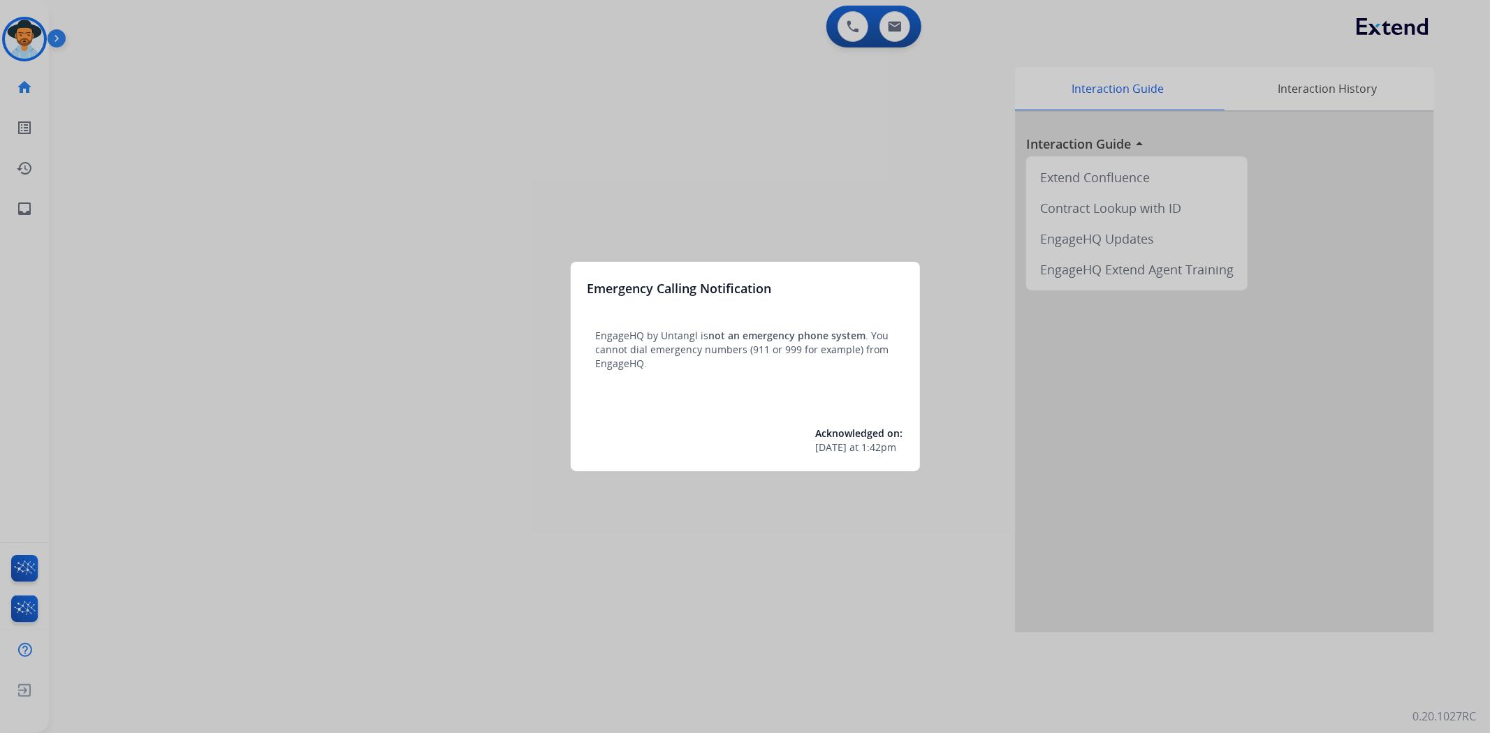
click at [22, 32] on div at bounding box center [745, 366] width 1490 height 733
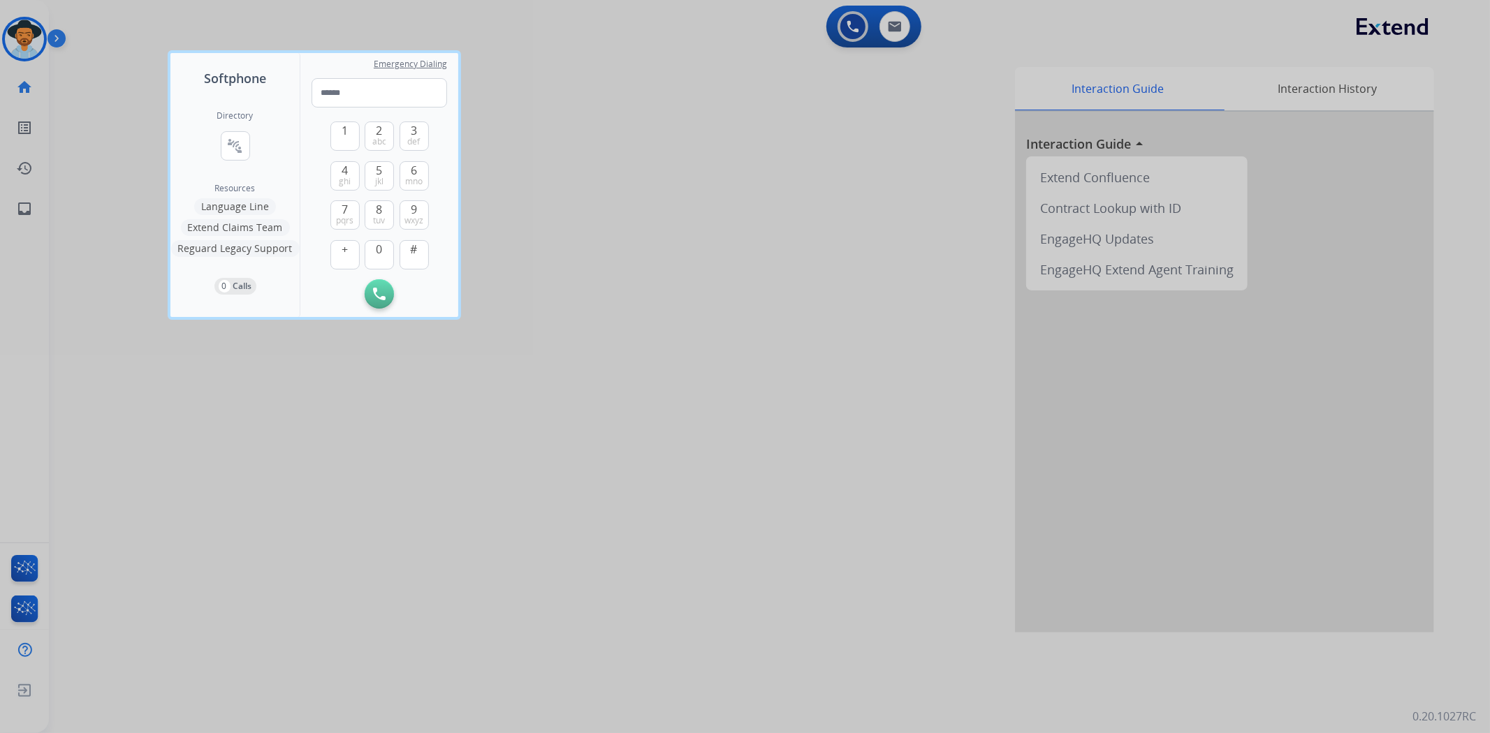
click at [856, 338] on div at bounding box center [745, 366] width 1490 height 733
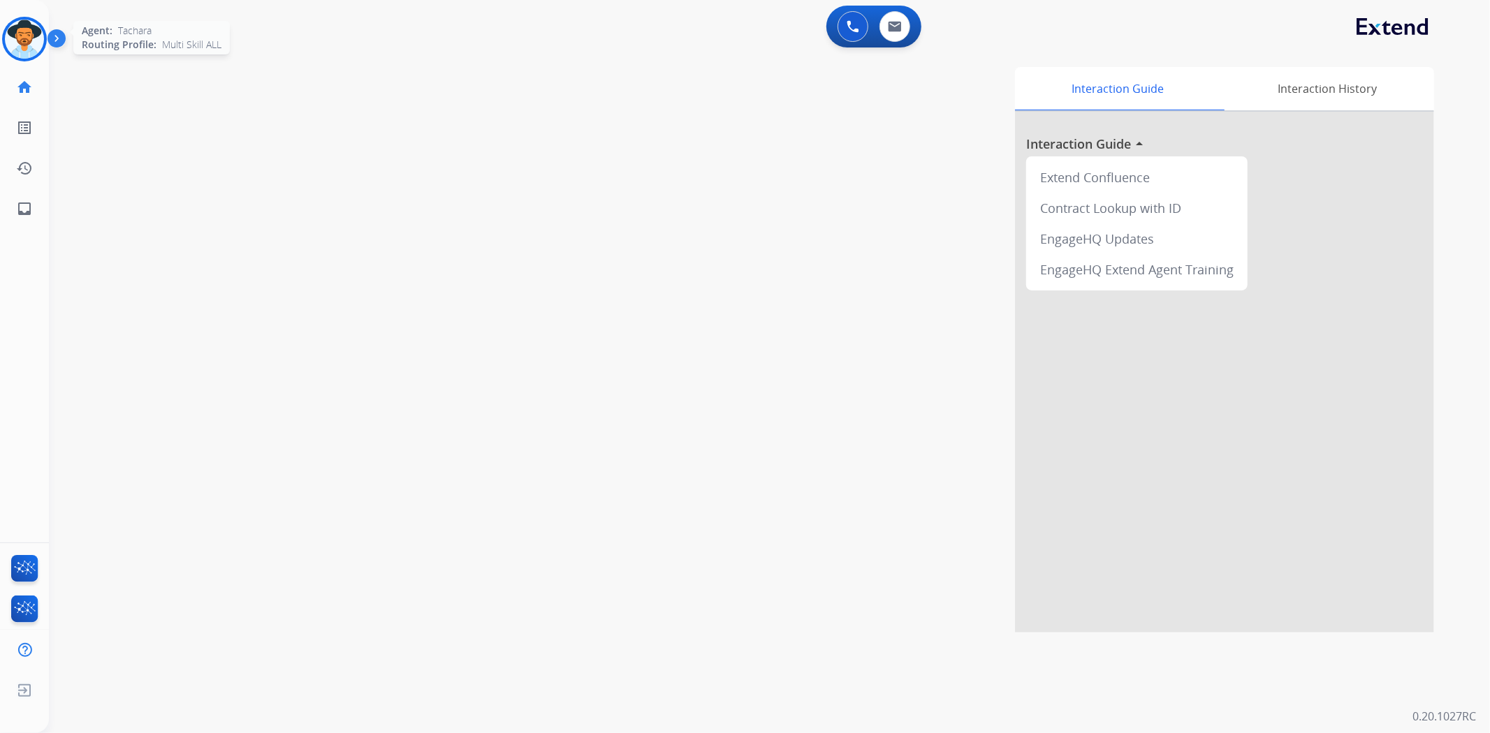
click at [16, 38] on img at bounding box center [24, 39] width 39 height 39
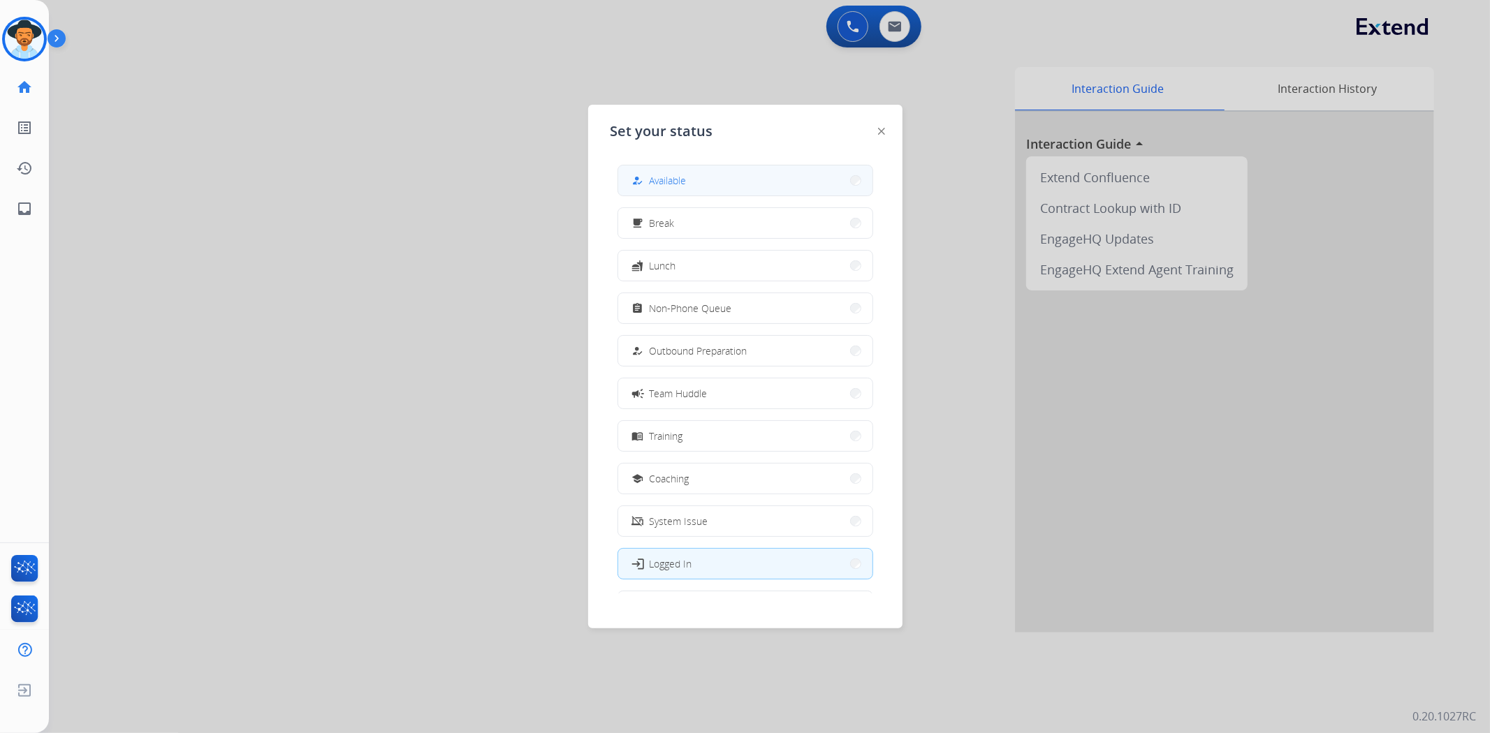
click at [686, 169] on button "how_to_reg Available" at bounding box center [745, 181] width 254 height 30
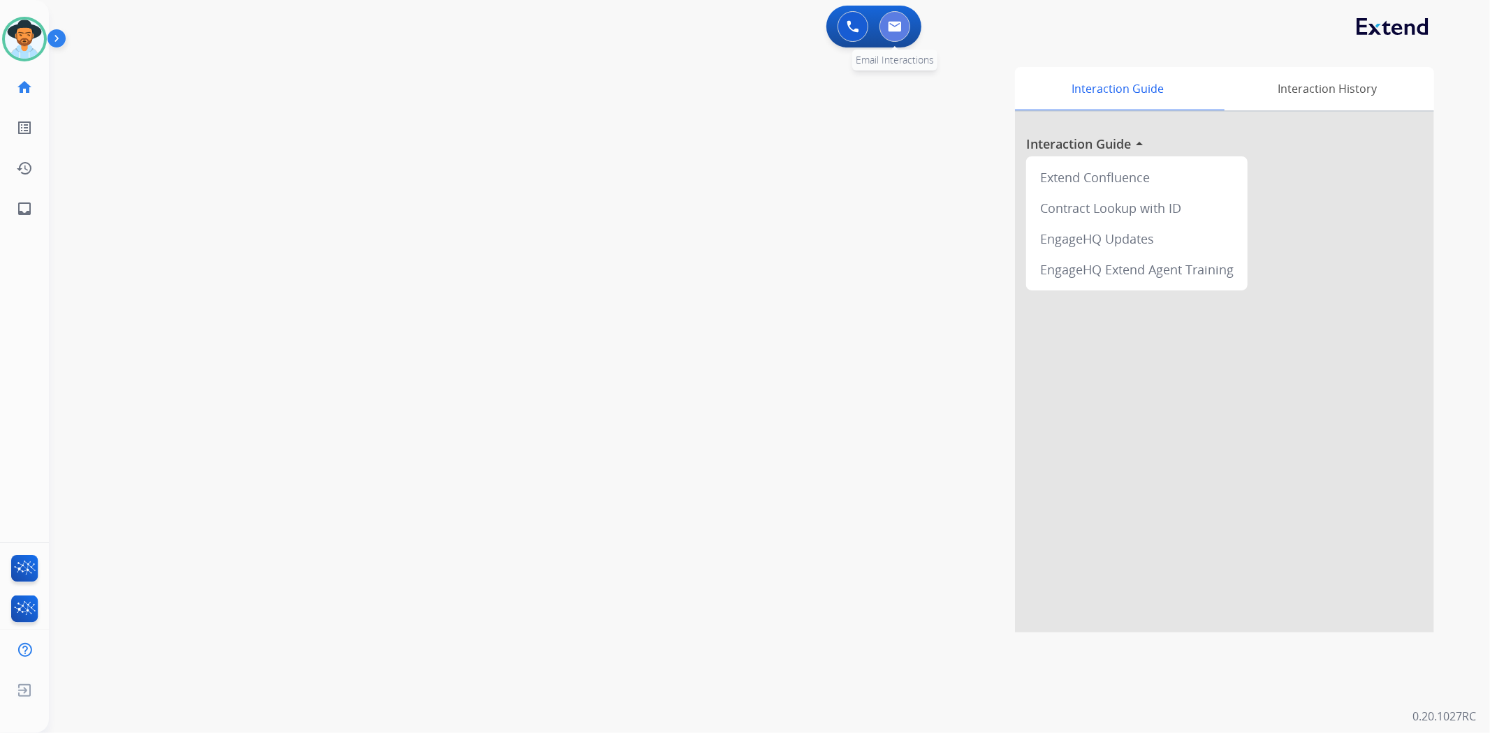
click at [895, 28] on img at bounding box center [895, 26] width 14 height 11
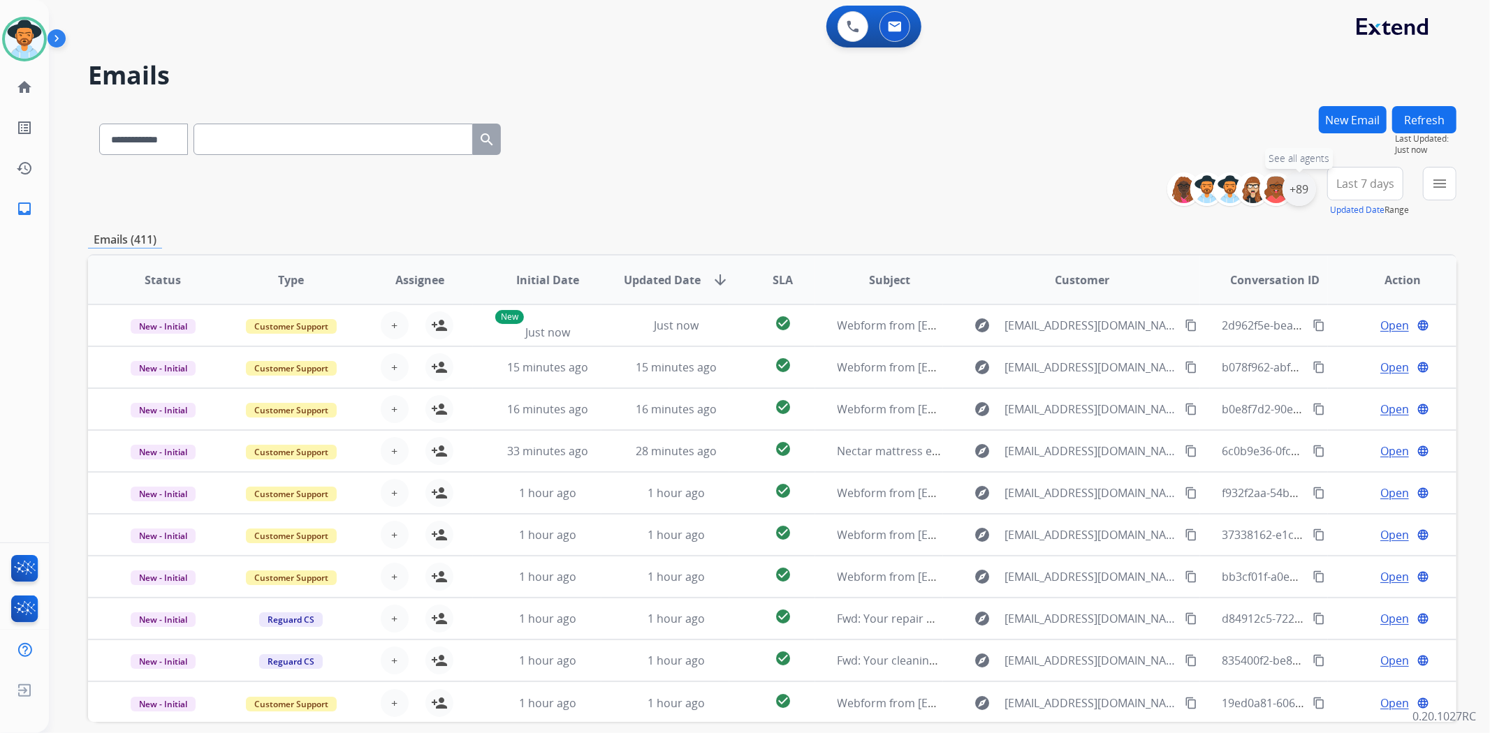
click at [1303, 184] on div "+89" at bounding box center [1299, 190] width 34 height 34
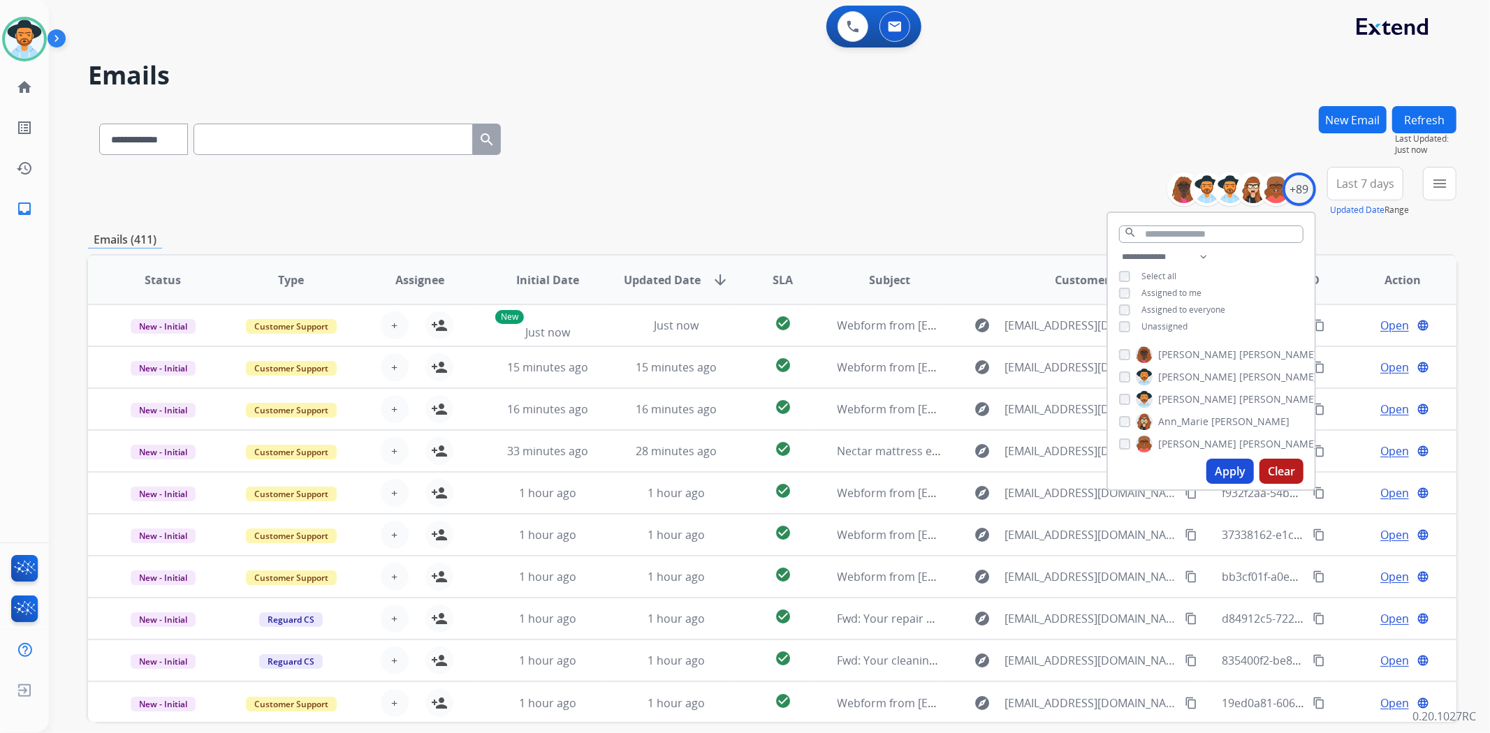
click at [1223, 469] on button "Apply" at bounding box center [1229, 471] width 47 height 25
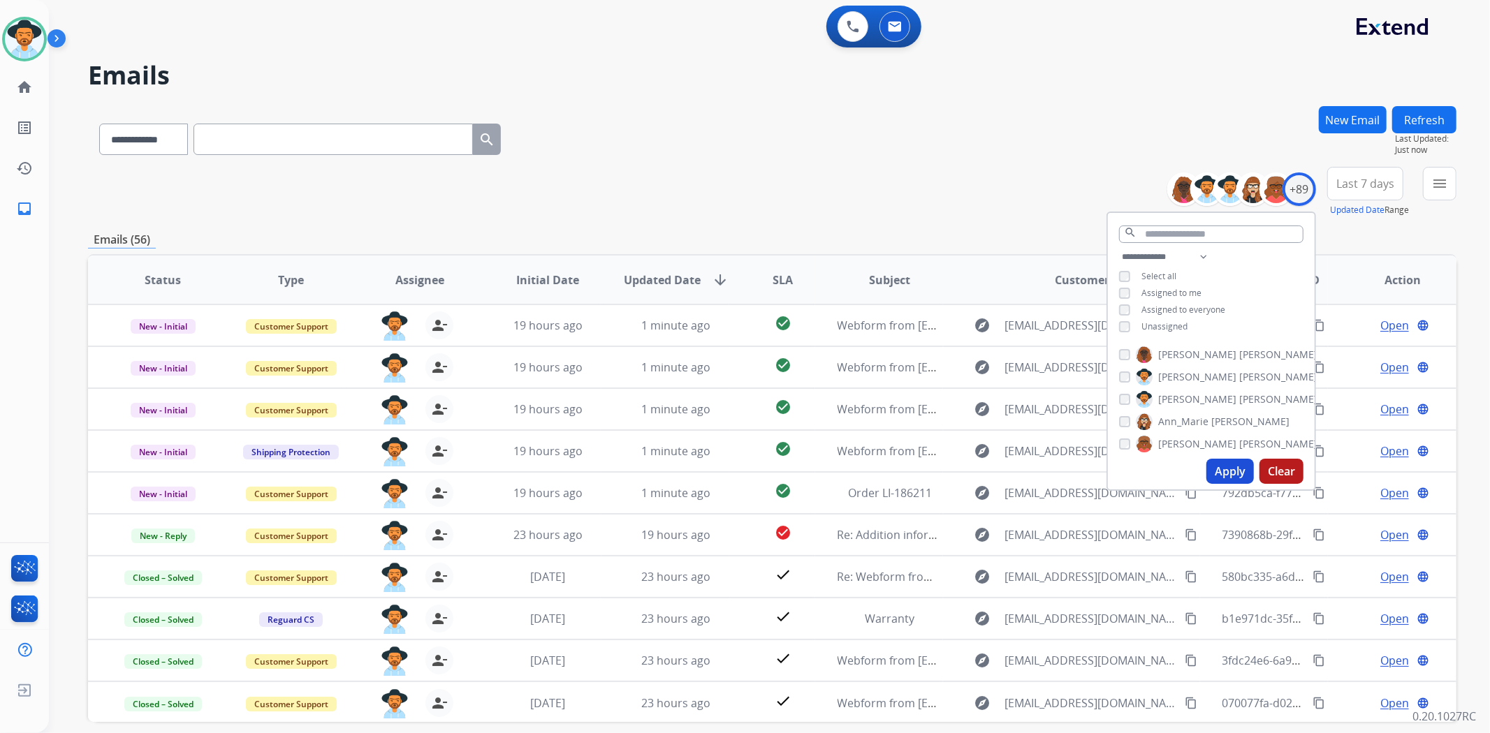
click at [1016, 224] on div "**********" at bounding box center [772, 450] width 1368 height 689
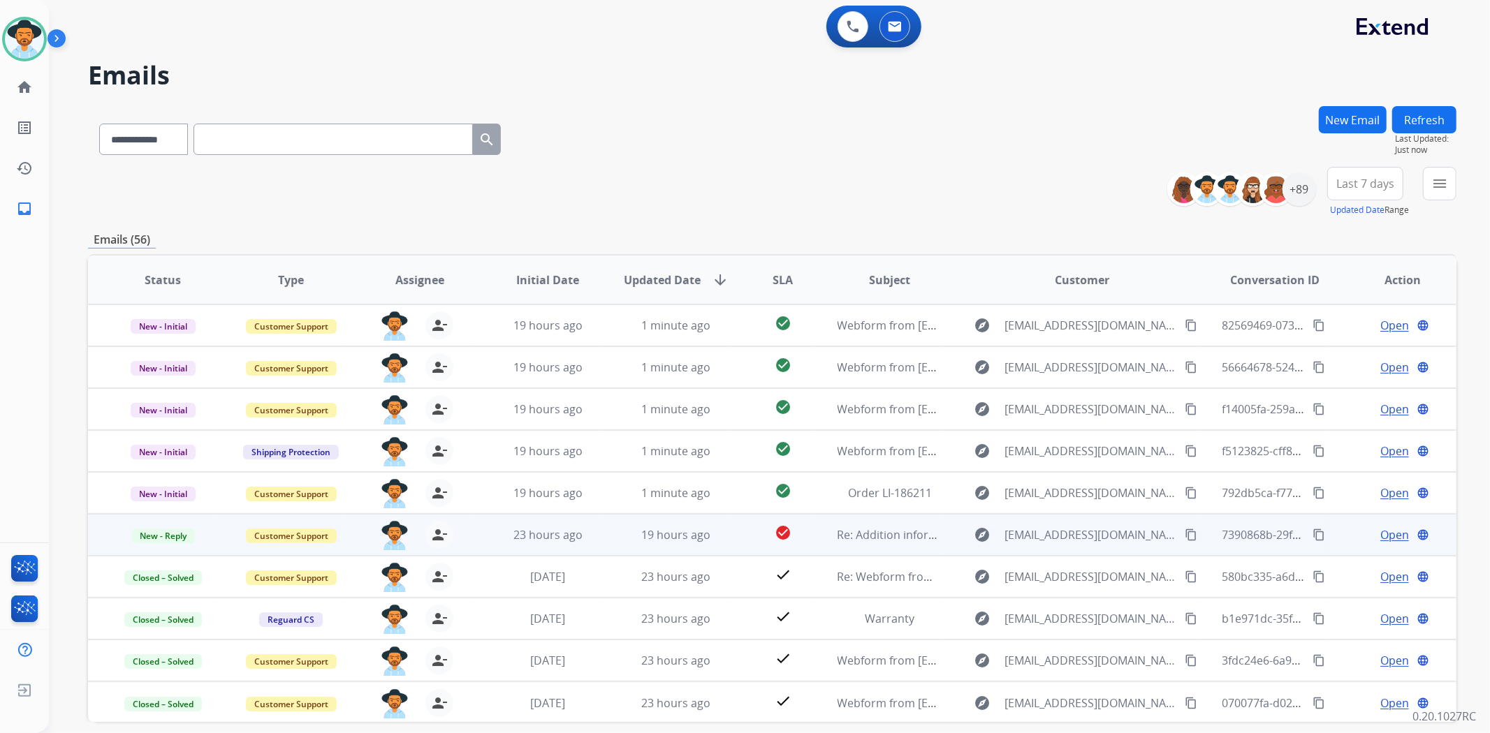
click at [1384, 532] on span "Open" at bounding box center [1394, 535] width 29 height 17
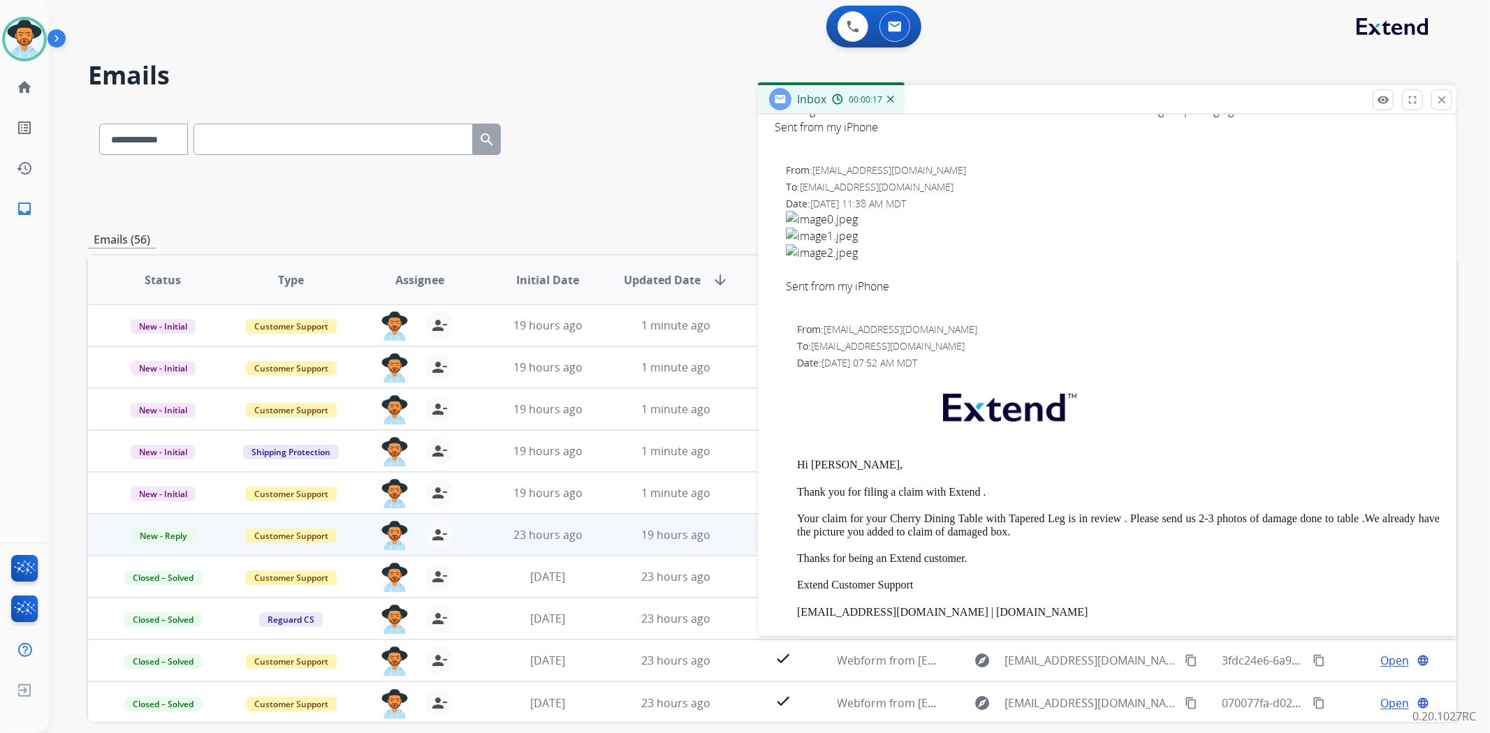
scroll to position [105, 0]
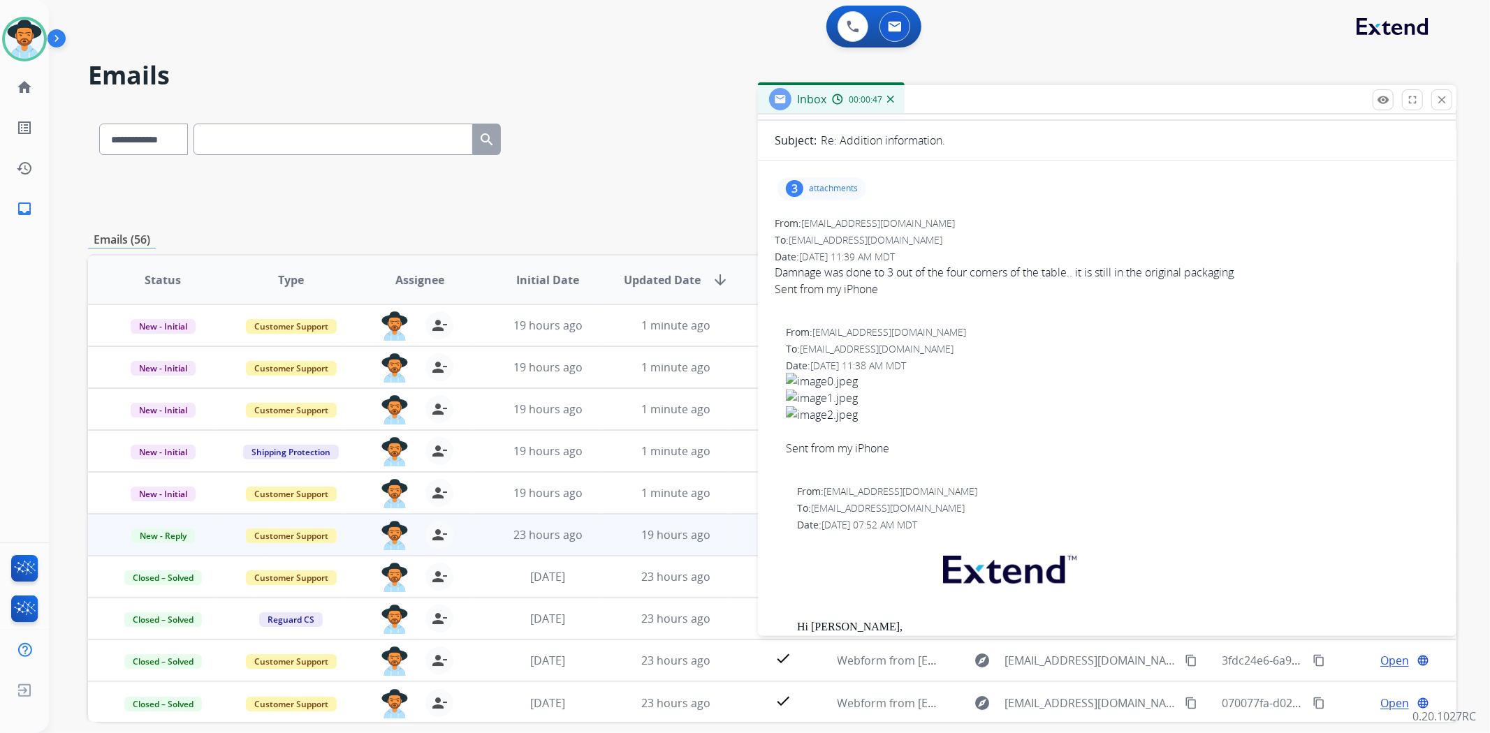
click at [807, 189] on div "3 attachments" at bounding box center [821, 188] width 89 height 22
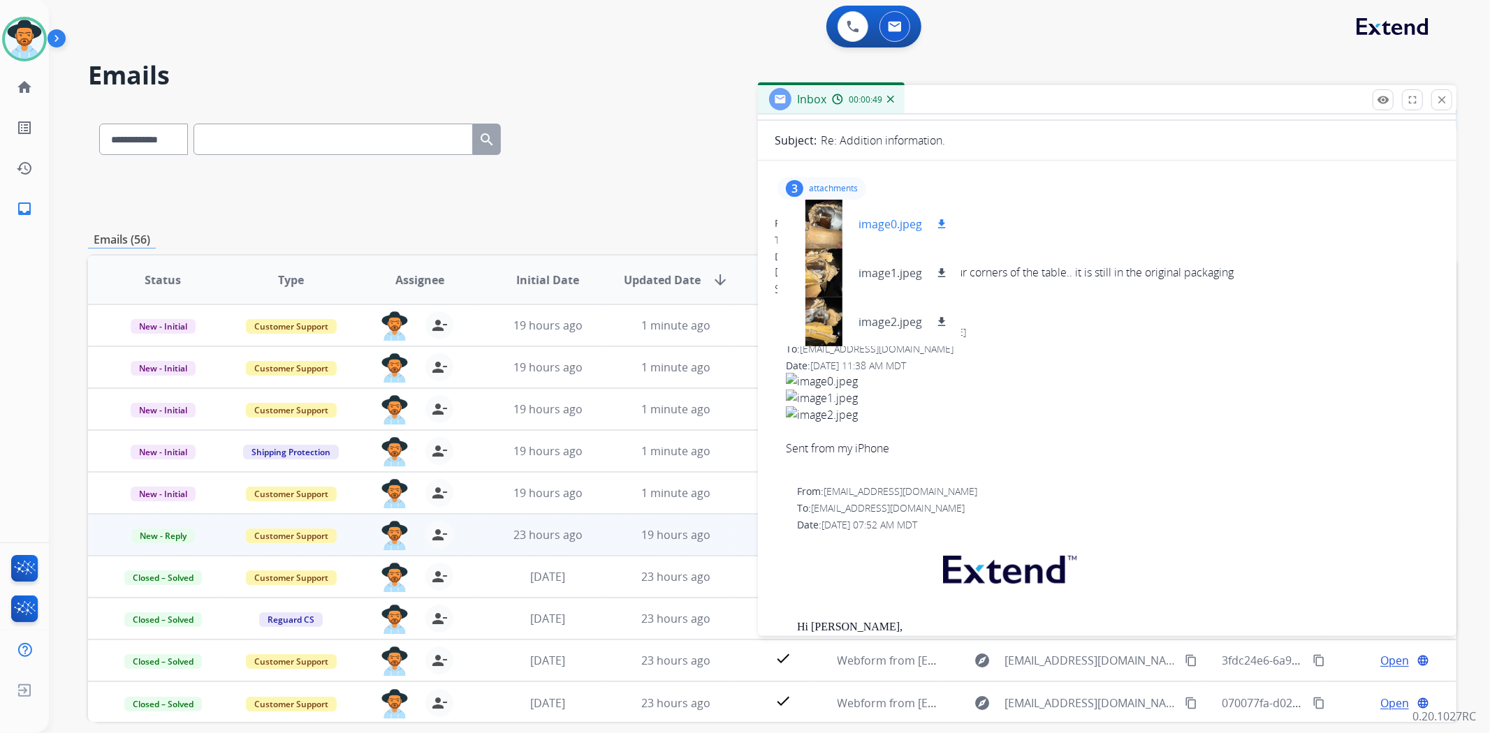
click at [807, 212] on div at bounding box center [824, 224] width 70 height 49
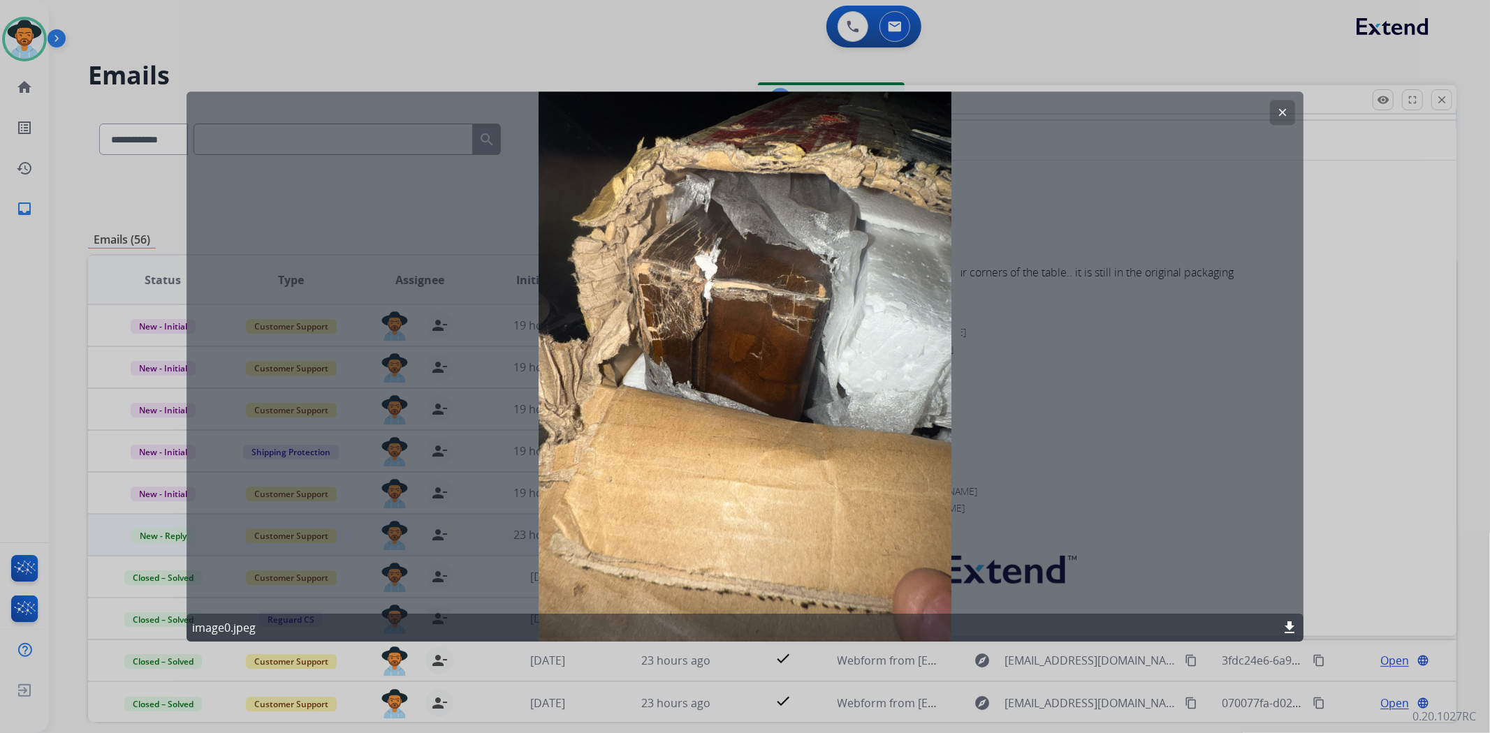
click at [1280, 108] on mat-icon "clear" at bounding box center [1282, 112] width 13 height 13
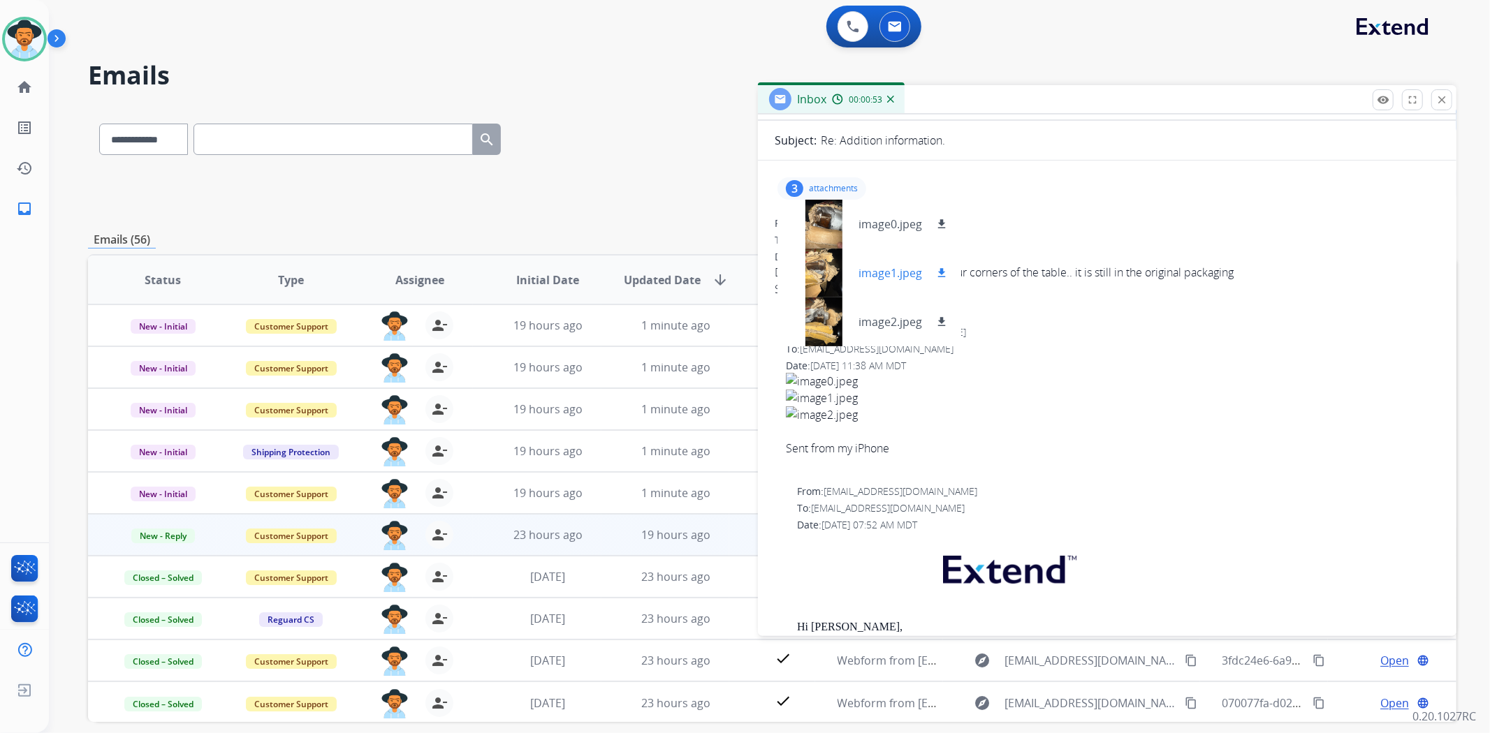
click at [819, 257] on div at bounding box center [824, 273] width 70 height 49
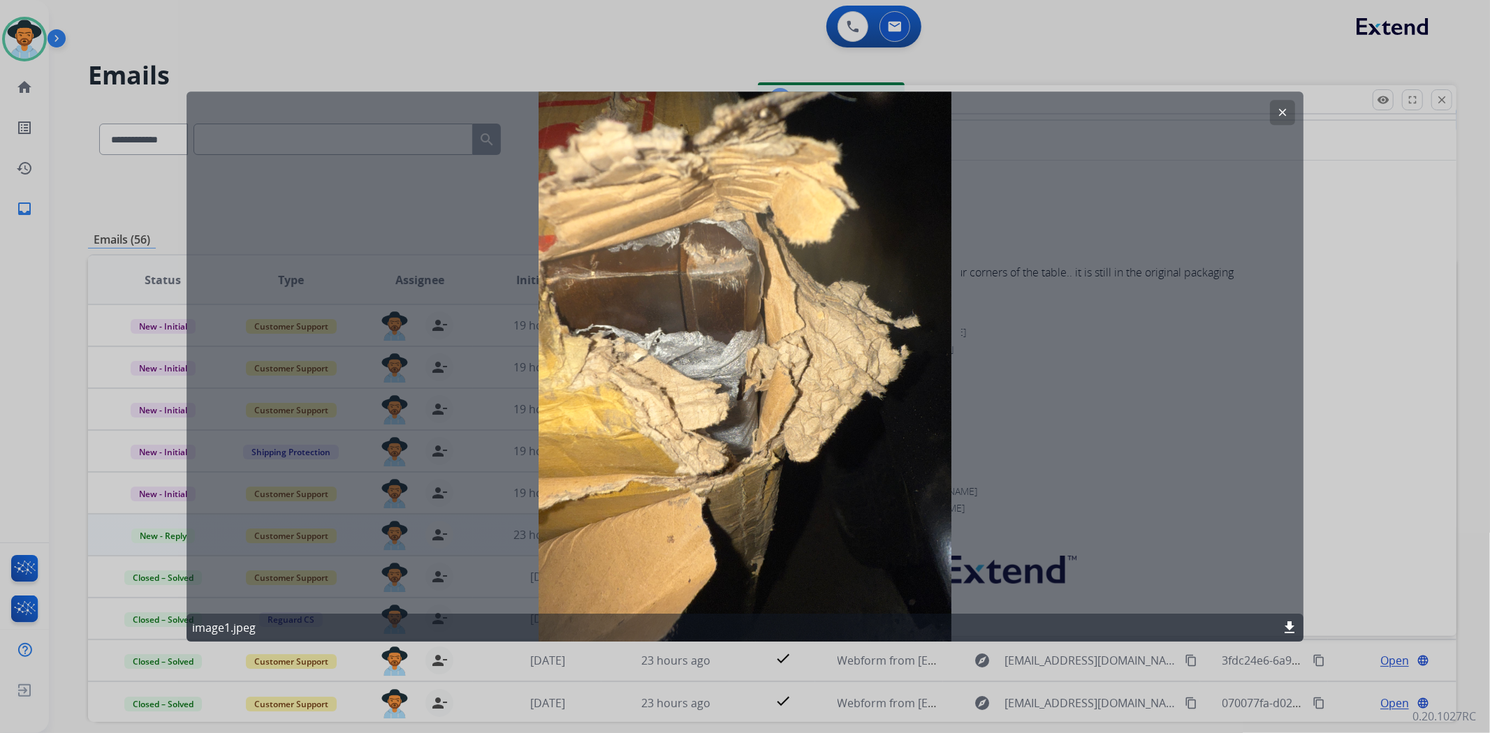
click at [1289, 112] on button "clear" at bounding box center [1282, 112] width 25 height 25
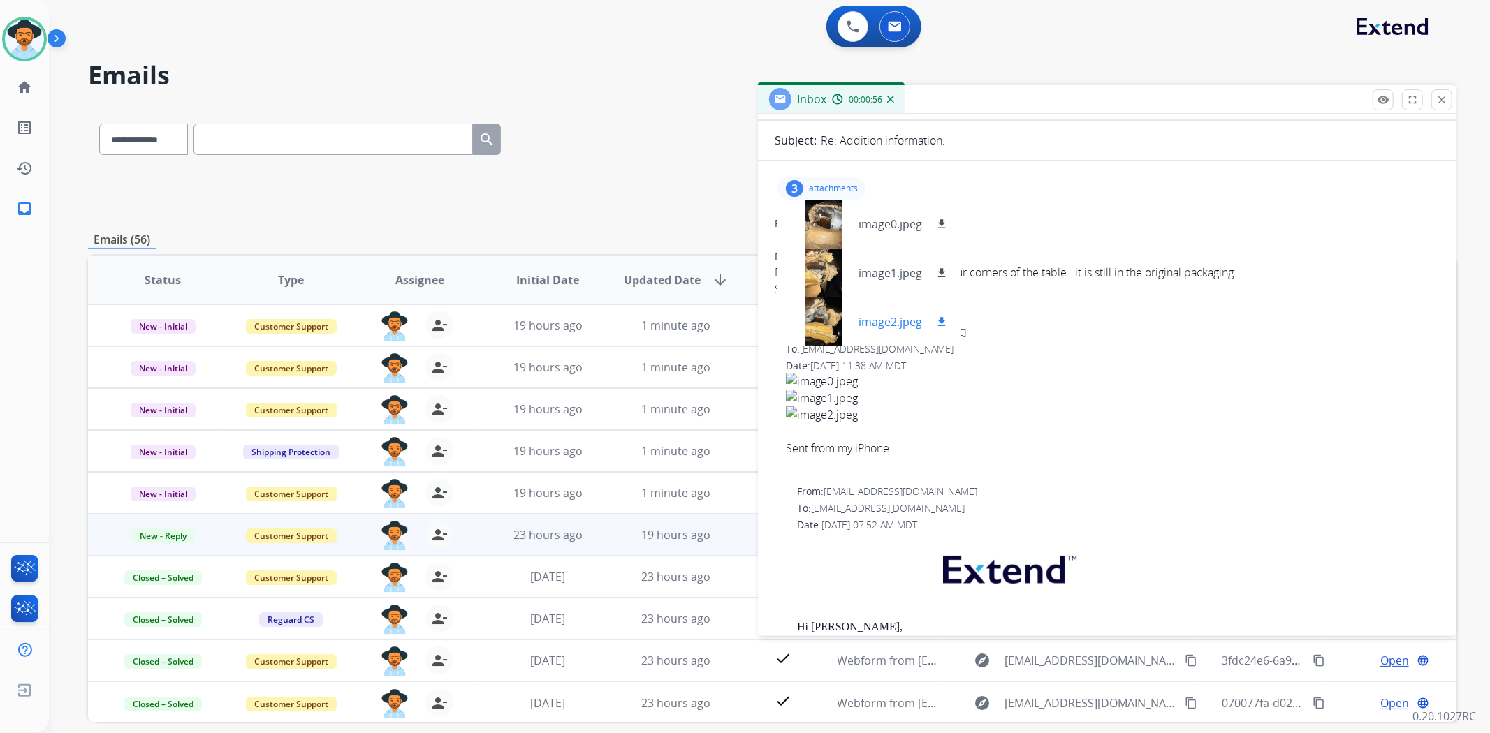
click at [819, 308] on div at bounding box center [824, 322] width 70 height 49
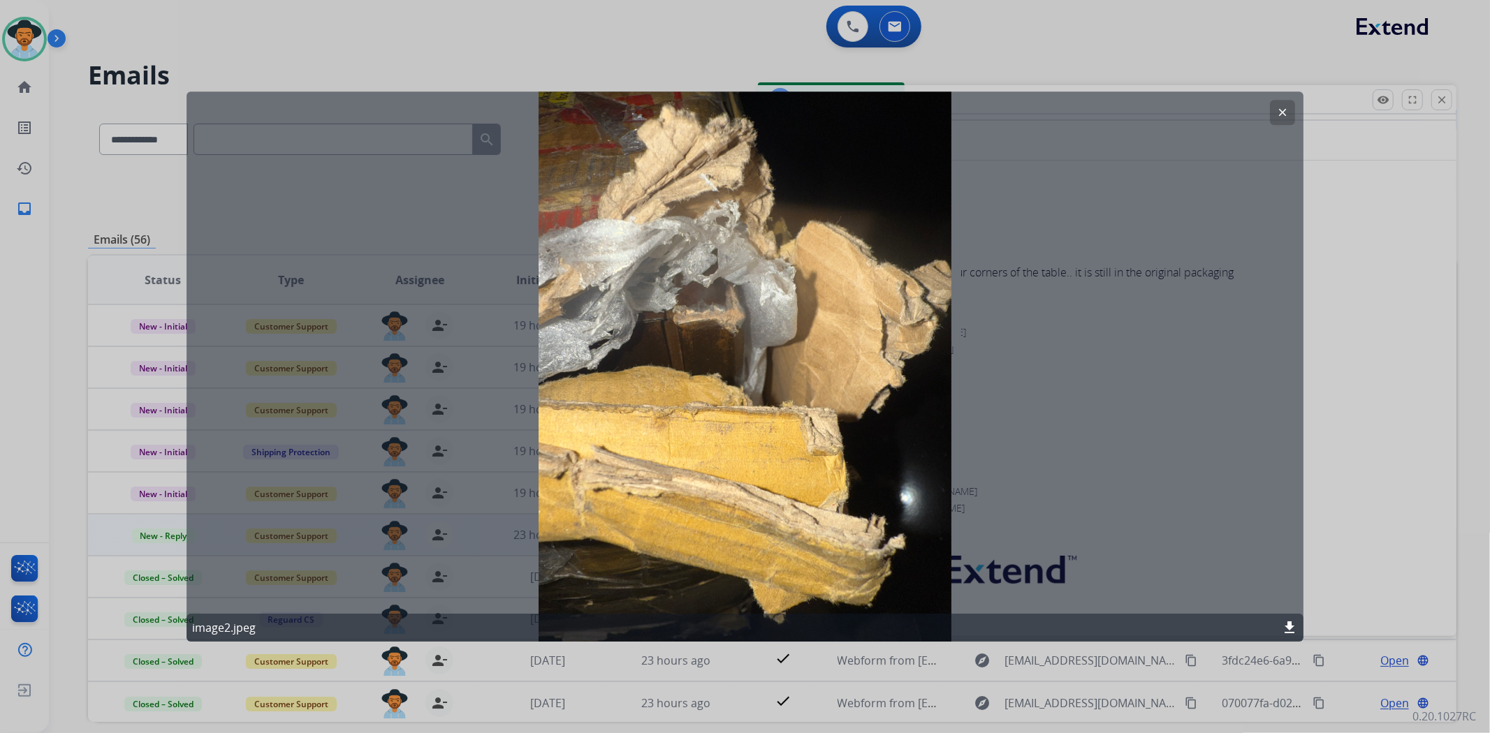
click at [1286, 114] on mat-icon "clear" at bounding box center [1282, 112] width 13 height 13
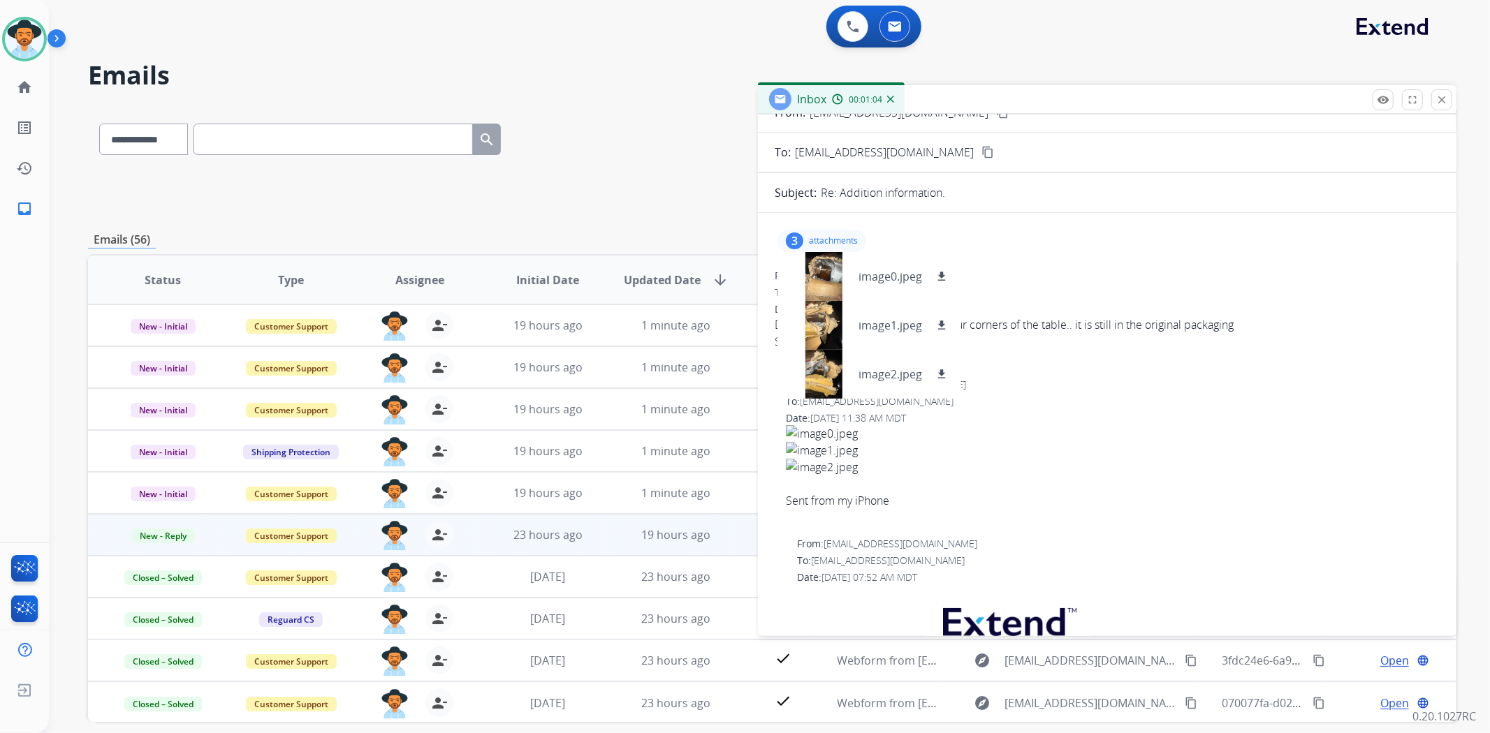
scroll to position [0, 0]
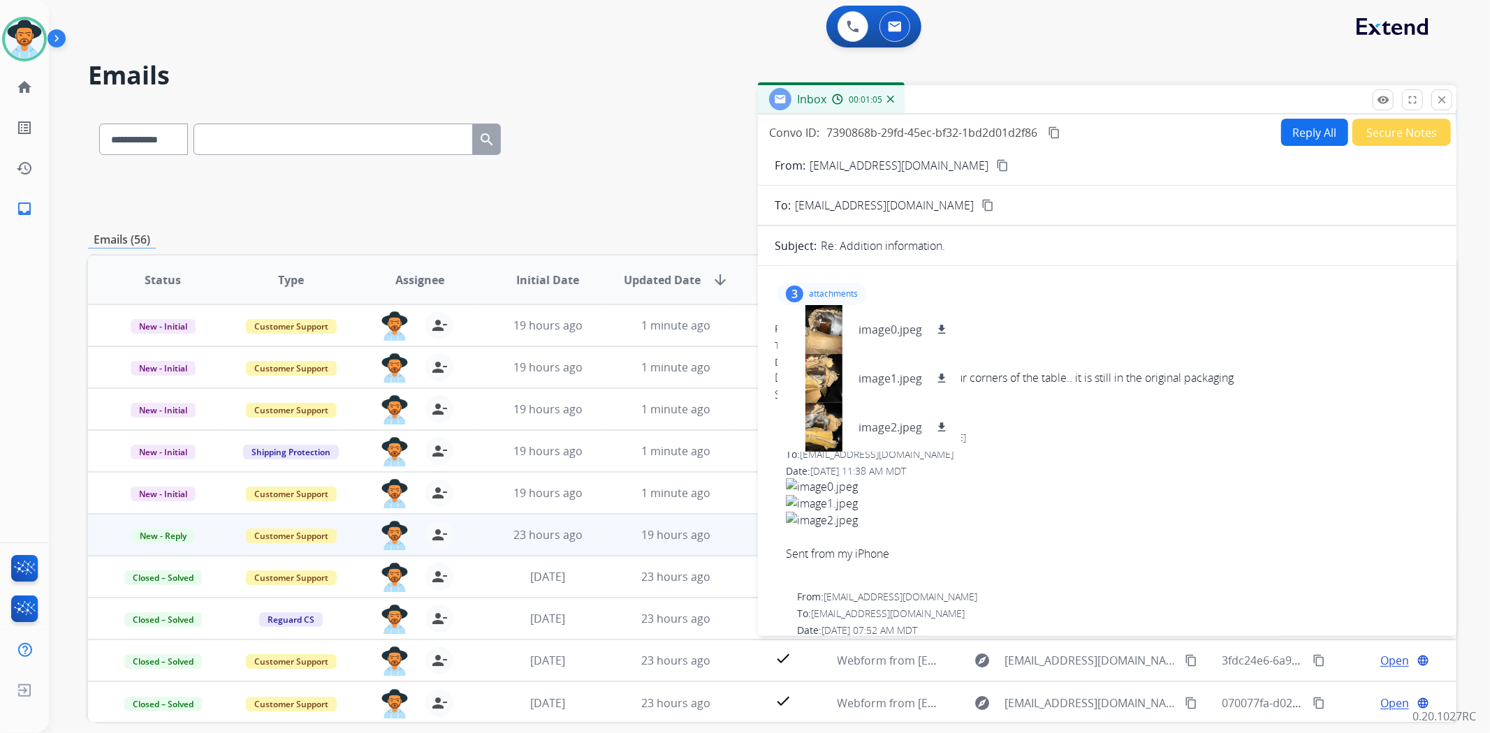
click at [996, 161] on mat-icon "content_copy" at bounding box center [1002, 165] width 13 height 13
click at [819, 326] on div at bounding box center [824, 329] width 70 height 49
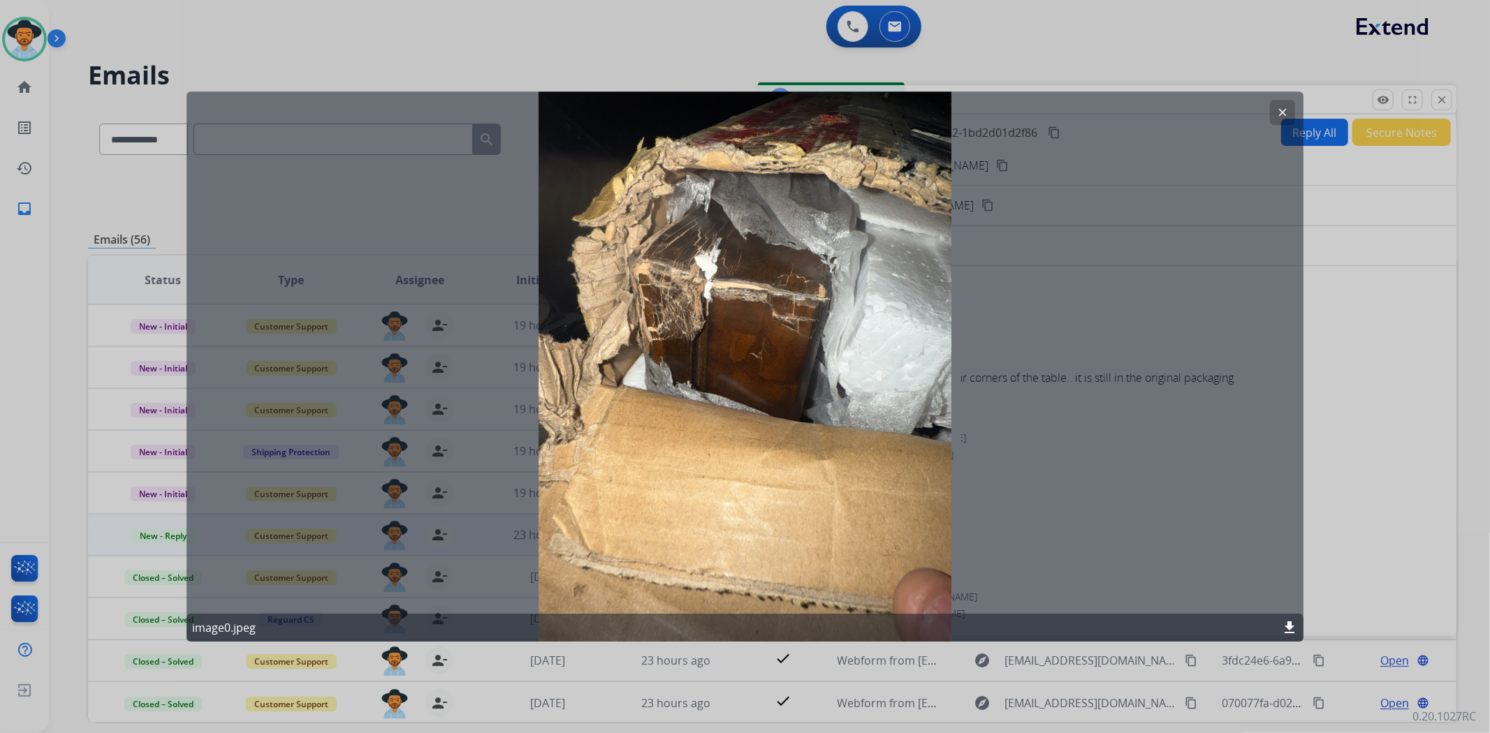
click at [1288, 101] on button "clear" at bounding box center [1282, 112] width 25 height 25
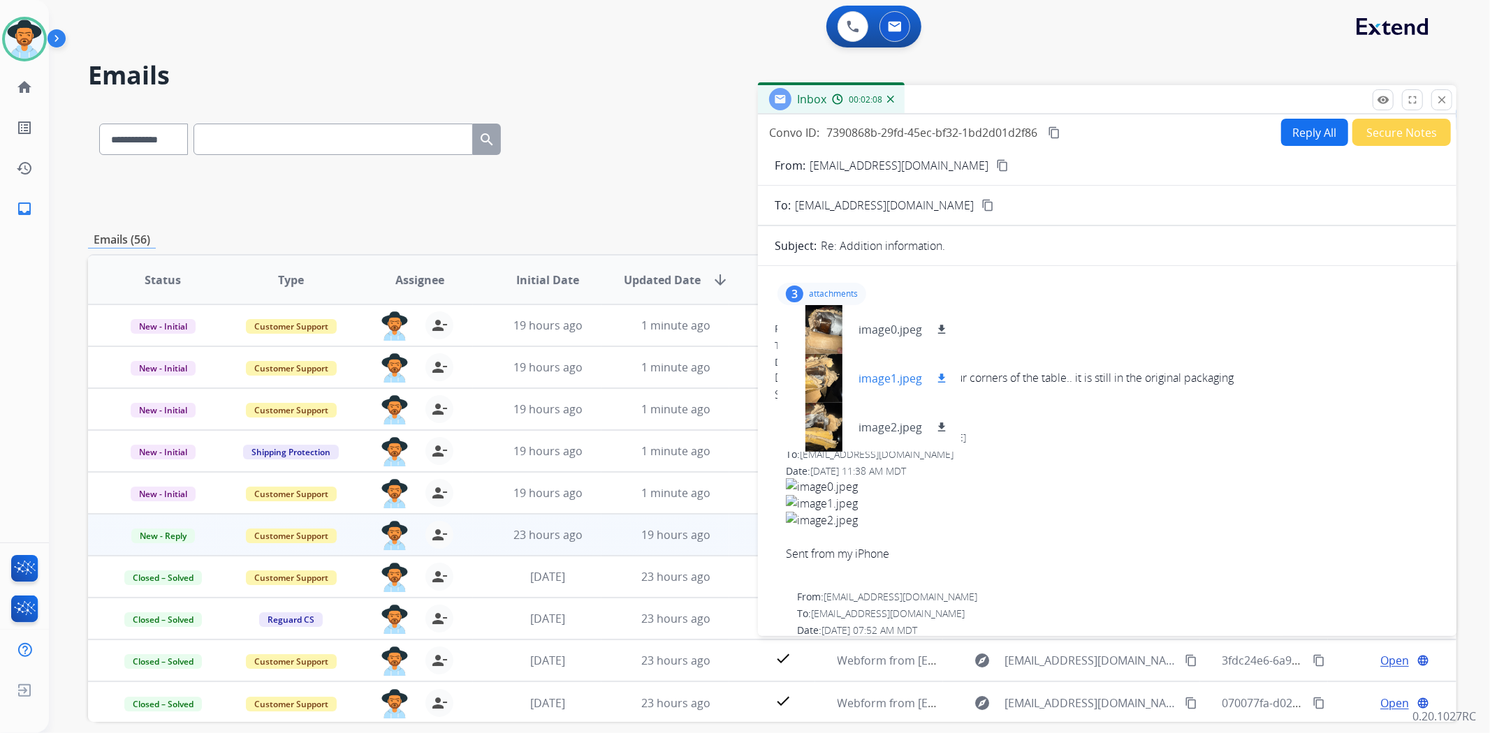
click at [825, 372] on div at bounding box center [824, 378] width 70 height 49
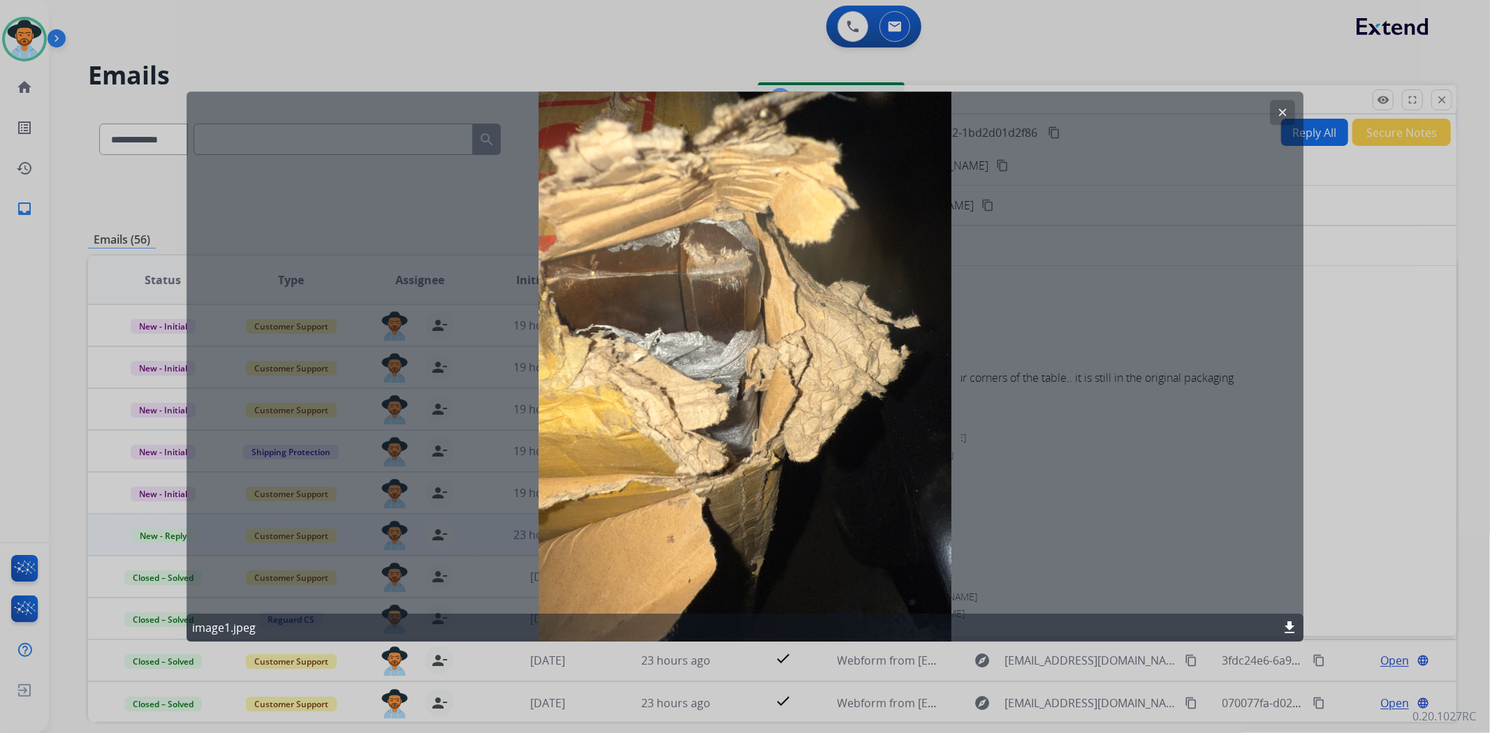
click at [1283, 110] on mat-icon "clear" at bounding box center [1282, 112] width 13 height 13
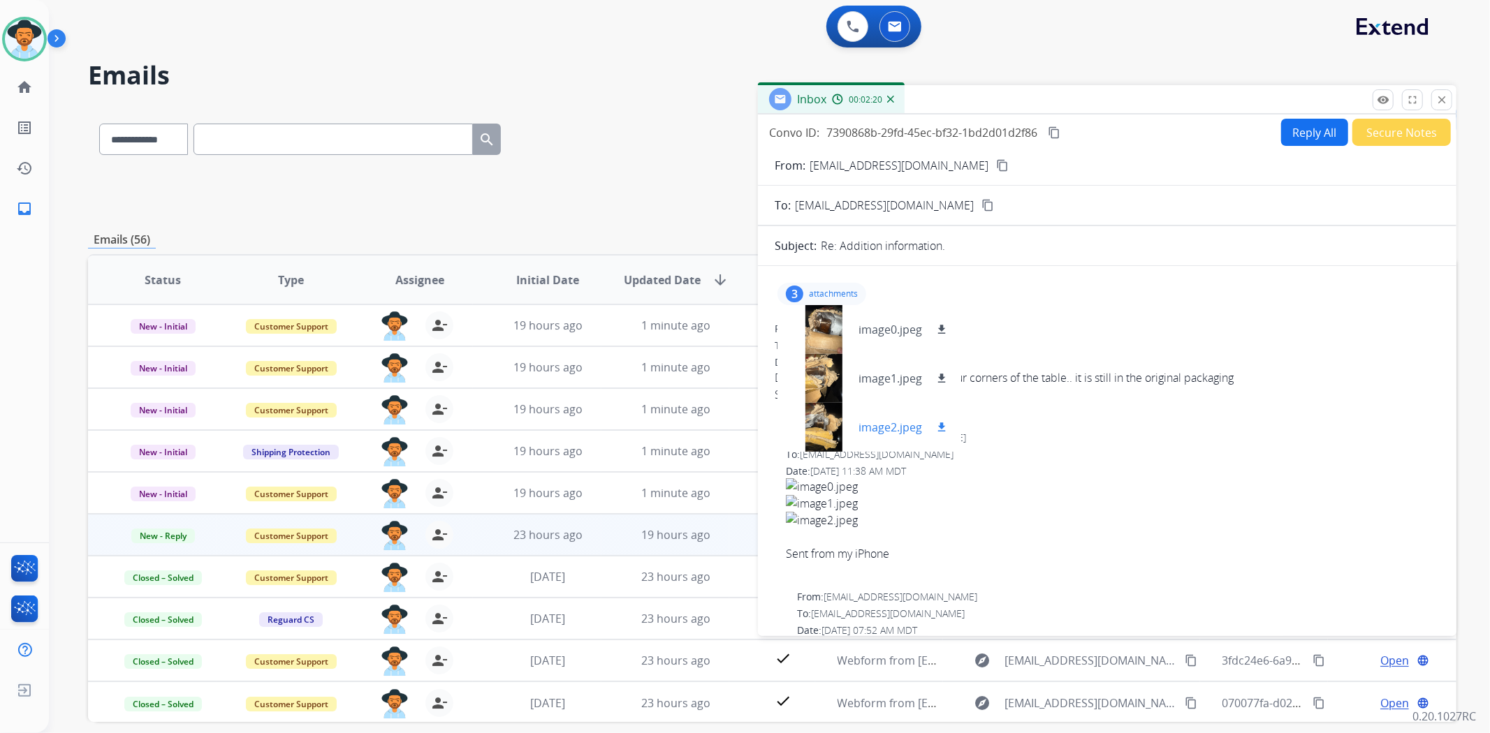
click at [823, 416] on div at bounding box center [824, 427] width 70 height 49
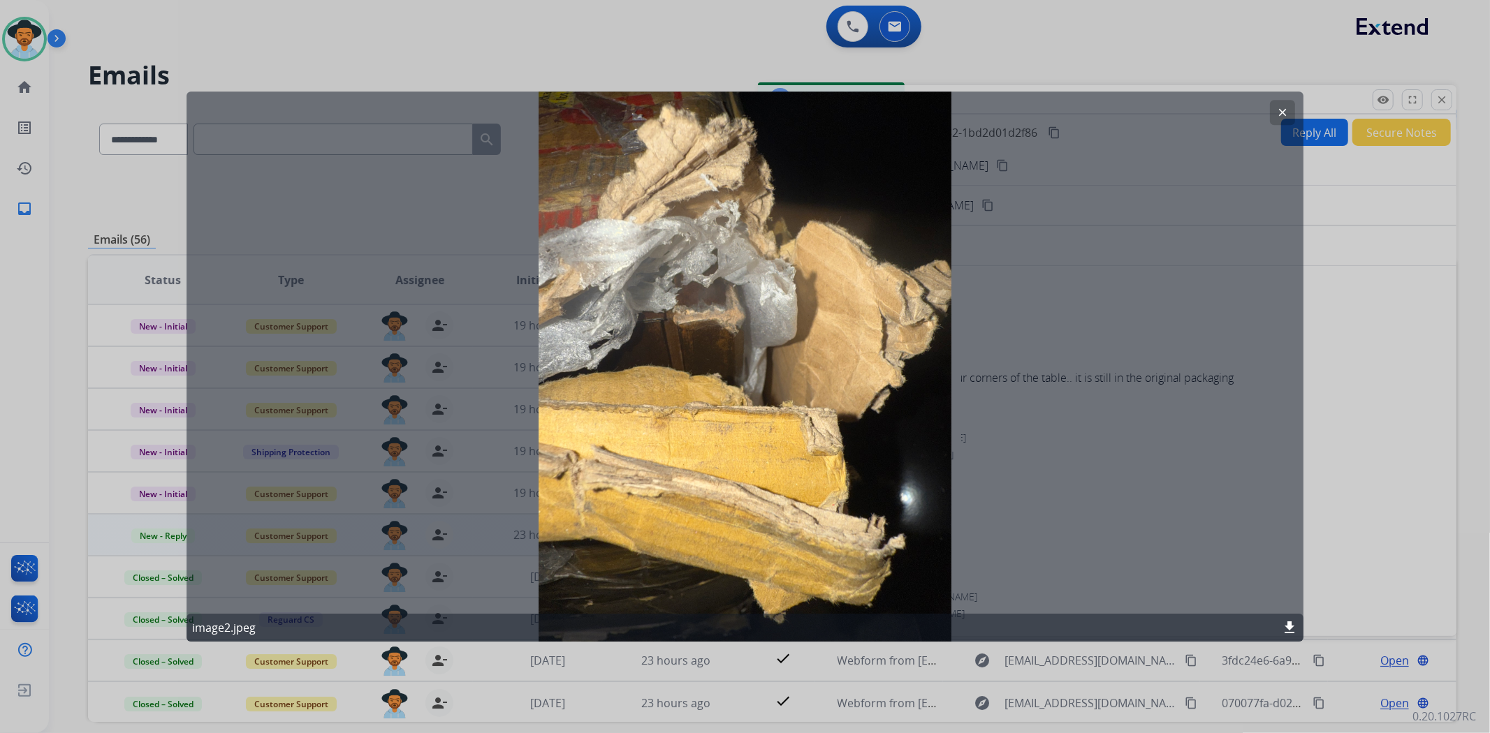
click at [1278, 106] on mat-icon "clear" at bounding box center [1282, 112] width 13 height 13
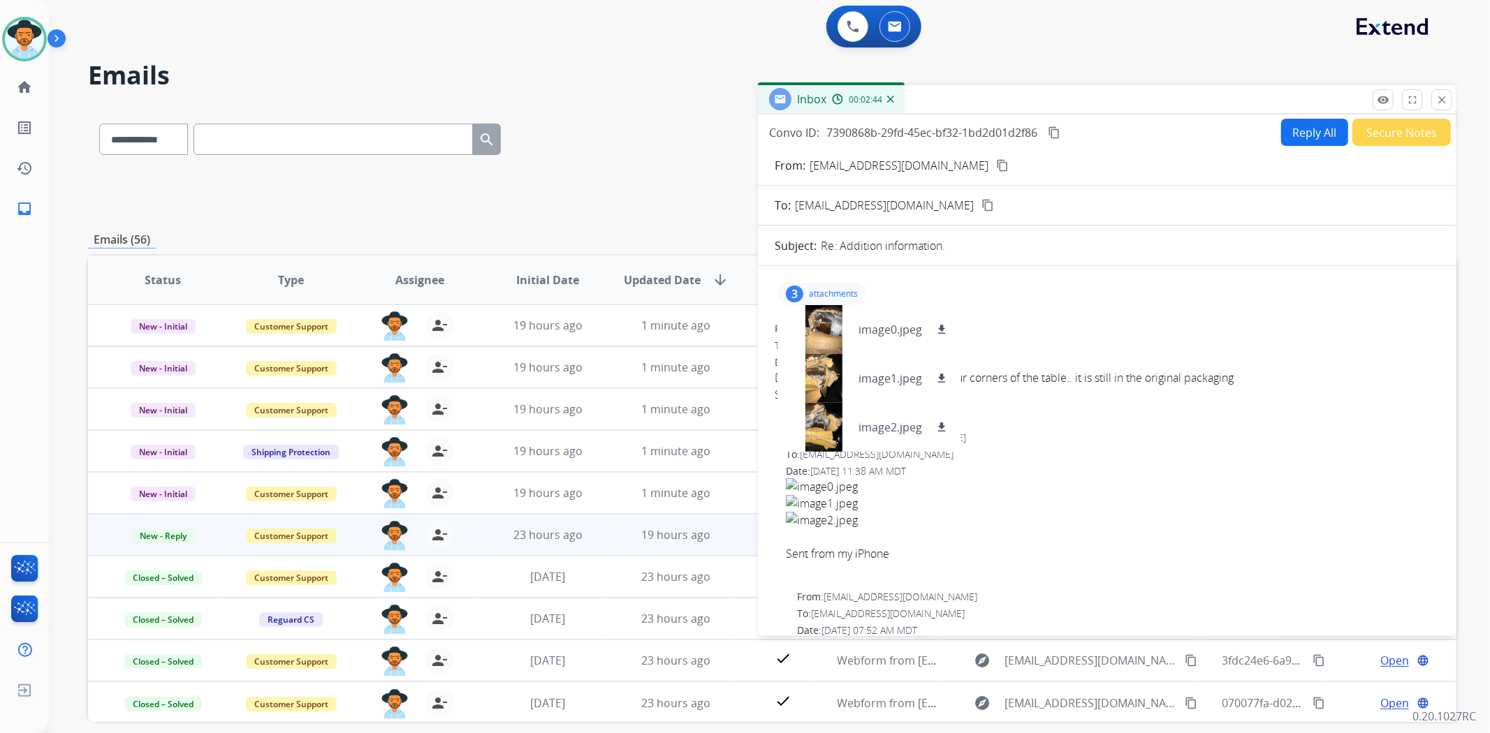
click at [1120, 429] on div "From: ishmiel32@live.com To: support@extend.com Date: 08/09/2025 - 11:39 AM MDT…" at bounding box center [1107, 676] width 665 height 708
click at [791, 289] on div "3" at bounding box center [794, 294] width 17 height 17
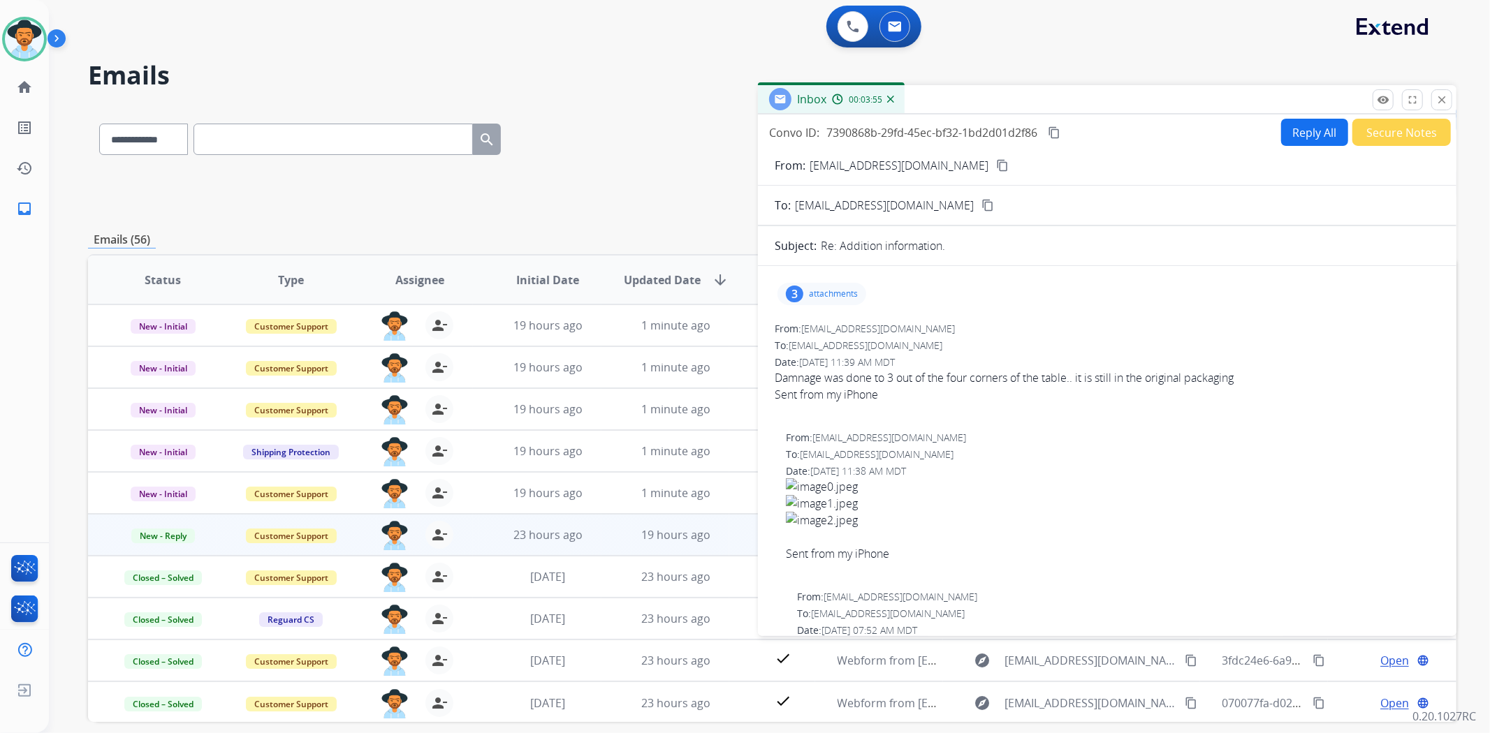
click at [1051, 27] on div "0 Voice Interactions 0 Email Interactions" at bounding box center [761, 28] width 1391 height 45
click at [1373, 136] on button "Secure Notes" at bounding box center [1401, 132] width 98 height 27
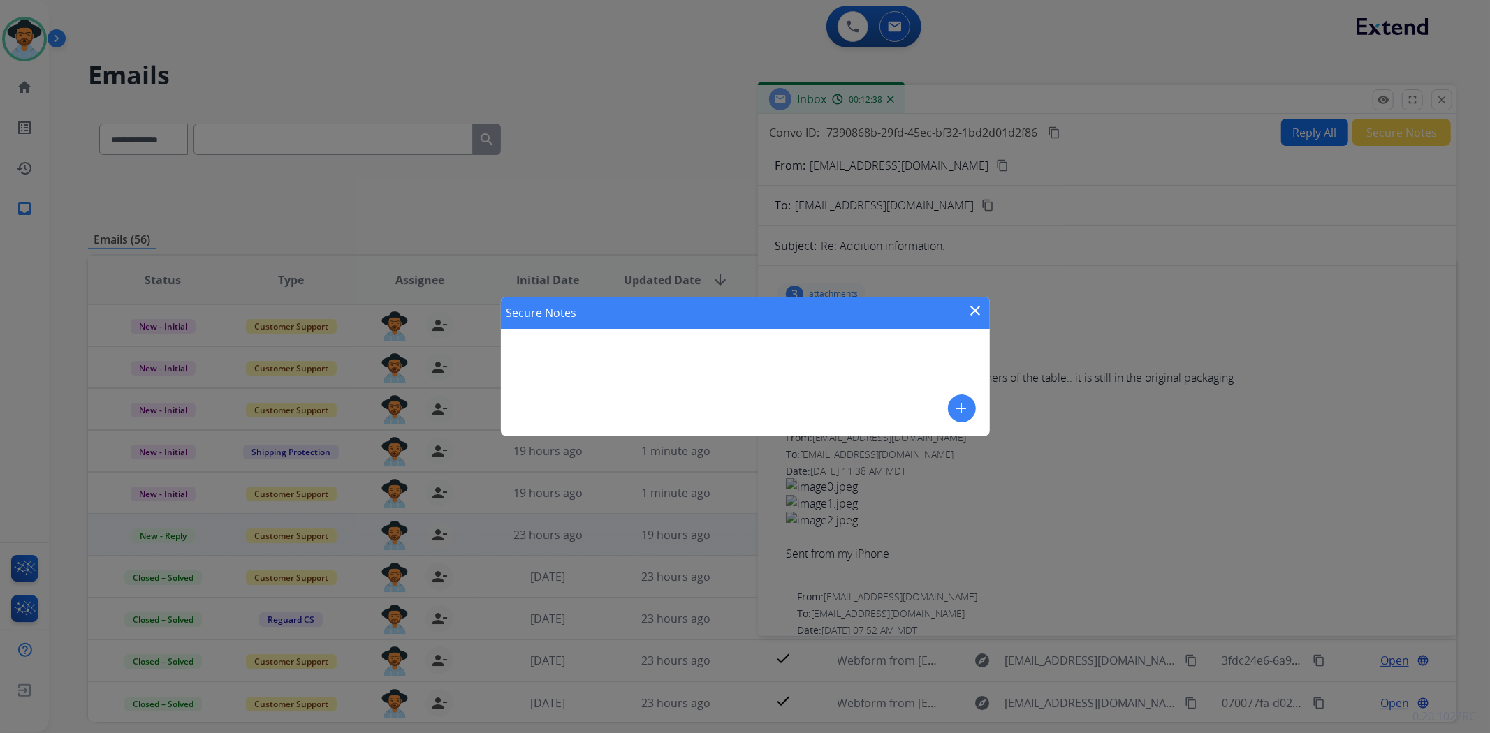
click at [969, 405] on mat-icon "add" at bounding box center [961, 408] width 17 height 17
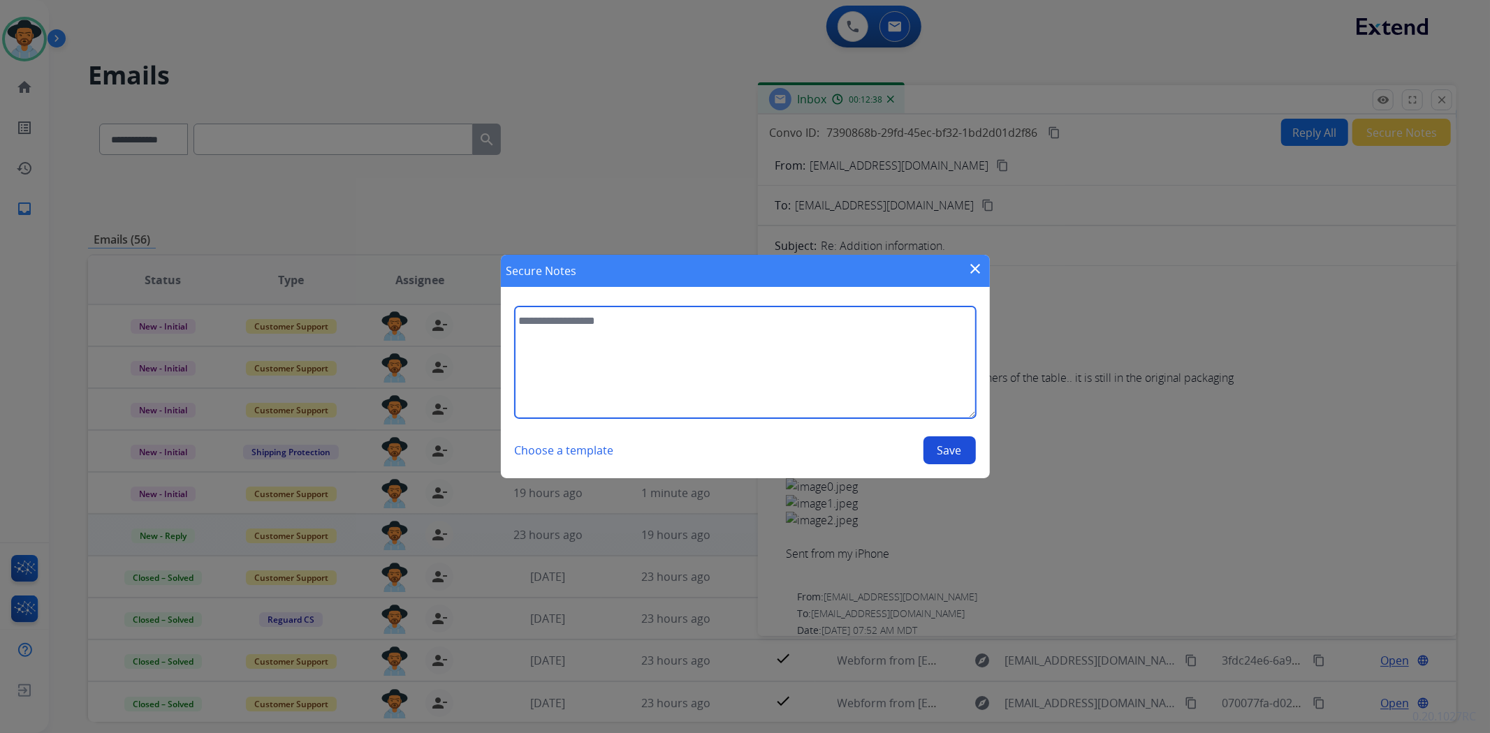
click at [668, 382] on textarea at bounding box center [745, 363] width 461 height 112
type textarea "*"
type textarea "**********"
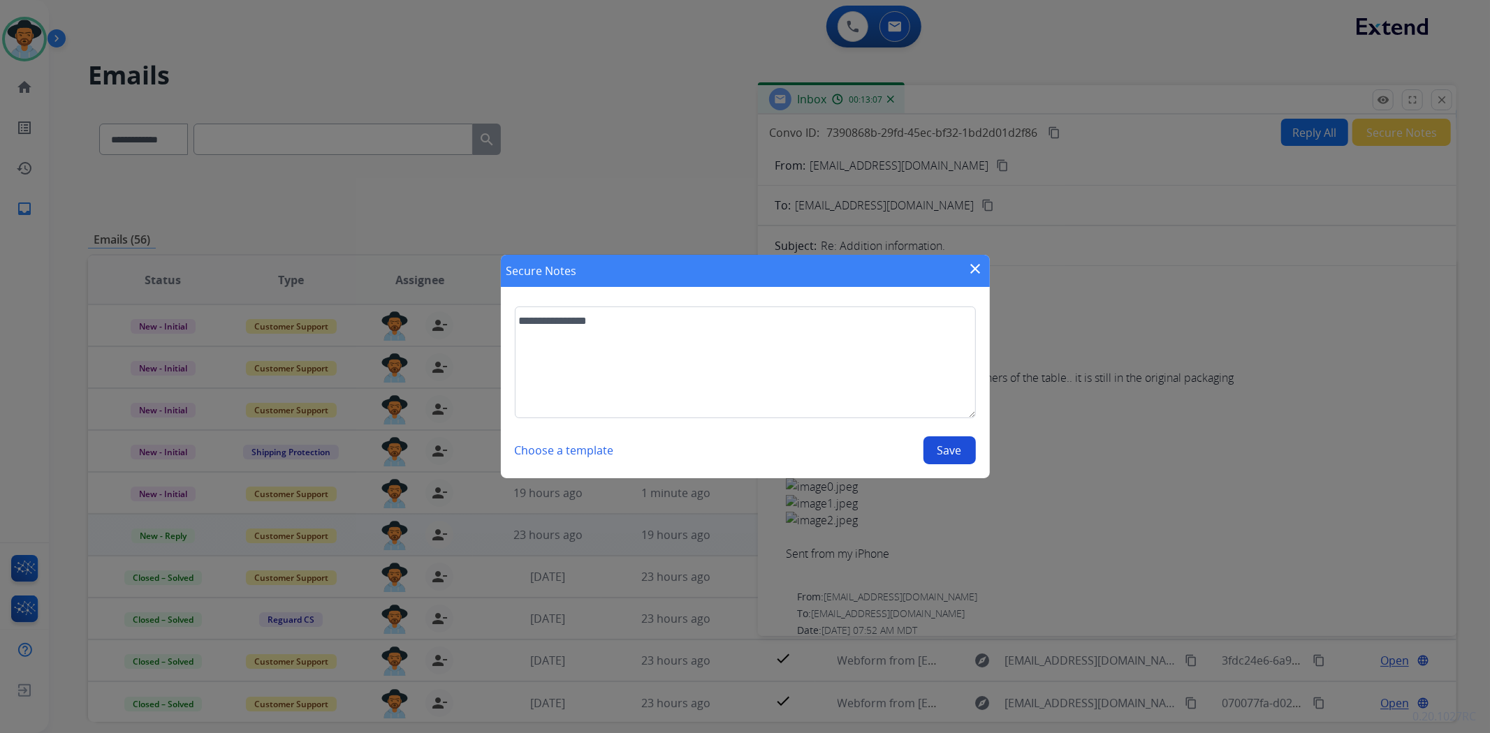
click at [956, 455] on button "Save" at bounding box center [949, 451] width 52 height 28
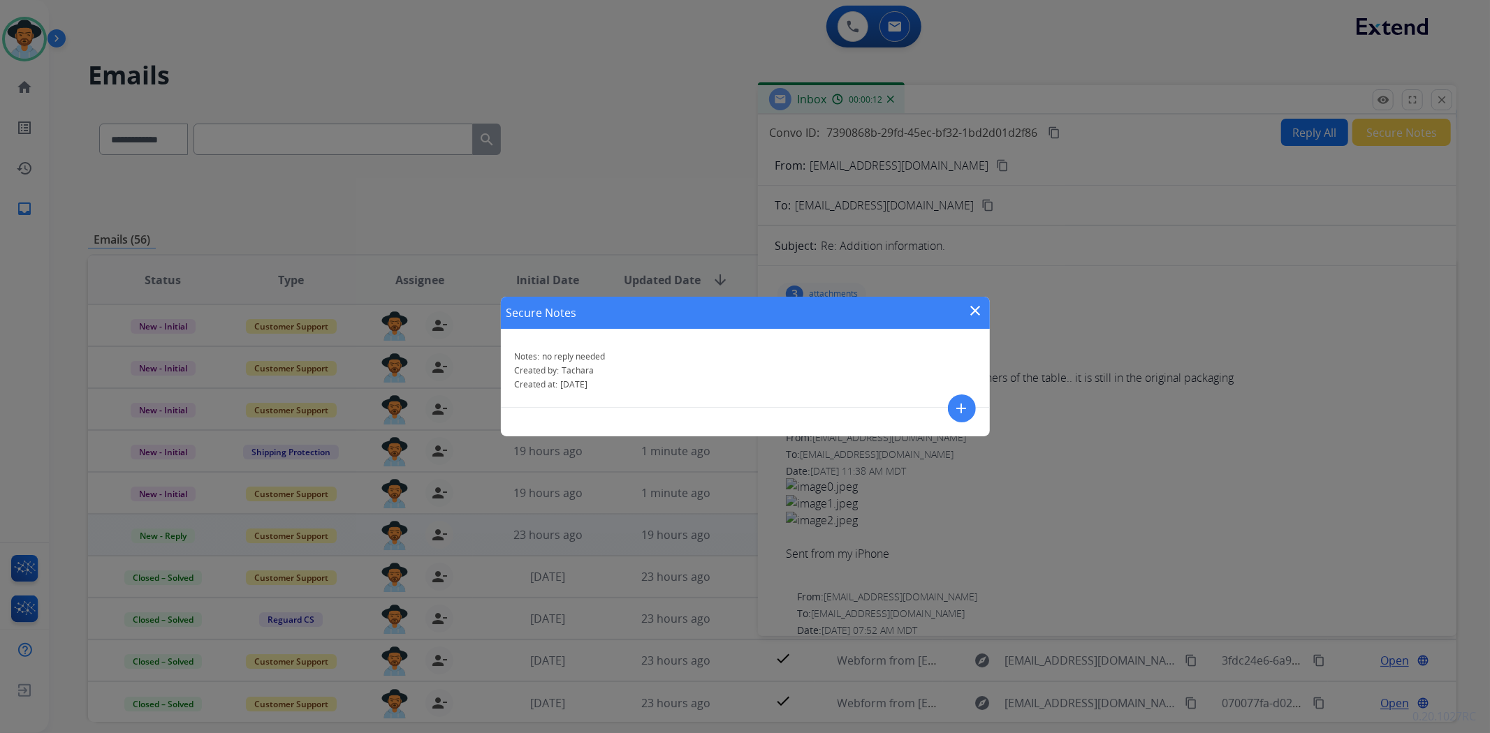
click at [972, 314] on mat-icon "close" at bounding box center [975, 310] width 17 height 17
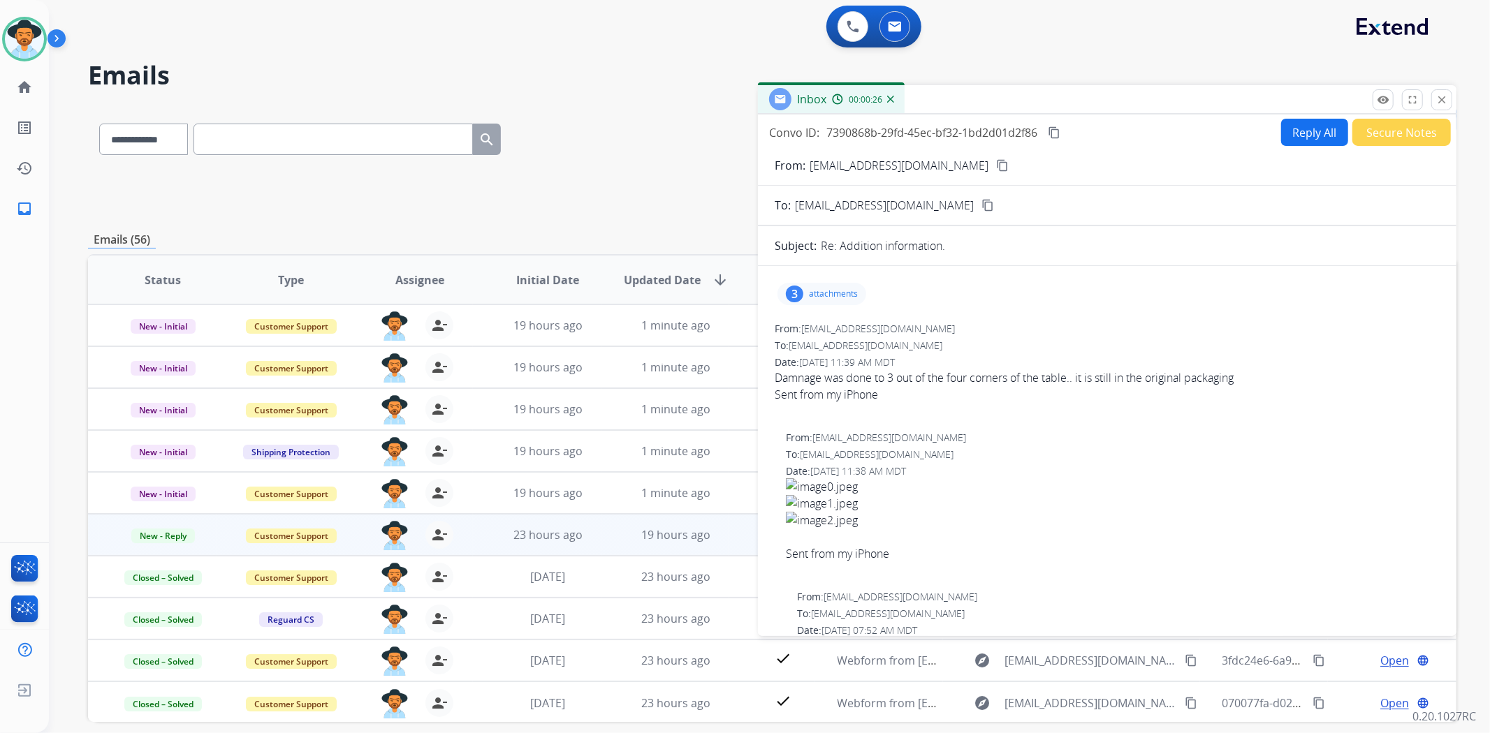
click at [1281, 136] on button "Reply All" at bounding box center [1314, 132] width 67 height 27
select select "**********"
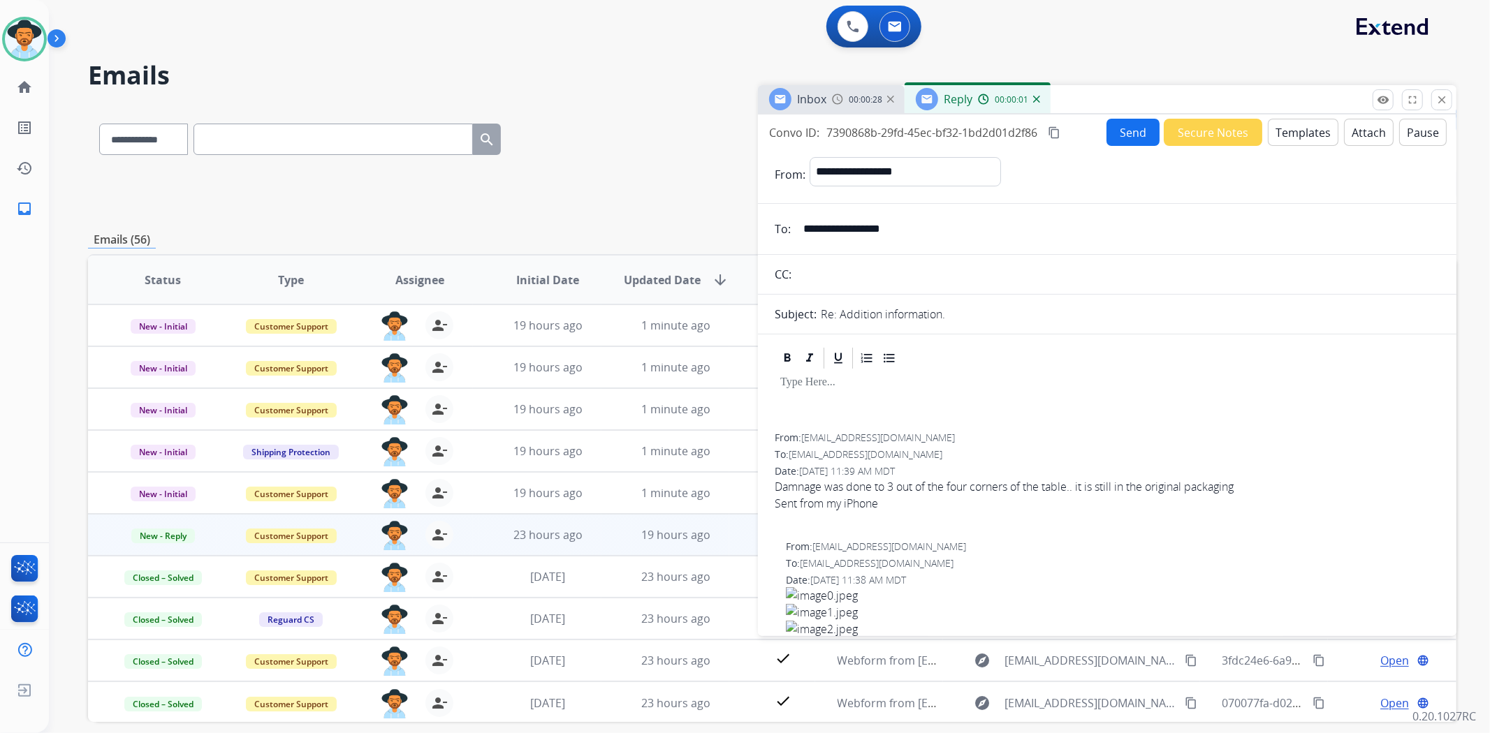
click at [1033, 96] on img at bounding box center [1036, 99] width 7 height 7
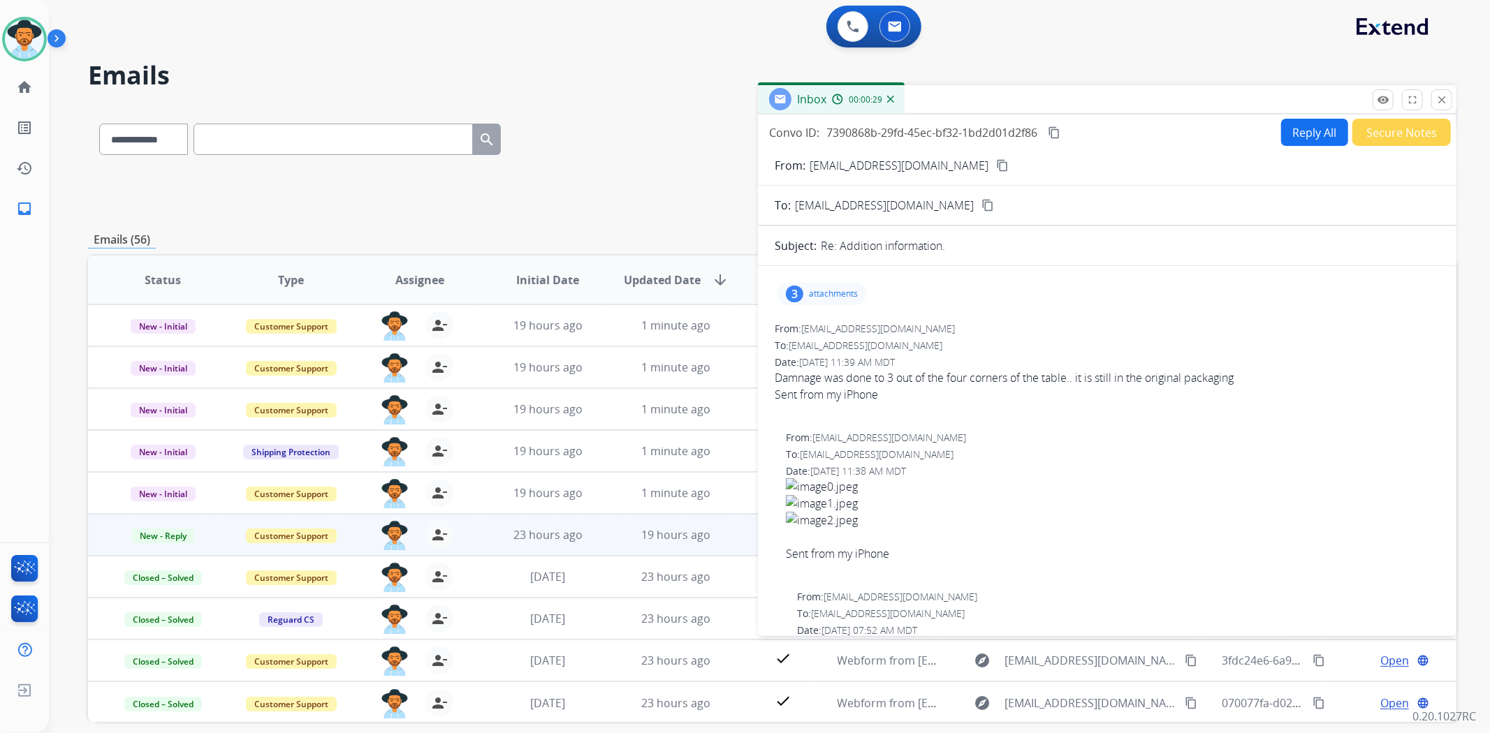
click at [1404, 134] on button "Secure Notes" at bounding box center [1401, 132] width 98 height 27
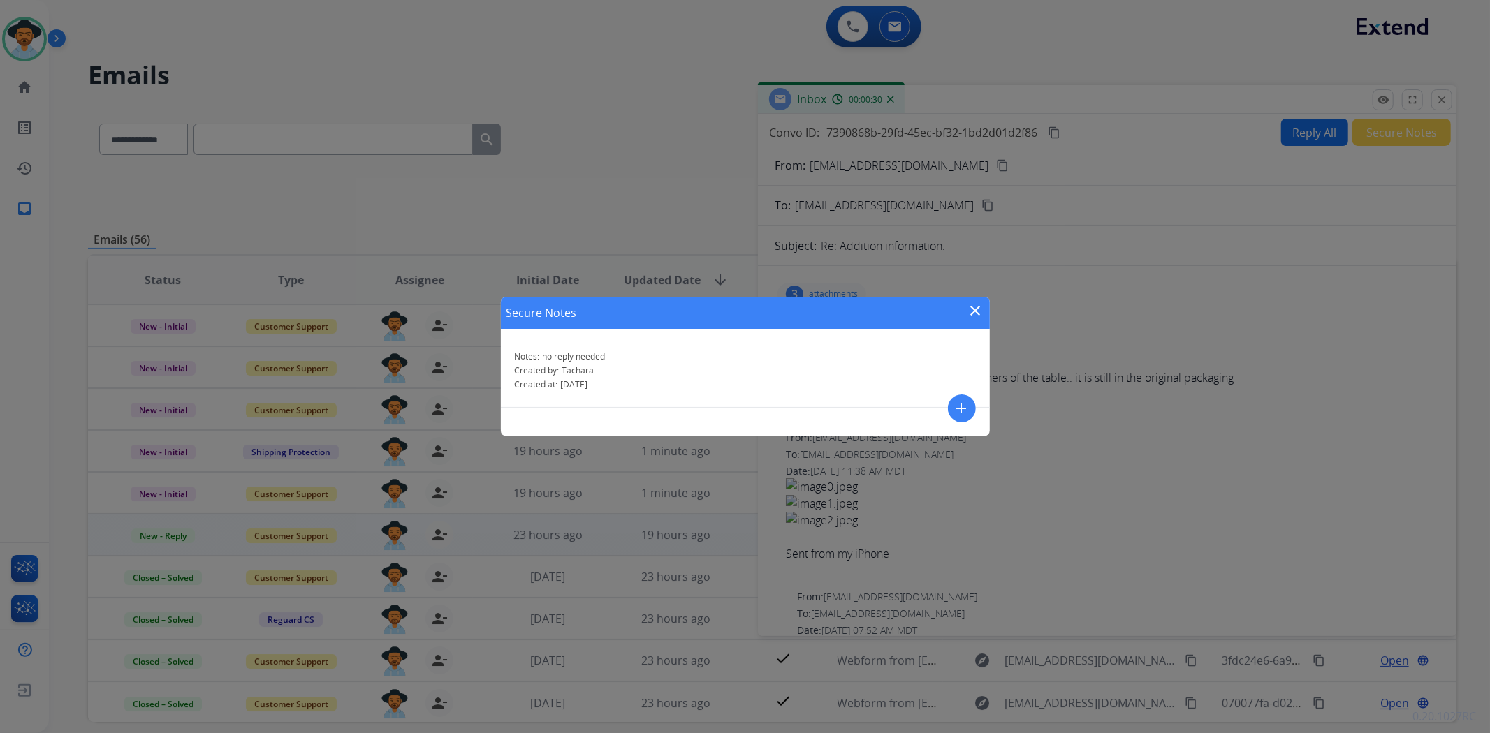
click at [973, 308] on mat-icon "close" at bounding box center [975, 310] width 17 height 17
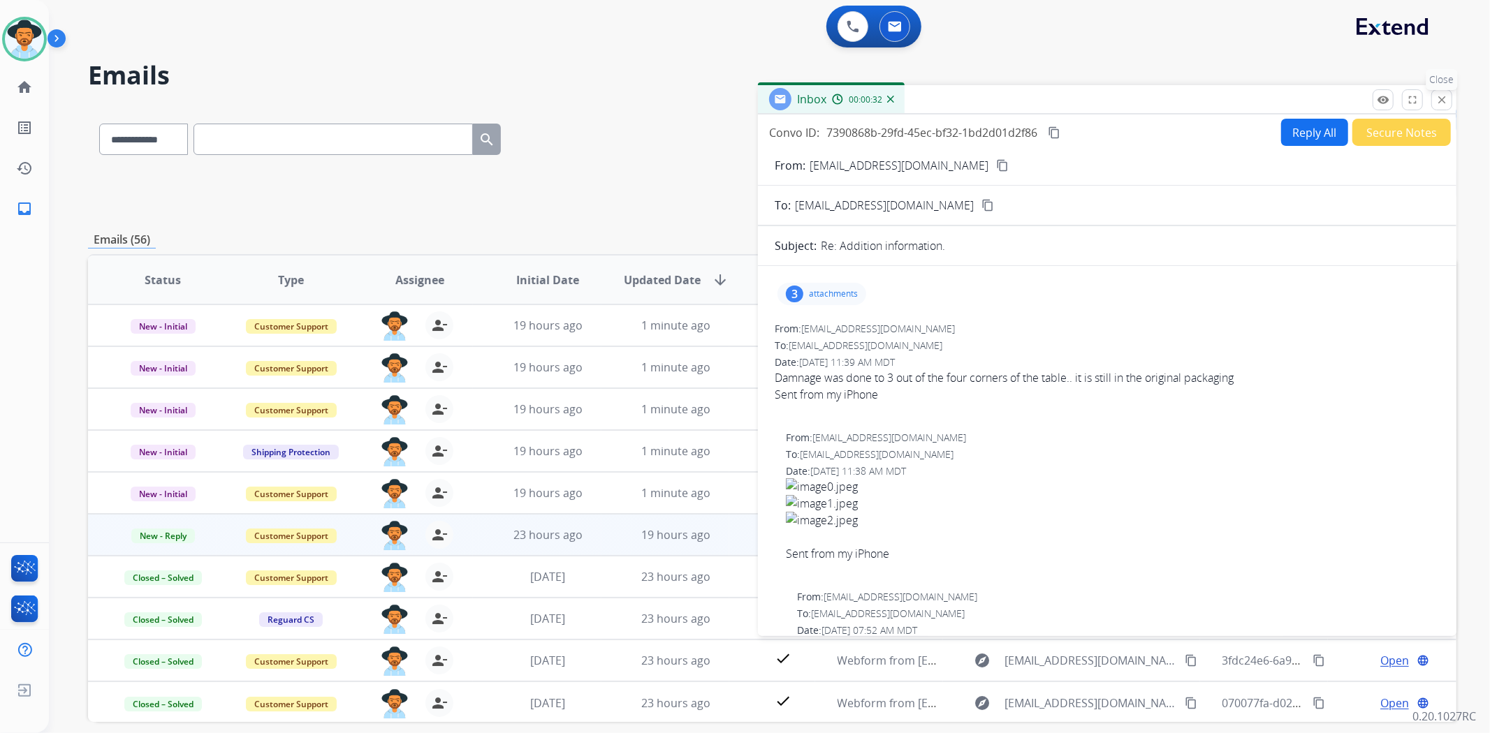
click at [1444, 98] on mat-icon "close" at bounding box center [1441, 100] width 13 height 13
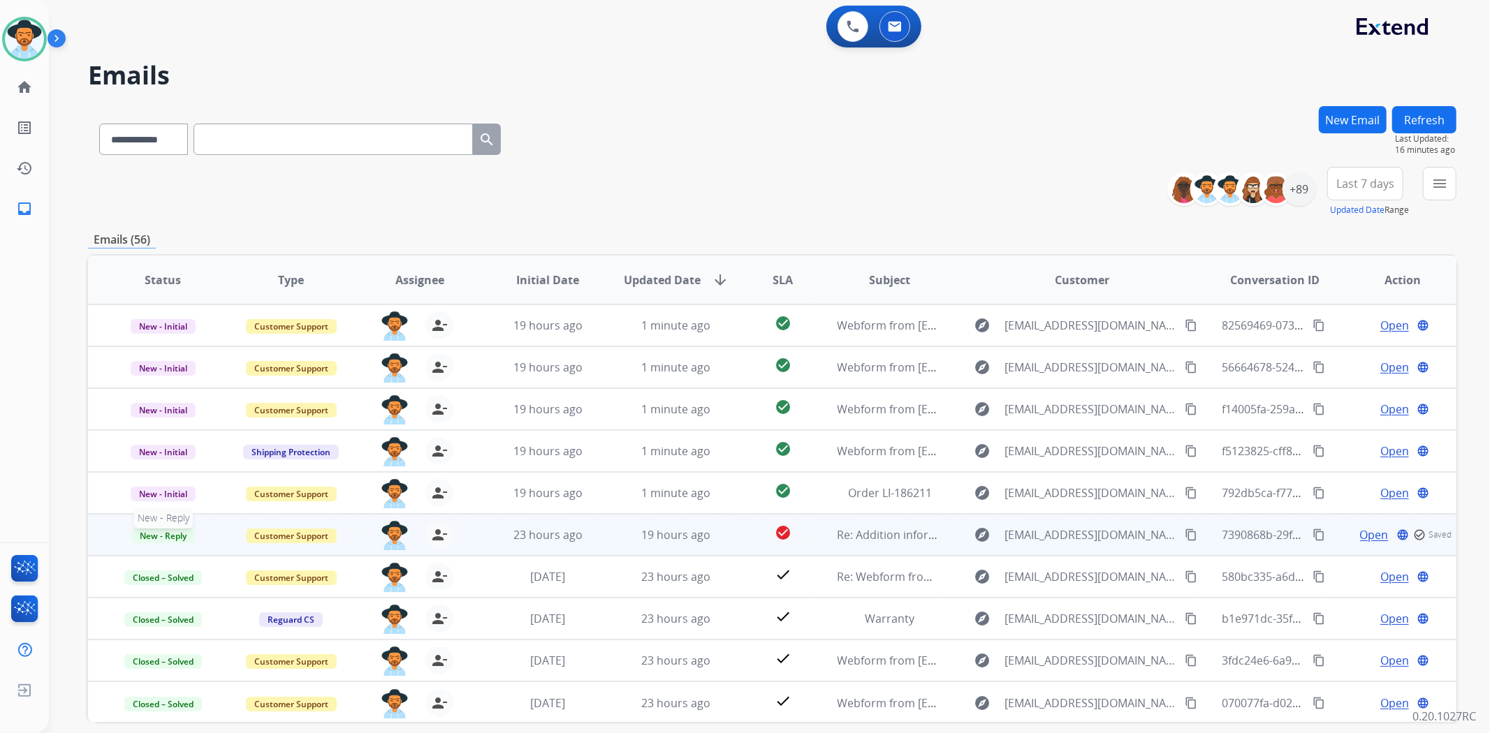
click at [168, 533] on span "New - Reply" at bounding box center [163, 536] width 64 height 15
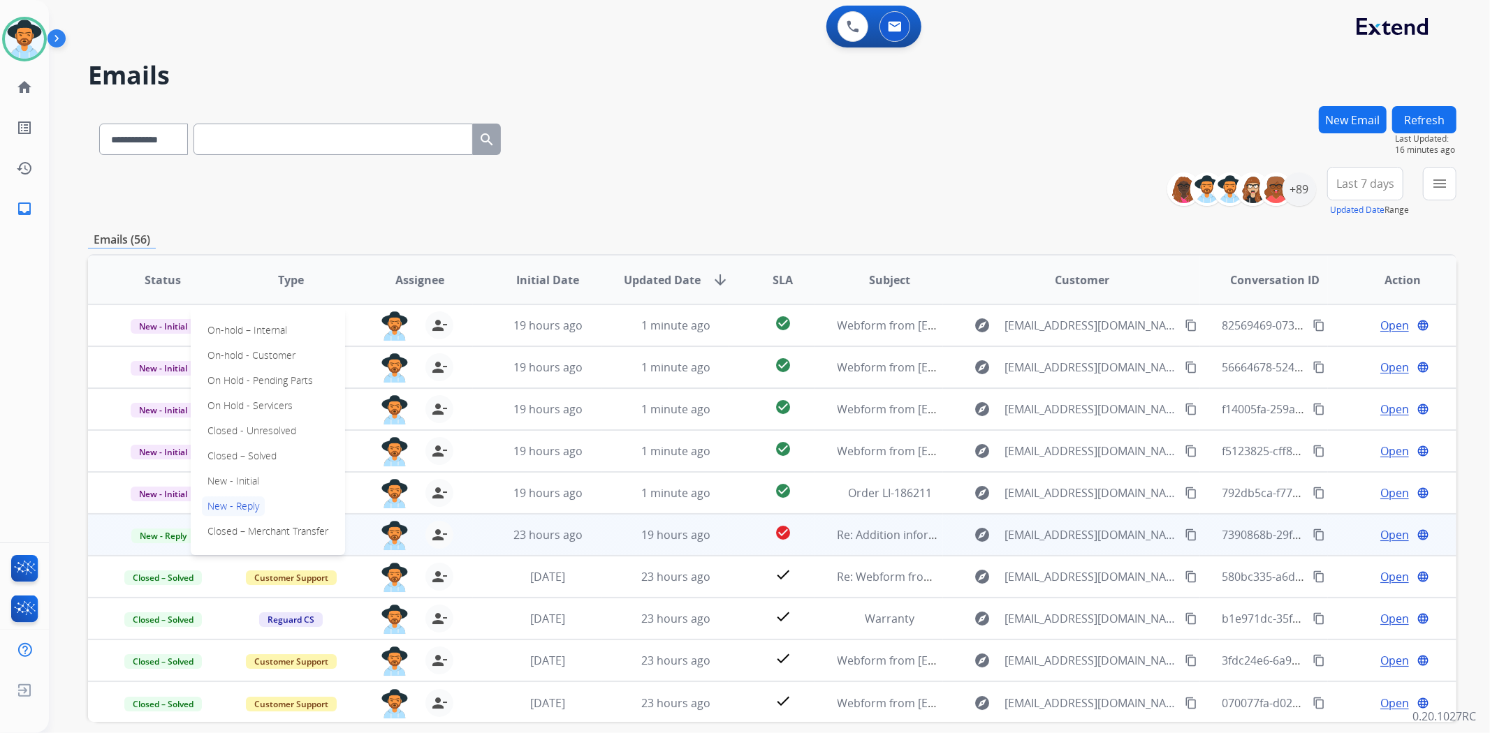
click at [143, 545] on td "New - Reply On-hold – Internal On-hold - Customer On Hold - Pending Parts On Ho…" at bounding box center [152, 535] width 129 height 42
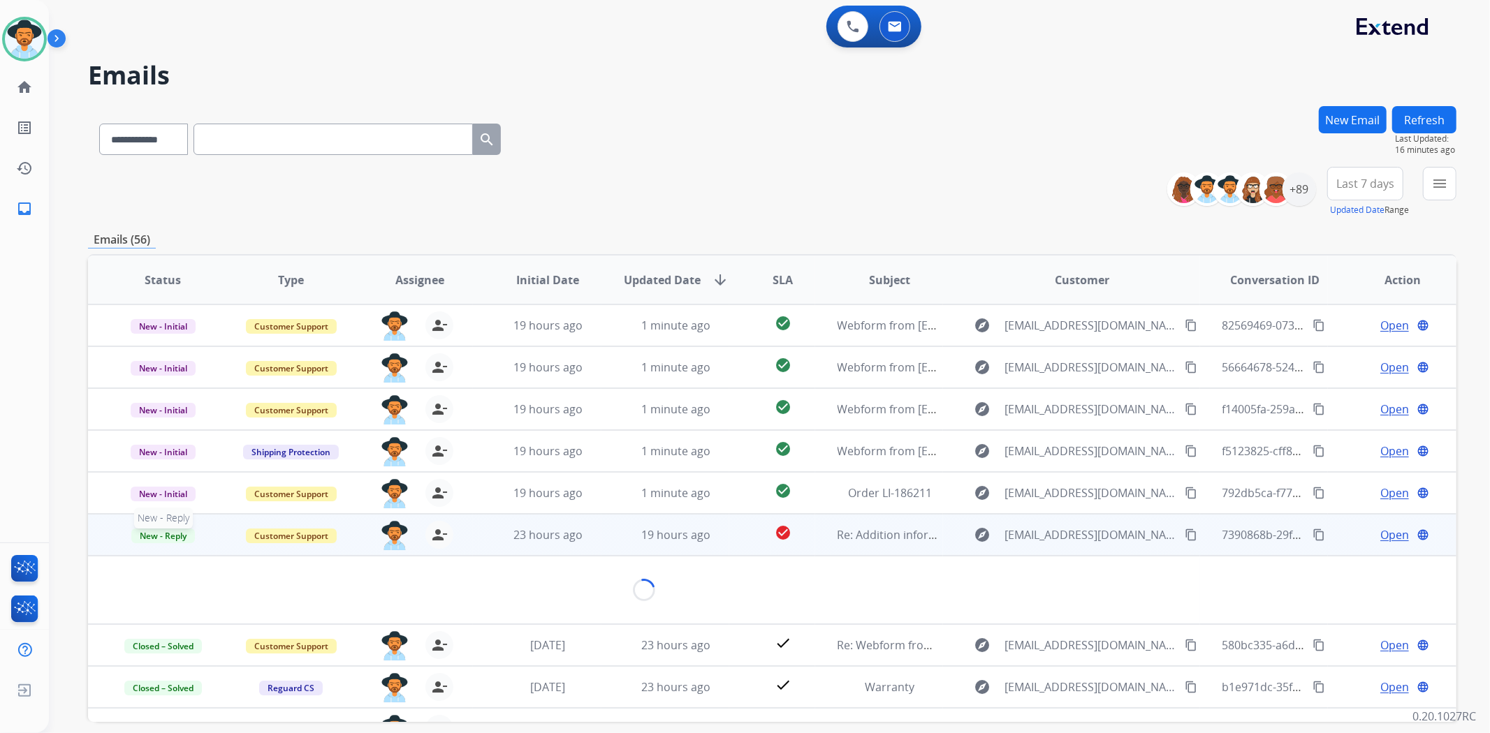
click at [150, 538] on span "New - Reply" at bounding box center [163, 536] width 64 height 15
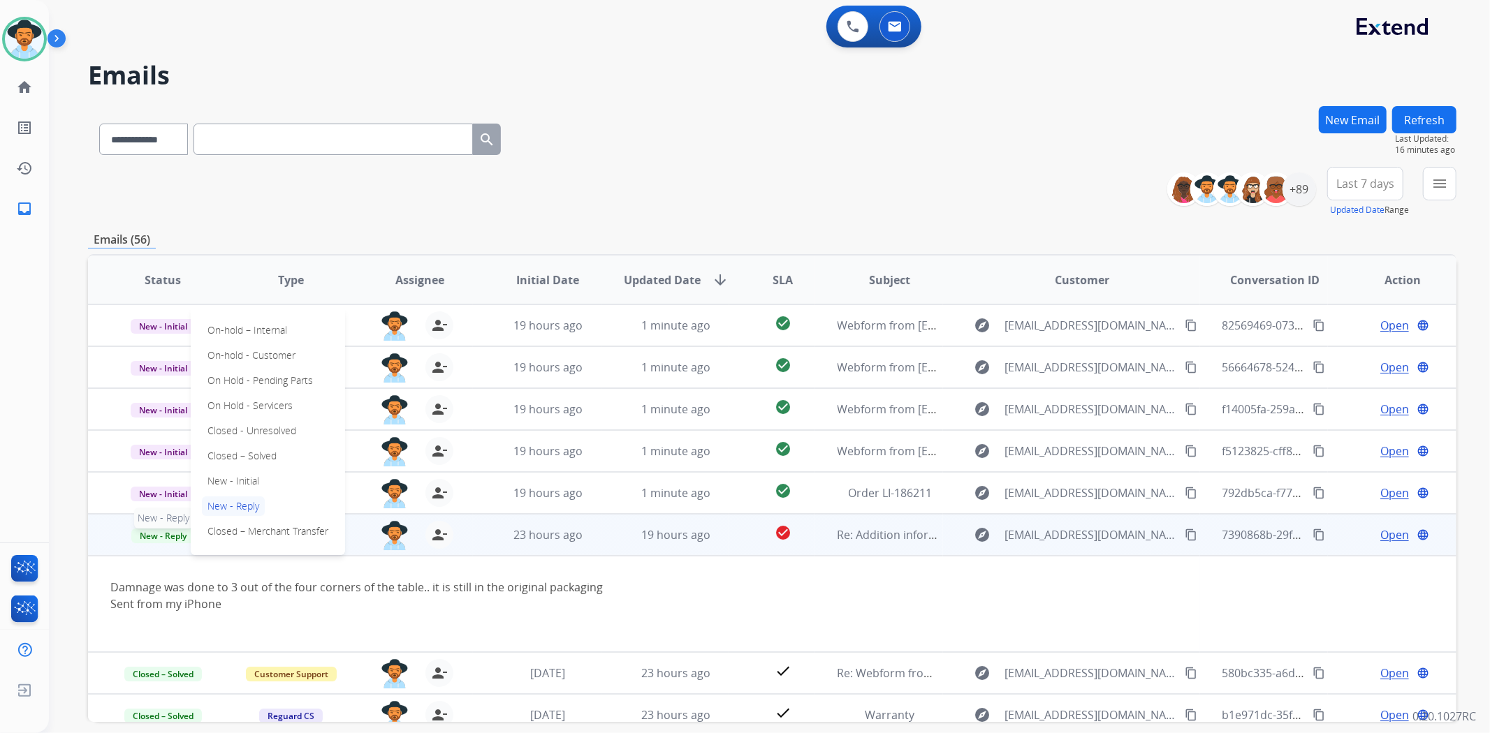
scroll to position [96, 0]
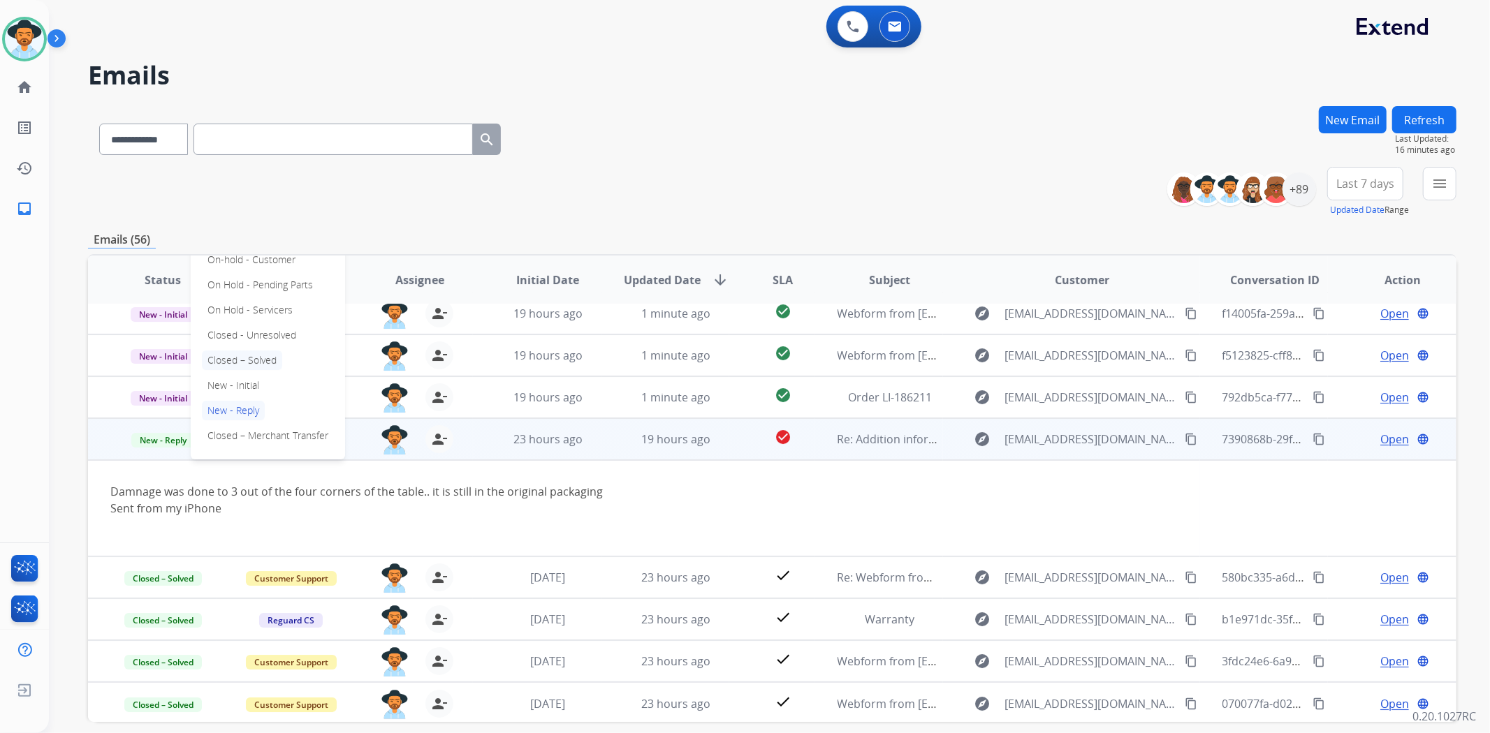
click at [231, 358] on p "Closed – Solved" at bounding box center [242, 361] width 80 height 20
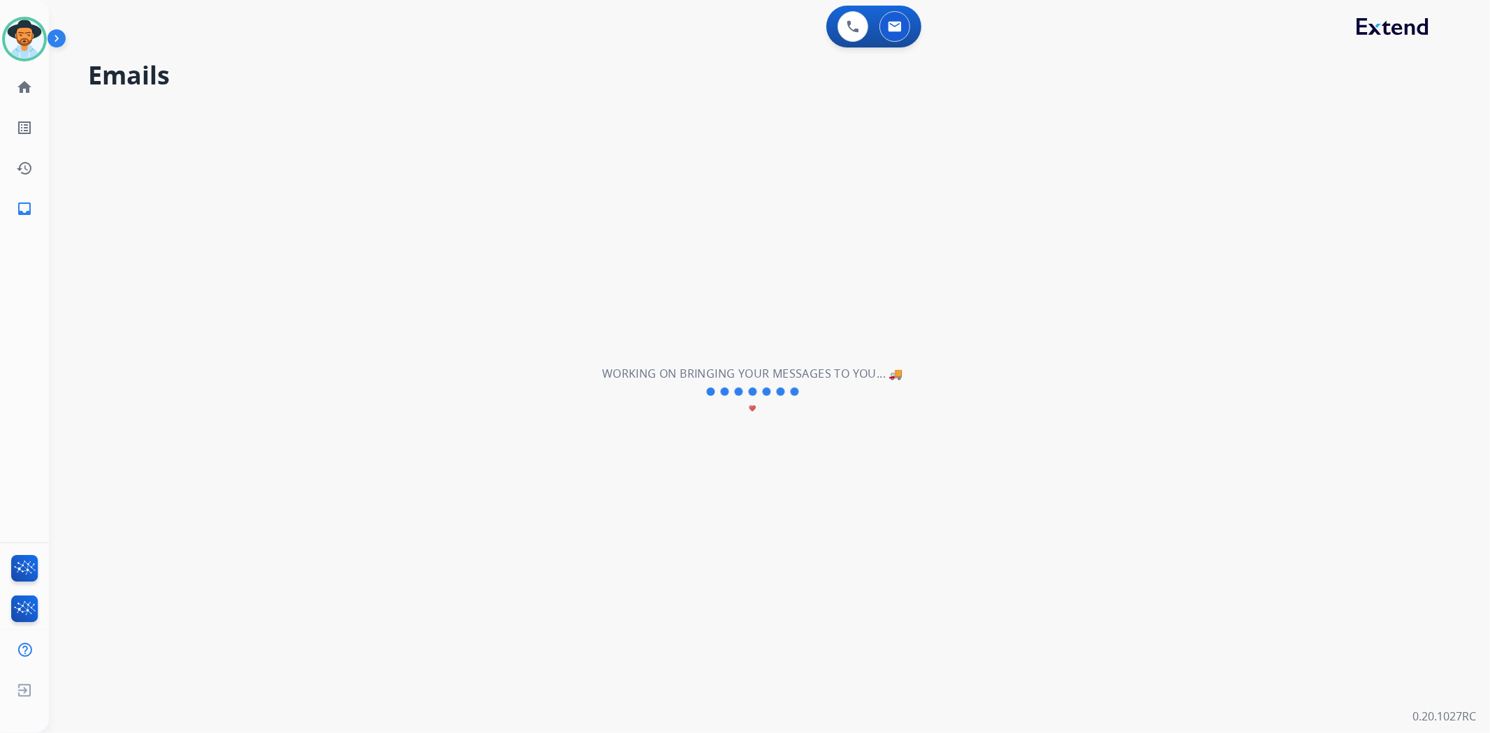
scroll to position [46, 0]
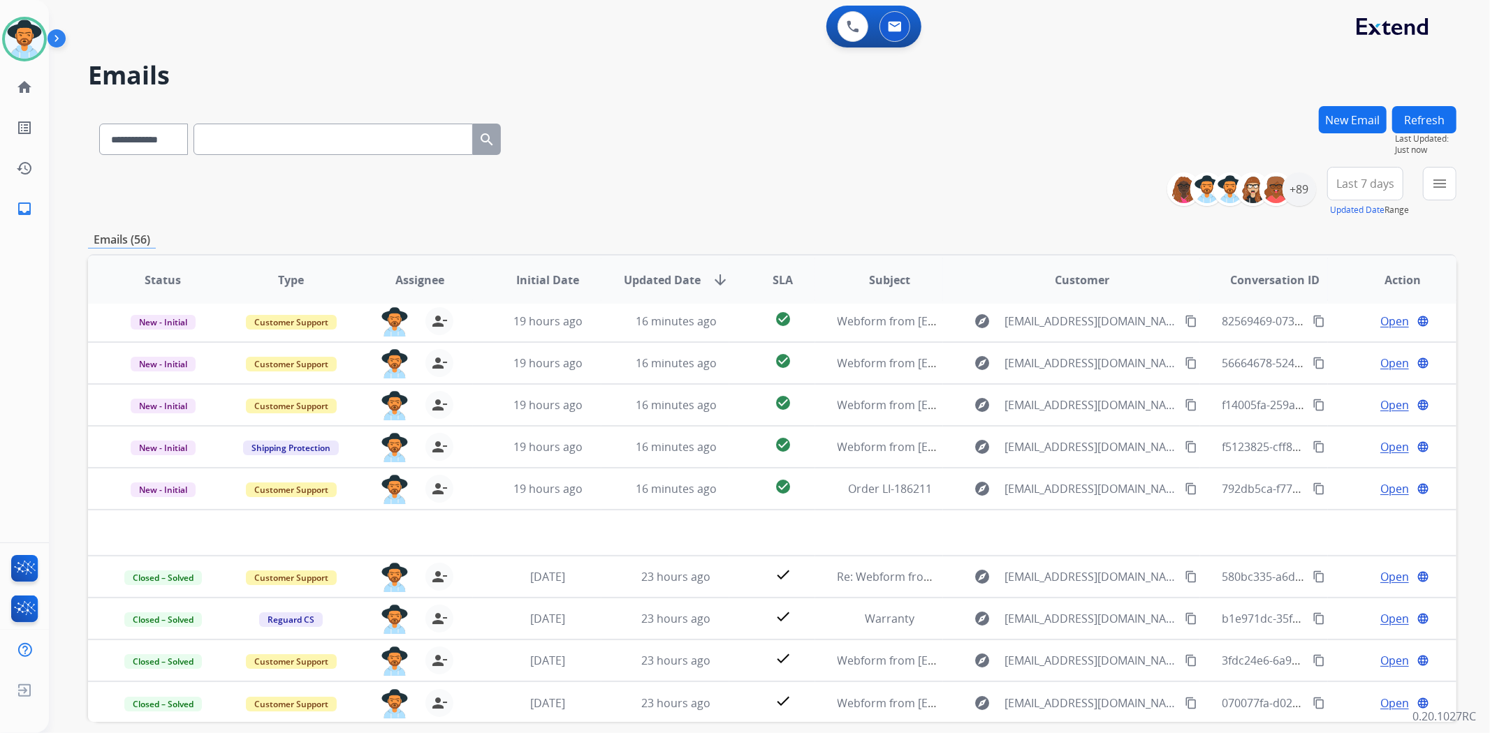
click at [1067, 180] on div "**********" at bounding box center [772, 192] width 1368 height 50
click at [932, 161] on div "**********" at bounding box center [772, 136] width 1368 height 61
click at [981, 186] on div "**********" at bounding box center [772, 192] width 1368 height 50
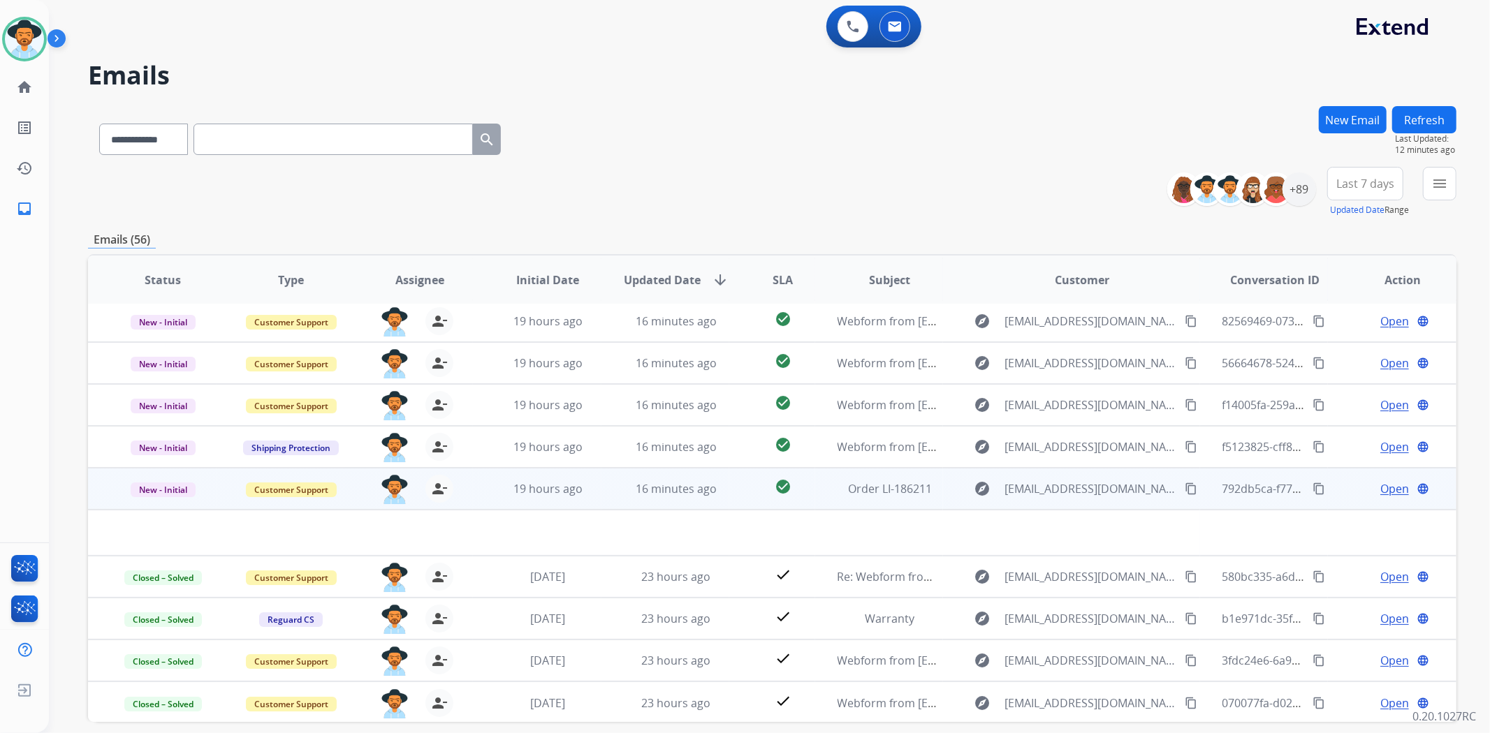
click at [1390, 492] on span "Open" at bounding box center [1394, 489] width 29 height 17
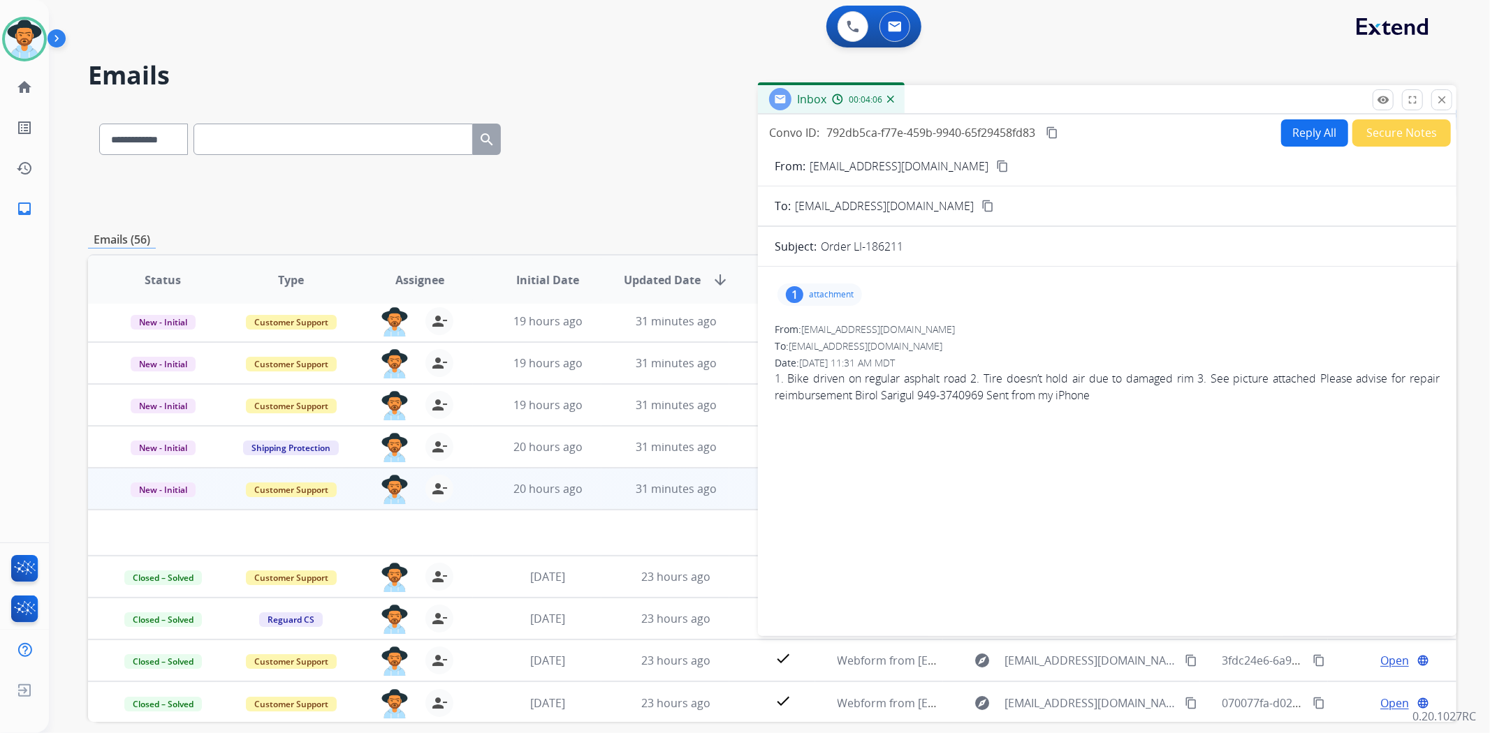
click at [802, 298] on div "1 attachment" at bounding box center [819, 295] width 85 height 22
click at [823, 323] on div at bounding box center [824, 330] width 70 height 49
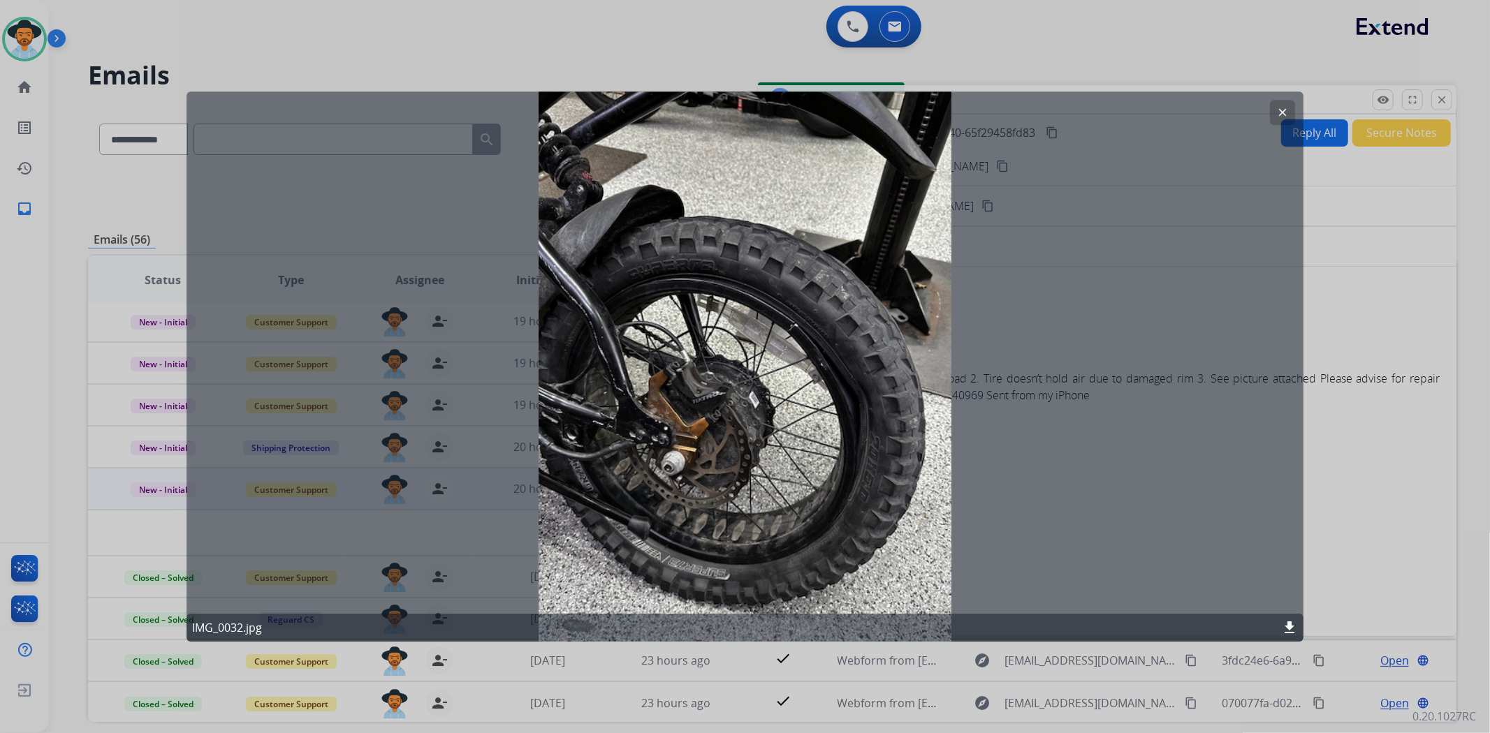
click at [1287, 112] on button "clear" at bounding box center [1282, 112] width 25 height 25
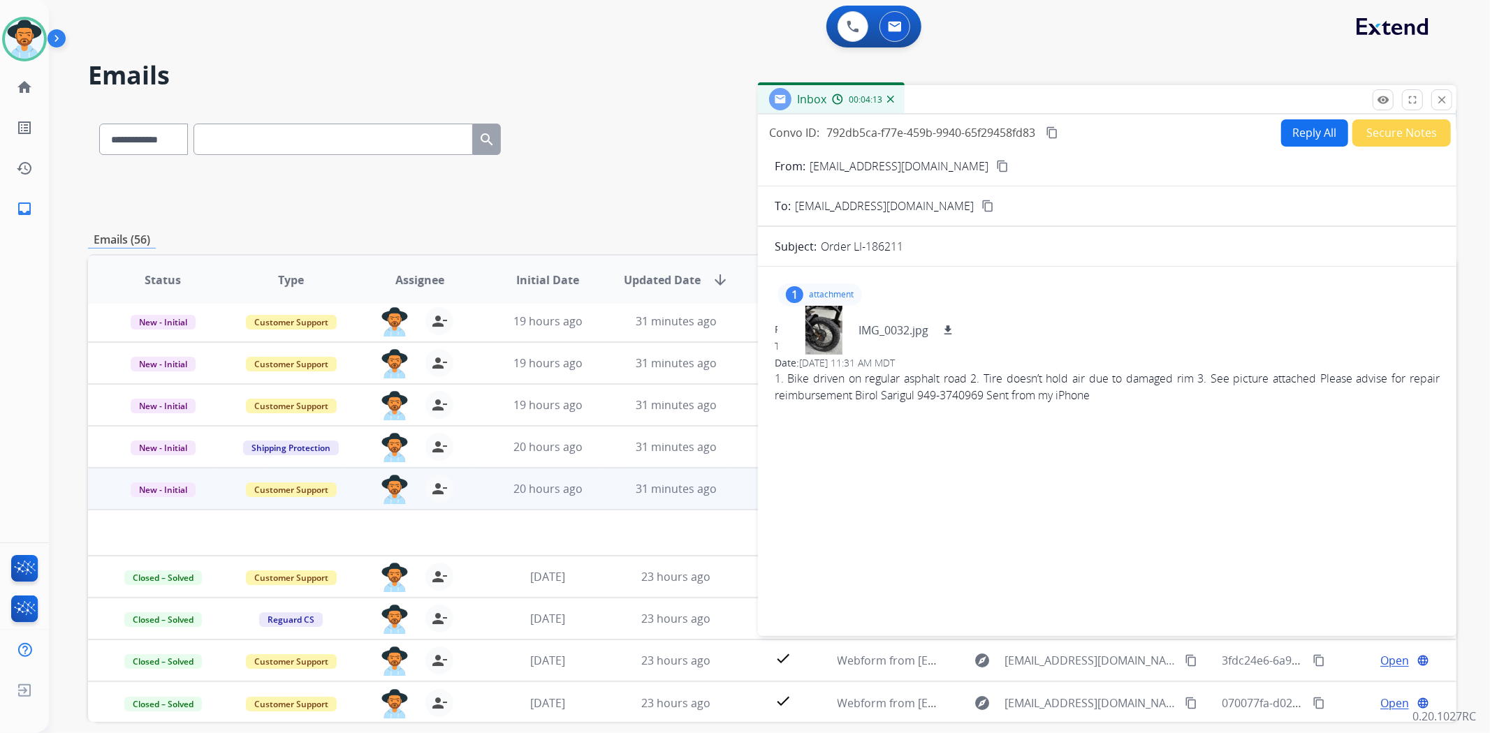
click at [996, 163] on mat-icon "content_copy" at bounding box center [1002, 166] width 13 height 13
click at [1371, 142] on button "Secure Notes" at bounding box center [1401, 132] width 98 height 27
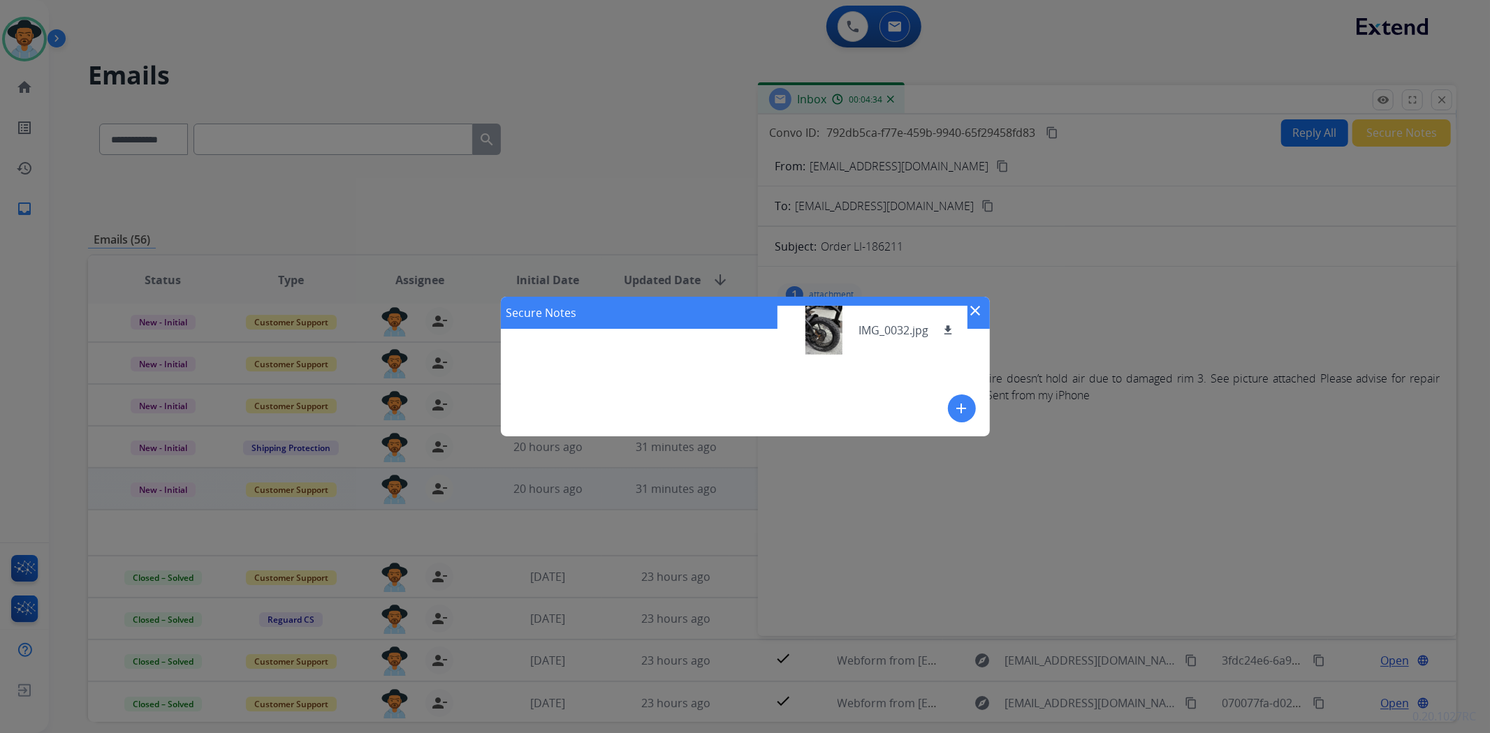
click at [1030, 471] on div "Secure Notes close add" at bounding box center [745, 366] width 1490 height 733
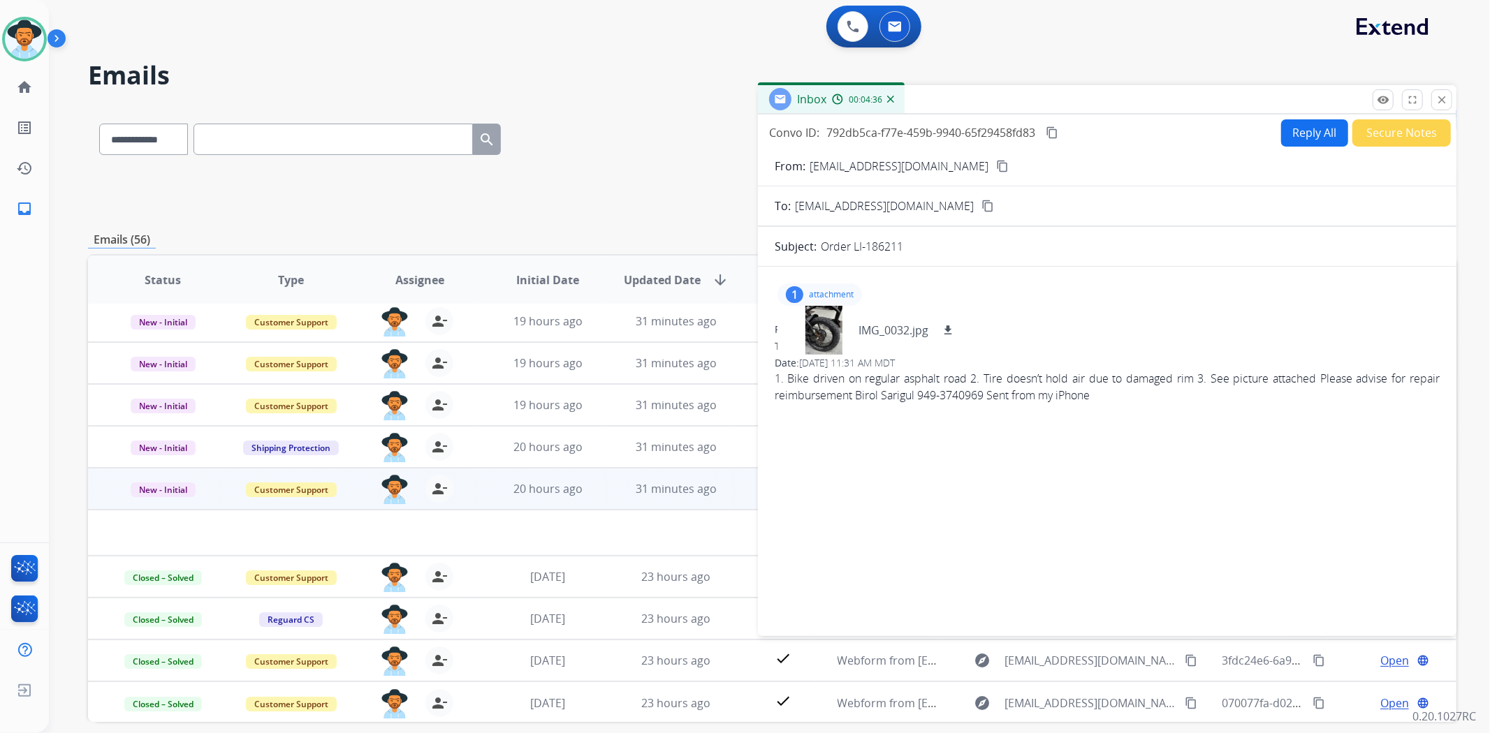
click at [828, 293] on p "attachment" at bounding box center [831, 294] width 45 height 11
click at [1395, 137] on button "Secure Notes" at bounding box center [1401, 132] width 98 height 27
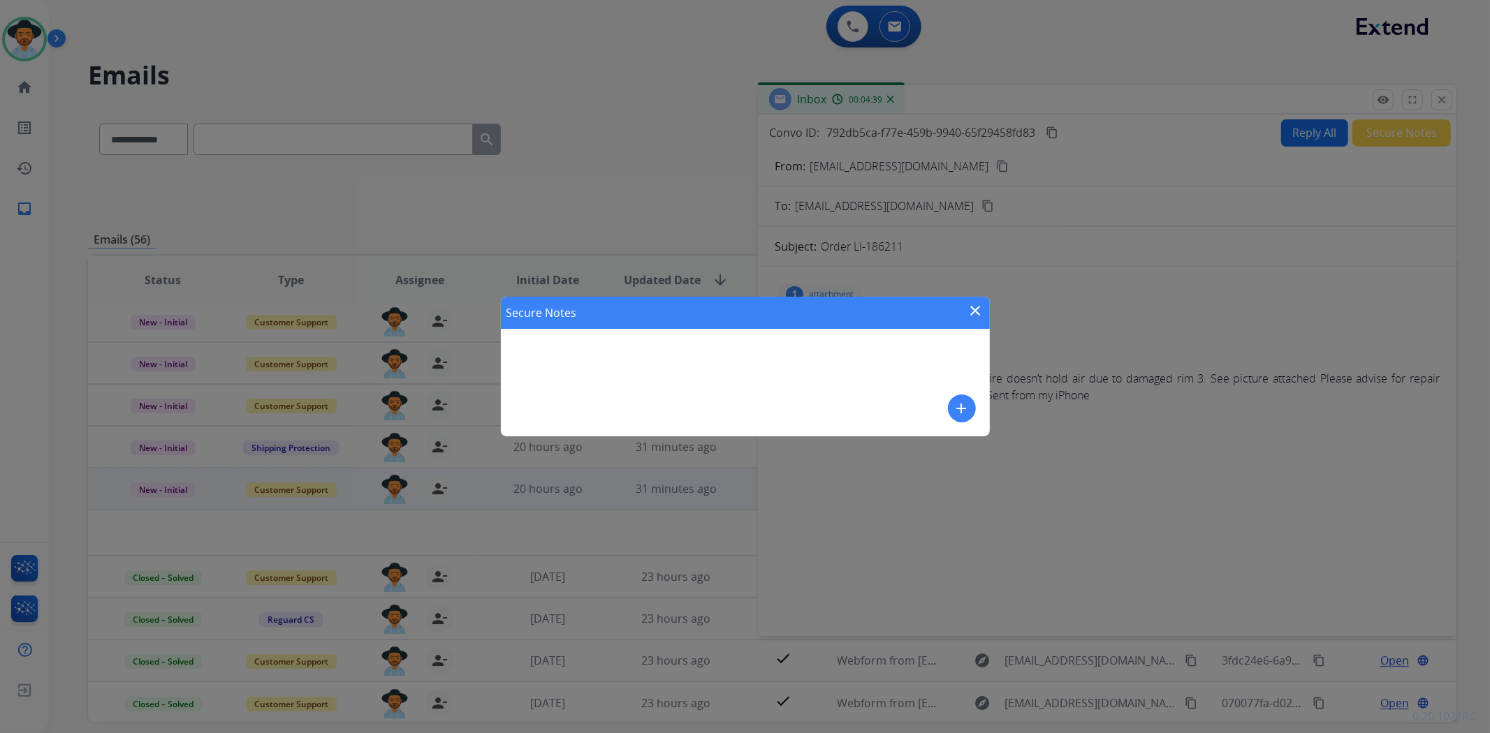
click at [965, 318] on div "Secure Notes close" at bounding box center [745, 313] width 489 height 32
click at [972, 313] on mat-icon "close" at bounding box center [975, 310] width 17 height 17
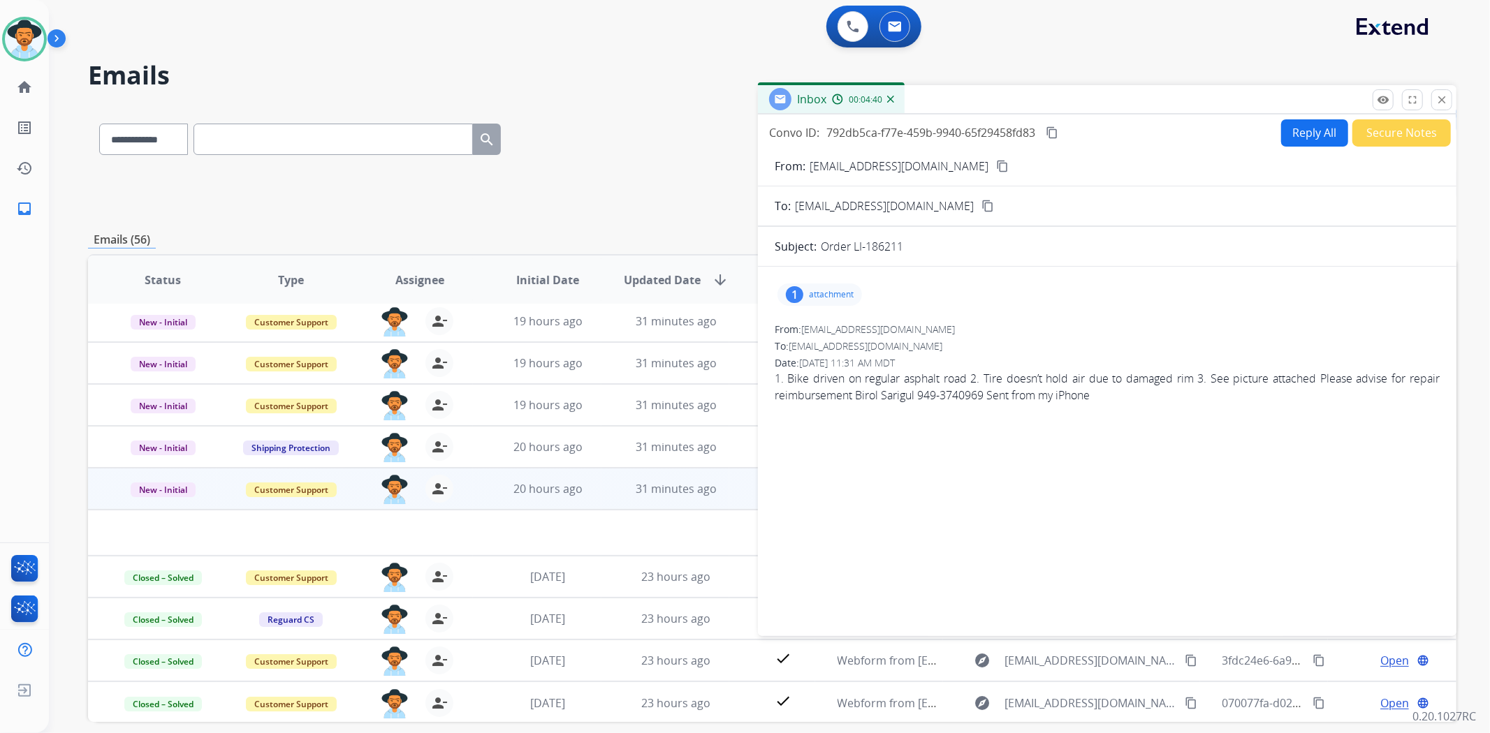
click at [1304, 126] on button "Reply All" at bounding box center [1314, 132] width 67 height 27
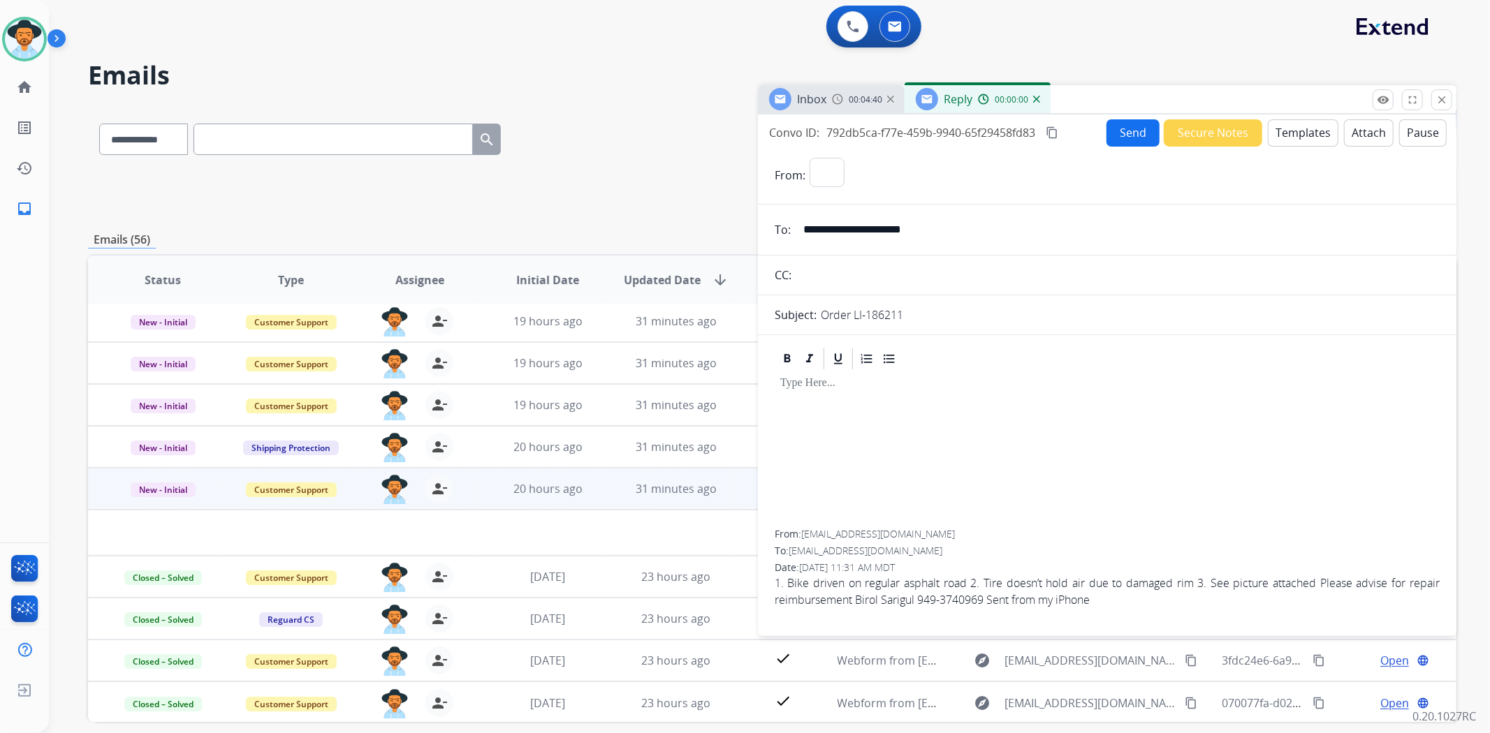
select select "**********"
click at [1298, 124] on button "Templates" at bounding box center [1303, 132] width 71 height 27
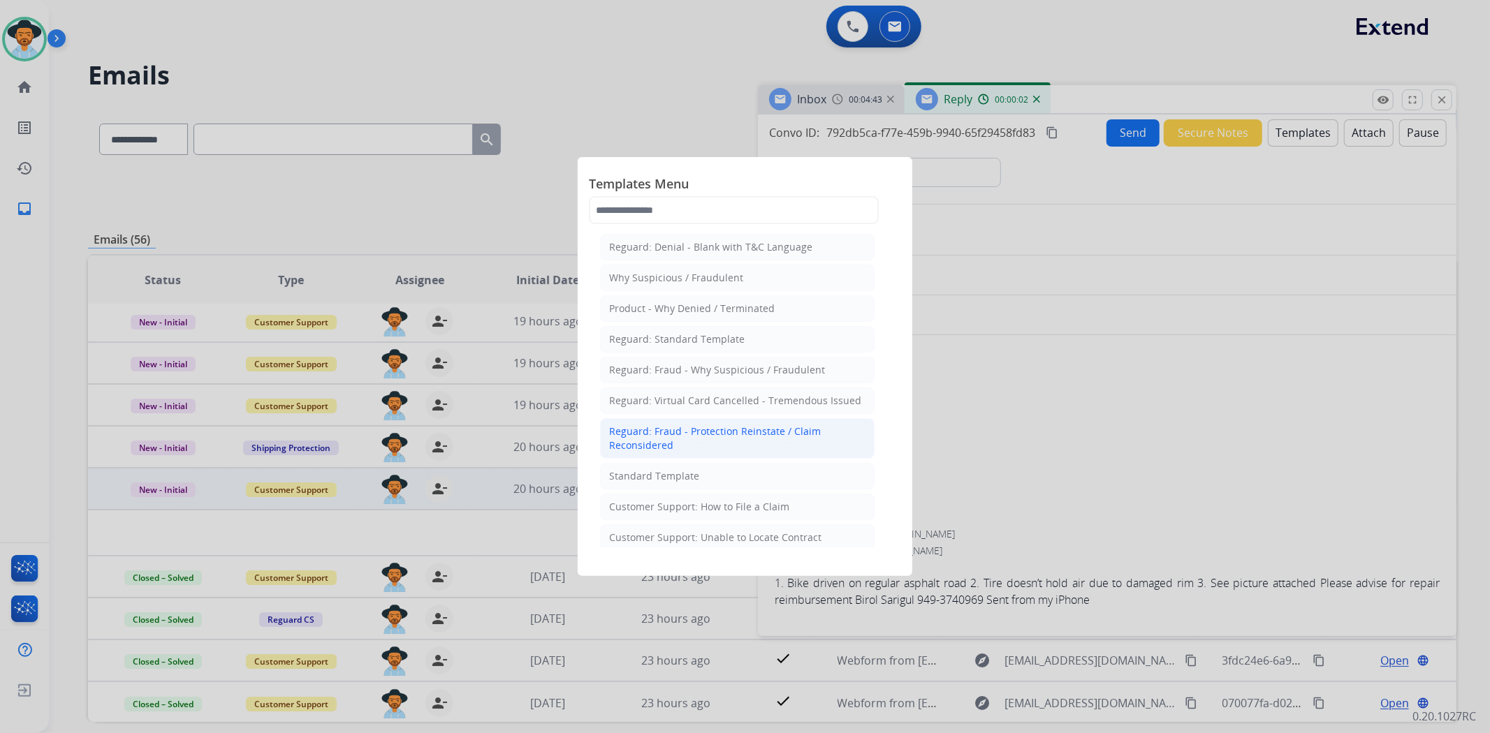
scroll to position [78, 0]
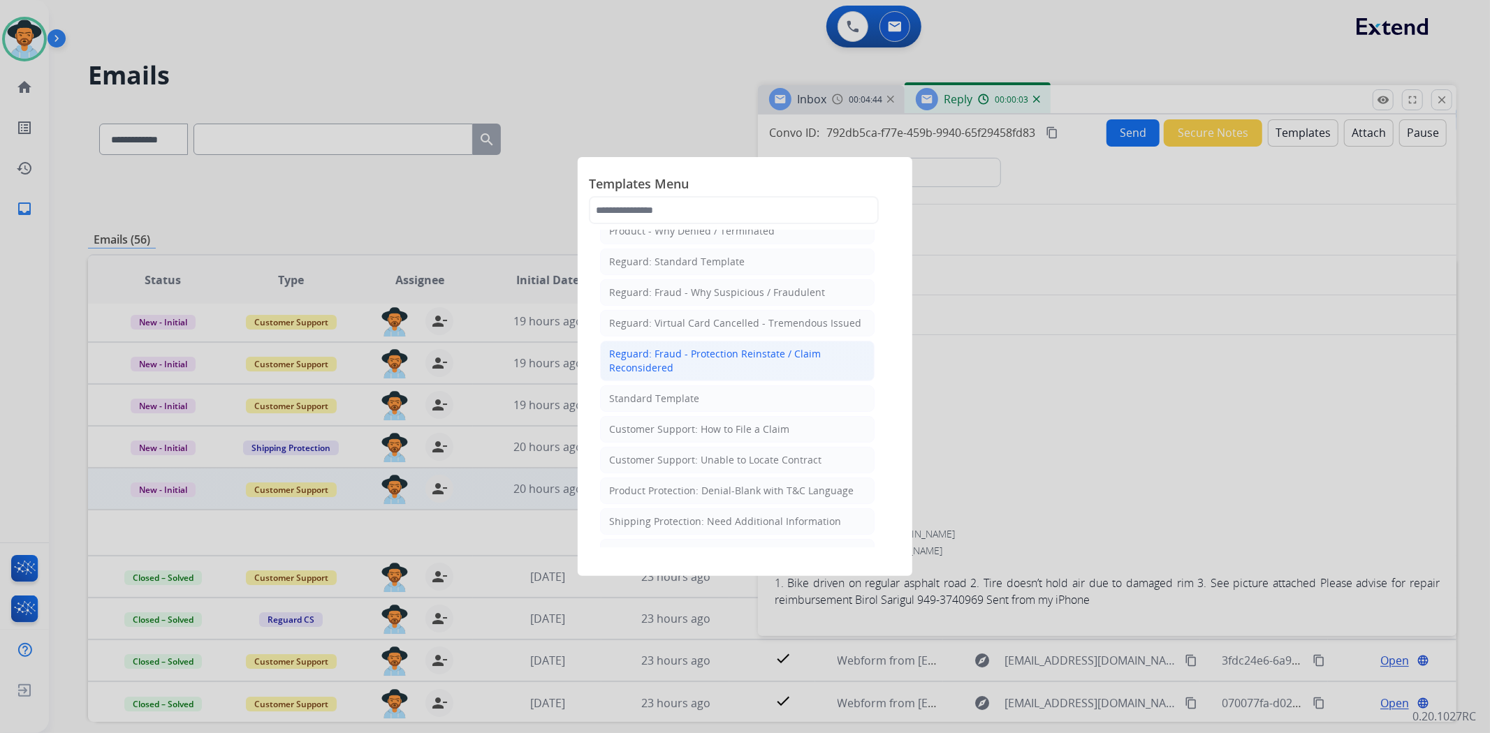
click at [731, 435] on div "Customer Support: How to File a Claim" at bounding box center [699, 430] width 180 height 14
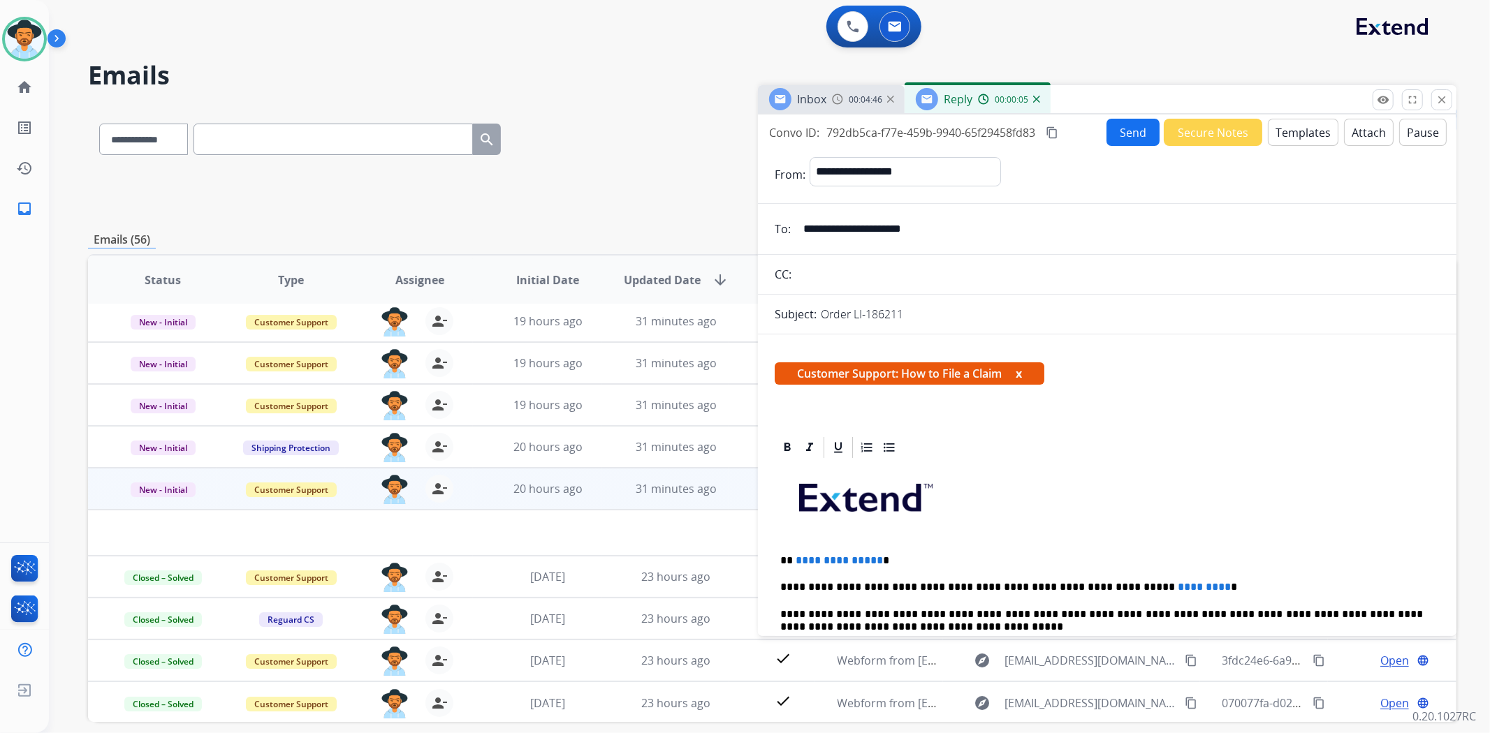
click at [1294, 134] on button "Templates" at bounding box center [1303, 132] width 71 height 27
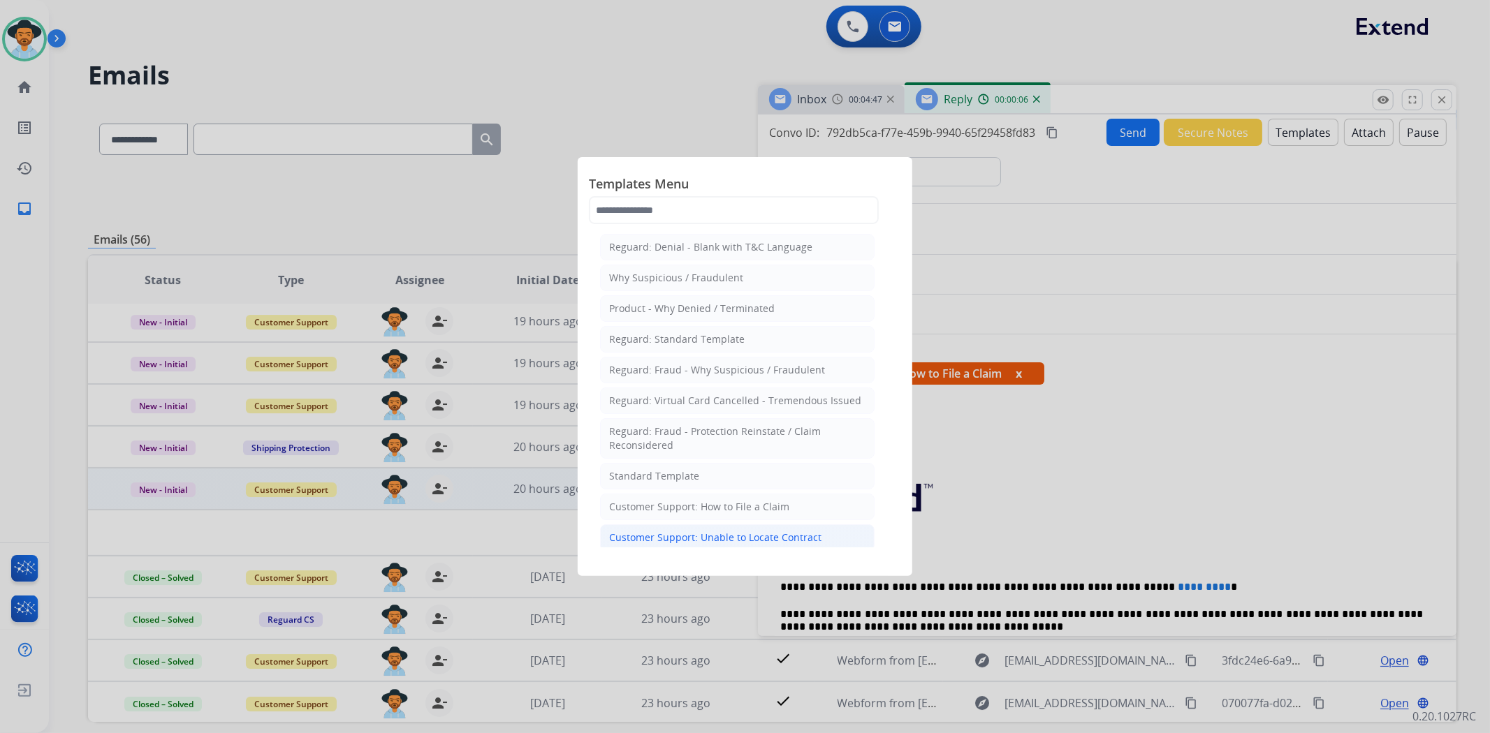
click at [733, 543] on div "Customer Support: Unable to Locate Contract" at bounding box center [715, 538] width 212 height 14
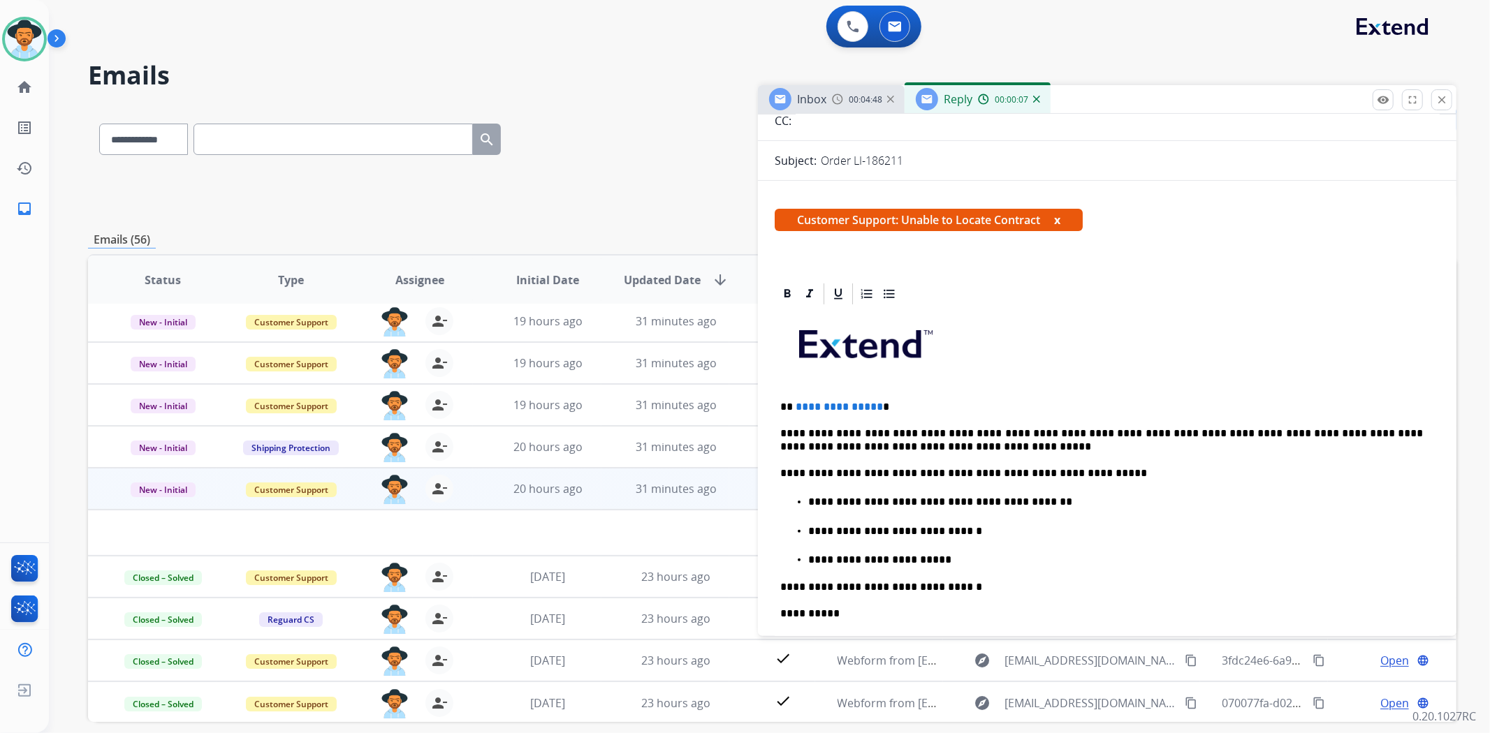
scroll to position [155, 0]
drag, startPoint x: 882, startPoint y: 400, endPoint x: 793, endPoint y: 400, distance: 88.7
click at [793, 400] on p "**********" at bounding box center [1101, 406] width 643 height 13
click at [965, 553] on p "**********" at bounding box center [1115, 559] width 615 height 13
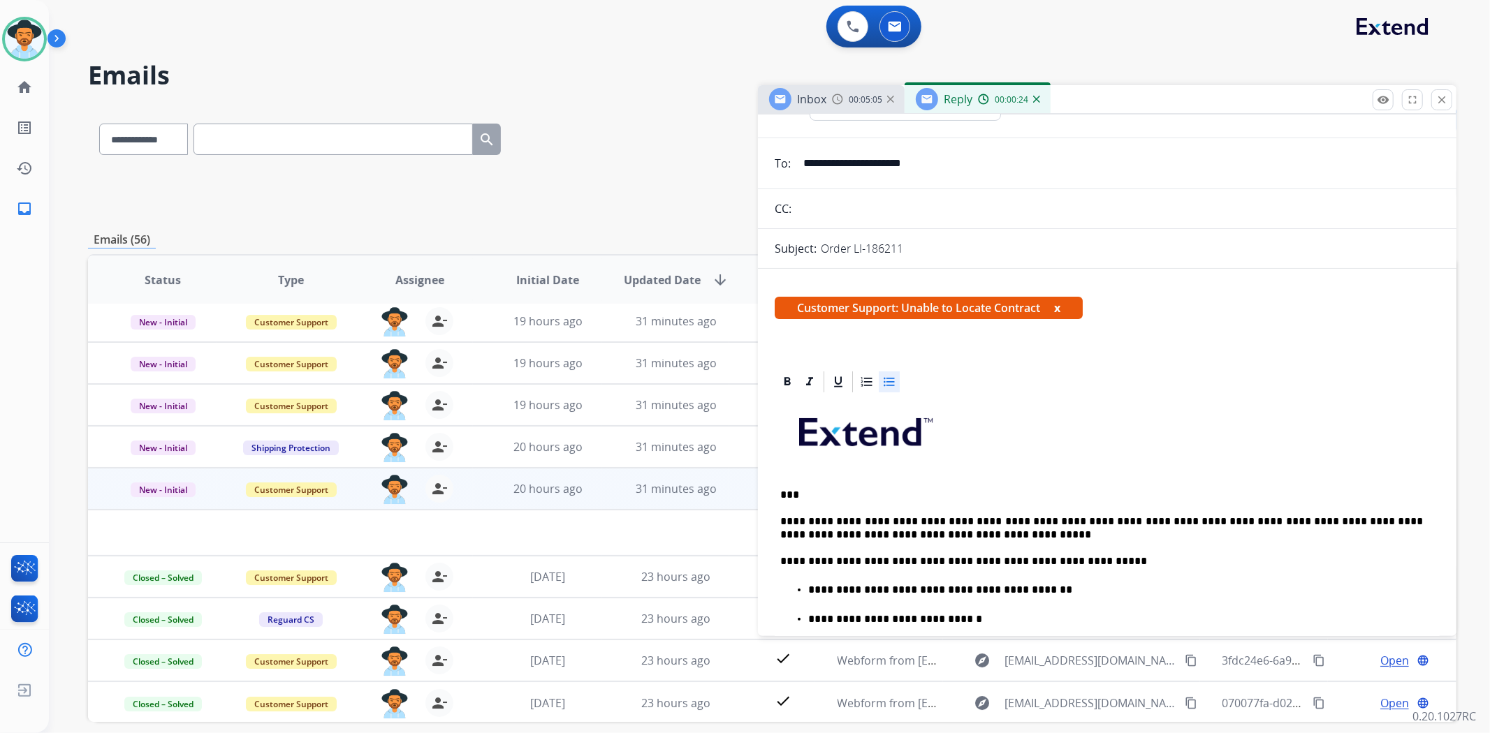
scroll to position [0, 0]
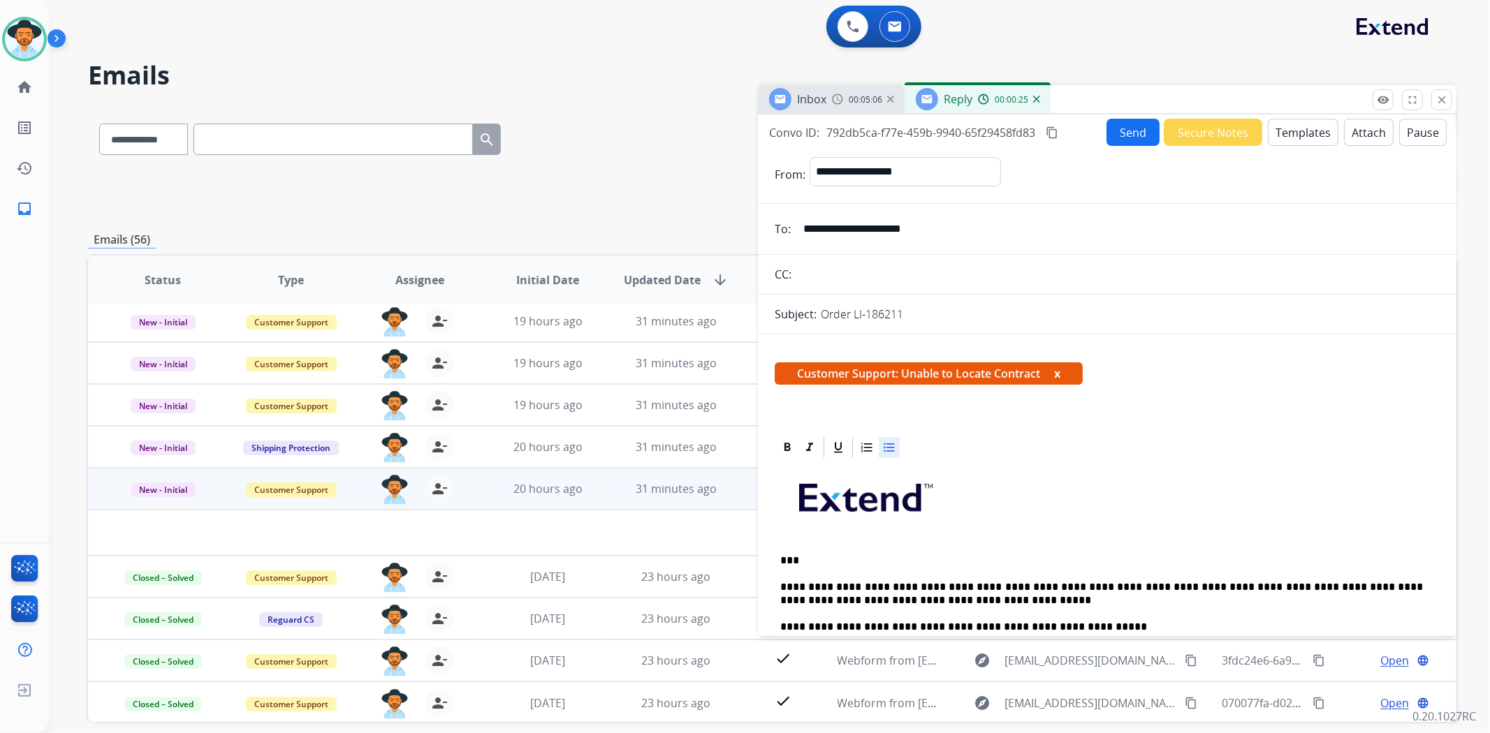
click at [1122, 131] on button "Send" at bounding box center [1132, 132] width 53 height 27
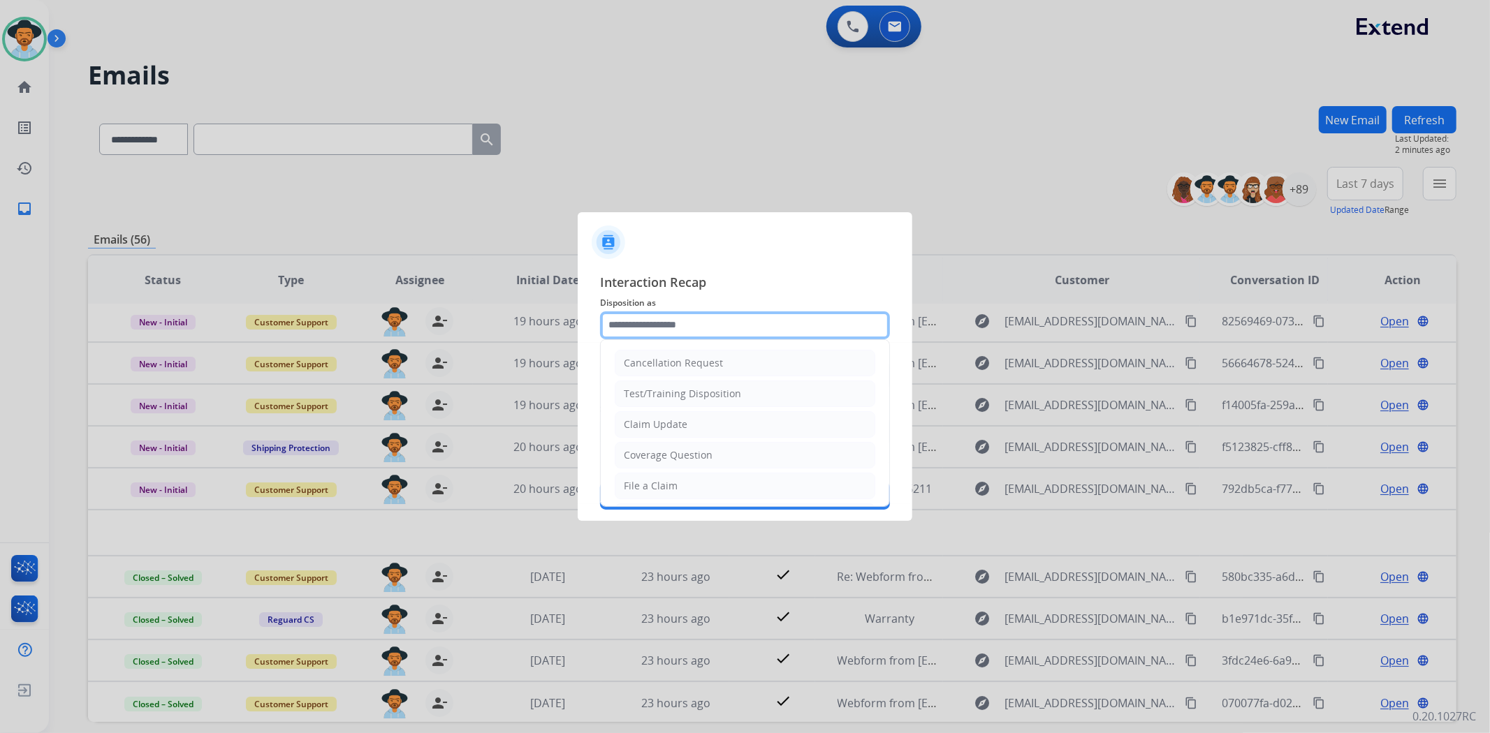
click at [666, 329] on input "text" at bounding box center [745, 326] width 290 height 28
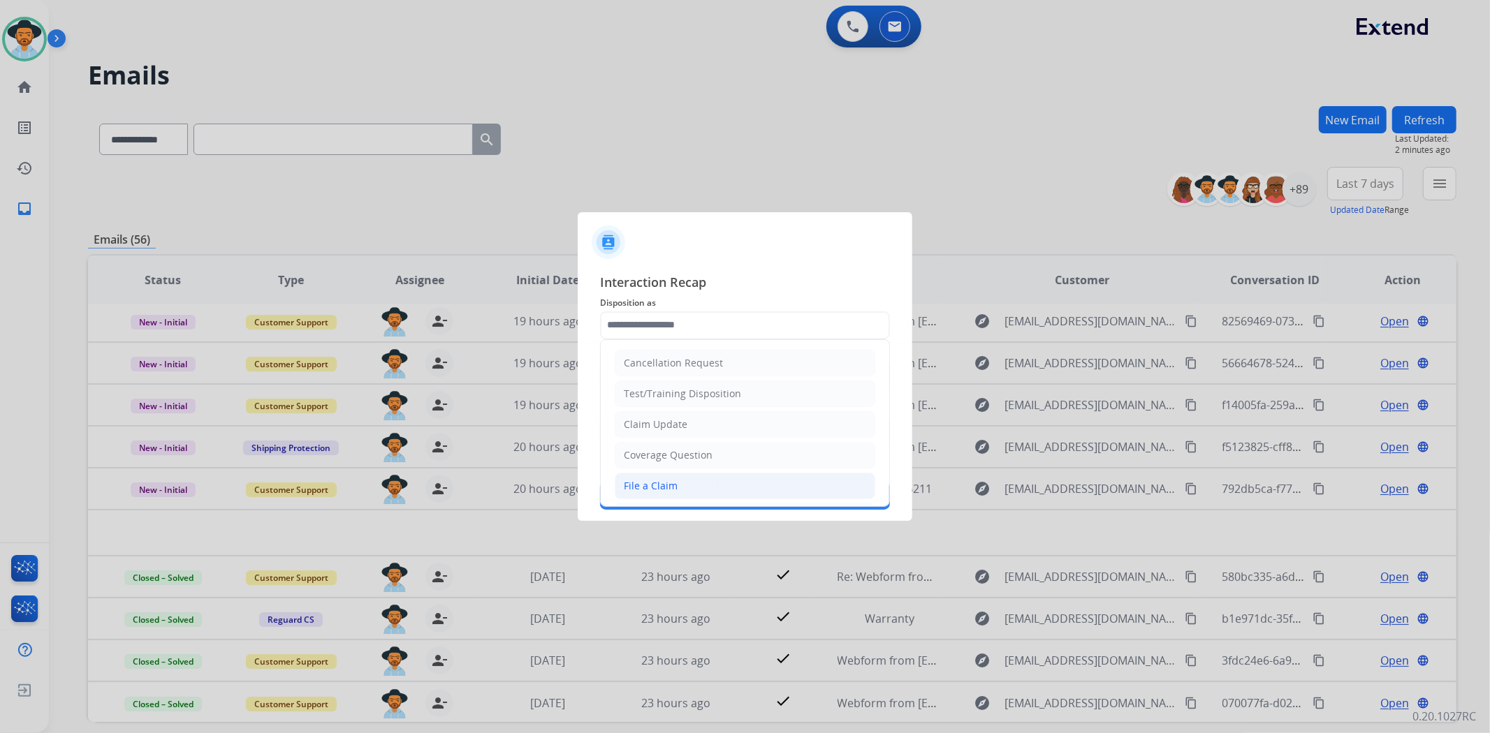
click at [742, 478] on li "File a Claim" at bounding box center [745, 486] width 261 height 27
type input "**********"
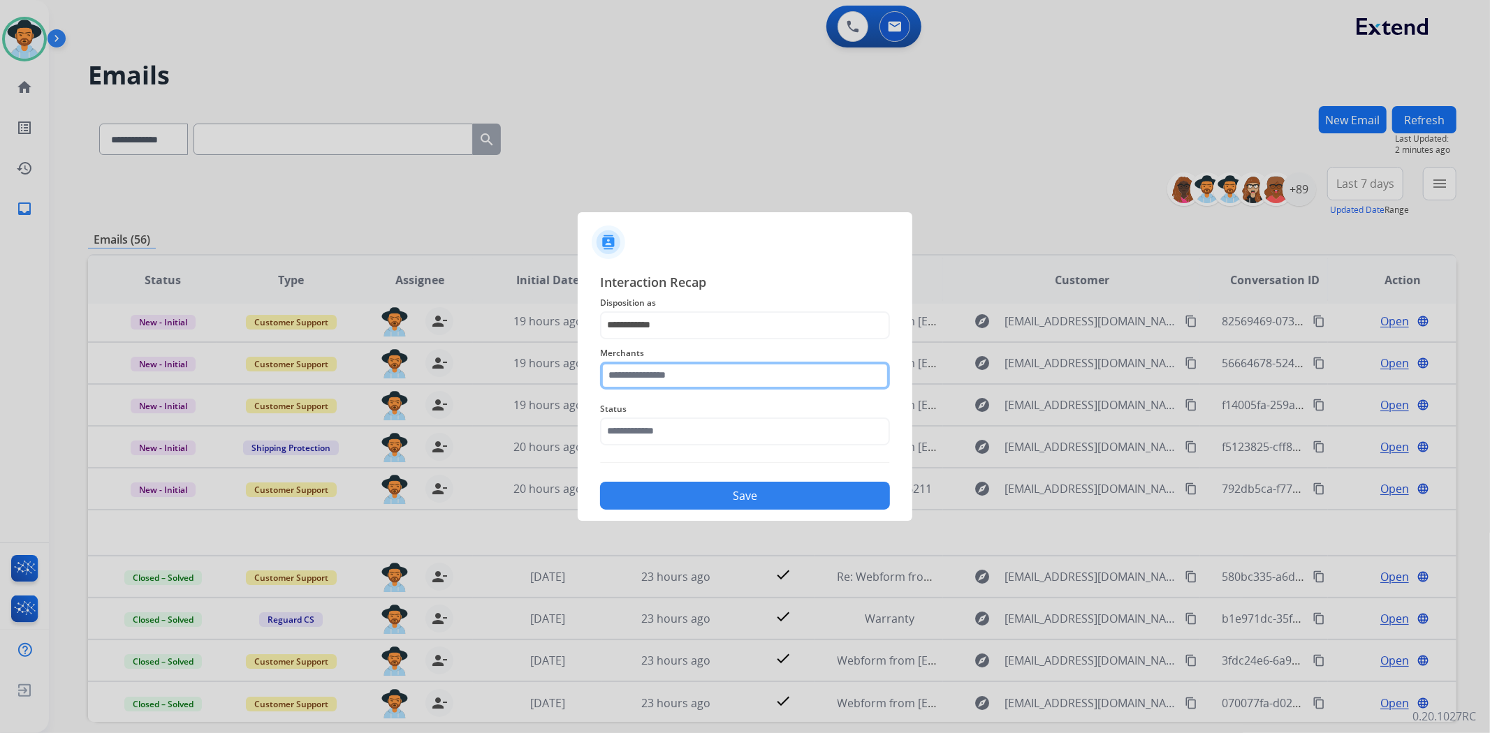
click at [706, 383] on input "text" at bounding box center [745, 376] width 290 height 28
click at [680, 382] on input "text" at bounding box center [745, 376] width 290 height 28
click at [659, 403] on li "Not found" at bounding box center [748, 415] width 266 height 27
type input "*********"
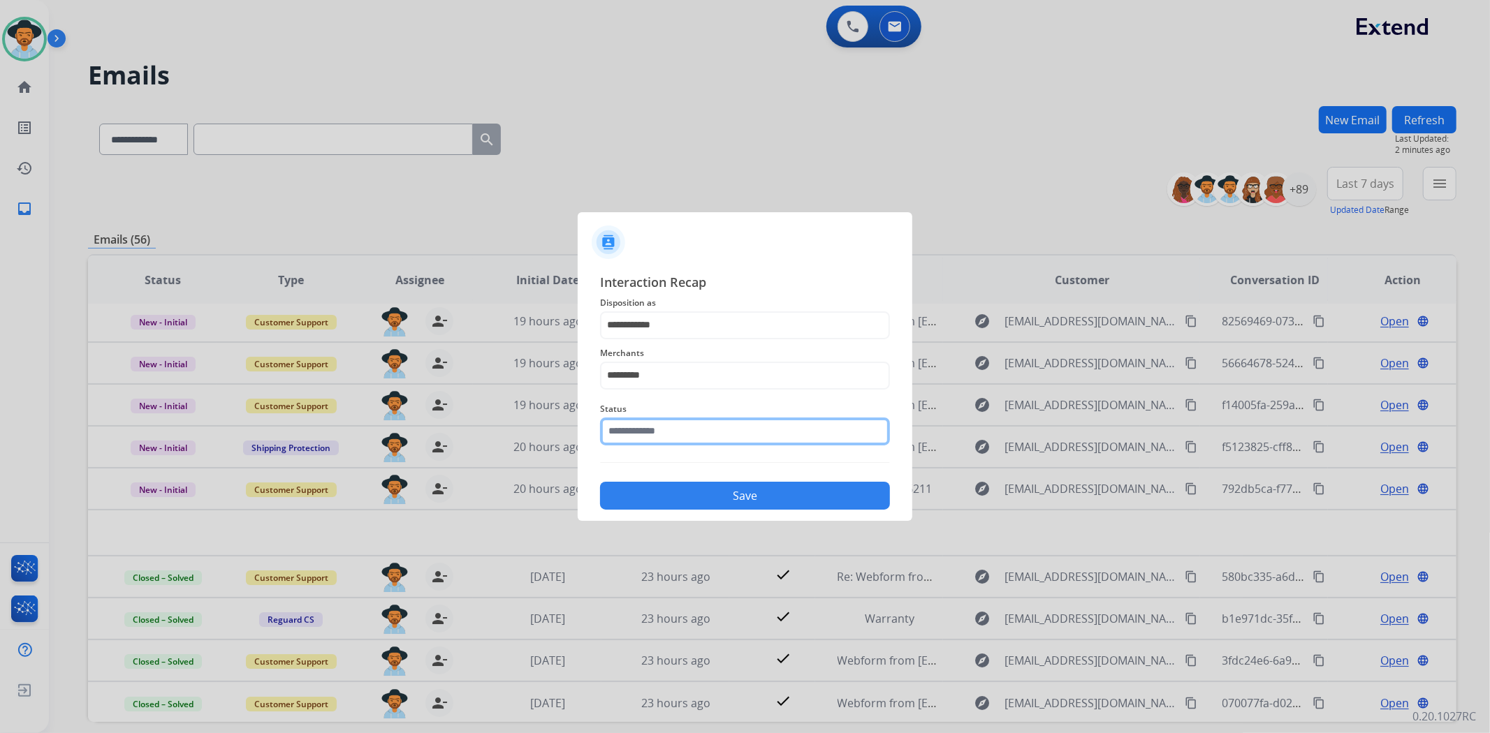
click at [659, 427] on input "text" at bounding box center [745, 432] width 290 height 28
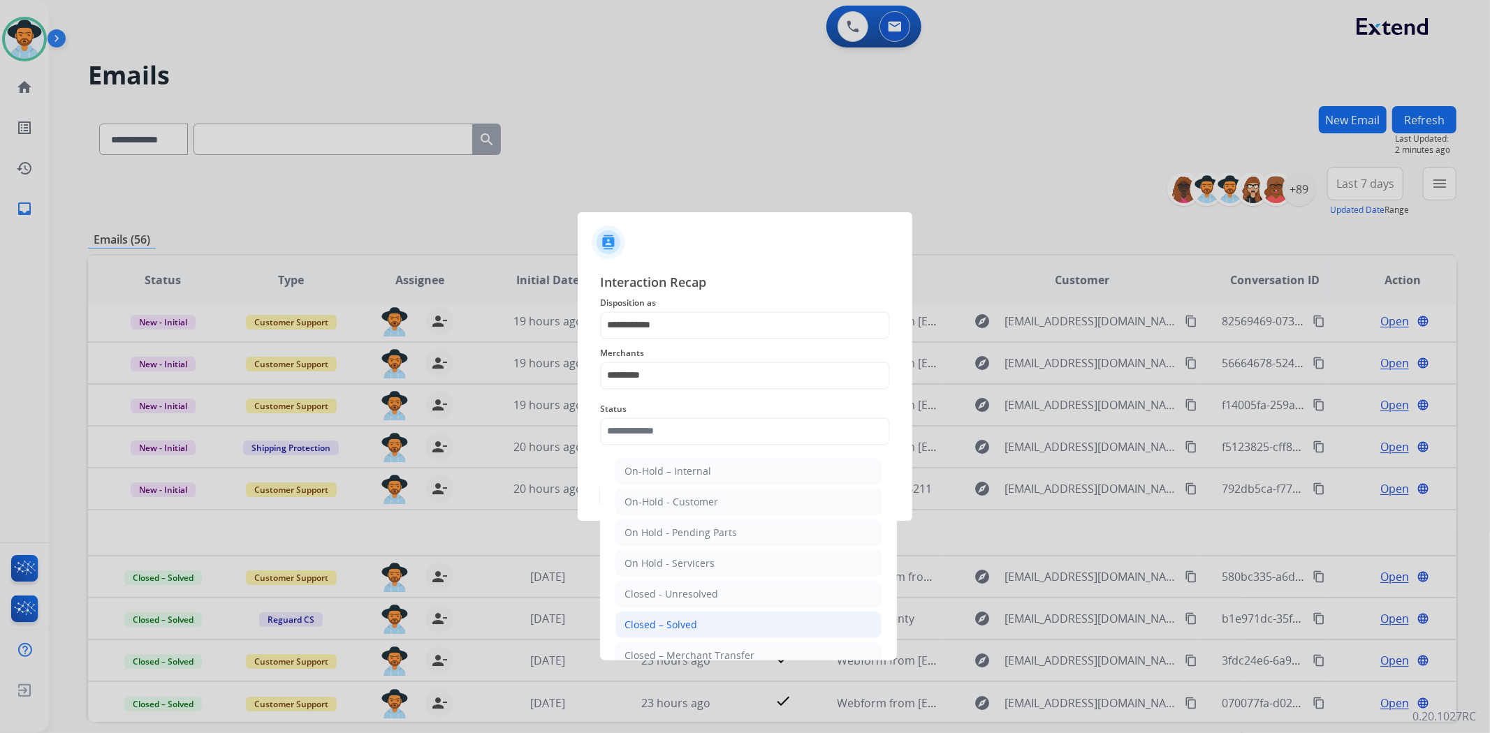
click at [658, 613] on li "Closed – Solved" at bounding box center [748, 625] width 266 height 27
type input "**********"
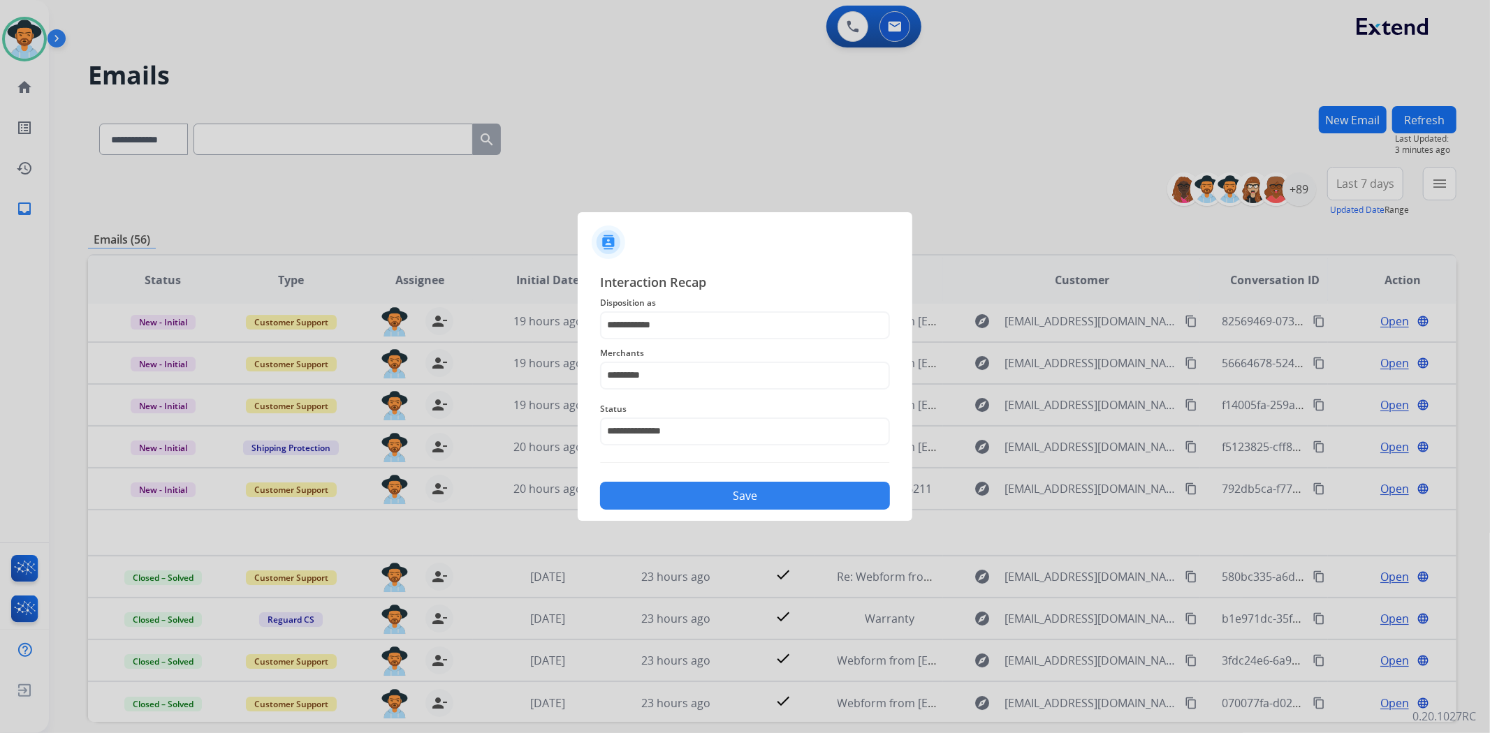
click at [744, 486] on button "Save" at bounding box center [745, 496] width 290 height 28
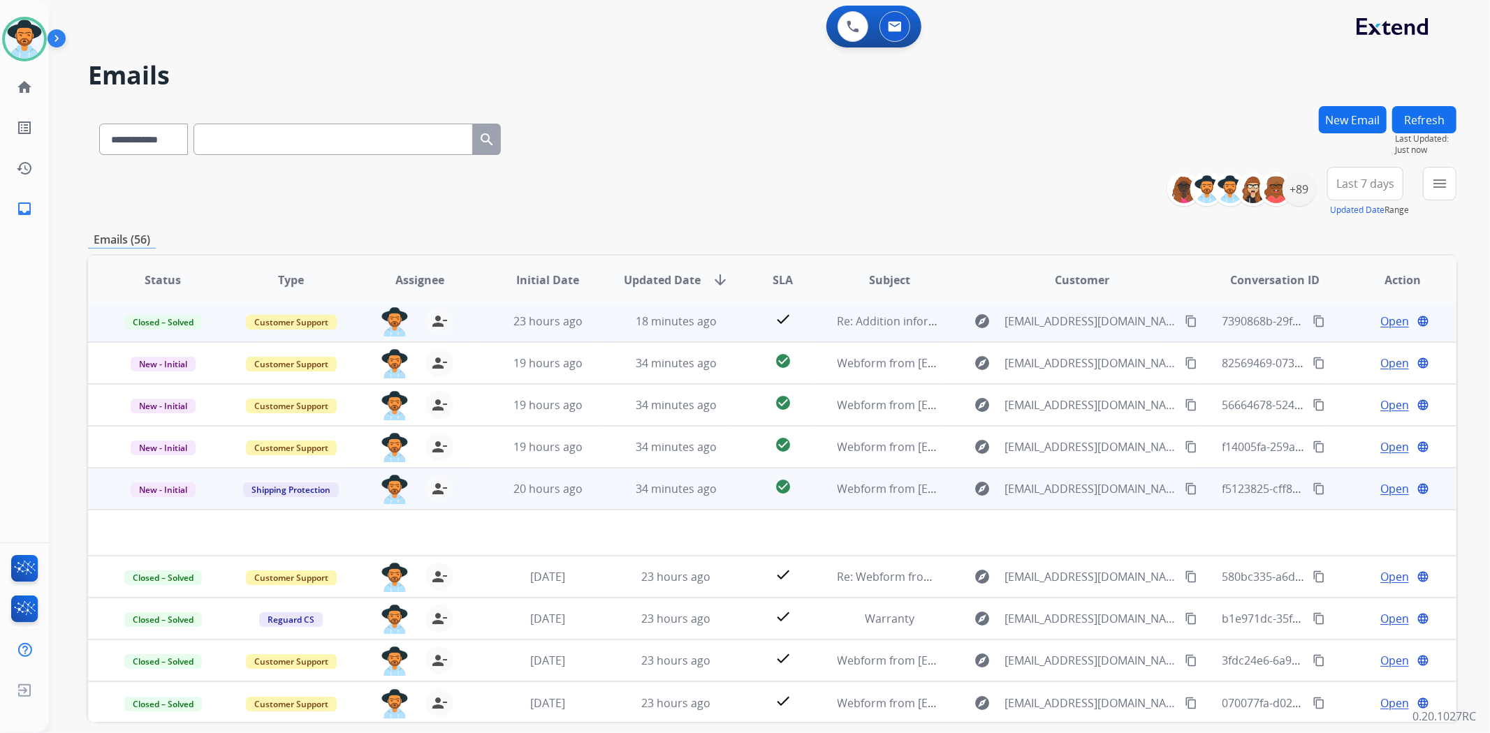
click at [1387, 484] on span "Open" at bounding box center [1394, 489] width 29 height 17
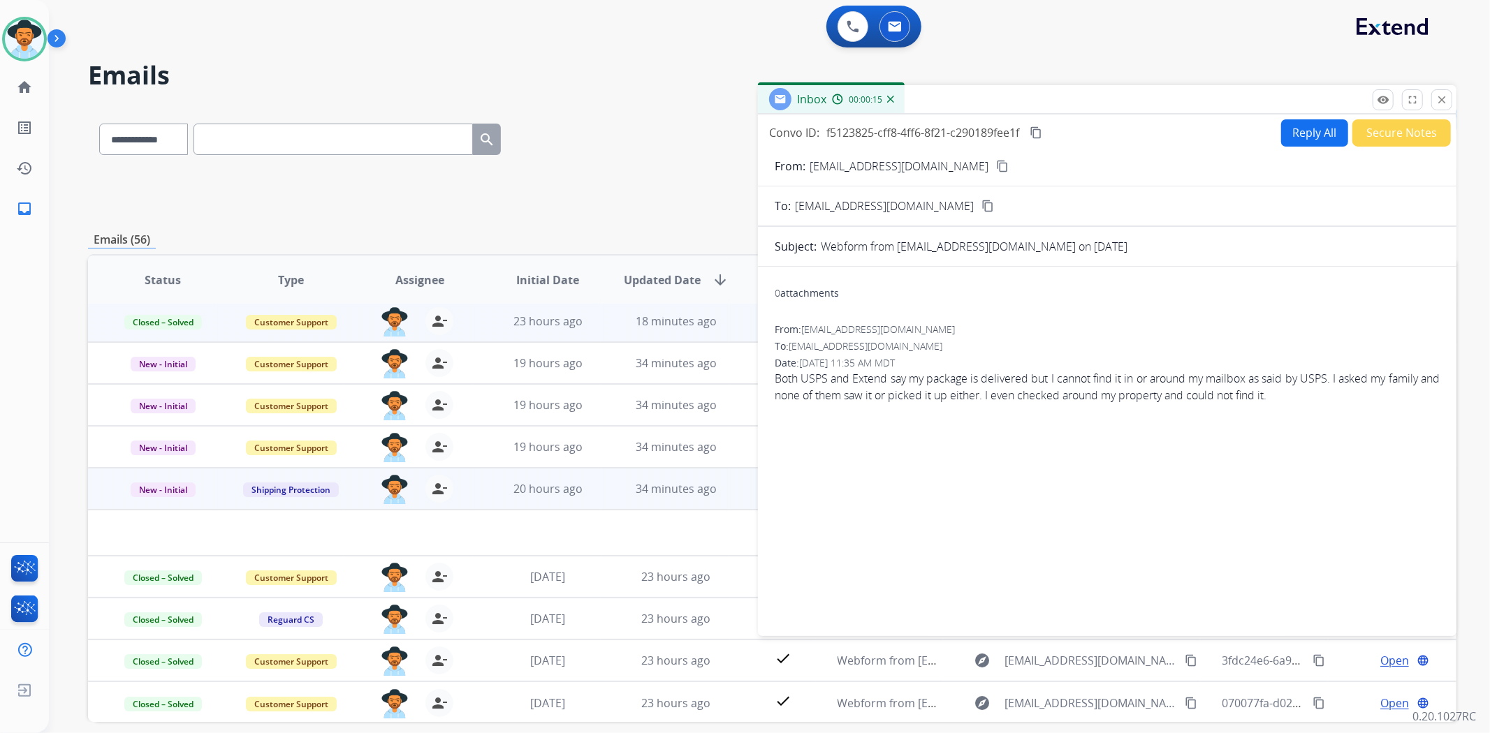
click at [996, 162] on mat-icon "content_copy" at bounding box center [1002, 166] width 13 height 13
click at [1303, 133] on button "Reply All" at bounding box center [1314, 132] width 67 height 27
select select "**********"
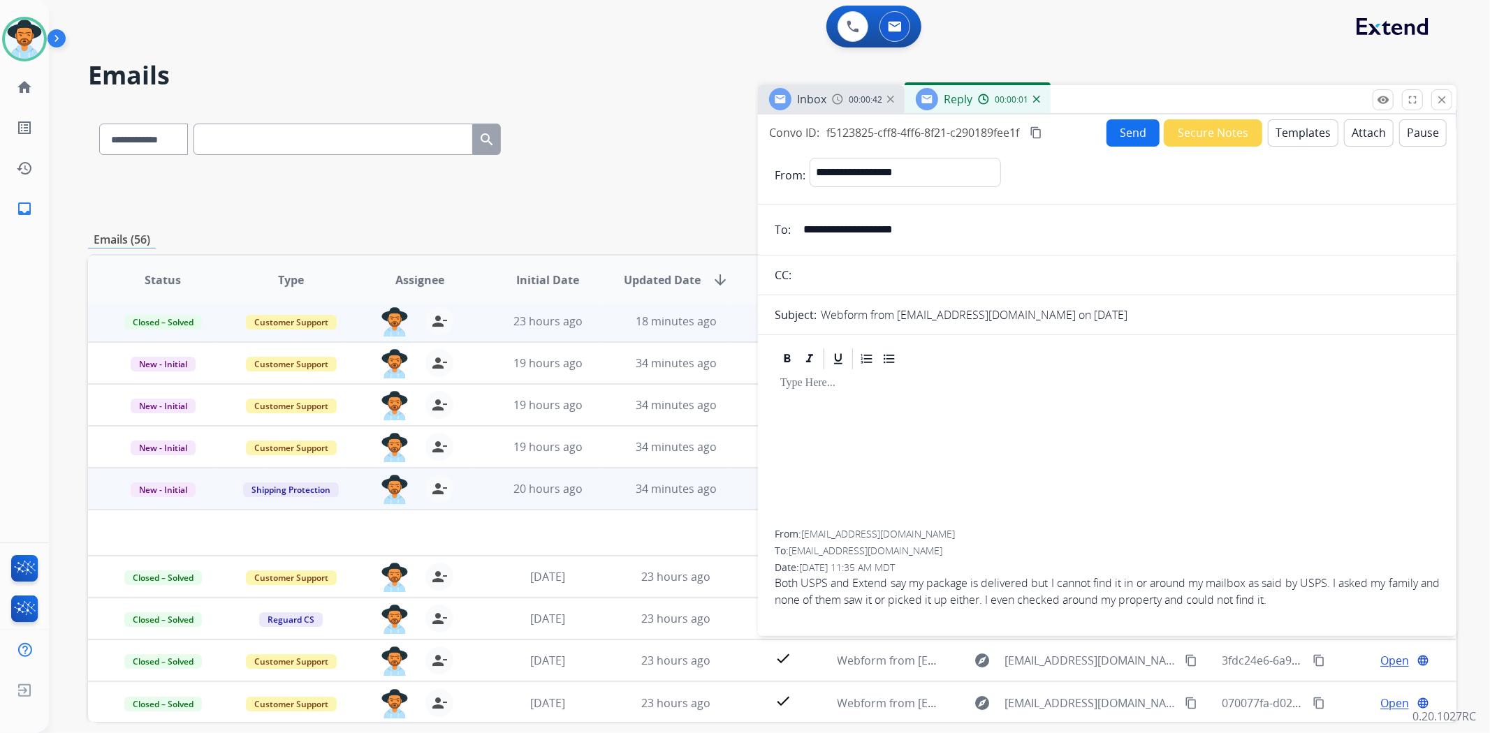
click at [1287, 127] on button "Templates" at bounding box center [1303, 132] width 71 height 27
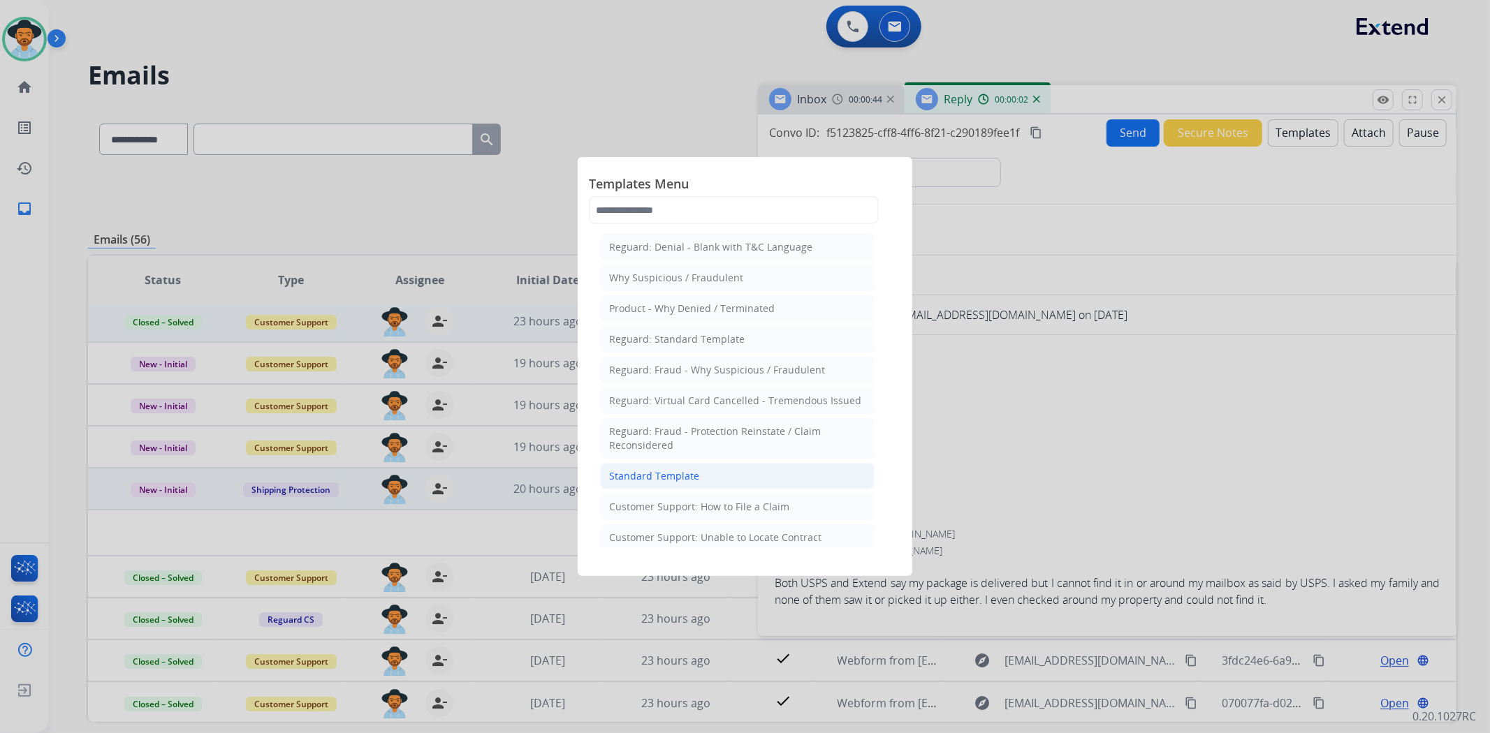
click at [689, 473] on div "Standard Template" at bounding box center [654, 476] width 90 height 14
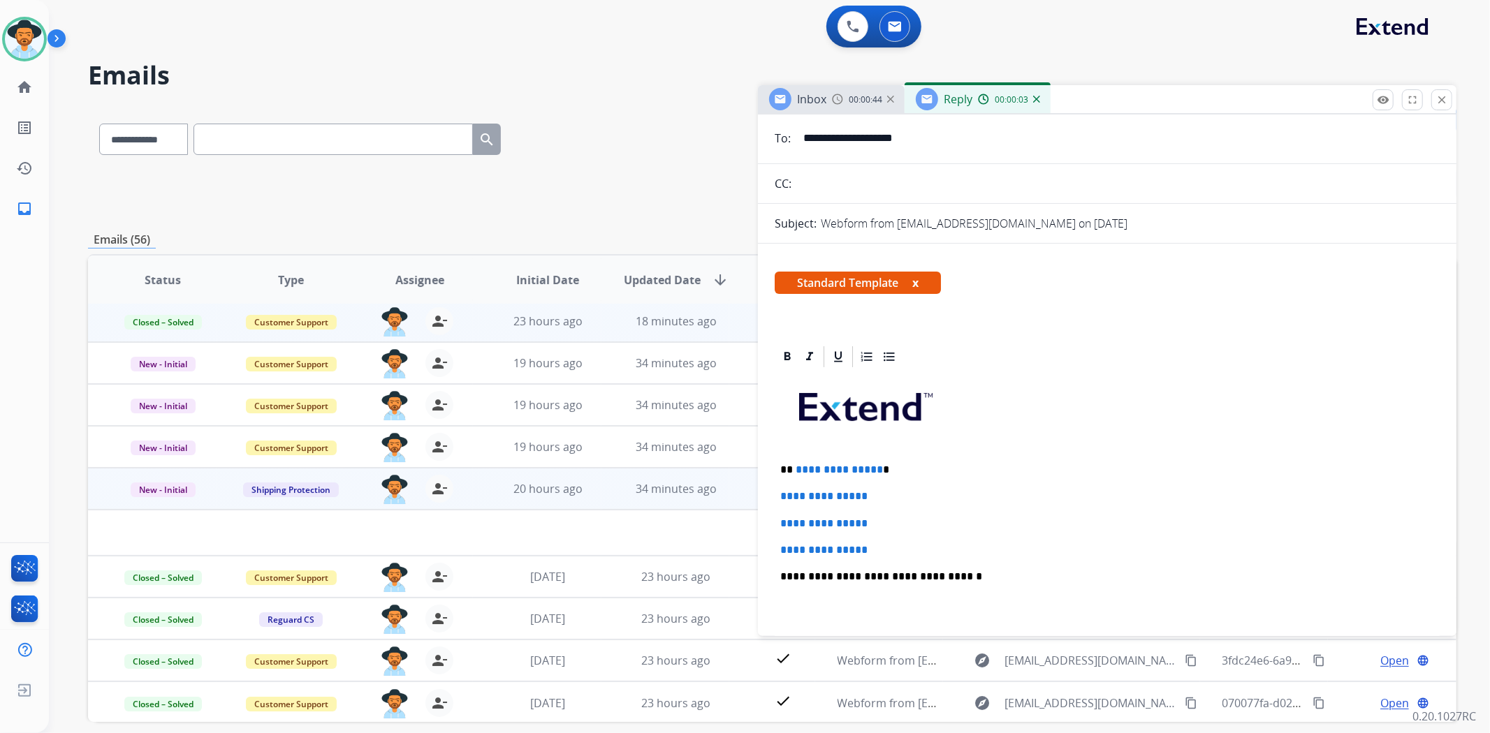
scroll to position [233, 0]
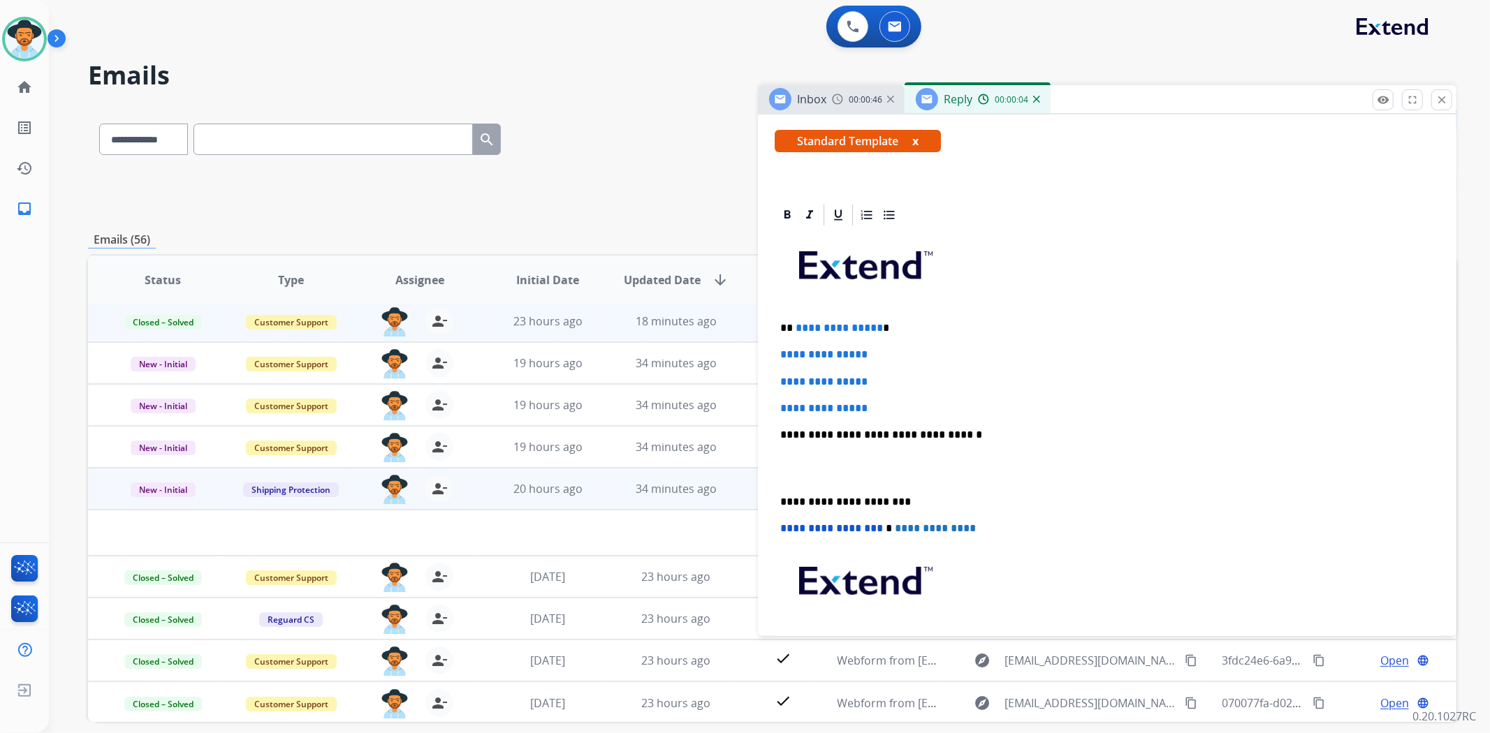
click at [775, 493] on div "**********" at bounding box center [1107, 468] width 665 height 481
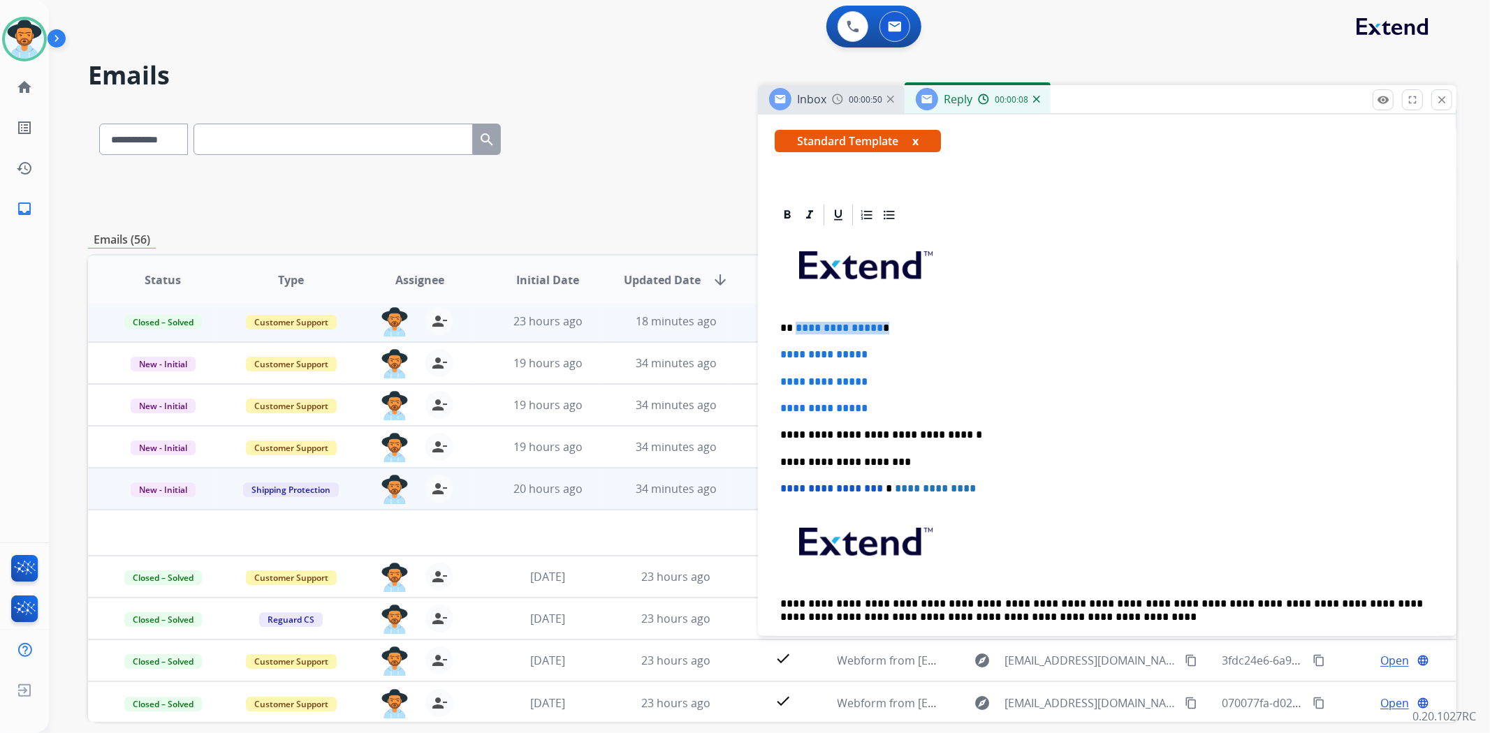
drag, startPoint x: 893, startPoint y: 323, endPoint x: 793, endPoint y: 330, distance: 99.4
click at [793, 330] on p "**********" at bounding box center [1101, 328] width 643 height 13
drag, startPoint x: 886, startPoint y: 407, endPoint x: 772, endPoint y: 353, distance: 125.6
click at [772, 353] on div "**********" at bounding box center [1107, 480] width 698 height 555
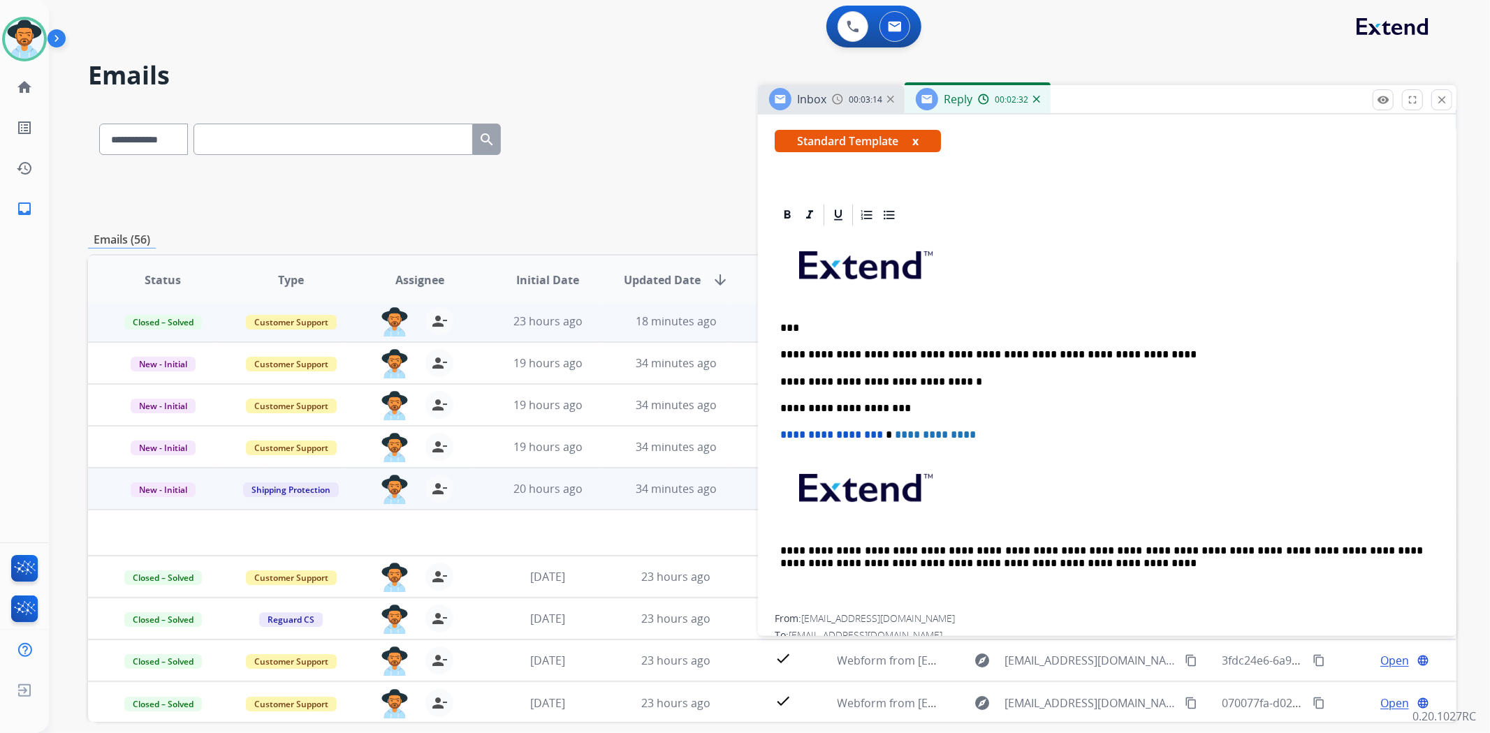
click at [1162, 350] on p "**********" at bounding box center [1101, 355] width 643 height 13
click at [1164, 351] on p "**********" at bounding box center [1101, 355] width 643 height 13
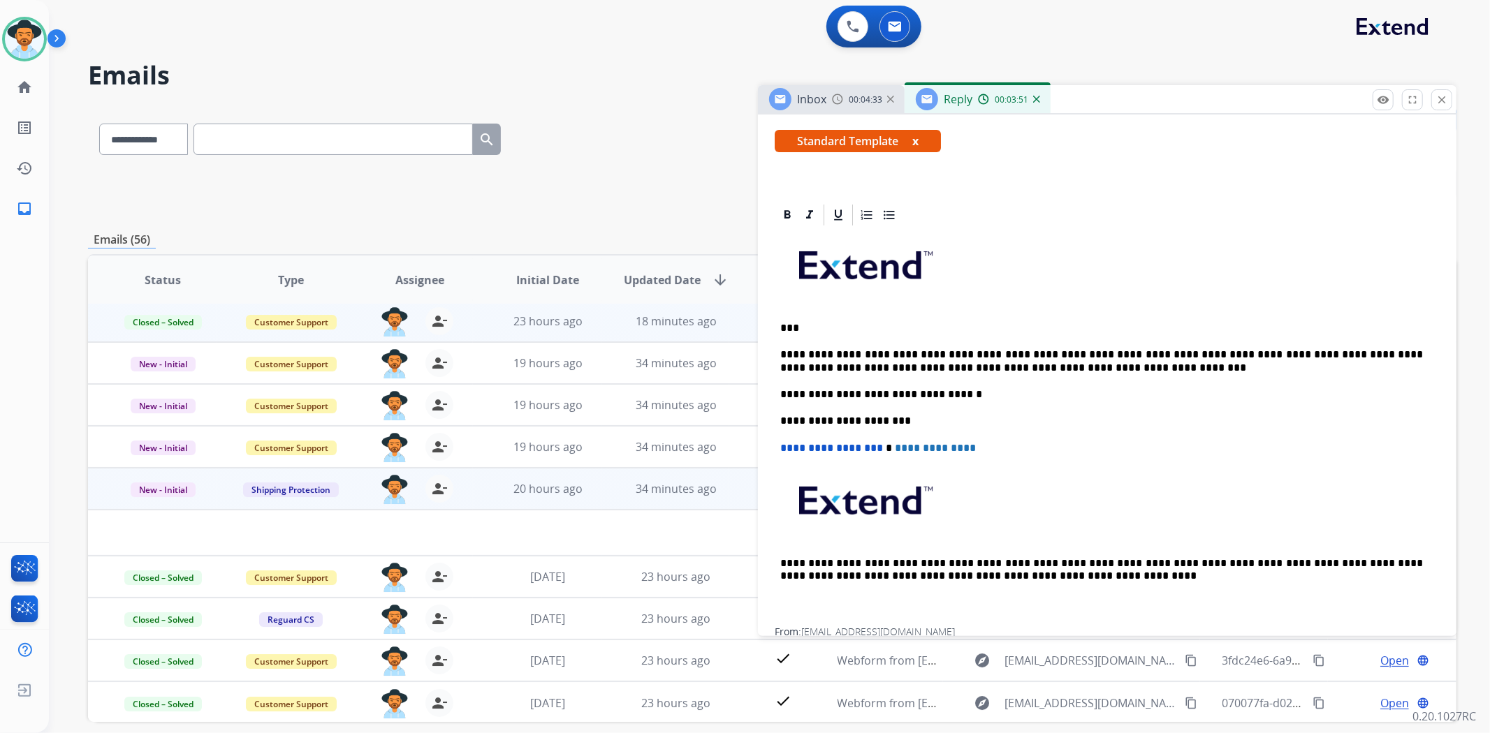
click at [1081, 372] on p "**********" at bounding box center [1101, 362] width 643 height 26
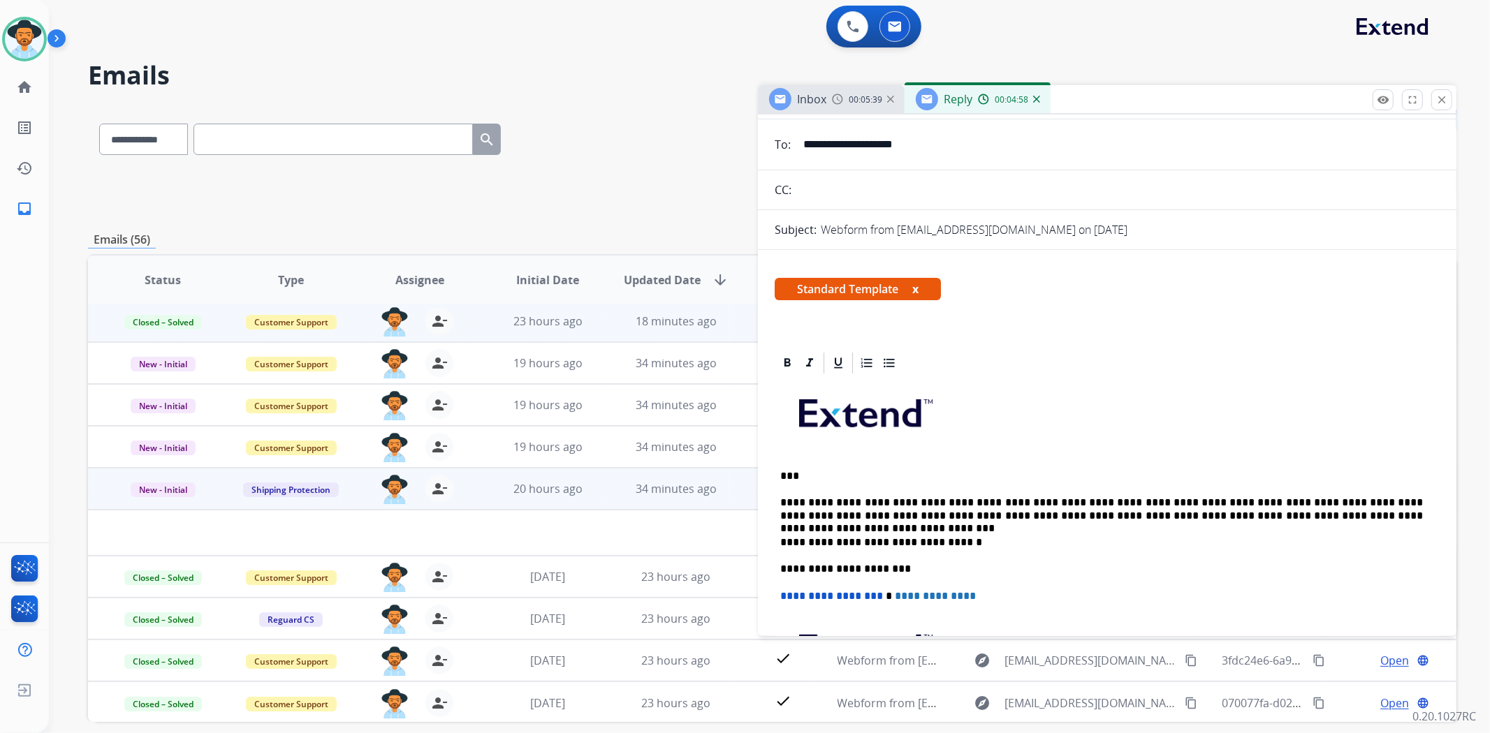
scroll to position [0, 0]
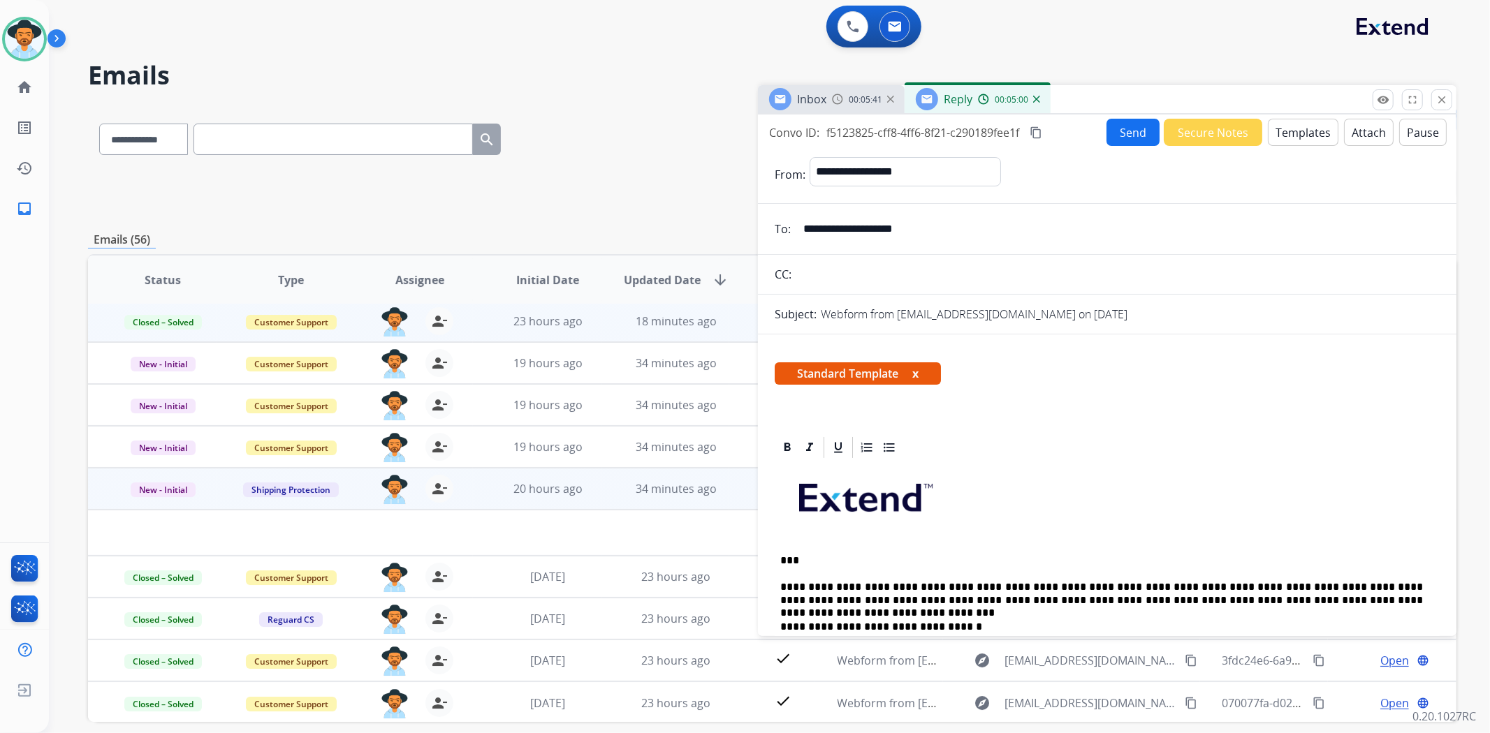
click at [1038, 130] on mat-icon "content_copy" at bounding box center [1036, 132] width 13 height 13
click at [1132, 138] on button "Send" at bounding box center [1132, 132] width 53 height 27
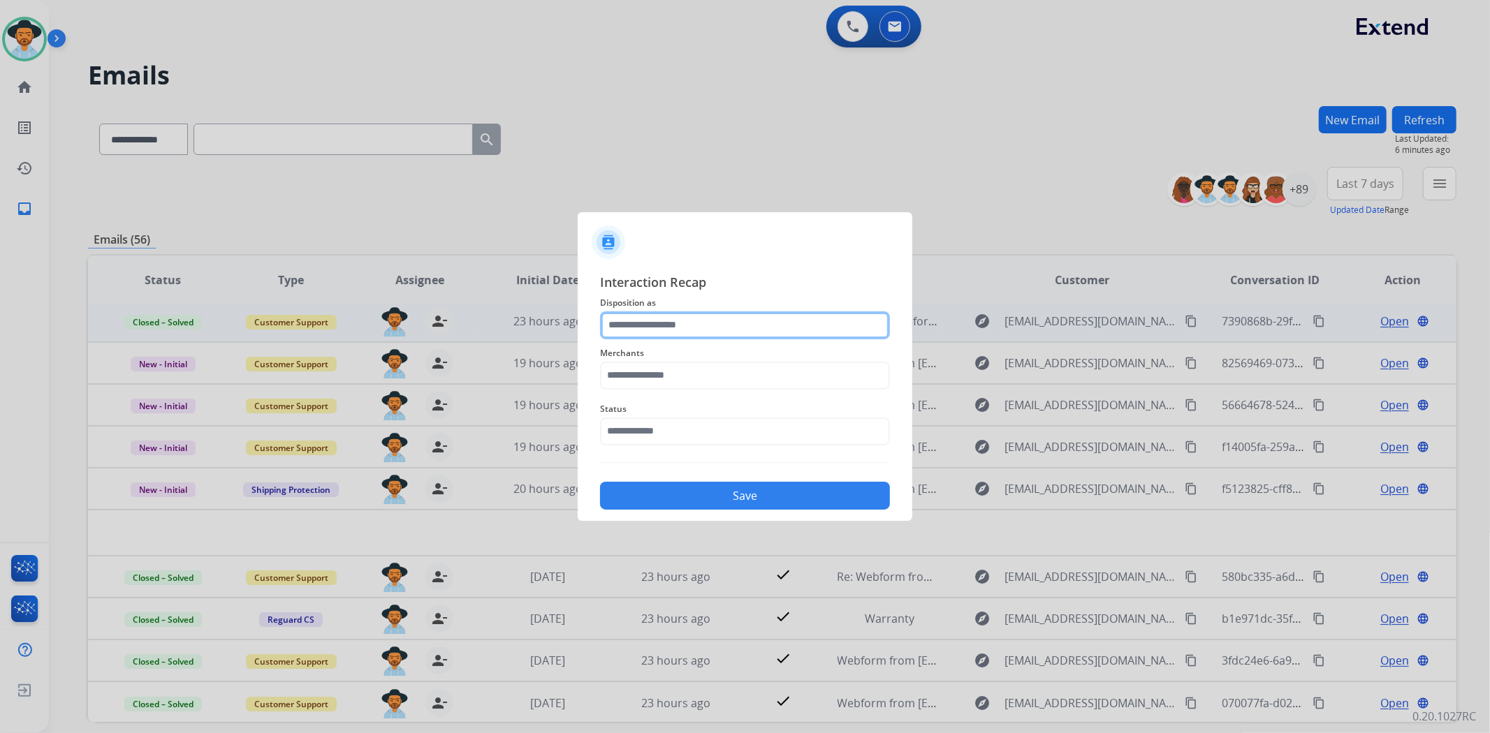
click at [682, 332] on input "text" at bounding box center [745, 326] width 290 height 28
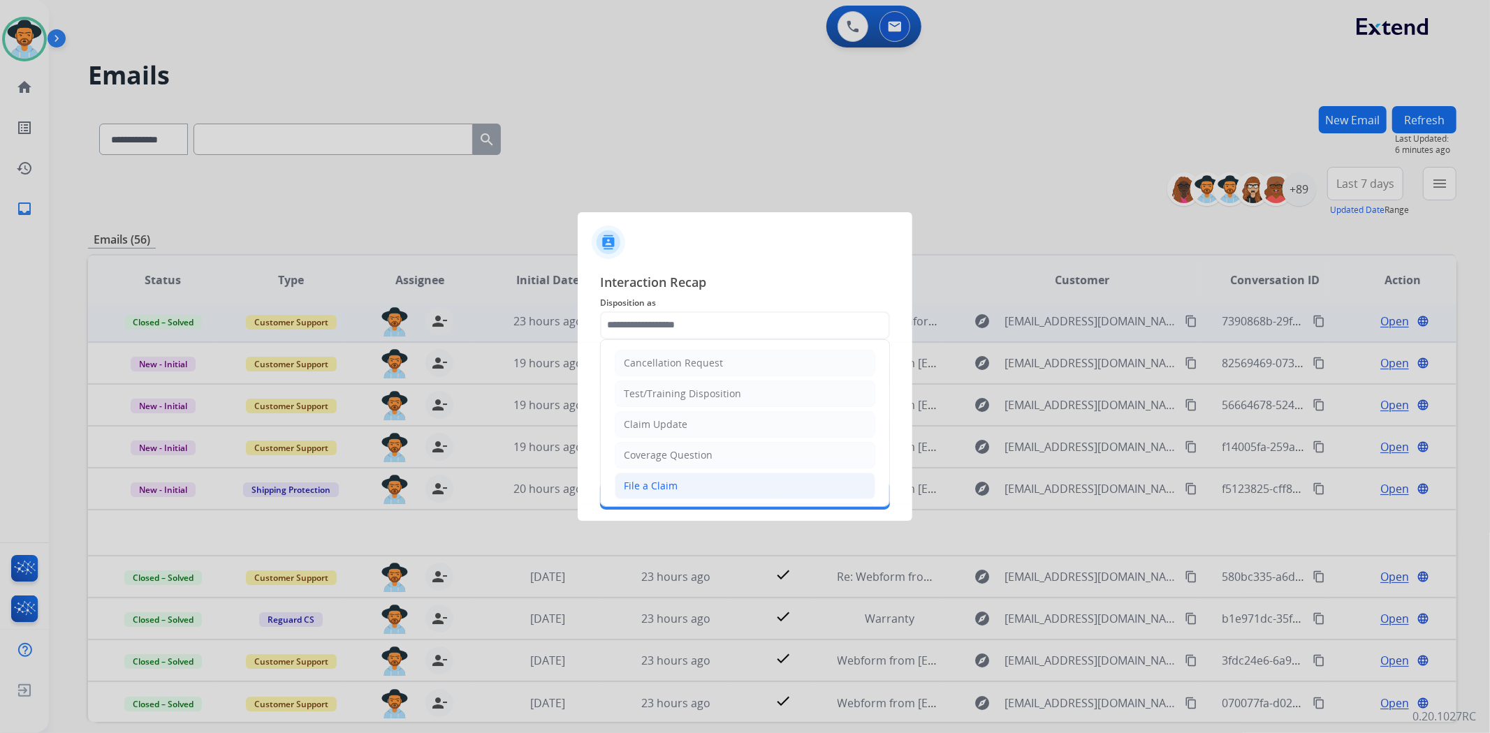
click at [661, 482] on div "File a Claim" at bounding box center [651, 486] width 54 height 14
type input "**********"
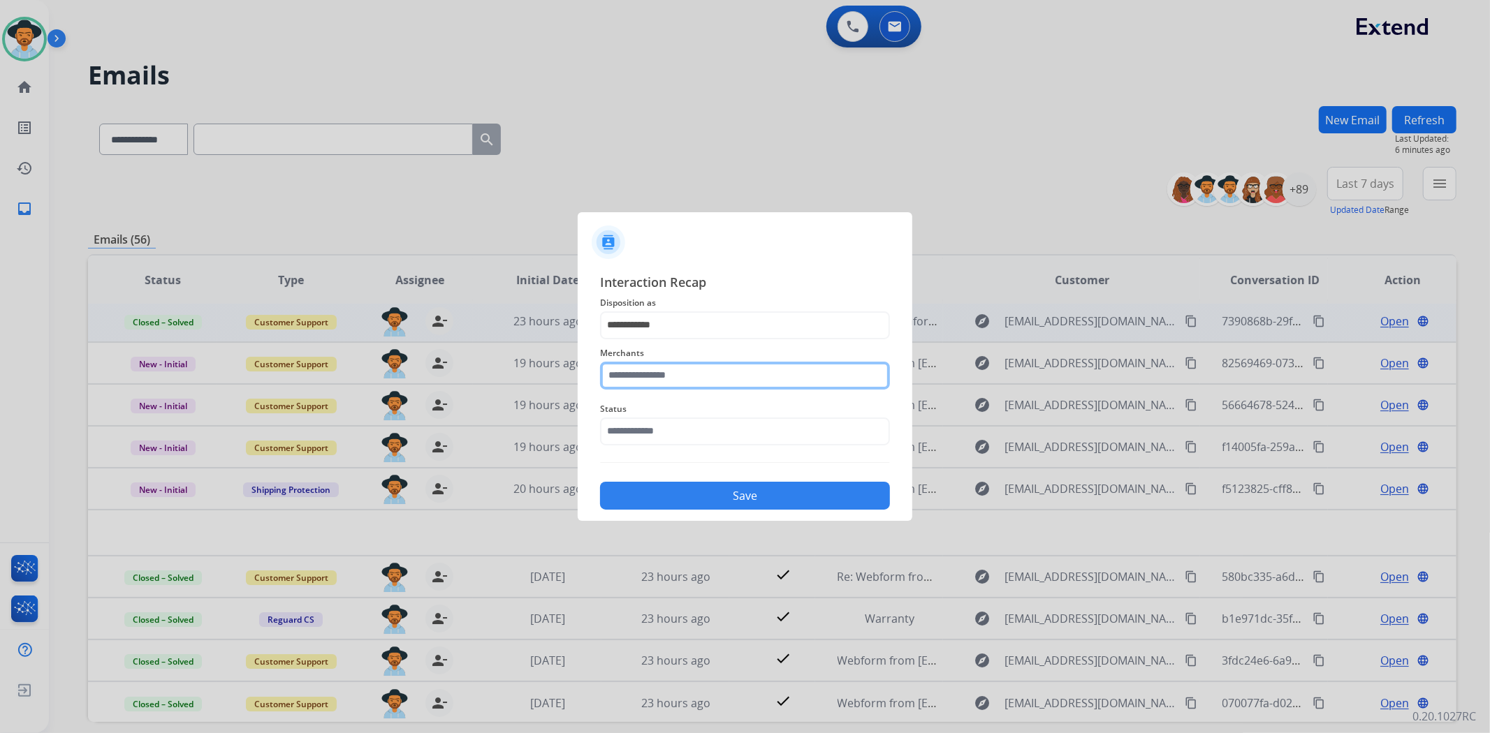
click at [660, 366] on input "text" at bounding box center [745, 376] width 290 height 28
click at [669, 420] on div "Jomashop" at bounding box center [647, 416] width 46 height 14
type input "********"
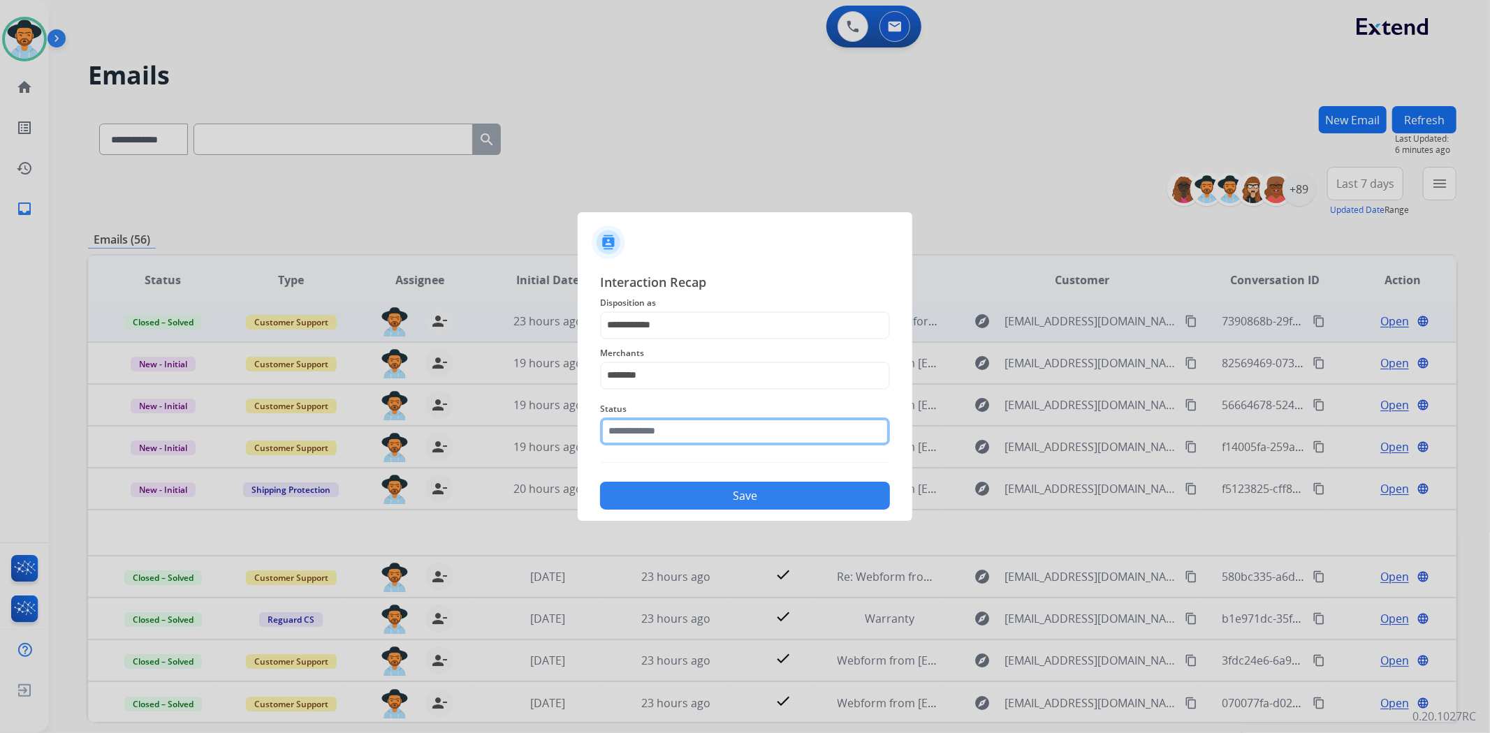
click at [668, 430] on input "text" at bounding box center [745, 432] width 290 height 28
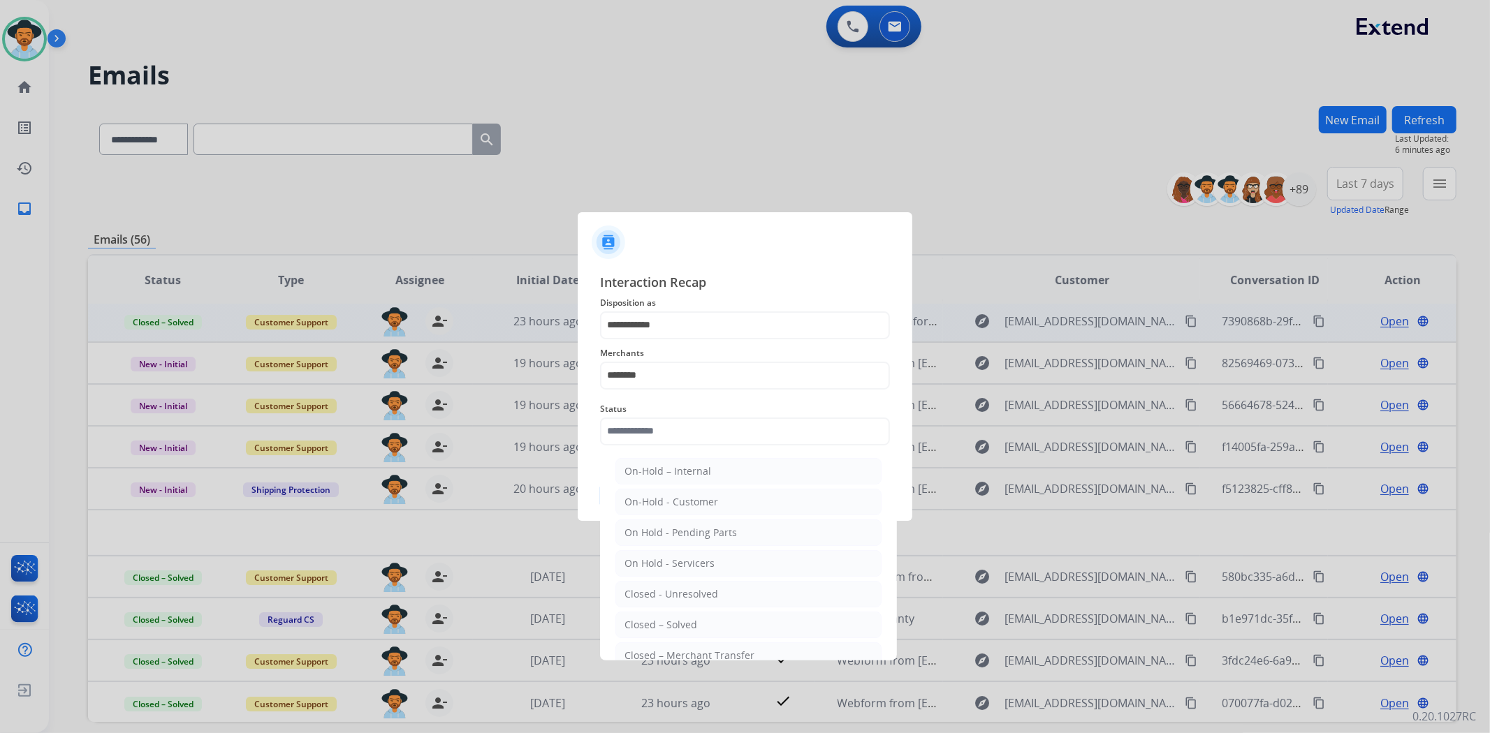
click at [695, 633] on li "Closed – Solved" at bounding box center [748, 625] width 266 height 27
type input "**********"
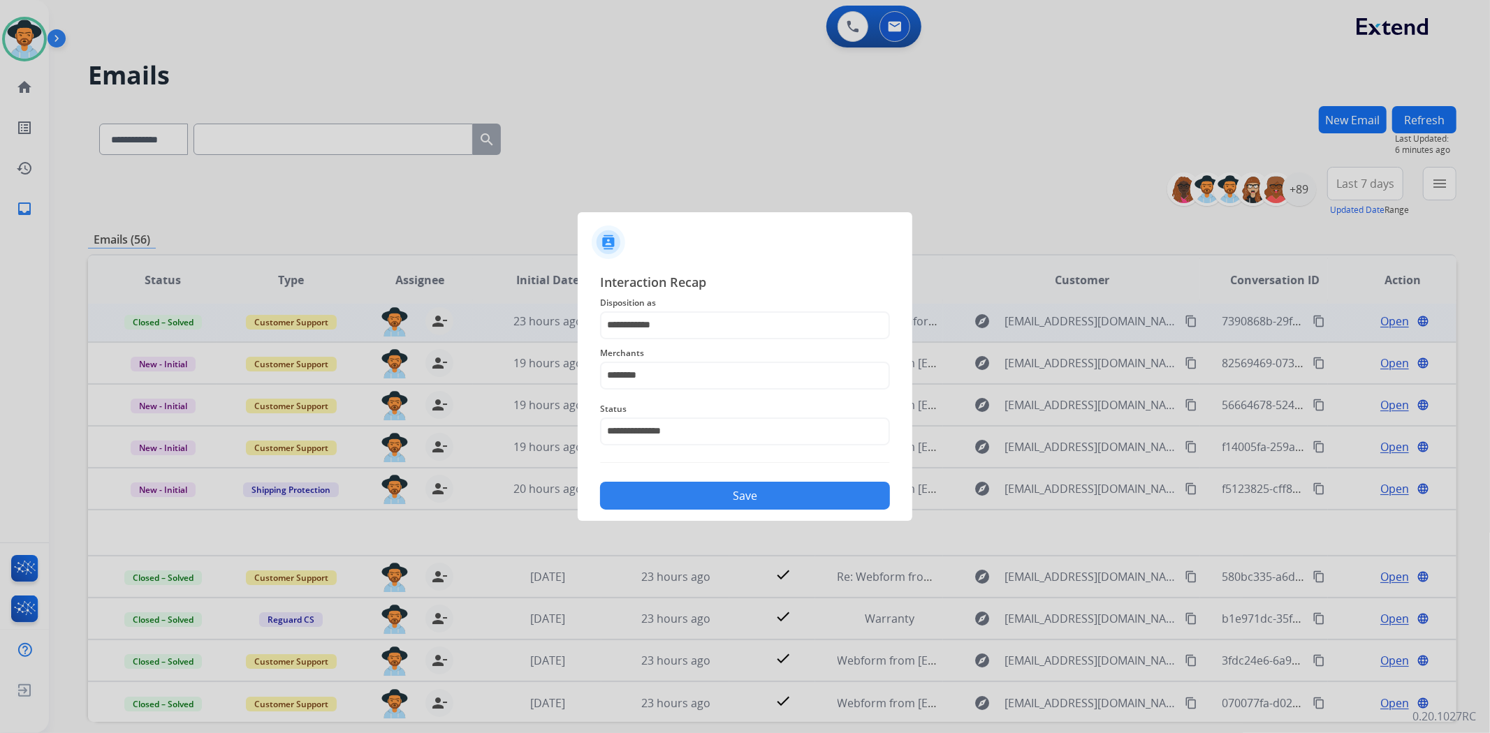
drag, startPoint x: 692, startPoint y: 492, endPoint x: 715, endPoint y: 488, distance: 24.1
click at [692, 492] on button "Save" at bounding box center [745, 496] width 290 height 28
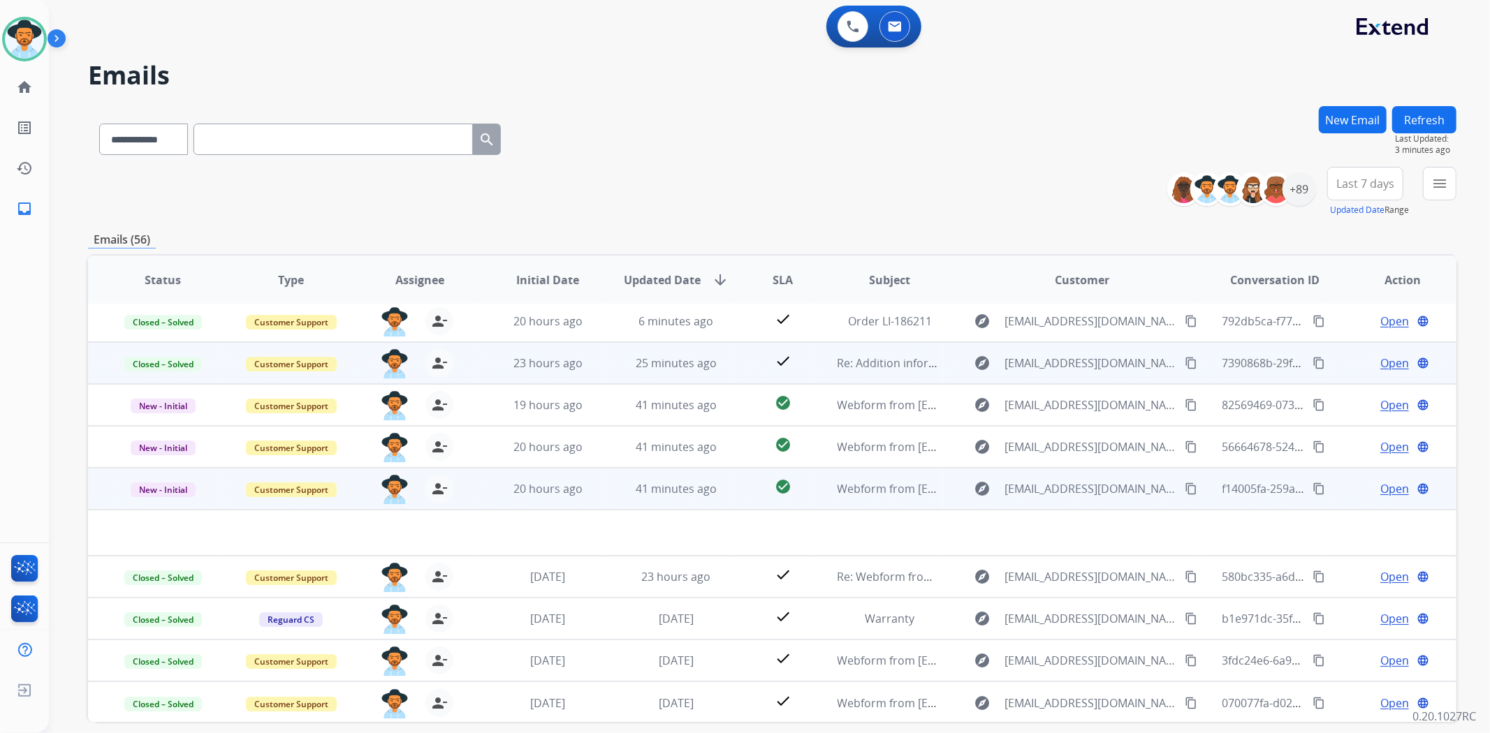
click at [1380, 482] on span "Open" at bounding box center [1394, 489] width 29 height 17
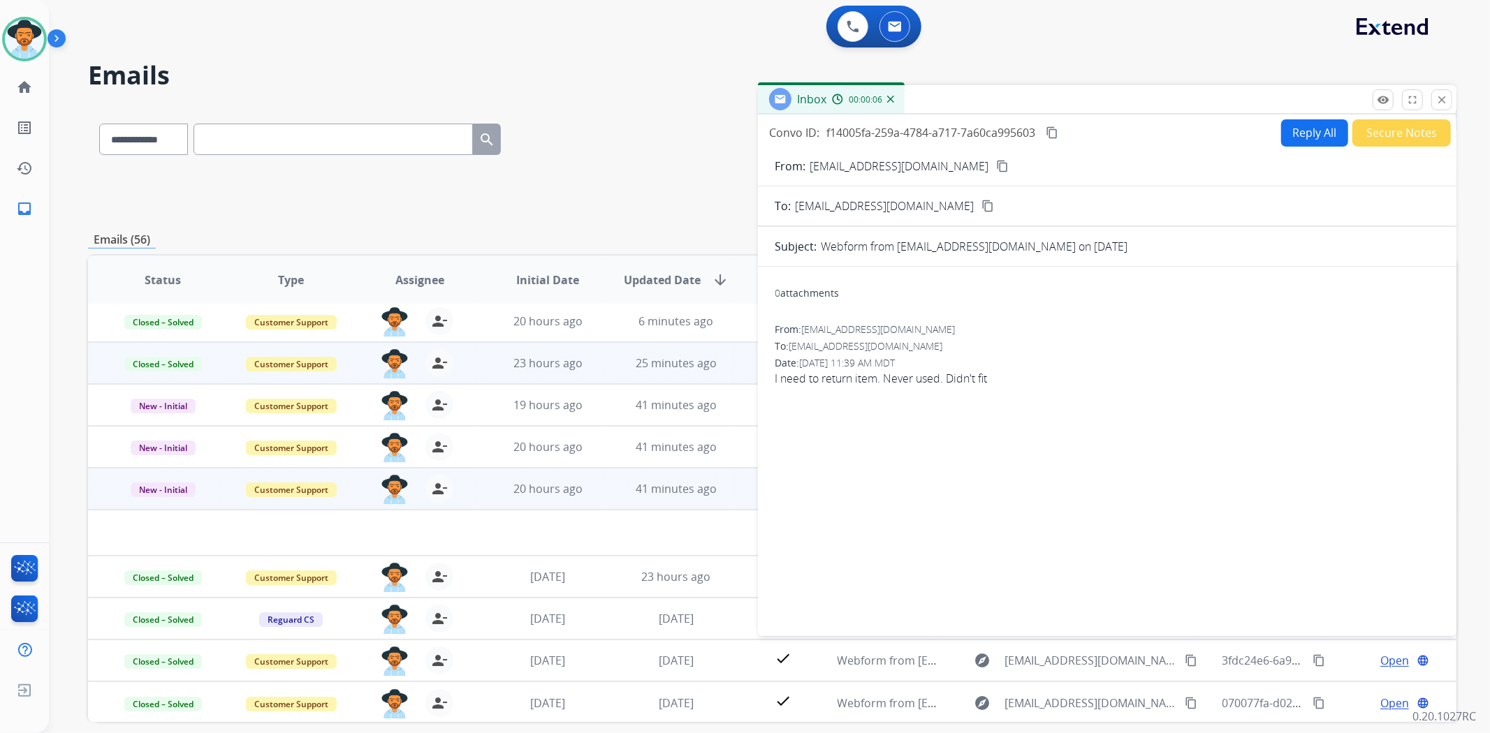
click at [996, 165] on mat-icon "content_copy" at bounding box center [1002, 166] width 13 height 13
click at [1300, 122] on button "Reply All" at bounding box center [1314, 132] width 67 height 27
select select "**********"
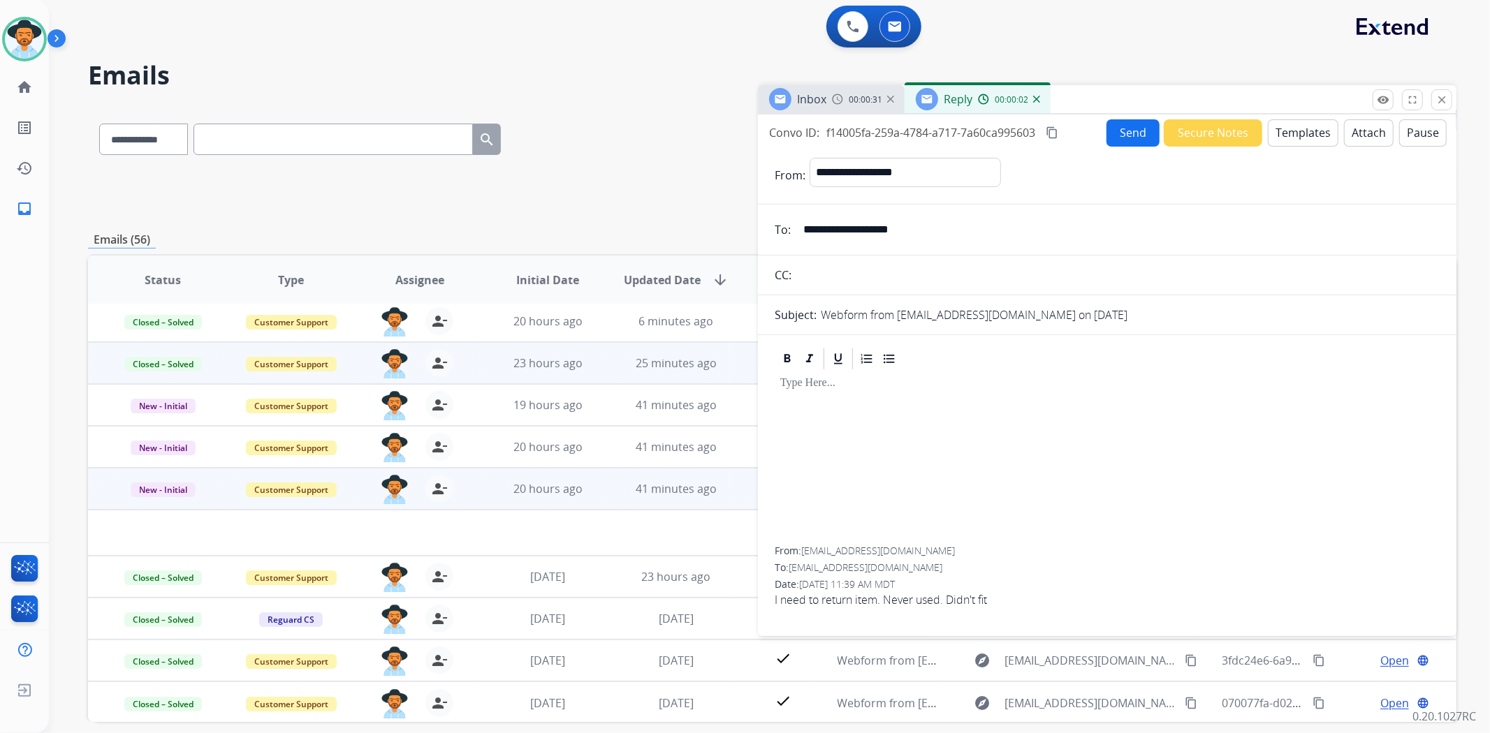
click at [1296, 137] on button "Templates" at bounding box center [1303, 132] width 71 height 27
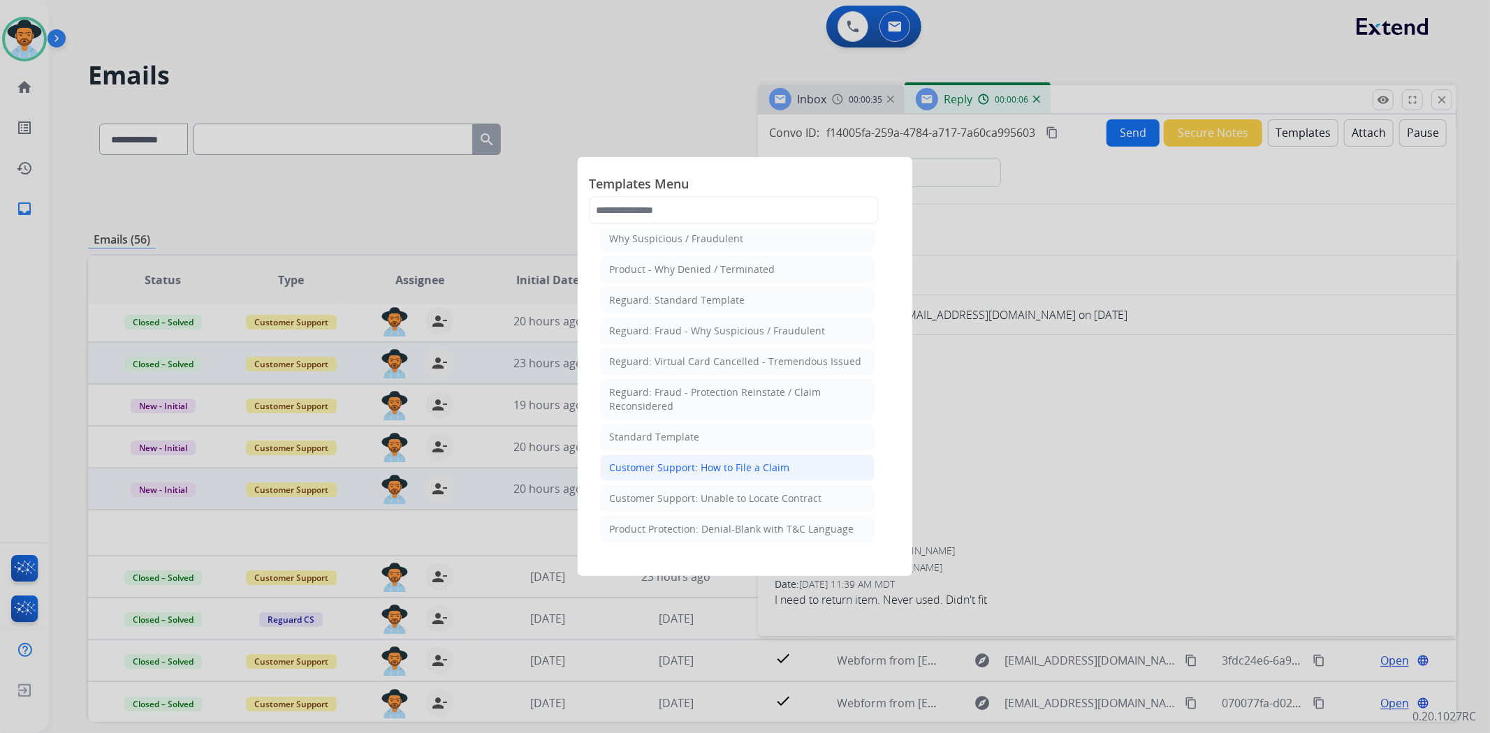
scroll to position [78, 0]
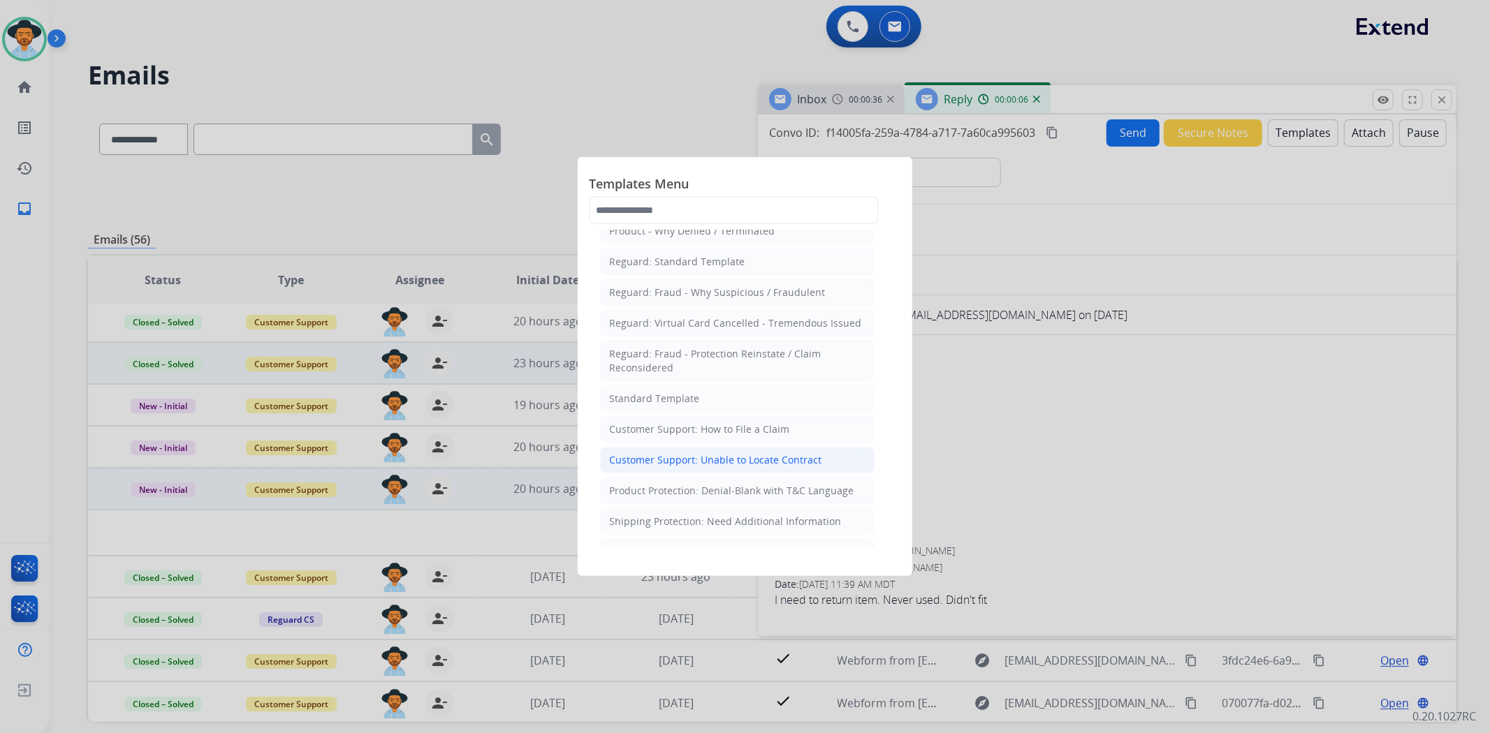
click at [759, 455] on div "Customer Support: Unable to Locate Contract" at bounding box center [715, 460] width 212 height 14
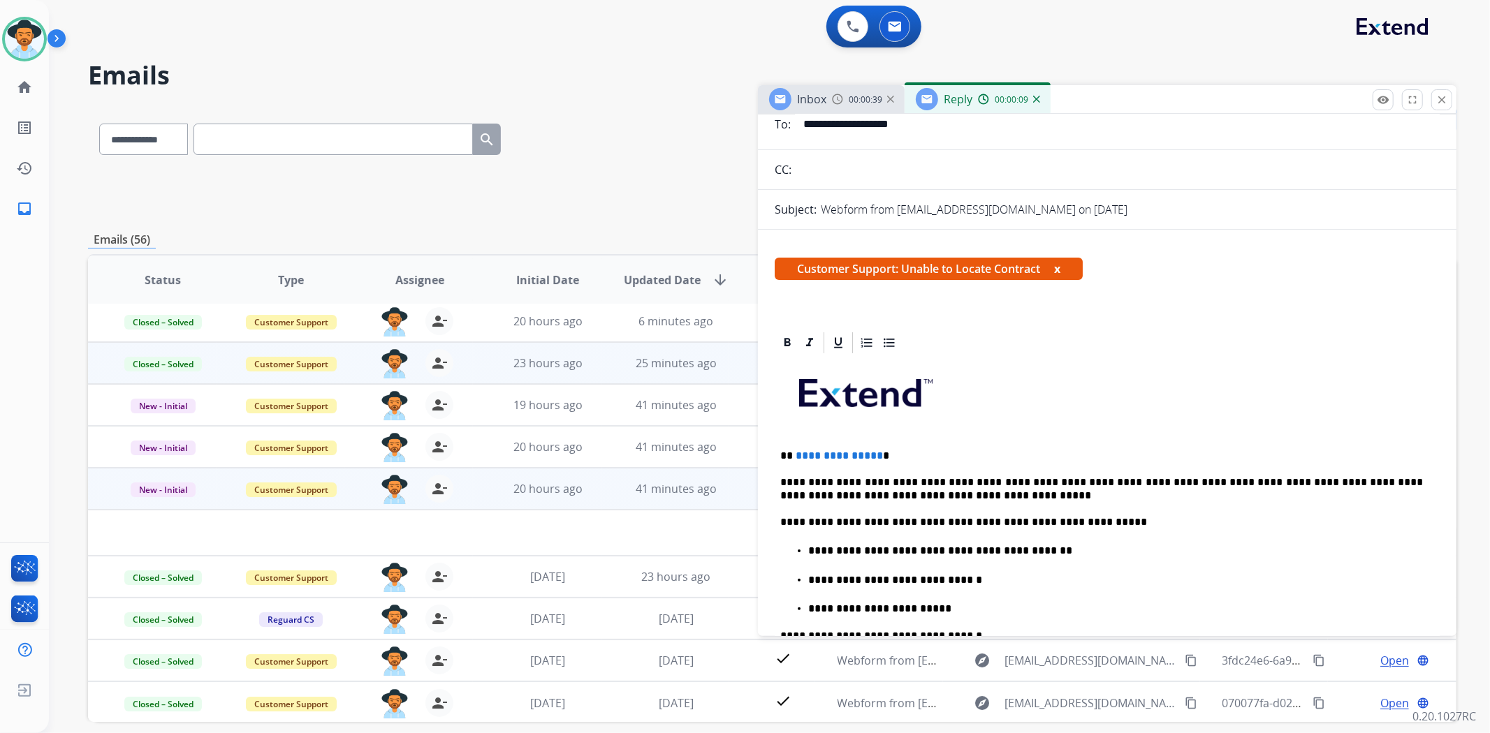
scroll to position [175, 0]
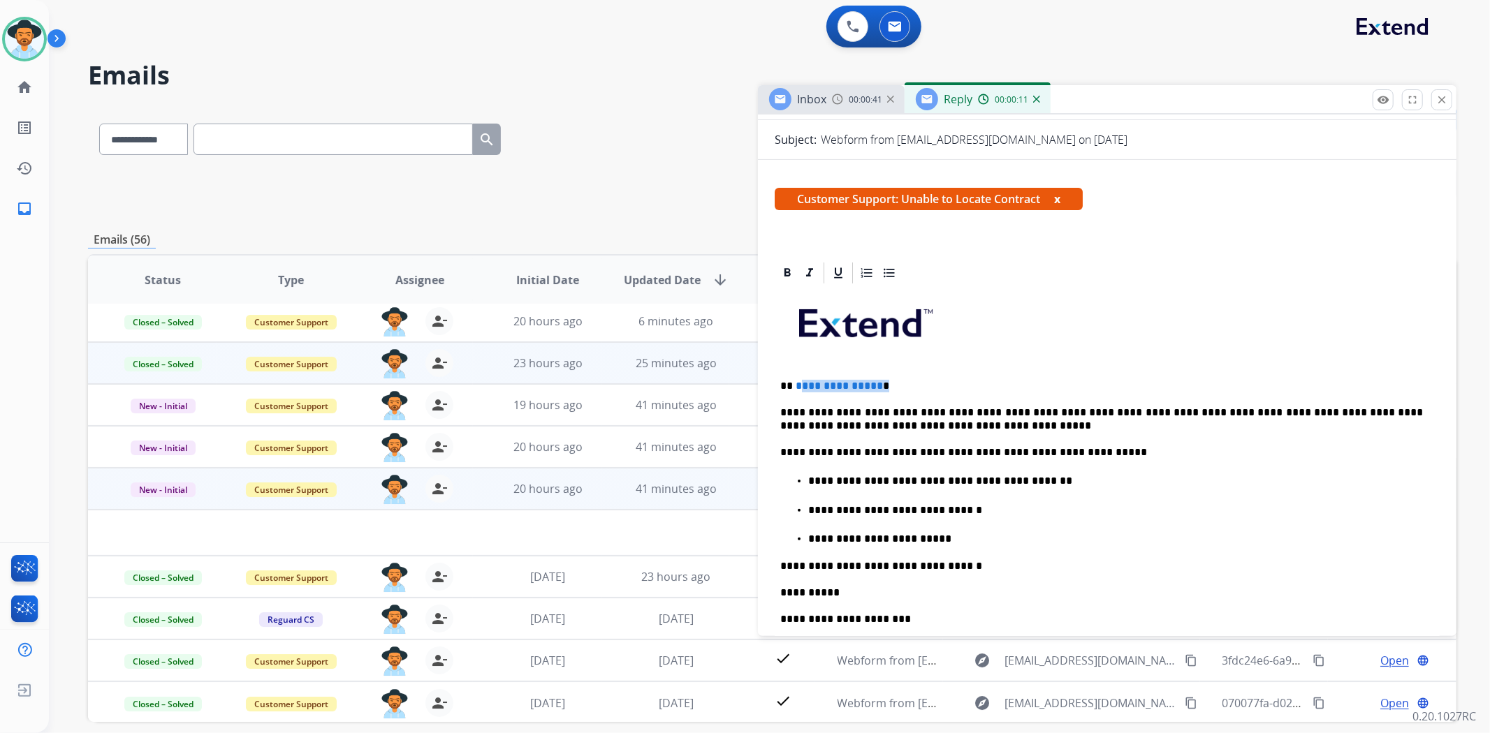
drag, startPoint x: 880, startPoint y: 385, endPoint x: 796, endPoint y: 381, distance: 83.9
click at [796, 381] on p "**********" at bounding box center [1101, 386] width 643 height 13
click at [938, 533] on p "**********" at bounding box center [1115, 539] width 615 height 13
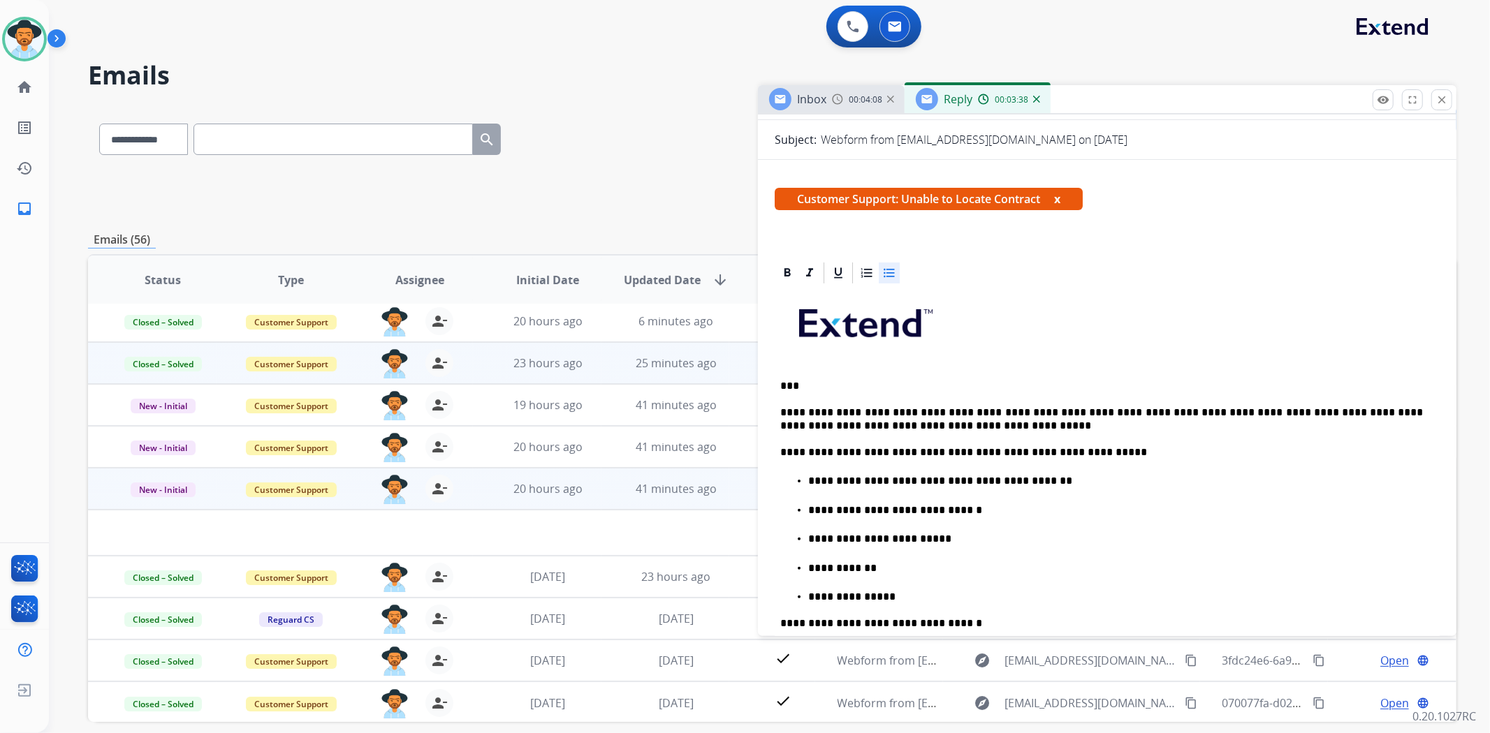
click at [812, 591] on p "**********" at bounding box center [1115, 597] width 615 height 13
click at [846, 604] on div "**********" at bounding box center [1107, 585] width 665 height 599
click at [843, 591] on p "**********" at bounding box center [1115, 597] width 615 height 13
click at [857, 591] on p "**********" at bounding box center [1115, 597] width 615 height 13
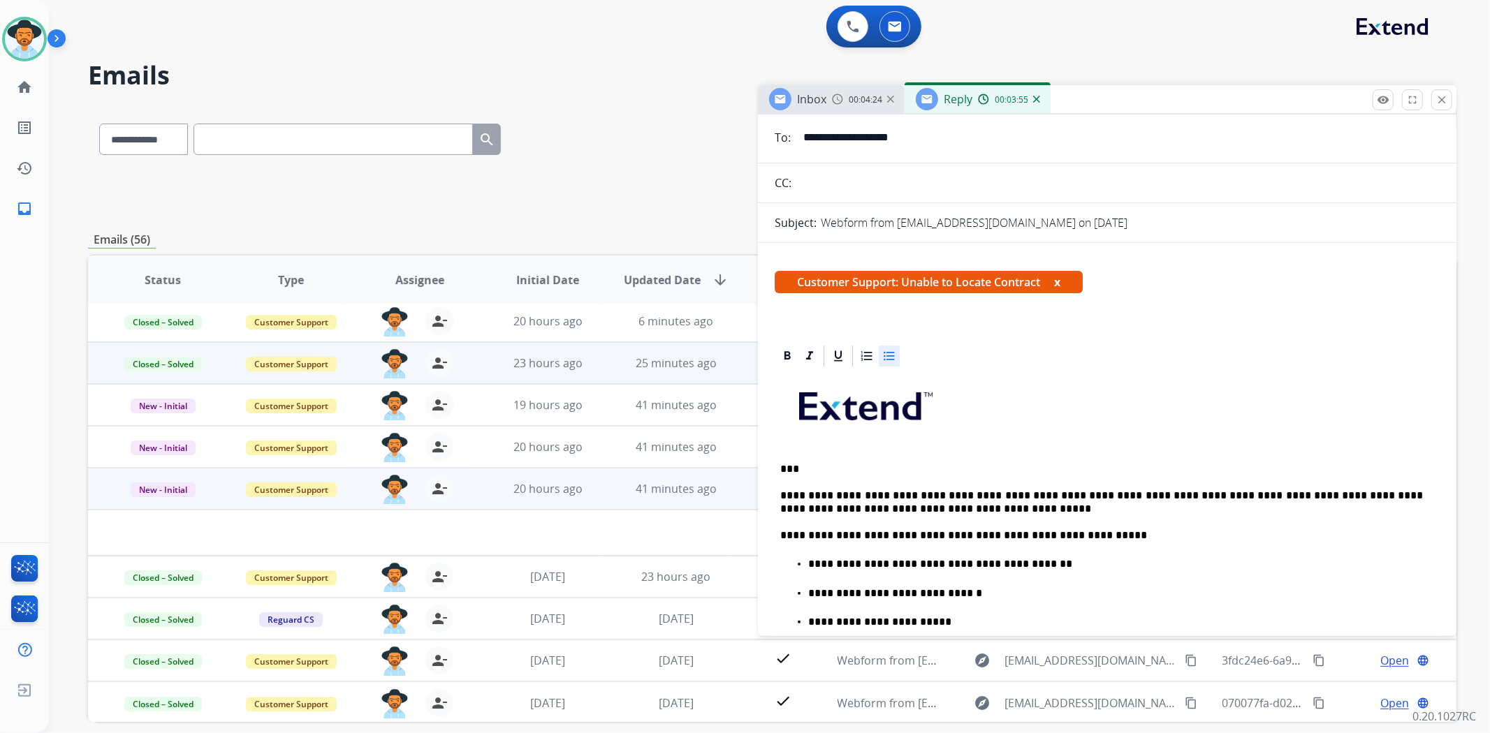
scroll to position [0, 0]
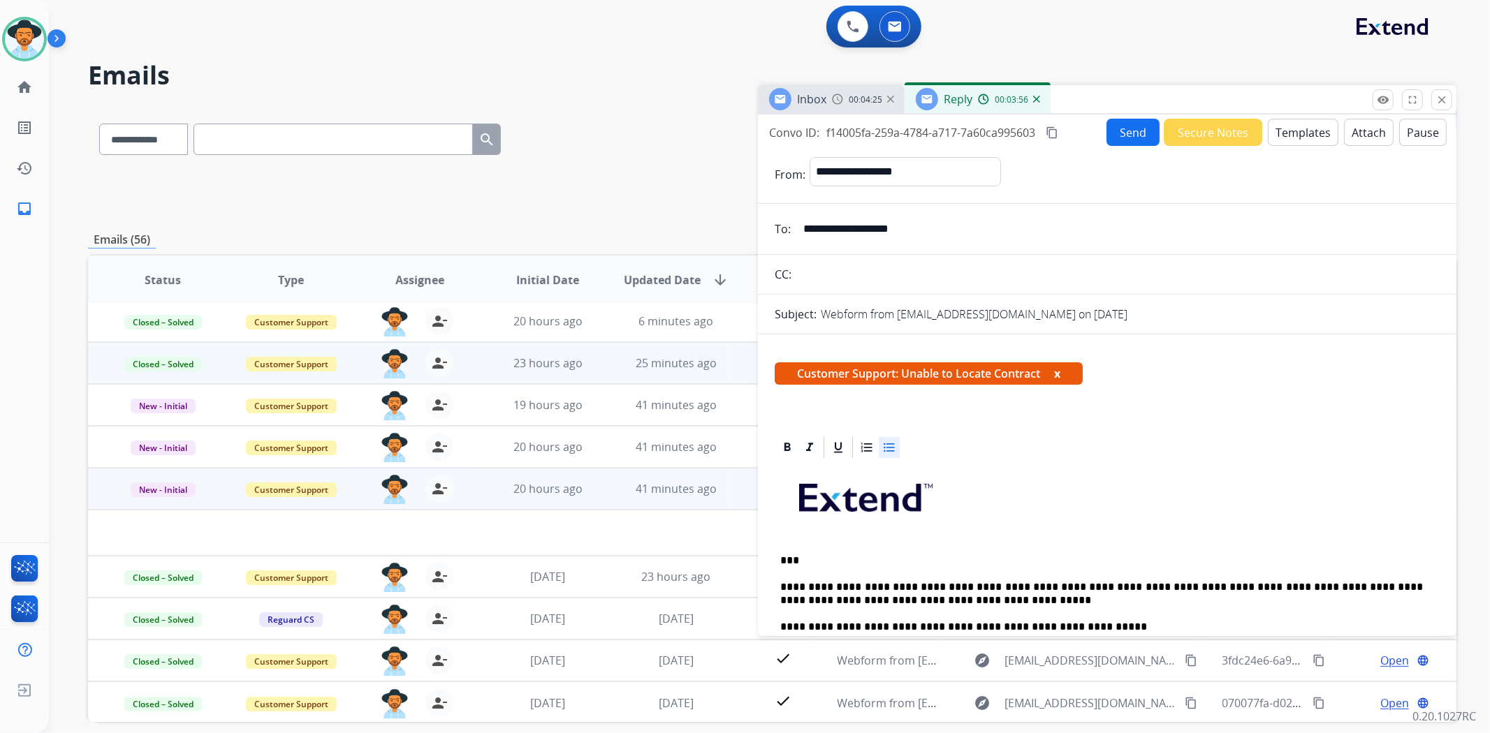
click at [1132, 138] on button "Send" at bounding box center [1132, 132] width 53 height 27
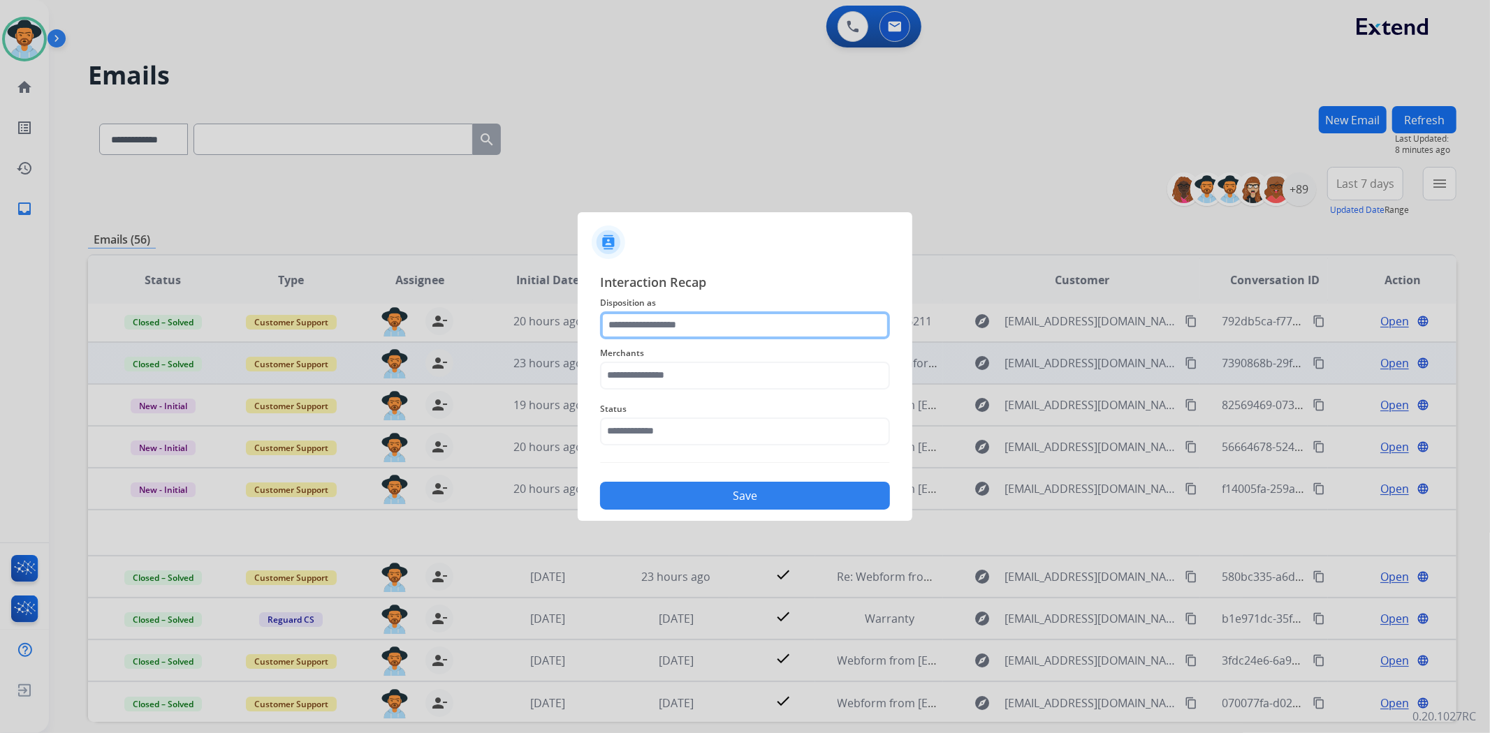
click at [752, 316] on input "text" at bounding box center [745, 326] width 290 height 28
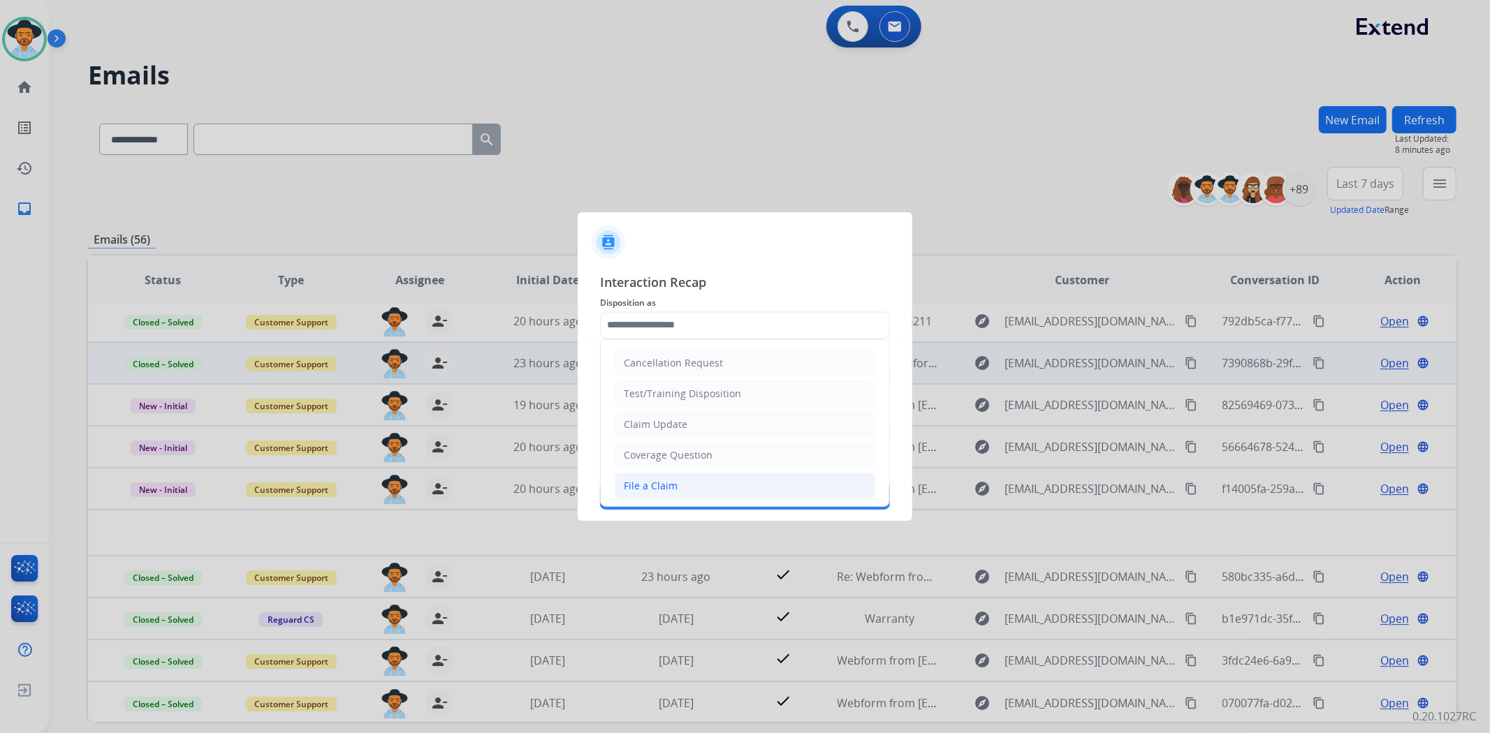
click at [698, 492] on li "File a Claim" at bounding box center [745, 486] width 261 height 27
type input "**********"
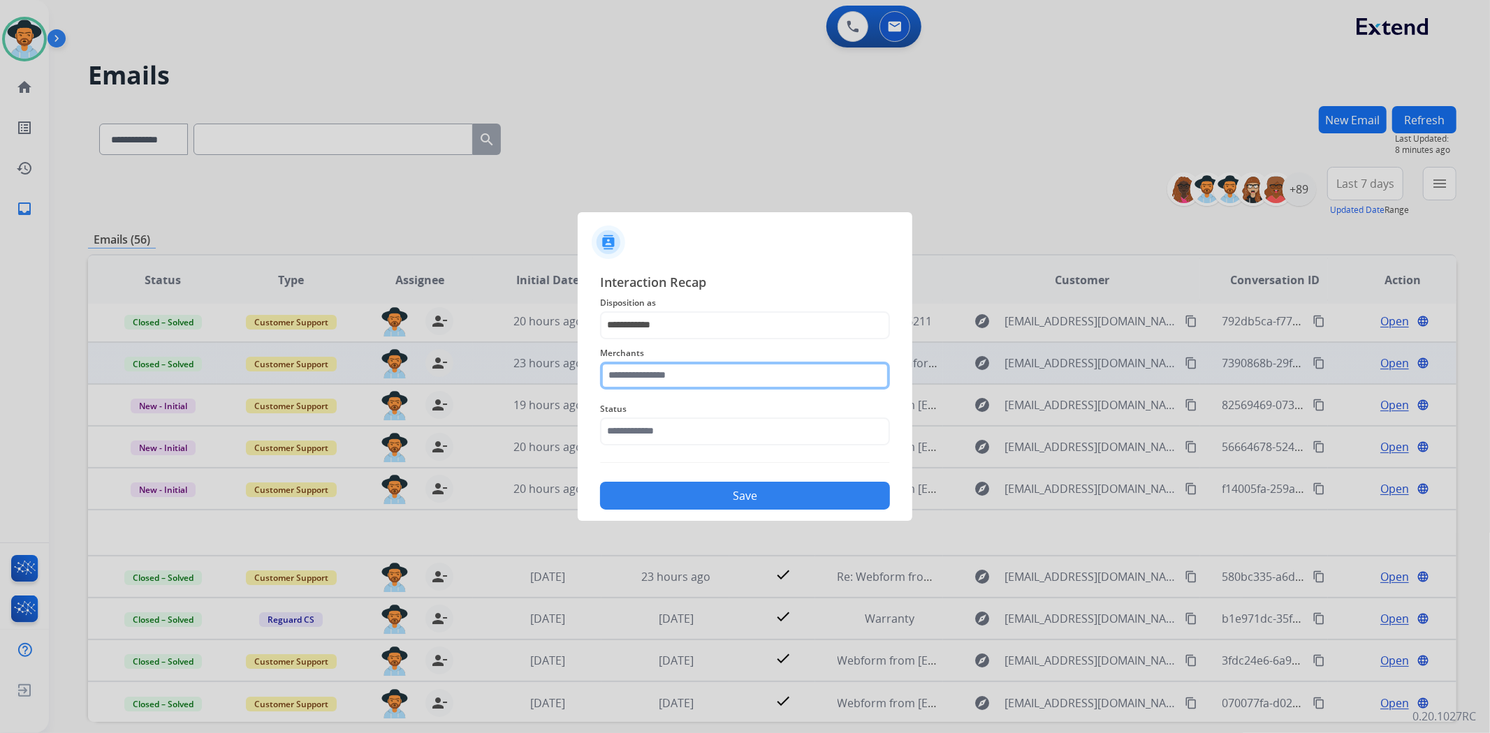
click at [682, 367] on input "text" at bounding box center [745, 376] width 290 height 28
click at [728, 409] on li "[DOMAIN_NAME]" at bounding box center [748, 415] width 266 height 27
type input "**********"
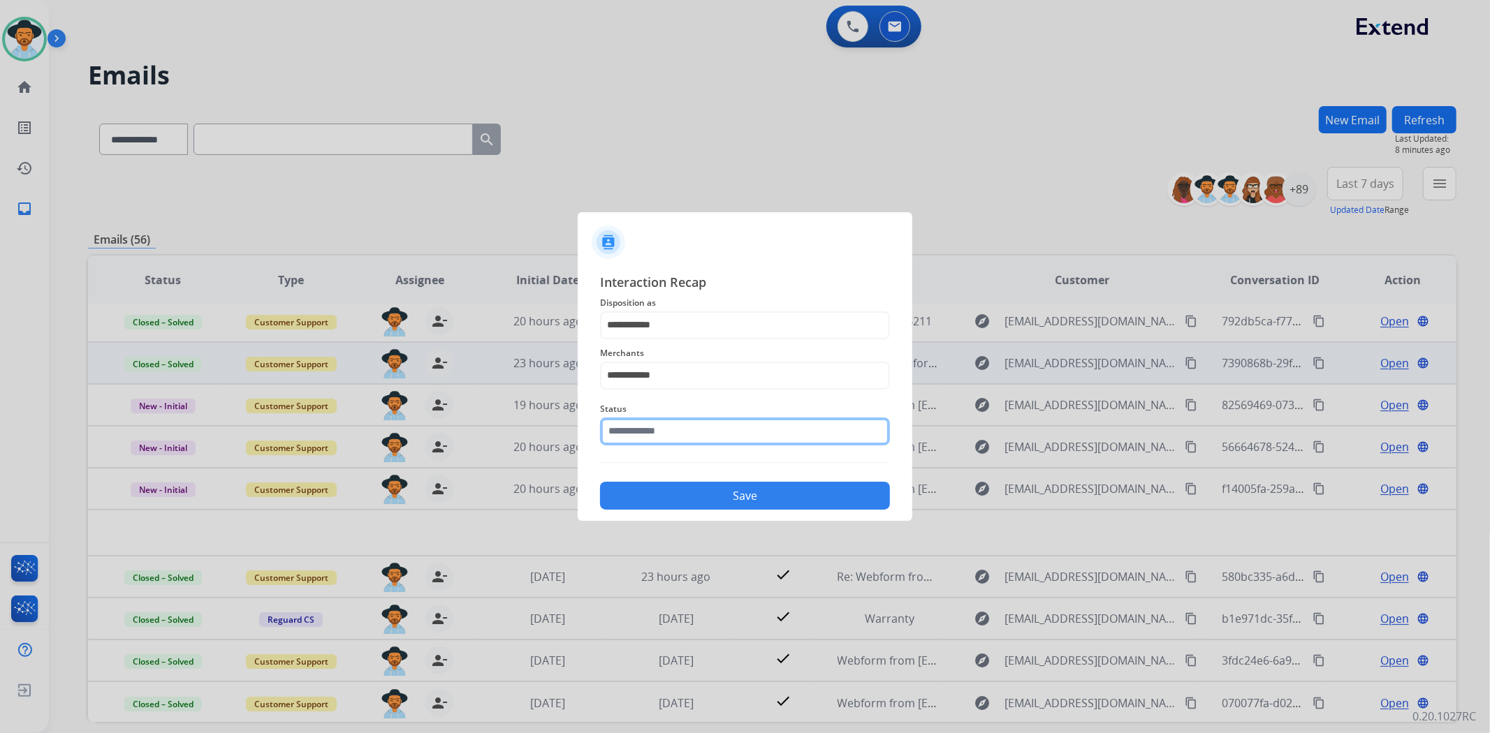
click at [716, 419] on input "text" at bounding box center [745, 432] width 290 height 28
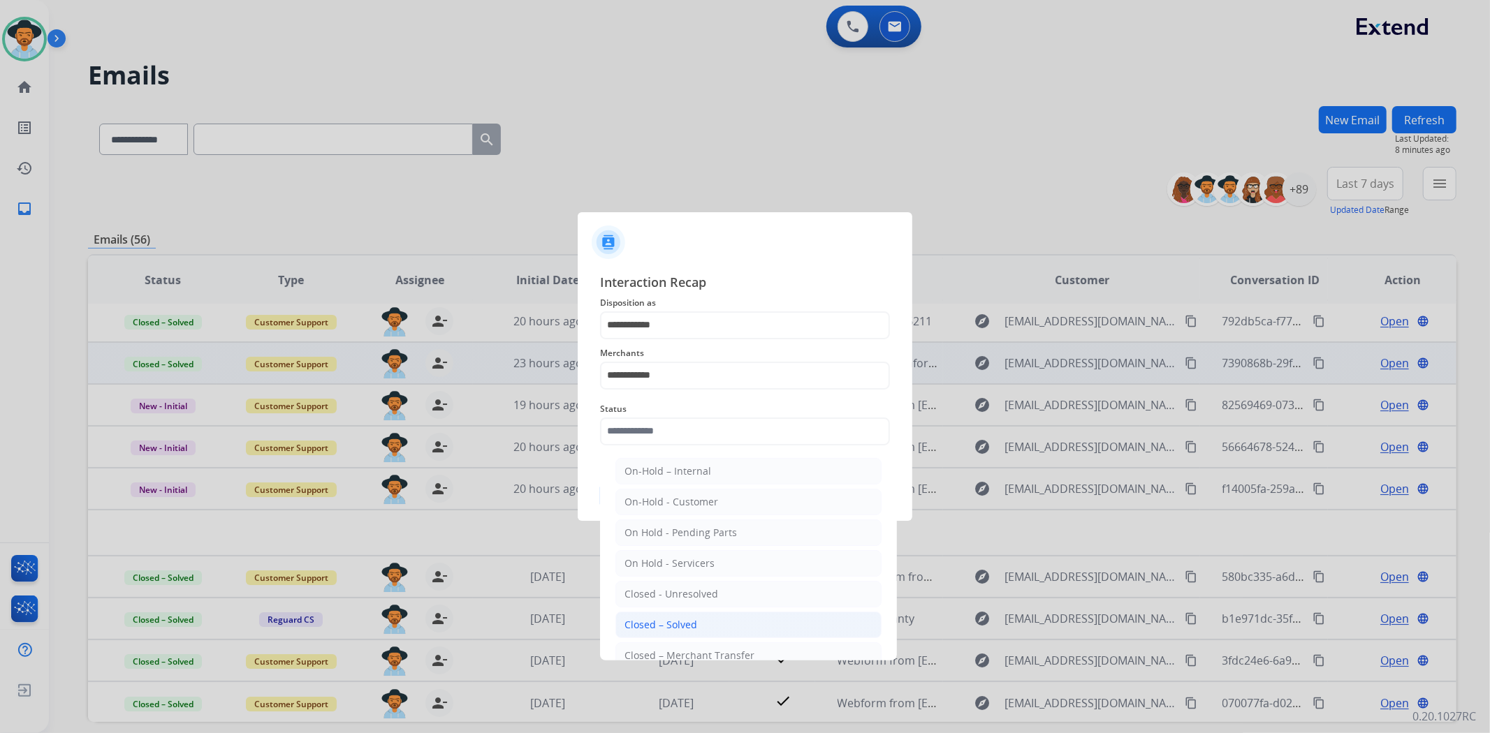
click at [704, 620] on li "Closed – Solved" at bounding box center [748, 625] width 266 height 27
type input "**********"
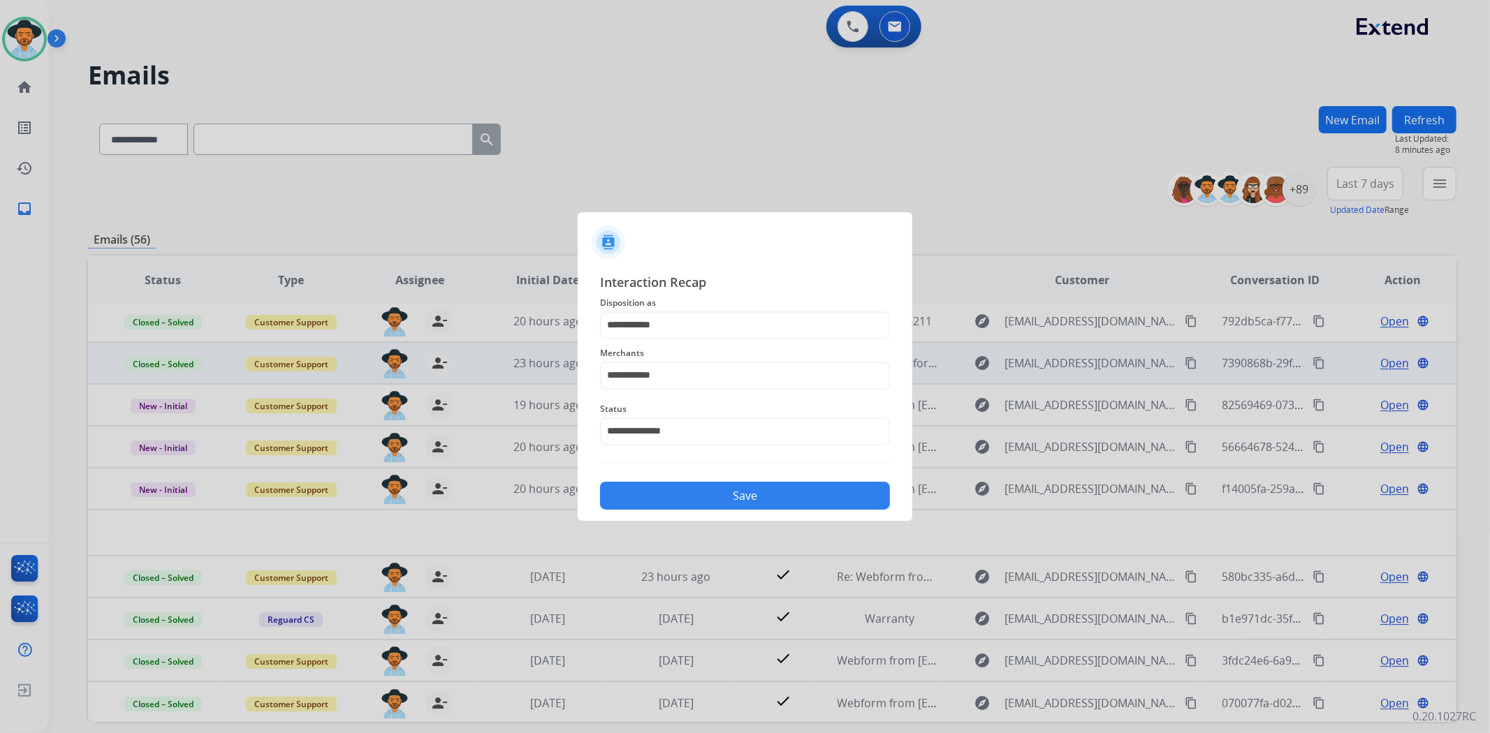
click at [723, 510] on div "Save" at bounding box center [745, 492] width 290 height 36
click at [731, 498] on button "Save" at bounding box center [745, 496] width 290 height 28
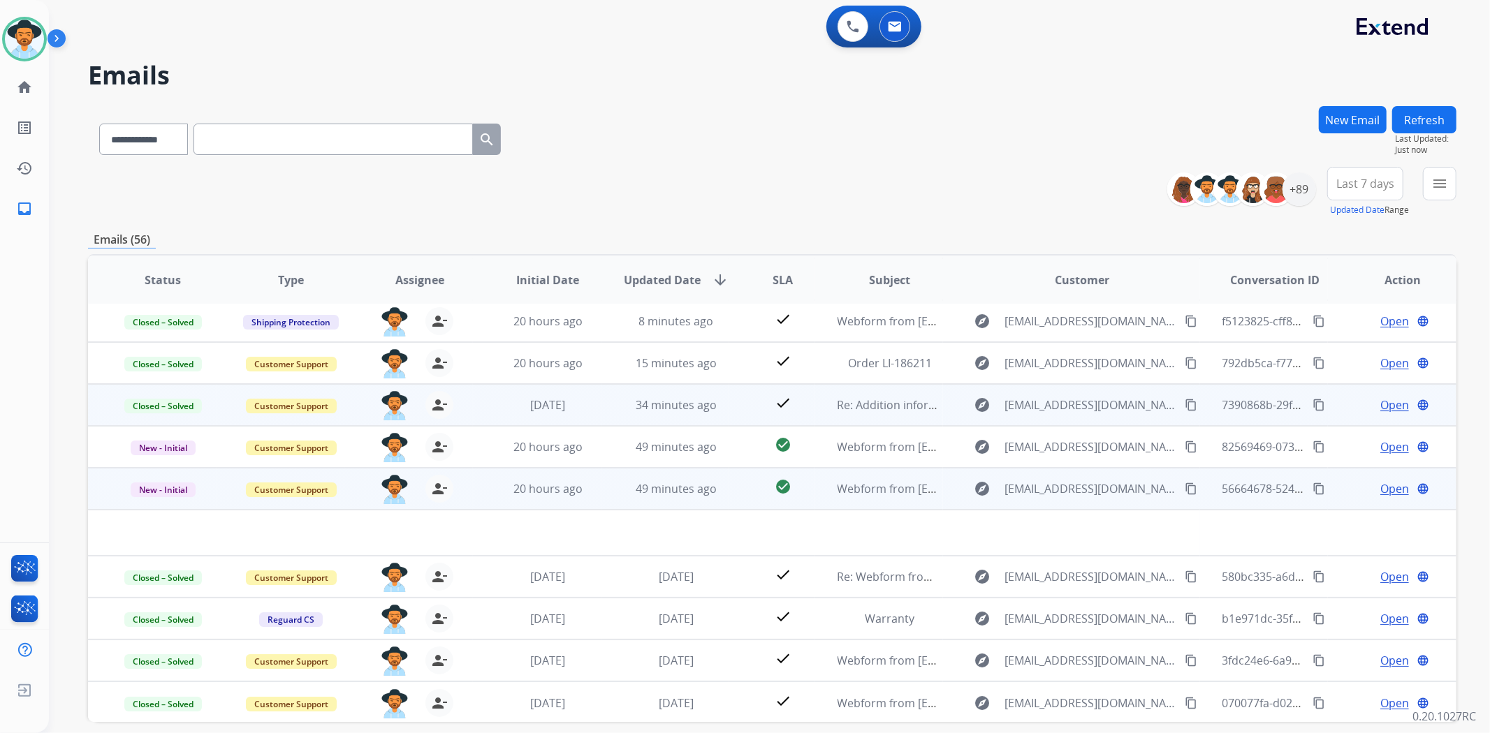
click at [1380, 482] on span "Open" at bounding box center [1394, 489] width 29 height 17
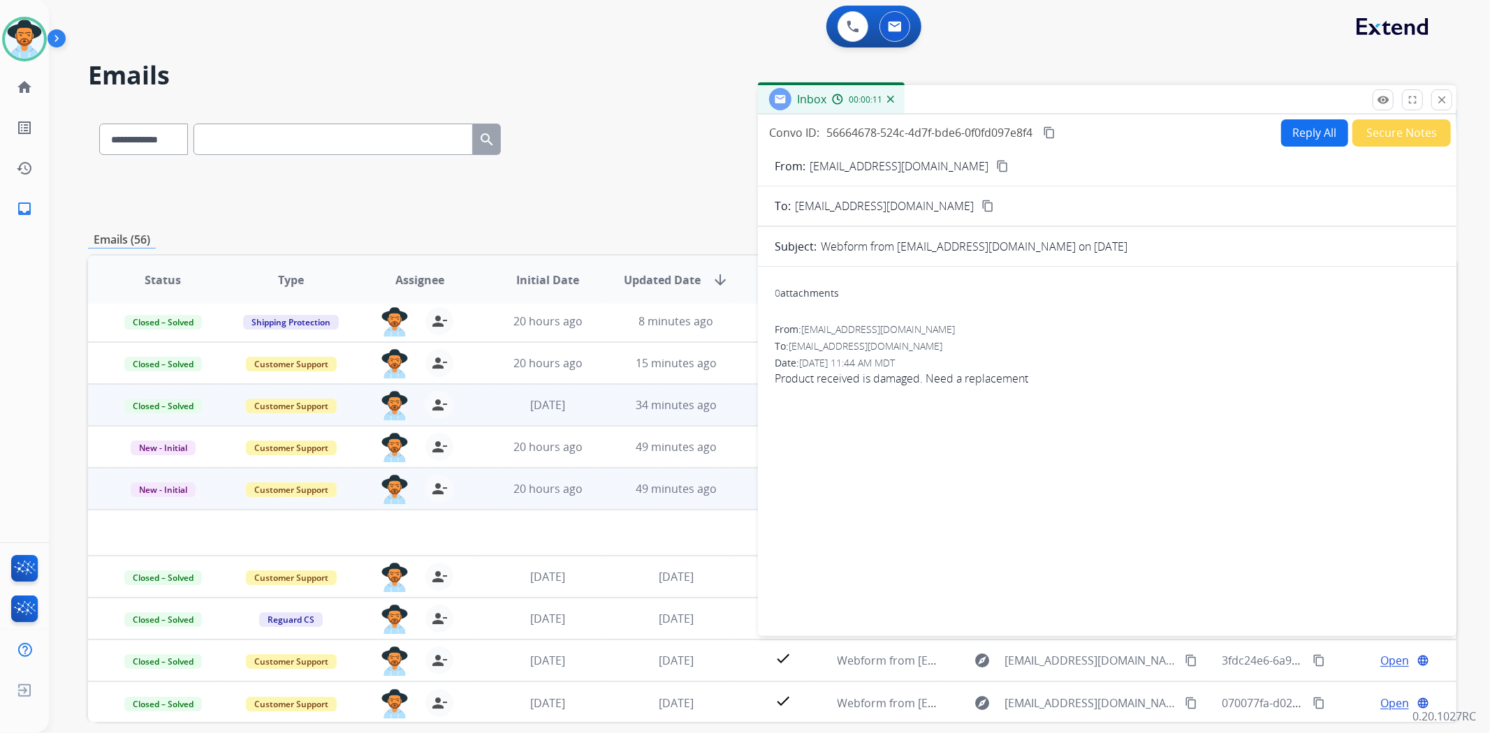
click at [1169, 4] on app-navbar "0 Voice Interactions 0 Email Interactions" at bounding box center [752, 25] width 1407 height 50
click at [1435, 101] on mat-icon "close" at bounding box center [1441, 100] width 13 height 13
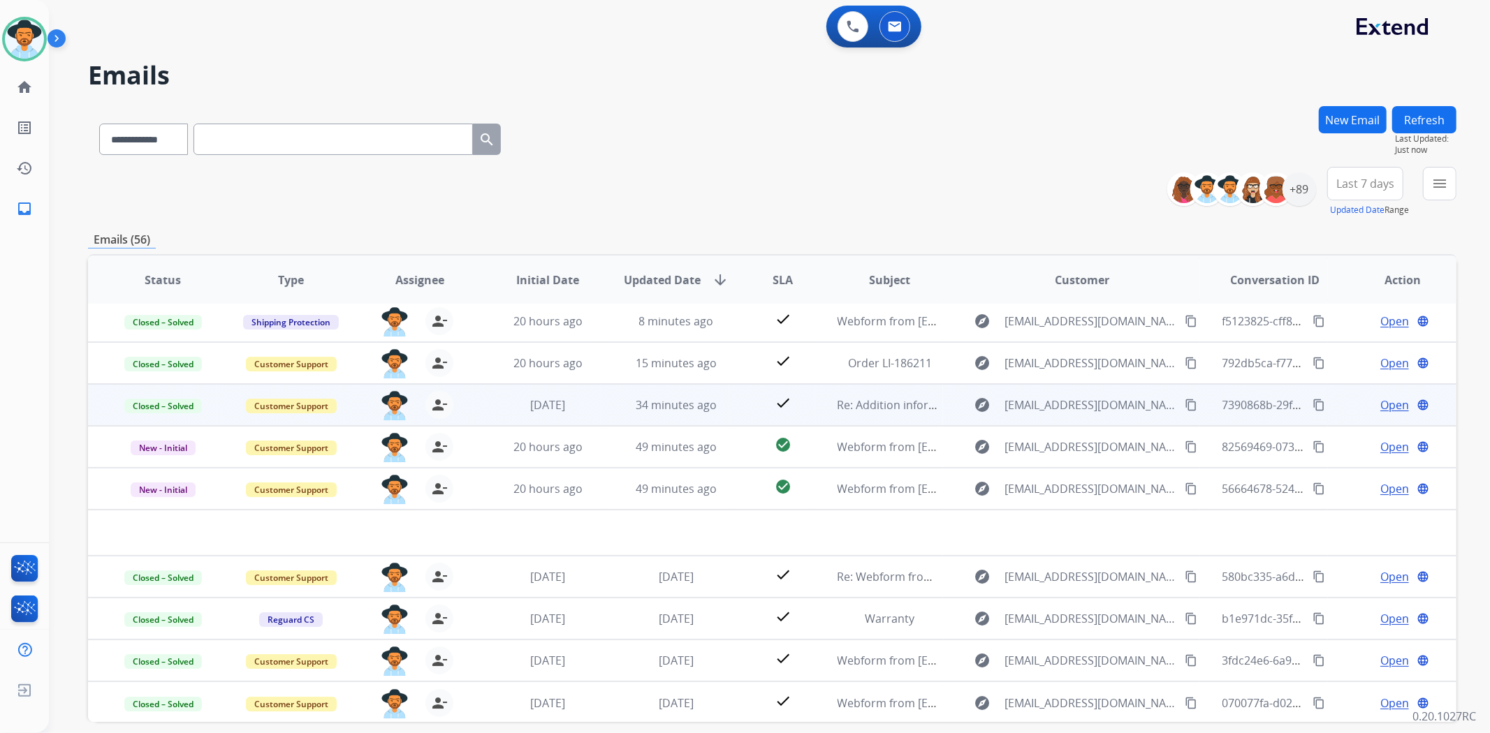
click at [1428, 124] on button "Refresh" at bounding box center [1424, 119] width 64 height 27
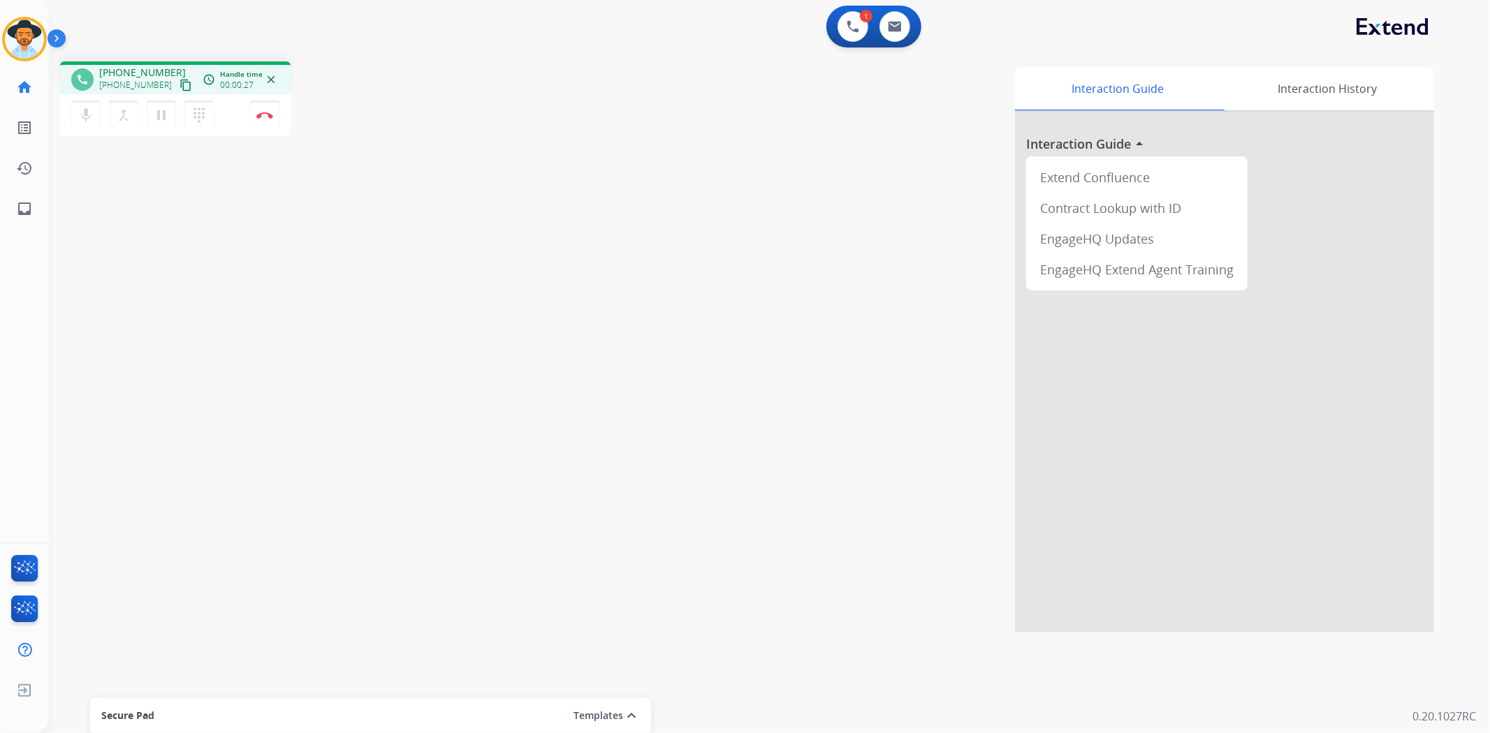
click at [180, 85] on mat-icon "content_copy" at bounding box center [186, 85] width 13 height 13
click at [180, 82] on mat-icon "content_copy" at bounding box center [186, 85] width 13 height 13
click at [270, 110] on button "Disconnect" at bounding box center [264, 115] width 29 height 29
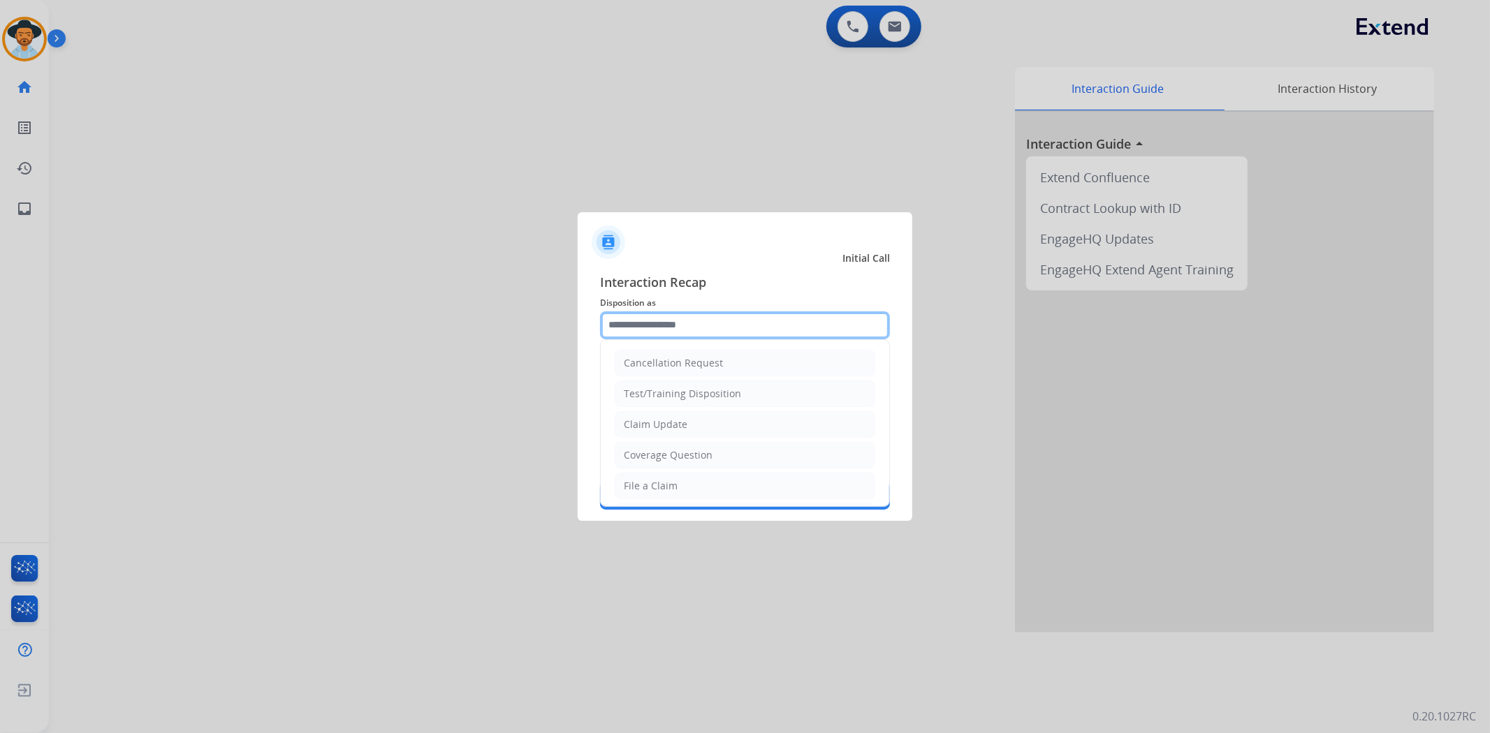
click at [786, 322] on input "text" at bounding box center [745, 326] width 290 height 28
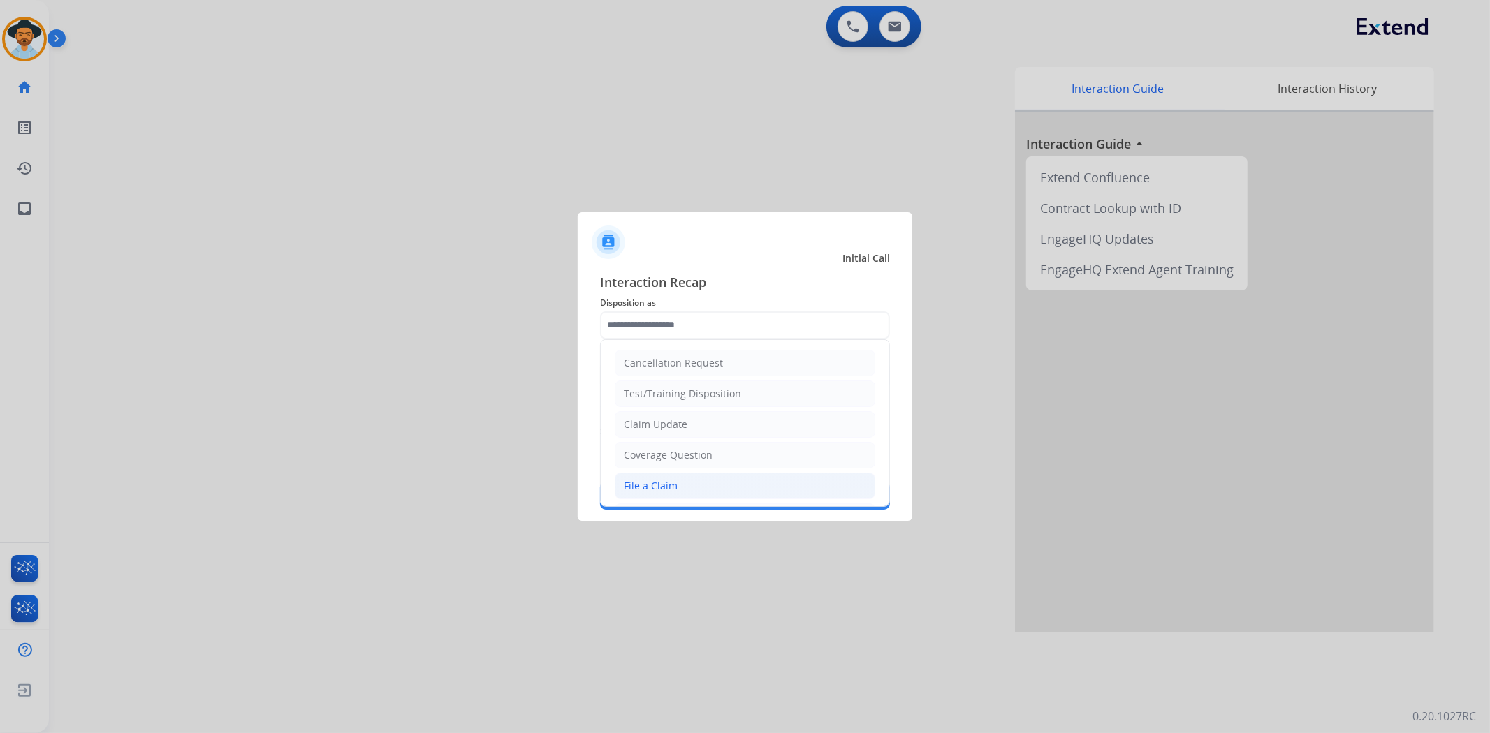
click at [675, 484] on div "File a Claim" at bounding box center [651, 486] width 54 height 14
type input "**********"
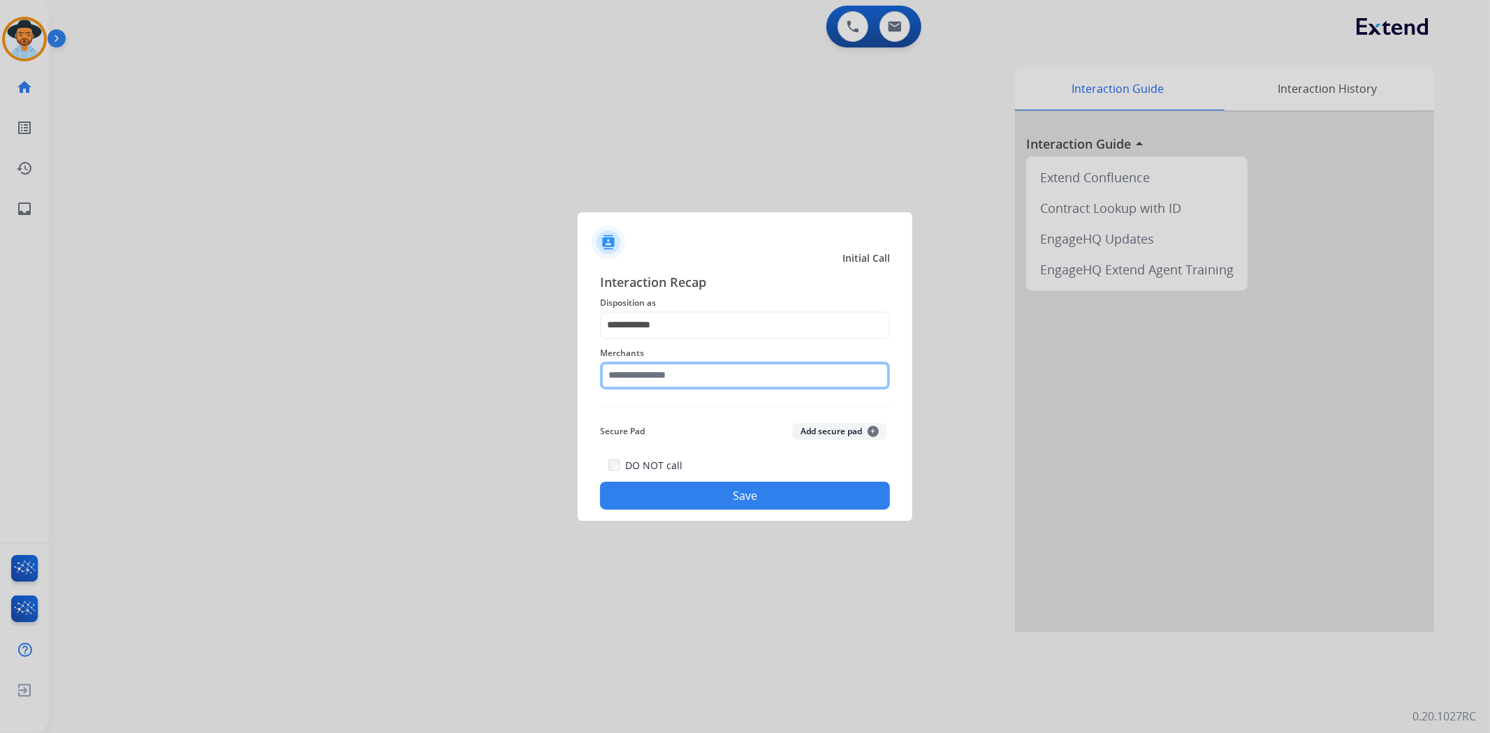
click at [683, 368] on input "text" at bounding box center [745, 376] width 290 height 28
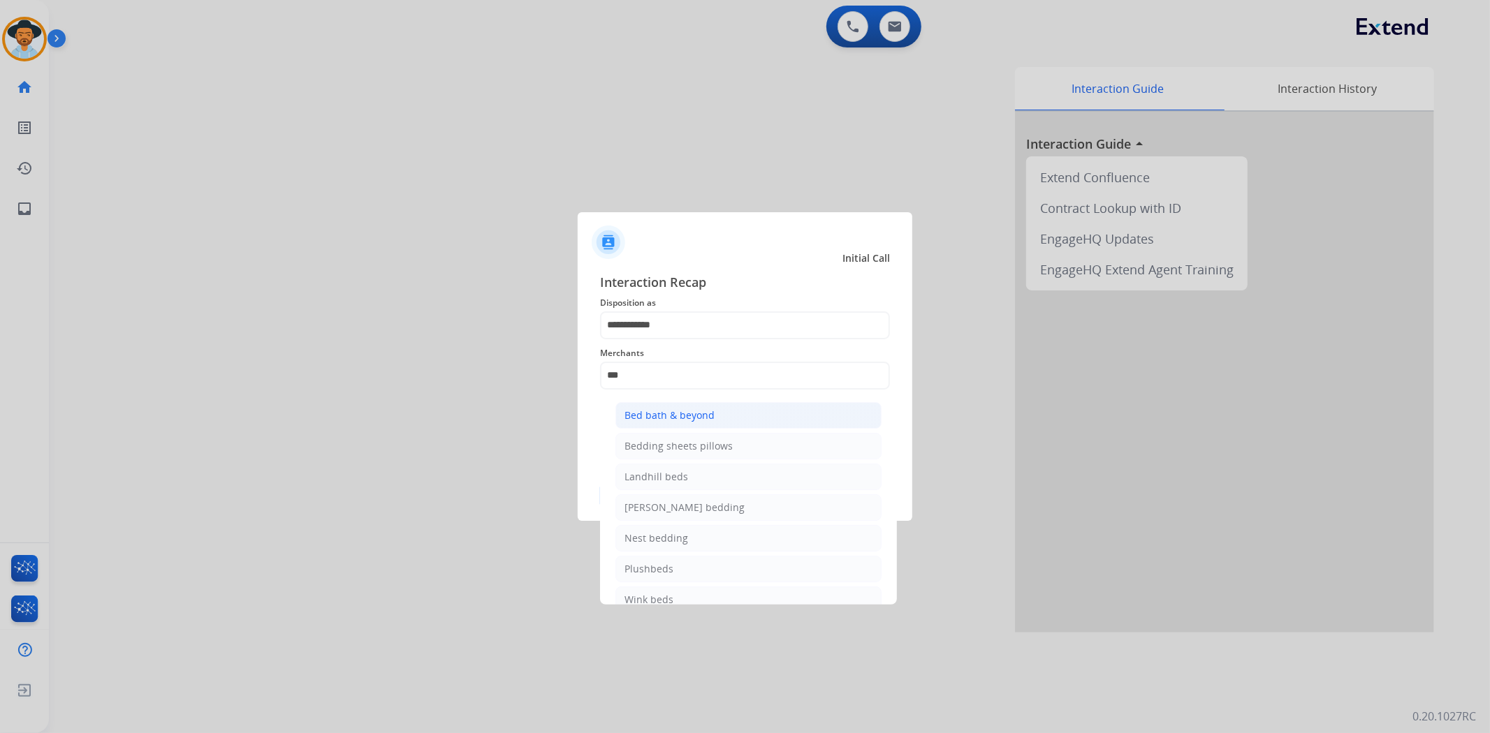
click at [687, 422] on div "Bed bath & beyond" at bounding box center [669, 416] width 90 height 14
type input "**********"
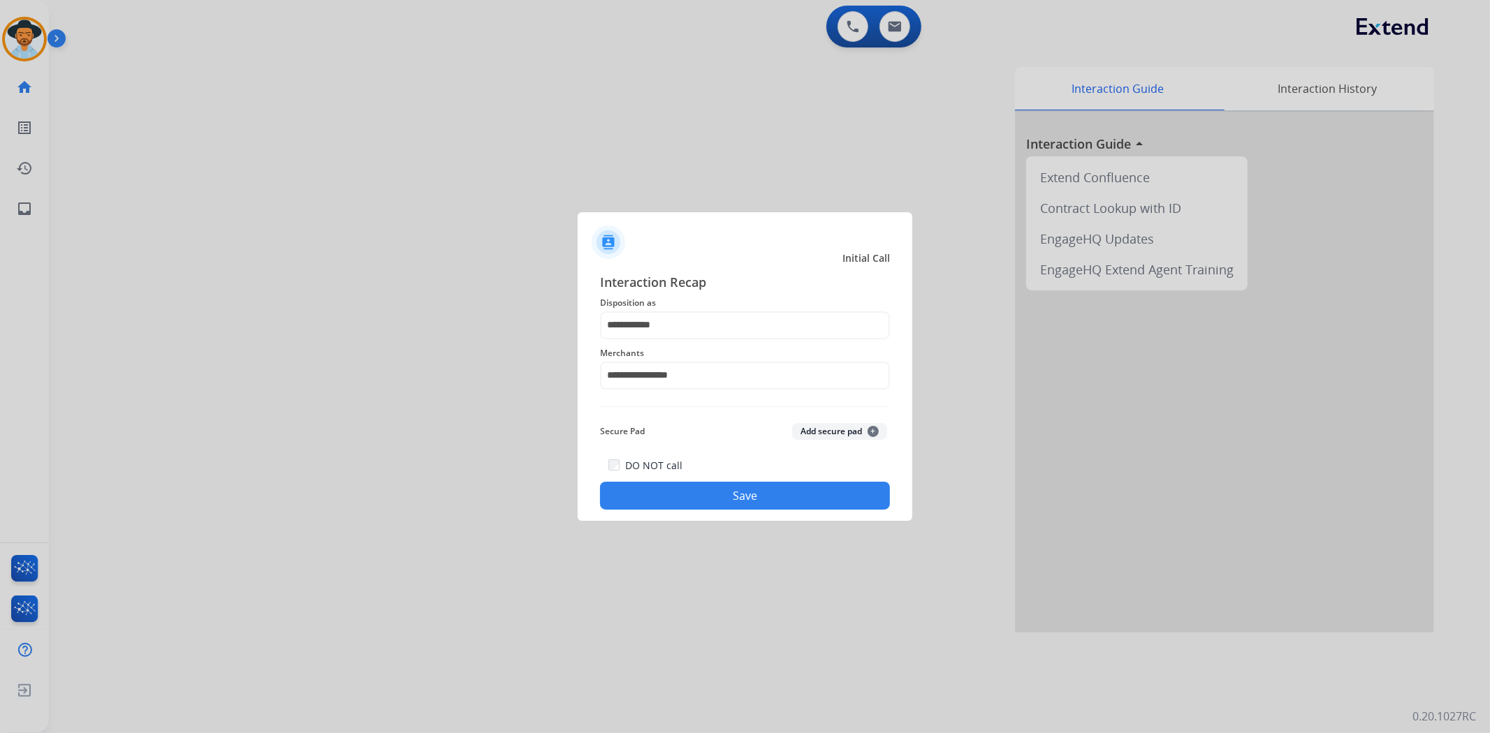
click at [713, 505] on button "Save" at bounding box center [745, 496] width 290 height 28
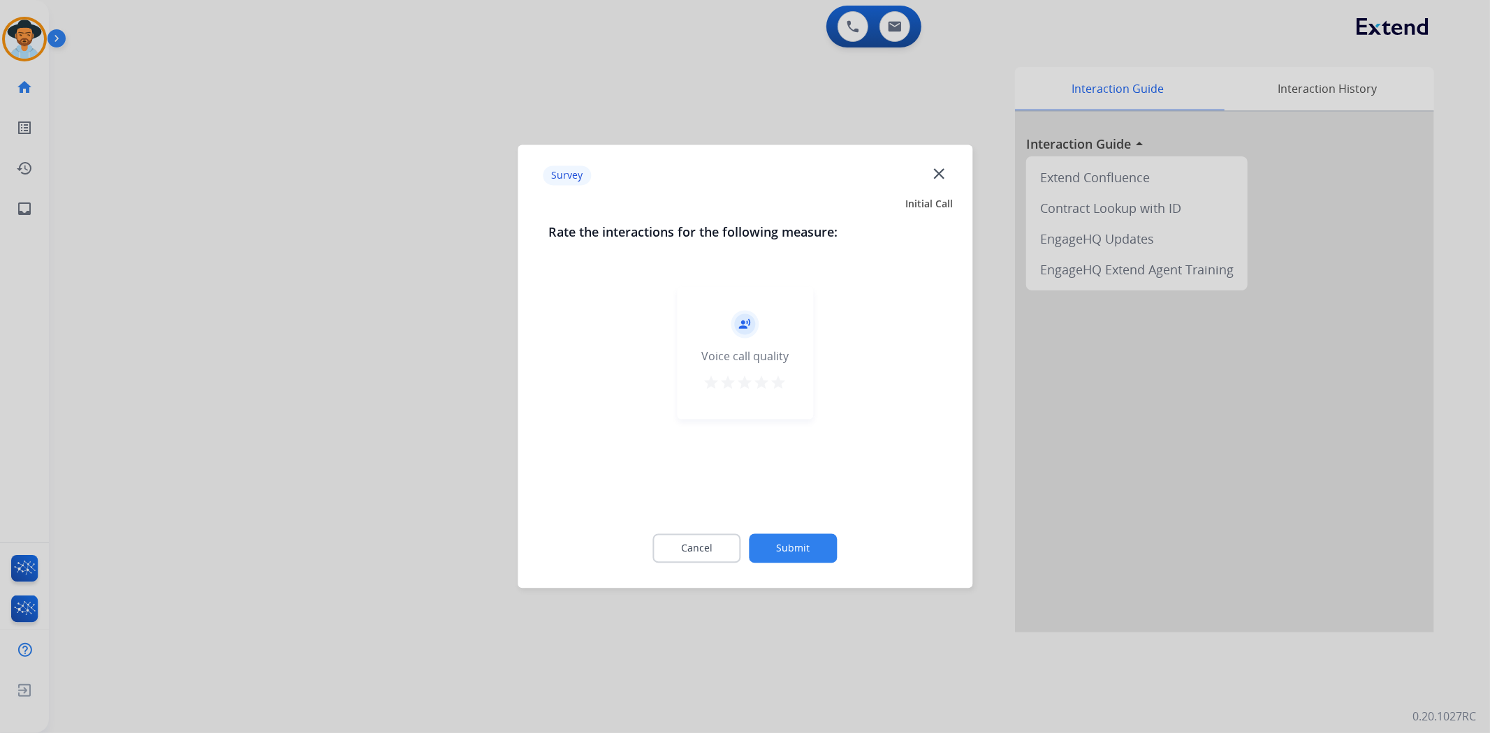
click at [784, 381] on mat-icon "star" at bounding box center [778, 383] width 17 height 17
click at [813, 550] on button "Submit" at bounding box center [793, 548] width 88 height 29
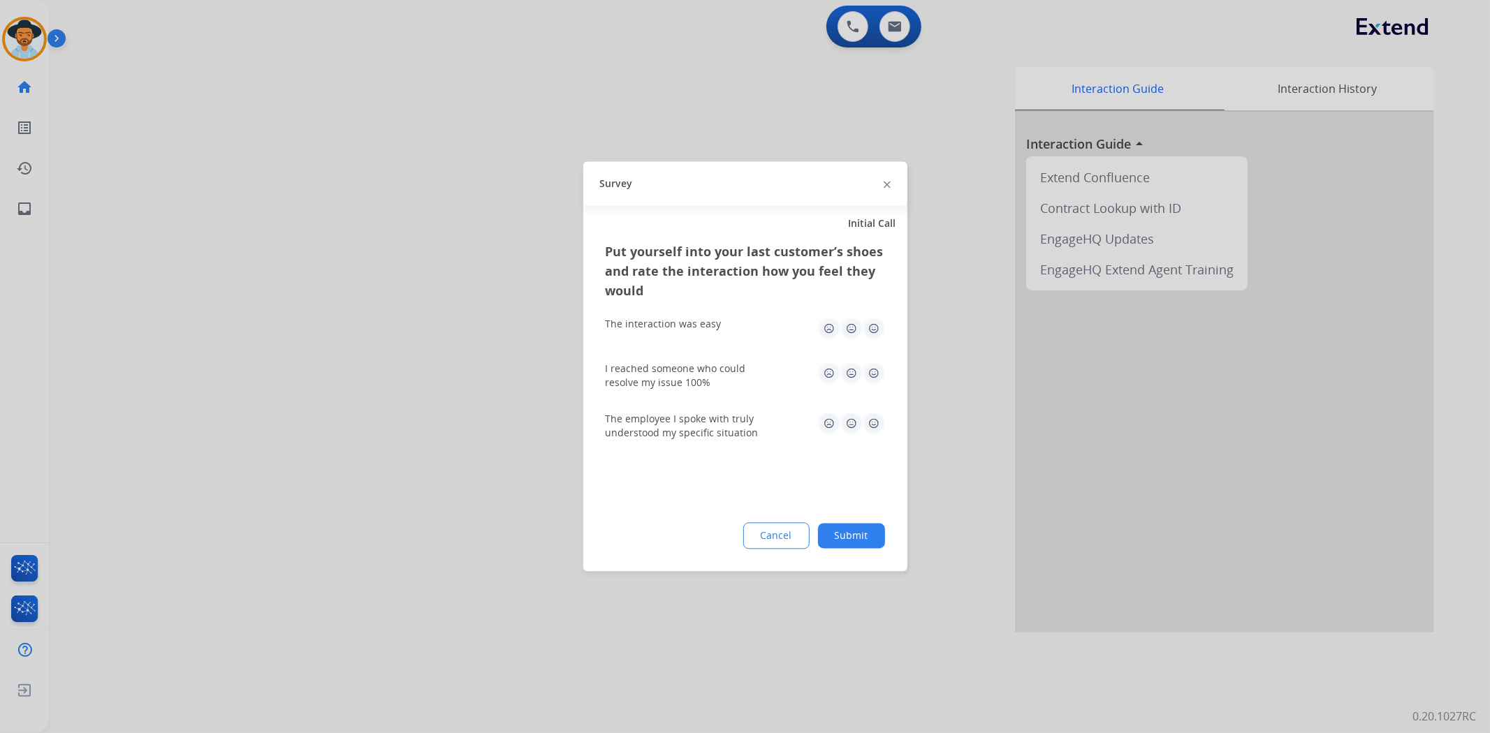
click at [851, 529] on button "Submit" at bounding box center [851, 536] width 67 height 25
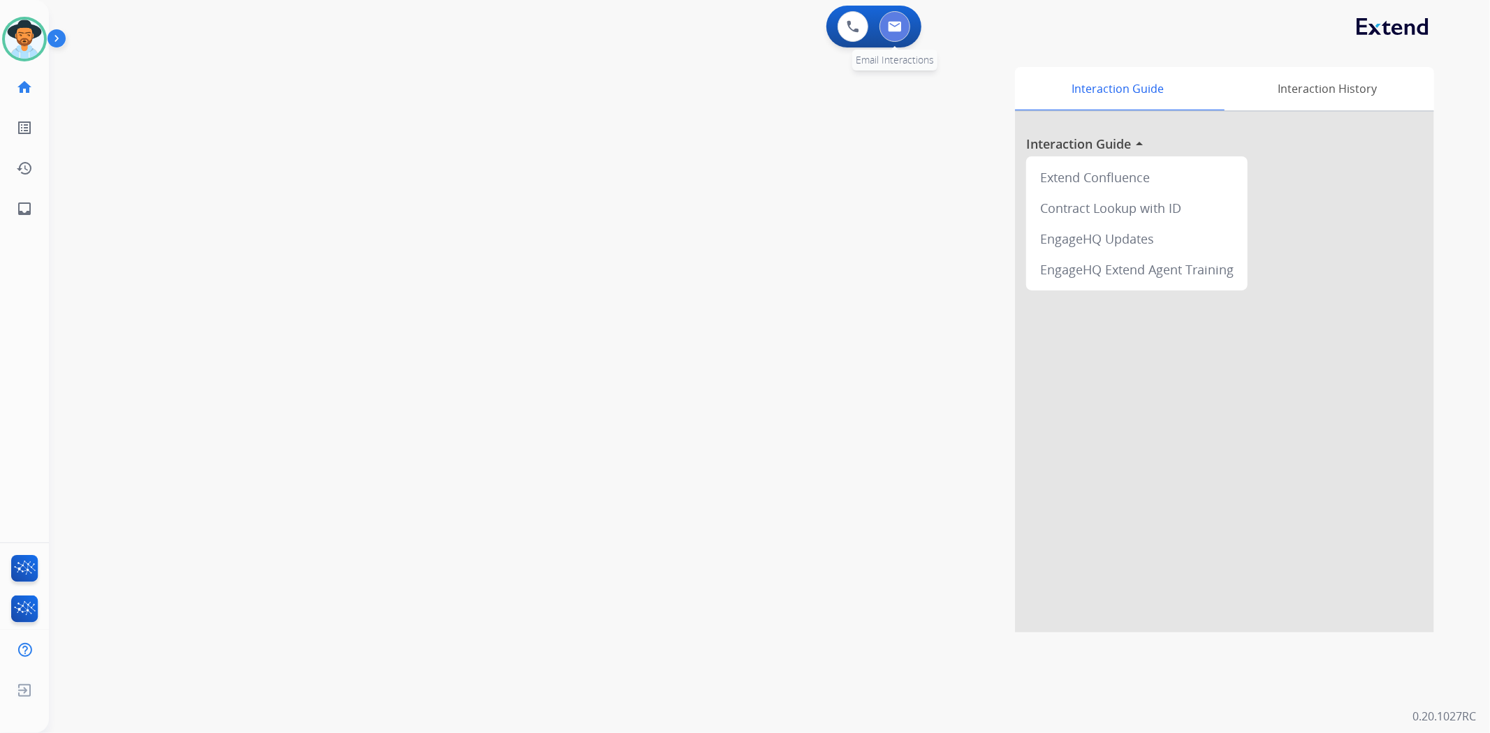
click at [901, 23] on img at bounding box center [895, 26] width 14 height 11
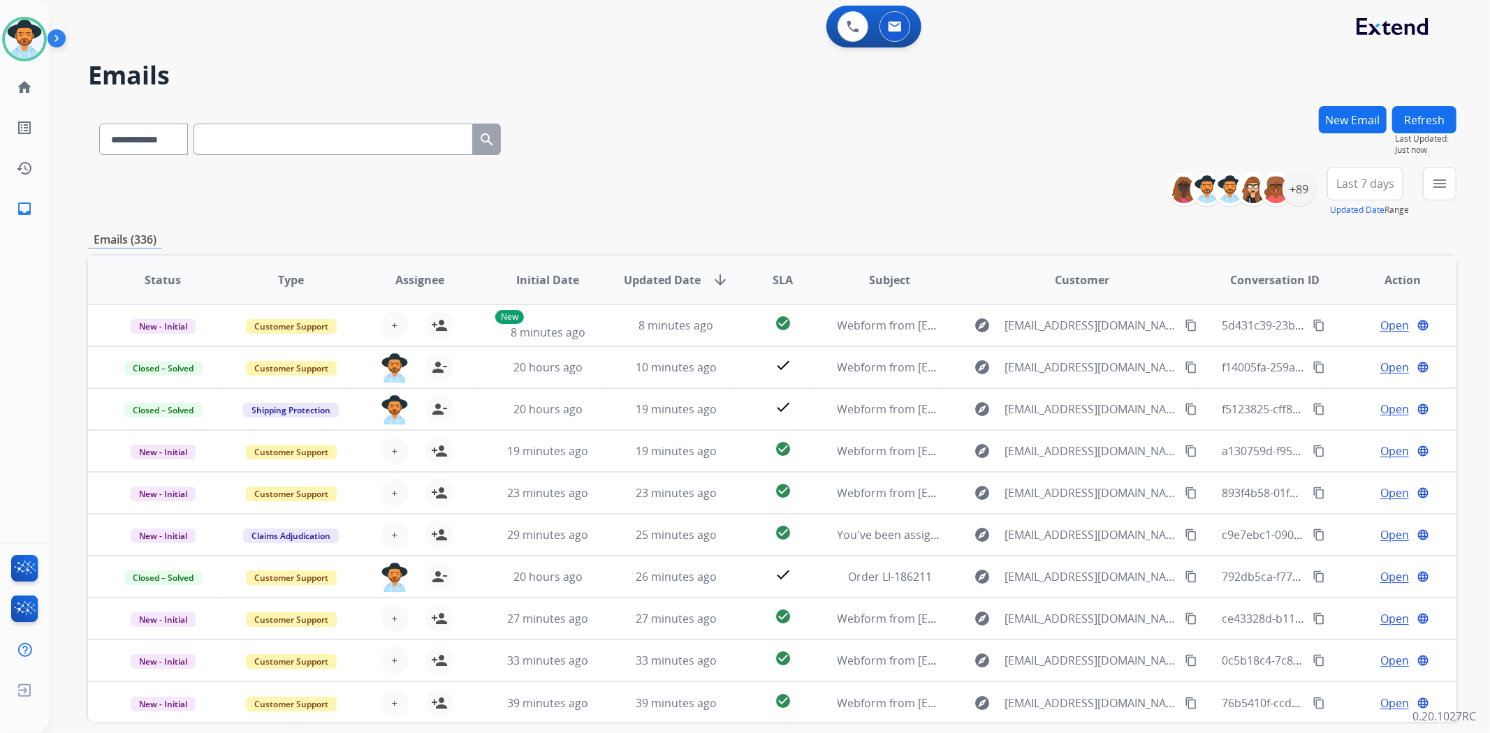
click at [1359, 126] on button "New Email" at bounding box center [1353, 119] width 68 height 27
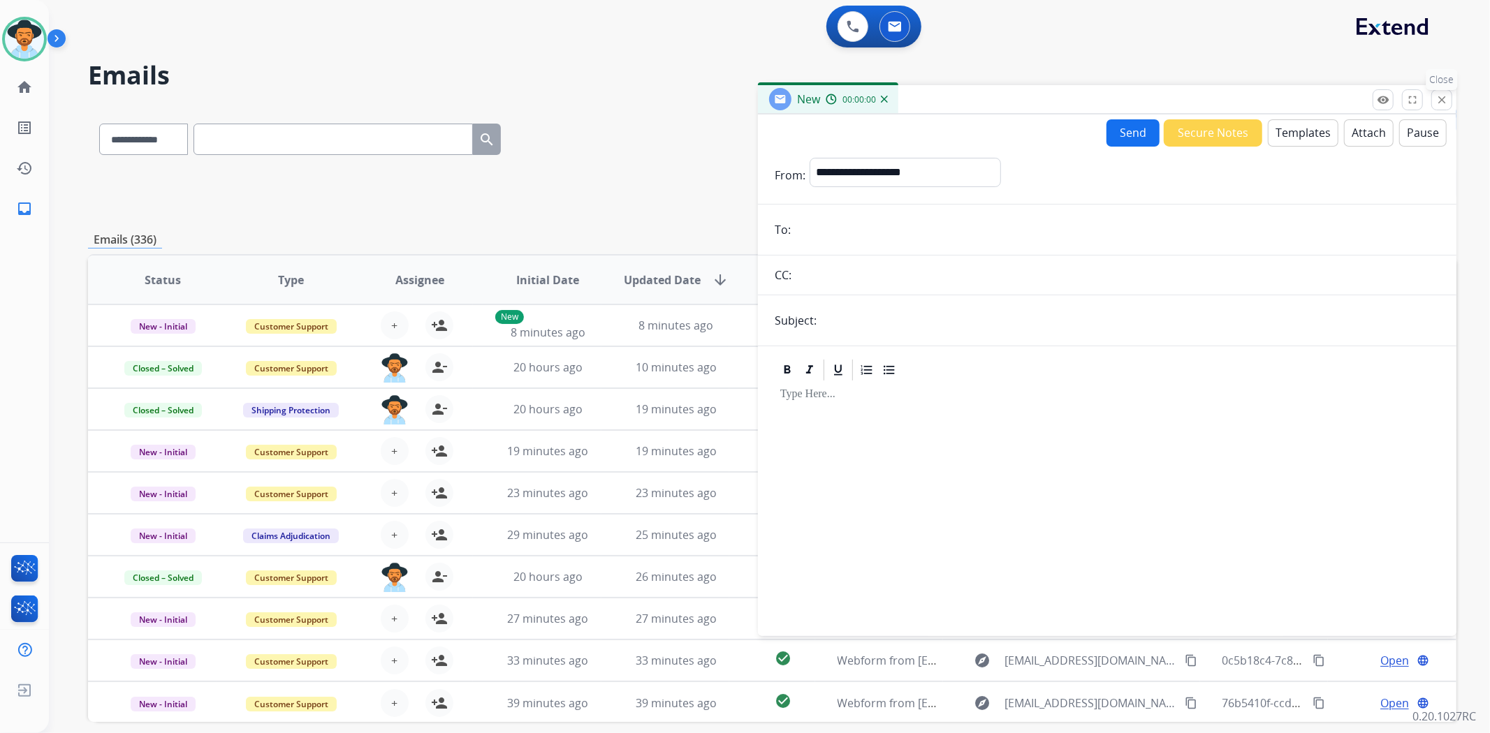
click at [1440, 99] on mat-icon "close" at bounding box center [1441, 100] width 13 height 13
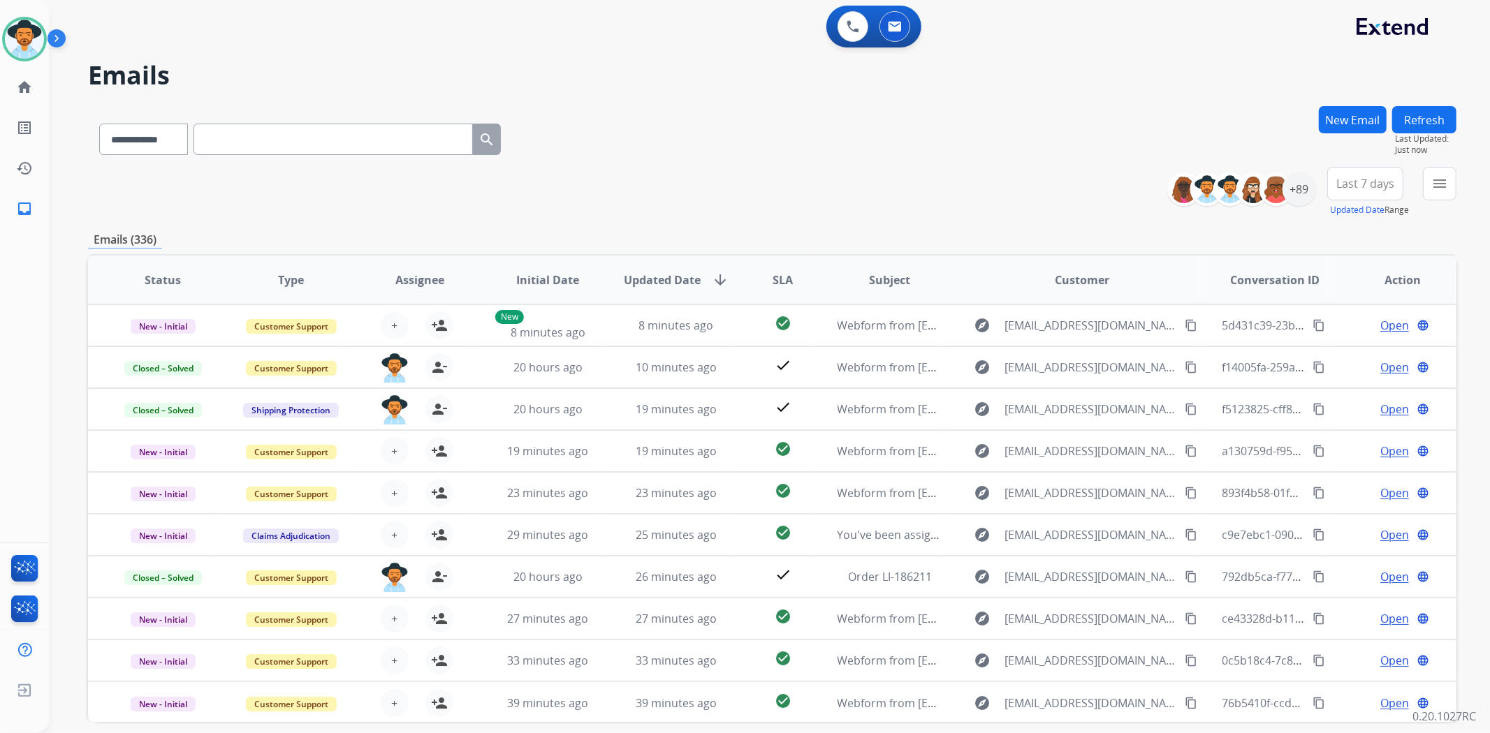
click at [1108, 177] on div "**********" at bounding box center [772, 192] width 1368 height 50
click at [1296, 183] on div "+89" at bounding box center [1299, 190] width 34 height 34
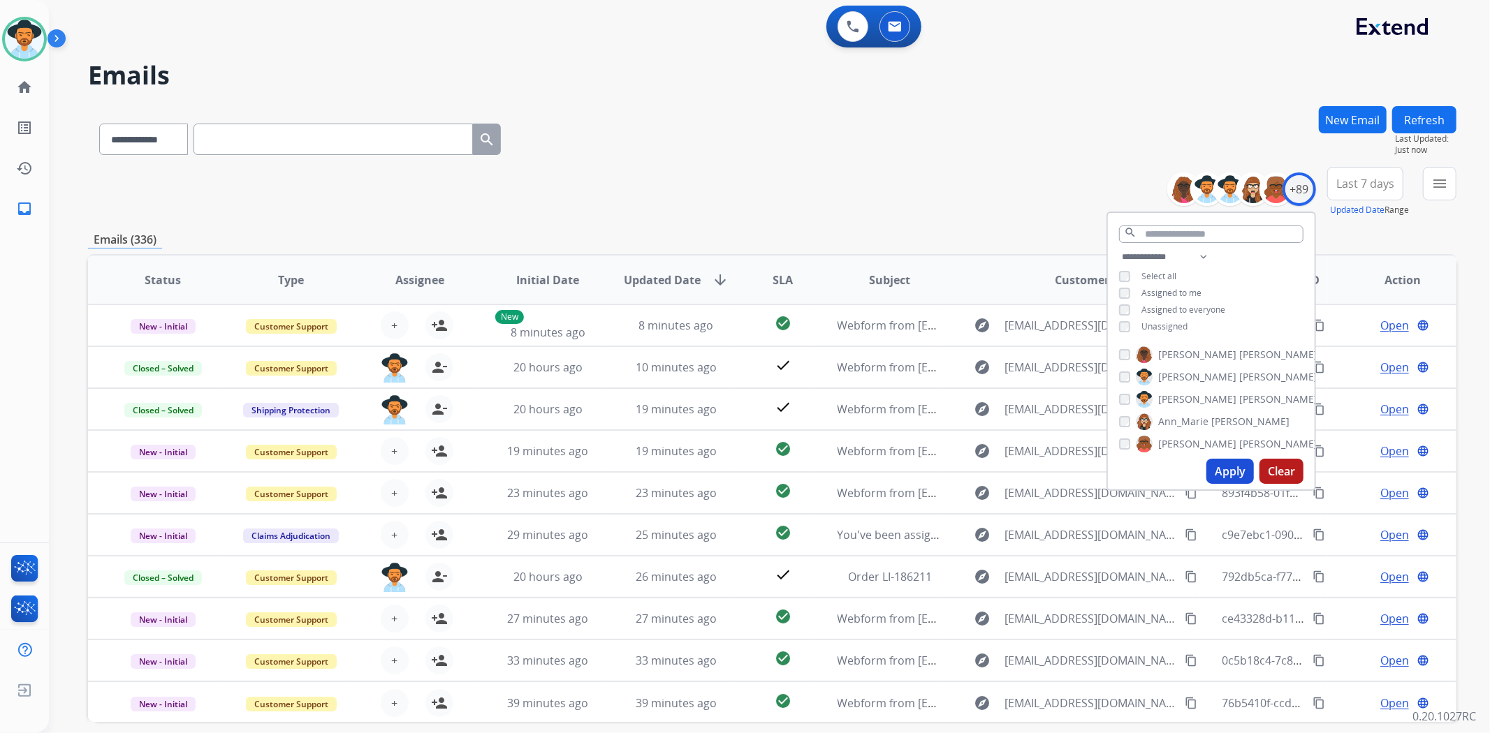
click at [1212, 469] on button "Apply" at bounding box center [1229, 471] width 47 height 25
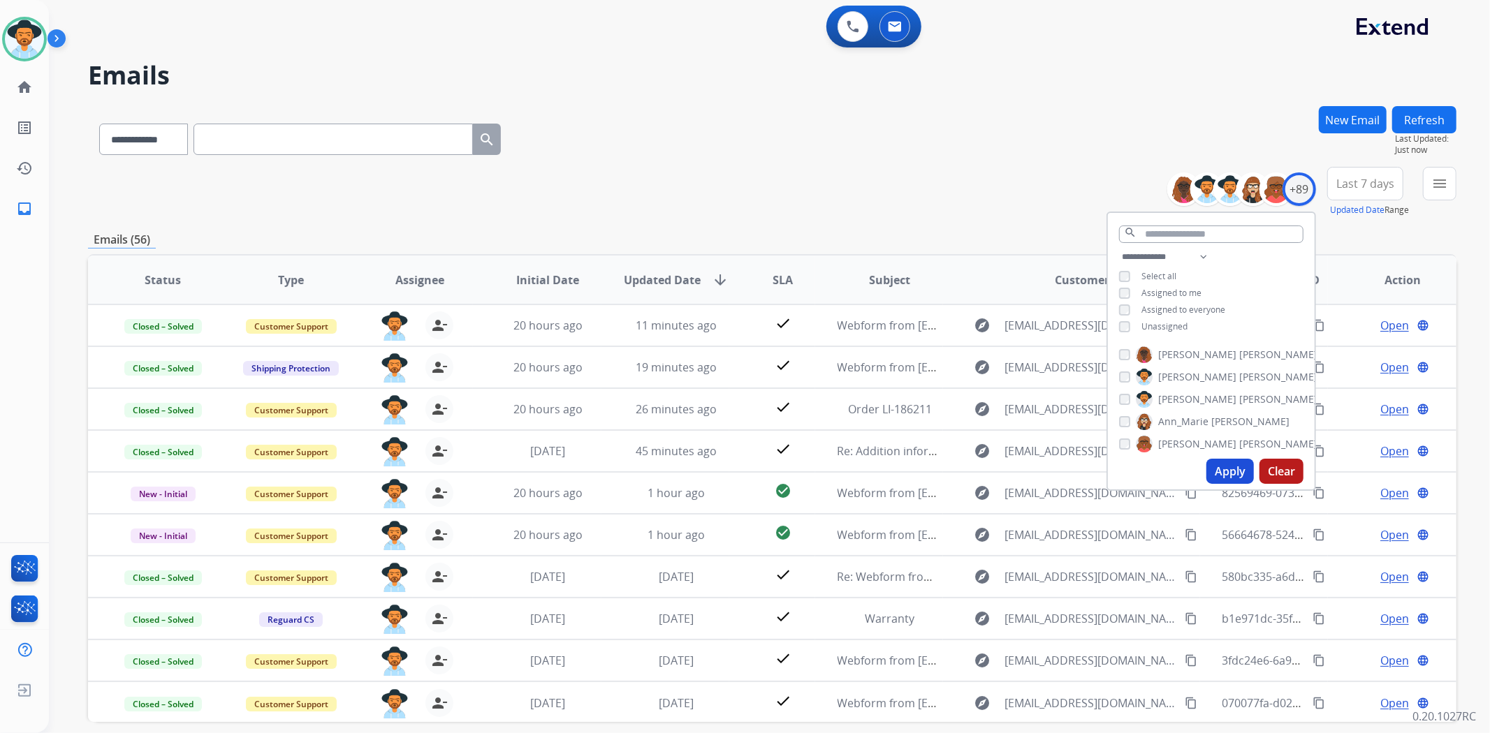
click at [805, 210] on div "**********" at bounding box center [772, 192] width 1368 height 50
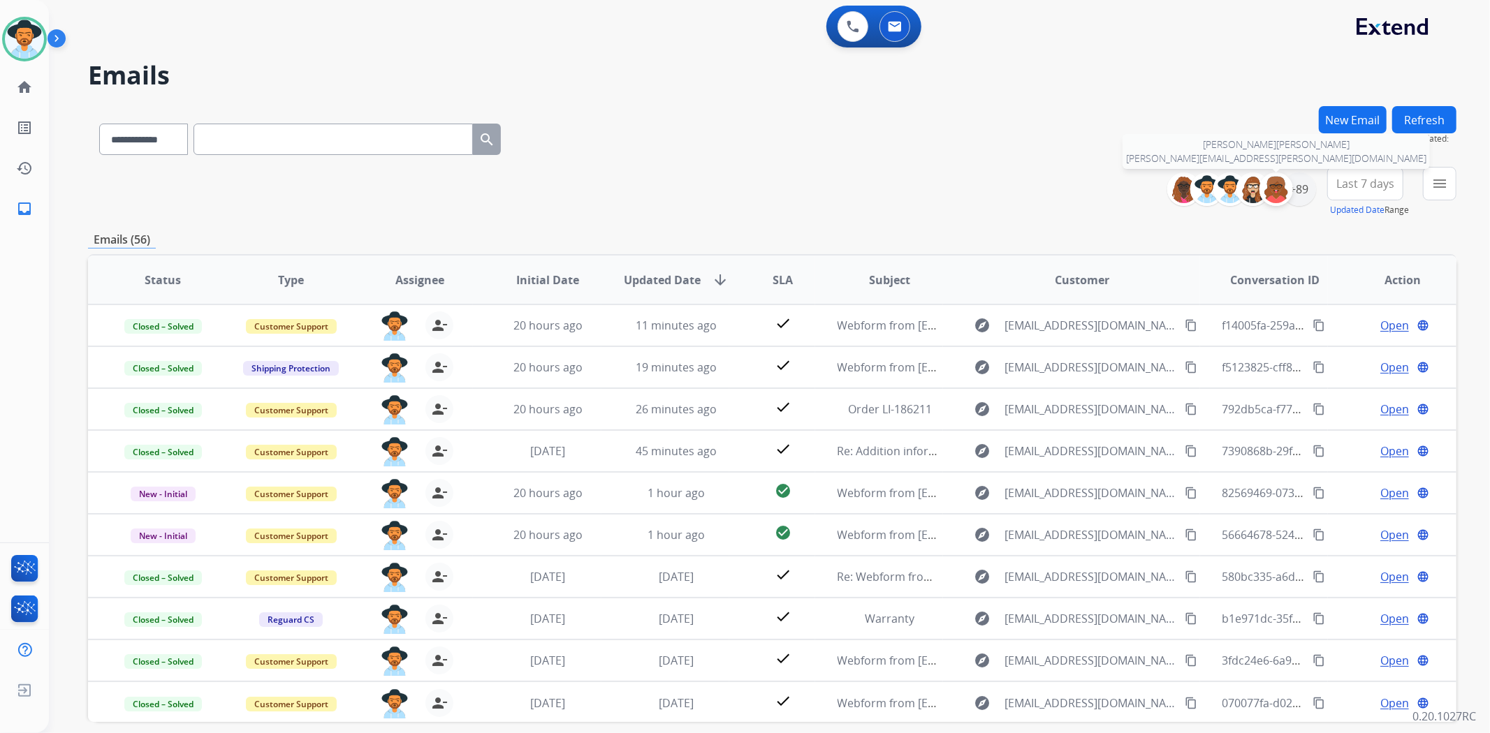
click at [1288, 191] on img at bounding box center [1276, 189] width 28 height 28
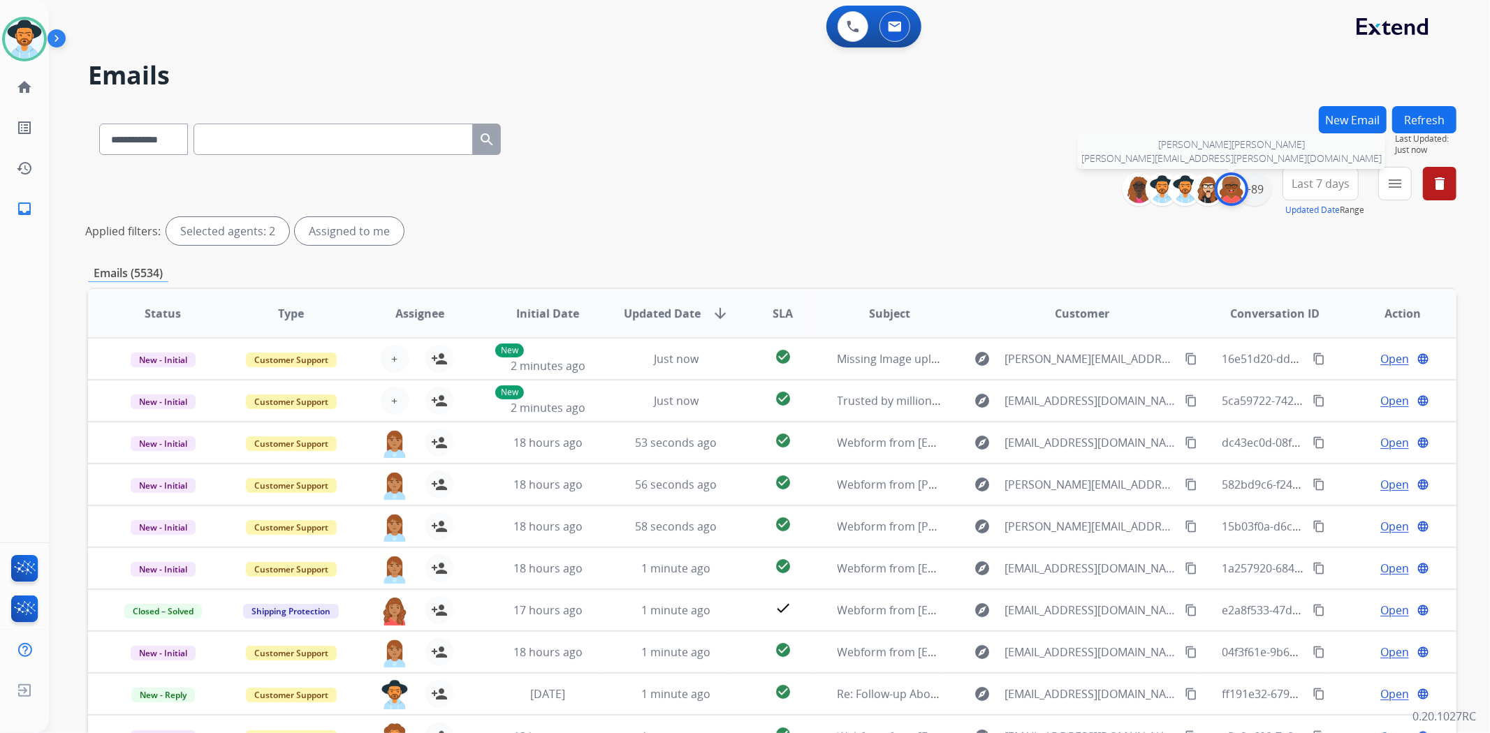
click at [1234, 185] on img at bounding box center [1231, 189] width 28 height 28
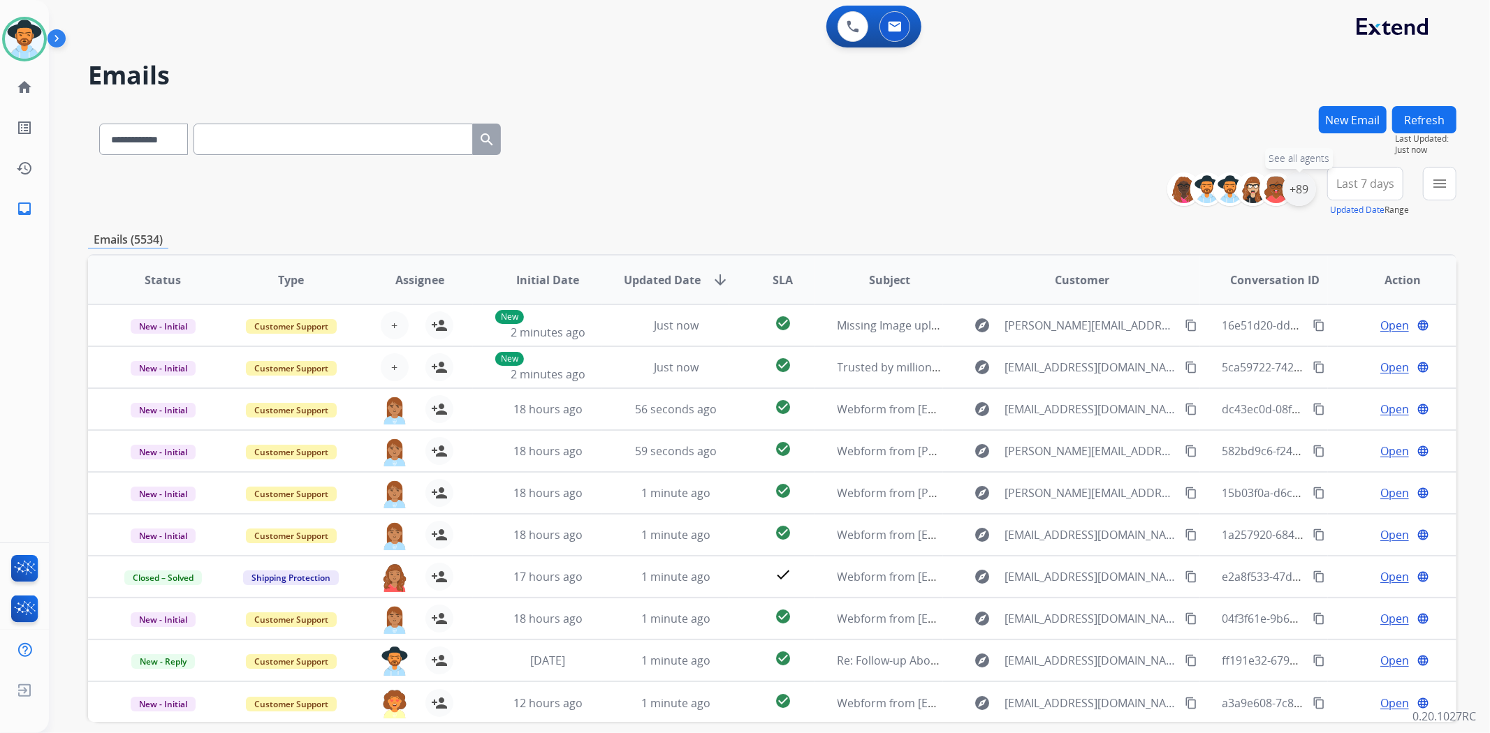
click at [1294, 196] on div "+89" at bounding box center [1299, 190] width 34 height 34
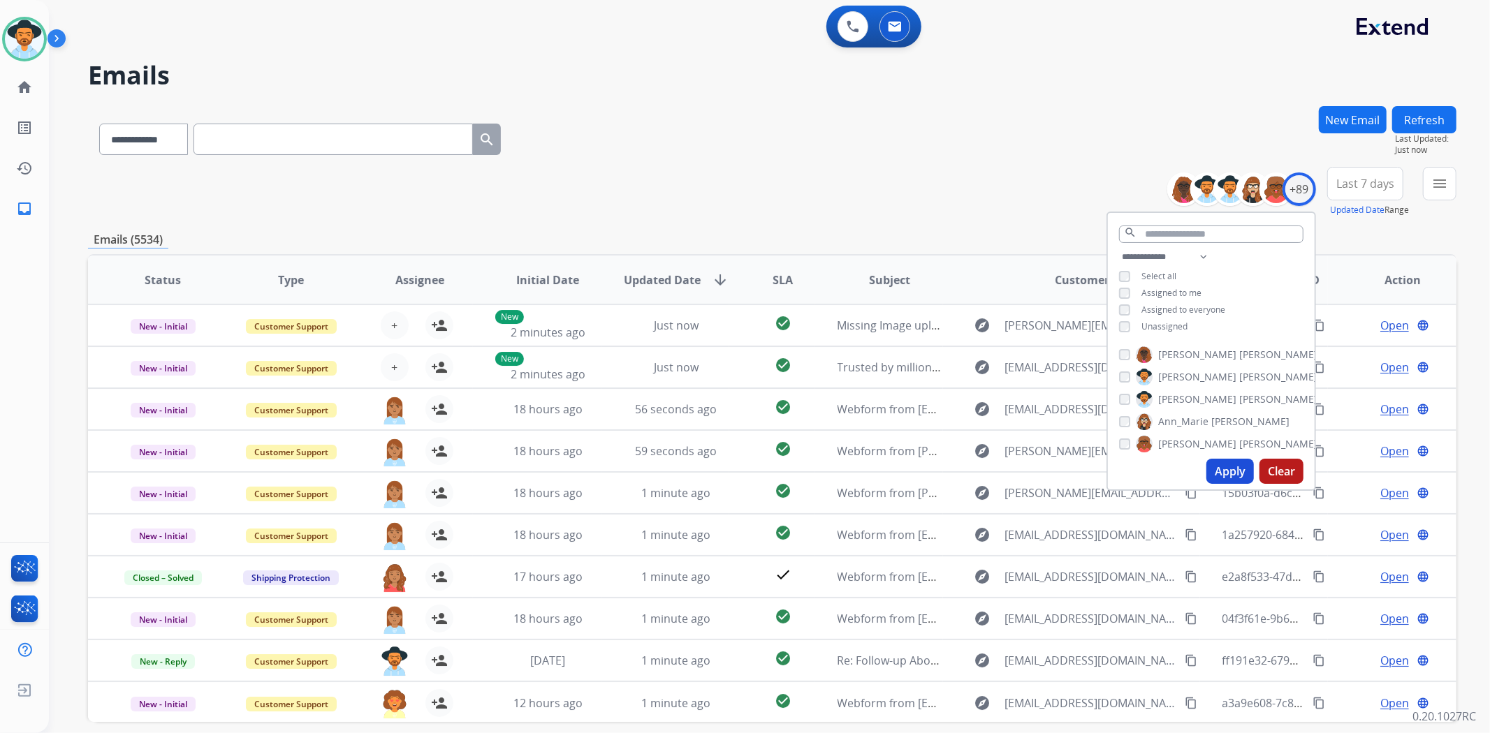
click at [1224, 471] on button "Apply" at bounding box center [1229, 471] width 47 height 25
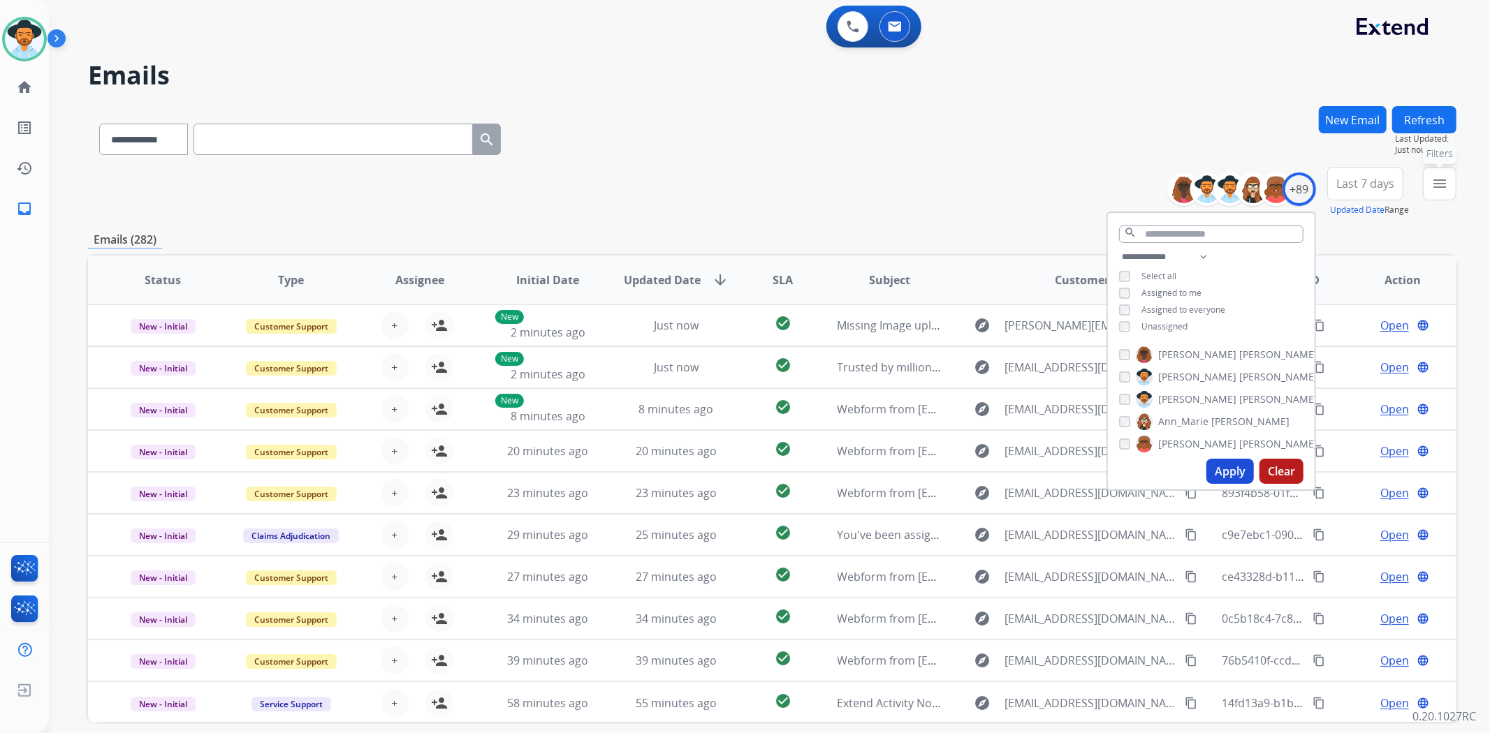
click at [1436, 185] on mat-icon "menu" at bounding box center [1439, 183] width 17 height 17
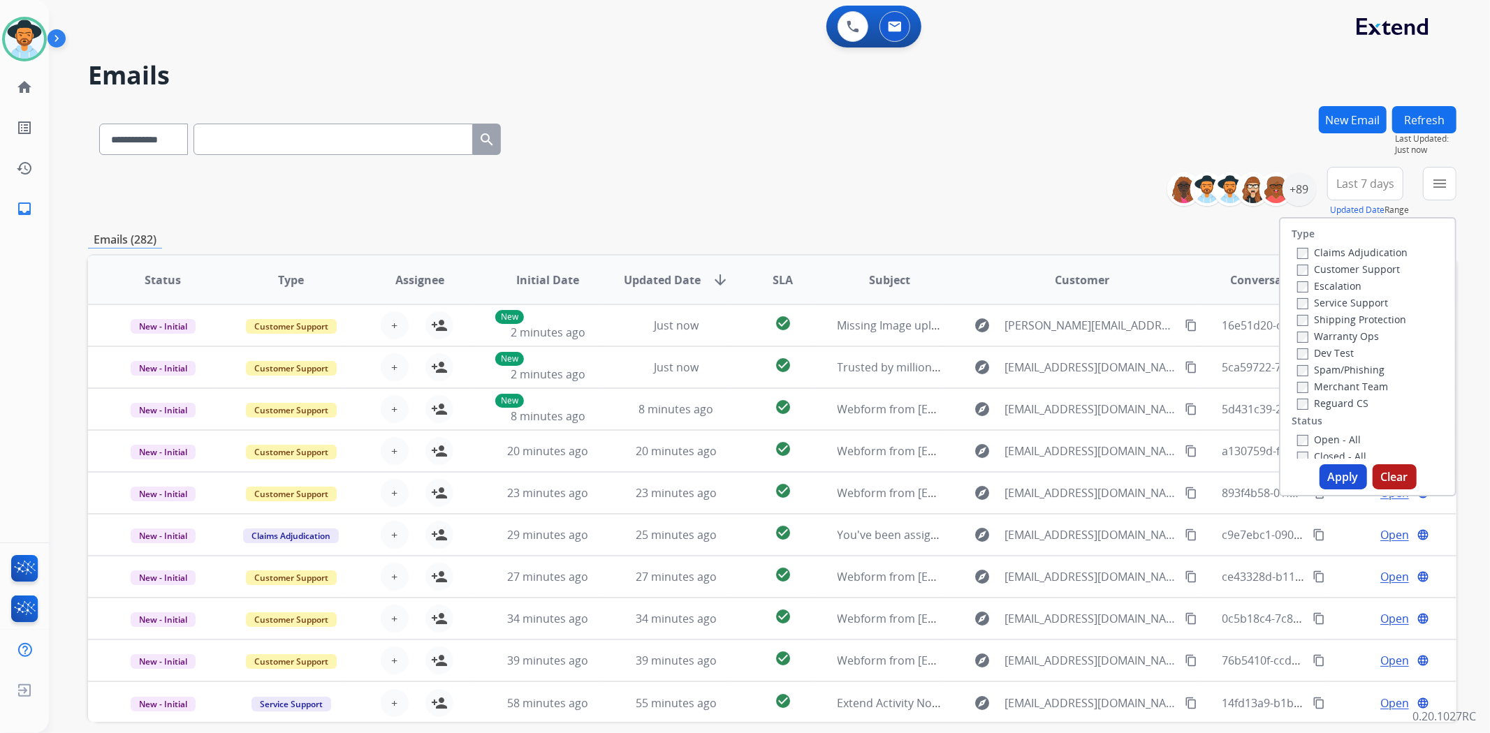
scroll to position [155, 0]
click at [1297, 312] on label "New - Initial" at bounding box center [1333, 318] width 73 height 13
click at [1329, 476] on button "Apply" at bounding box center [1342, 476] width 47 height 25
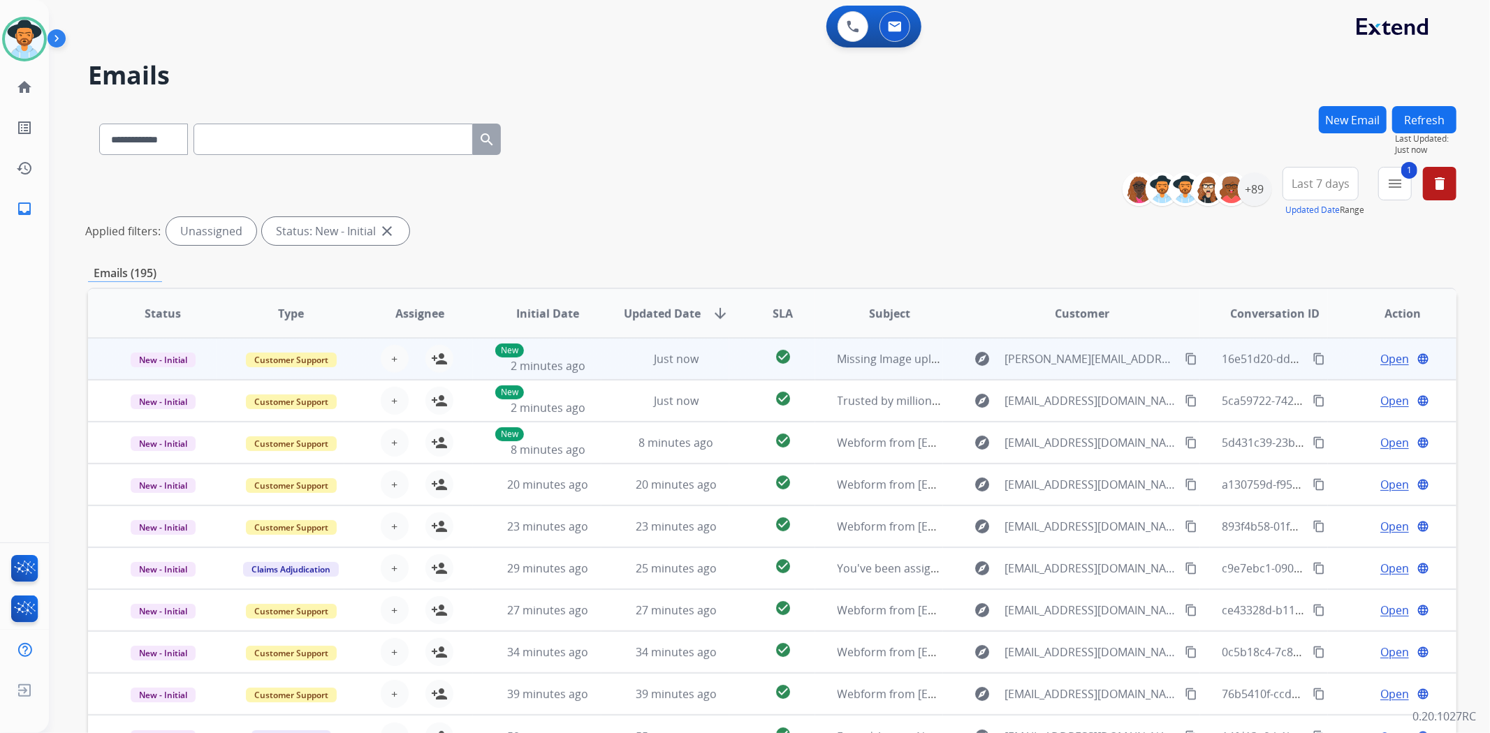
click at [943, 365] on td "explore sarah.szymborski@gmail.com content_copy" at bounding box center [1071, 359] width 256 height 42
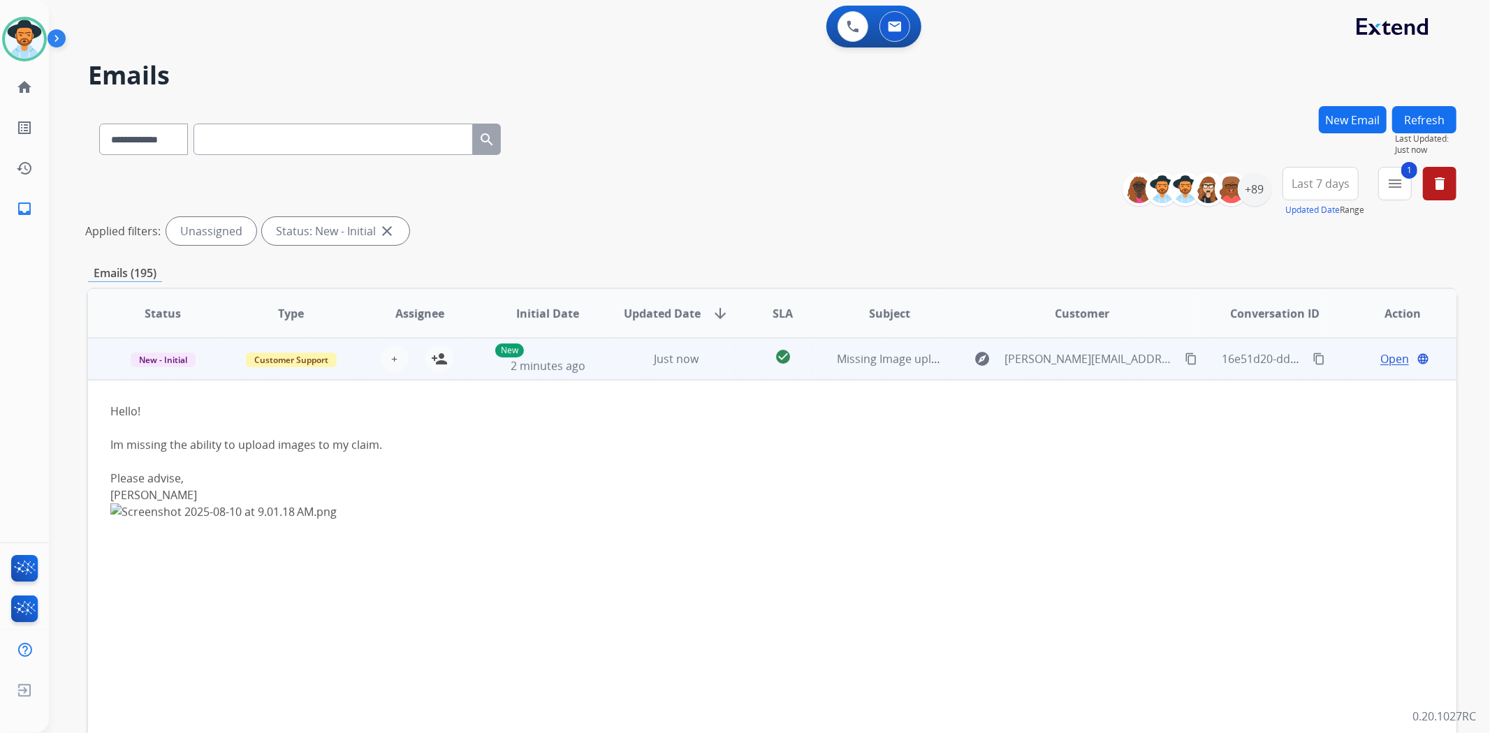
click at [945, 358] on td "explore sarah.szymborski@gmail.com content_copy" at bounding box center [1071, 359] width 256 height 42
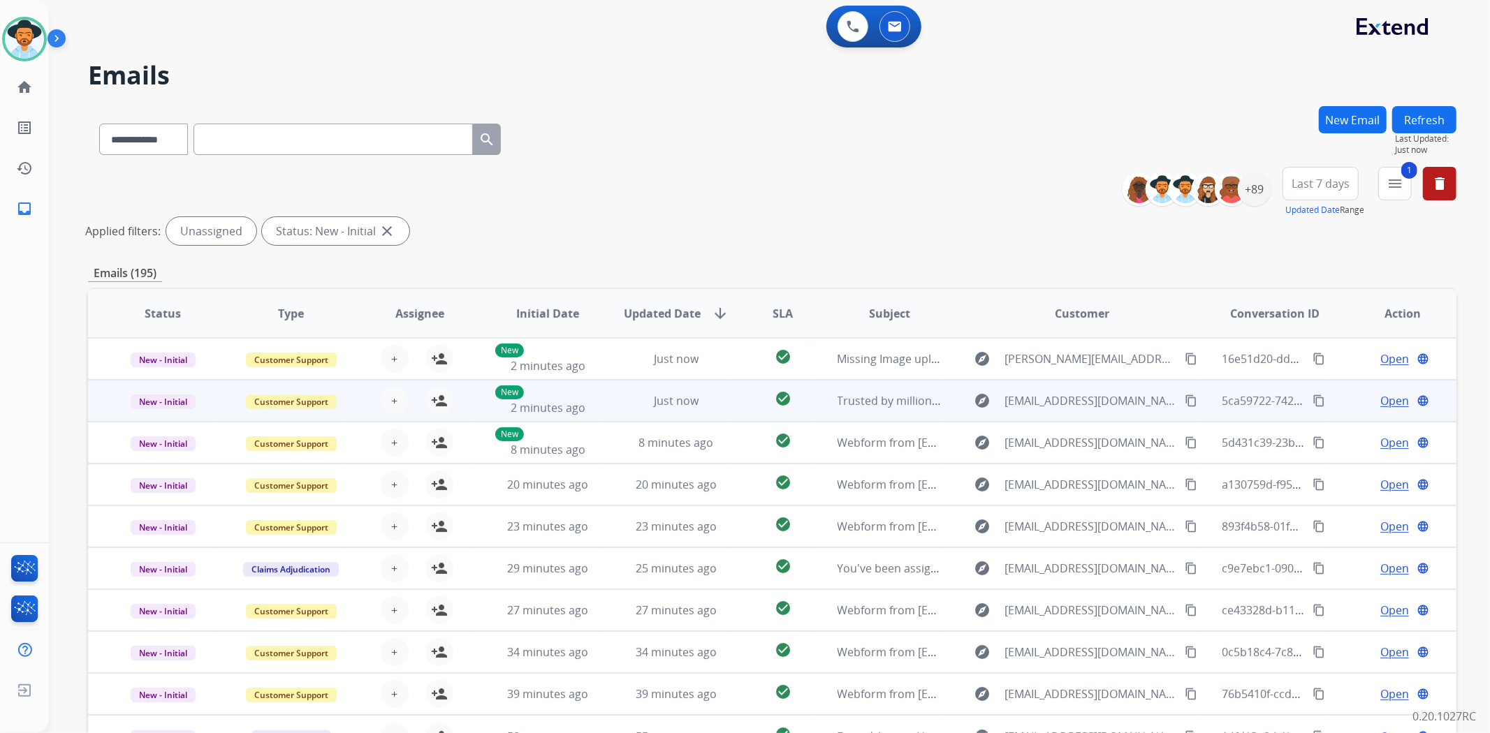
click at [943, 399] on td "explore welcome@nectarsleep.com content_copy" at bounding box center [1071, 401] width 256 height 42
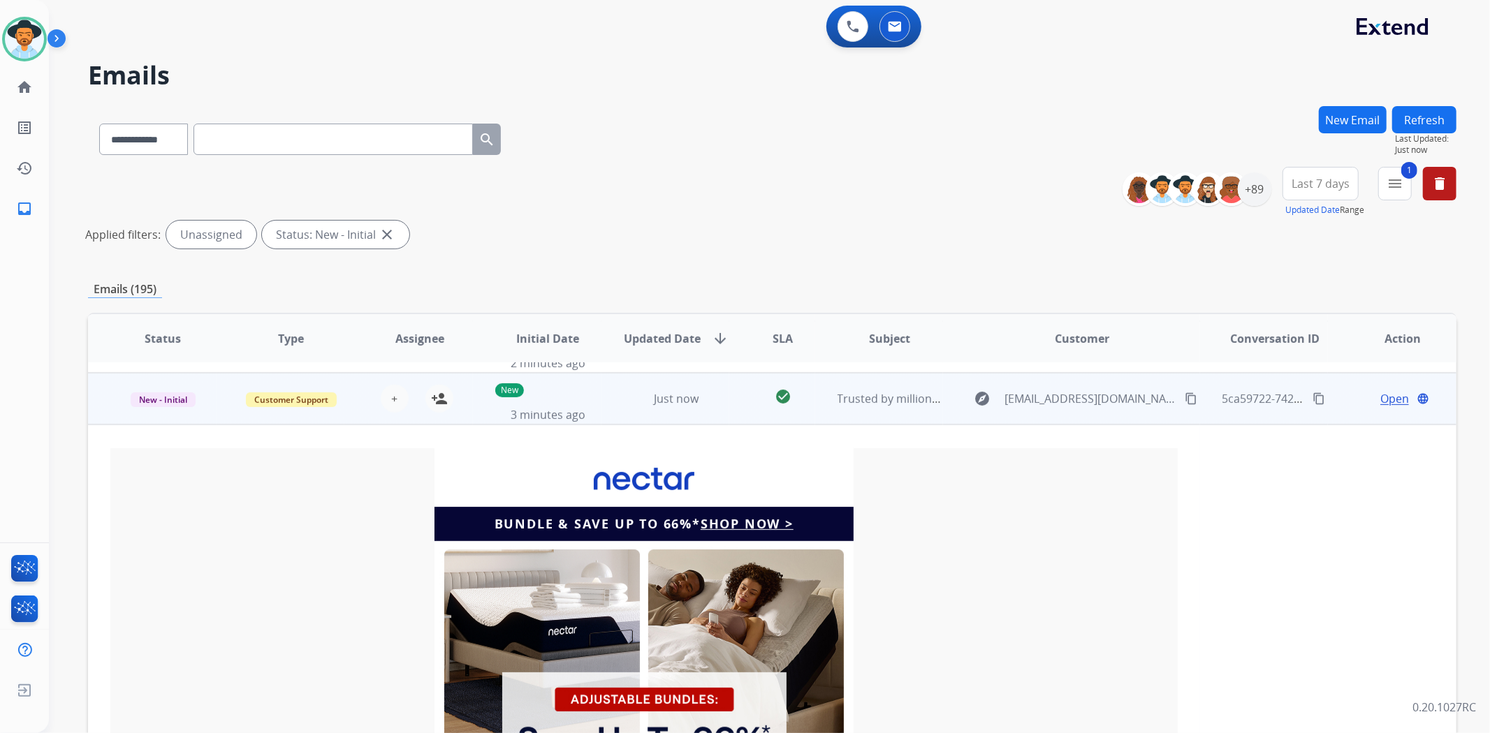
click at [943, 399] on td "explore welcome@nectarsleep.com content_copy" at bounding box center [1071, 399] width 256 height 52
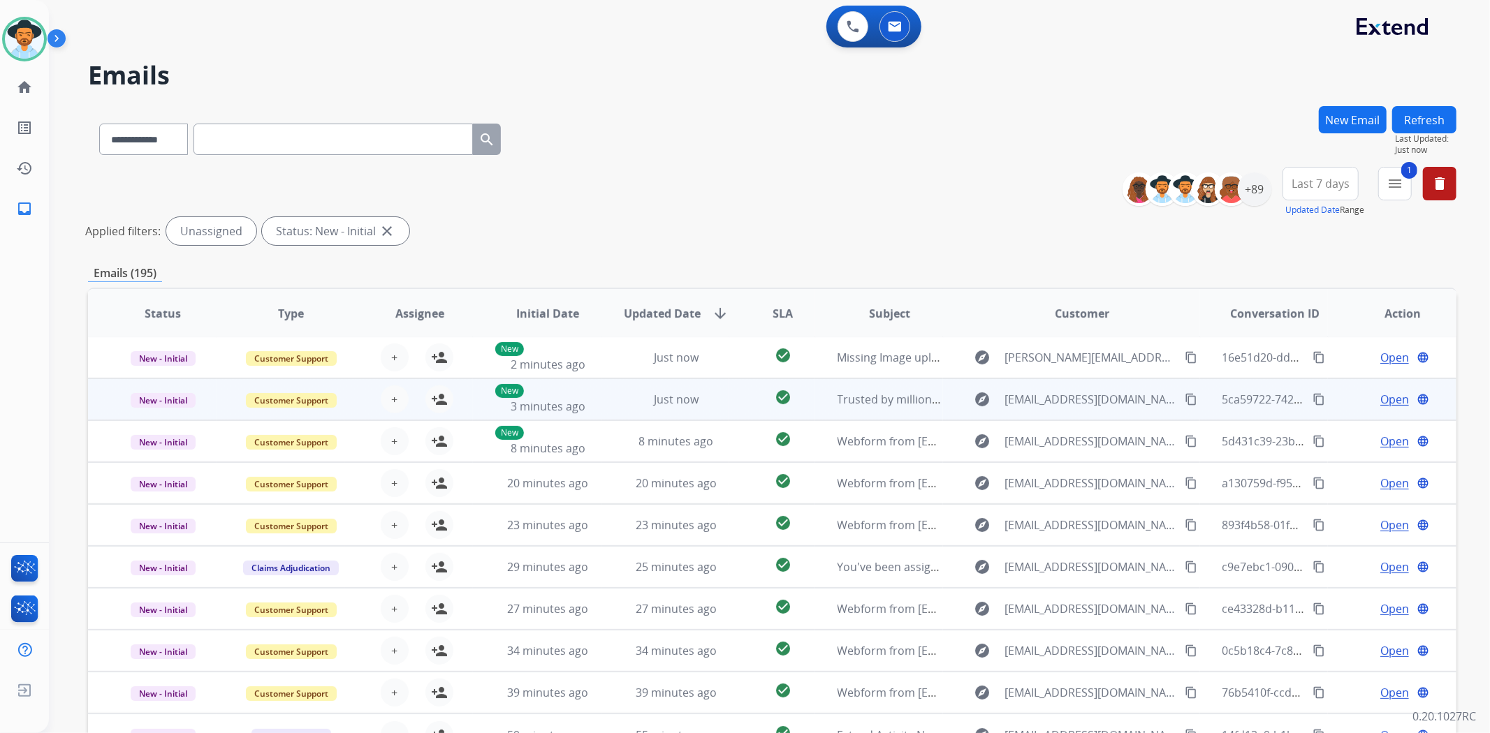
scroll to position [1, 0]
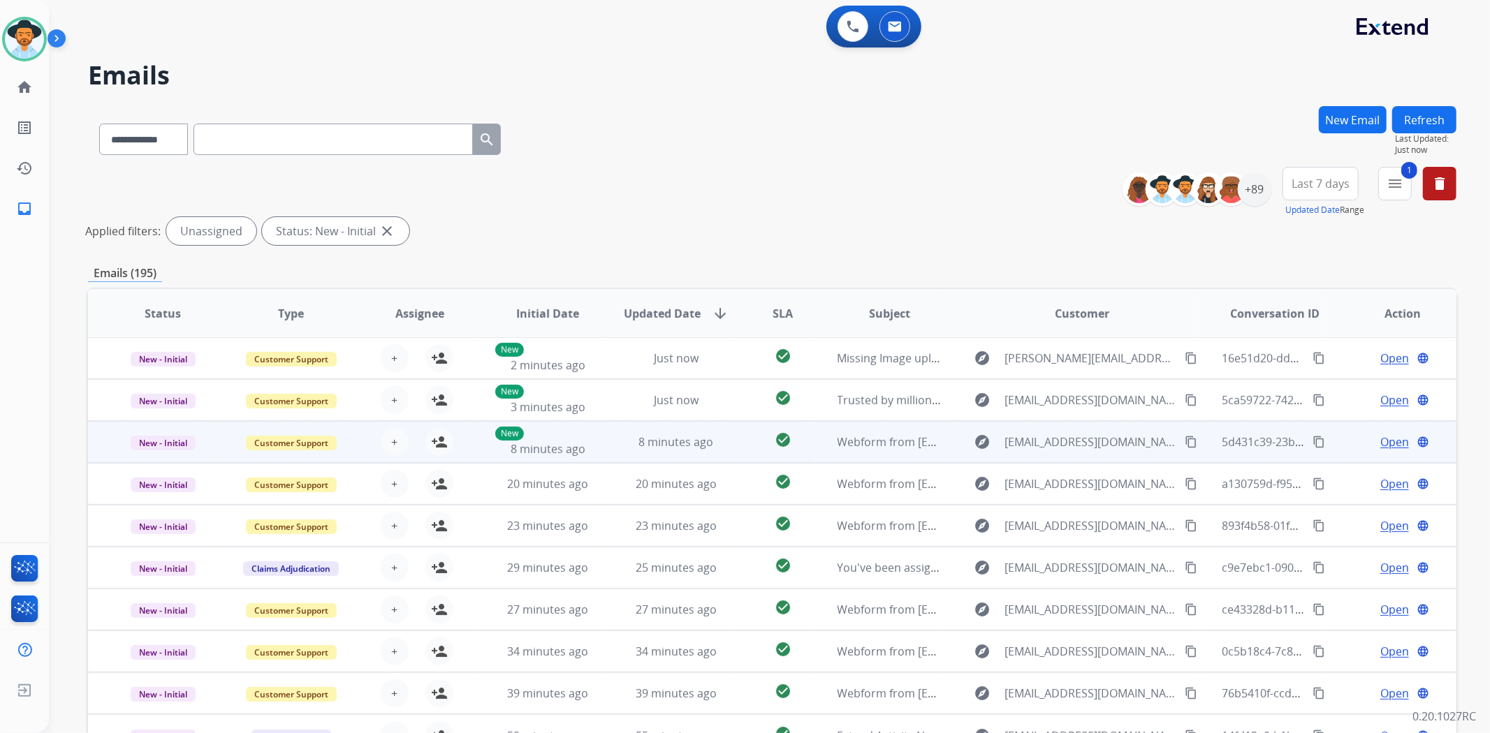
click at [943, 445] on td "explore laf5225@aol.com content_copy" at bounding box center [1071, 442] width 256 height 42
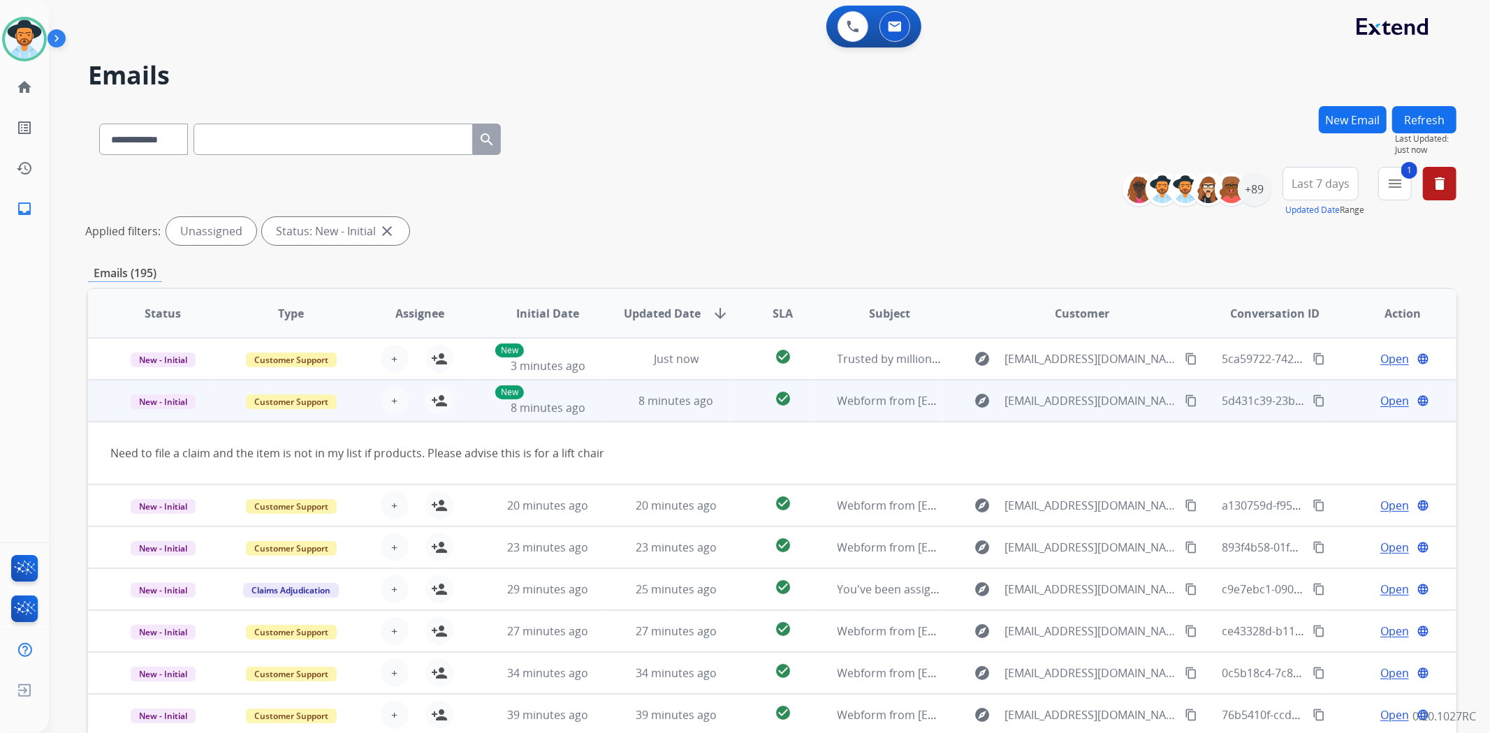
scroll to position [63, 0]
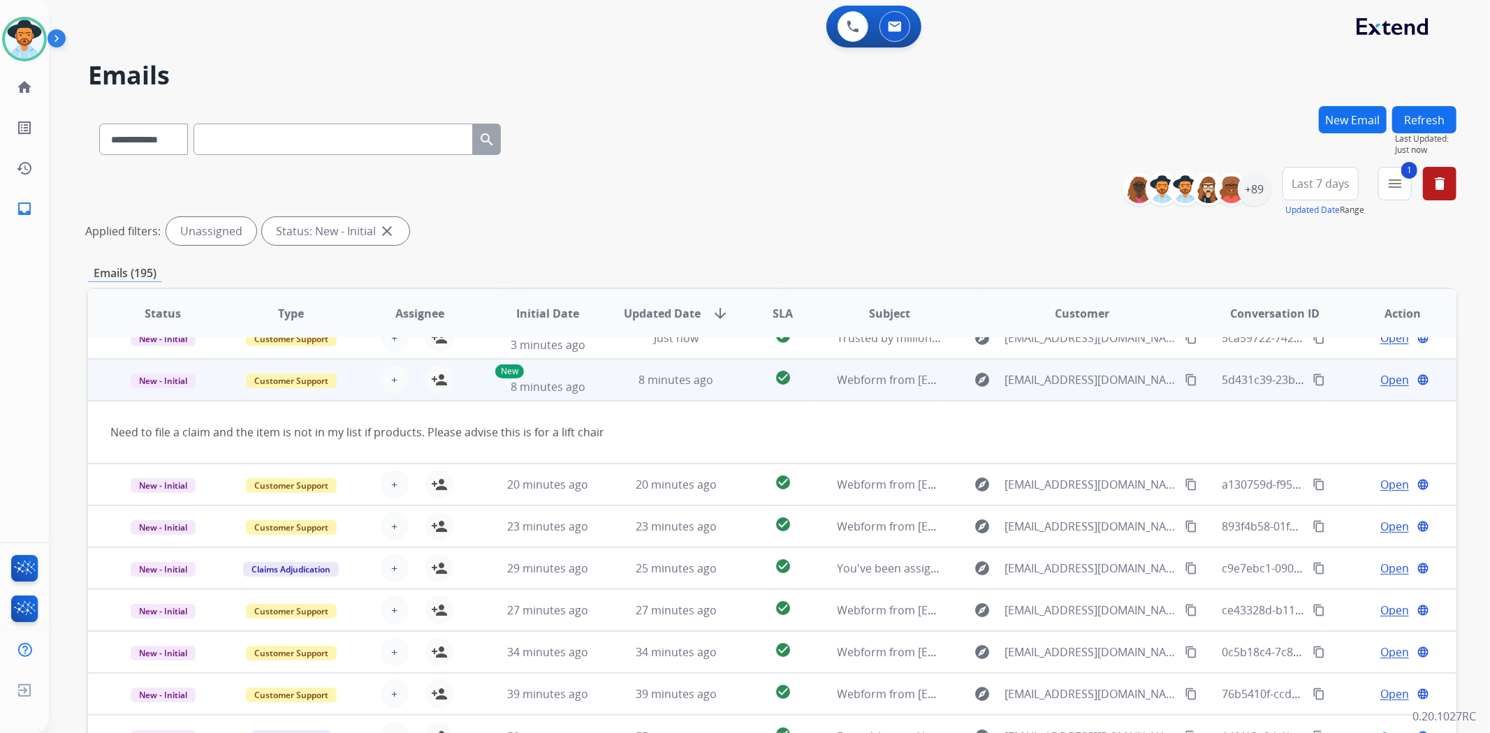
click at [946, 382] on td "explore laf5225@aol.com content_copy" at bounding box center [1071, 380] width 256 height 42
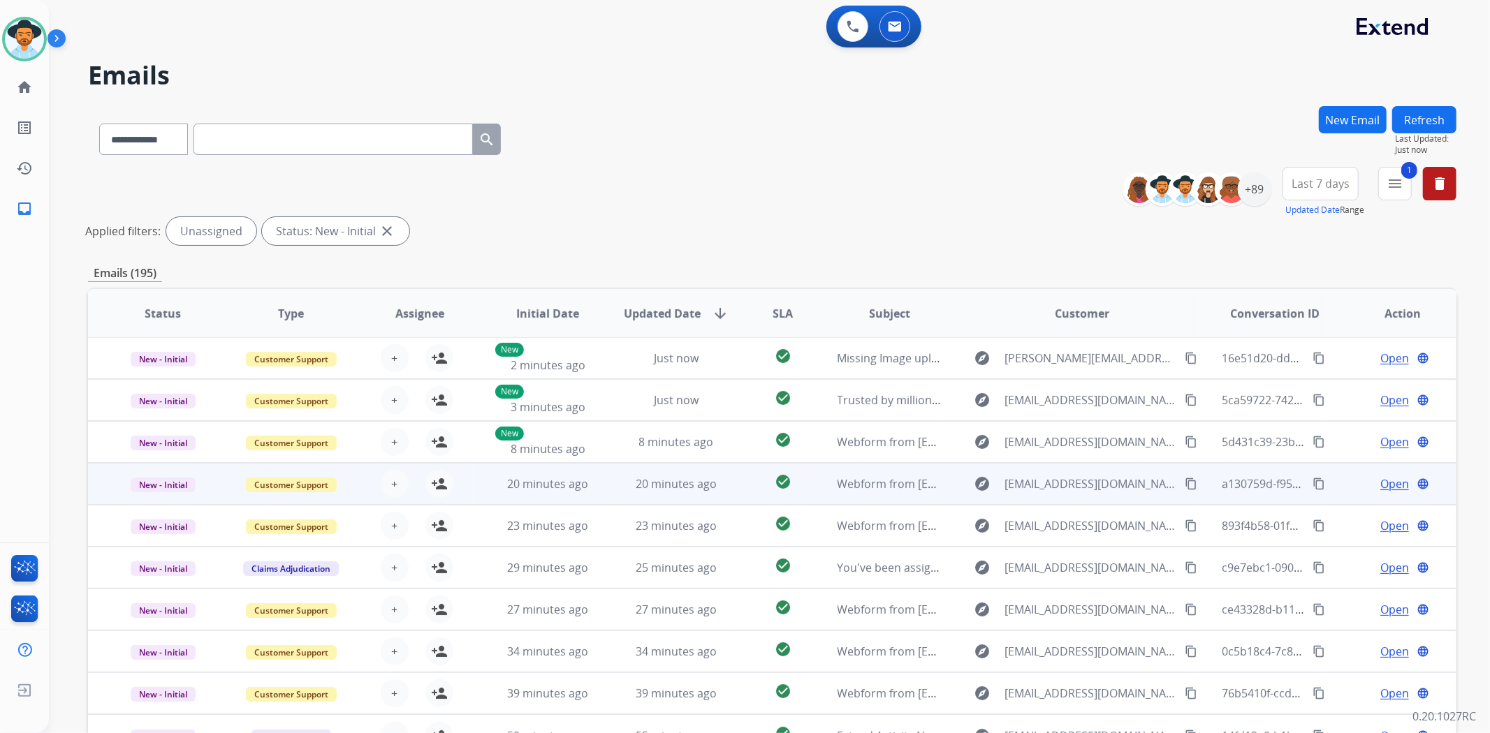
click at [954, 485] on td "explore cbrianbishop@gmail.com content_copy" at bounding box center [1071, 484] width 256 height 42
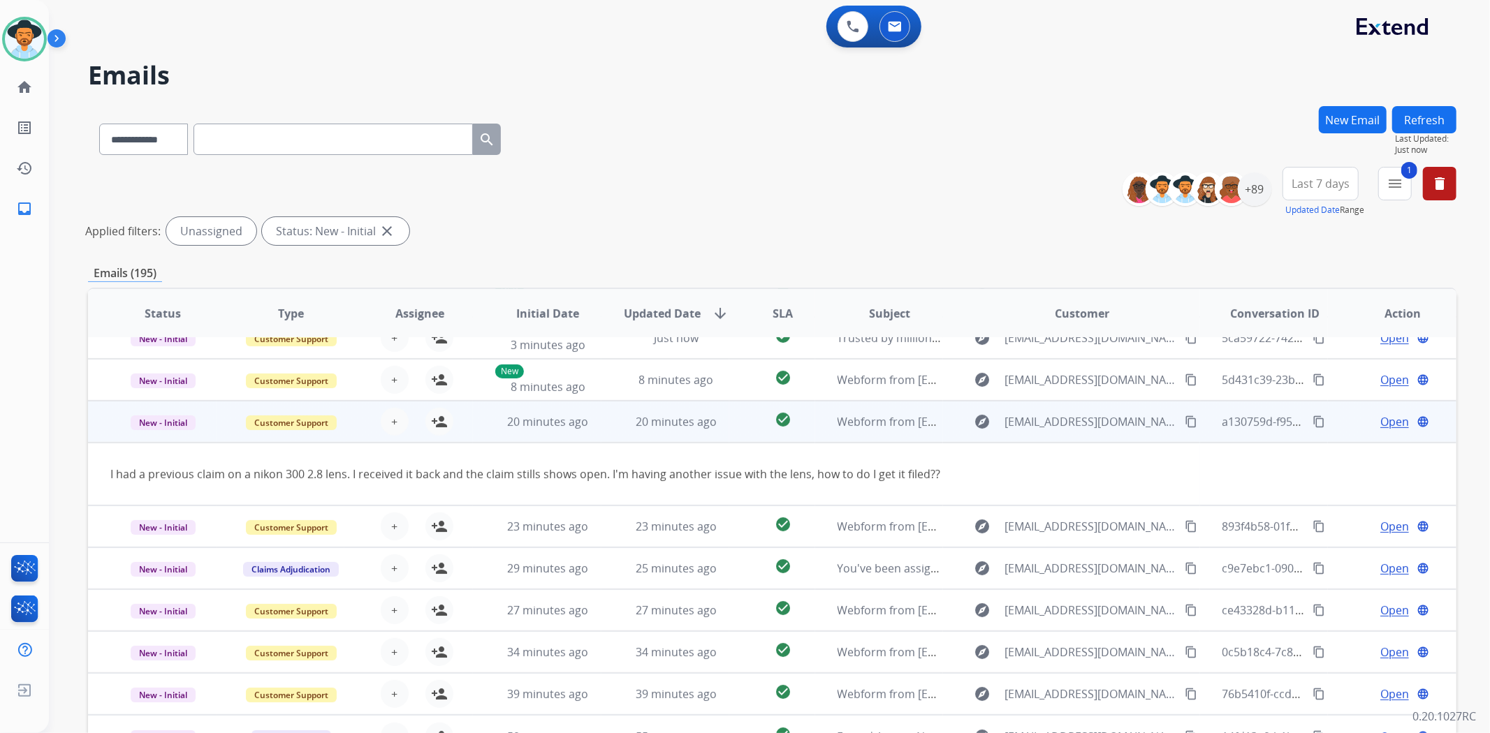
click at [948, 426] on td "explore cbrianbishop@gmail.com content_copy" at bounding box center [1071, 422] width 256 height 42
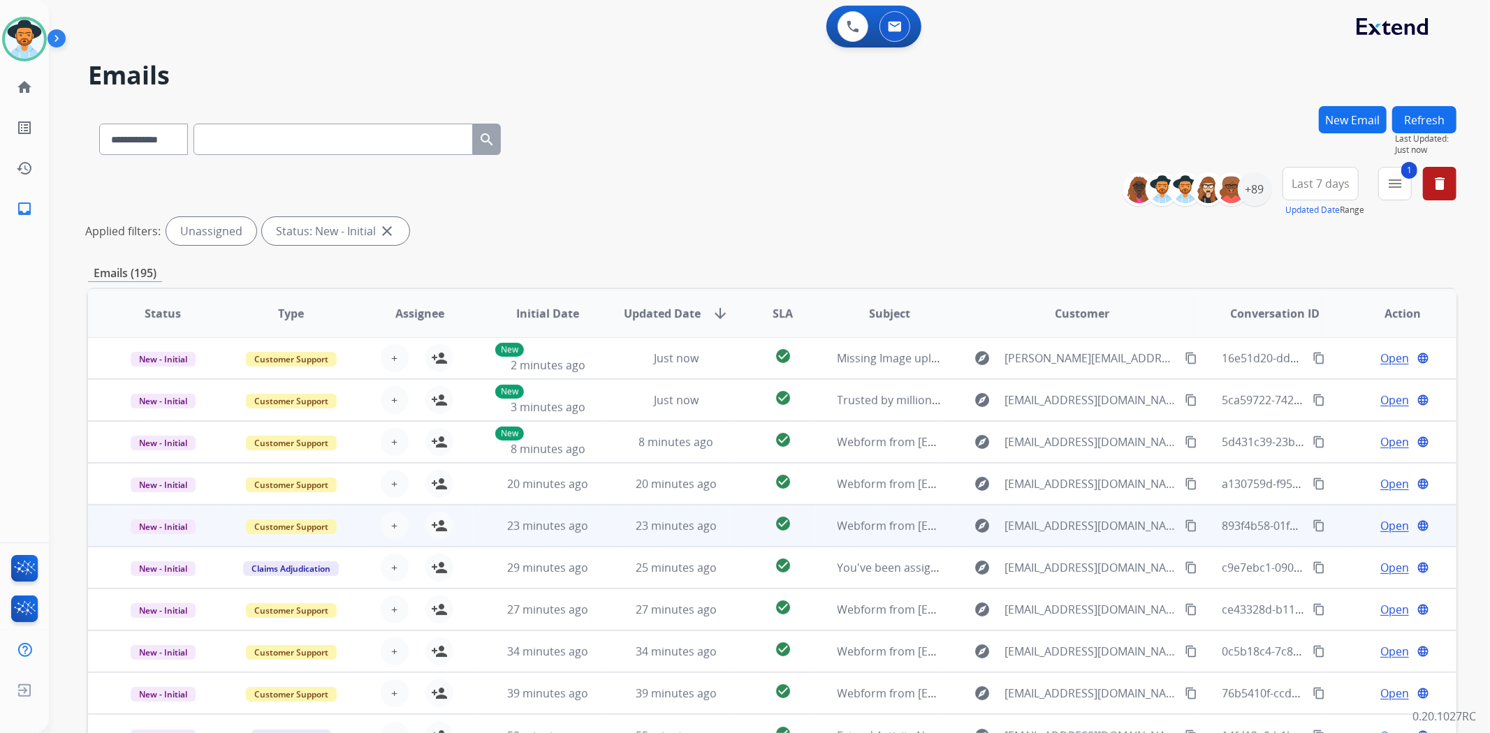
click at [951, 522] on td "explore Seogram@gmail.com content_copy" at bounding box center [1071, 526] width 256 height 42
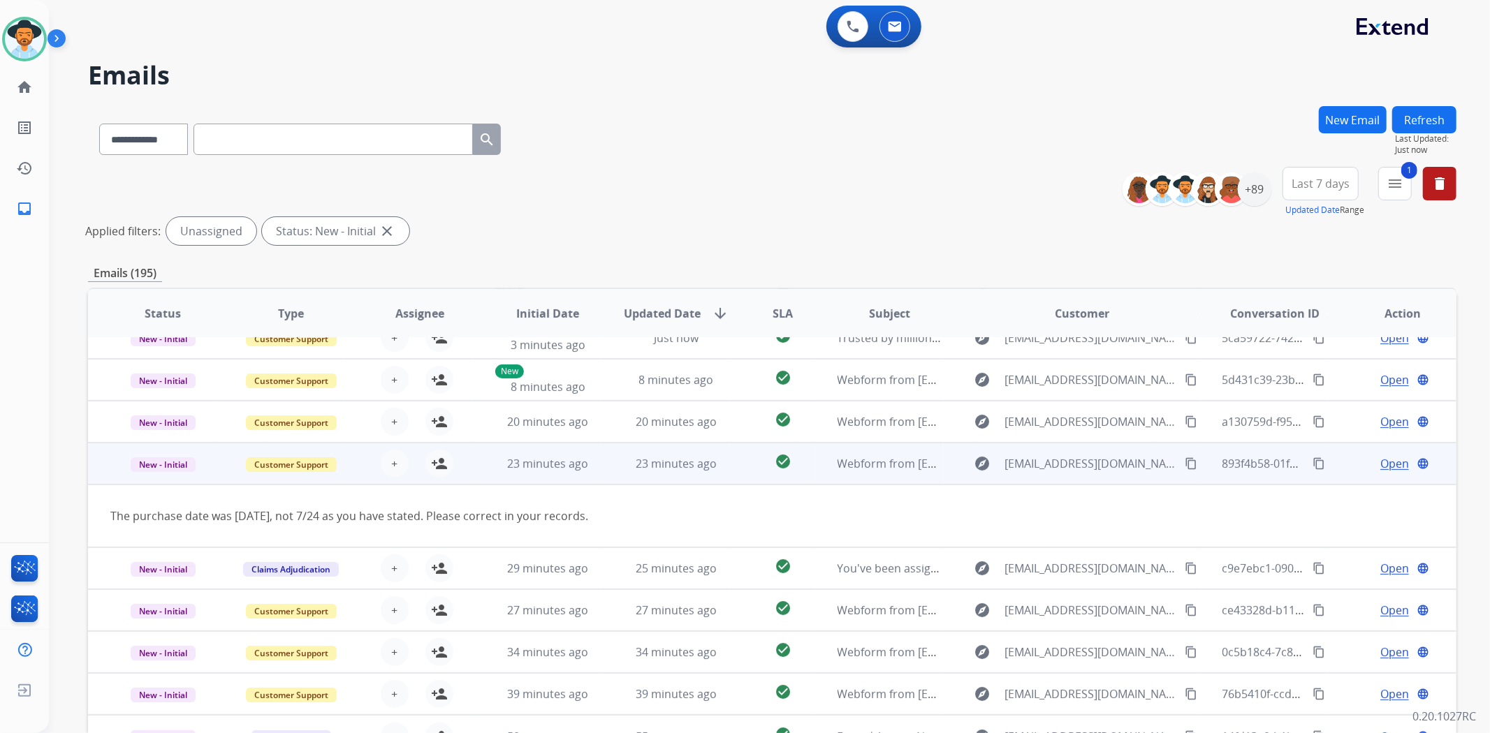
click at [953, 464] on td "explore Seogram@gmail.com content_copy" at bounding box center [1071, 464] width 256 height 42
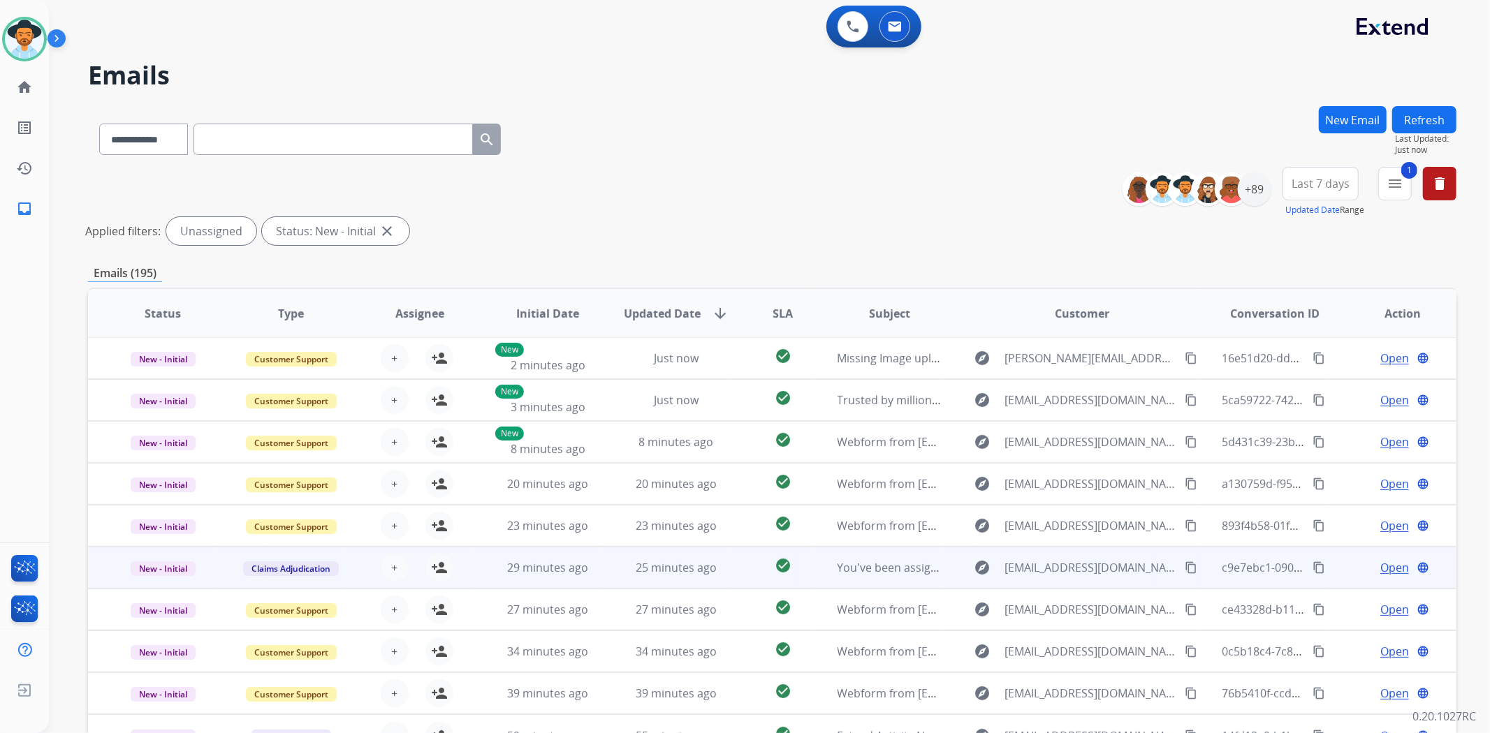
click at [968, 557] on div "explore no-reply@extend.com content_copy" at bounding box center [1081, 568] width 233 height 22
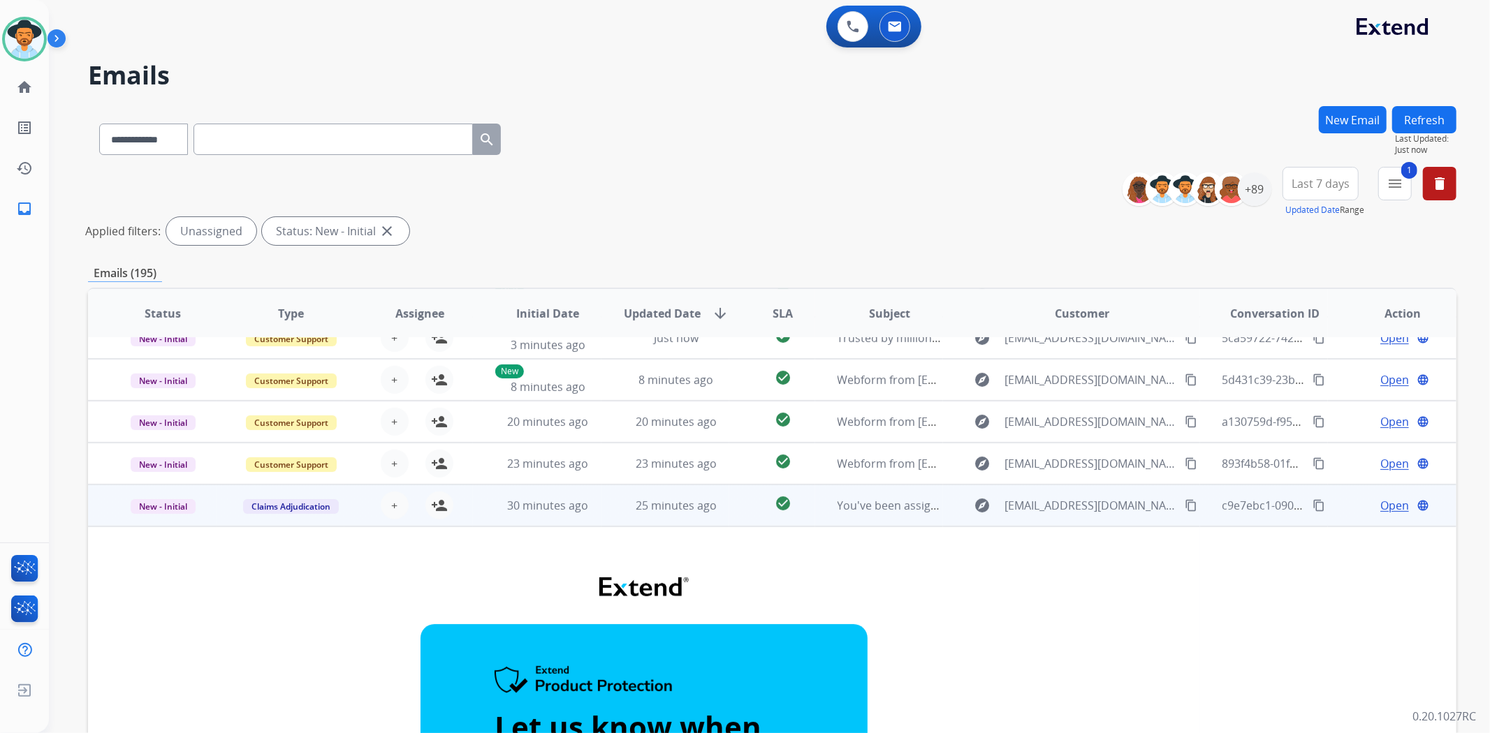
scroll to position [210, 0]
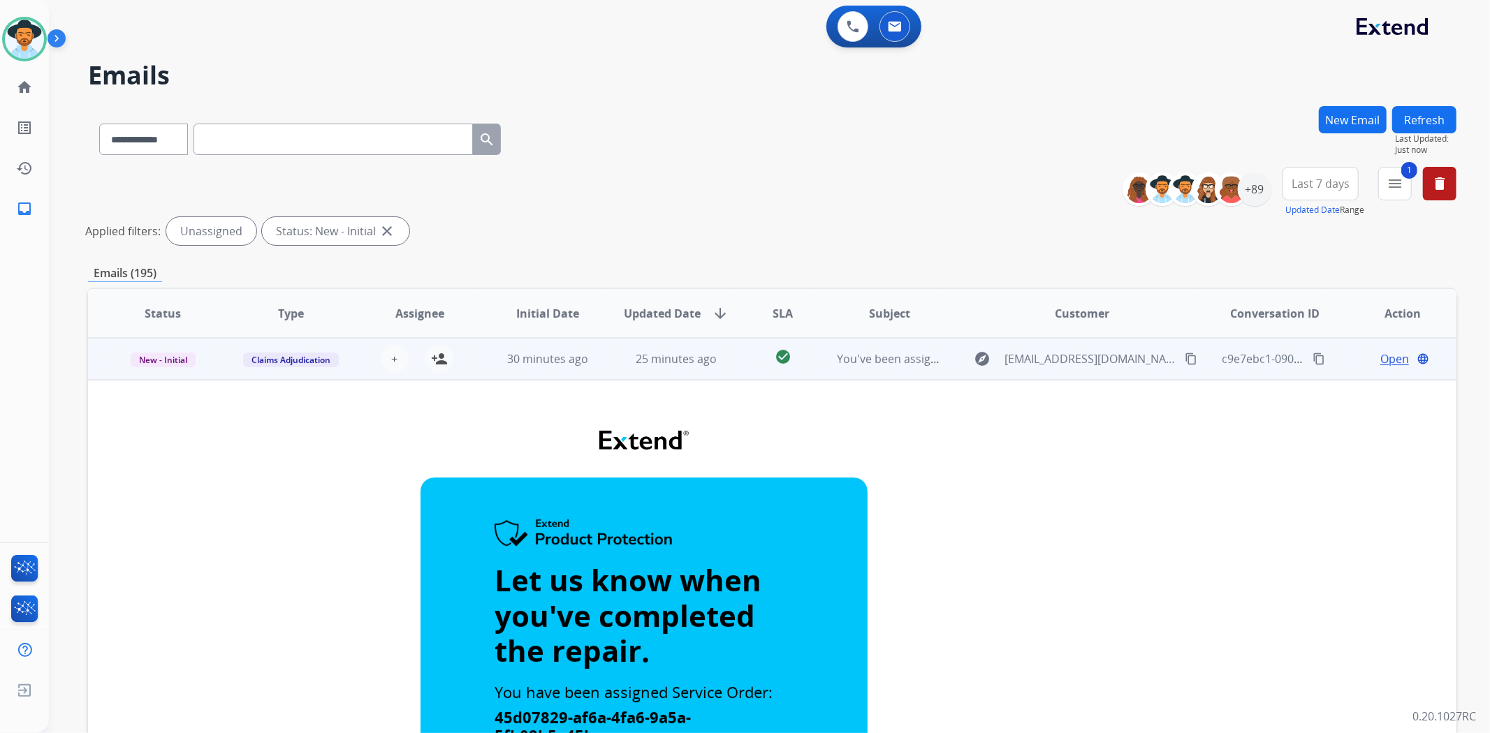
click at [953, 352] on td "explore no-reply@extend.com content_copy" at bounding box center [1071, 359] width 256 height 42
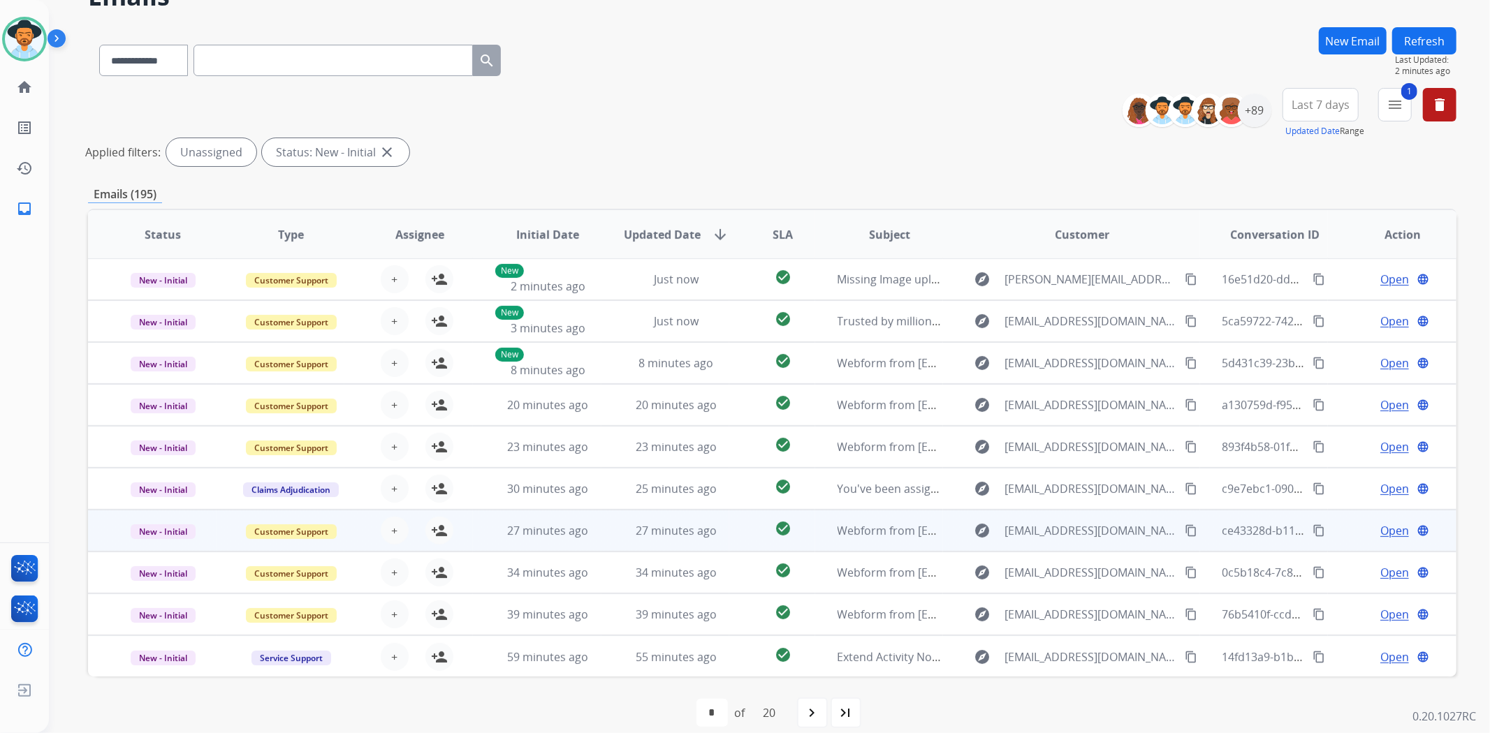
scroll to position [94, 0]
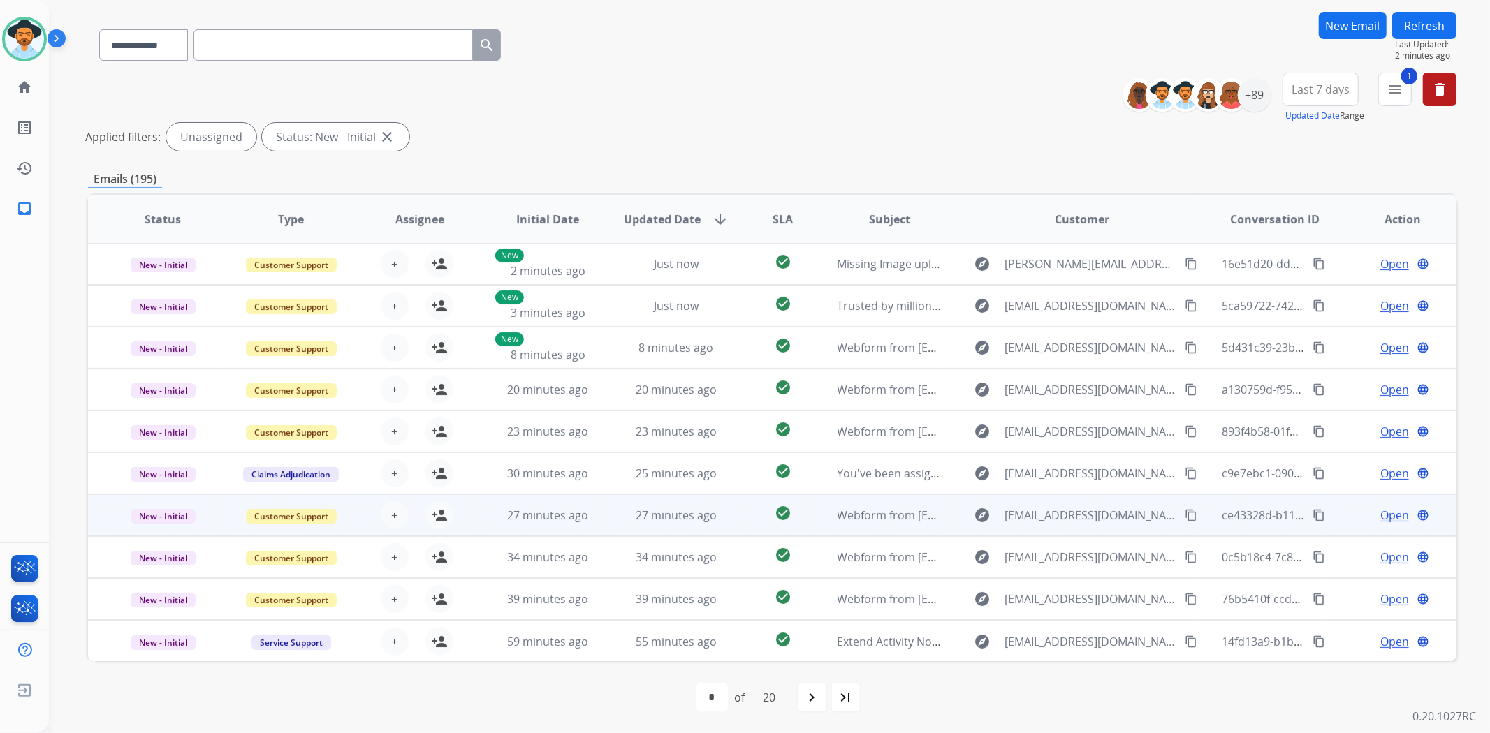
click at [943, 518] on td "explore lourosmini@gmail.com content_copy" at bounding box center [1071, 516] width 256 height 42
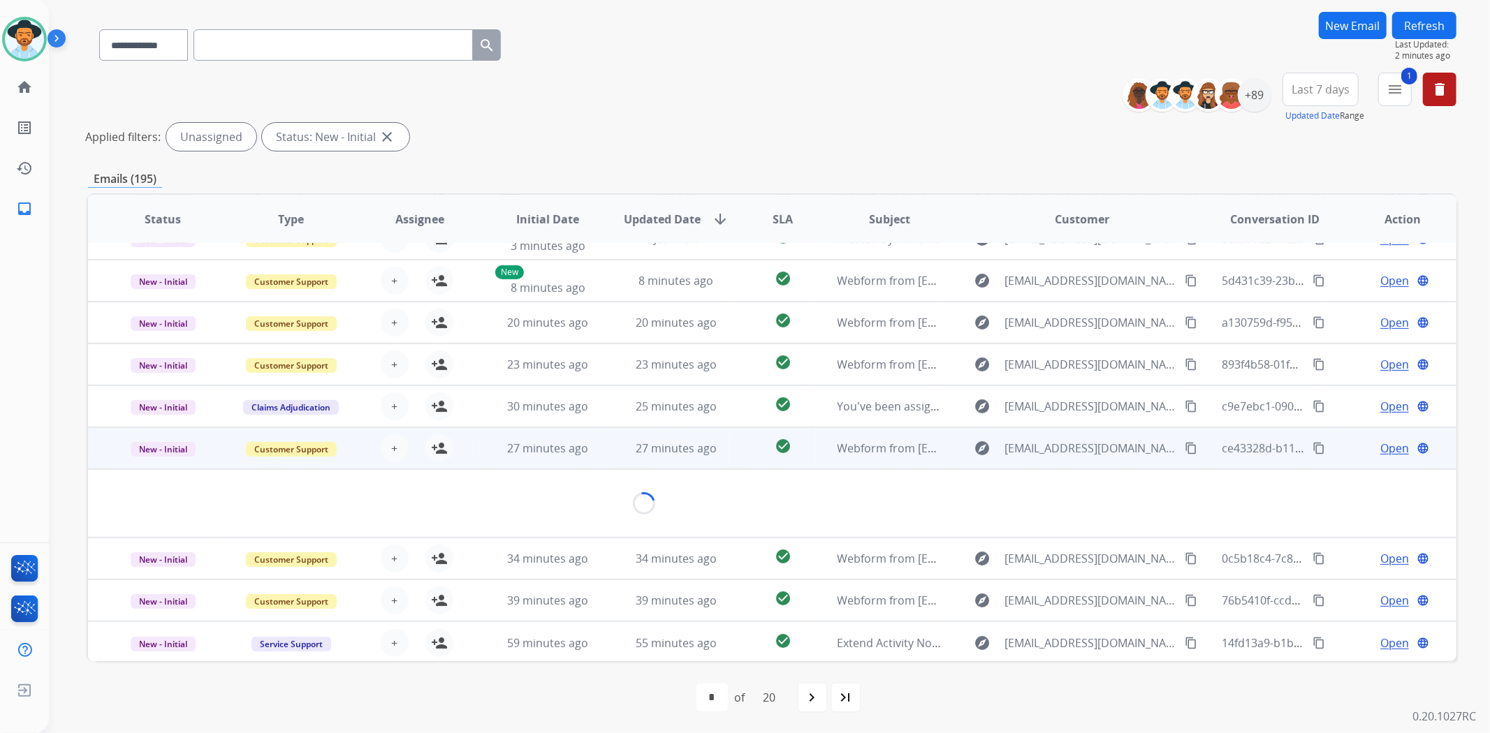
scroll to position [63, 0]
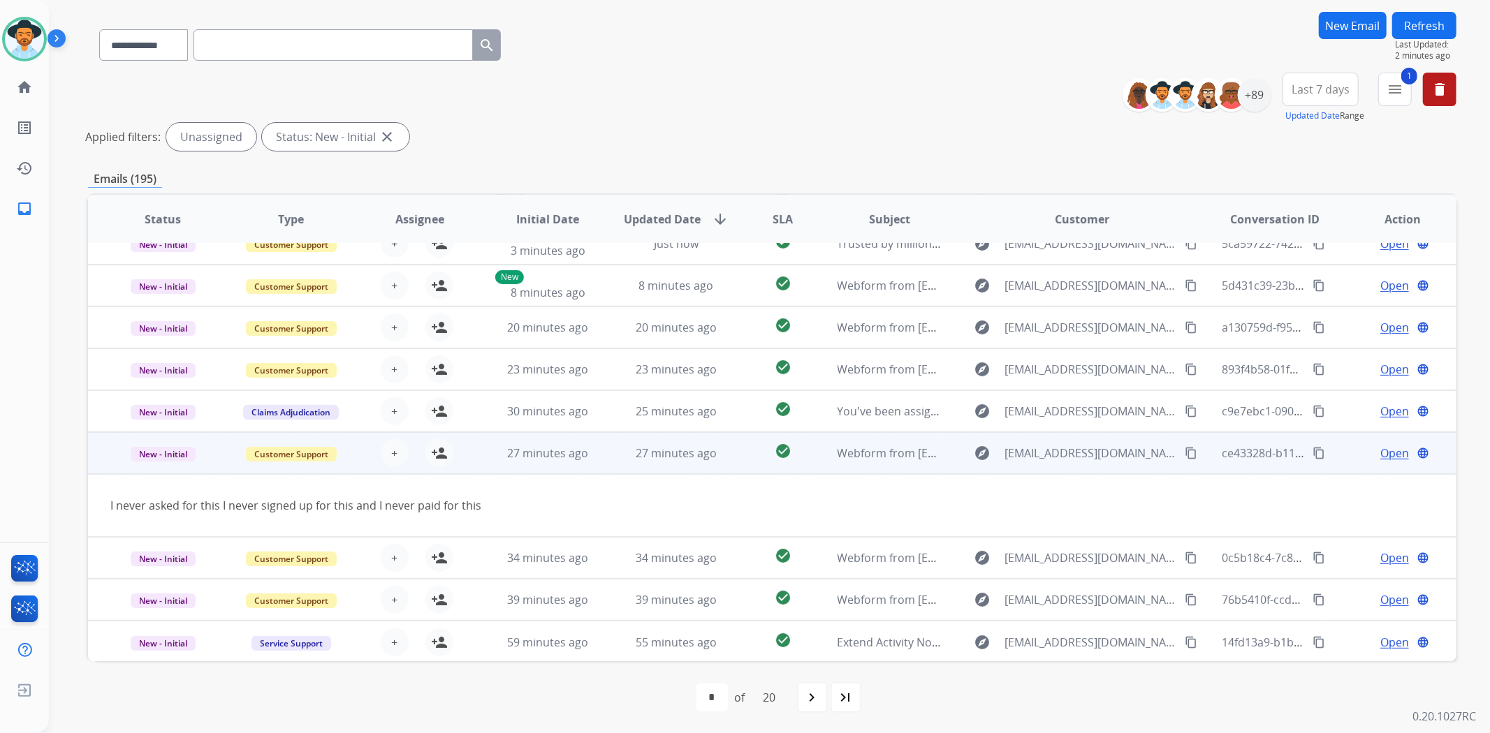
click at [950, 461] on td "explore lourosmini@gmail.com content_copy" at bounding box center [1071, 453] width 256 height 42
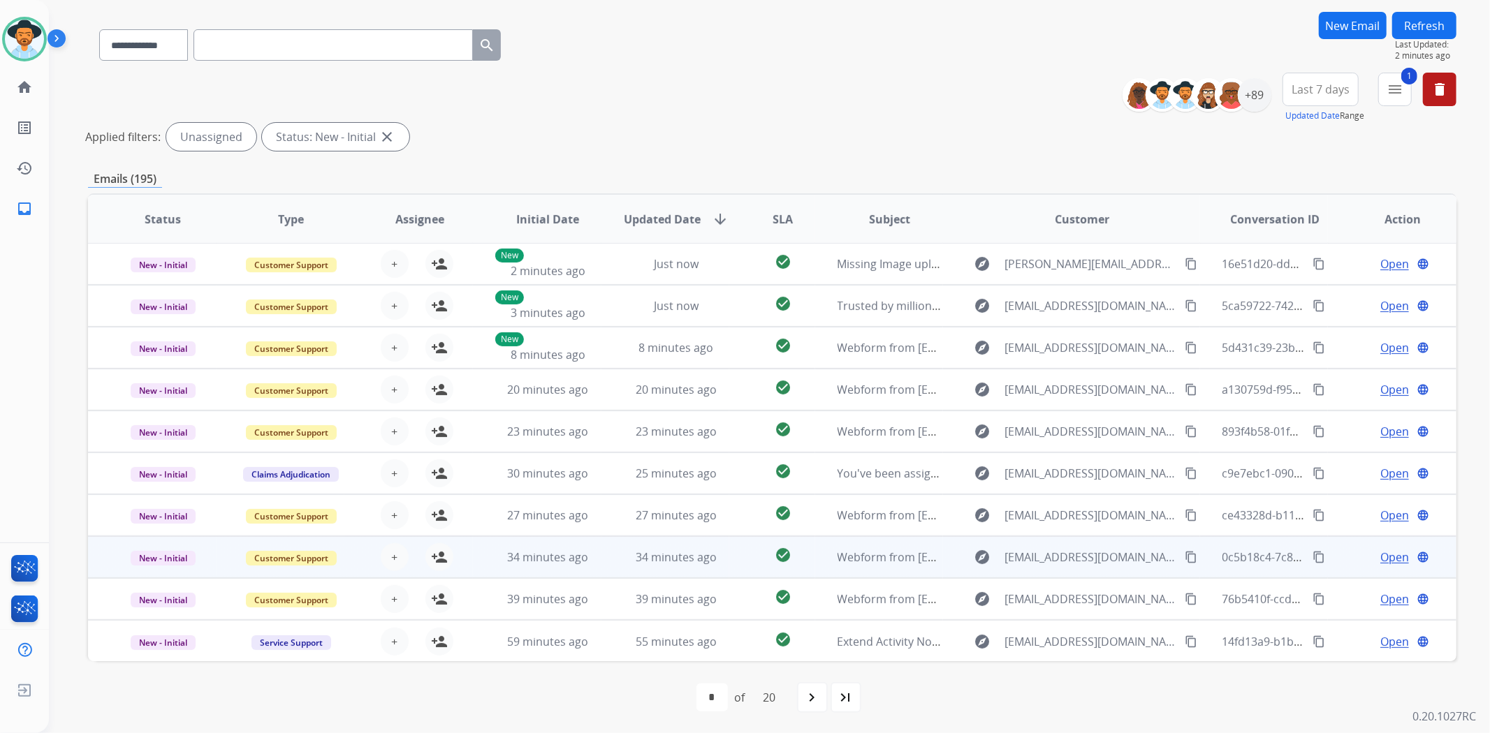
click at [956, 570] on td "explore cajonplayer29@yahoo.com content_copy" at bounding box center [1071, 557] width 256 height 42
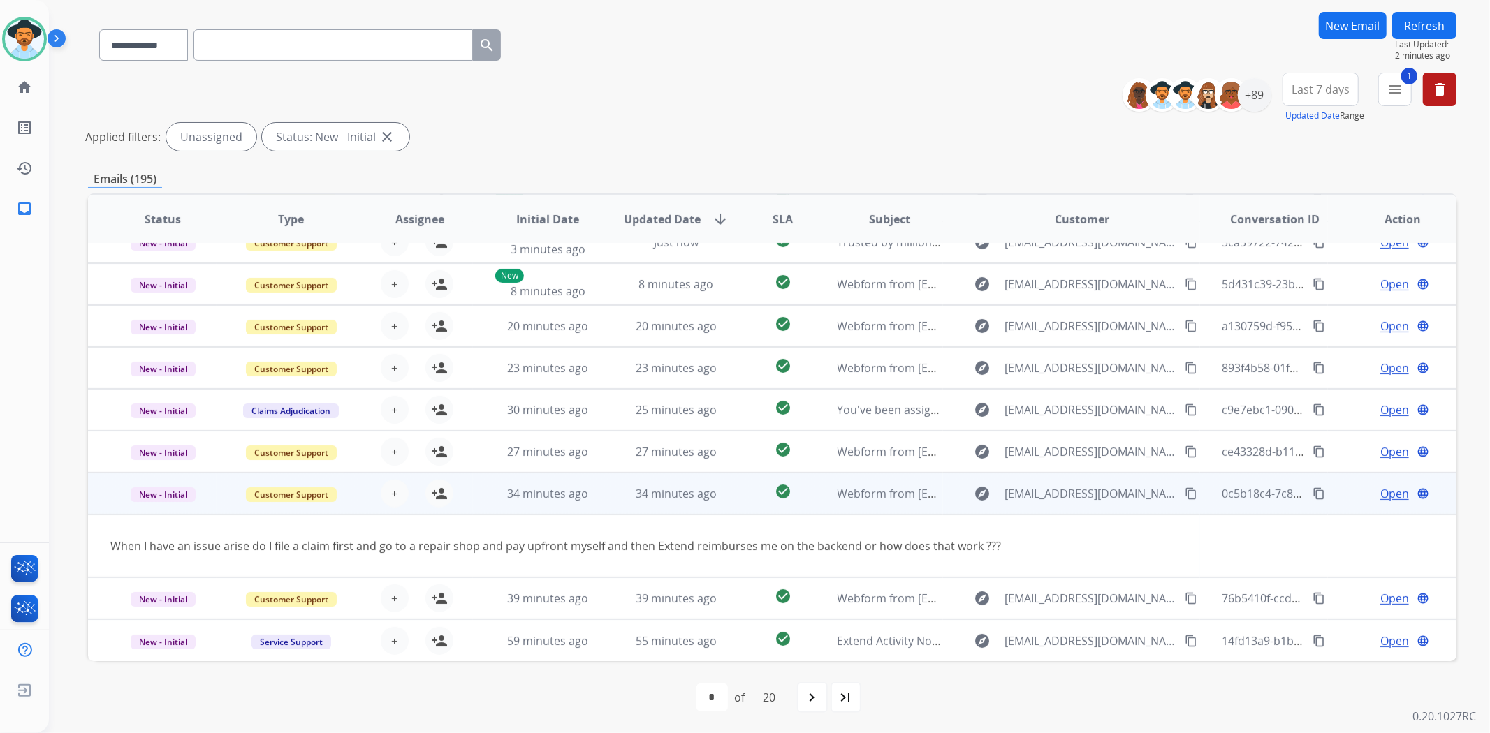
scroll to position [63, 0]
click at [957, 499] on td "explore cajonplayer29@yahoo.com content_copy" at bounding box center [1071, 495] width 256 height 42
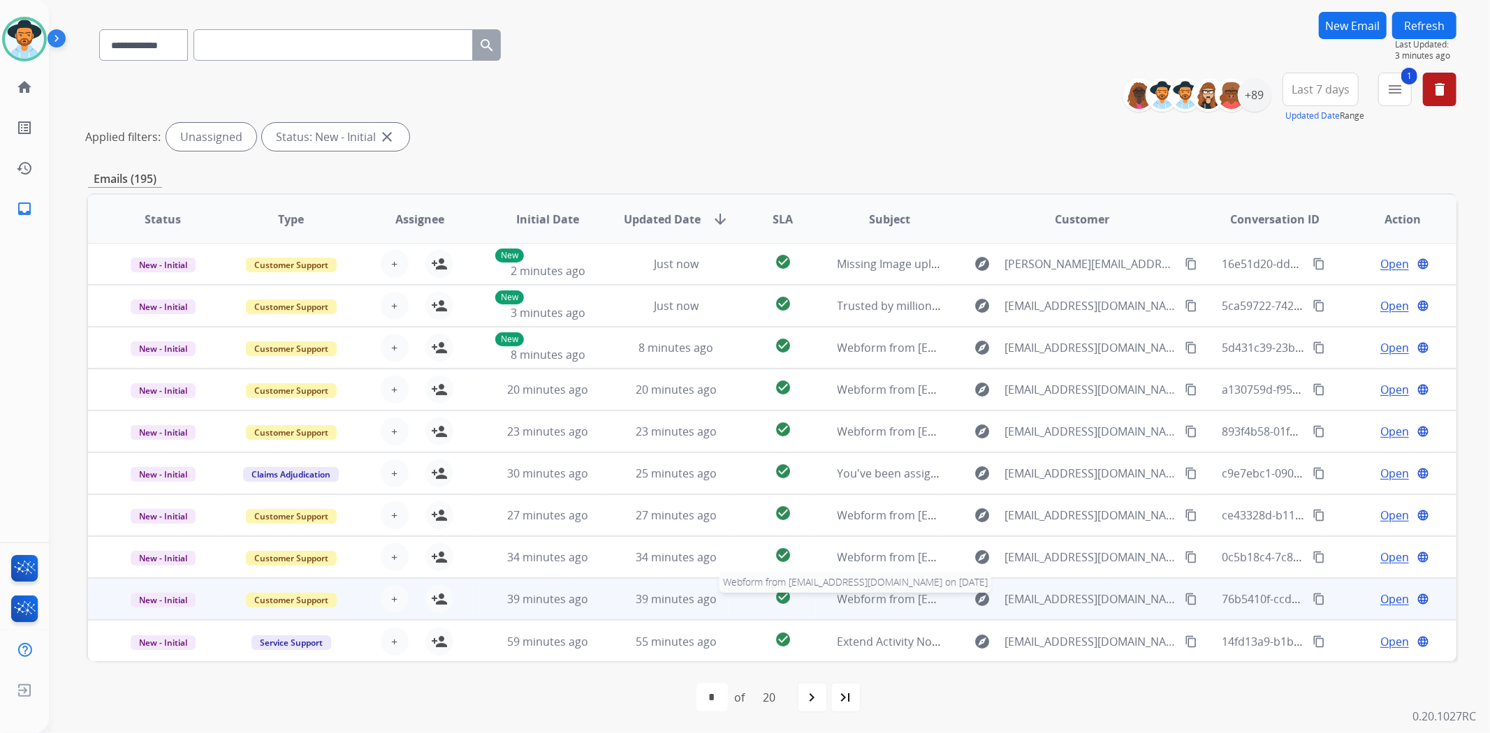
click at [934, 594] on span "Webform from [EMAIL_ADDRESS][DOMAIN_NAME] on [DATE]" at bounding box center [995, 599] width 316 height 15
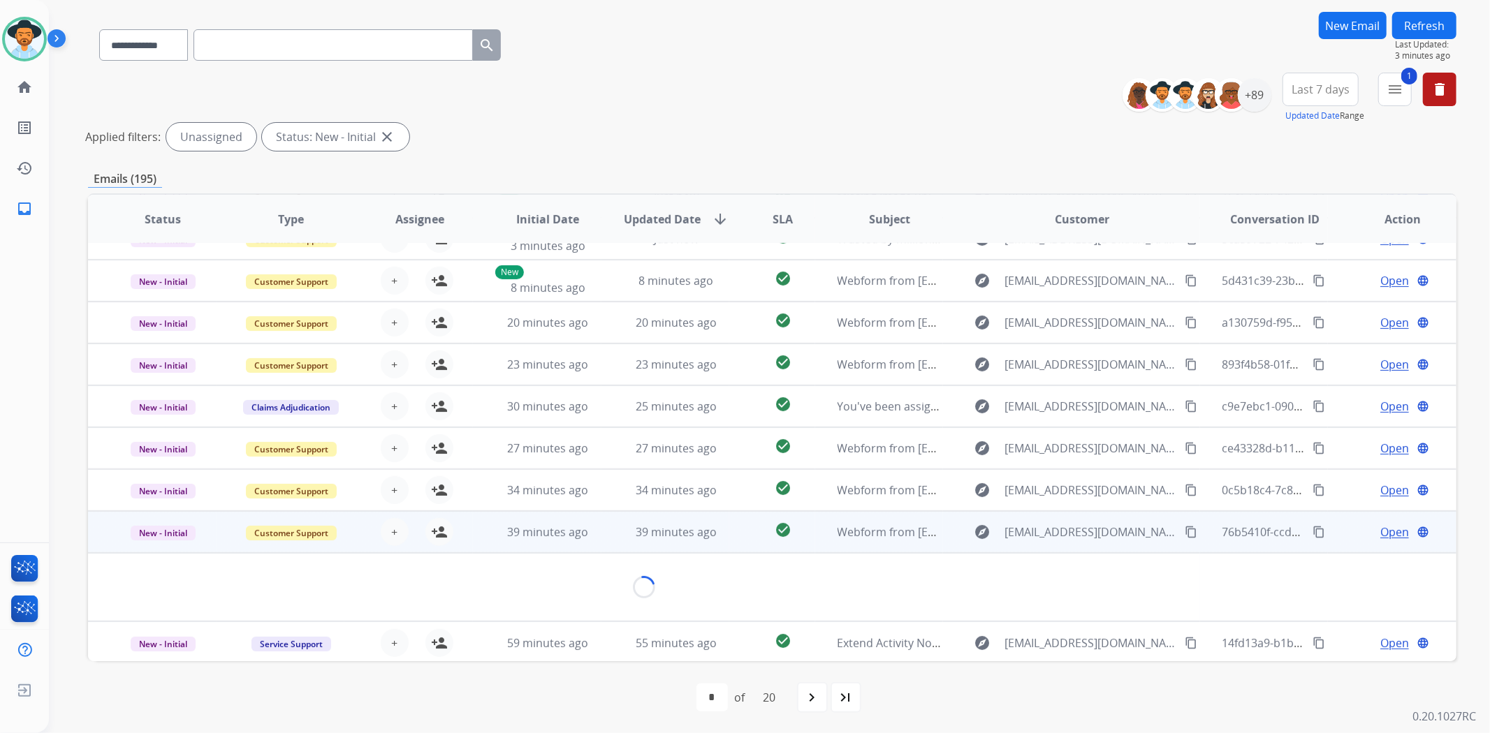
scroll to position [63, 0]
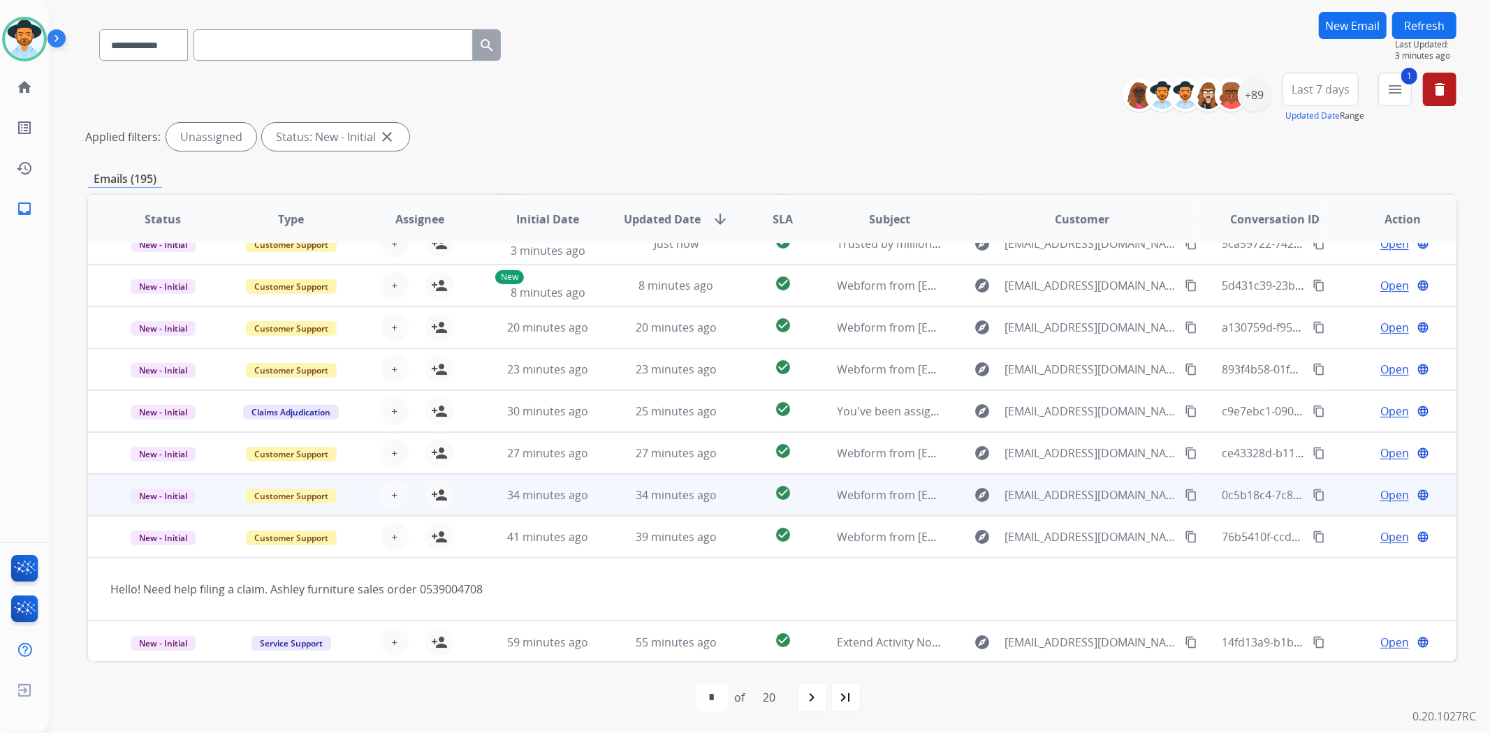
drag, startPoint x: 947, startPoint y: 526, endPoint x: 947, endPoint y: 535, distance: 9.1
click at [947, 527] on td "explore Meredithtoscano@comcast.net content_copy" at bounding box center [1071, 537] width 256 height 42
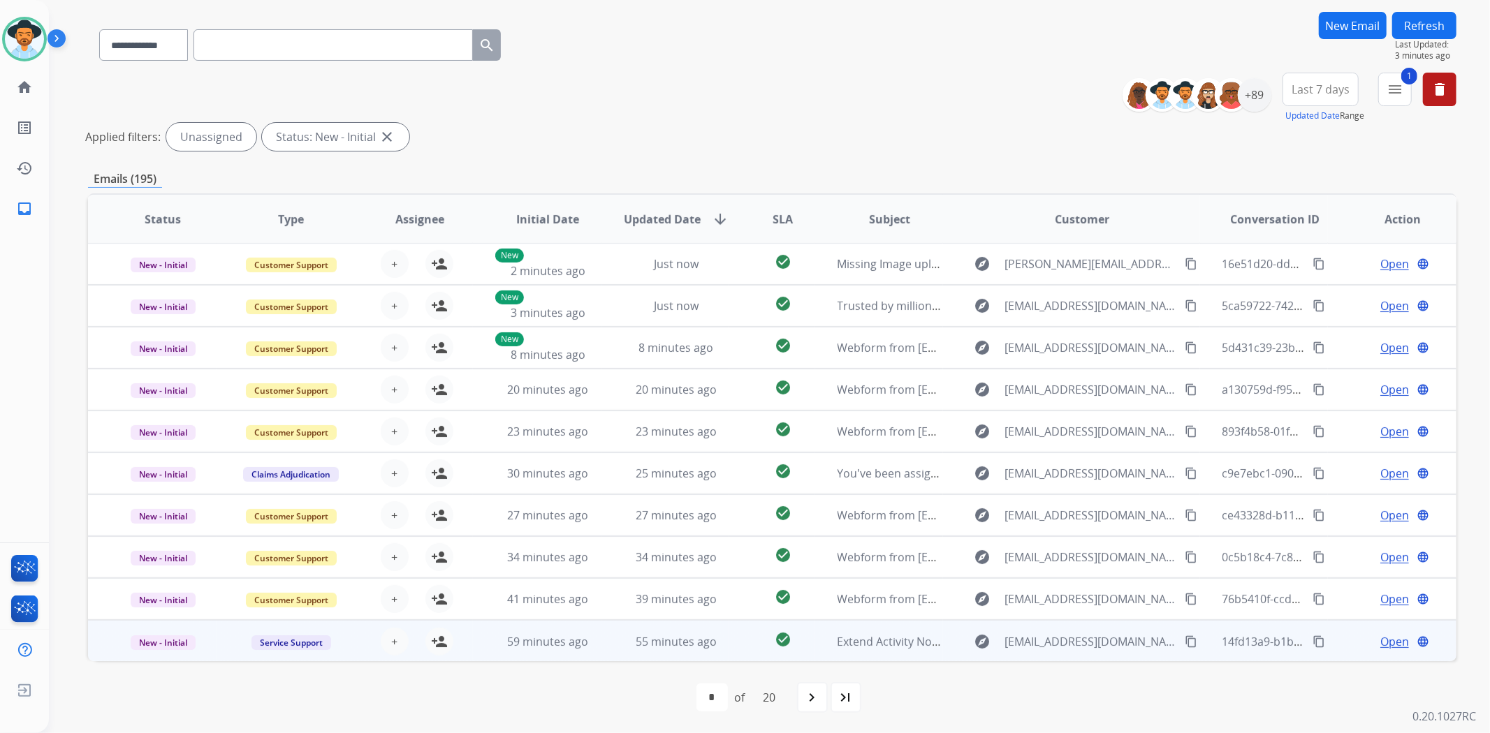
click at [944, 636] on td "explore no-reply@files.com content_copy" at bounding box center [1071, 641] width 256 height 42
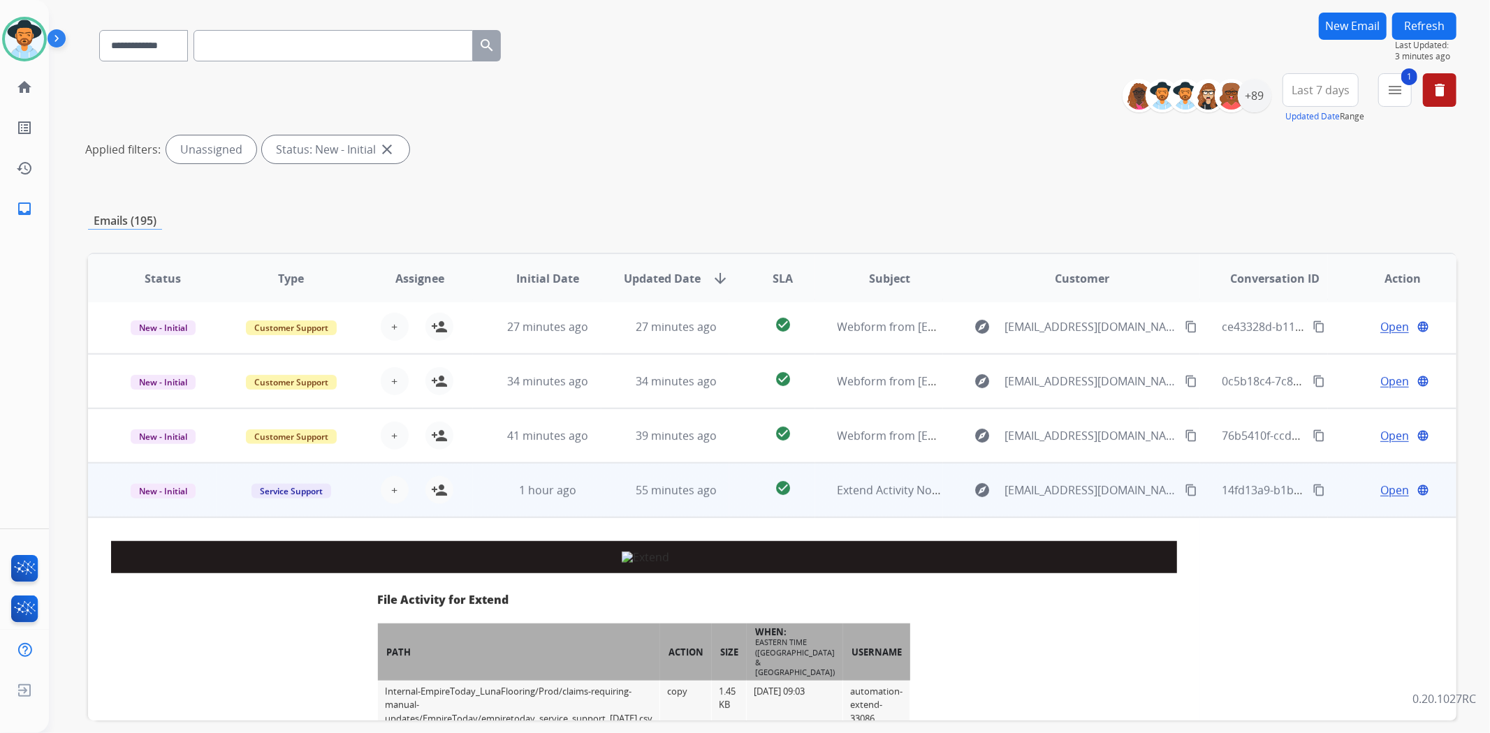
scroll to position [377, 0]
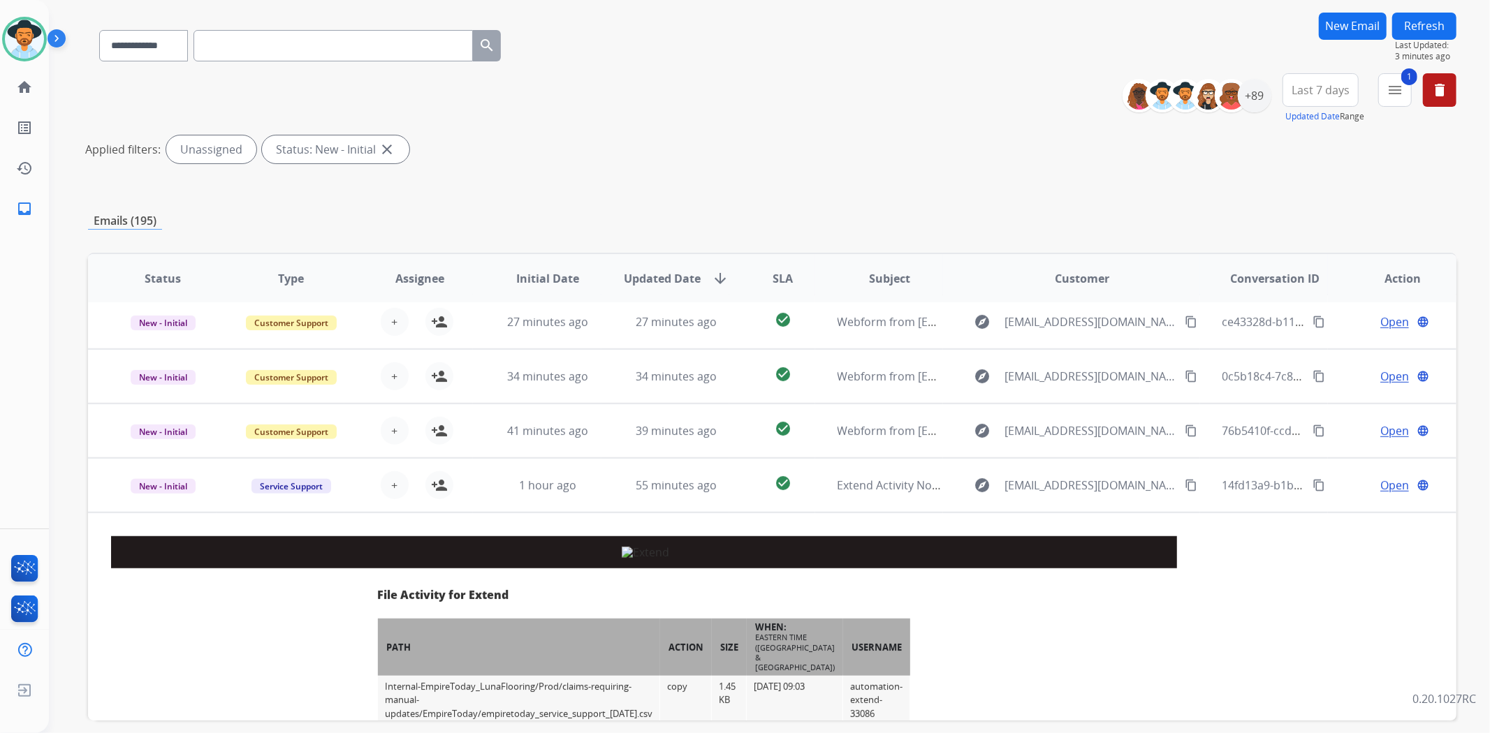
click at [955, 469] on td "explore no-reply@files.com content_copy" at bounding box center [1071, 485] width 256 height 54
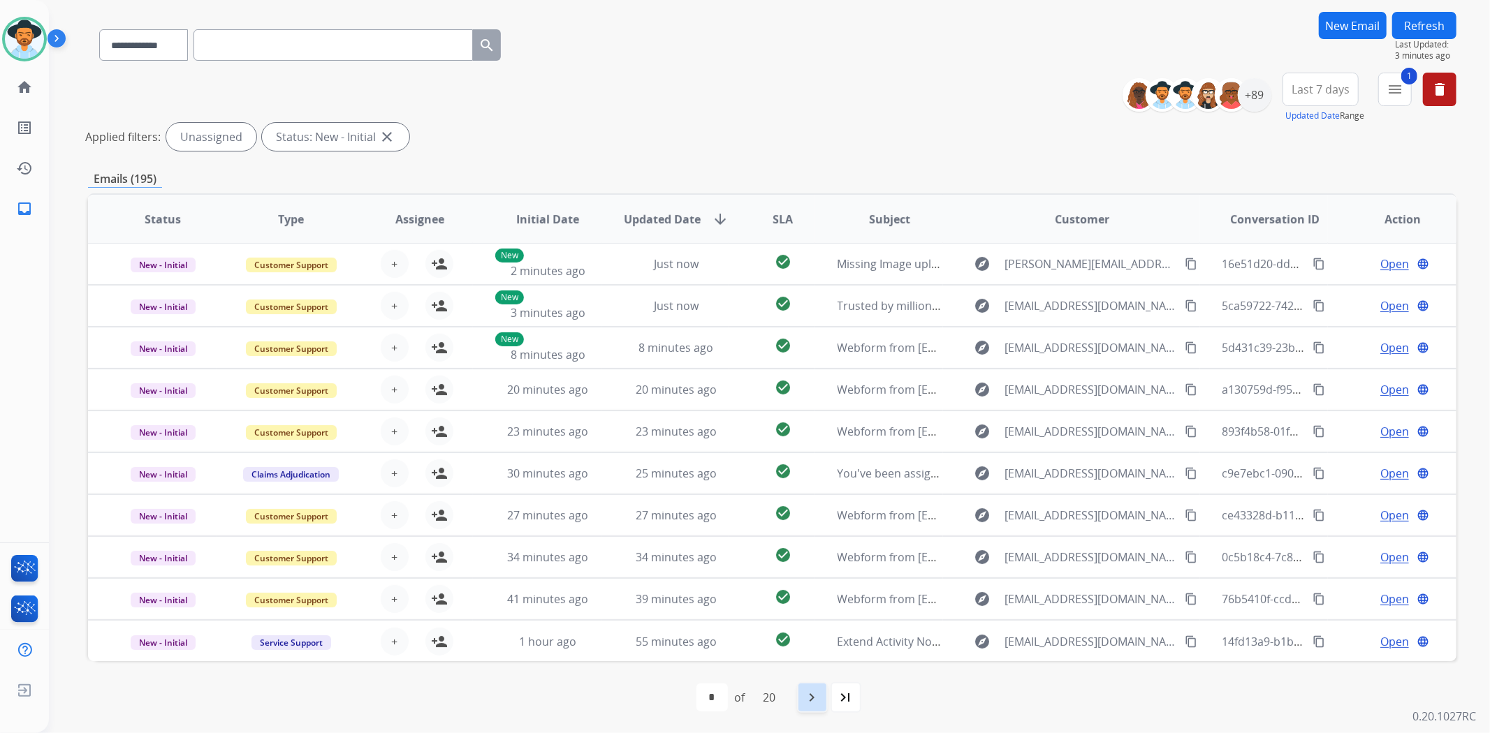
click at [819, 699] on mat-icon "navigate_next" at bounding box center [812, 697] width 17 height 17
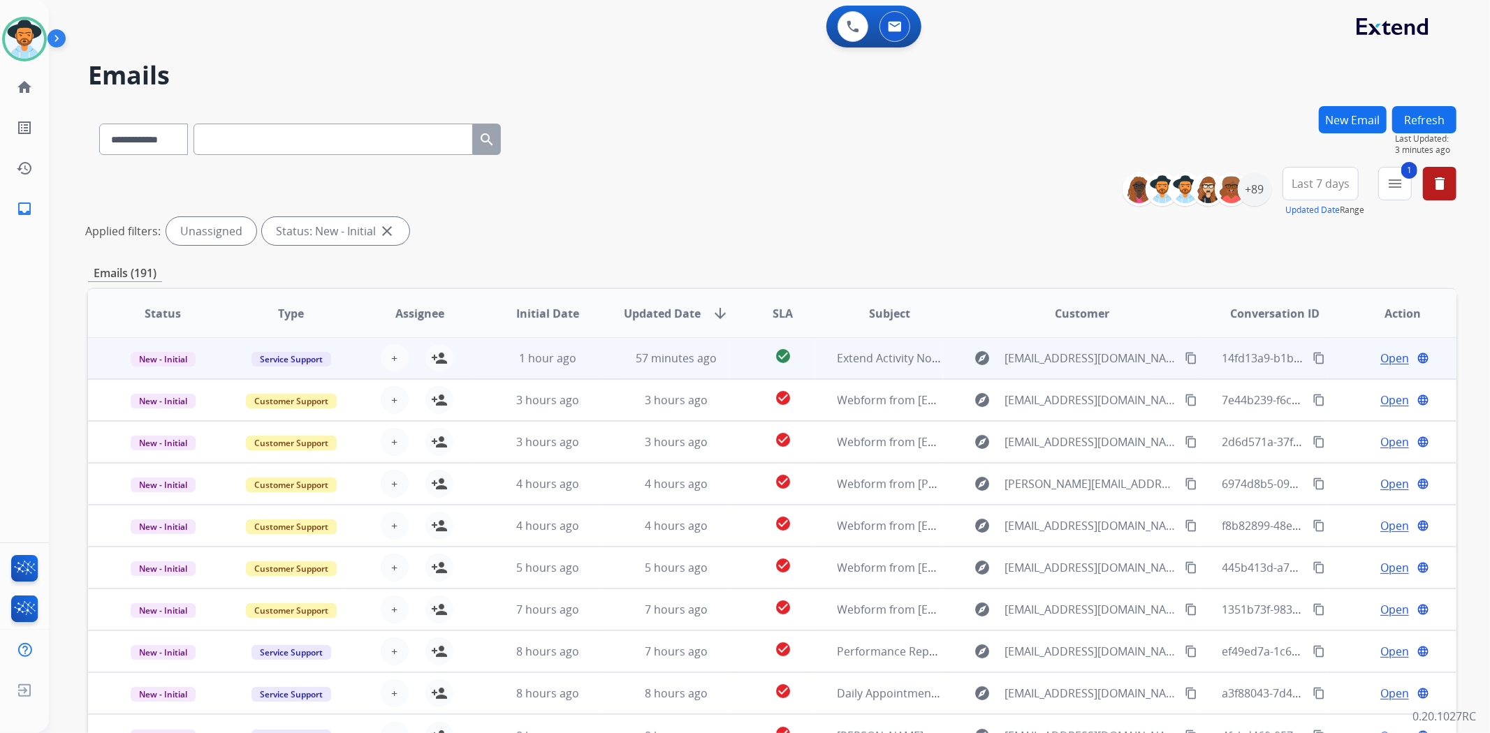
click at [955, 354] on td "explore no-reply@files.com content_copy" at bounding box center [1071, 358] width 256 height 42
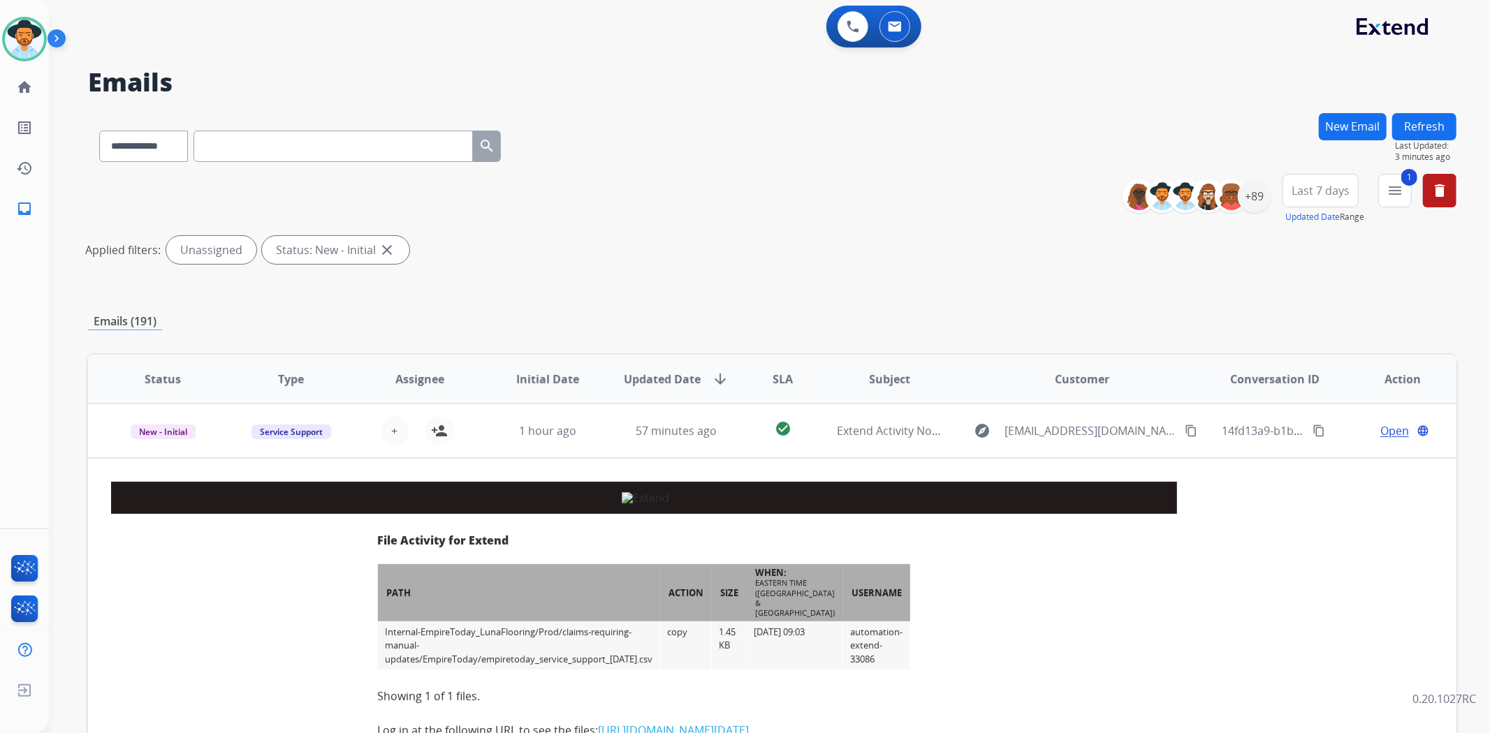
click at [965, 434] on div "explore no-reply@files.com content_copy" at bounding box center [1081, 431] width 233 height 22
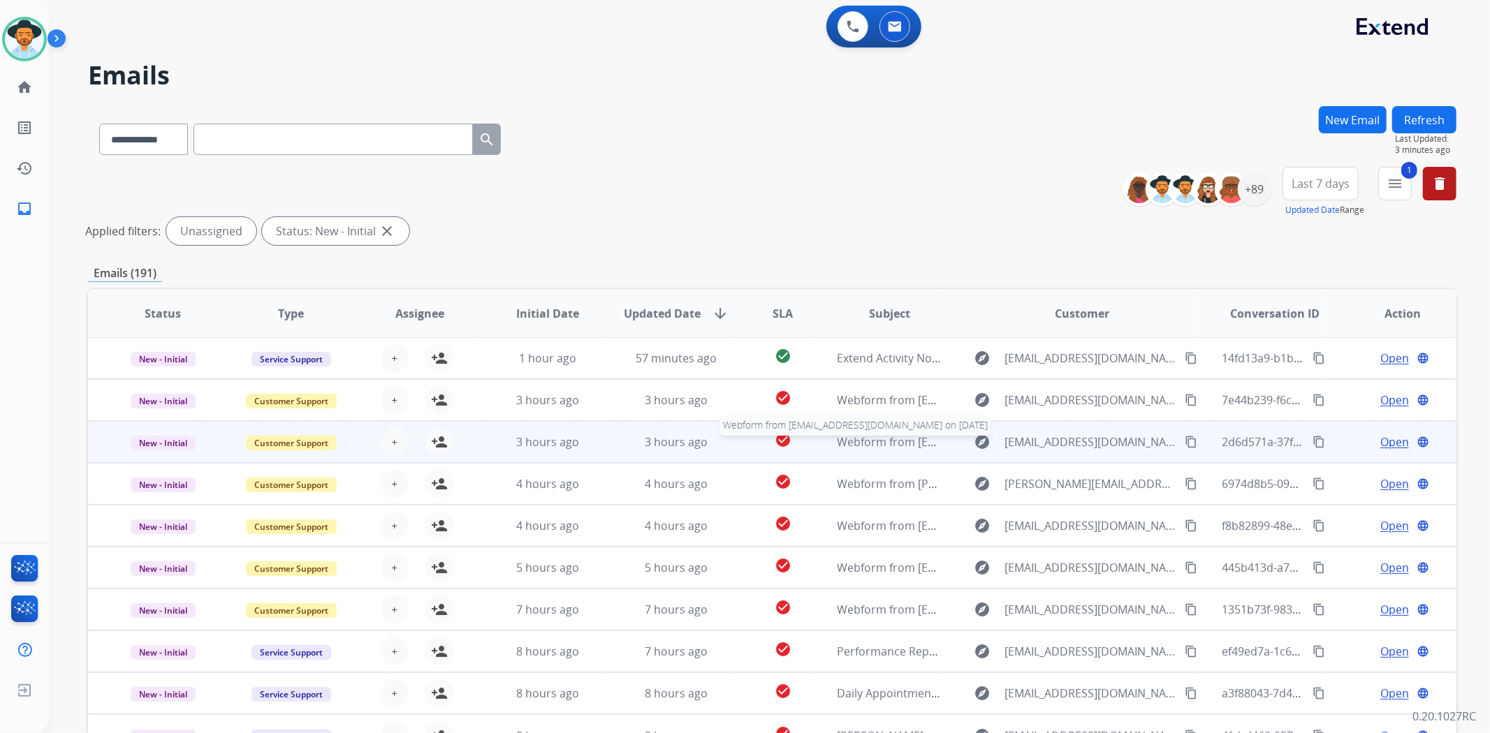
scroll to position [94, 0]
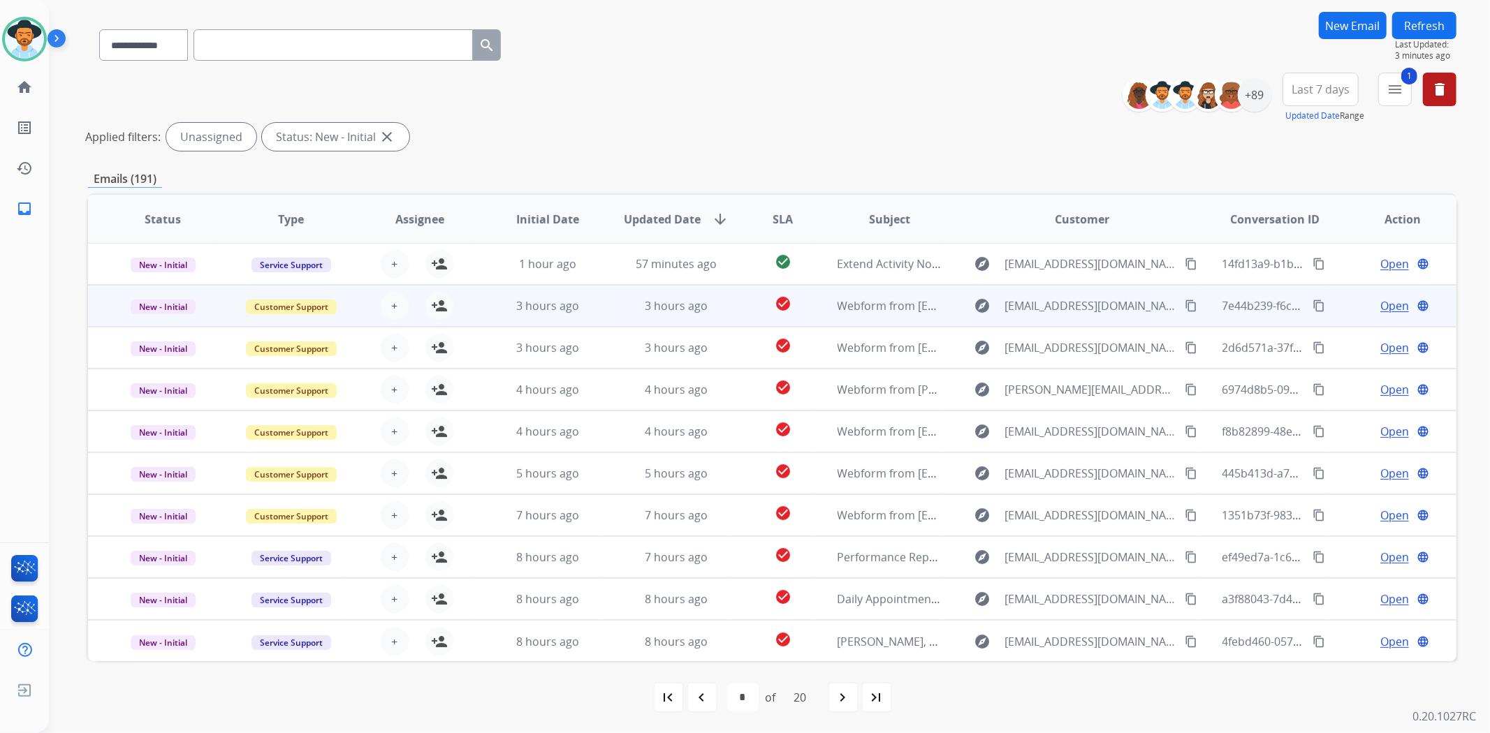
click at [947, 303] on td "explore jasonamarteny@gmail.com content_copy" at bounding box center [1071, 306] width 256 height 42
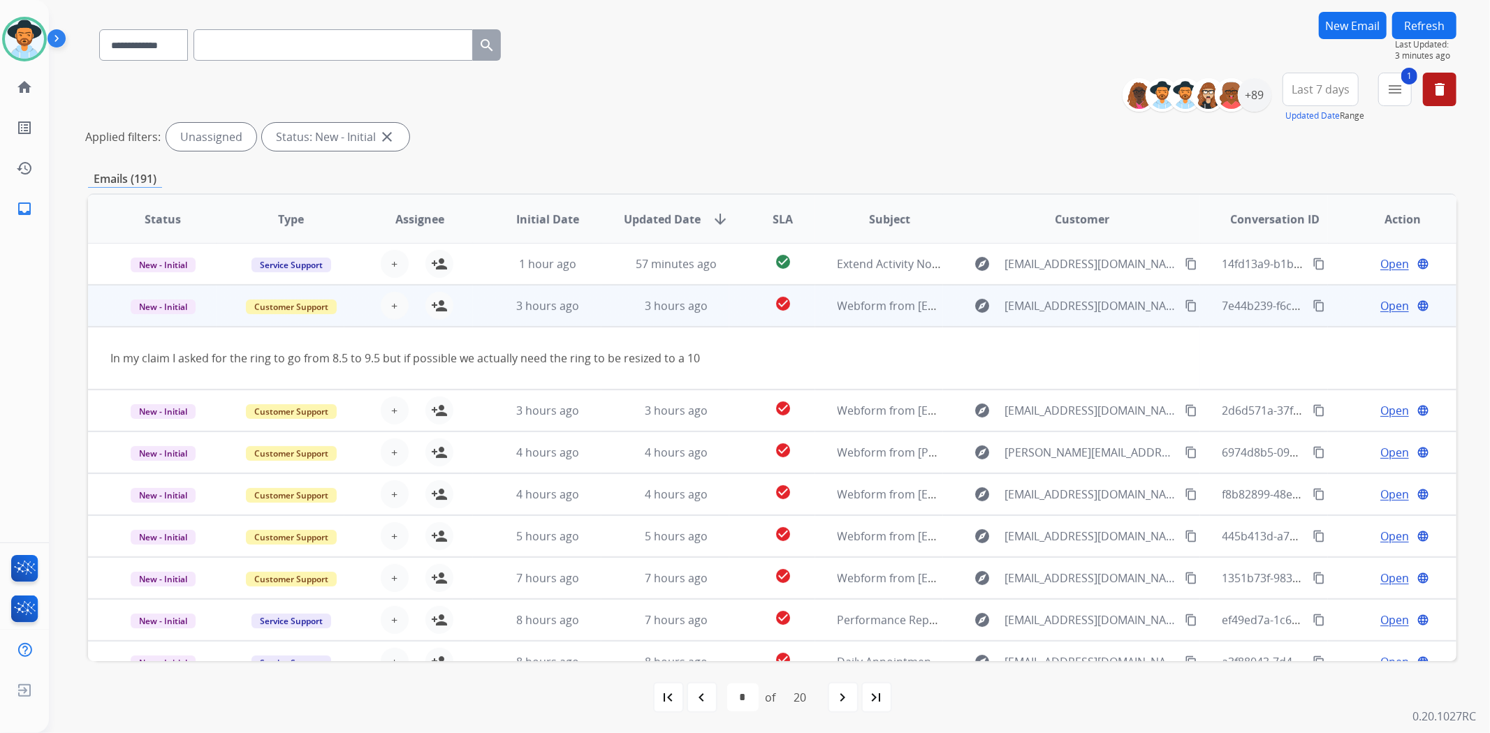
scroll to position [42, 0]
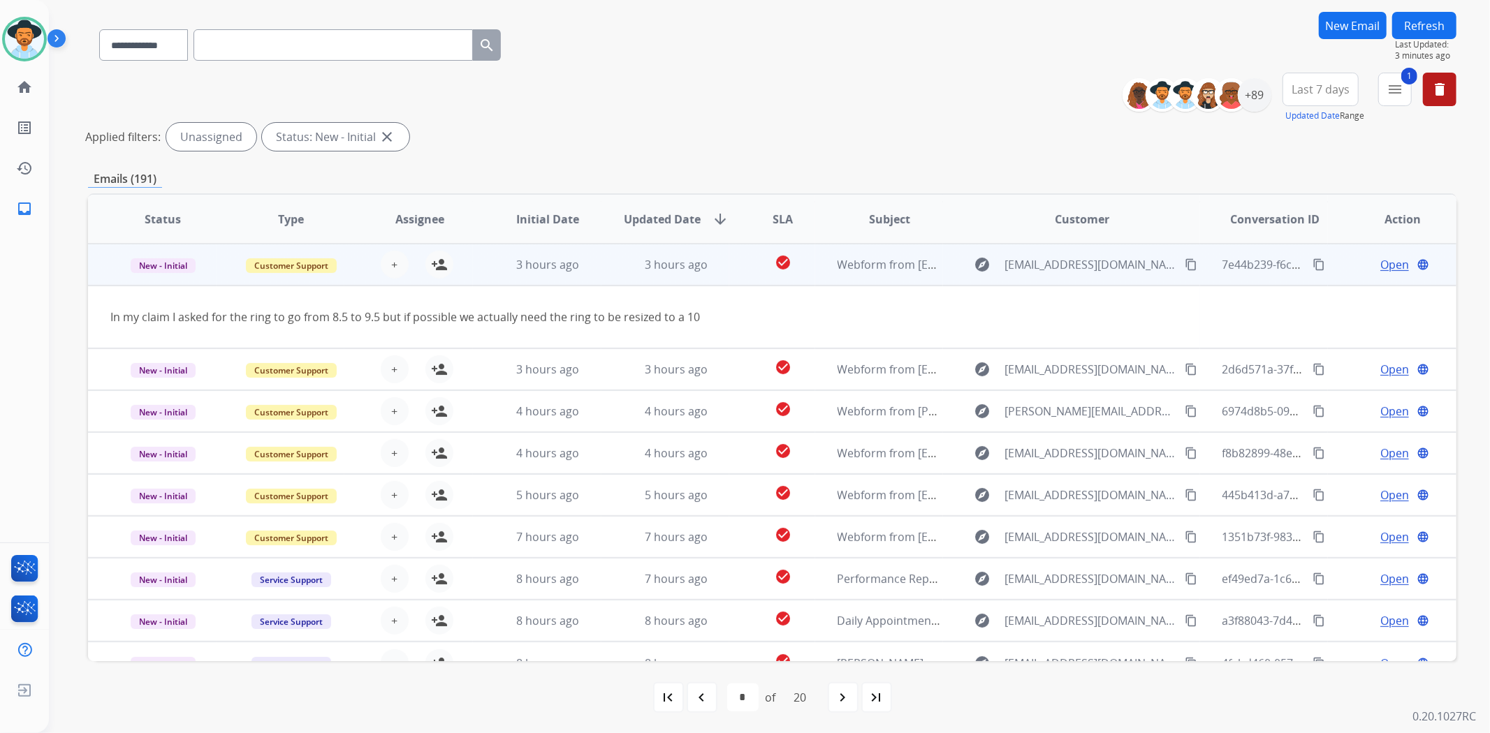
click at [944, 273] on td "explore jasonamarteny@gmail.com content_copy" at bounding box center [1071, 265] width 256 height 42
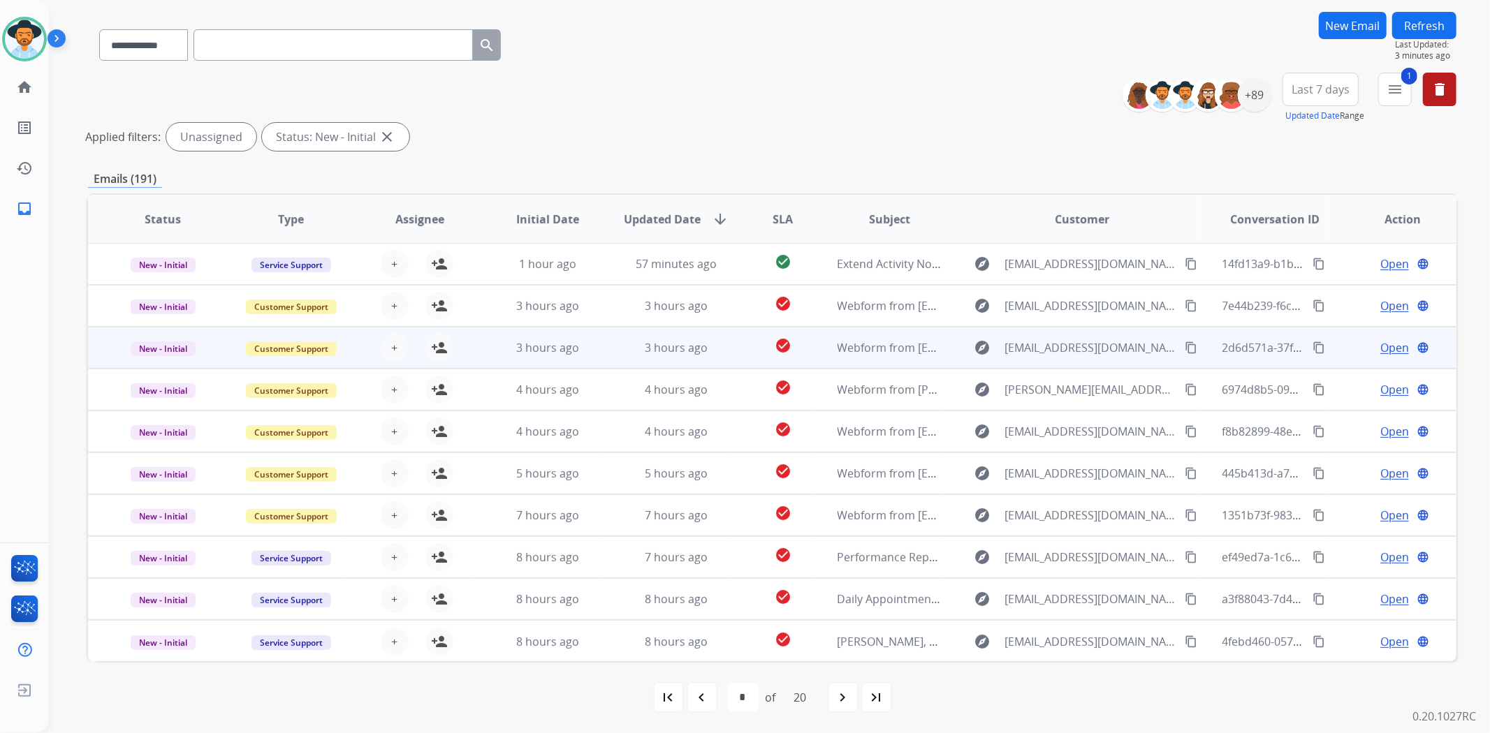
click at [950, 346] on td "explore rmtullman@gmail.com content_copy" at bounding box center [1071, 348] width 256 height 42
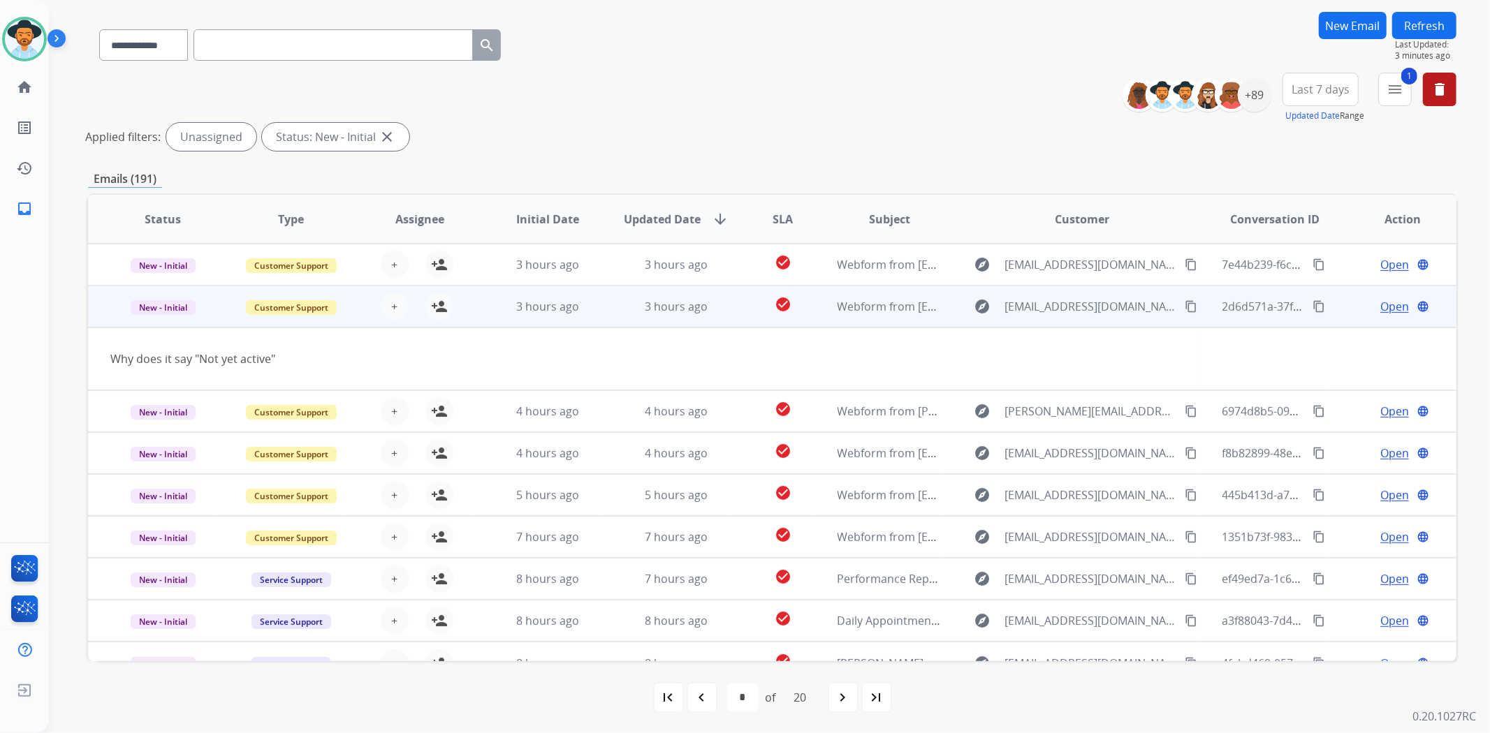
scroll to position [63, 0]
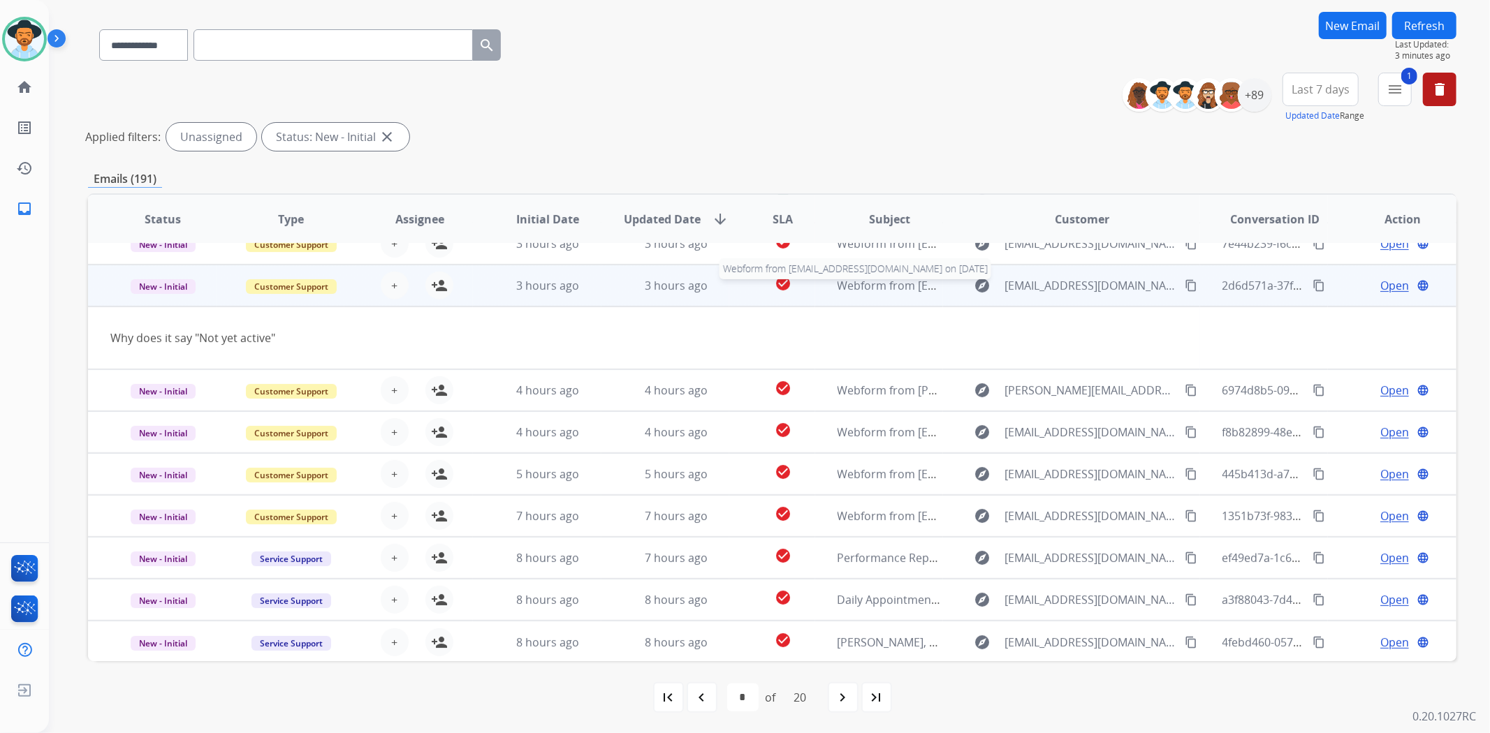
click at [943, 281] on td "explore rmtullman@gmail.com content_copy" at bounding box center [1071, 286] width 256 height 42
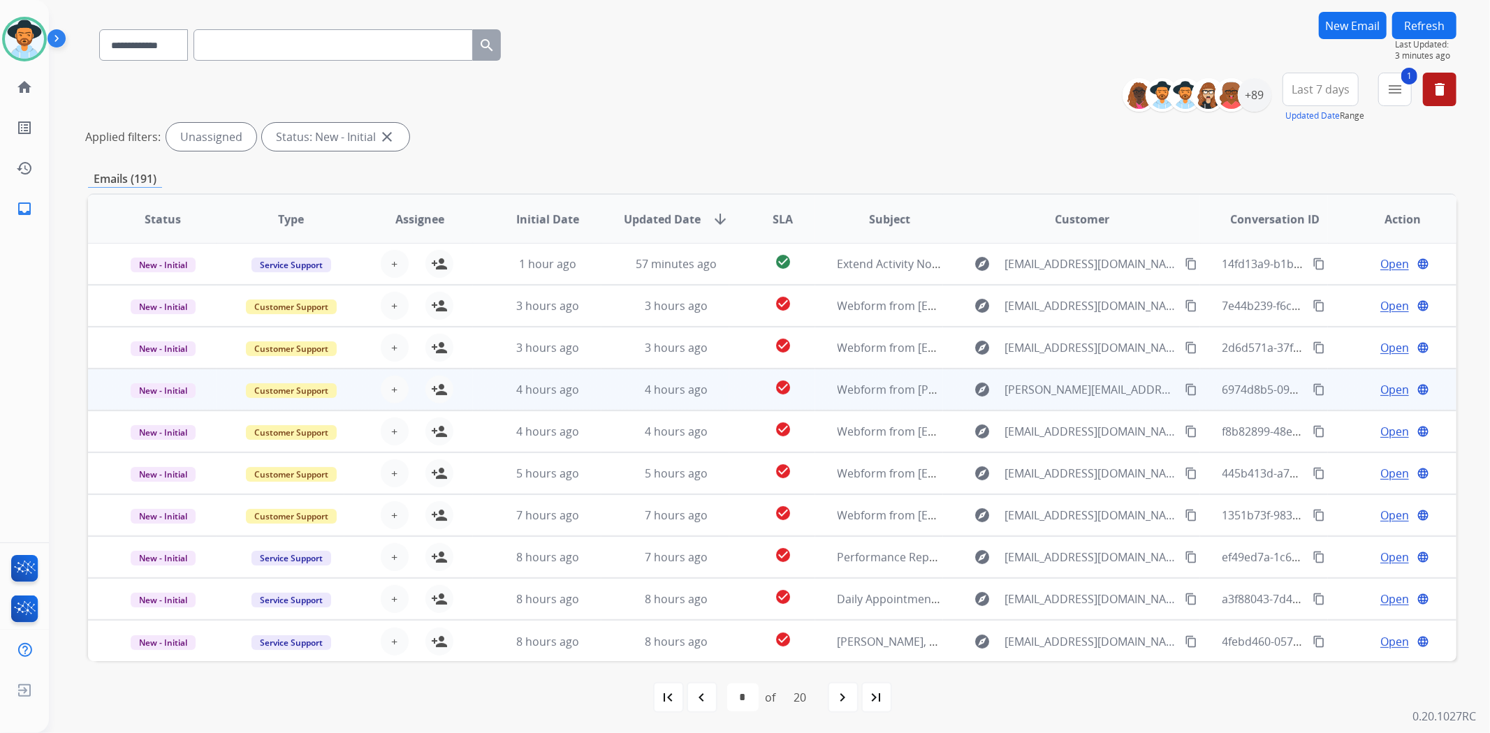
click at [944, 390] on td "explore Robbi.dunn@gmail.com content_copy" at bounding box center [1071, 390] width 256 height 42
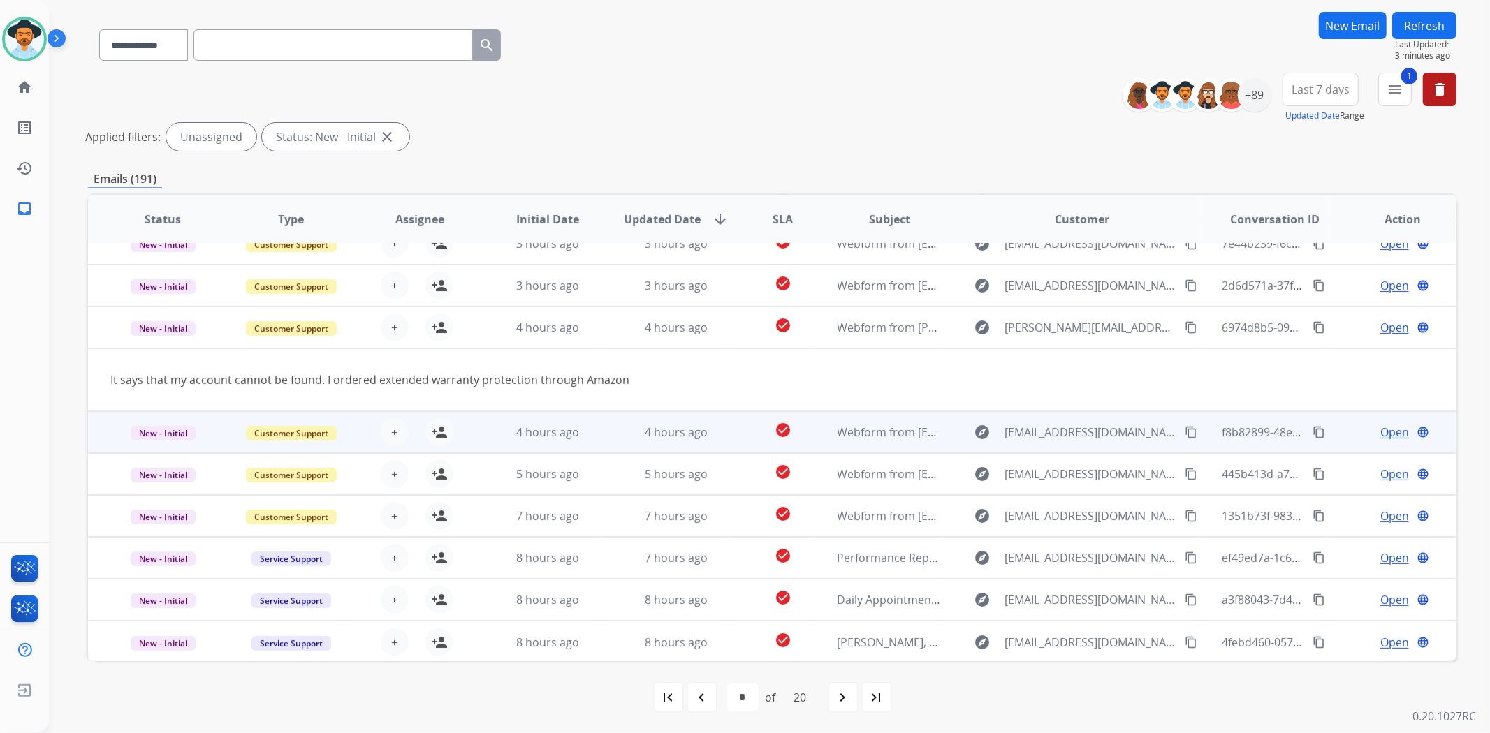
click at [946, 430] on td "explore crmosl@hotmail.com content_copy" at bounding box center [1071, 432] width 256 height 42
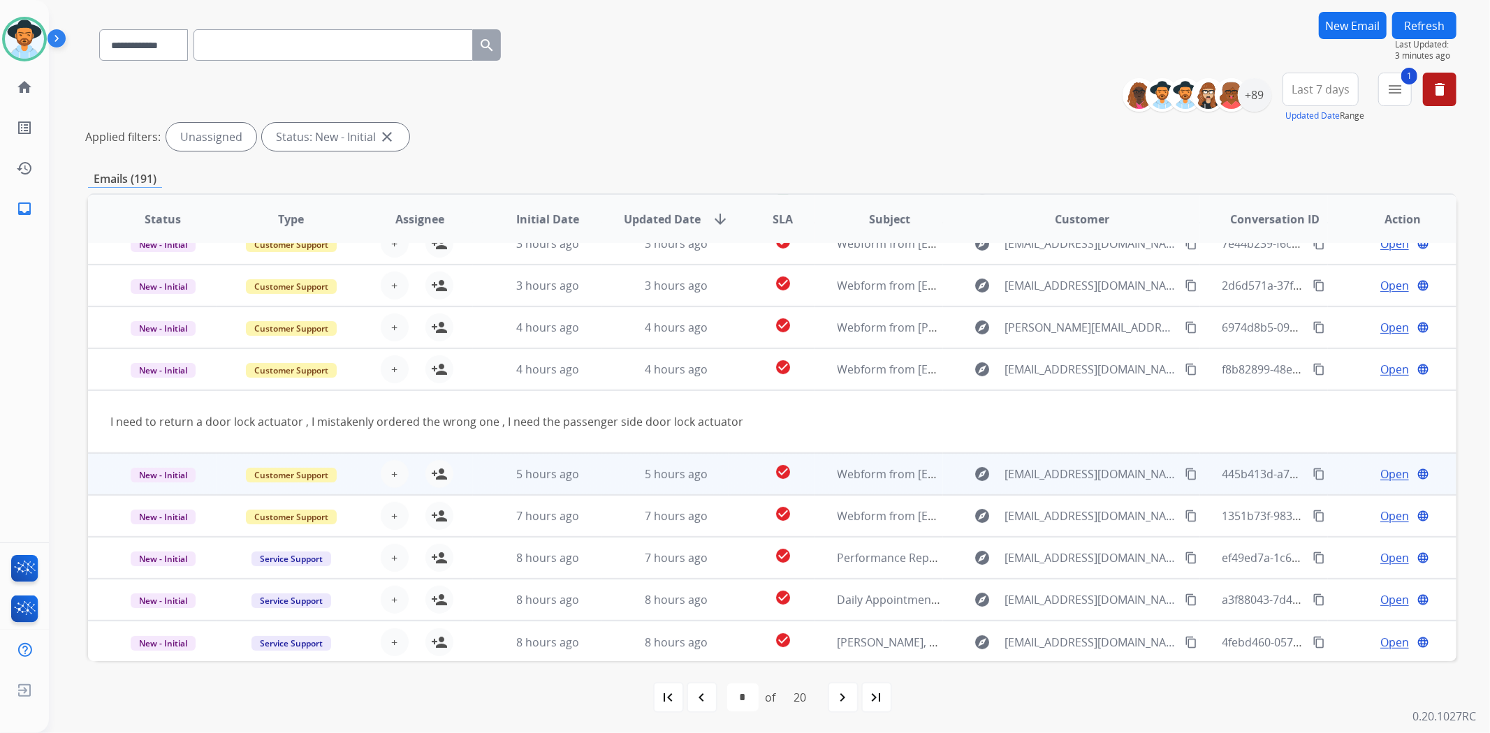
click at [965, 469] on div "explore jadvincula@gmail.com content_copy" at bounding box center [1081, 474] width 233 height 22
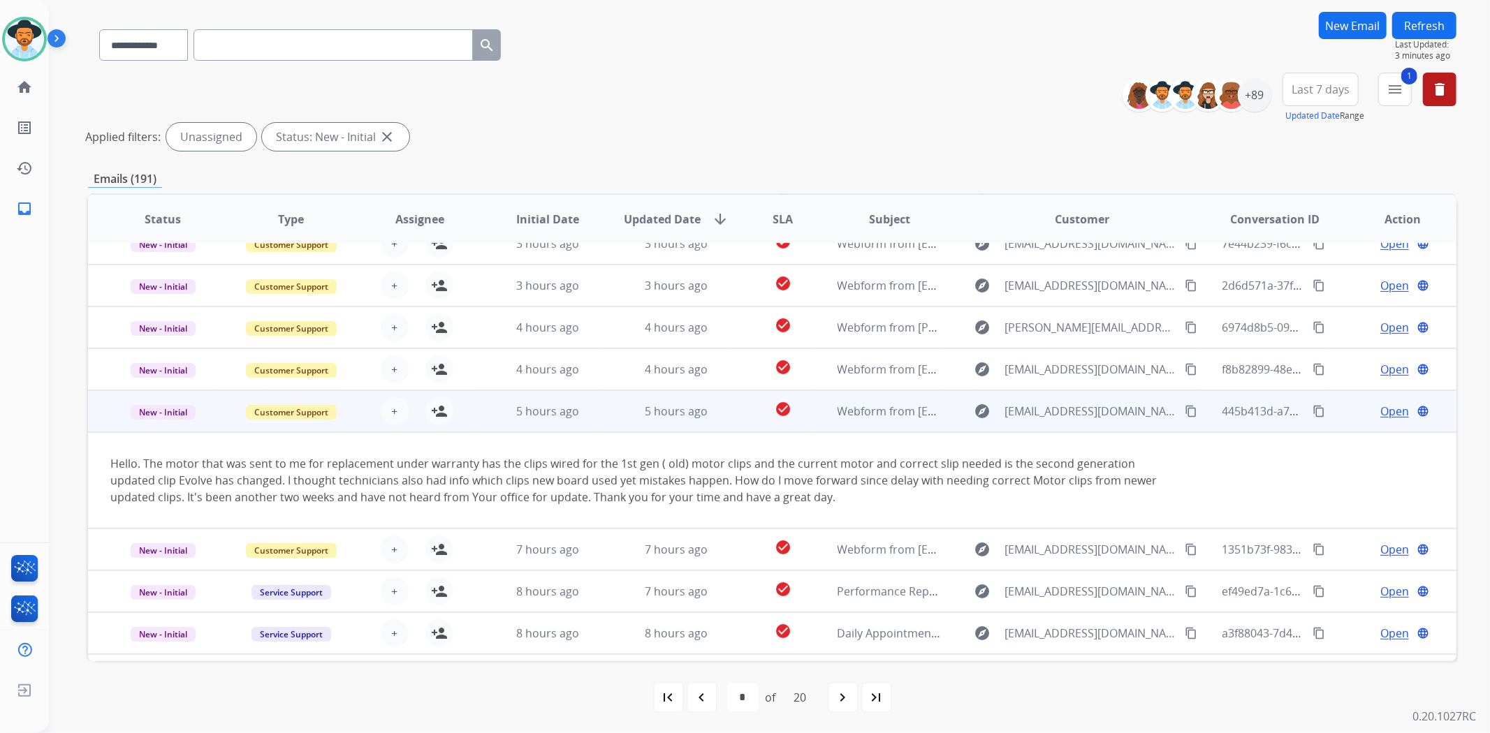
scroll to position [96, 0]
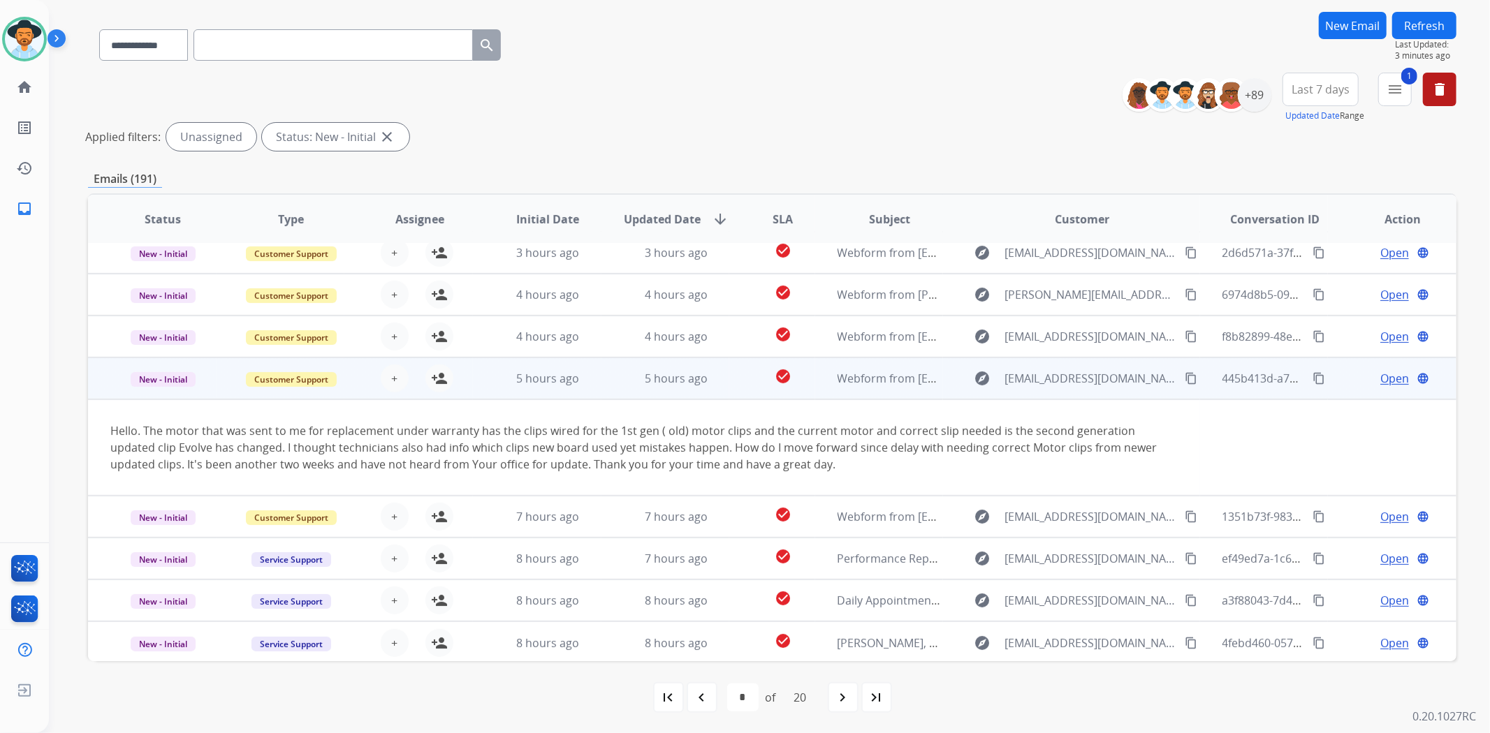
click at [953, 372] on td "explore jadvincula@gmail.com content_copy" at bounding box center [1071, 379] width 256 height 42
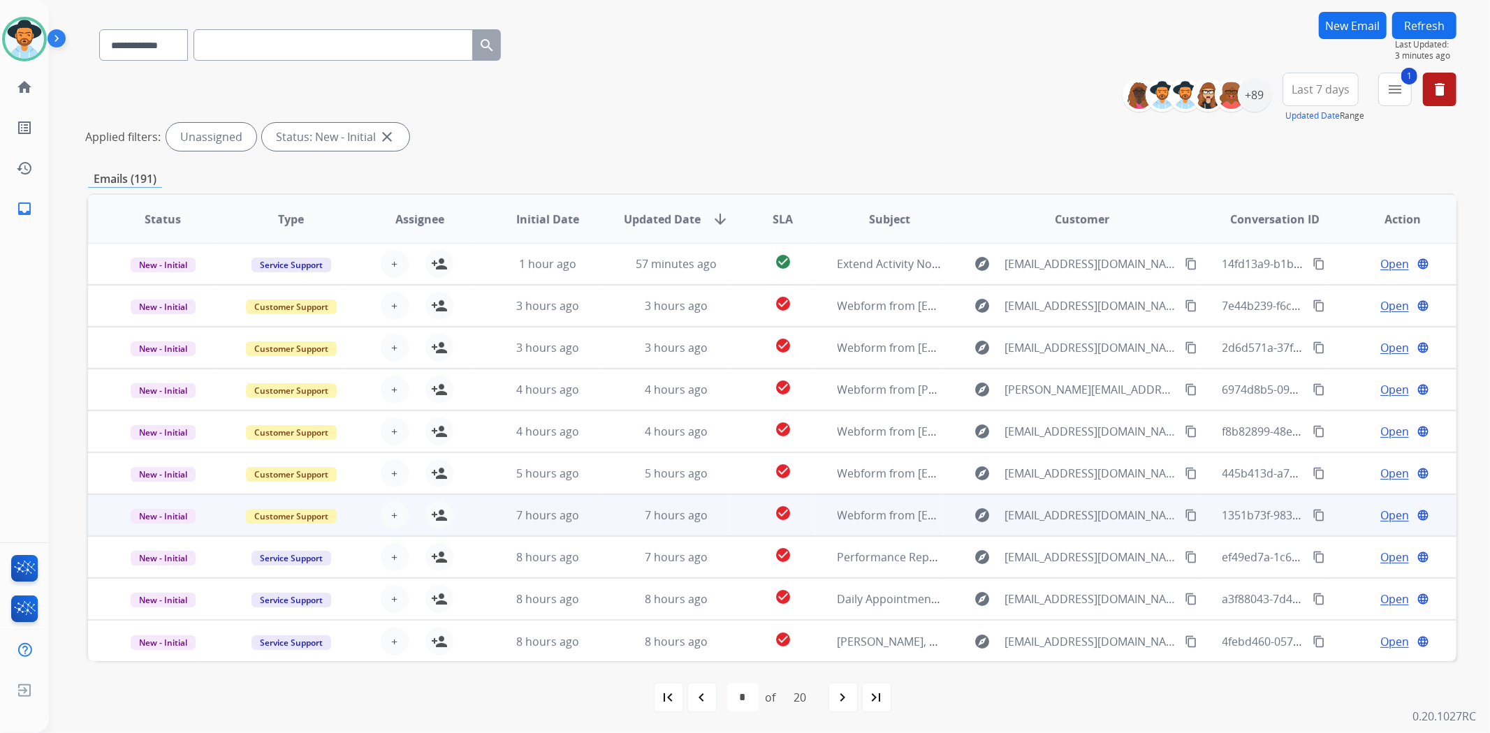
click at [965, 509] on div "explore Paymay92@gmail.com content_copy" at bounding box center [1081, 515] width 233 height 22
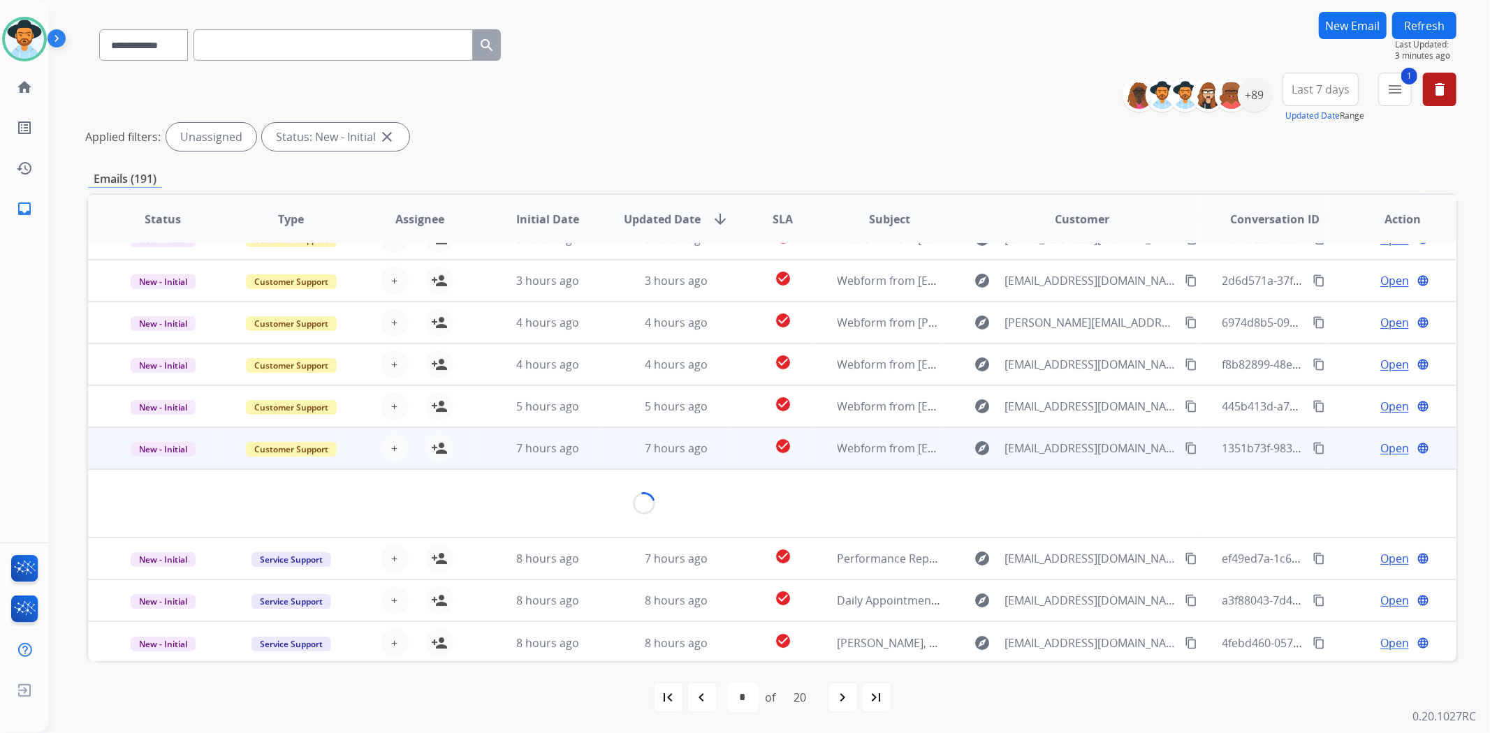
scroll to position [63, 0]
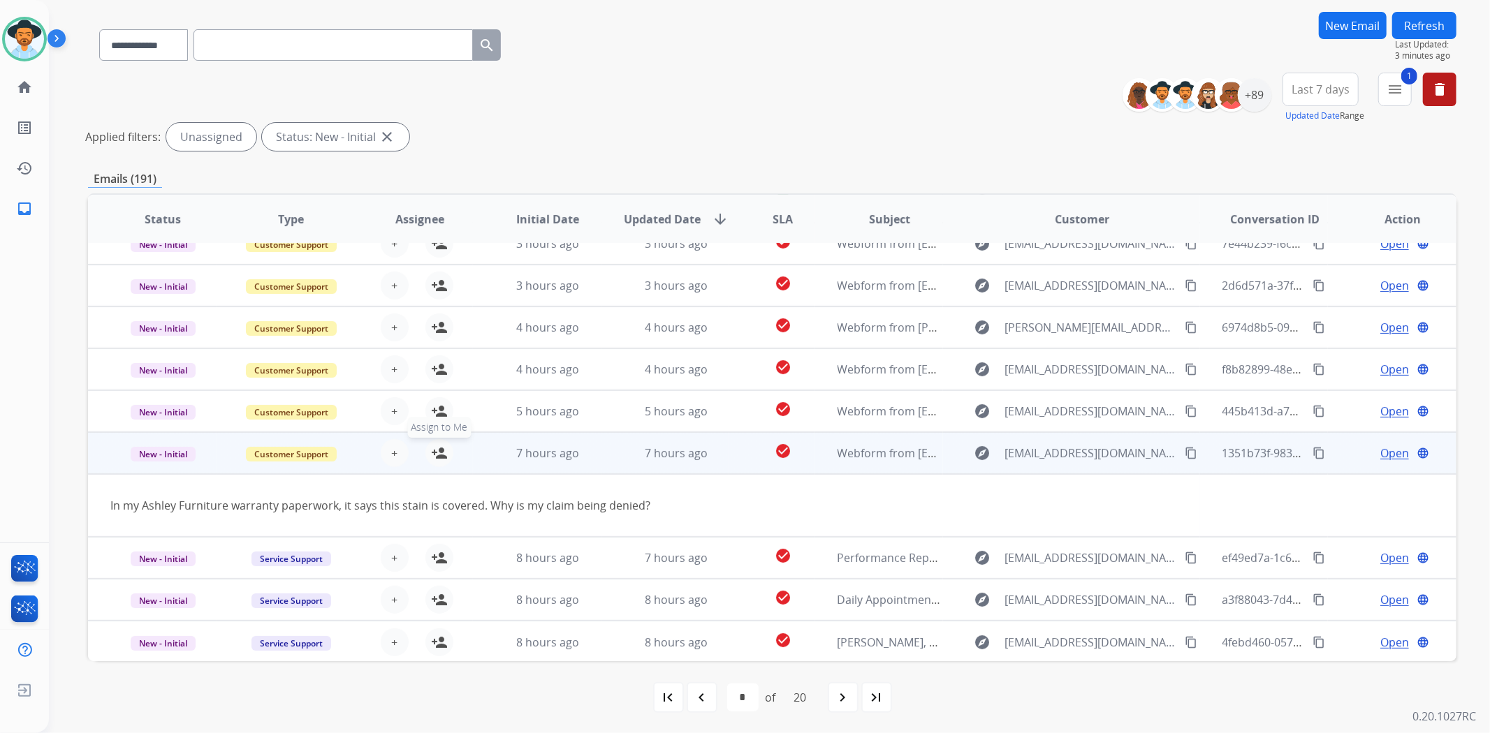
click at [434, 451] on mat-icon "person_add" at bounding box center [439, 453] width 17 height 17
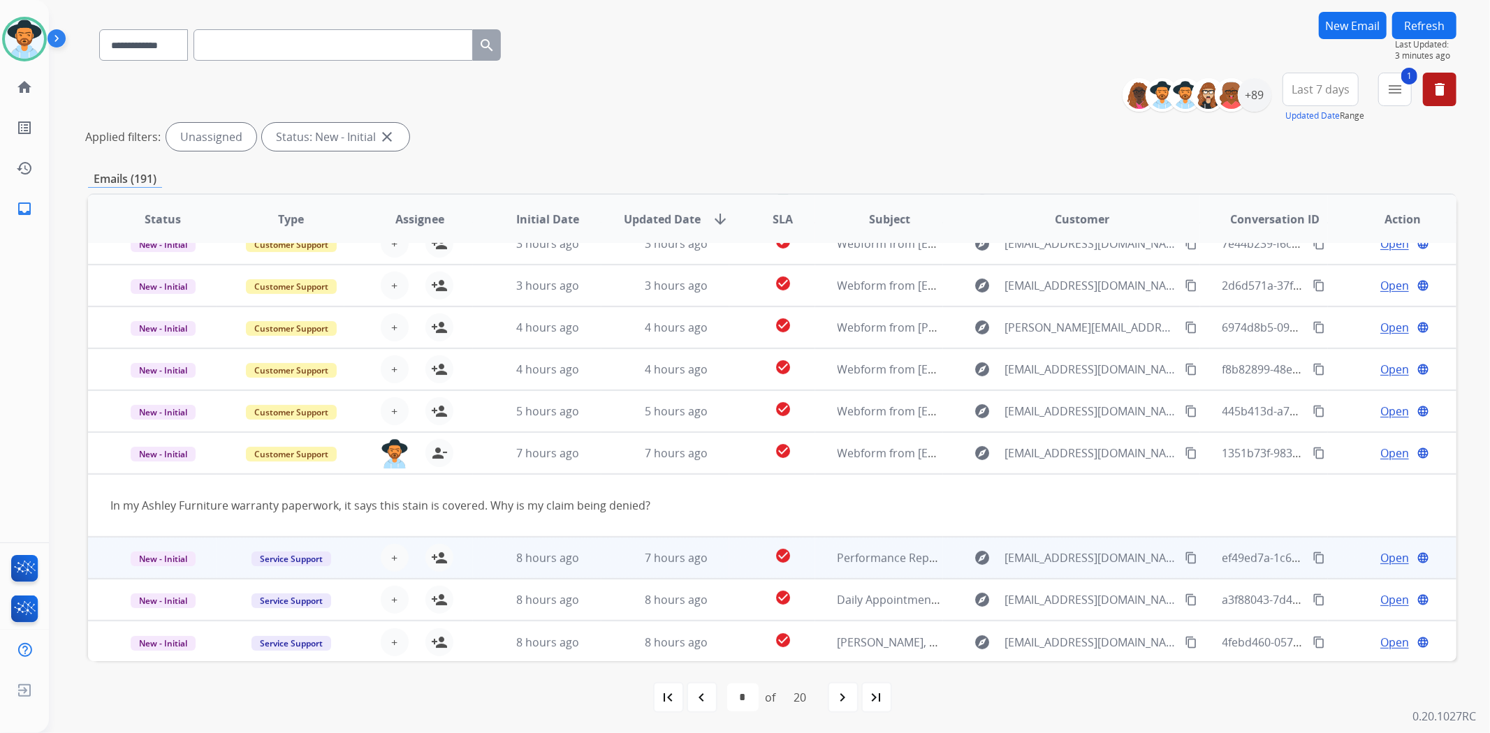
click at [944, 554] on td "explore notifications@sawenterprises.com content_copy" at bounding box center [1071, 558] width 256 height 42
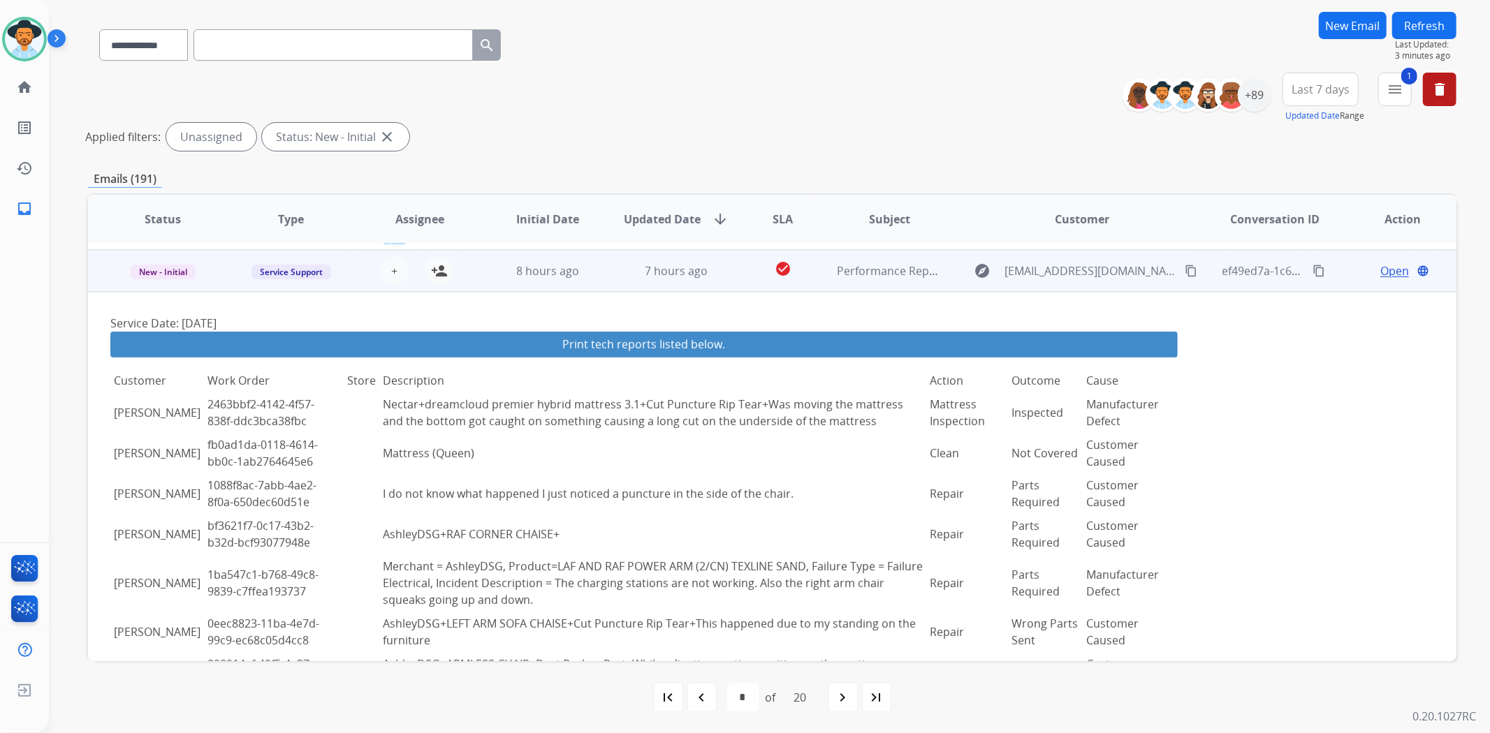
scroll to position [293, 0]
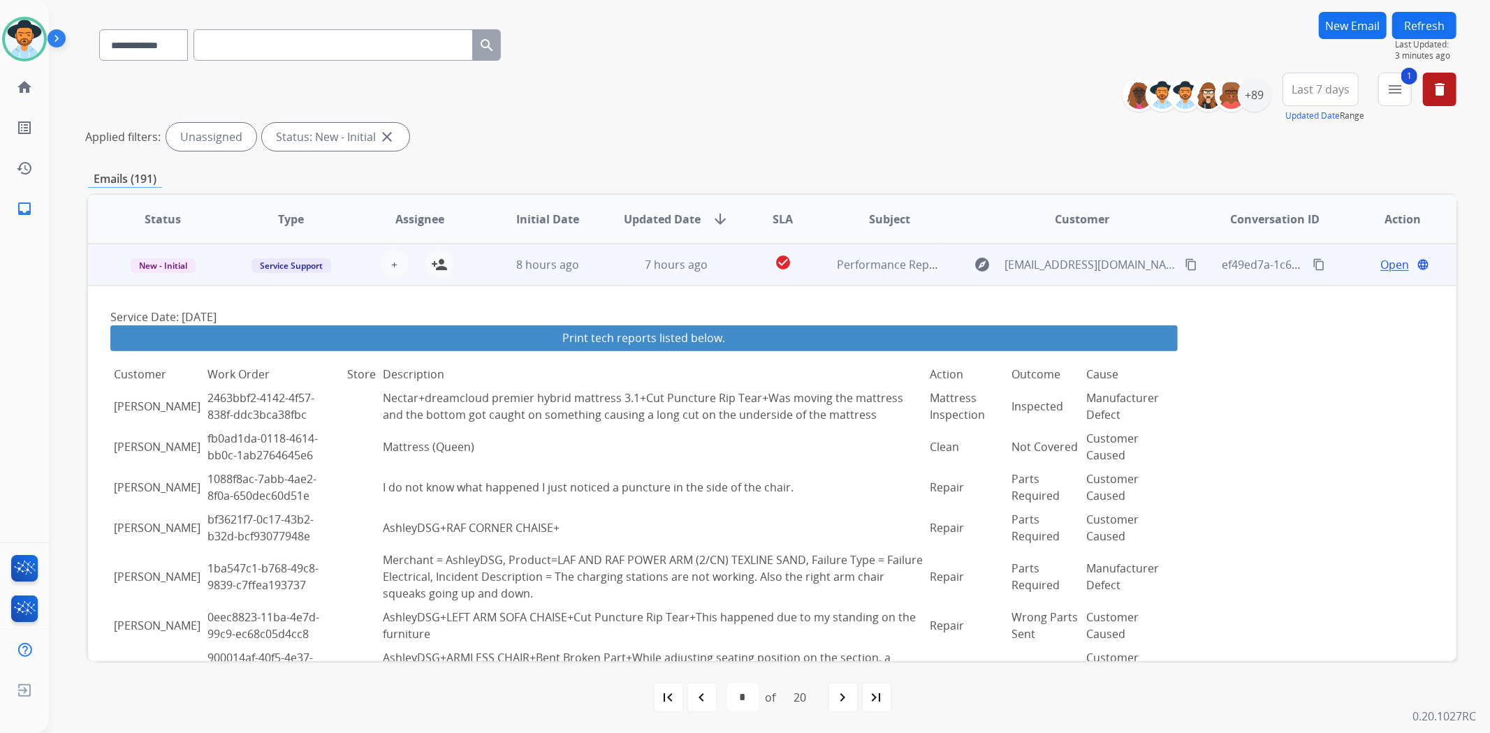
click at [943, 268] on td "explore notifications@sawenterprises.com content_copy" at bounding box center [1071, 265] width 256 height 42
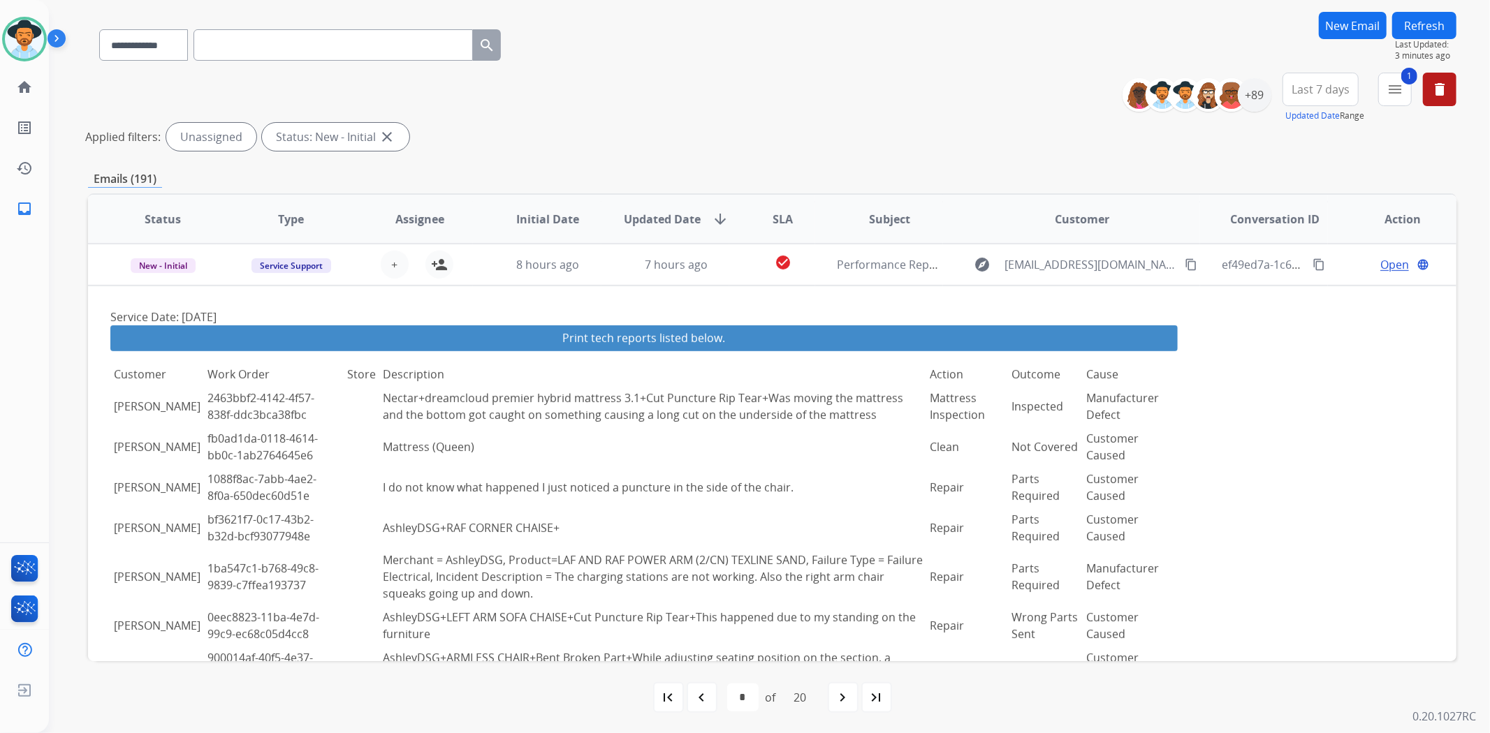
scroll to position [1, 0]
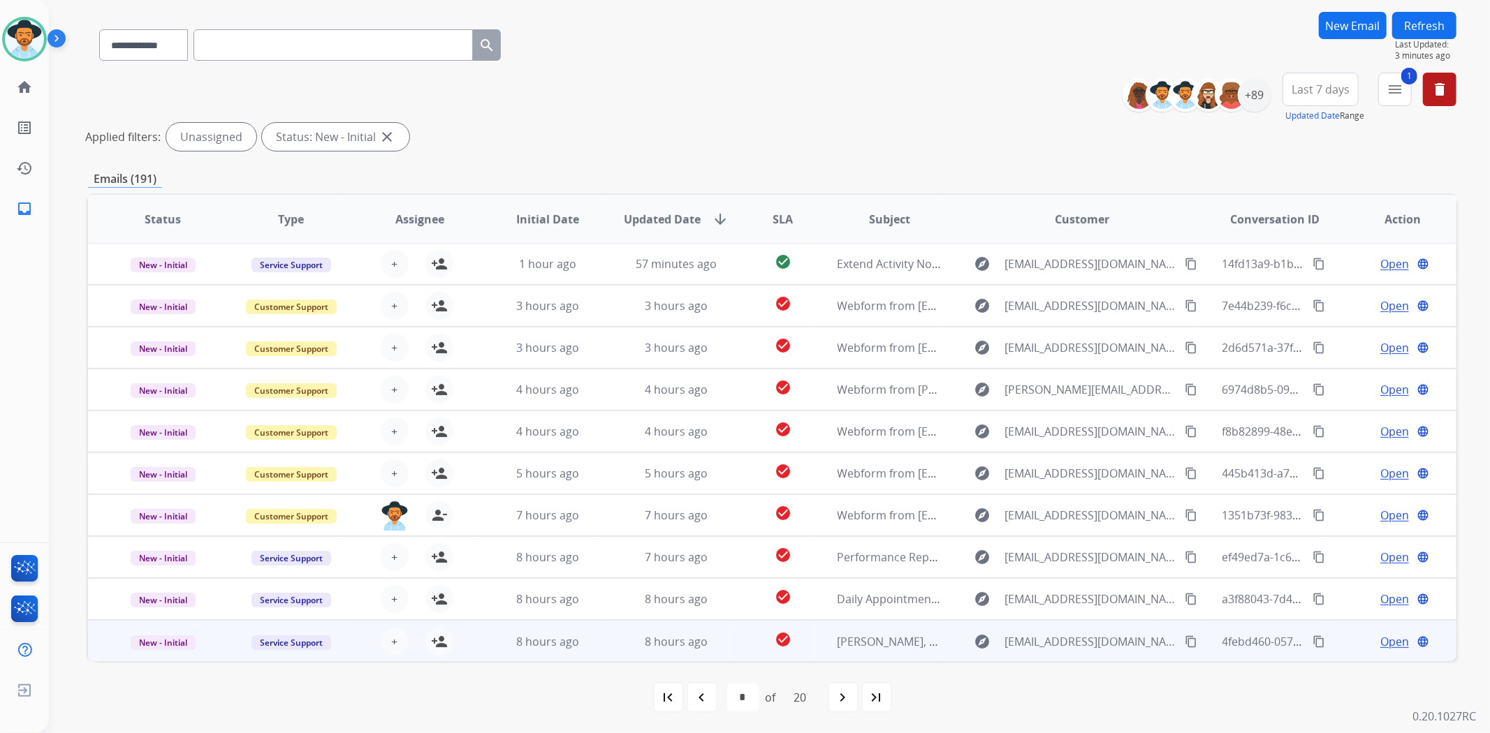
click at [943, 645] on td "explore super73@super73.narvar.com content_copy" at bounding box center [1071, 641] width 256 height 42
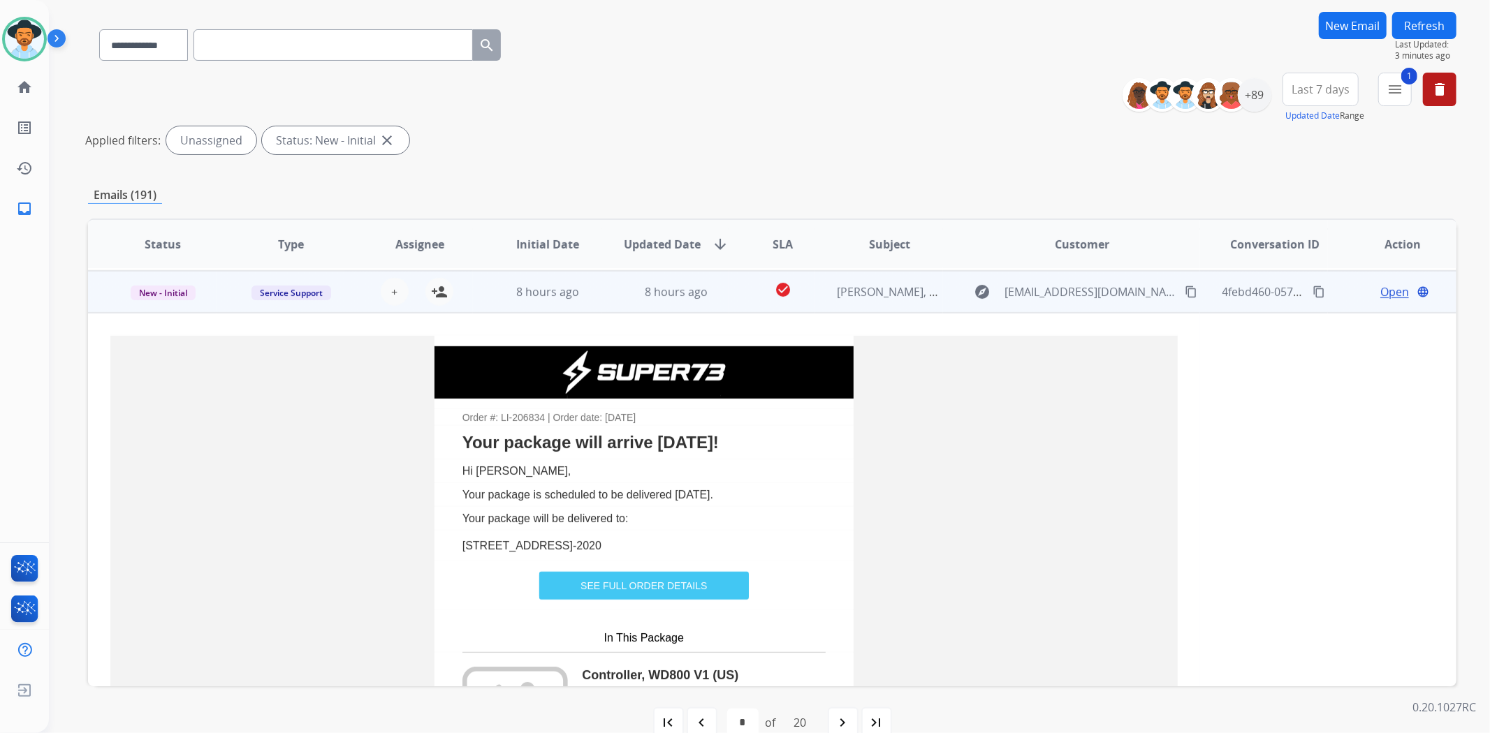
scroll to position [377, 0]
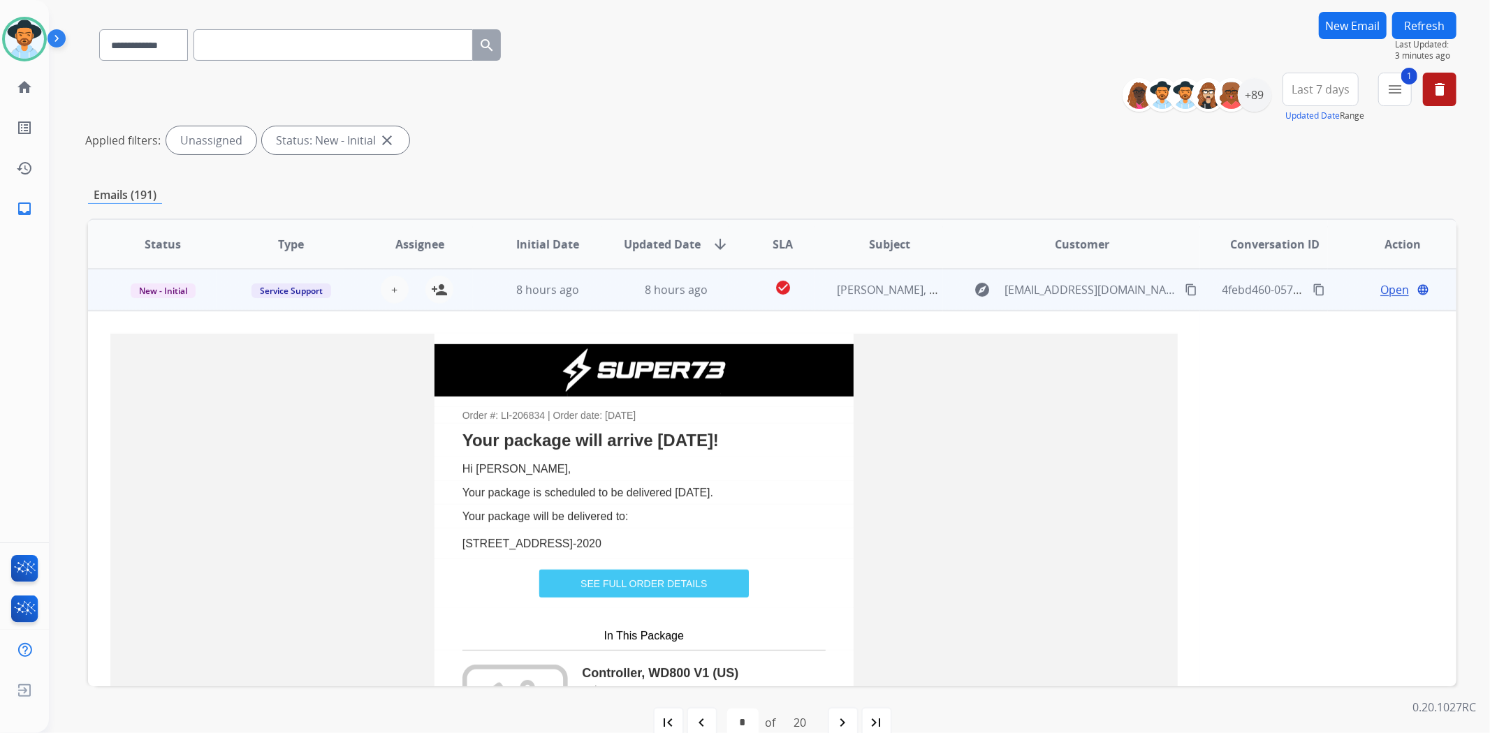
click at [943, 291] on td "explore super73@super73.narvar.com content_copy" at bounding box center [1071, 290] width 256 height 42
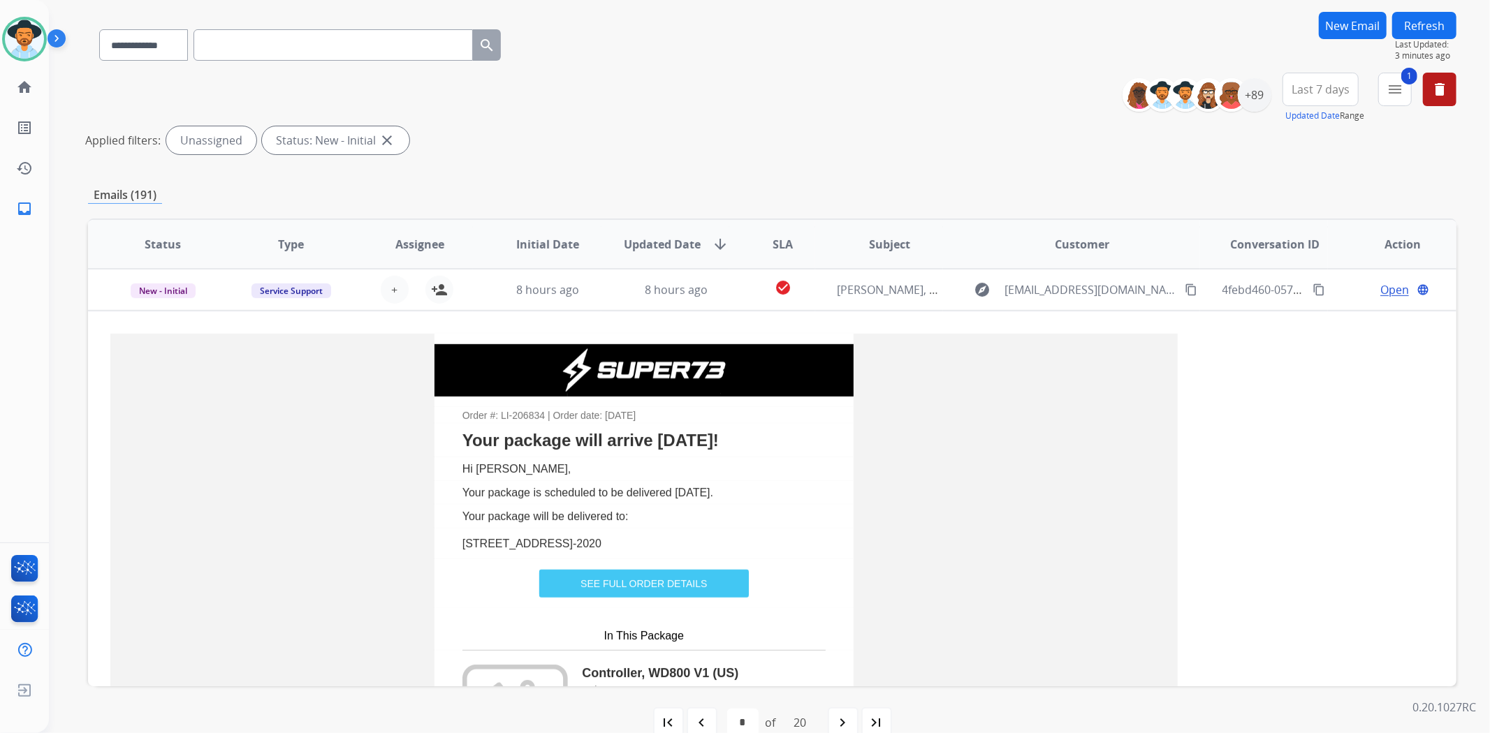
scroll to position [1, 0]
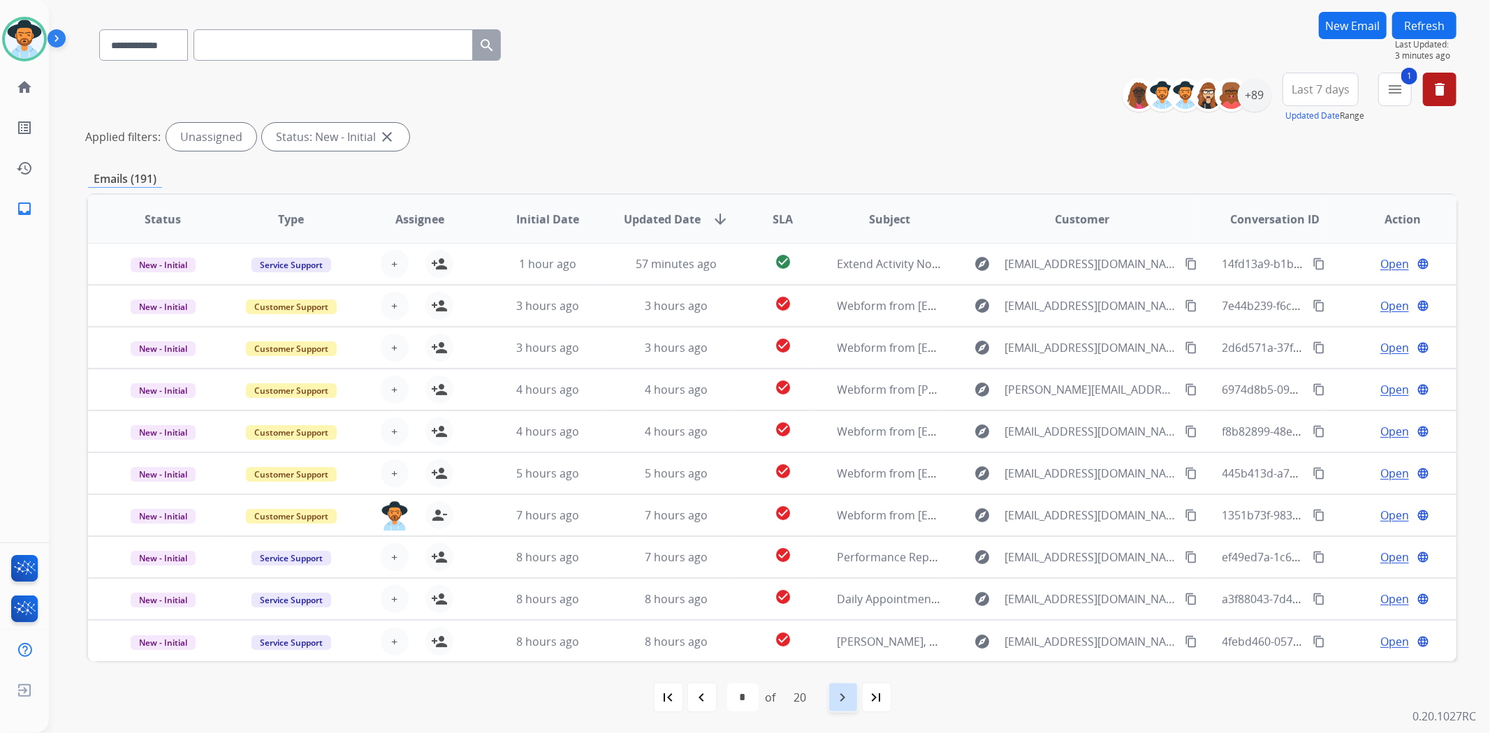
click at [844, 700] on mat-icon "navigate_next" at bounding box center [843, 697] width 17 height 17
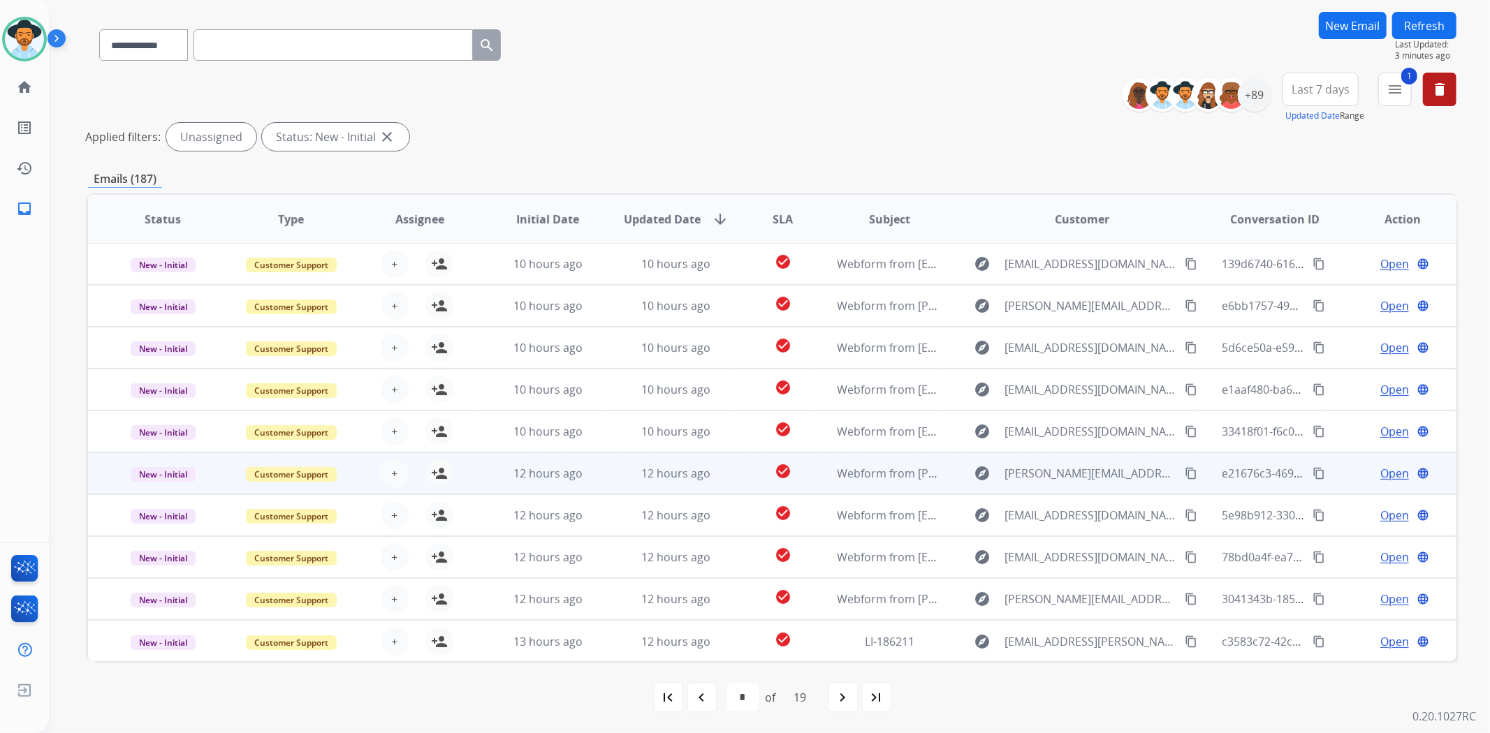
scroll to position [0, 0]
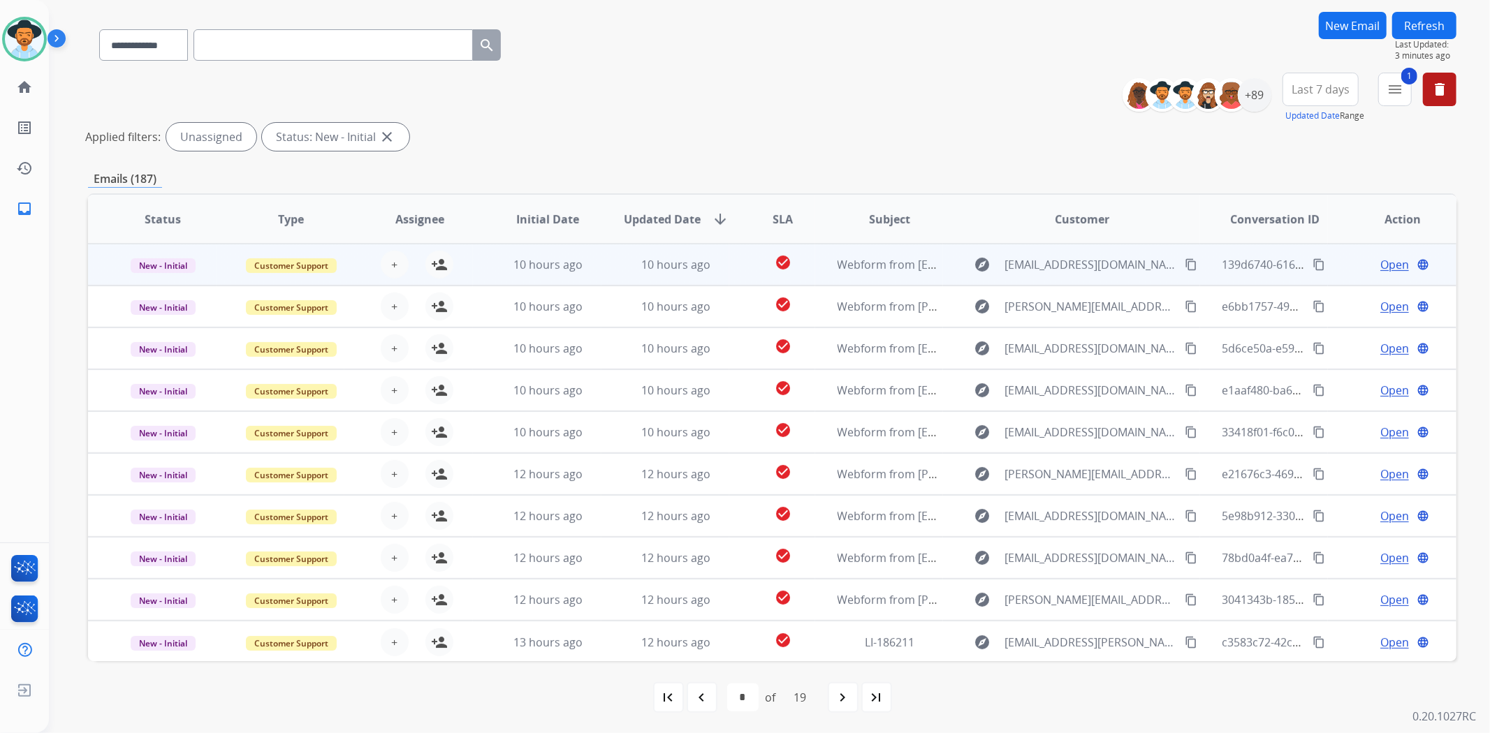
click at [953, 258] on td "explore cryspike@gmail.com content_copy" at bounding box center [1071, 265] width 256 height 42
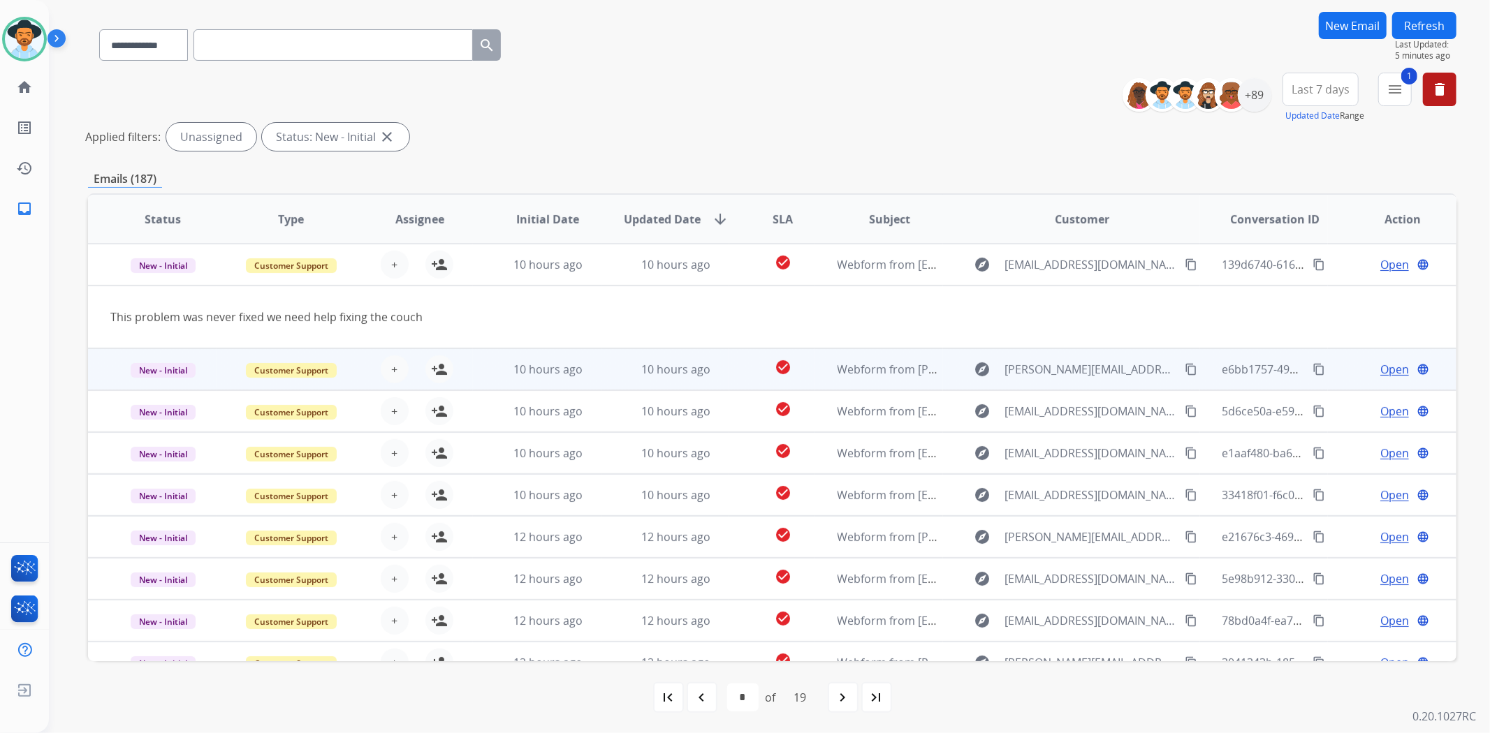
click at [944, 374] on td "explore Trina.tamai@yahoo.com content_copy" at bounding box center [1071, 370] width 256 height 42
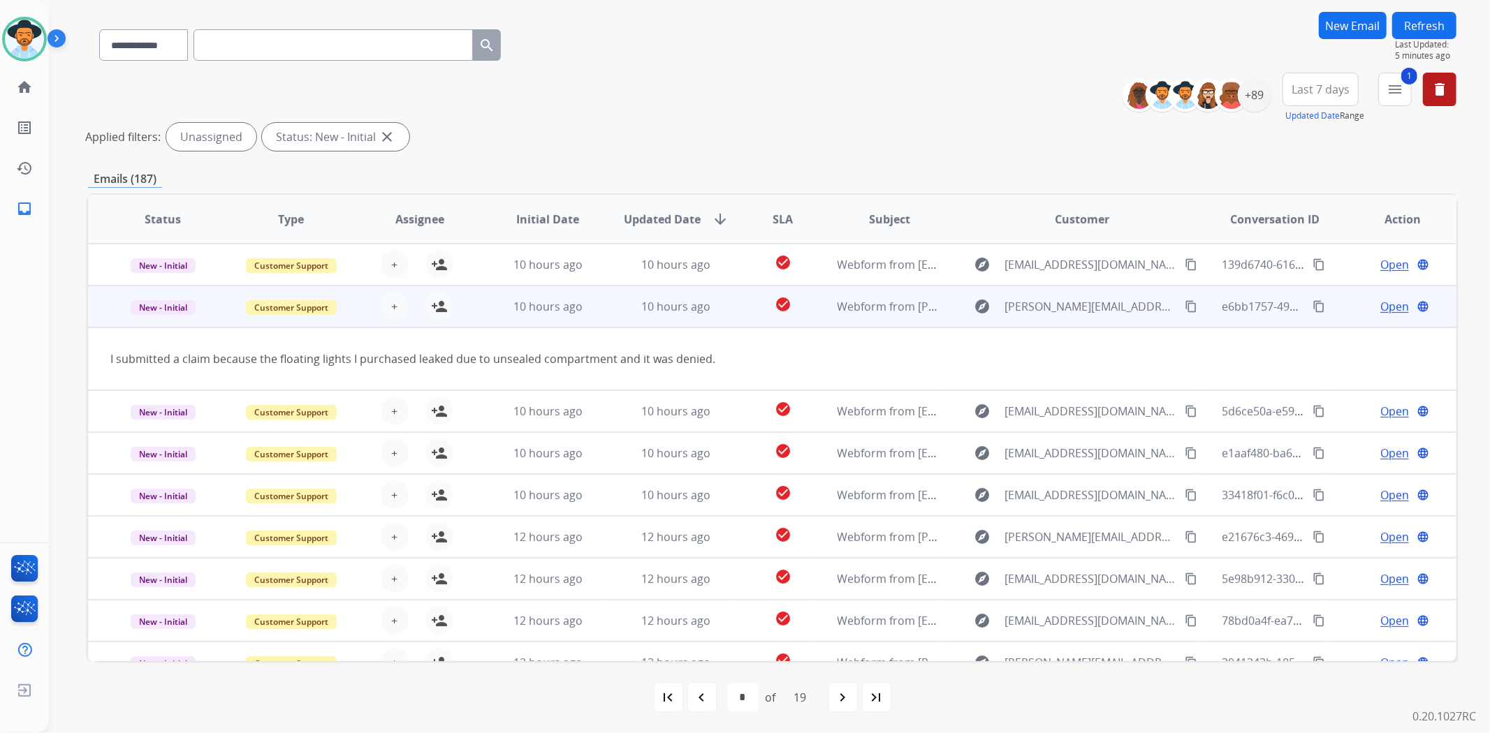
scroll to position [42, 0]
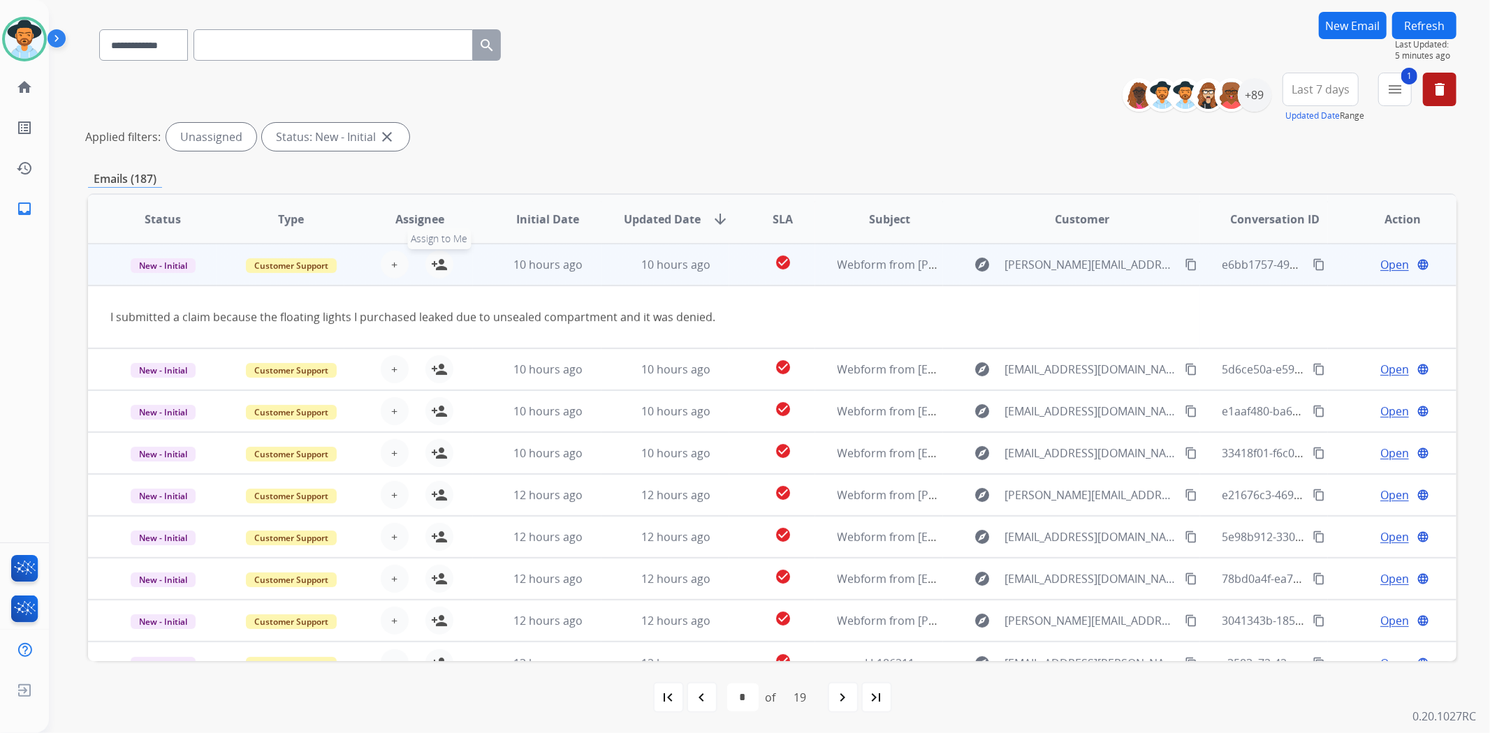
click at [439, 263] on mat-icon "person_add" at bounding box center [439, 264] width 17 height 17
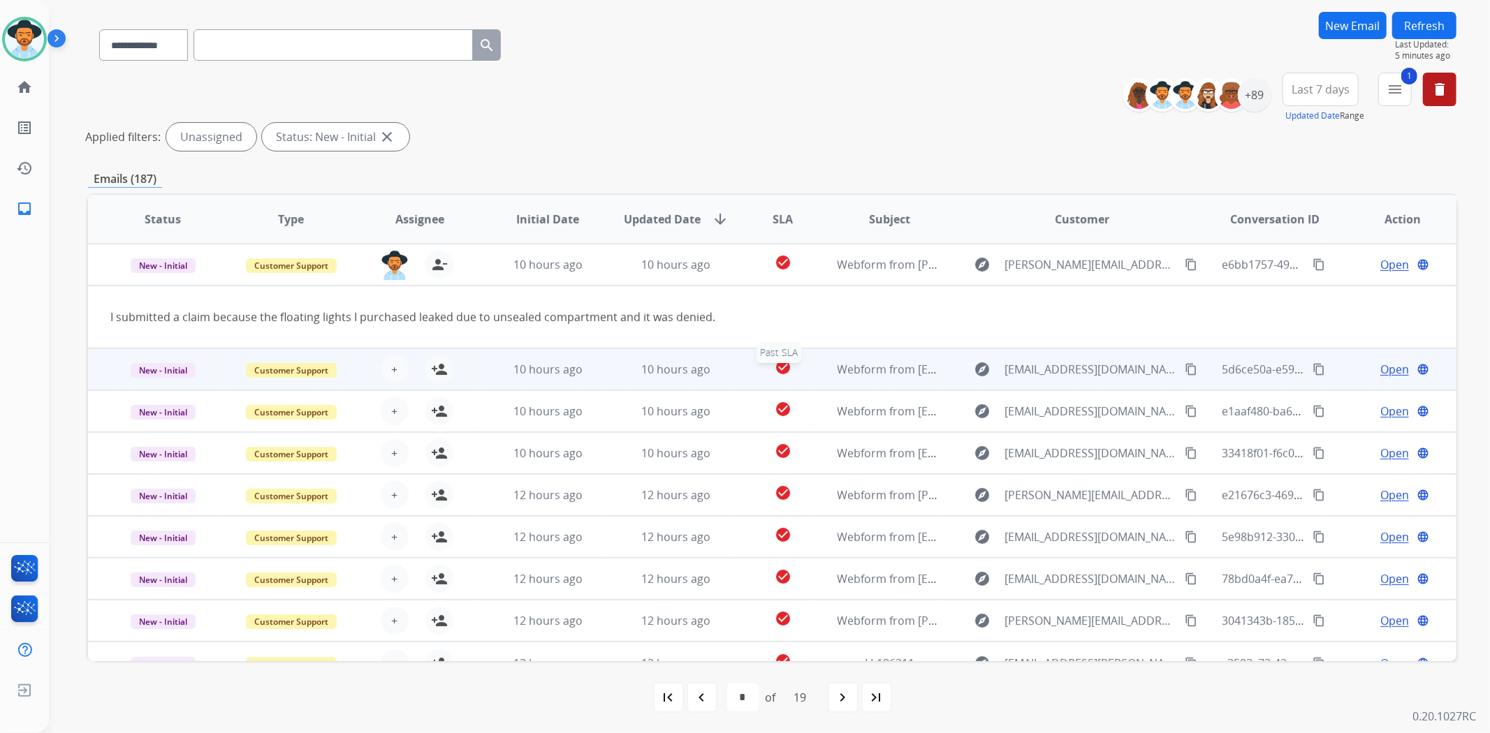
click at [804, 365] on div "check_circle" at bounding box center [783, 369] width 62 height 21
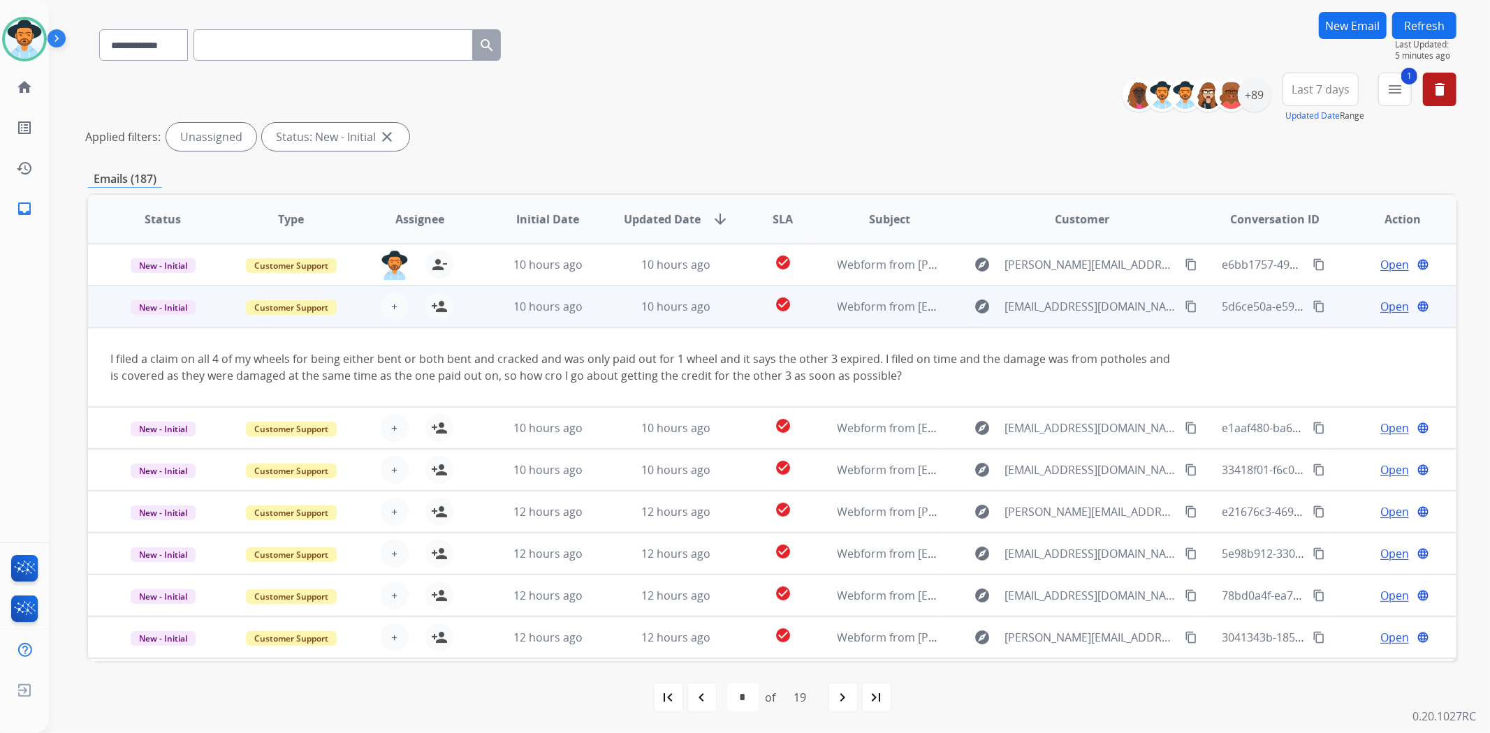
scroll to position [80, 0]
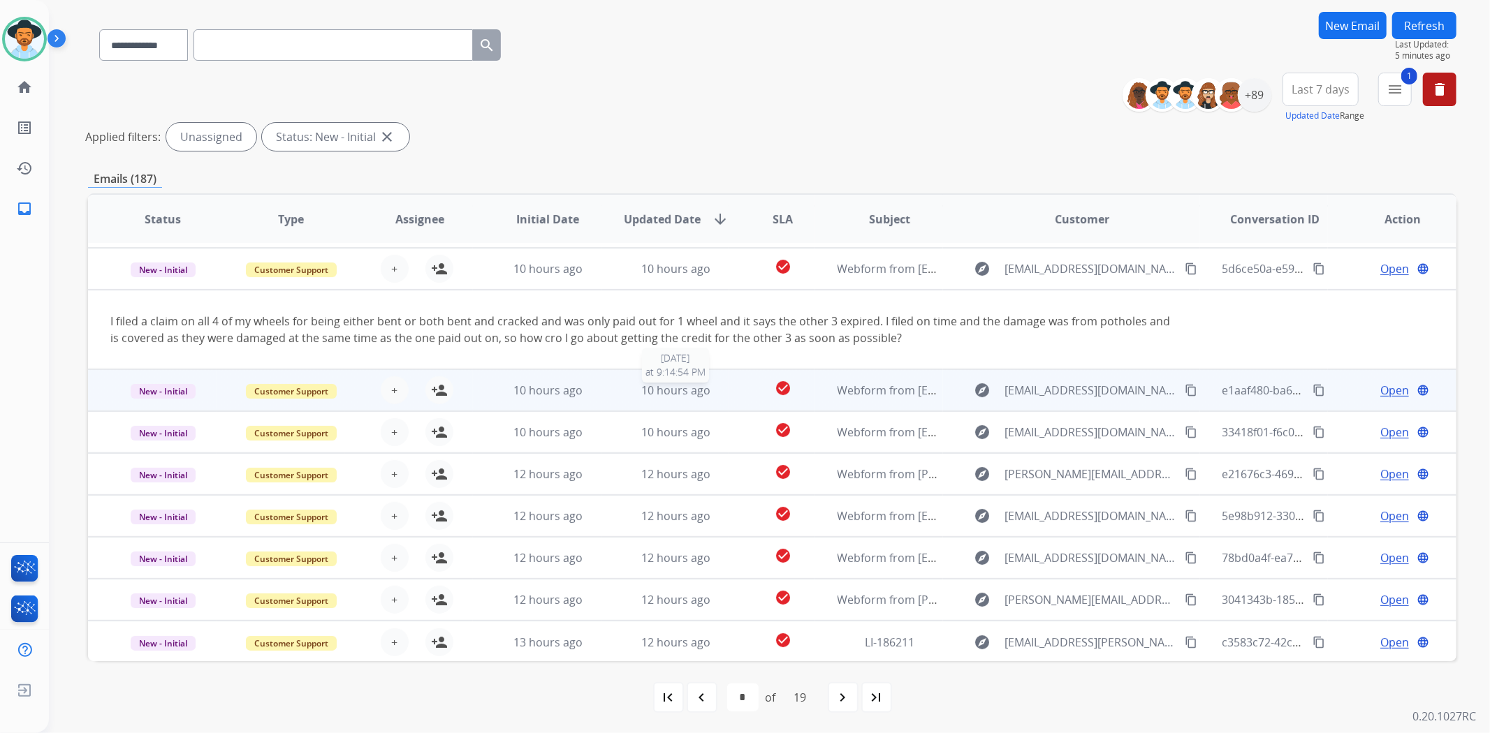
click at [718, 388] on div "10 hours ago" at bounding box center [676, 390] width 105 height 17
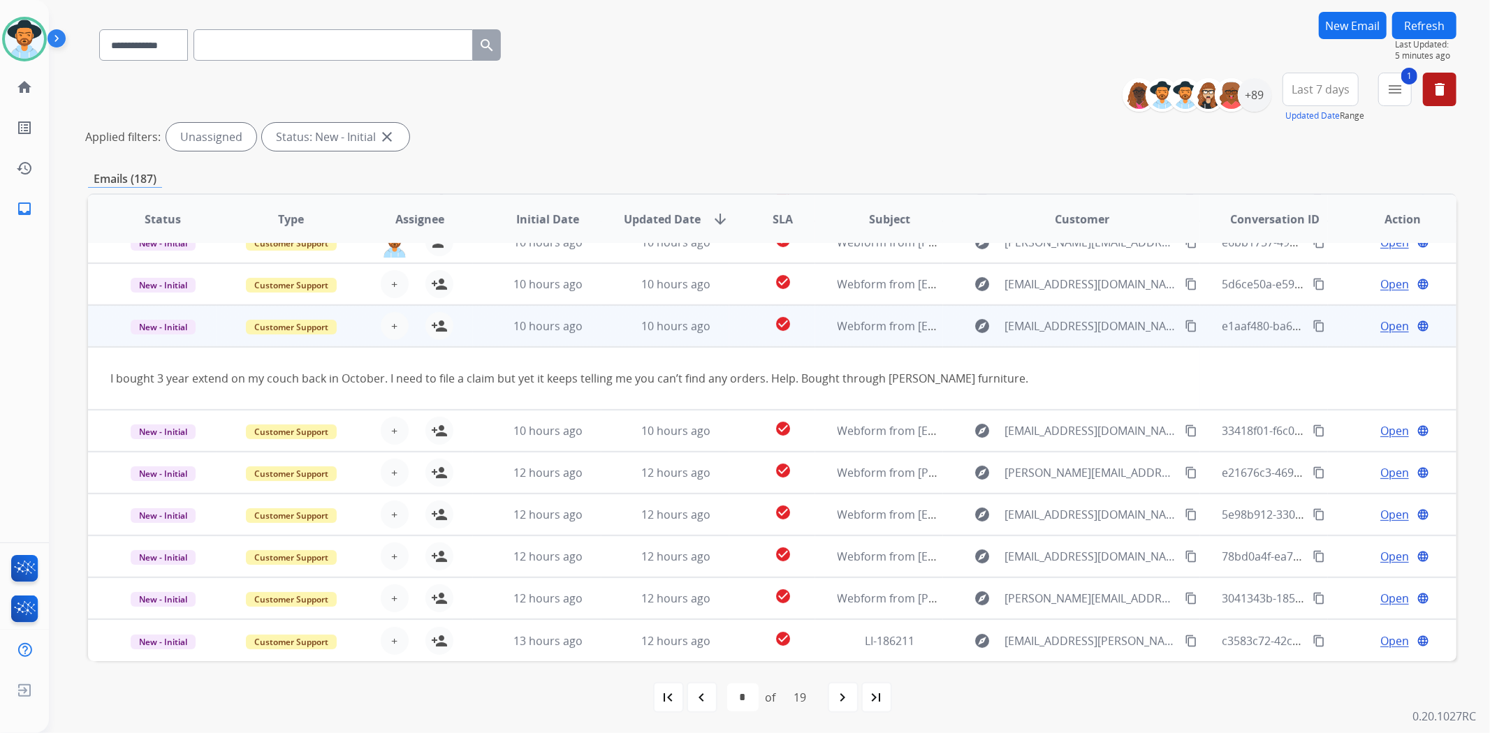
scroll to position [63, 0]
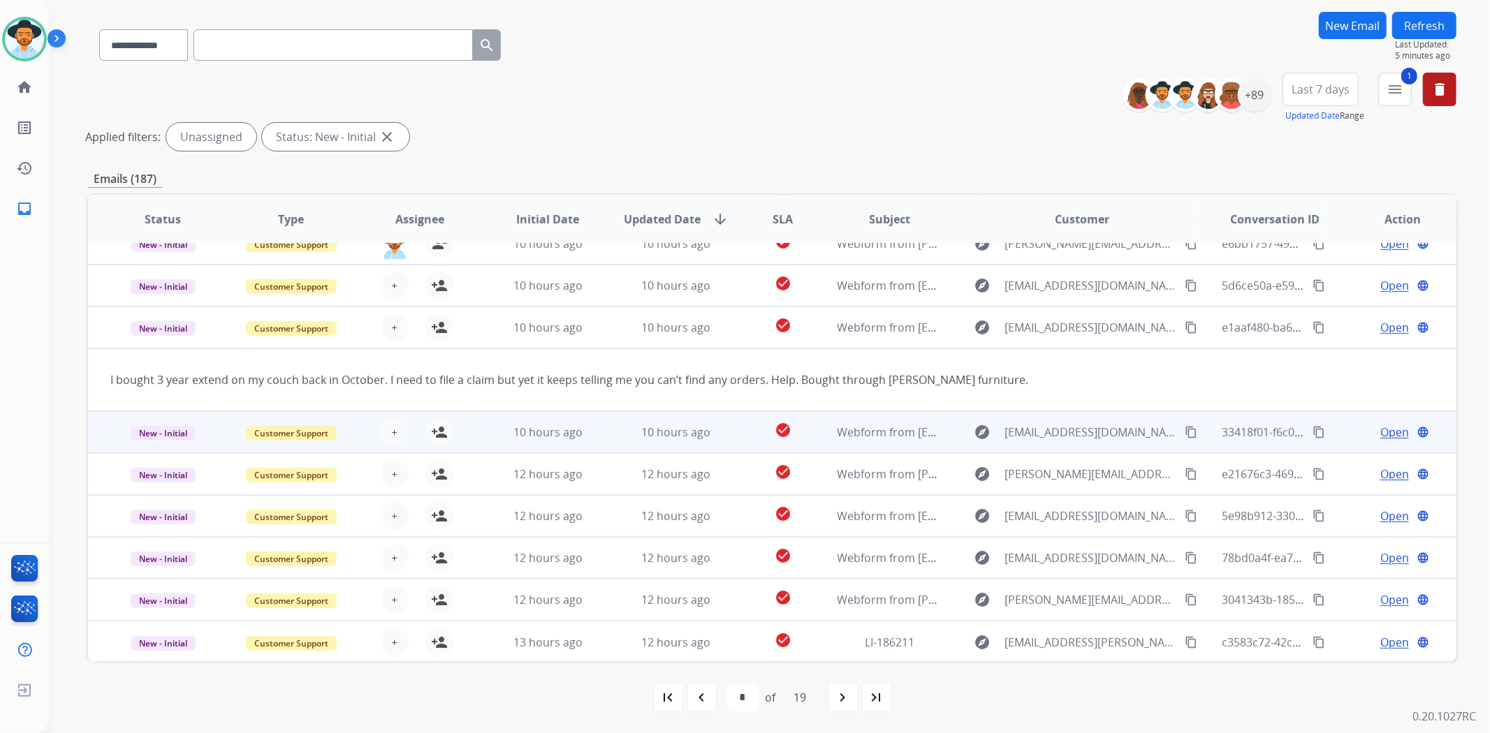
click at [729, 435] on td "check_circle" at bounding box center [771, 432] width 85 height 42
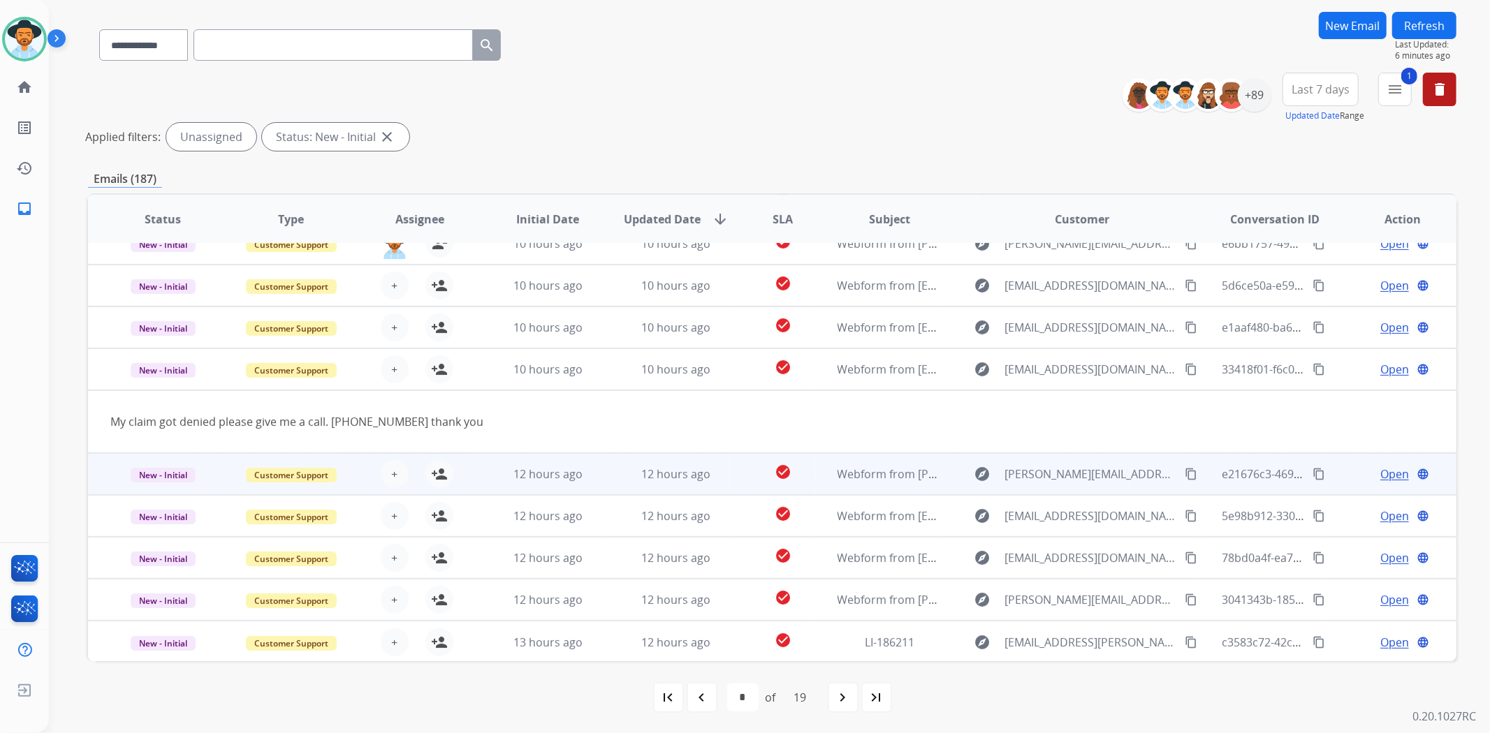
click at [740, 473] on td "check_circle" at bounding box center [771, 474] width 85 height 42
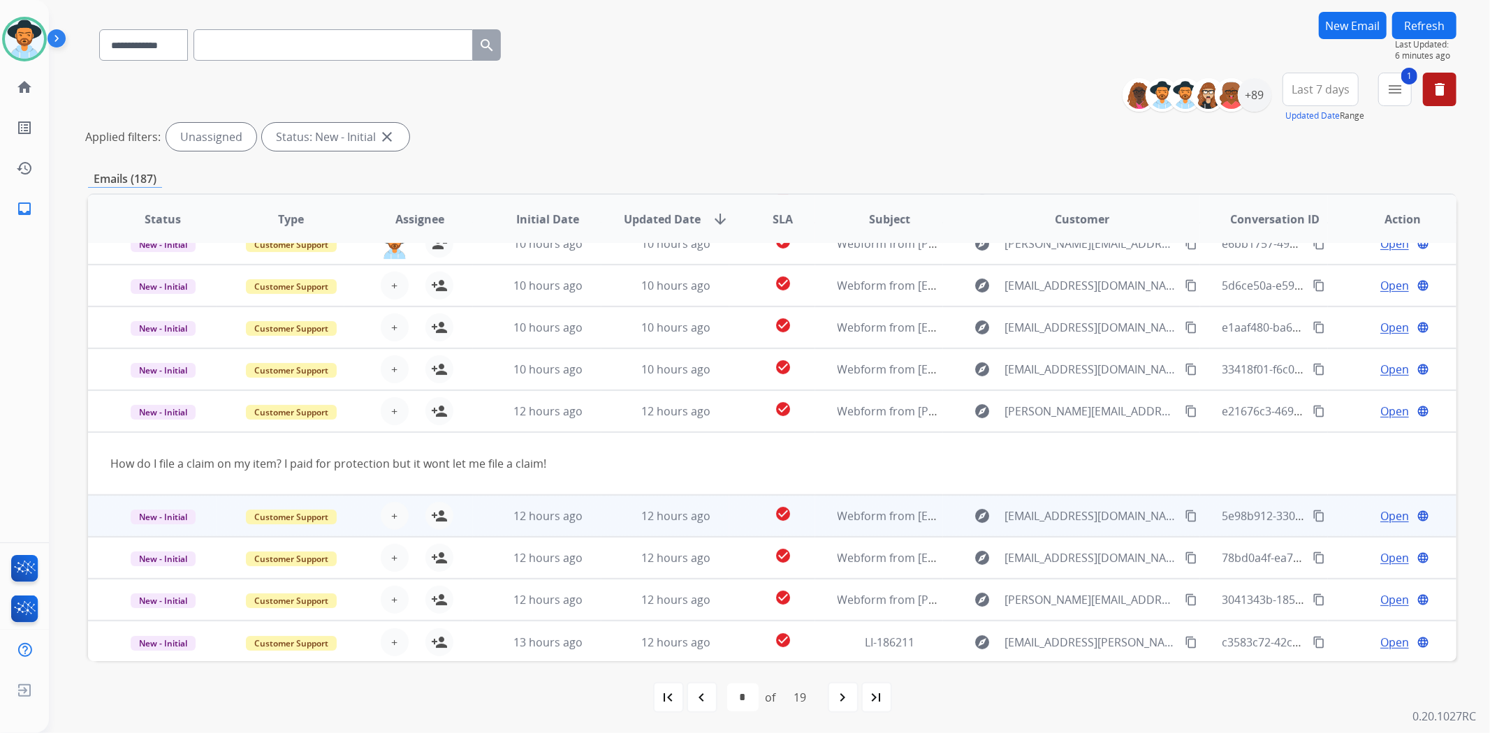
click at [743, 508] on td "check_circle" at bounding box center [771, 516] width 85 height 42
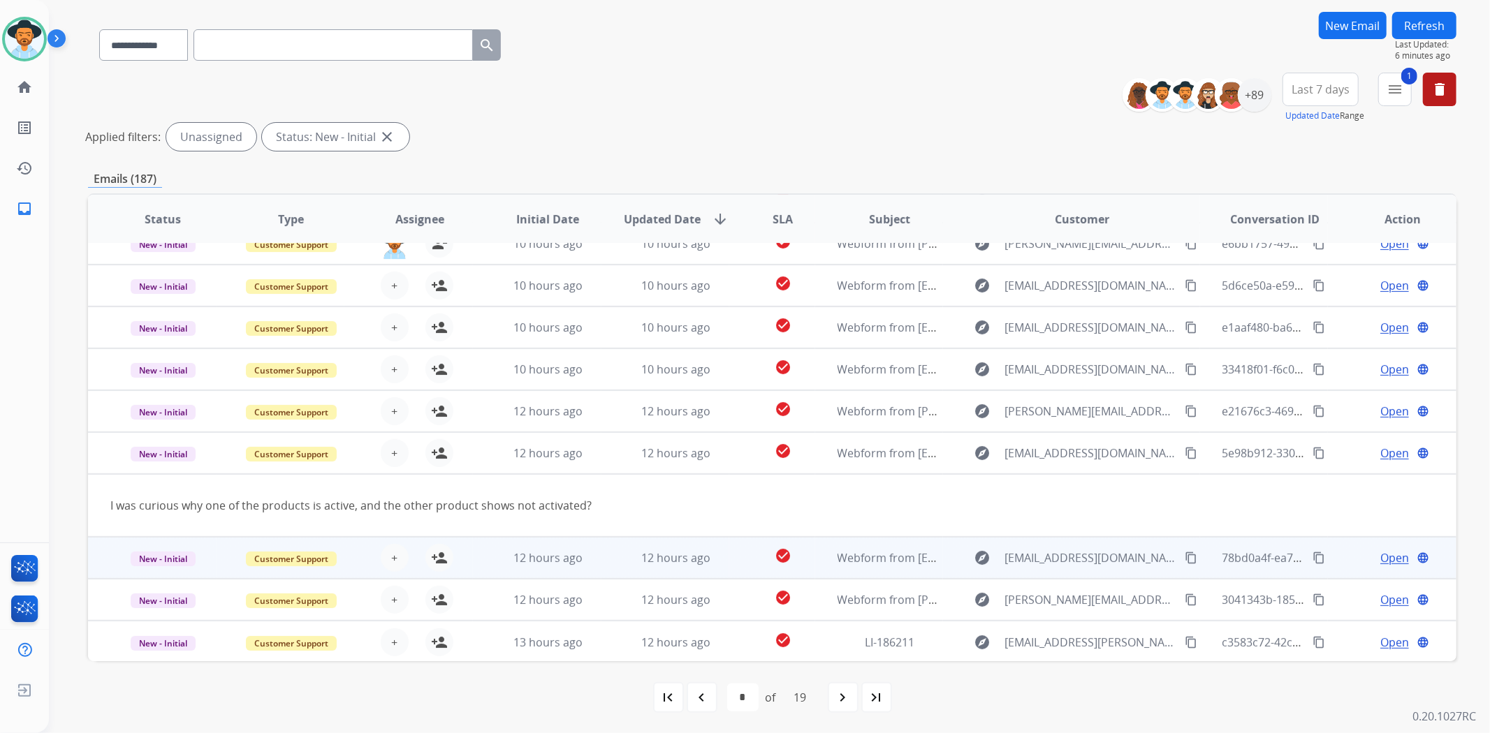
click at [730, 546] on td "check_circle" at bounding box center [771, 558] width 85 height 42
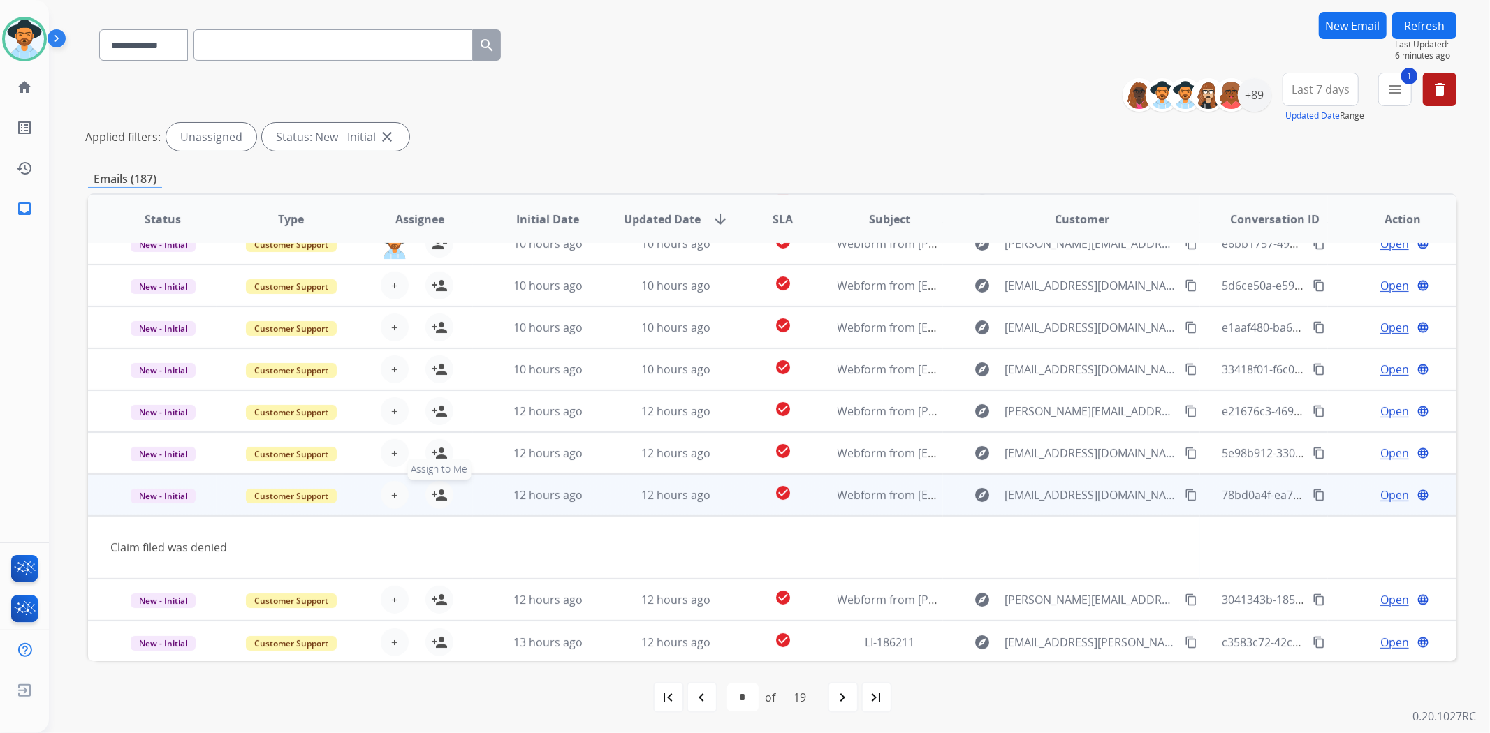
click at [436, 497] on mat-icon "person_add" at bounding box center [439, 495] width 17 height 17
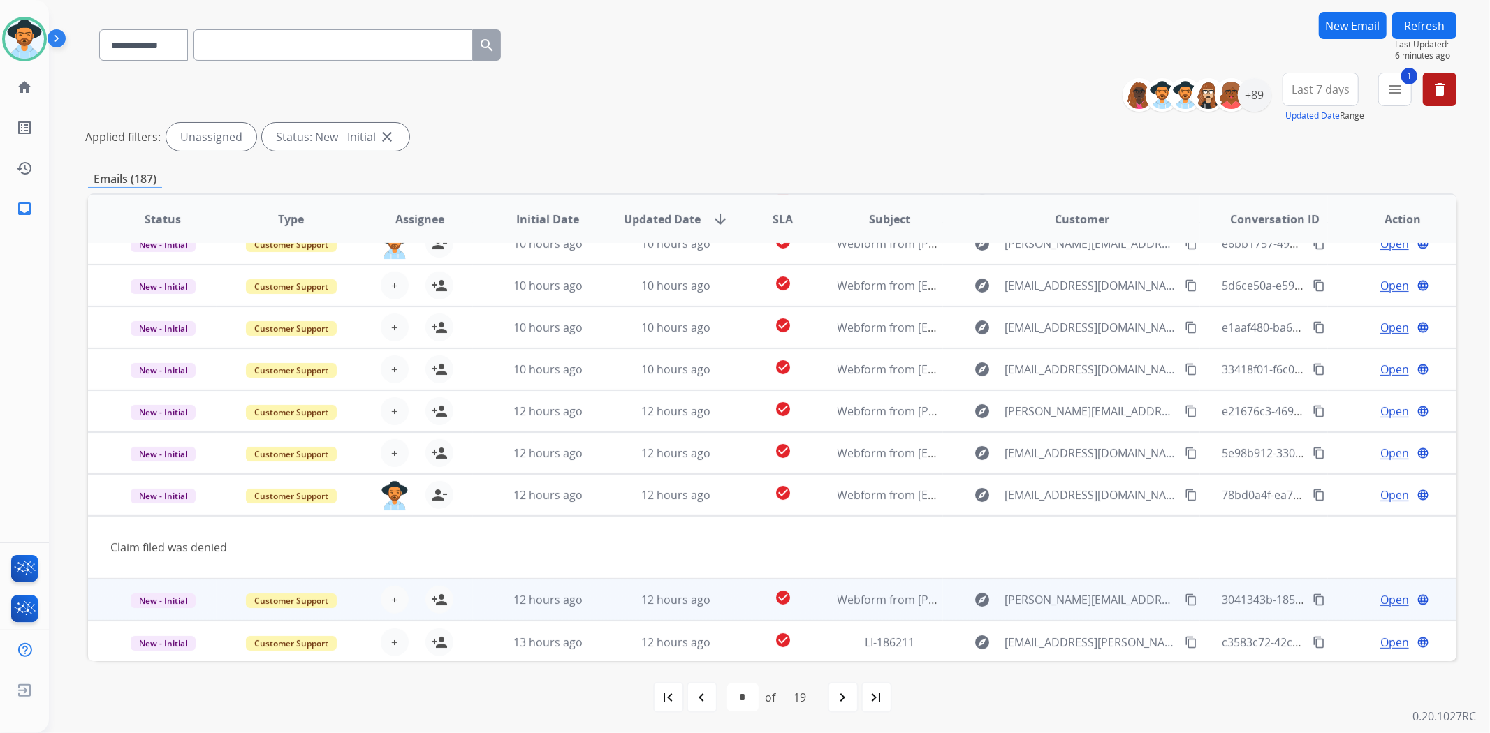
click at [737, 588] on td "check_circle" at bounding box center [771, 600] width 85 height 42
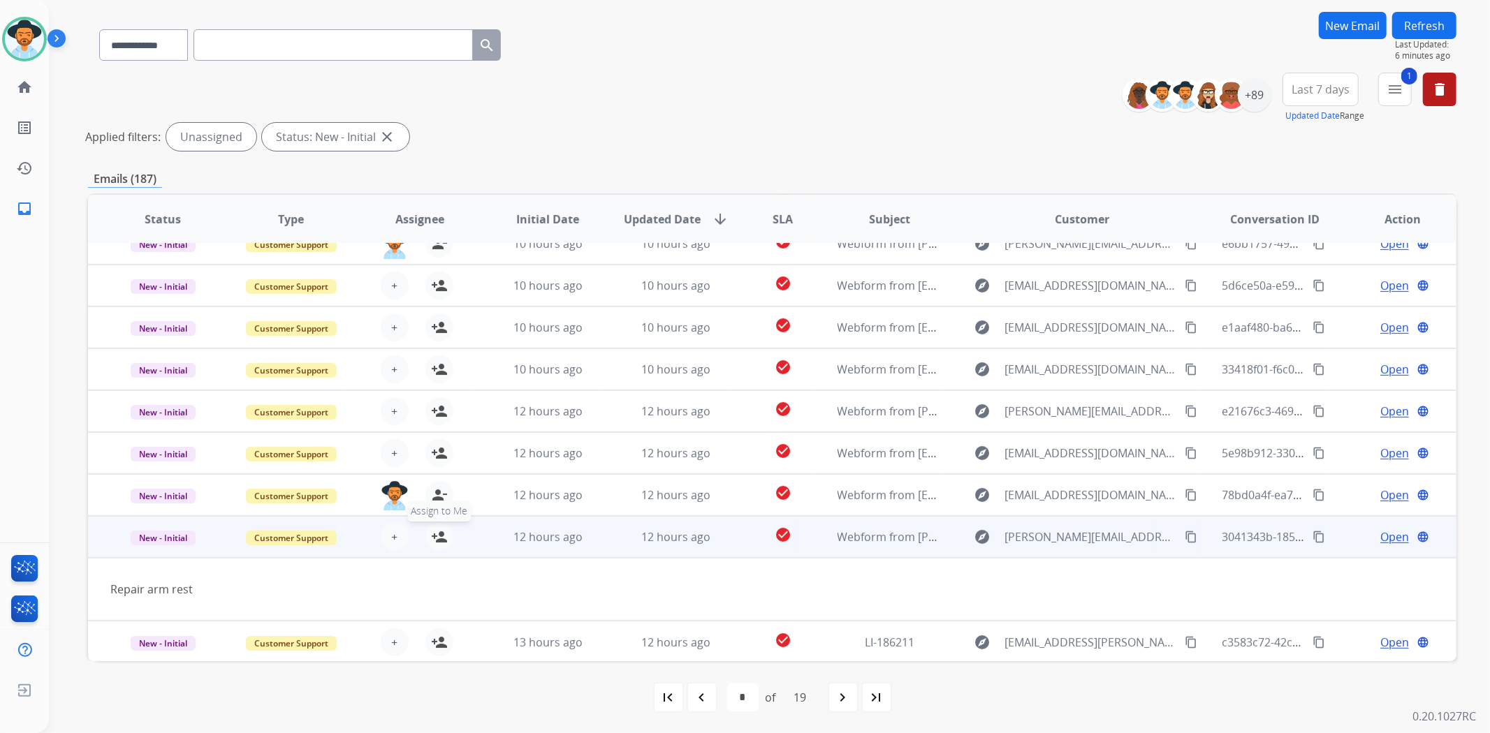
click at [431, 531] on mat-icon "person_add" at bounding box center [439, 537] width 17 height 17
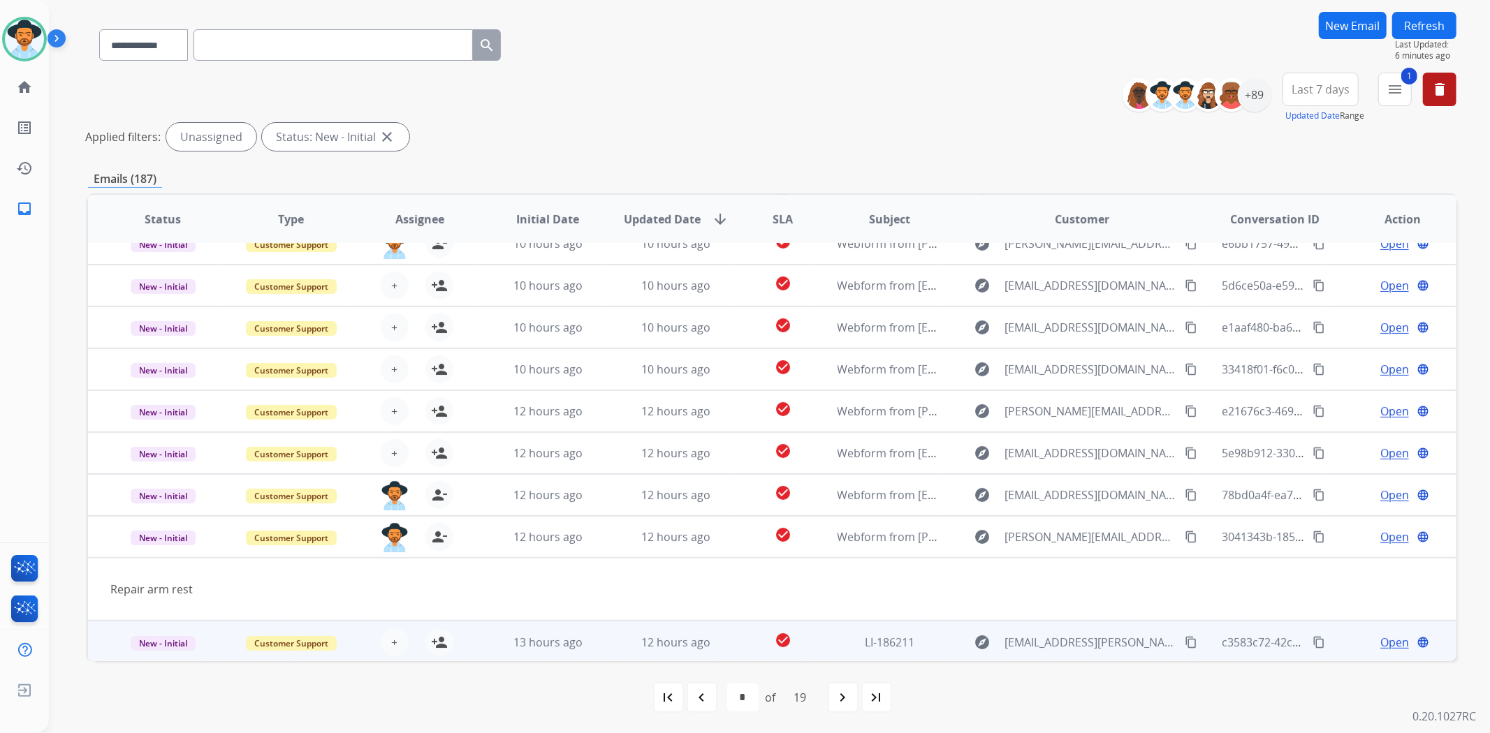
click at [729, 634] on td "check_circle" at bounding box center [771, 642] width 85 height 42
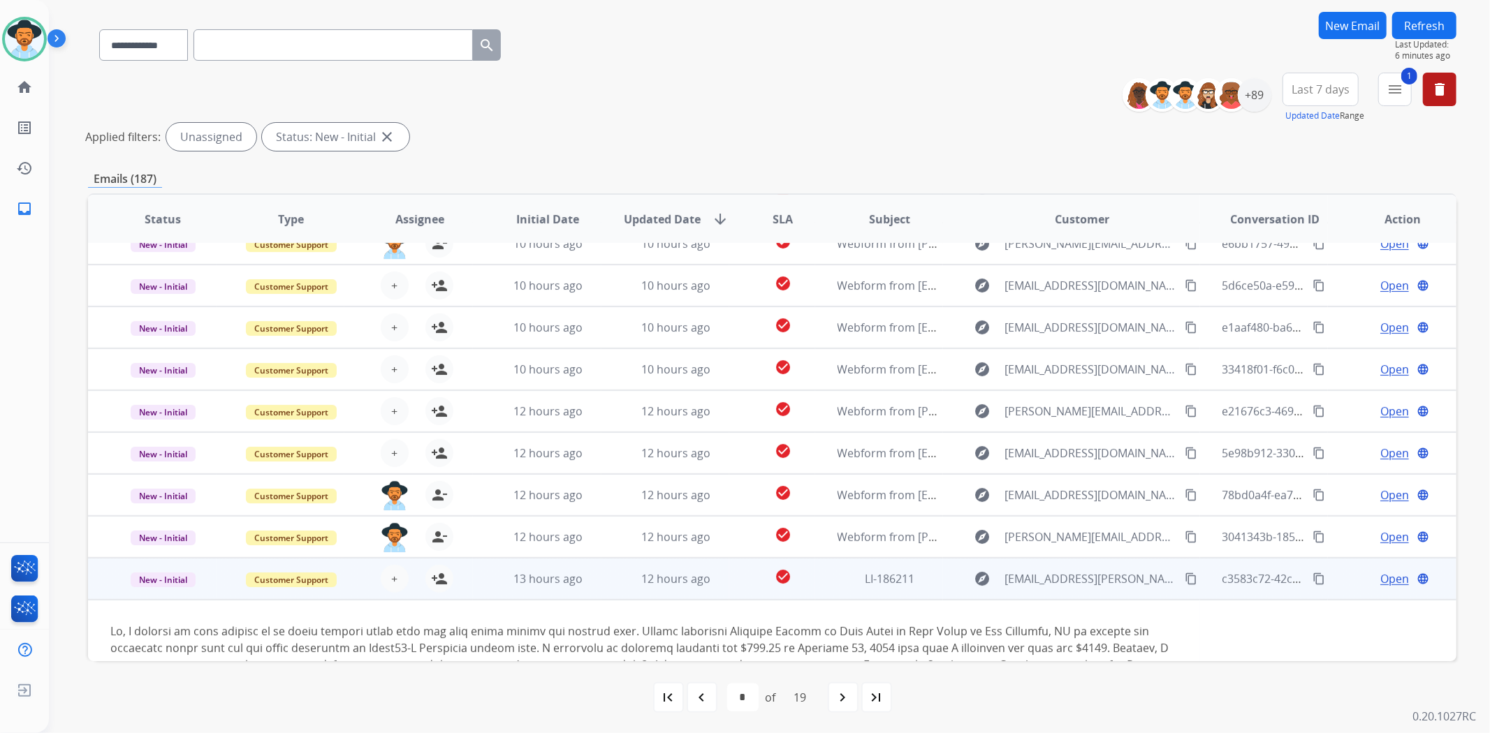
scroll to position [147, 0]
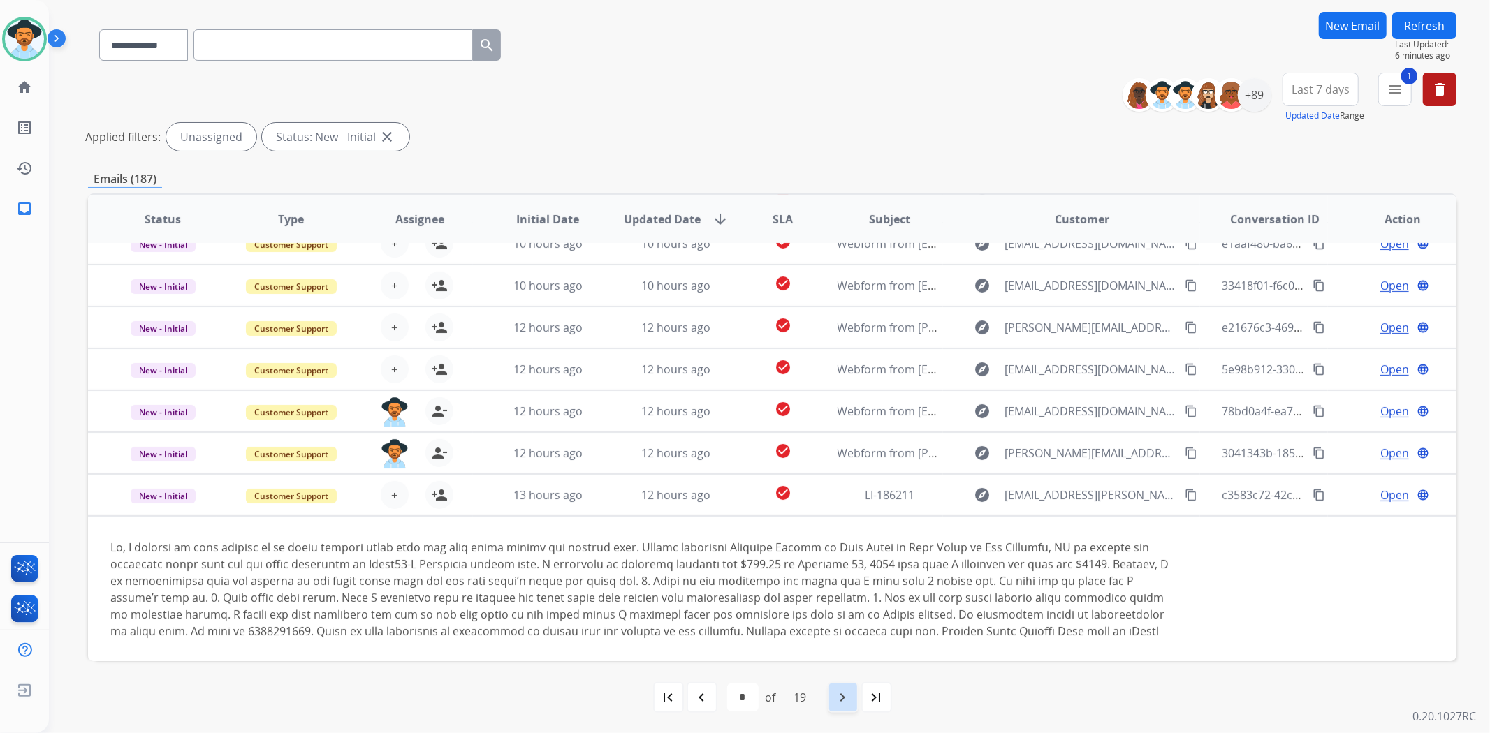
click at [848, 687] on div "navigate_next" at bounding box center [843, 697] width 31 height 31
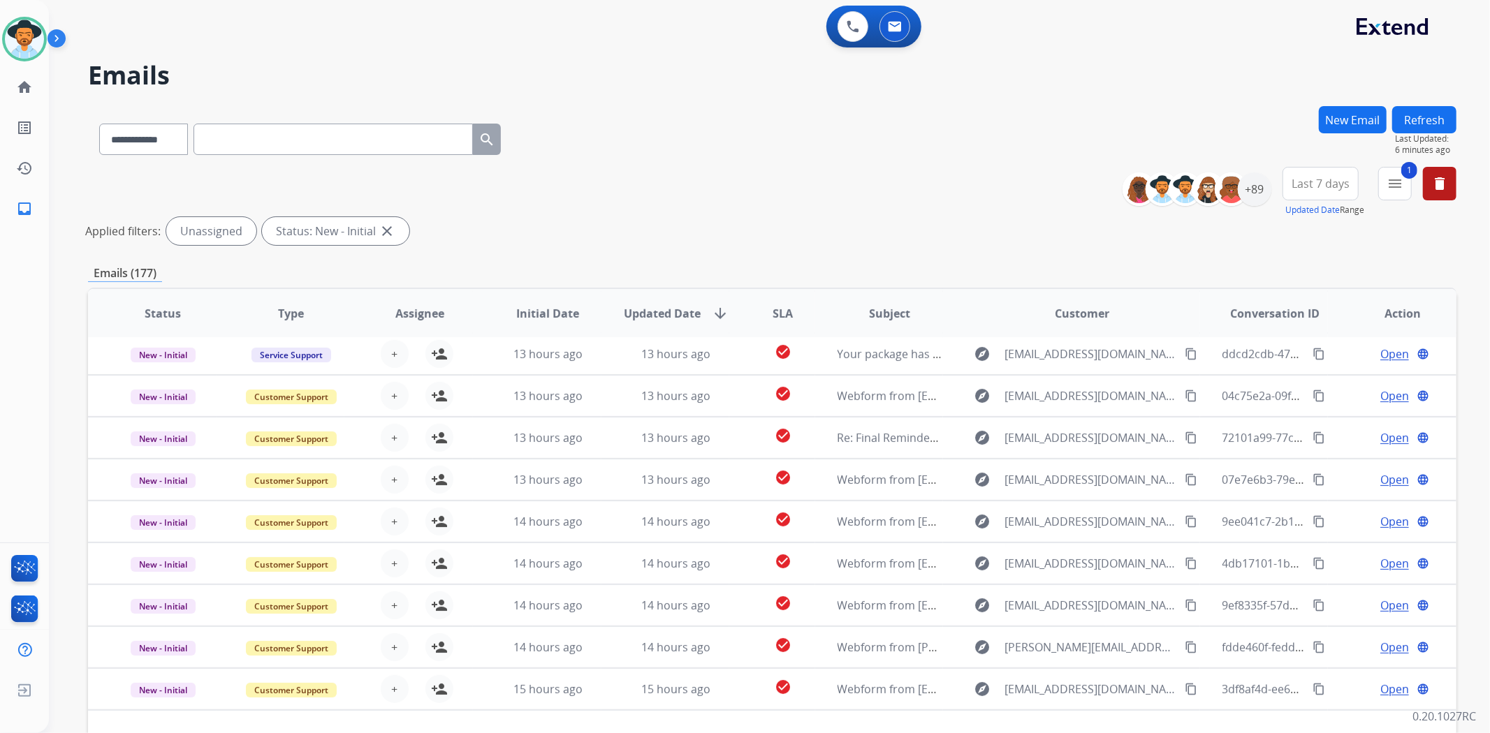
scroll to position [45, 0]
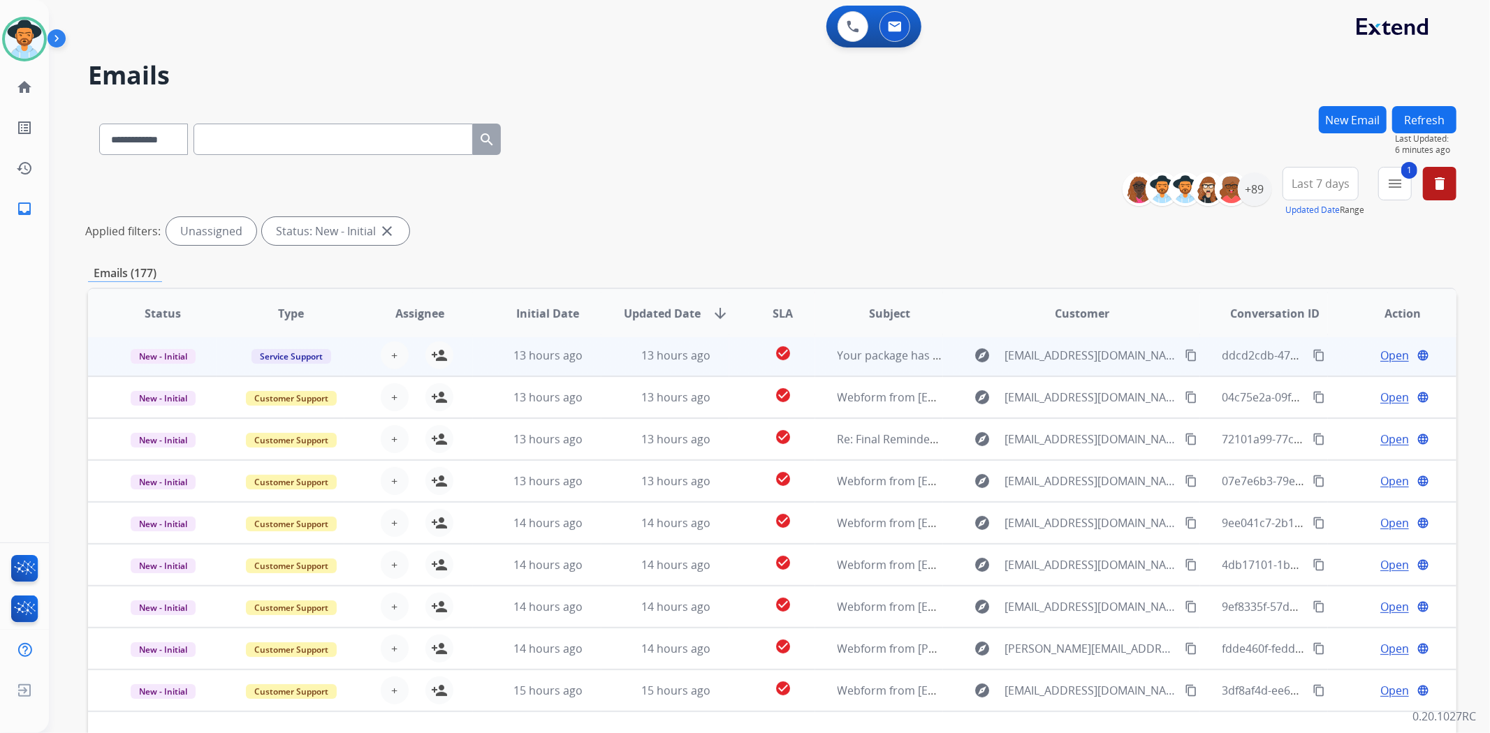
click at [943, 356] on td "explore support@radpowerbikes.narvar.com content_copy" at bounding box center [1071, 356] width 256 height 42
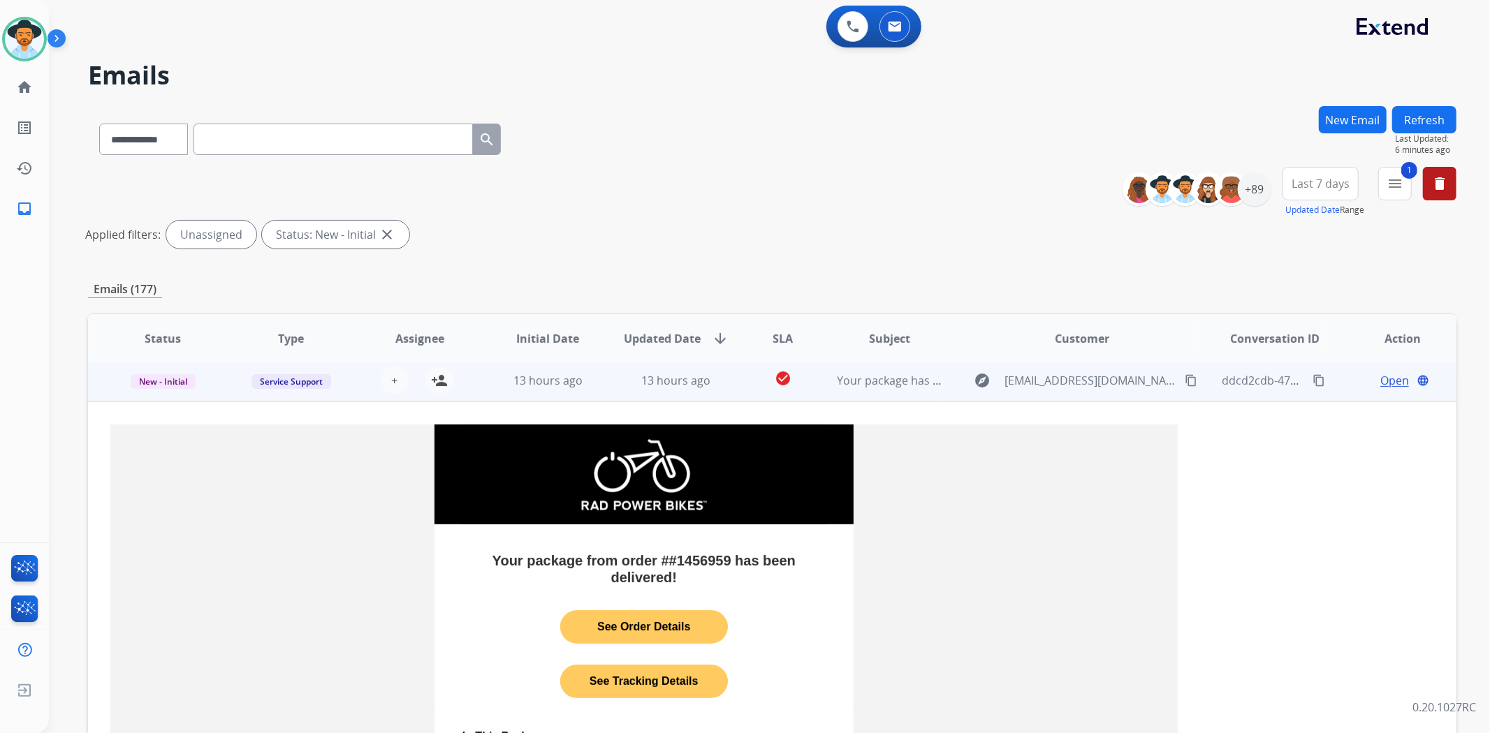
scroll to position [42, 0]
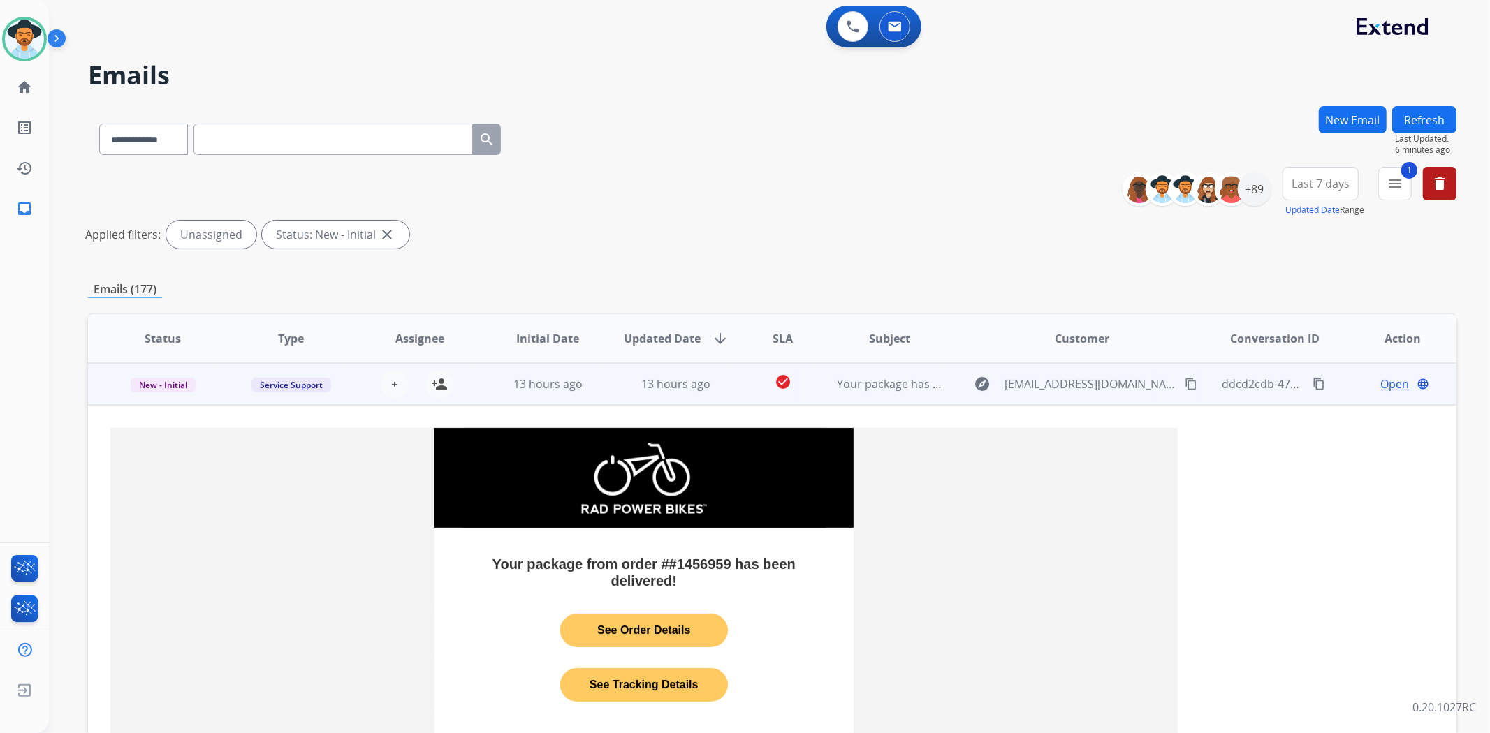
click at [952, 384] on td "explore support@radpowerbikes.narvar.com content_copy" at bounding box center [1071, 384] width 256 height 42
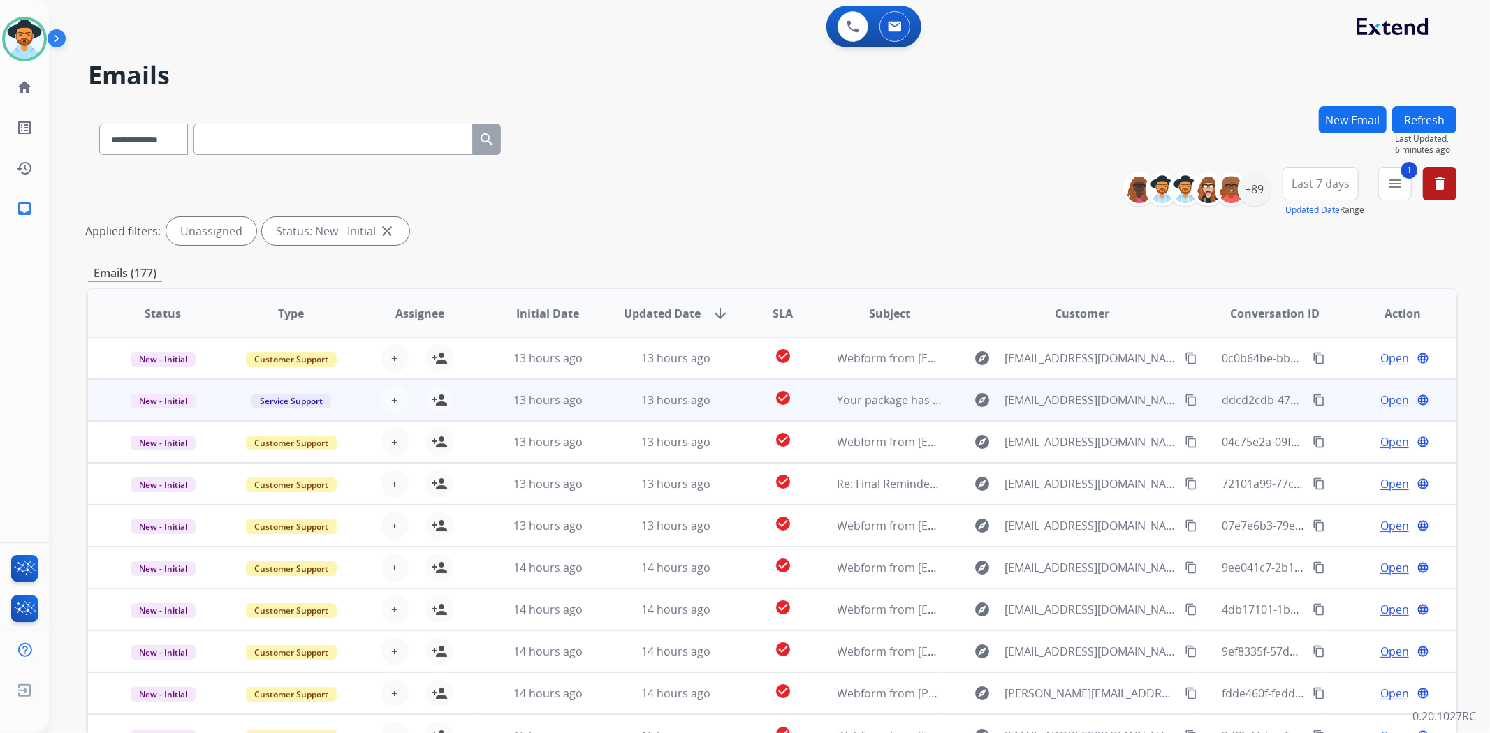
click at [943, 402] on td "explore support@radpowerbikes.narvar.com content_copy" at bounding box center [1071, 400] width 256 height 42
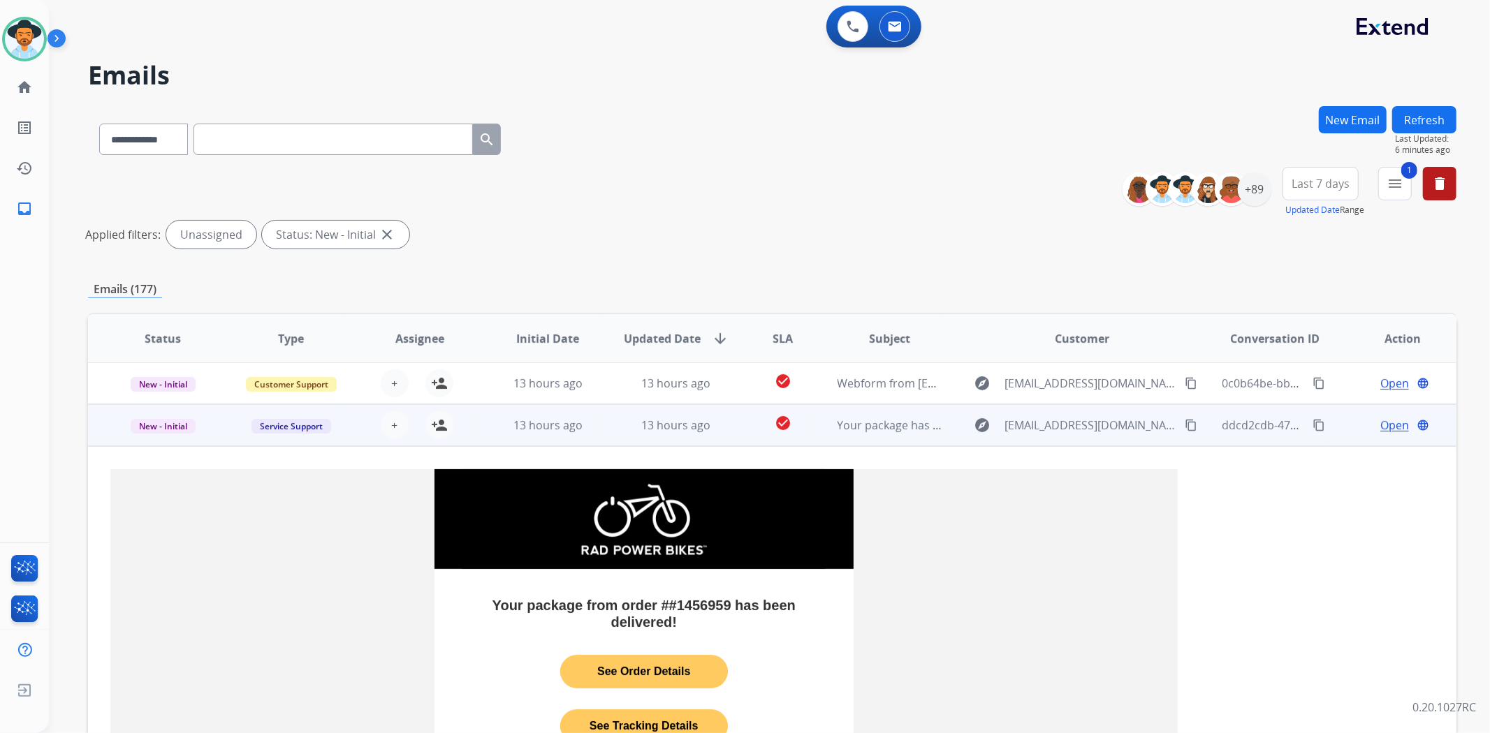
scroll to position [42, 0]
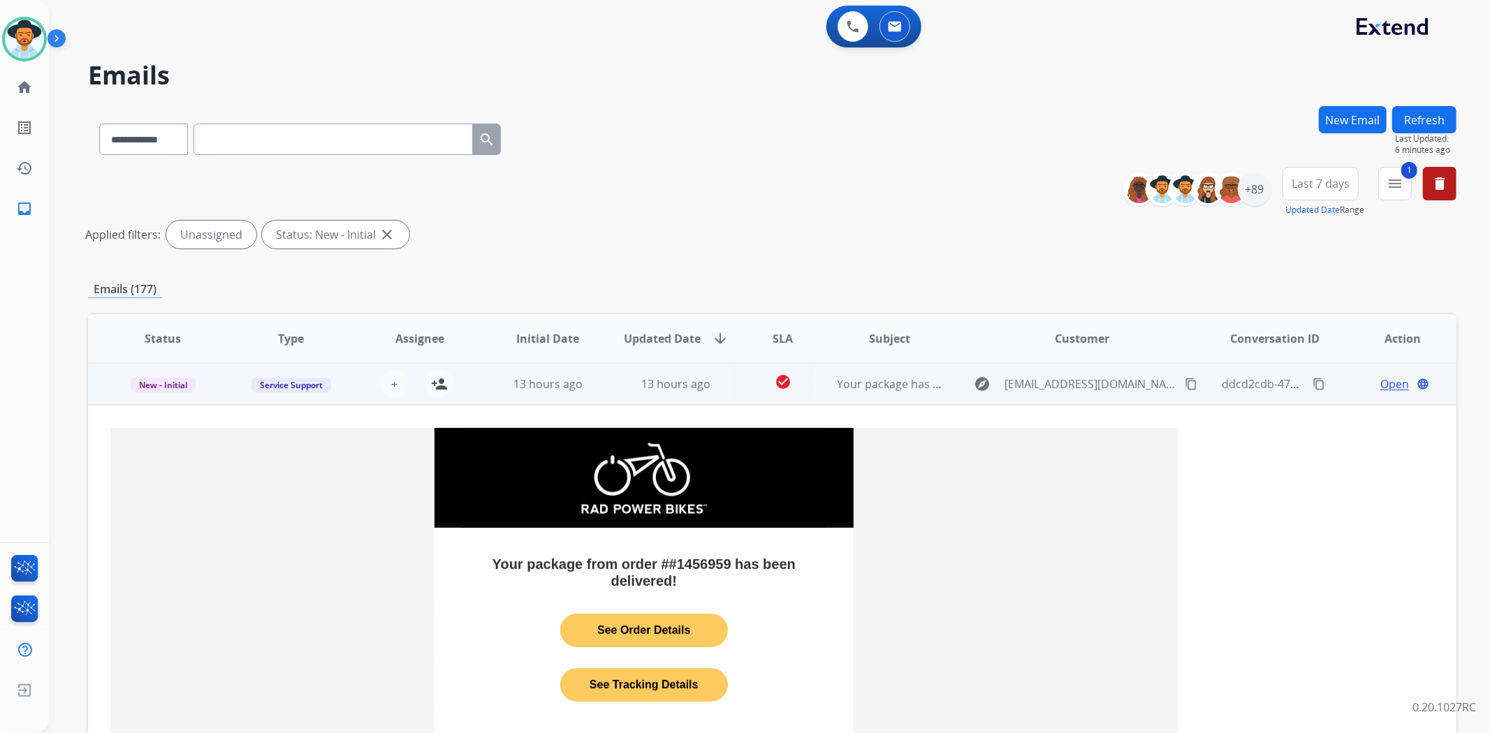
click at [943, 388] on td "explore support@radpowerbikes.narvar.com content_copy" at bounding box center [1071, 384] width 256 height 42
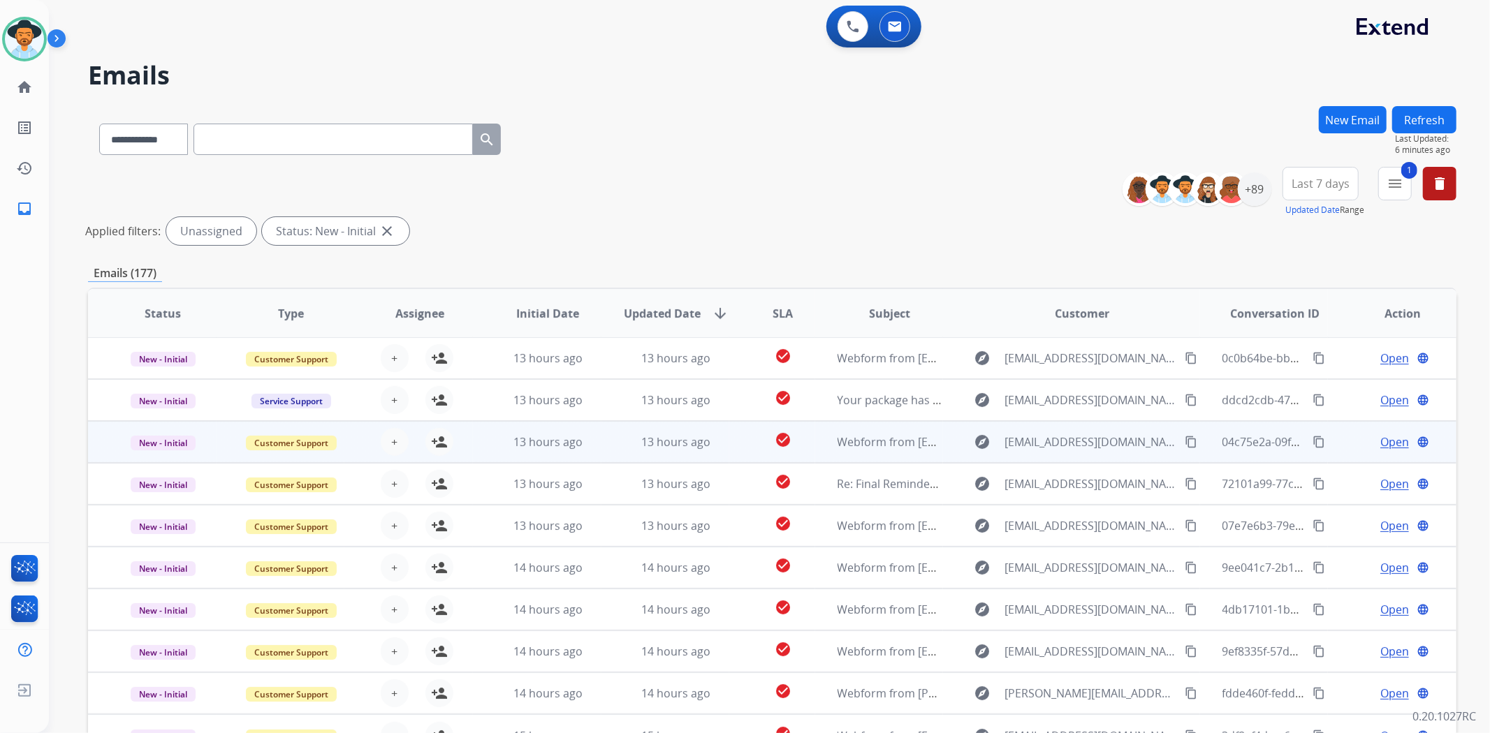
click at [943, 445] on td "explore Fdavila94@aol.com content_copy" at bounding box center [1071, 442] width 256 height 42
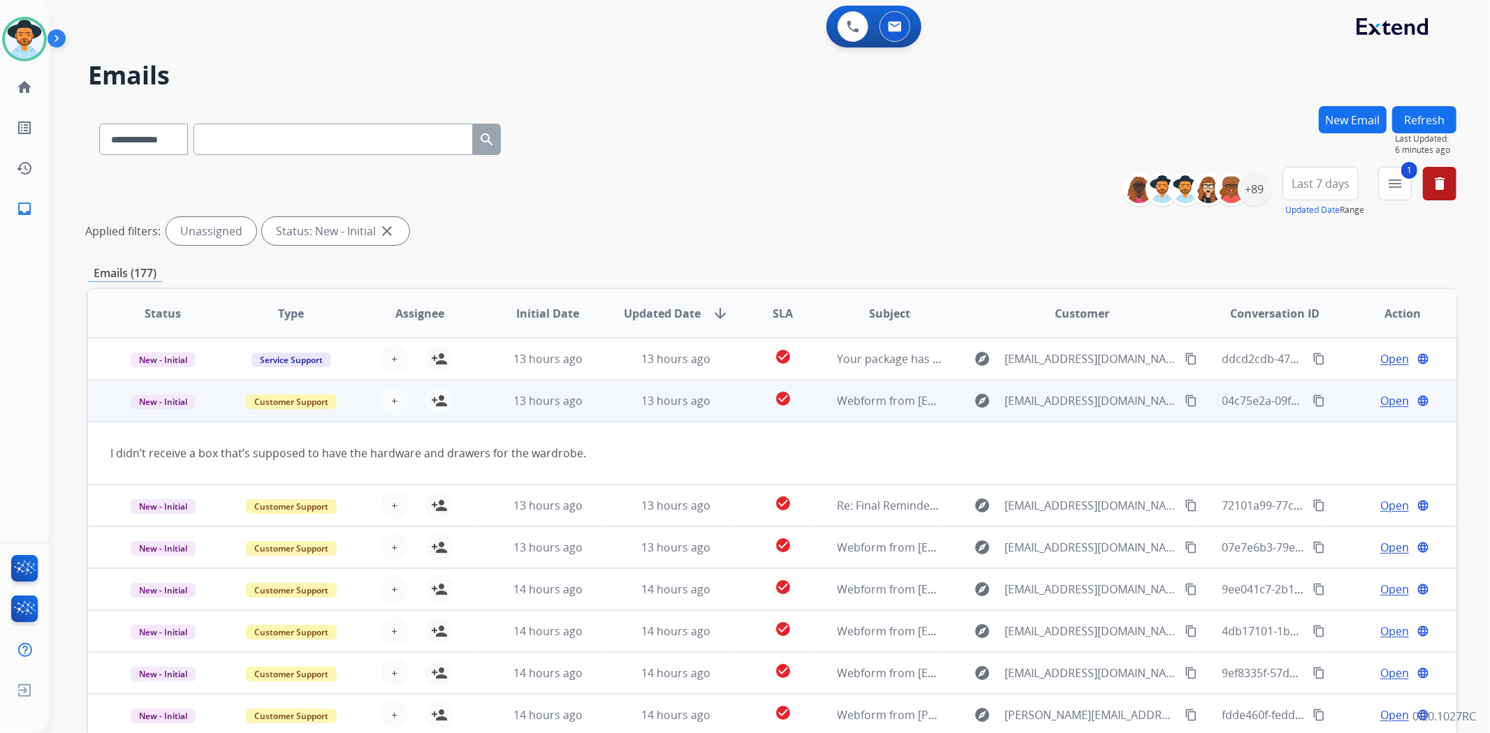
scroll to position [63, 0]
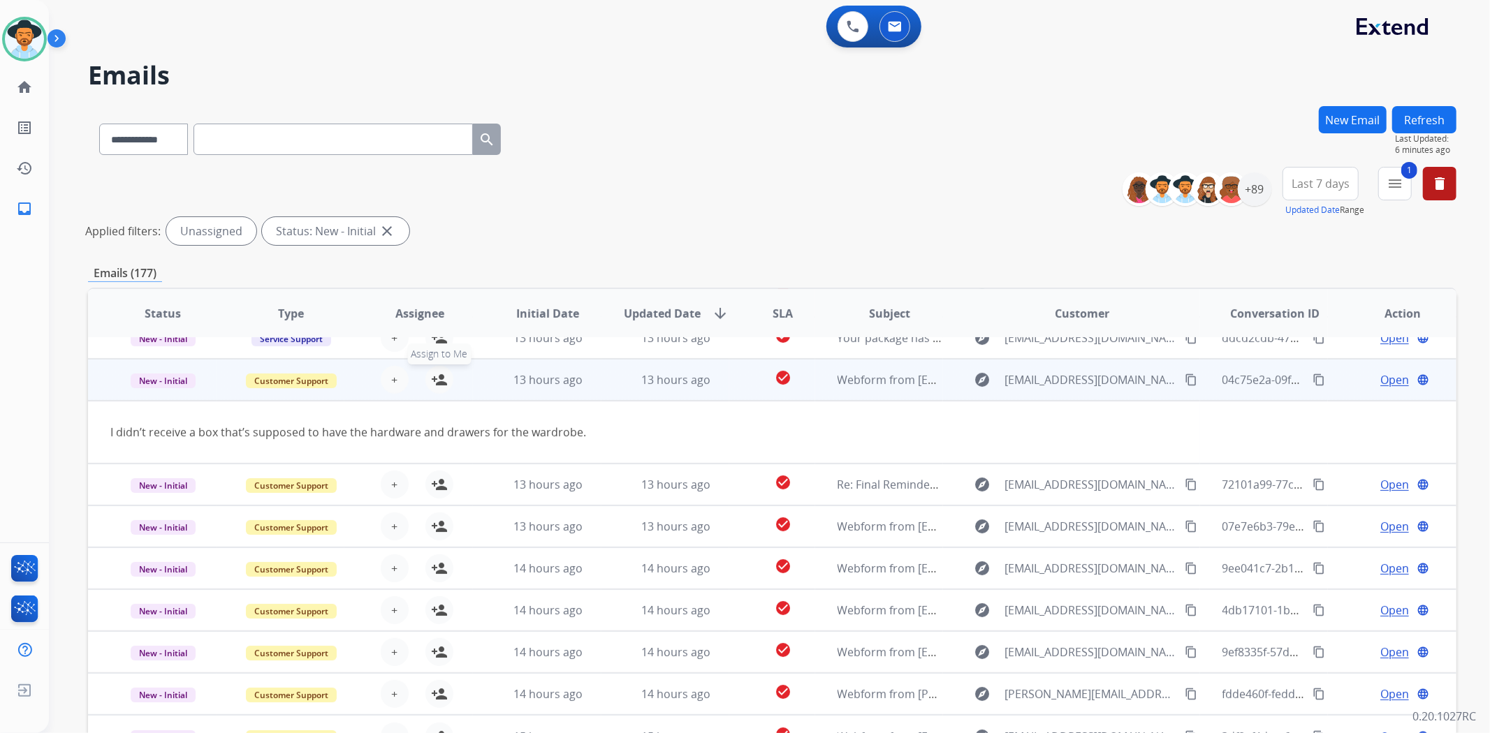
click at [446, 372] on button "person_add Assign to Me" at bounding box center [439, 380] width 28 height 28
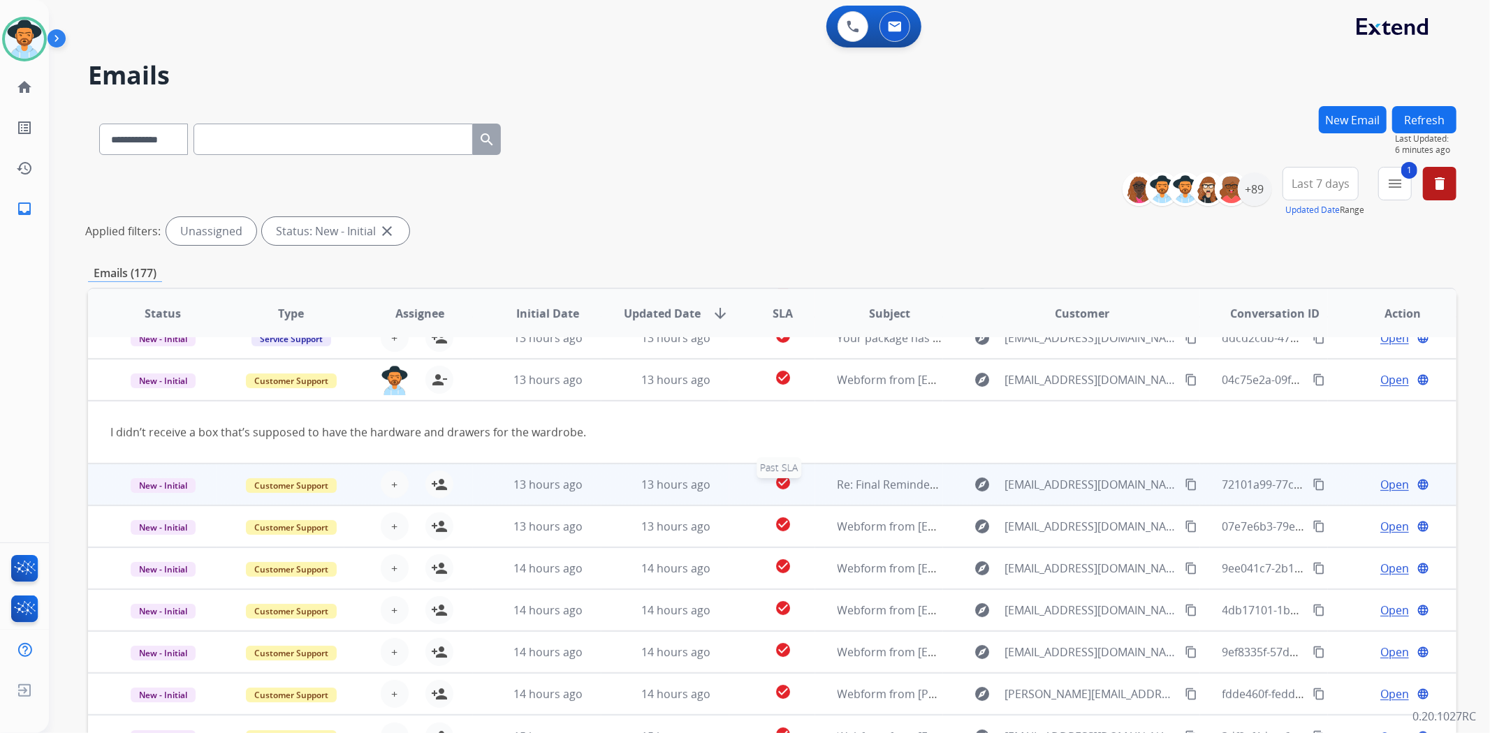
click at [752, 480] on div "check_circle" at bounding box center [783, 484] width 62 height 21
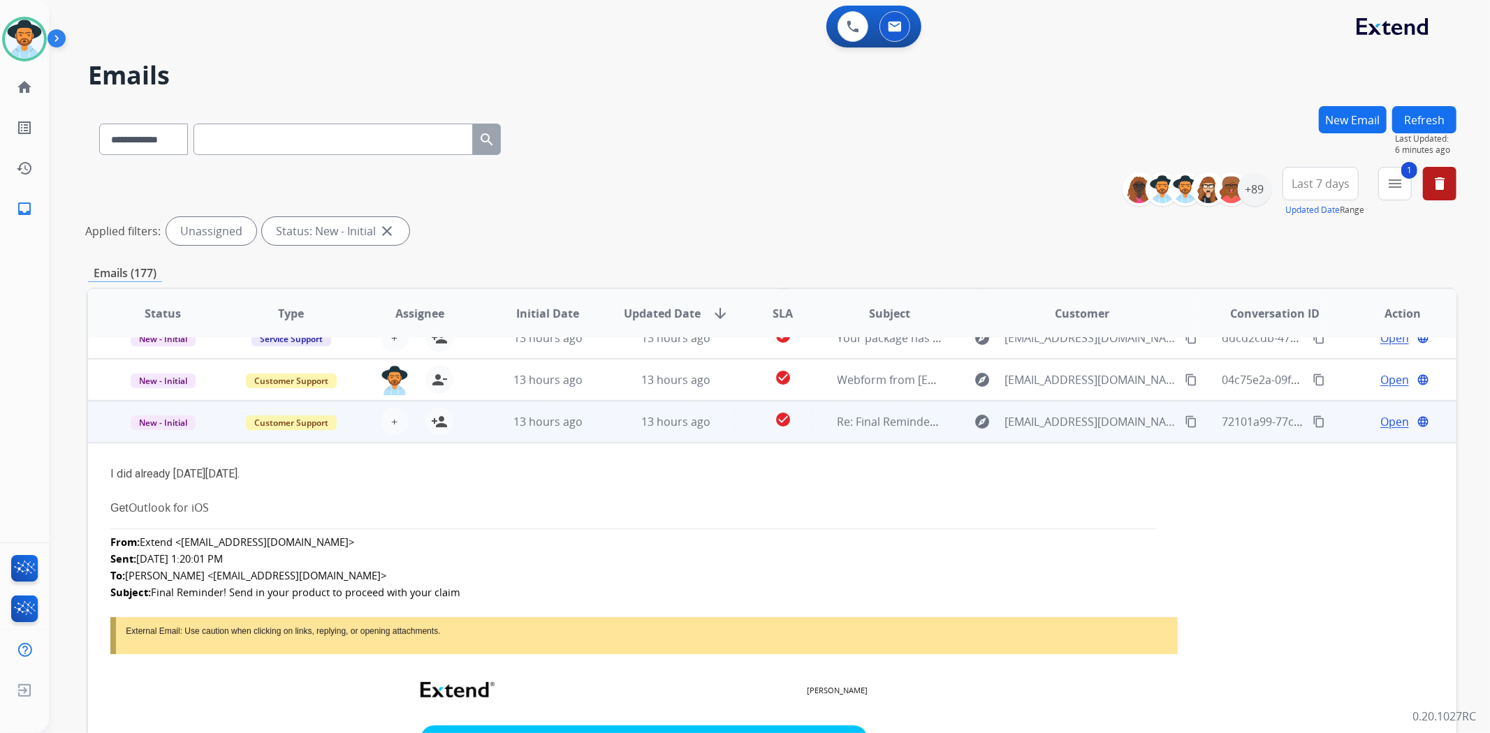
scroll to position [126, 0]
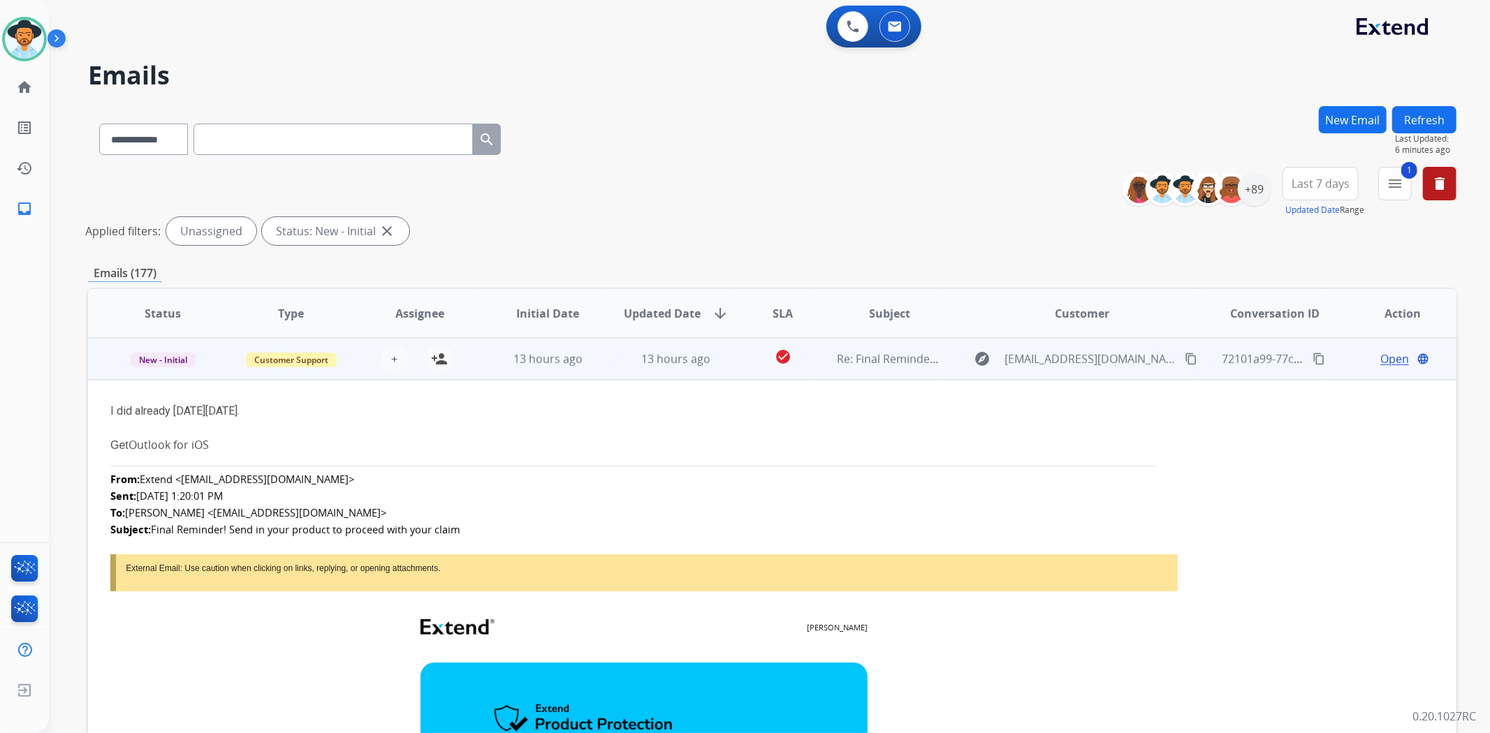
click at [717, 373] on td "13 hours ago" at bounding box center [665, 359] width 129 height 42
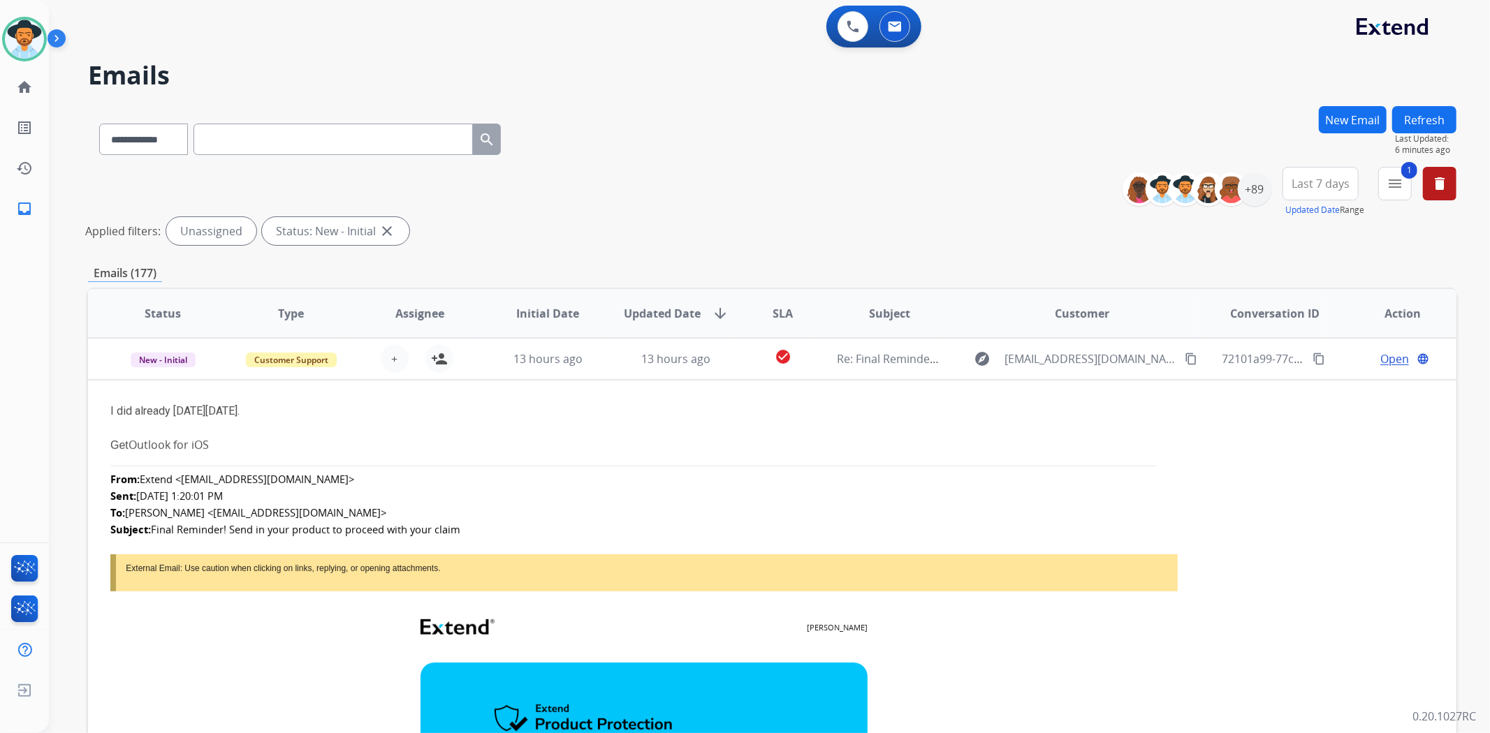
scroll to position [1, 0]
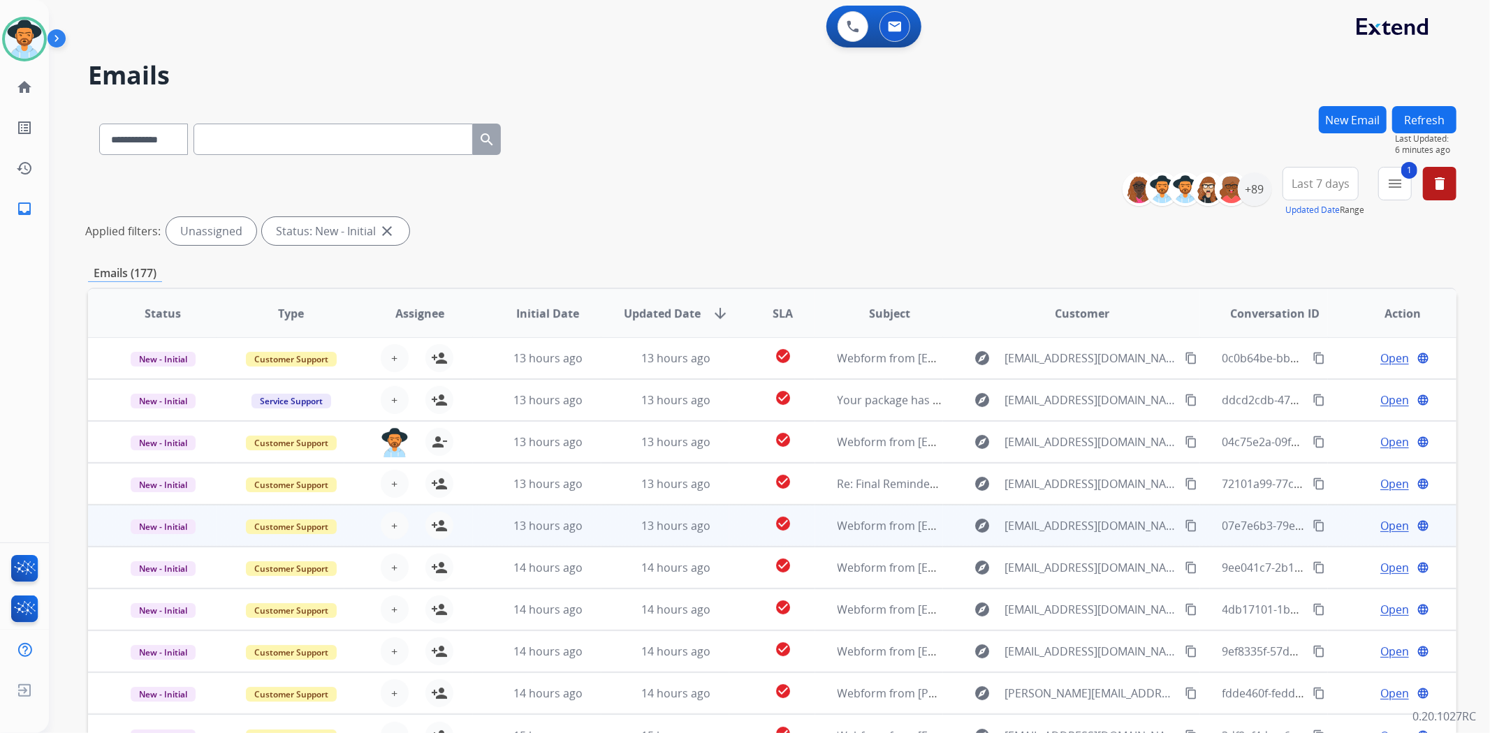
click at [729, 522] on td "check_circle" at bounding box center [771, 526] width 85 height 42
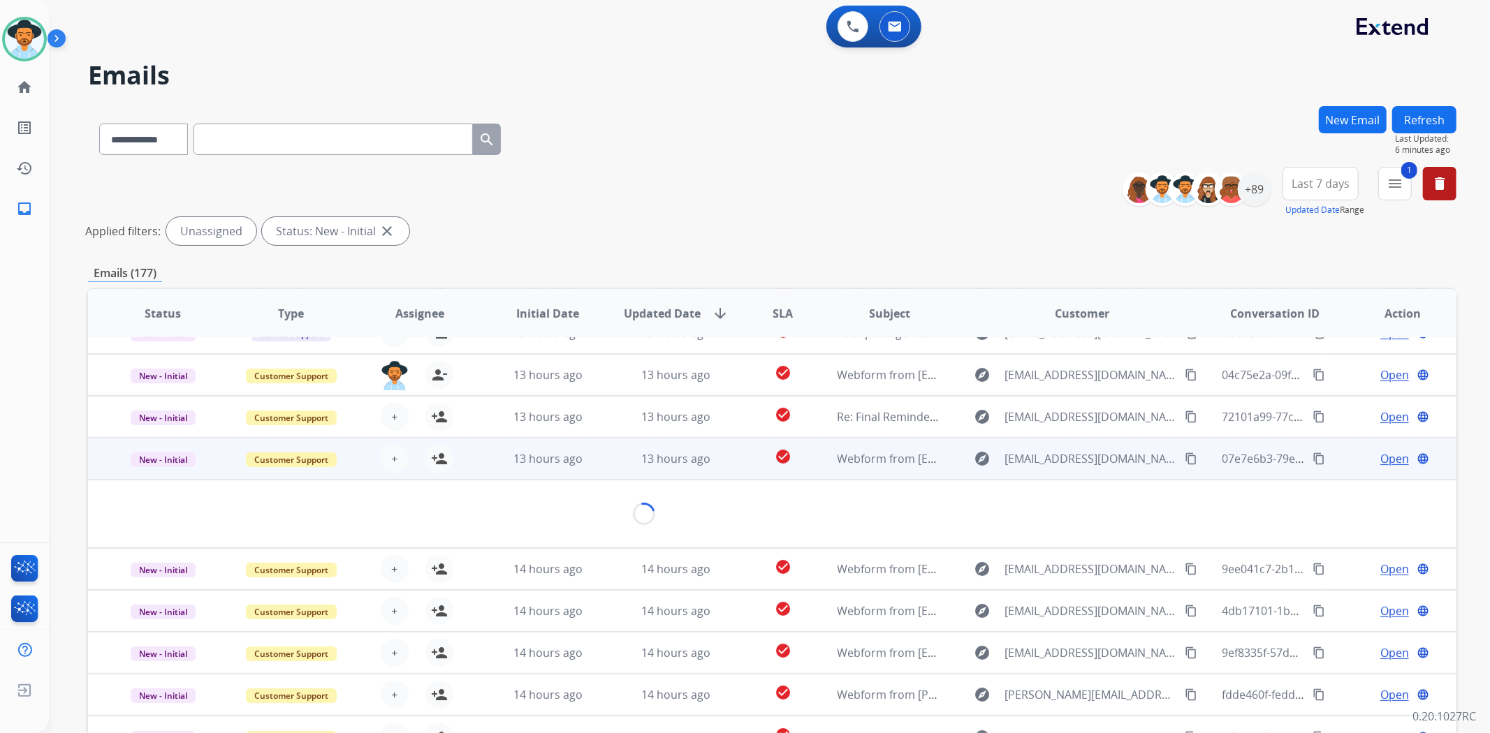
scroll to position [63, 0]
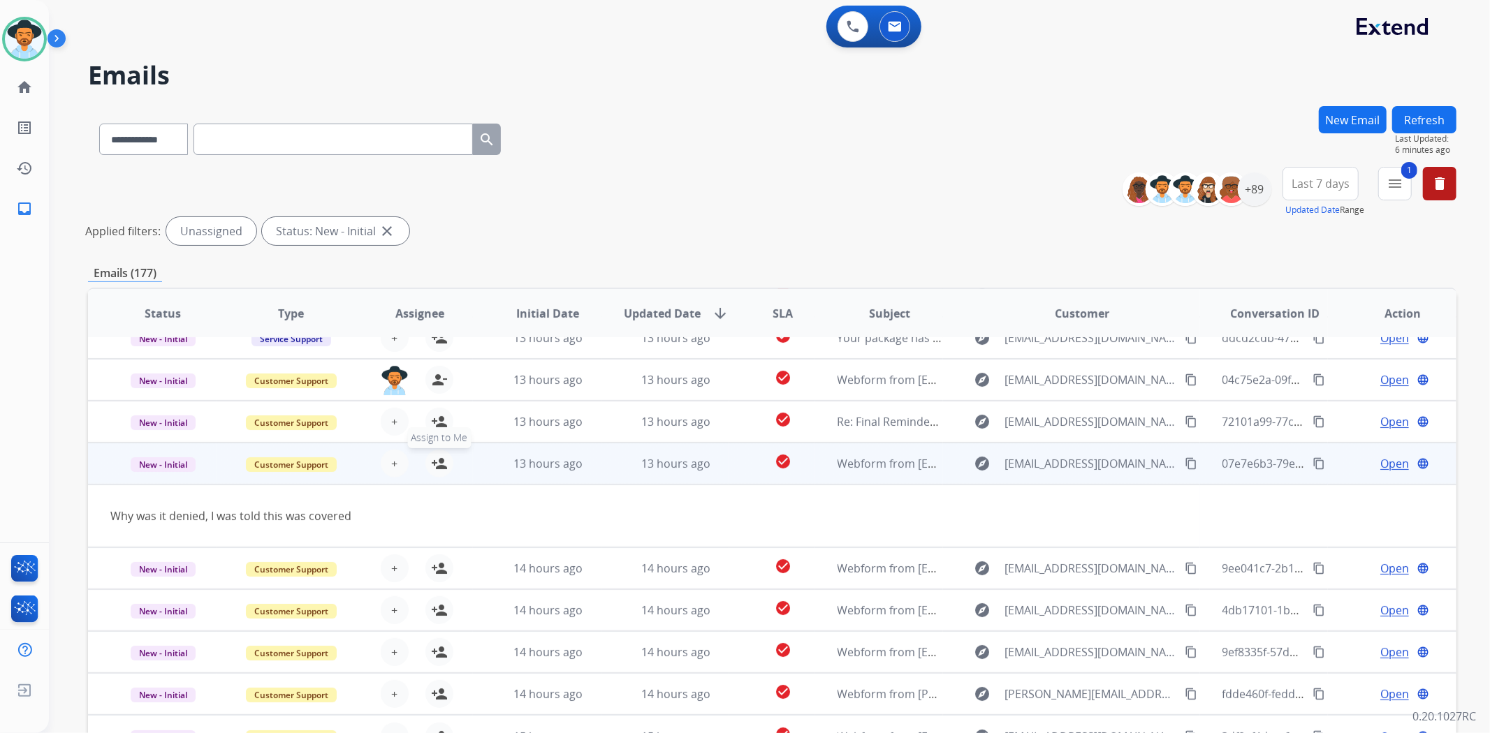
click at [437, 466] on mat-icon "person_add" at bounding box center [439, 463] width 17 height 17
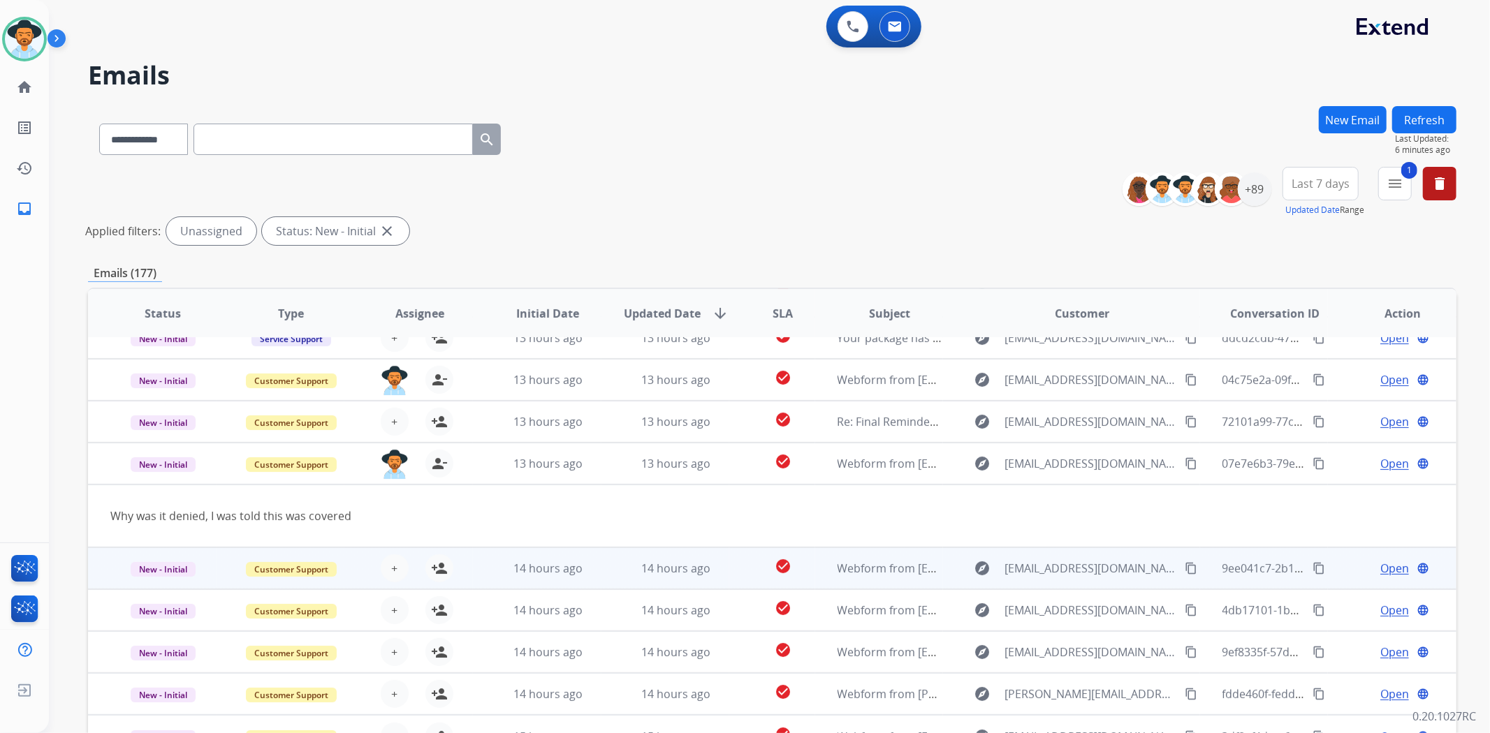
click at [729, 569] on td "check_circle" at bounding box center [771, 569] width 85 height 42
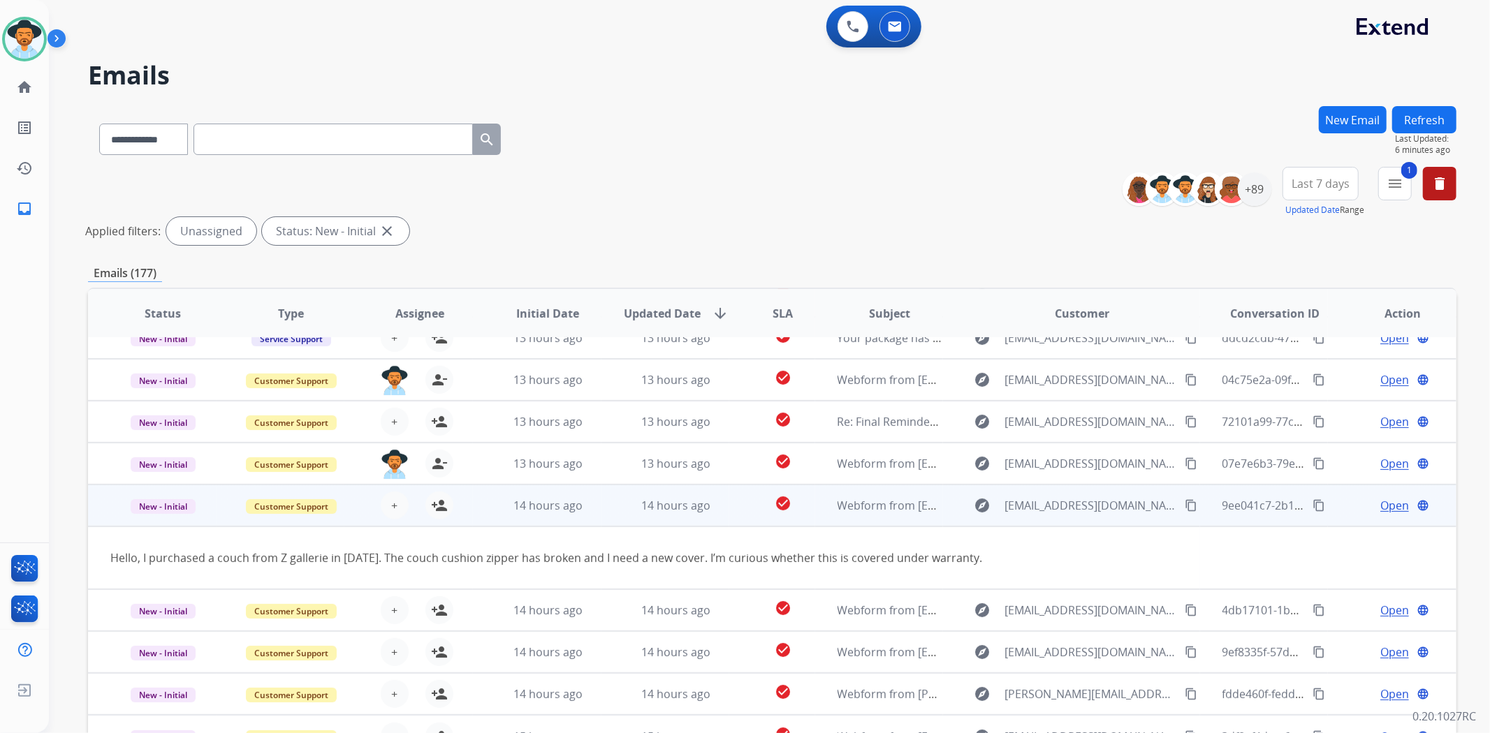
click at [734, 506] on td "check_circle" at bounding box center [771, 506] width 85 height 42
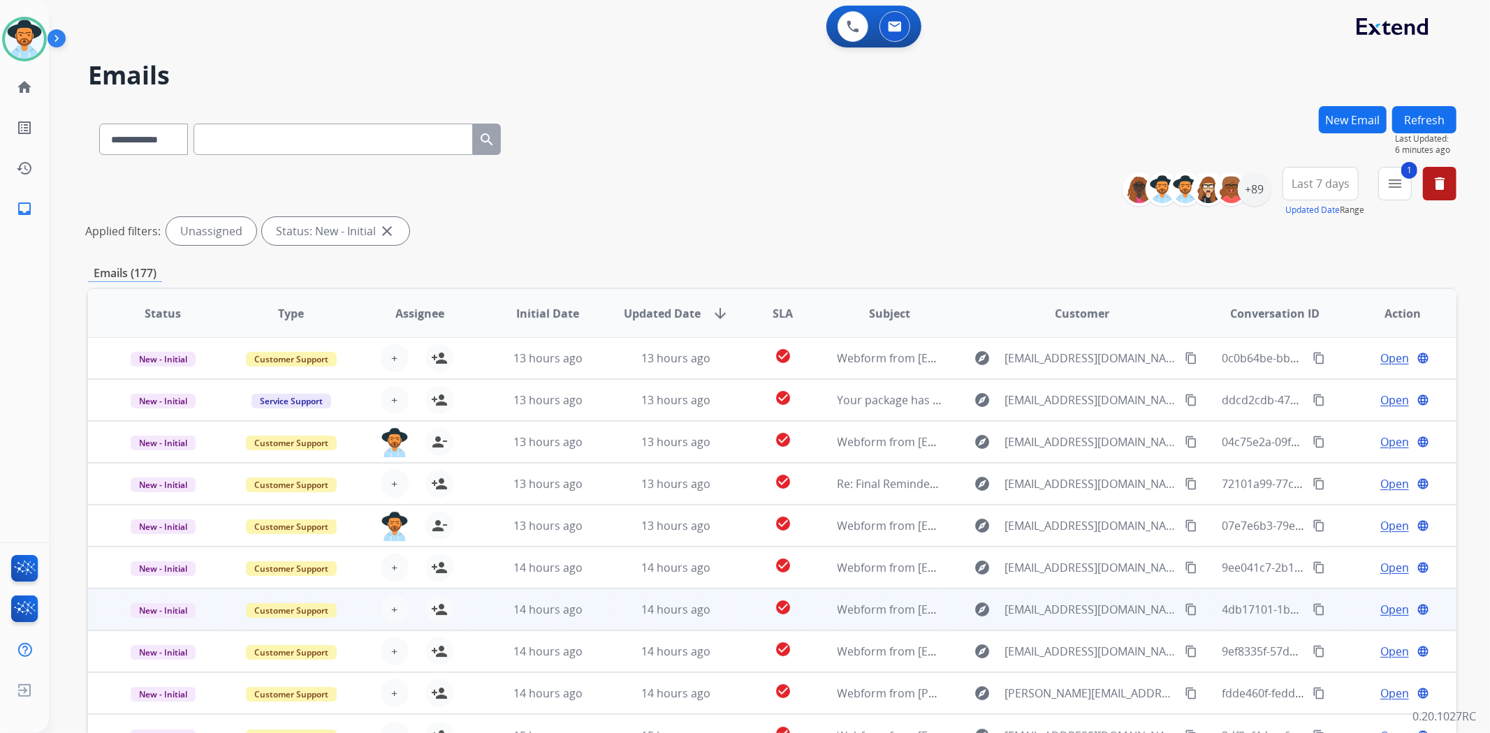
click at [729, 603] on td "check_circle" at bounding box center [771, 610] width 85 height 42
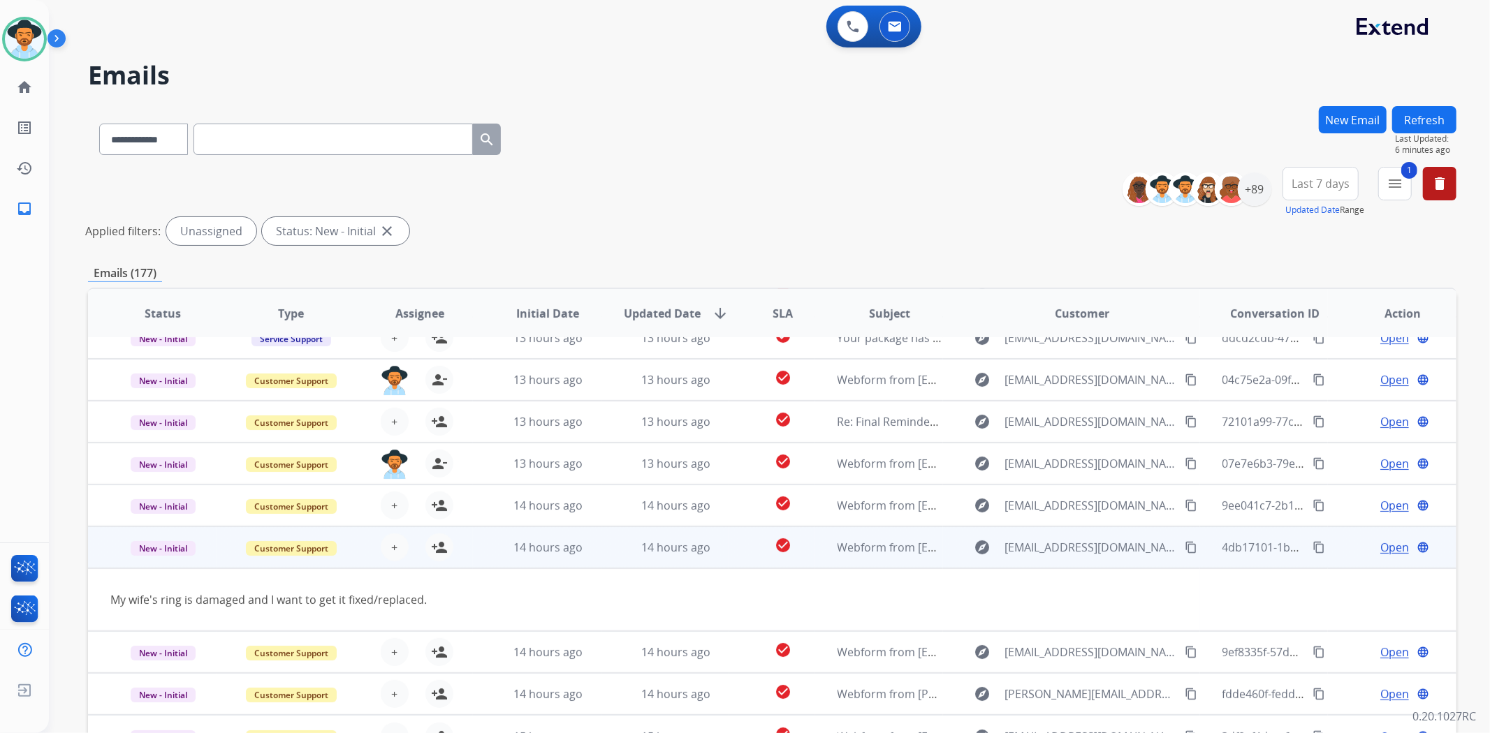
scroll to position [78, 0]
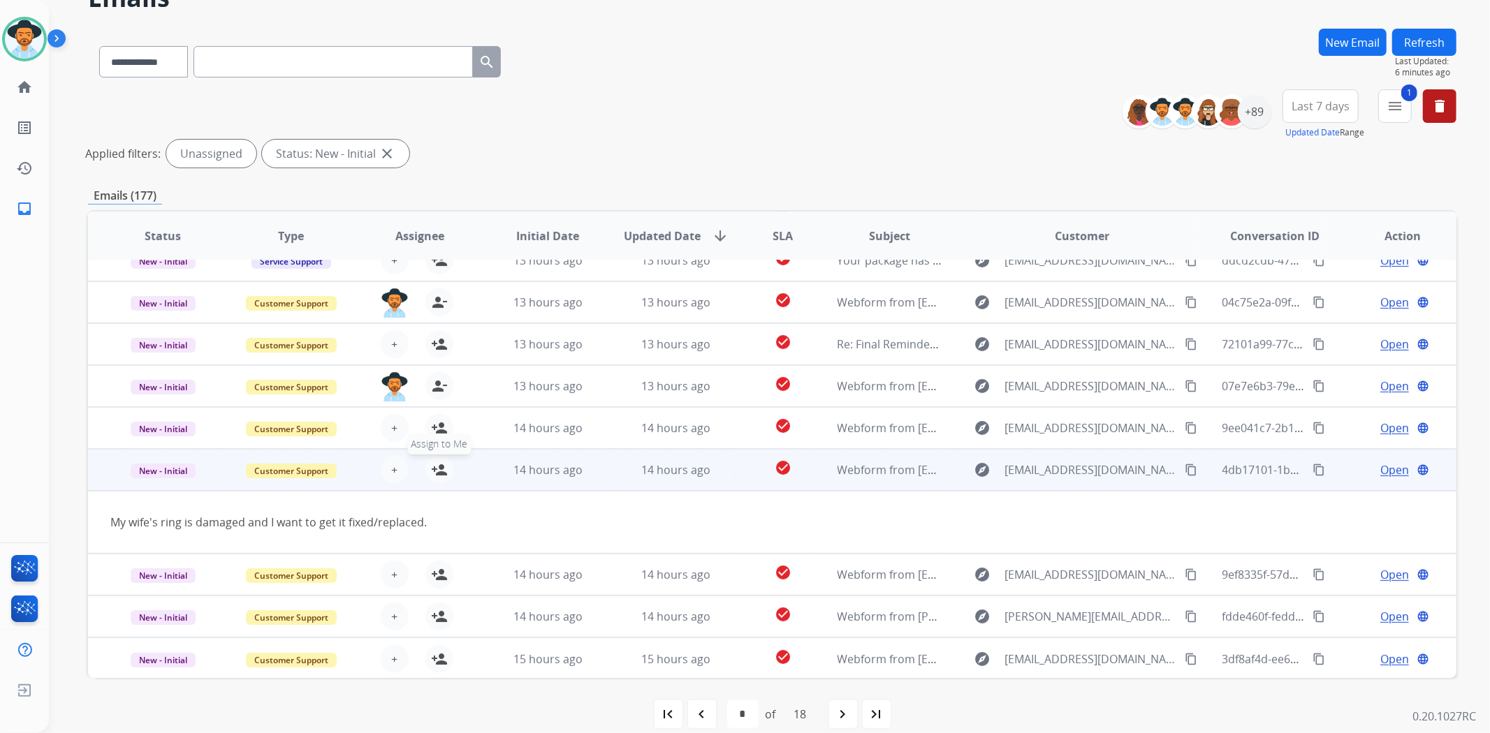
click at [433, 469] on mat-icon "person_add" at bounding box center [439, 470] width 17 height 17
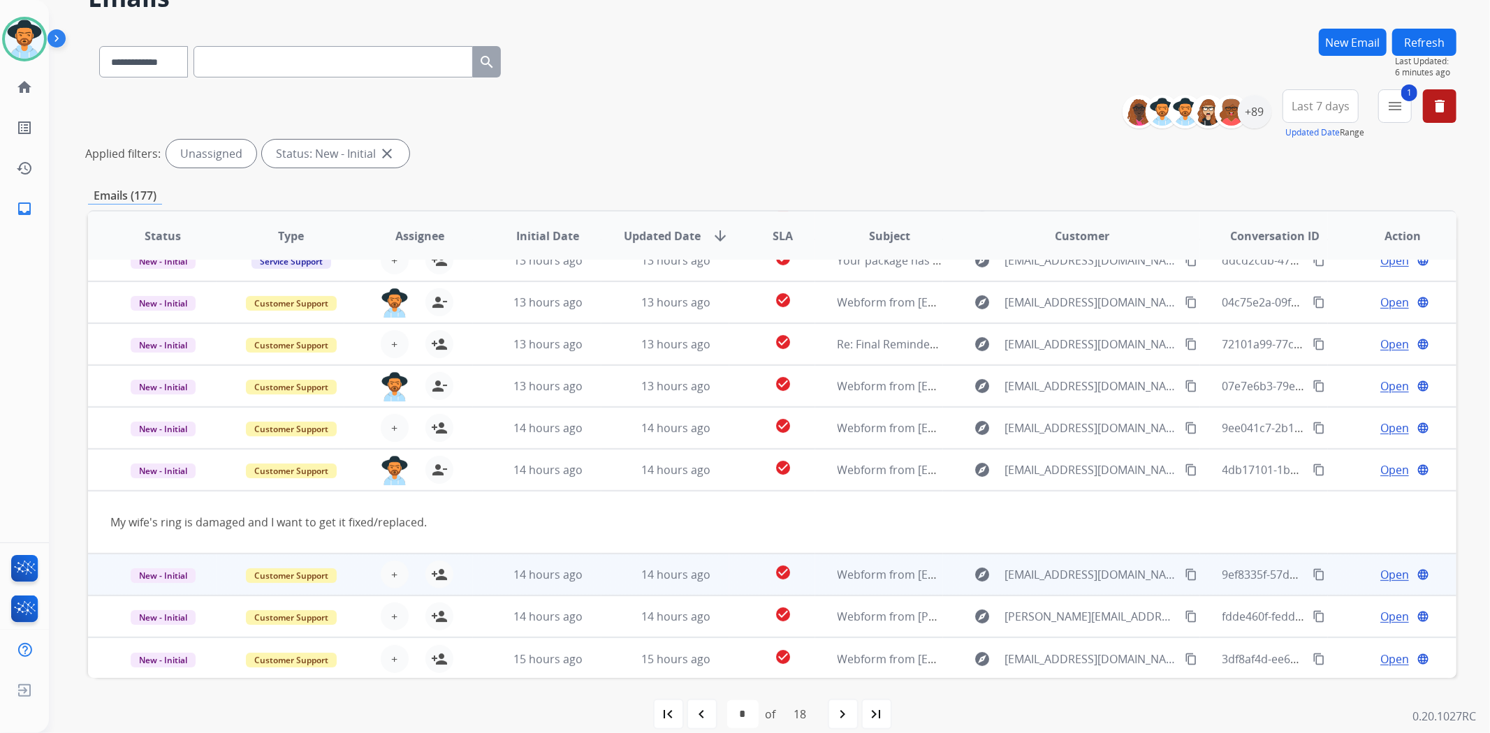
click at [733, 574] on td "check_circle" at bounding box center [771, 575] width 85 height 42
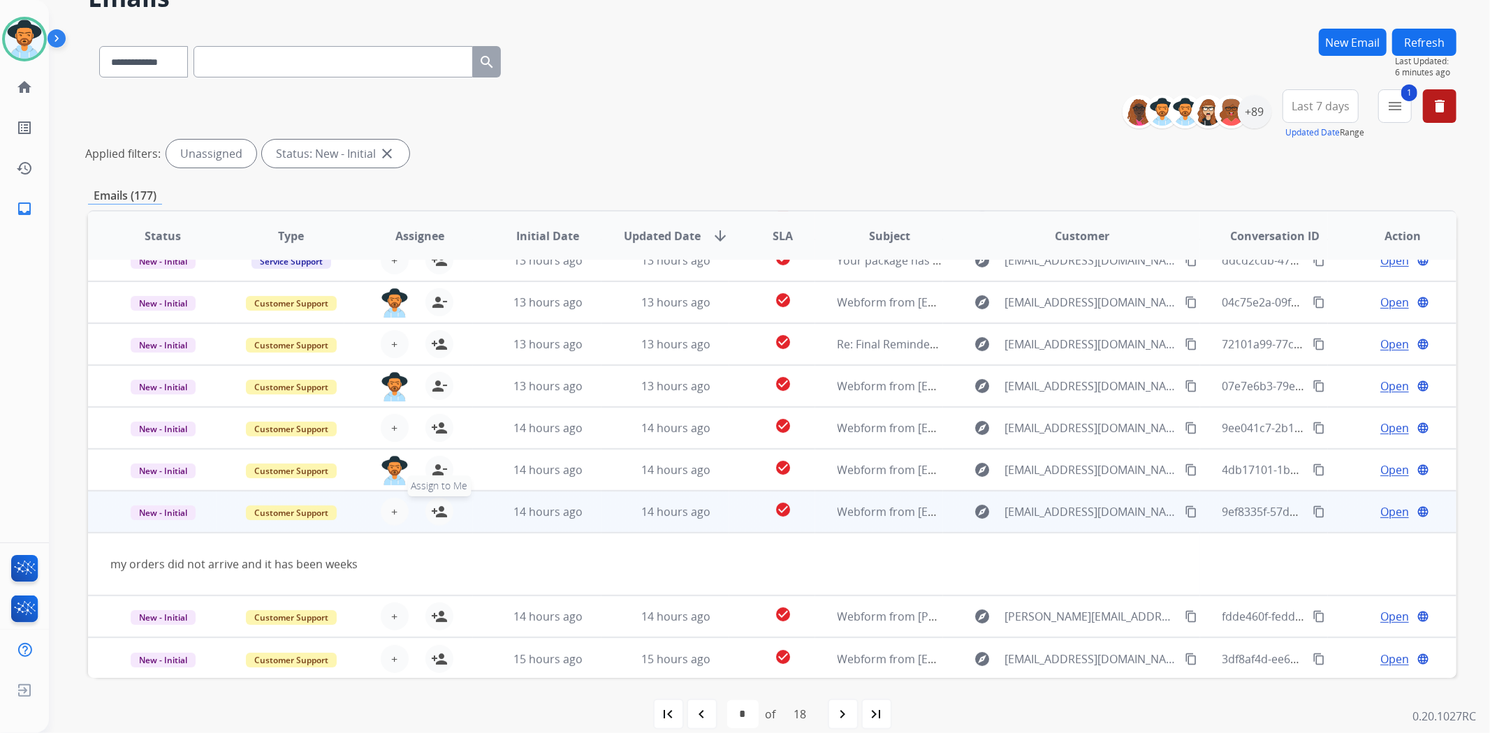
click at [436, 508] on mat-icon "person_add" at bounding box center [439, 512] width 17 height 17
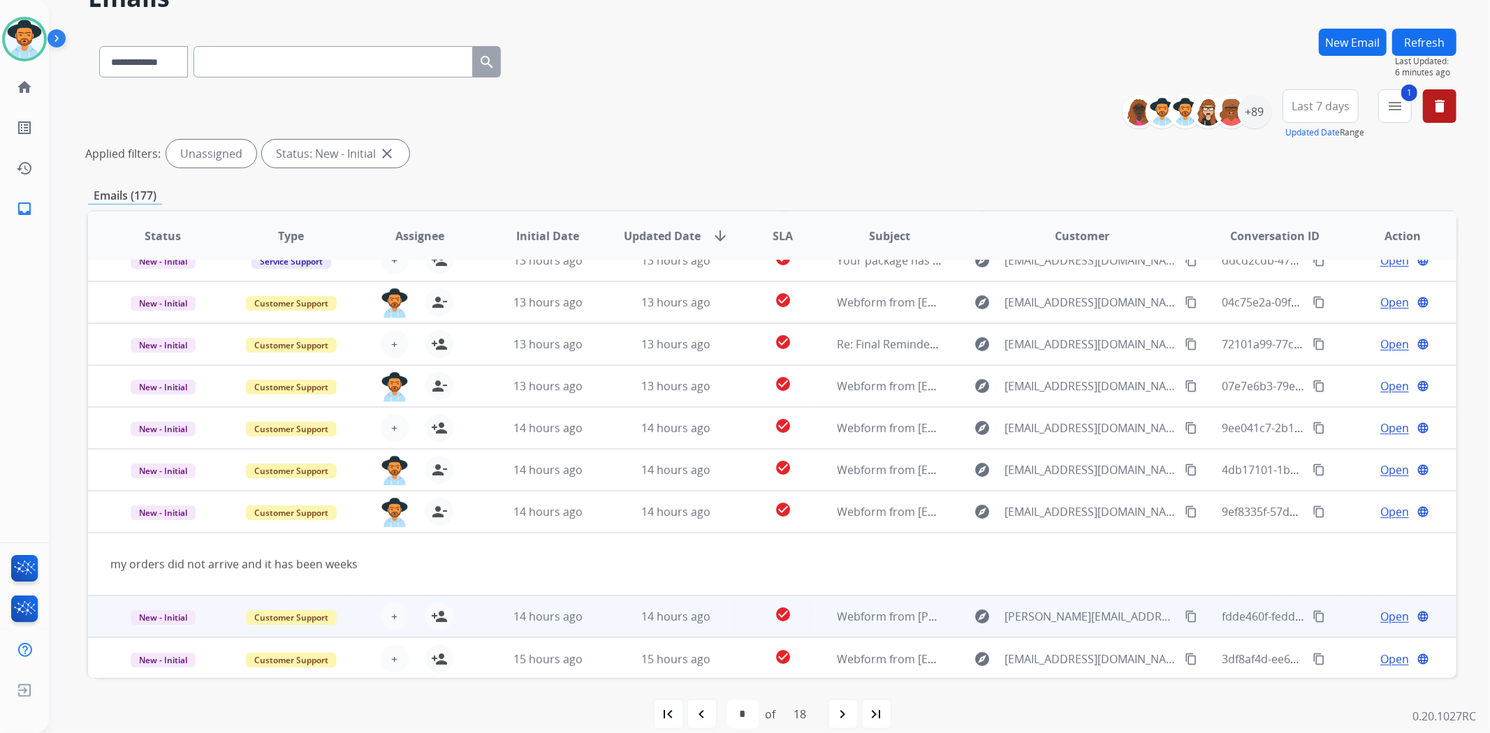
click at [734, 610] on td "check_circle" at bounding box center [771, 617] width 85 height 42
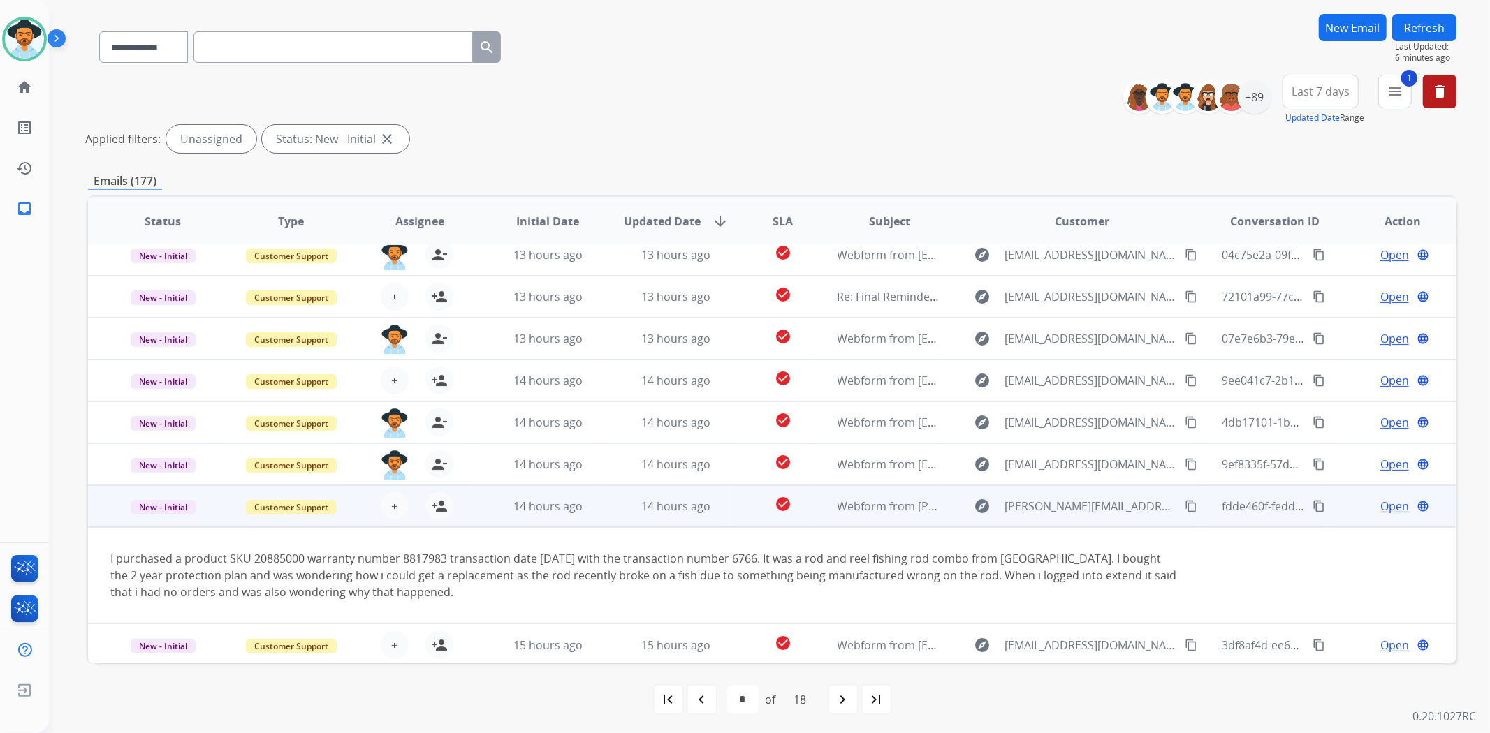
scroll to position [94, 0]
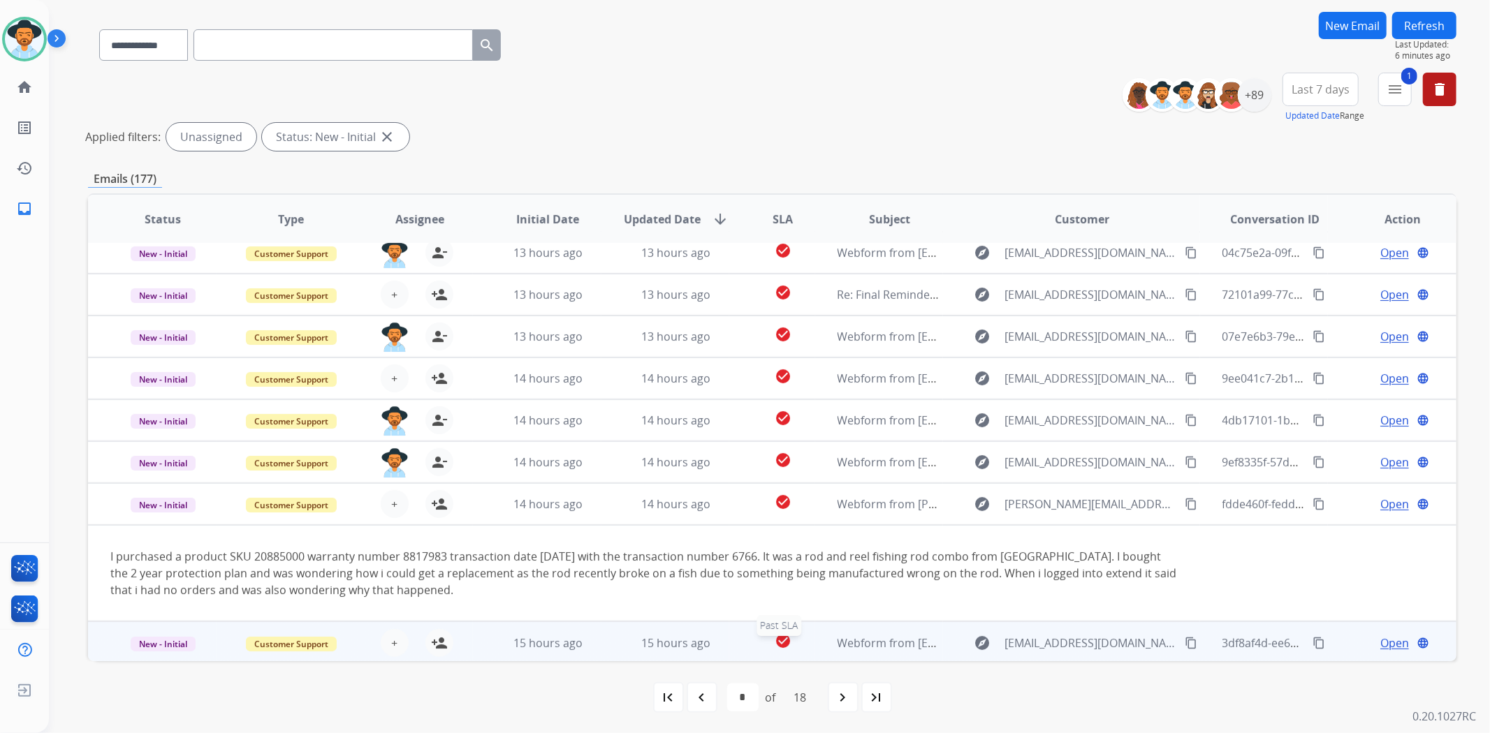
click at [752, 648] on div "check_circle" at bounding box center [783, 643] width 62 height 21
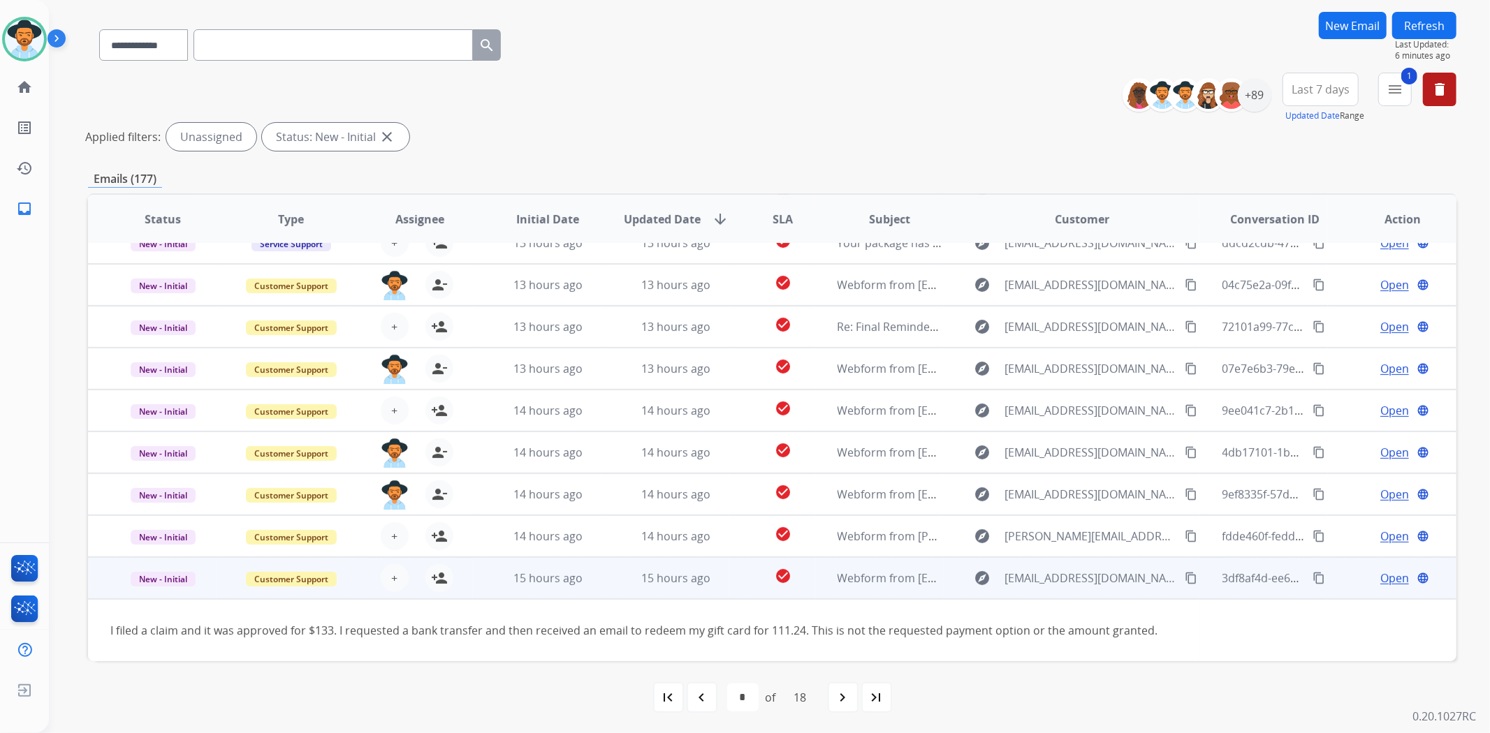
scroll to position [63, 0]
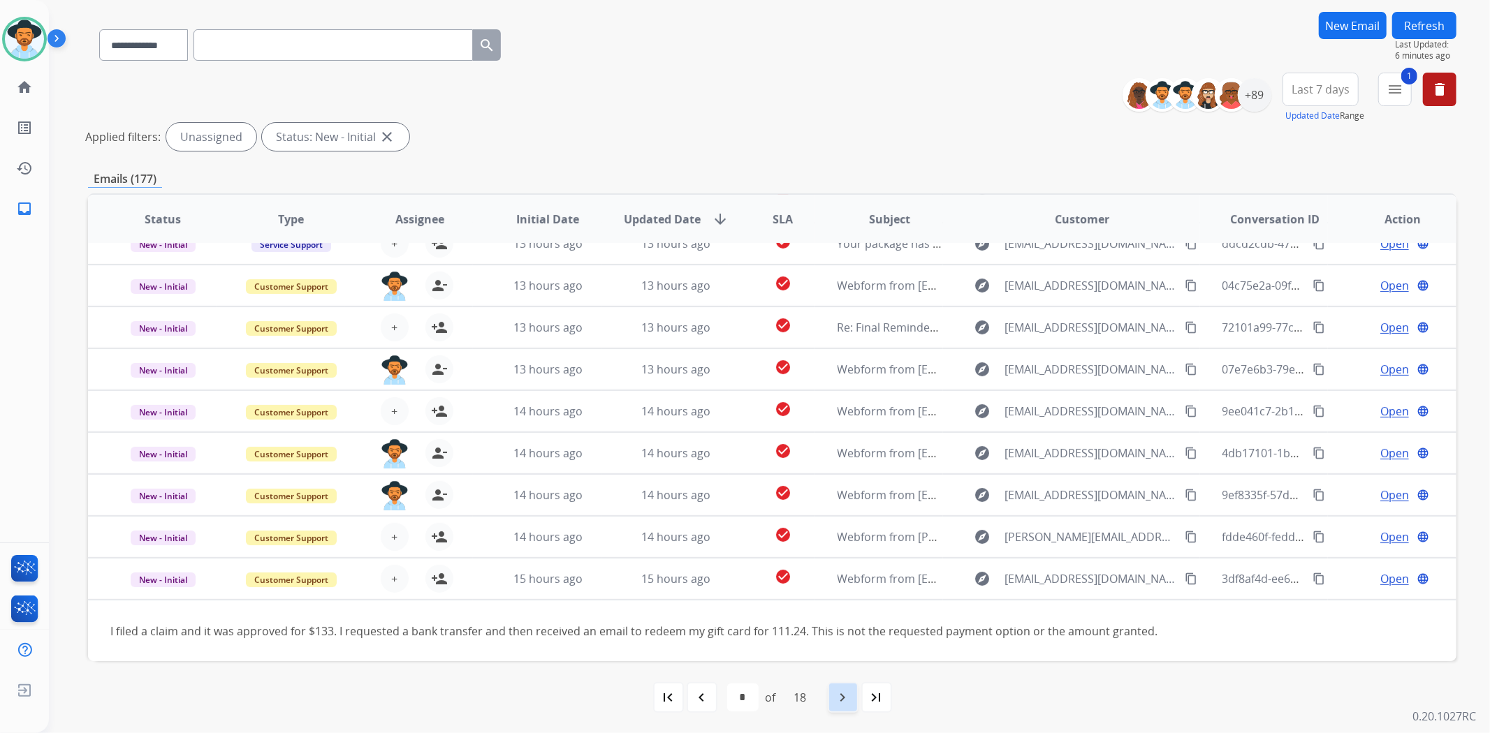
click at [848, 698] on mat-icon "navigate_next" at bounding box center [843, 697] width 17 height 17
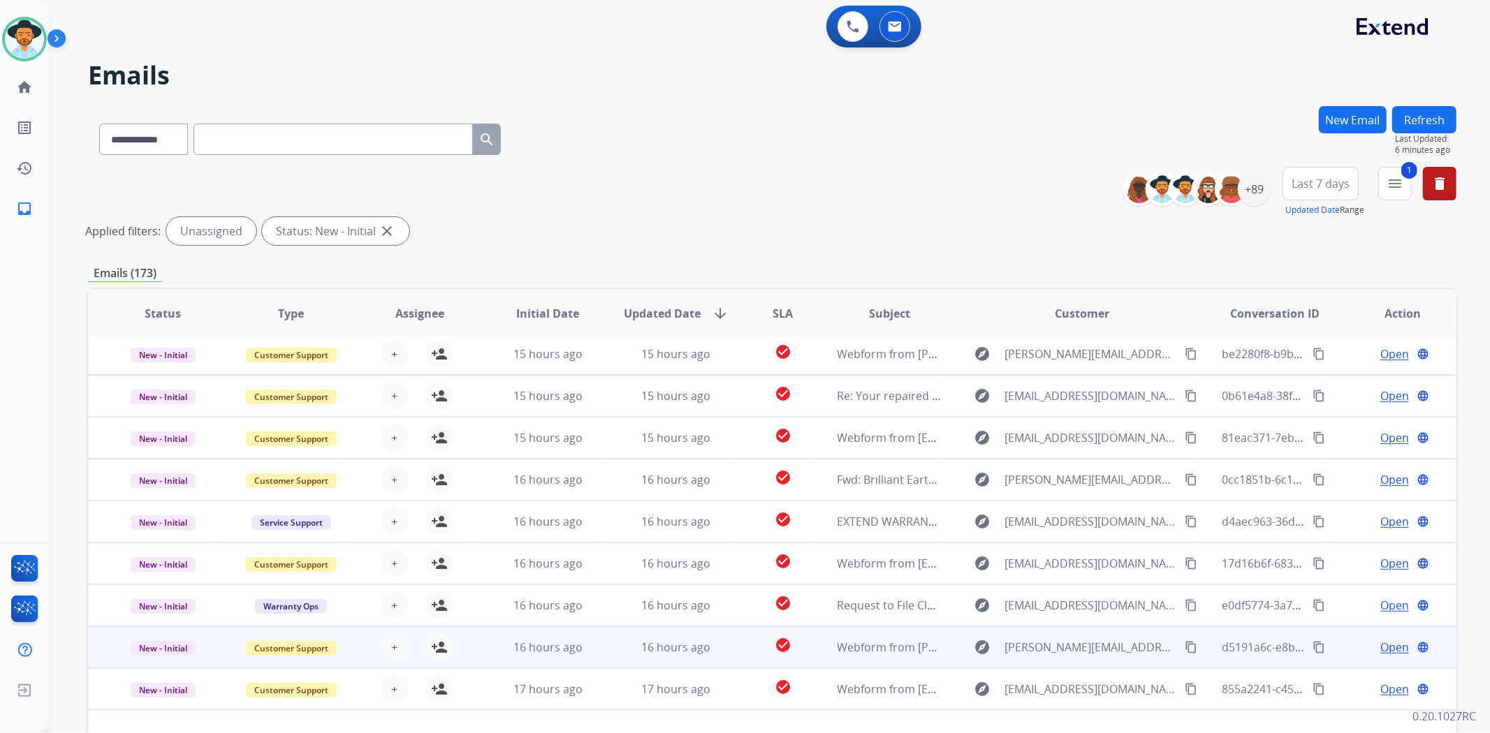
scroll to position [45, 0]
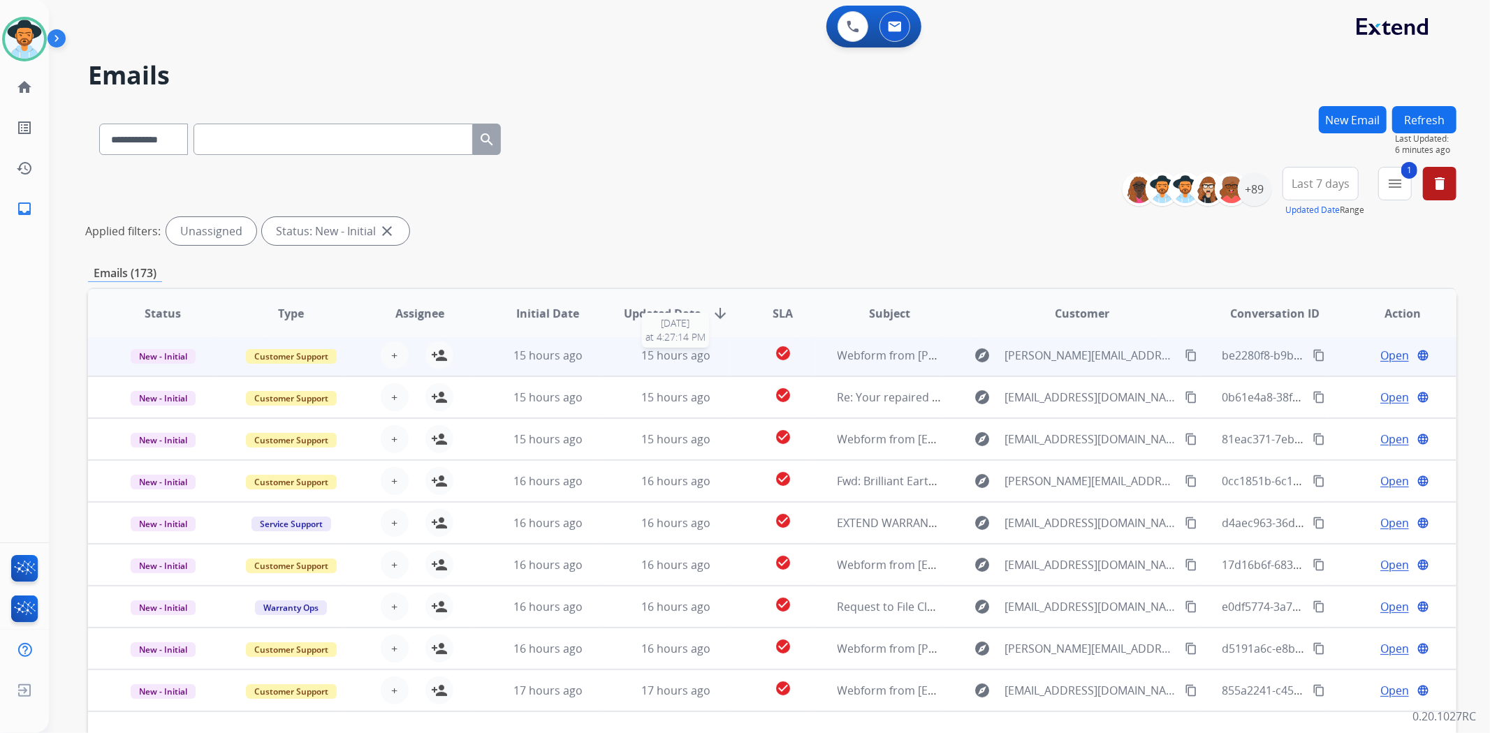
click at [718, 350] on div "15 hours ago" at bounding box center [676, 355] width 105 height 17
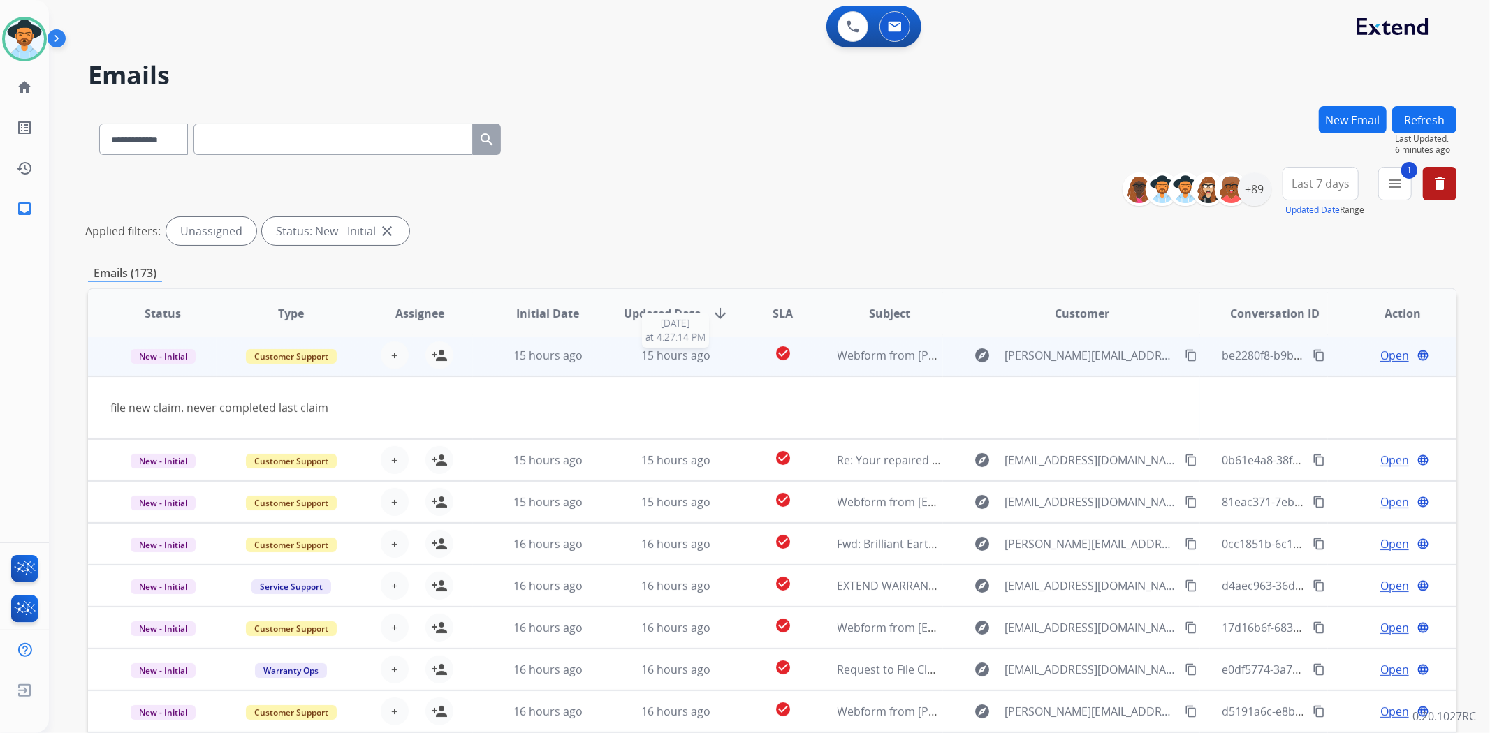
scroll to position [42, 0]
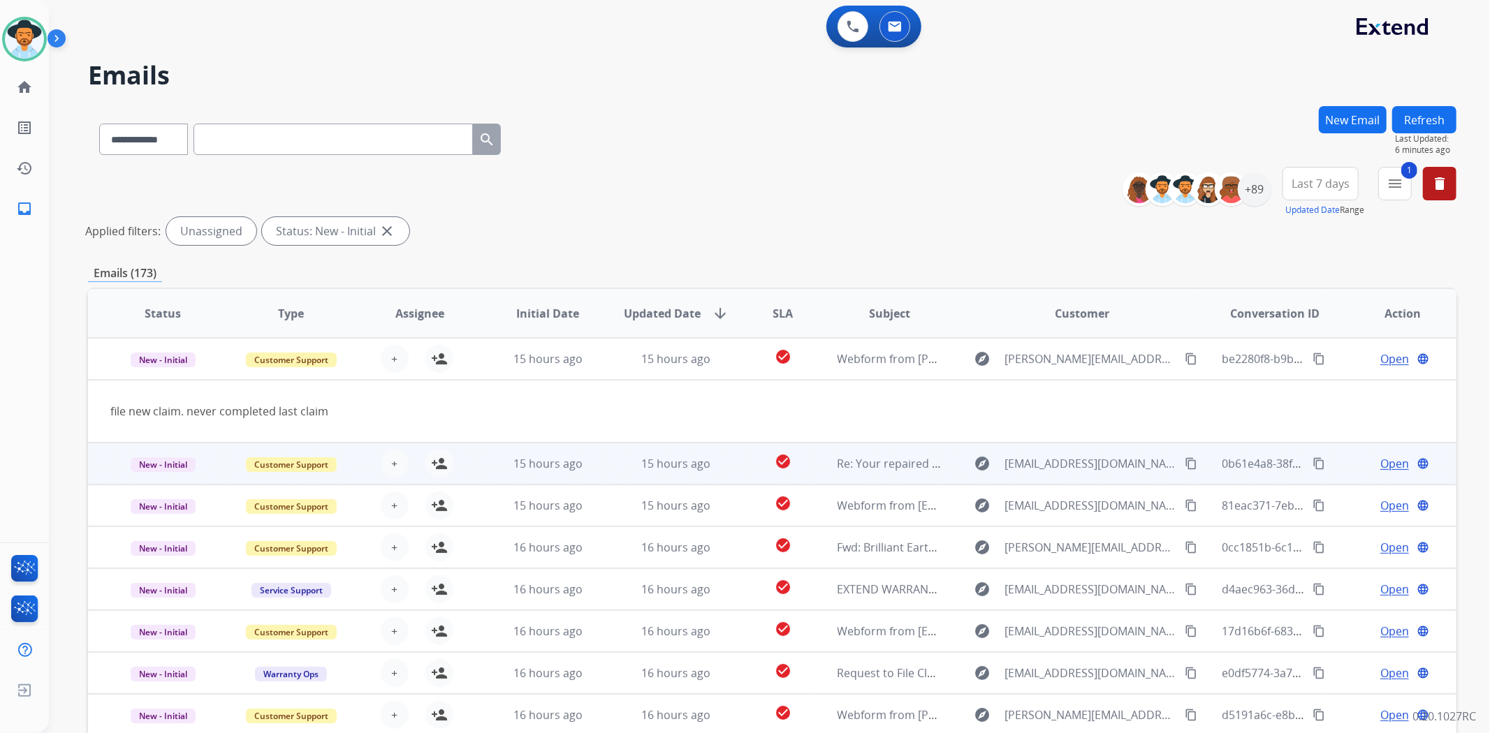
click at [738, 465] on td "check_circle" at bounding box center [771, 464] width 85 height 42
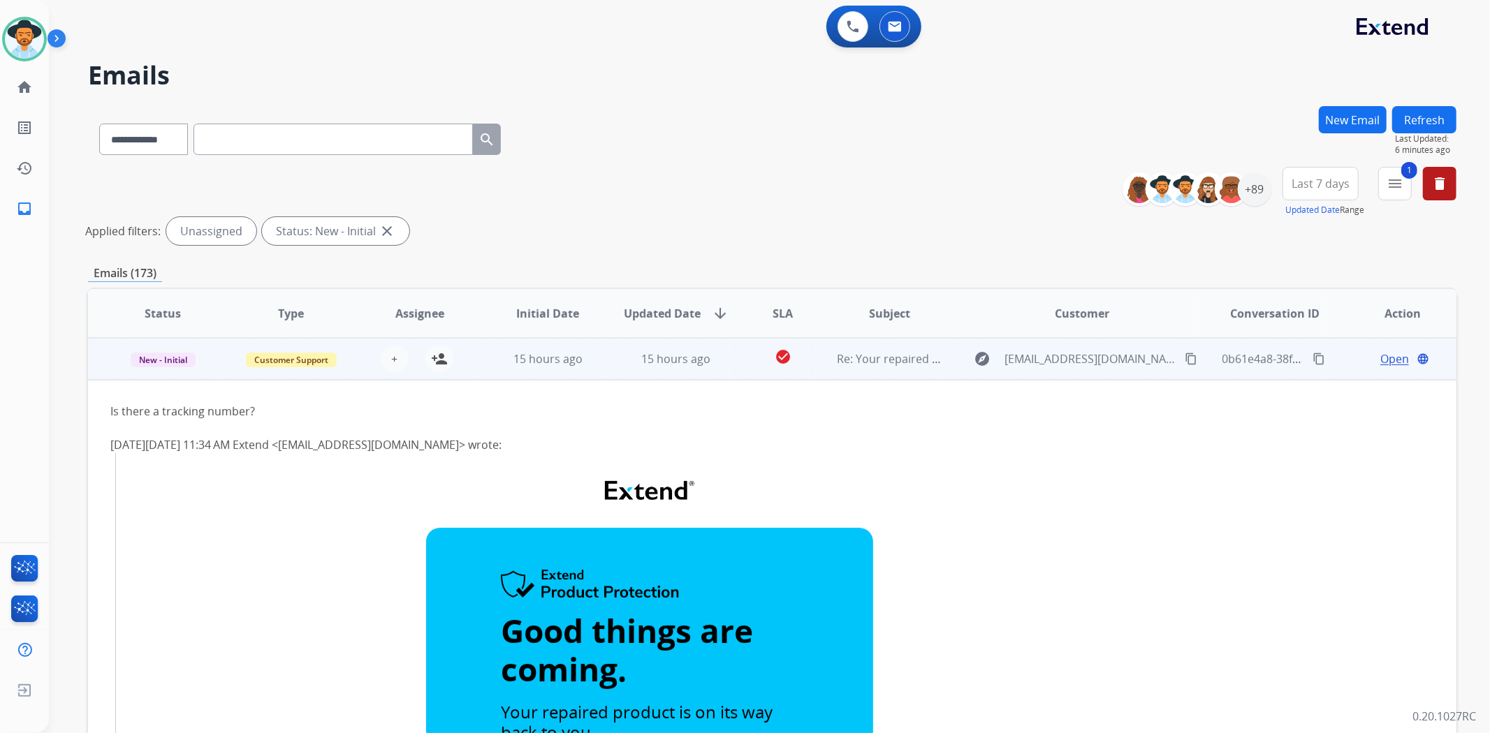
click at [735, 363] on td "check_circle" at bounding box center [771, 359] width 85 height 42
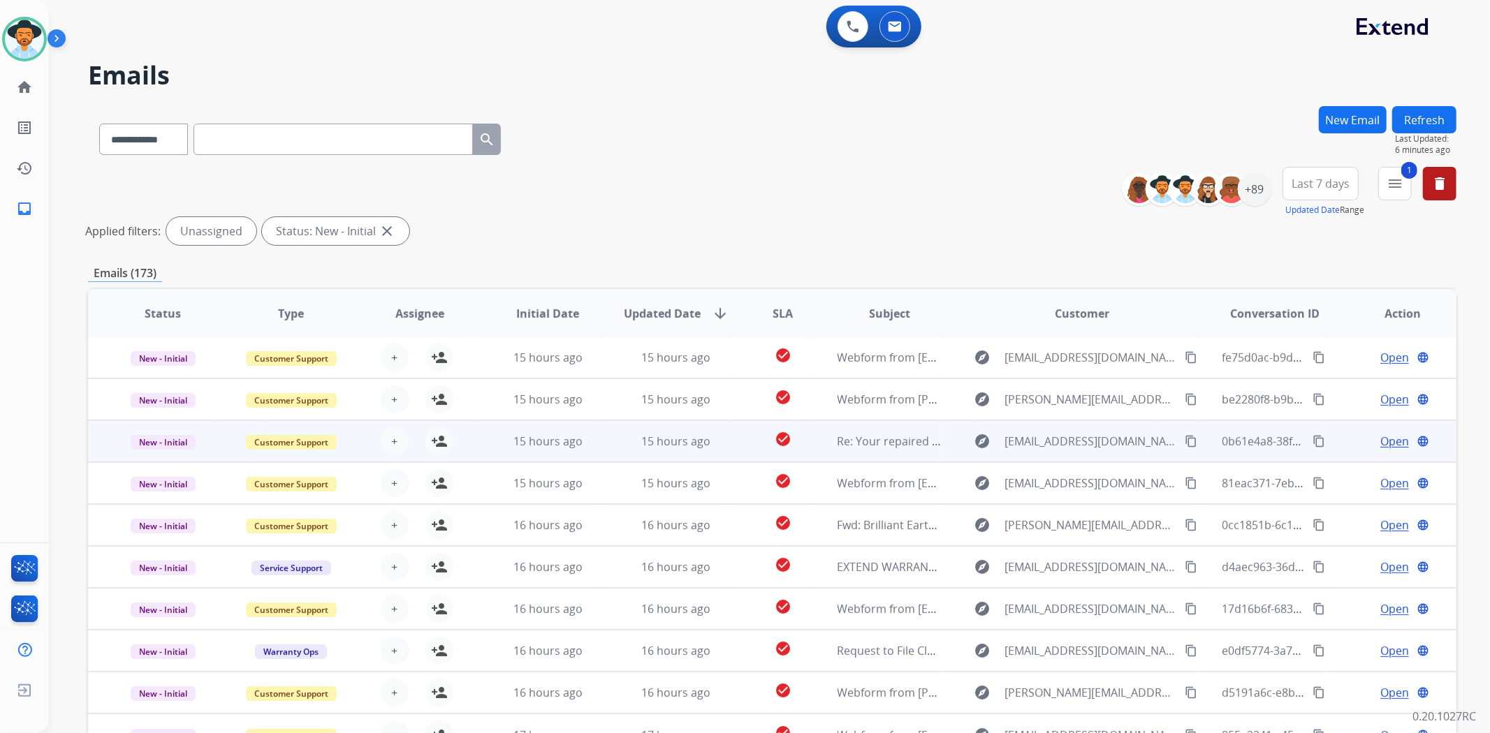
scroll to position [1, 0]
click at [736, 451] on td "check_circle" at bounding box center [771, 442] width 85 height 42
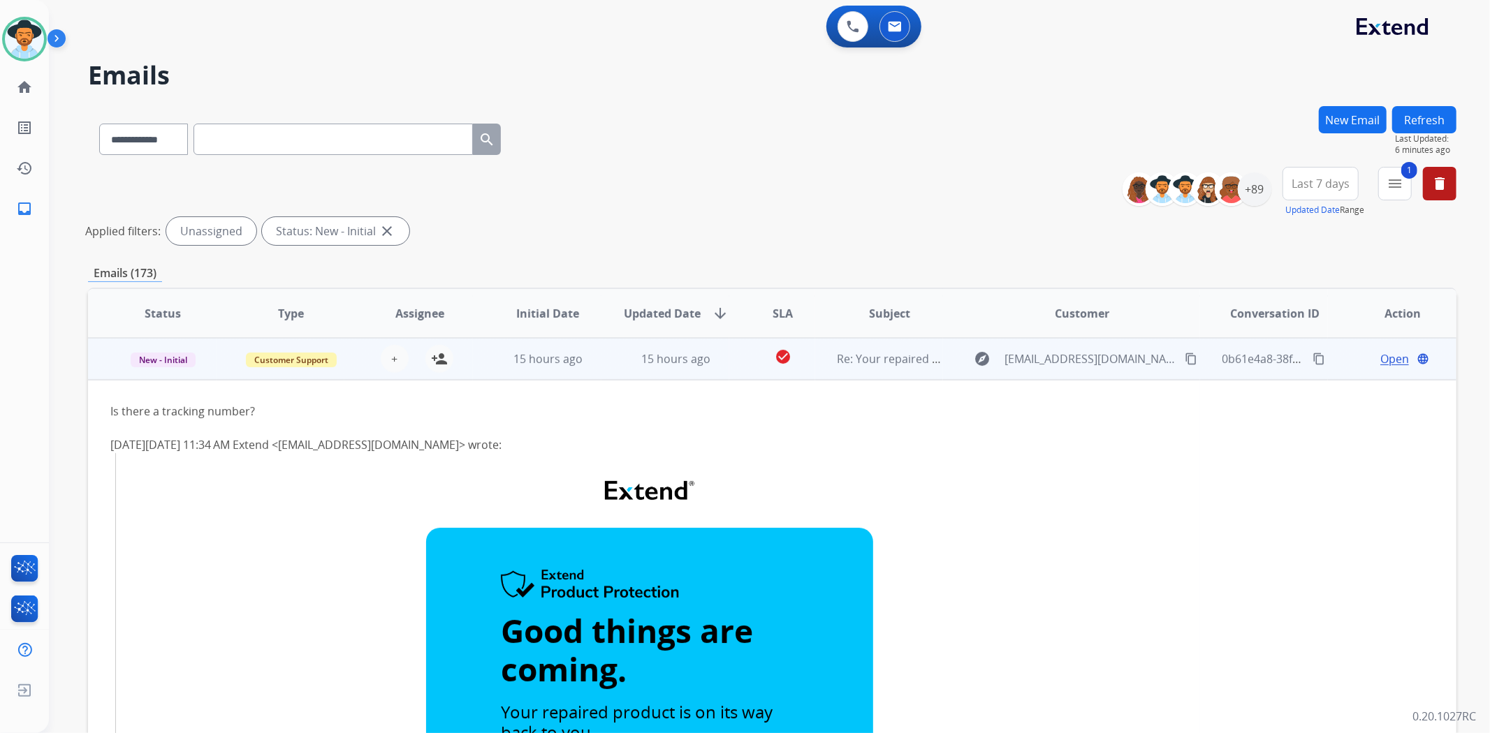
click at [734, 363] on td "check_circle" at bounding box center [771, 359] width 85 height 42
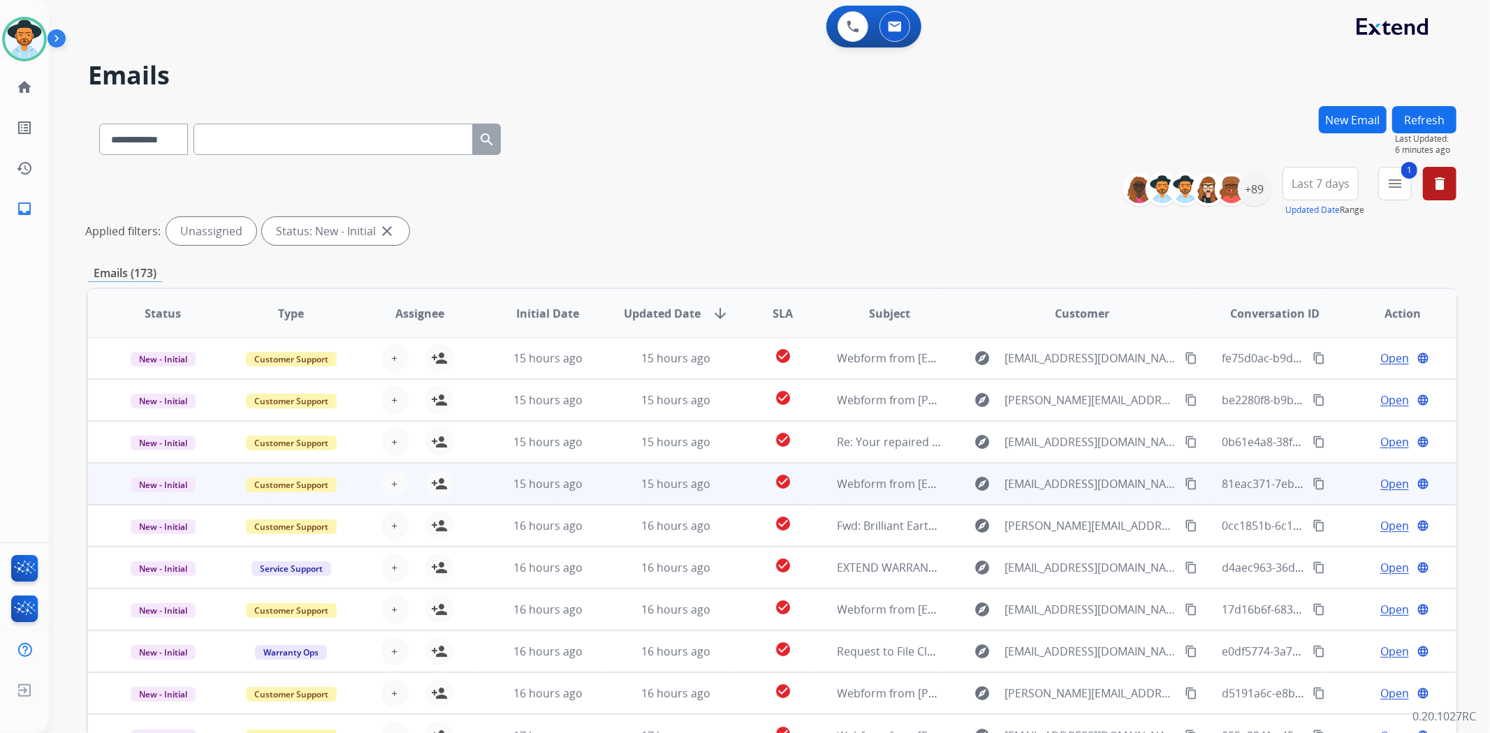
click at [733, 480] on td "check_circle" at bounding box center [771, 484] width 85 height 42
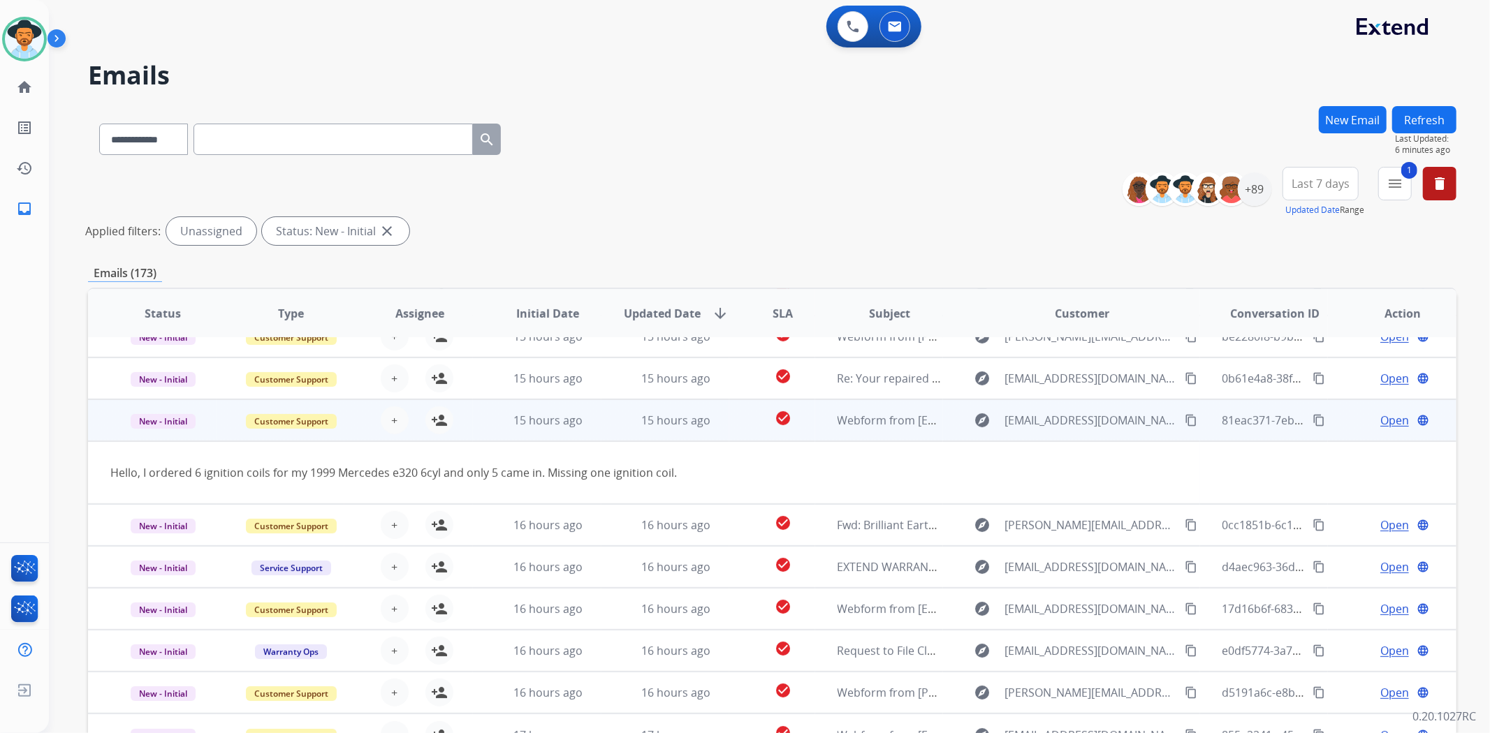
scroll to position [63, 0]
click at [729, 422] on td "check_circle" at bounding box center [771, 422] width 85 height 42
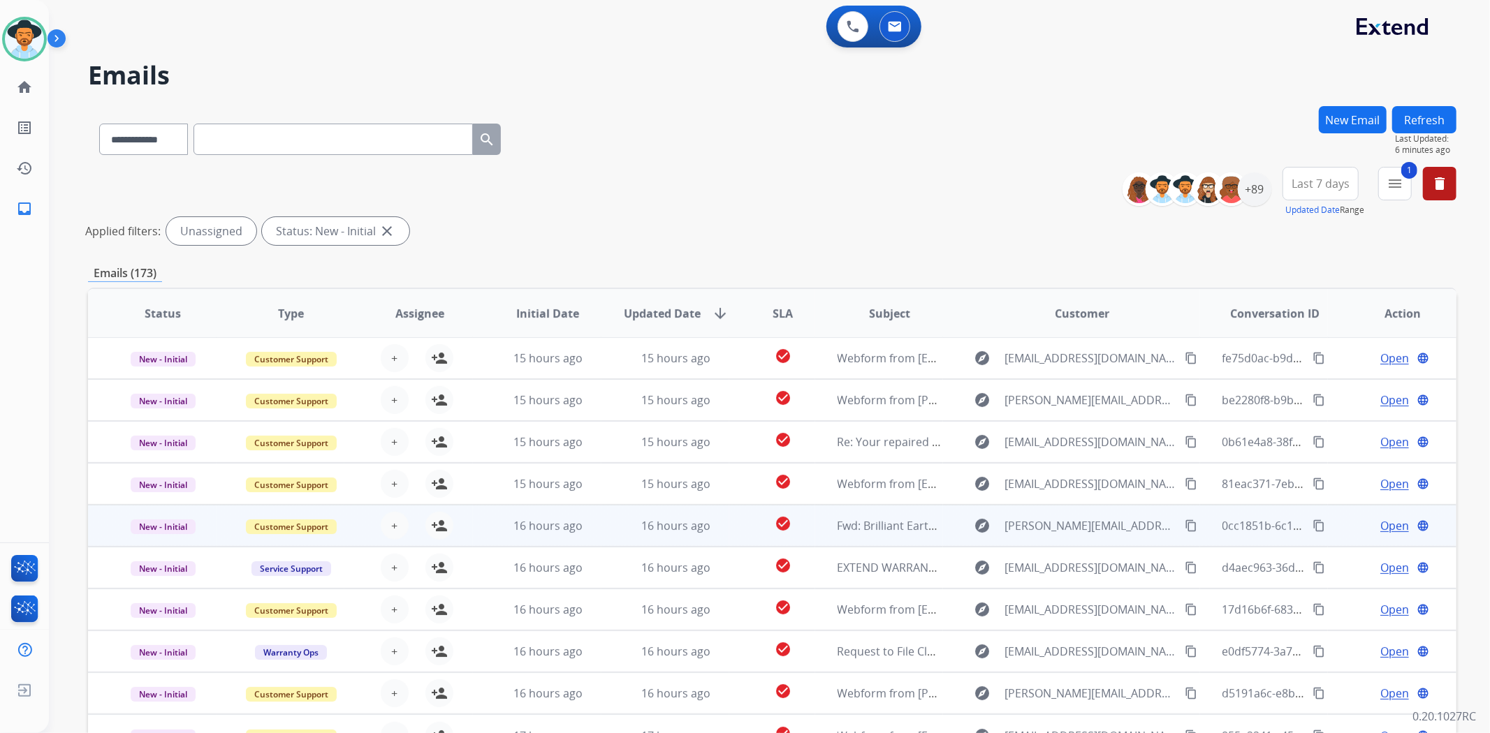
click at [741, 527] on td "check_circle" at bounding box center [771, 526] width 85 height 42
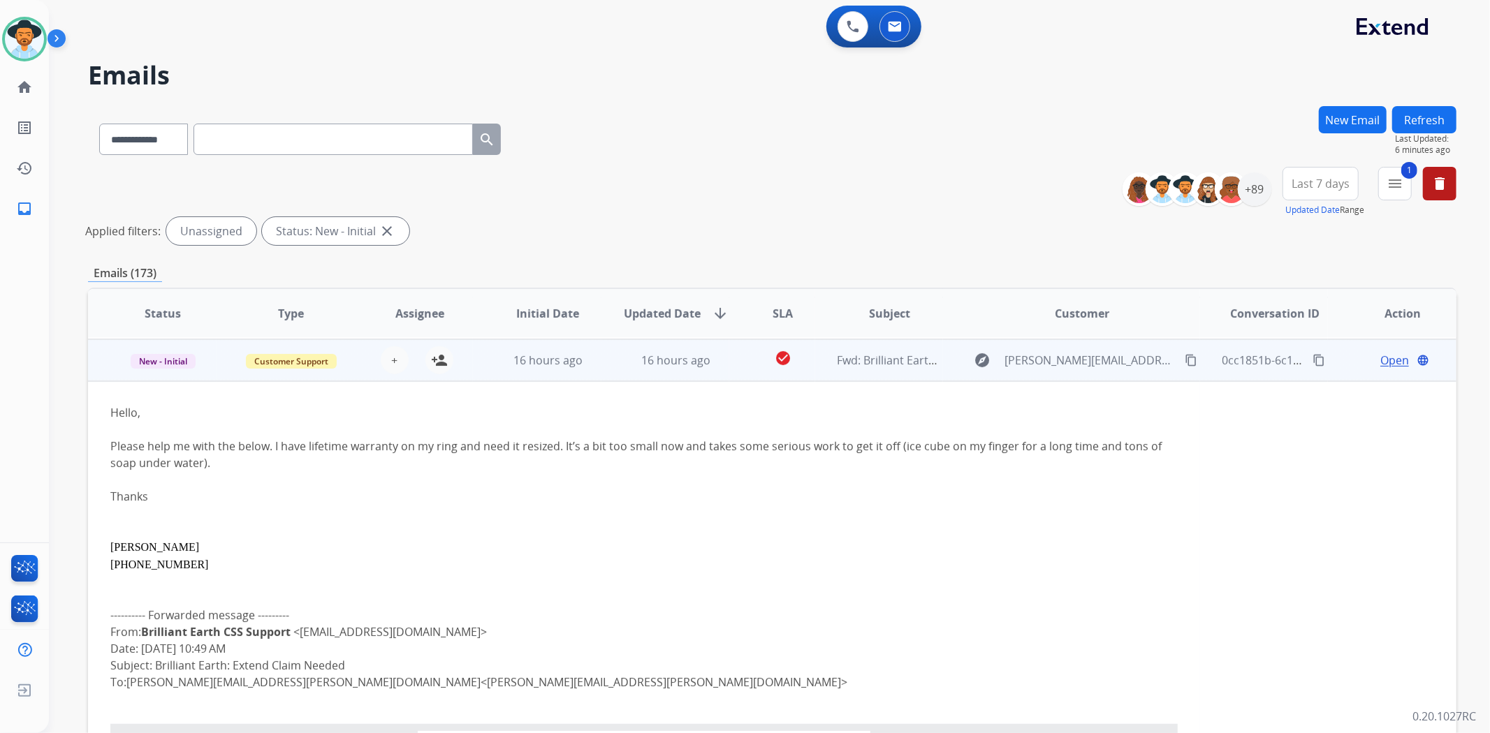
scroll to position [168, 0]
click at [740, 360] on td "check_circle Past SLA" at bounding box center [771, 359] width 85 height 42
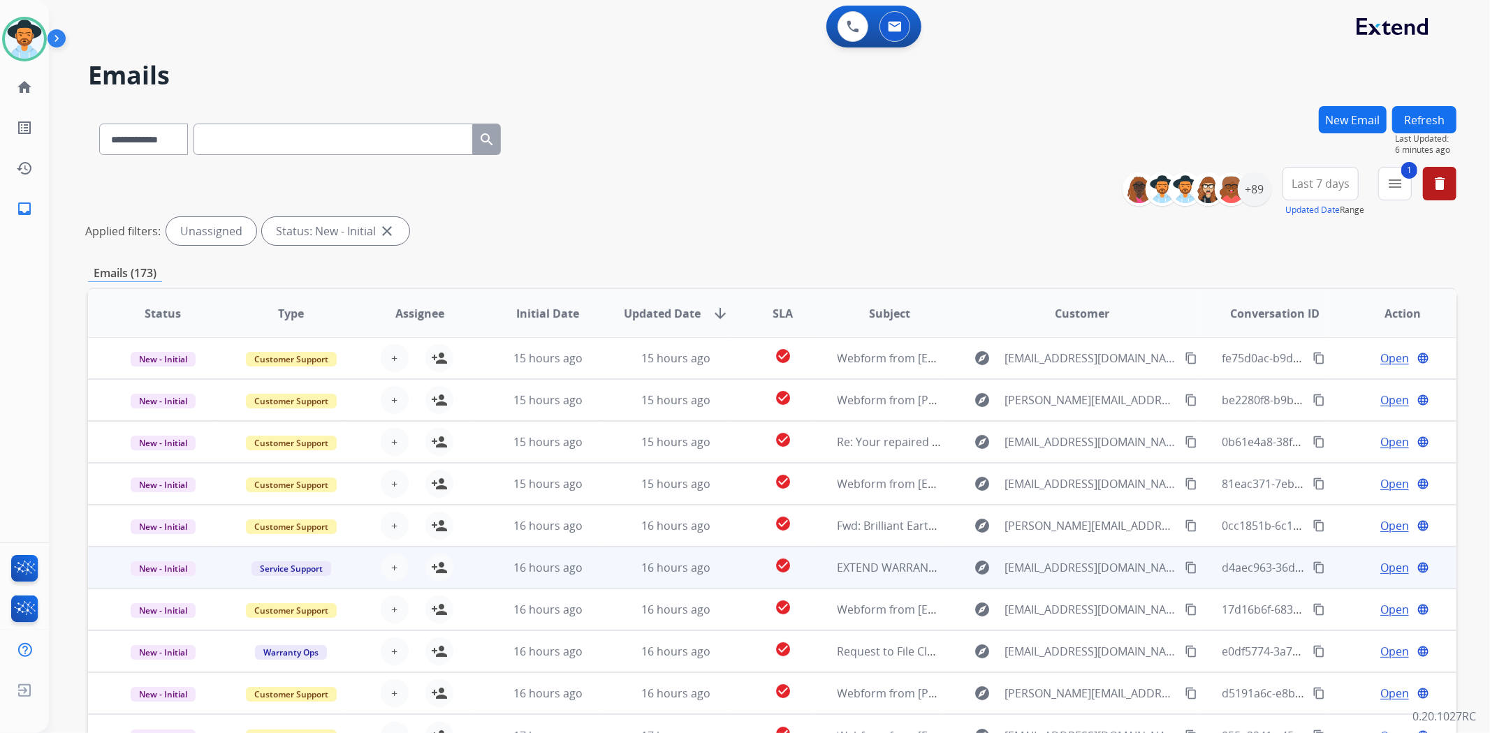
click at [731, 570] on td "check_circle" at bounding box center [771, 568] width 85 height 42
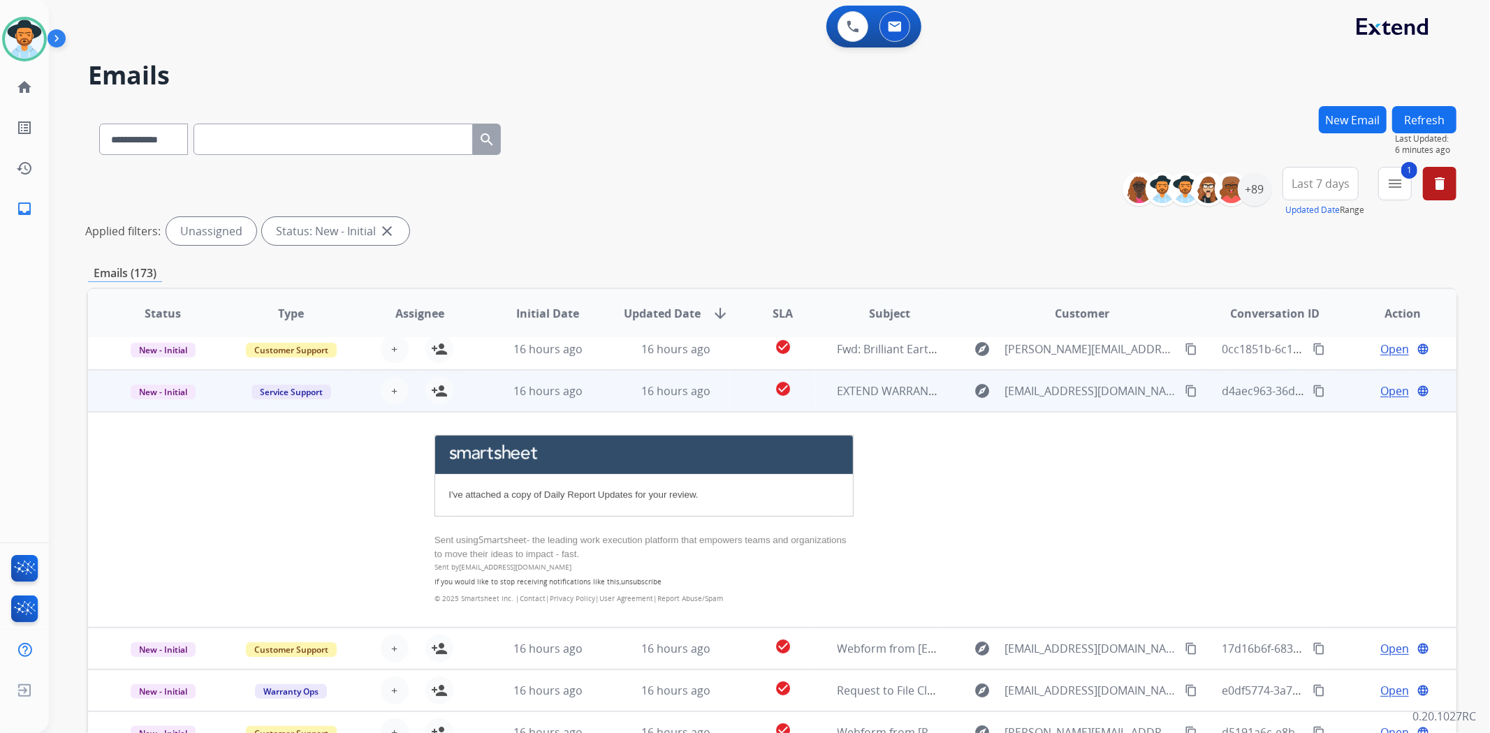
click at [722, 375] on td "16 hours ago" at bounding box center [665, 391] width 129 height 42
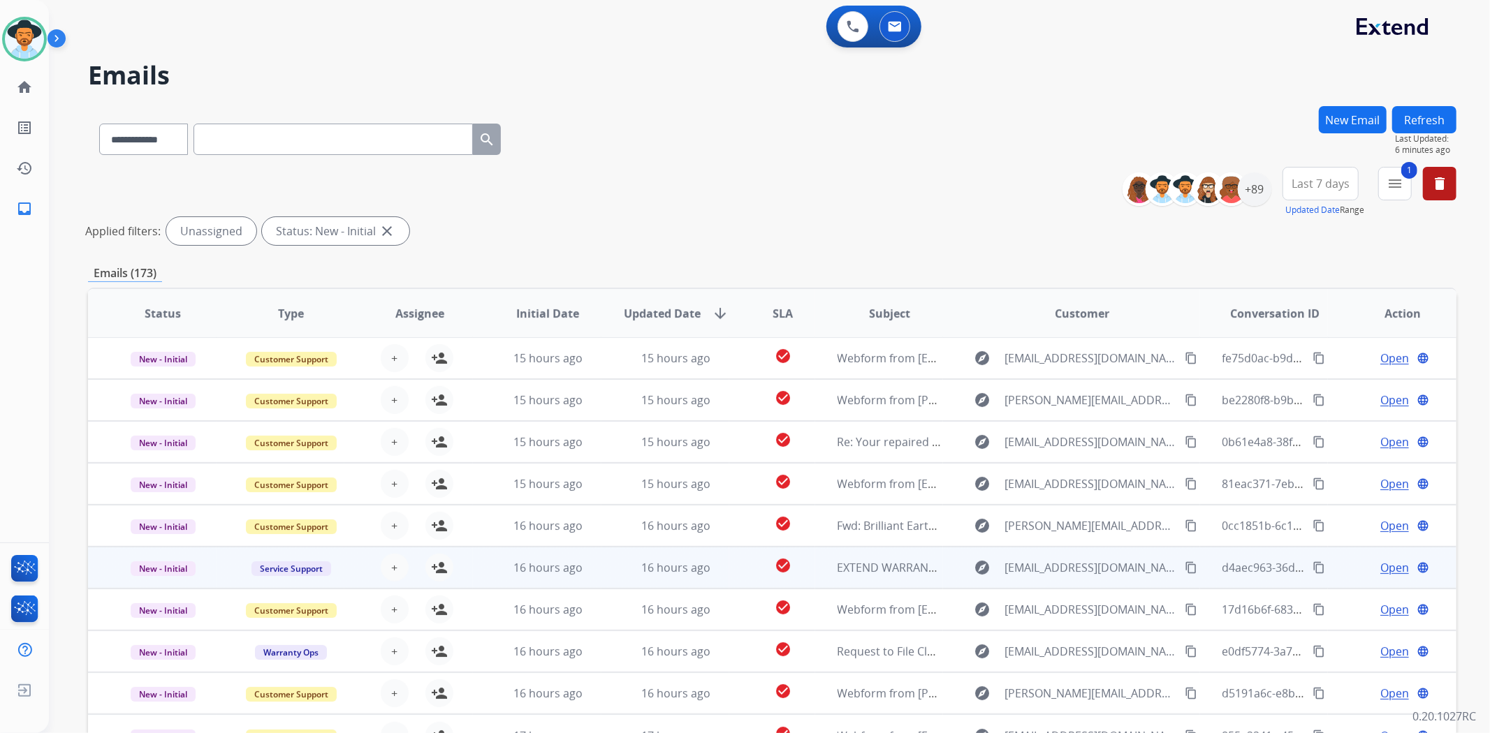
click at [736, 573] on td "check_circle" at bounding box center [771, 568] width 85 height 42
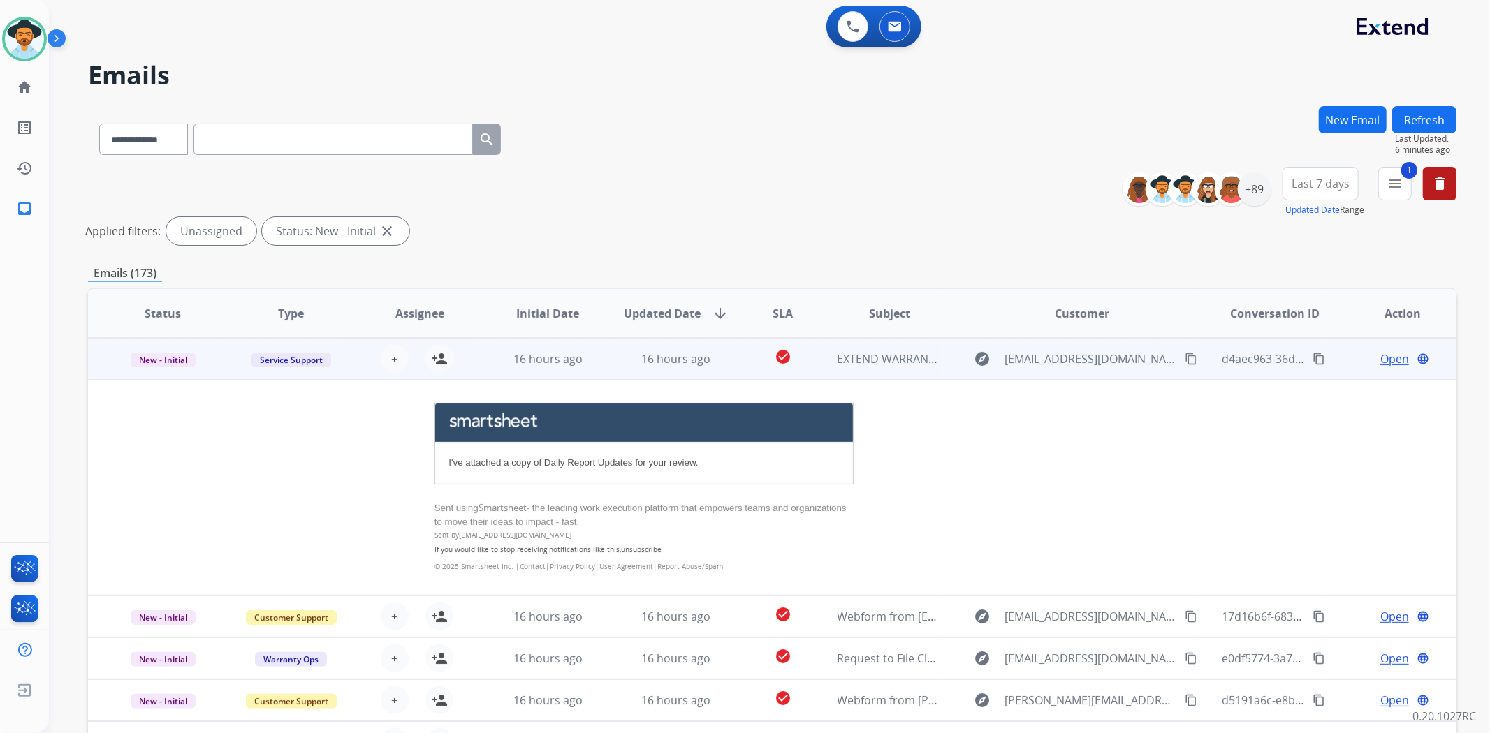
click at [717, 360] on div "16 hours ago" at bounding box center [676, 359] width 105 height 17
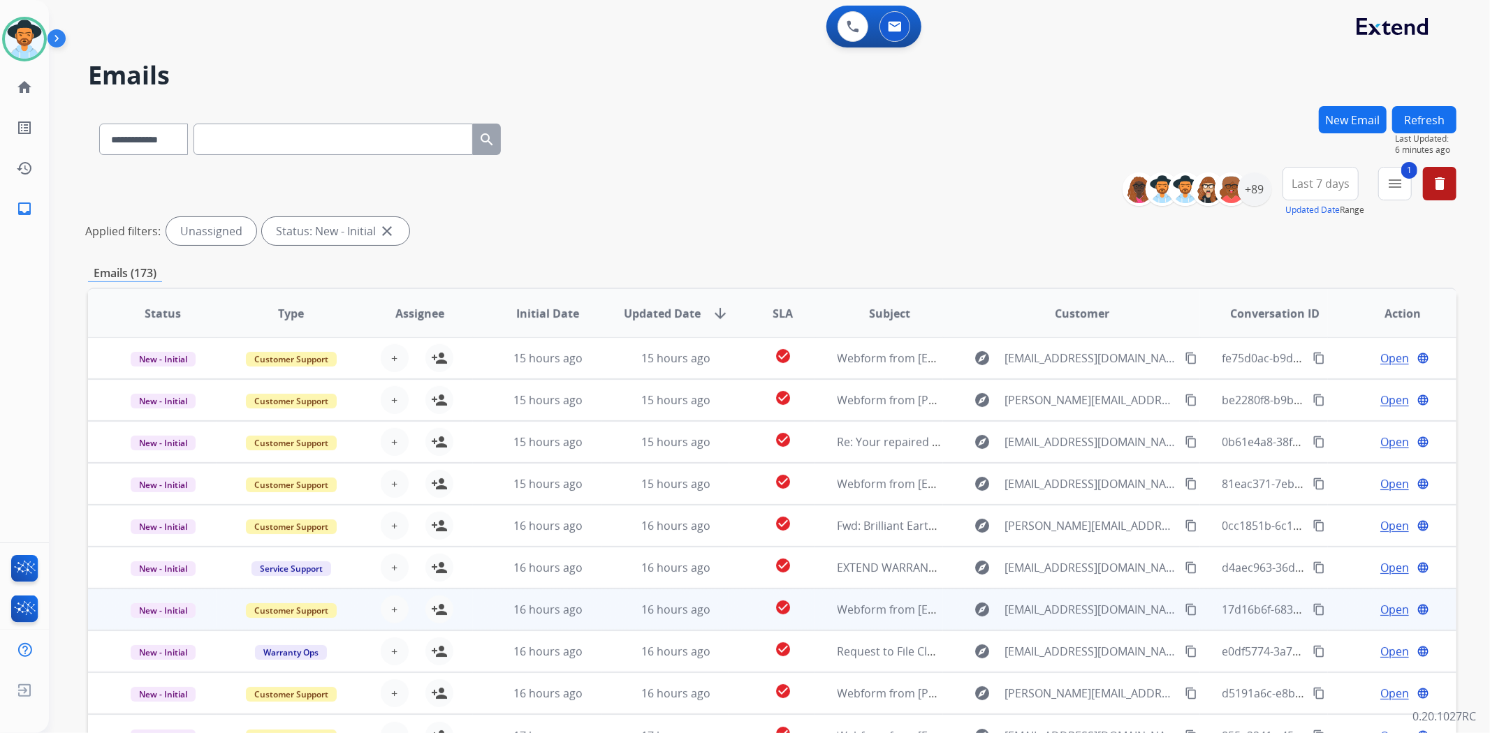
click at [731, 603] on td "check_circle" at bounding box center [771, 610] width 85 height 42
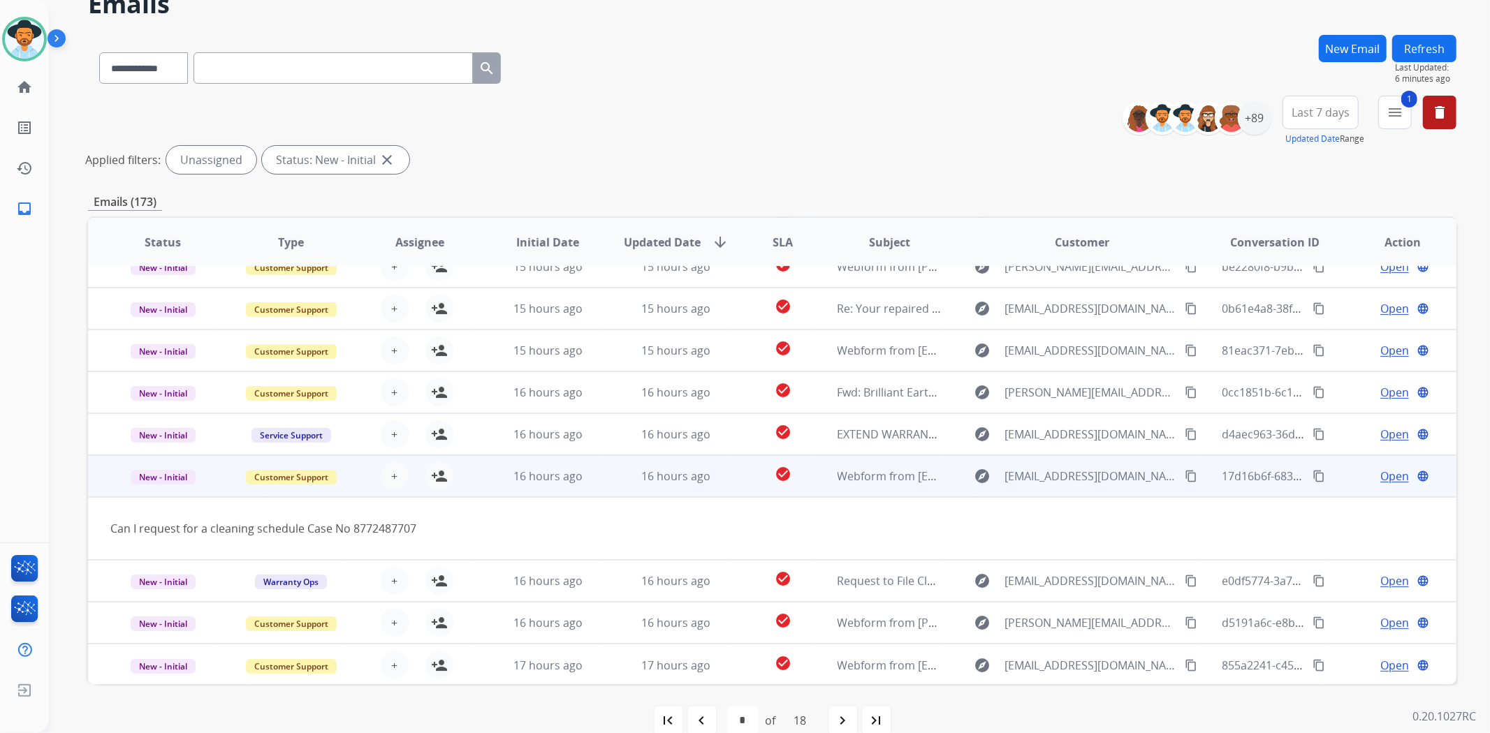
scroll to position [94, 0]
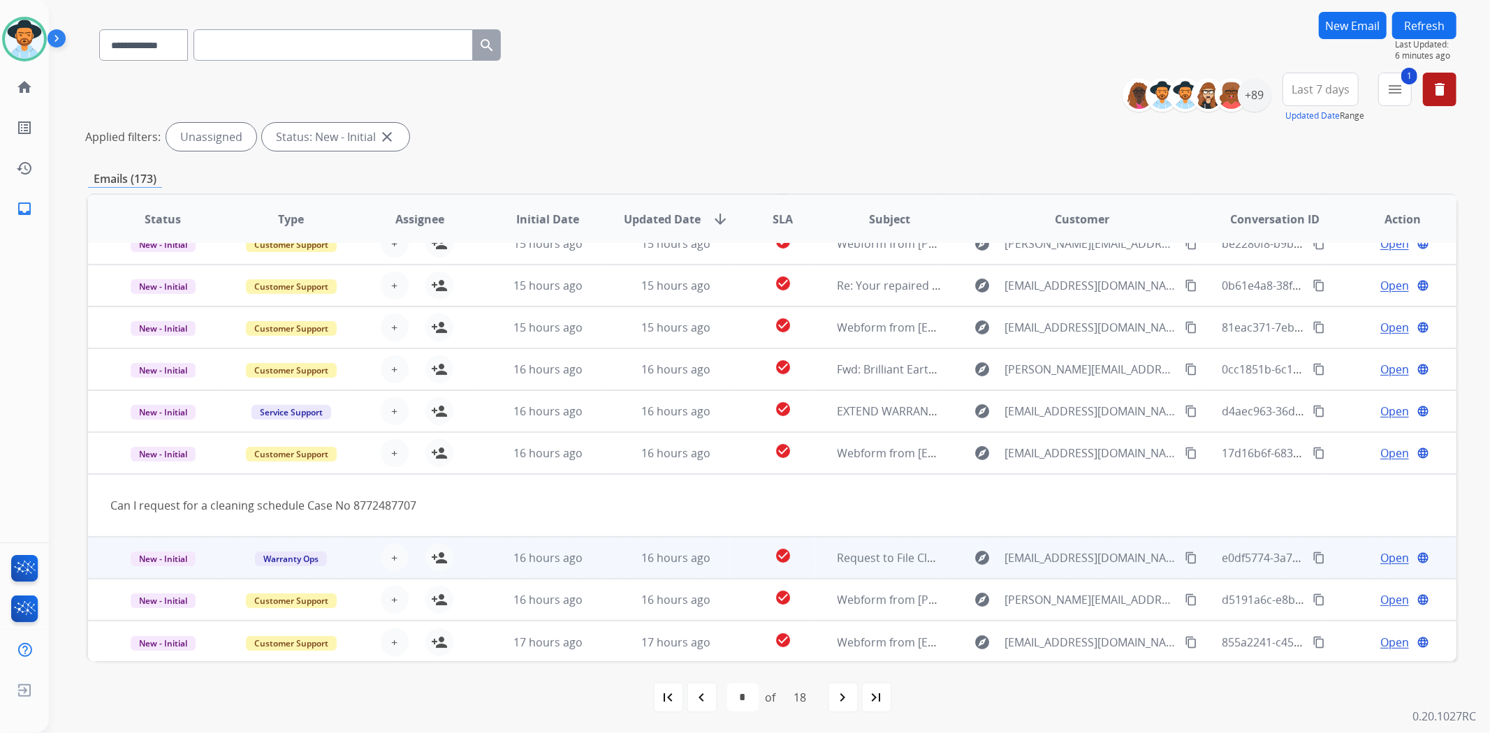
click at [735, 546] on td "check_circle" at bounding box center [771, 558] width 85 height 42
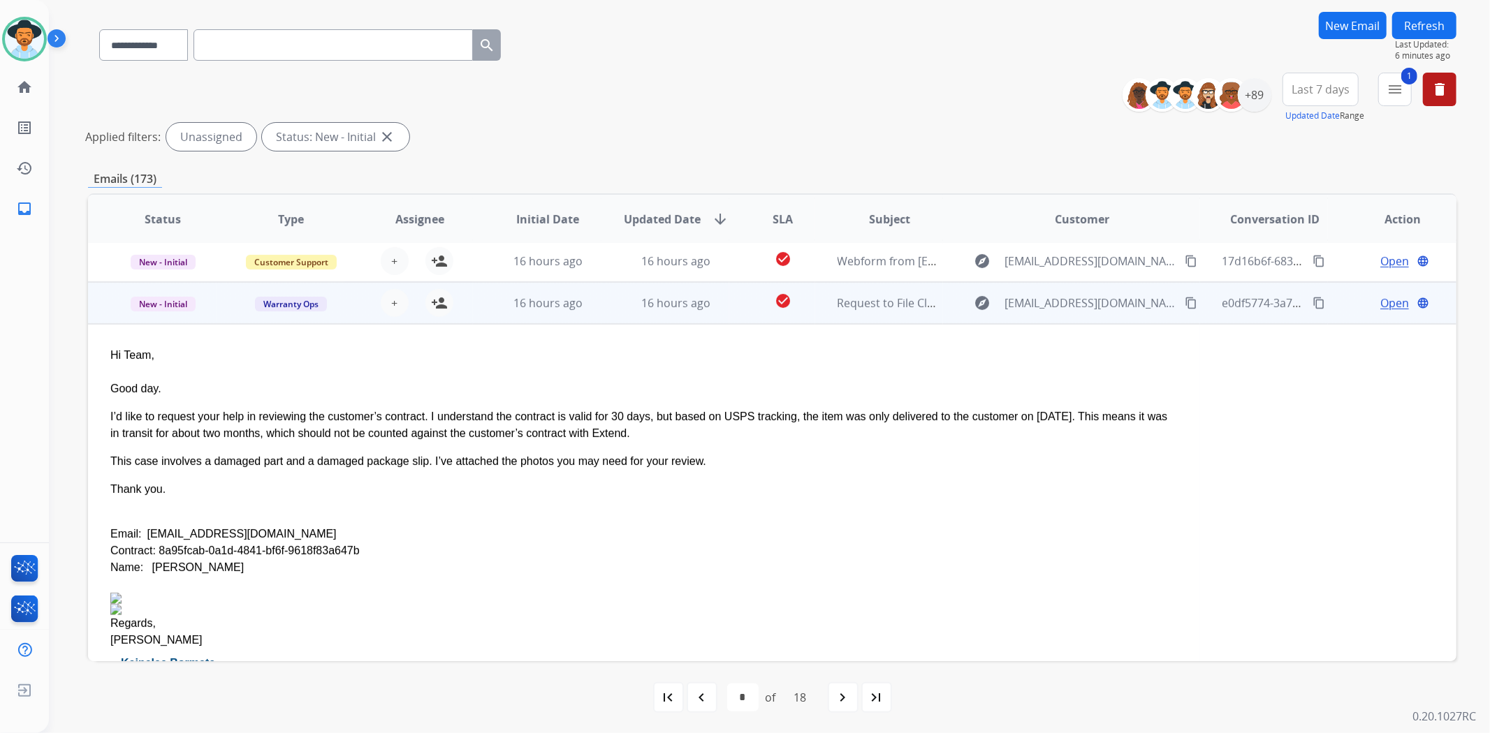
scroll to position [293, 0]
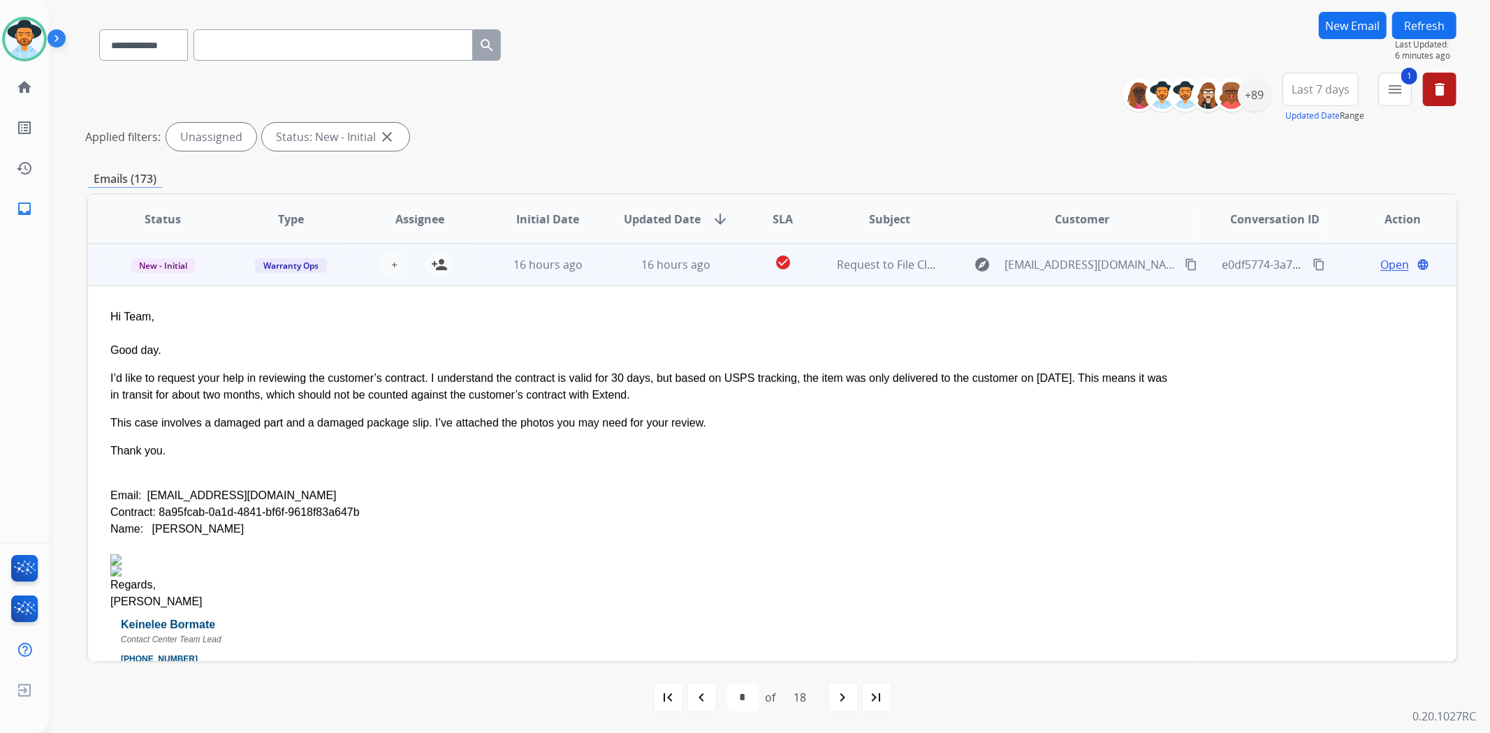
click at [736, 268] on td "check_circle" at bounding box center [771, 265] width 85 height 42
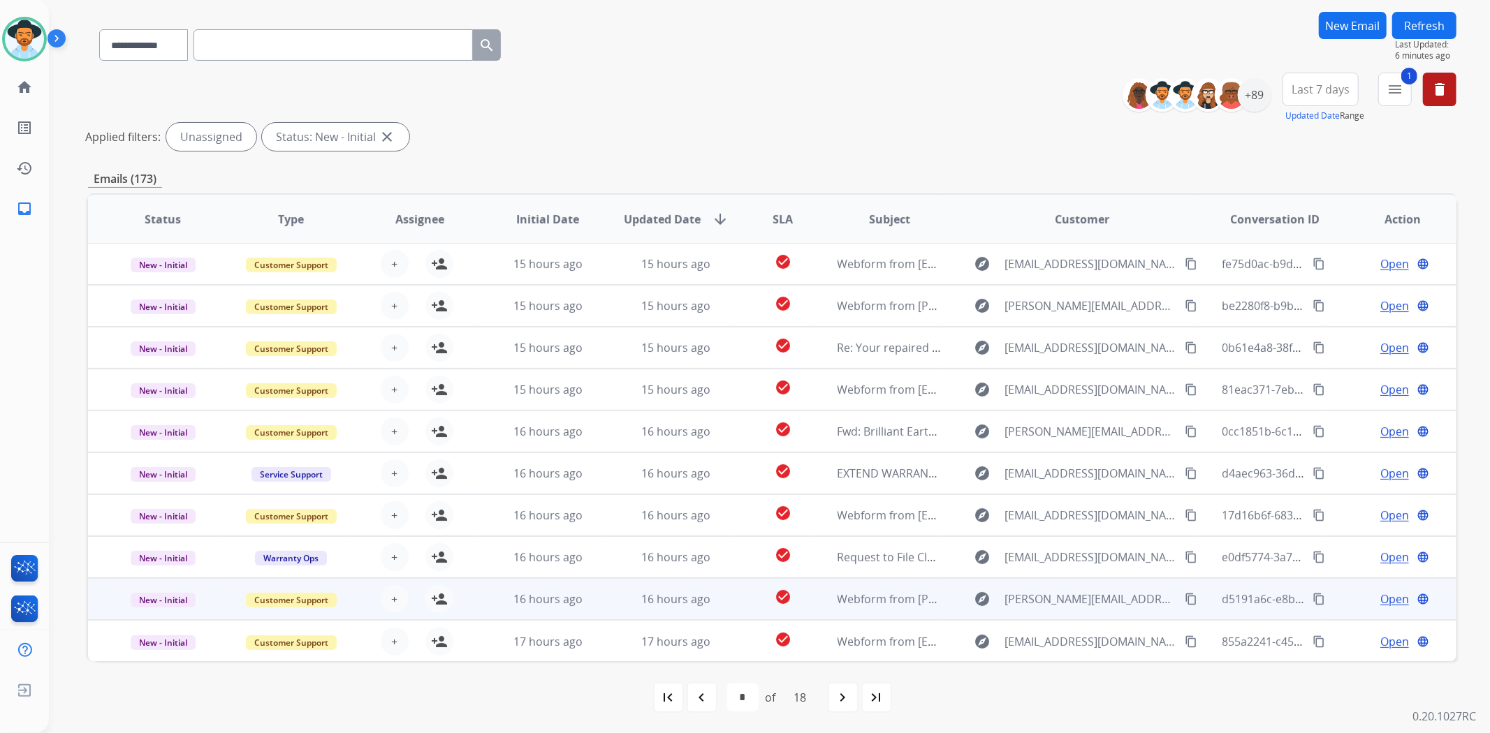
click at [741, 595] on td "check_circle" at bounding box center [771, 599] width 85 height 42
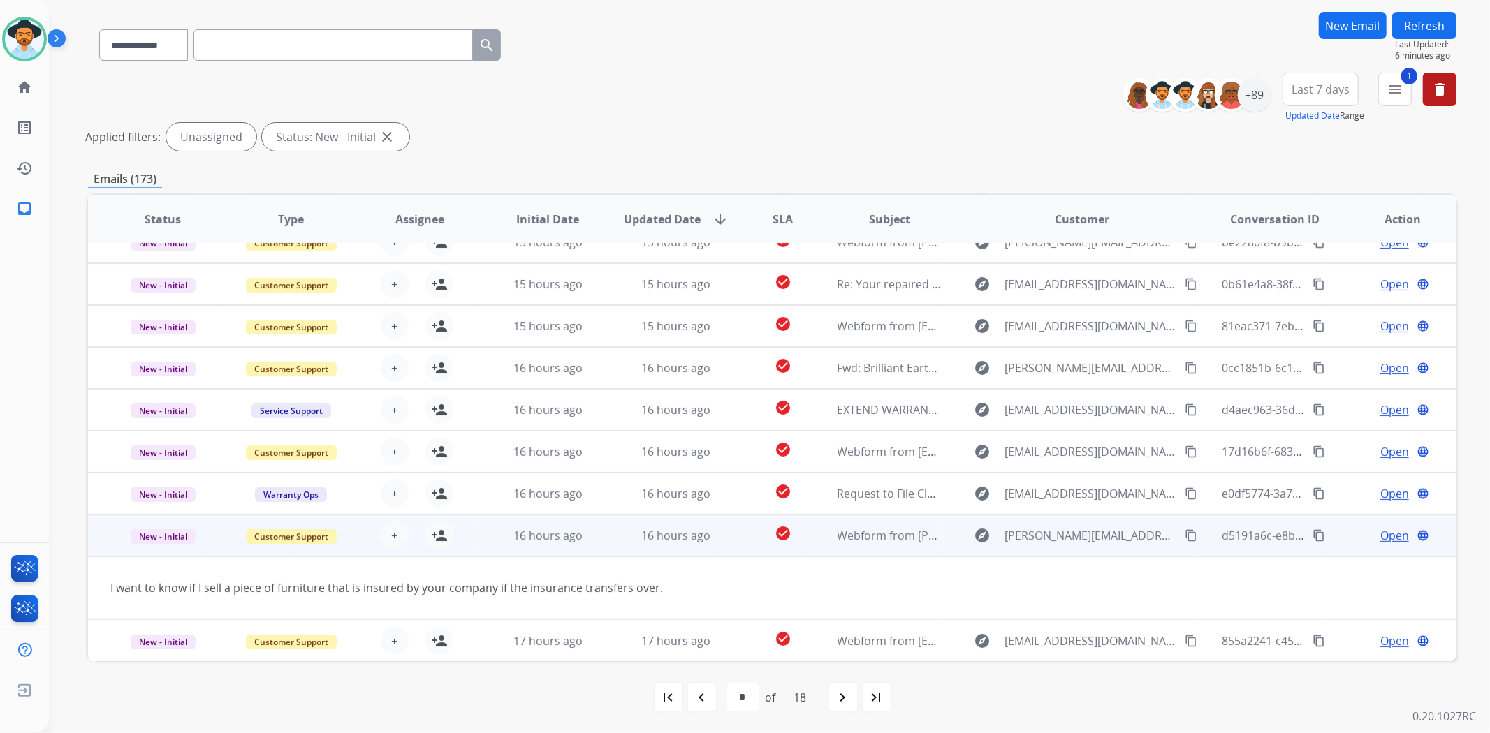
scroll to position [63, 0]
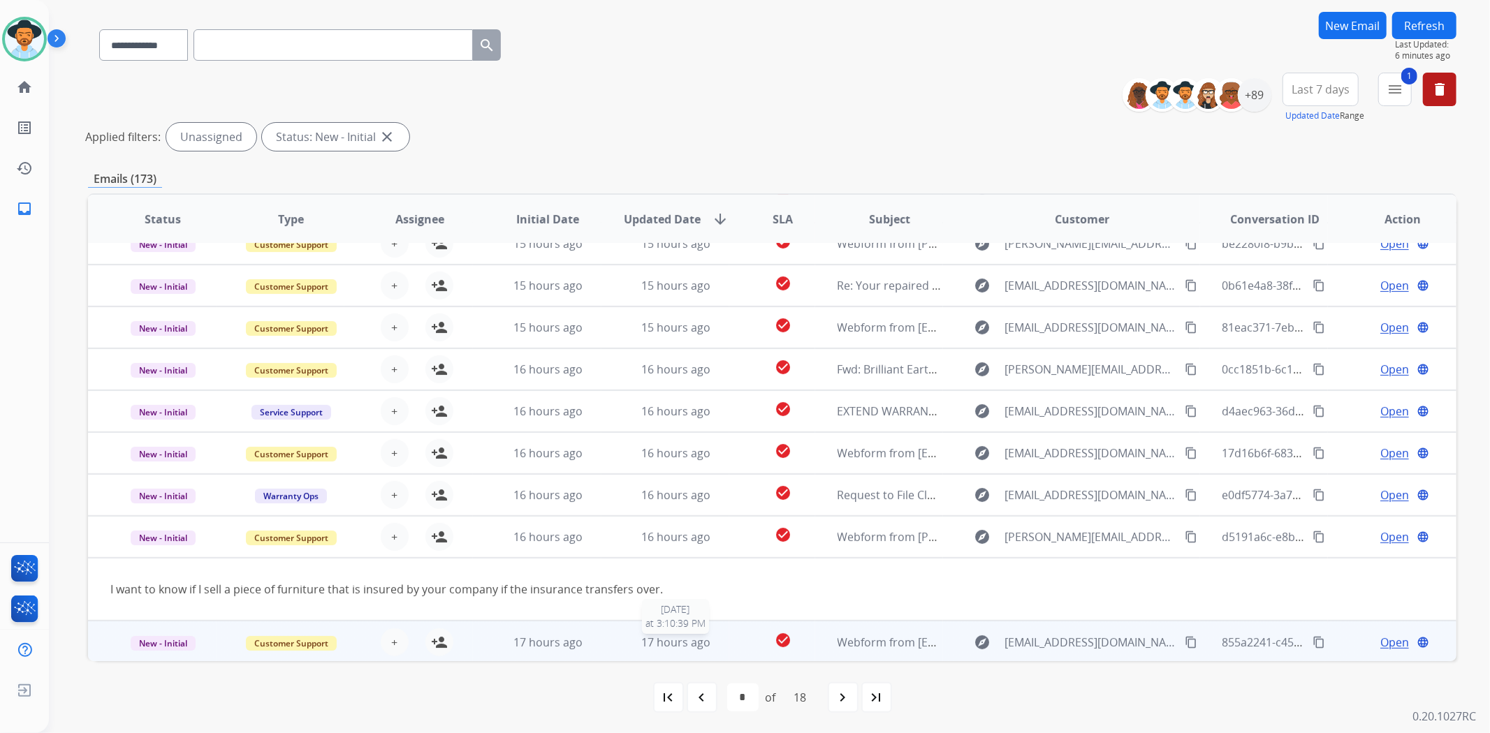
click at [719, 641] on div "17 hours ago" at bounding box center [676, 642] width 105 height 17
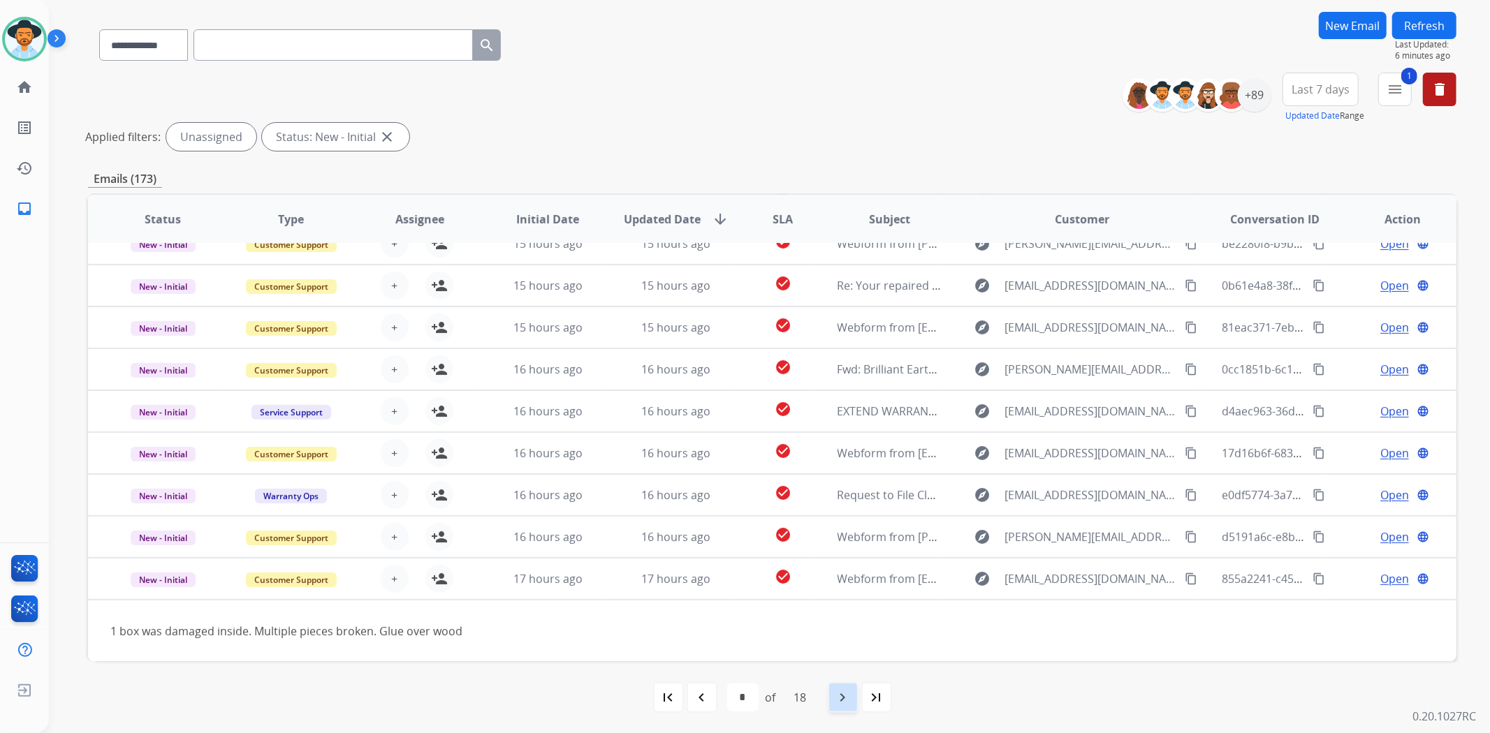
click at [835, 703] on mat-icon "navigate_next" at bounding box center [843, 697] width 17 height 17
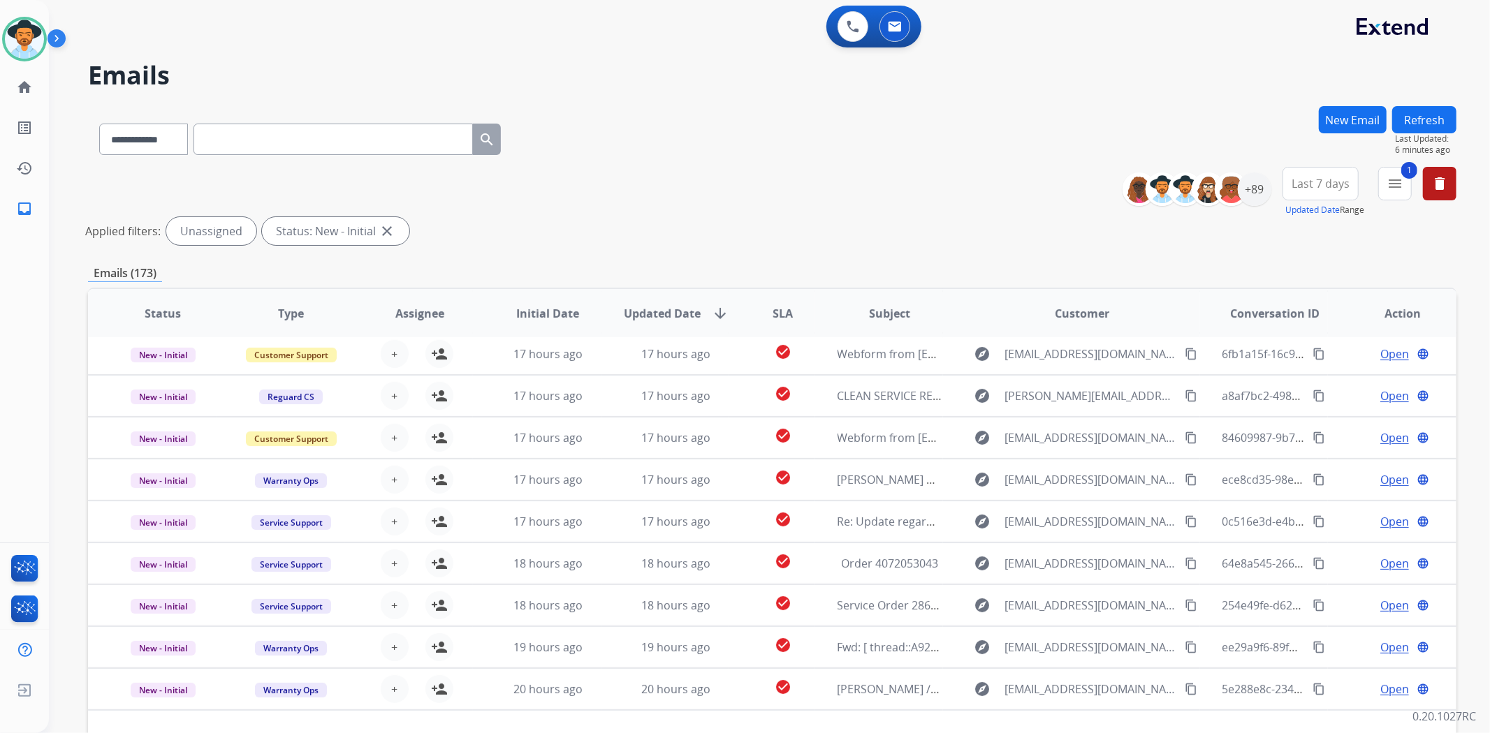
scroll to position [45, 0]
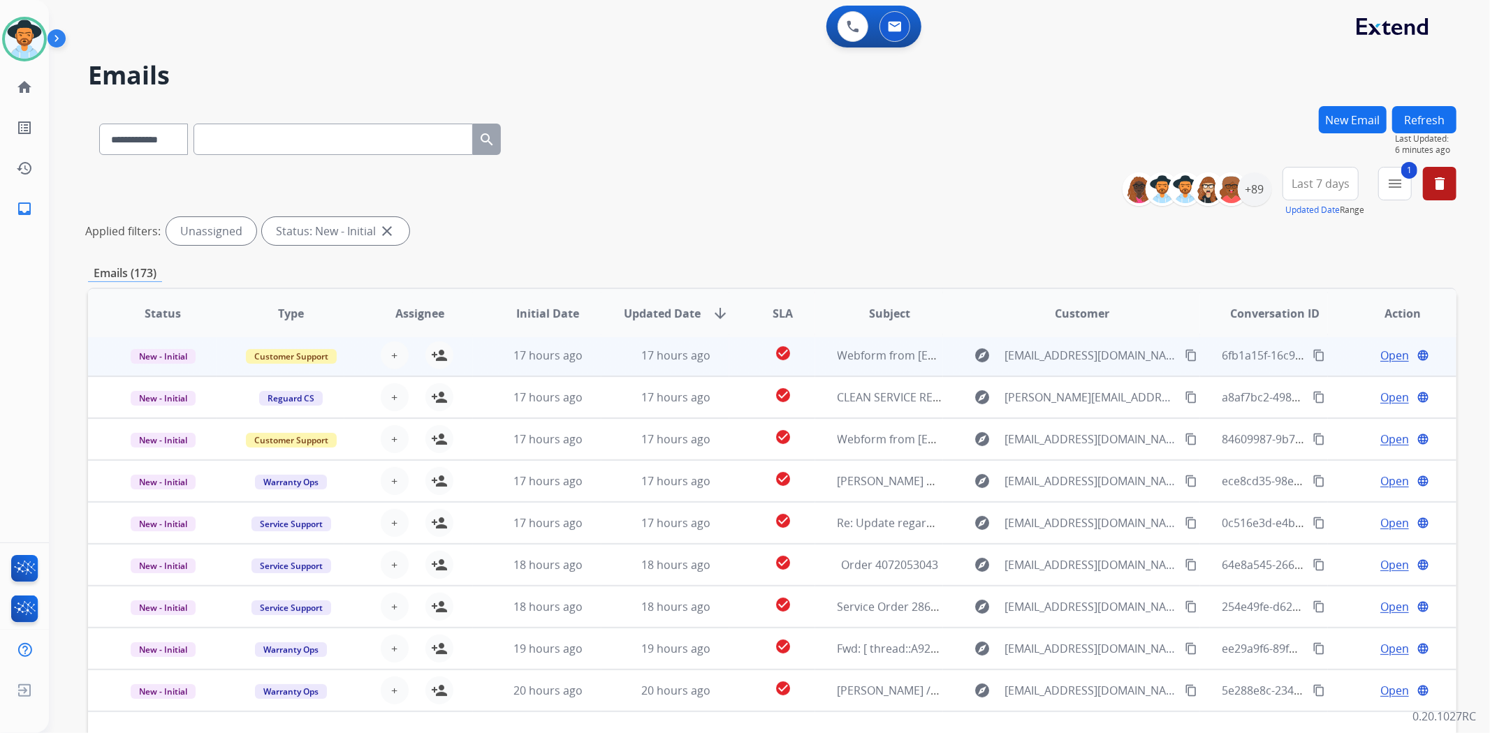
click at [729, 359] on td "check_circle" at bounding box center [771, 356] width 85 height 42
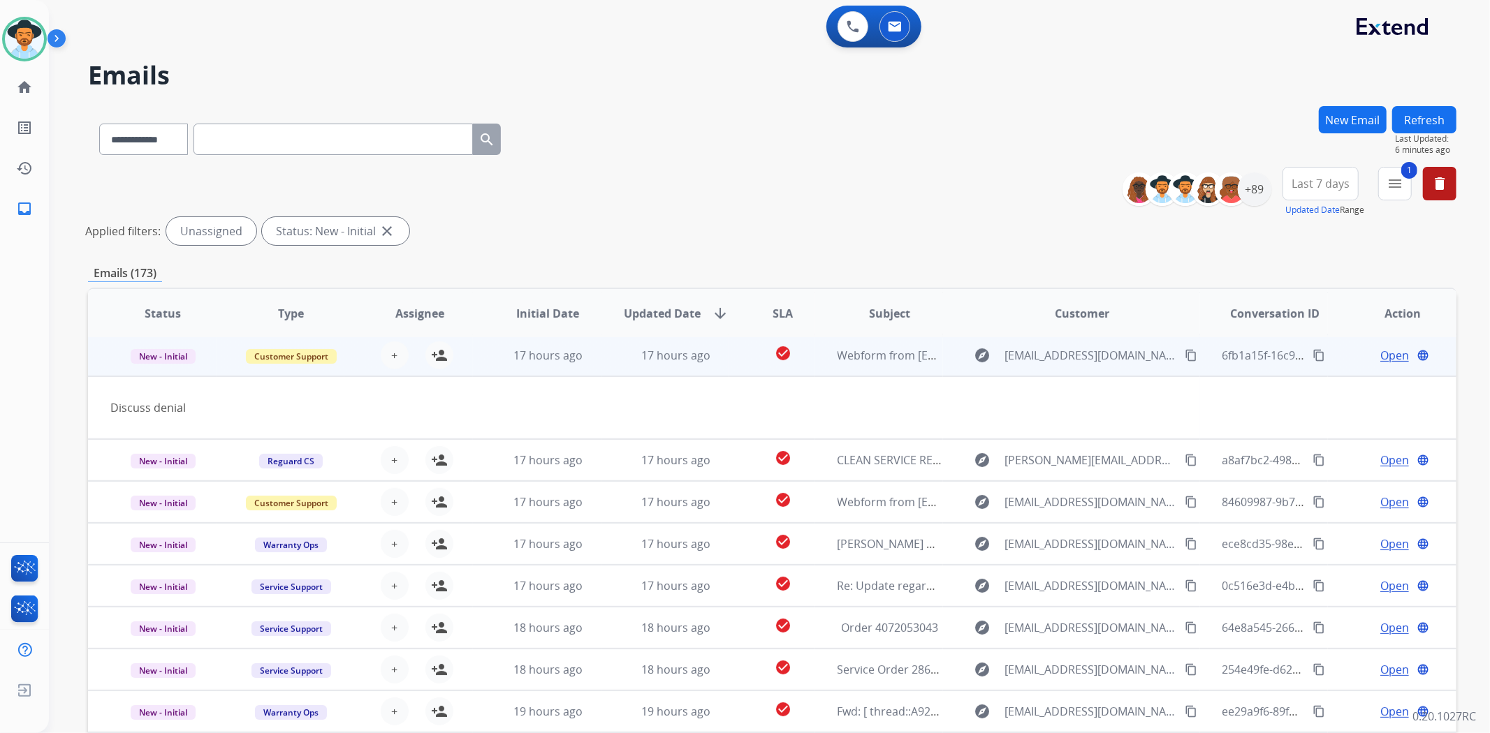
scroll to position [42, 0]
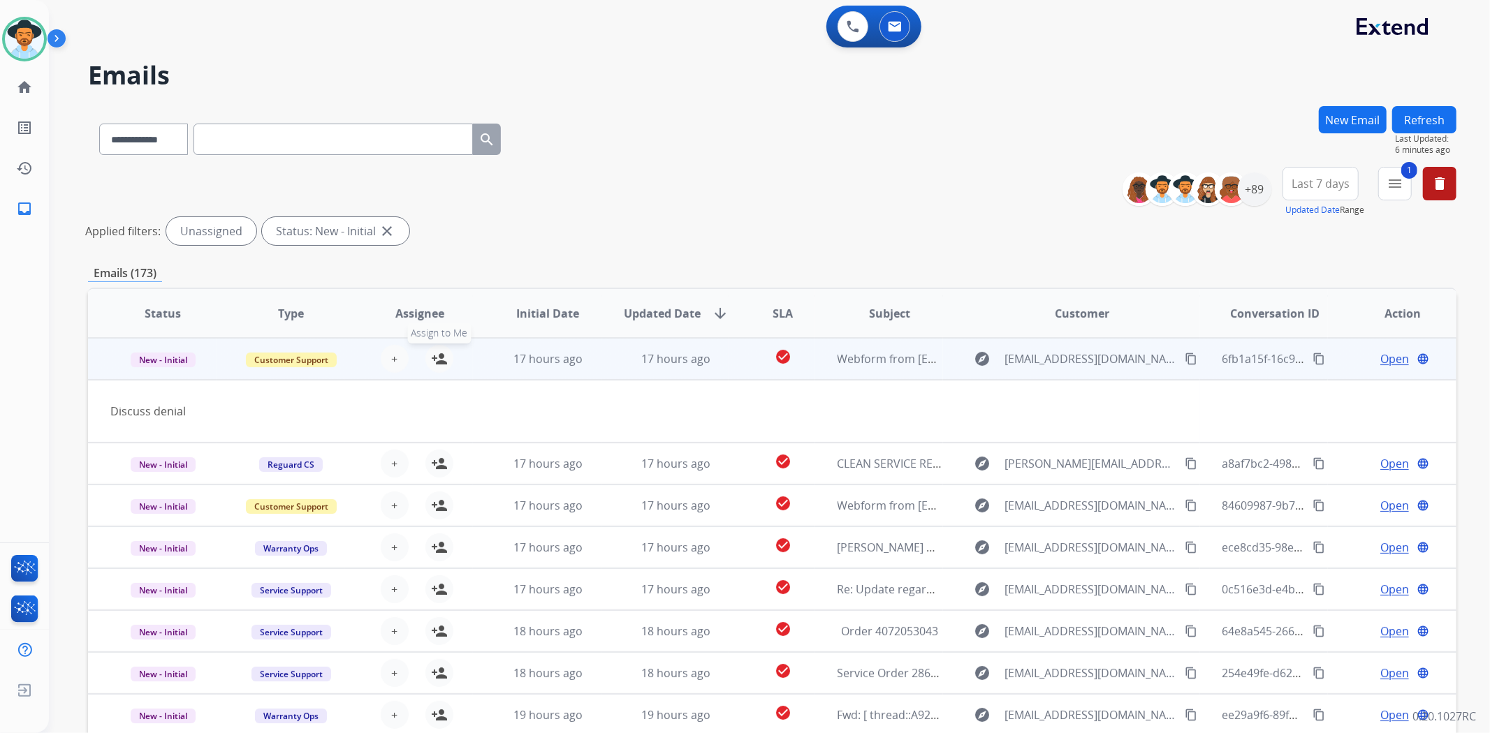
click at [437, 361] on mat-icon "person_add" at bounding box center [439, 359] width 17 height 17
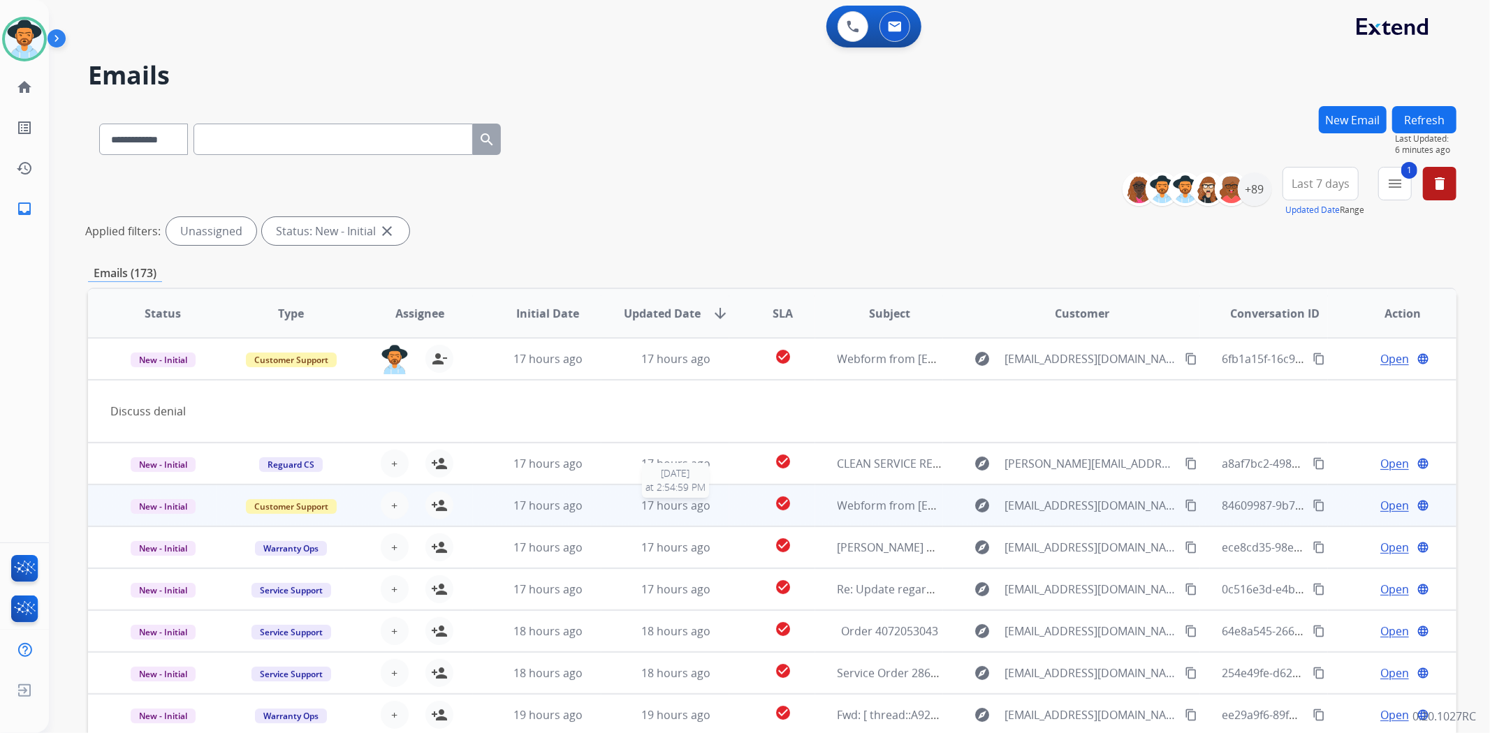
scroll to position [63, 0]
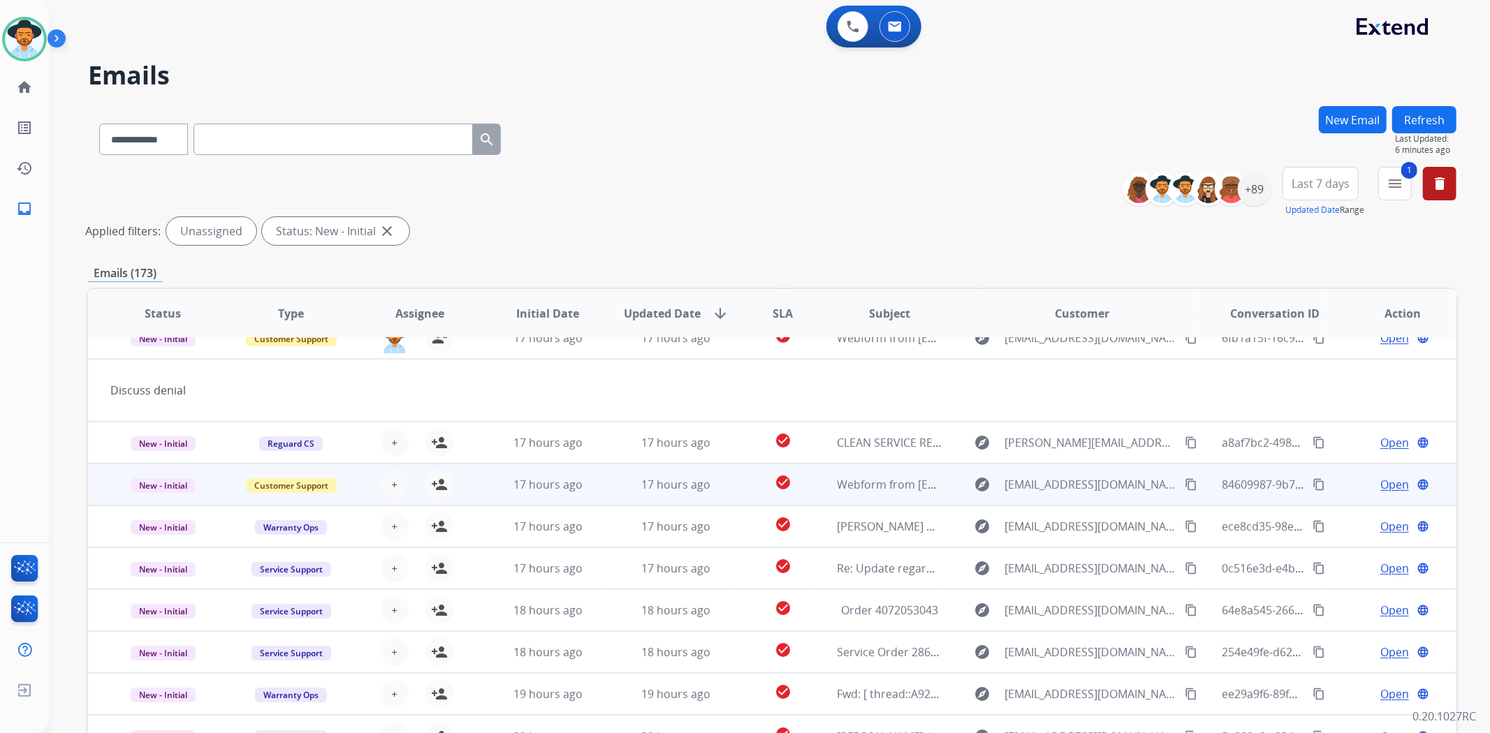
click at [738, 482] on td "check_circle" at bounding box center [771, 485] width 85 height 42
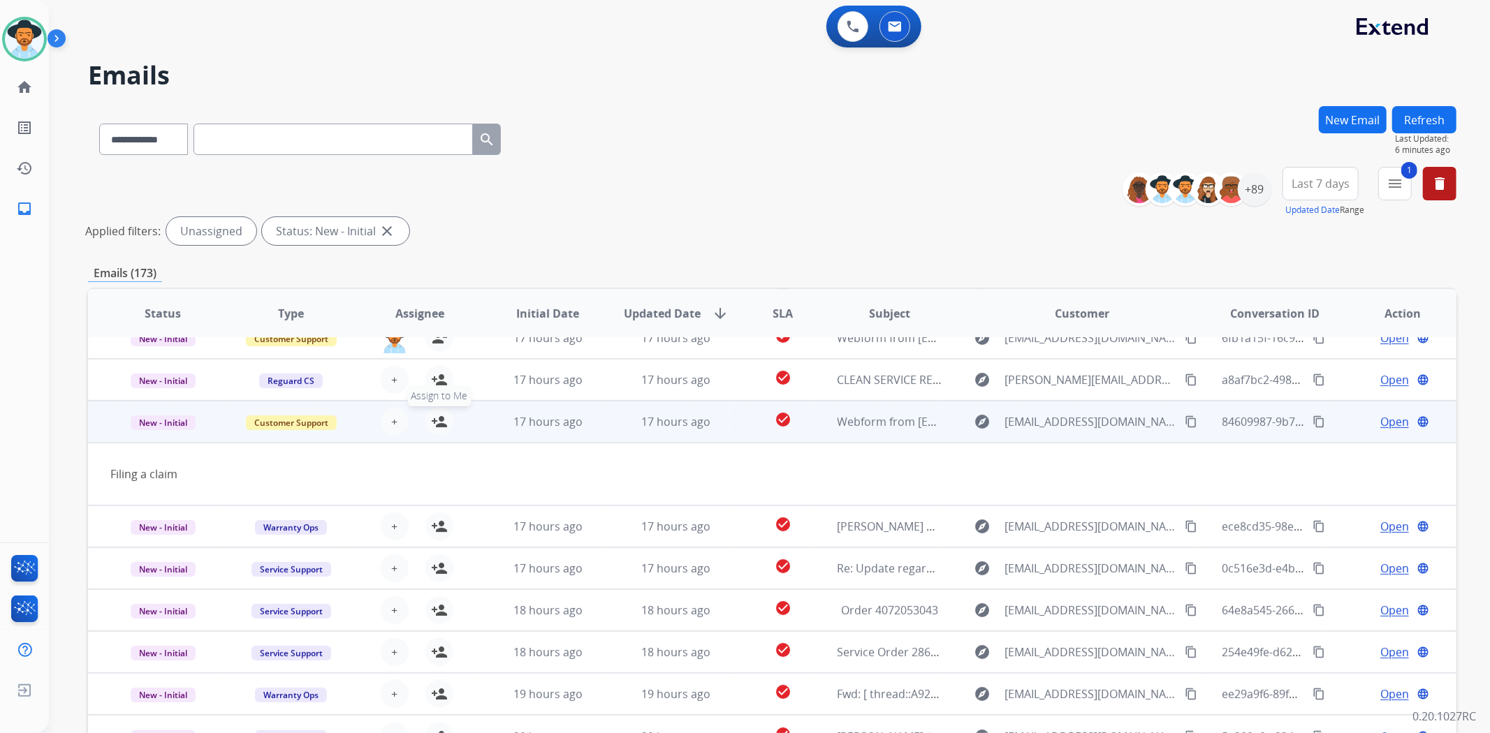
click at [434, 418] on mat-icon "person_add" at bounding box center [439, 422] width 17 height 17
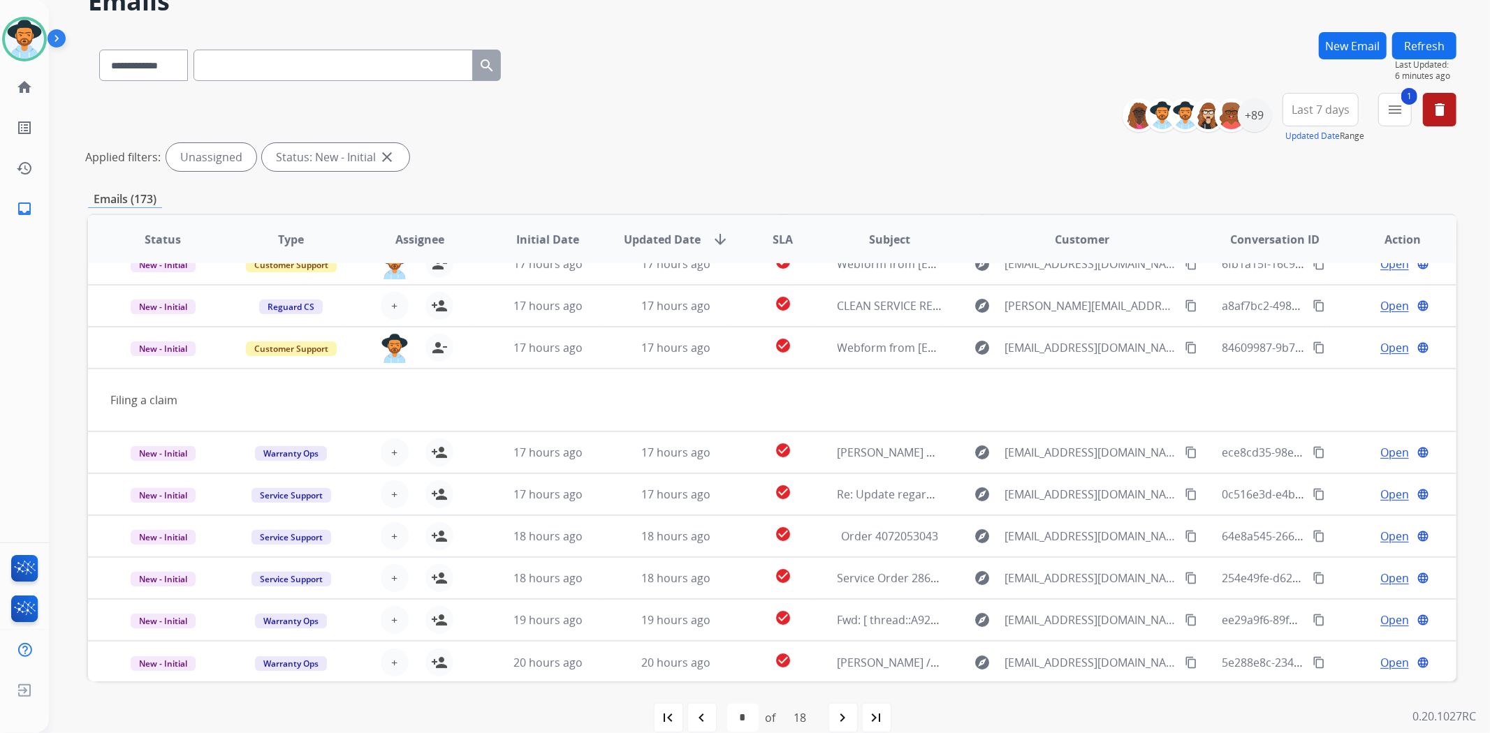
scroll to position [94, 0]
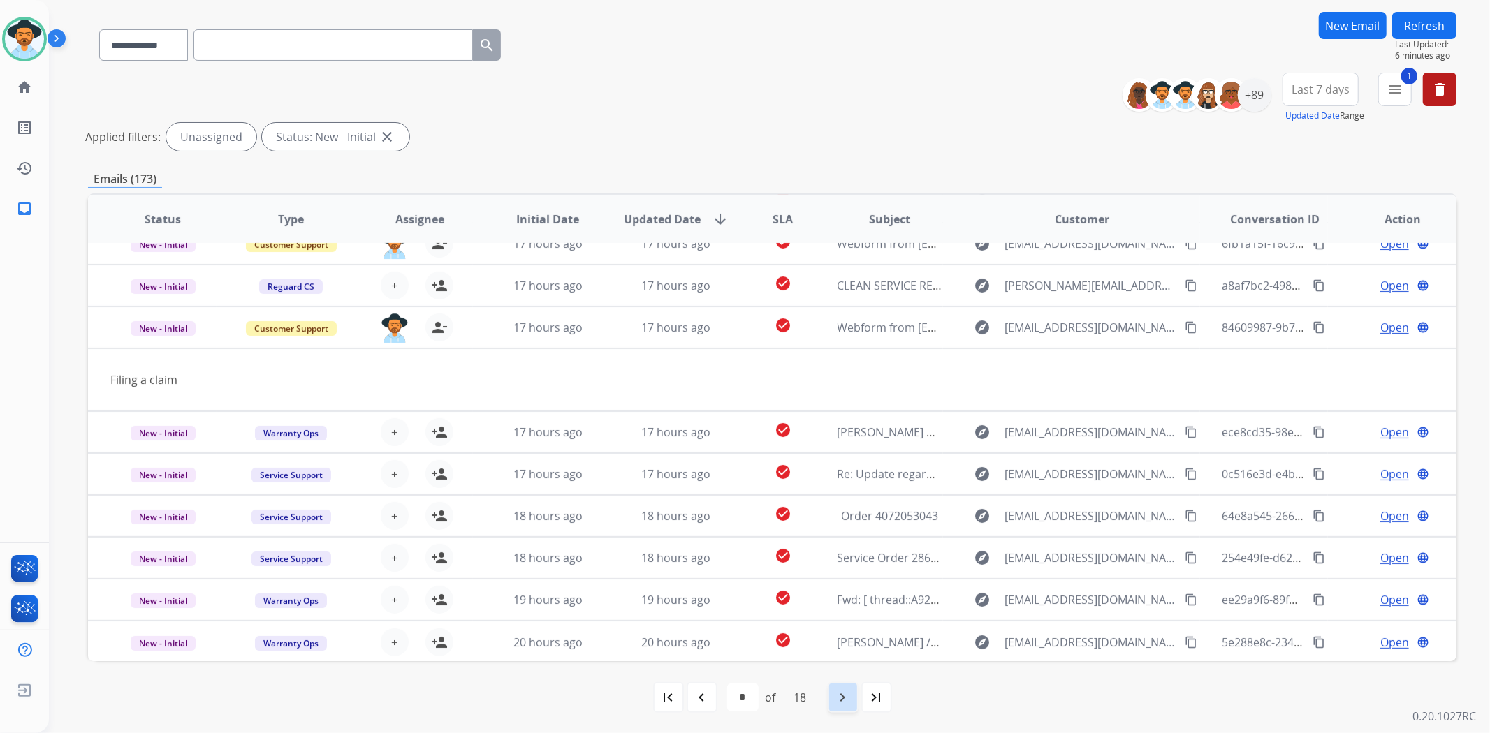
click at [840, 702] on mat-icon "navigate_next" at bounding box center [843, 697] width 17 height 17
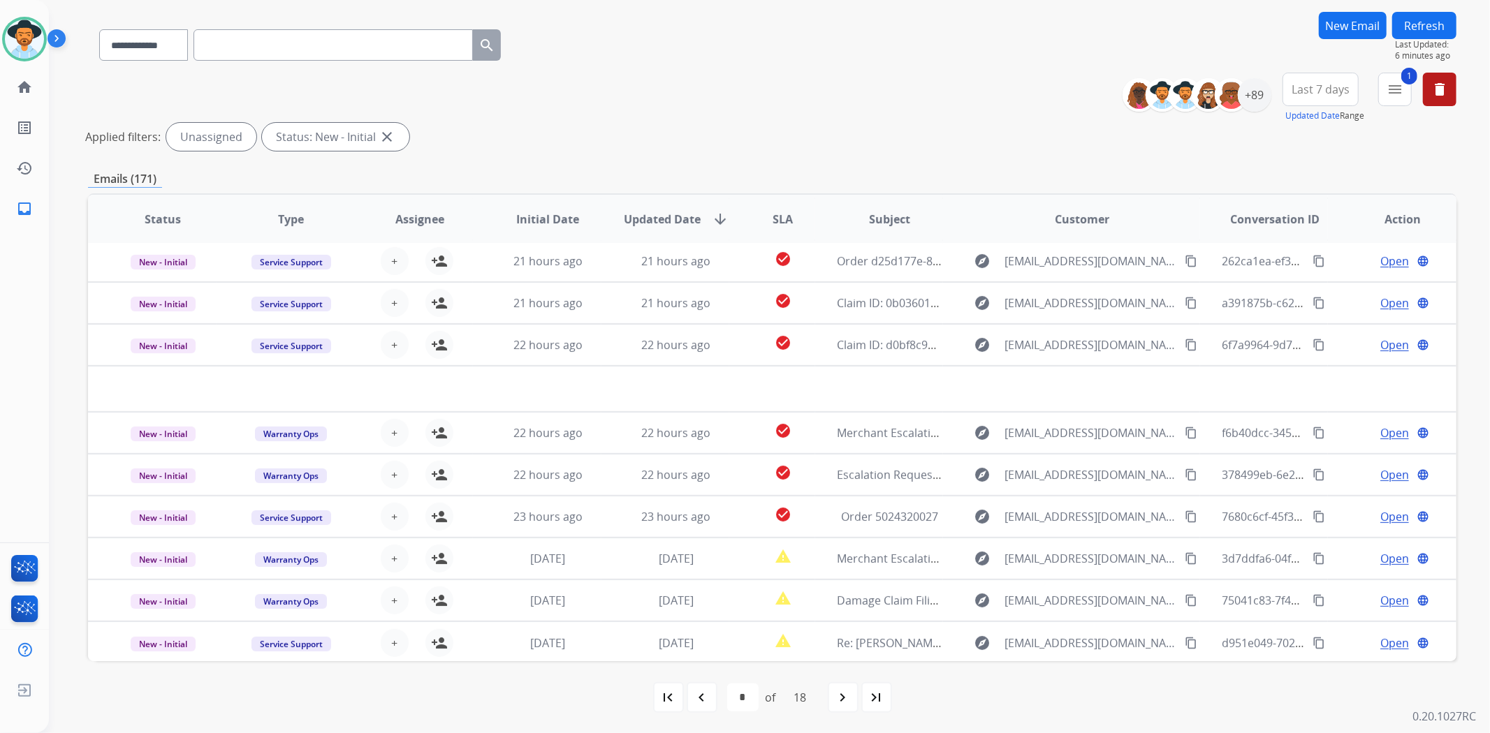
click at [850, 703] on mat-icon "navigate_next" at bounding box center [843, 697] width 17 height 17
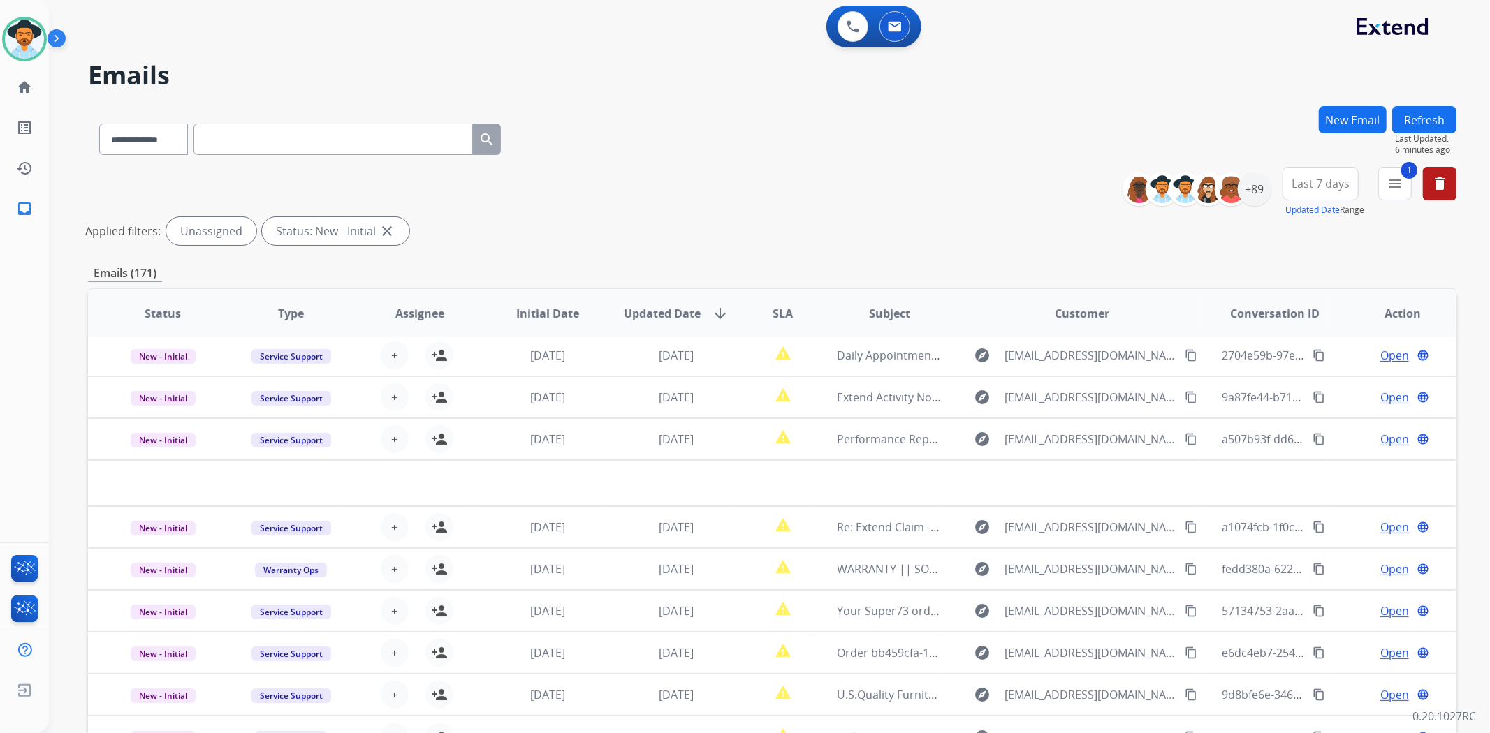
click at [1418, 108] on button "Refresh" at bounding box center [1424, 119] width 64 height 27
click at [1398, 189] on mat-icon "menu" at bounding box center [1395, 183] width 17 height 17
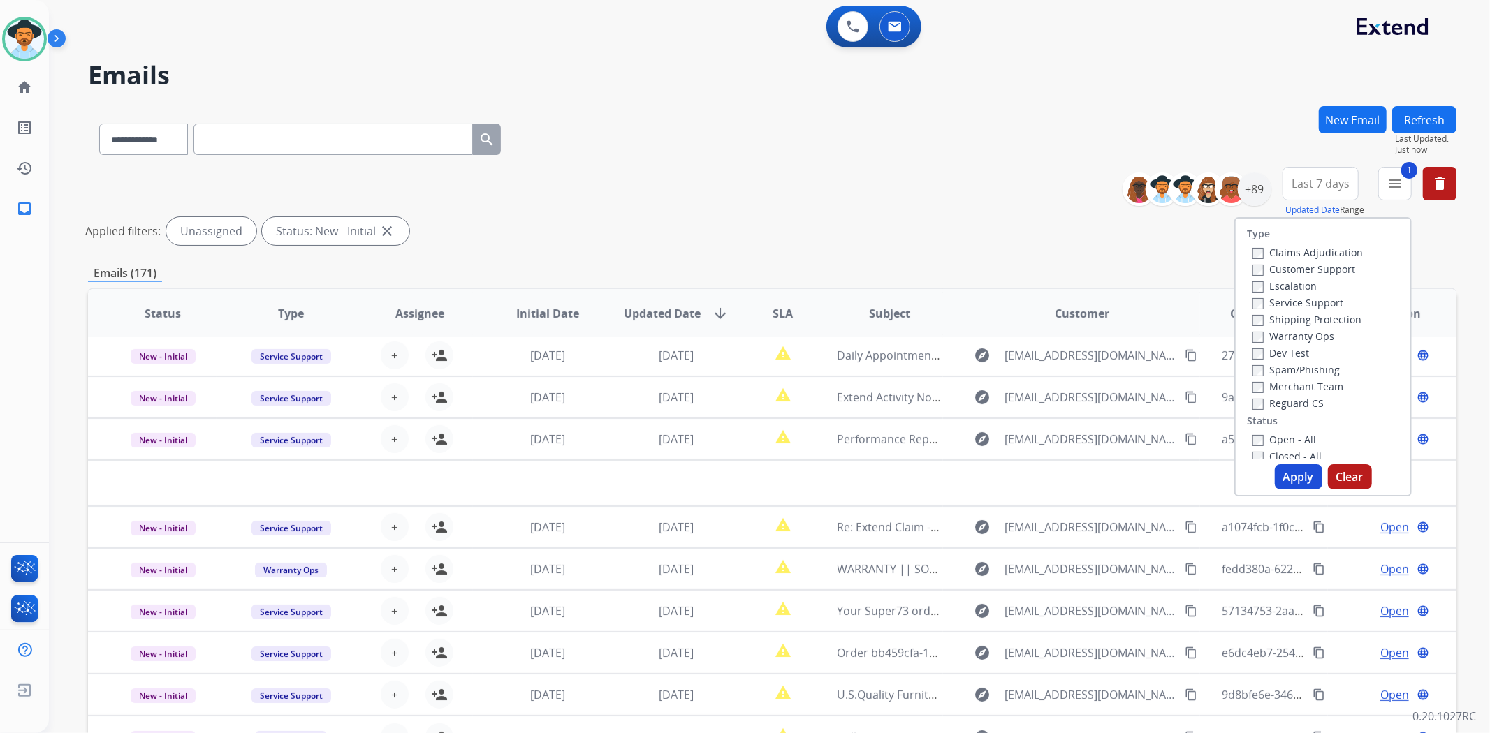
click at [1252, 261] on div "Customer Support" at bounding box center [1307, 269] width 110 height 17
click at [1289, 471] on button "Apply" at bounding box center [1298, 476] width 47 height 25
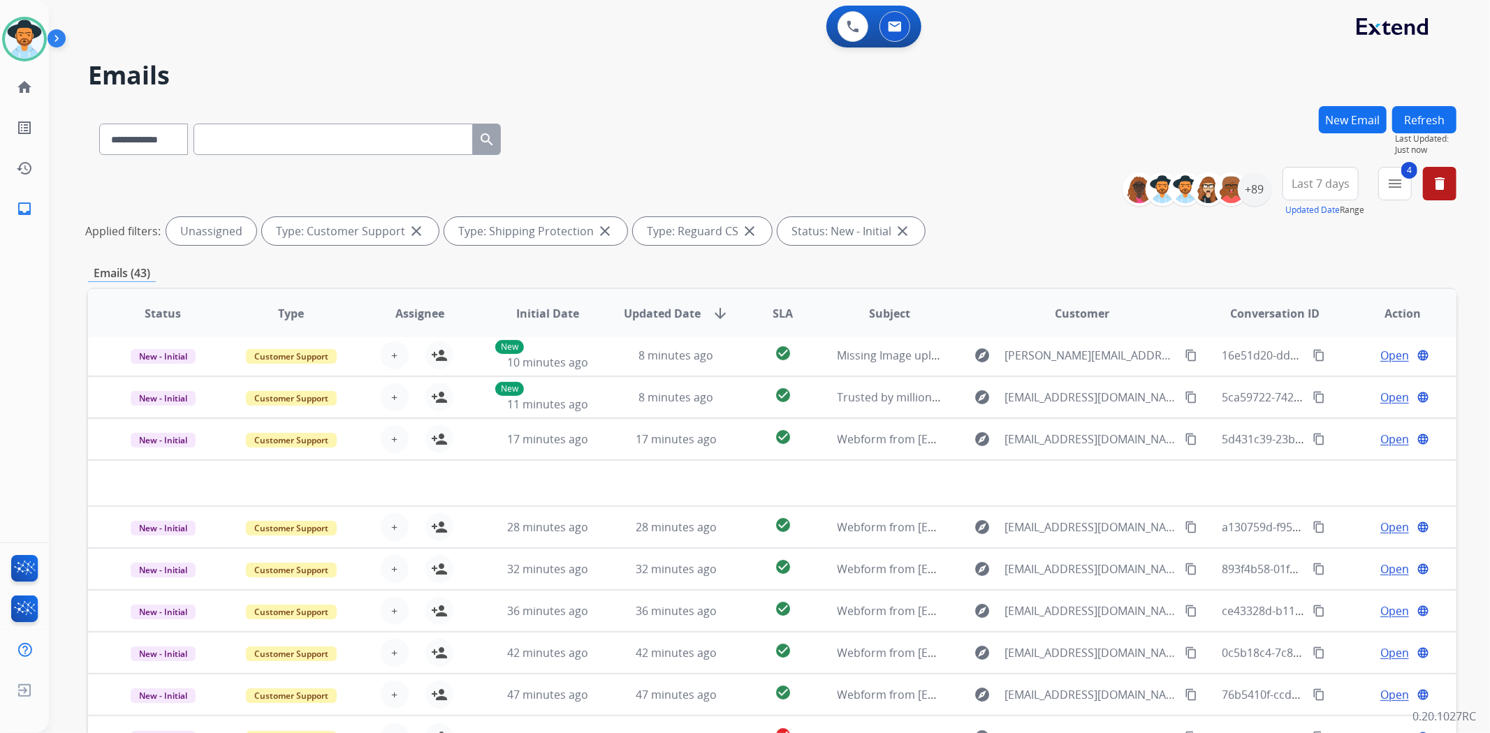
click at [1062, 201] on div "**********" at bounding box center [772, 209] width 1368 height 84
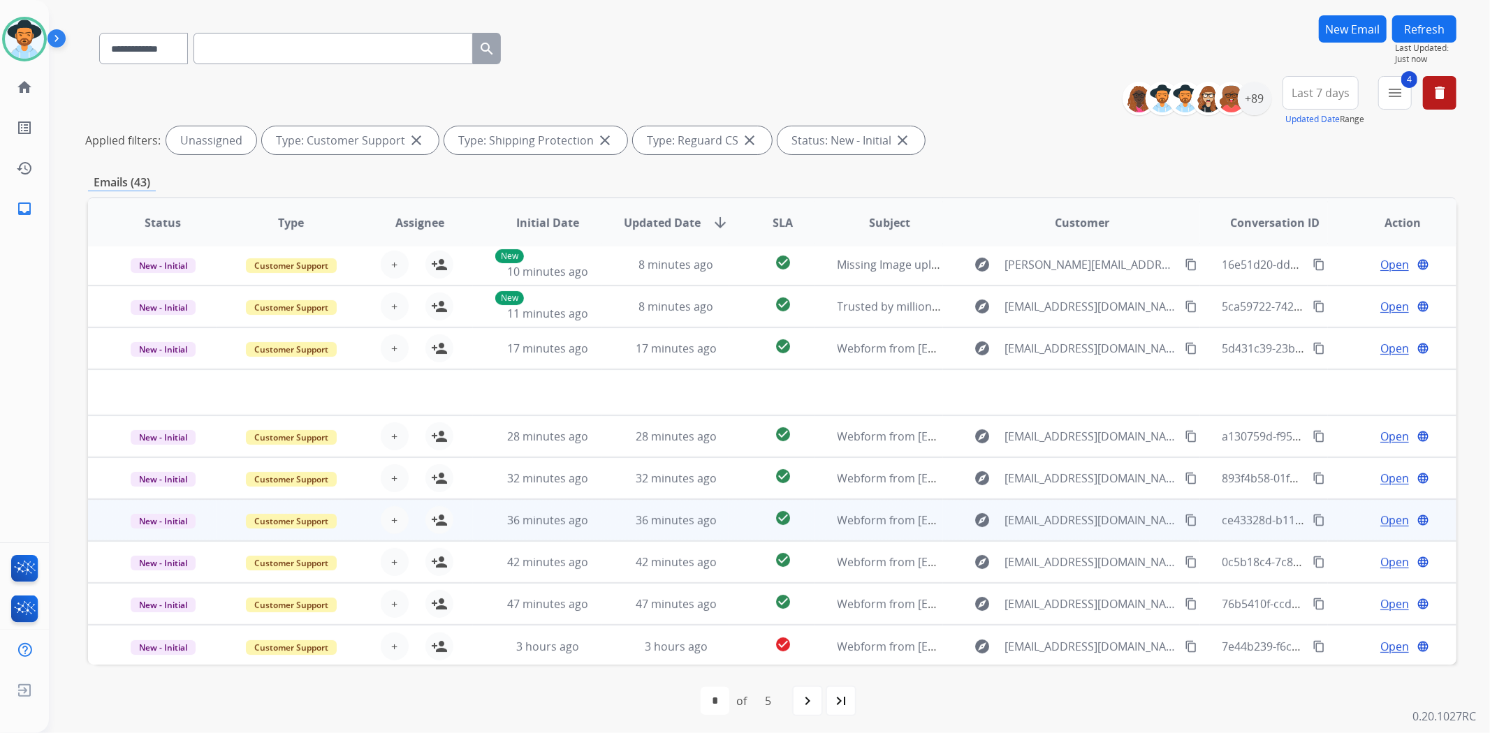
scroll to position [94, 0]
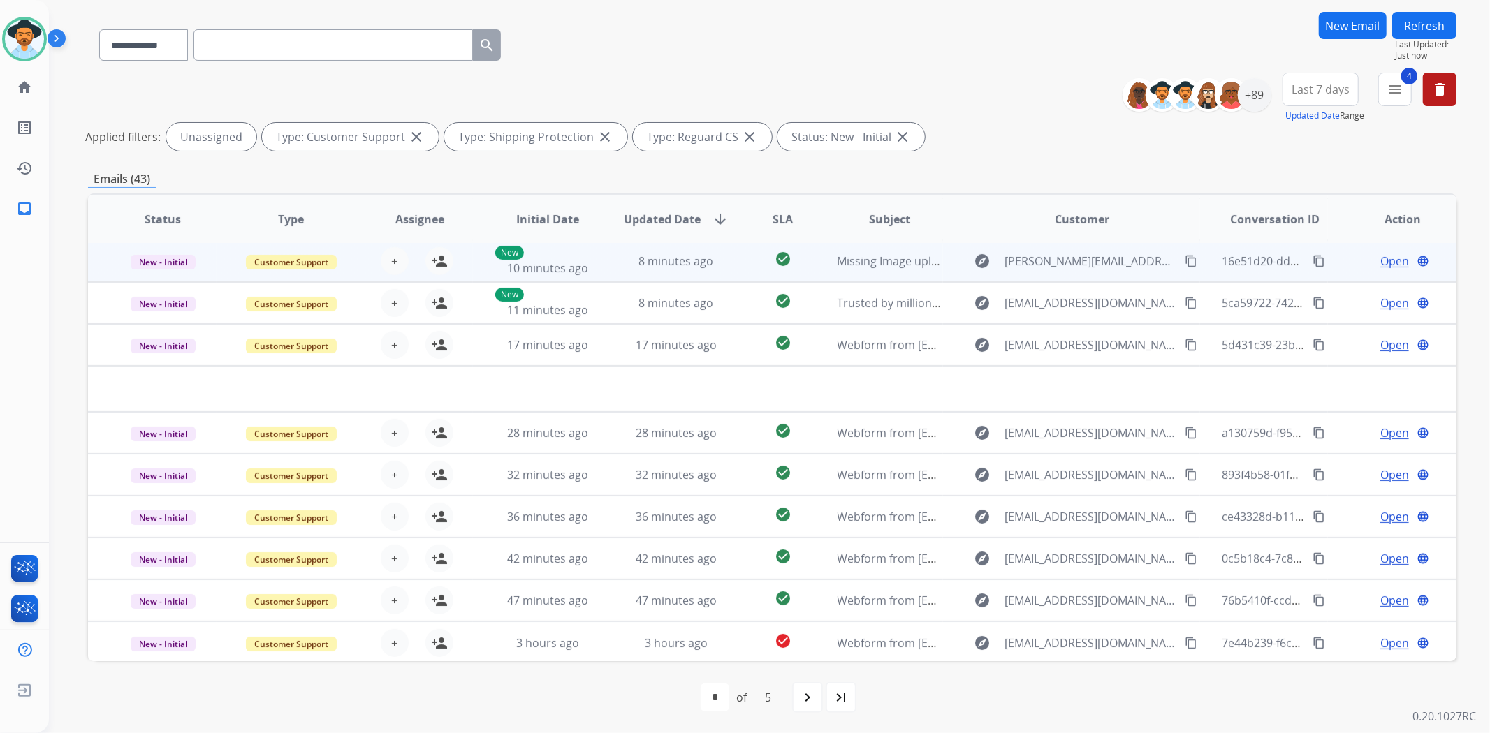
click at [736, 246] on td "check_circle" at bounding box center [771, 261] width 85 height 42
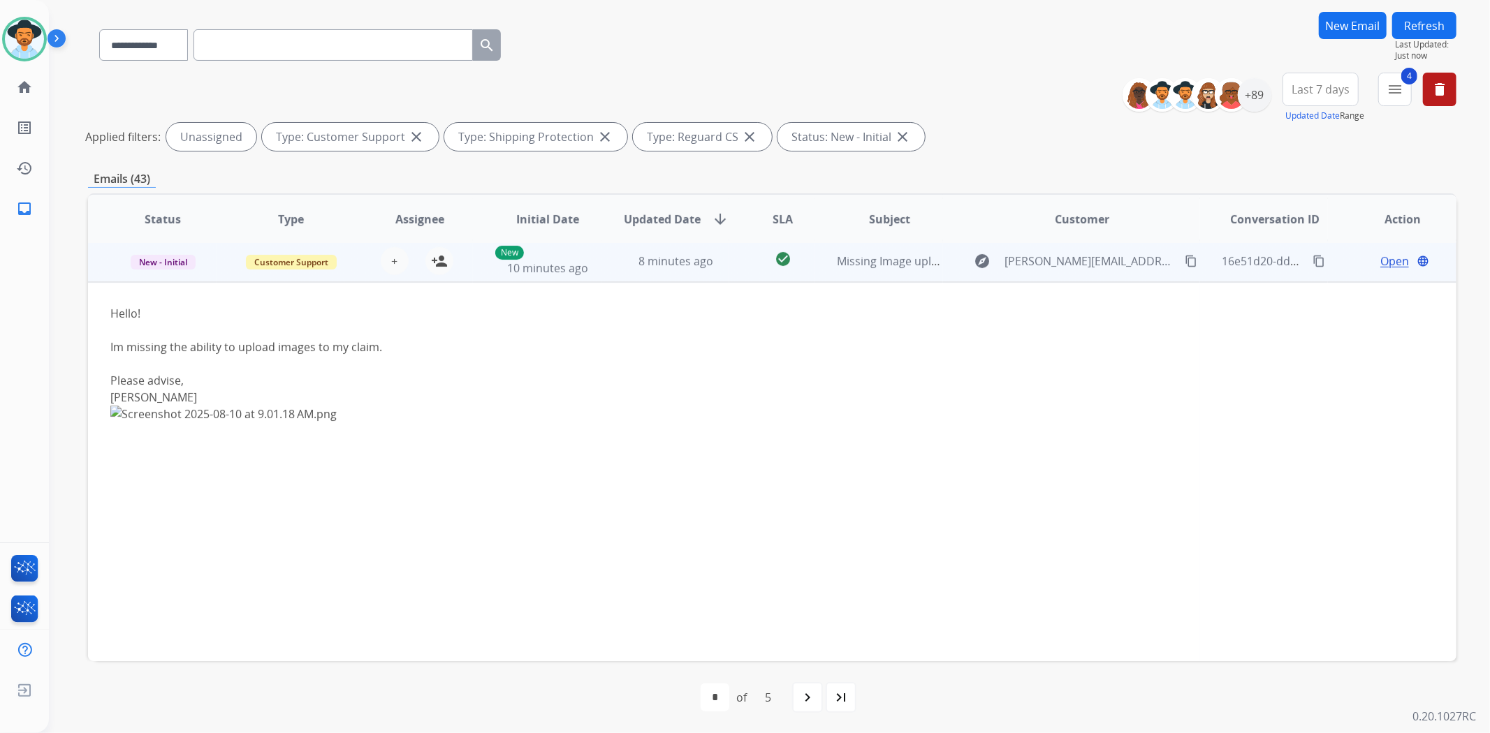
scroll to position [42, 0]
click at [738, 275] on td "check_circle" at bounding box center [771, 265] width 85 height 42
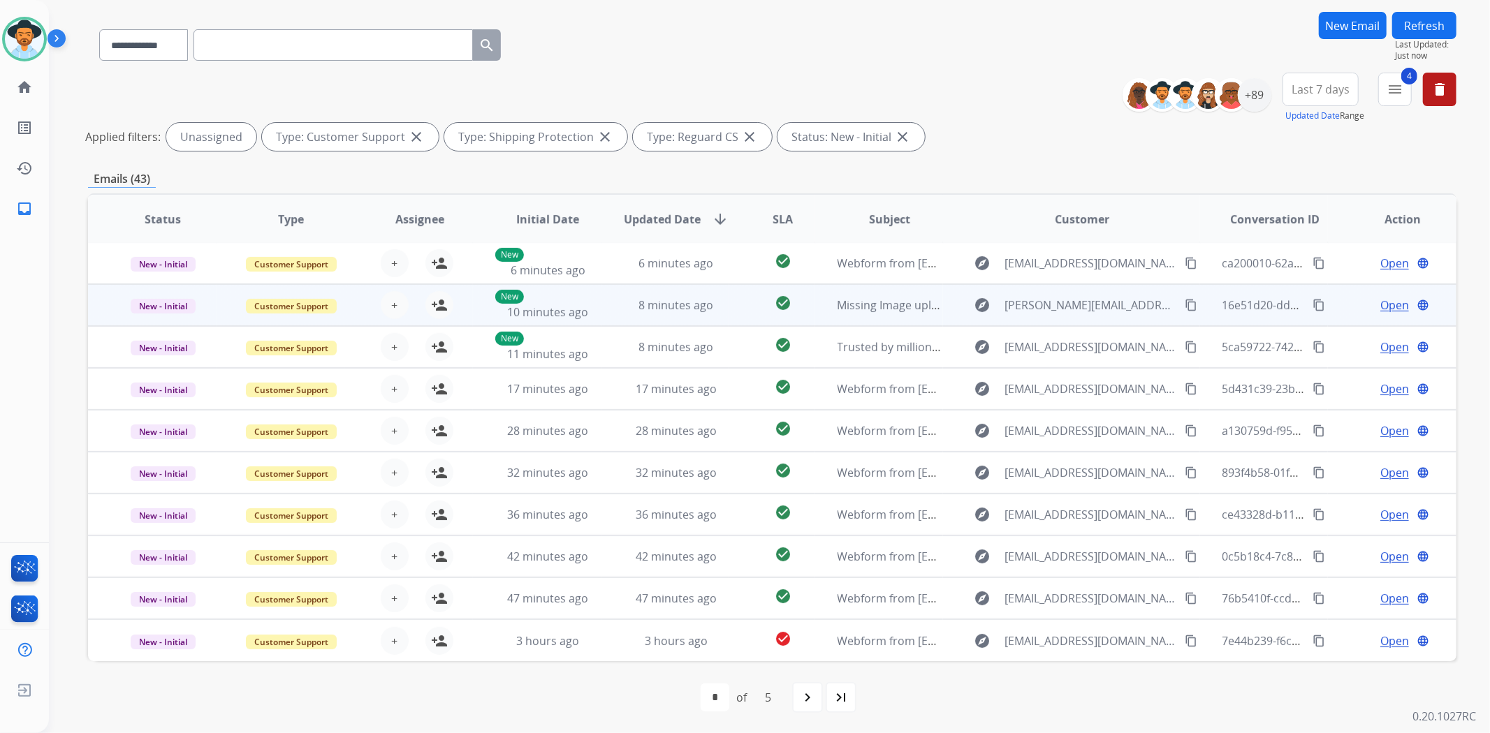
scroll to position [1, 0]
click at [743, 305] on td "check_circle" at bounding box center [771, 306] width 85 height 42
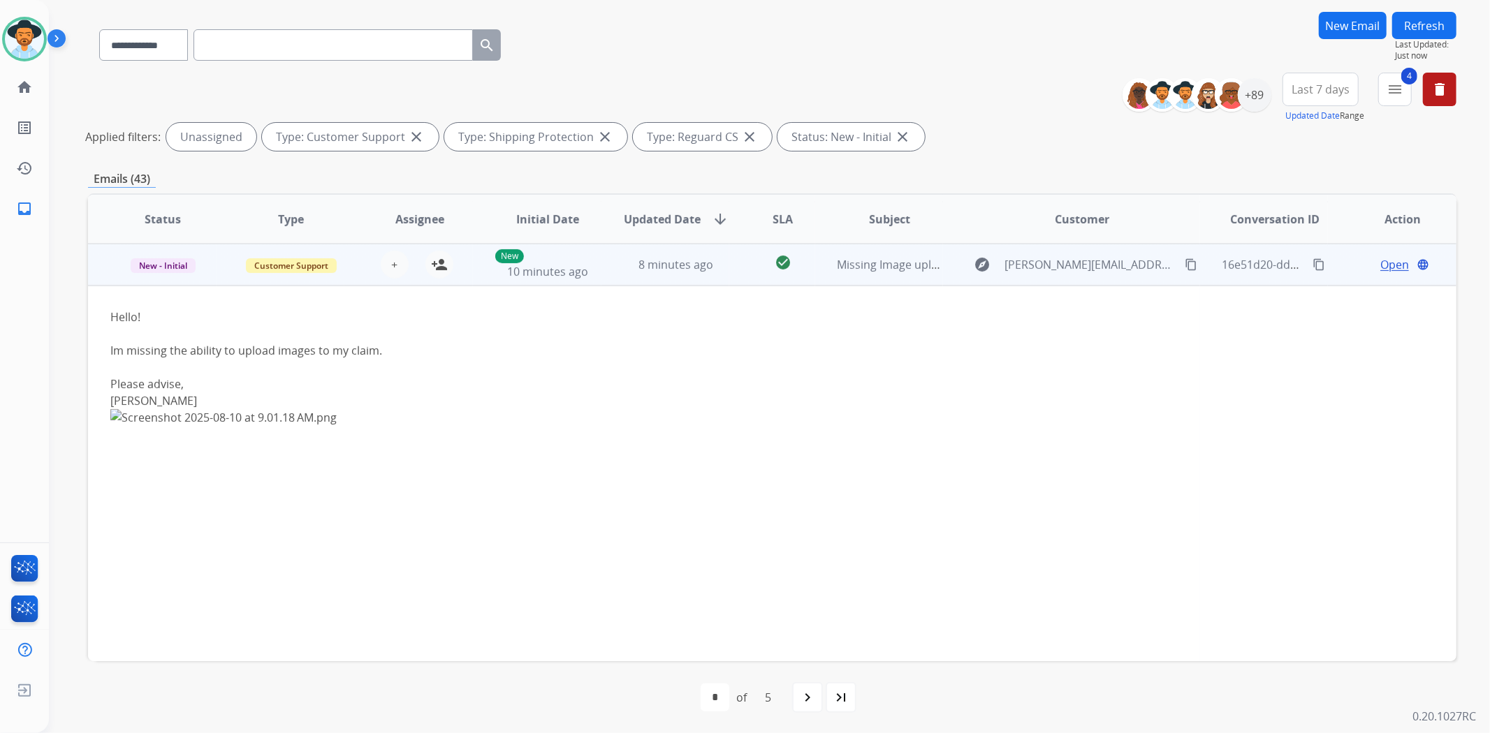
click at [736, 283] on td "check_circle" at bounding box center [771, 265] width 85 height 42
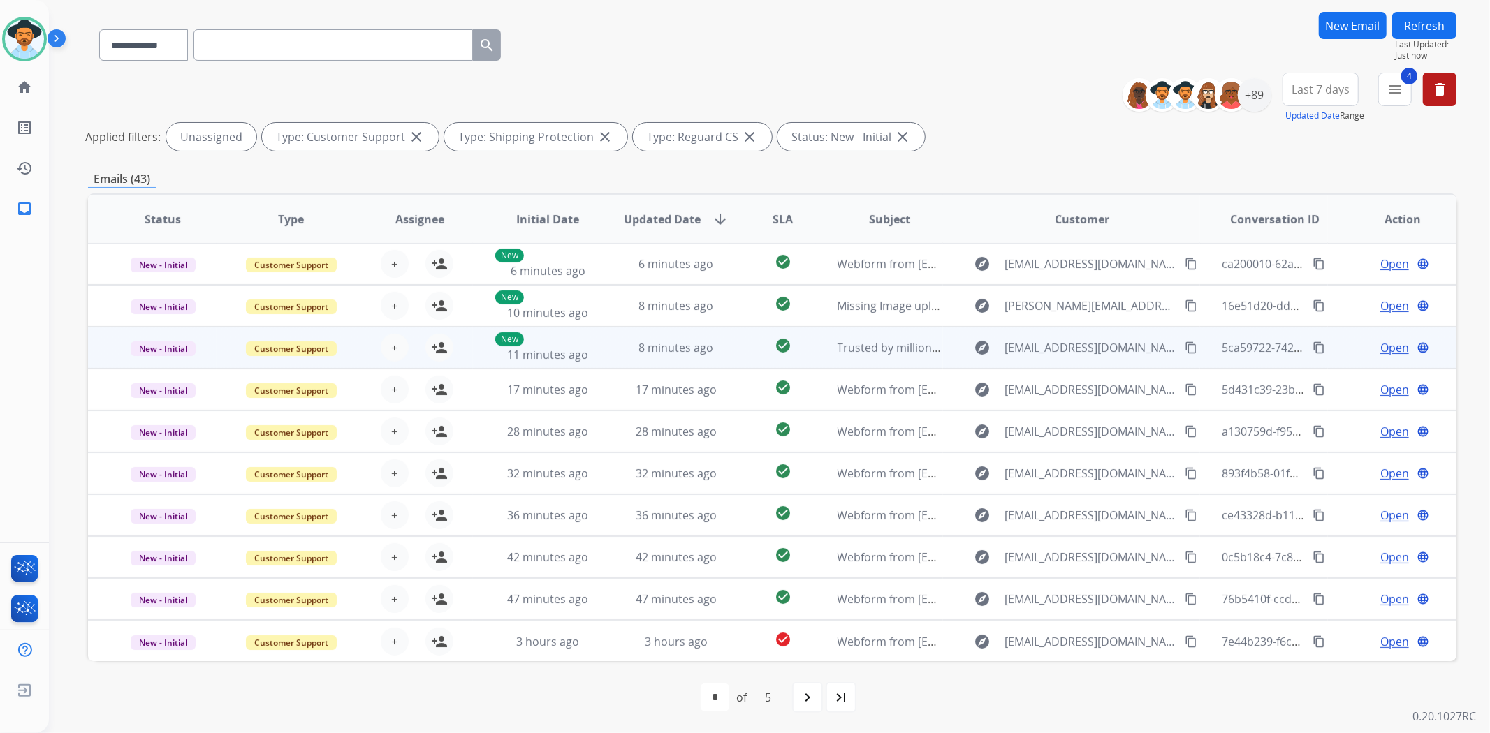
click at [737, 353] on td "check_circle" at bounding box center [771, 348] width 85 height 42
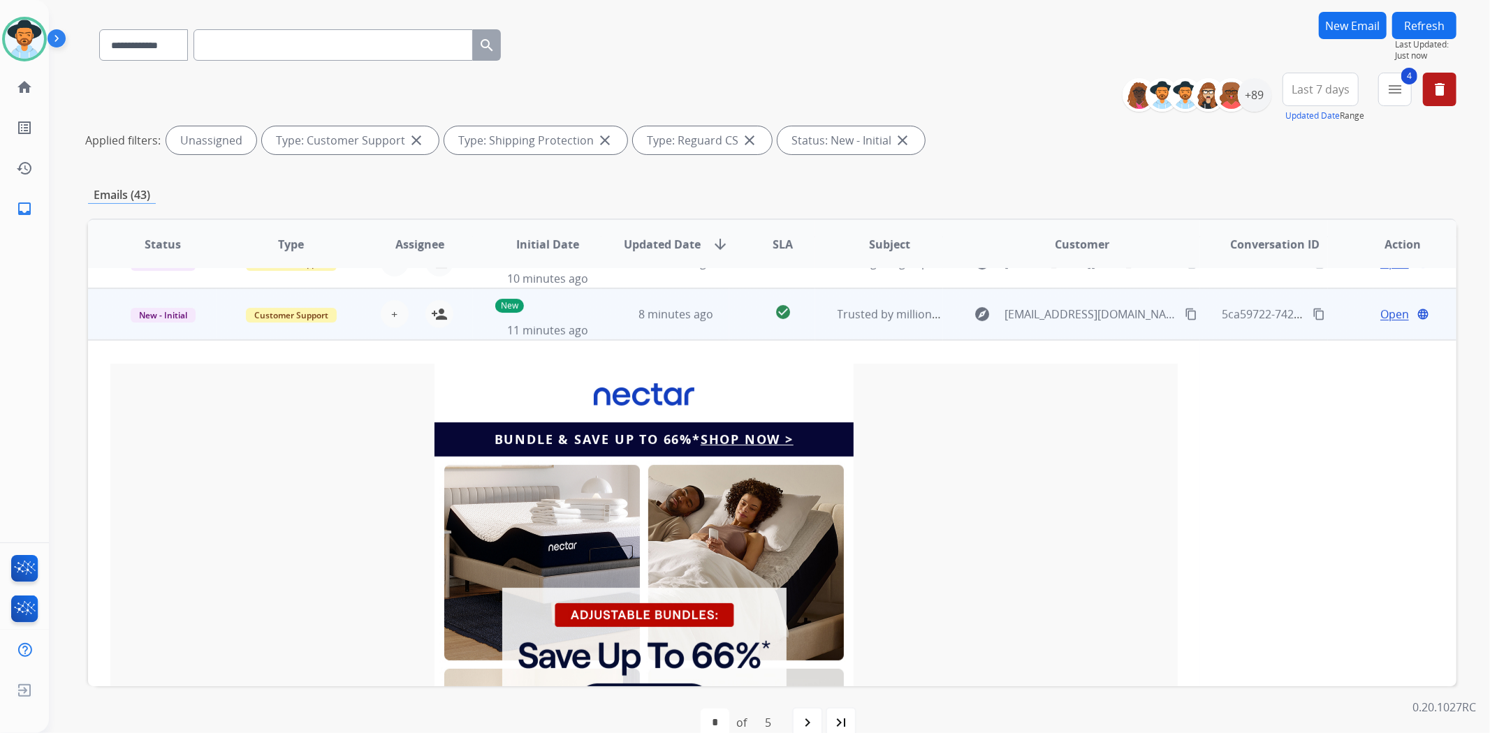
click at [734, 332] on td "check_circle" at bounding box center [771, 314] width 85 height 52
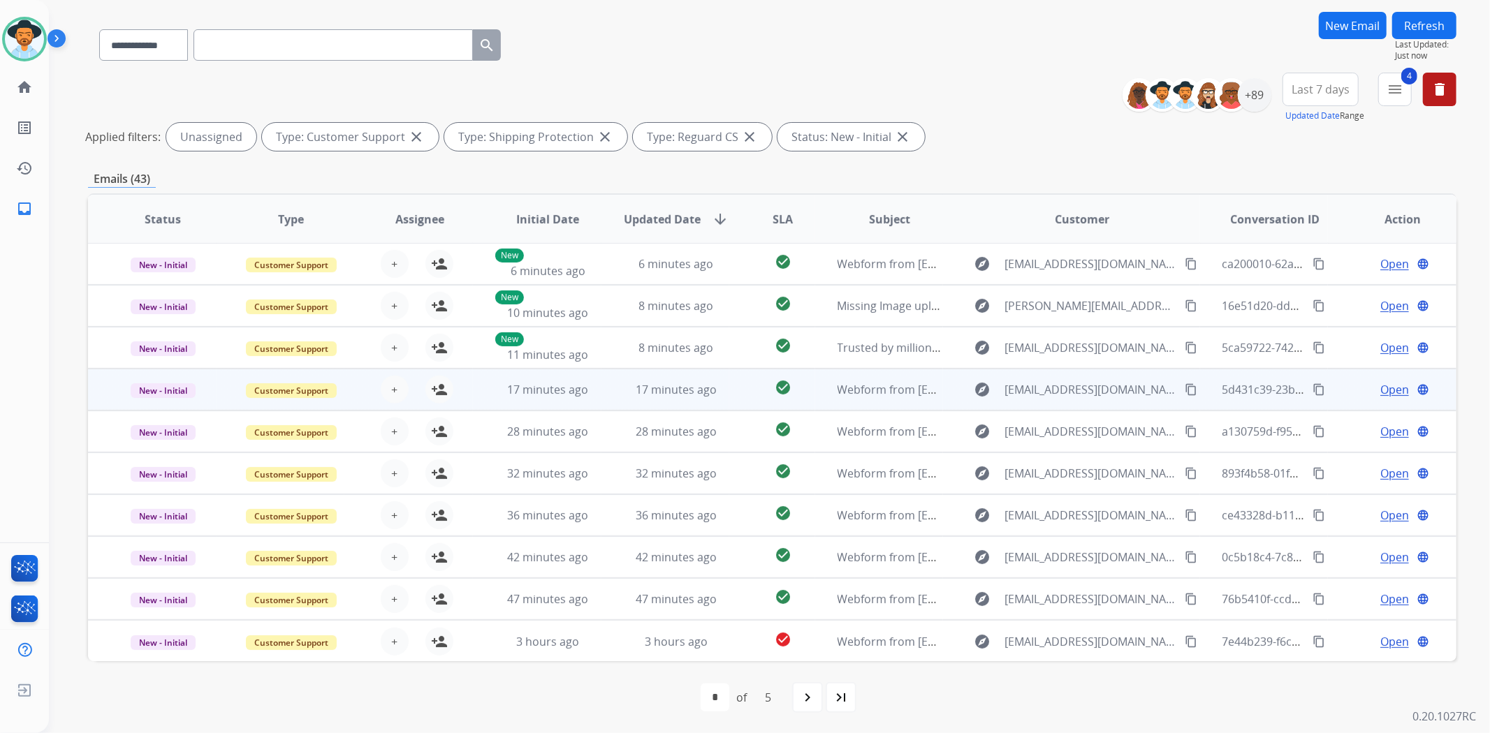
click at [738, 384] on td "check_circle" at bounding box center [771, 390] width 85 height 42
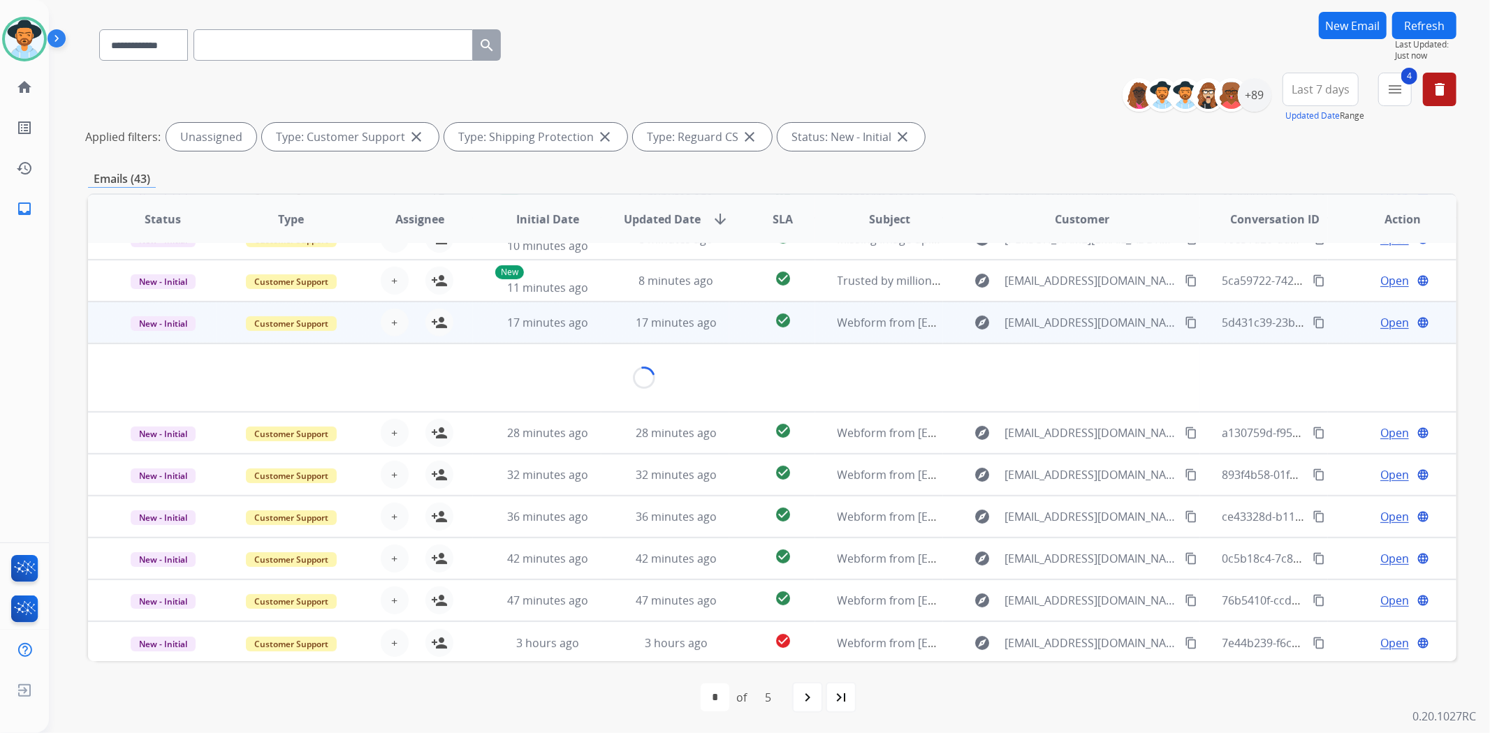
scroll to position [63, 0]
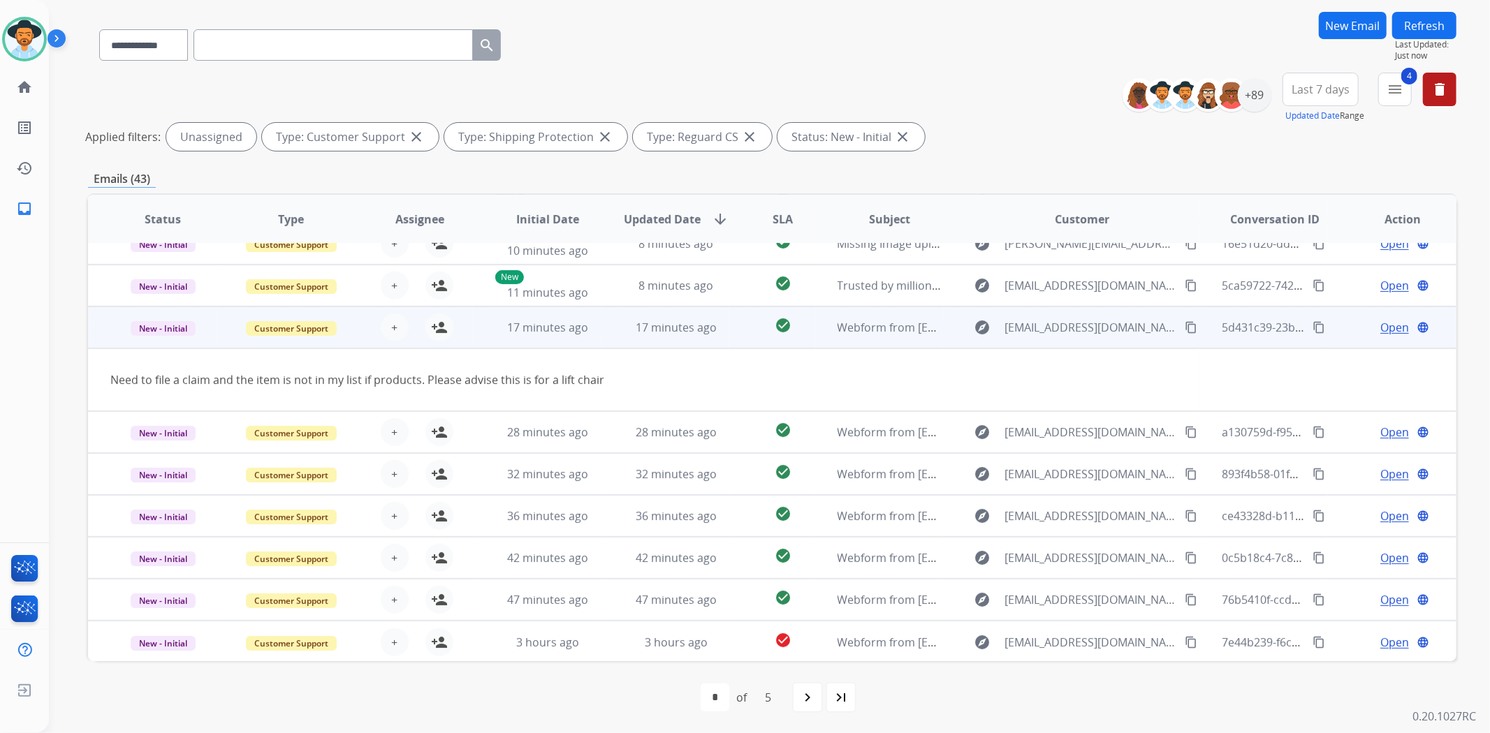
click at [742, 317] on td "check_circle" at bounding box center [771, 328] width 85 height 42
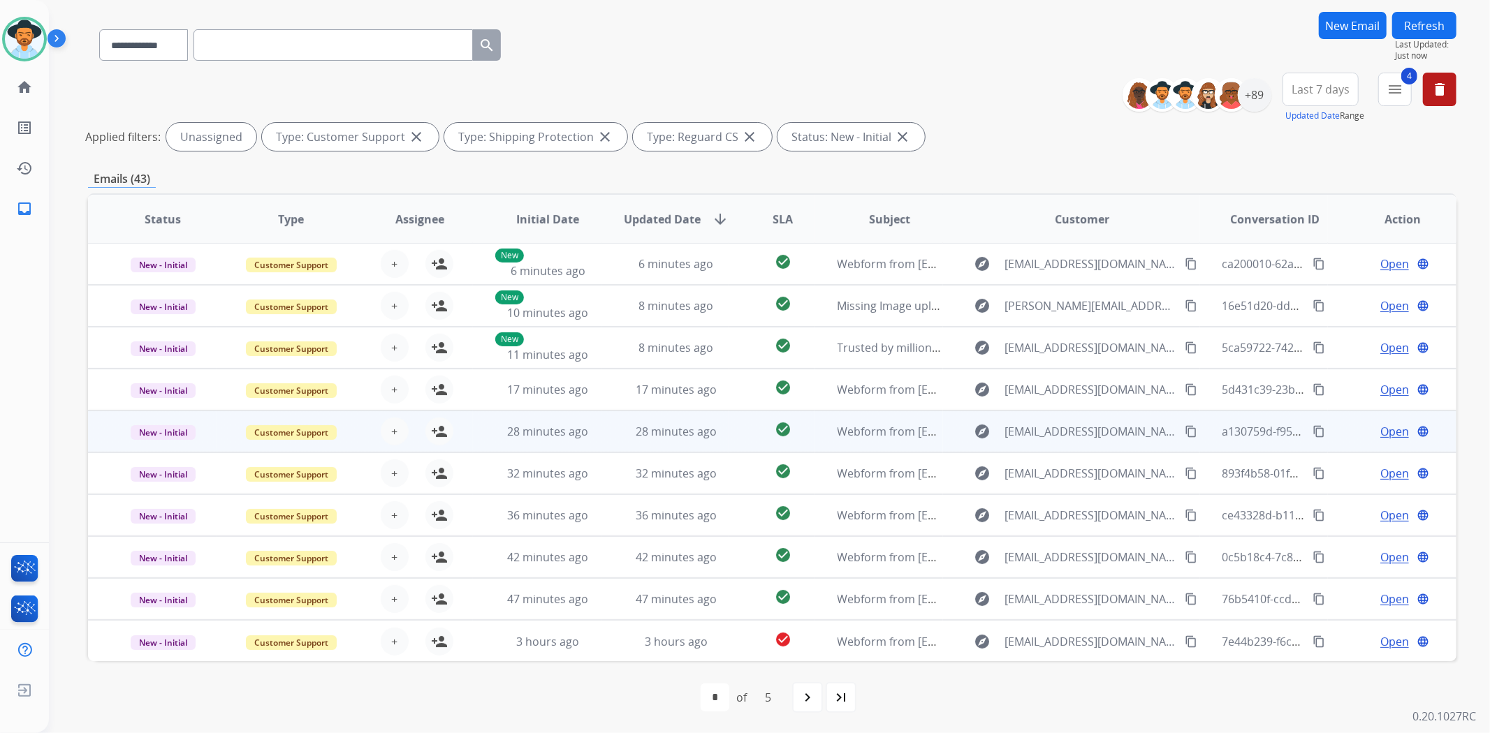
click at [736, 424] on td "check_circle" at bounding box center [771, 432] width 85 height 42
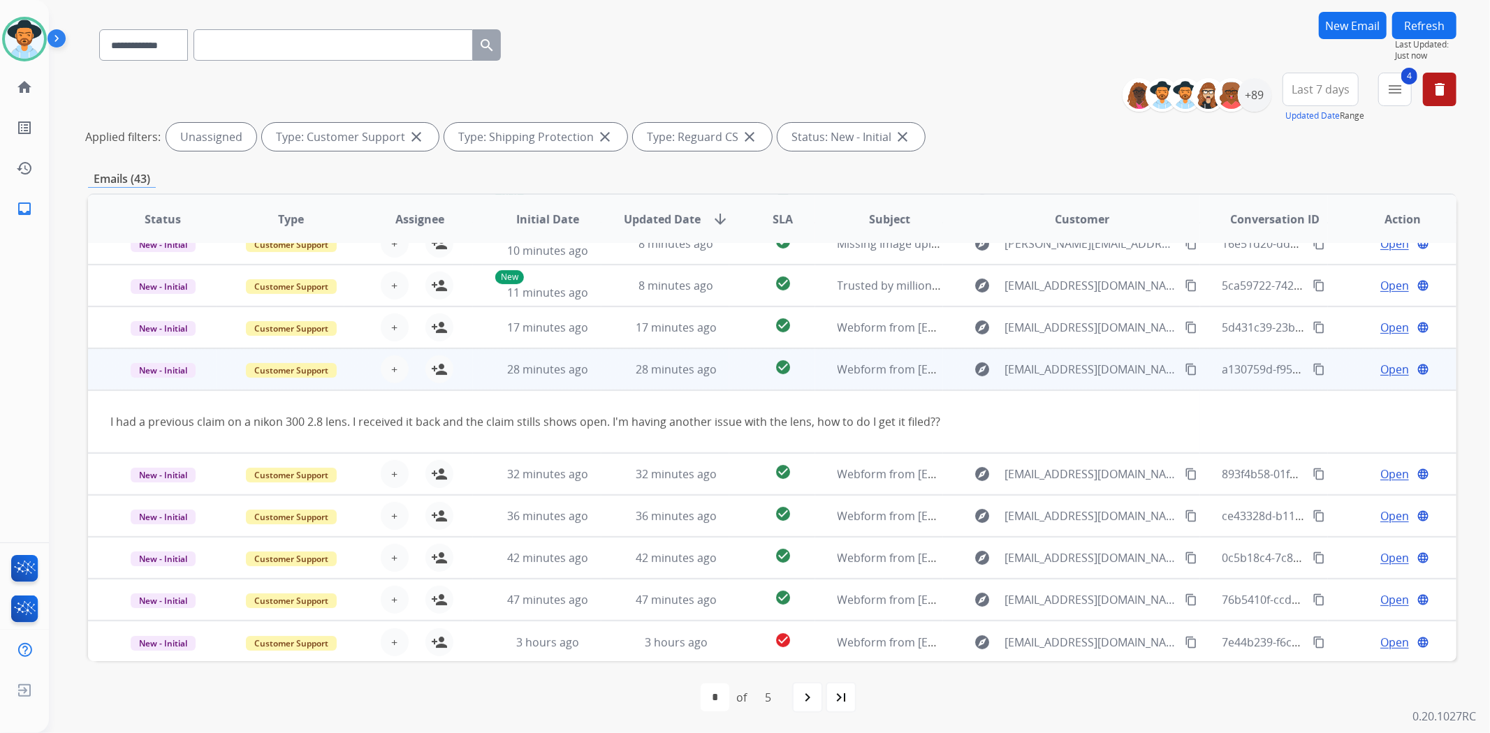
click at [738, 362] on td "check_circle" at bounding box center [771, 370] width 85 height 42
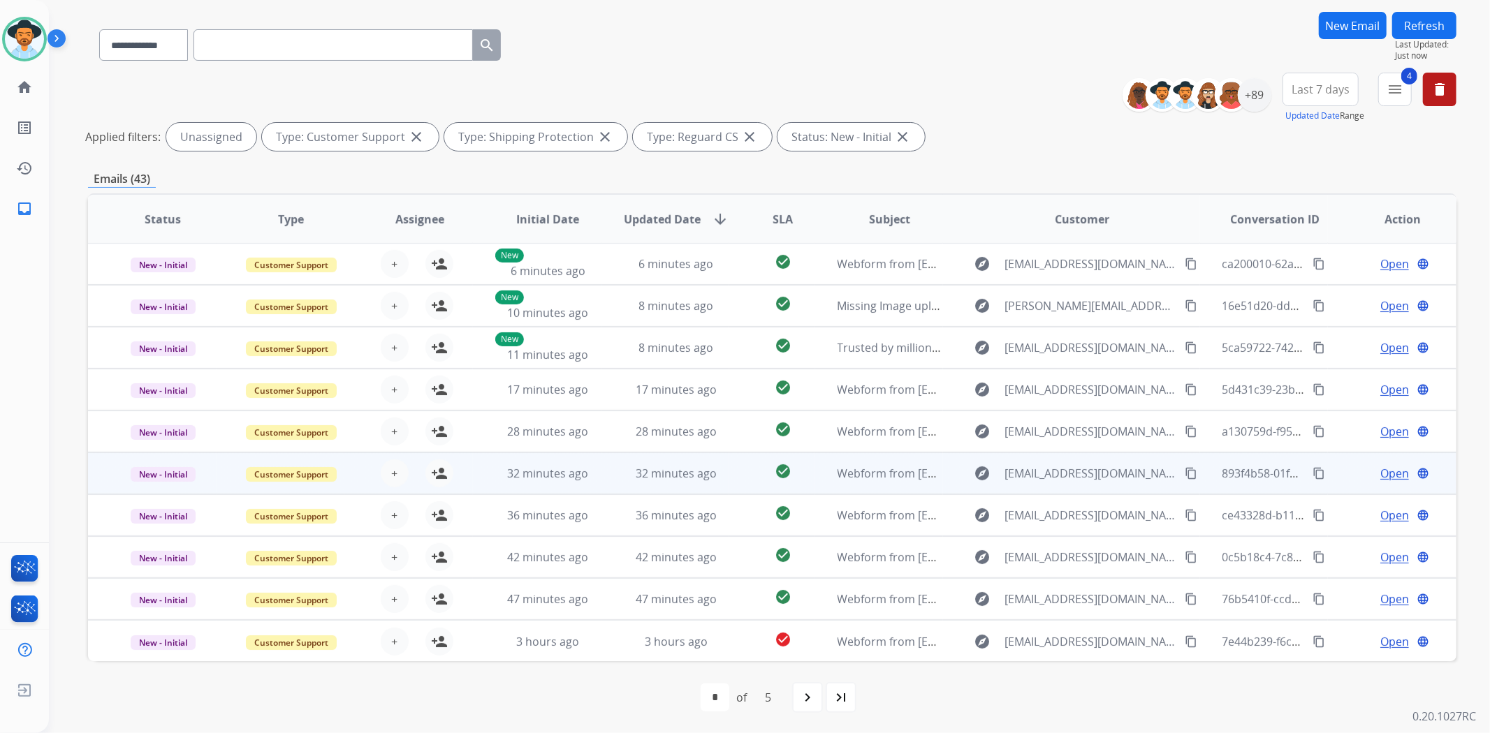
click at [729, 465] on td "check_circle" at bounding box center [771, 474] width 85 height 42
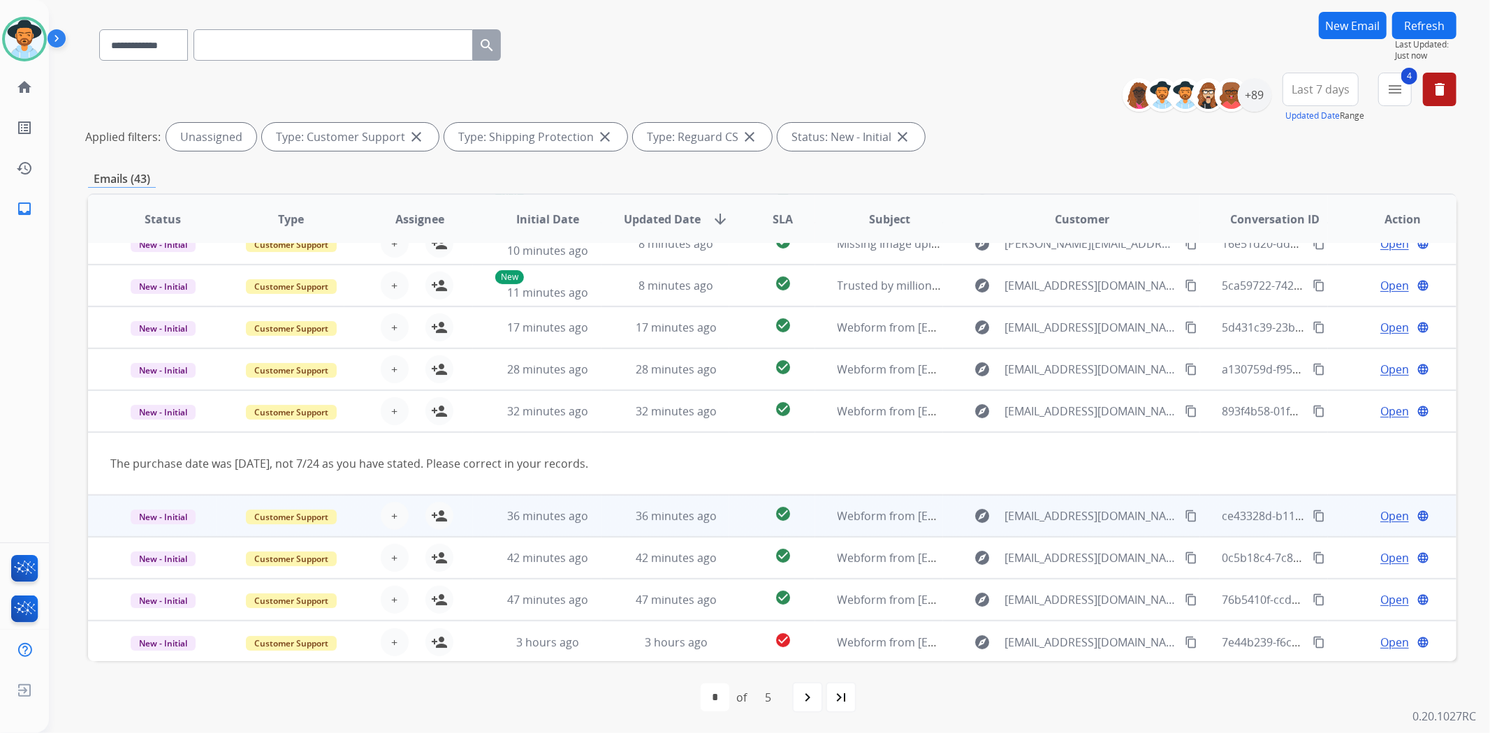
click at [742, 525] on td "check_circle" at bounding box center [771, 516] width 85 height 42
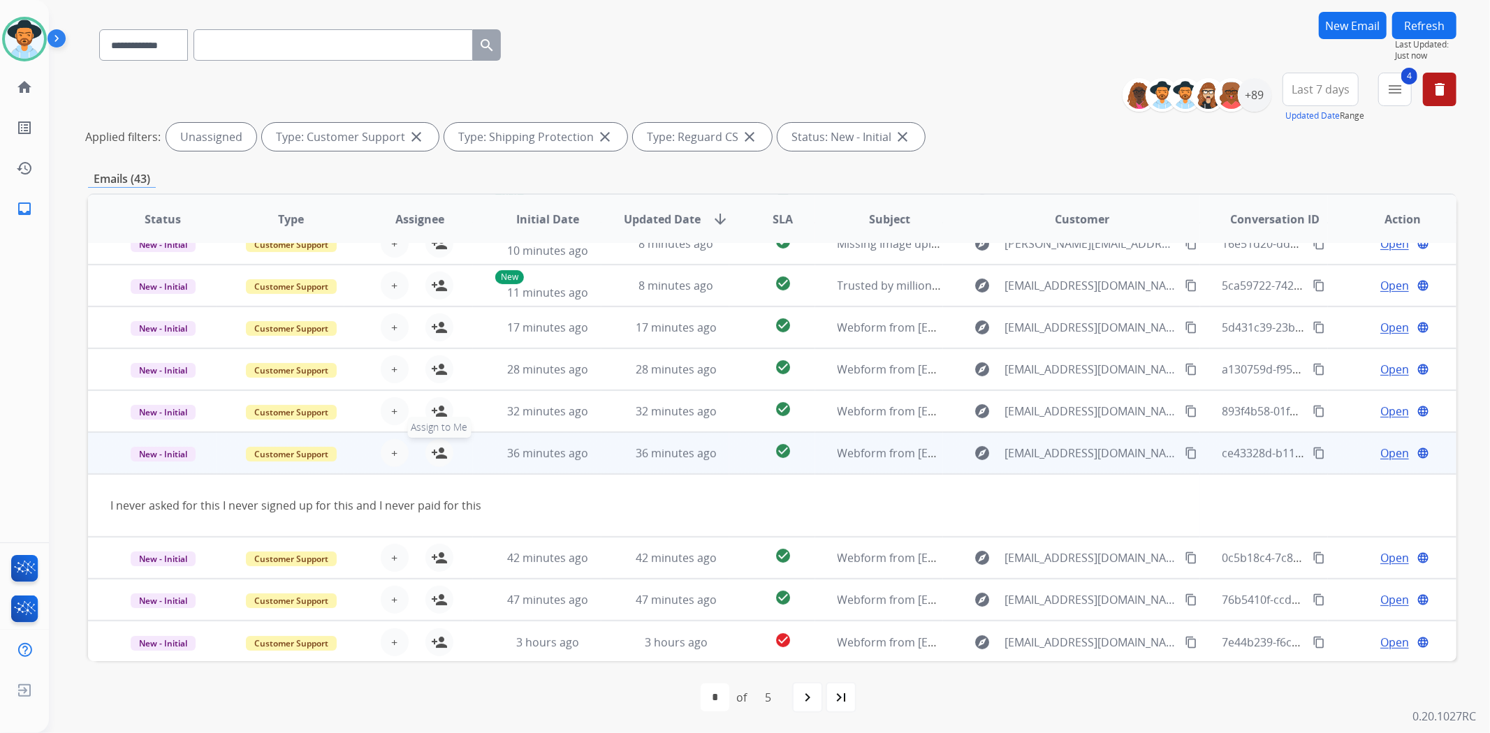
click at [437, 445] on mat-icon "person_add" at bounding box center [439, 453] width 17 height 17
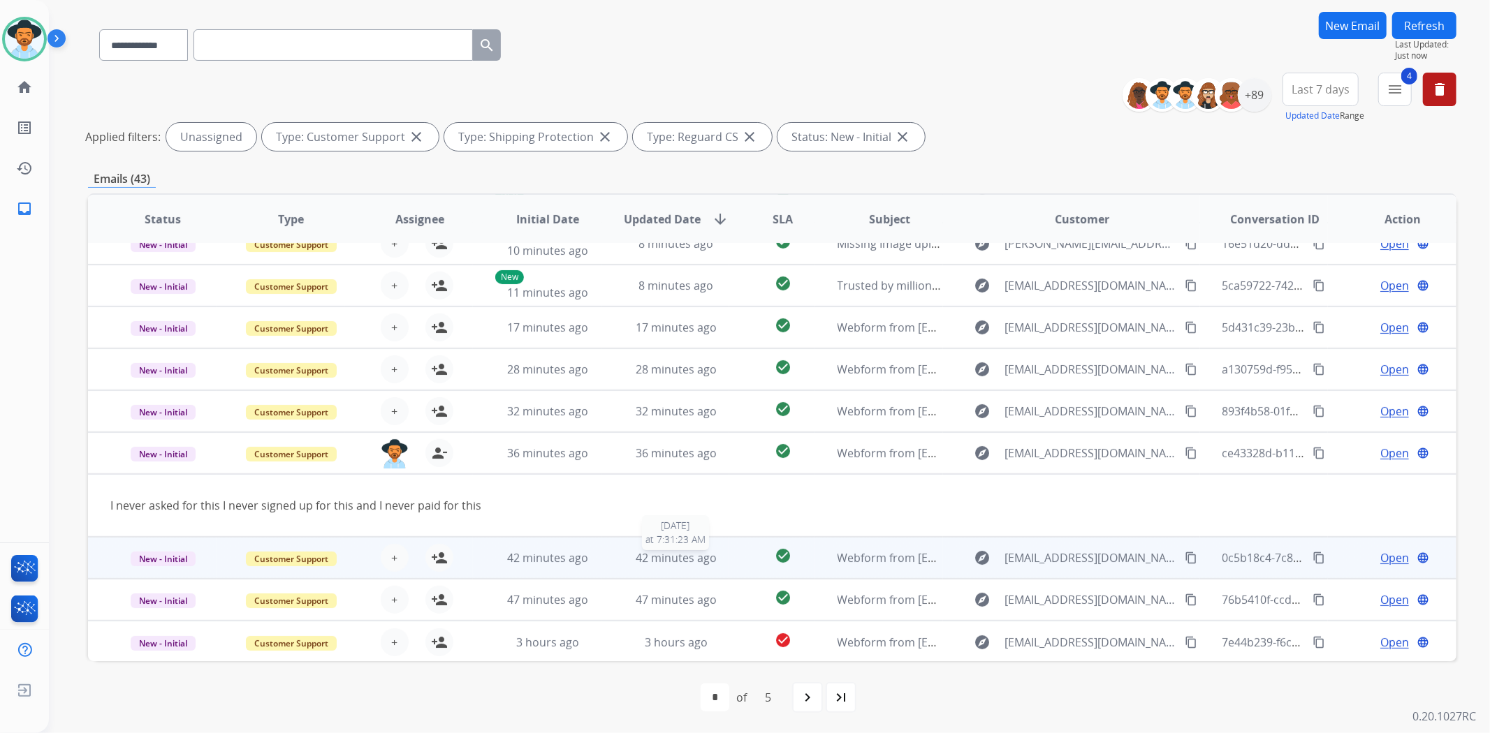
click at [729, 555] on td "check_circle" at bounding box center [771, 558] width 85 height 42
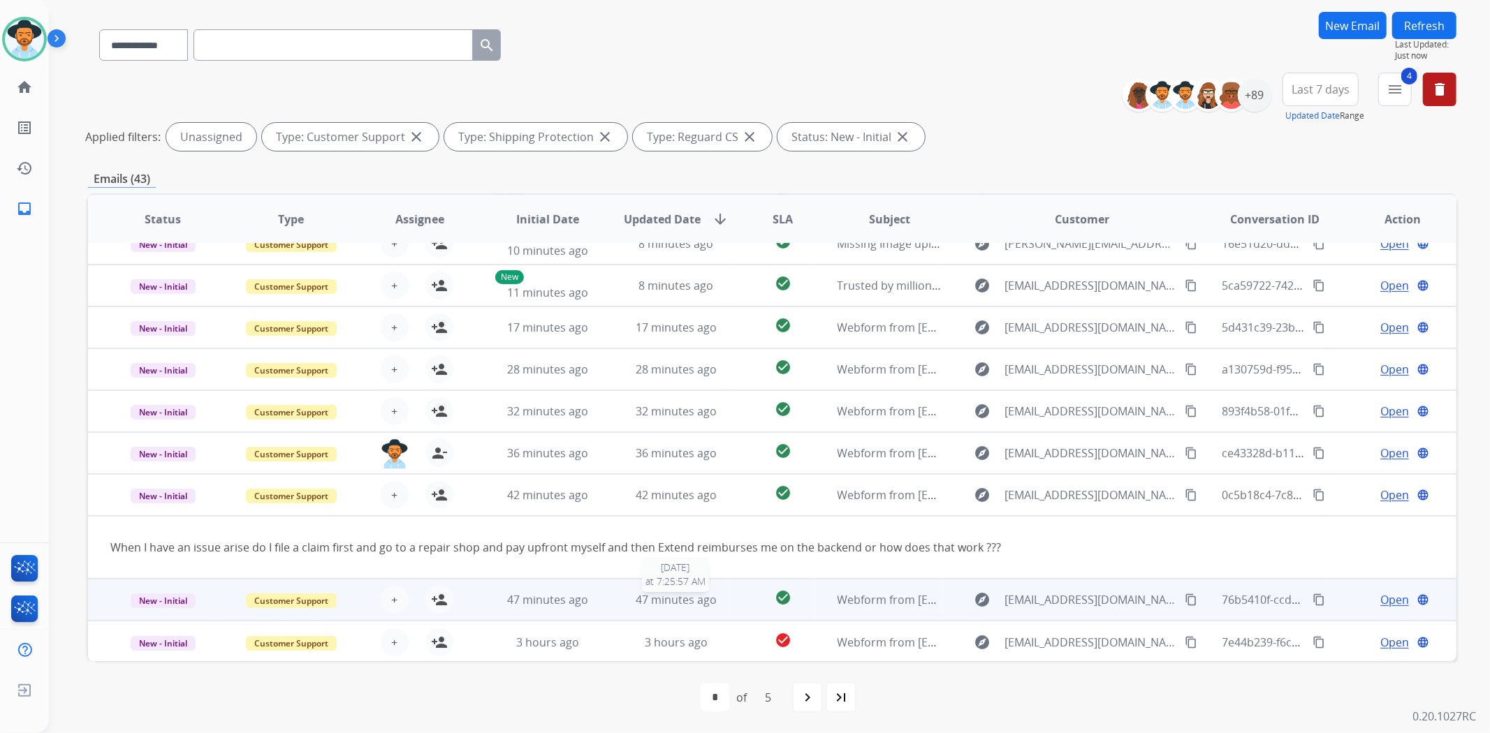
click at [715, 602] on div "47 minutes ago" at bounding box center [676, 600] width 105 height 17
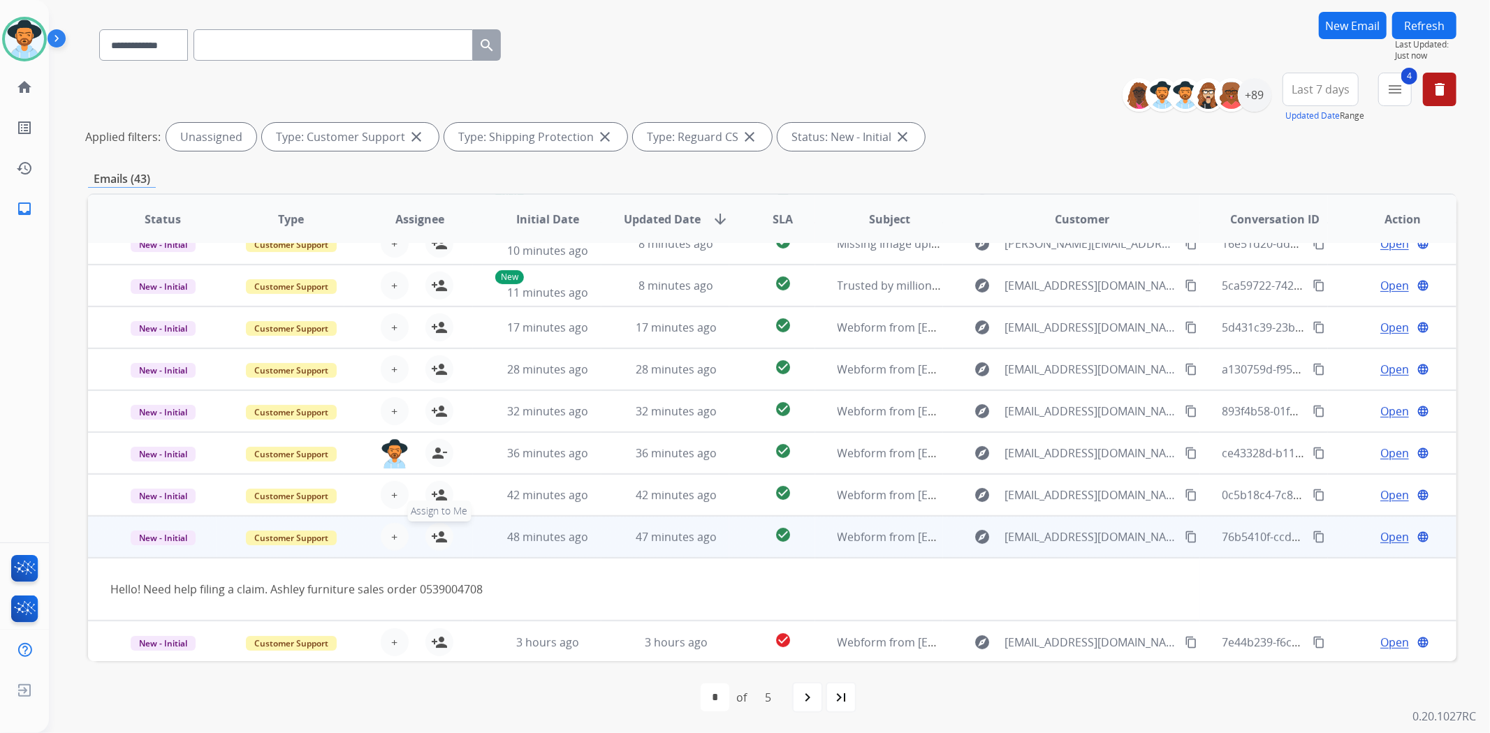
click at [440, 534] on mat-icon "person_add" at bounding box center [439, 537] width 17 height 17
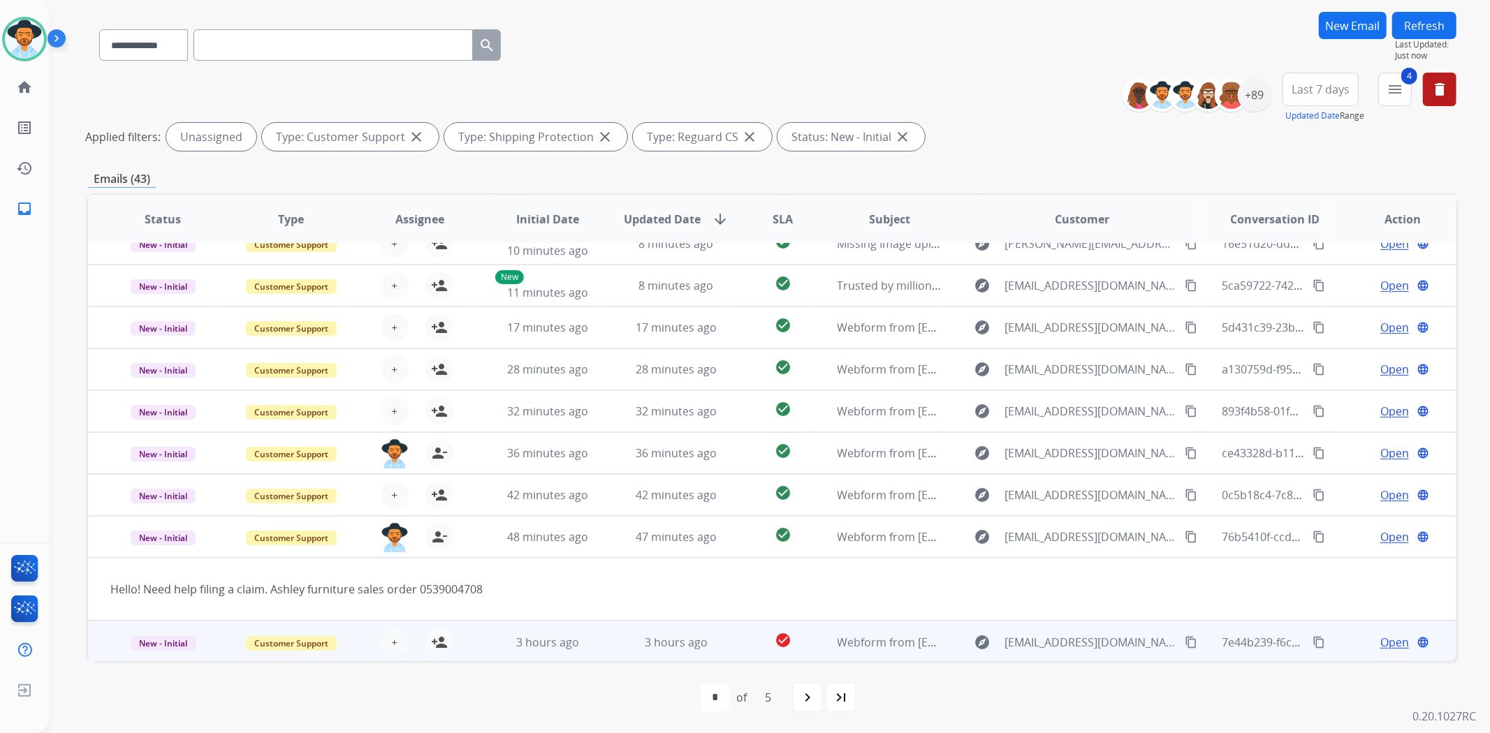
click at [729, 641] on td "check_circle" at bounding box center [771, 642] width 85 height 42
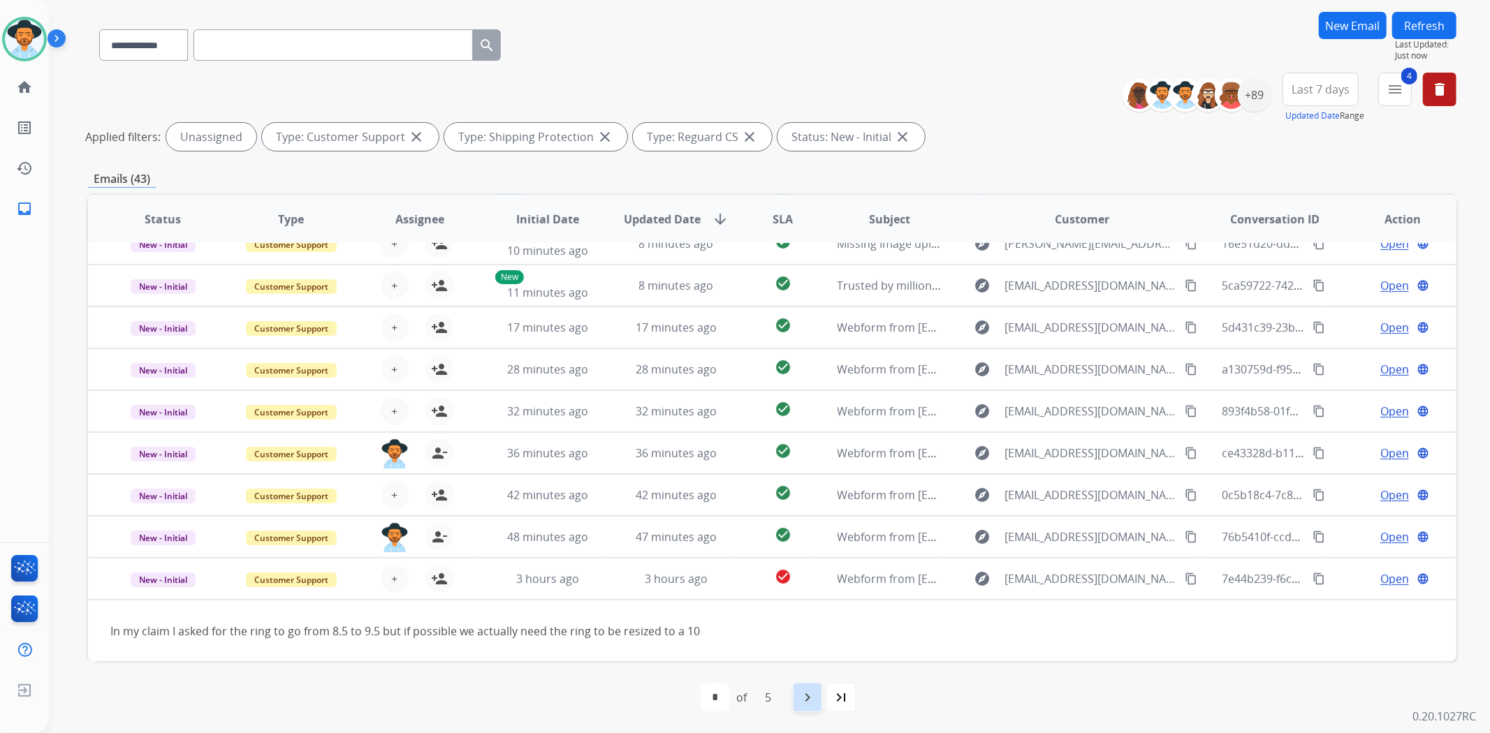
click at [810, 693] on mat-icon "navigate_next" at bounding box center [807, 697] width 17 height 17
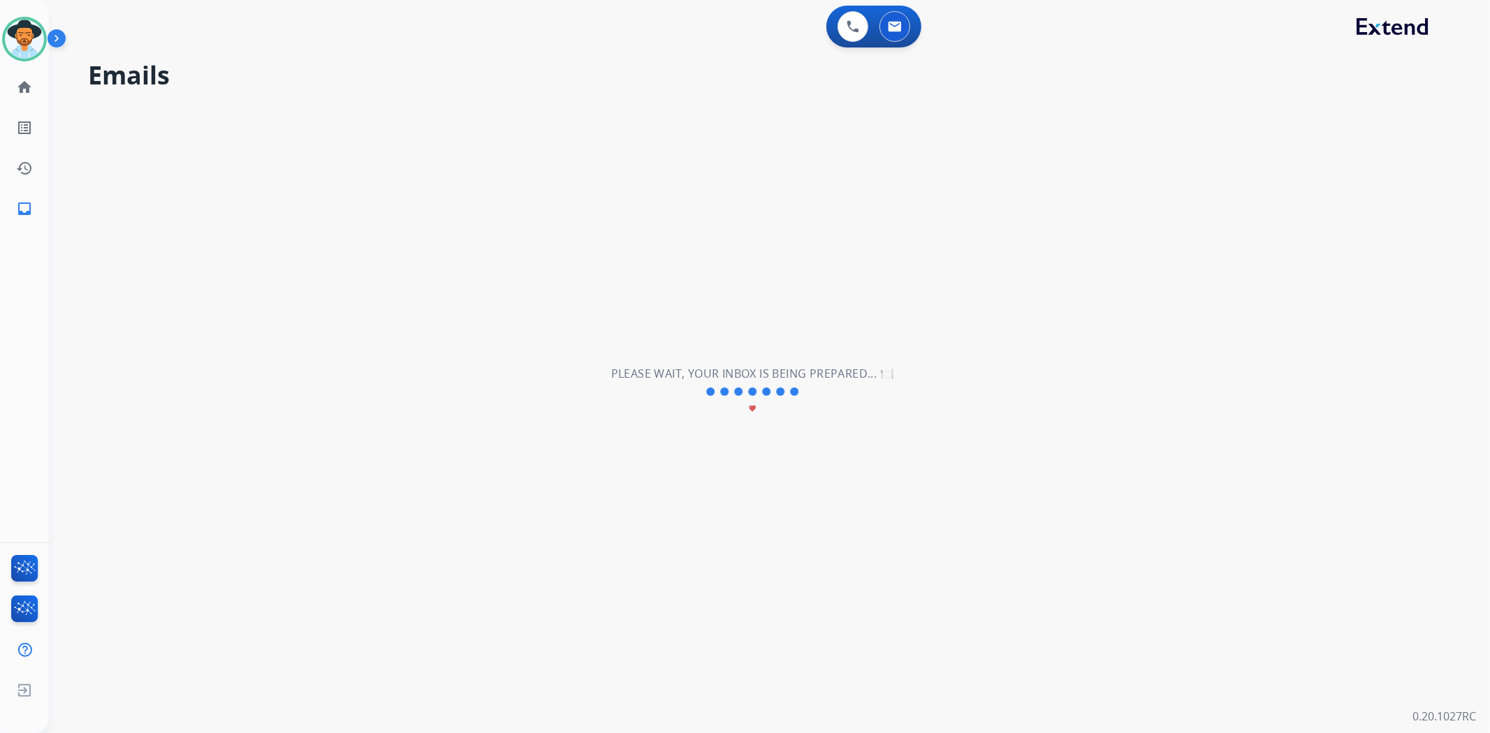
scroll to position [45, 0]
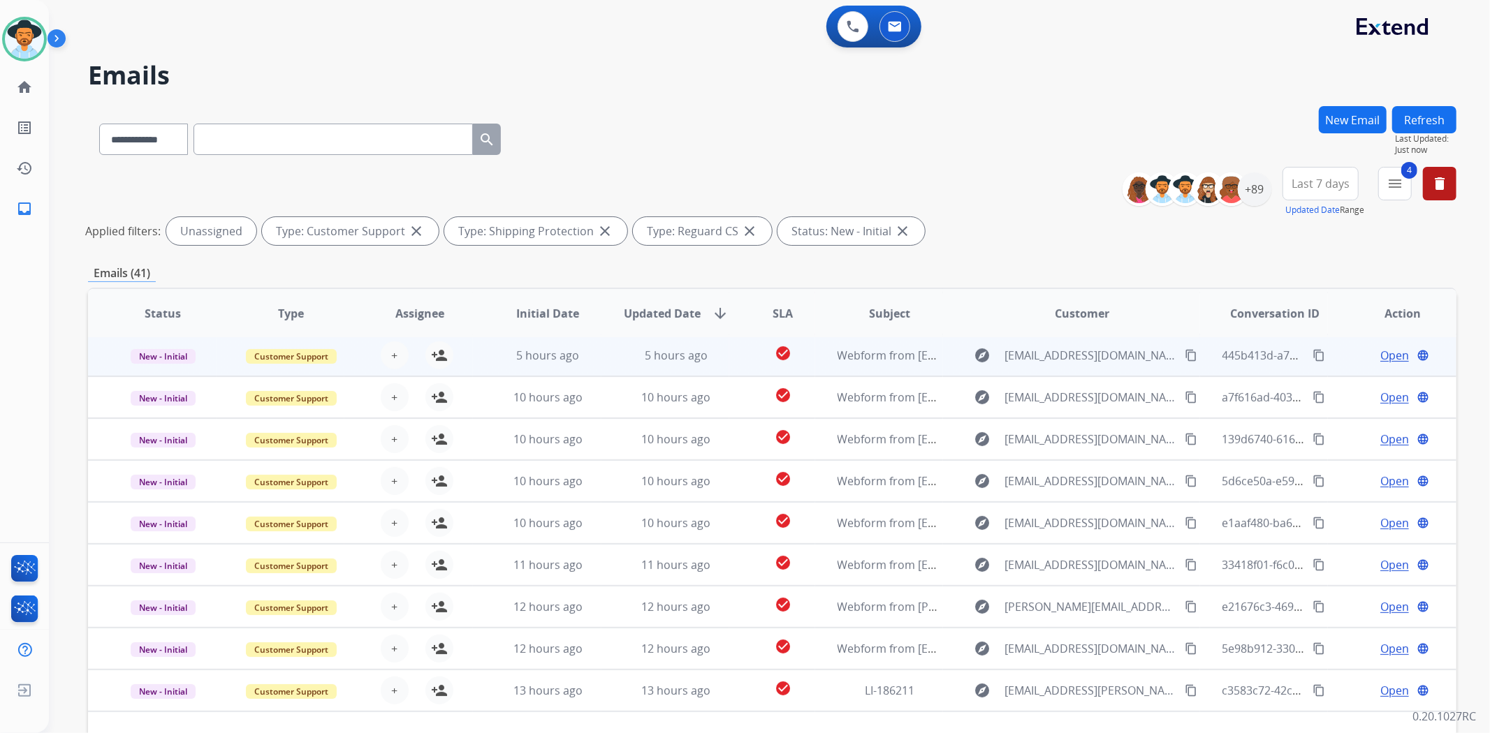
click at [744, 354] on td "check_circle" at bounding box center [771, 356] width 85 height 42
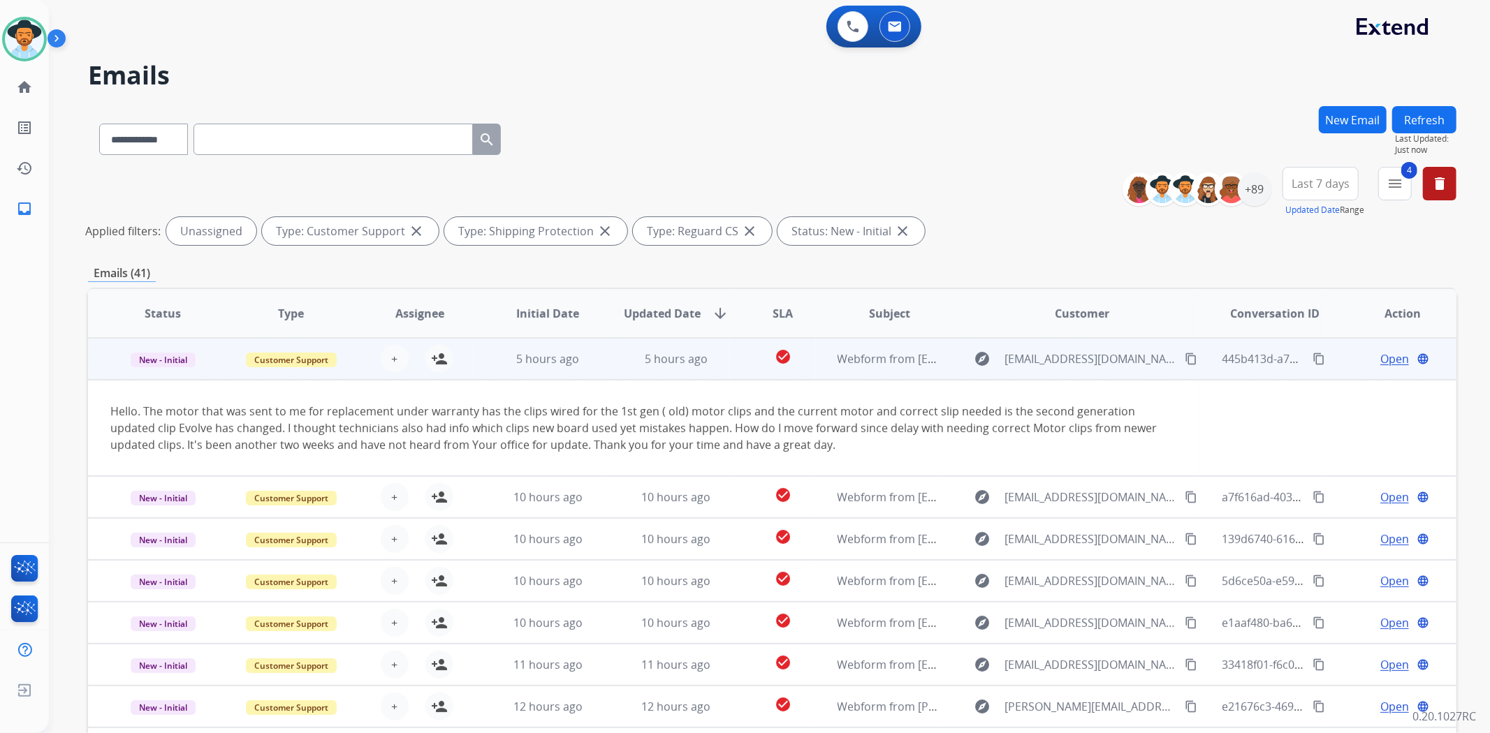
click at [744, 354] on td "check_circle" at bounding box center [771, 359] width 85 height 42
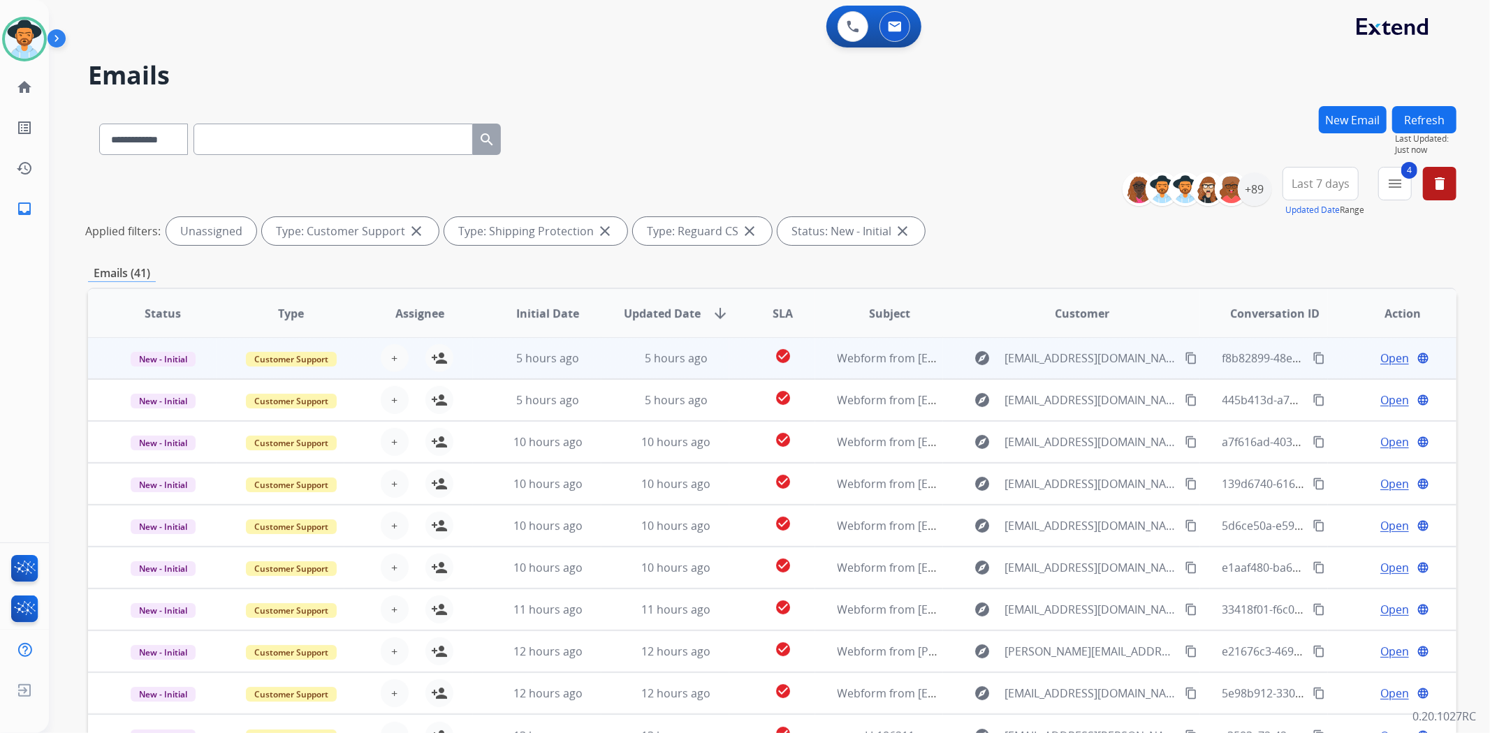
click at [740, 359] on td "check_circle" at bounding box center [771, 358] width 85 height 42
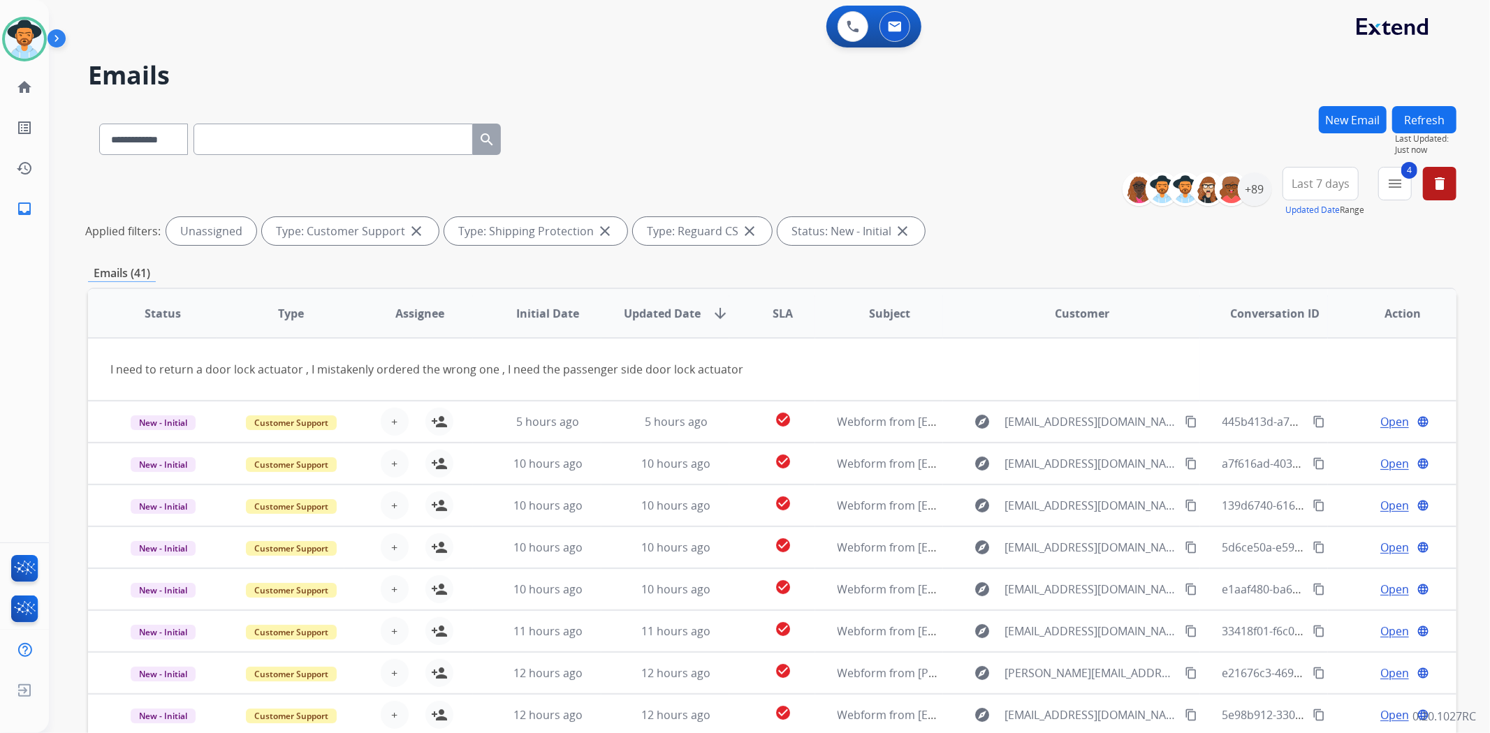
scroll to position [0, 0]
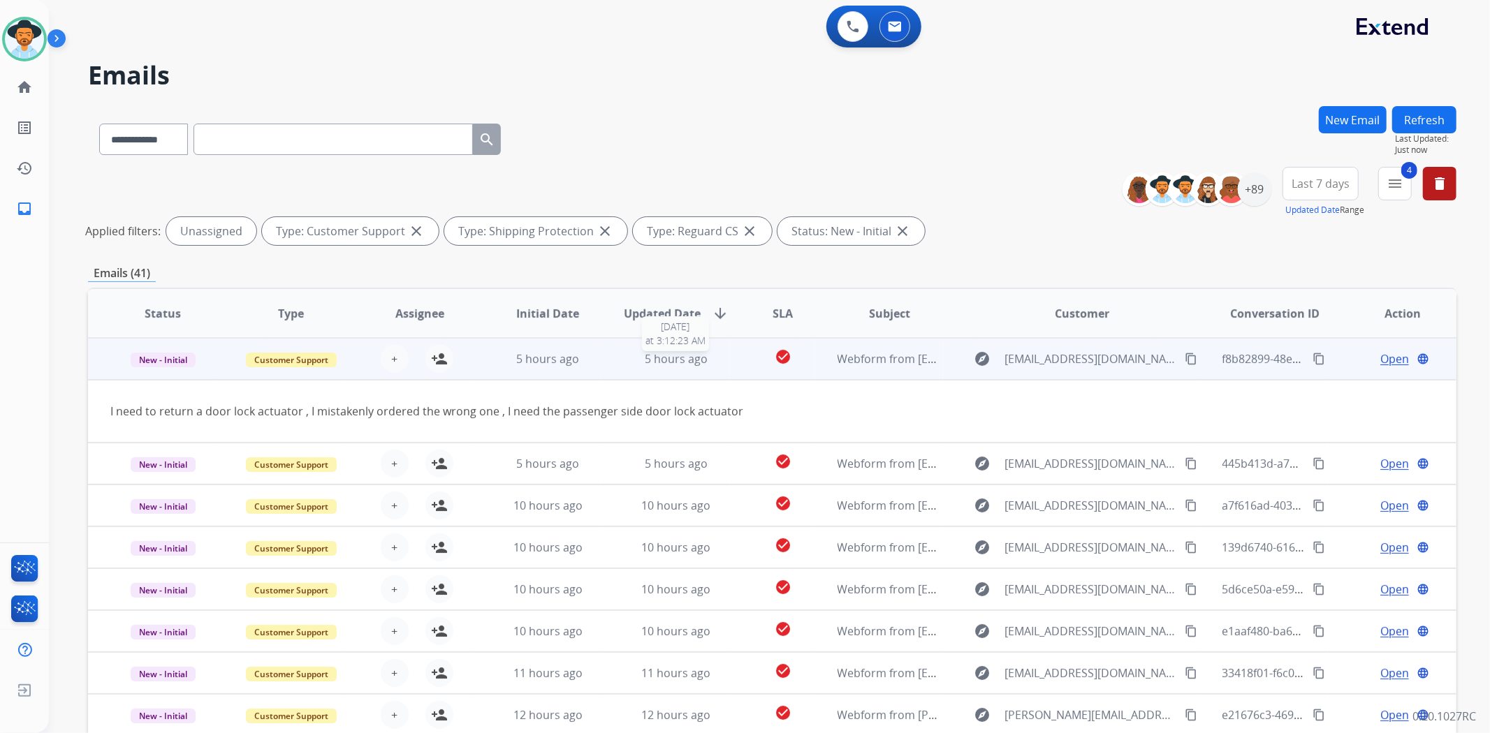
click at [713, 362] on div "5 hours ago" at bounding box center [676, 359] width 105 height 17
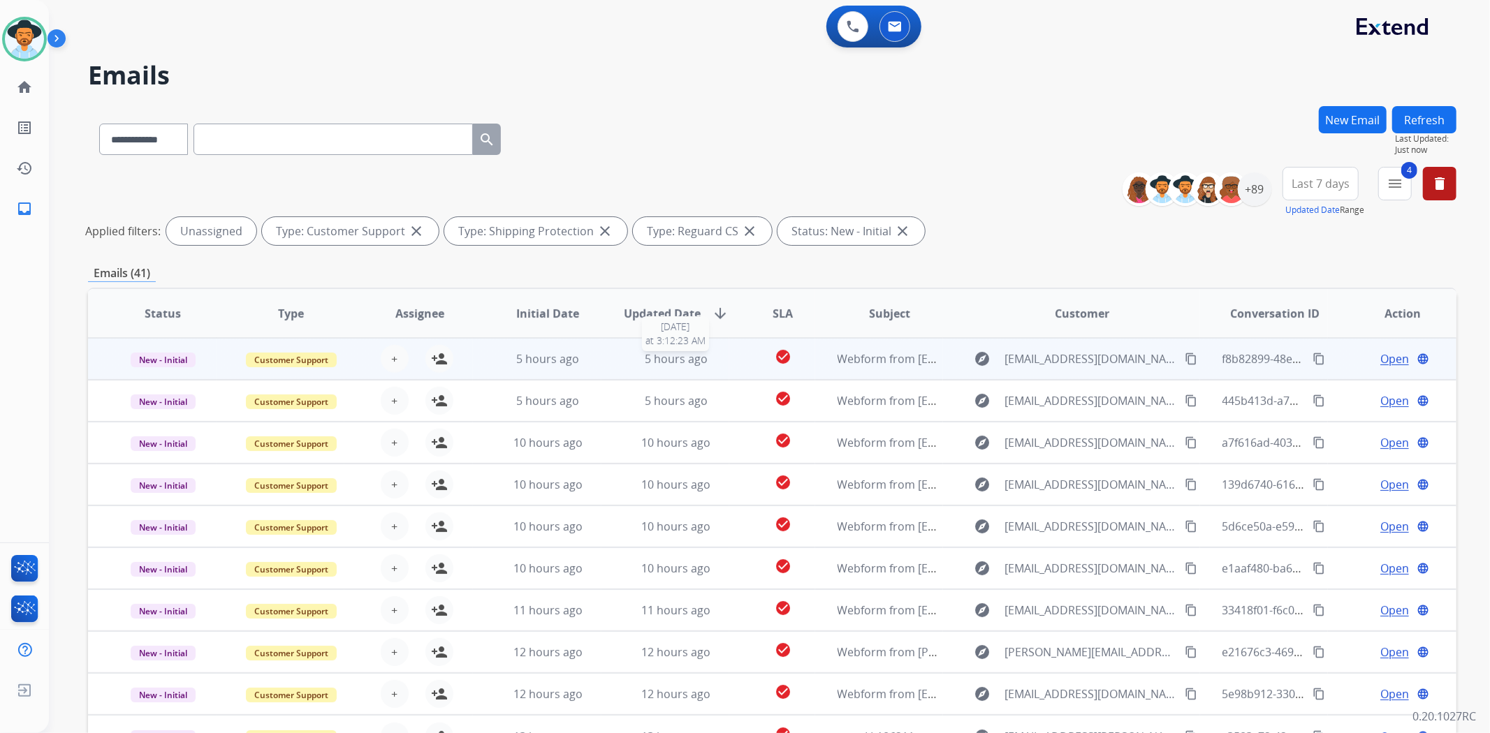
click at [719, 361] on div "5 hours ago" at bounding box center [676, 359] width 105 height 17
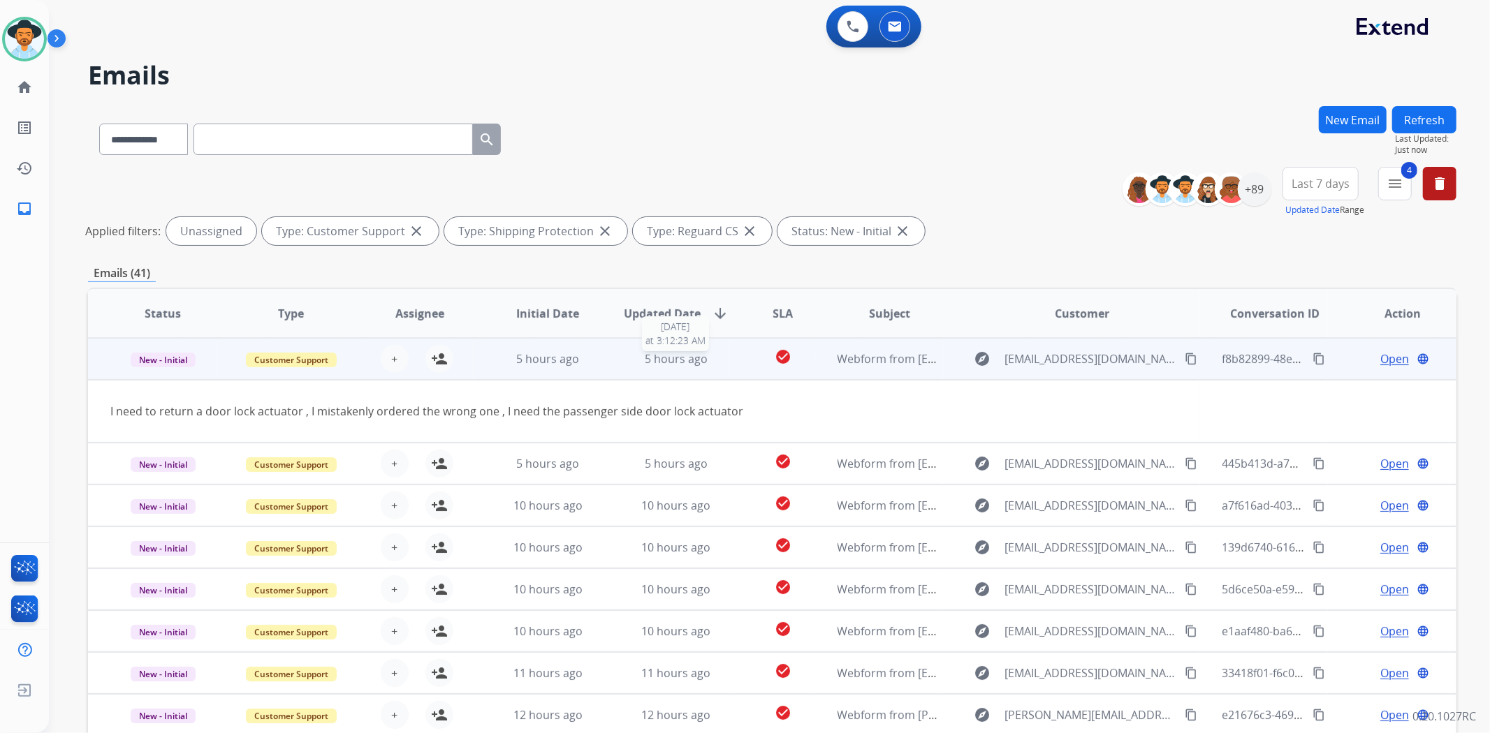
click at [719, 361] on div "5 hours ago" at bounding box center [676, 359] width 105 height 17
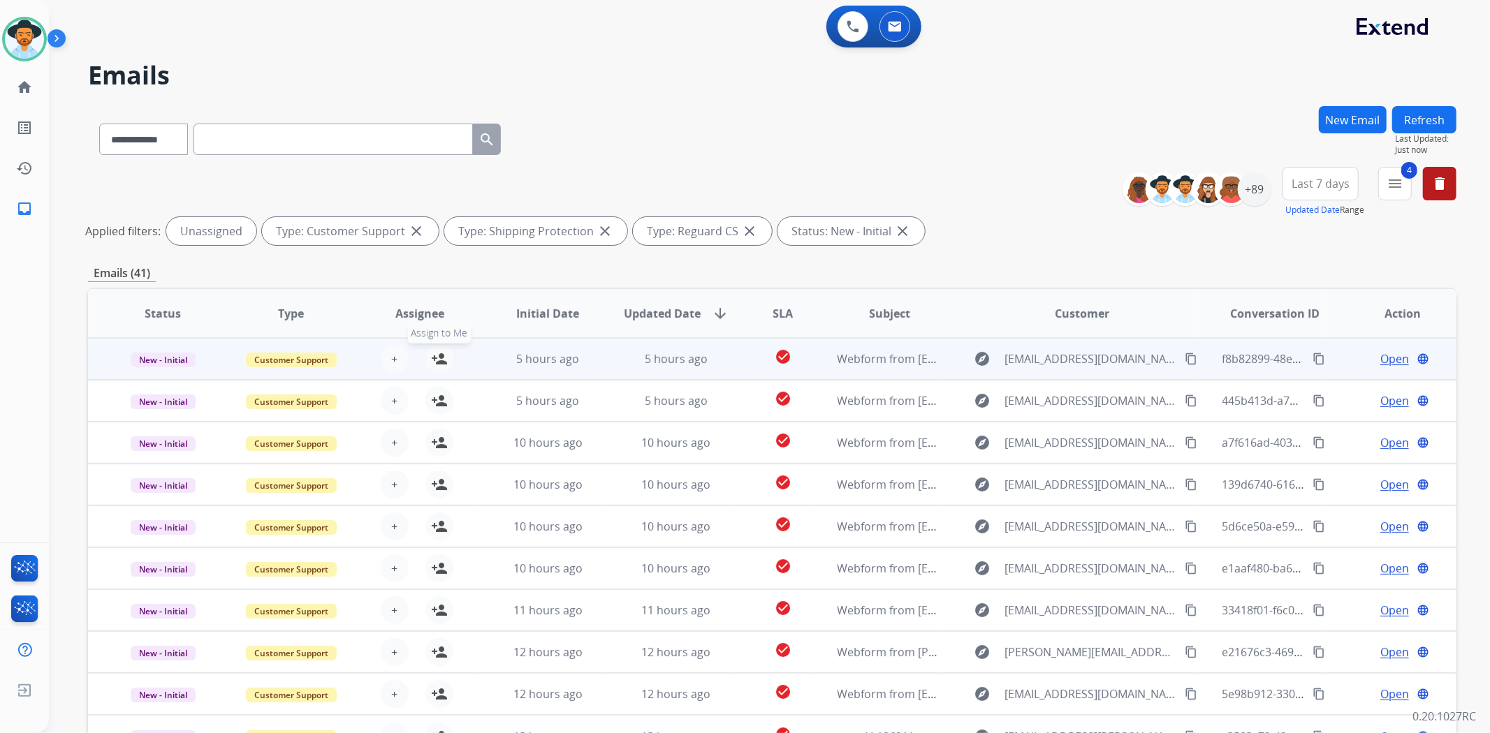
click at [441, 356] on mat-icon "person_add" at bounding box center [439, 359] width 17 height 17
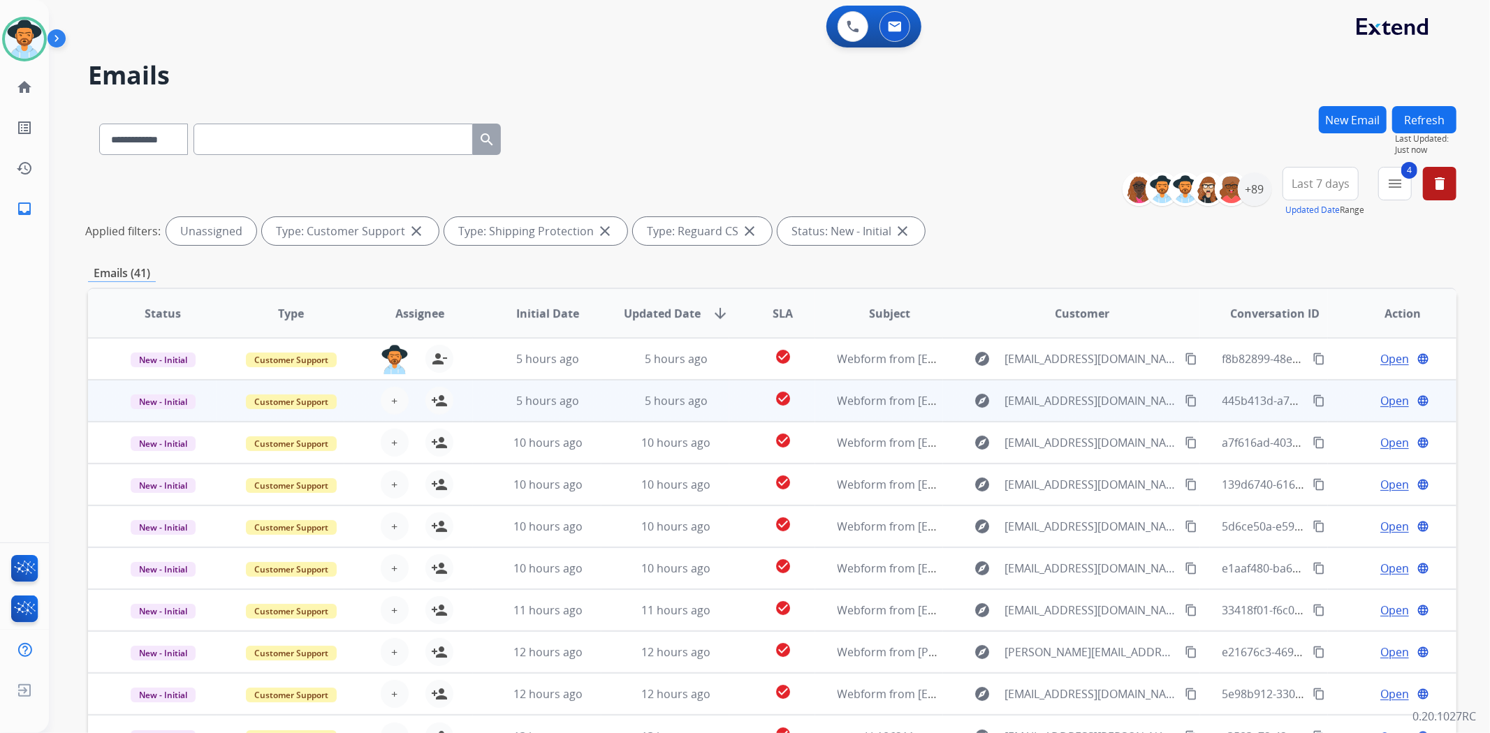
click at [729, 396] on td "check_circle" at bounding box center [771, 401] width 85 height 42
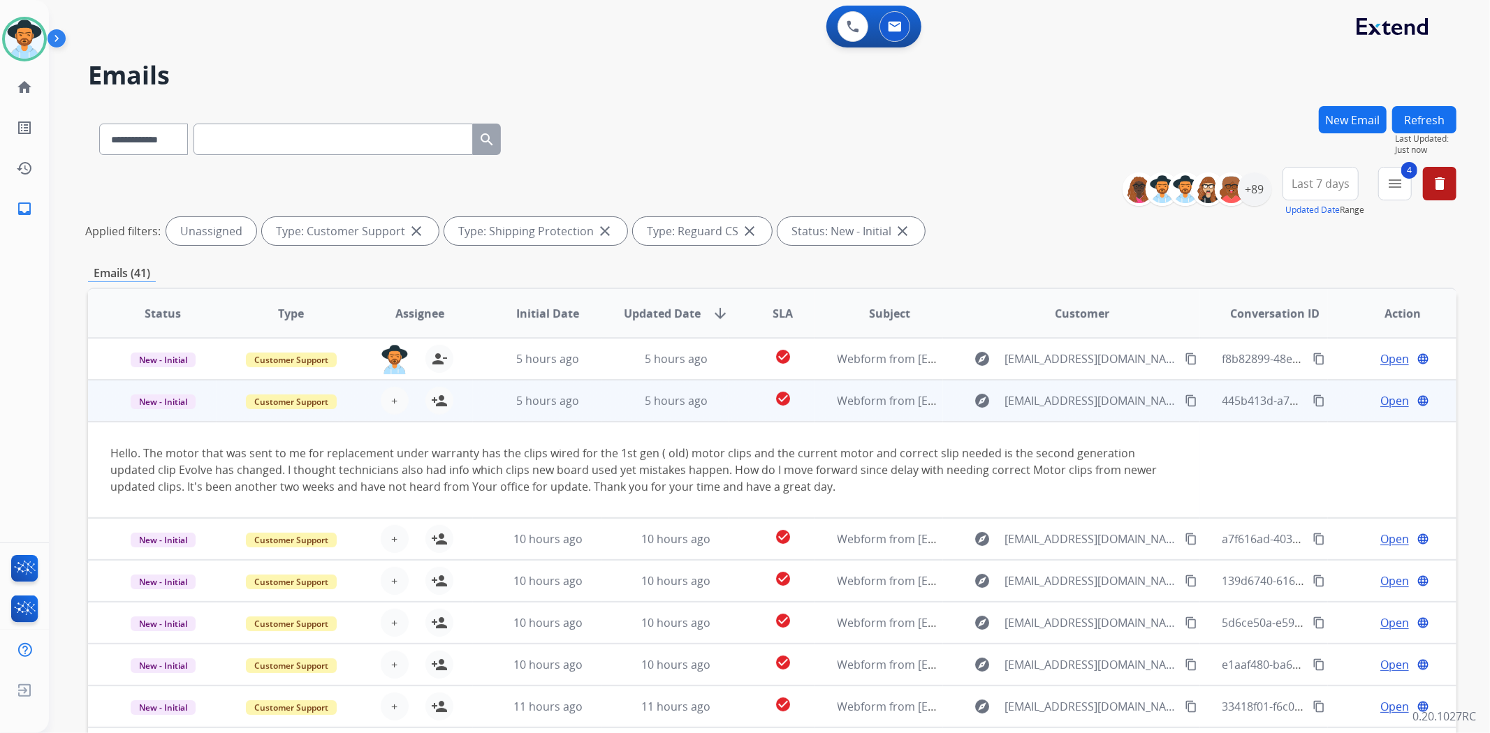
scroll to position [42, 0]
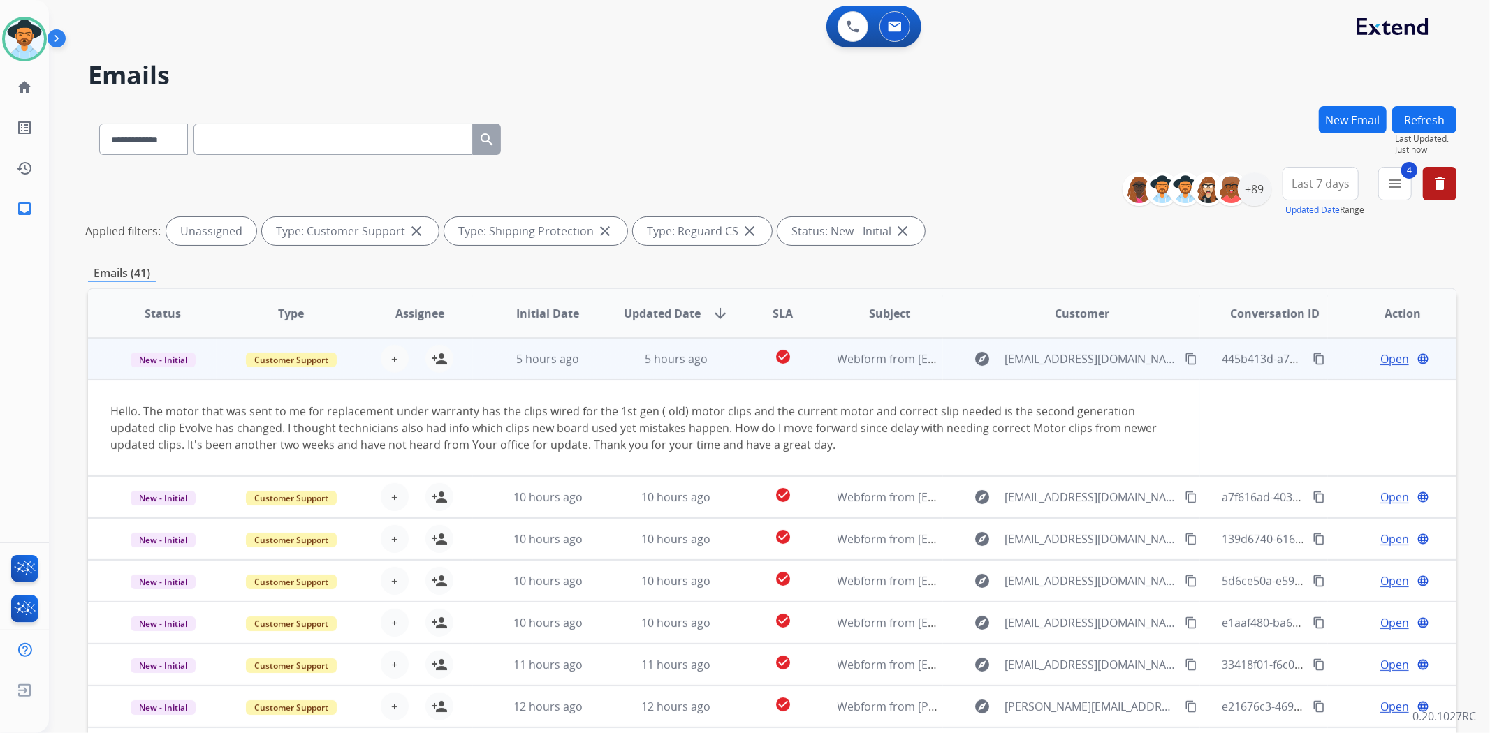
click at [731, 362] on td "check_circle" at bounding box center [771, 359] width 85 height 42
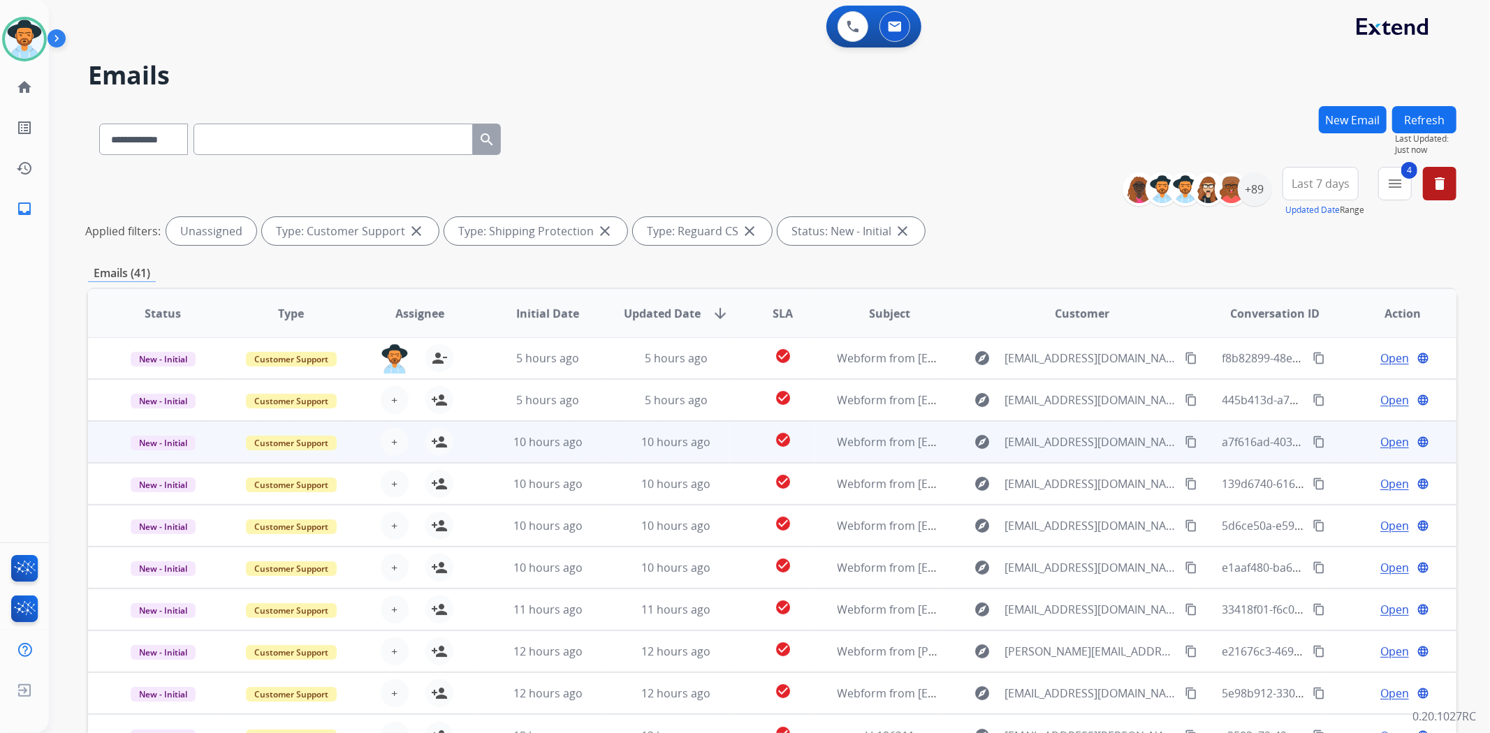
click at [736, 436] on td "check_circle" at bounding box center [771, 442] width 85 height 42
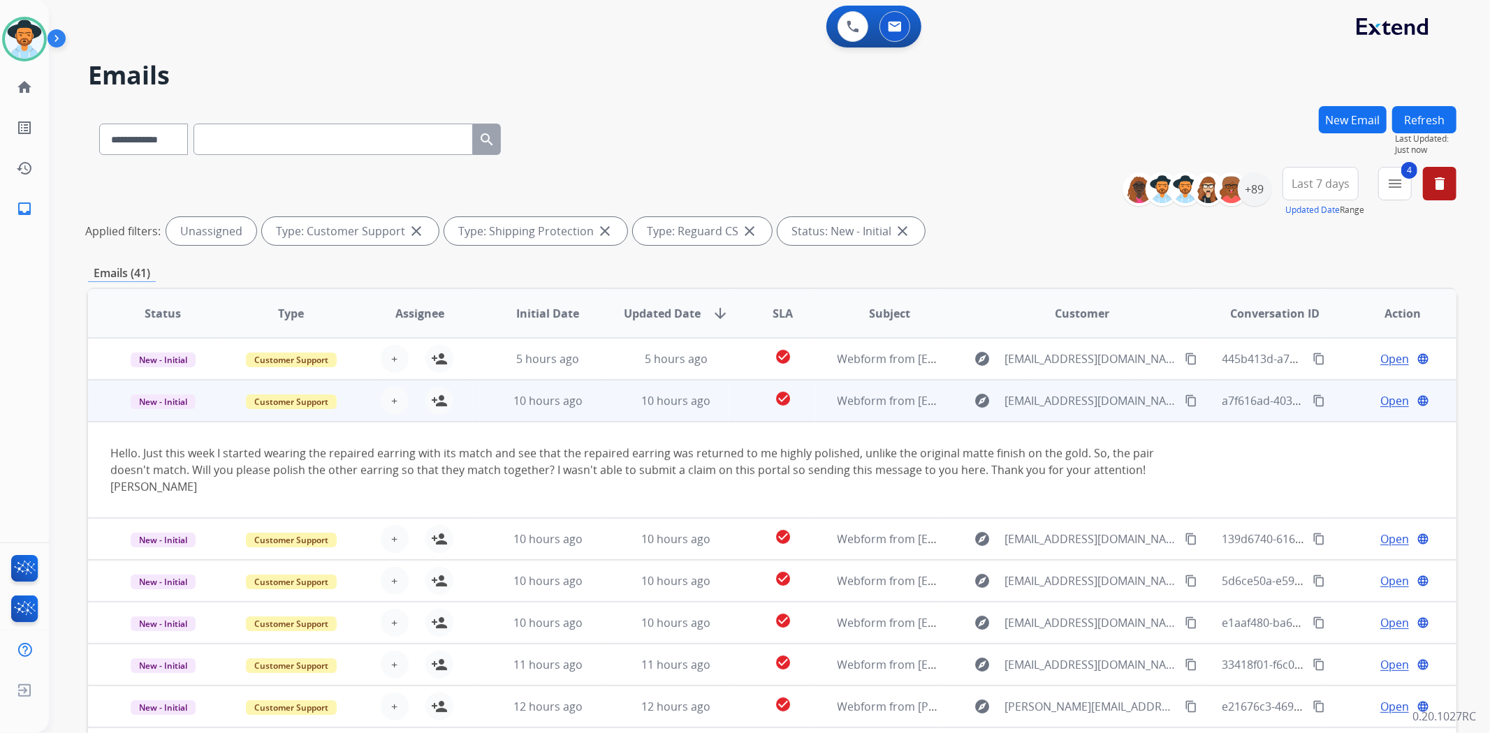
scroll to position [84, 0]
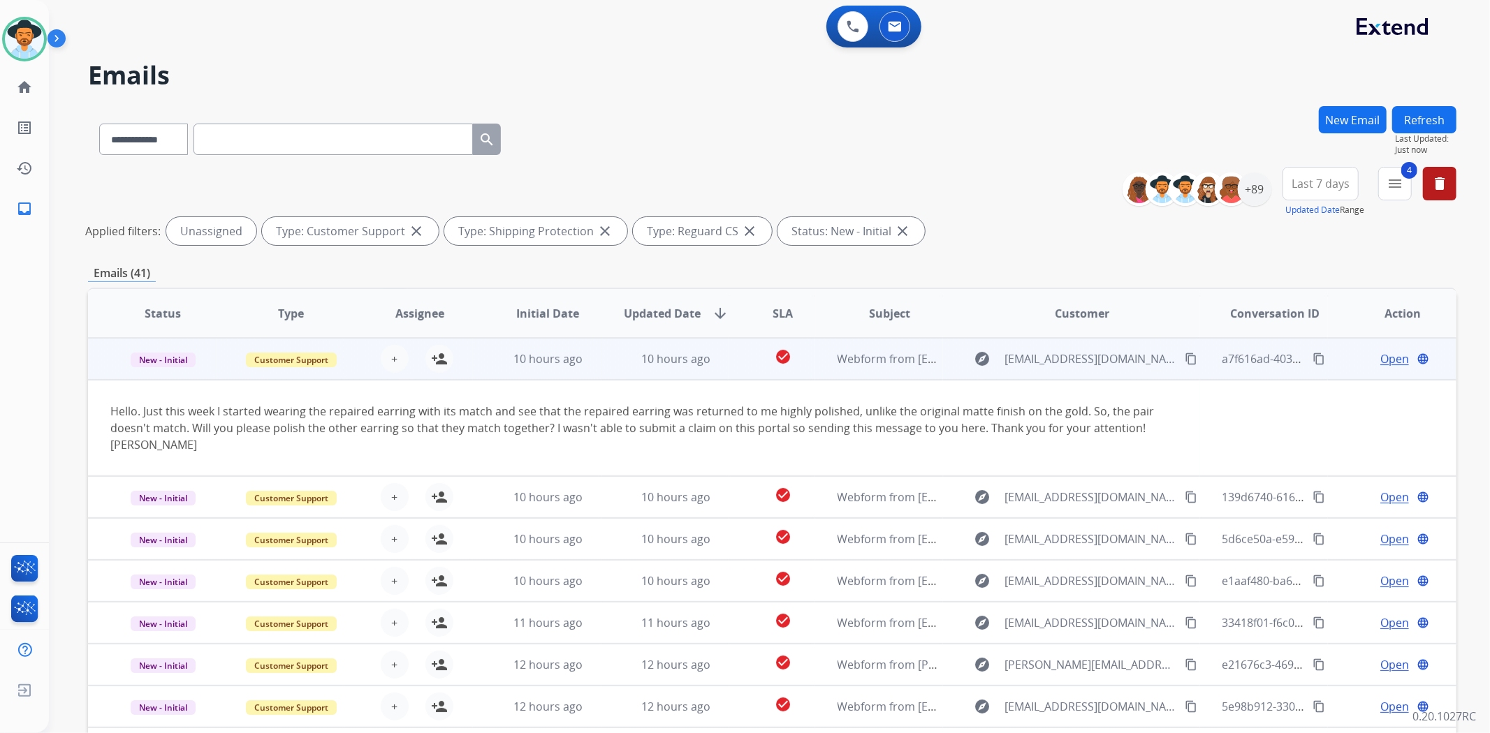
click at [735, 353] on td "check_circle" at bounding box center [771, 359] width 85 height 42
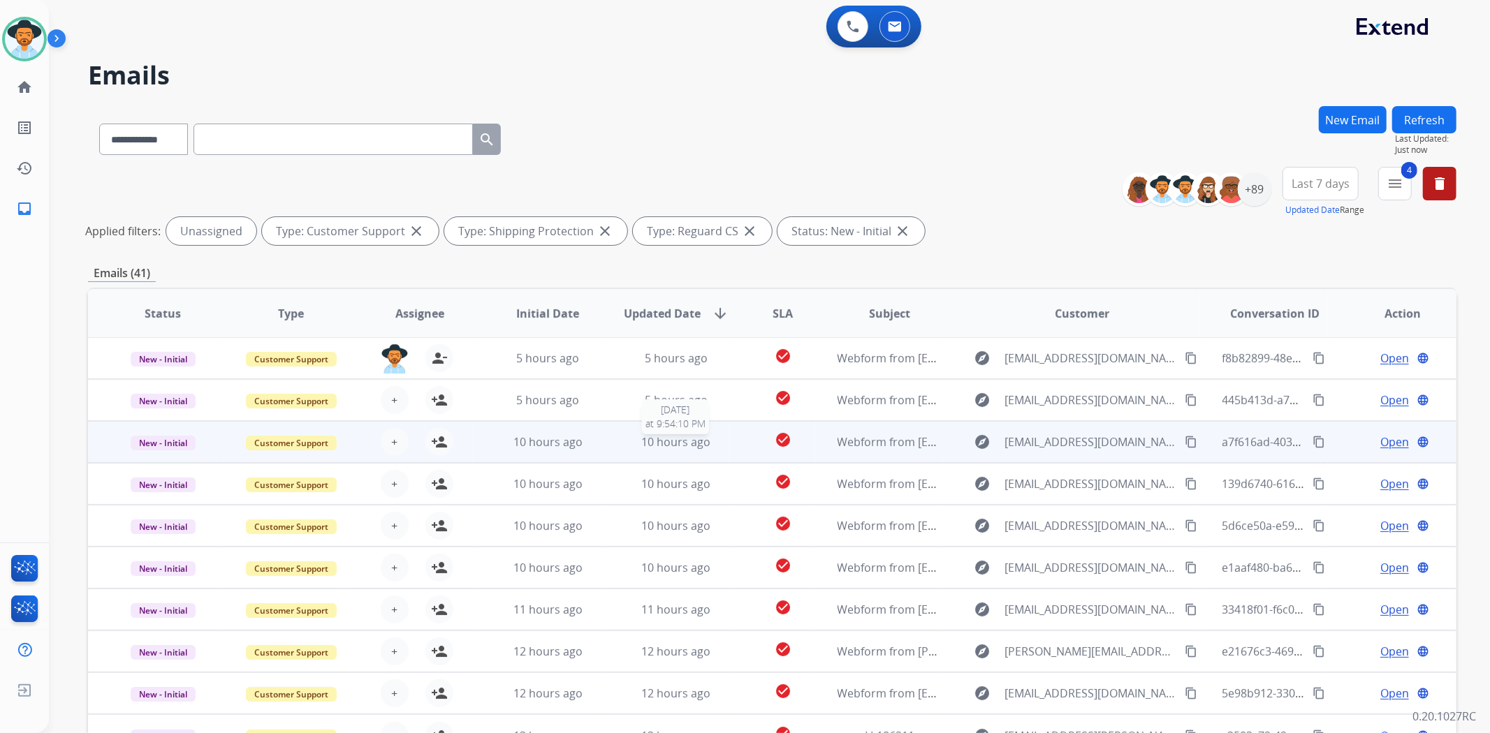
click at [722, 449] on div "10 hours ago" at bounding box center [676, 442] width 105 height 17
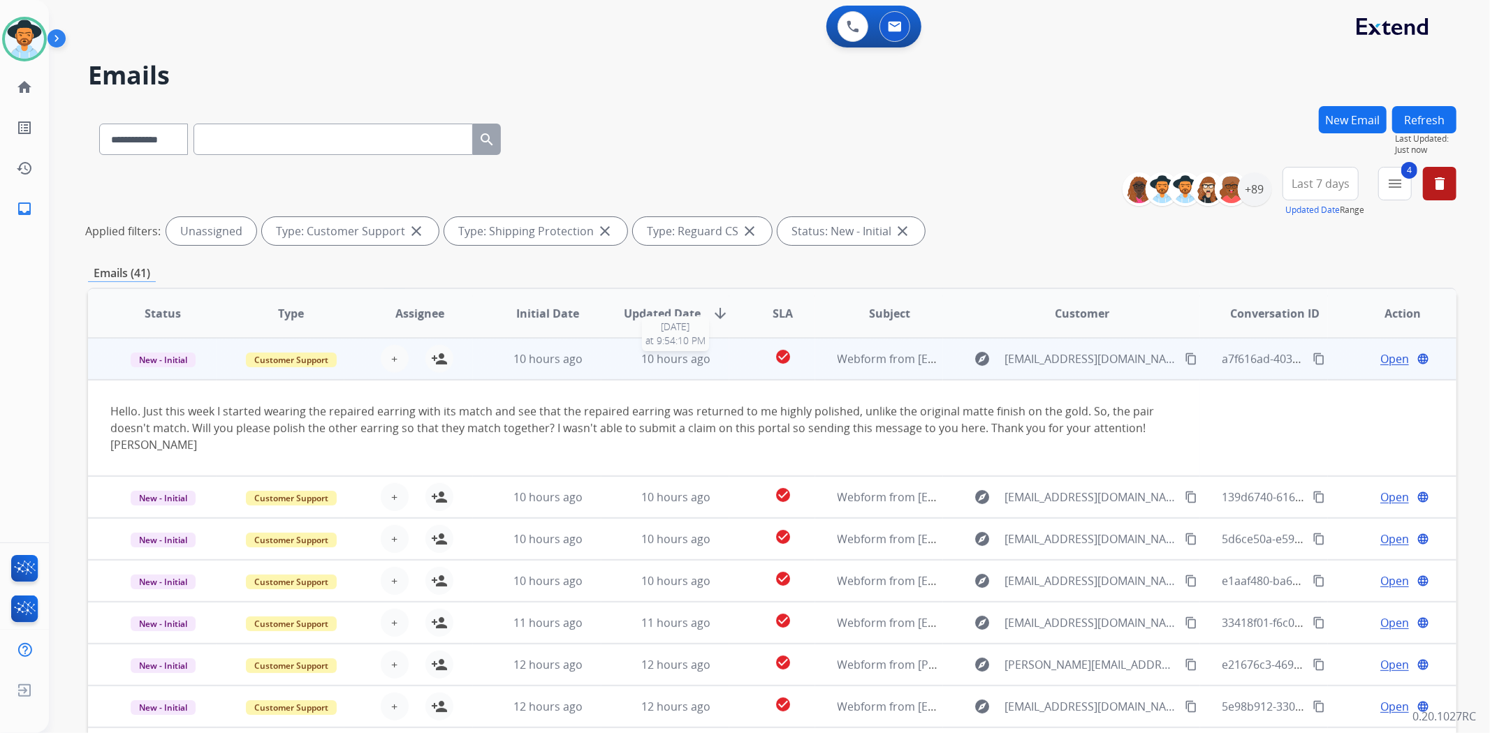
click at [719, 365] on div "10 hours ago" at bounding box center [676, 359] width 105 height 17
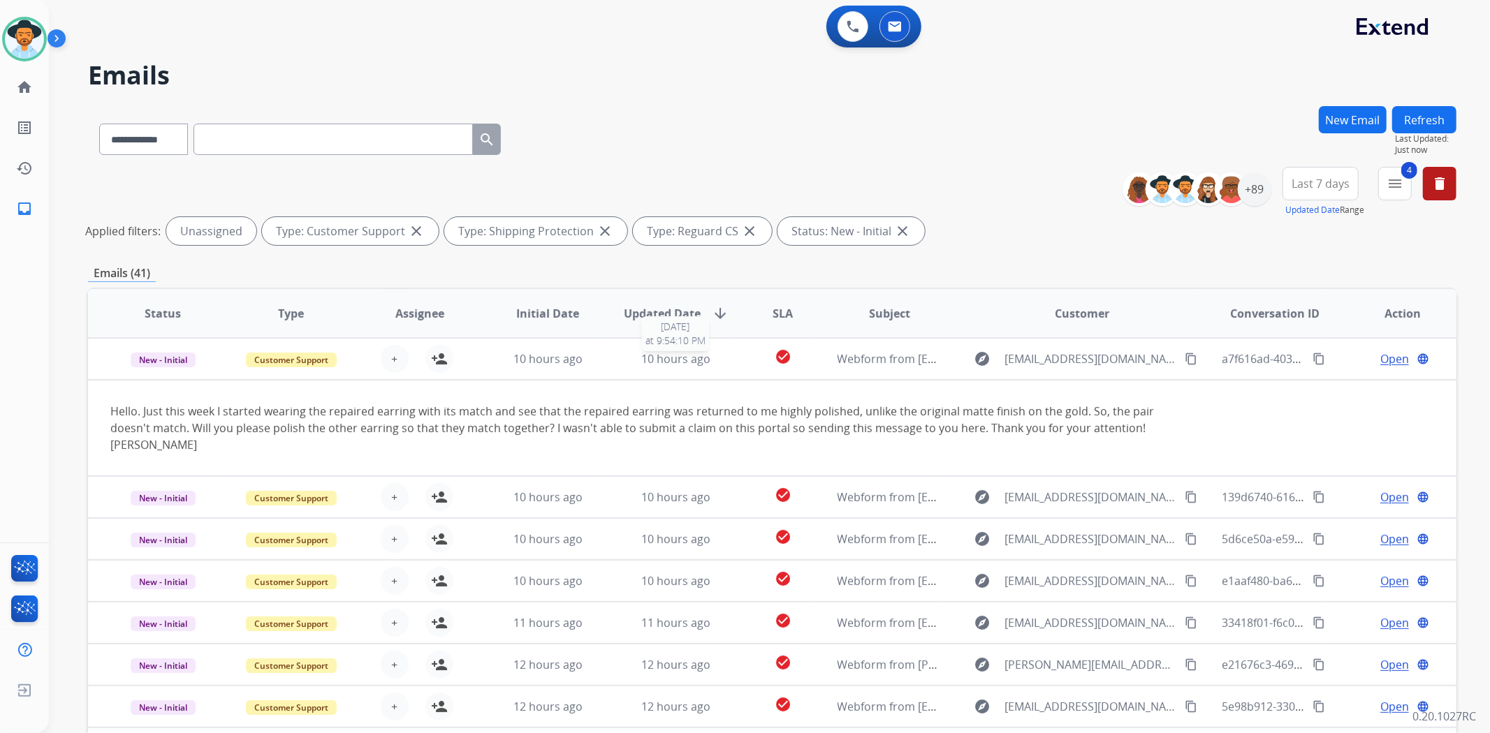
scroll to position [1, 0]
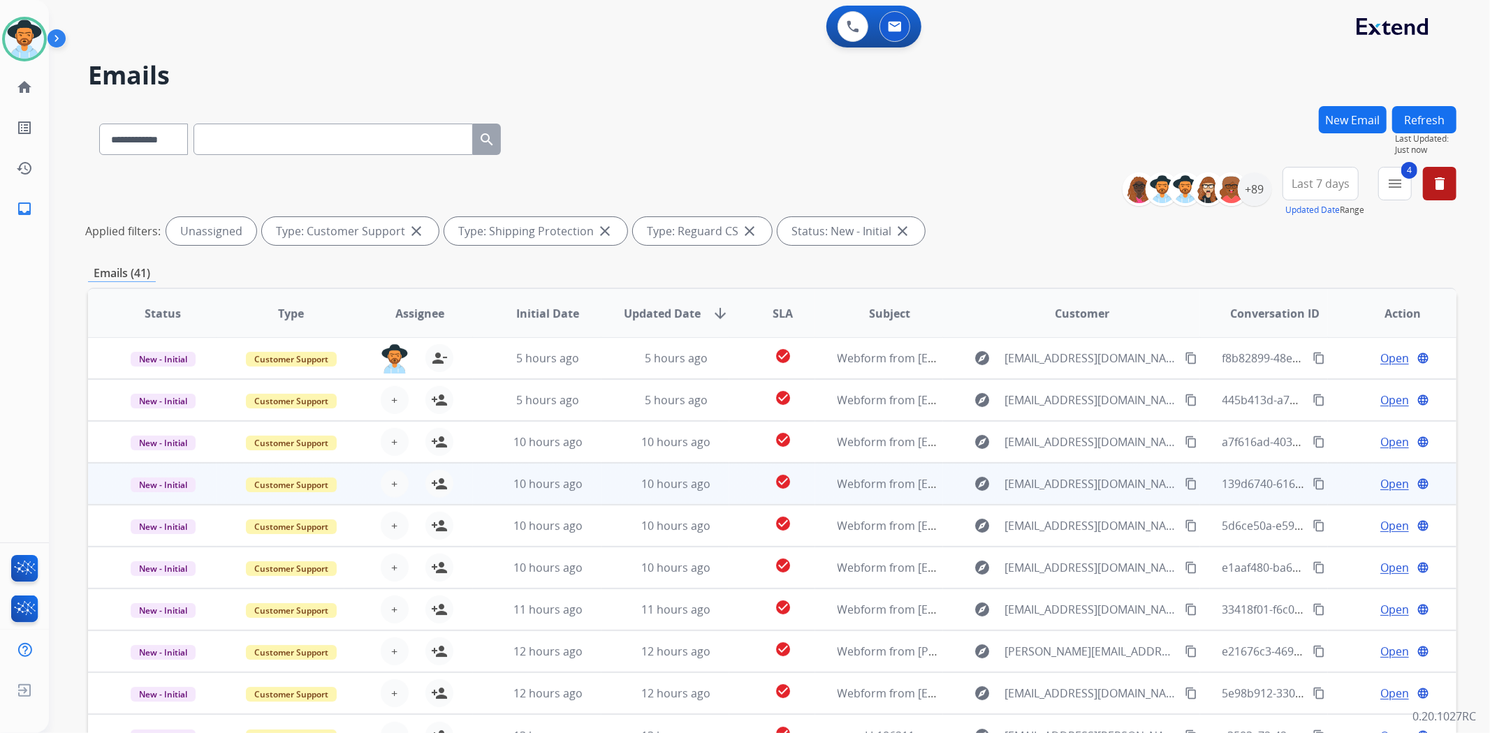
click at [732, 478] on td "check_circle" at bounding box center [771, 484] width 85 height 42
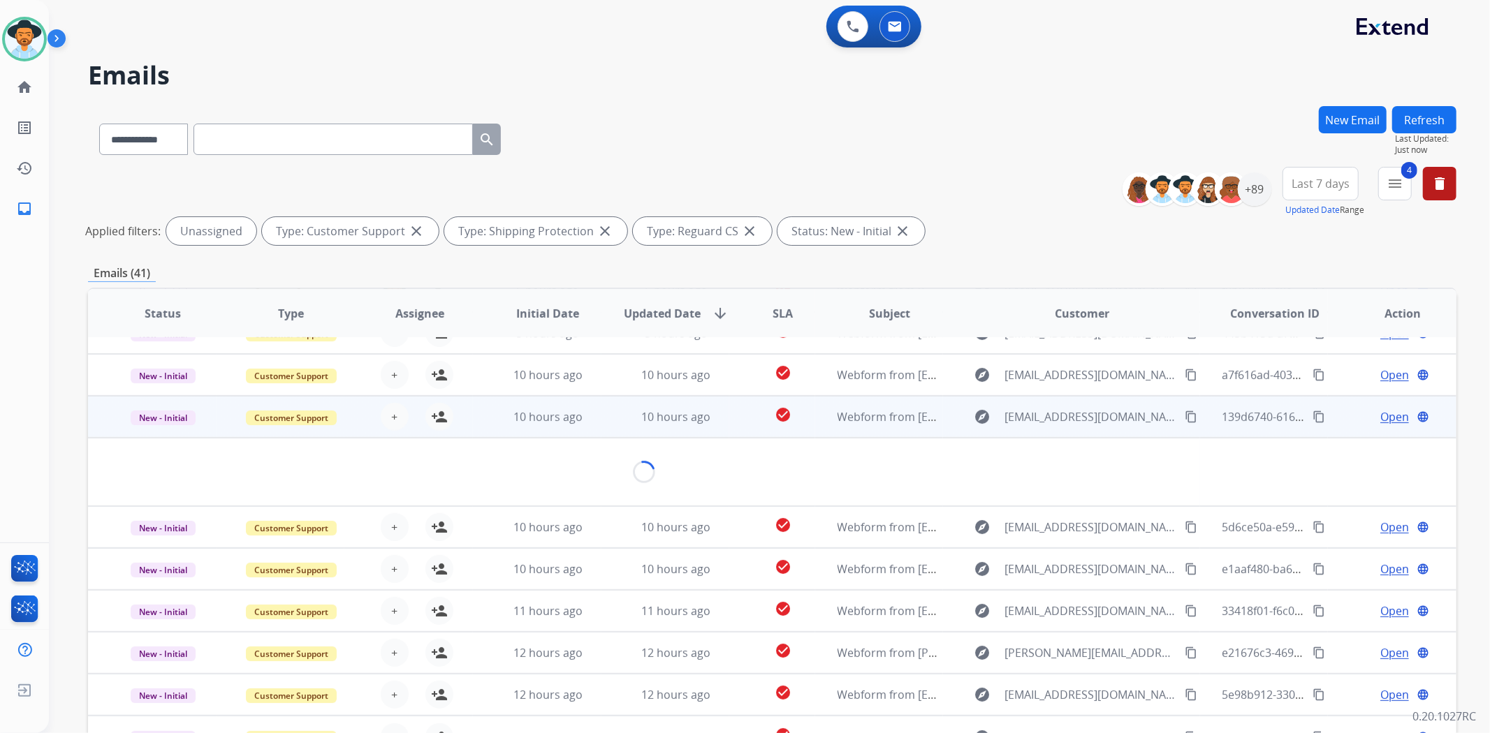
scroll to position [63, 0]
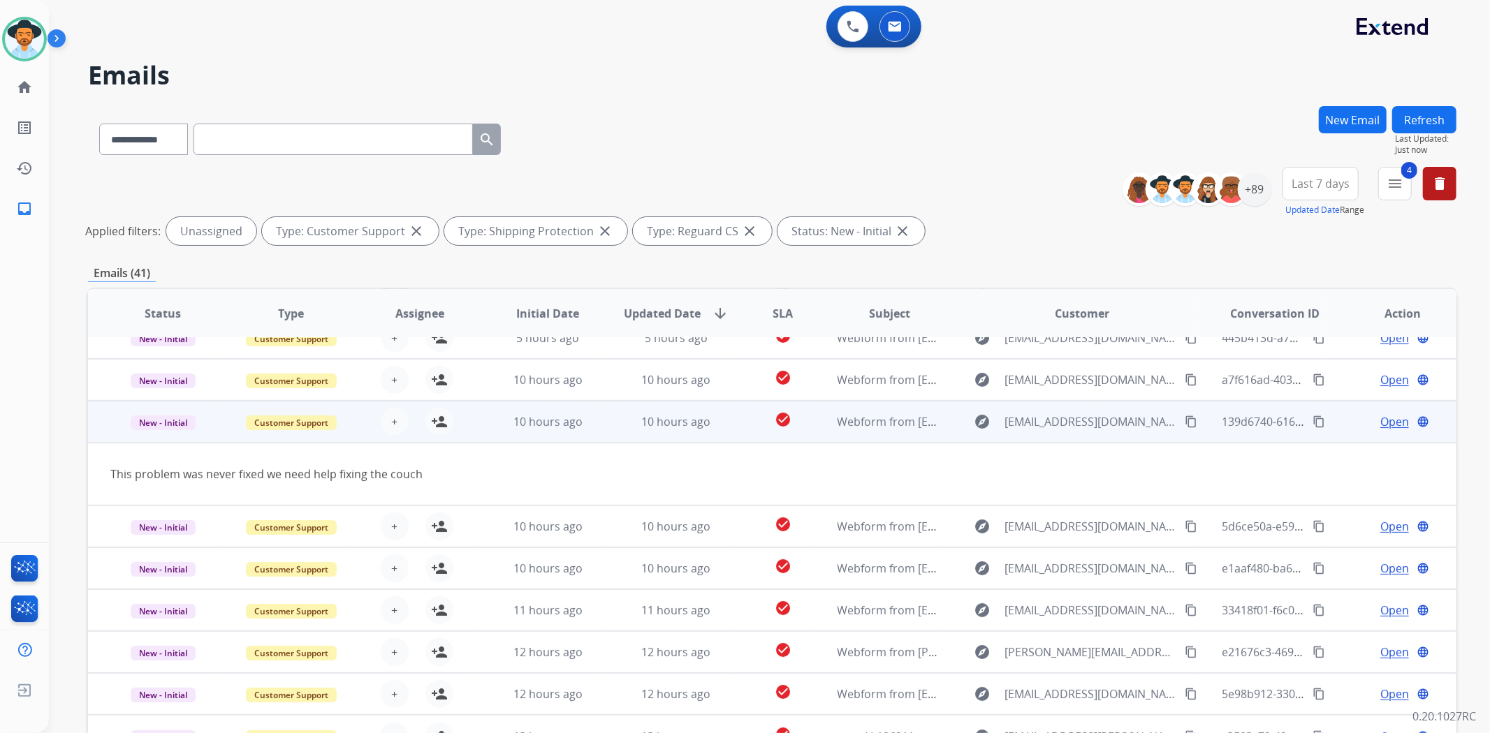
click at [736, 423] on td "check_circle" at bounding box center [771, 422] width 85 height 42
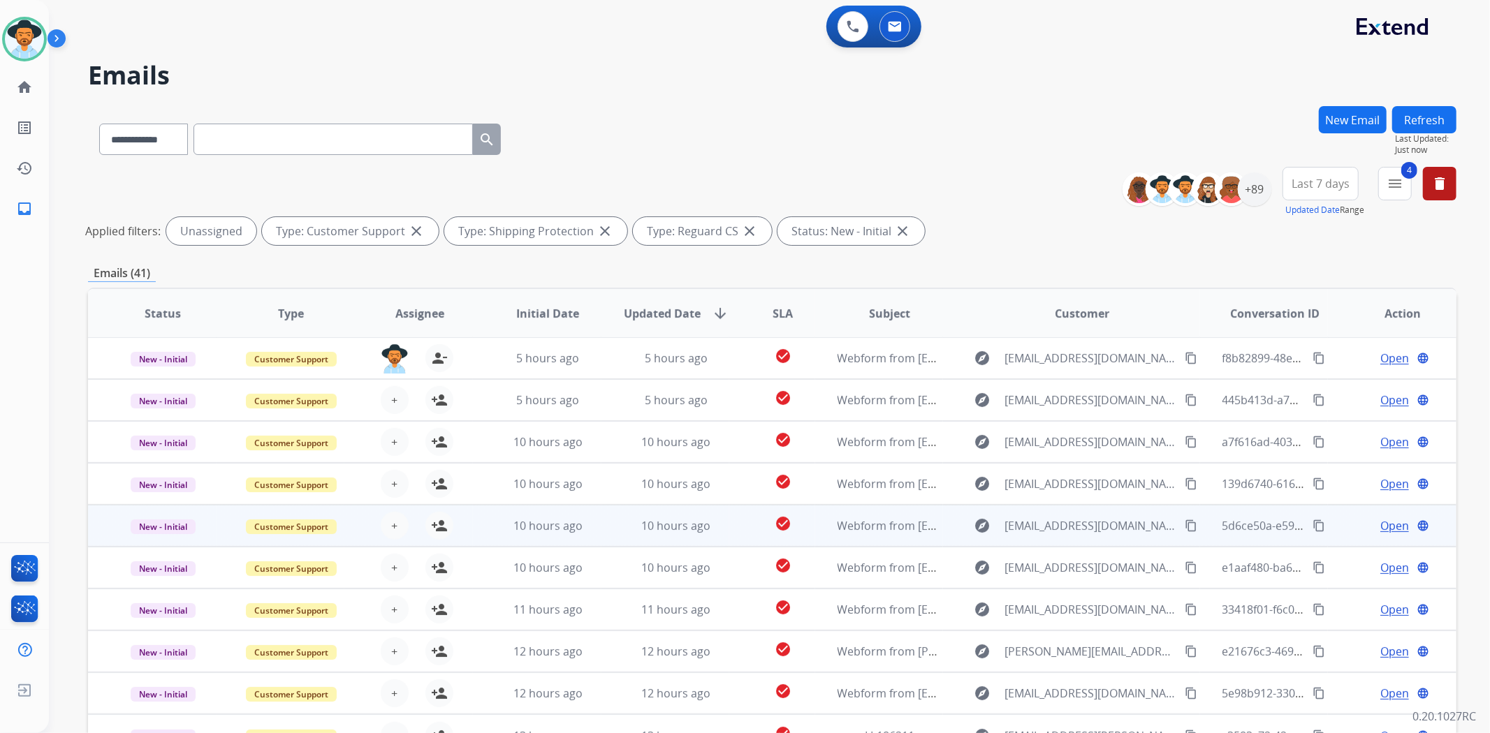
click at [742, 515] on td "check_circle" at bounding box center [771, 526] width 85 height 42
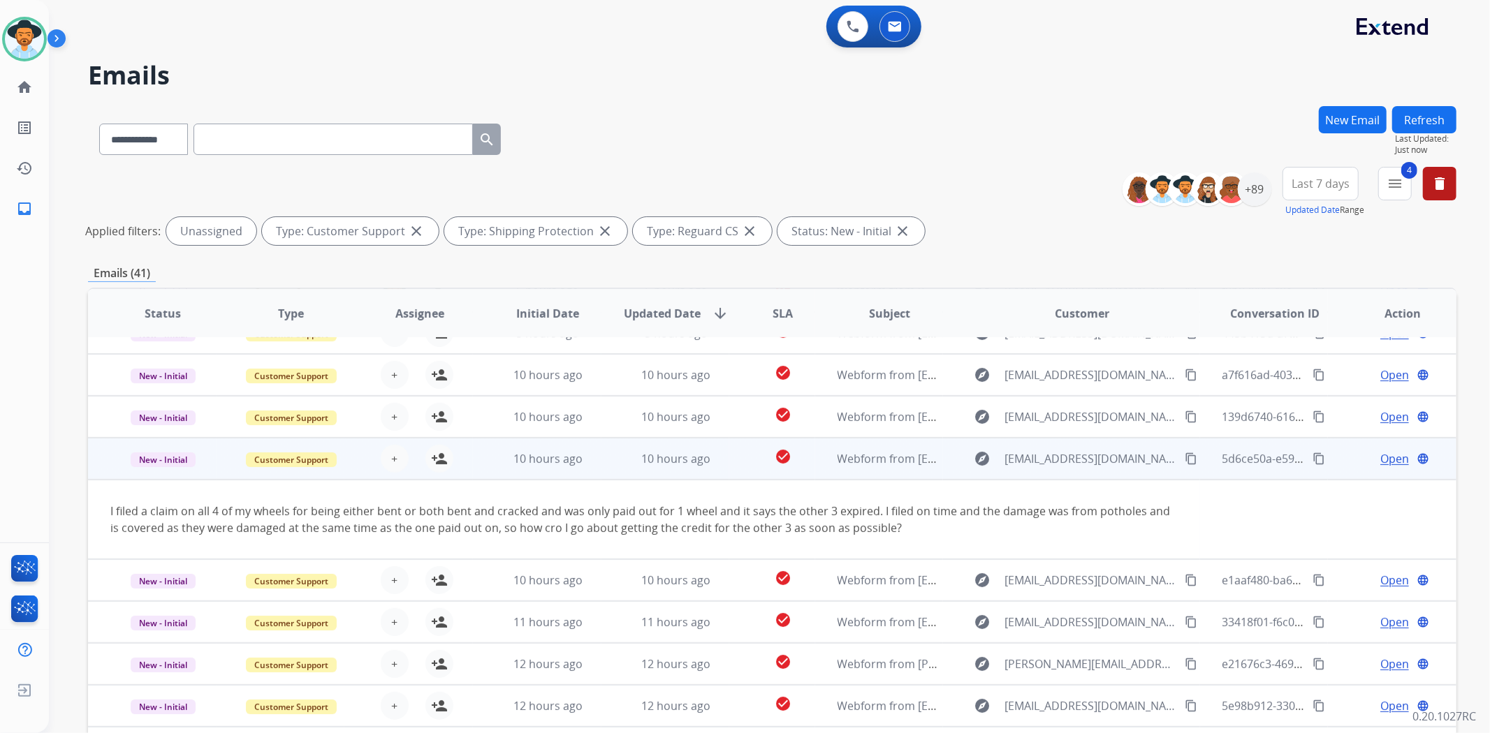
scroll to position [80, 0]
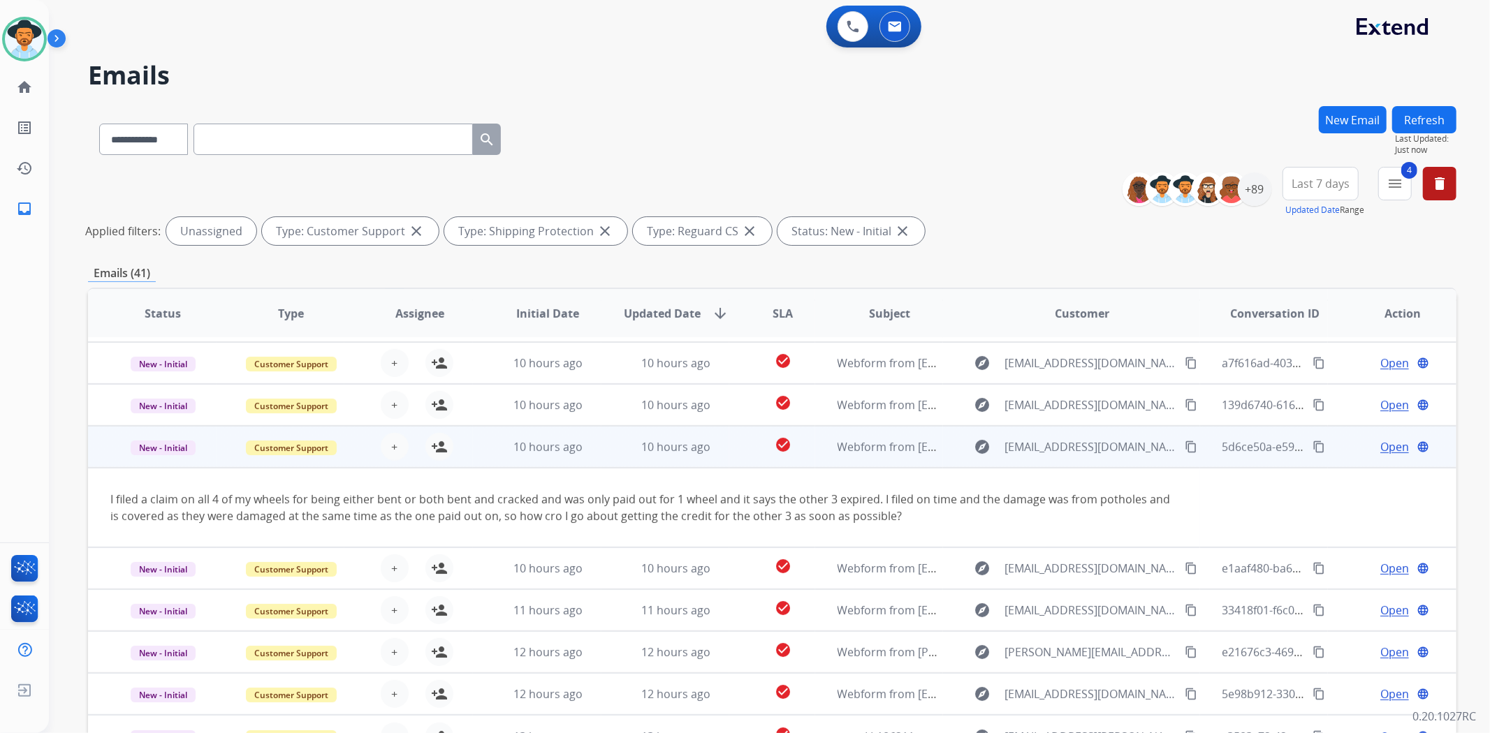
click at [737, 460] on td "check_circle" at bounding box center [771, 447] width 85 height 42
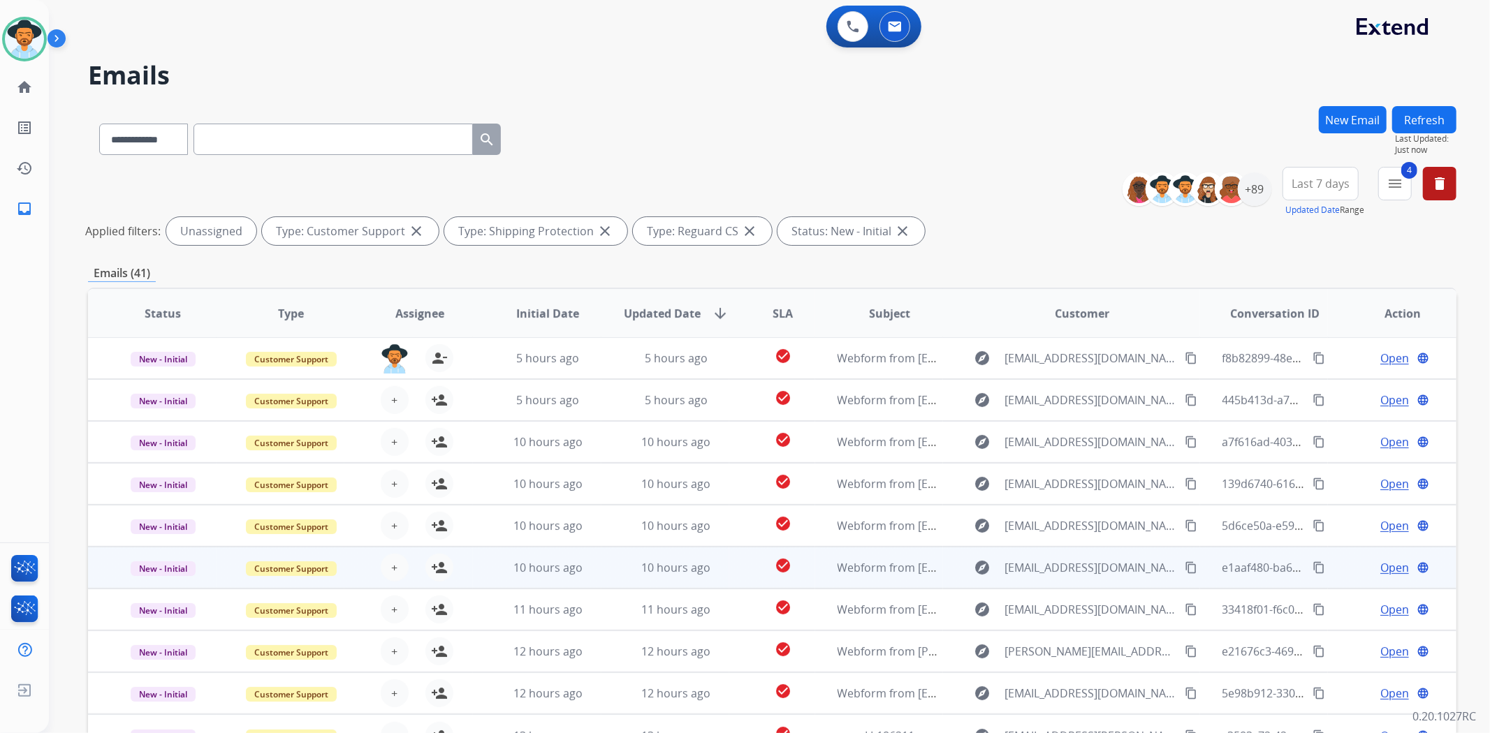
click at [742, 577] on td "check_circle" at bounding box center [771, 568] width 85 height 42
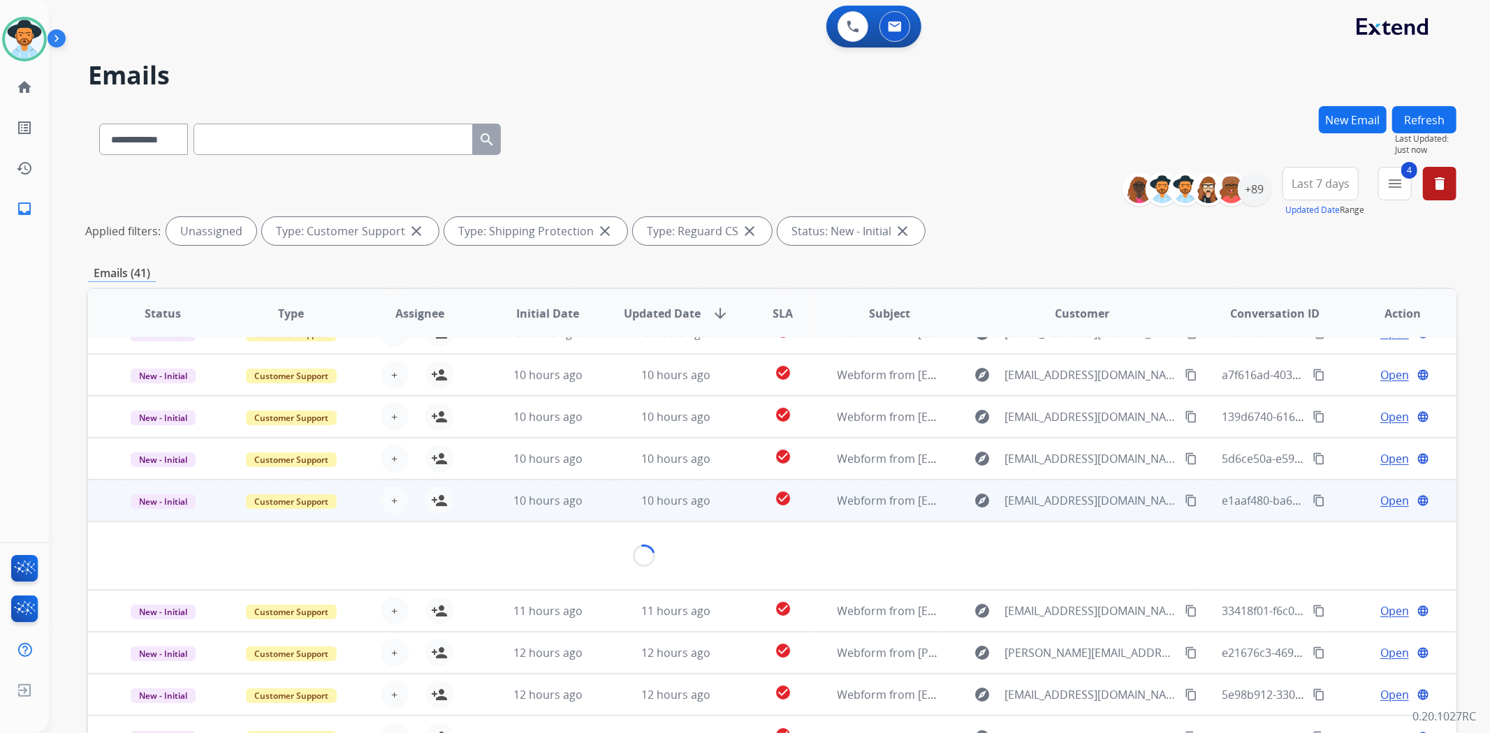
scroll to position [63, 0]
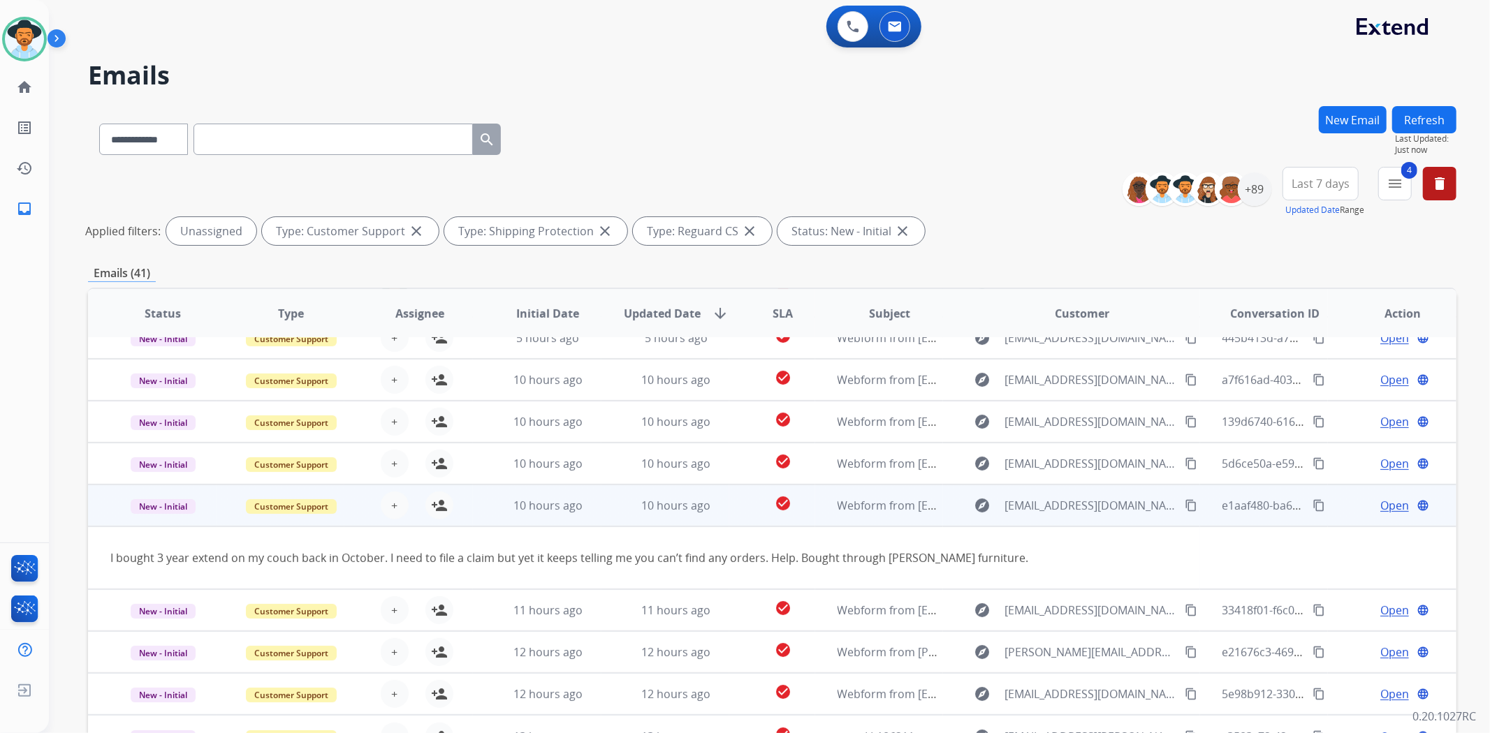
click at [738, 491] on td "check_circle" at bounding box center [771, 506] width 85 height 42
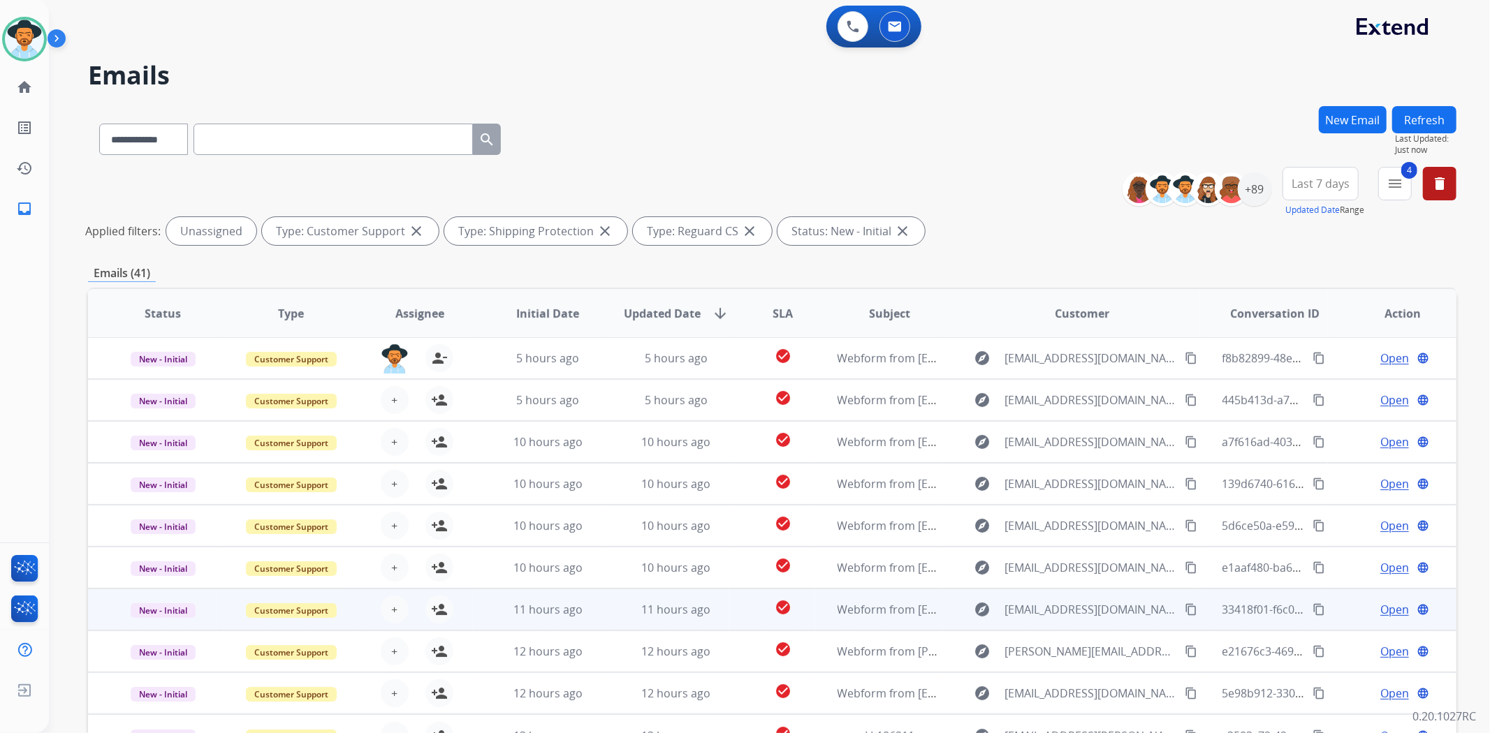
click at [744, 609] on td "check_circle" at bounding box center [771, 610] width 85 height 42
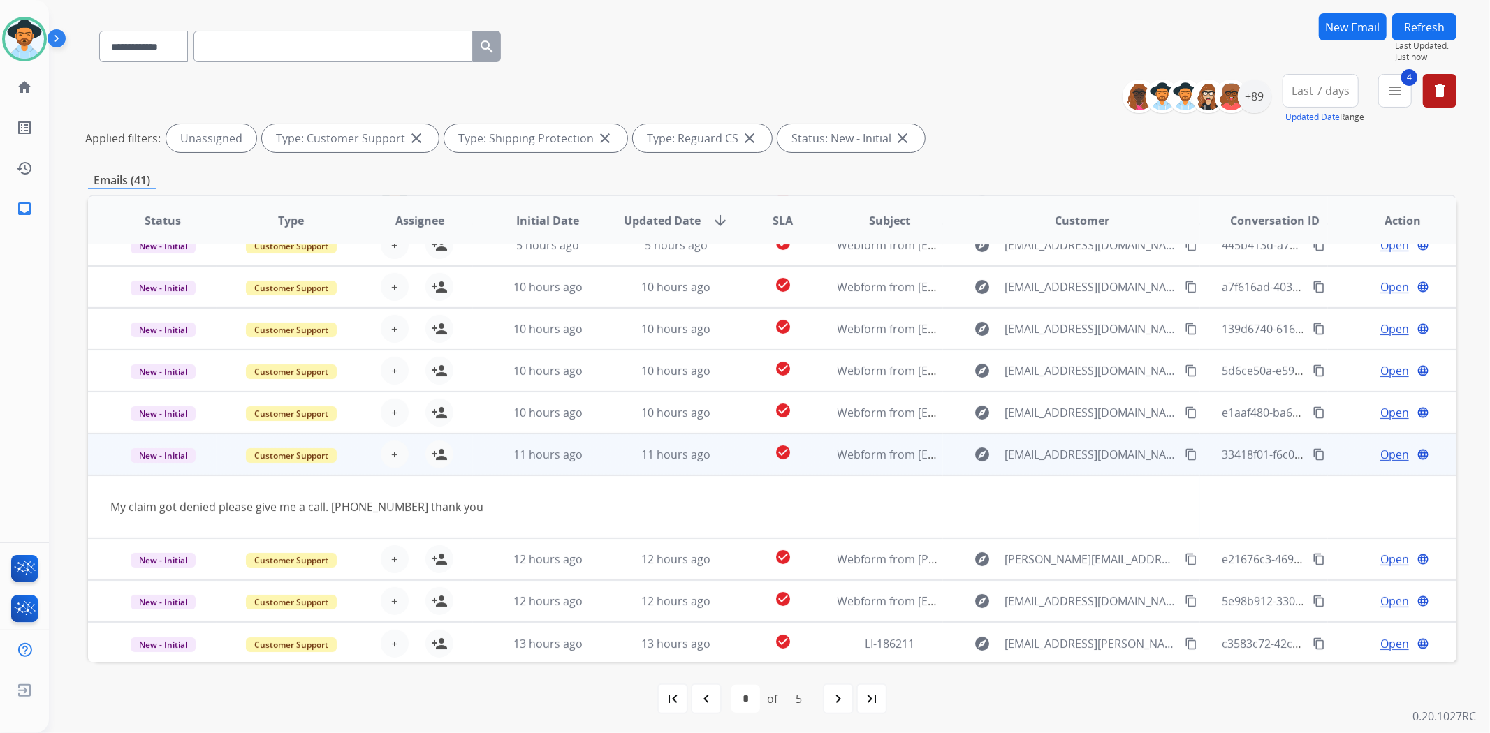
scroll to position [94, 0]
click at [435, 449] on mat-icon "person_add" at bounding box center [439, 453] width 17 height 17
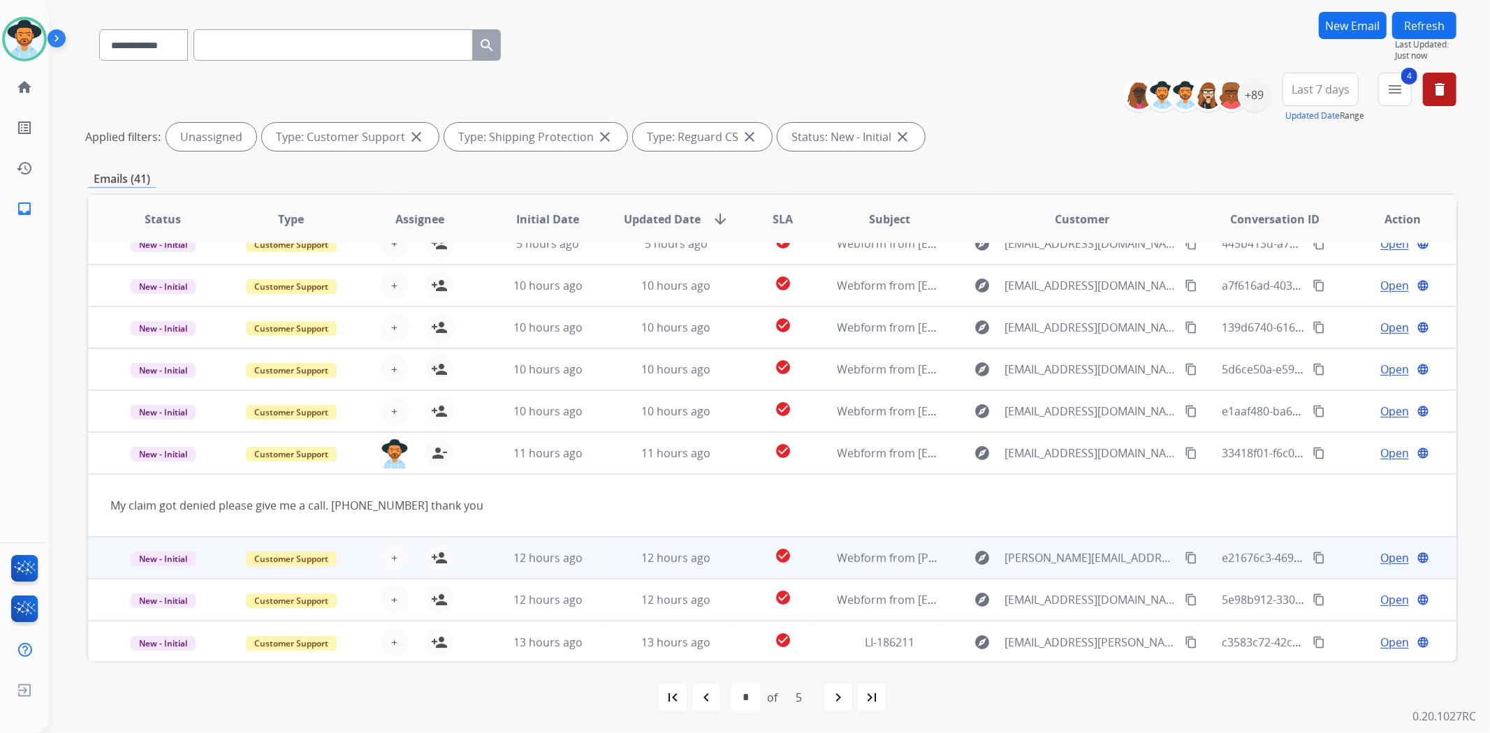
click at [729, 560] on td "check_circle" at bounding box center [771, 558] width 85 height 42
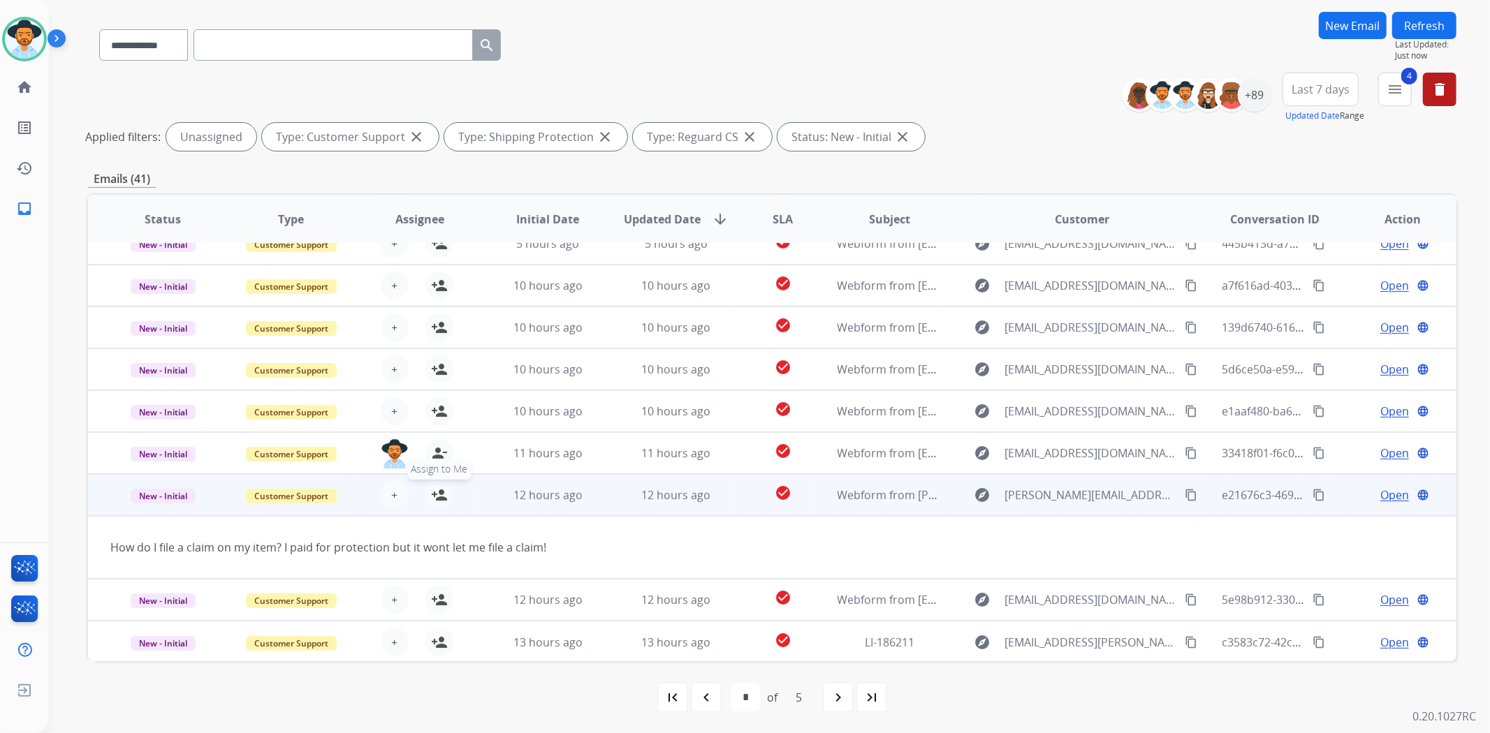
click at [443, 487] on mat-icon "person_add" at bounding box center [439, 495] width 17 height 17
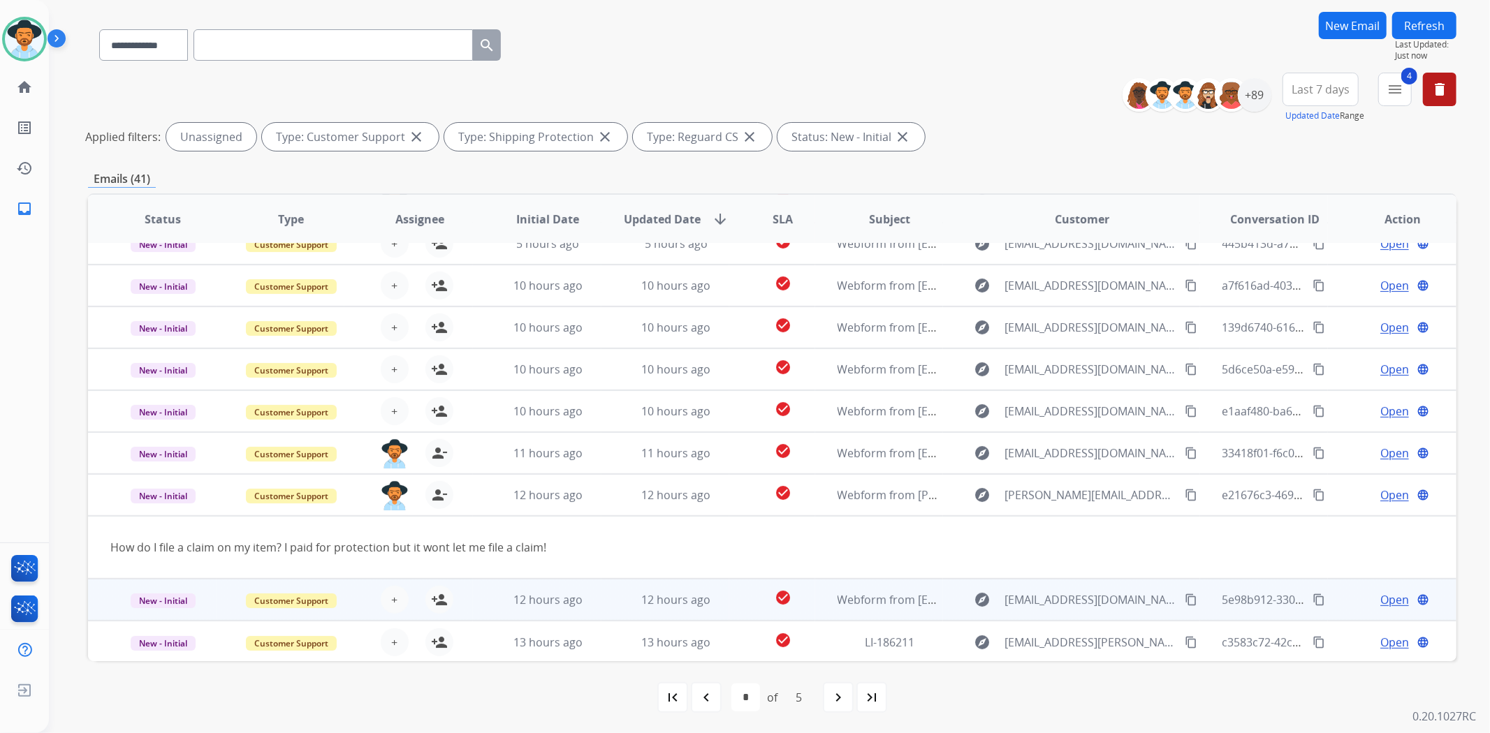
click at [739, 606] on td "check_circle" at bounding box center [771, 600] width 85 height 42
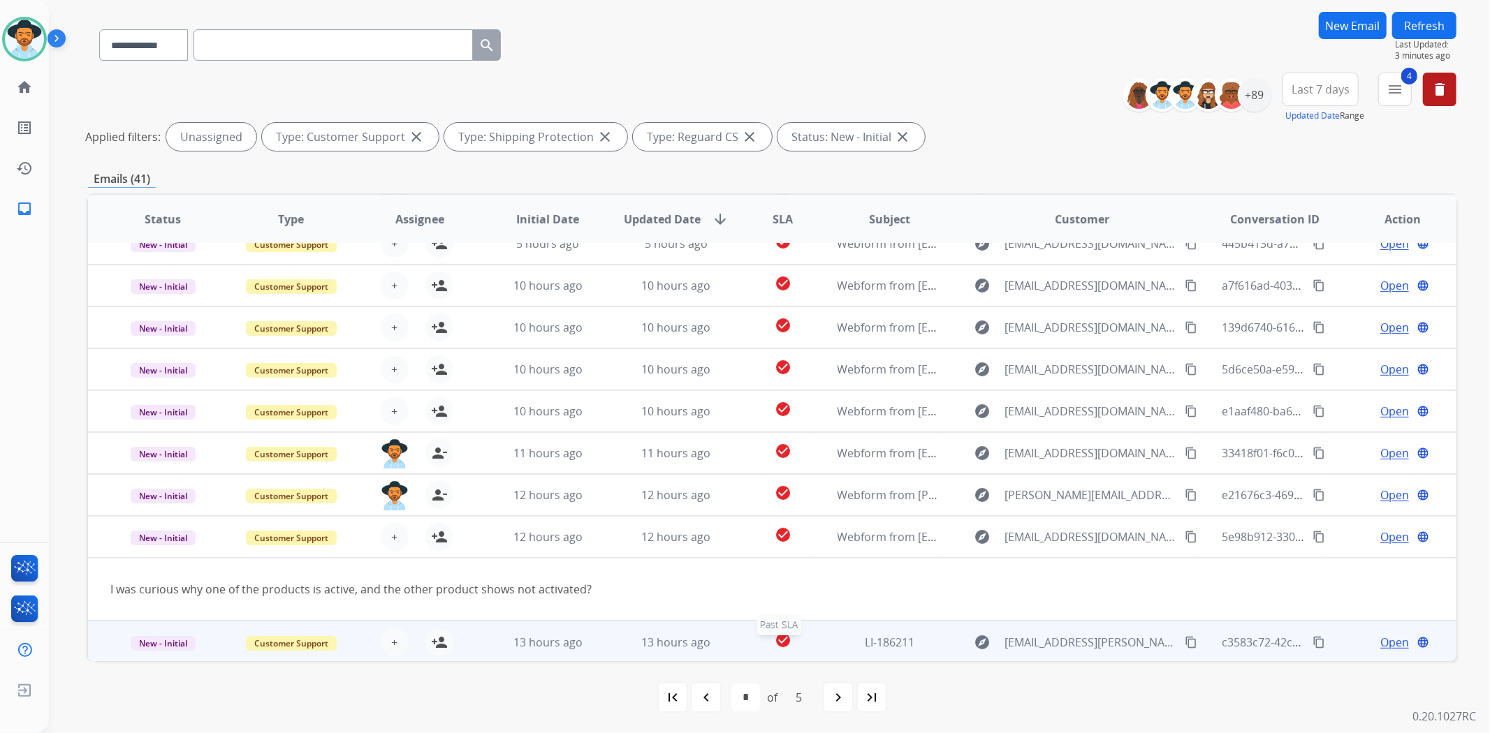
click at [752, 643] on div "check_circle" at bounding box center [783, 642] width 62 height 21
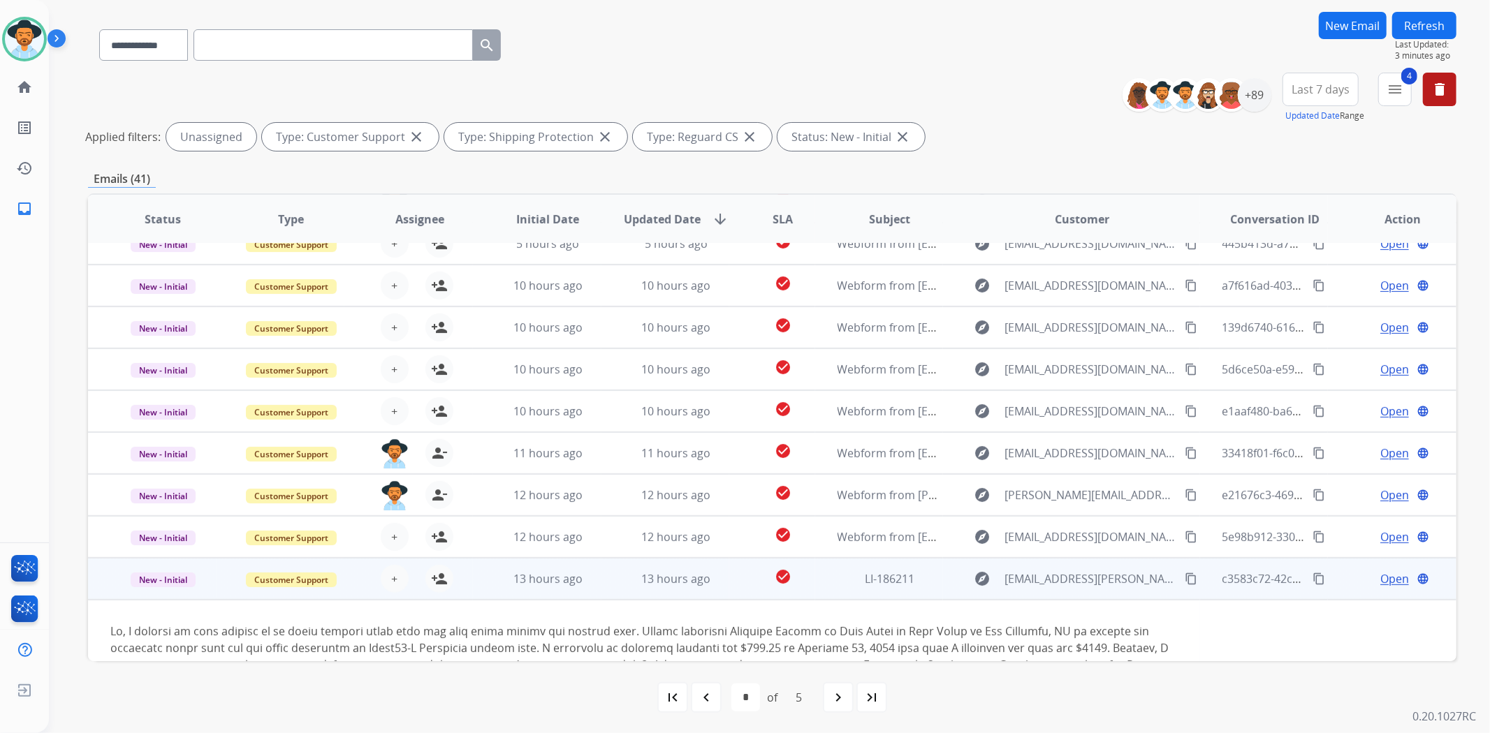
scroll to position [147, 0]
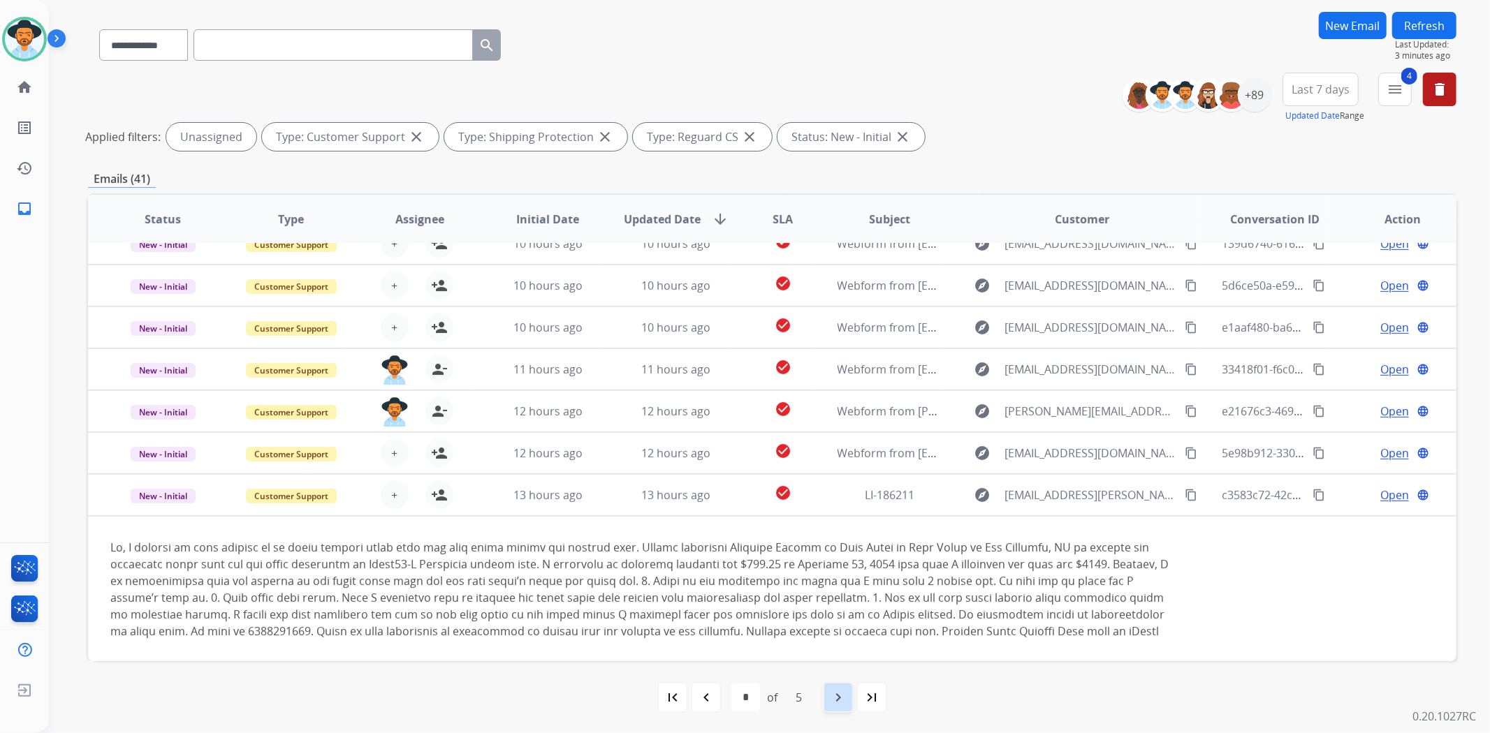
click at [833, 700] on mat-icon "navigate_next" at bounding box center [838, 697] width 17 height 17
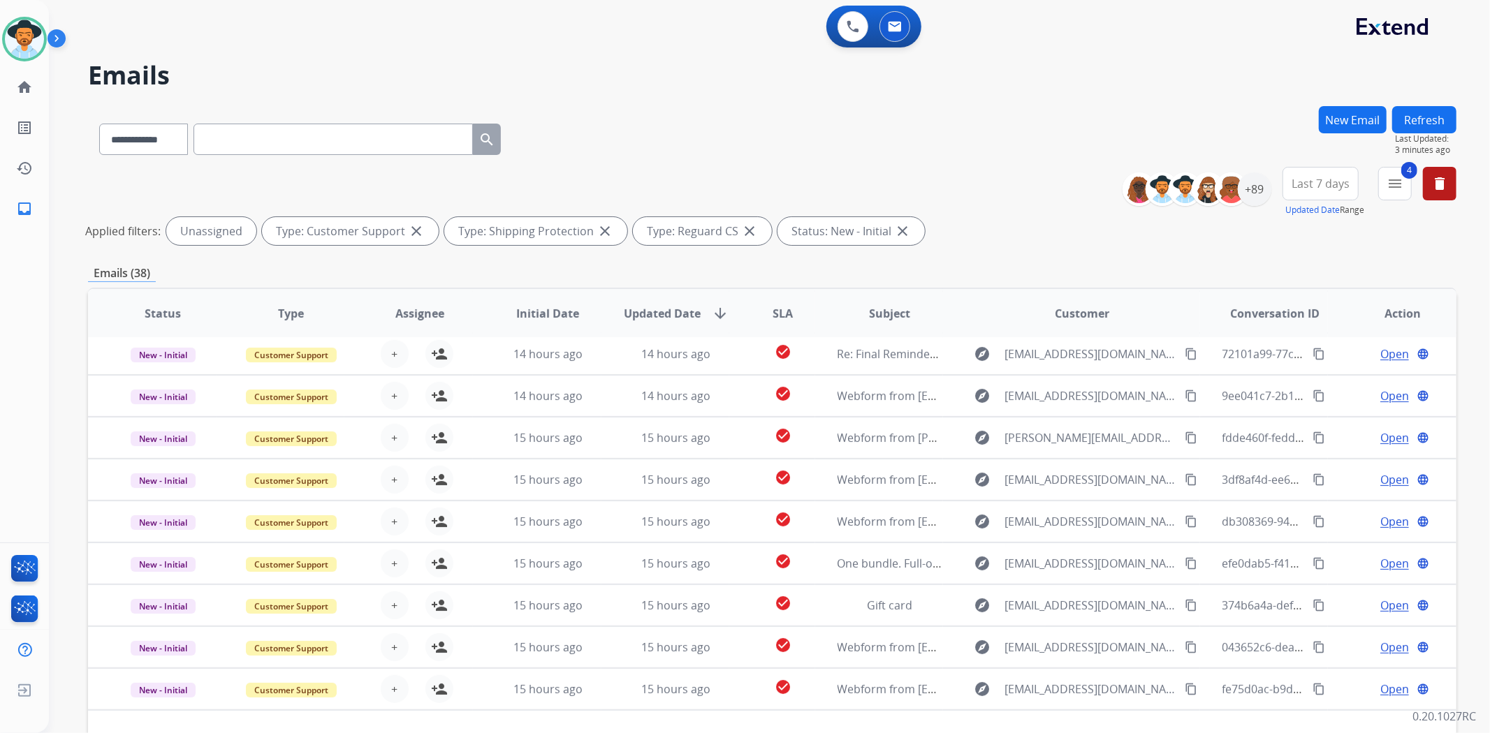
scroll to position [45, 0]
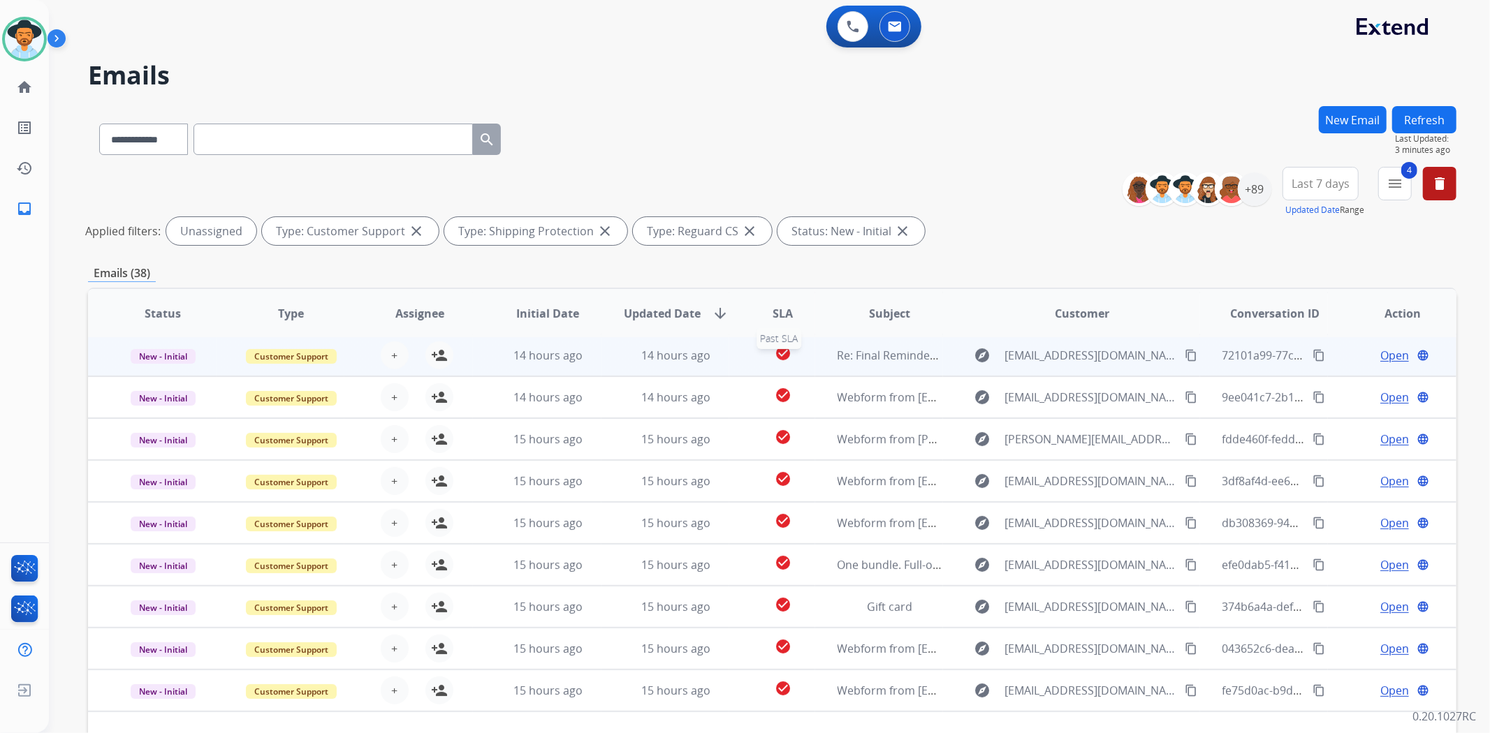
click at [753, 349] on div "check_circle" at bounding box center [783, 355] width 62 height 21
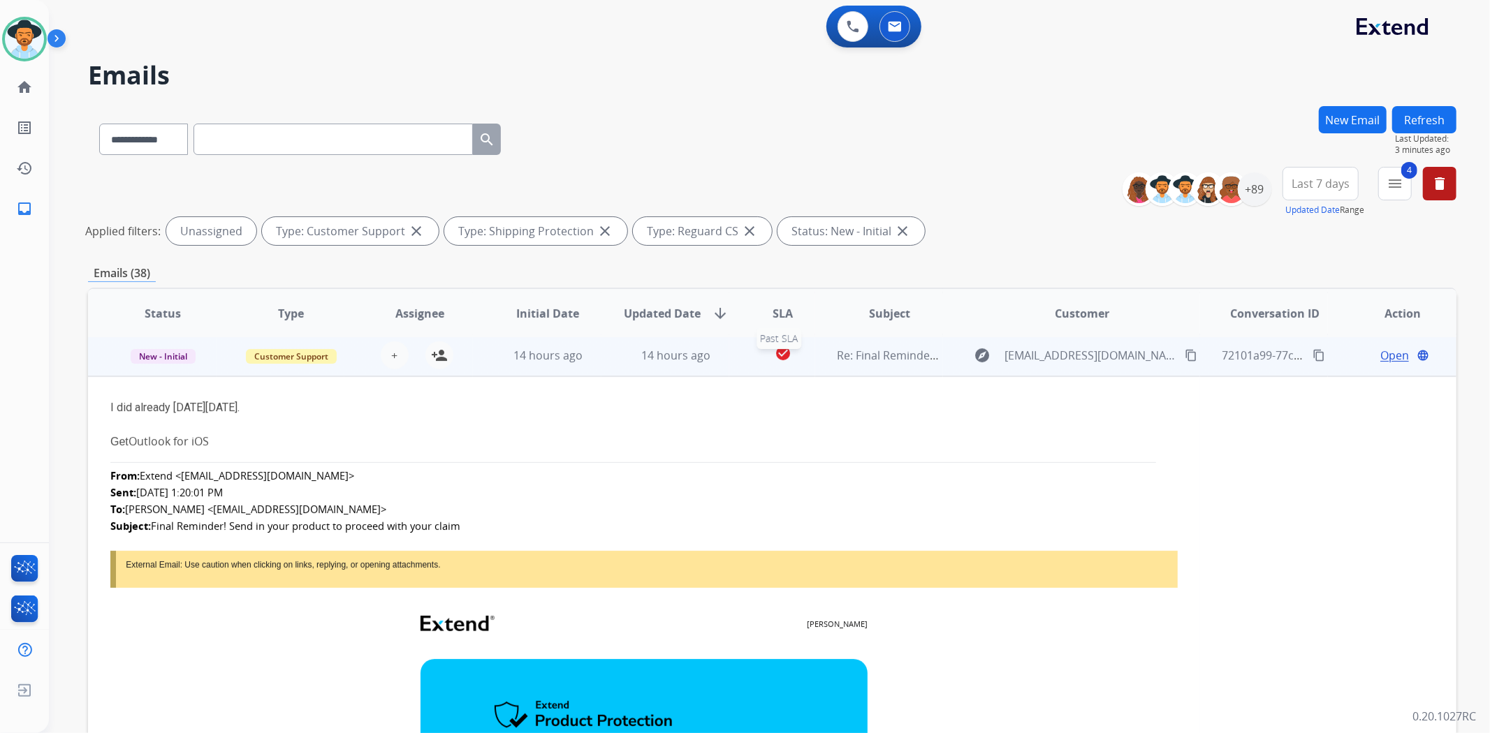
scroll to position [42, 0]
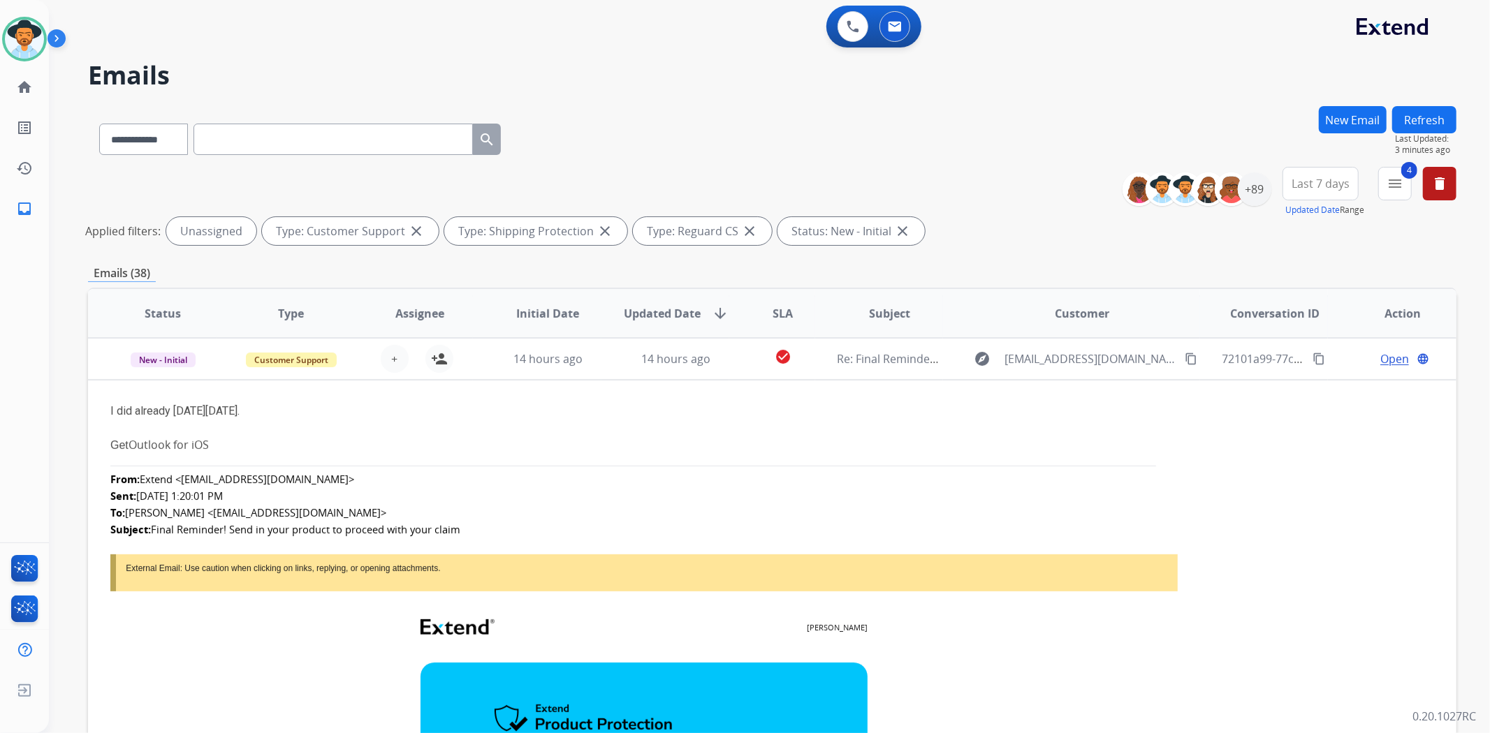
click at [734, 361] on td "check_circle" at bounding box center [771, 359] width 85 height 42
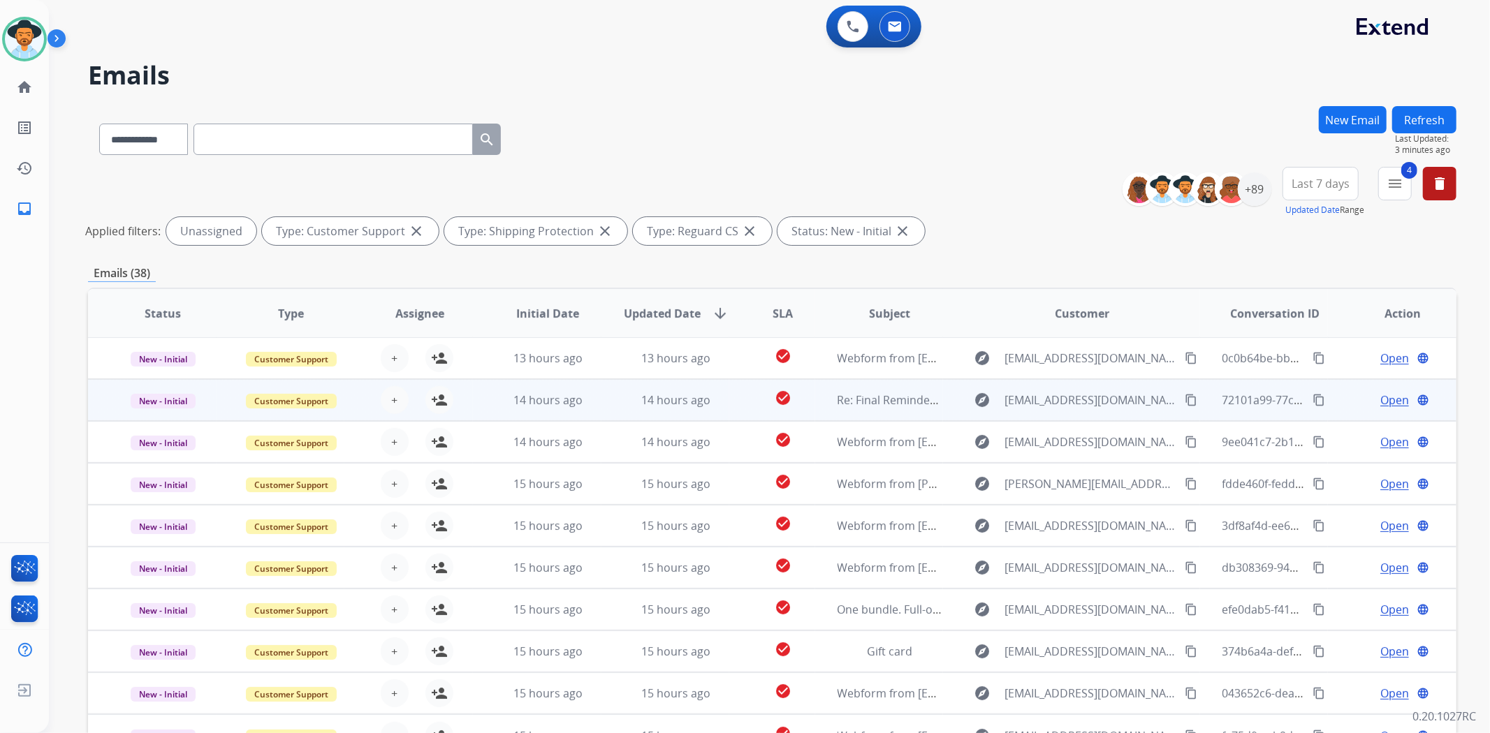
click at [737, 409] on td "check_circle" at bounding box center [771, 400] width 85 height 42
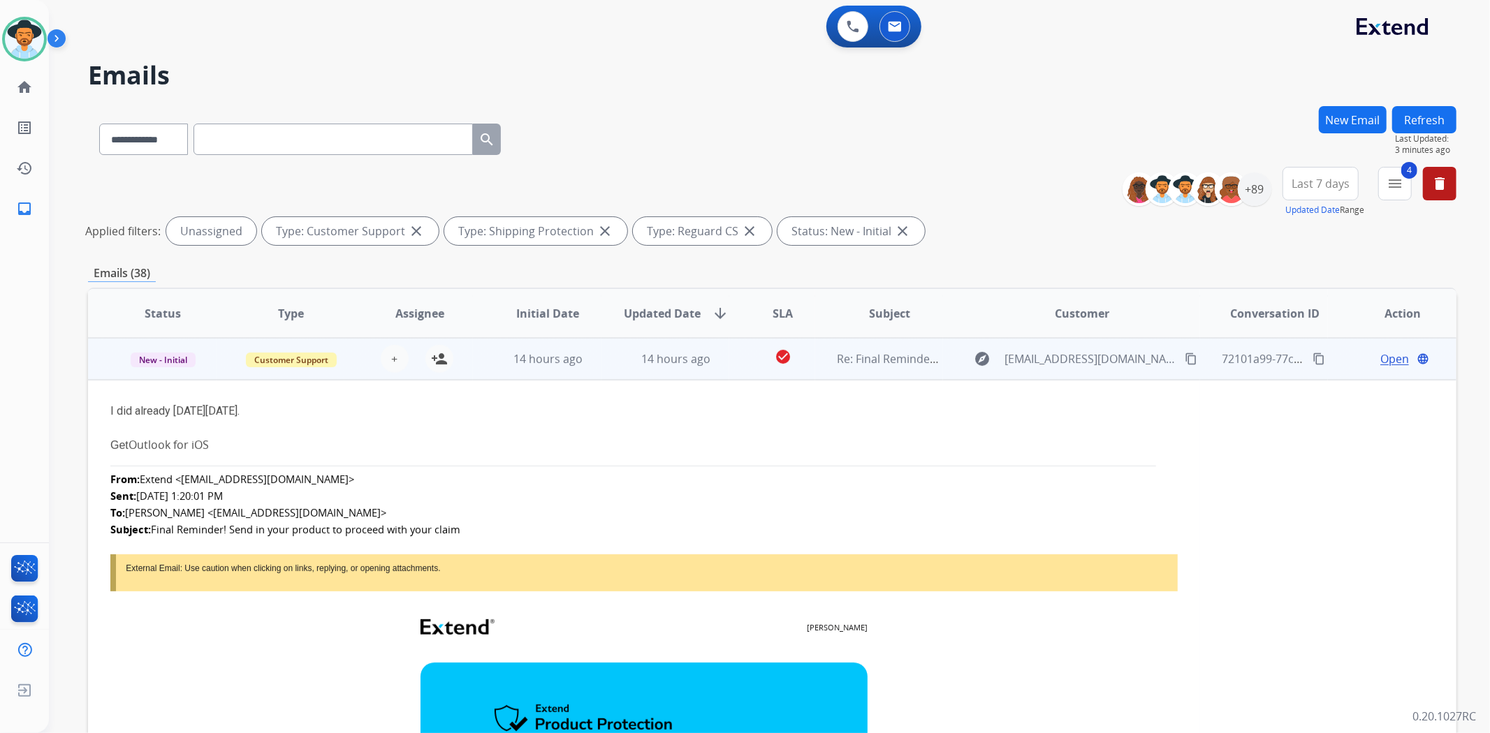
click at [729, 363] on td "check_circle" at bounding box center [771, 359] width 85 height 42
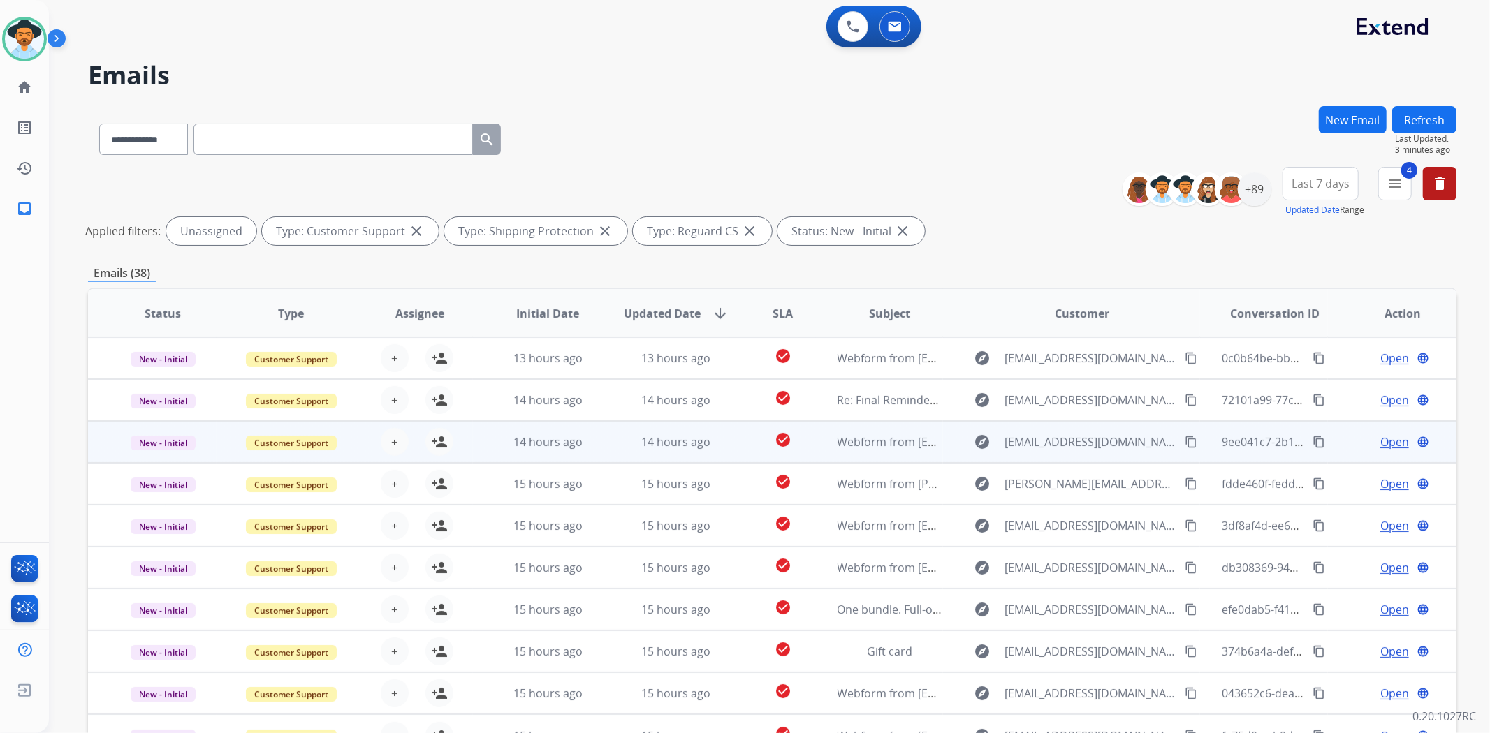
click at [729, 440] on td "check_circle" at bounding box center [771, 442] width 85 height 42
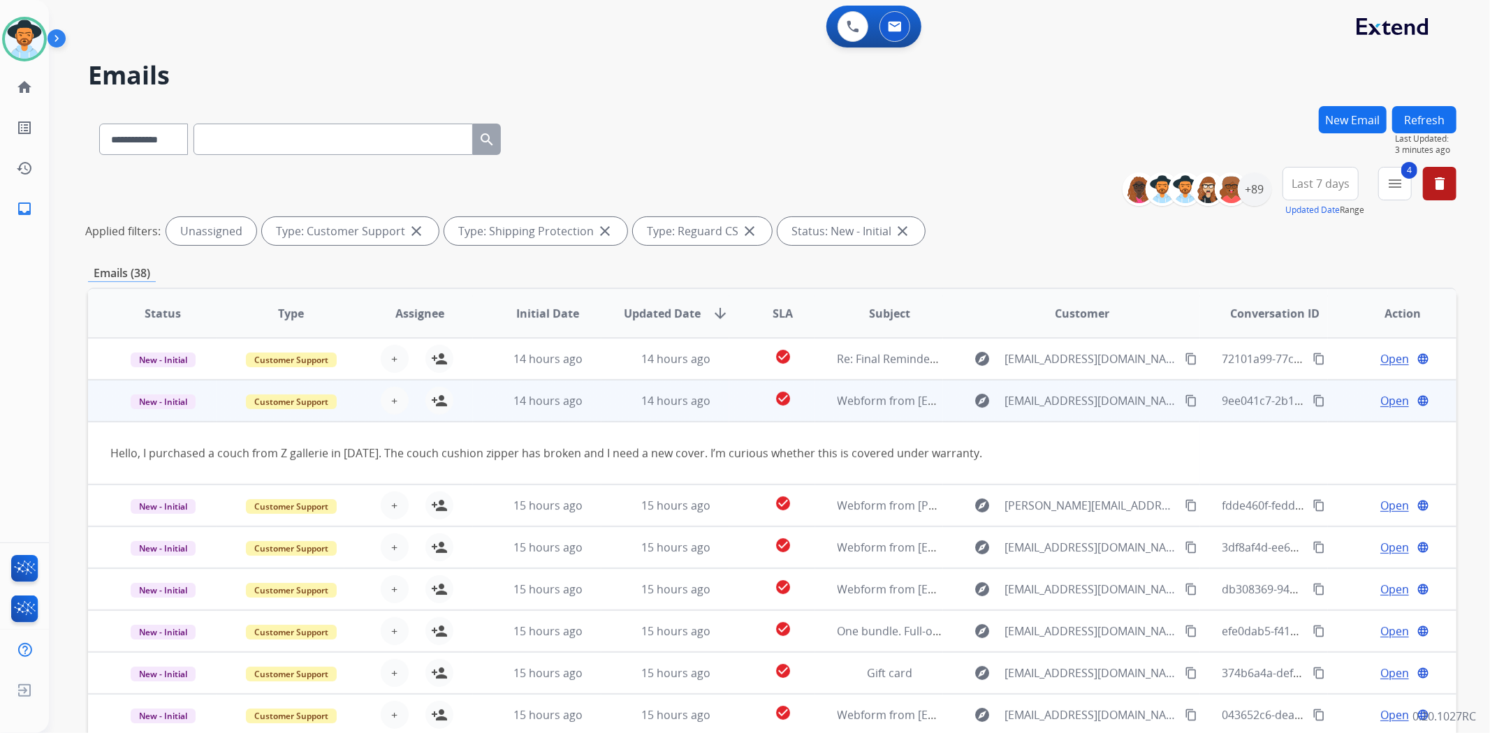
scroll to position [63, 0]
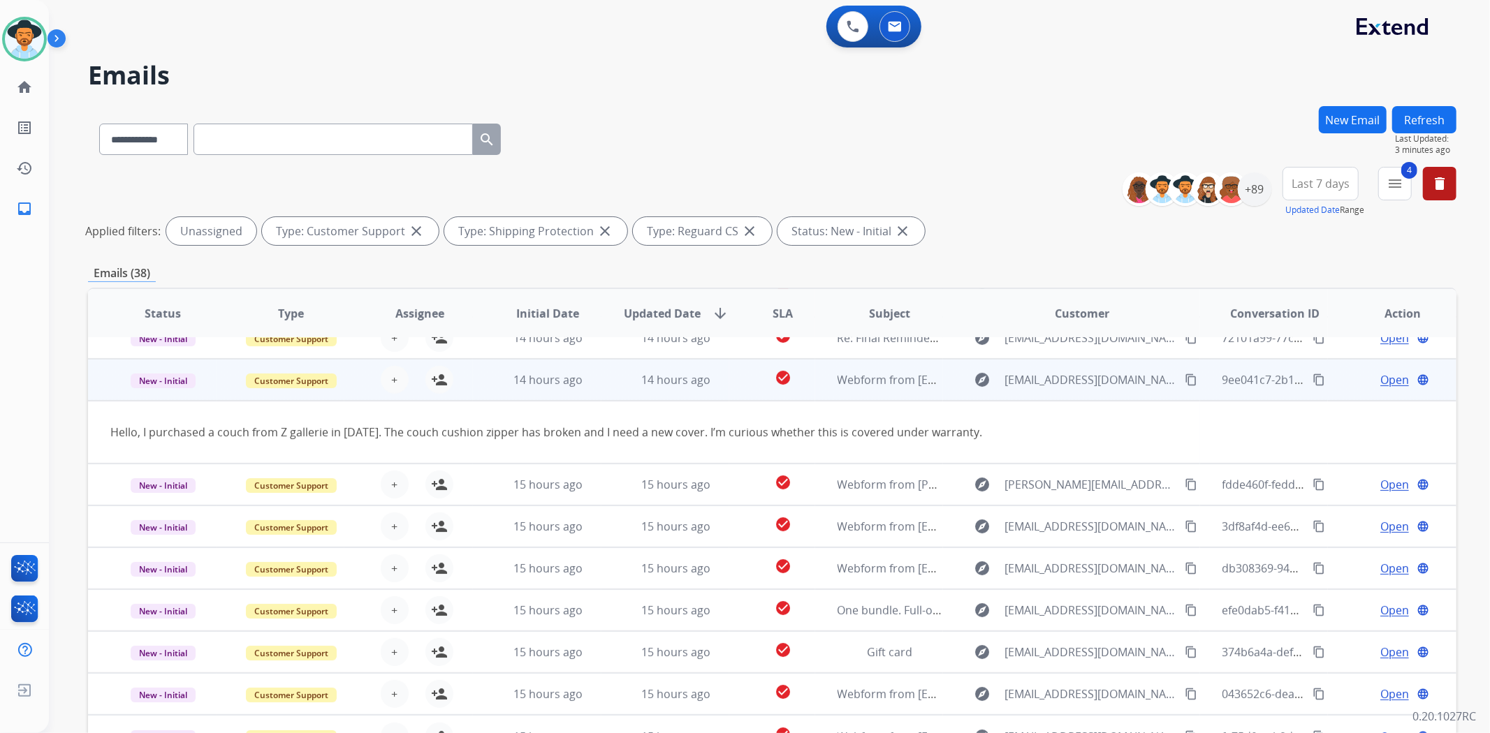
click at [736, 374] on td "check_circle" at bounding box center [771, 380] width 85 height 42
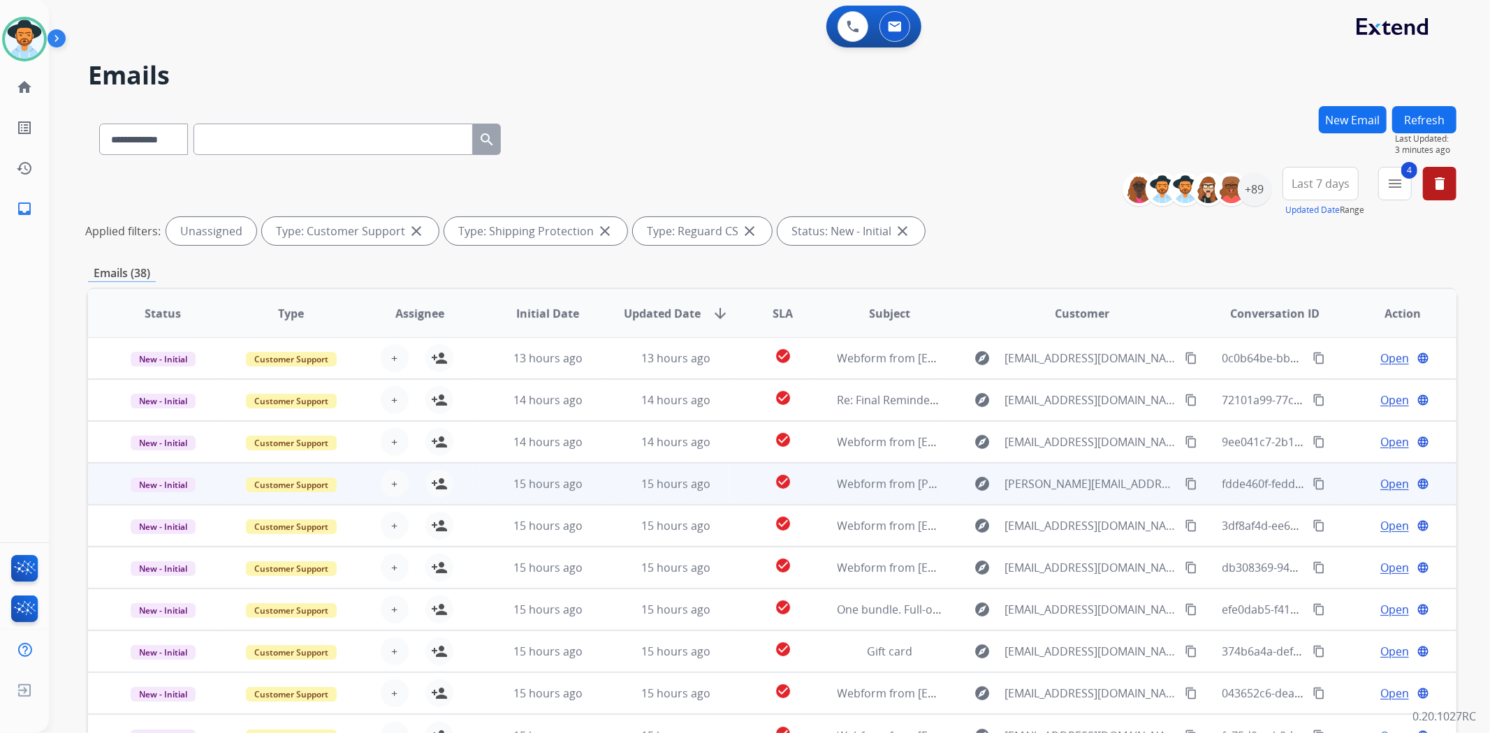
click at [729, 470] on td "check_circle" at bounding box center [771, 484] width 85 height 42
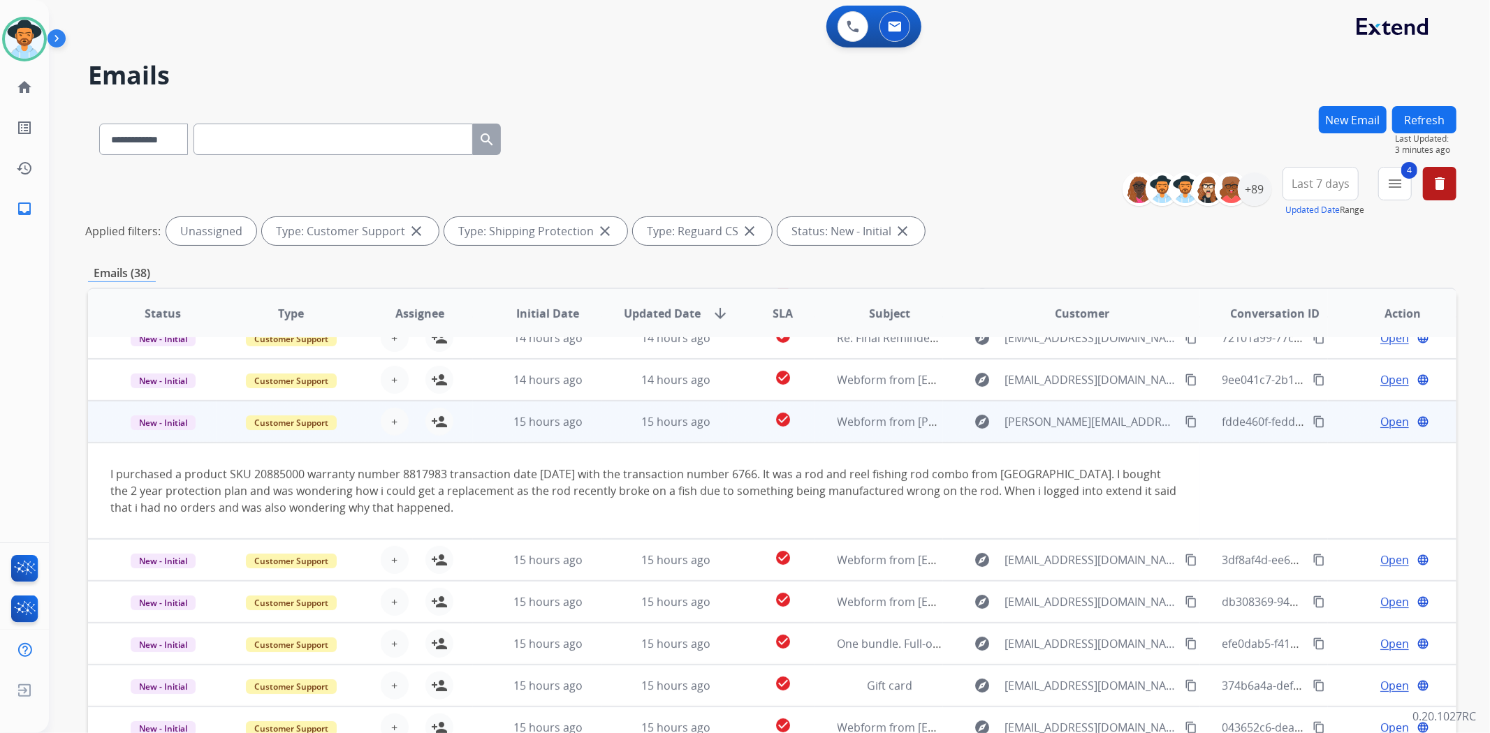
scroll to position [96, 0]
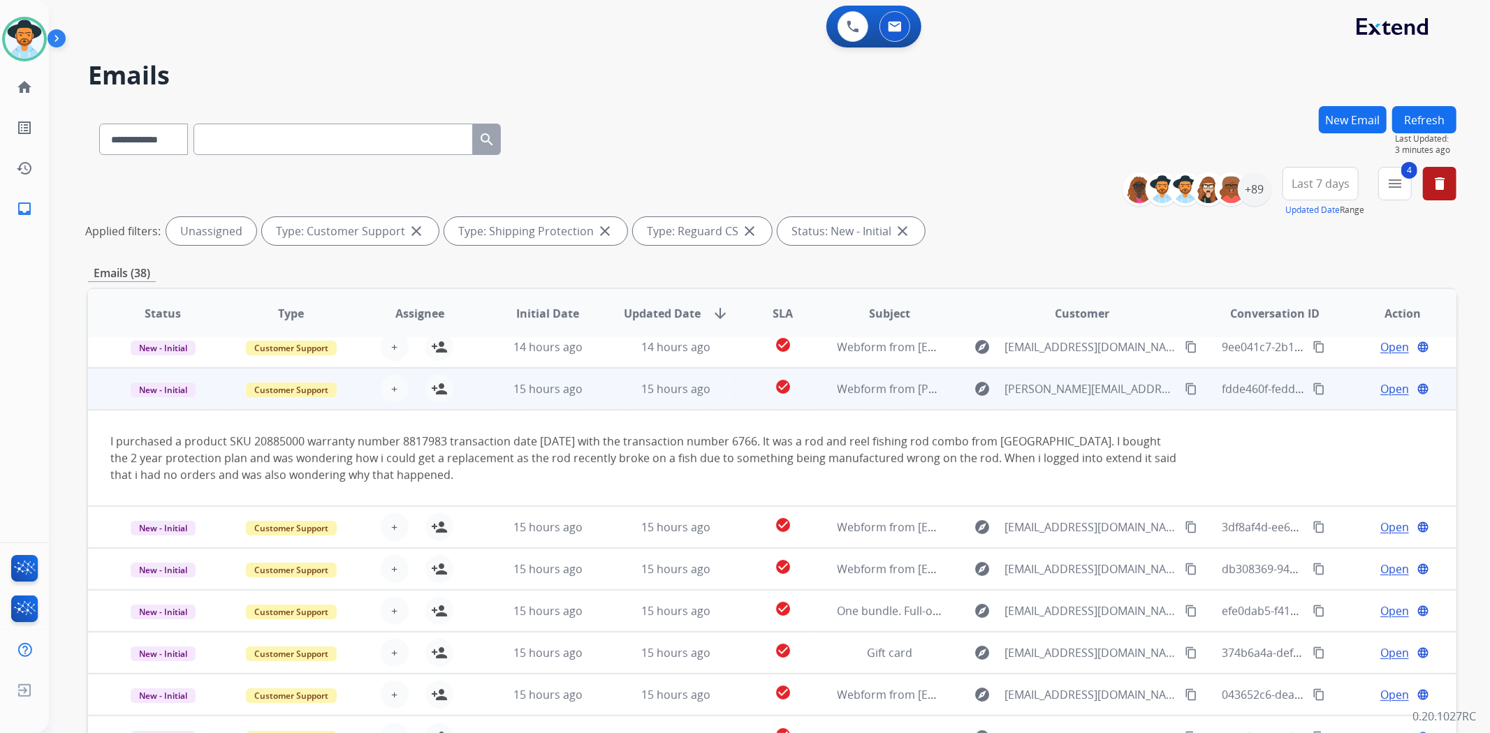
click at [729, 394] on td "check_circle" at bounding box center [771, 389] width 85 height 42
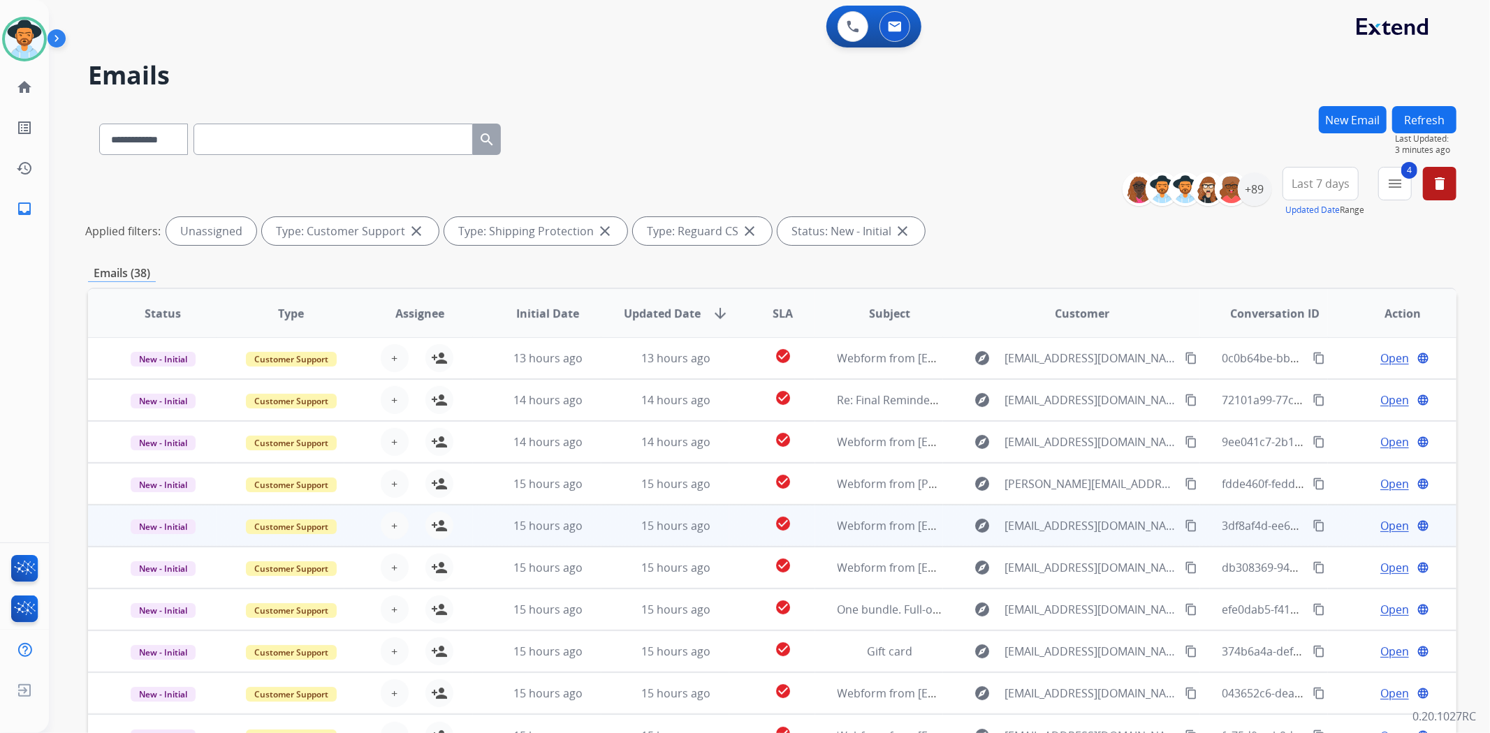
click at [731, 525] on td "check_circle" at bounding box center [771, 526] width 85 height 42
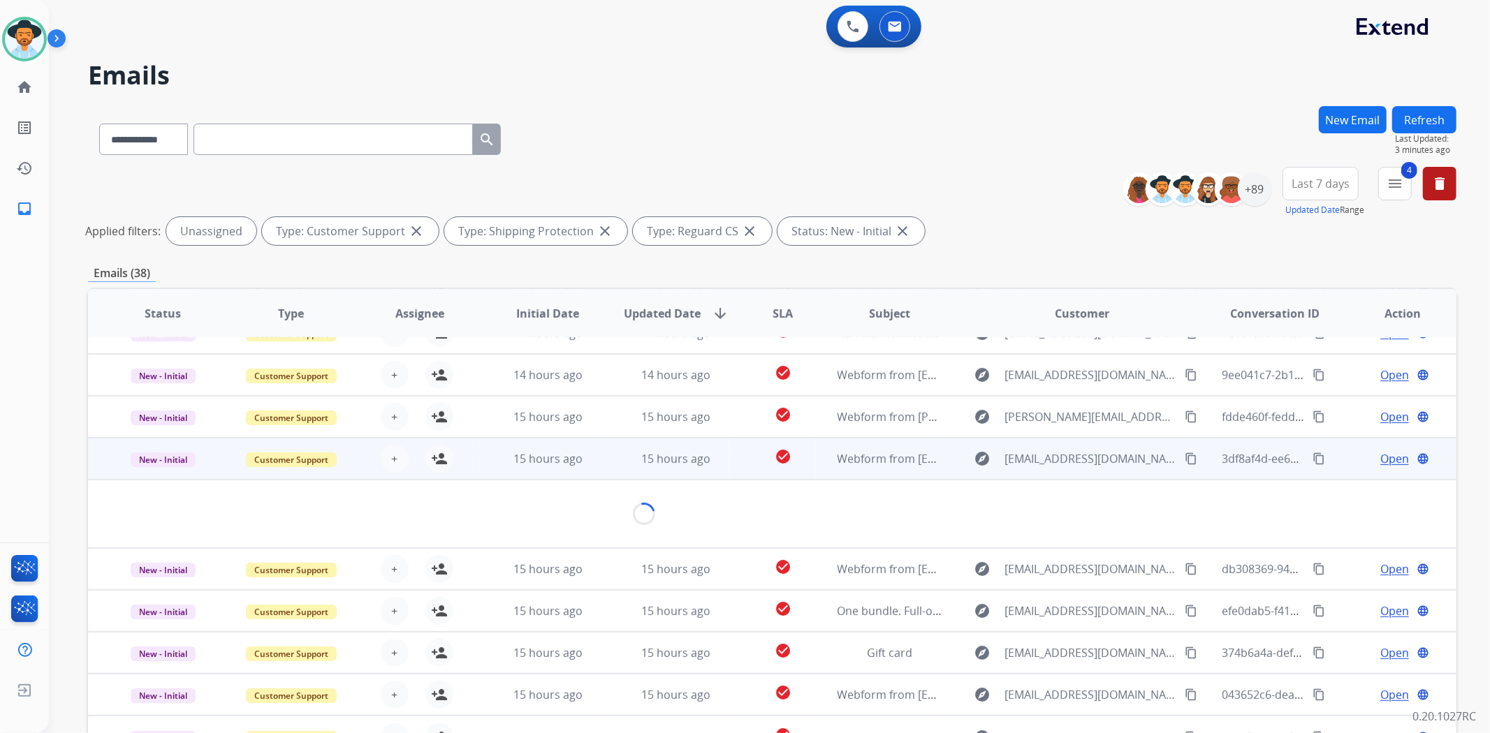
scroll to position [63, 0]
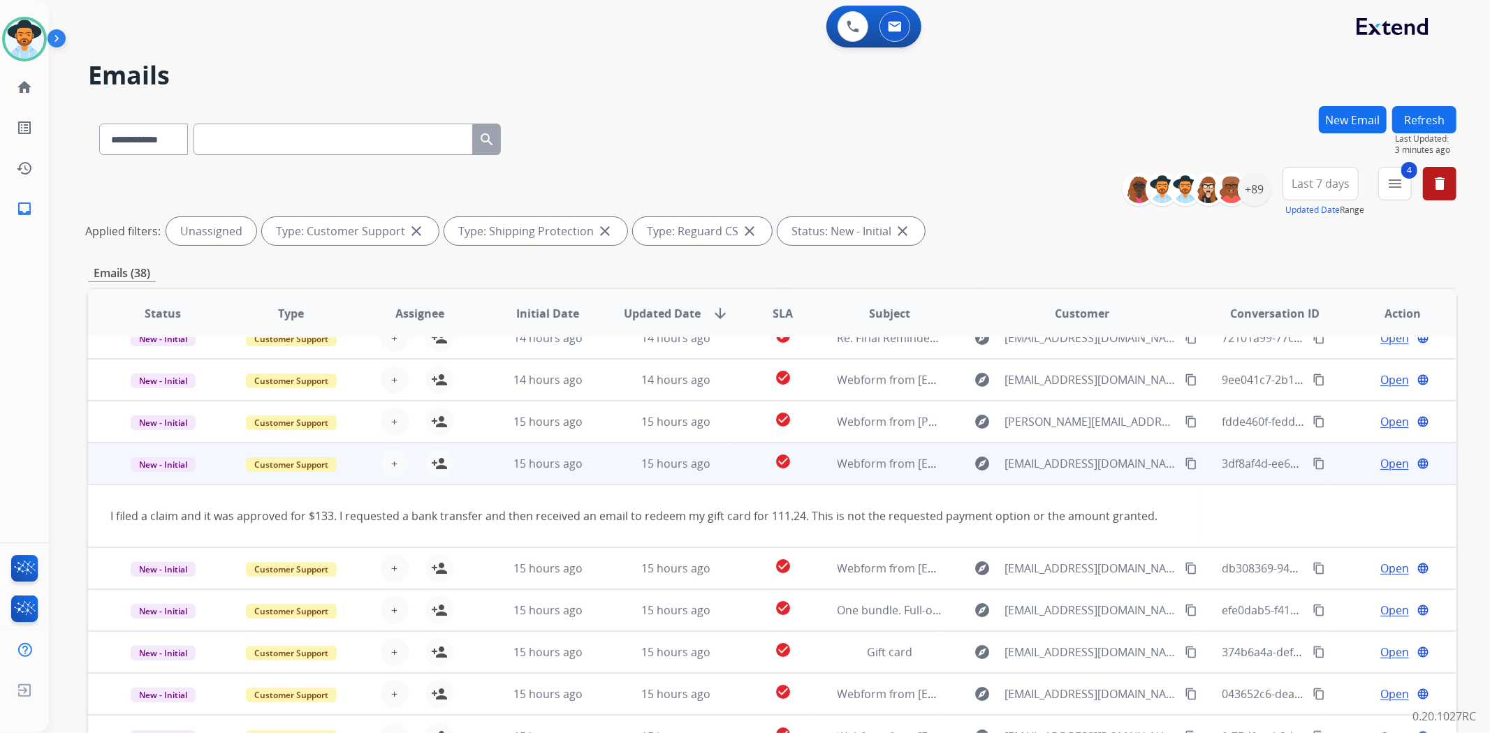
click at [731, 469] on td "check_circle" at bounding box center [771, 464] width 85 height 42
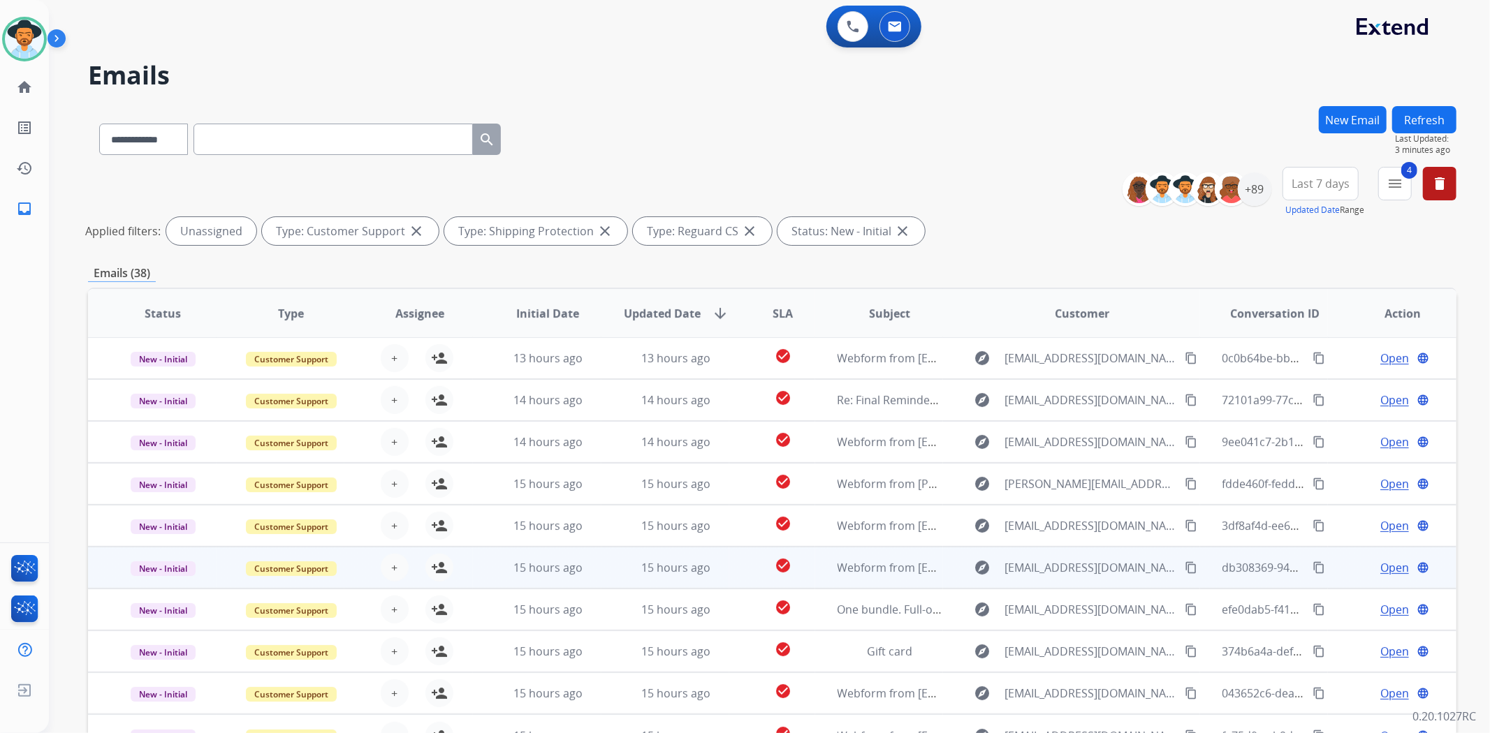
click at [730, 564] on td "check_circle" at bounding box center [771, 568] width 85 height 42
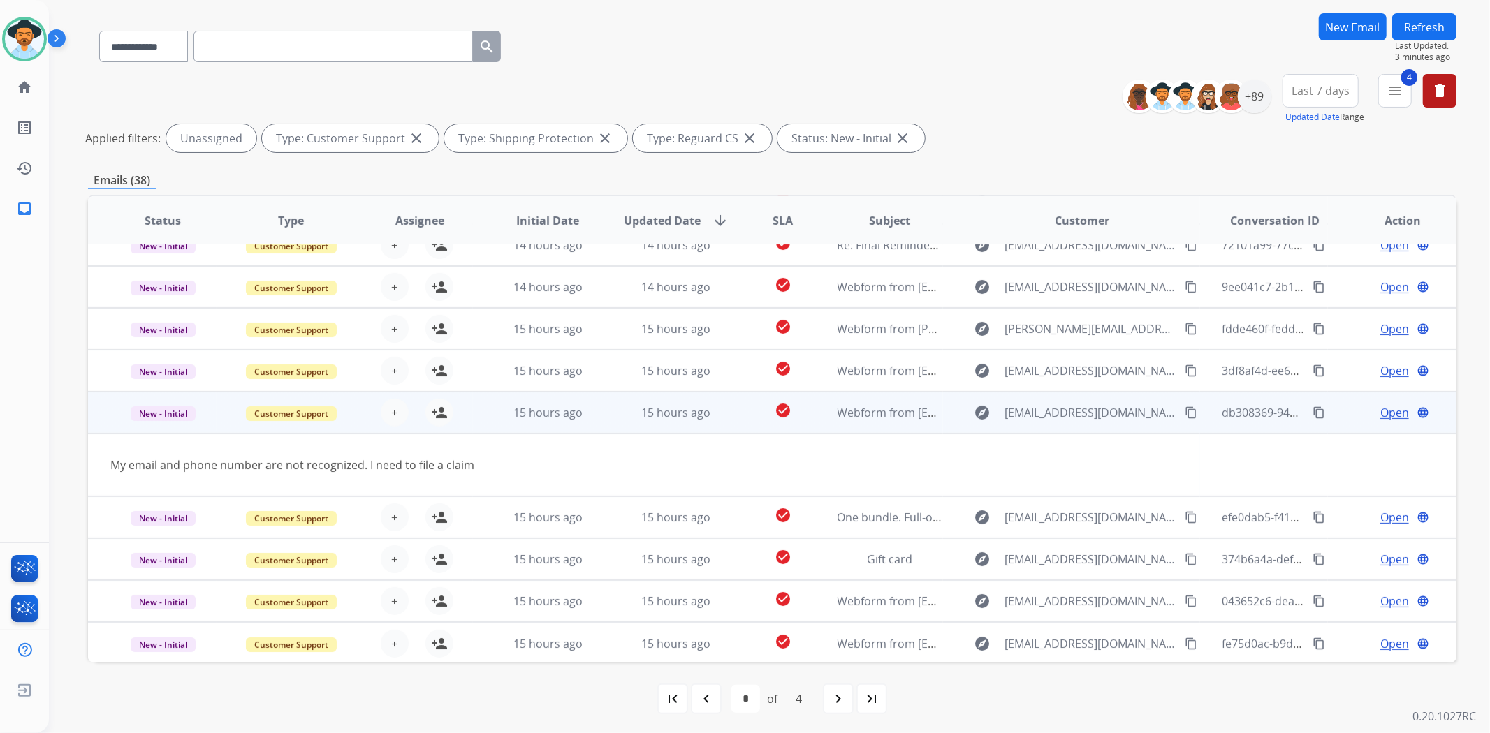
scroll to position [94, 0]
click at [435, 413] on mat-icon "person_add" at bounding box center [439, 411] width 17 height 17
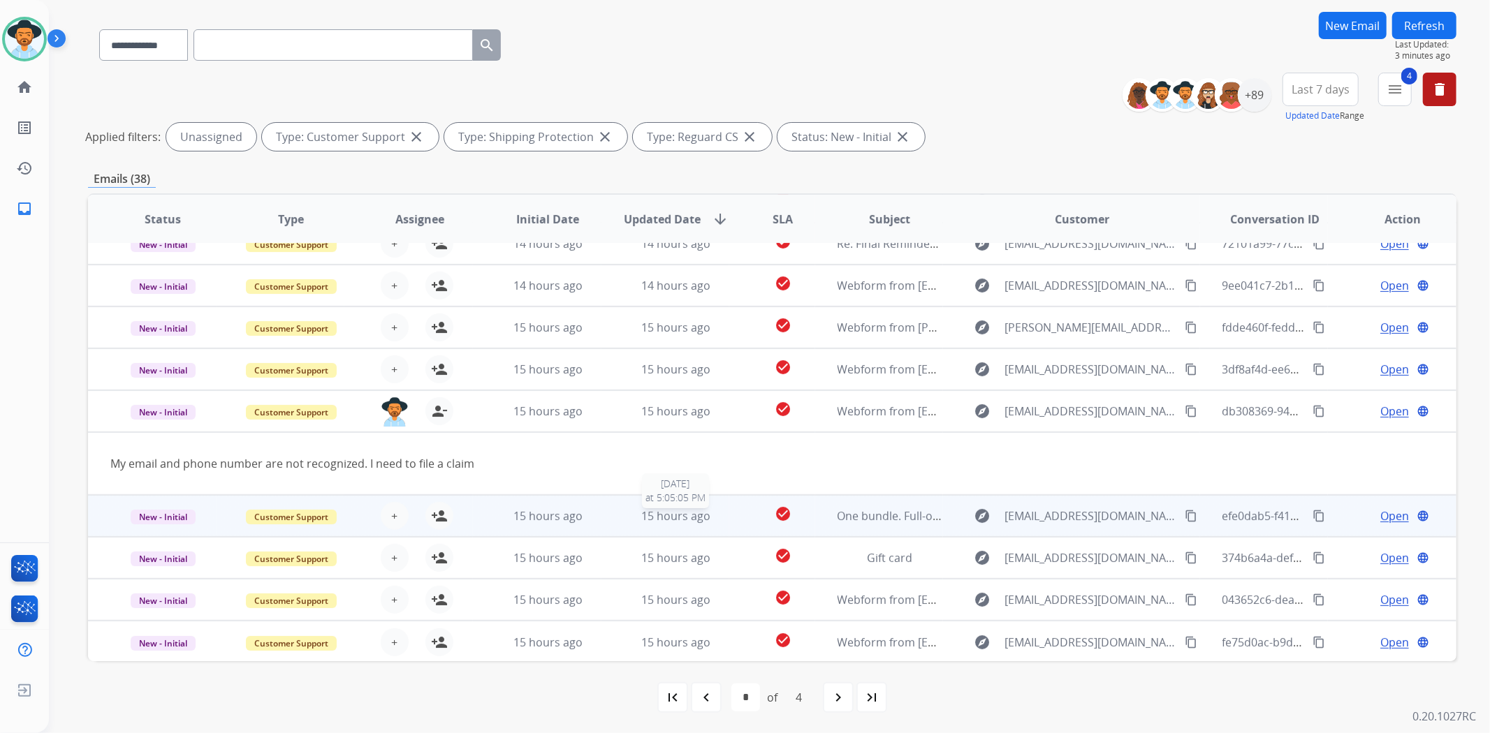
click at [722, 520] on div "15 hours ago" at bounding box center [676, 516] width 105 height 17
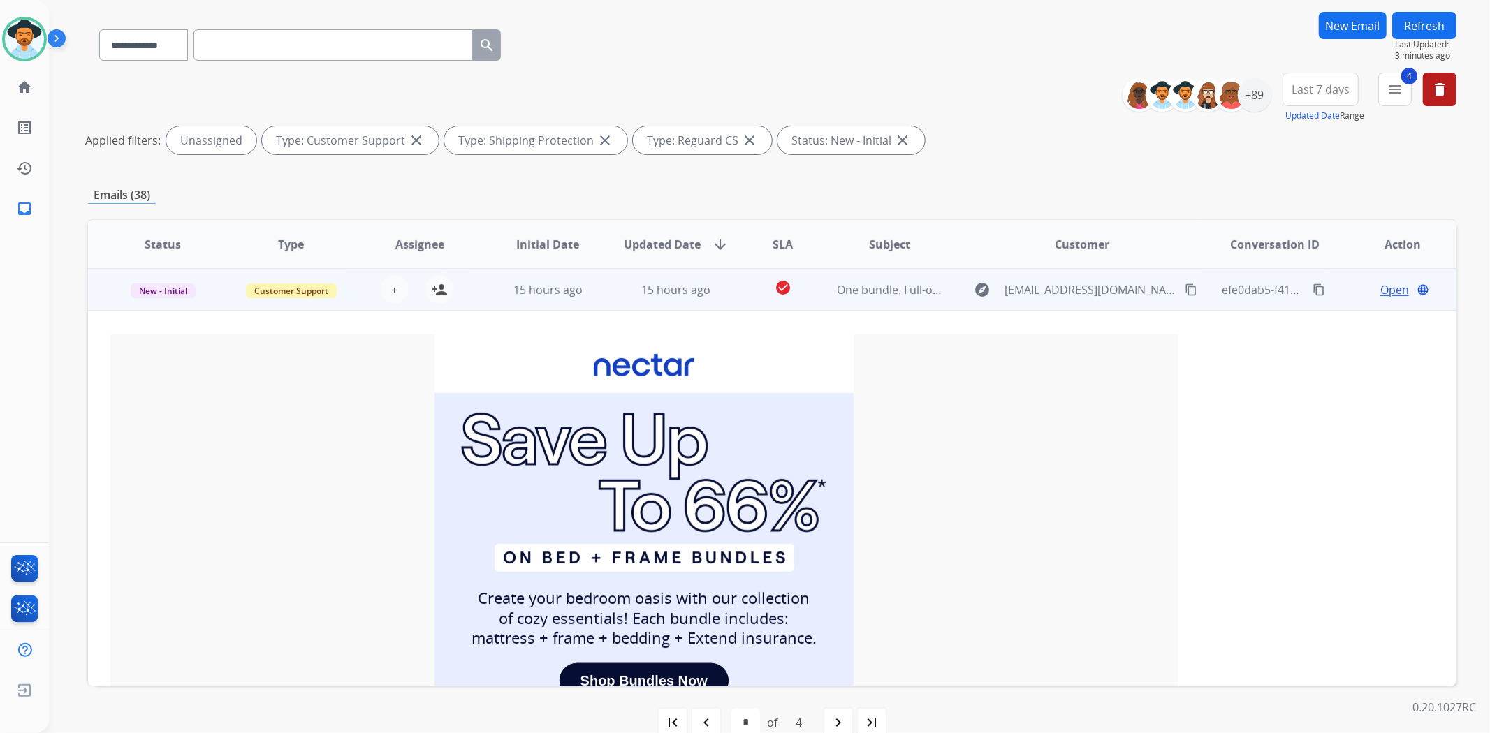
click at [733, 275] on td "check_circle" at bounding box center [771, 290] width 85 height 42
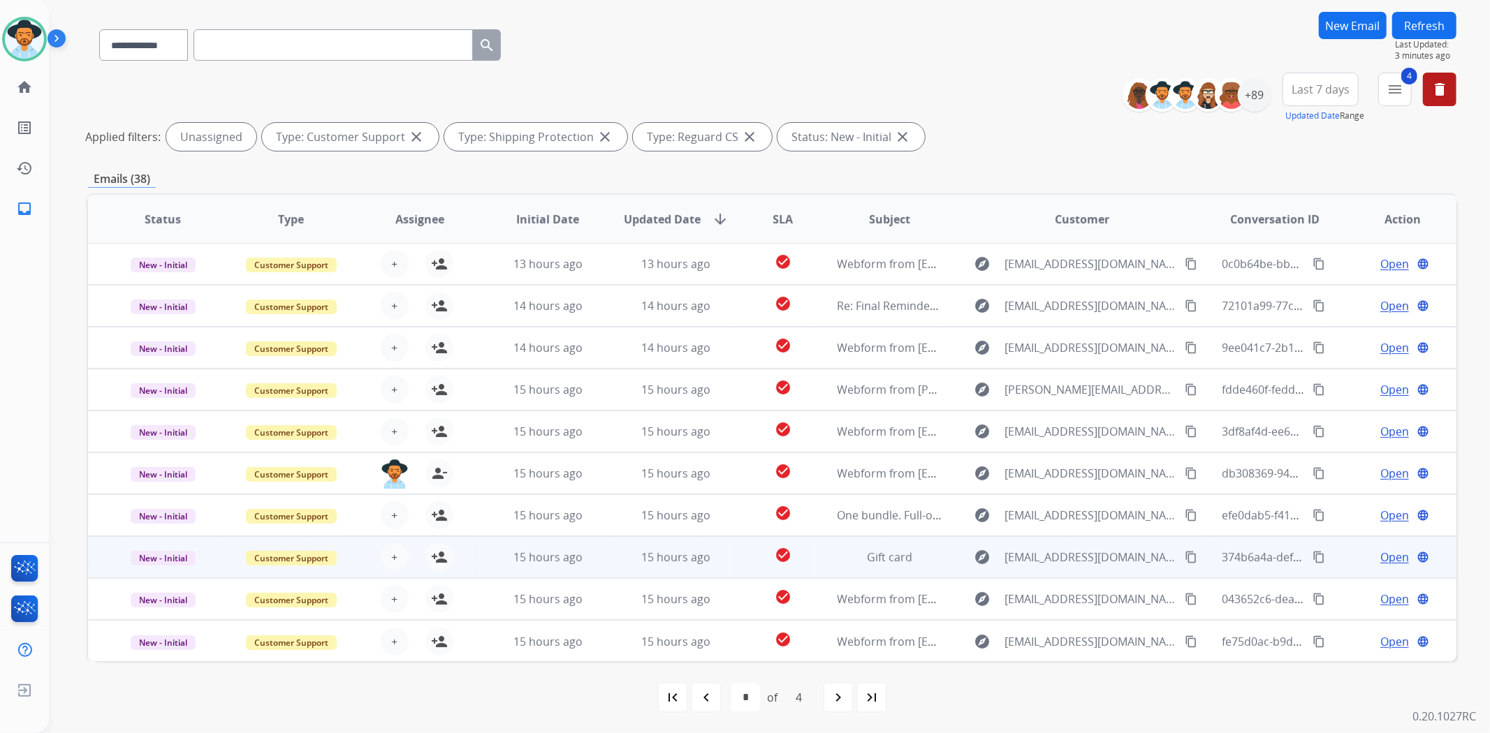
click at [730, 559] on td "check_circle" at bounding box center [771, 557] width 85 height 42
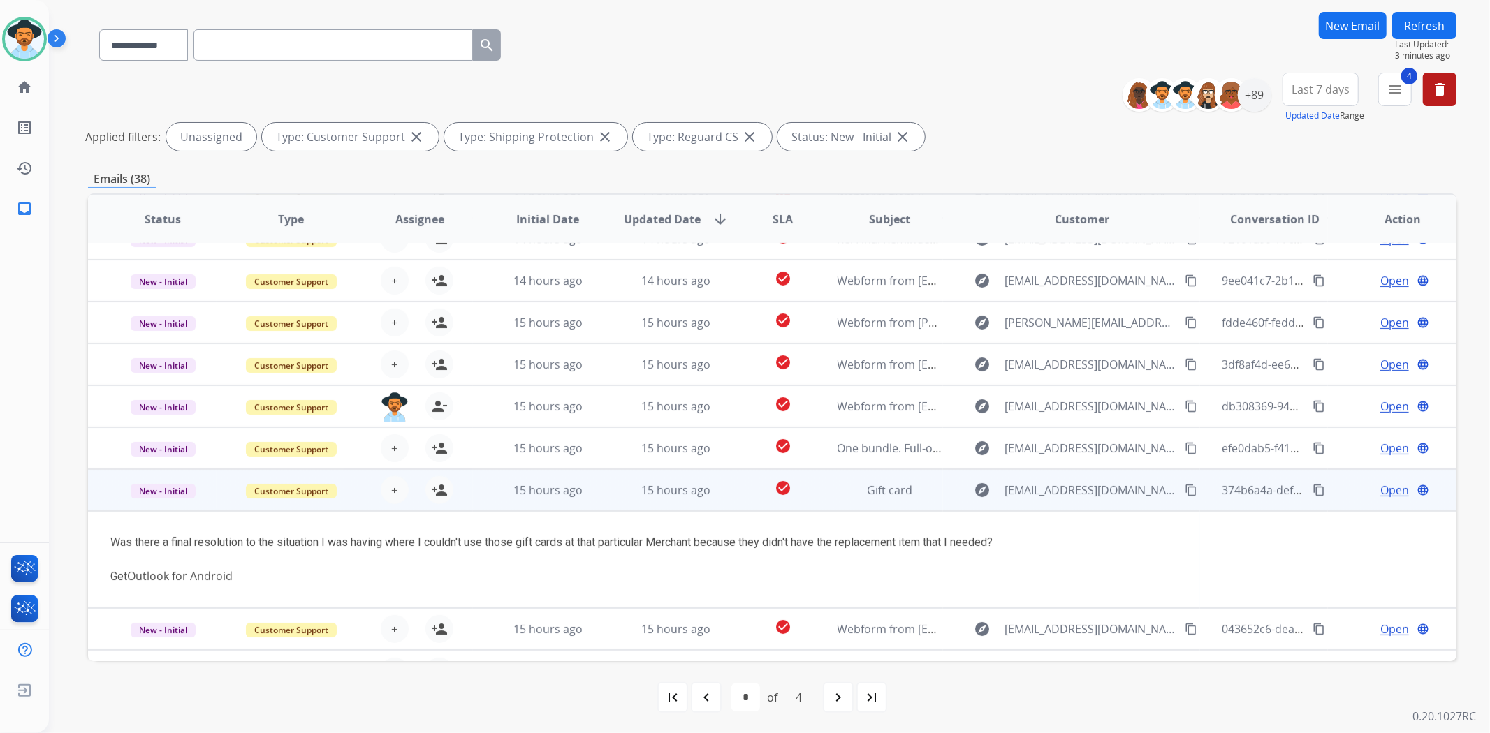
scroll to position [96, 0]
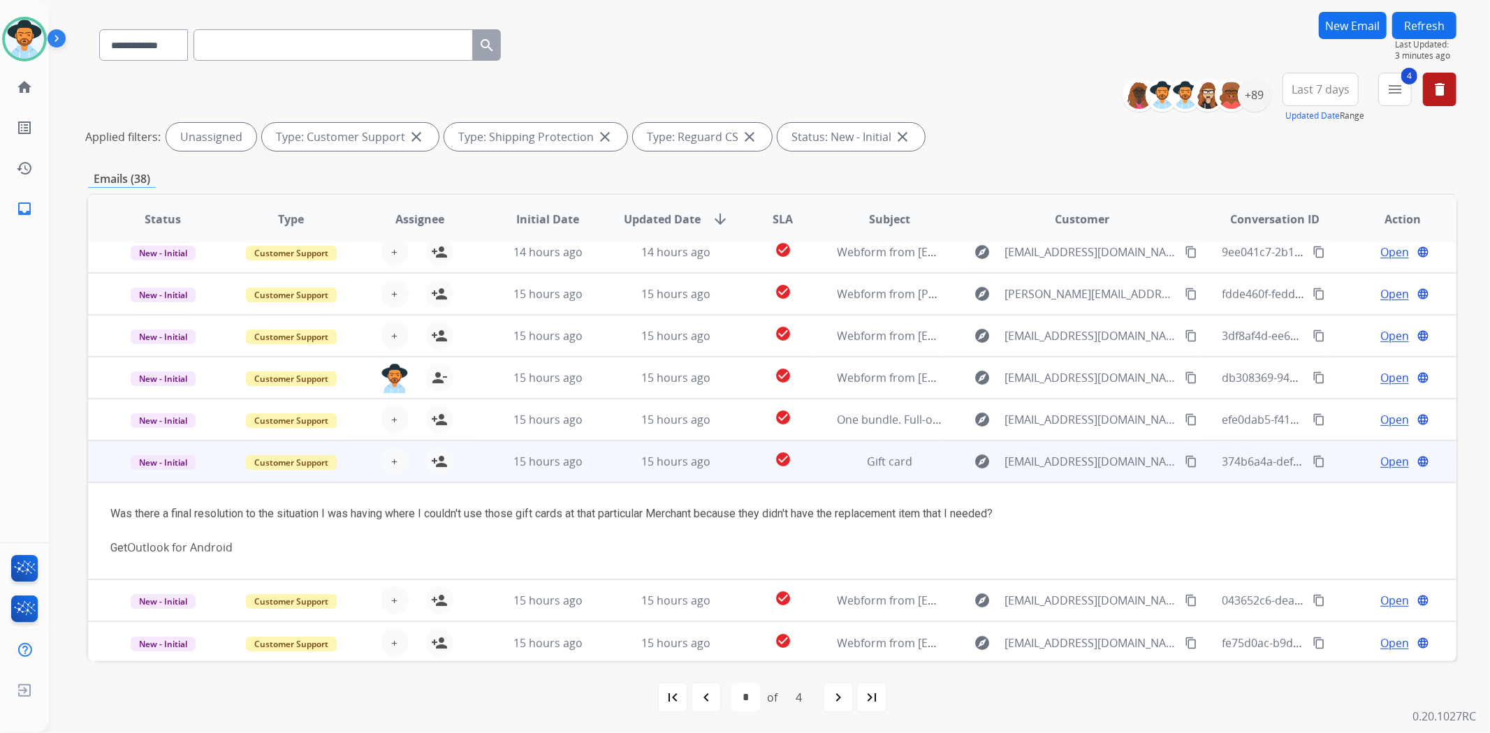
click at [729, 456] on td "check_circle" at bounding box center [771, 462] width 85 height 42
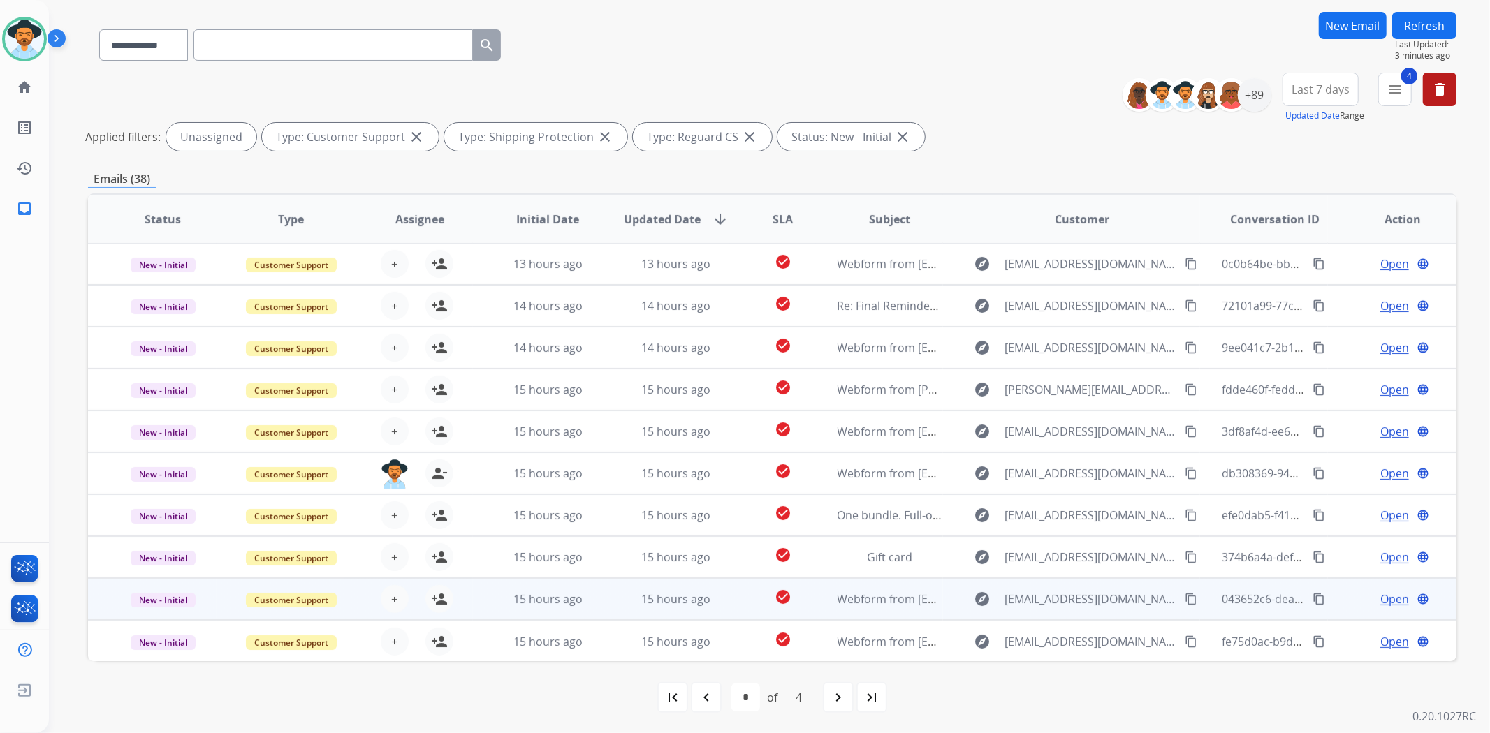
click at [729, 606] on td "check_circle" at bounding box center [771, 599] width 85 height 42
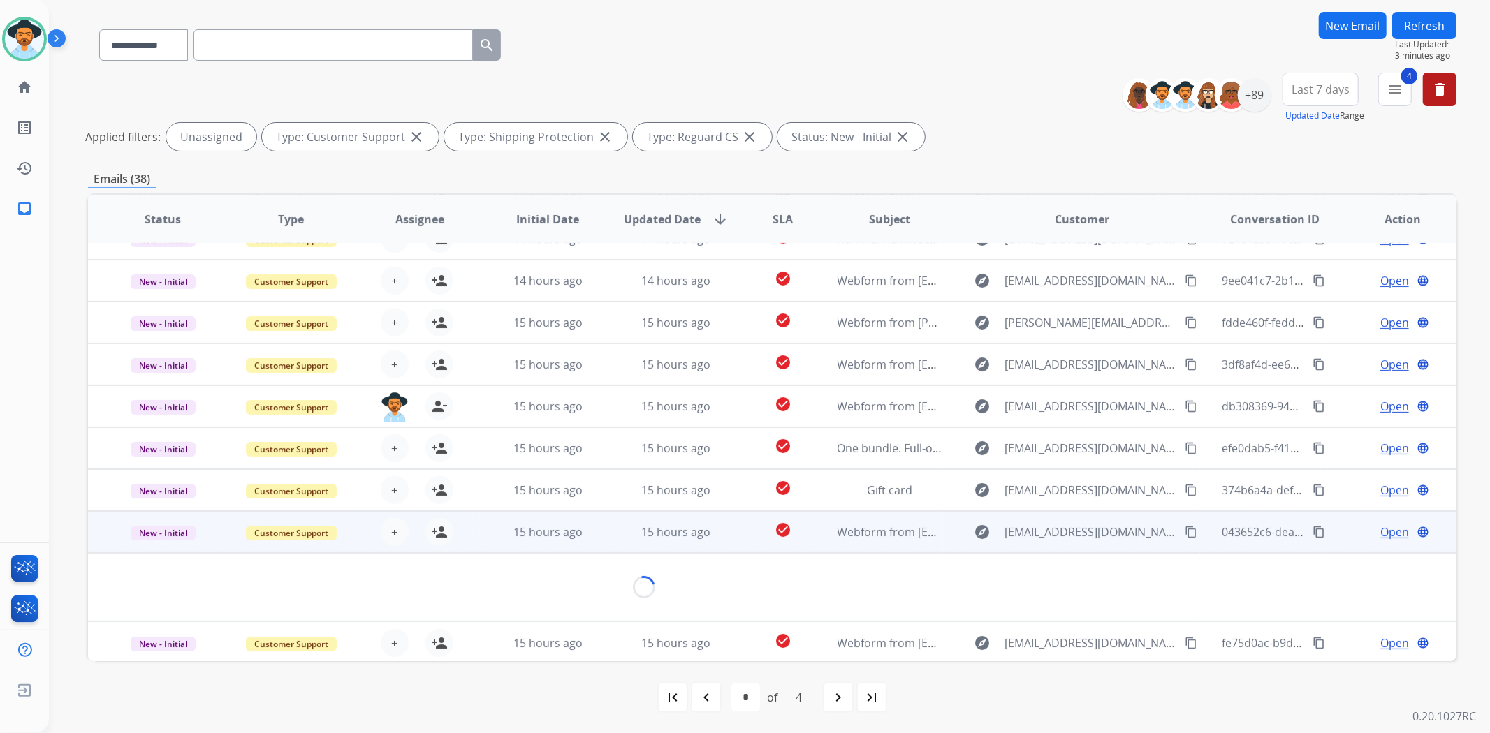
scroll to position [63, 0]
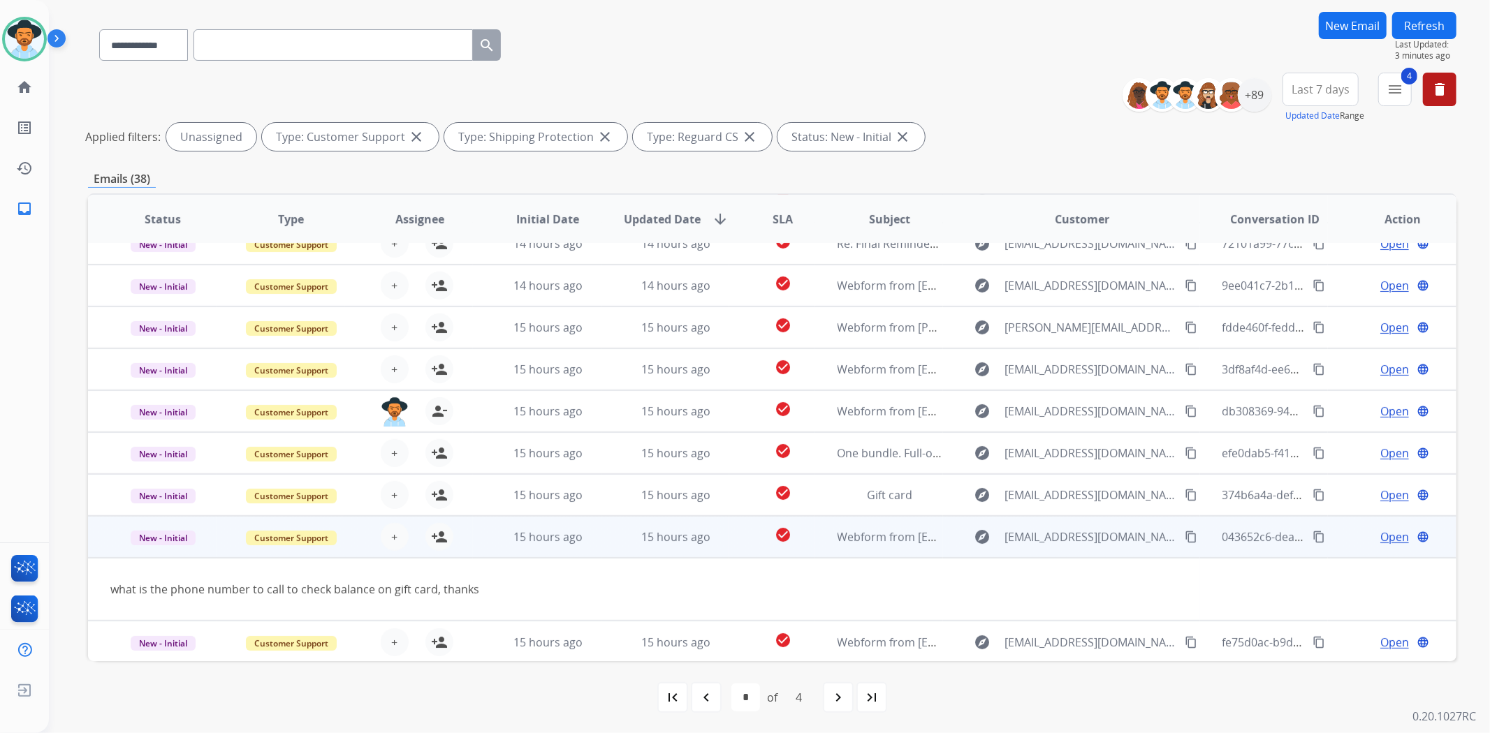
click at [731, 527] on td "check_circle" at bounding box center [771, 537] width 85 height 42
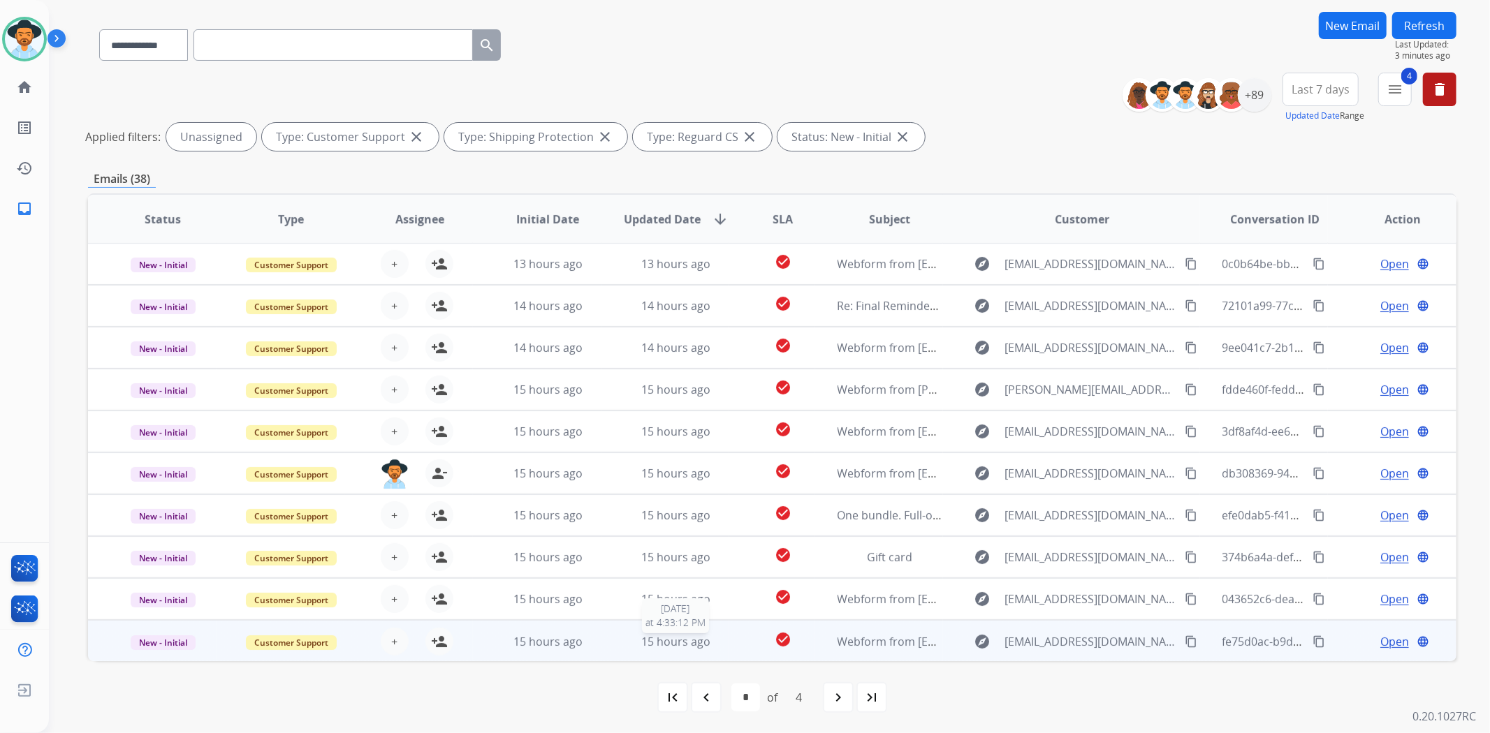
click at [717, 639] on div "15 hours ago" at bounding box center [676, 642] width 105 height 17
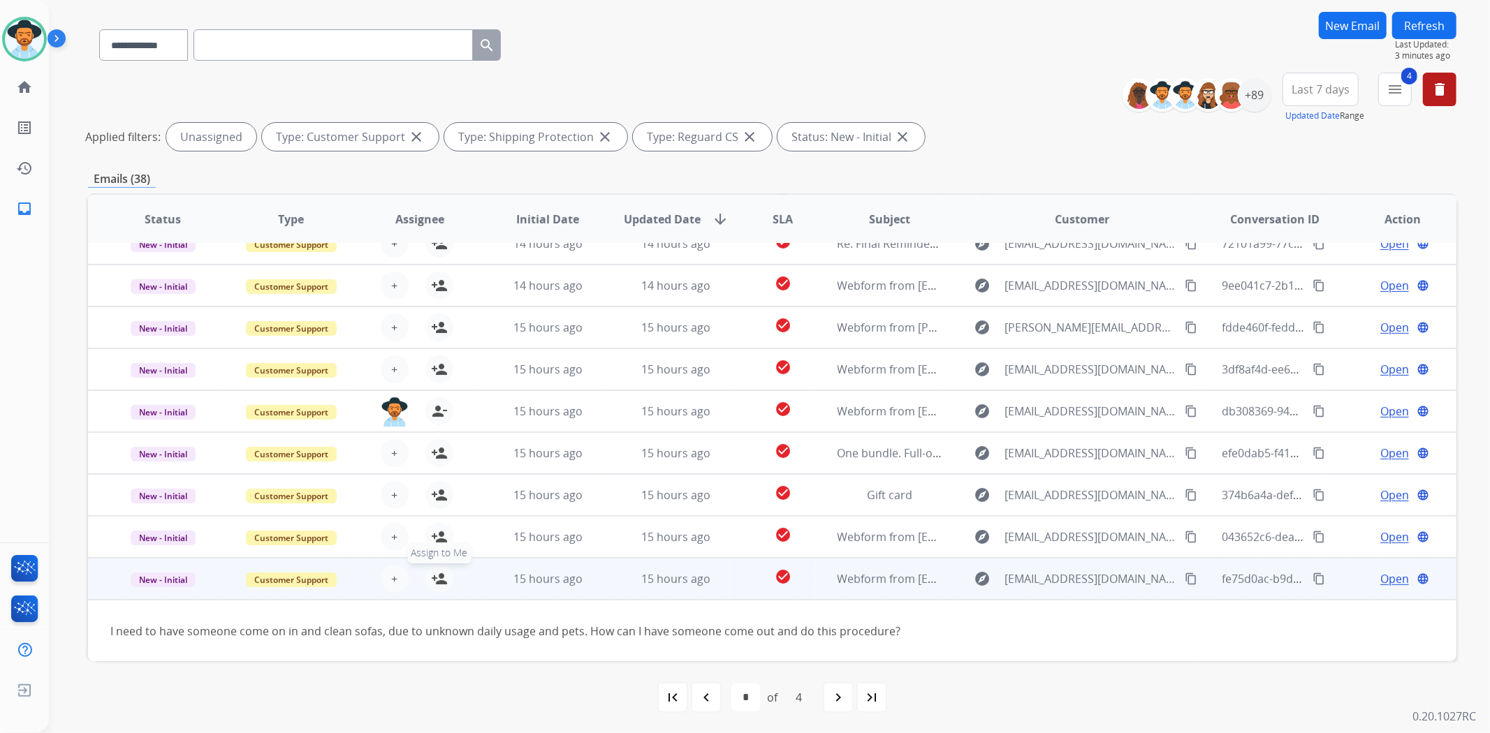
click at [441, 573] on mat-icon "person_add" at bounding box center [439, 579] width 17 height 17
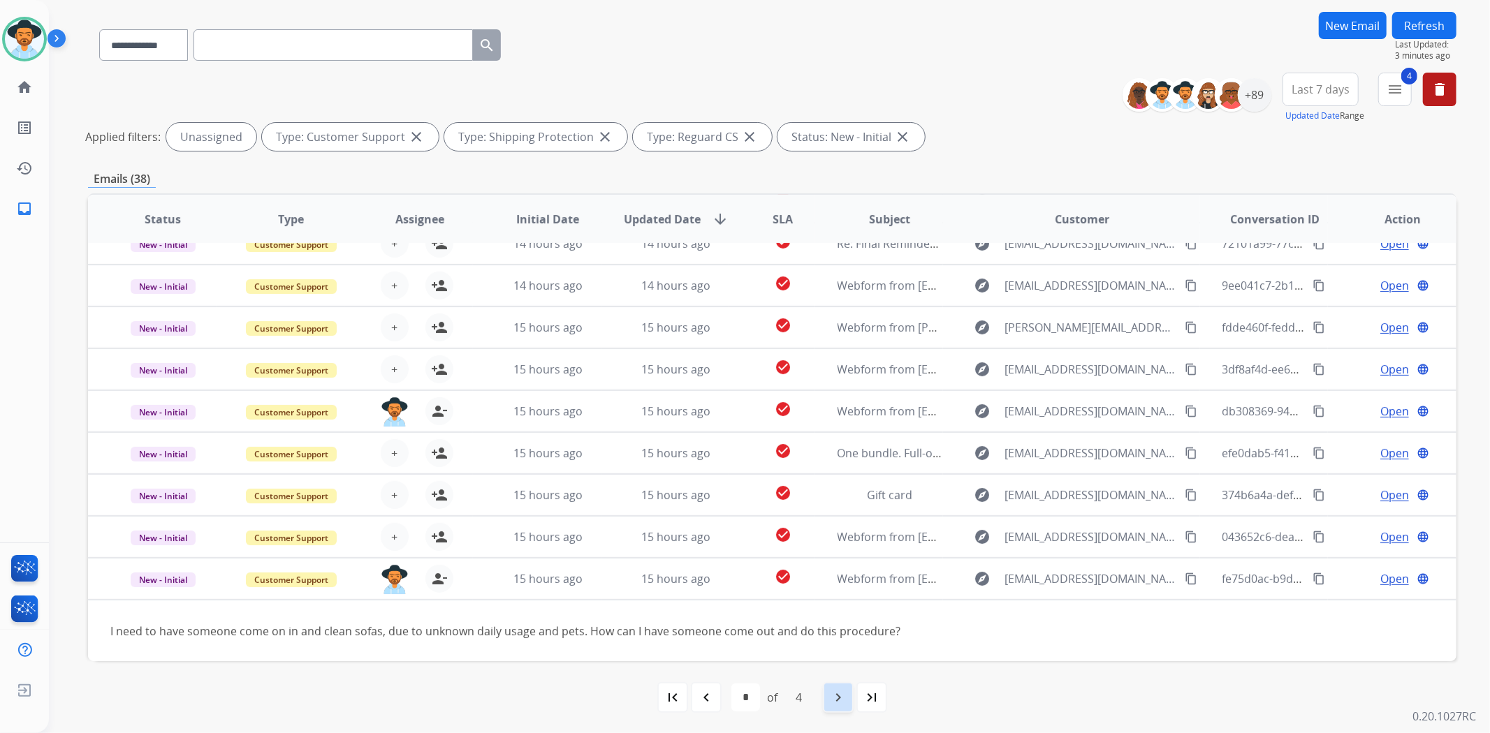
click at [833, 697] on mat-icon "navigate_next" at bounding box center [838, 697] width 17 height 17
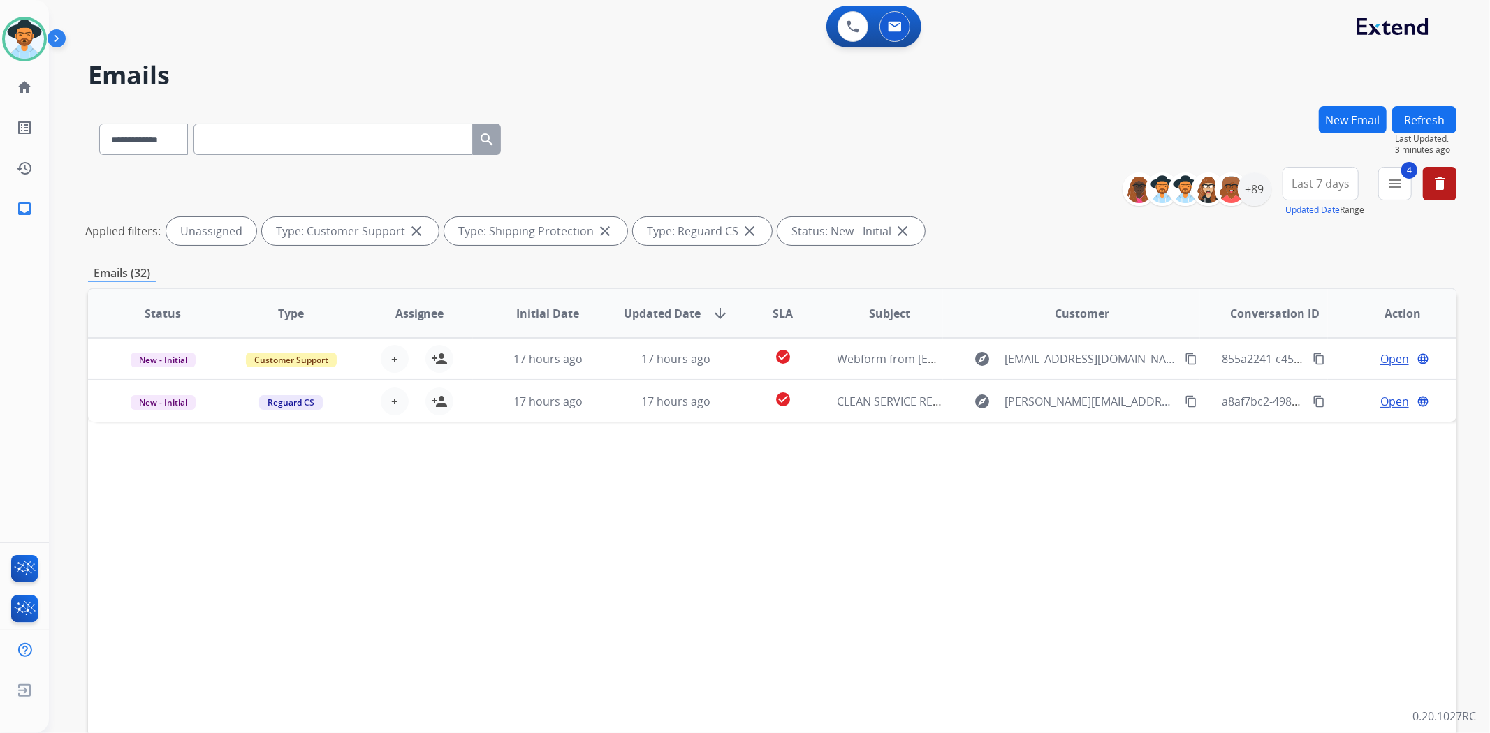
scroll to position [0, 0]
click at [1387, 185] on mat-icon "menu" at bounding box center [1395, 183] width 17 height 17
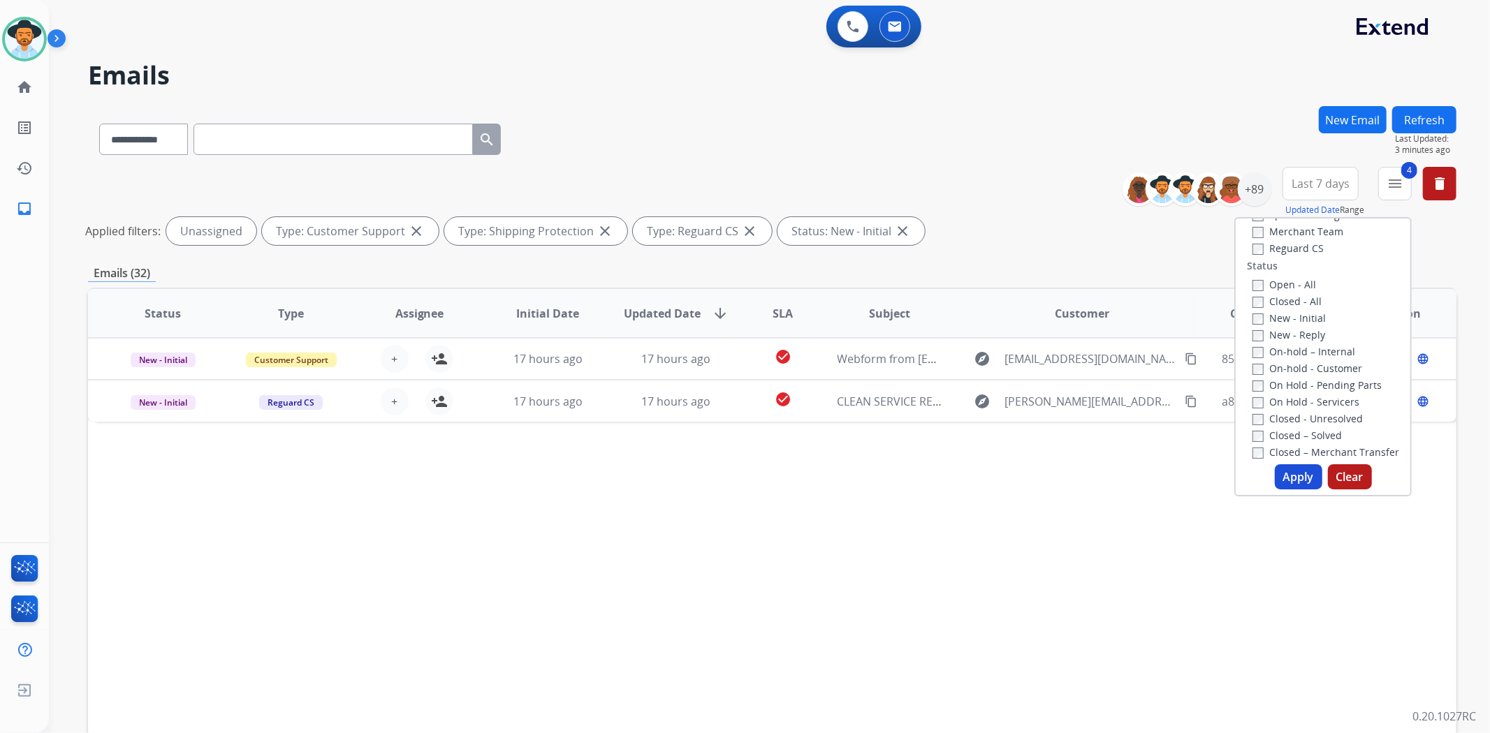
click at [1337, 476] on button "Clear" at bounding box center [1350, 476] width 44 height 25
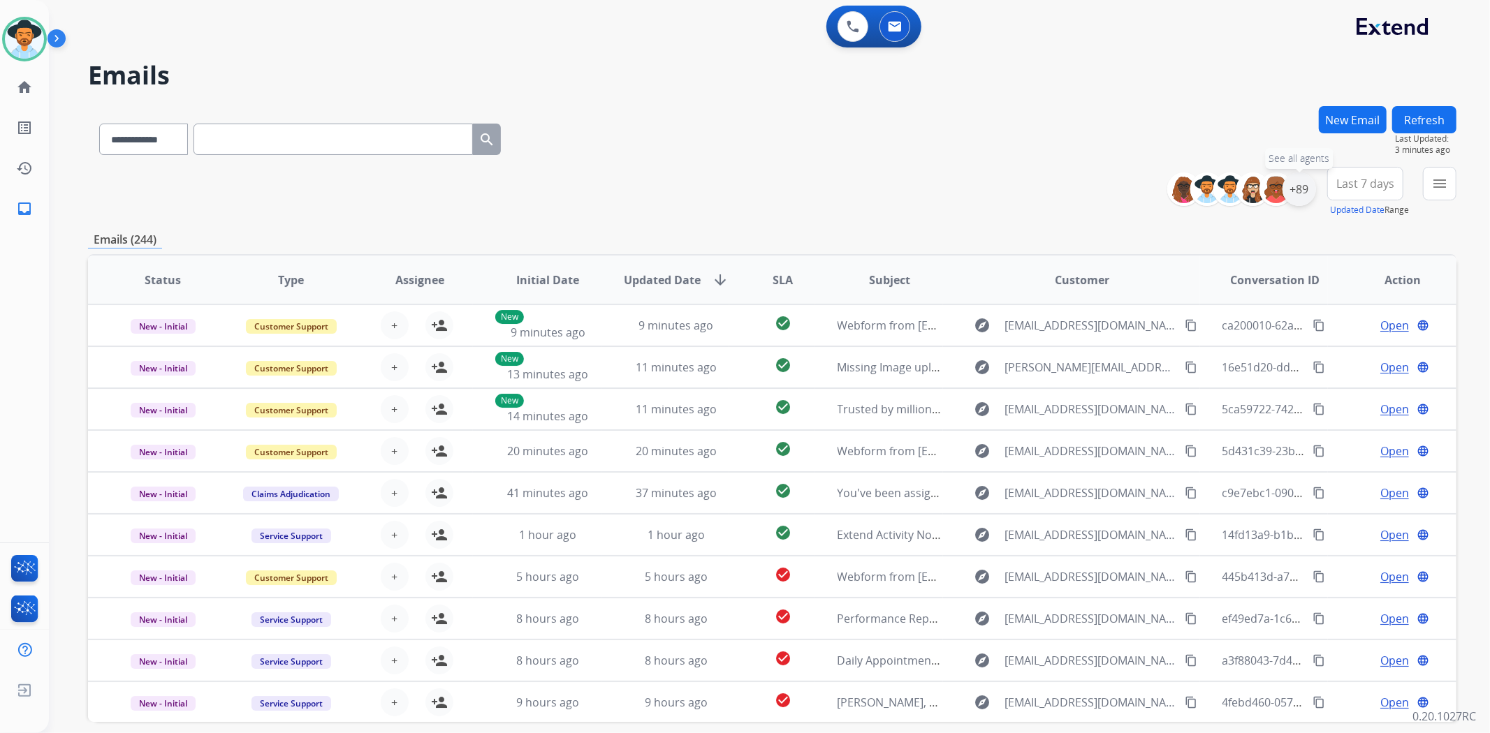
click at [1299, 182] on div "+89" at bounding box center [1299, 190] width 34 height 34
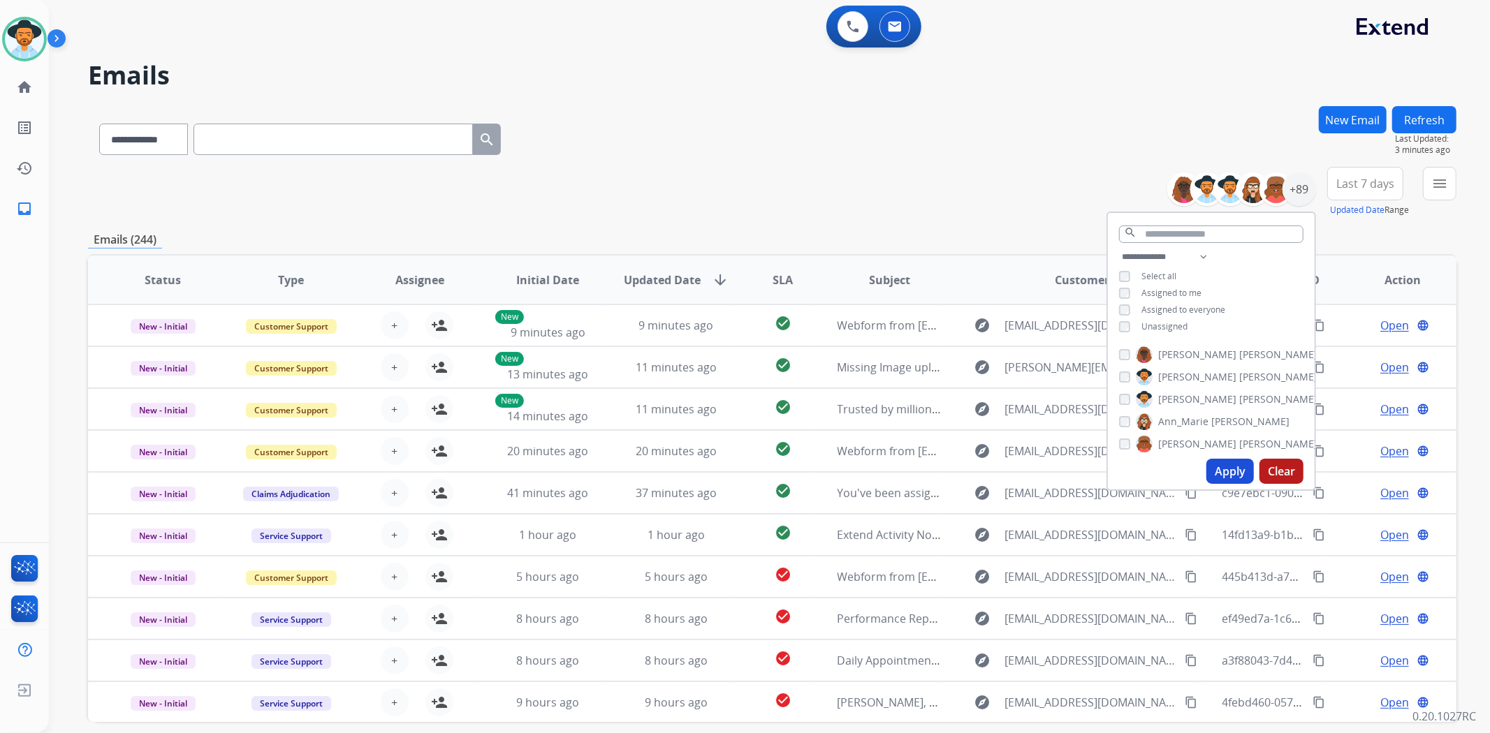
click at [1222, 470] on button "Apply" at bounding box center [1229, 471] width 47 height 25
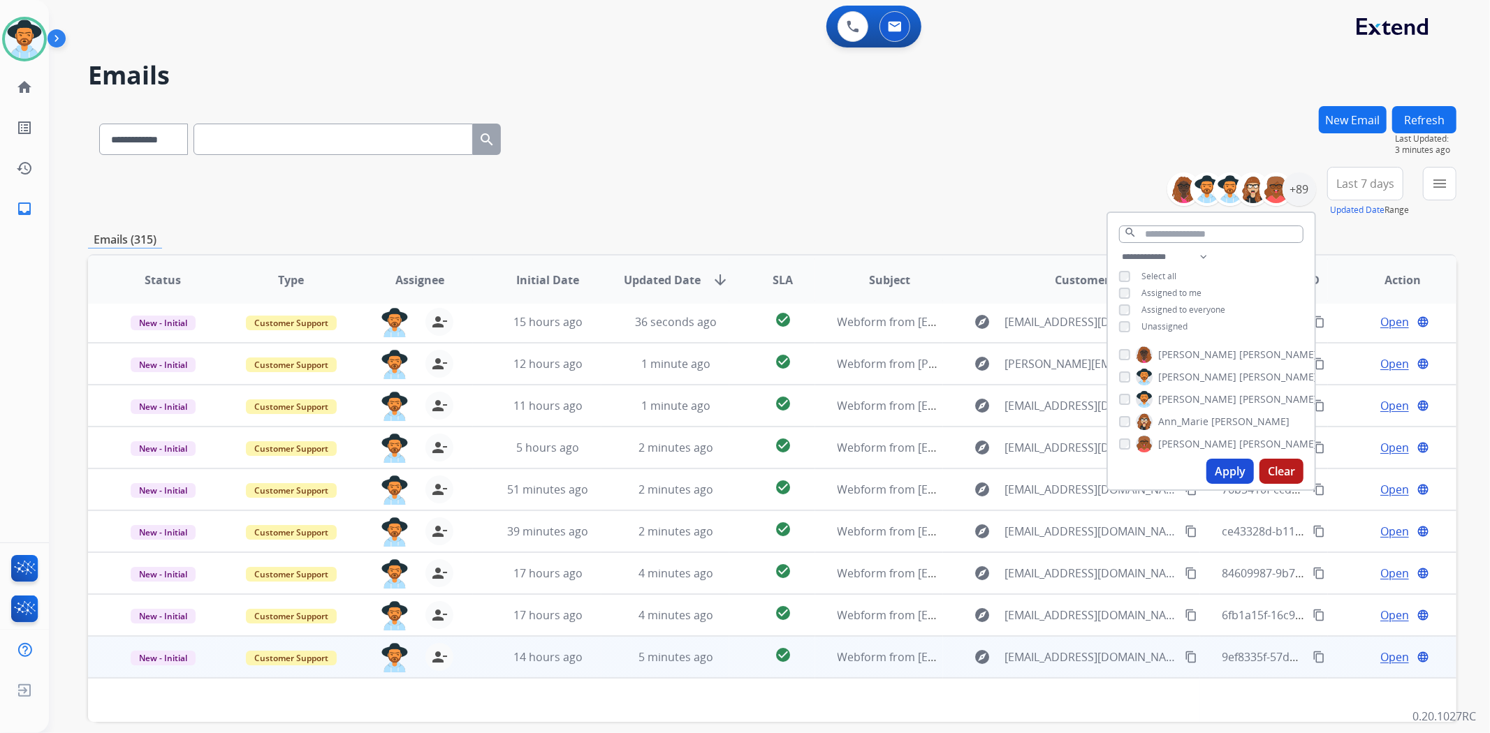
scroll to position [61, 0]
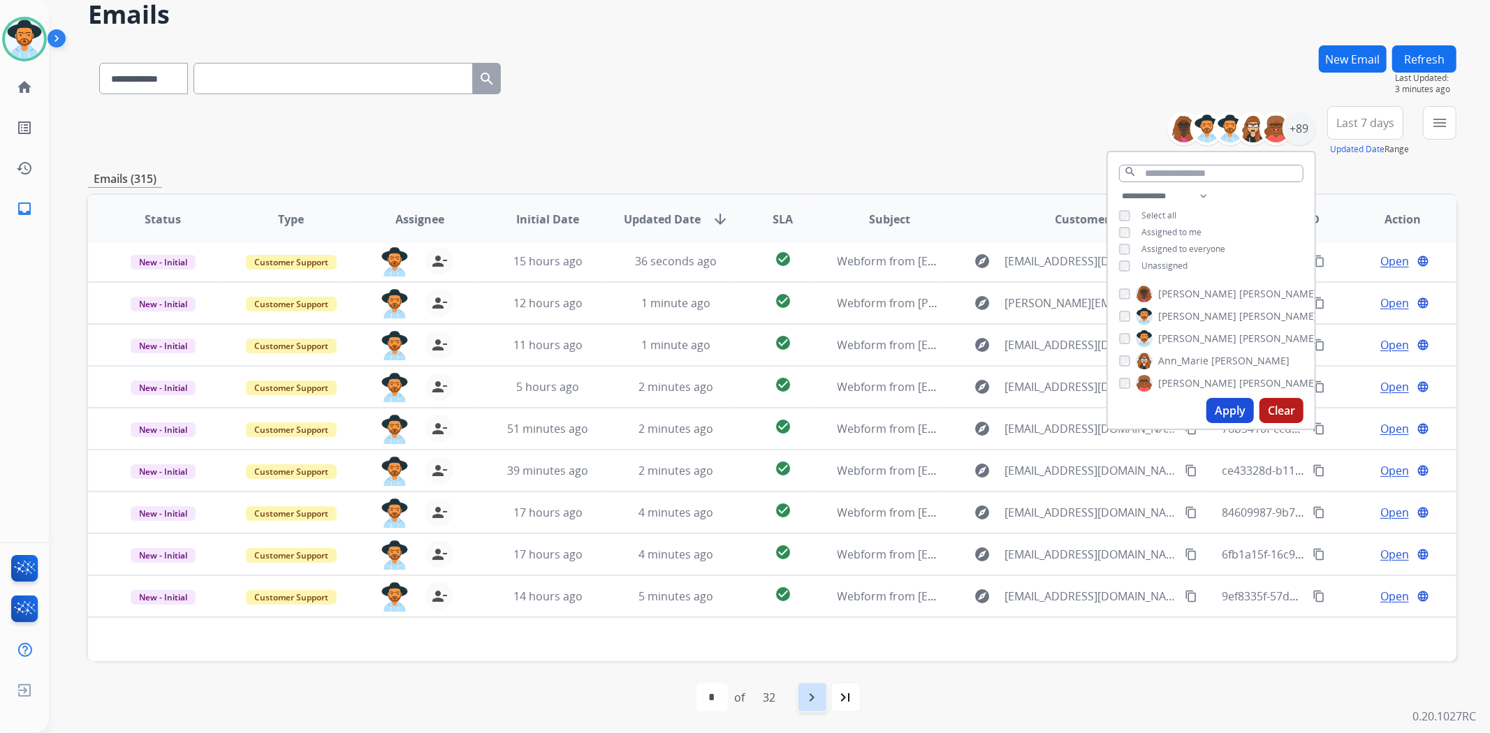
click at [812, 696] on mat-icon "navigate_next" at bounding box center [812, 697] width 17 height 17
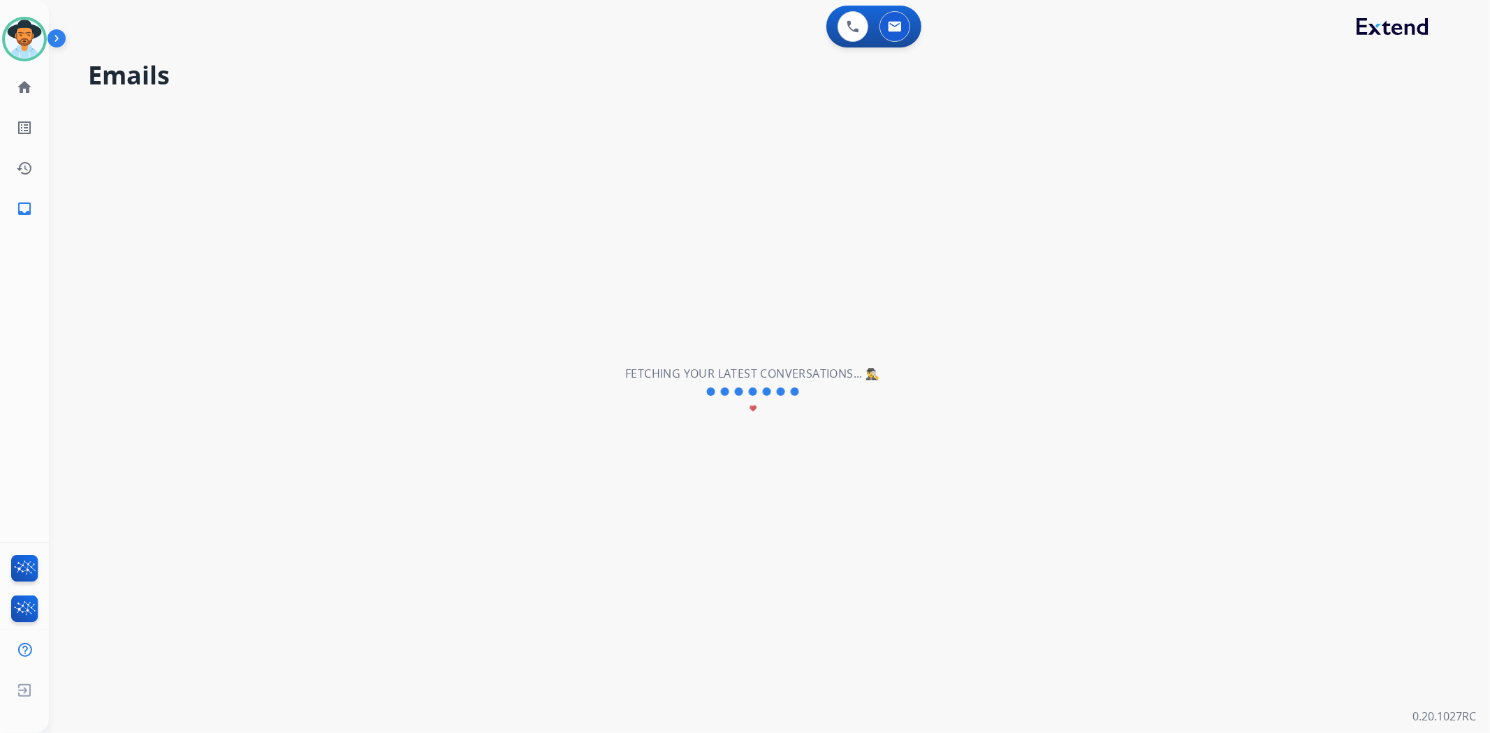
scroll to position [0, 0]
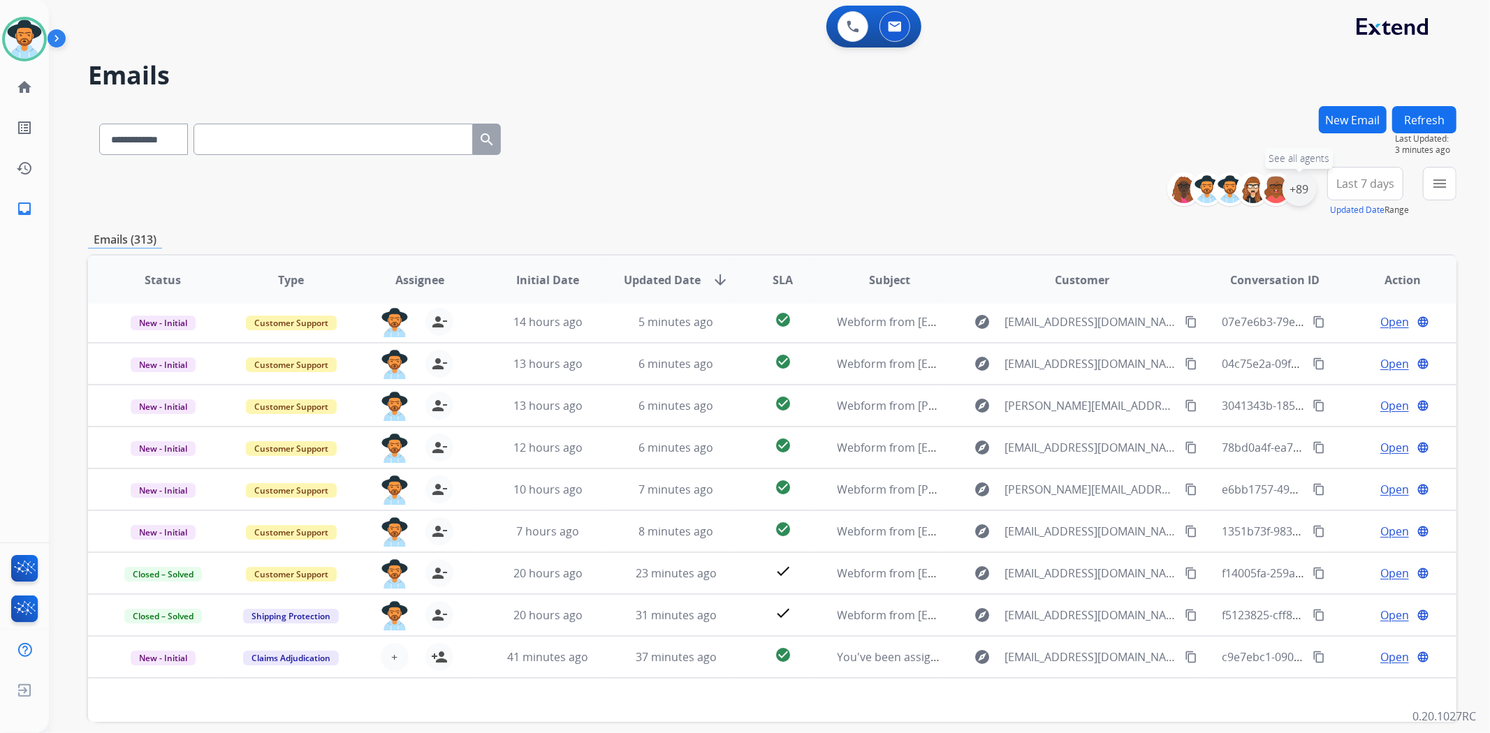
click at [1295, 197] on div "+89" at bounding box center [1299, 190] width 34 height 34
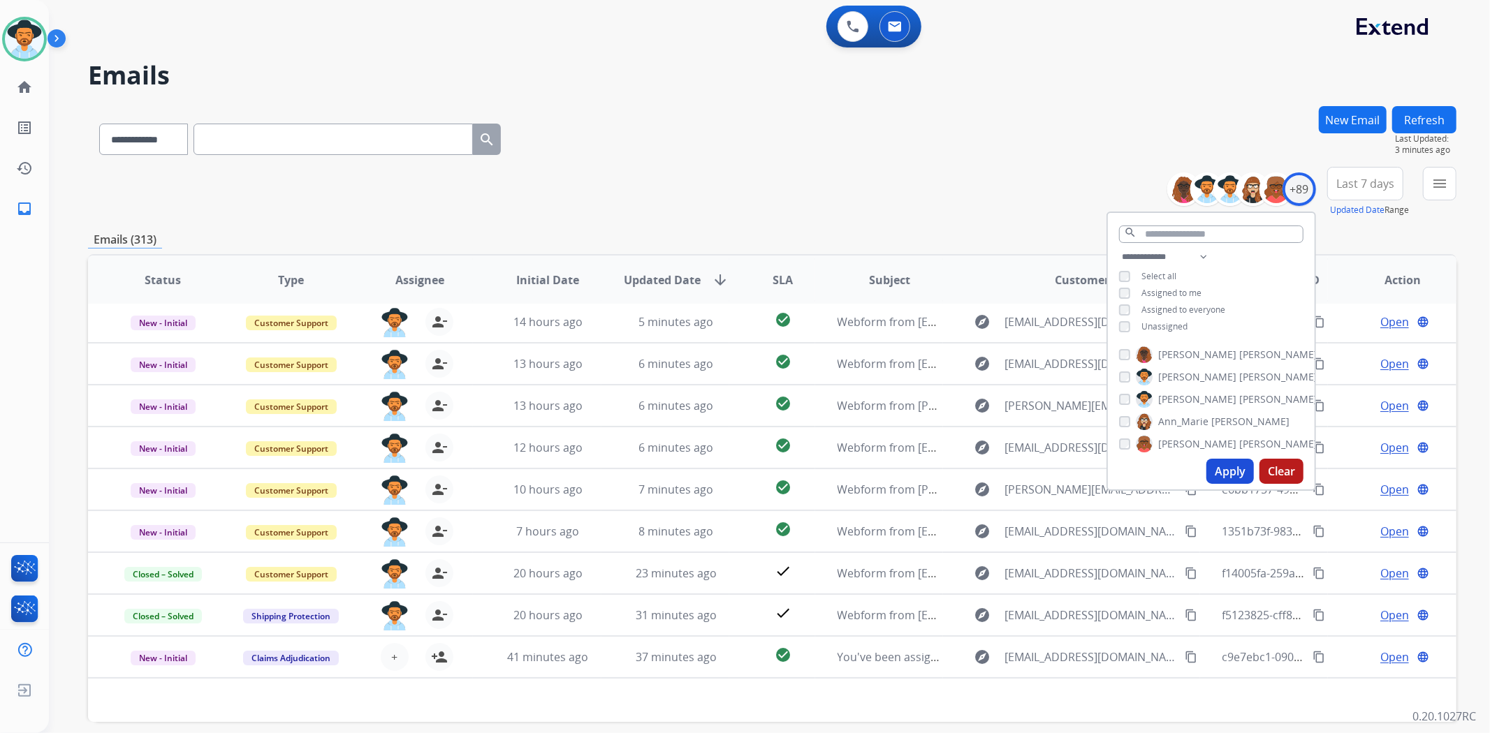
click at [1219, 459] on button "Apply" at bounding box center [1229, 471] width 47 height 25
click at [1421, 110] on button "Refresh" at bounding box center [1424, 119] width 64 height 27
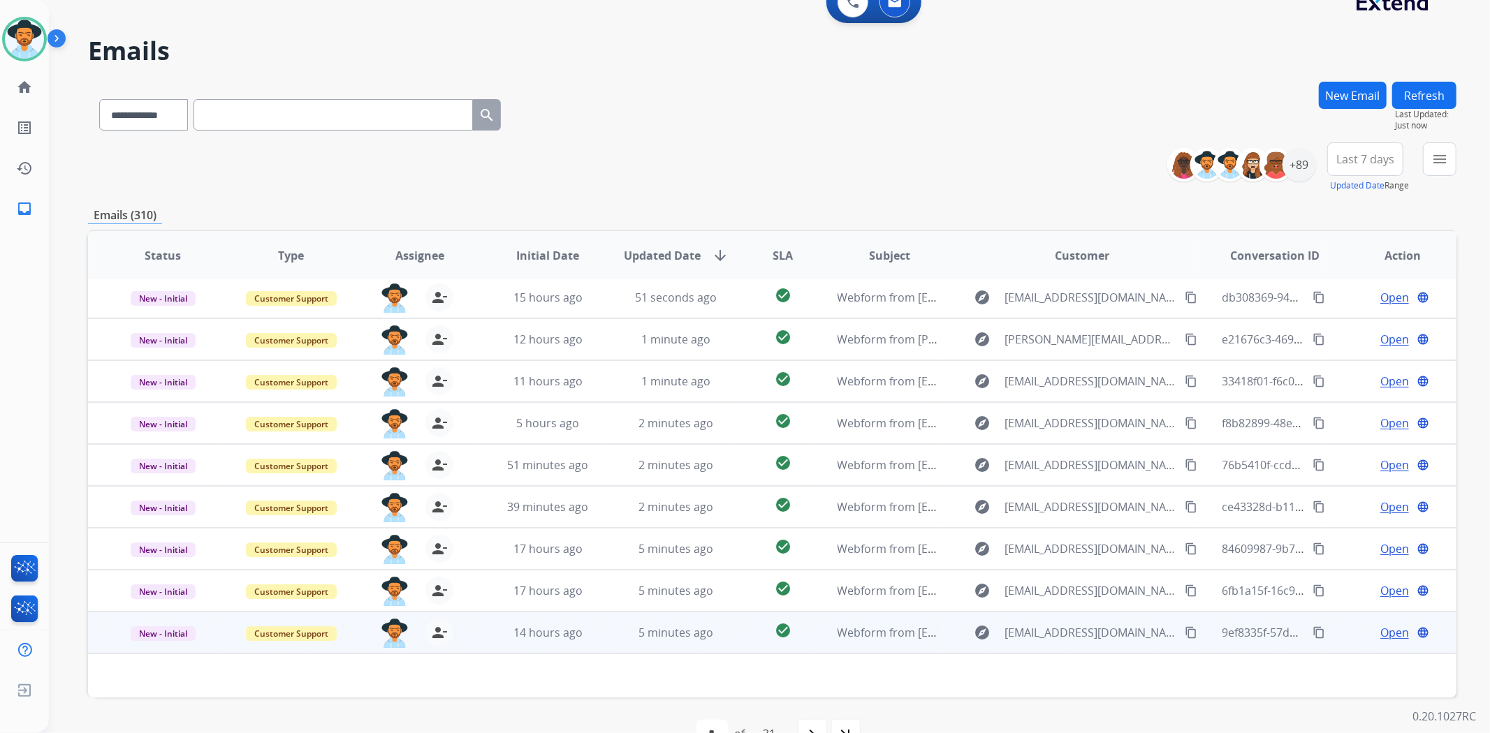
scroll to position [61, 0]
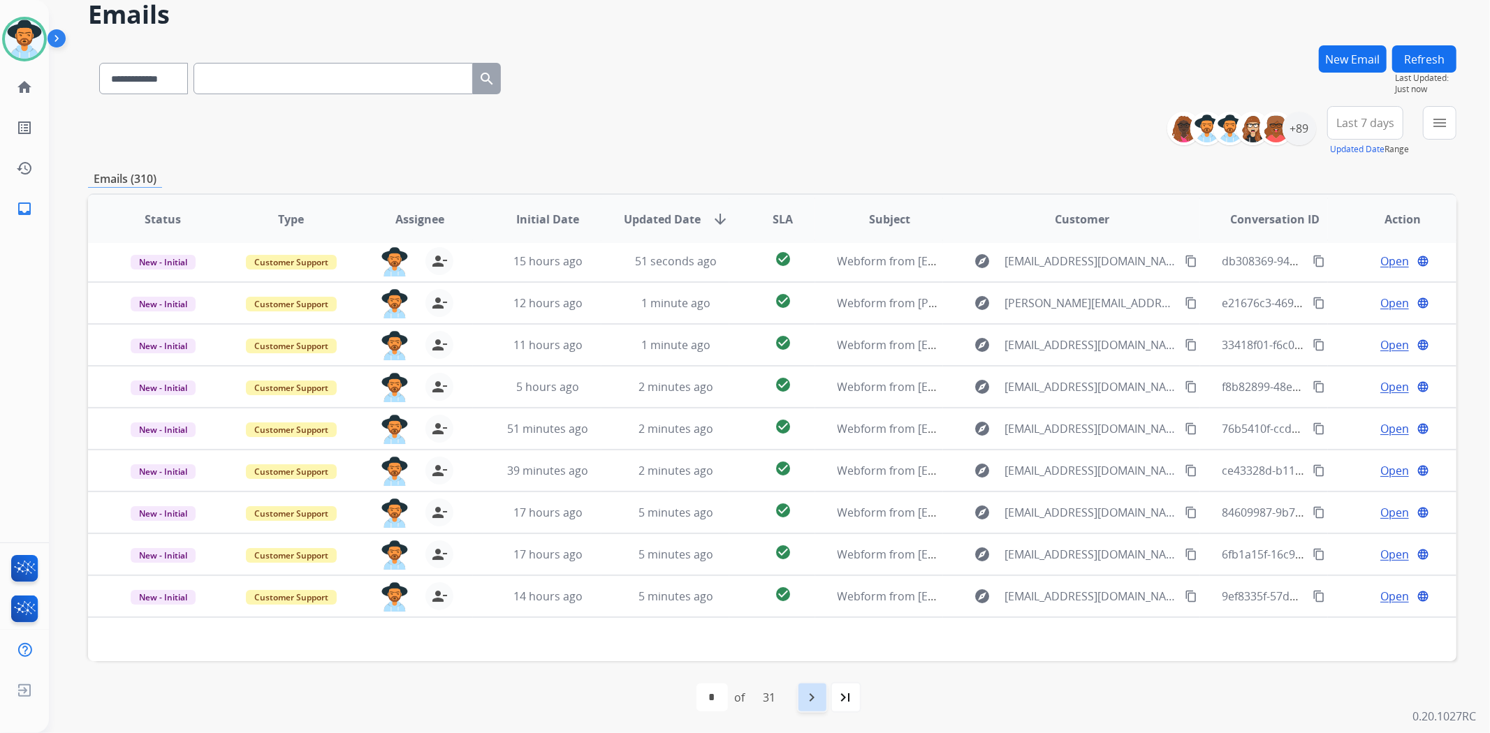
click at [807, 700] on mat-icon "navigate_next" at bounding box center [812, 697] width 17 height 17
select select "*"
click at [842, 701] on mat-icon "navigate_next" at bounding box center [843, 697] width 17 height 17
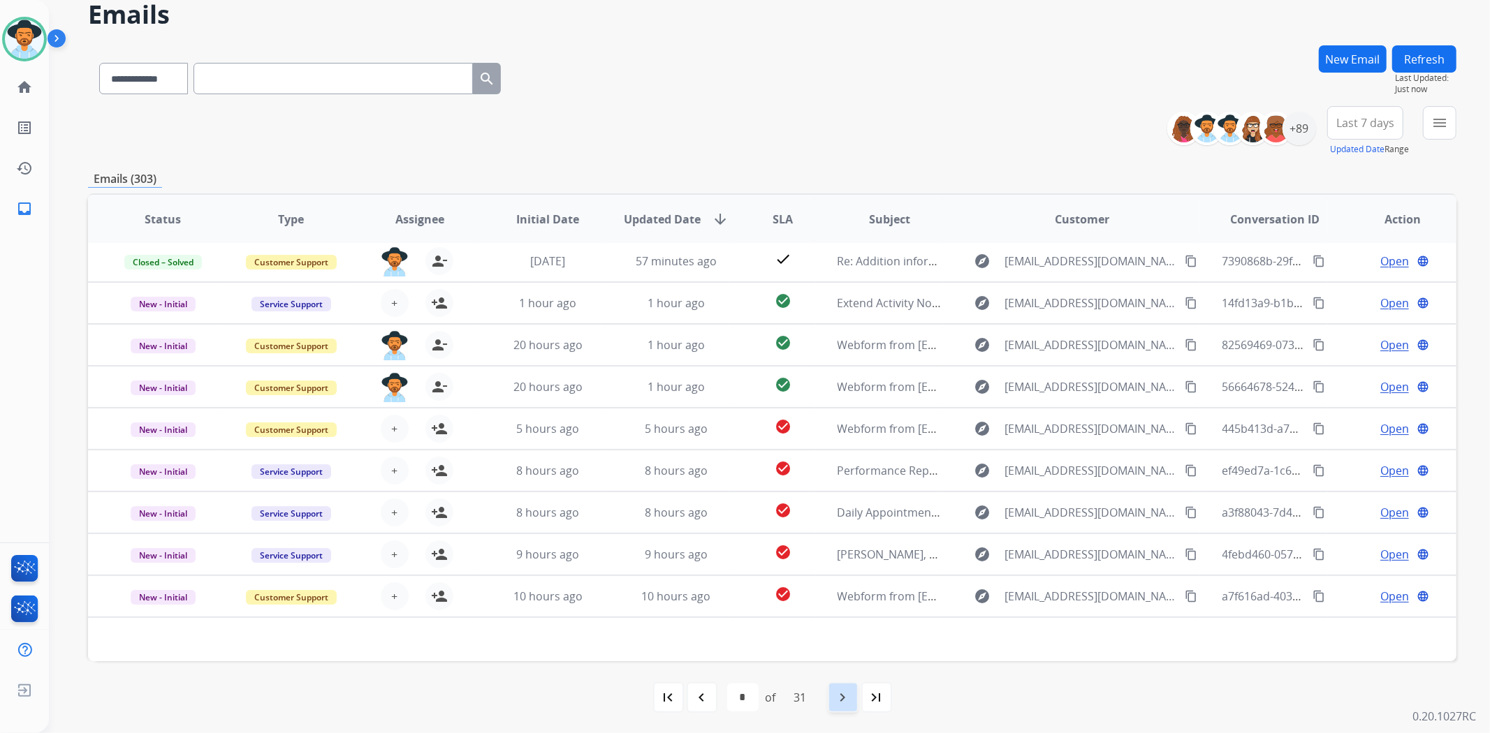
click at [842, 699] on mat-icon "navigate_next" at bounding box center [843, 697] width 17 height 17
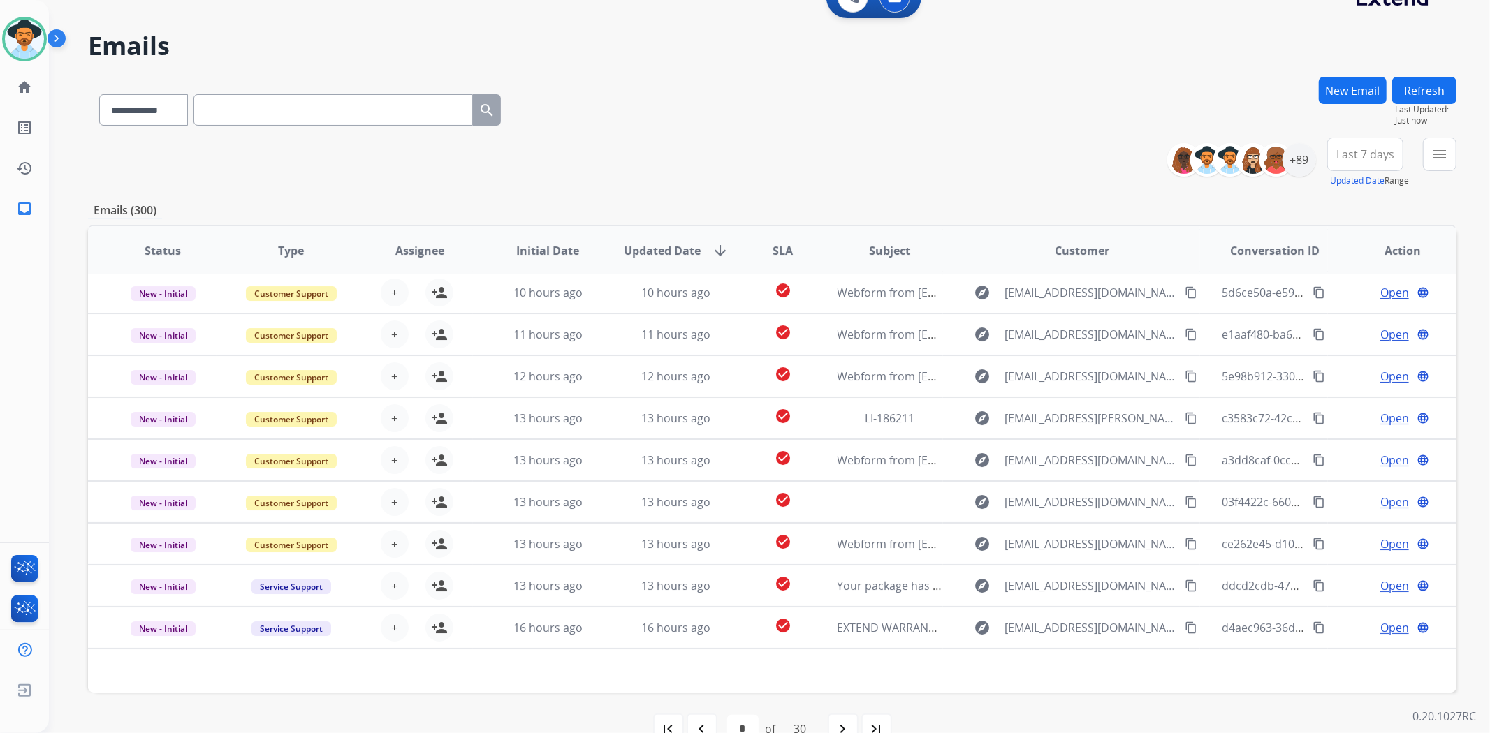
scroll to position [0, 0]
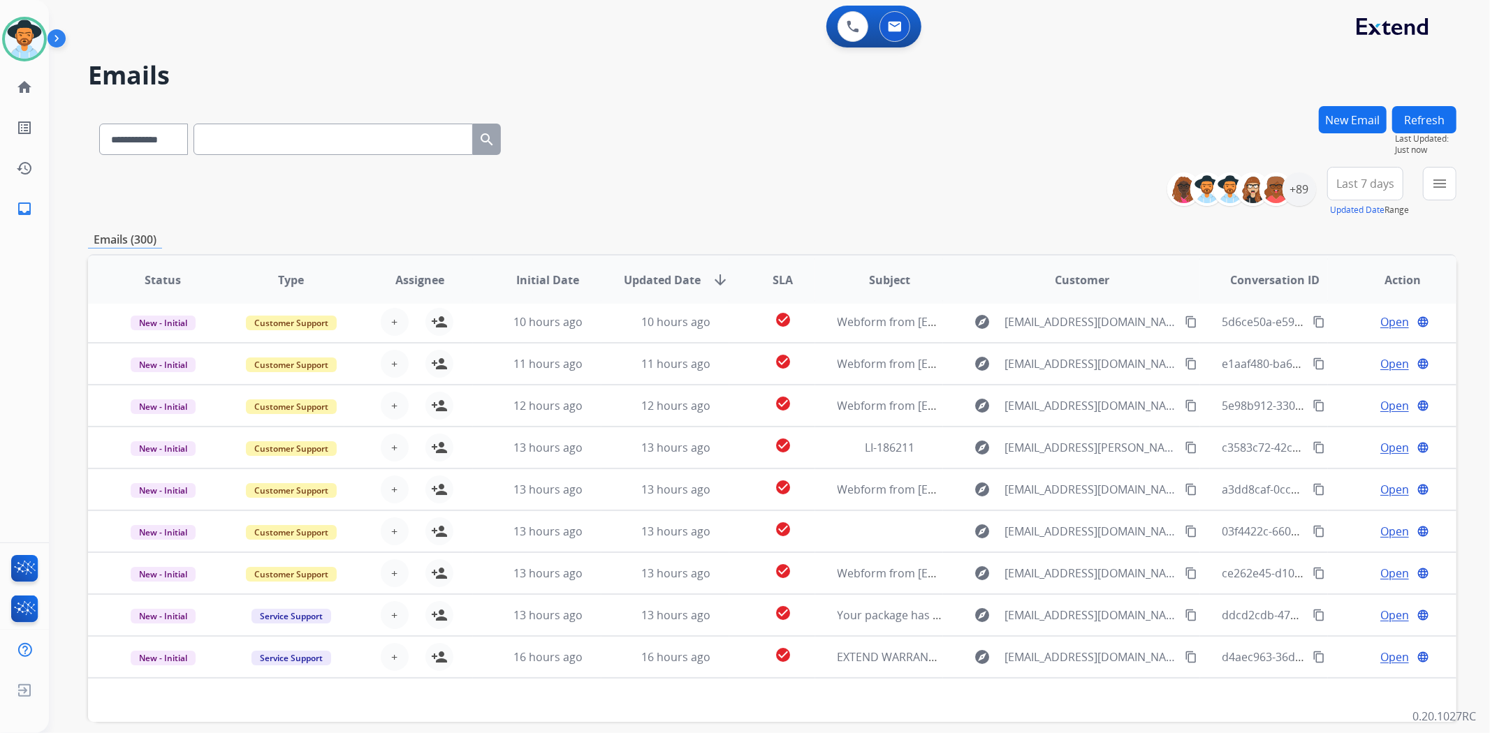
click at [1253, 103] on div "**********" at bounding box center [752, 416] width 1407 height 733
click at [1299, 187] on div "+89" at bounding box center [1299, 190] width 34 height 34
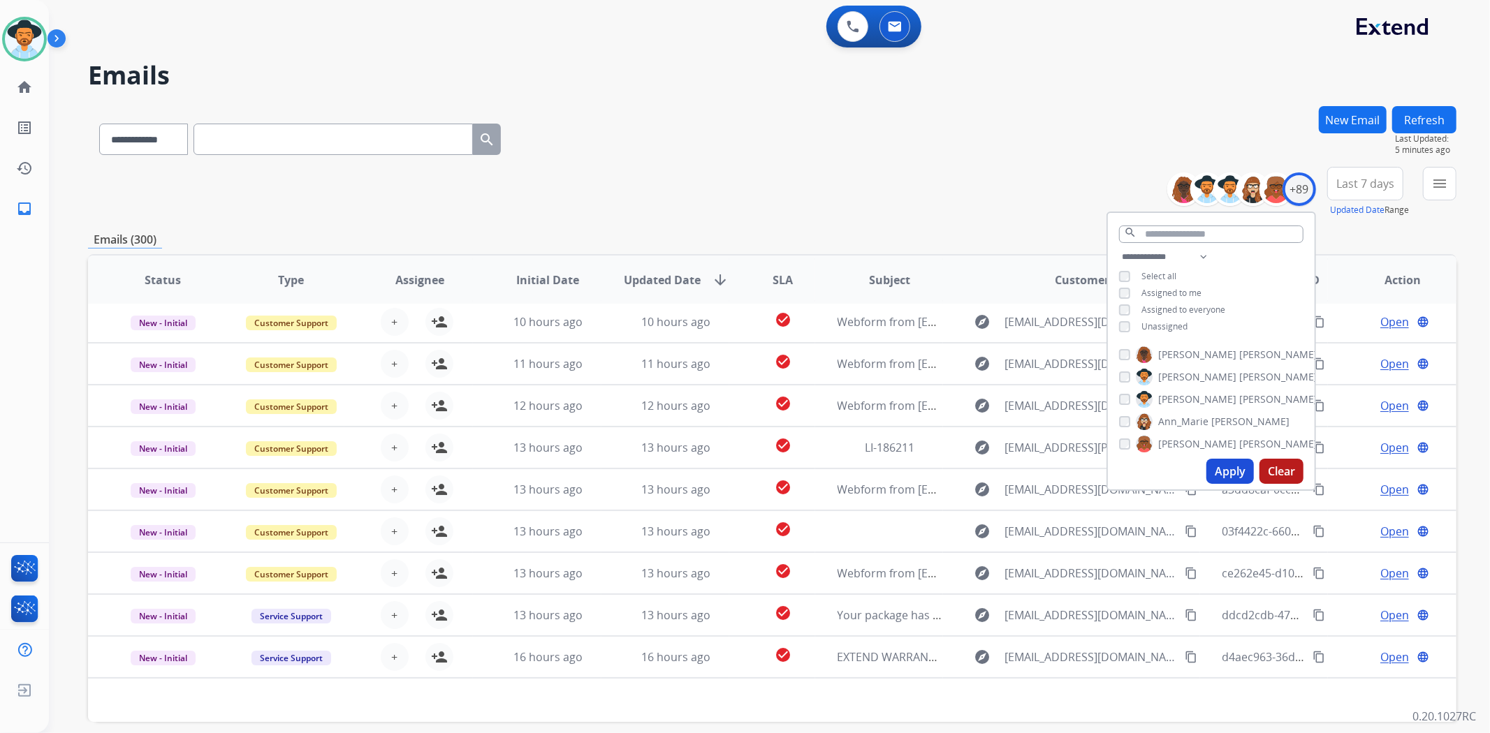
click at [1227, 474] on button "Apply" at bounding box center [1229, 471] width 47 height 25
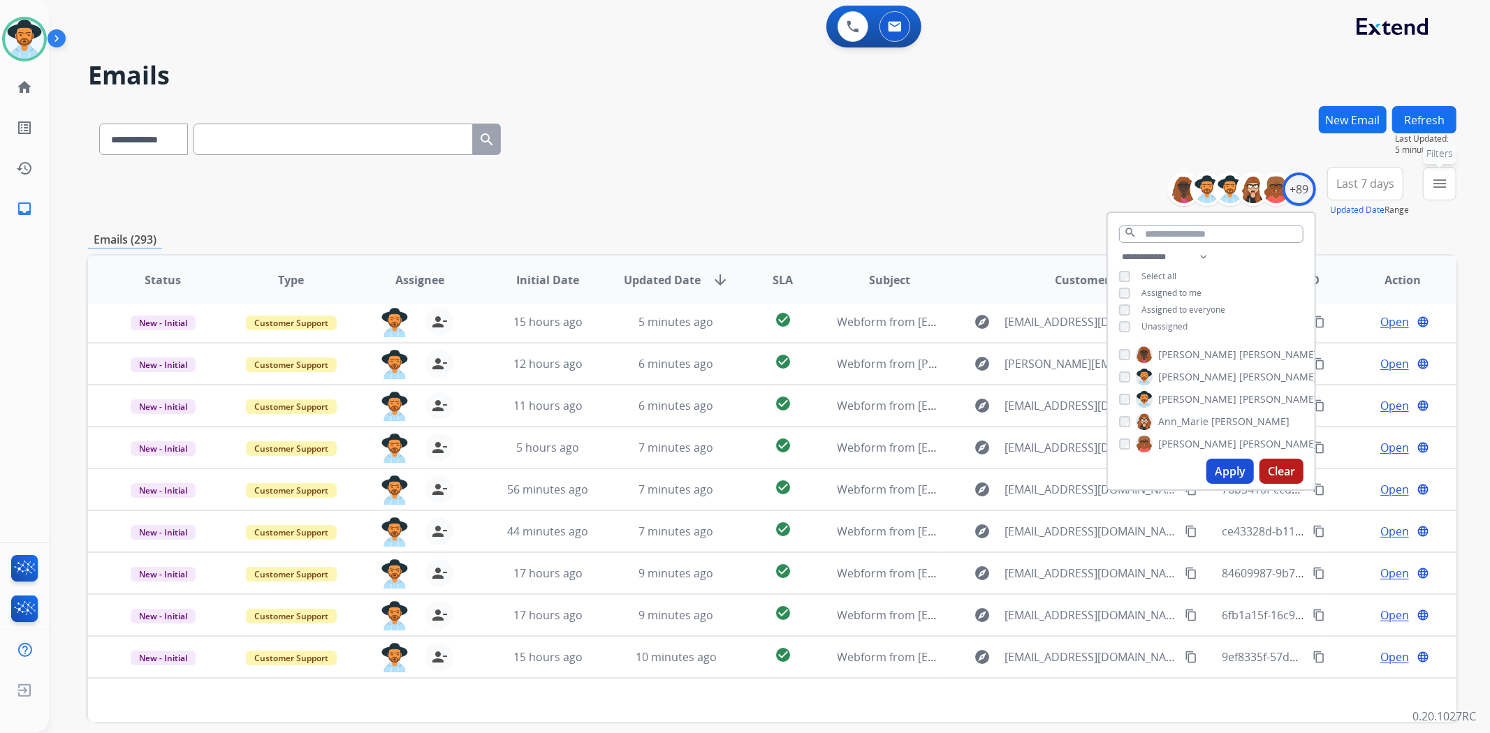
click at [1438, 184] on mat-icon "menu" at bounding box center [1439, 183] width 17 height 17
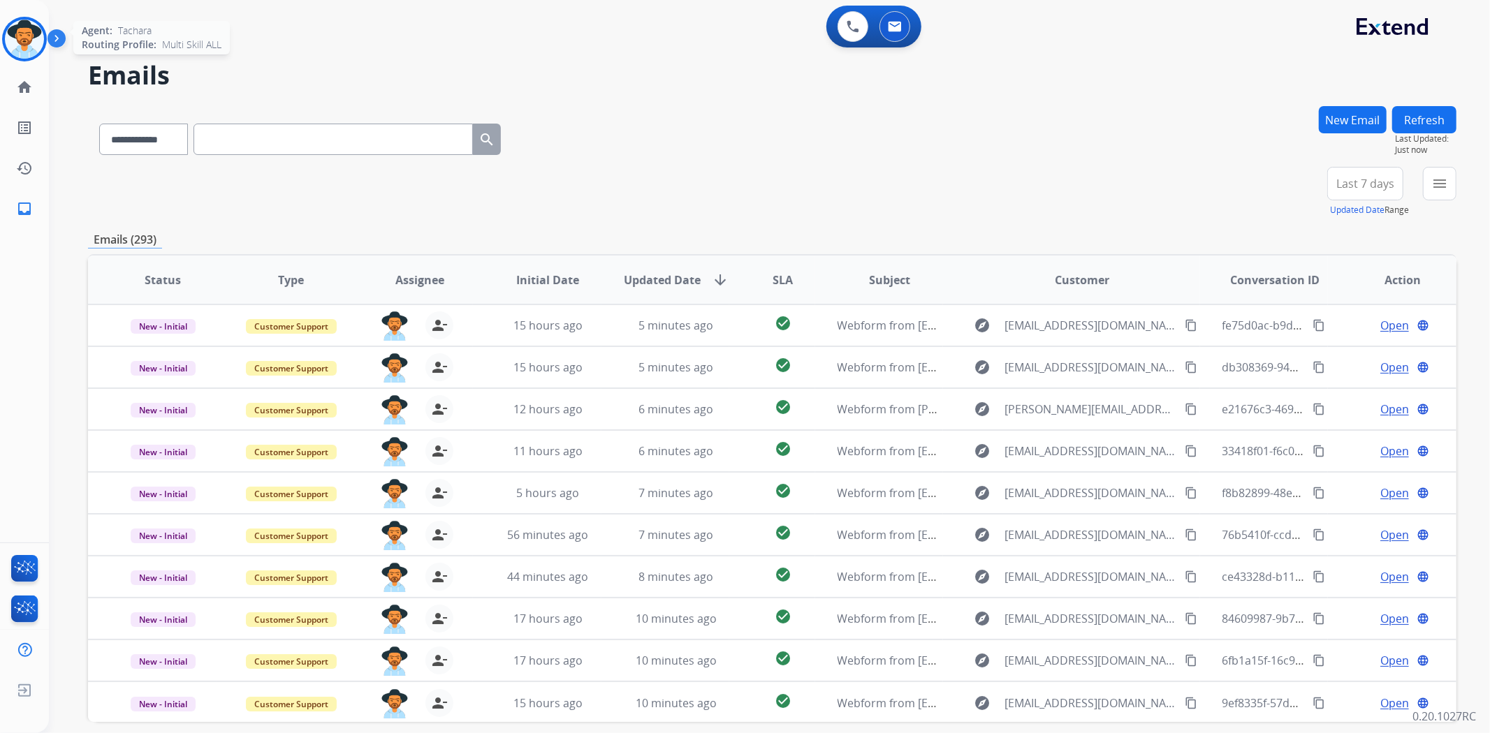
click at [11, 52] on img at bounding box center [24, 39] width 39 height 39
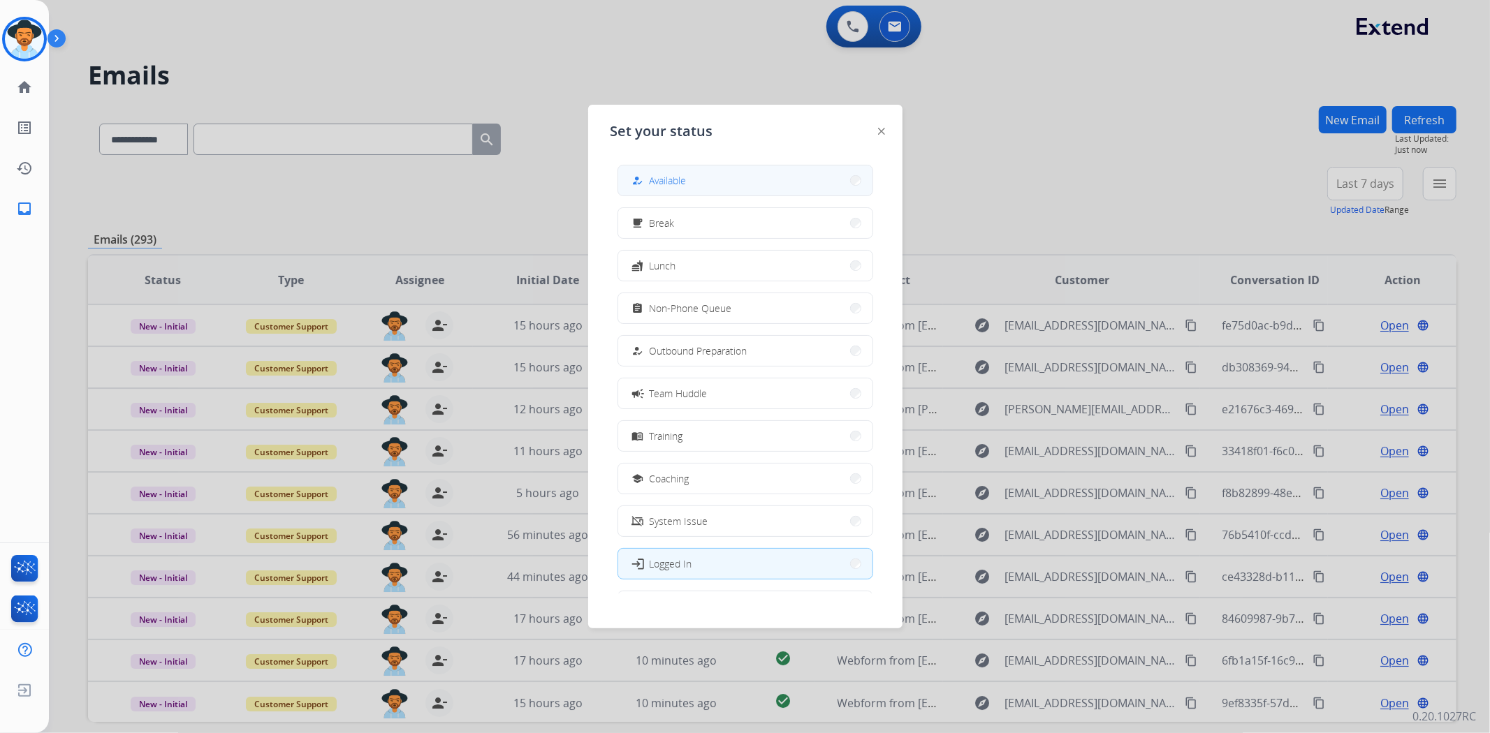
click at [652, 171] on button "how_to_reg Available" at bounding box center [745, 181] width 254 height 30
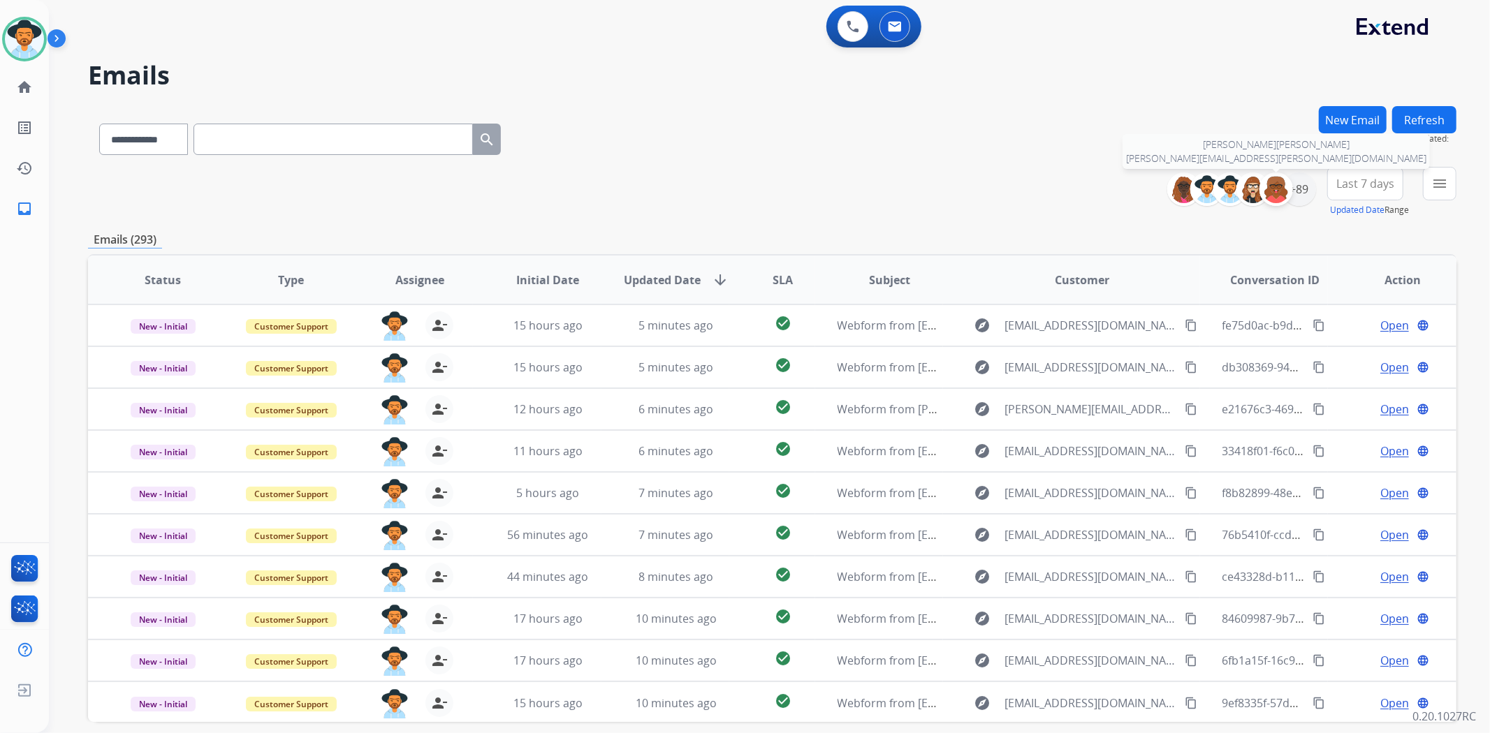
click at [1289, 189] on div at bounding box center [1276, 190] width 34 height 34
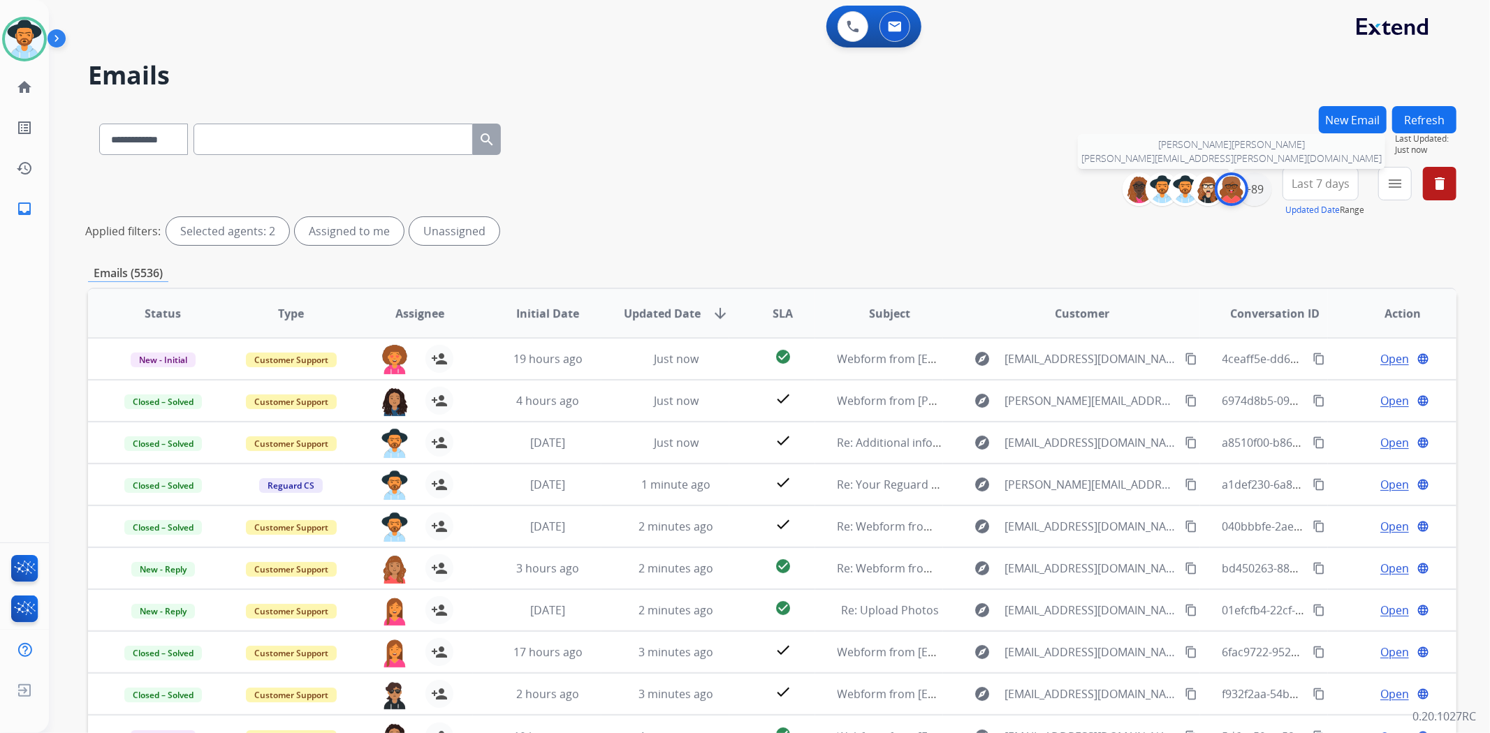
click at [1220, 192] on img at bounding box center [1231, 189] width 28 height 28
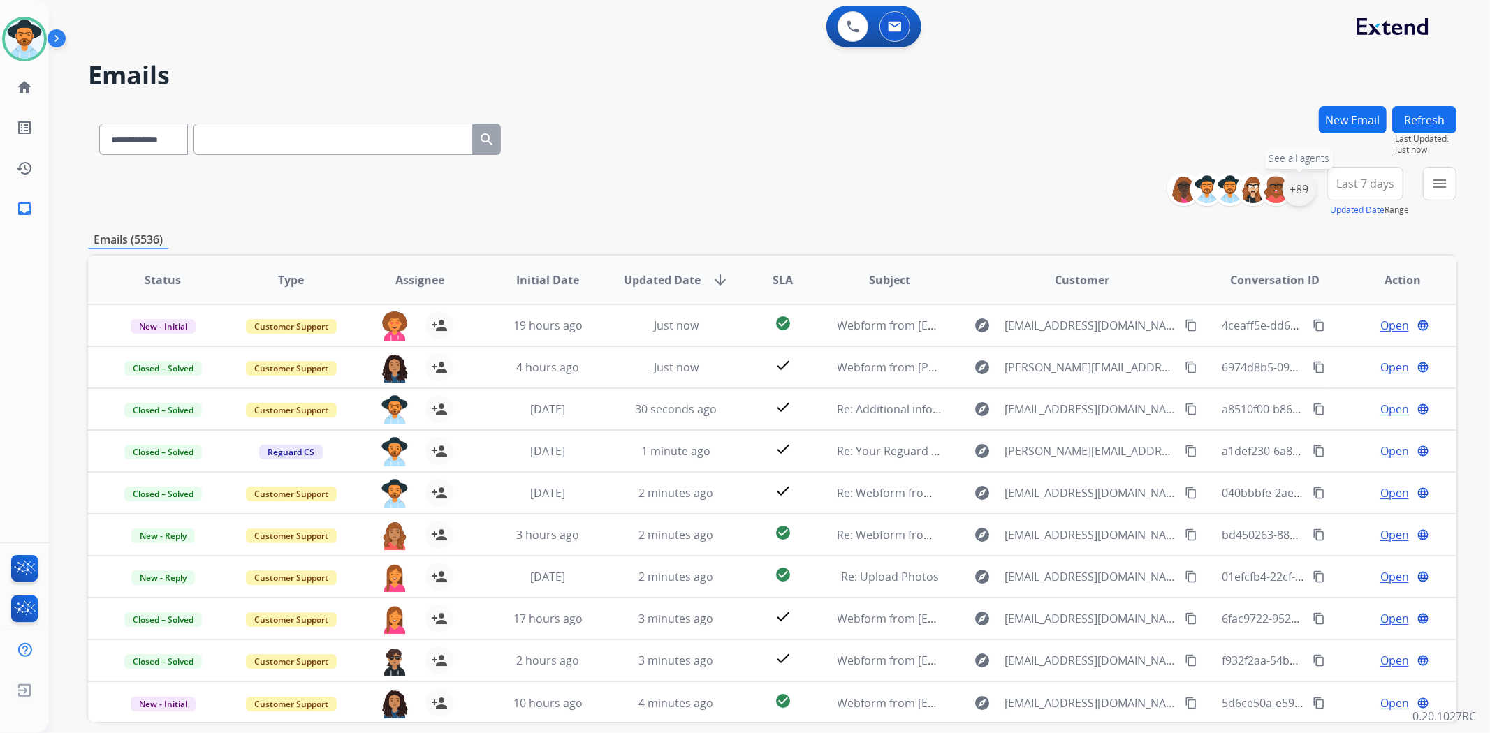
click at [1295, 196] on div "+89" at bounding box center [1299, 190] width 34 height 34
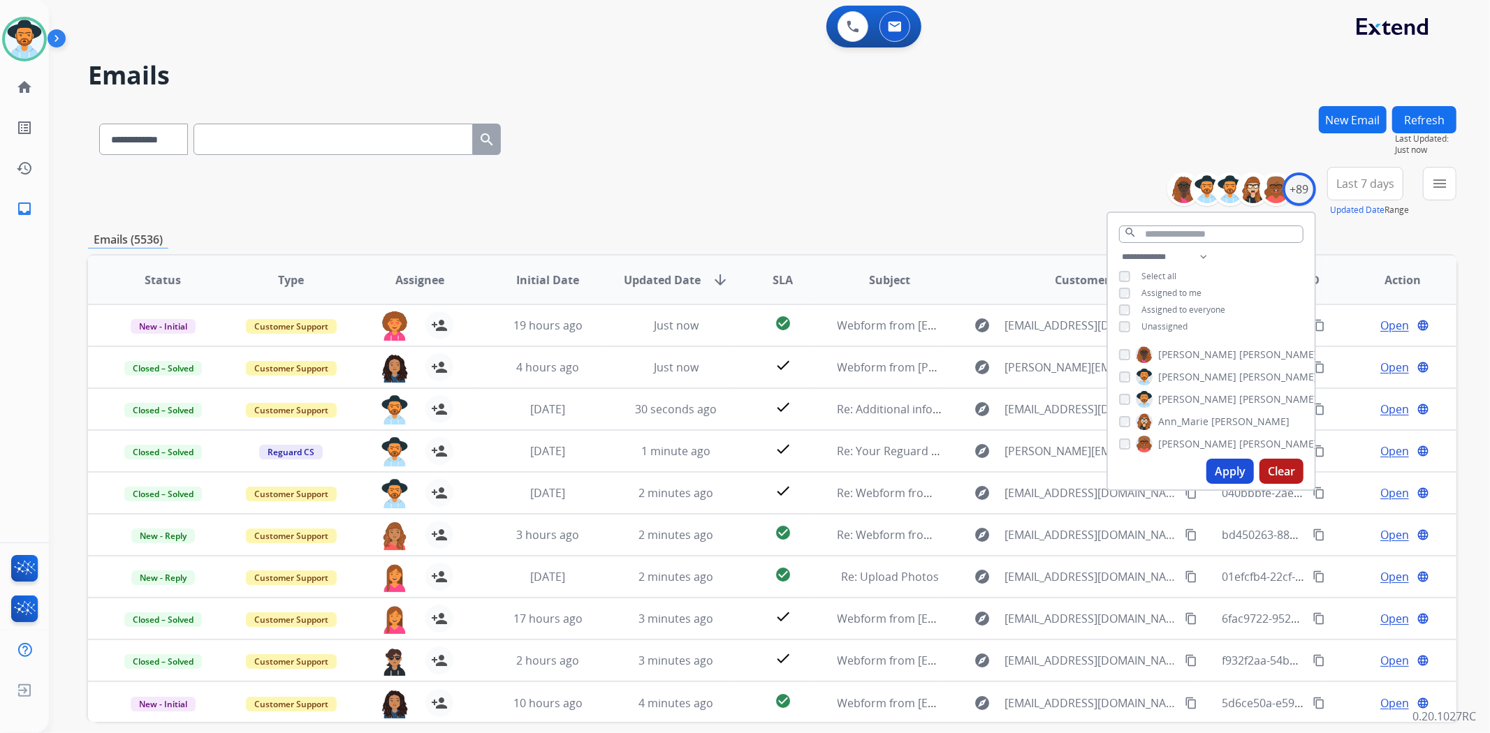
click at [1238, 470] on button "Apply" at bounding box center [1229, 471] width 47 height 25
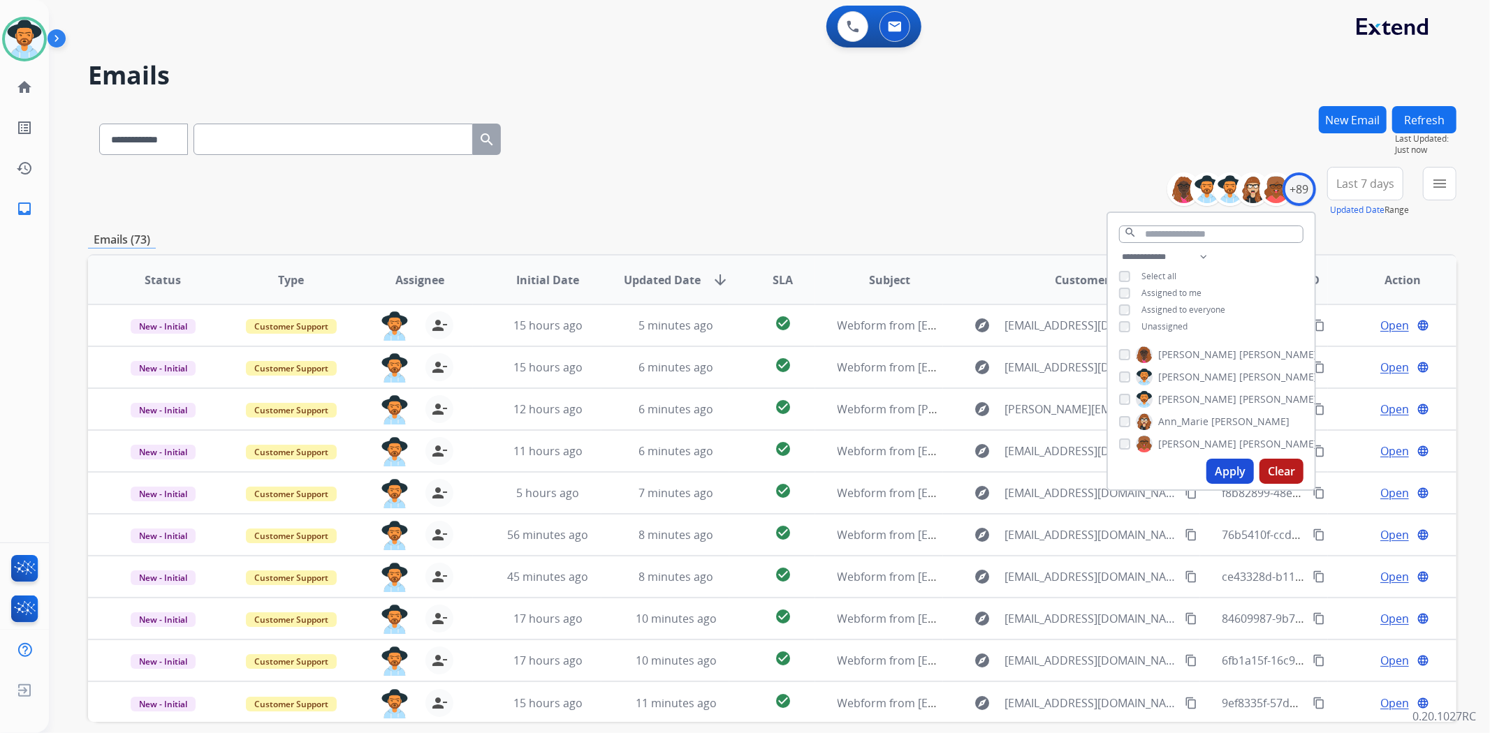
click at [961, 138] on div "**********" at bounding box center [772, 136] width 1368 height 61
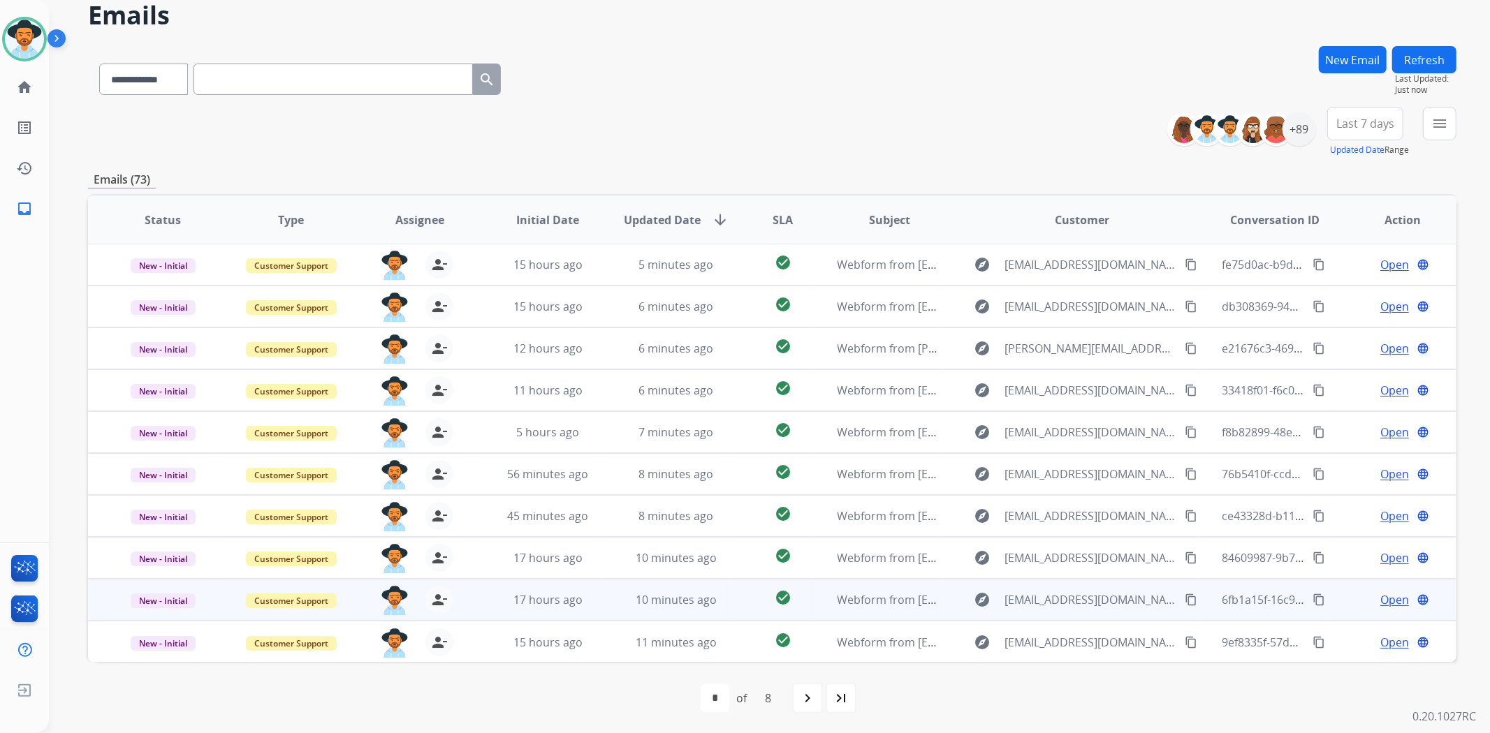
scroll to position [61, 0]
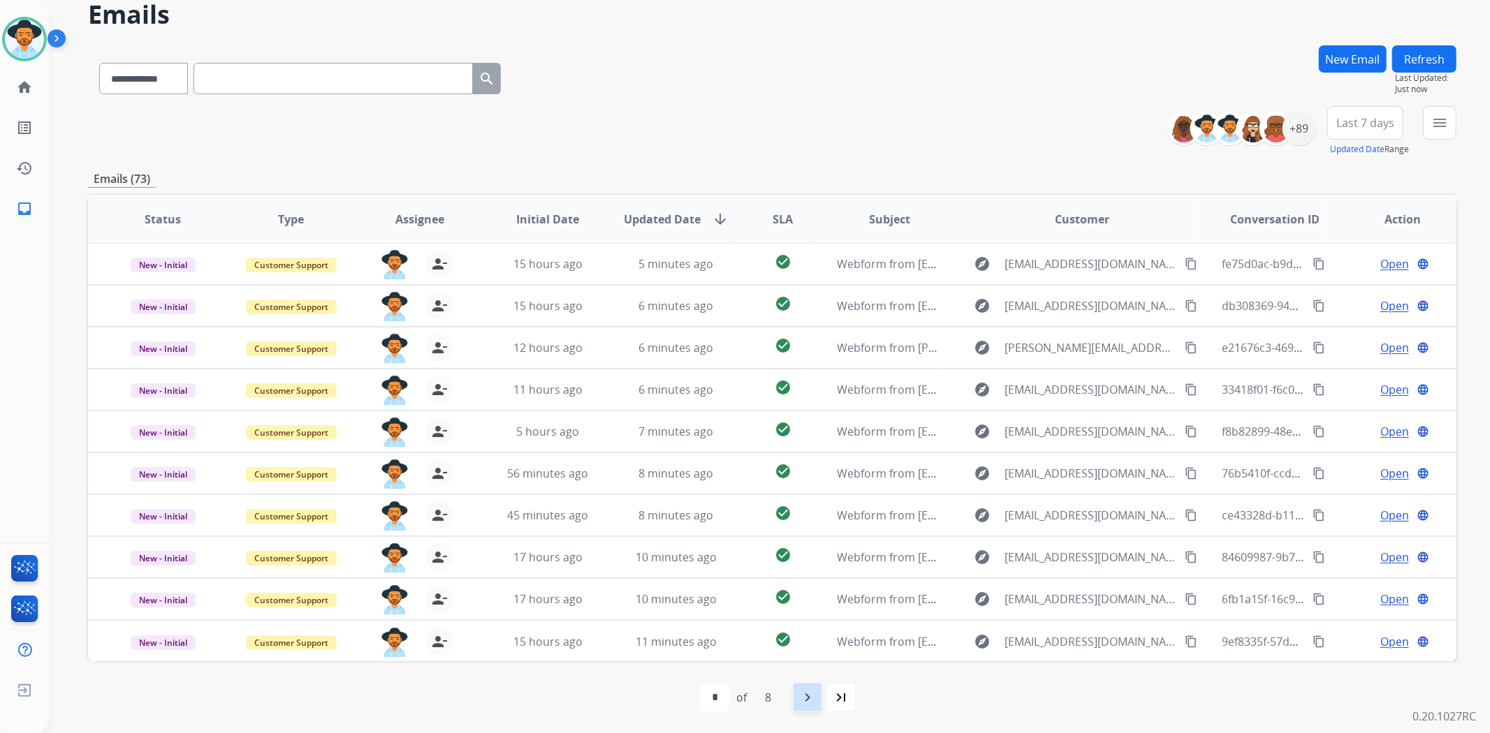
click at [810, 700] on mat-icon "navigate_next" at bounding box center [807, 697] width 17 height 17
click at [838, 707] on div "navigate_next" at bounding box center [838, 697] width 31 height 31
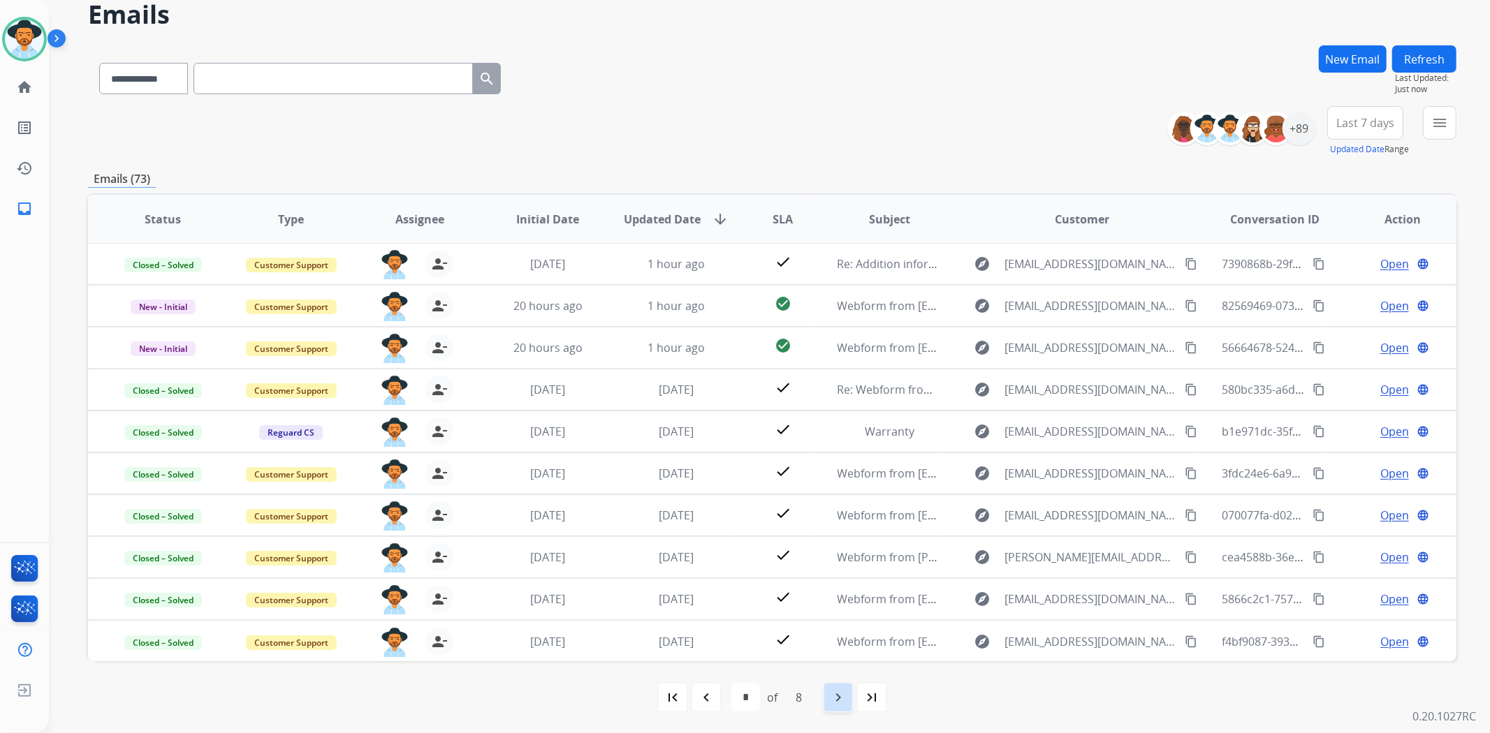
click at [835, 699] on mat-icon "navigate_next" at bounding box center [838, 697] width 17 height 17
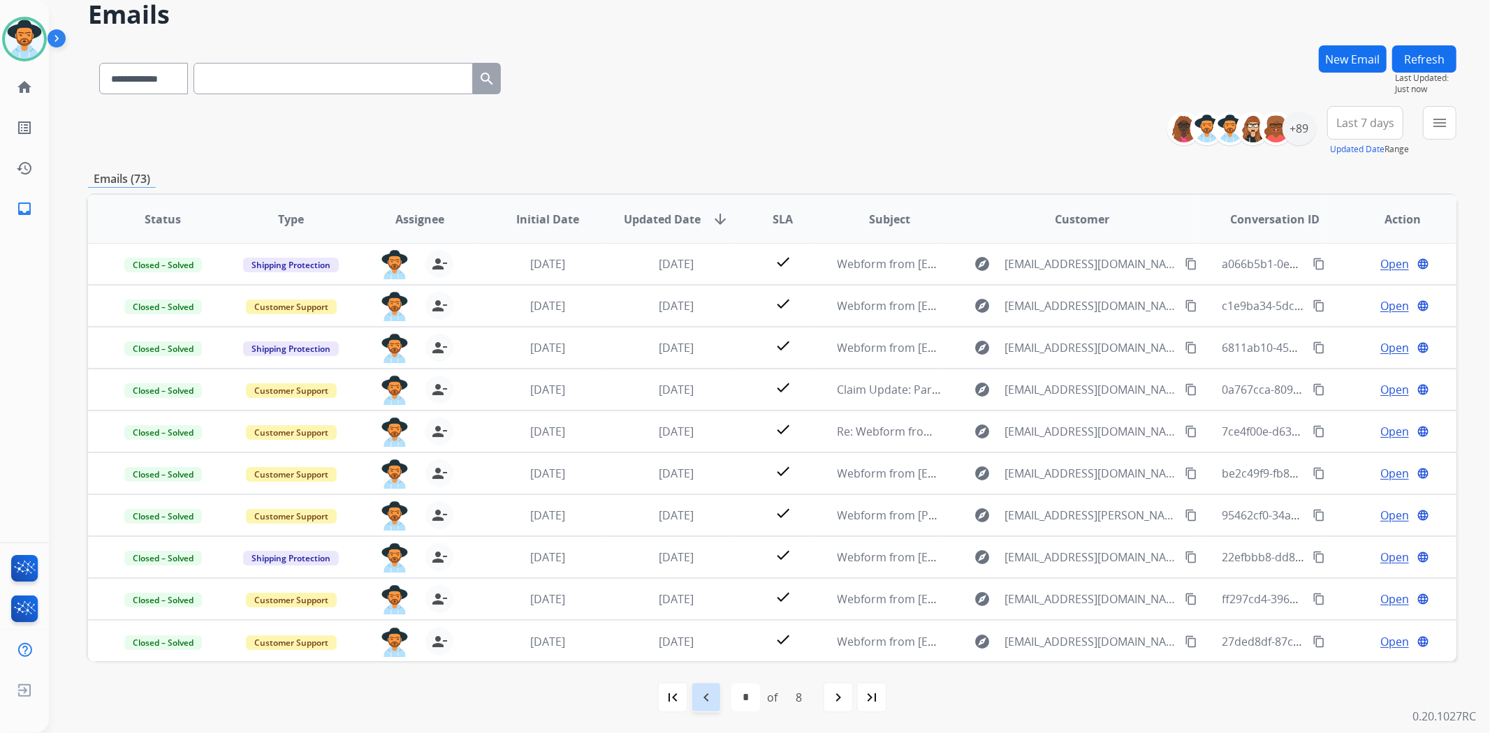
click at [703, 693] on mat-icon "navigate_before" at bounding box center [706, 697] width 17 height 17
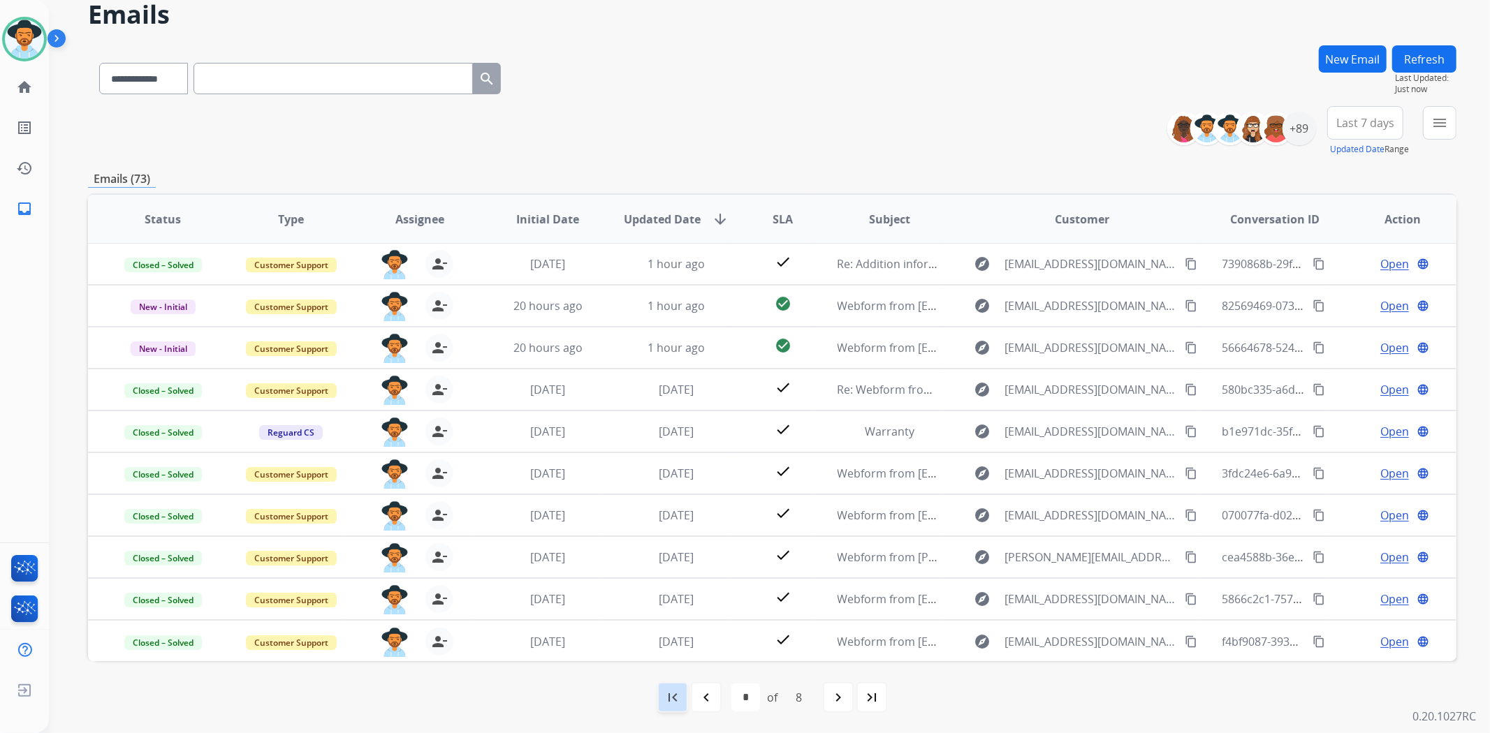
click at [669, 694] on mat-icon "first_page" at bounding box center [672, 697] width 17 height 17
select select "*"
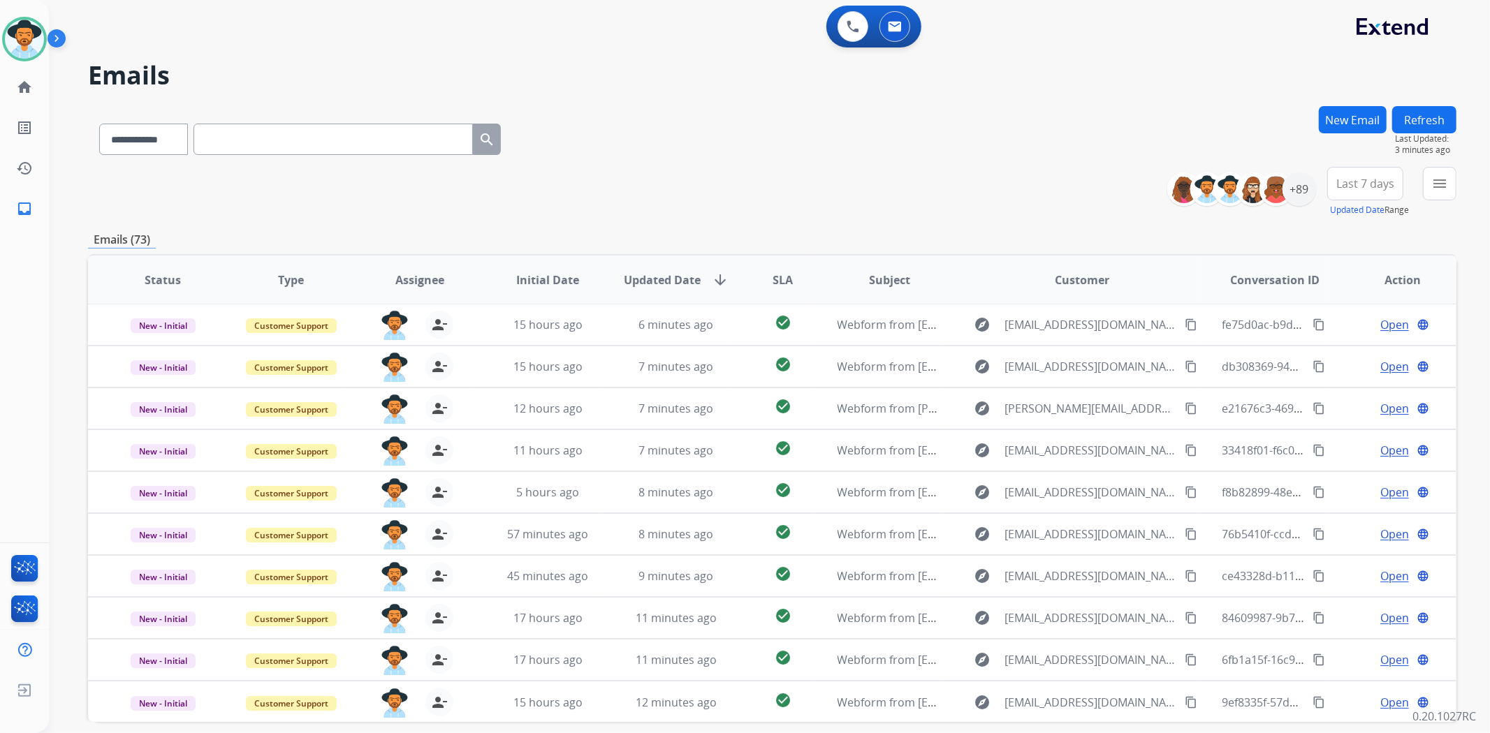
scroll to position [0, 0]
click at [29, 50] on img at bounding box center [24, 39] width 39 height 39
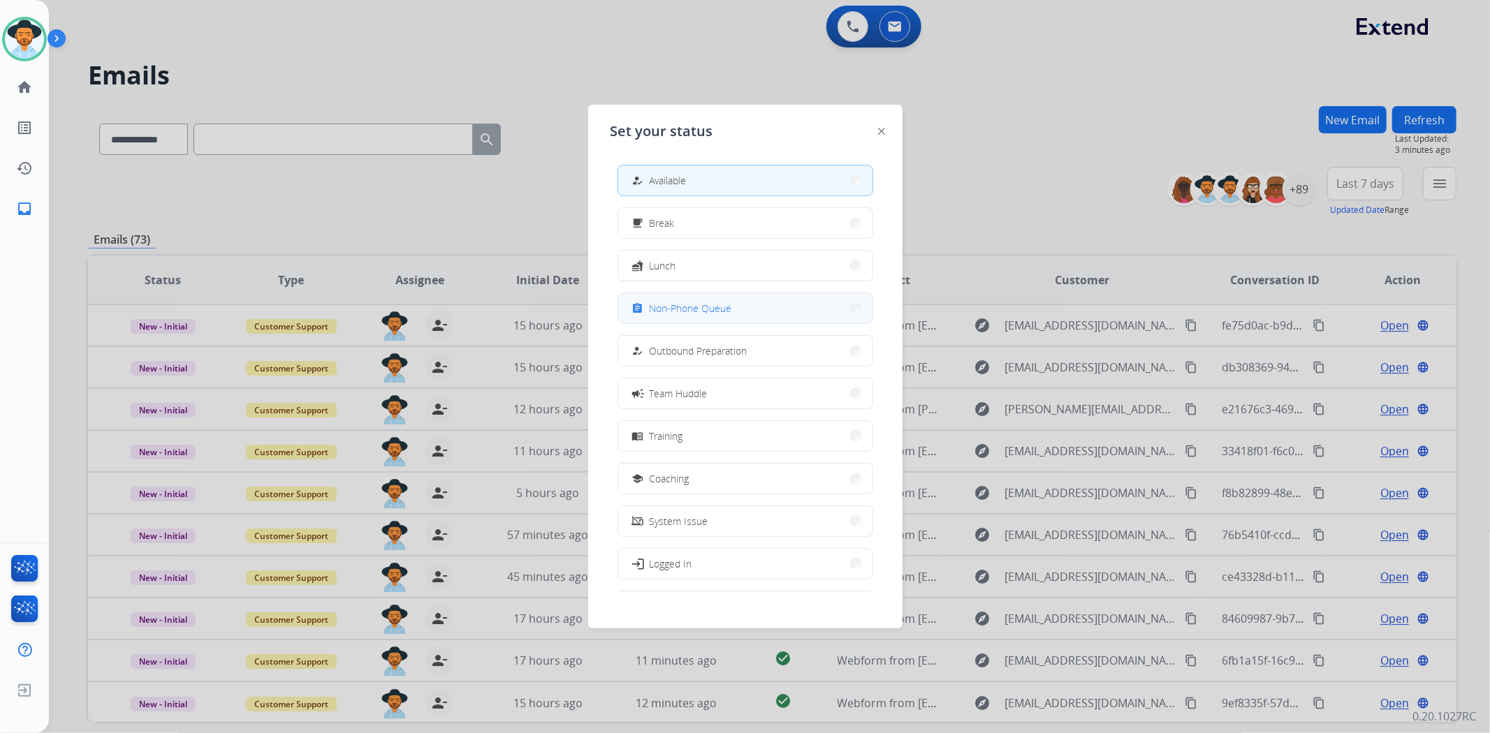
click at [771, 293] on div "assignment Non-Phone Queue" at bounding box center [745, 308] width 256 height 31
click at [723, 303] on span "Non-Phone Queue" at bounding box center [691, 308] width 82 height 15
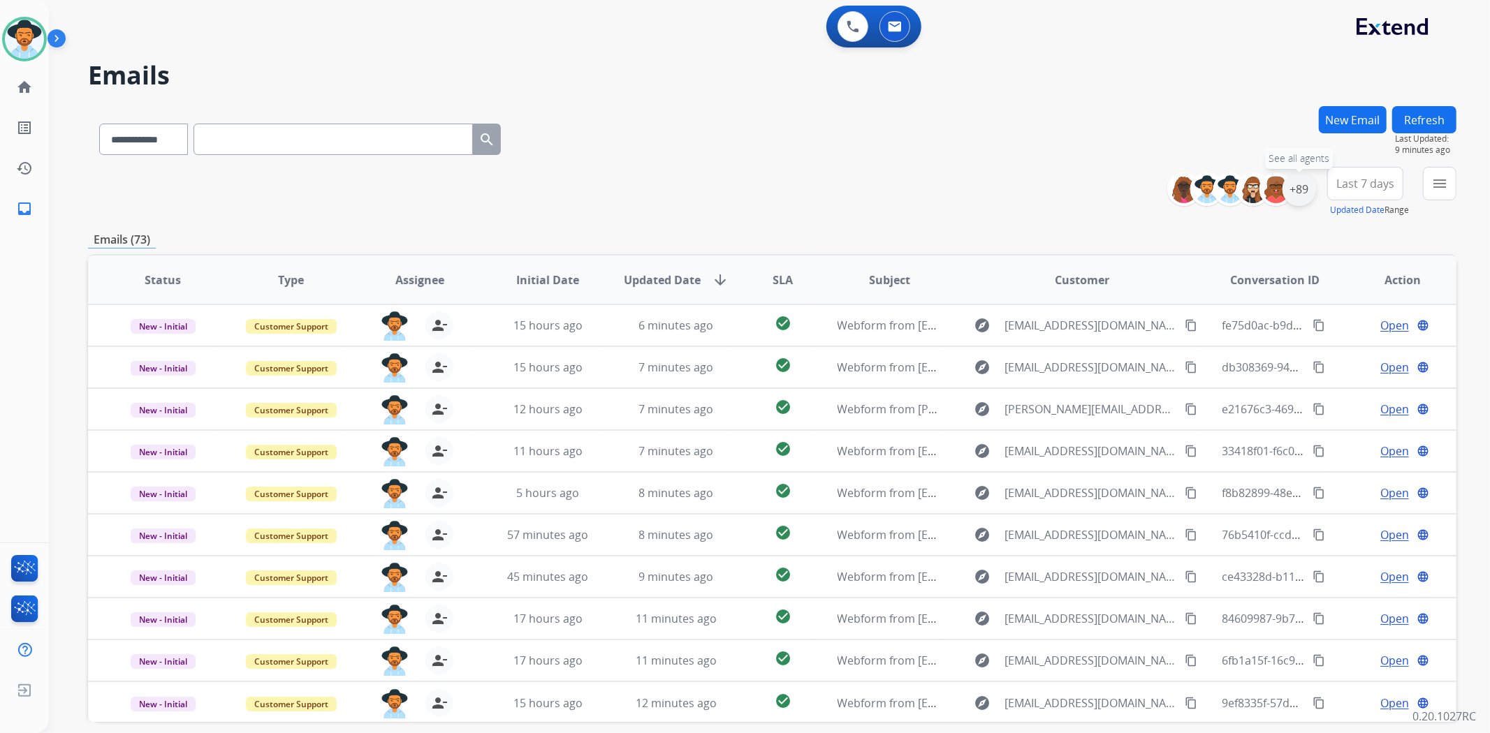
click at [1290, 192] on div "+89" at bounding box center [1299, 190] width 34 height 34
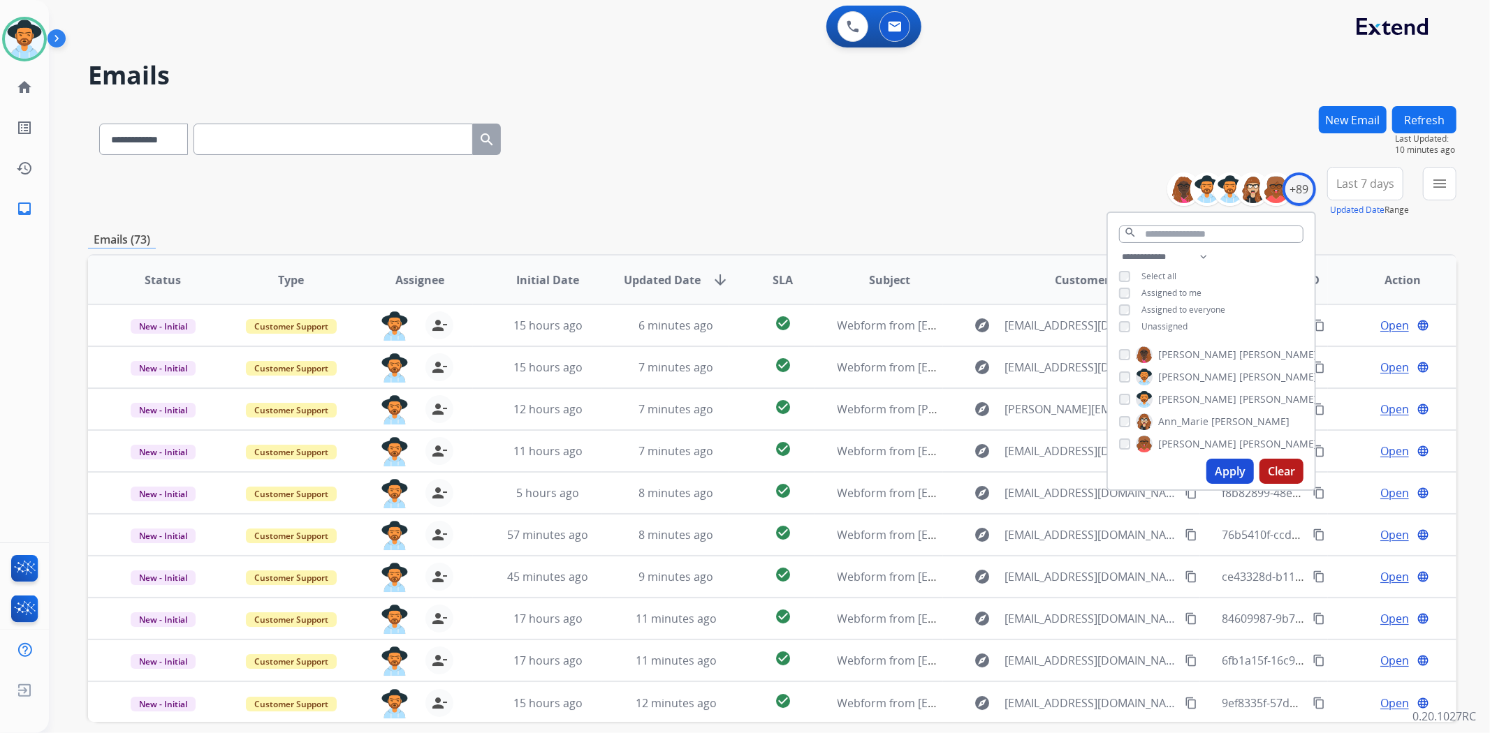
click at [813, 89] on div "**********" at bounding box center [752, 416] width 1407 height 733
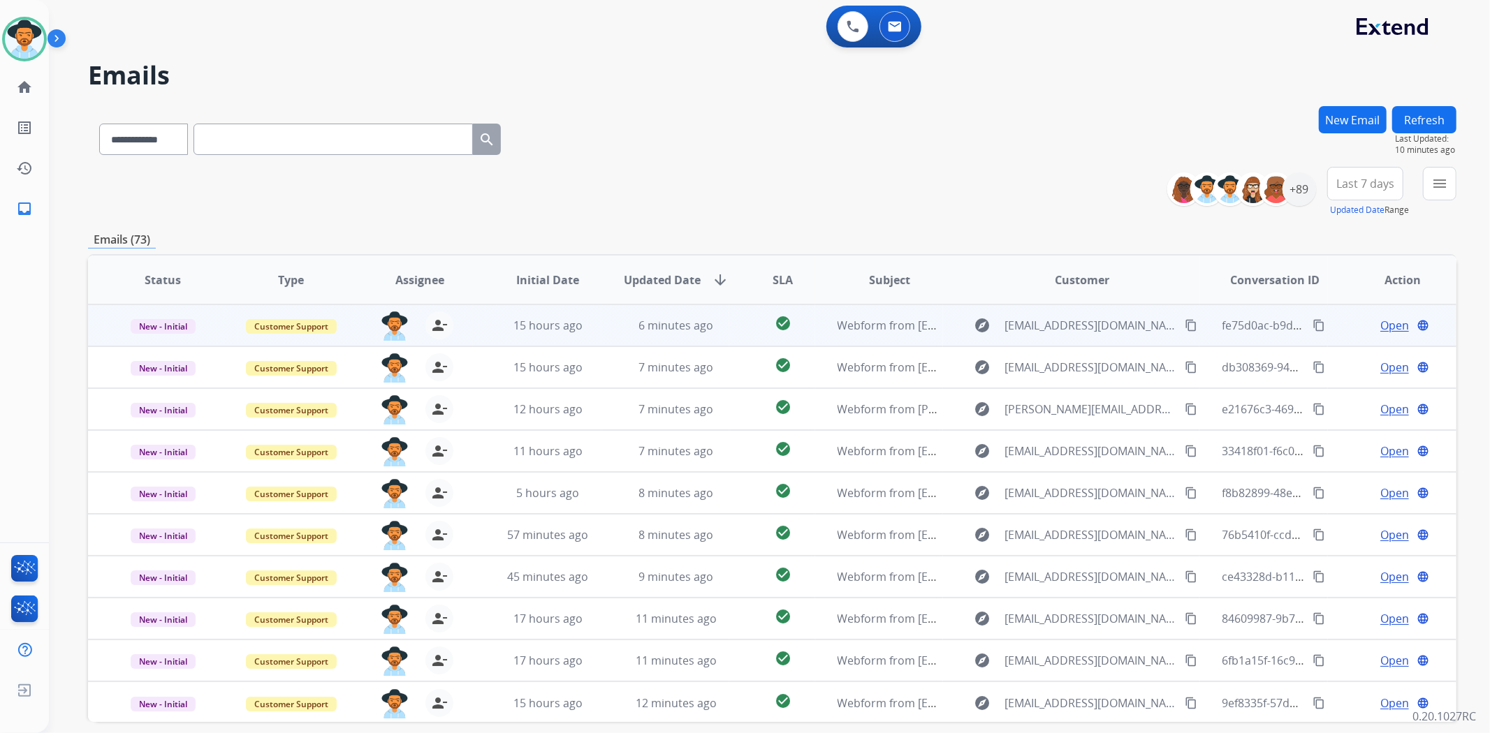
click at [1380, 330] on span "Open" at bounding box center [1394, 325] width 29 height 17
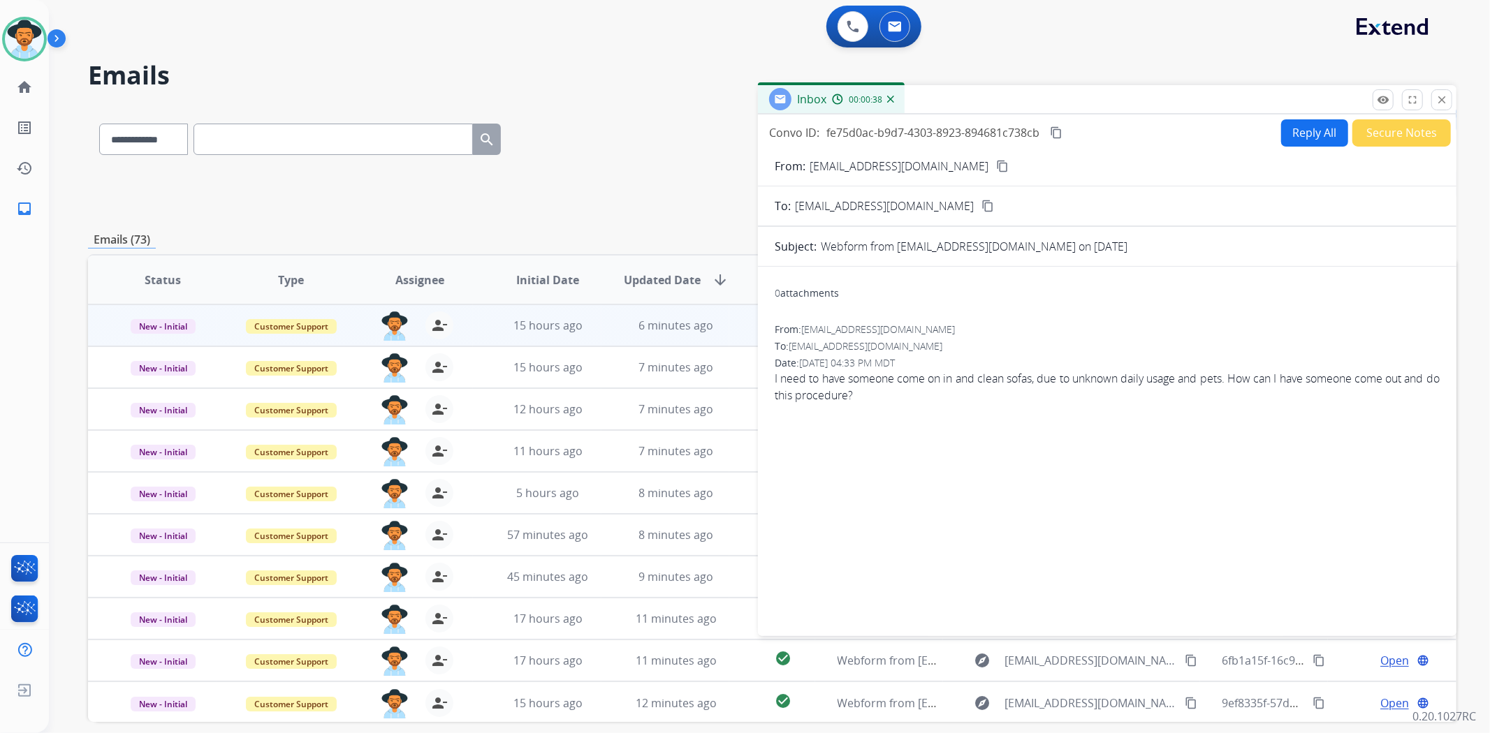
click at [1285, 131] on button "Reply All" at bounding box center [1314, 132] width 67 height 27
select select "**********"
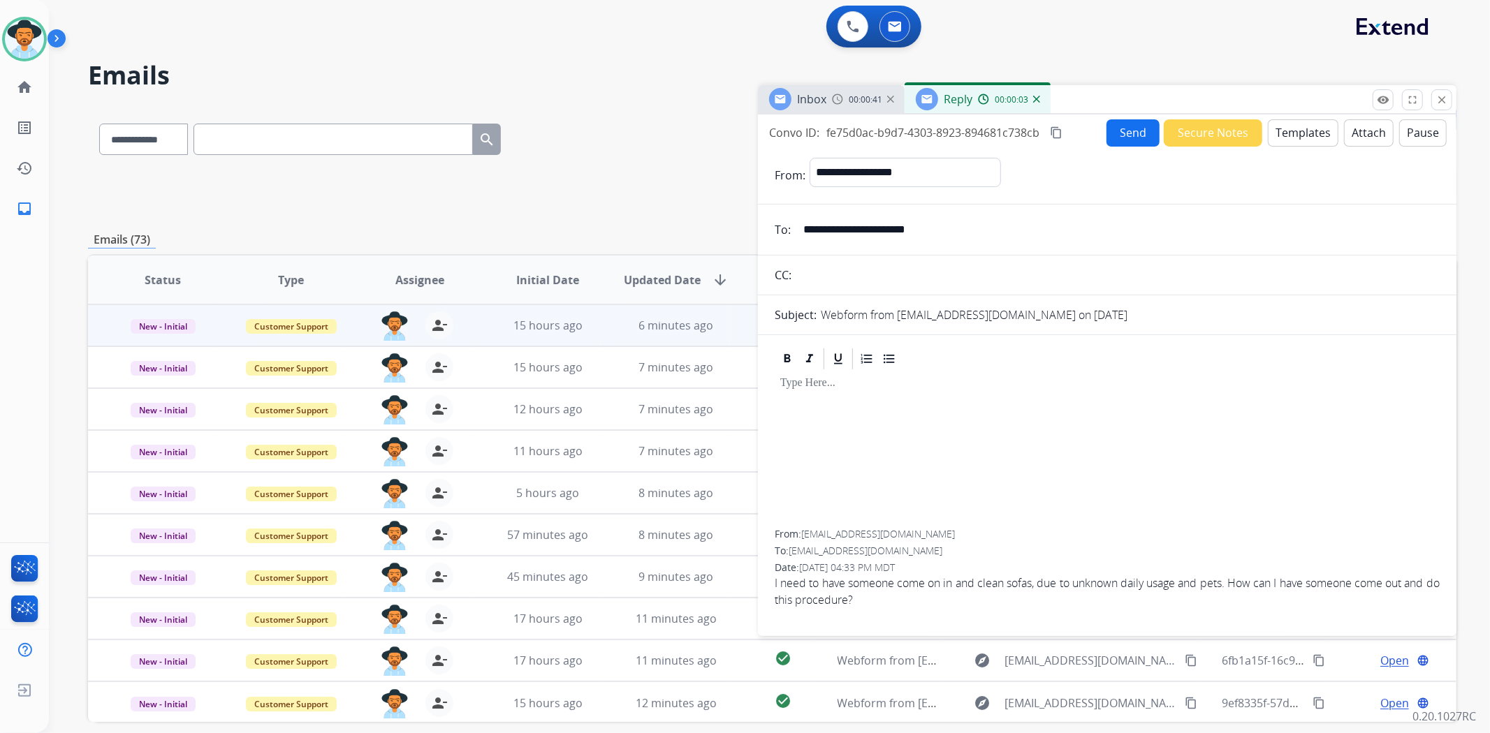
click at [1297, 136] on button "Templates" at bounding box center [1303, 132] width 71 height 27
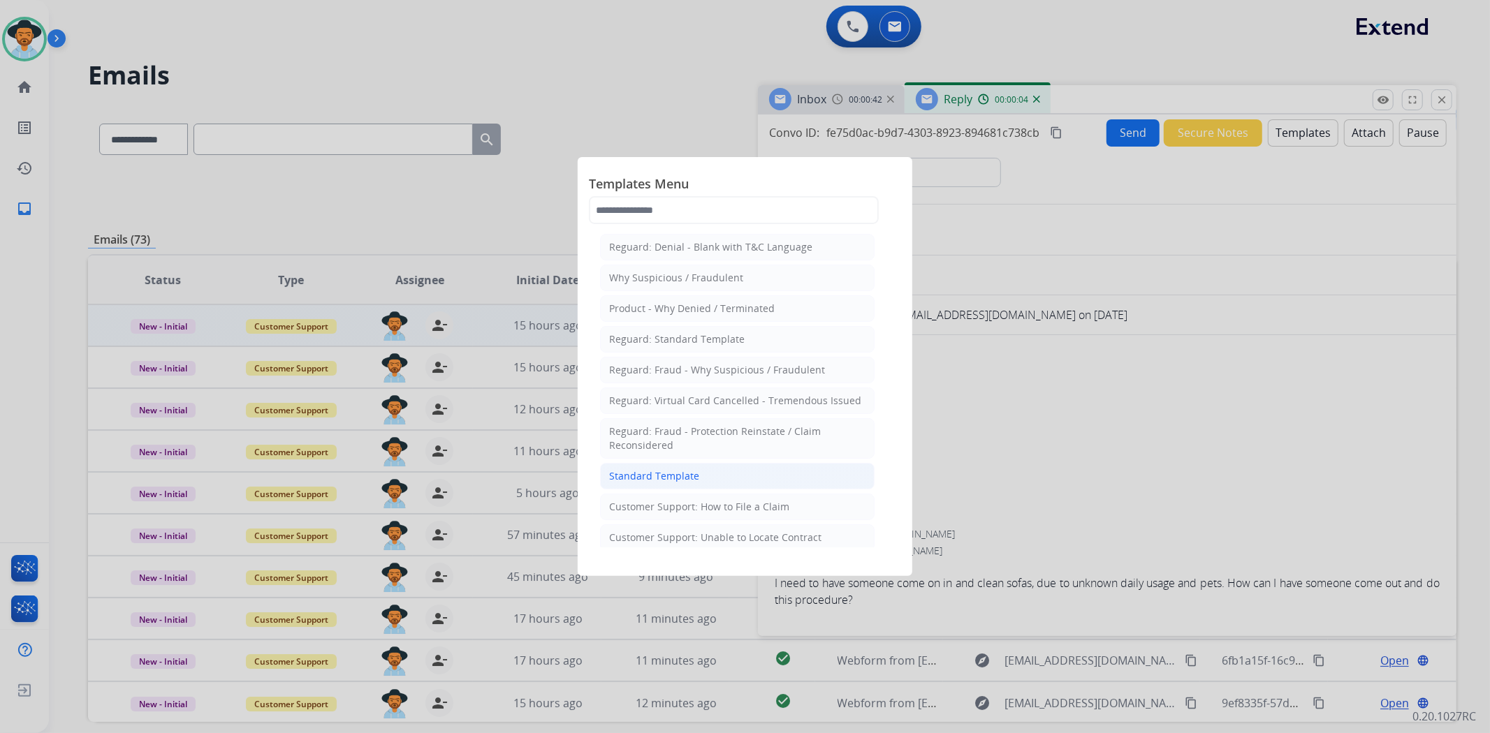
click at [734, 480] on li "Standard Template" at bounding box center [737, 476] width 275 height 27
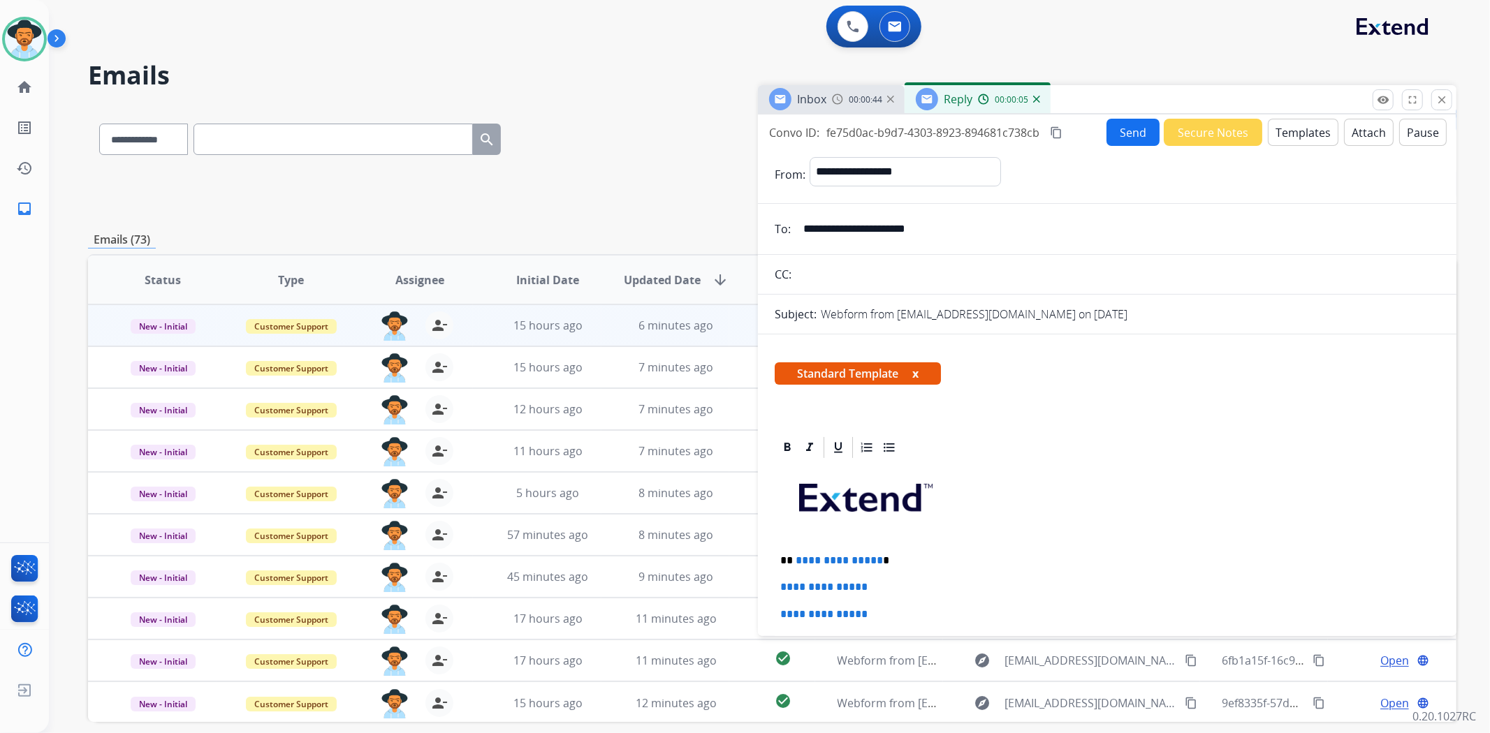
scroll to position [155, 0]
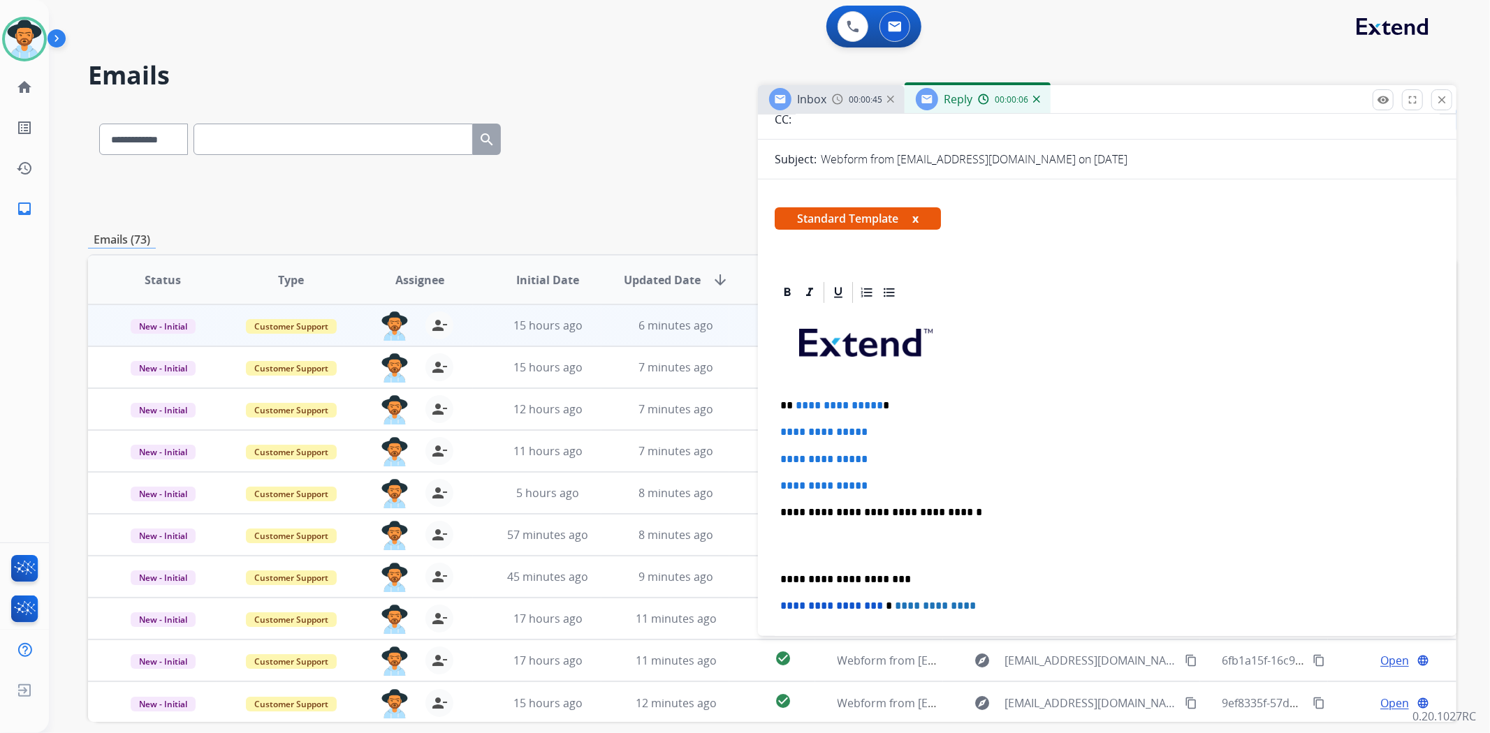
click at [769, 573] on div "**********" at bounding box center [1107, 577] width 698 height 595
click at [779, 580] on div "**********" at bounding box center [1107, 545] width 665 height 481
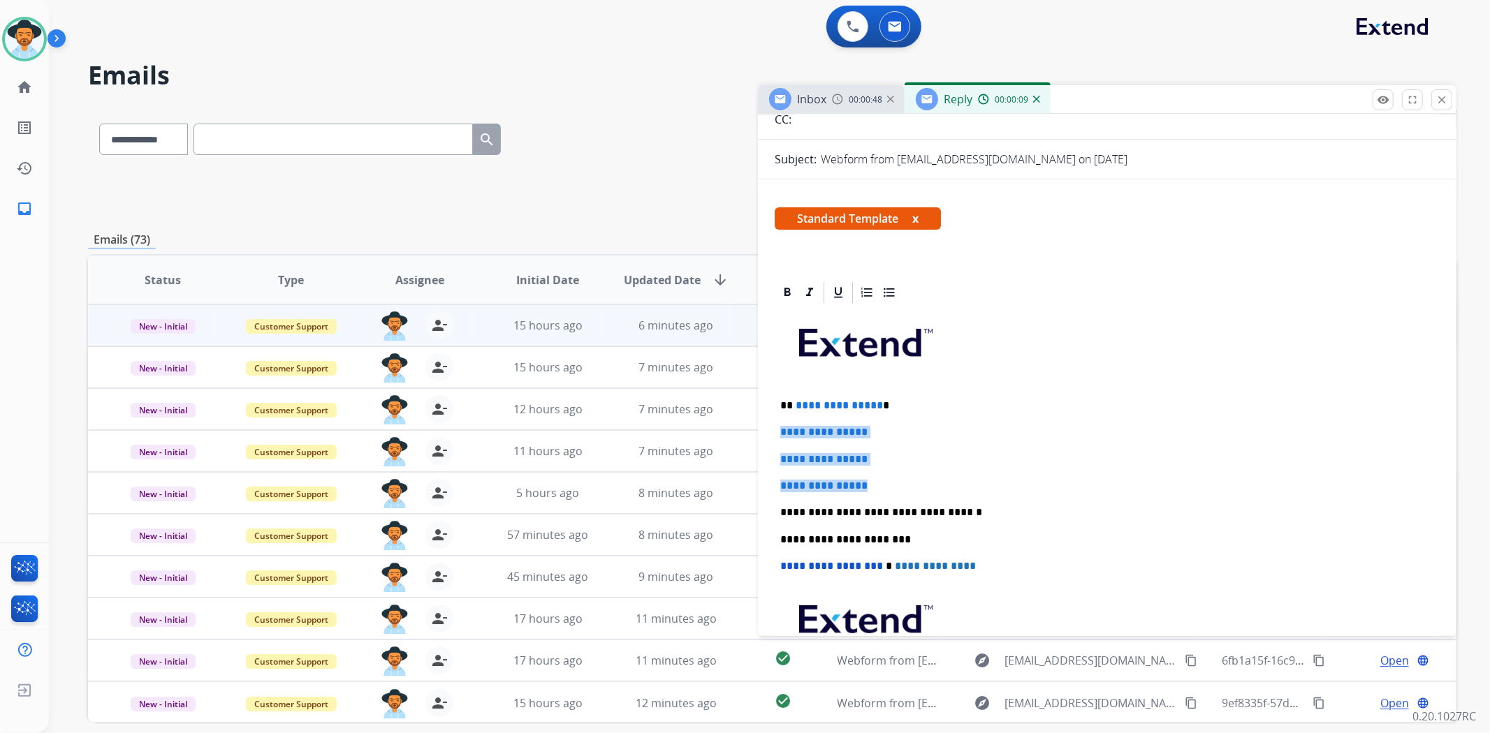
drag, startPoint x: 880, startPoint y: 485, endPoint x: 765, endPoint y: 431, distance: 127.2
click at [765, 431] on div "**********" at bounding box center [1107, 557] width 698 height 555
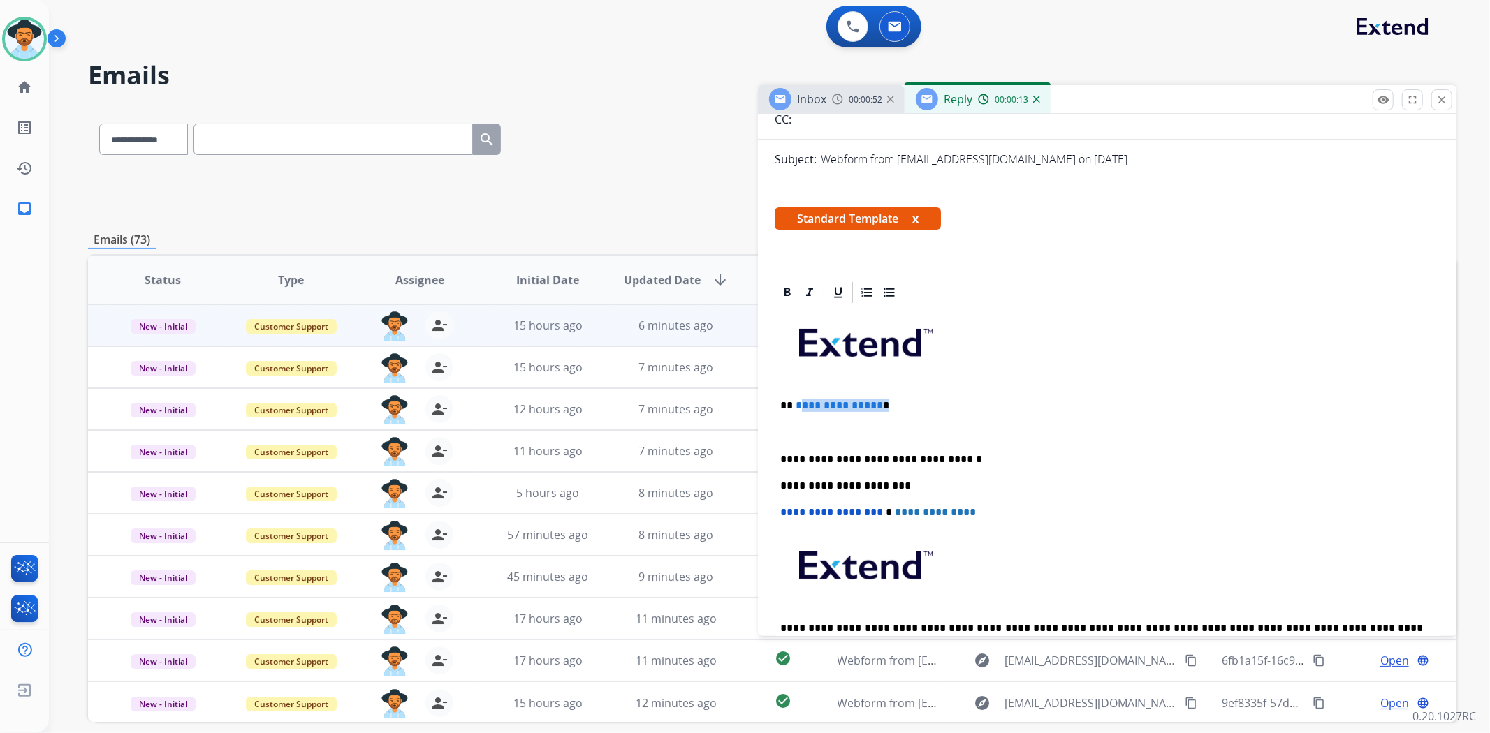
drag, startPoint x: 899, startPoint y: 402, endPoint x: 799, endPoint y: 394, distance: 100.2
click at [799, 394] on div "**********" at bounding box center [1107, 498] width 665 height 387
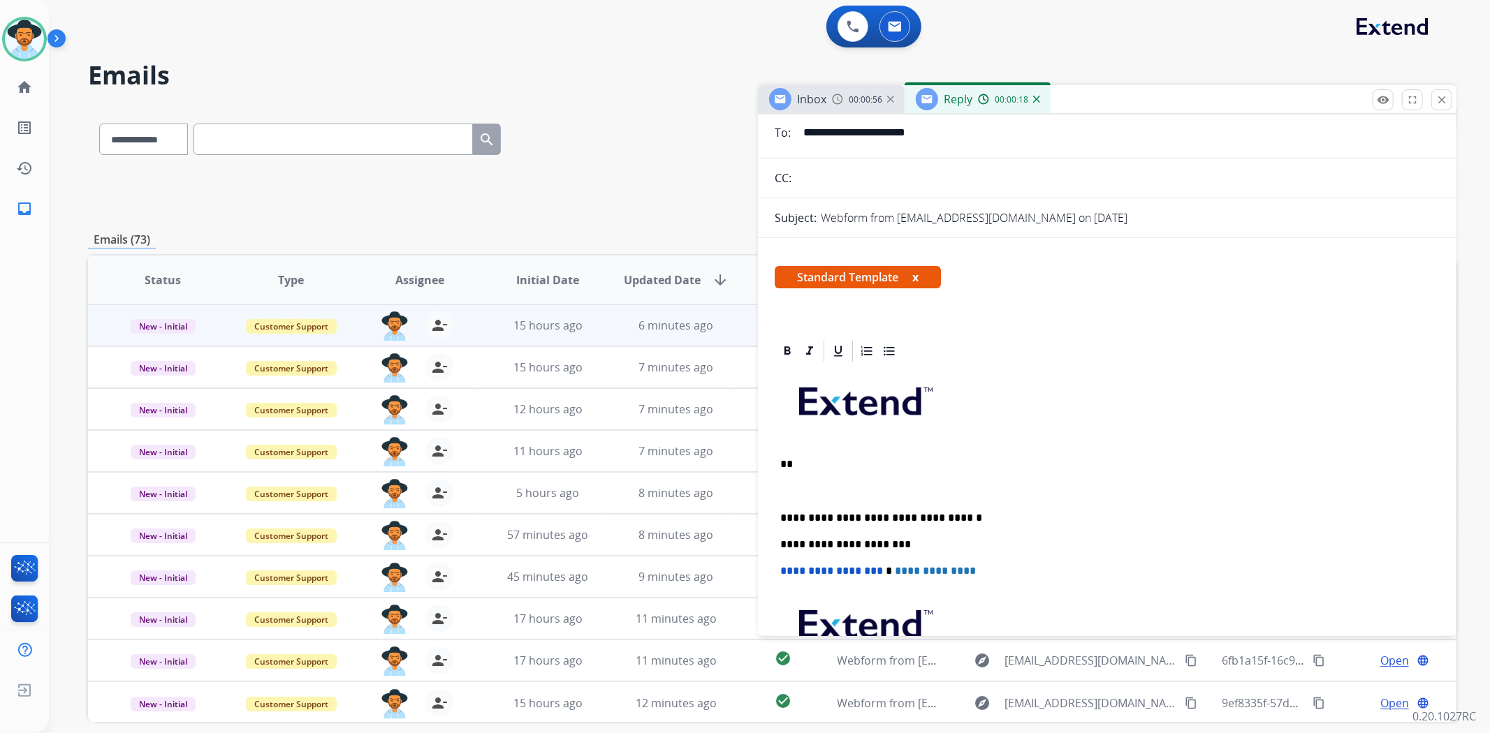
scroll to position [0, 0]
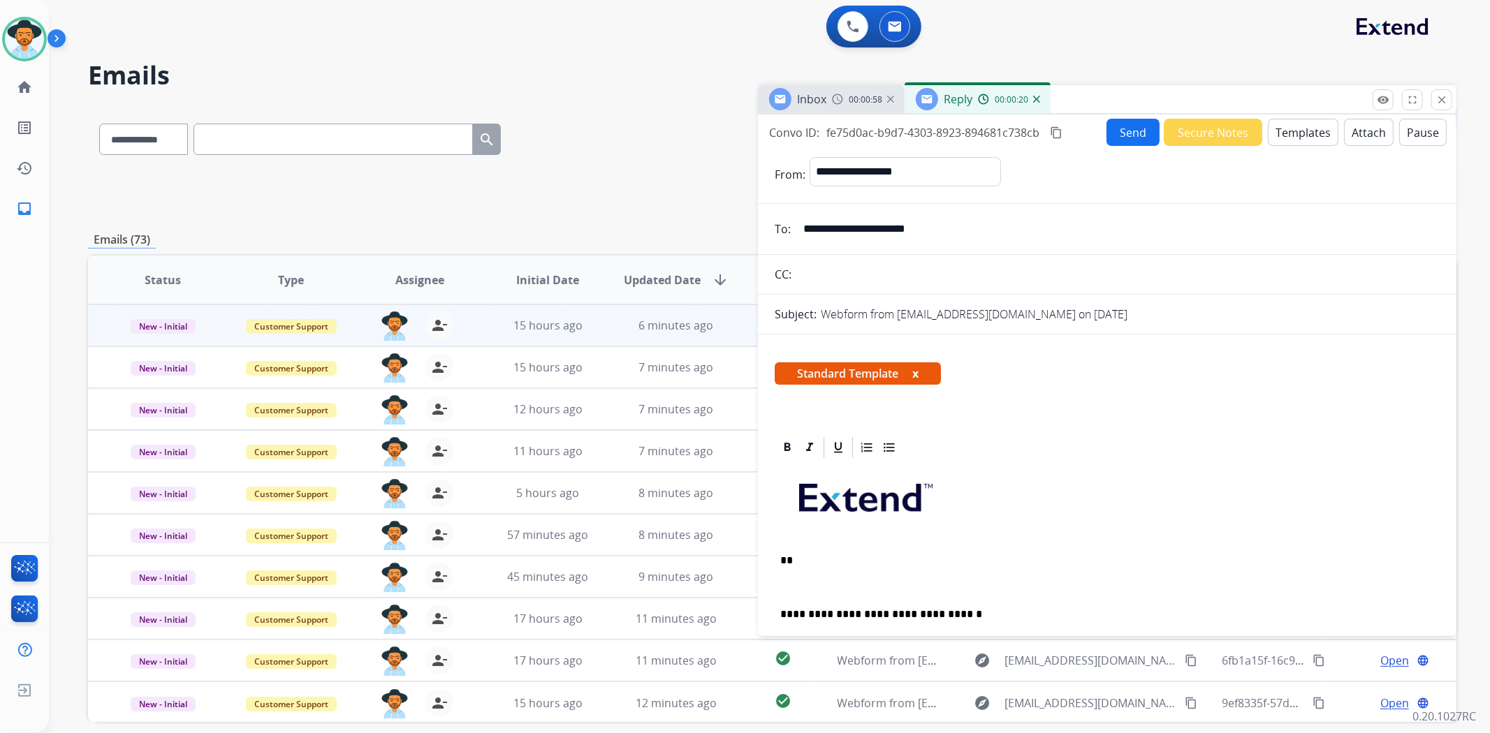
drag, startPoint x: 971, startPoint y: 228, endPoint x: 788, endPoint y: 212, distance: 183.8
click at [788, 212] on form "**********" at bounding box center [1107, 547] width 698 height 802
click at [1278, 128] on button "Templates" at bounding box center [1303, 132] width 71 height 27
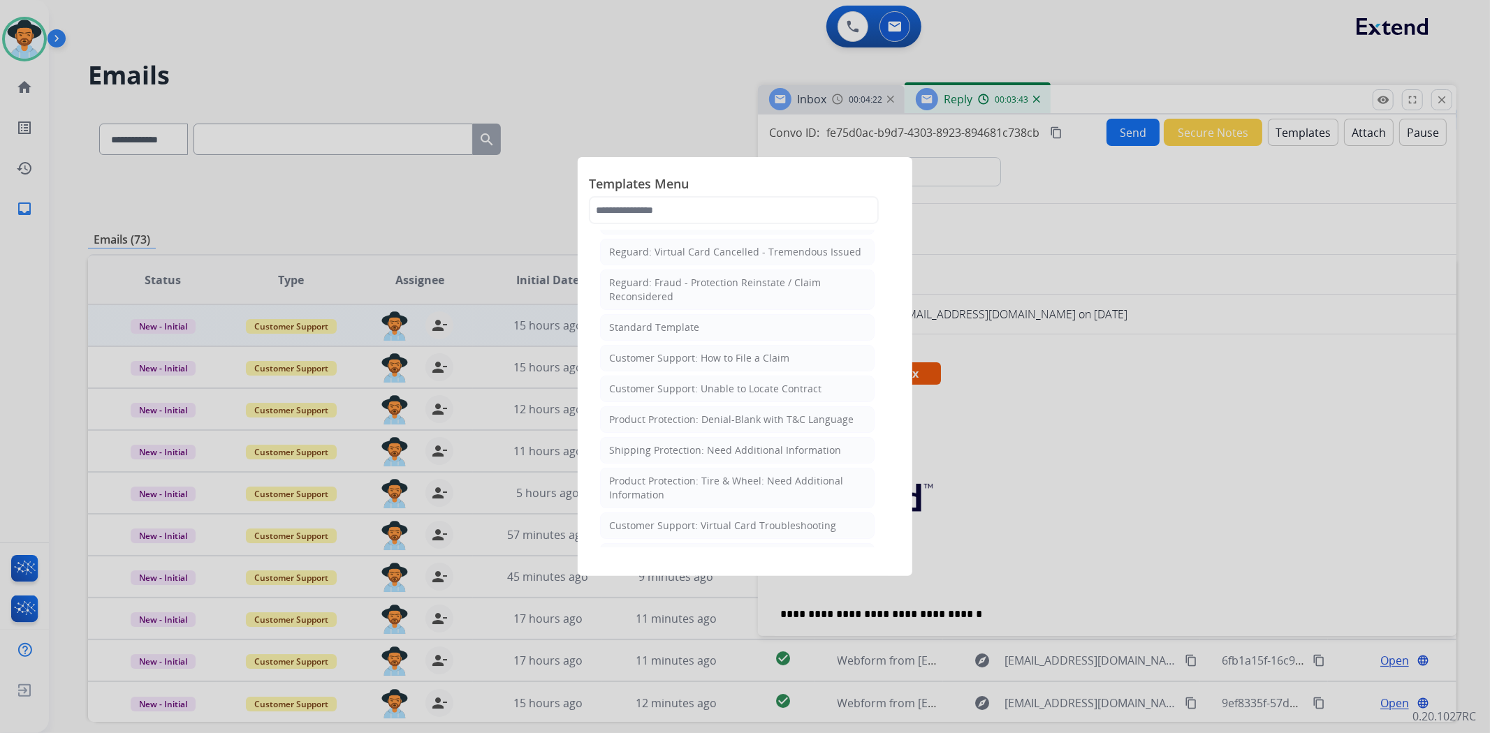
scroll to position [155, 0]
click at [768, 413] on div "Product Protection: Denial-Blank with T&C Language" at bounding box center [731, 414] width 244 height 14
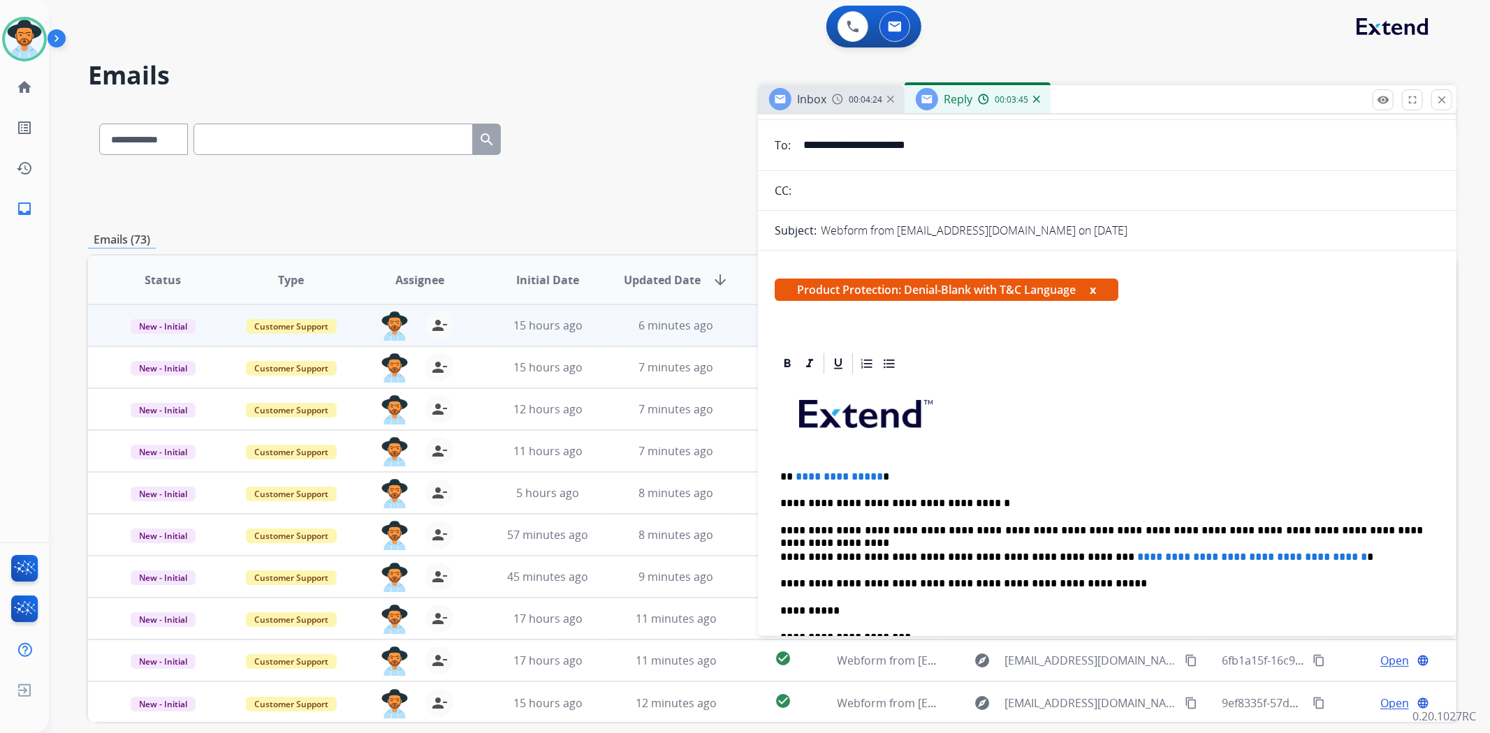
scroll to position [233, 0]
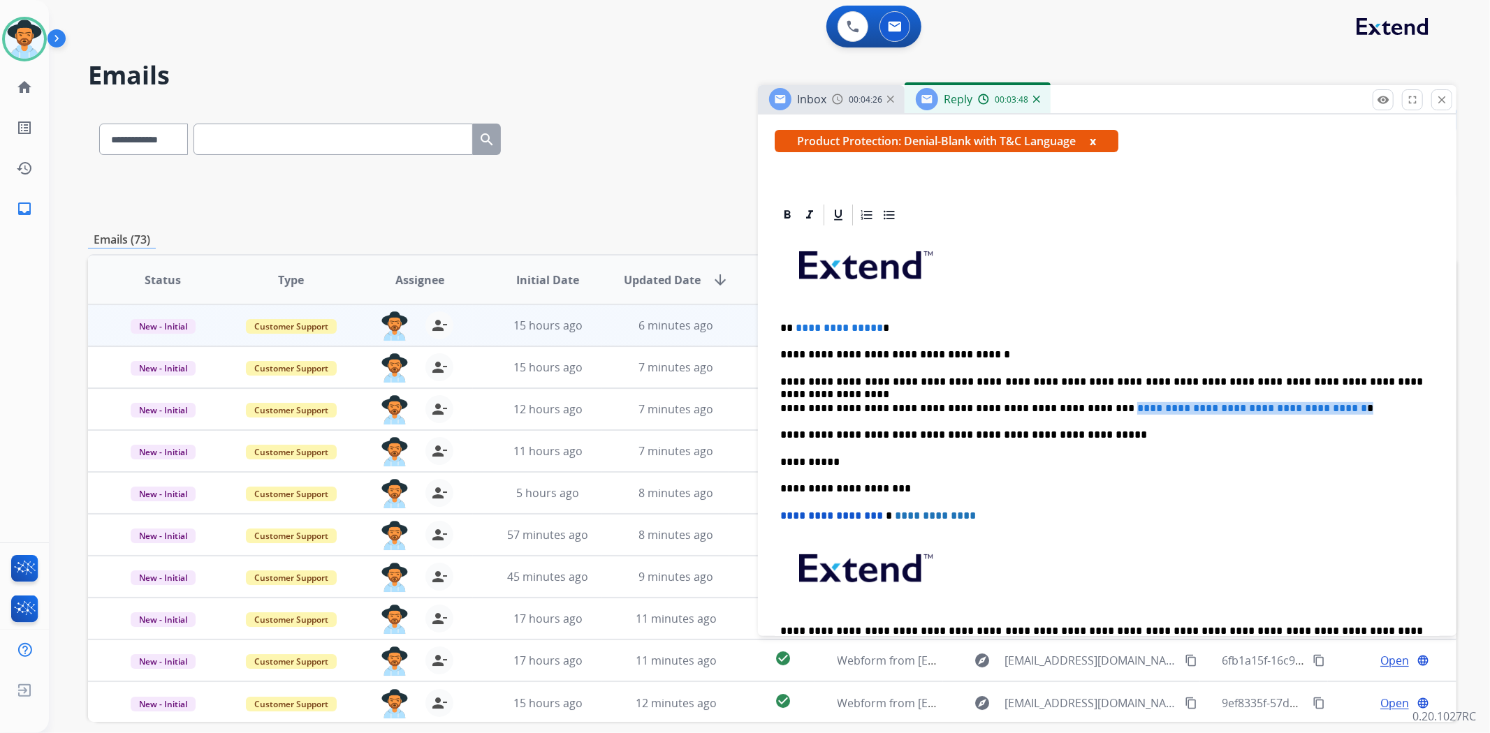
drag, startPoint x: 1310, startPoint y: 403, endPoint x: 1065, endPoint y: 401, distance: 245.2
click at [1065, 402] on p "**********" at bounding box center [1101, 408] width 643 height 13
click at [1079, 402] on p "**********" at bounding box center [1101, 408] width 643 height 13
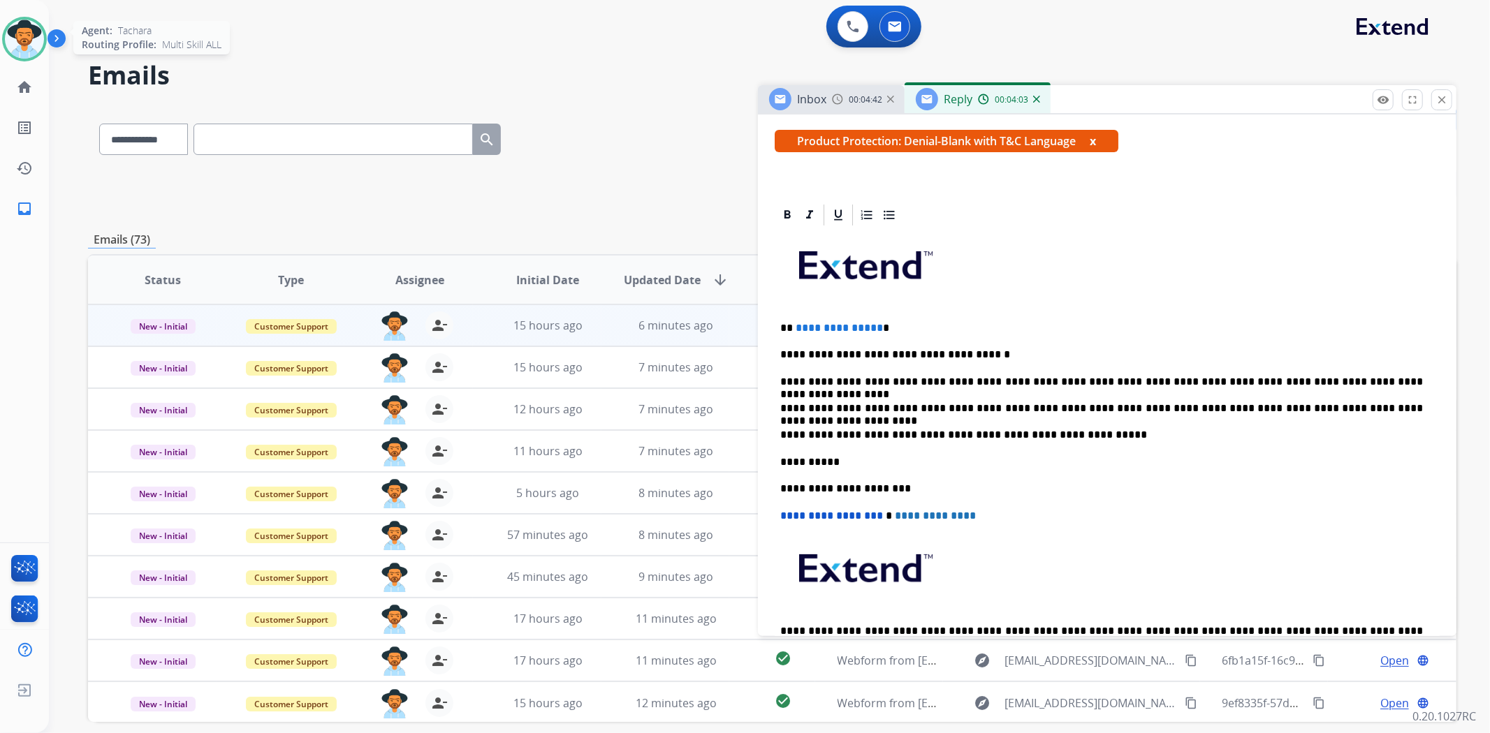
click at [21, 36] on img at bounding box center [24, 39] width 39 height 39
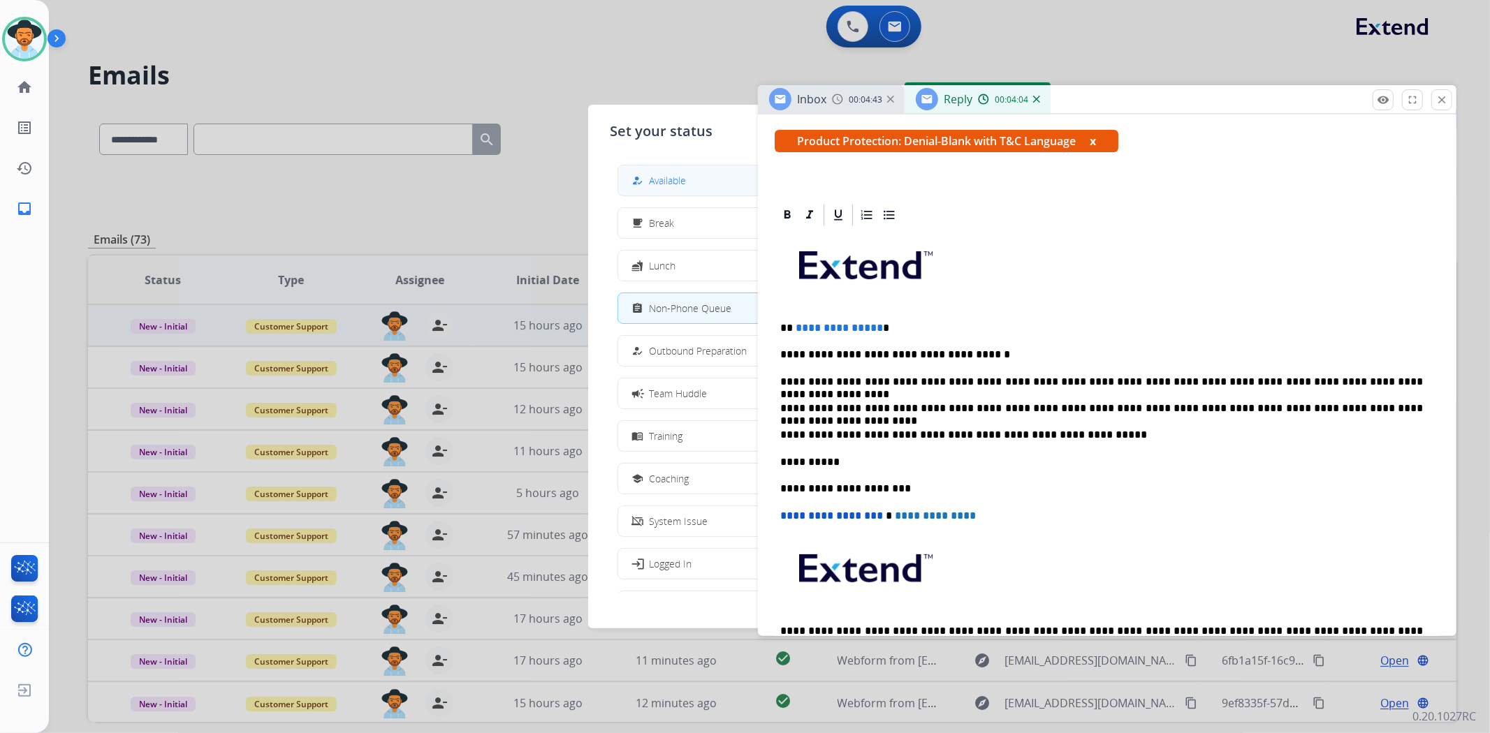
click at [680, 187] on div "how_to_reg Available" at bounding box center [657, 181] width 57 height 17
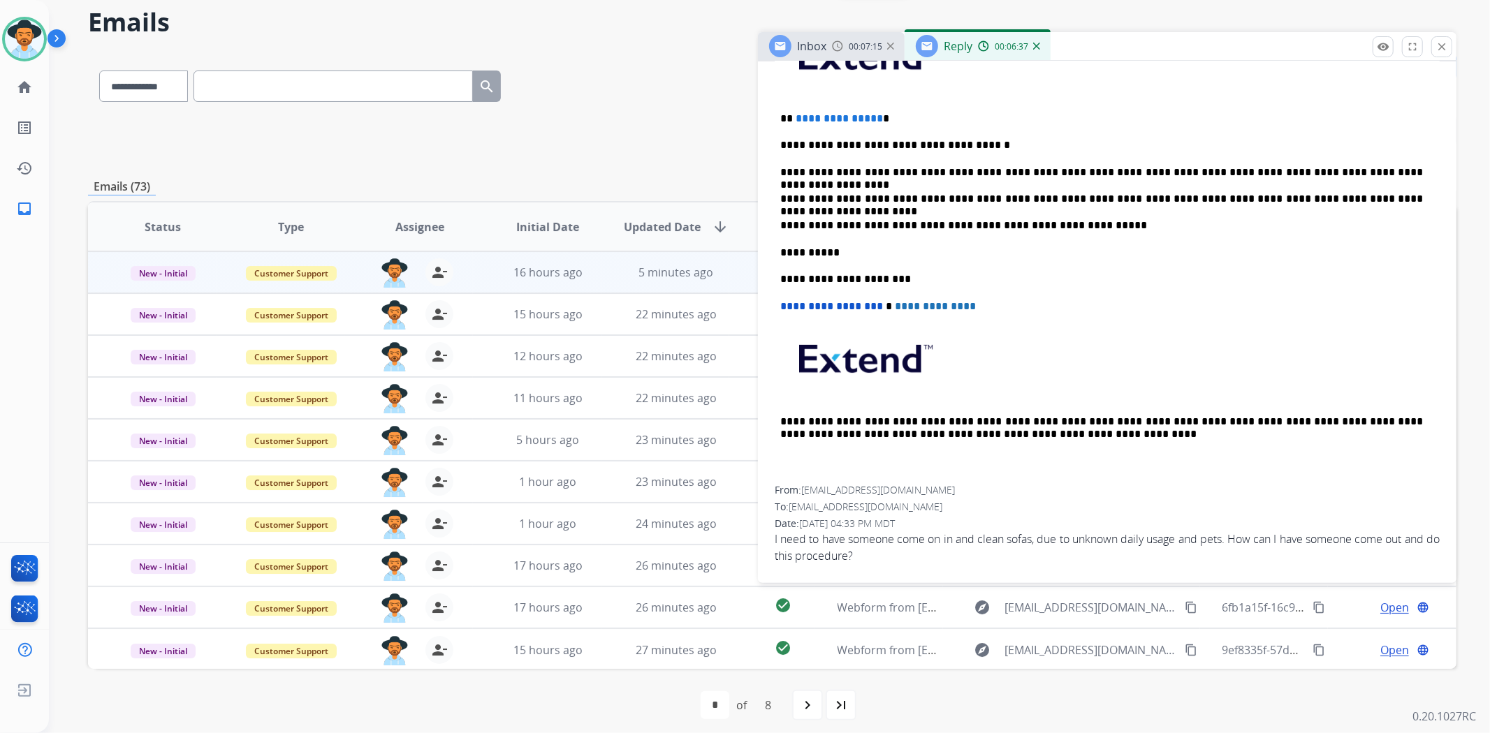
scroll to position [61, 0]
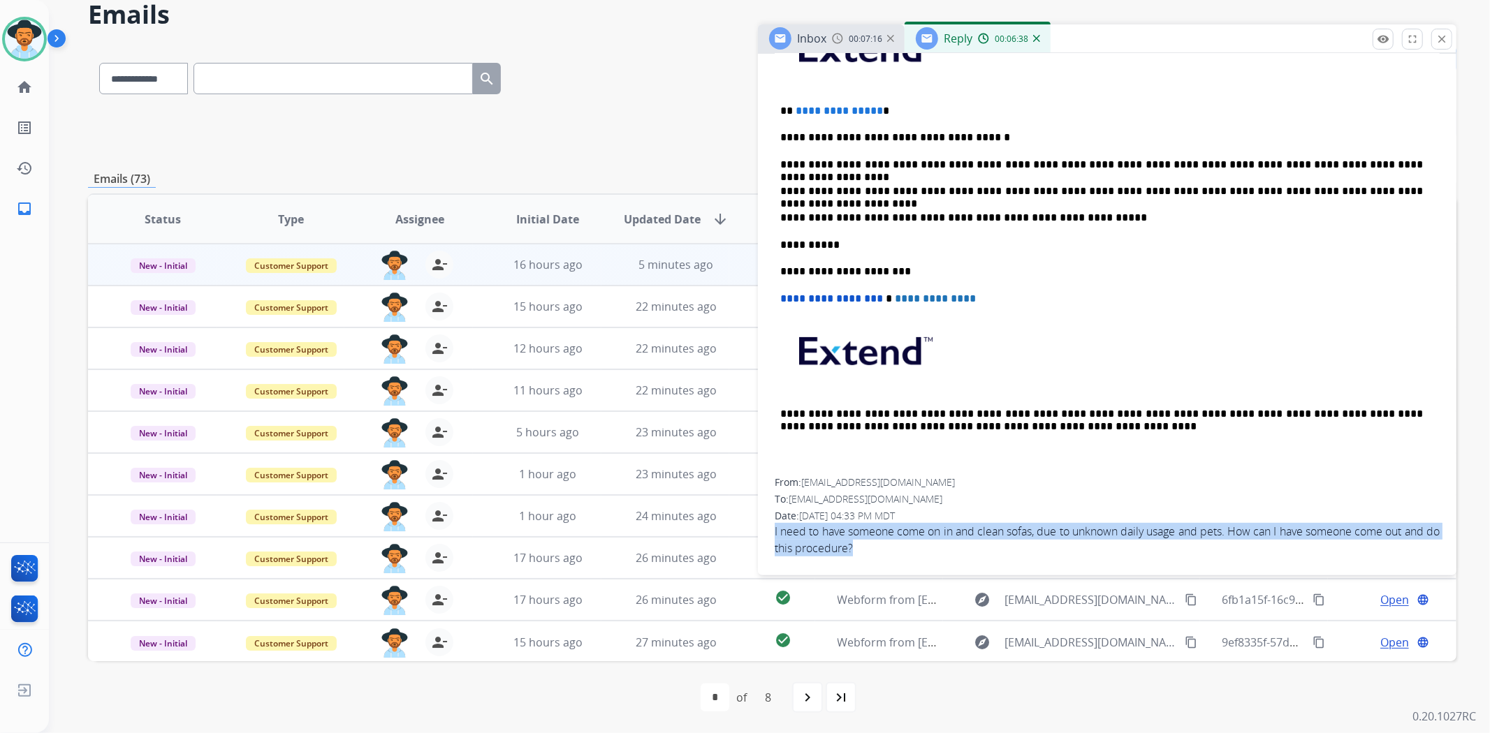
drag, startPoint x: 905, startPoint y: 542, endPoint x: 774, endPoint y: 526, distance: 132.3
click at [775, 526] on span "I need to have someone come on in and clean sofas, due to unknown daily usage a…" at bounding box center [1107, 540] width 665 height 34
copy span "I need to have someone come on in and clean sofas, due to unknown daily usage a…"
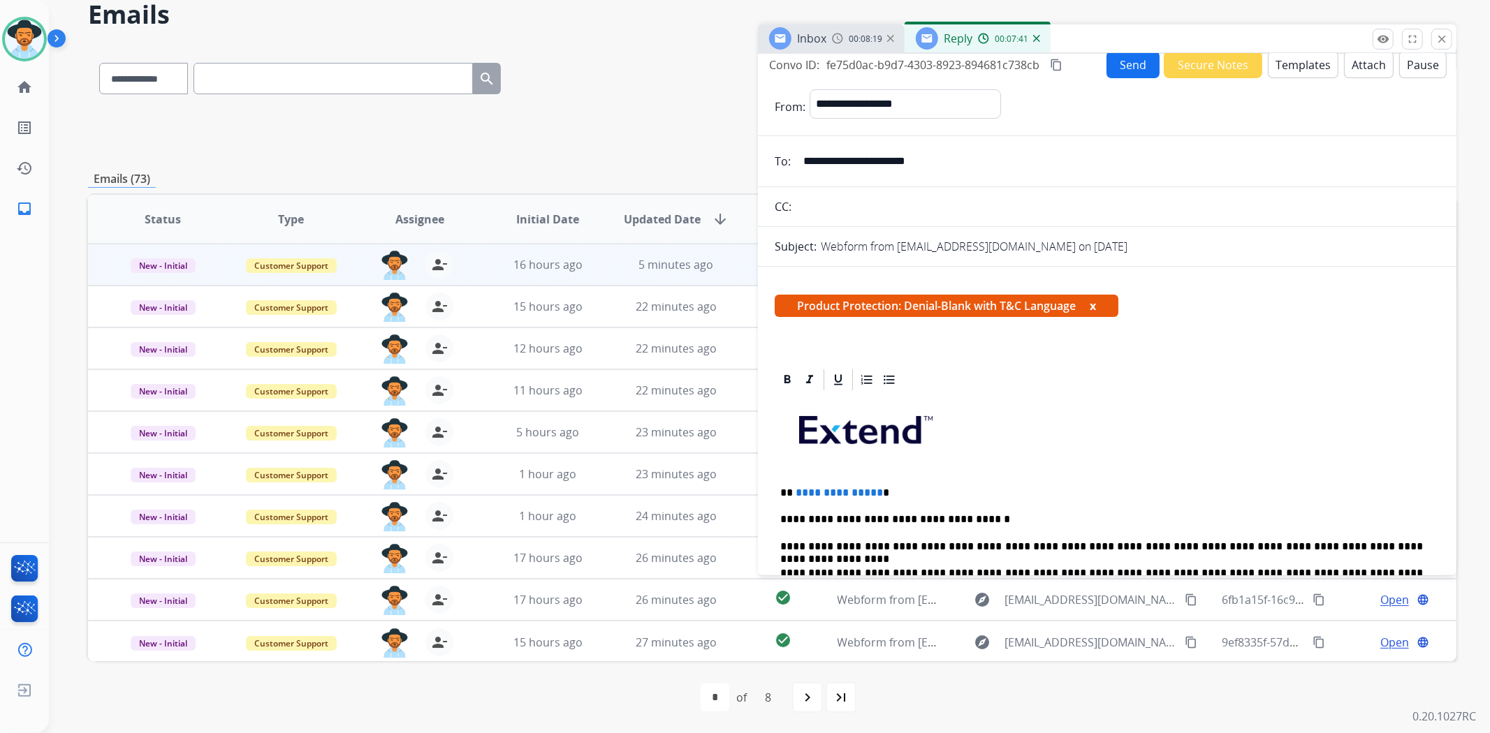
scroll to position [0, 0]
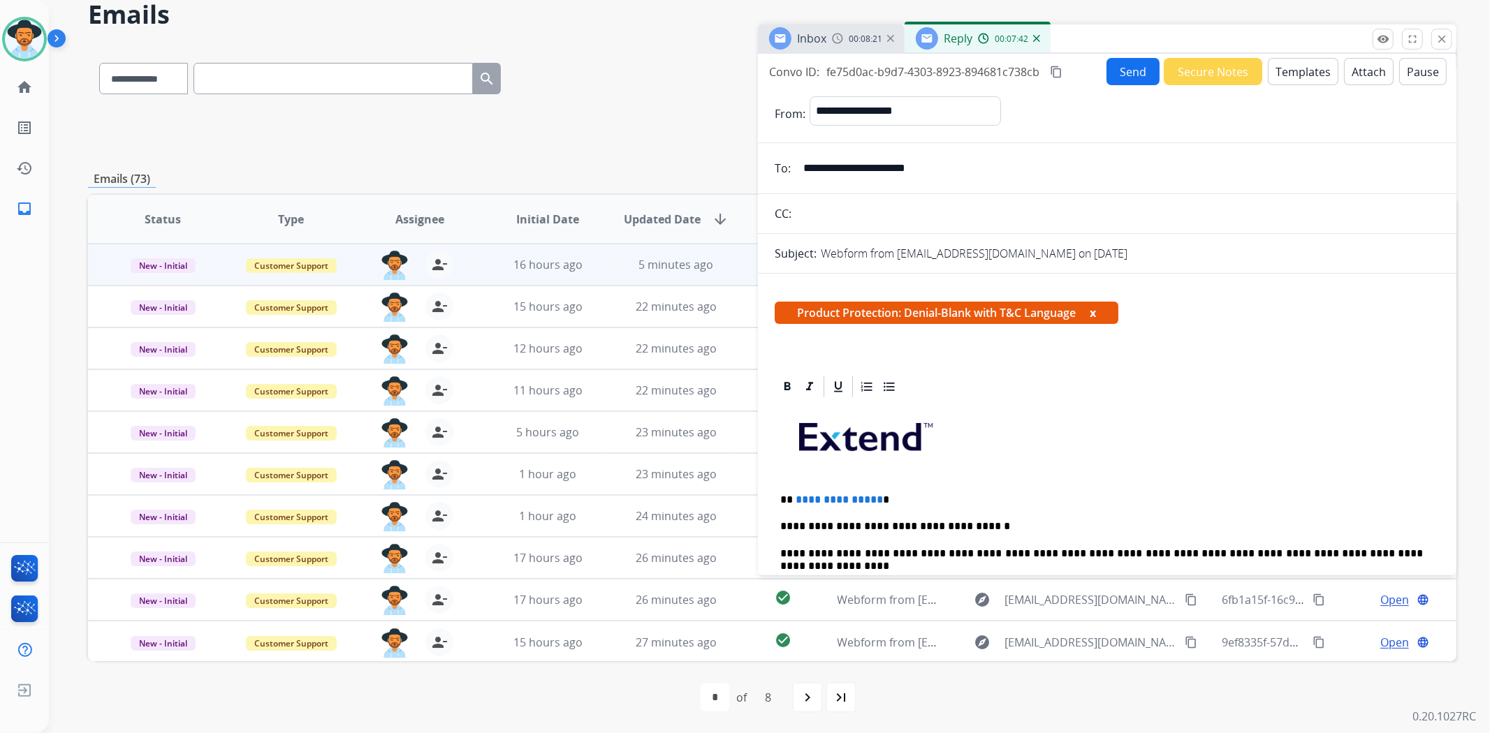
click at [1055, 66] on mat-icon "content_copy" at bounding box center [1056, 72] width 13 height 13
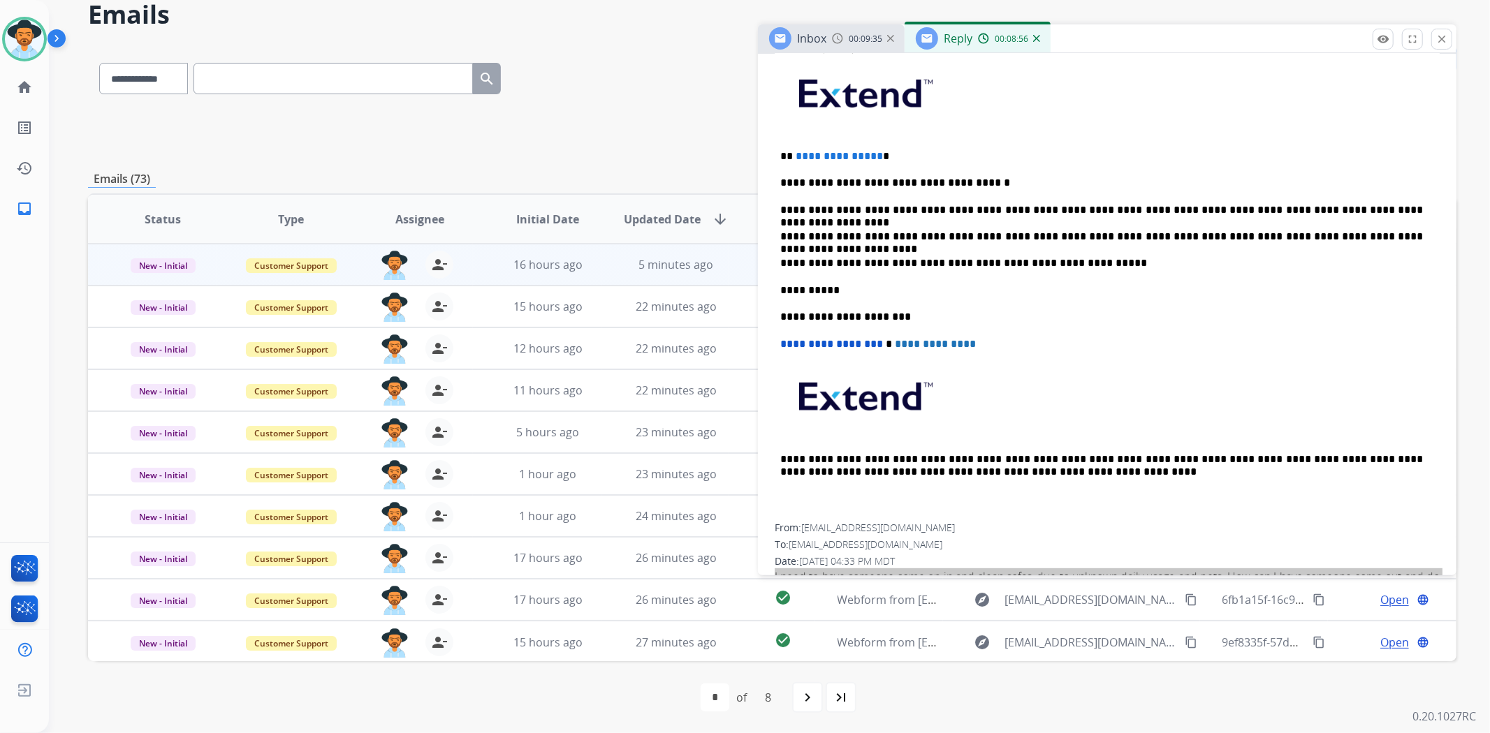
scroll to position [389, 0]
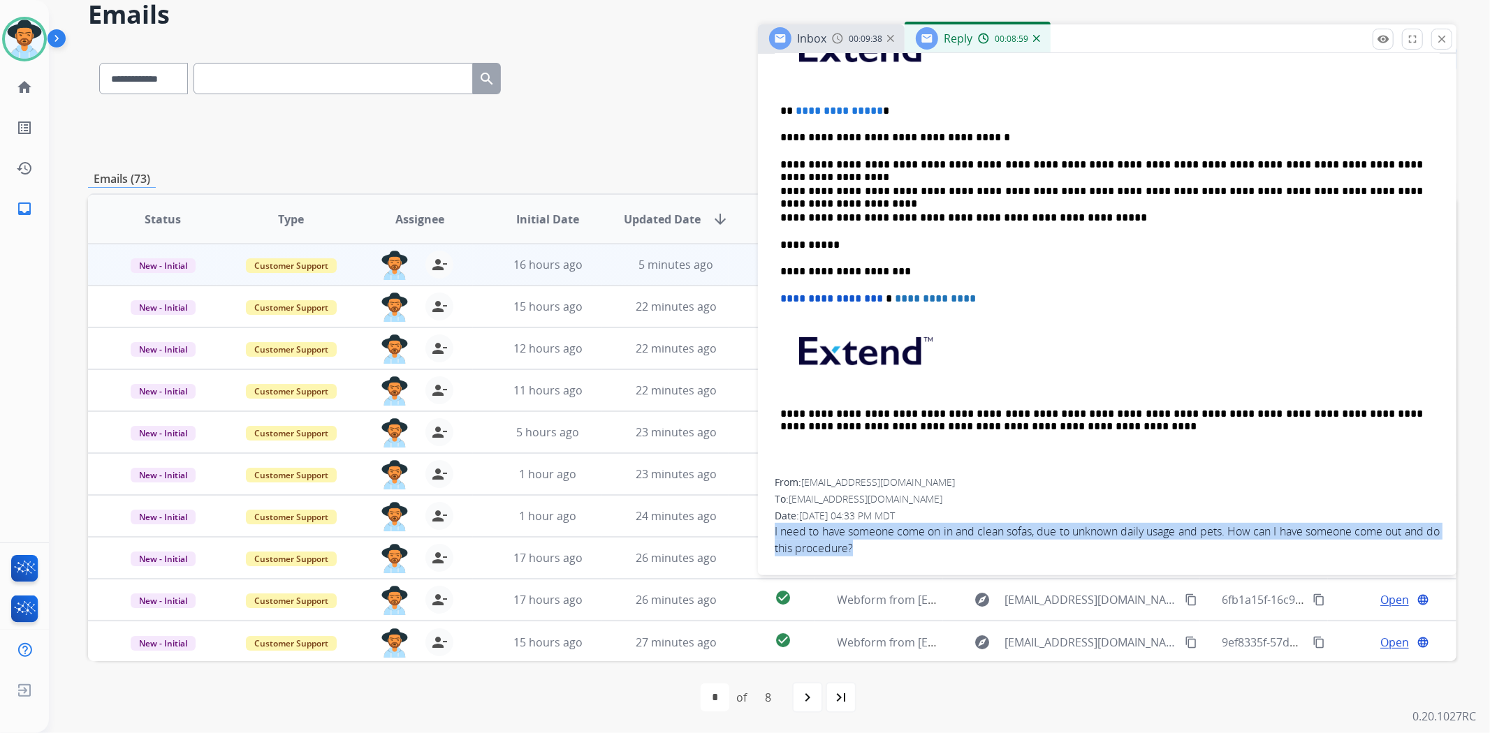
click at [1004, 553] on div "From: [EMAIL_ADDRESS][DOMAIN_NAME] To: [EMAIL_ADDRESS][DOMAIN_NAME] Date: [DATE…" at bounding box center [1107, 522] width 665 height 92
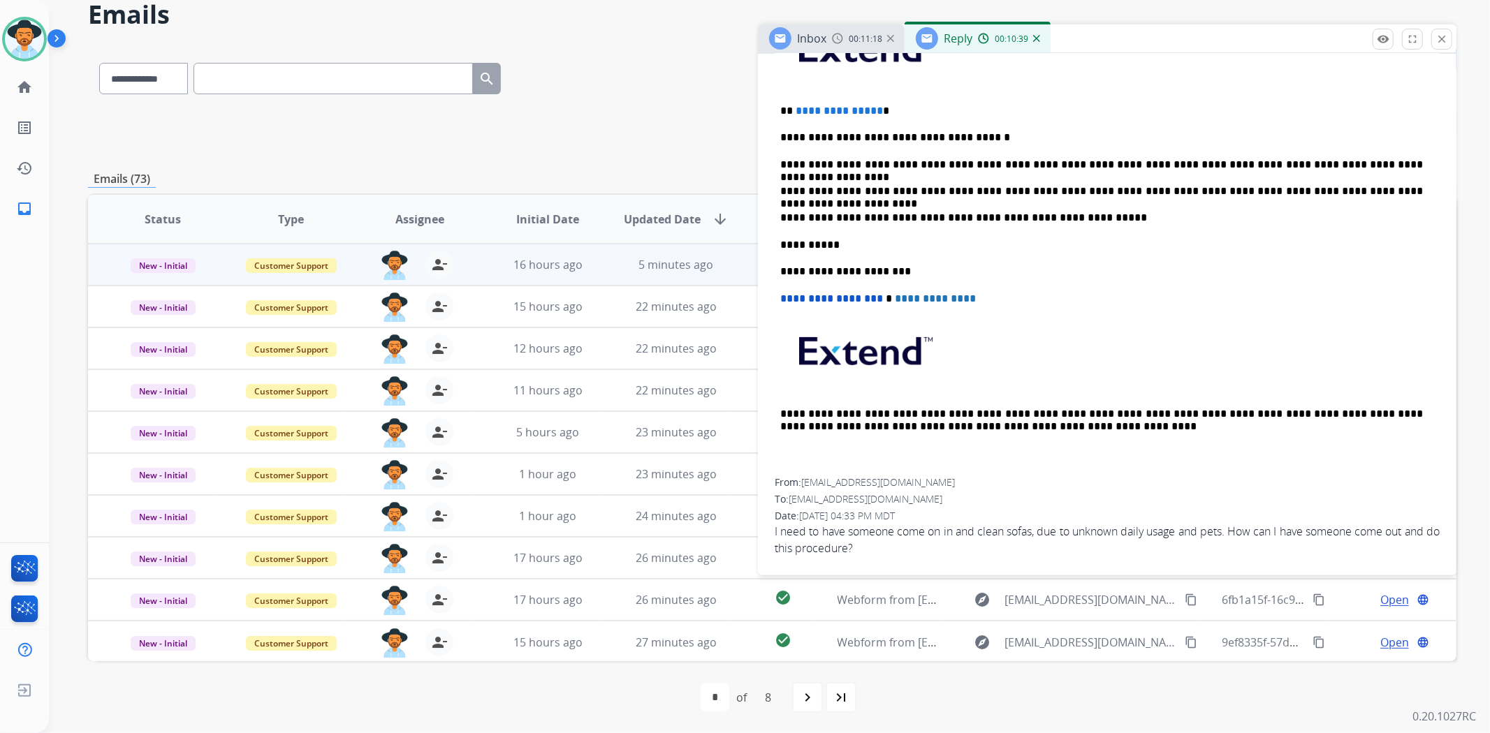
click at [550, 59] on div "**********" at bounding box center [772, 75] width 1368 height 61
drag, startPoint x: 905, startPoint y: 117, endPoint x: 794, endPoint y: 95, distance: 113.2
click at [794, 95] on div "**********" at bounding box center [1107, 244] width 665 height 468
click at [892, 87] on p at bounding box center [1107, 53] width 654 height 75
drag, startPoint x: 885, startPoint y: 108, endPoint x: 794, endPoint y: 98, distance: 91.3
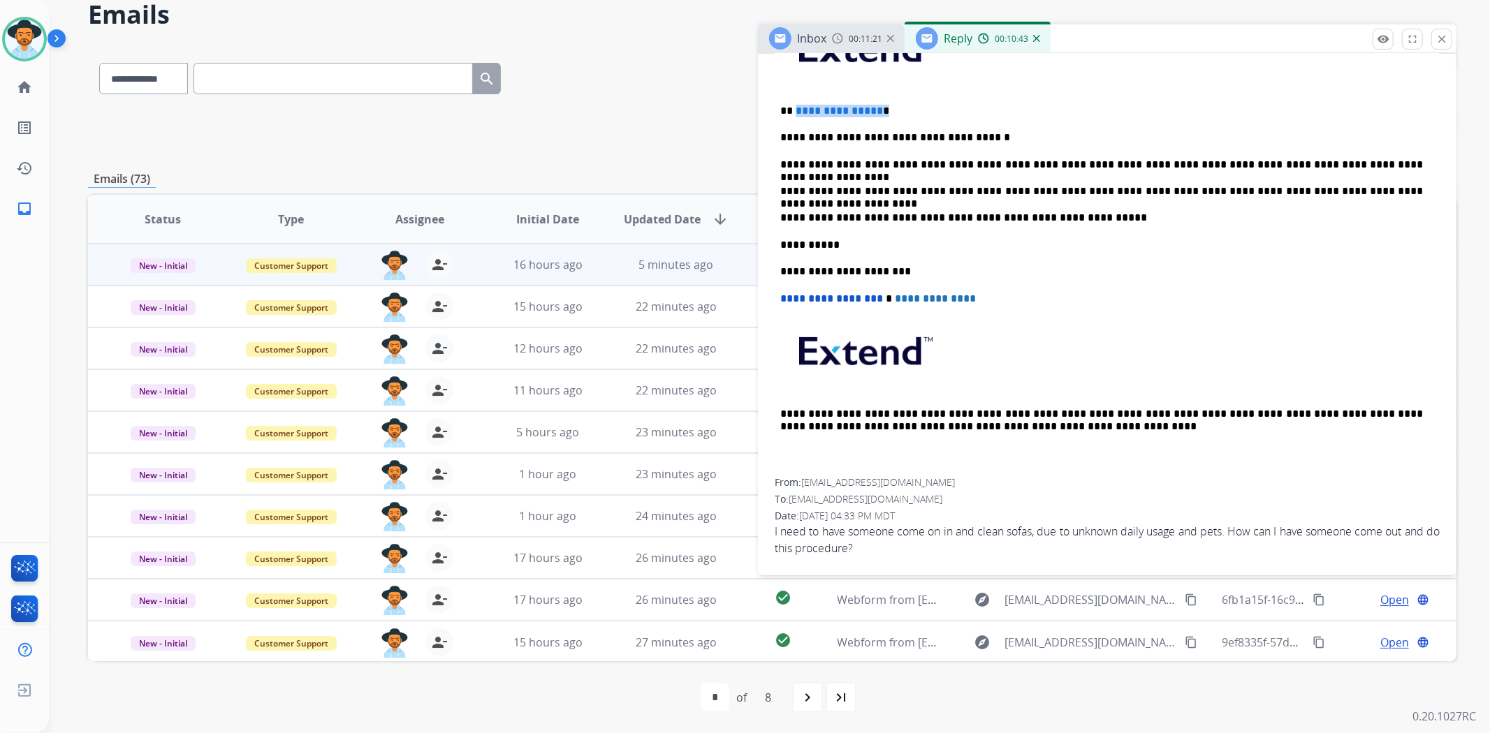
click at [794, 98] on div "**********" at bounding box center [1107, 244] width 665 height 468
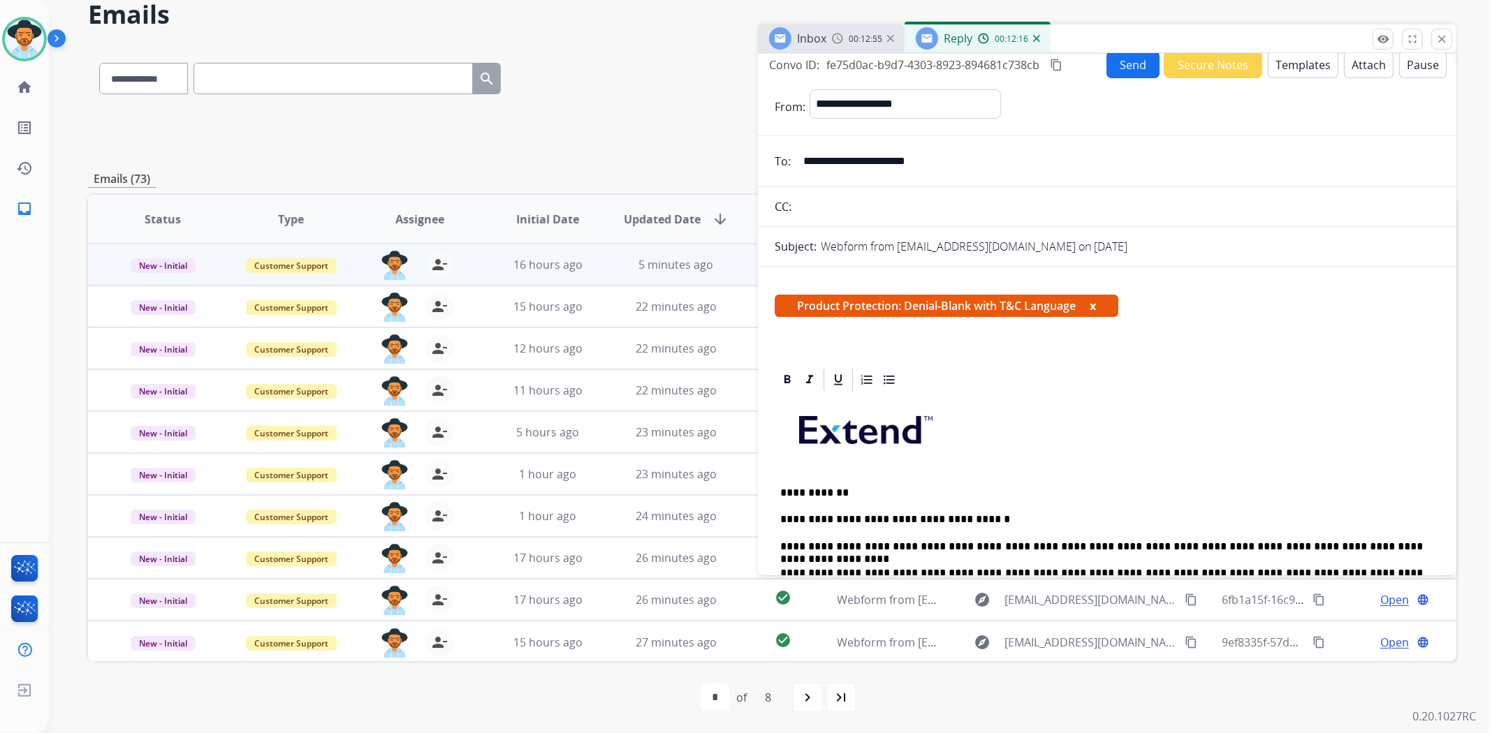
scroll to position [0, 0]
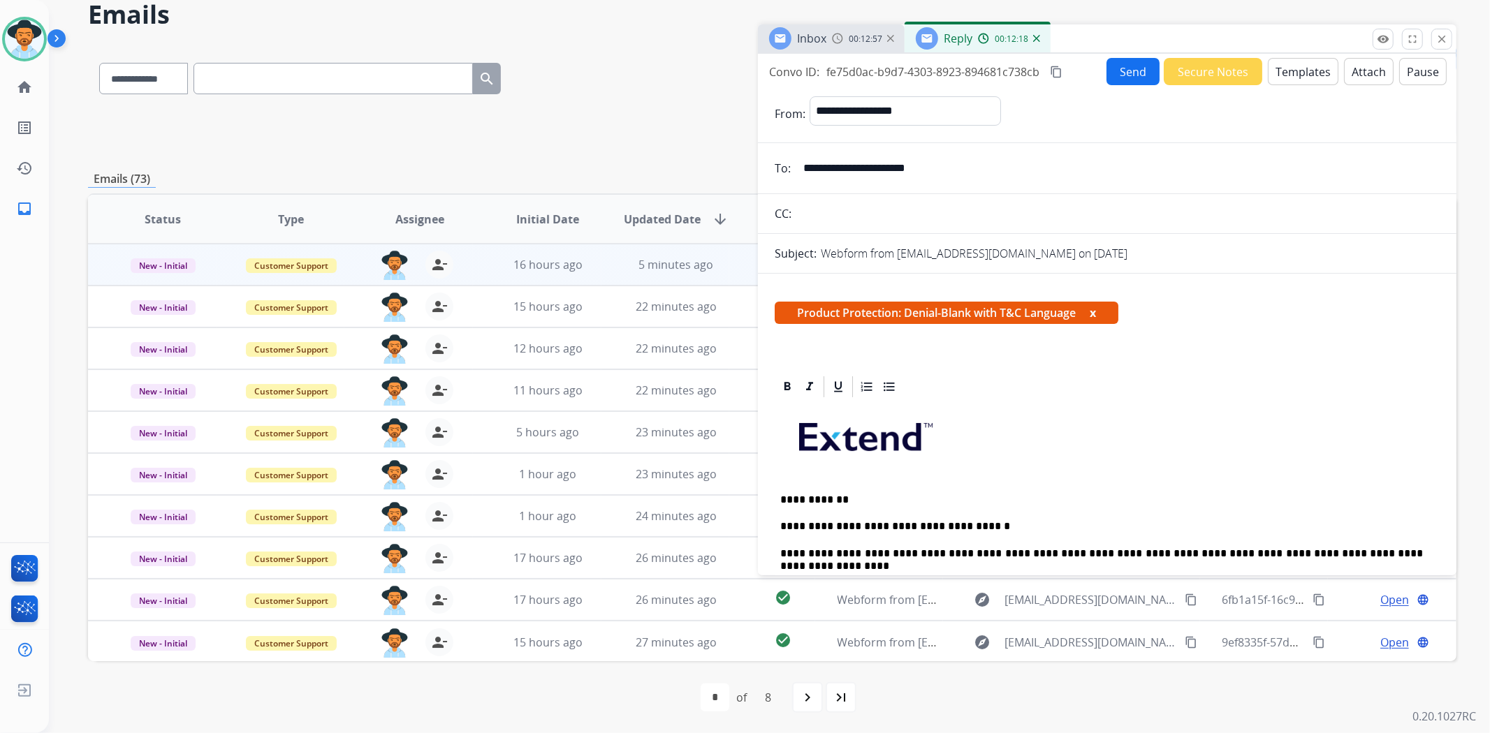
click at [1296, 68] on button "Templates" at bounding box center [1303, 71] width 71 height 27
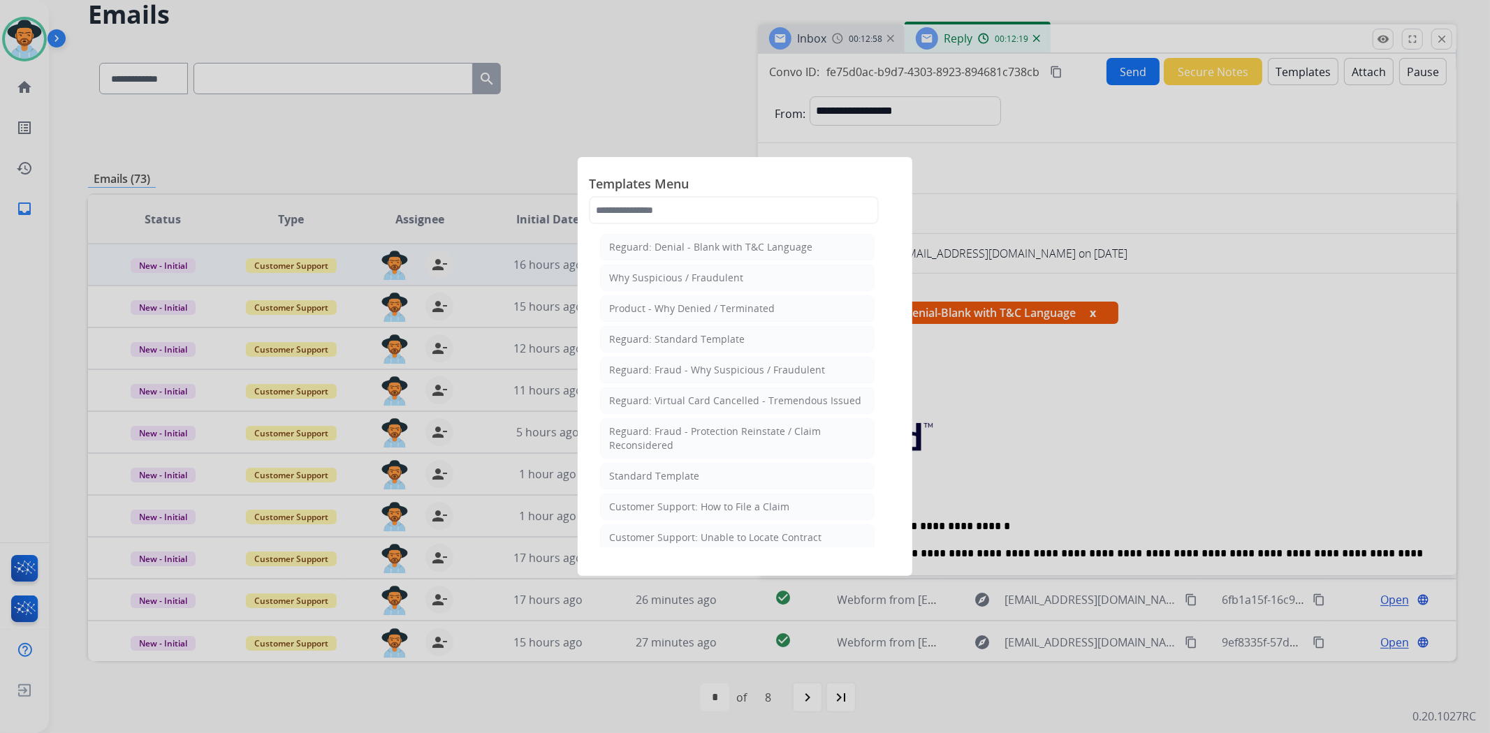
click at [1280, 231] on div at bounding box center [745, 366] width 1490 height 733
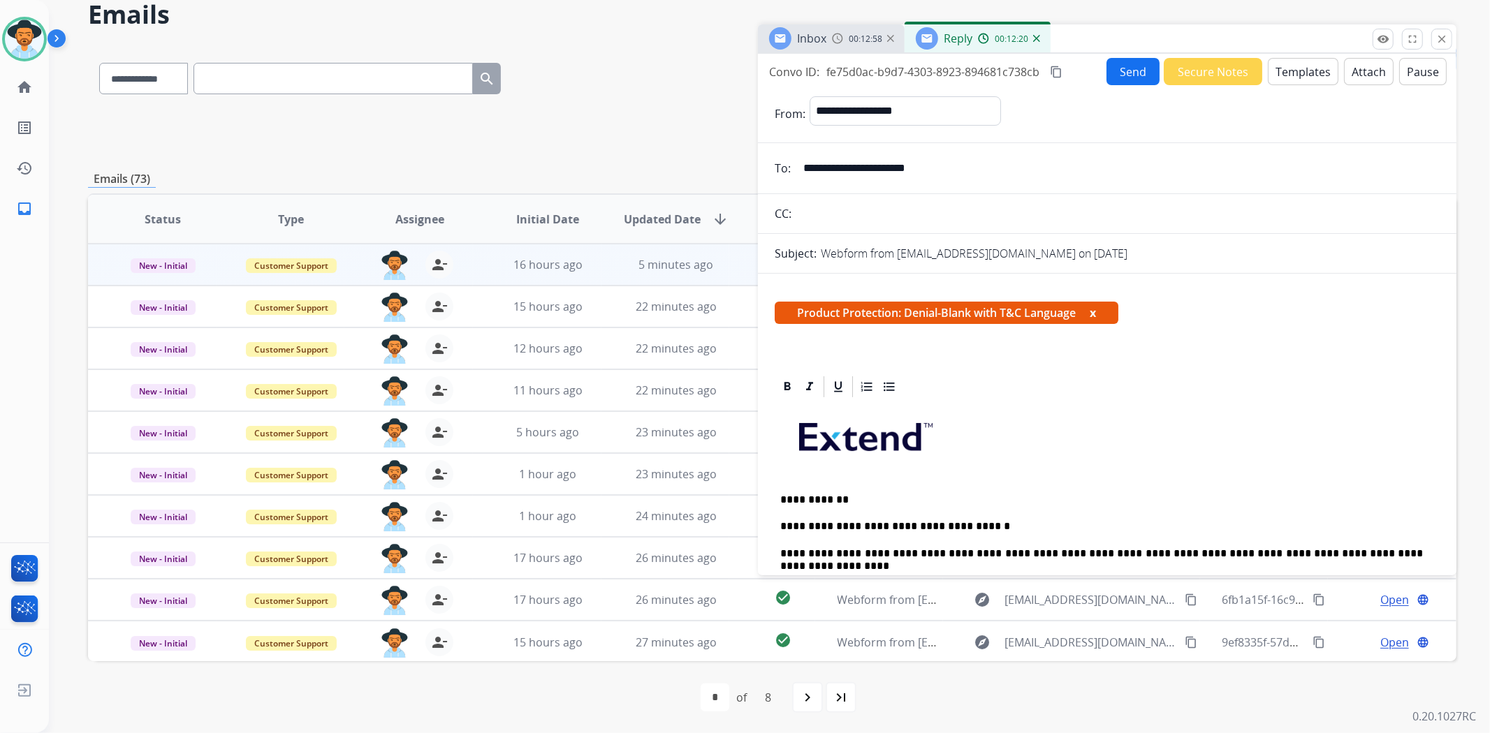
click at [1349, 73] on button "Attach" at bounding box center [1369, 71] width 50 height 27
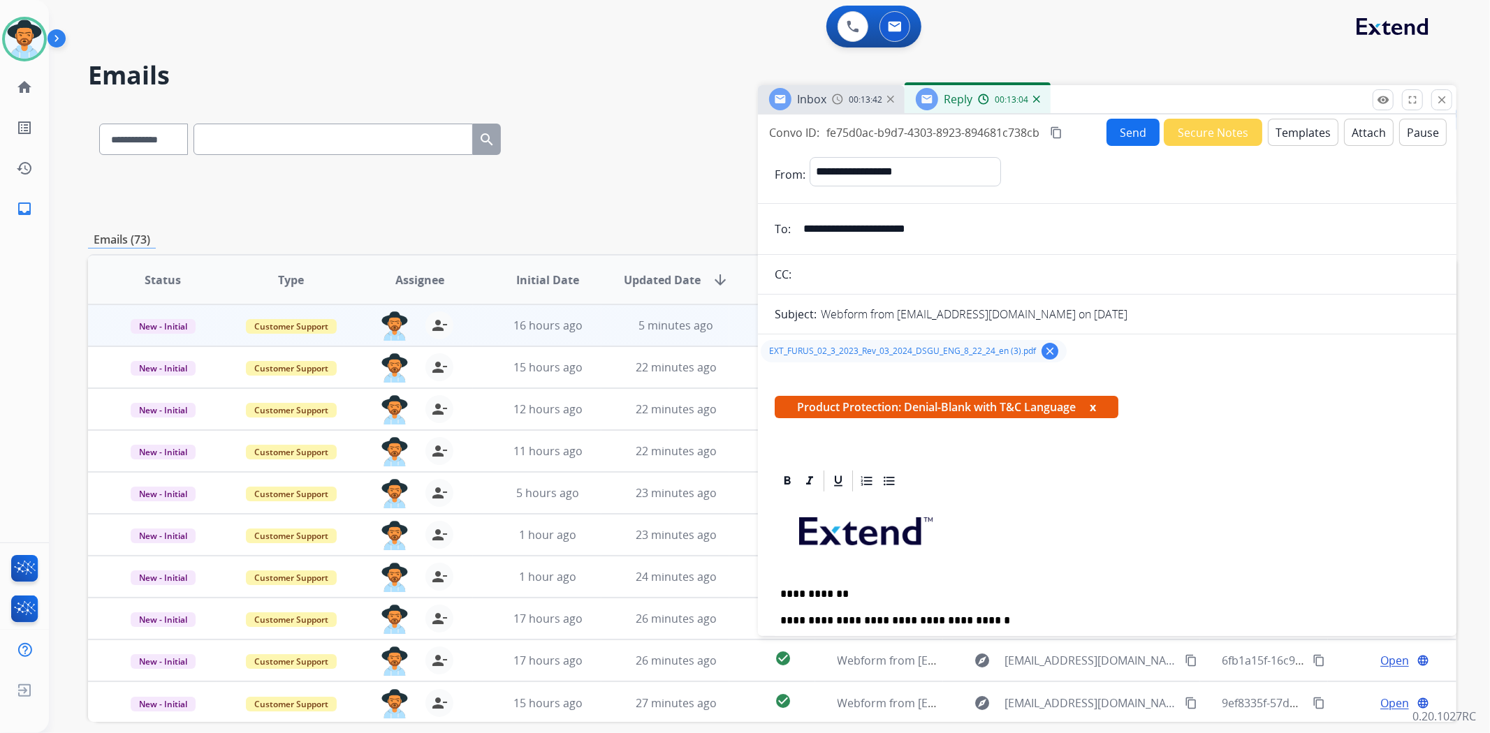
click at [1129, 134] on button "Send" at bounding box center [1132, 132] width 53 height 27
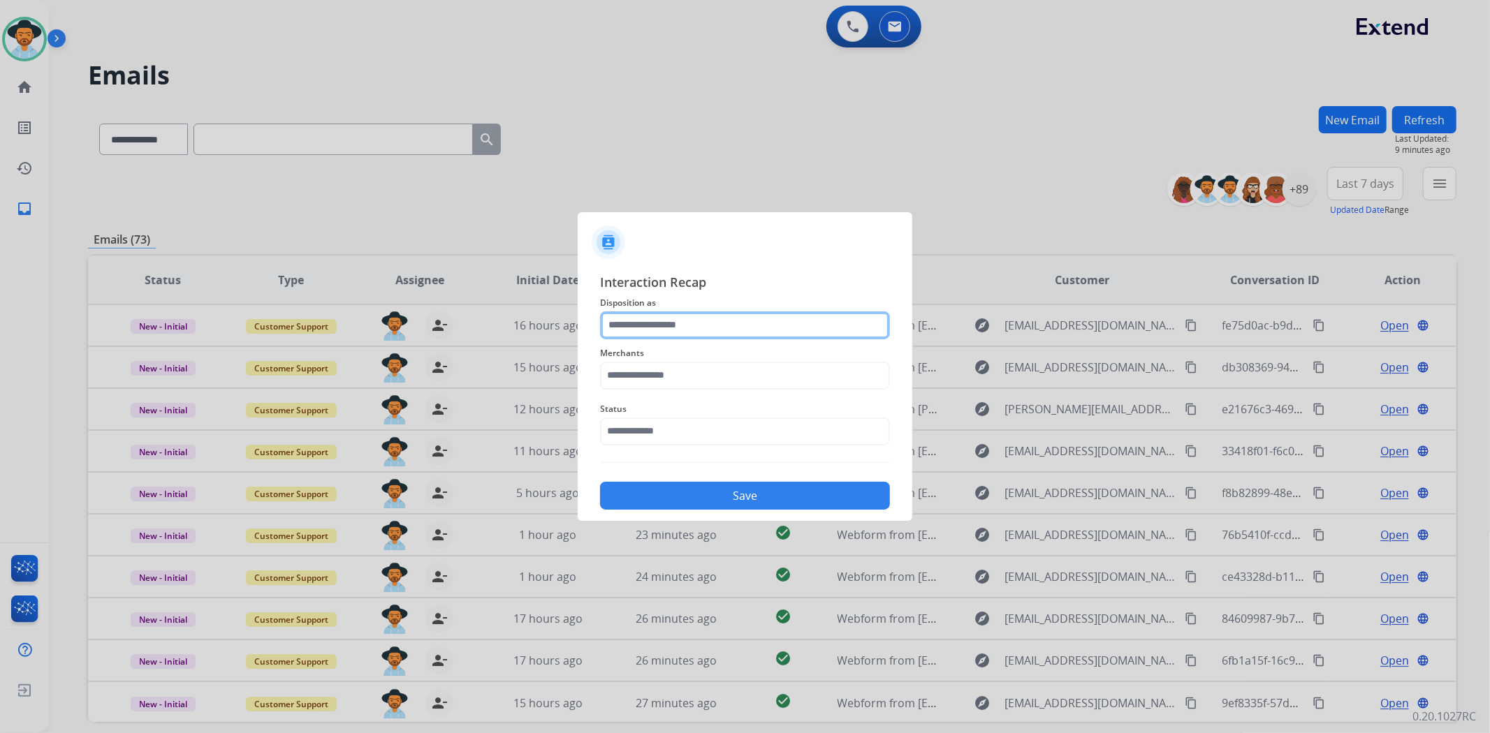
click at [646, 321] on input "text" at bounding box center [745, 326] width 290 height 28
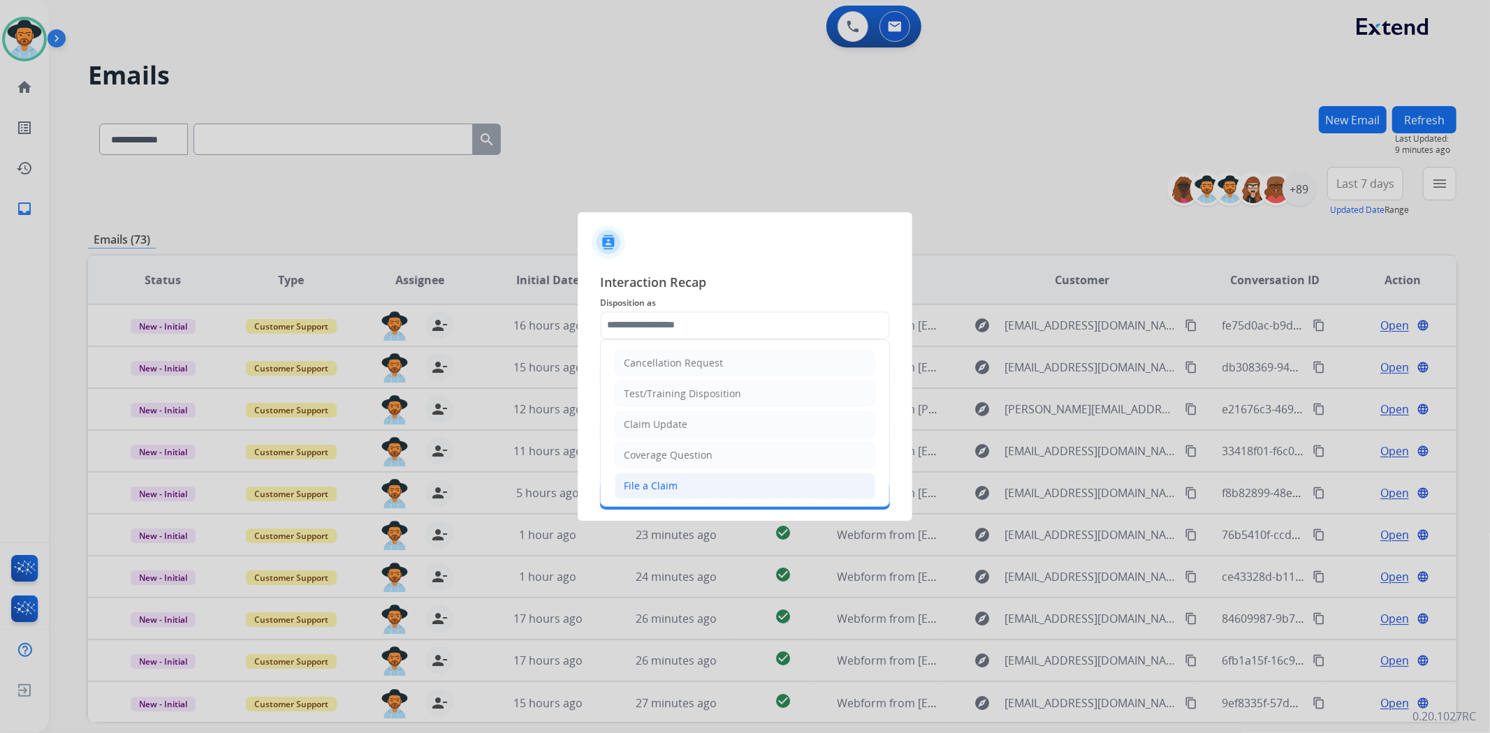
click at [682, 490] on li "File a Claim" at bounding box center [745, 486] width 261 height 27
type input "**********"
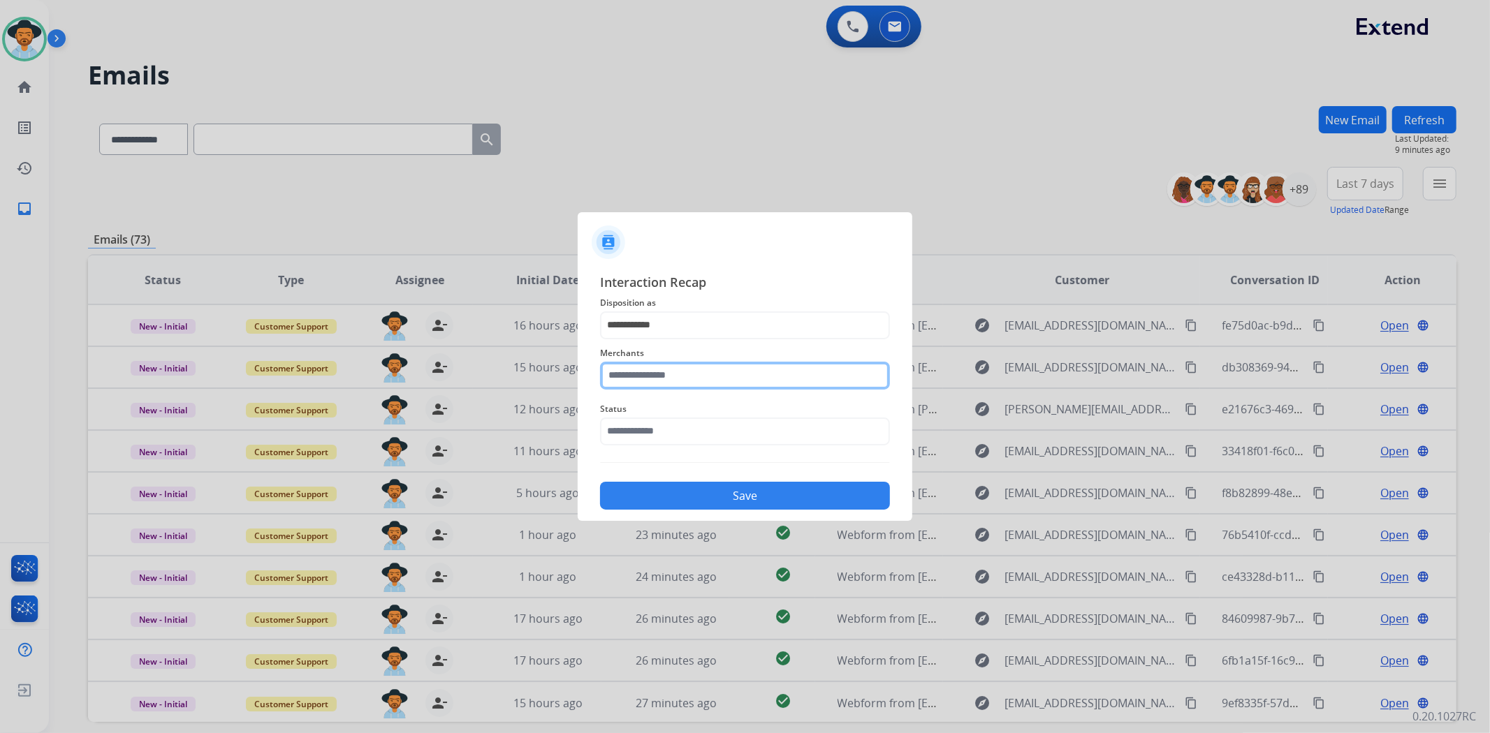
click at [668, 385] on input "text" at bounding box center [745, 376] width 290 height 28
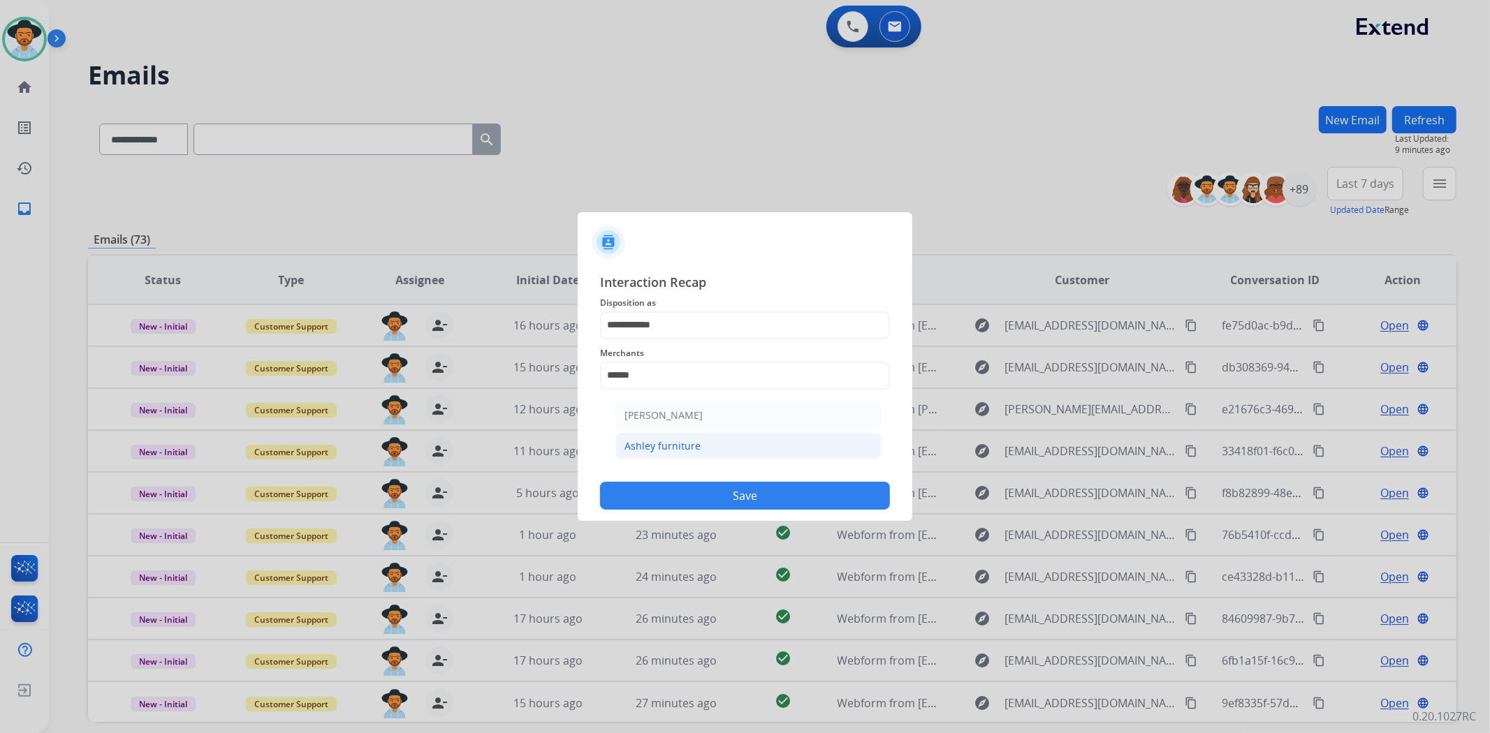
click at [754, 458] on li "Ashley furniture" at bounding box center [748, 446] width 266 height 27
type input "**********"
click at [692, 419] on input "text" at bounding box center [745, 432] width 290 height 28
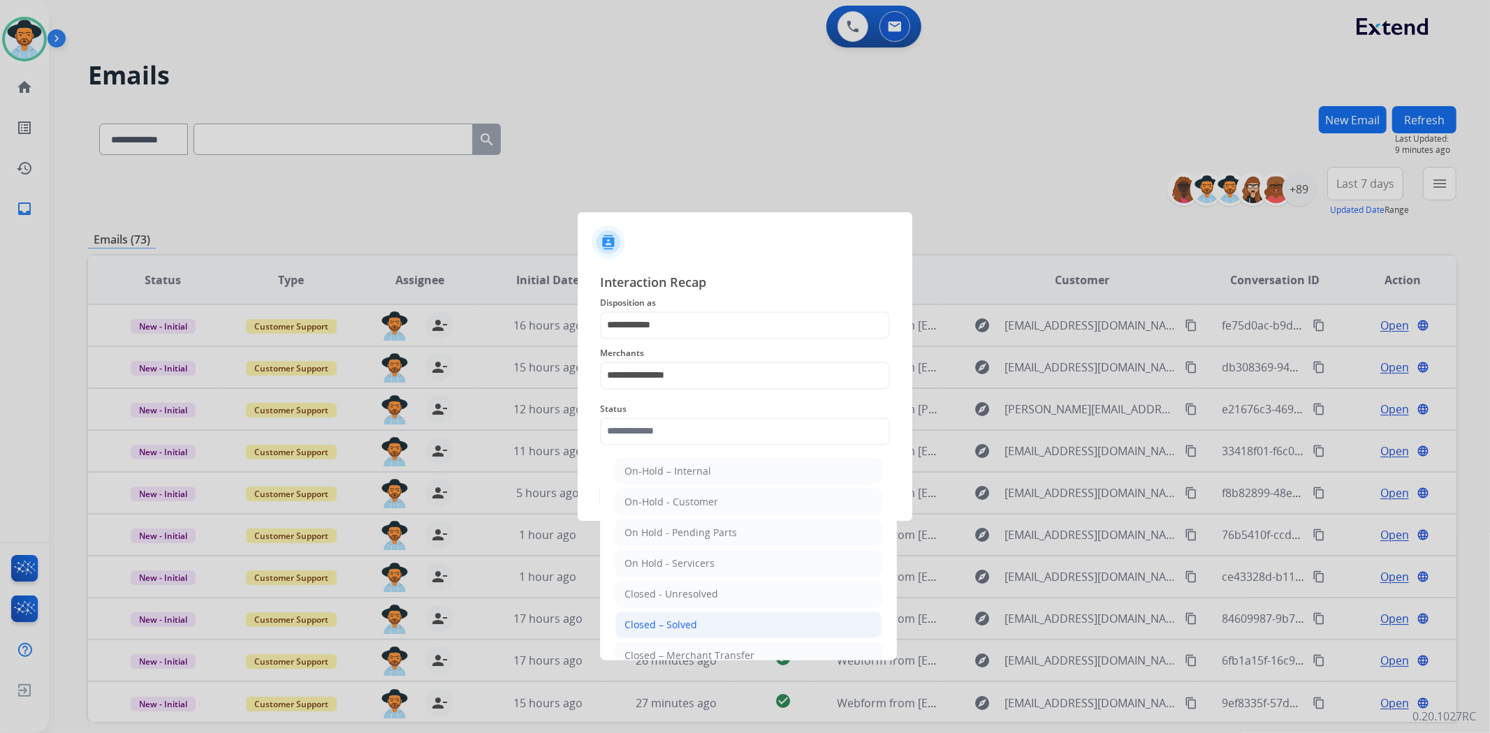
click at [717, 622] on li "Closed – Solved" at bounding box center [748, 625] width 266 height 27
type input "**********"
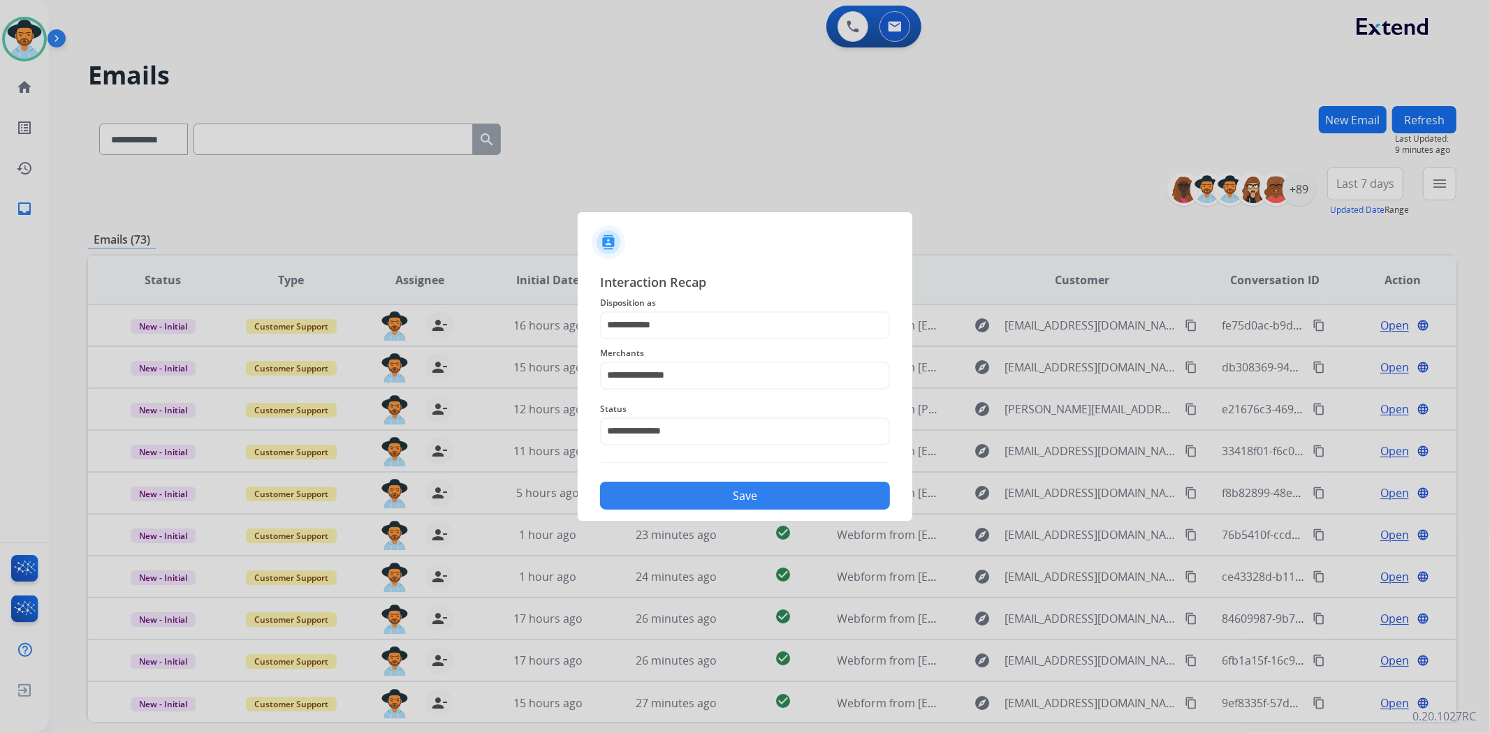
click at [725, 489] on button "Save" at bounding box center [745, 496] width 290 height 28
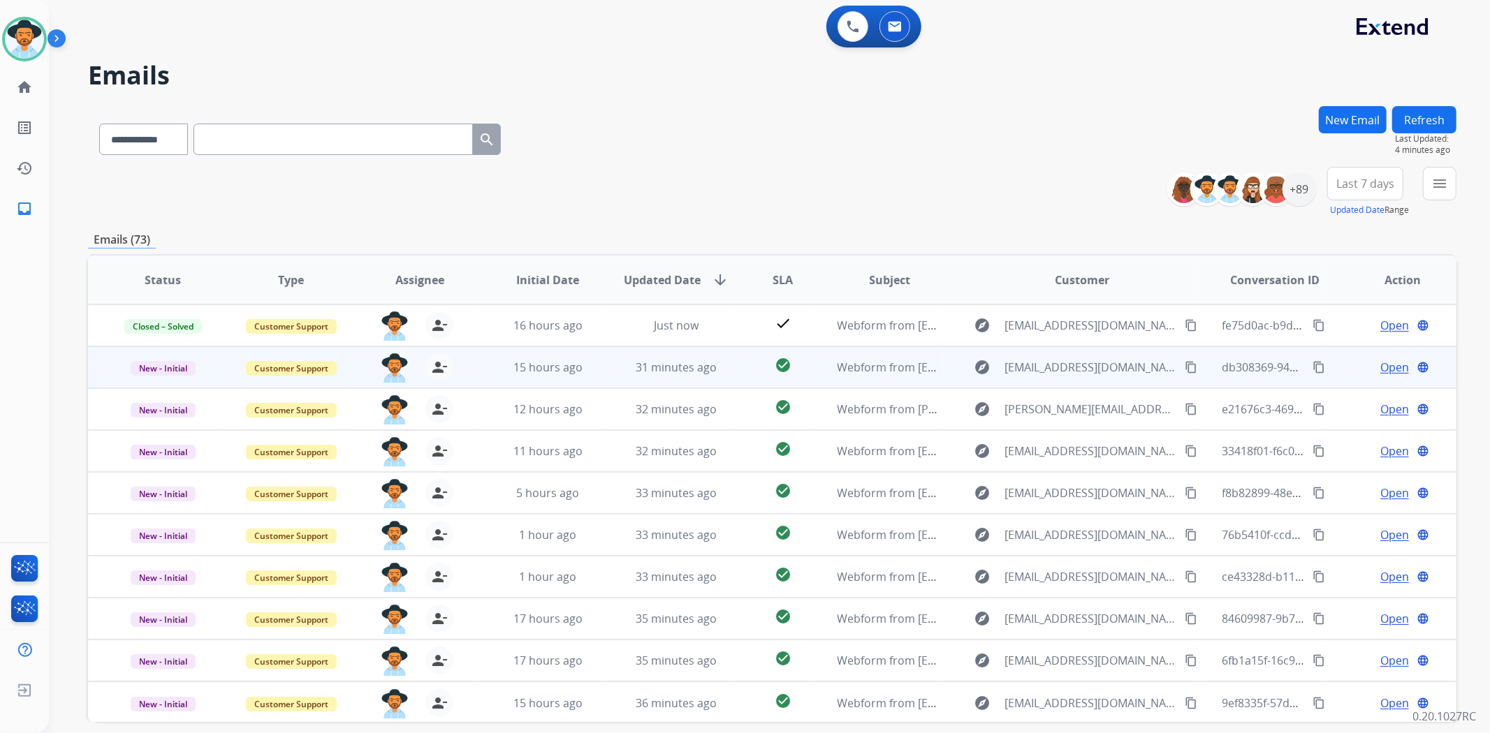
click at [1380, 372] on span "Open" at bounding box center [1394, 367] width 29 height 17
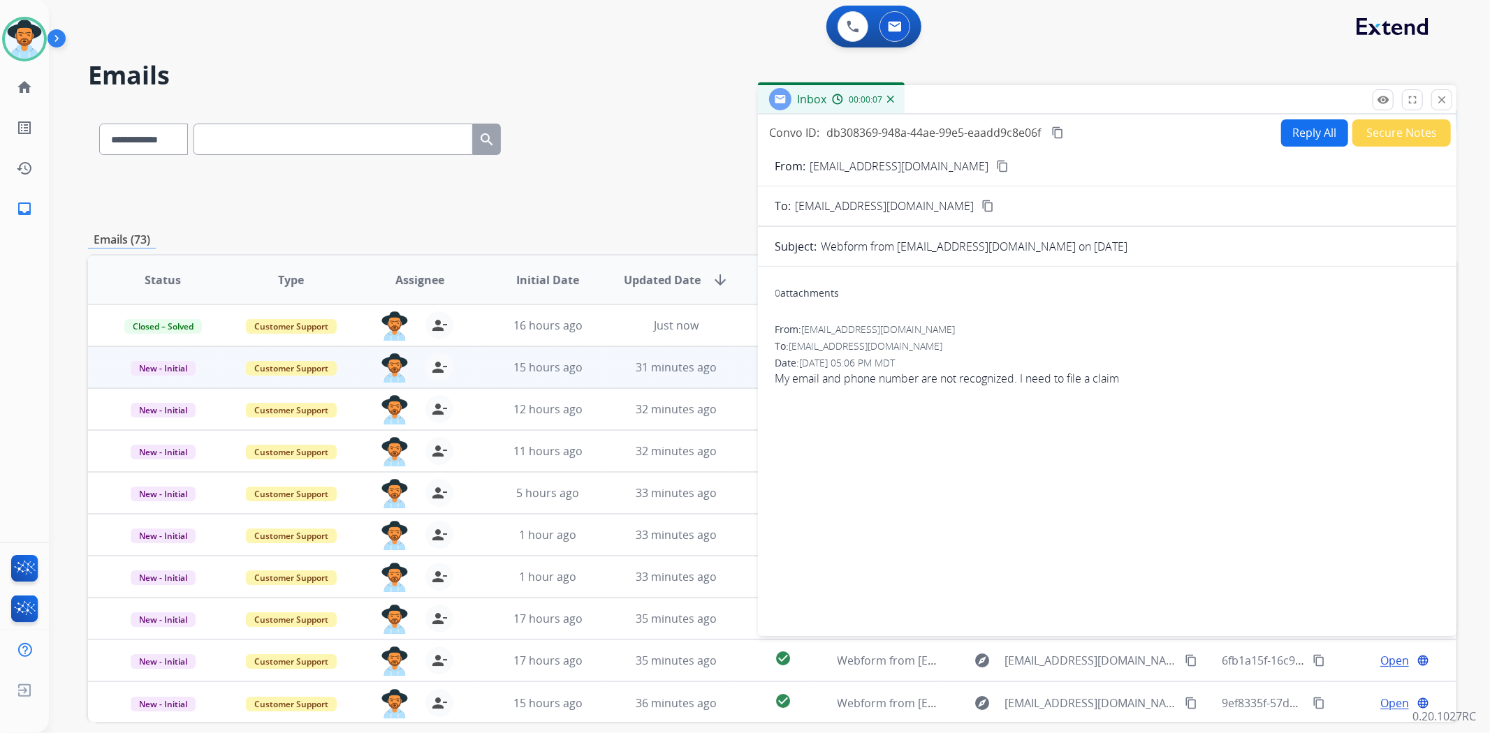
click at [996, 166] on mat-icon "content_copy" at bounding box center [1002, 166] width 13 height 13
click at [1307, 136] on button "Reply All" at bounding box center [1314, 132] width 67 height 27
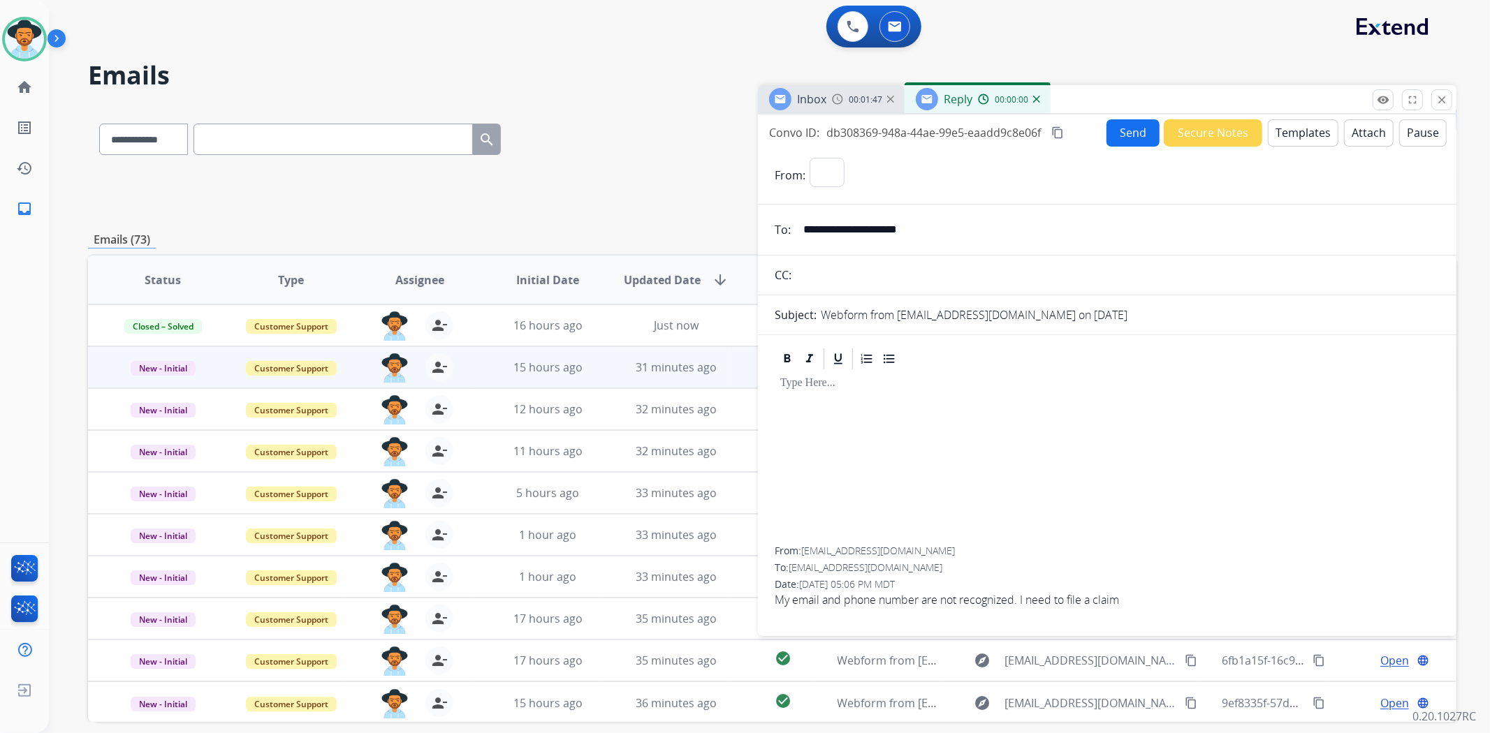
select select "**********"
click at [1284, 138] on button "Templates" at bounding box center [1303, 132] width 71 height 27
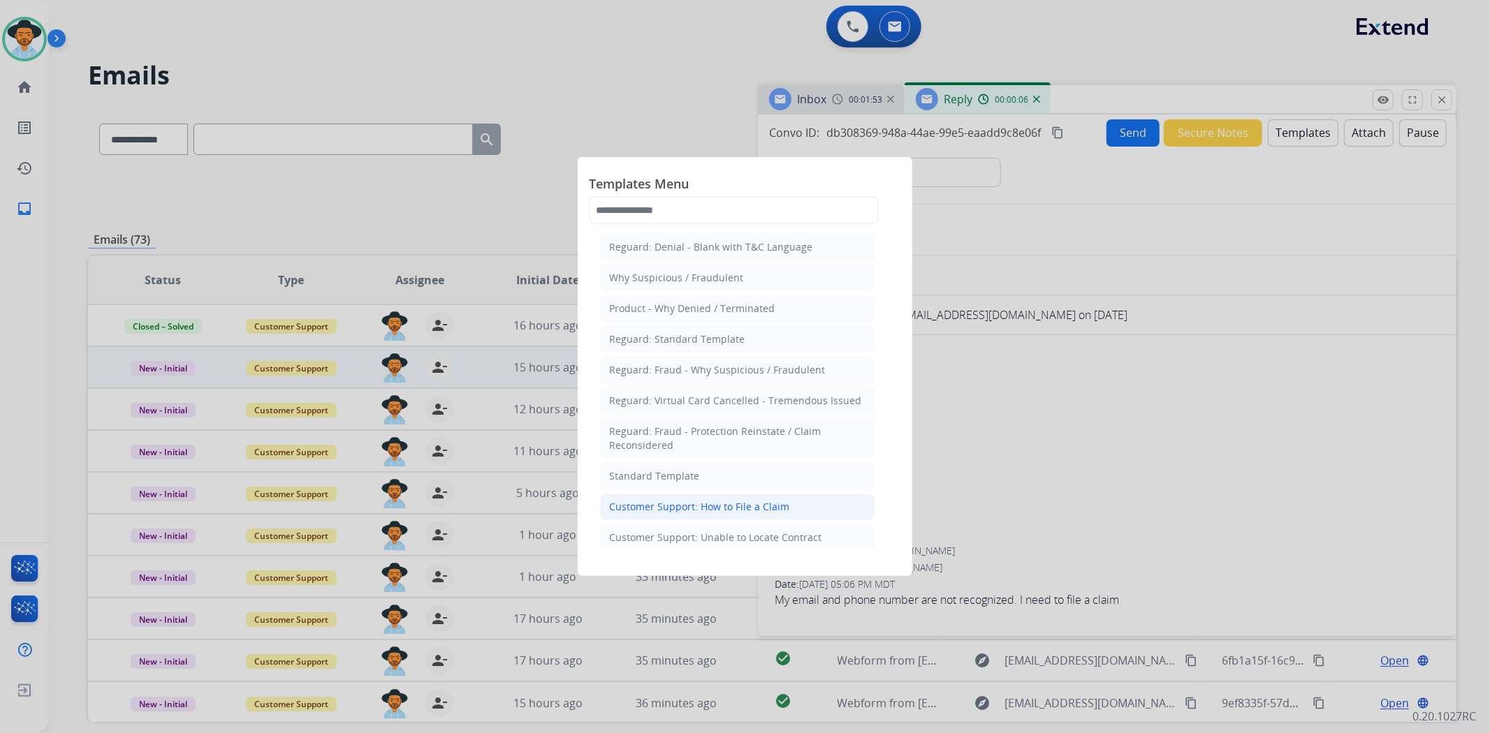
click at [743, 513] on div "Customer Support: How to File a Claim" at bounding box center [699, 507] width 180 height 14
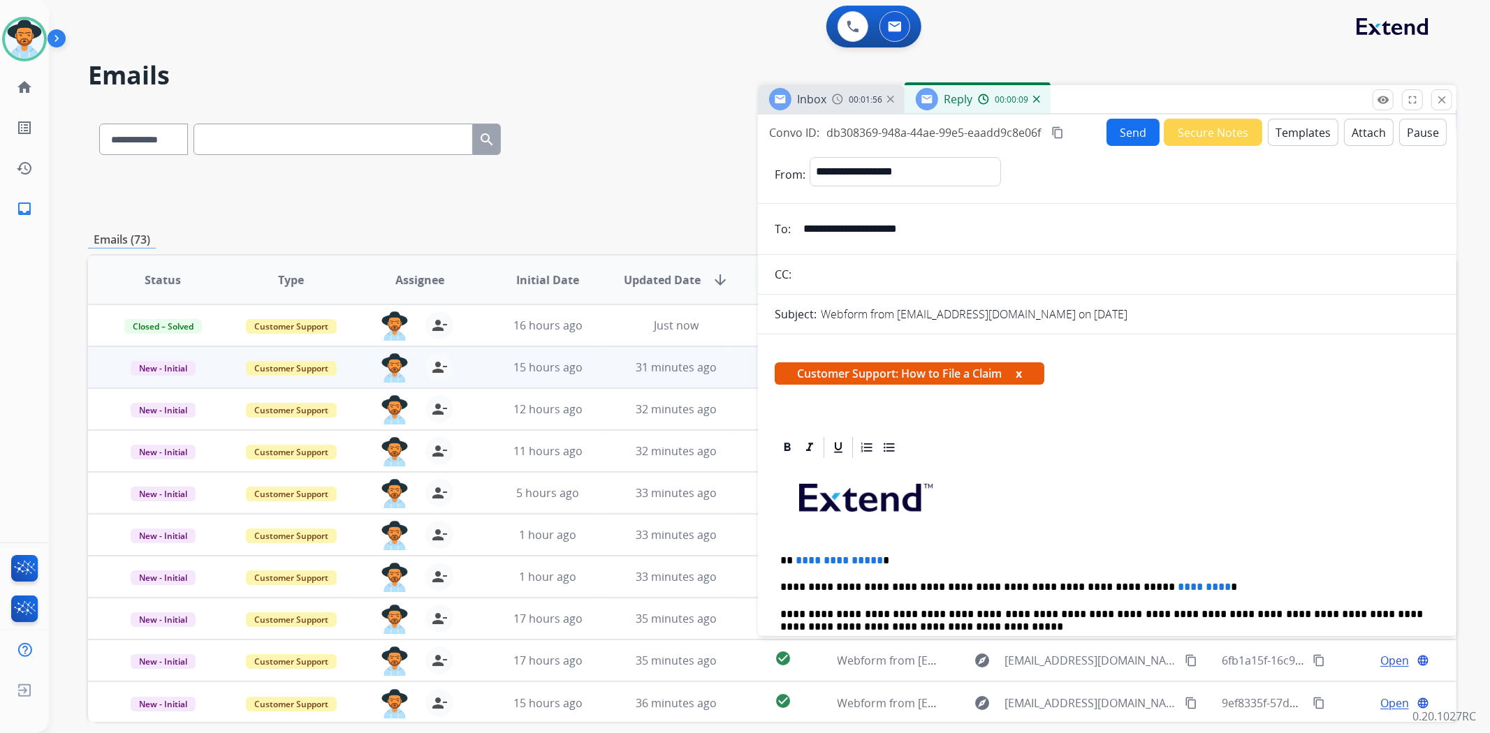
click at [1302, 135] on button "Templates" at bounding box center [1303, 132] width 71 height 27
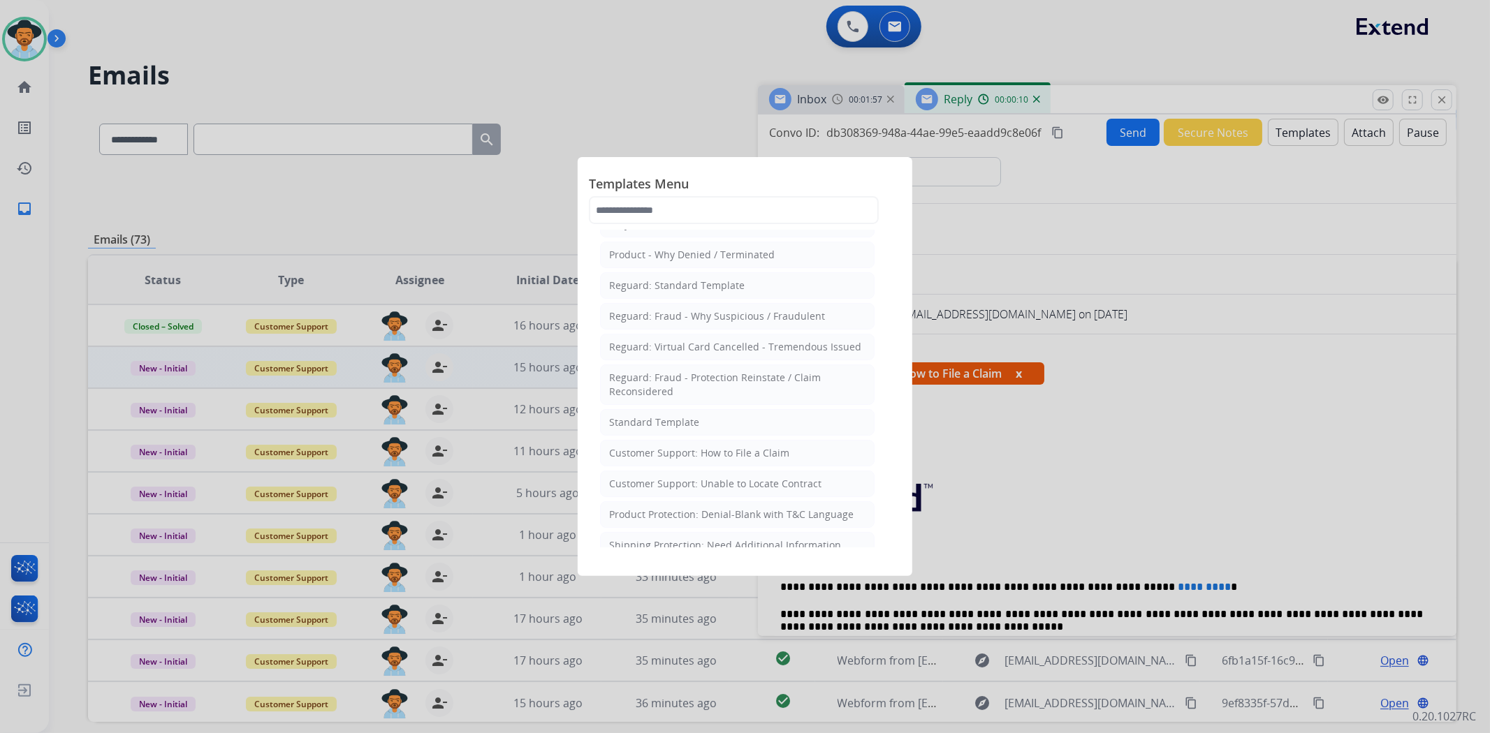
scroll to position [155, 0]
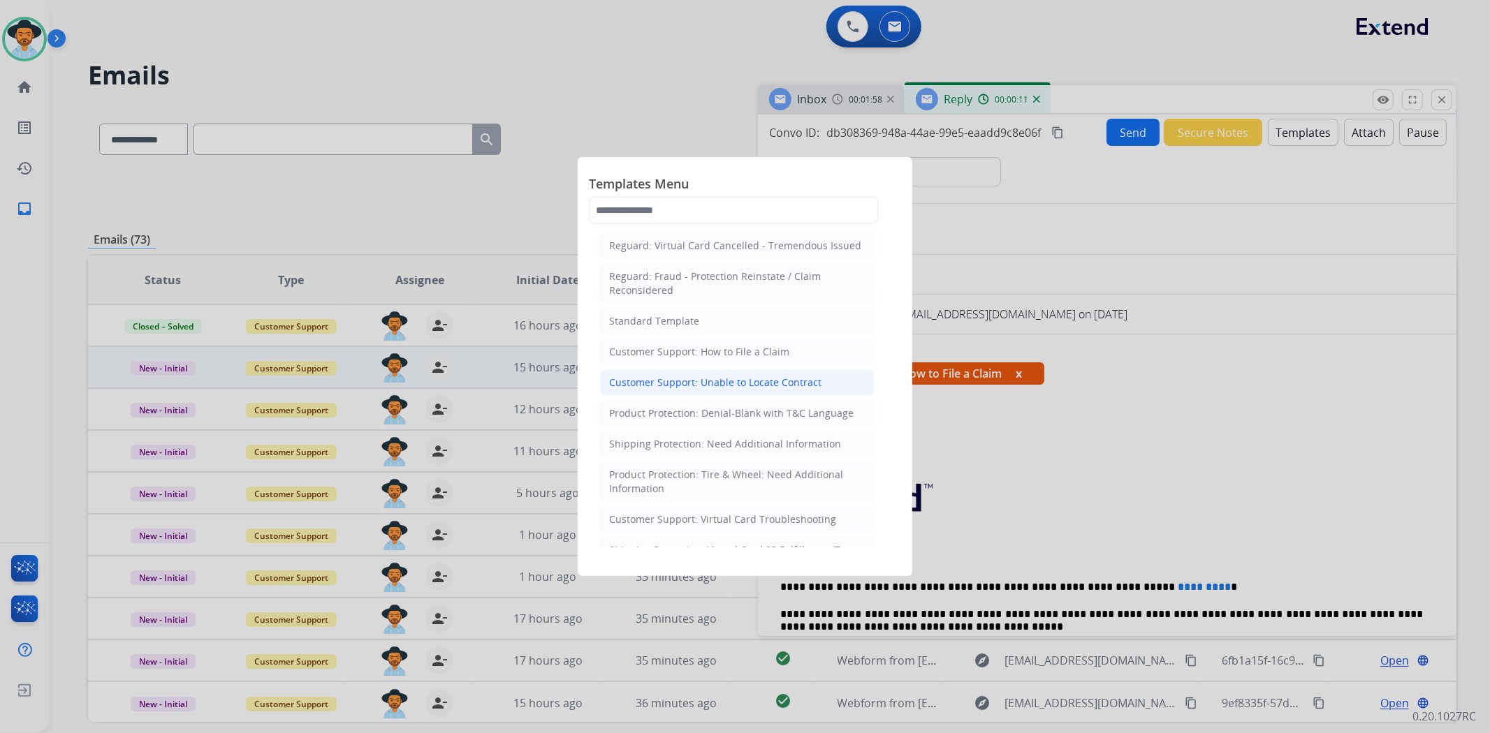
click at [807, 374] on li "Customer Support: Unable to Locate Contract" at bounding box center [737, 383] width 275 height 27
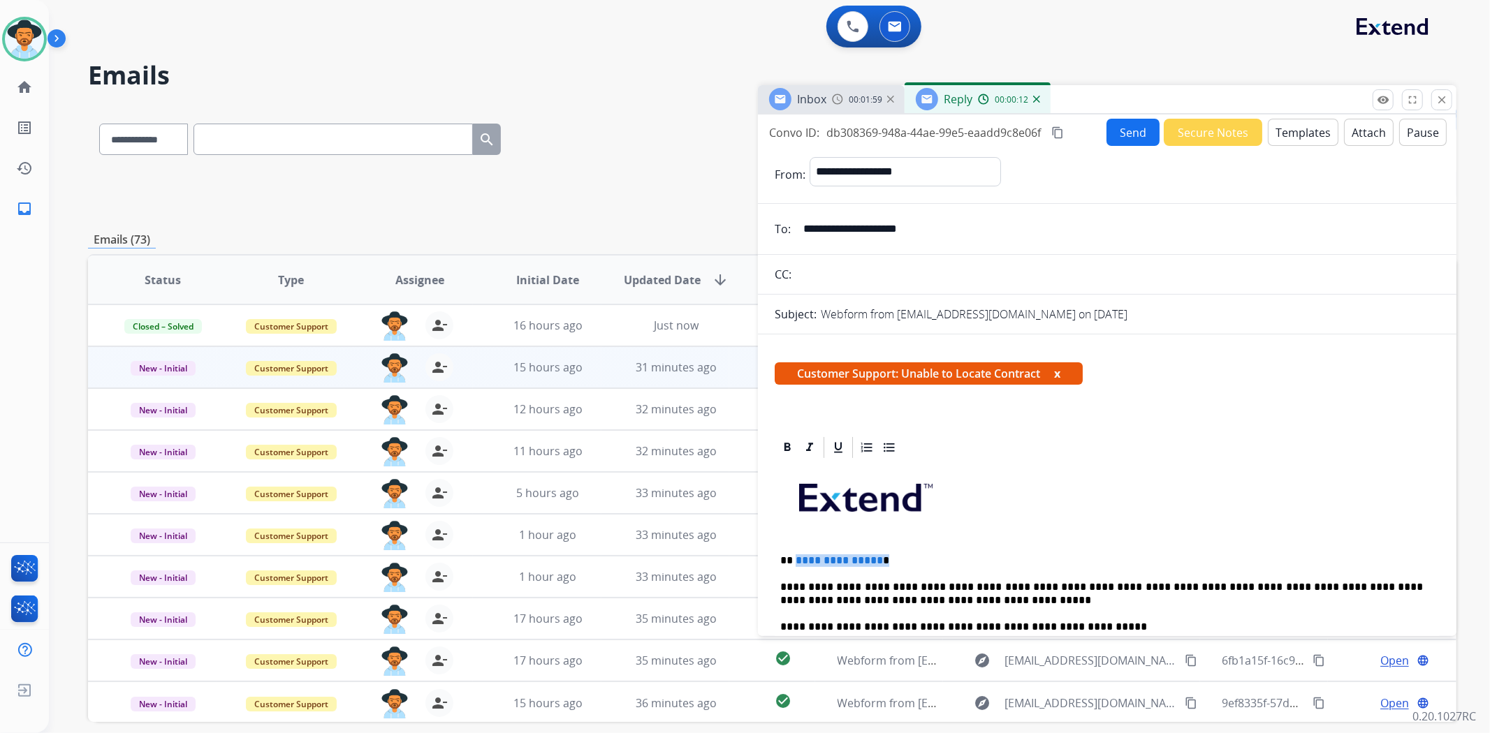
drag, startPoint x: 903, startPoint y: 559, endPoint x: 795, endPoint y: 546, distance: 109.1
click at [795, 546] on div "**********" at bounding box center [1107, 729] width 665 height 539
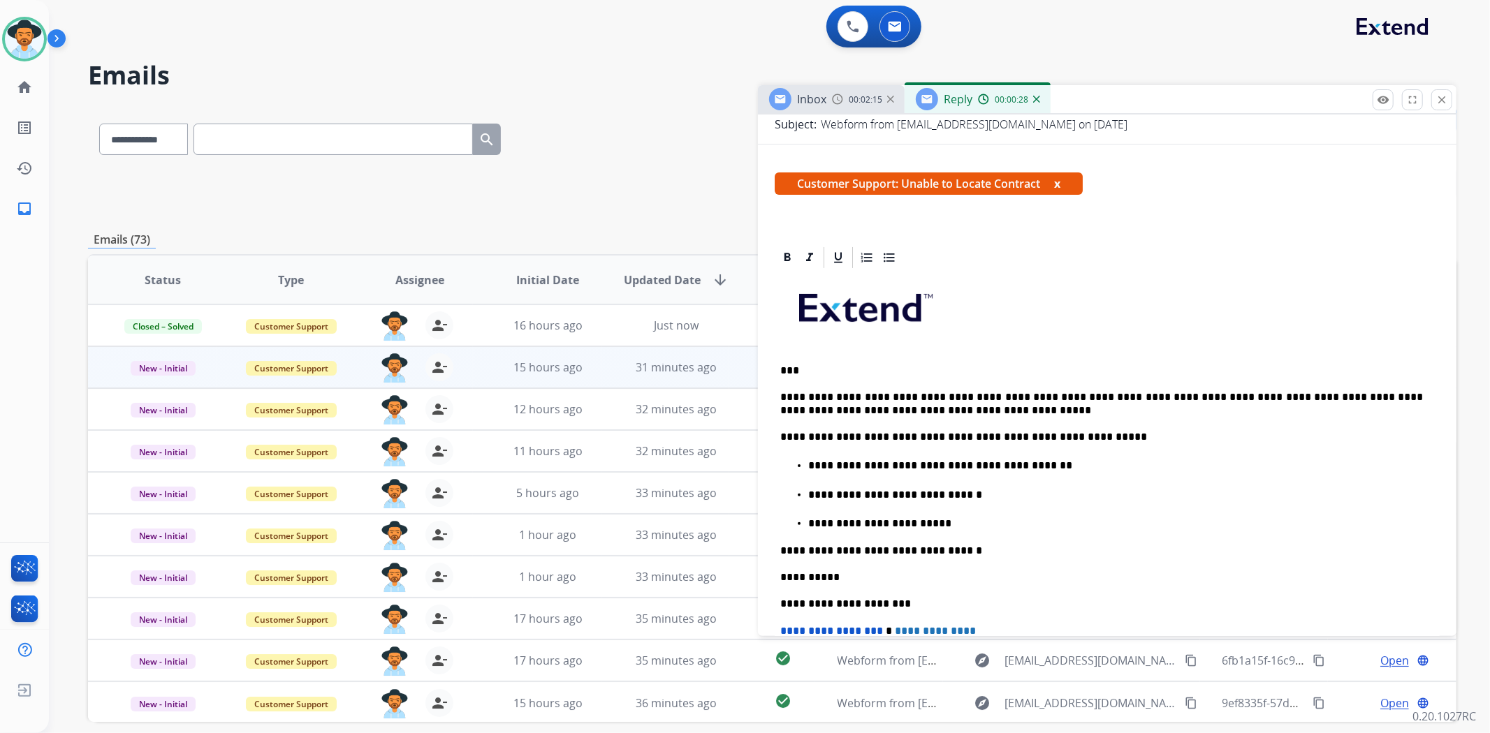
scroll to position [233, 0]
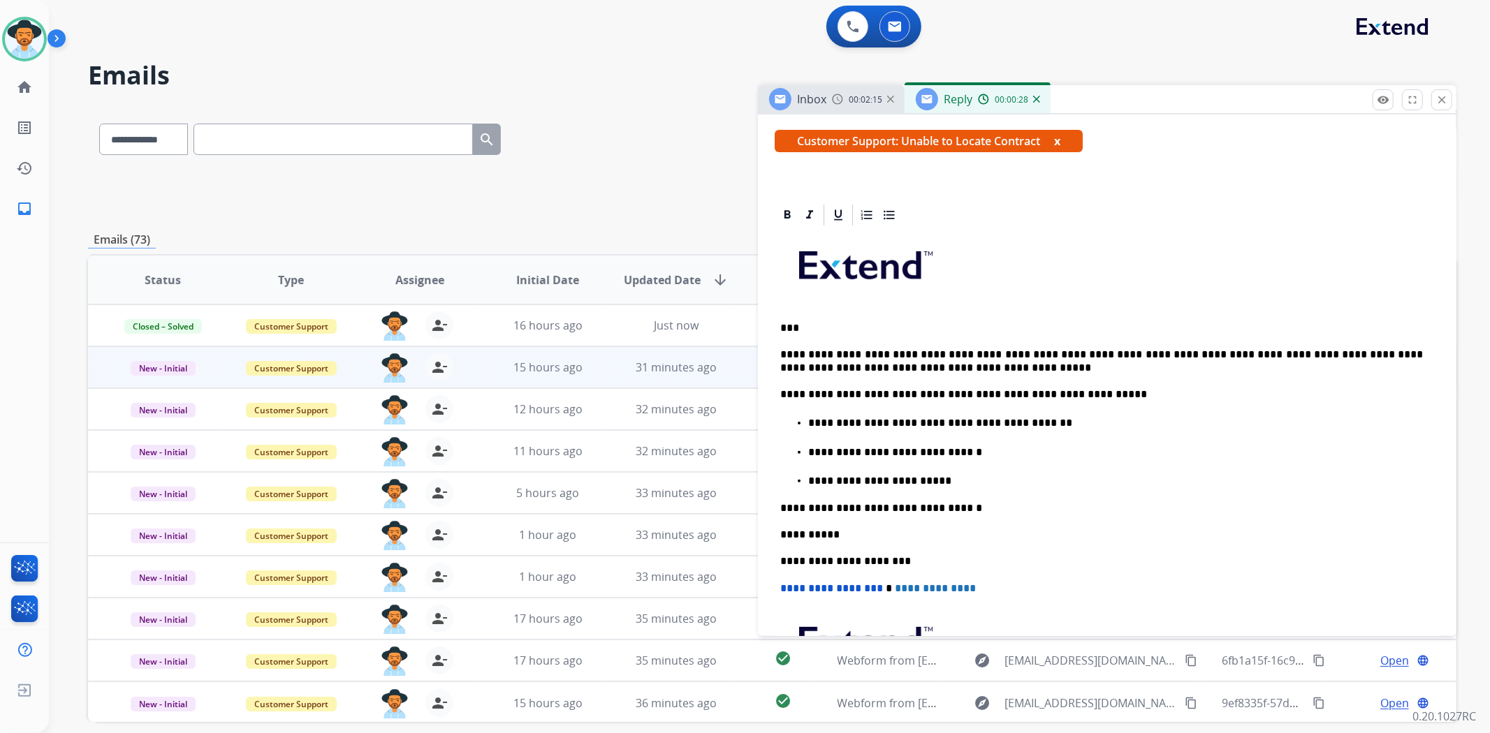
click at [944, 479] on p "**********" at bounding box center [1115, 481] width 615 height 13
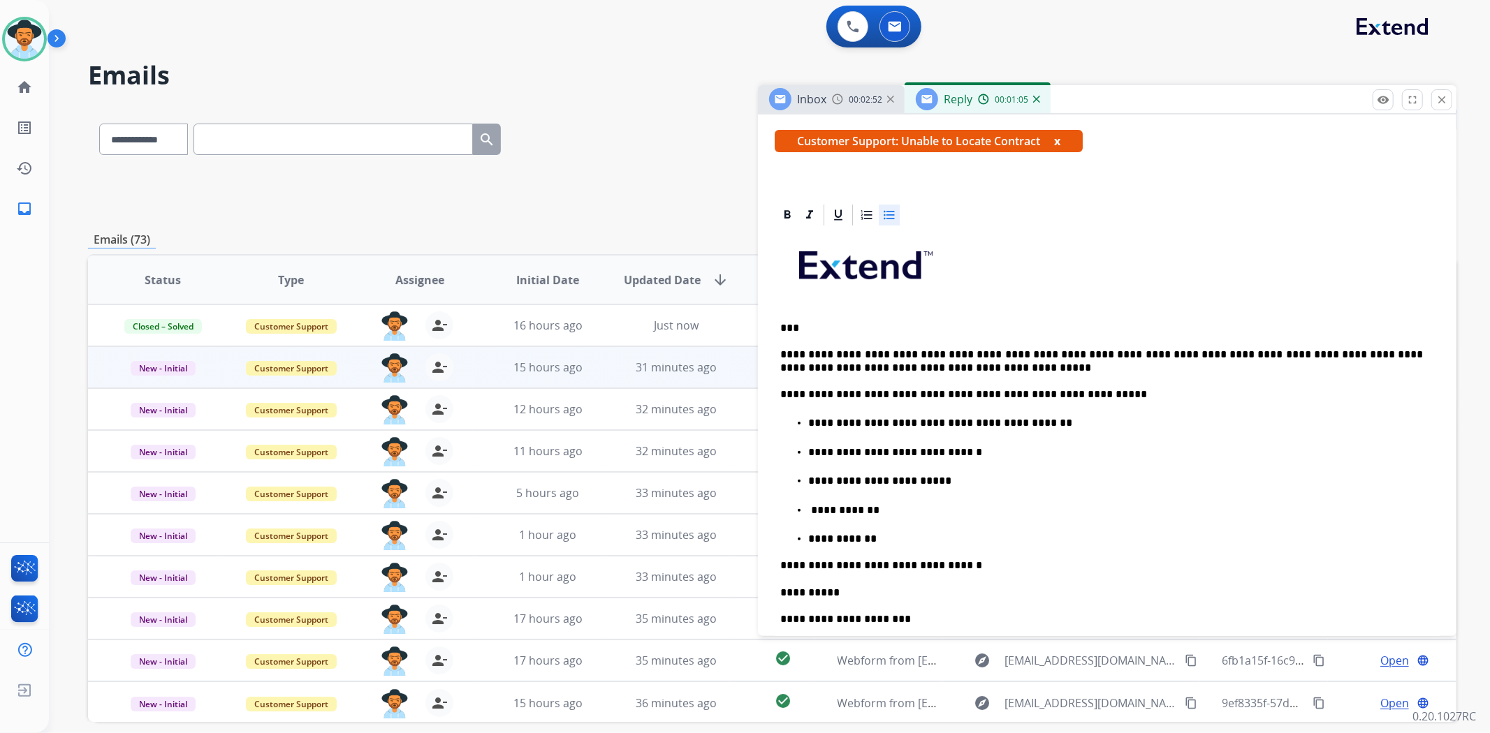
scroll to position [0, 0]
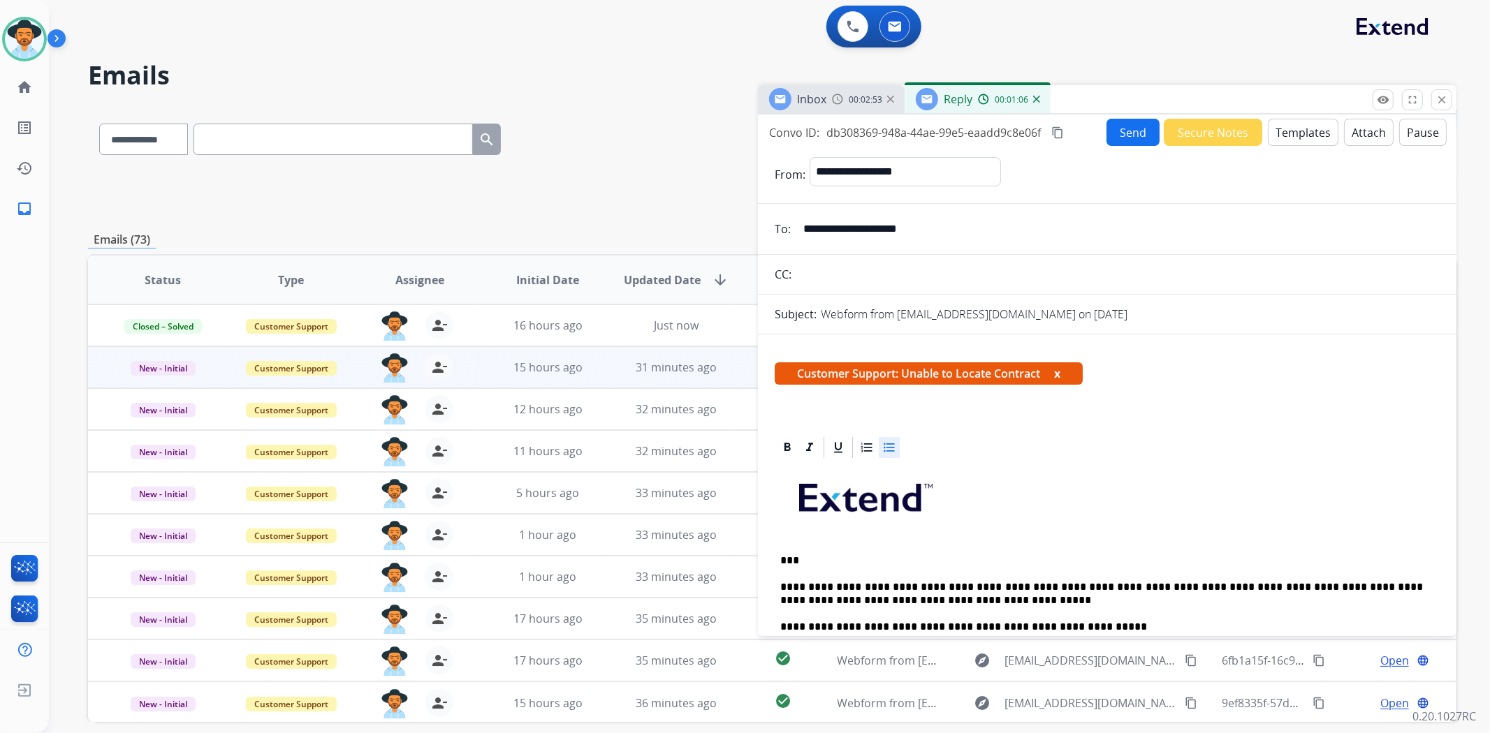
click at [1132, 130] on button "Send" at bounding box center [1132, 132] width 53 height 27
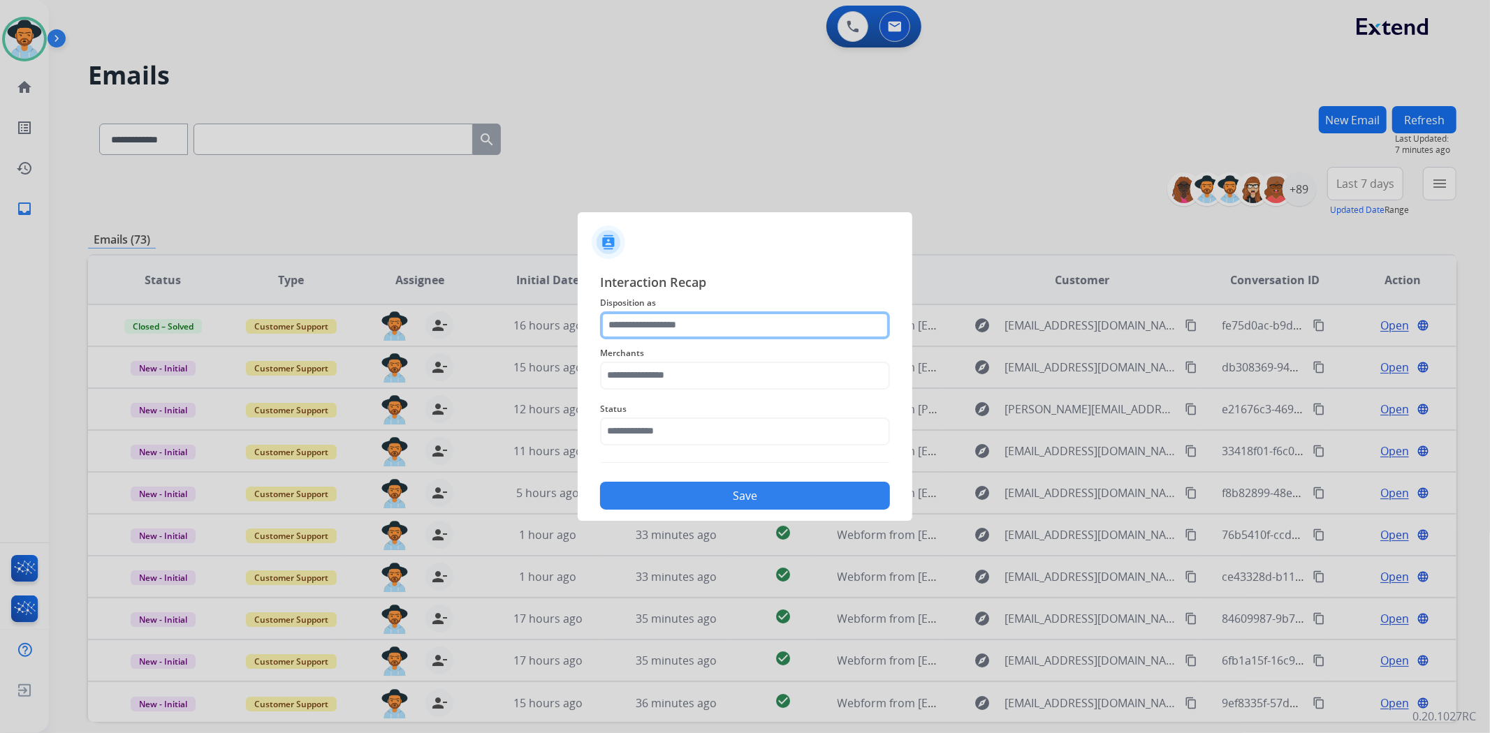
click at [659, 320] on input "text" at bounding box center [745, 326] width 290 height 28
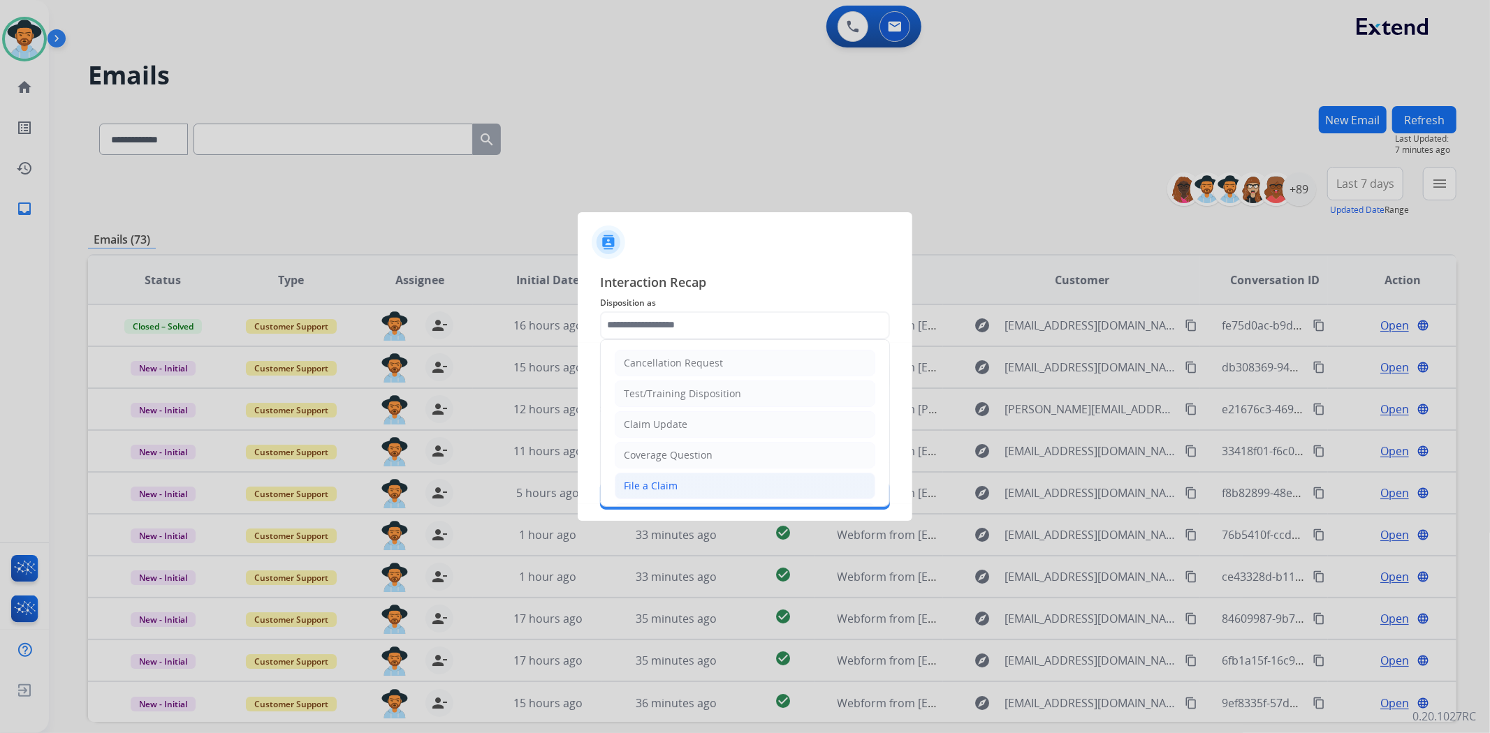
click at [655, 490] on div "File a Claim" at bounding box center [651, 486] width 54 height 14
type input "**********"
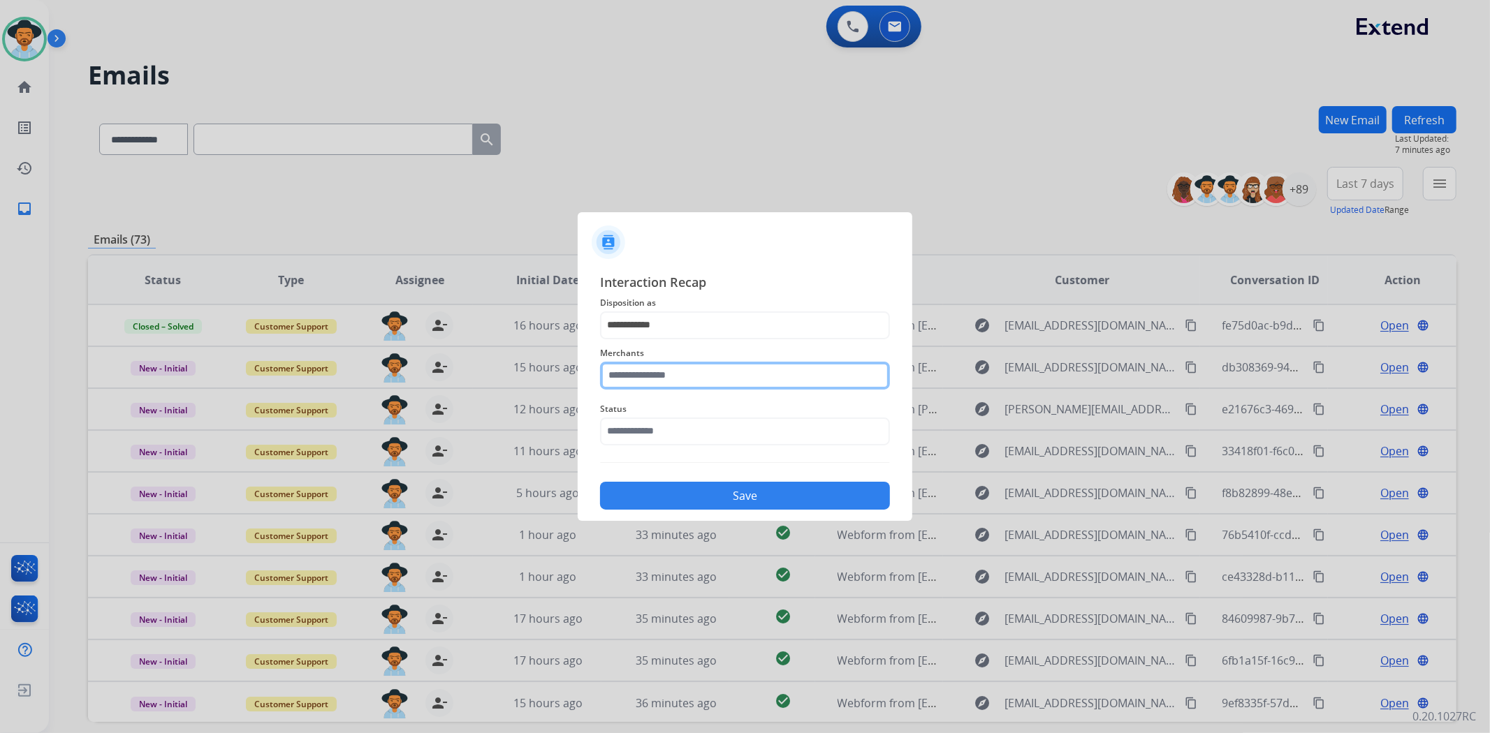
click at [641, 365] on input "text" at bounding box center [745, 376] width 290 height 28
click at [657, 415] on div "Not found" at bounding box center [647, 416] width 47 height 14
type input "*********"
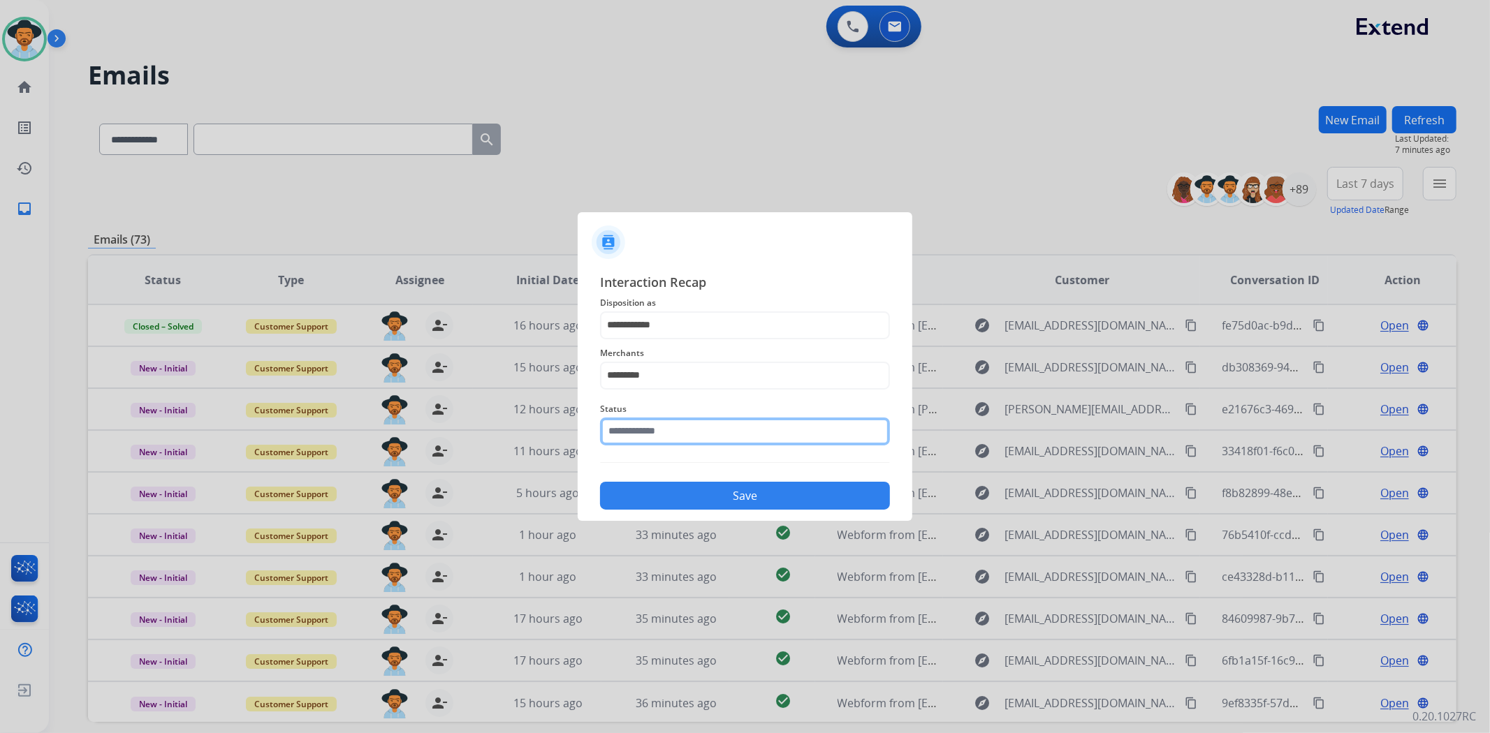
click at [664, 426] on input "text" at bounding box center [745, 432] width 290 height 28
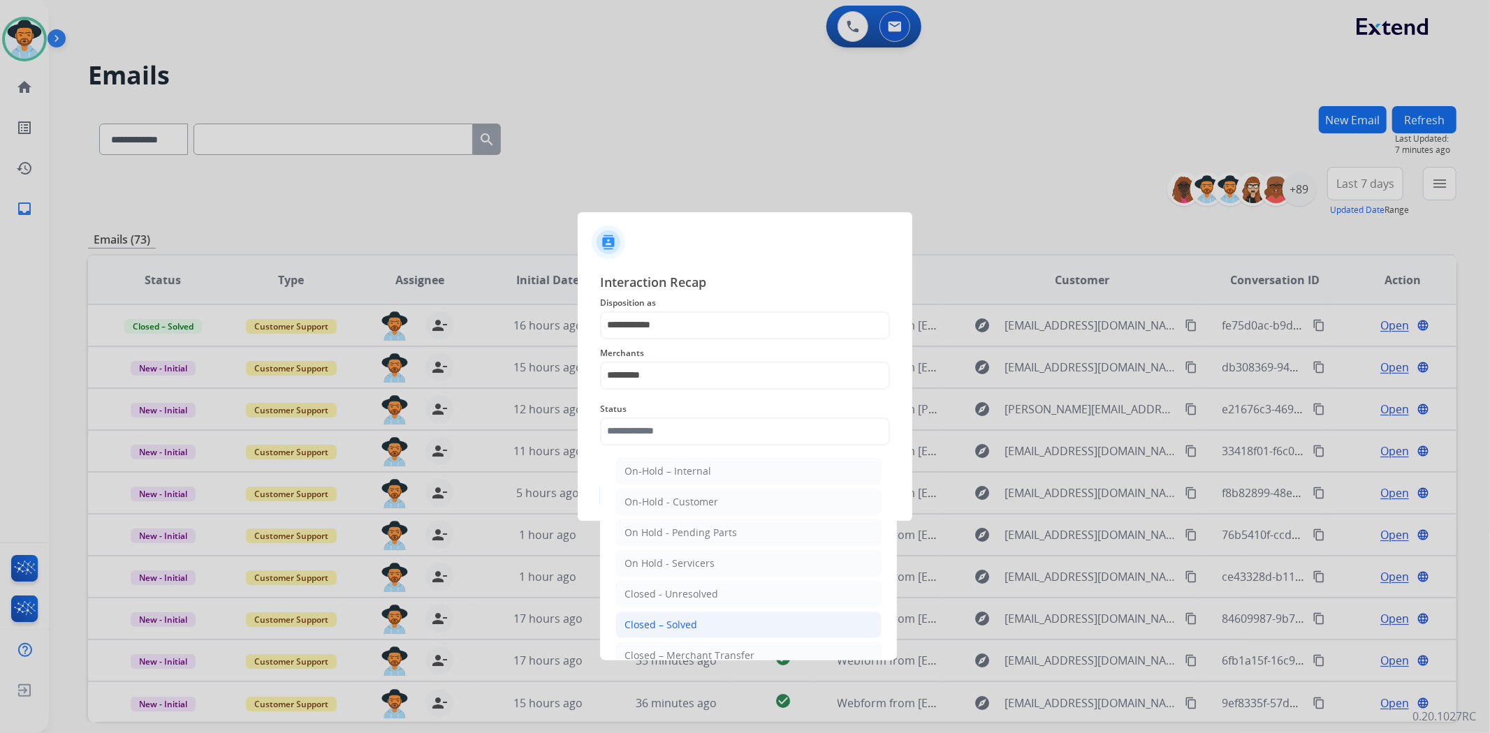
click at [722, 627] on li "Closed – Solved" at bounding box center [748, 625] width 266 height 27
type input "**********"
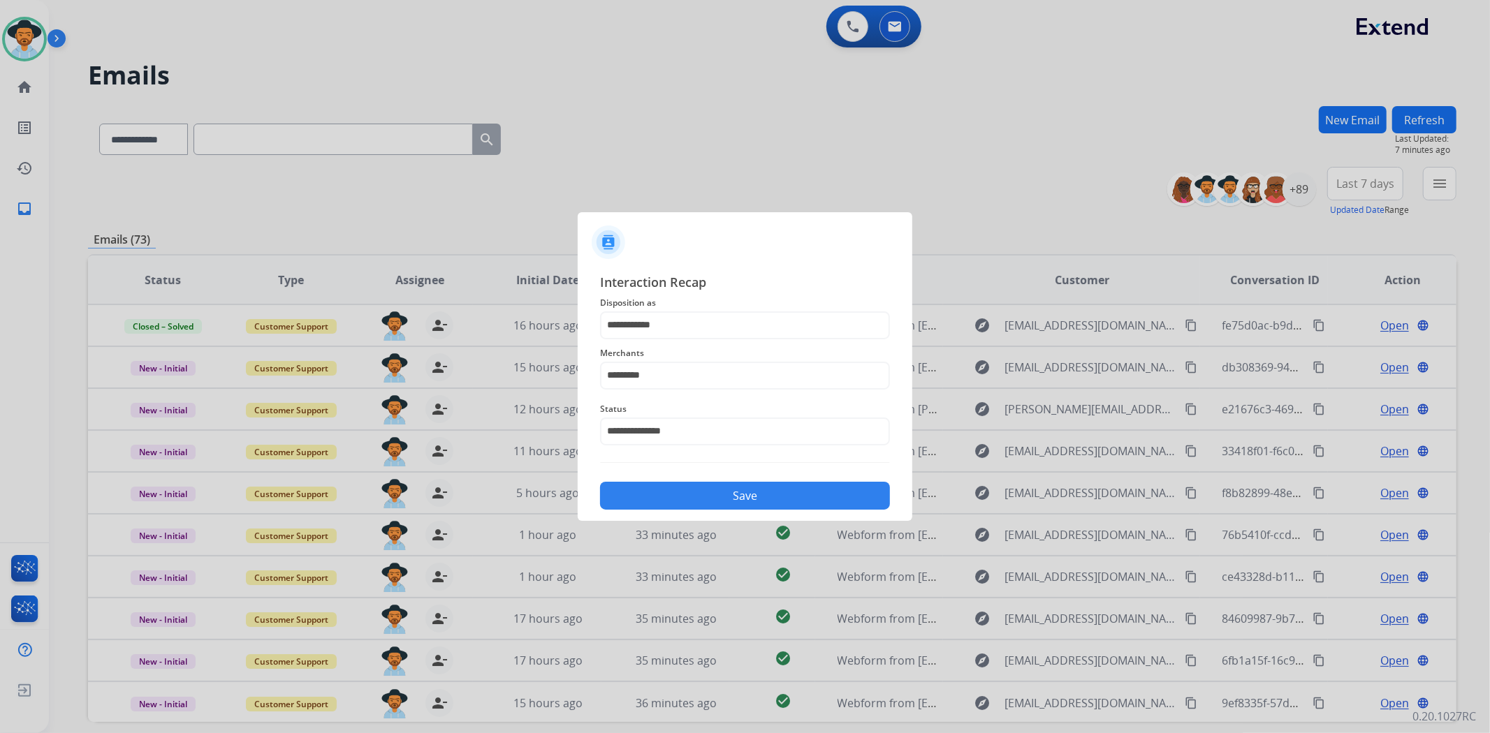
click at [734, 497] on button "Save" at bounding box center [745, 496] width 290 height 28
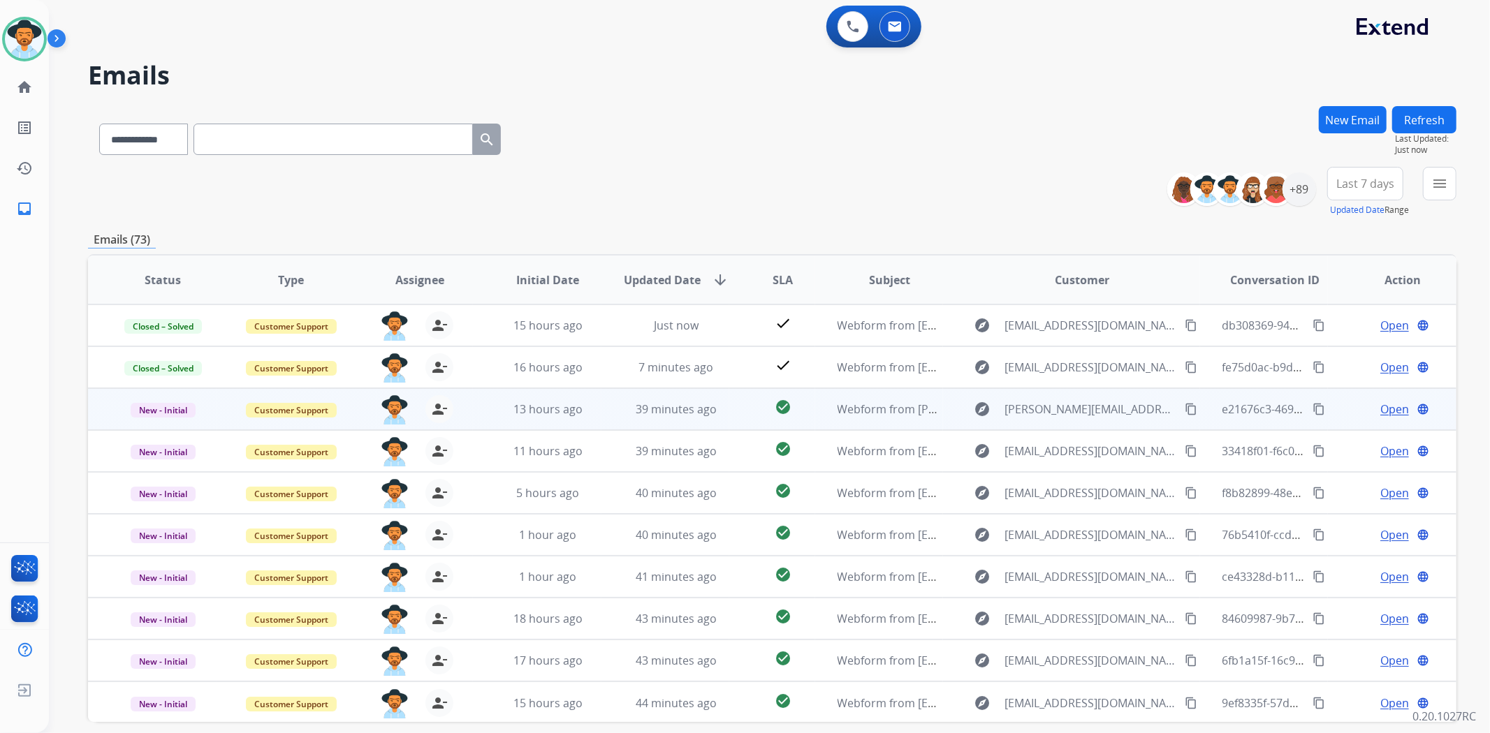
click at [1380, 407] on span "Open" at bounding box center [1394, 409] width 29 height 17
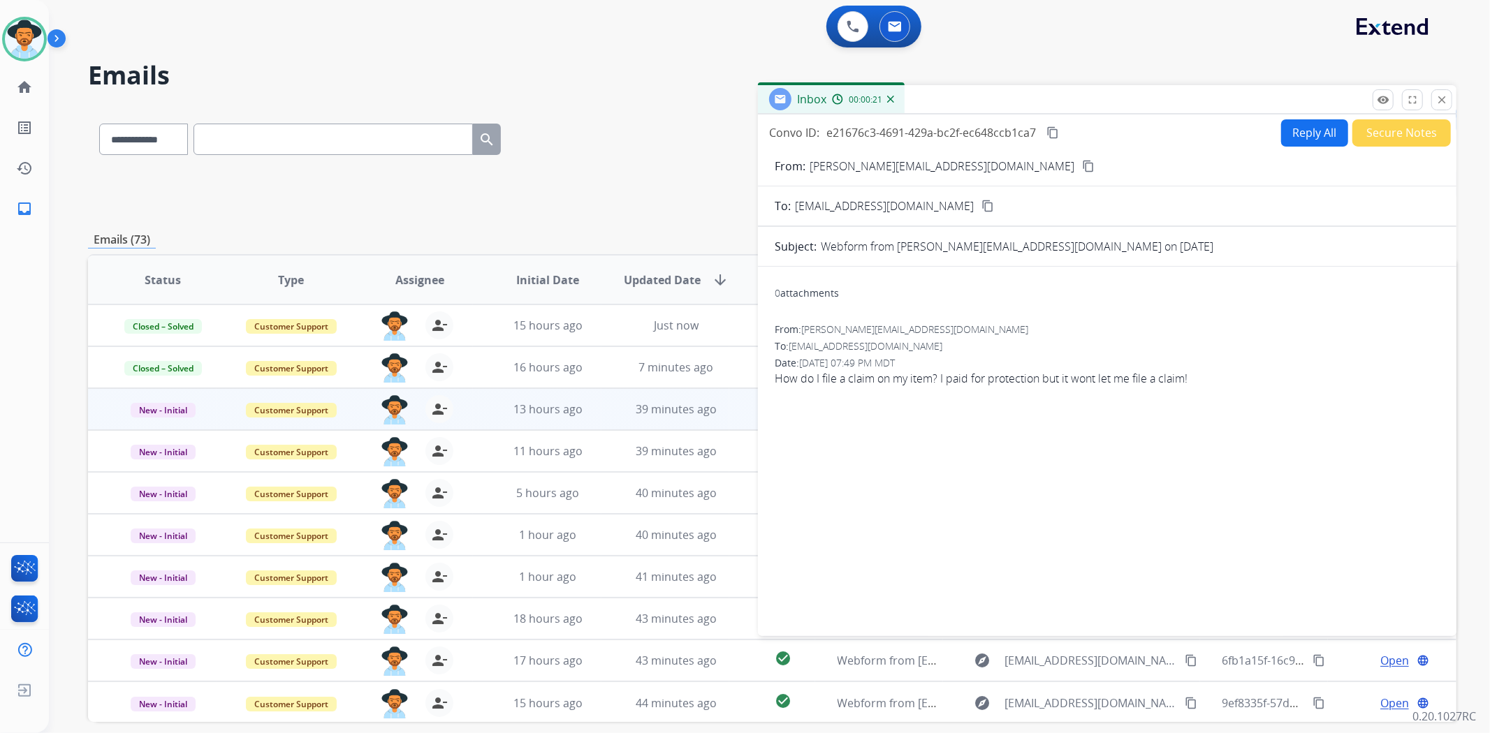
click at [1082, 160] on mat-icon "content_copy" at bounding box center [1088, 166] width 13 height 13
click at [1301, 129] on button "Reply All" at bounding box center [1314, 132] width 67 height 27
select select "**********"
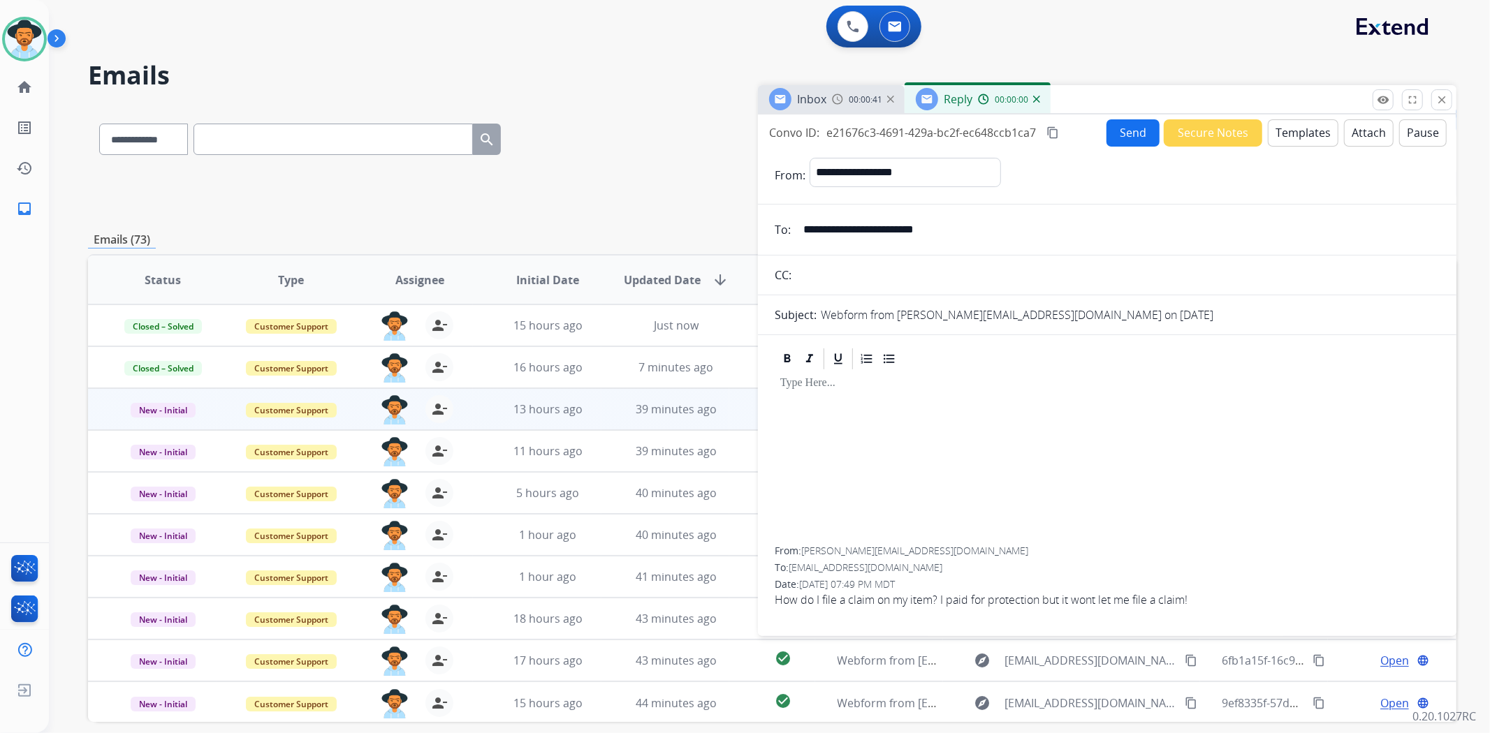
click at [1310, 134] on button "Templates" at bounding box center [1303, 132] width 71 height 27
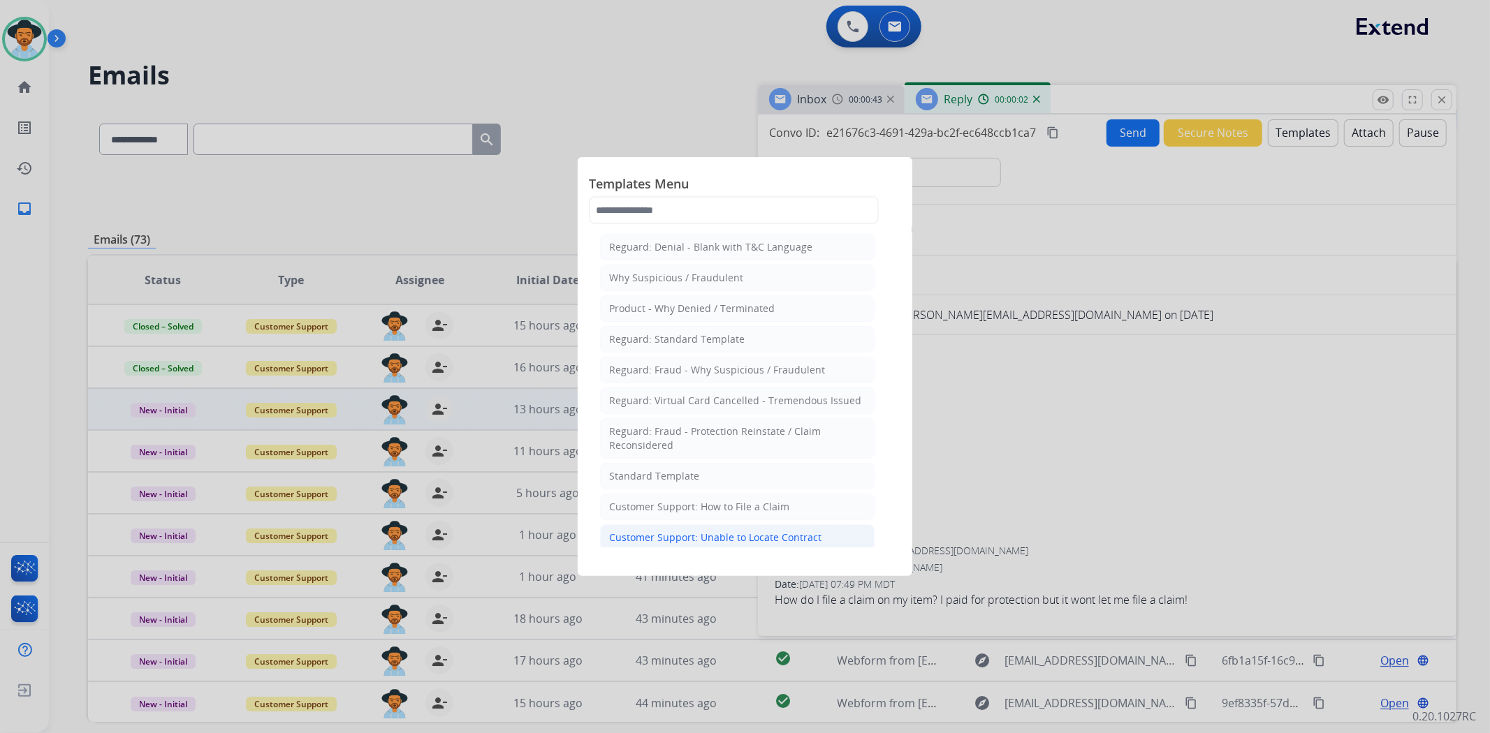
click at [752, 535] on div "Customer Support: Unable to Locate Contract" at bounding box center [715, 538] width 212 height 14
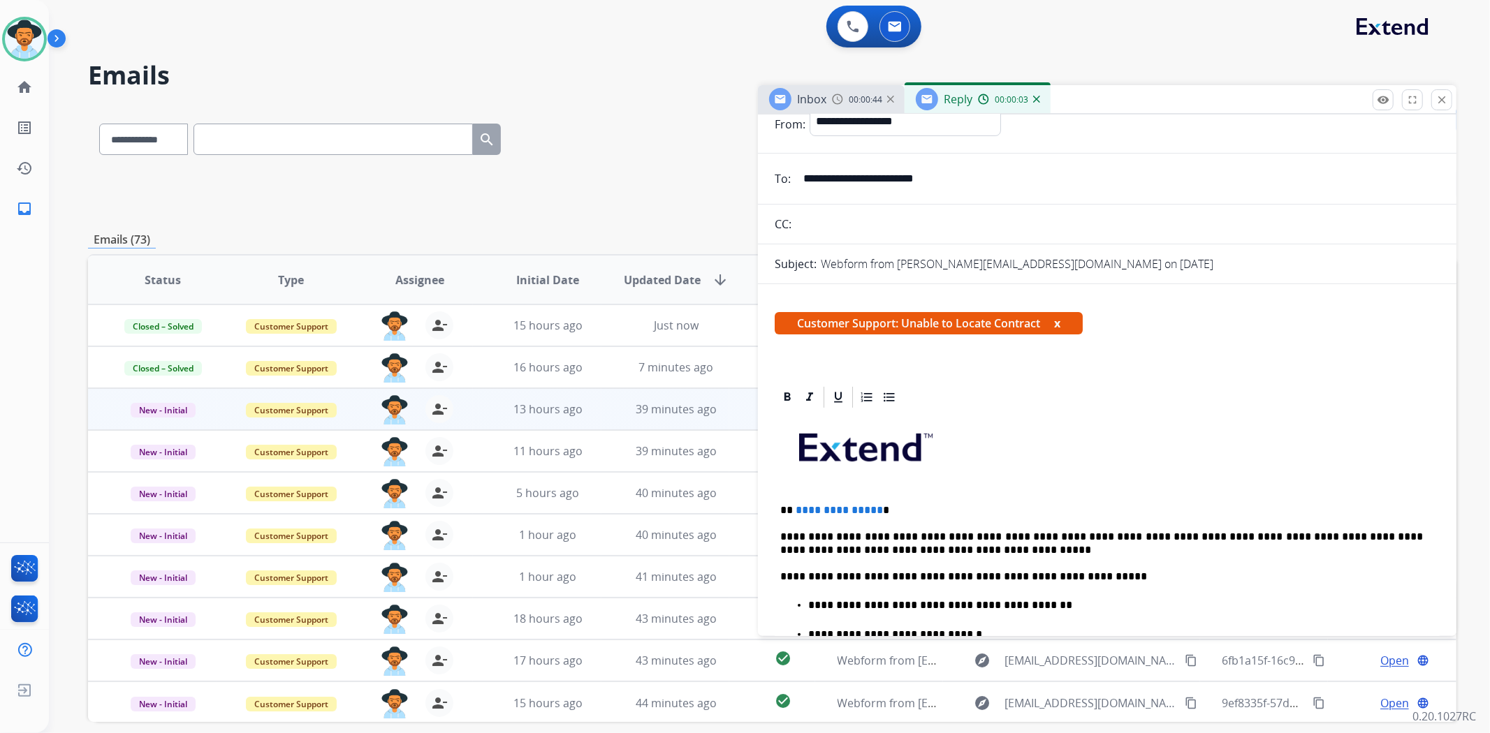
scroll to position [78, 0]
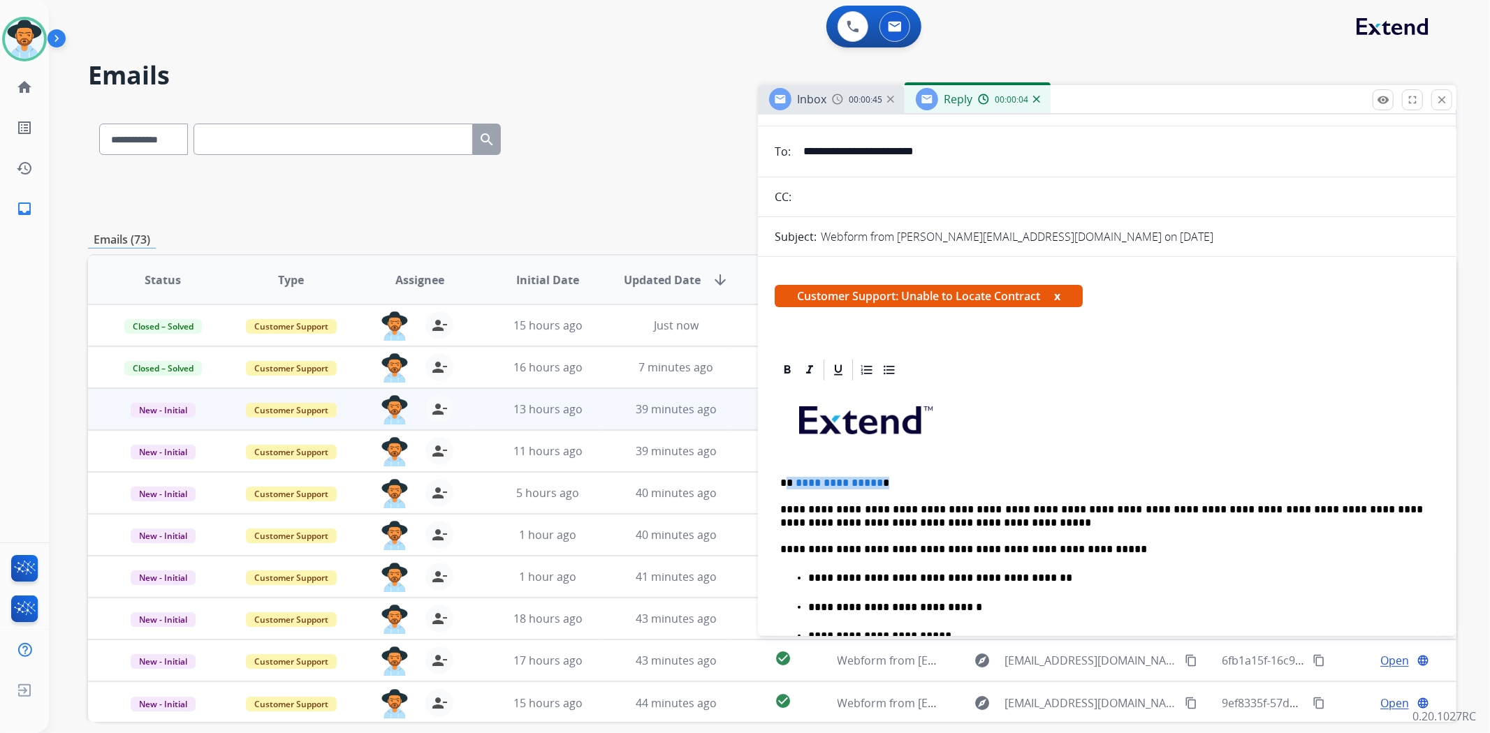
drag, startPoint x: 879, startPoint y: 475, endPoint x: 789, endPoint y: 463, distance: 90.2
click at [789, 463] on div "**********" at bounding box center [1107, 653] width 665 height 541
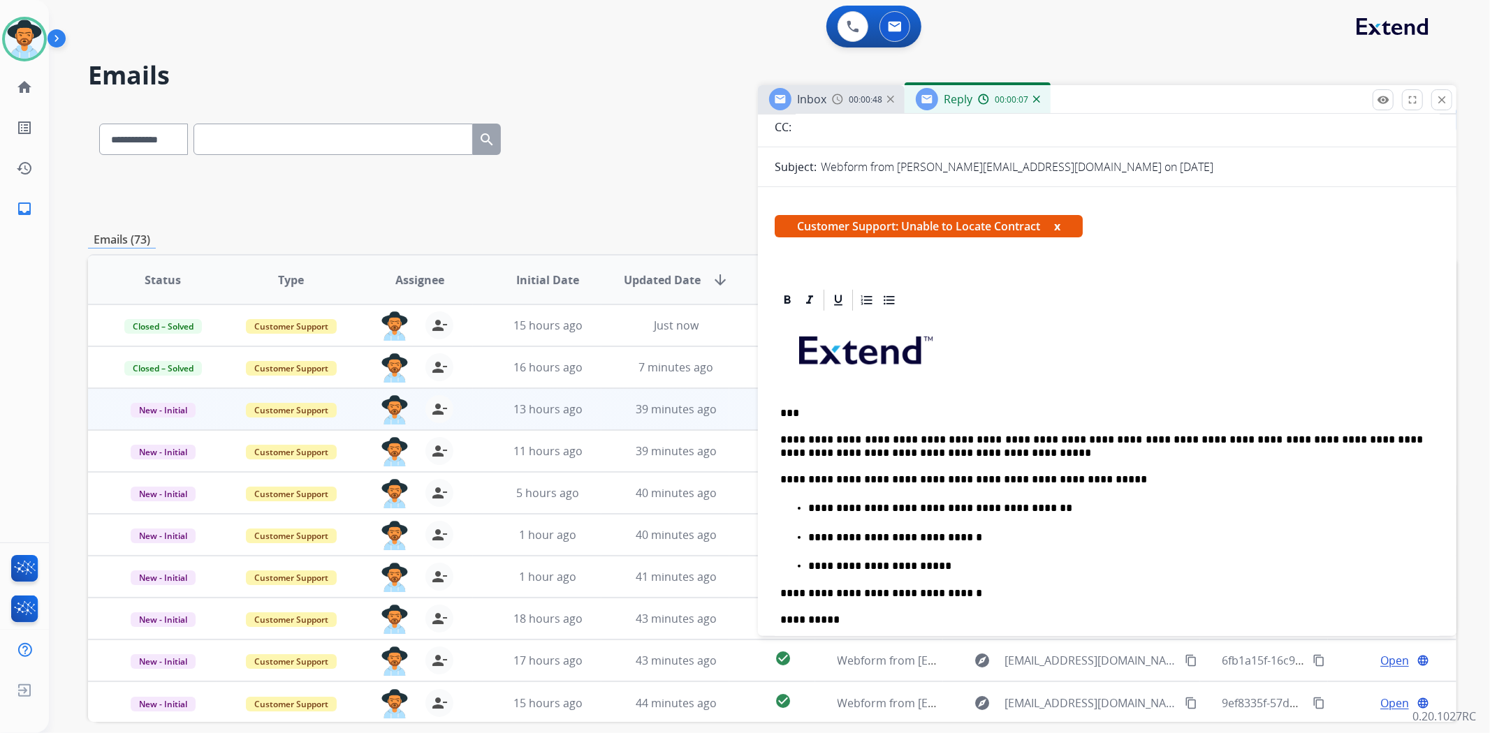
scroll to position [233, 0]
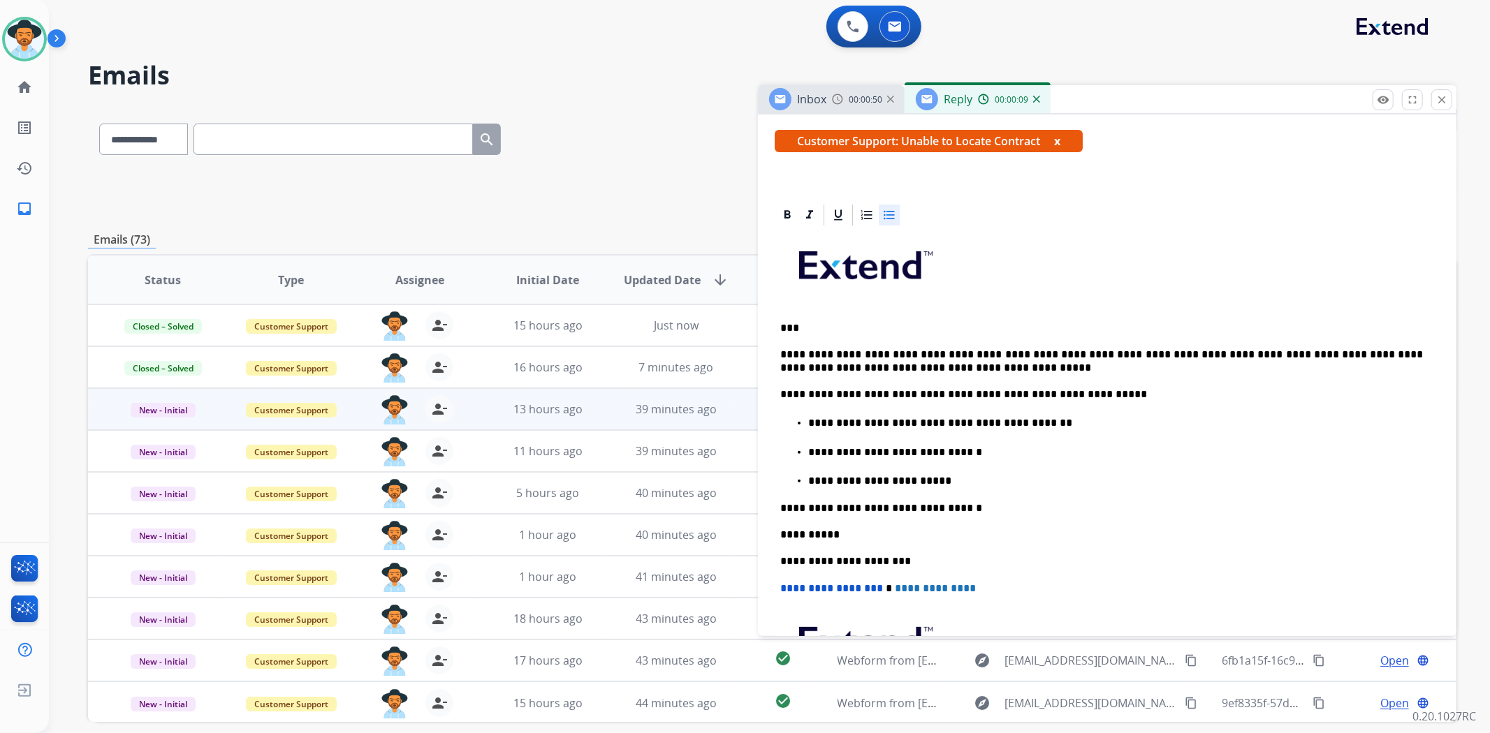
click at [962, 477] on p "**********" at bounding box center [1115, 481] width 615 height 13
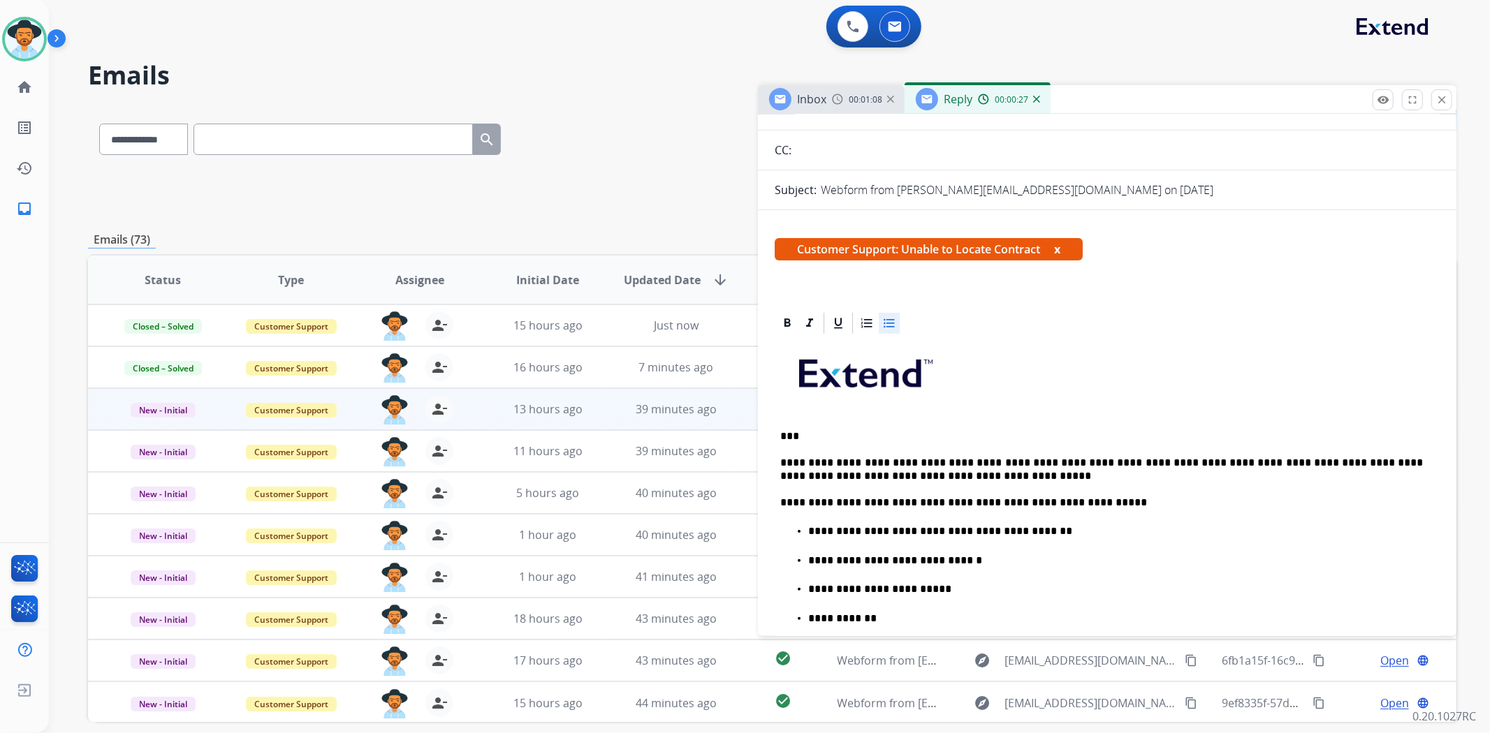
scroll to position [0, 0]
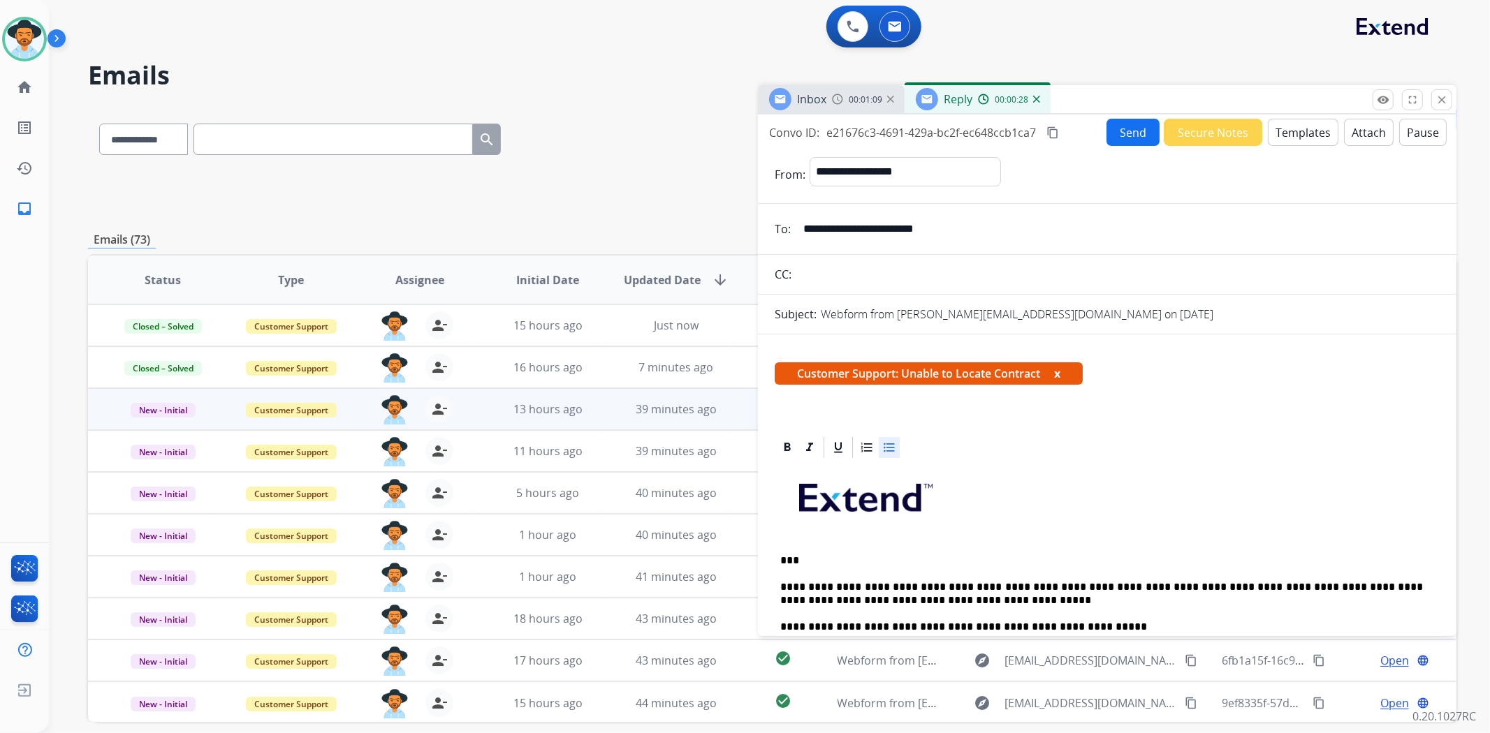
click at [1106, 136] on button "Send" at bounding box center [1132, 132] width 53 height 27
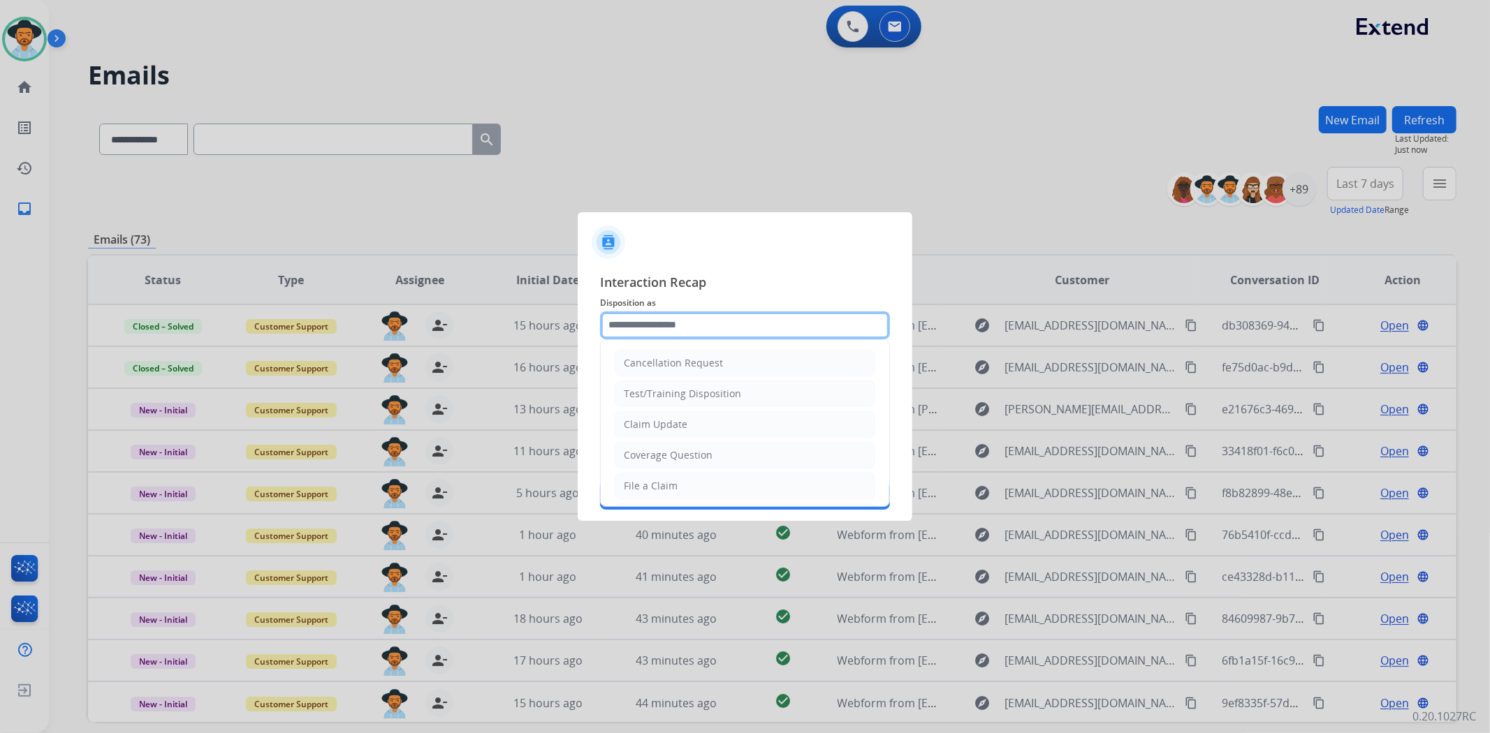
click at [703, 320] on input "text" at bounding box center [745, 326] width 290 height 28
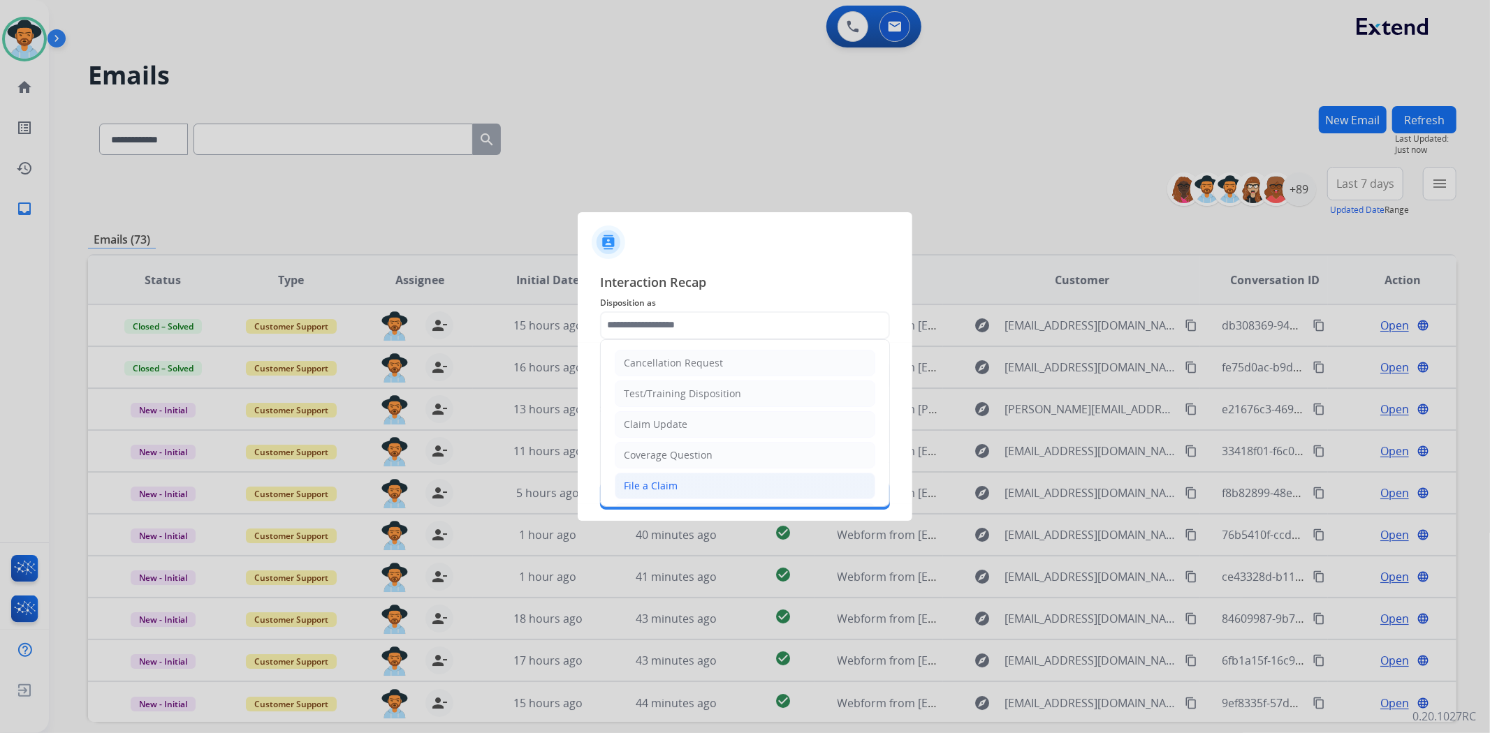
click at [675, 481] on div "File a Claim" at bounding box center [651, 486] width 54 height 14
type input "**********"
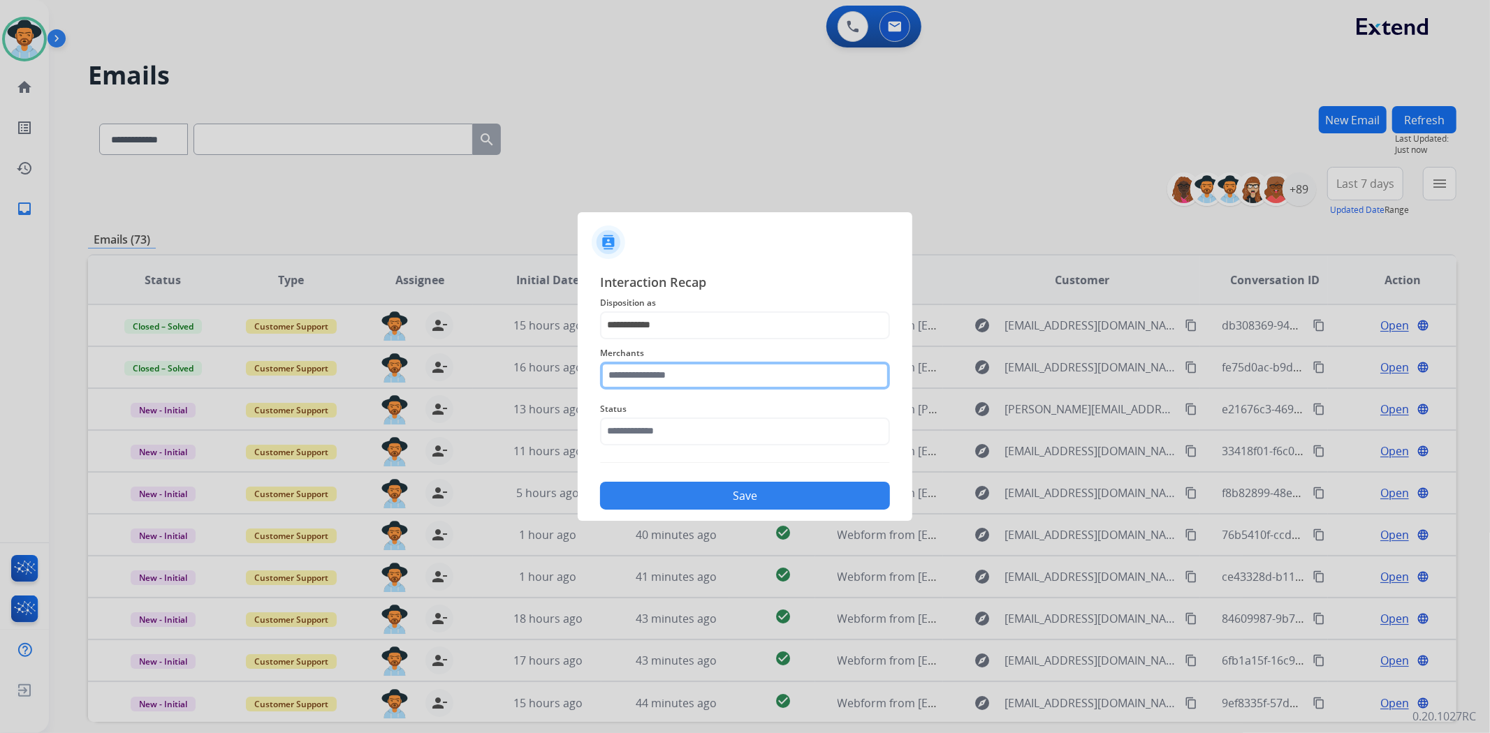
click at [696, 374] on input "text" at bounding box center [745, 376] width 290 height 28
click at [682, 414] on div "[DOMAIN_NAME]" at bounding box center [664, 416] width 80 height 14
type input "**********"
click at [673, 446] on div "Status" at bounding box center [745, 423] width 290 height 56
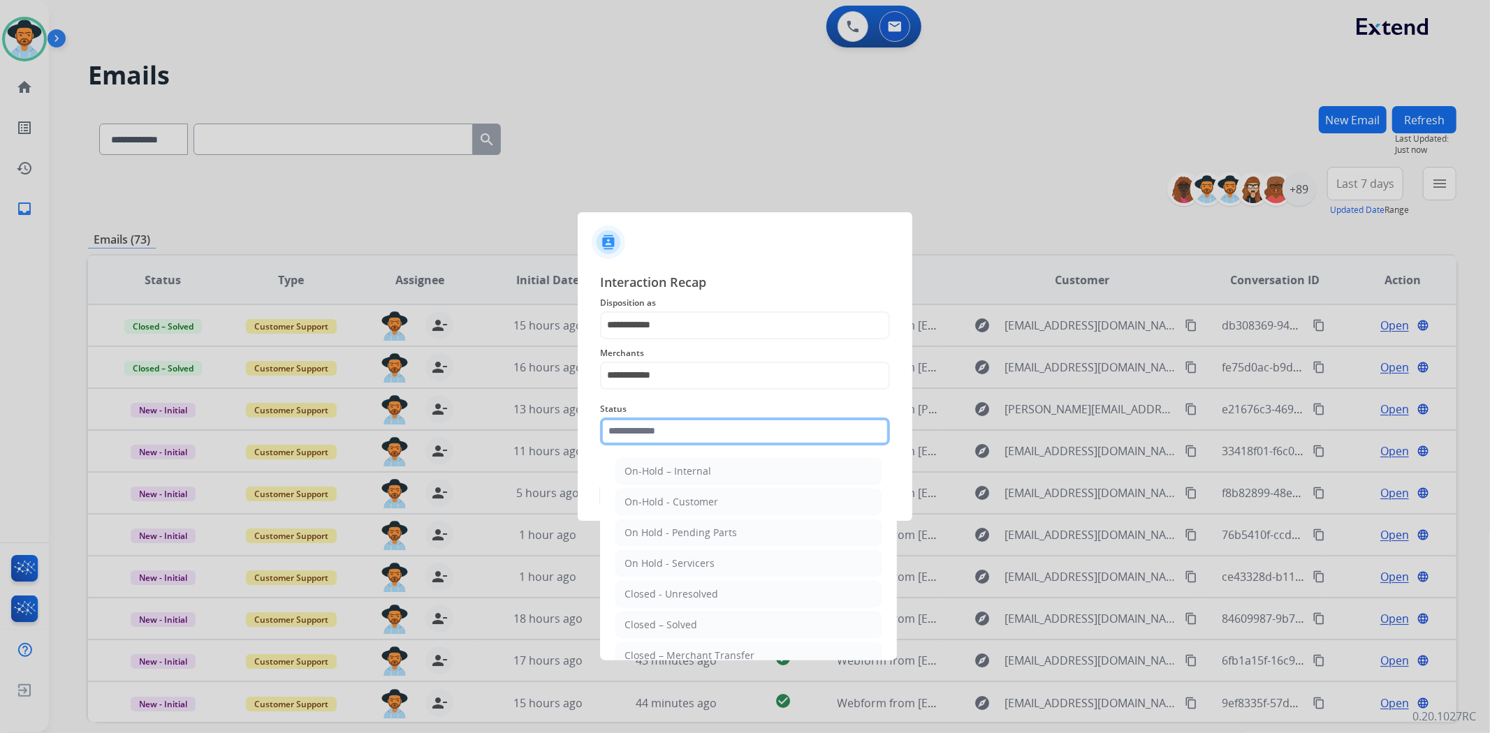
click at [674, 435] on input "text" at bounding box center [745, 432] width 290 height 28
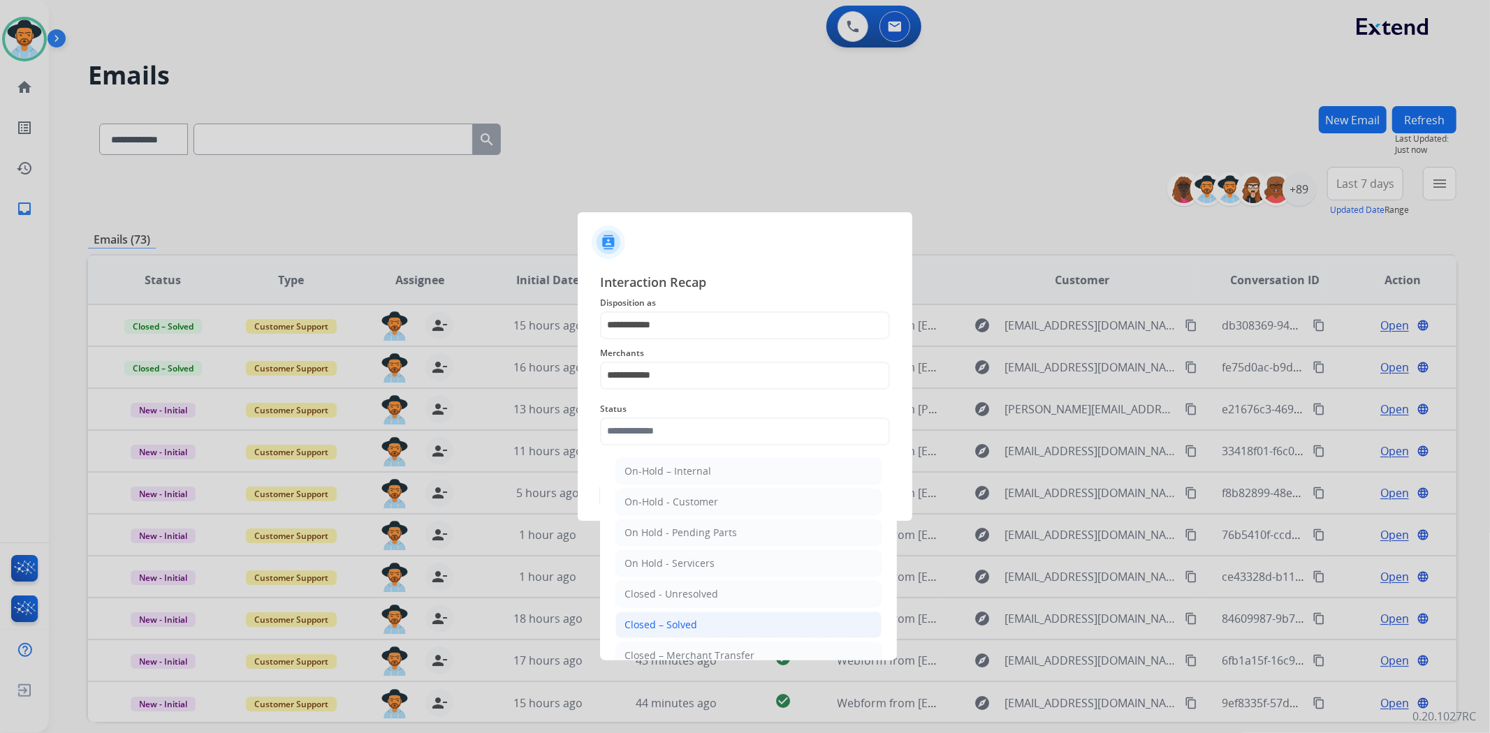
click at [678, 629] on div "Closed – Solved" at bounding box center [660, 625] width 73 height 14
type input "**********"
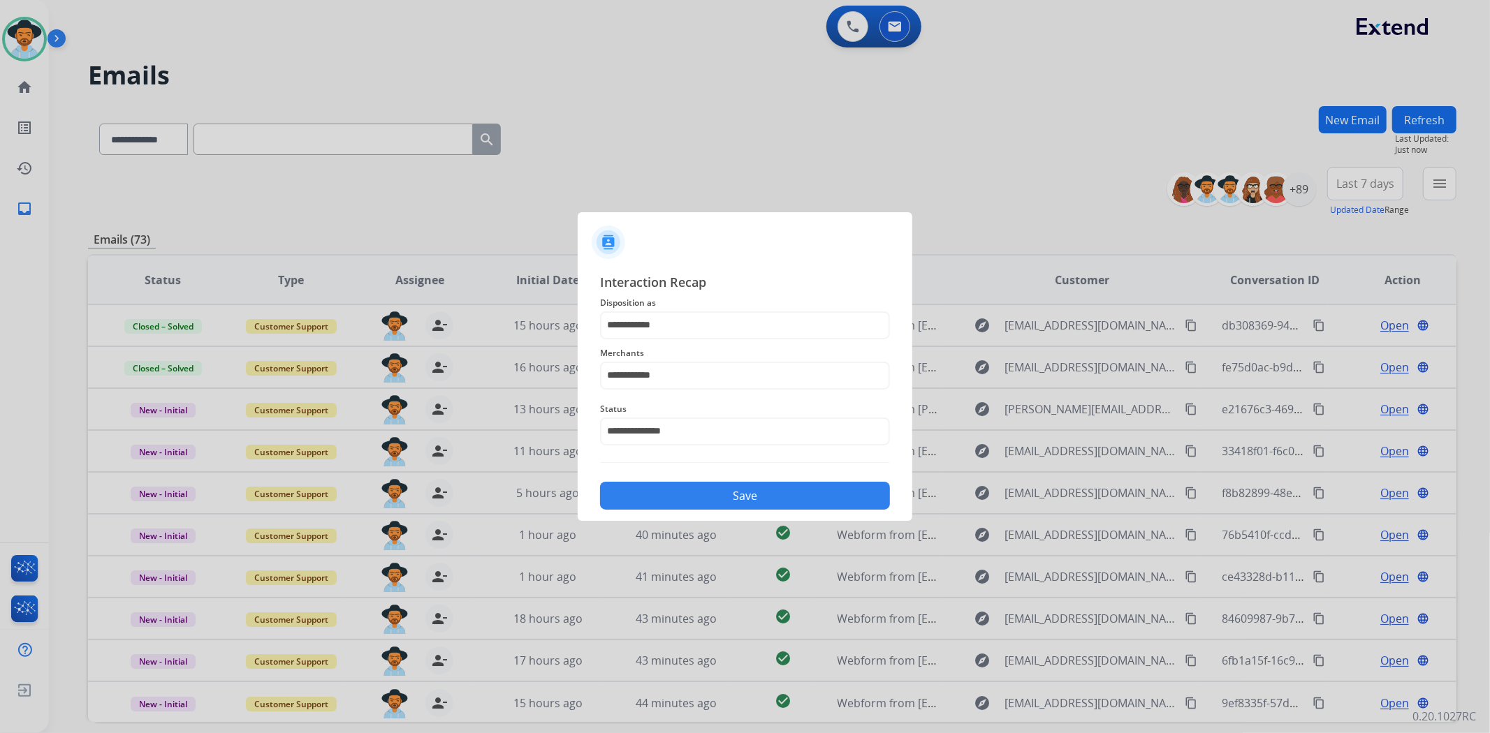
click at [711, 497] on button "Save" at bounding box center [745, 496] width 290 height 28
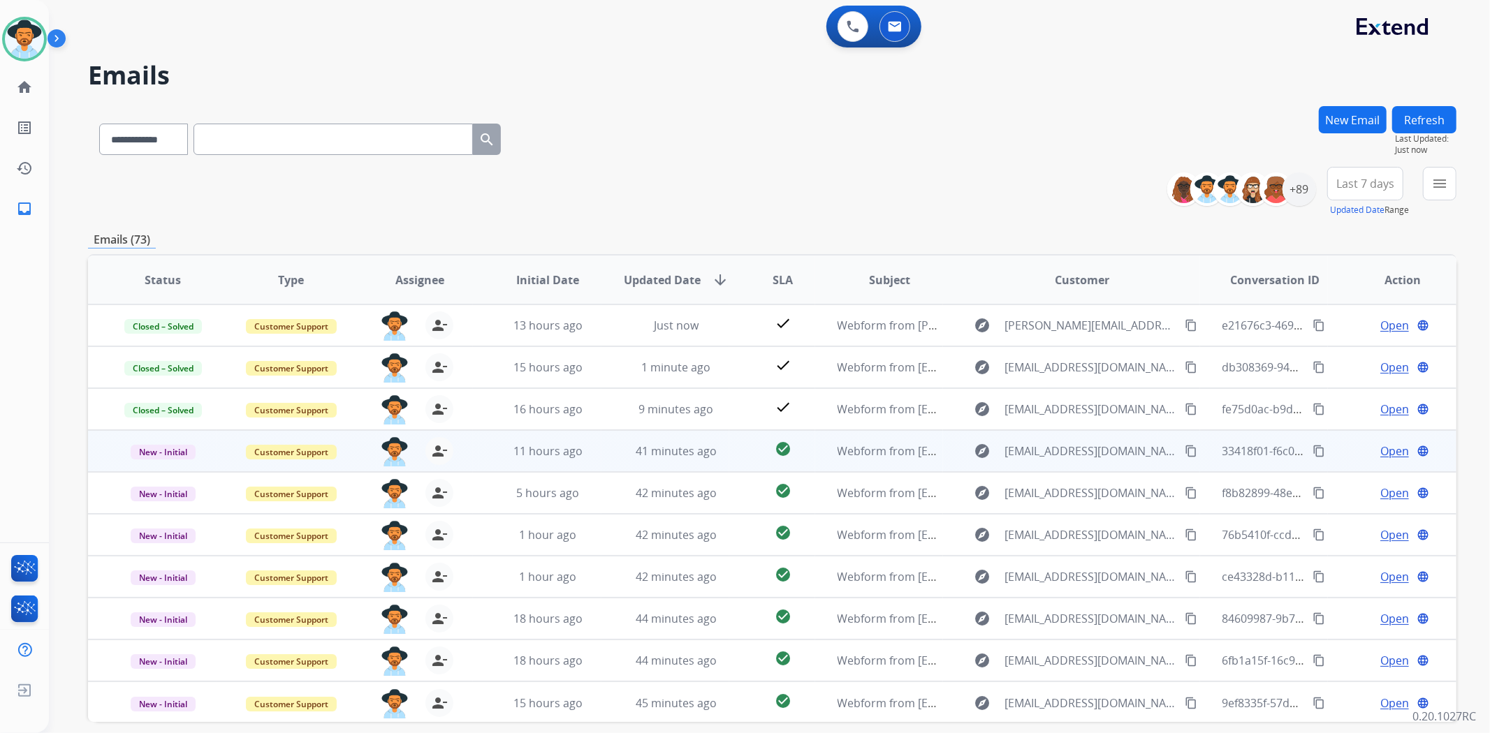
click at [1383, 445] on span "Open" at bounding box center [1394, 451] width 29 height 17
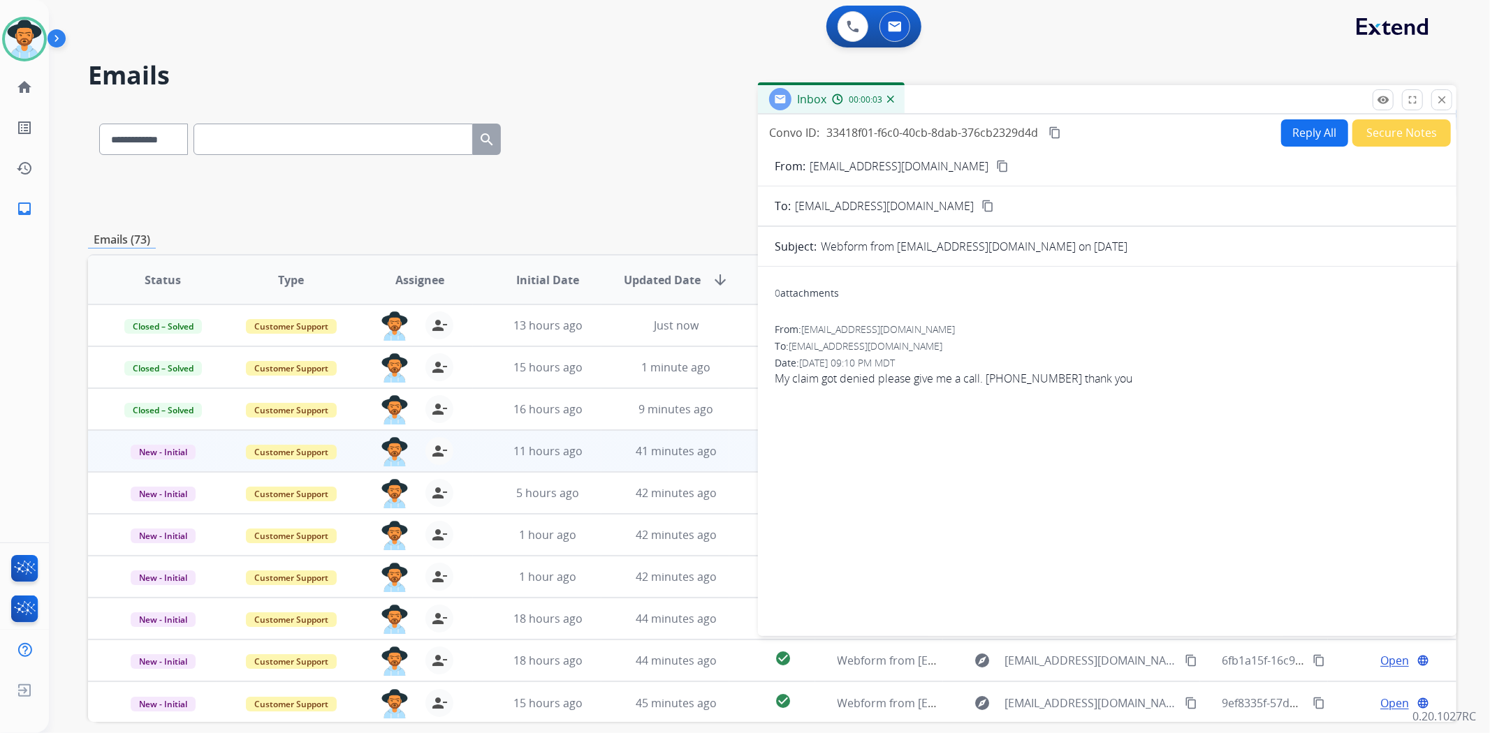
click at [996, 165] on mat-icon "content_copy" at bounding box center [1002, 166] width 13 height 13
click at [958, 163] on div "From: [EMAIL_ADDRESS][DOMAIN_NAME] content_copy" at bounding box center [1107, 166] width 698 height 17
click at [996, 163] on mat-icon "content_copy" at bounding box center [1002, 166] width 13 height 13
click at [29, 46] on img at bounding box center [24, 39] width 39 height 39
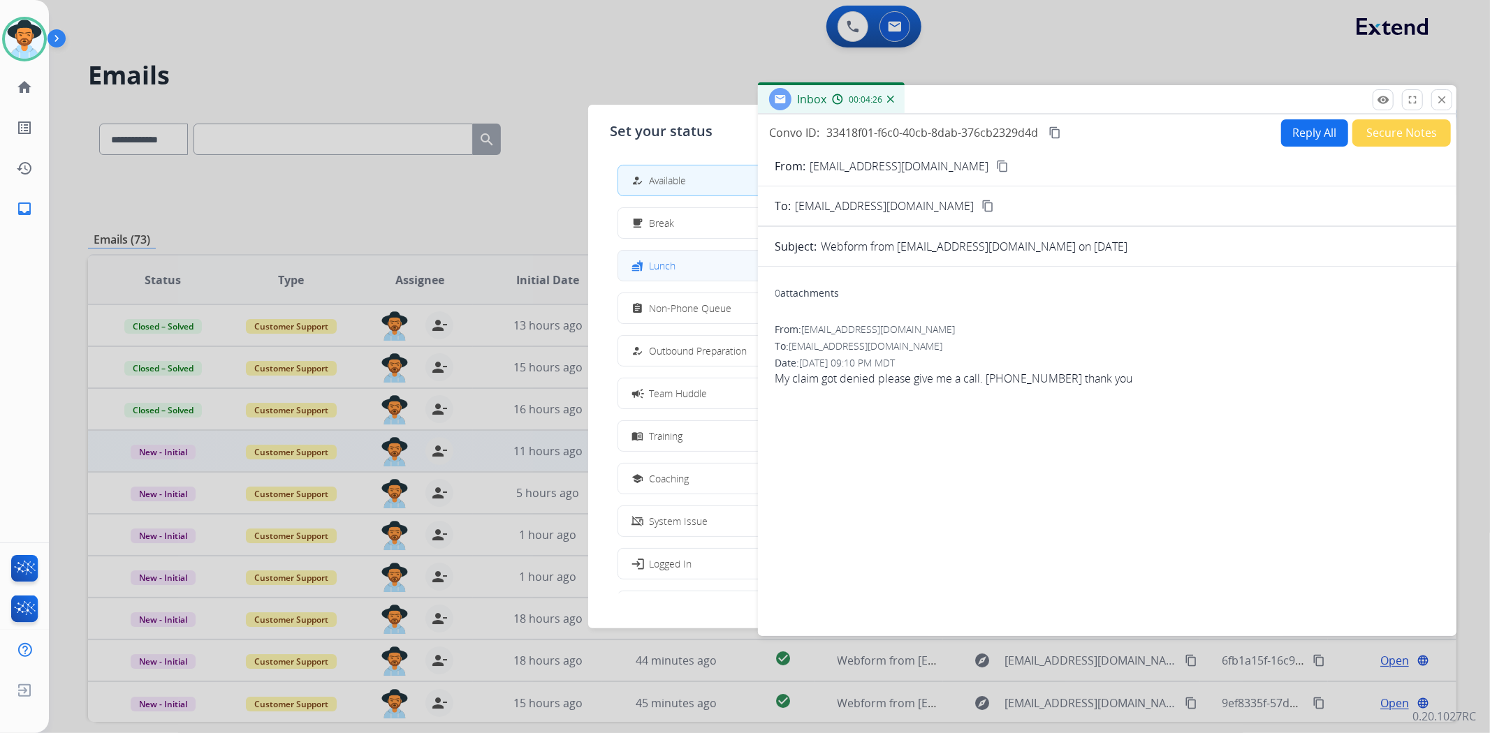
click at [657, 268] on span "Lunch" at bounding box center [663, 265] width 27 height 15
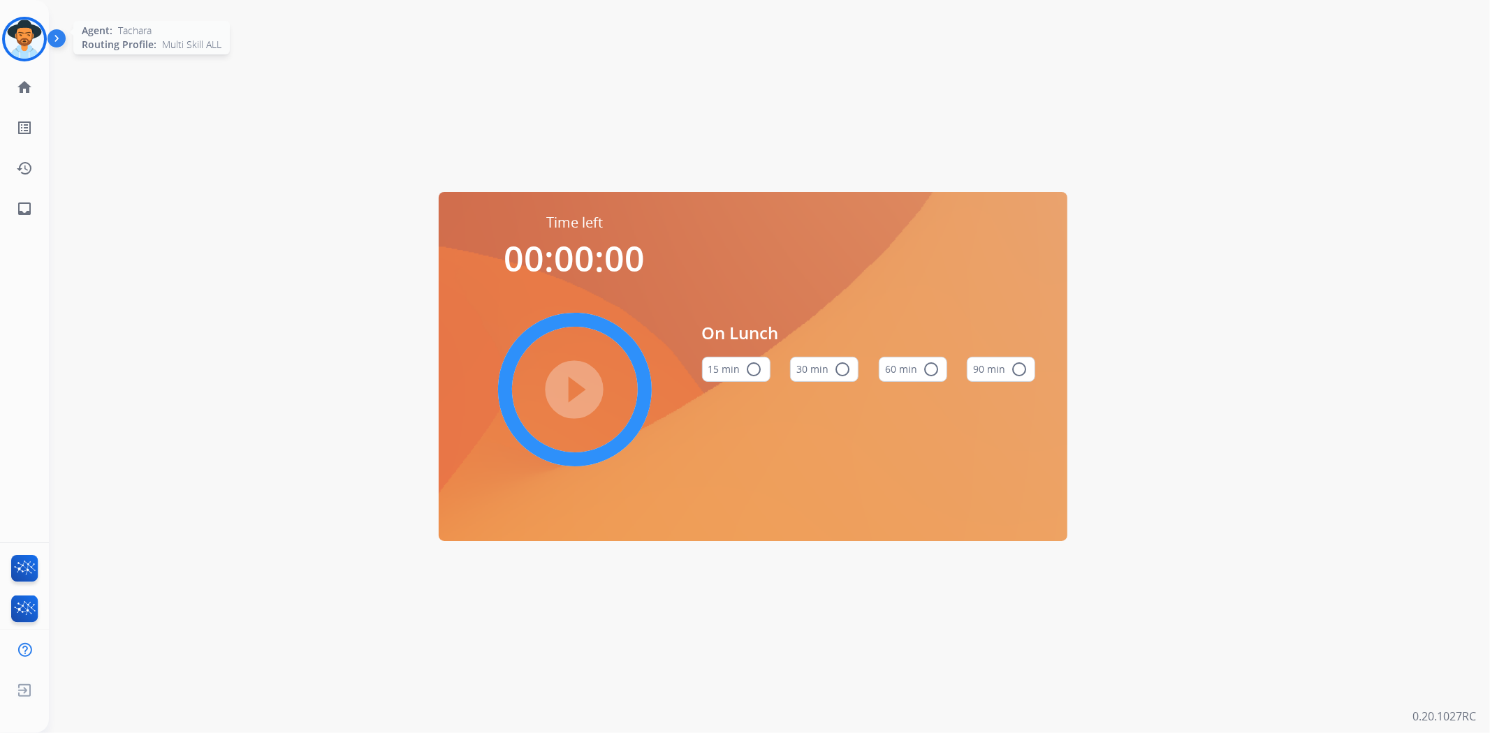
click at [31, 38] on img at bounding box center [24, 39] width 39 height 39
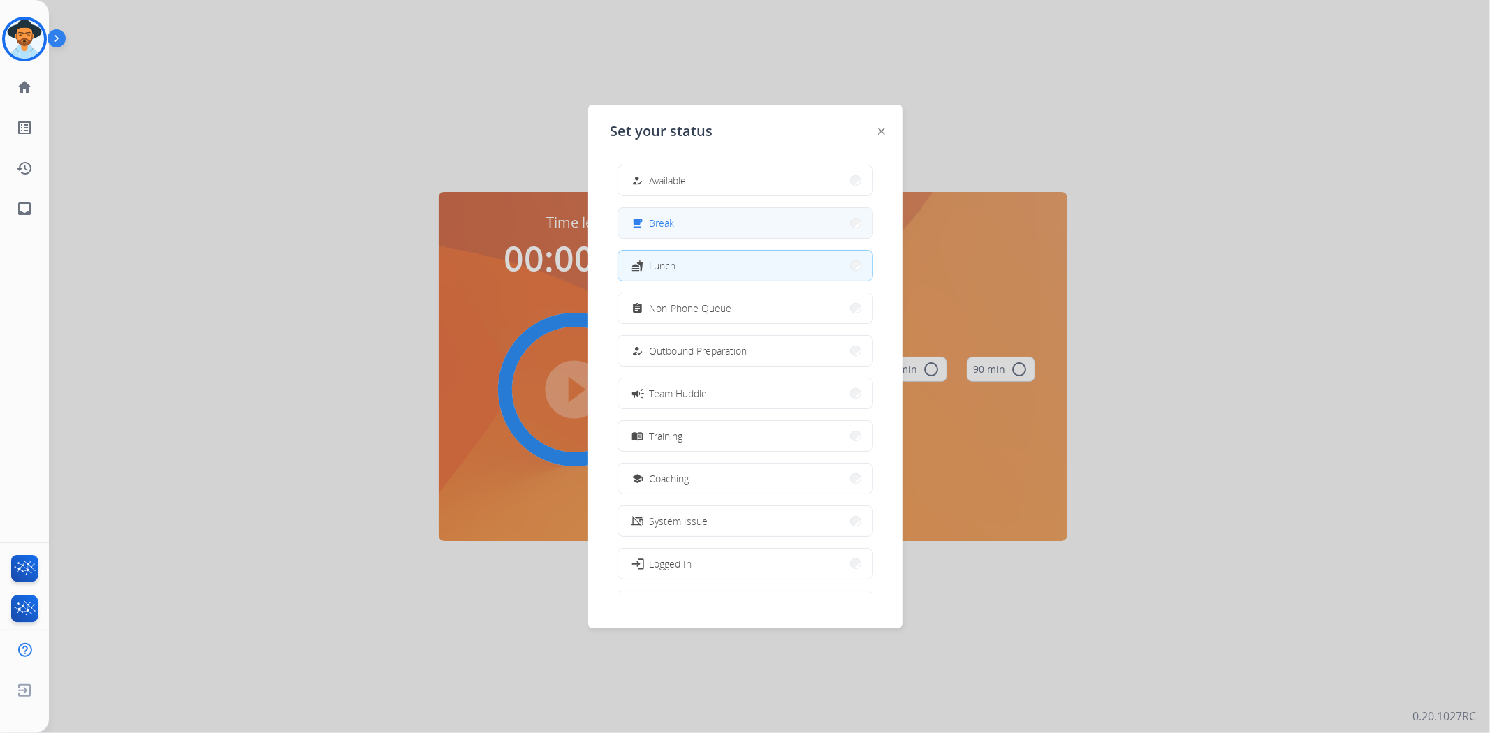
click at [673, 224] on span "Break" at bounding box center [662, 223] width 25 height 15
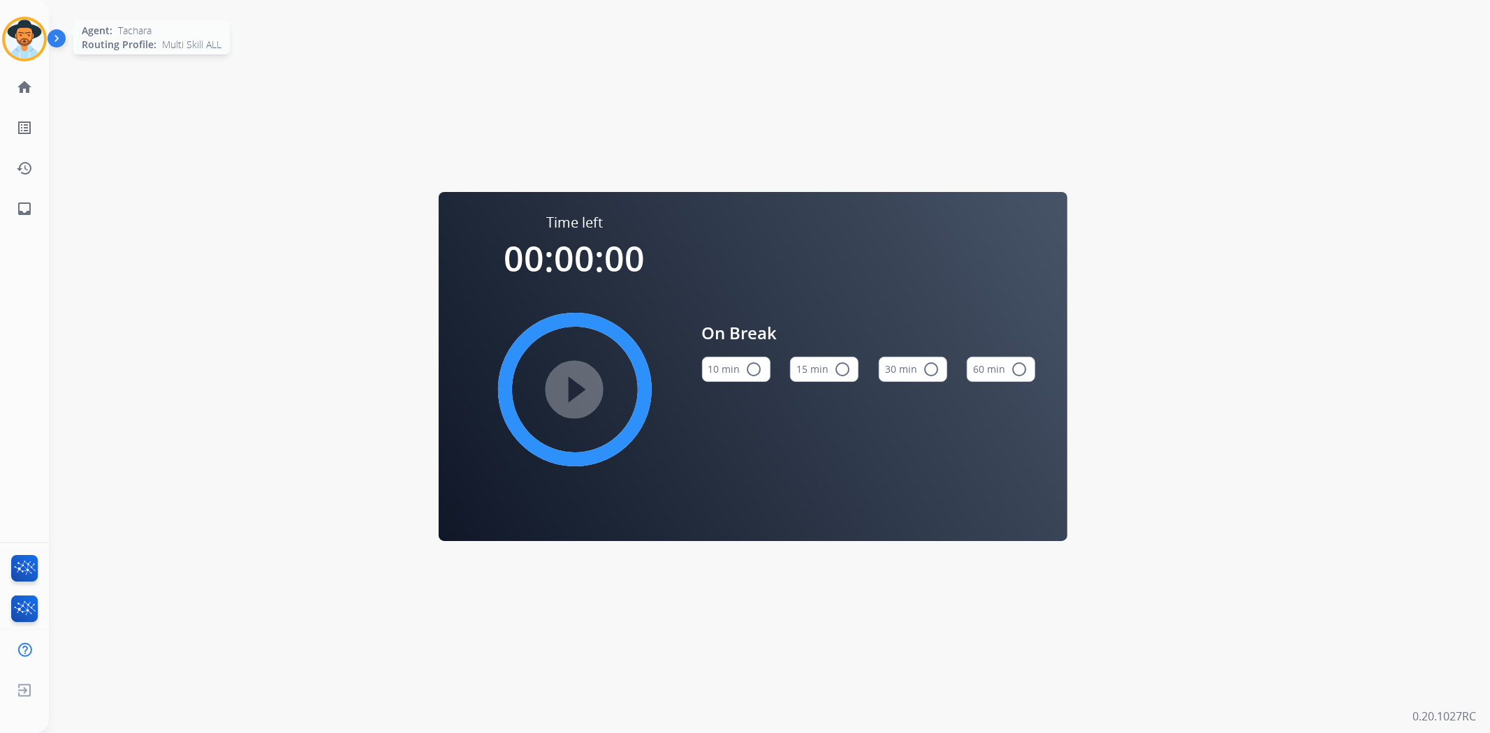
click at [34, 43] on img at bounding box center [24, 39] width 39 height 39
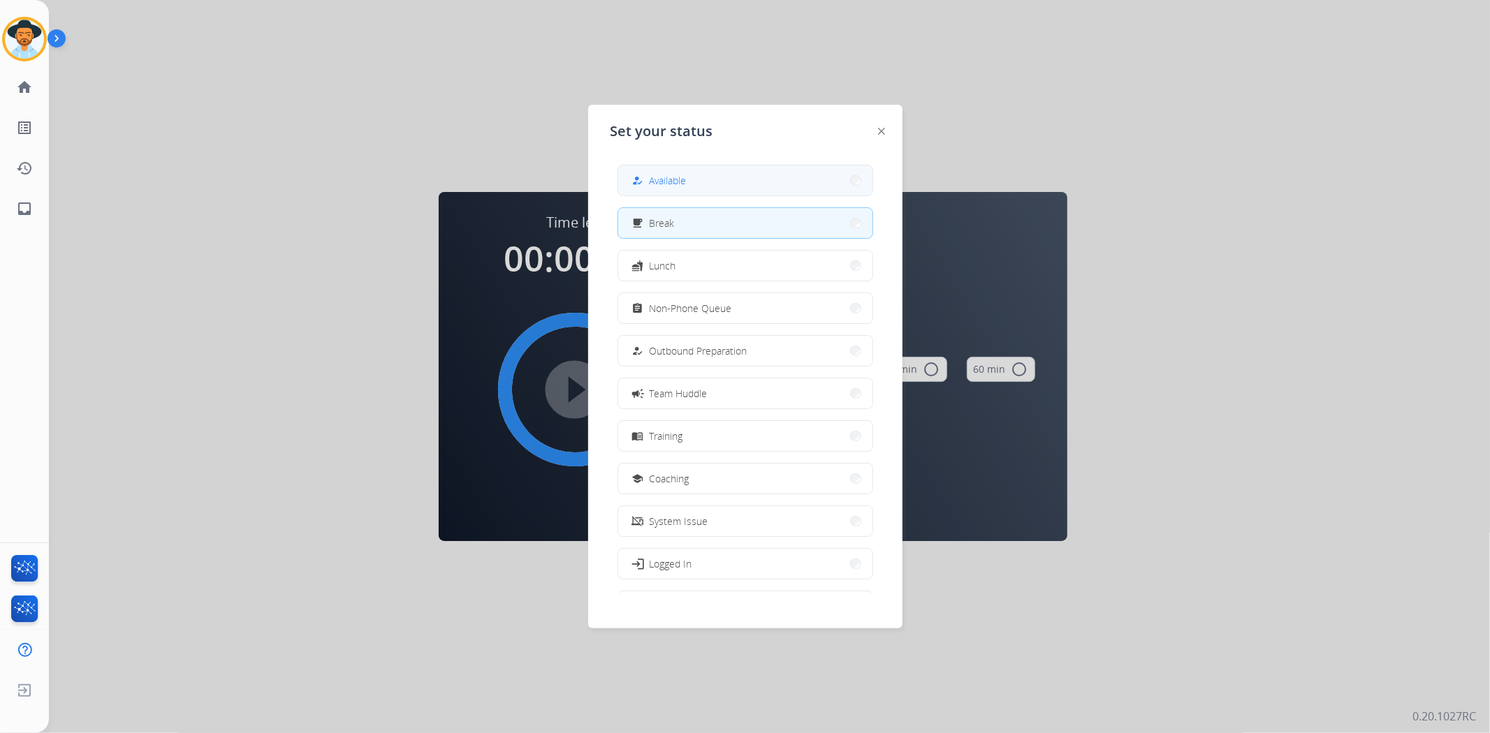
click at [661, 175] on span "Available" at bounding box center [668, 180] width 37 height 15
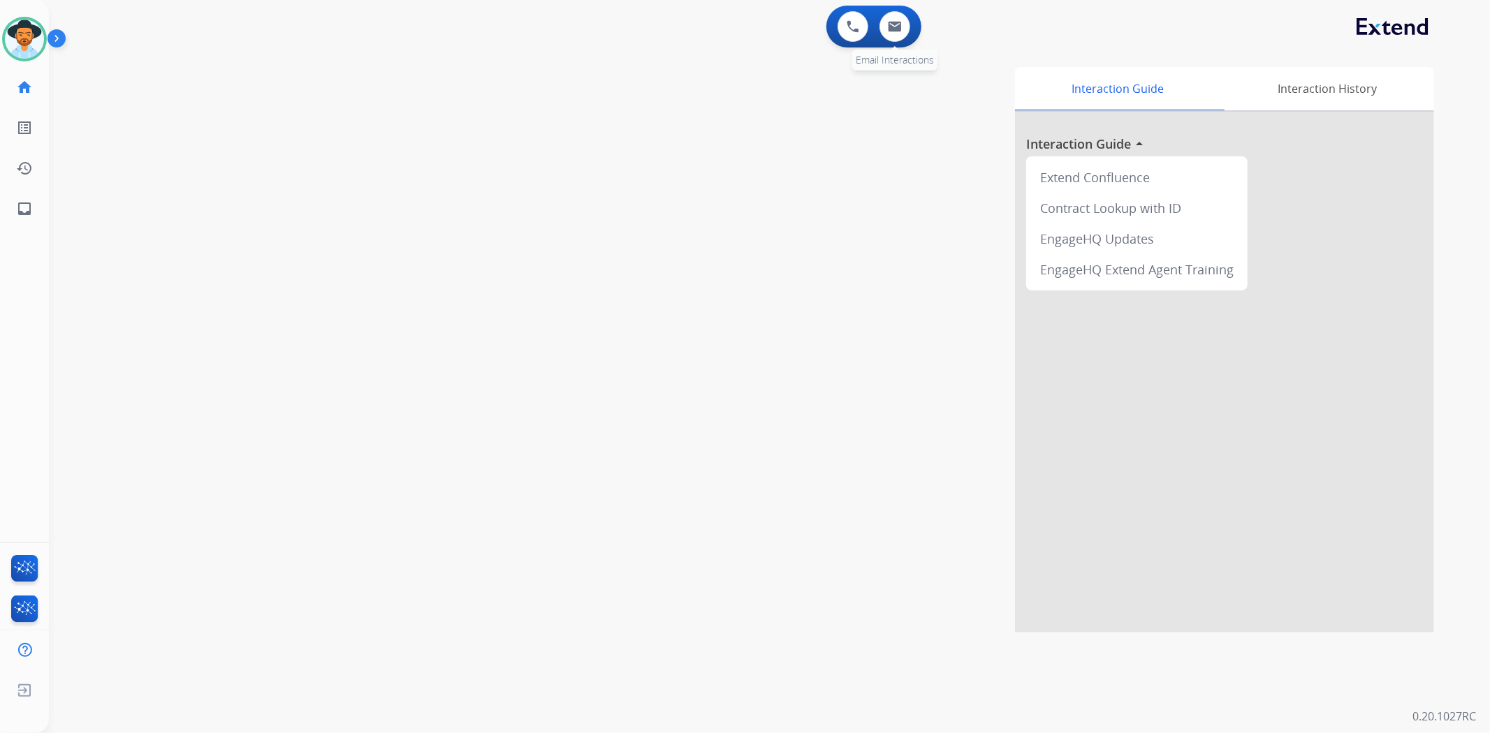
click at [915, 27] on div "0 Email Interactions" at bounding box center [895, 26] width 42 height 31
click at [905, 27] on button at bounding box center [894, 26] width 31 height 31
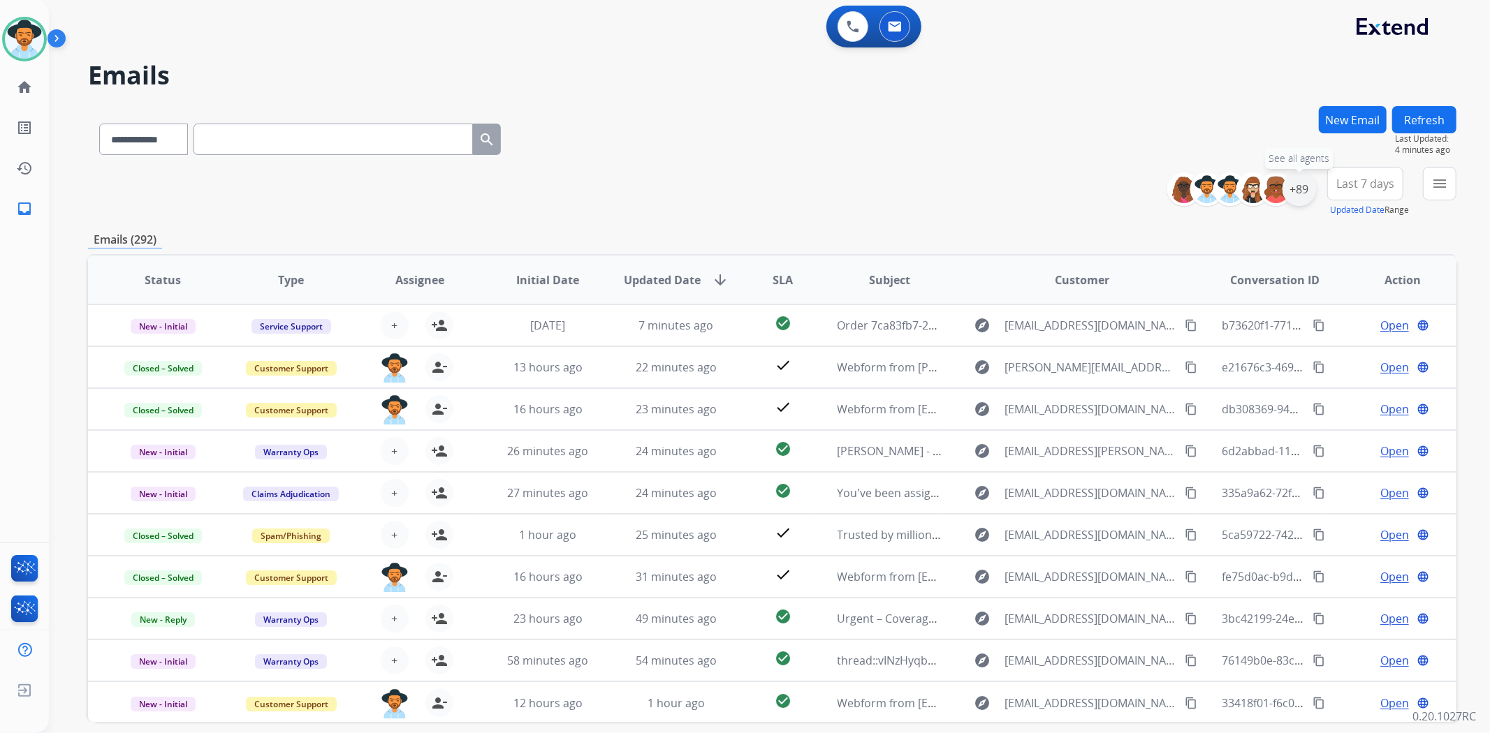
click at [1311, 193] on div "+89" at bounding box center [1299, 190] width 34 height 34
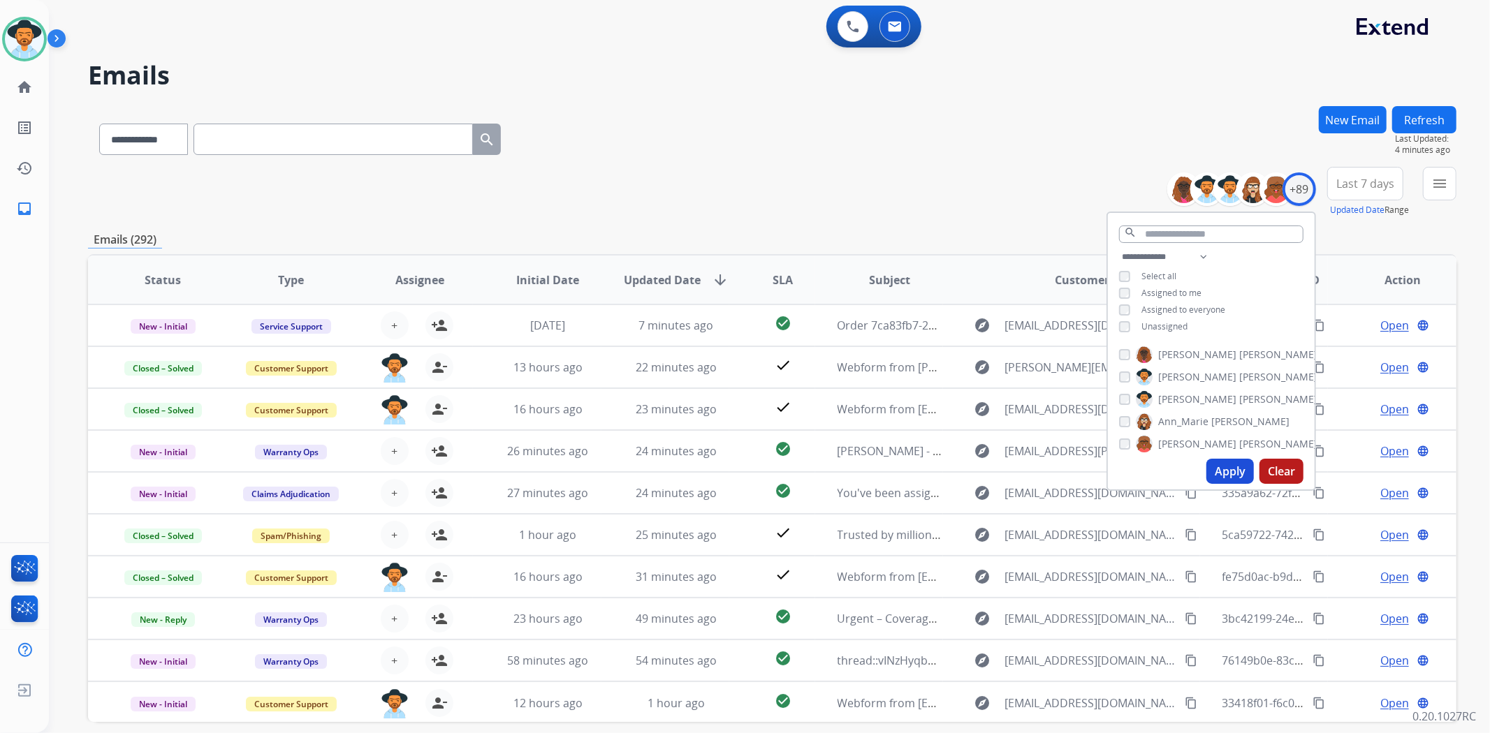
click at [1114, 327] on div "**********" at bounding box center [1211, 293] width 207 height 89
click at [1122, 330] on div "**********" at bounding box center [1211, 293] width 207 height 89
click at [1236, 466] on button "Apply" at bounding box center [1229, 471] width 47 height 25
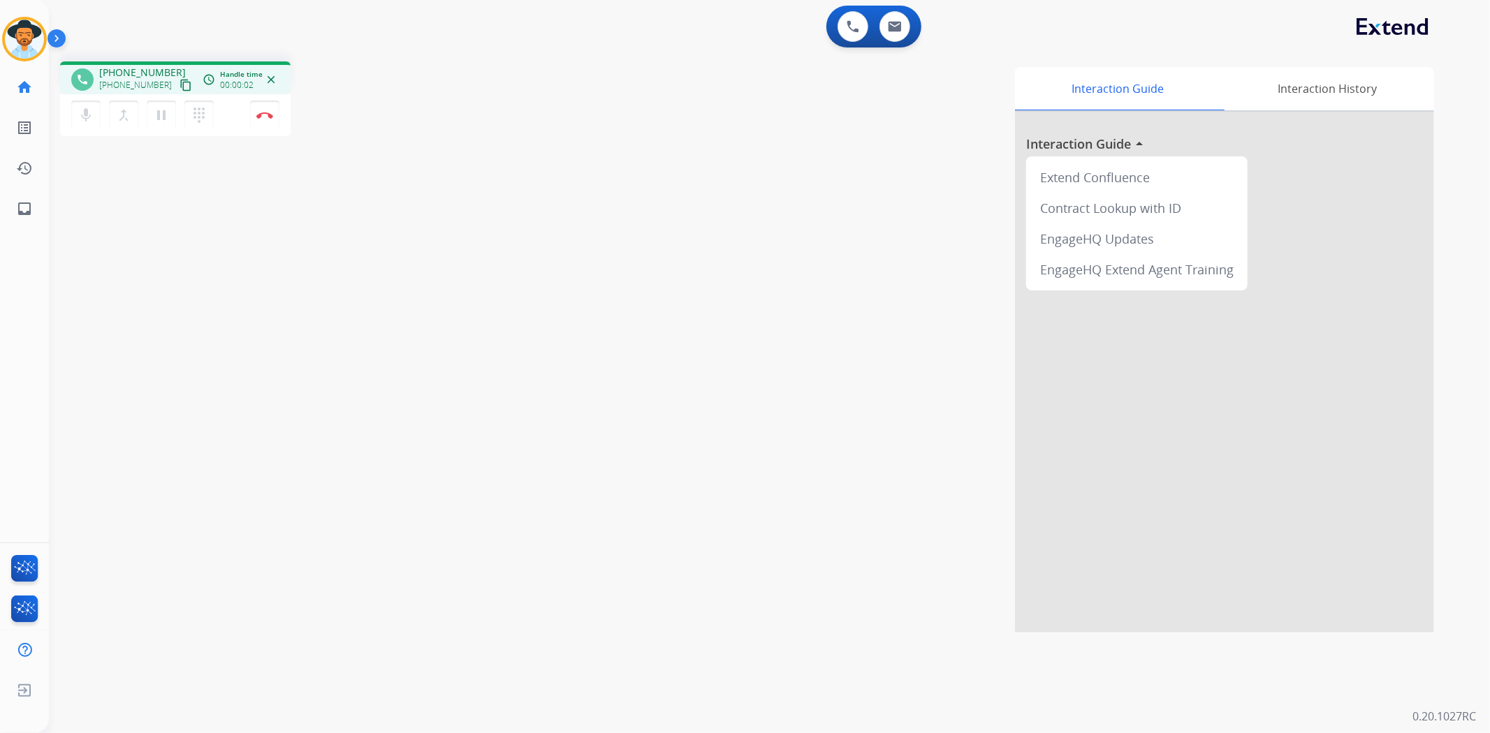
click at [180, 82] on mat-icon "content_copy" at bounding box center [186, 85] width 13 height 13
click at [898, 26] on img at bounding box center [895, 26] width 14 height 11
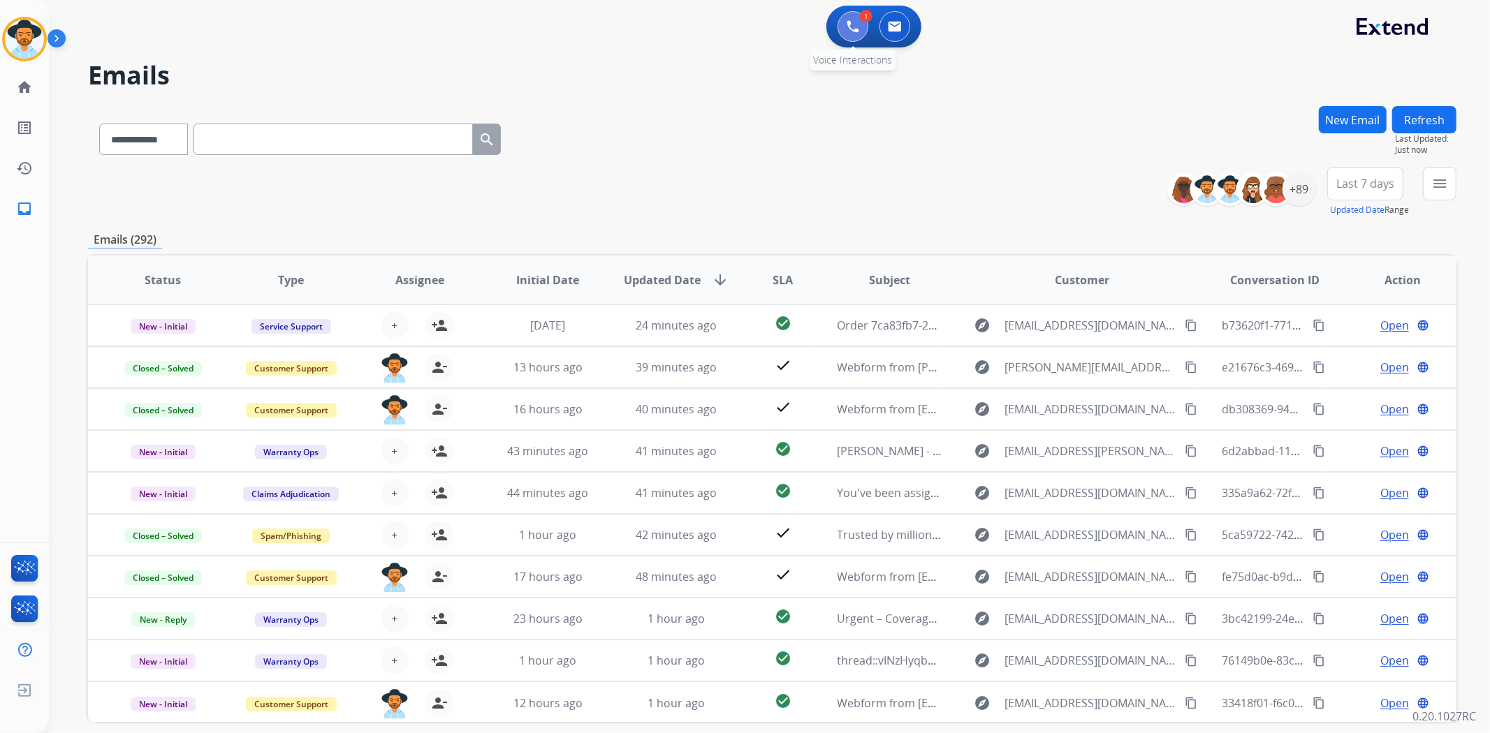
click at [854, 31] on img at bounding box center [853, 26] width 13 height 13
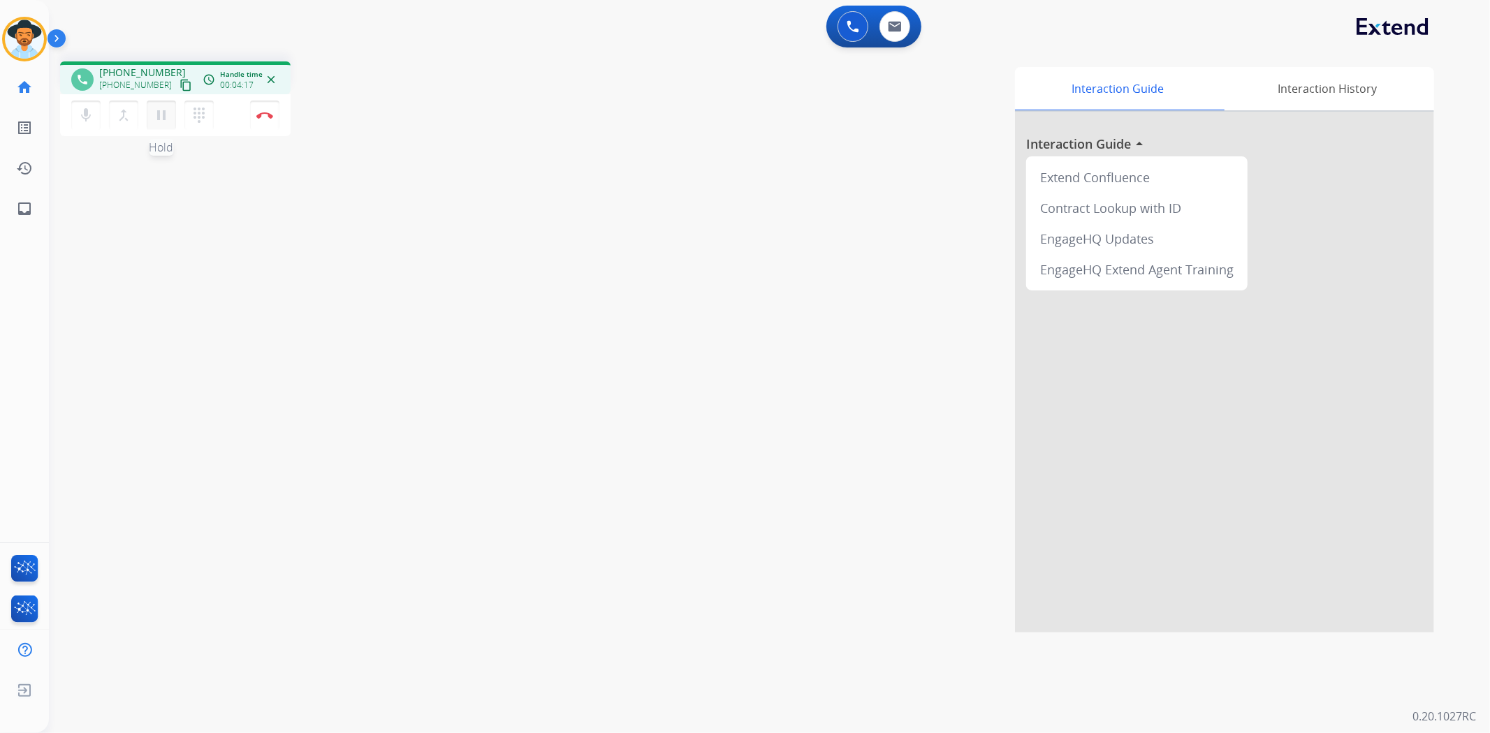
click at [159, 108] on mat-icon "pause" at bounding box center [161, 115] width 17 height 17
click at [150, 109] on button "play_arrow Hold" at bounding box center [161, 115] width 29 height 29
click at [266, 122] on button "Disconnect" at bounding box center [264, 115] width 29 height 29
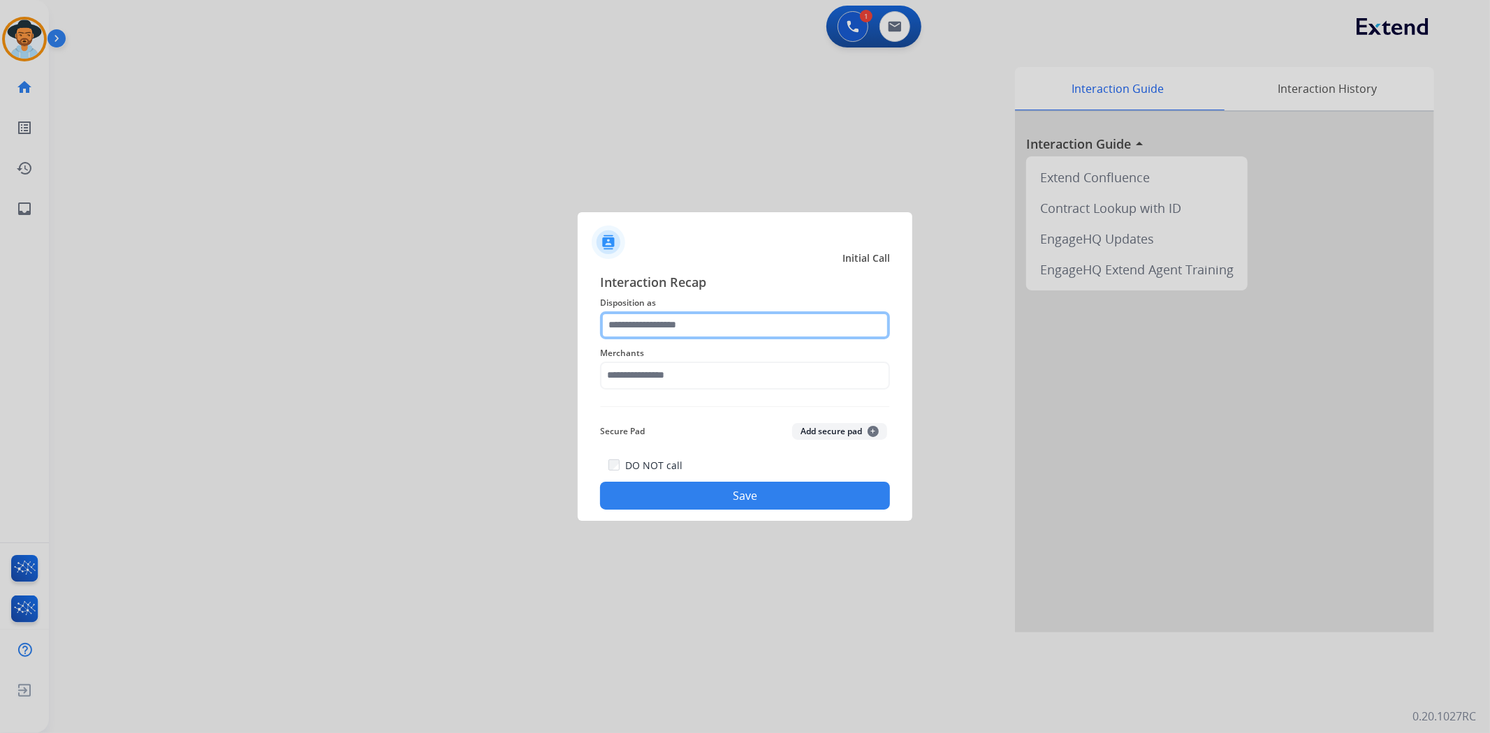
click at [654, 337] on input "text" at bounding box center [745, 326] width 290 height 28
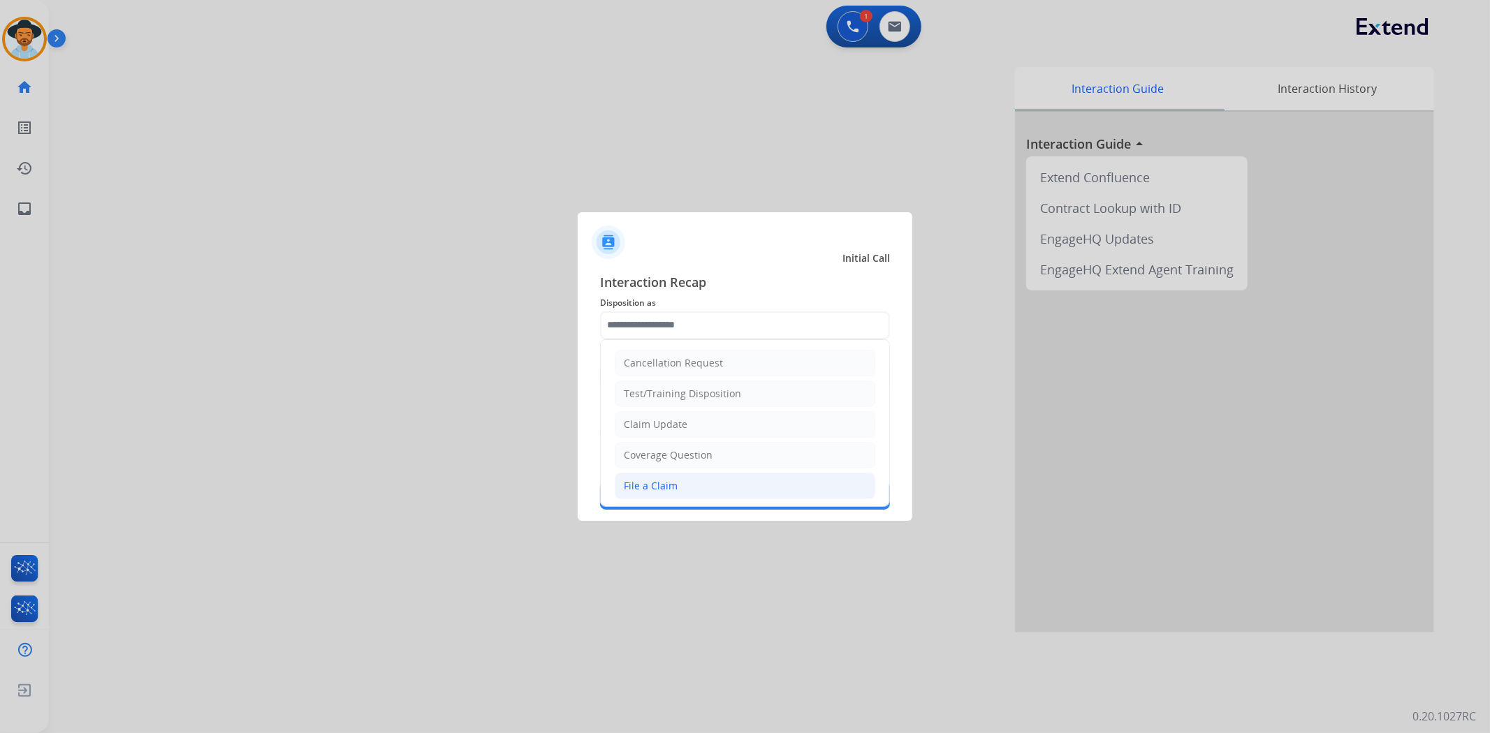
click at [674, 492] on div "File a Claim" at bounding box center [651, 486] width 54 height 14
type input "**********"
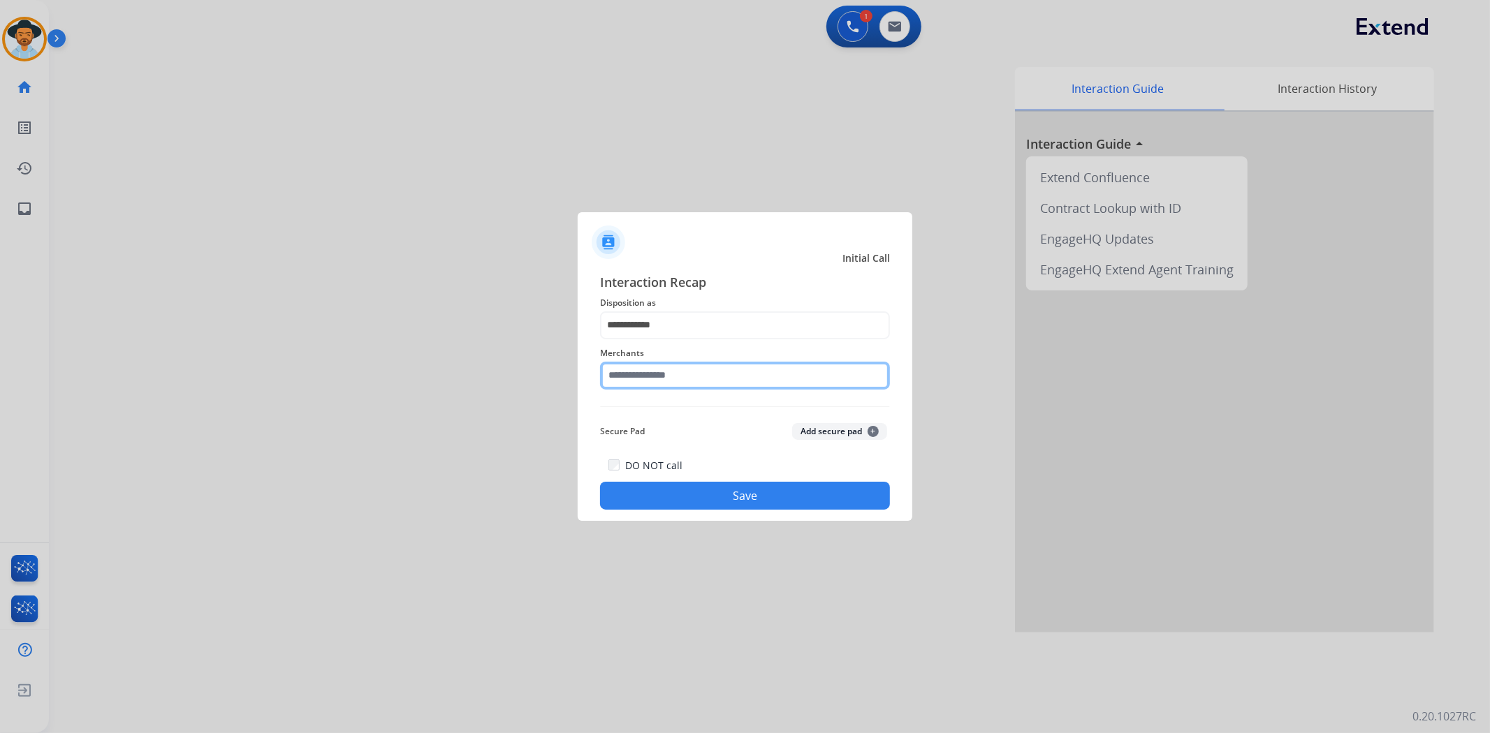
click at [645, 362] on input "text" at bounding box center [745, 376] width 290 height 28
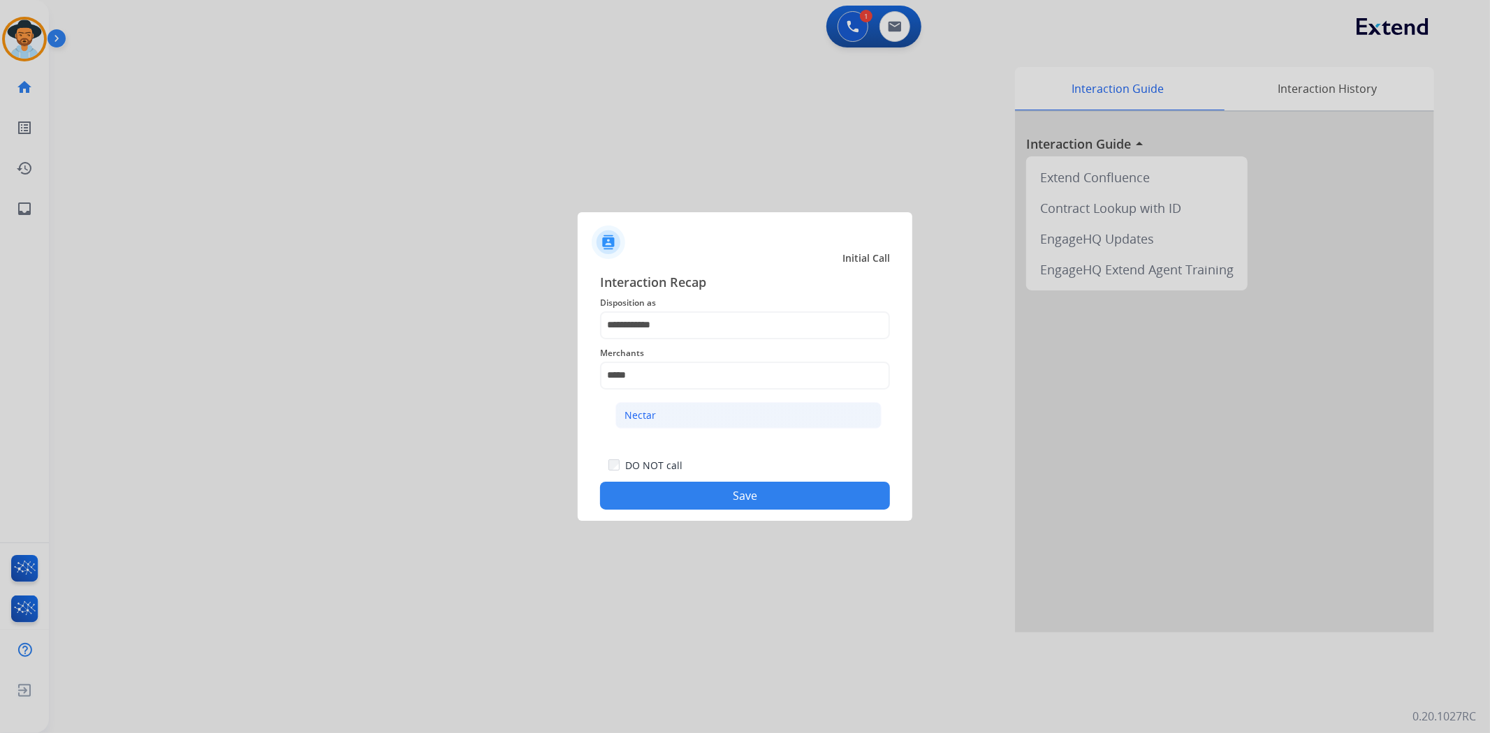
click at [676, 414] on li "Nectar" at bounding box center [748, 415] width 266 height 27
type input "******"
click at [731, 496] on button "Save" at bounding box center [745, 496] width 290 height 28
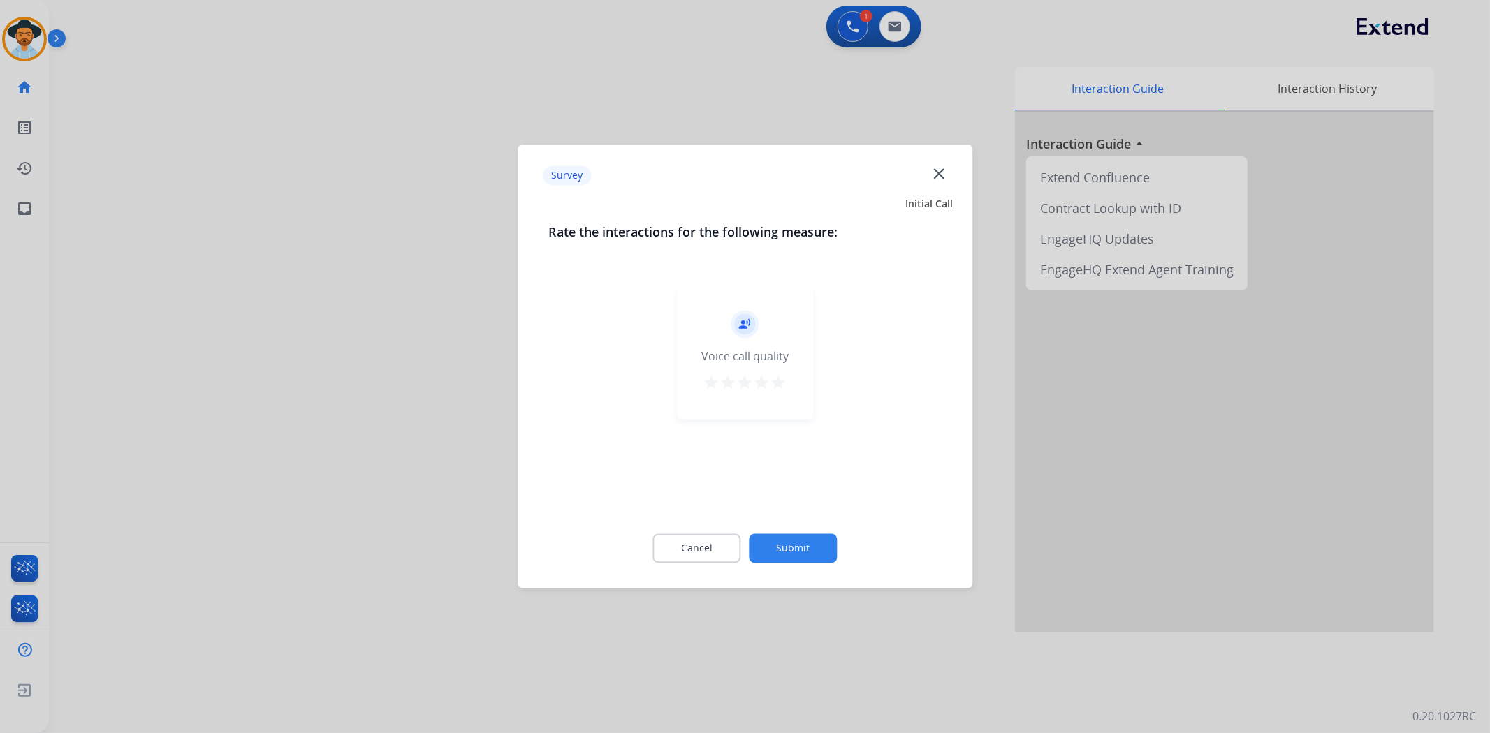
click at [777, 384] on mat-icon "star" at bounding box center [778, 383] width 17 height 17
click at [802, 562] on button "Submit" at bounding box center [793, 548] width 88 height 29
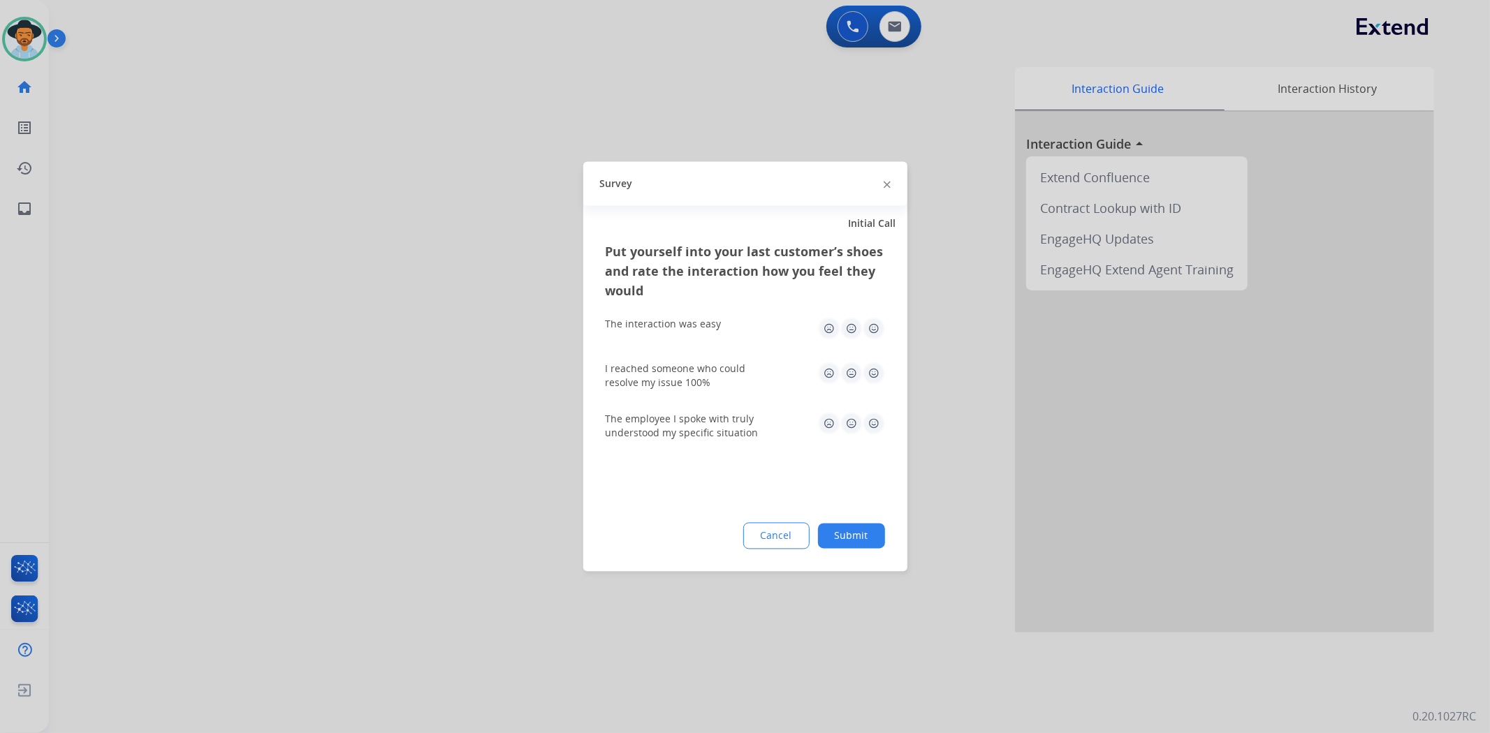
click at [866, 325] on img at bounding box center [874, 329] width 22 height 22
click at [873, 358] on div "I reached someone who could resolve my issue 100%" at bounding box center [745, 376] width 279 height 50
click at [867, 381] on img at bounding box center [874, 374] width 22 height 22
click at [882, 422] on img at bounding box center [874, 424] width 22 height 22
click at [856, 520] on div "Put yourself into your last customer’s shoes and rate the interaction how you f…" at bounding box center [745, 407] width 324 height 330
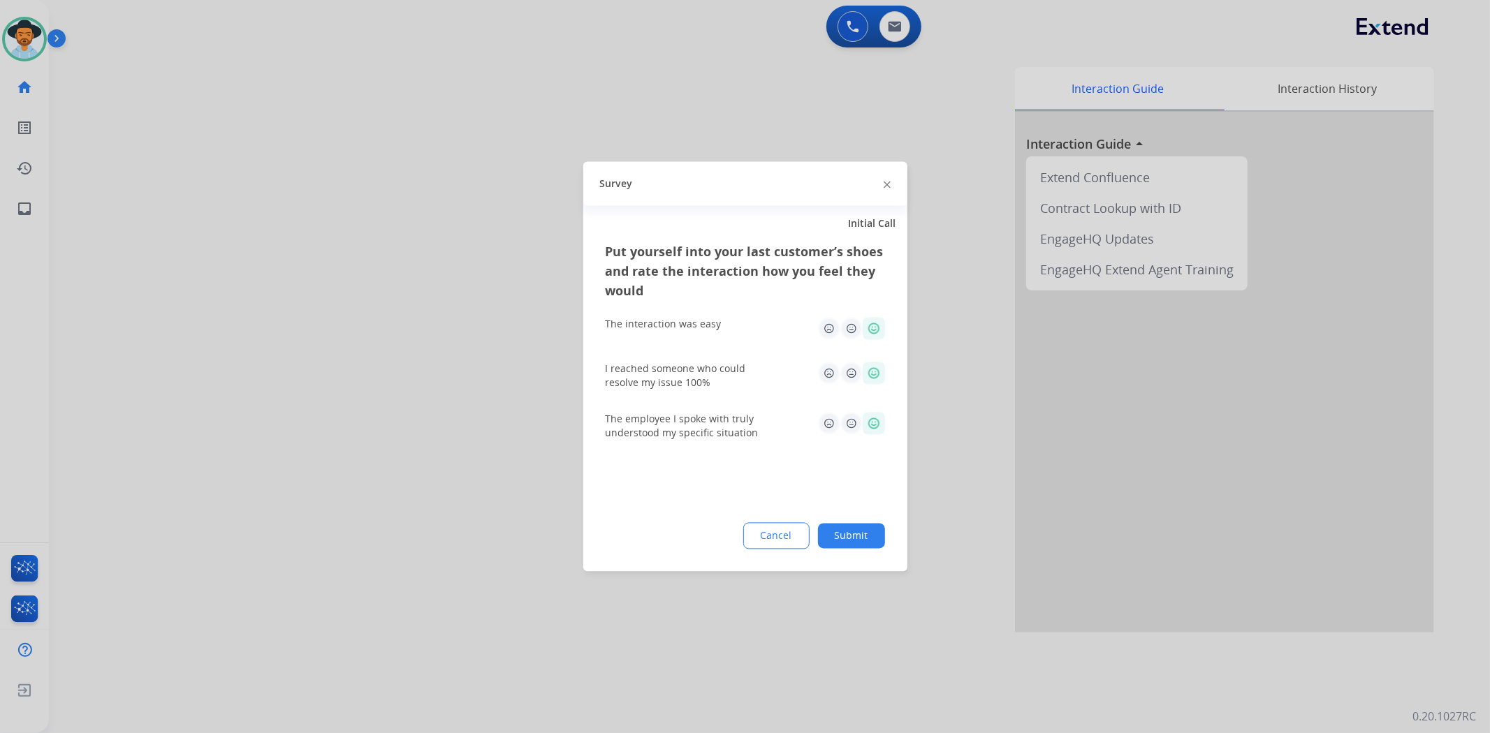
click at [863, 534] on button "Submit" at bounding box center [851, 536] width 67 height 25
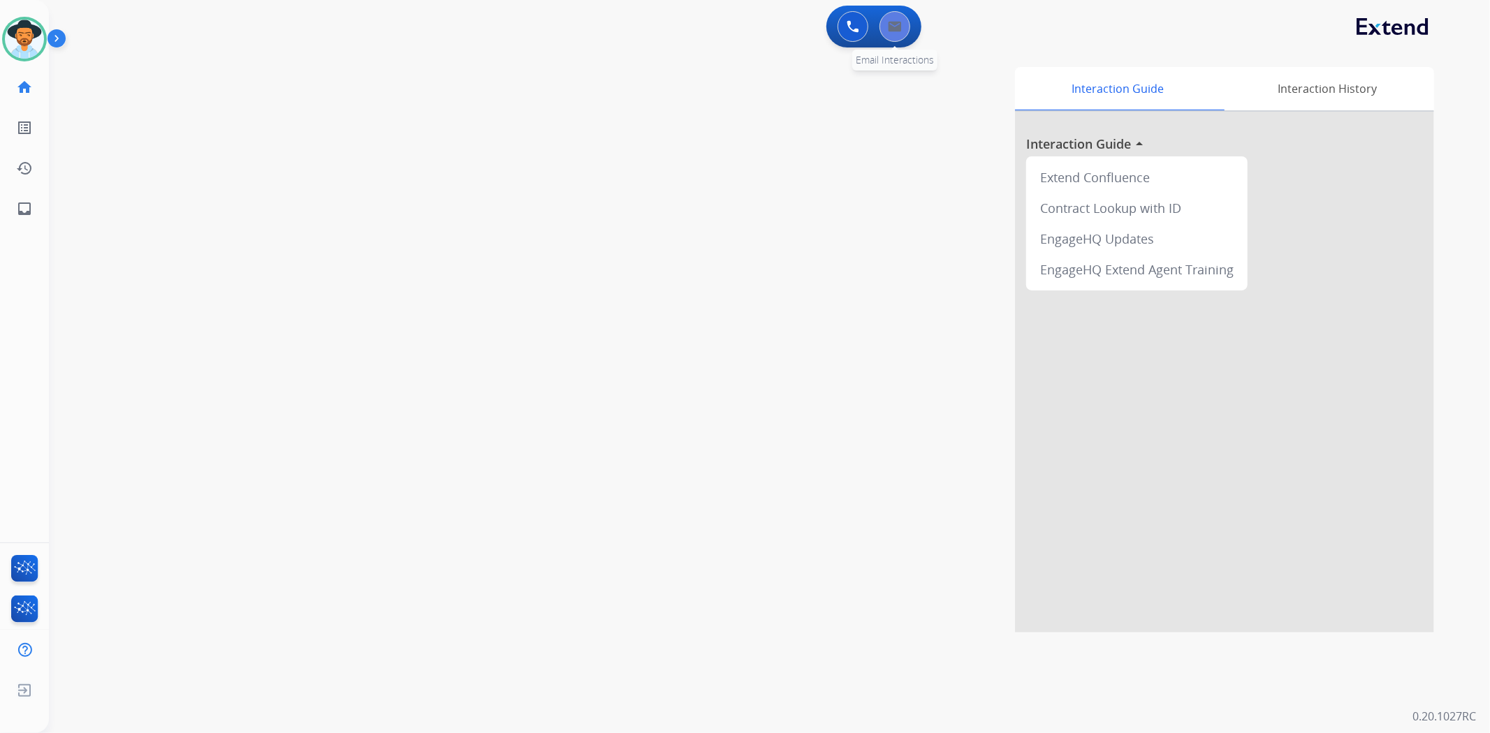
click at [889, 34] on button at bounding box center [894, 26] width 31 height 31
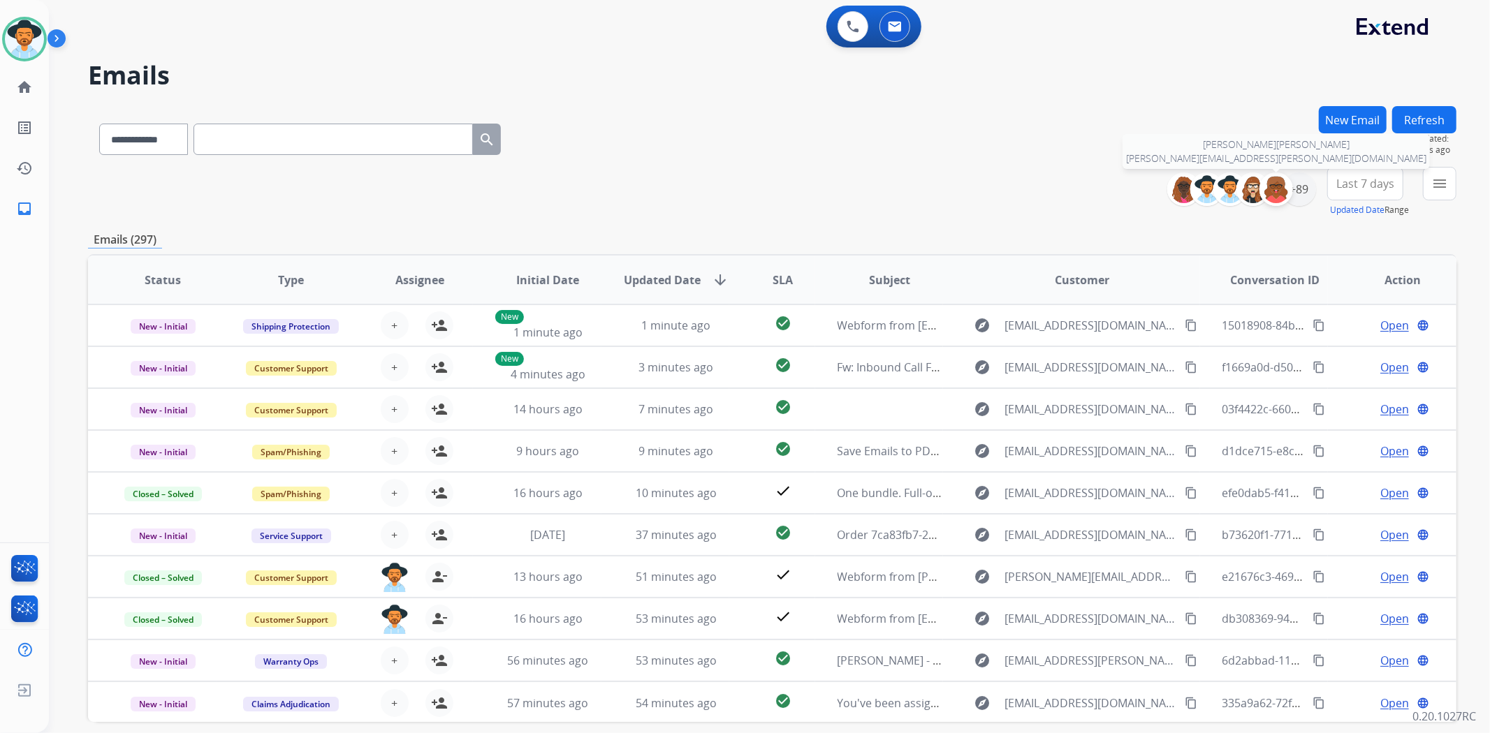
click at [1289, 192] on div at bounding box center [1276, 190] width 34 height 34
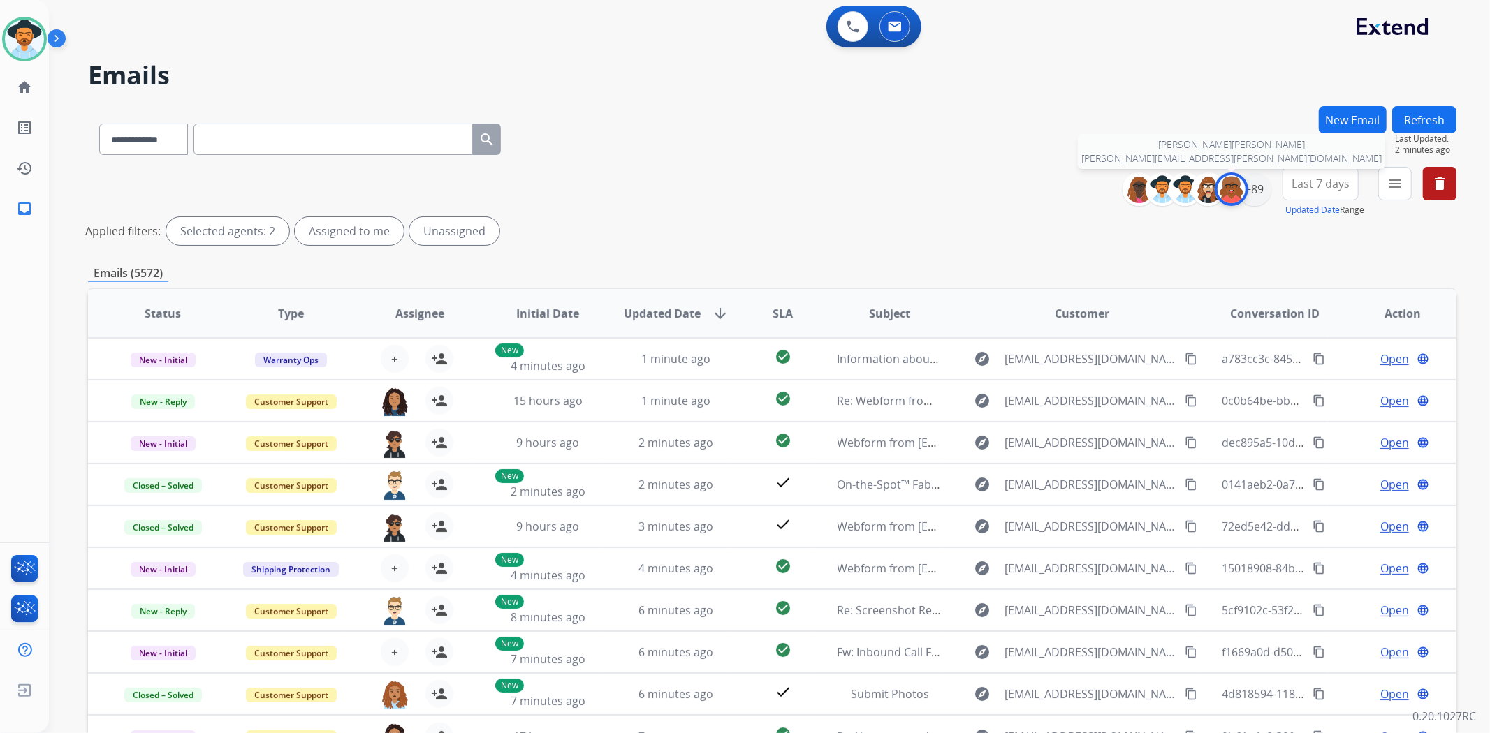
click at [1231, 191] on img at bounding box center [1231, 189] width 28 height 28
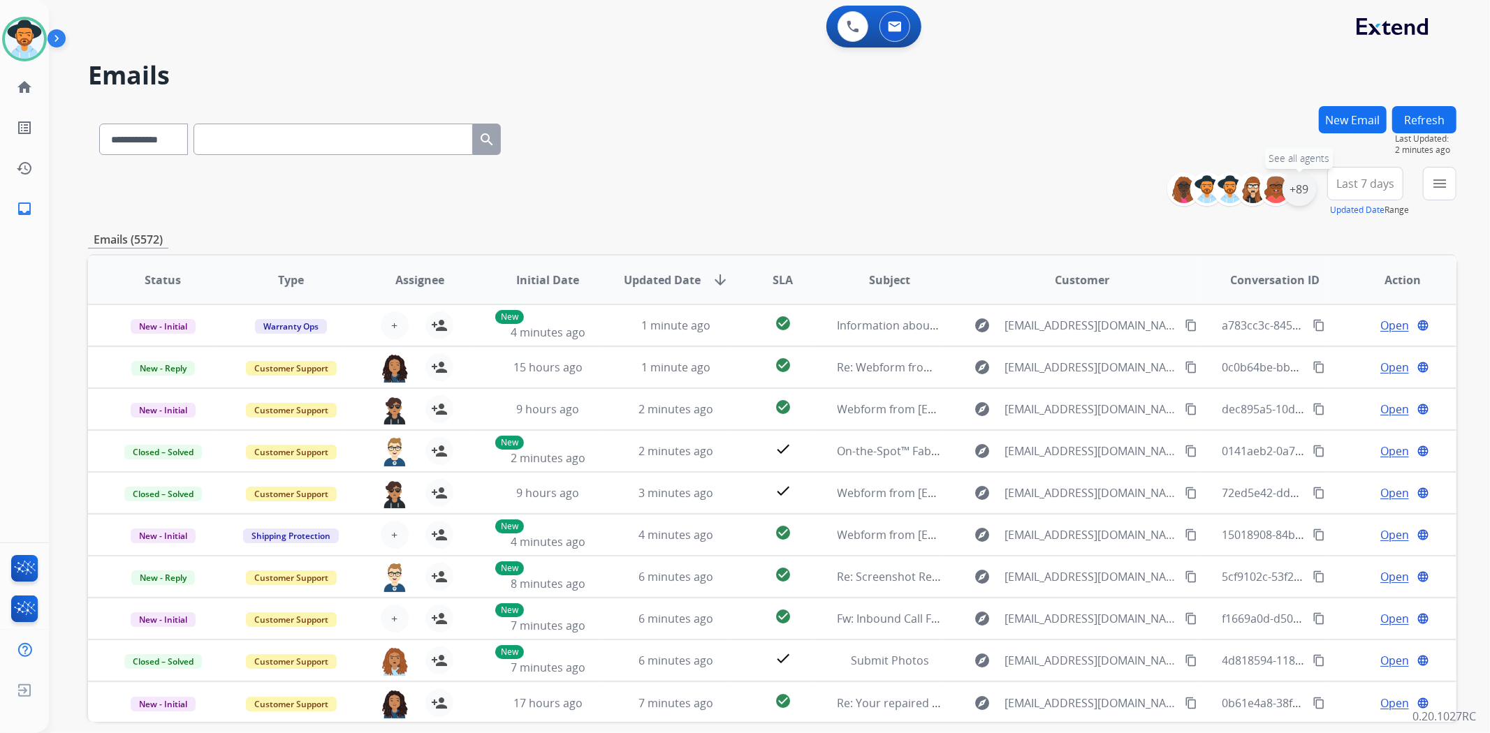
click at [1300, 193] on div "+89" at bounding box center [1299, 190] width 34 height 34
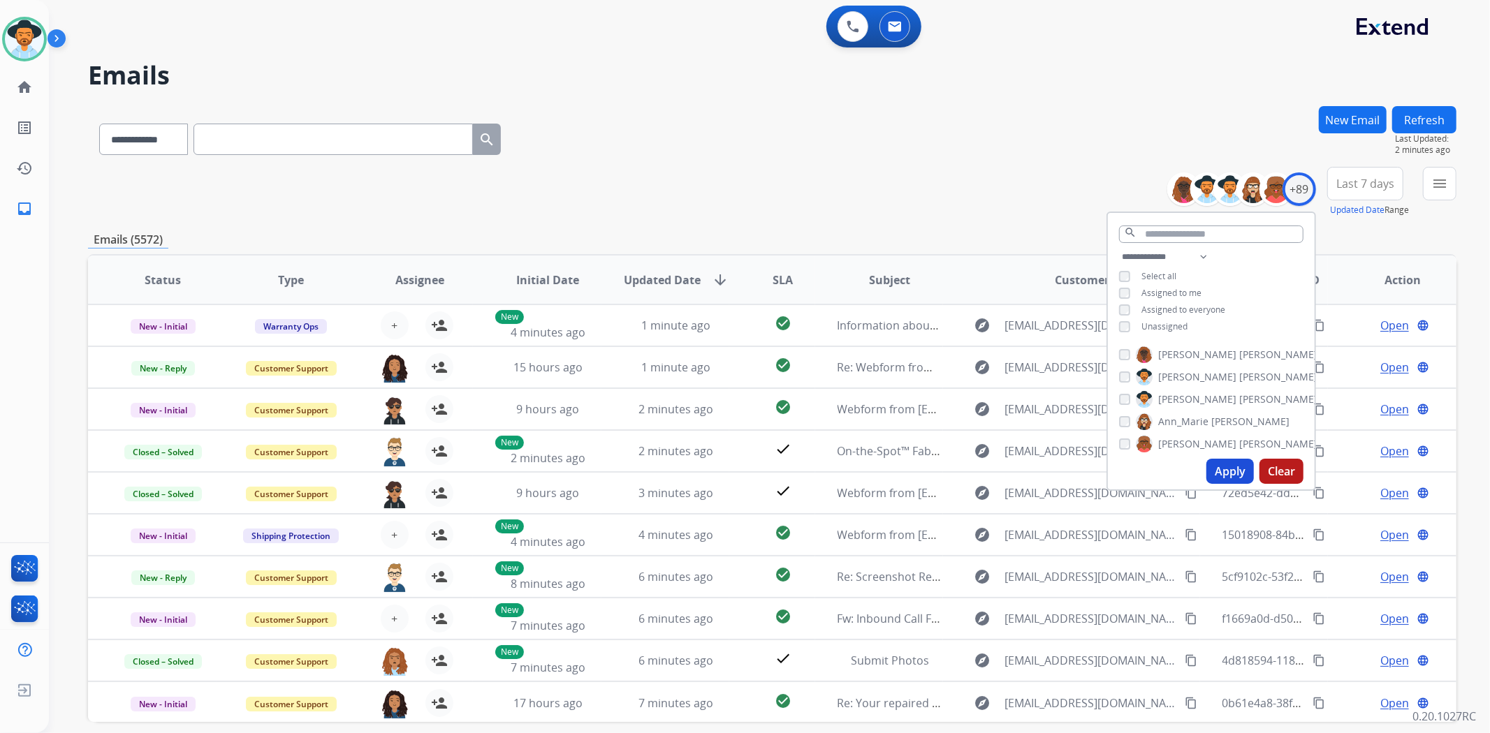
click at [1217, 465] on button "Apply" at bounding box center [1229, 471] width 47 height 25
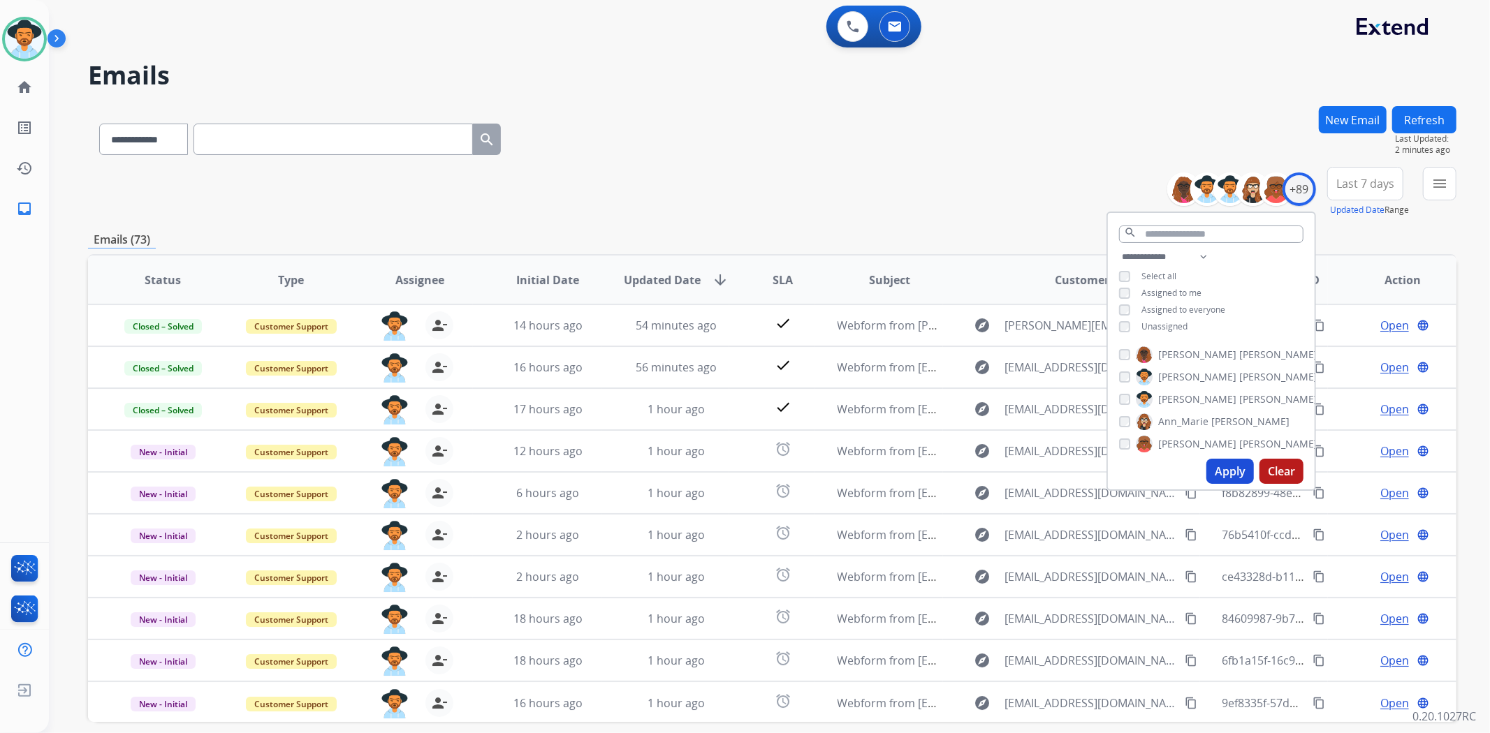
click at [847, 200] on div "**********" at bounding box center [772, 192] width 1368 height 50
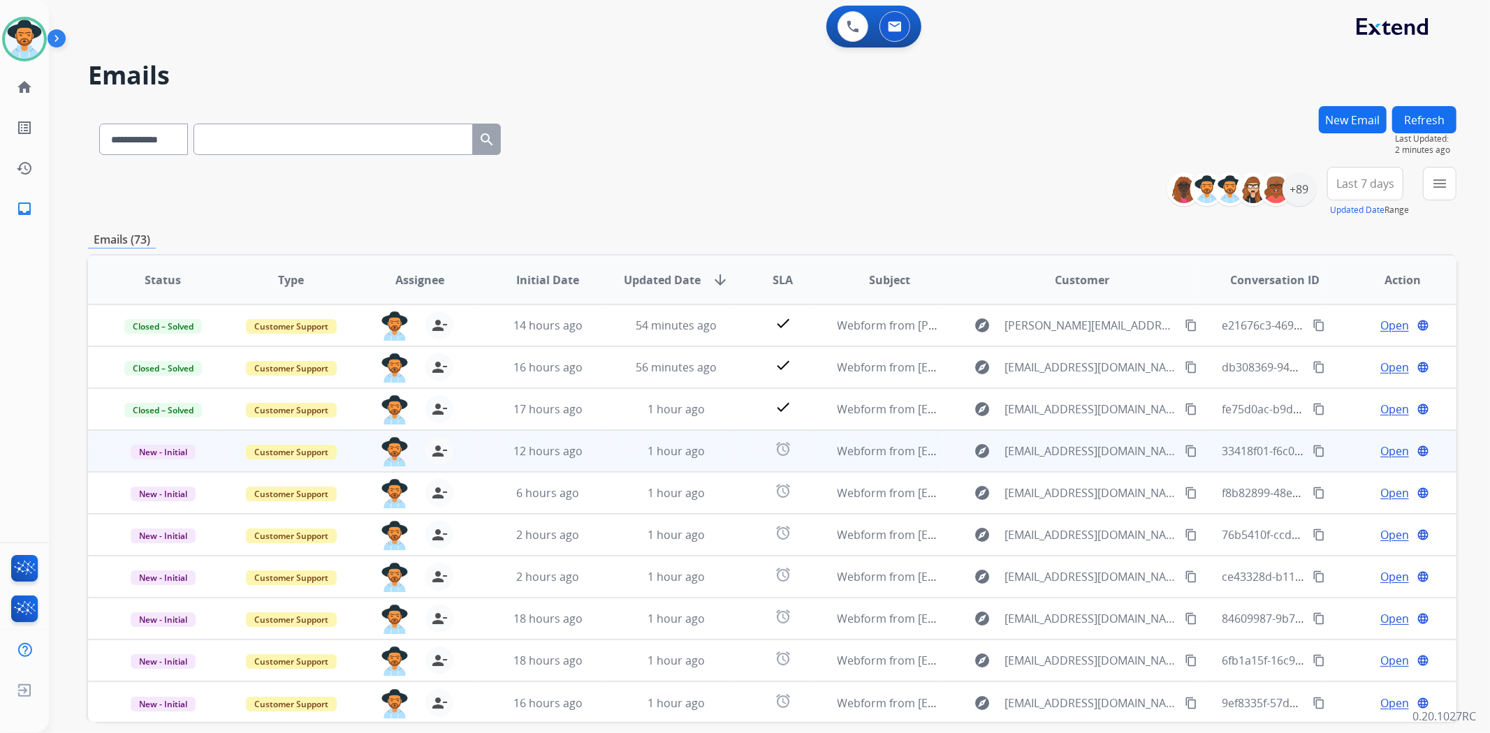
click at [1385, 446] on span "Open" at bounding box center [1394, 451] width 29 height 17
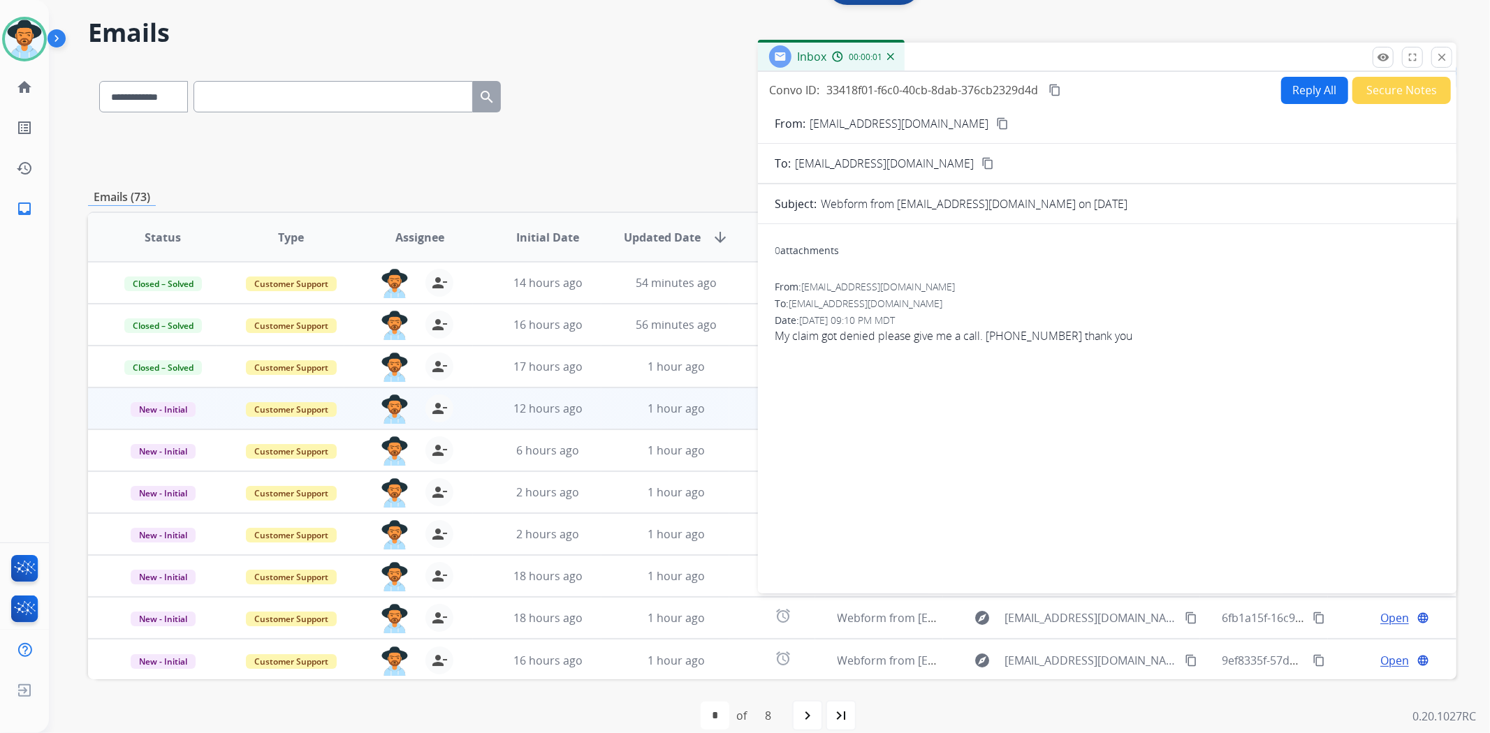
scroll to position [61, 0]
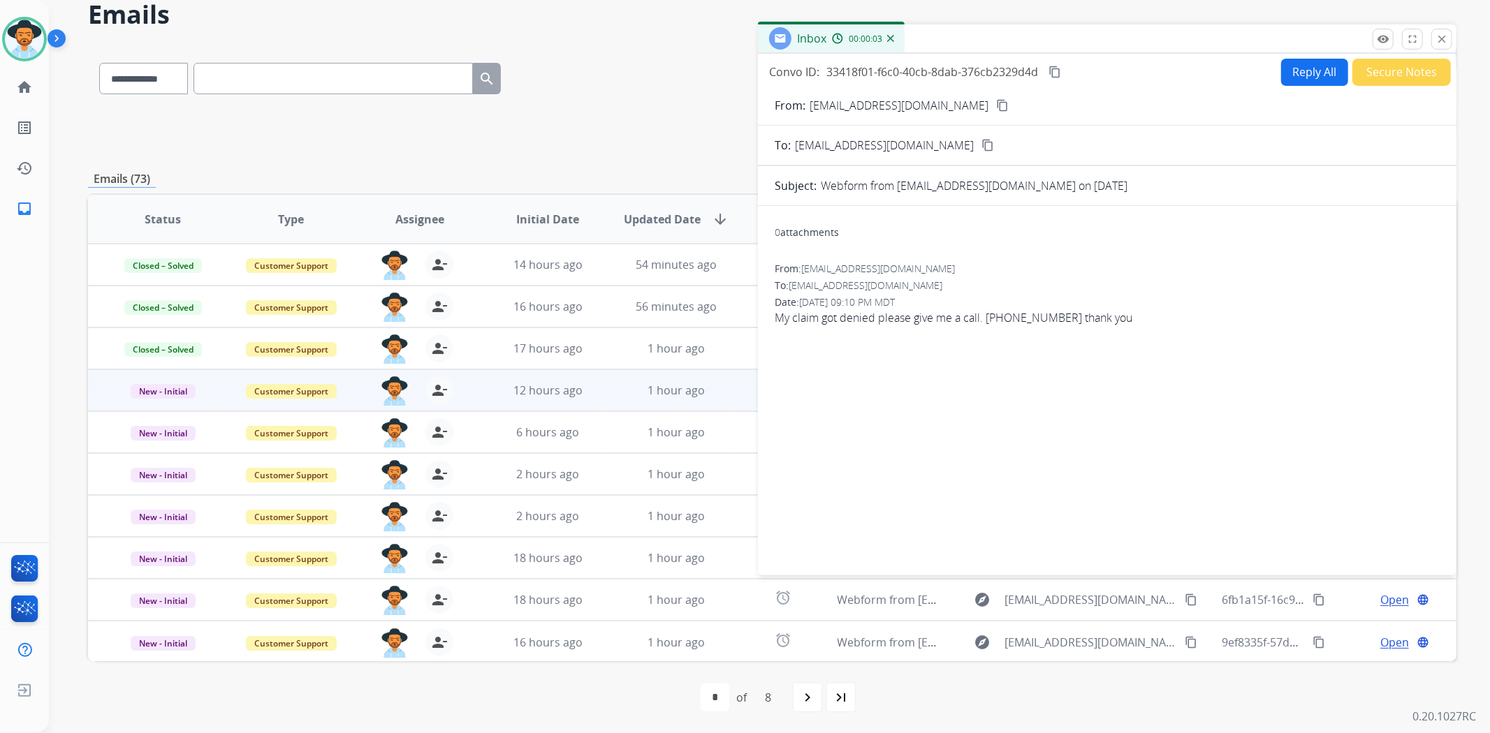
click at [1290, 59] on button "Reply All" at bounding box center [1314, 72] width 67 height 27
select select "**********"
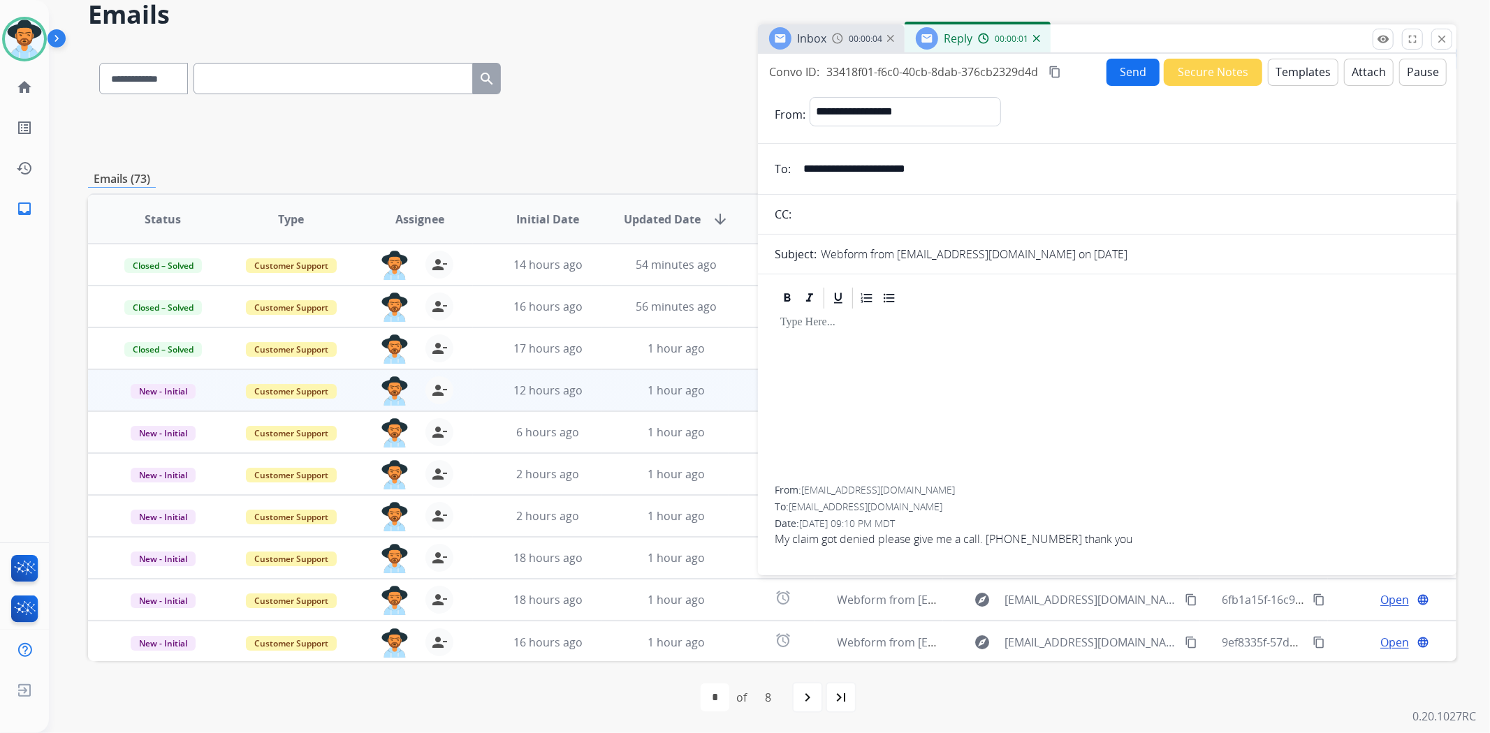
click at [1303, 71] on button "Templates" at bounding box center [1303, 72] width 71 height 27
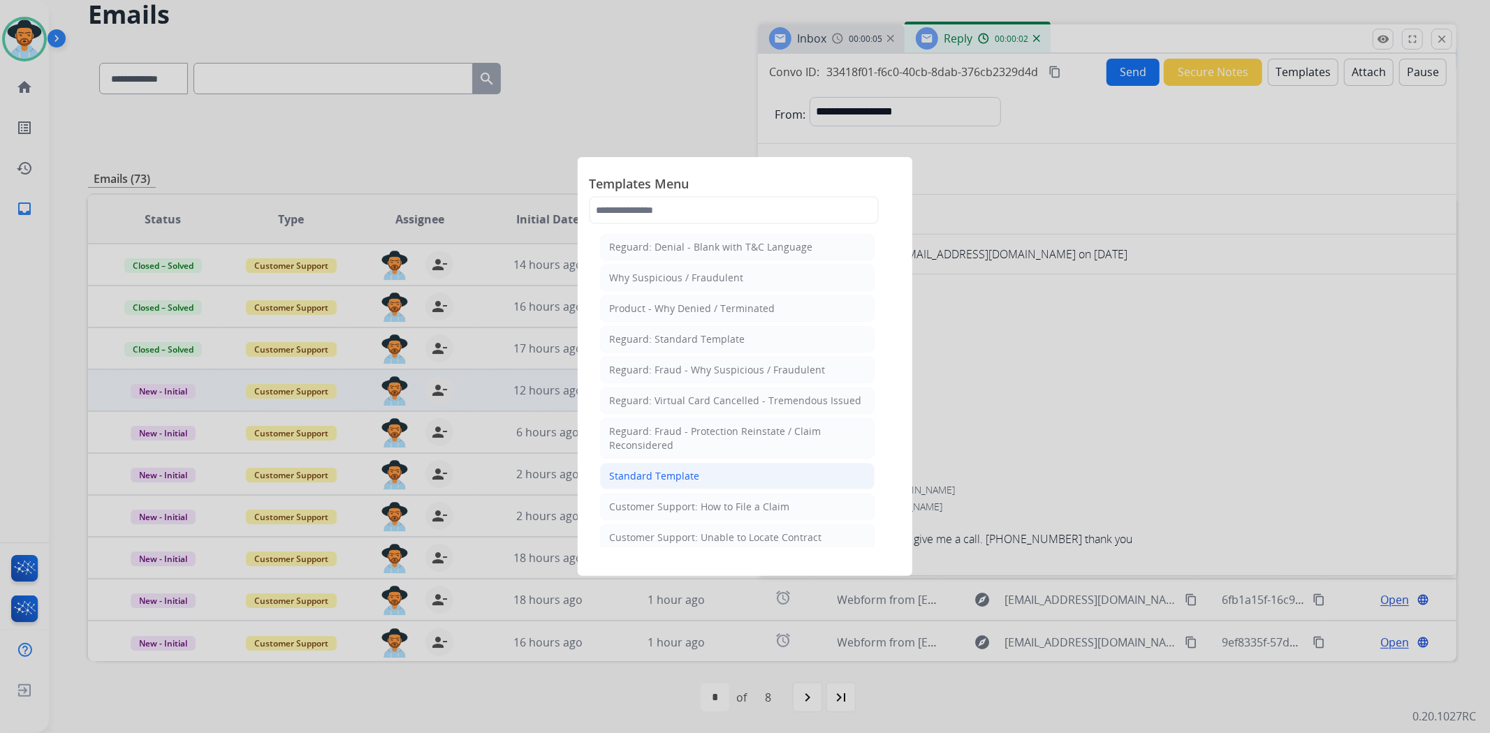
click at [690, 476] on div "Standard Template" at bounding box center [654, 476] width 90 height 14
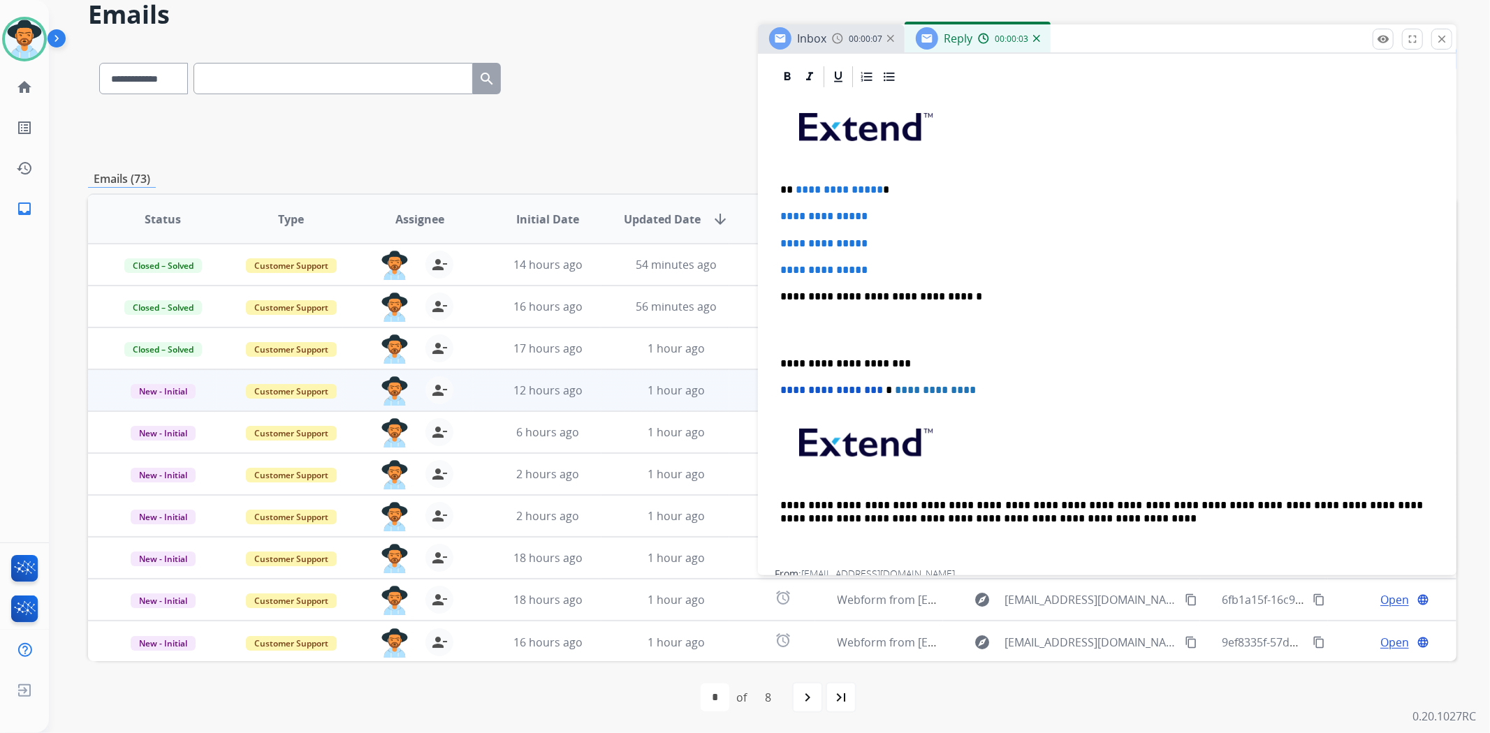
scroll to position [386, 0]
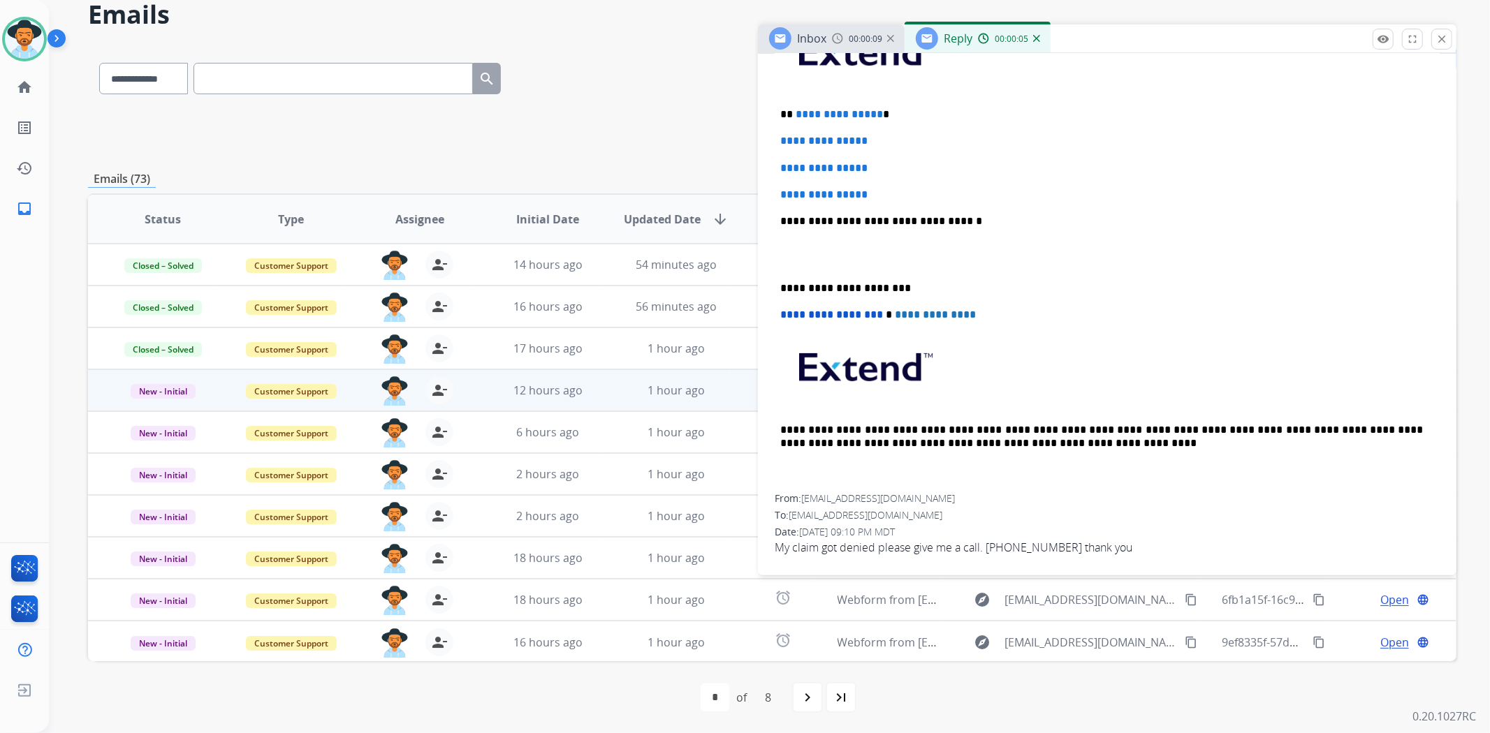
click at [1058, 439] on p "**********" at bounding box center [1101, 437] width 643 height 26
drag, startPoint x: 1116, startPoint y: 428, endPoint x: 800, endPoint y: 442, distance: 316.7
click at [800, 442] on p "**********" at bounding box center [1101, 437] width 643 height 26
copy p "**********"
drag, startPoint x: 885, startPoint y: 191, endPoint x: 765, endPoint y: 136, distance: 132.5
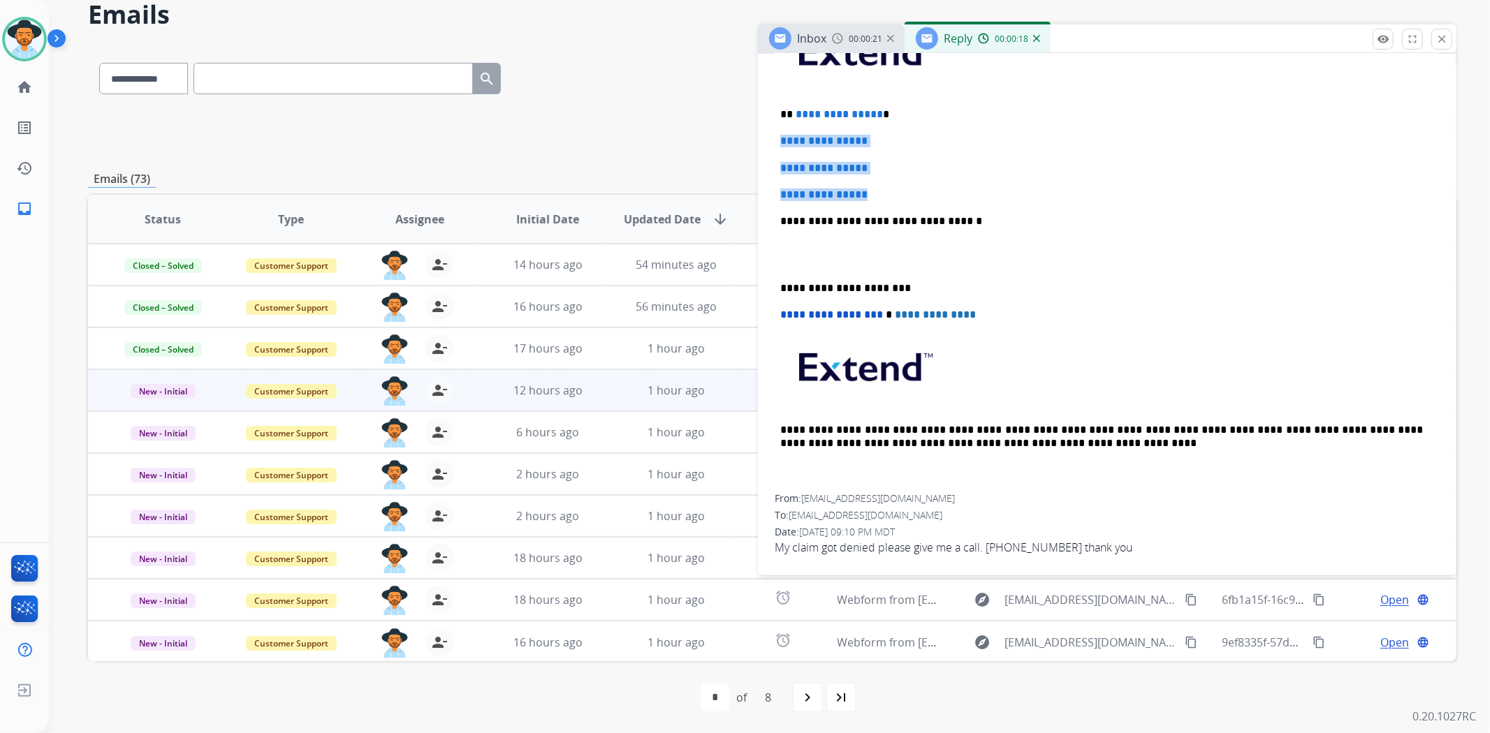
click at [765, 136] on div "**********" at bounding box center [1107, 278] width 698 height 578
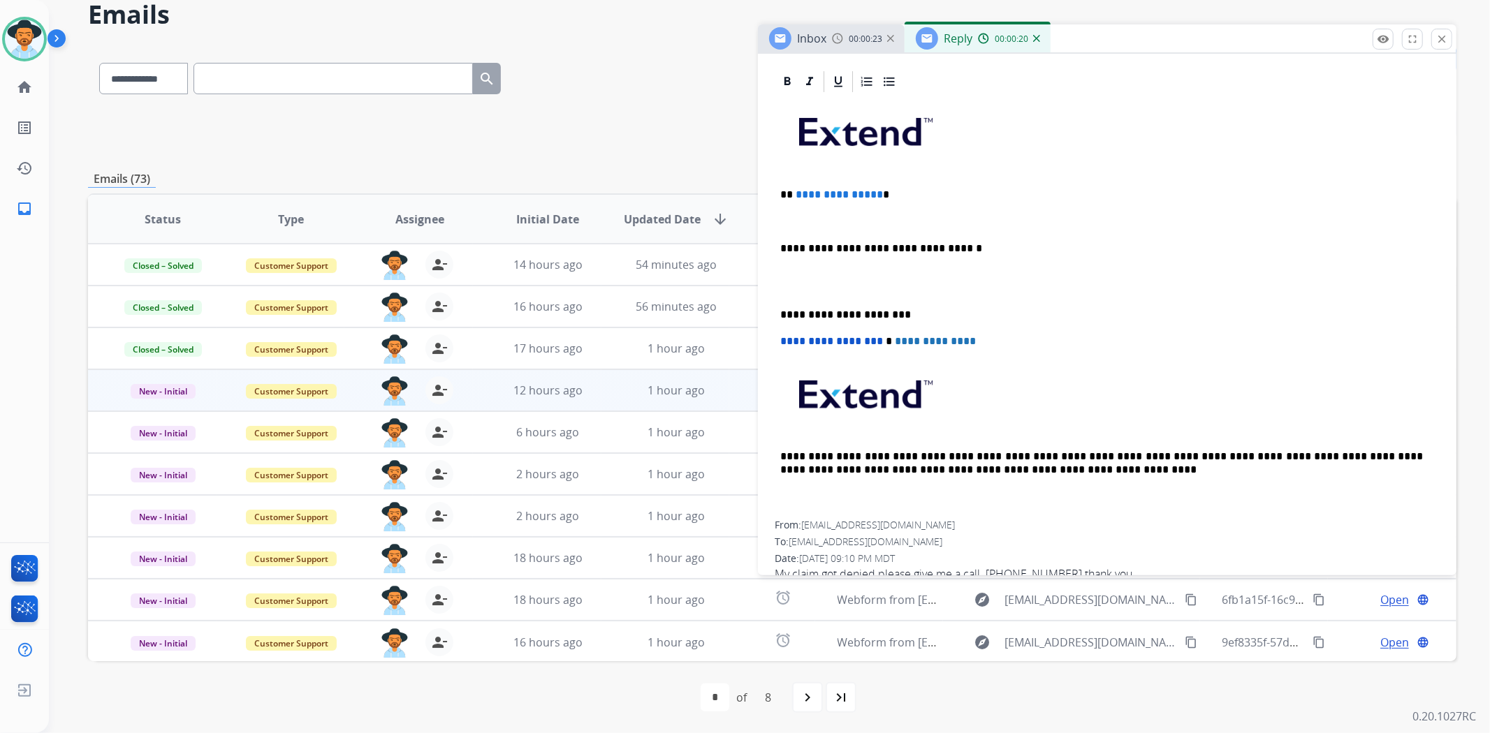
scroll to position [332, 0]
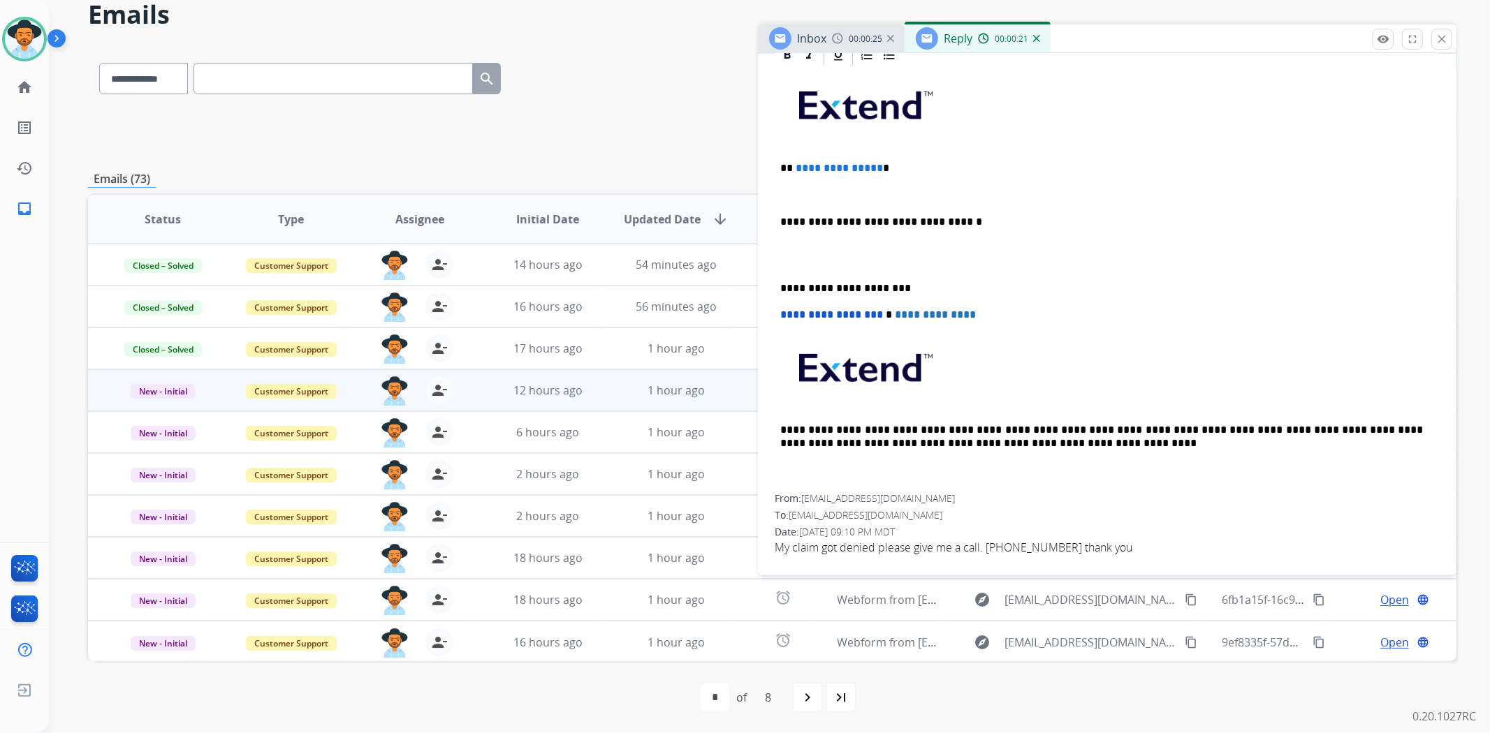
click at [798, 189] on p at bounding box center [1107, 195] width 654 height 13
click at [780, 282] on p "**********" at bounding box center [1101, 288] width 643 height 13
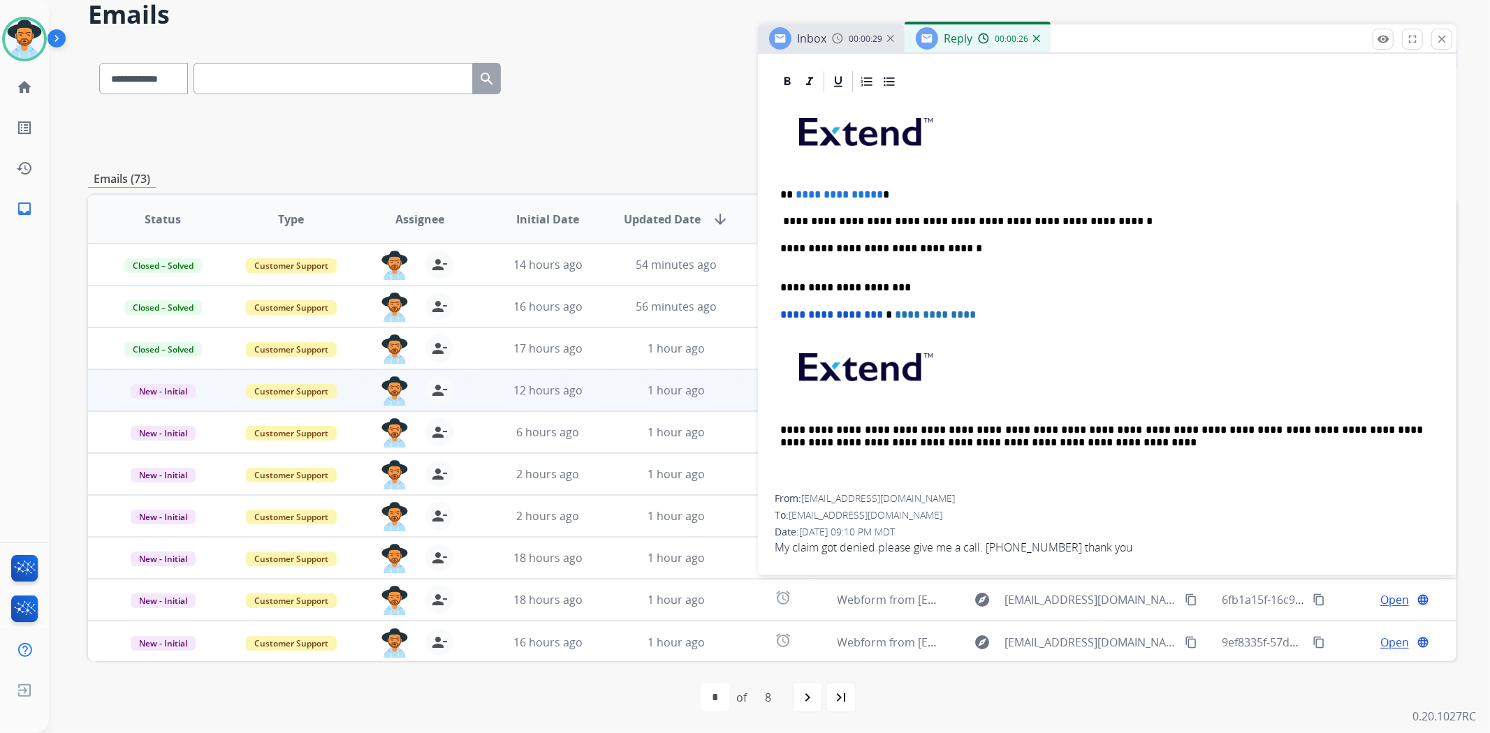
scroll to position [292, 0]
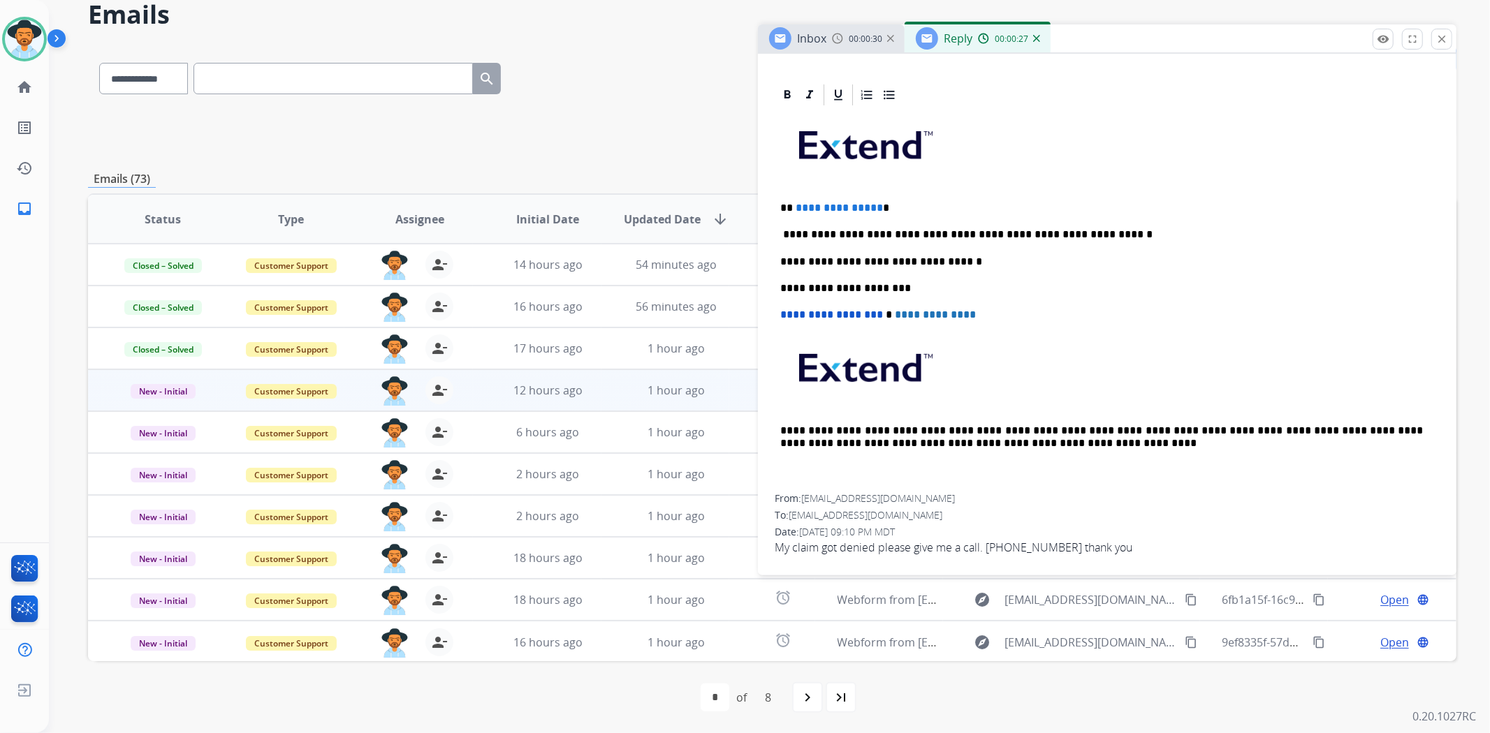
click at [777, 224] on div "**********" at bounding box center [1107, 301] width 665 height 387
drag, startPoint x: 888, startPoint y: 210, endPoint x: 796, endPoint y: 187, distance: 94.9
click at [796, 187] on div "**********" at bounding box center [1107, 301] width 665 height 387
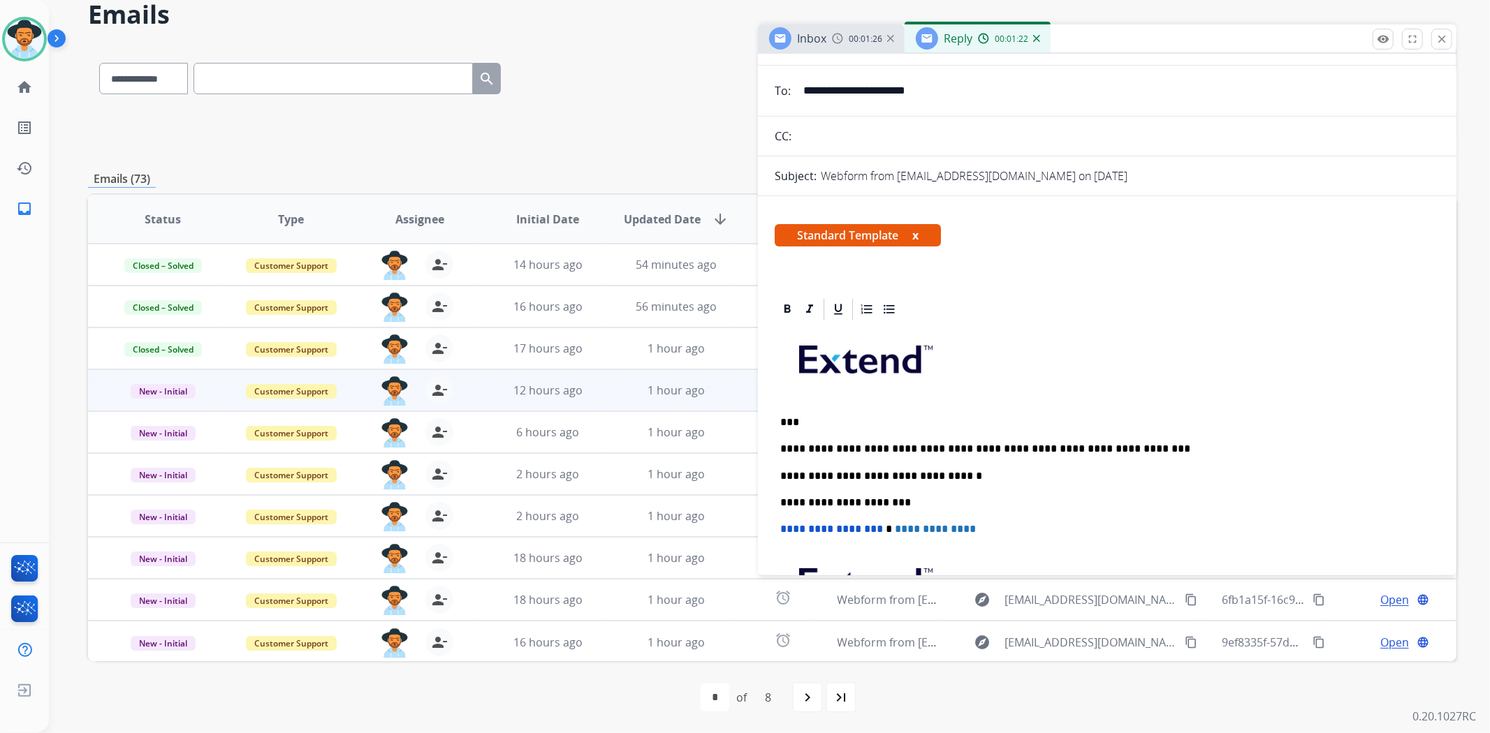
scroll to position [0, 0]
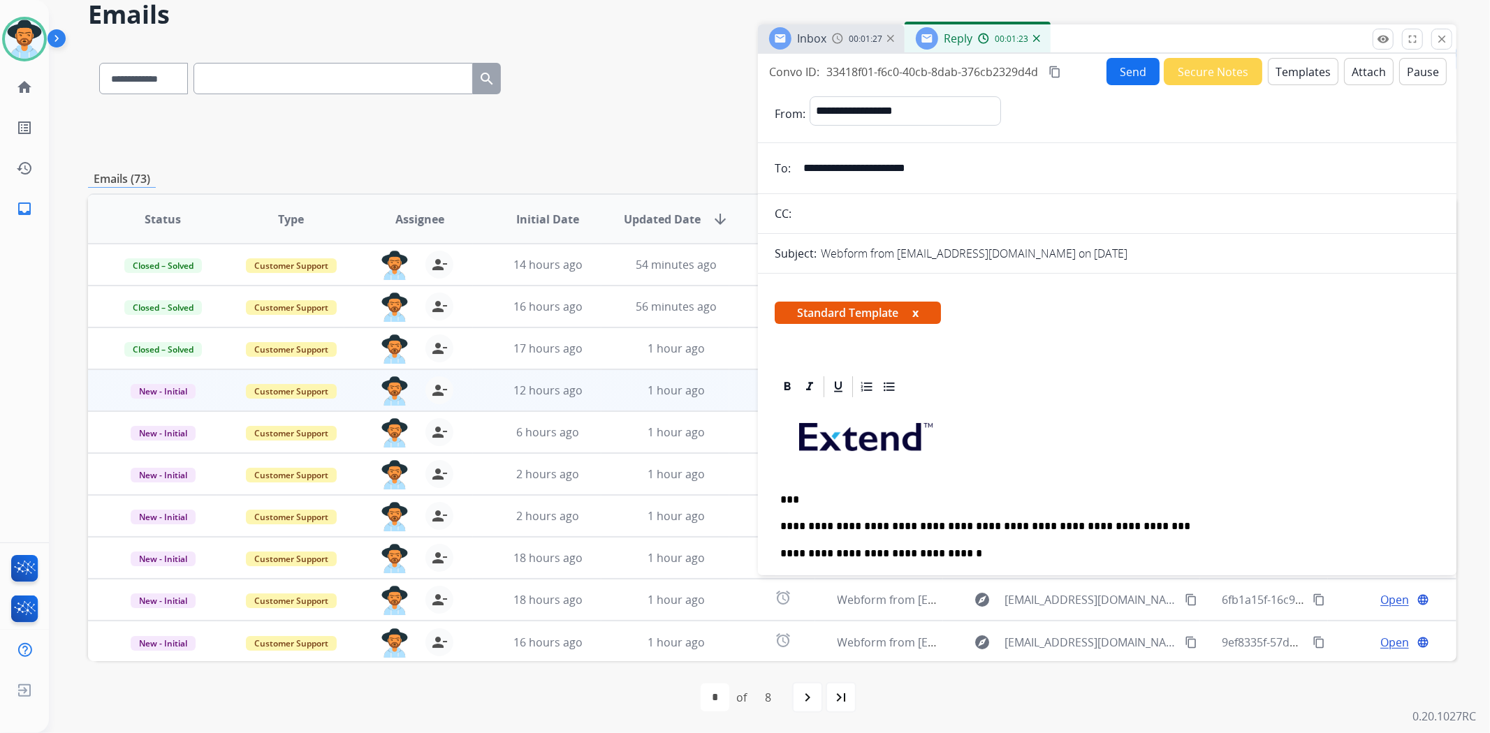
click at [1111, 77] on button "Send" at bounding box center [1132, 71] width 53 height 27
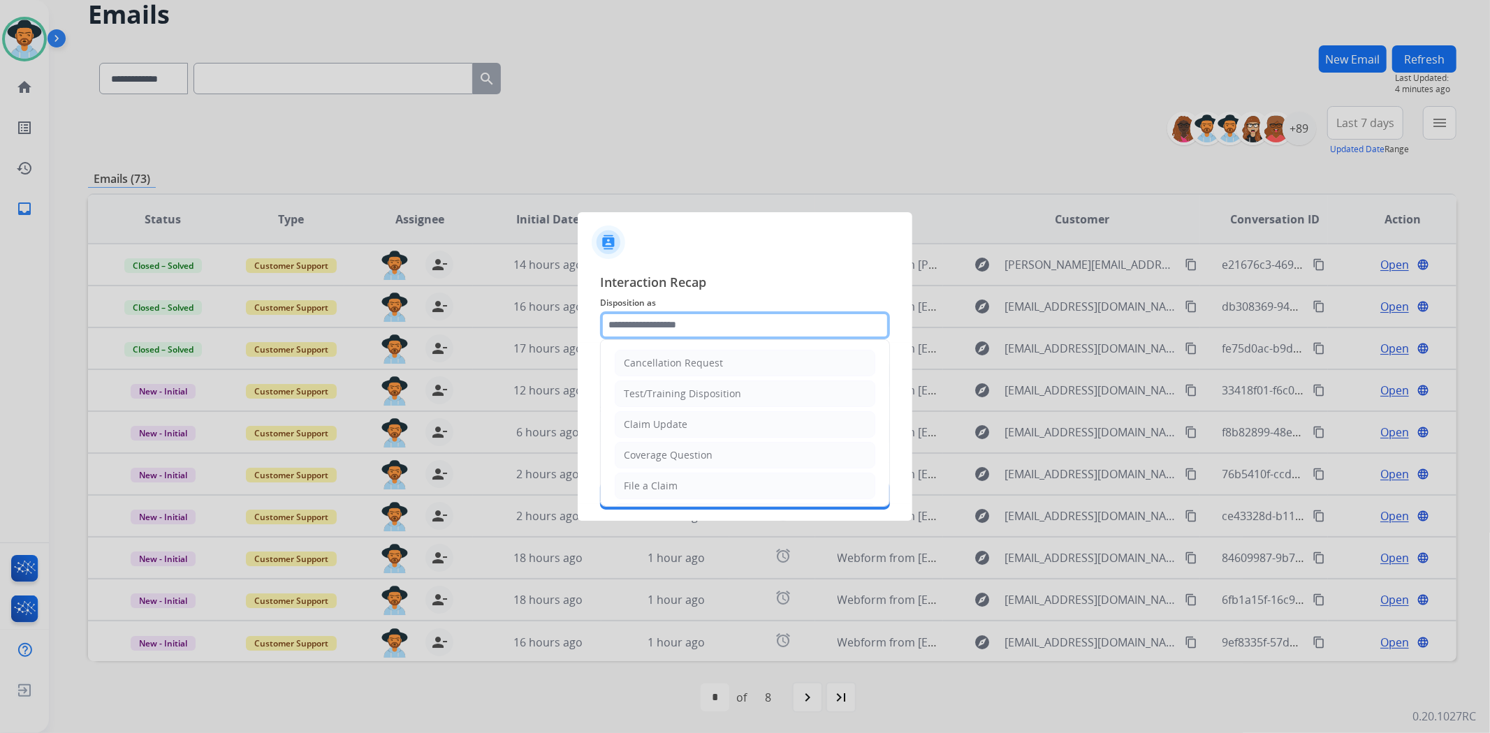
click at [678, 323] on input "text" at bounding box center [745, 326] width 290 height 28
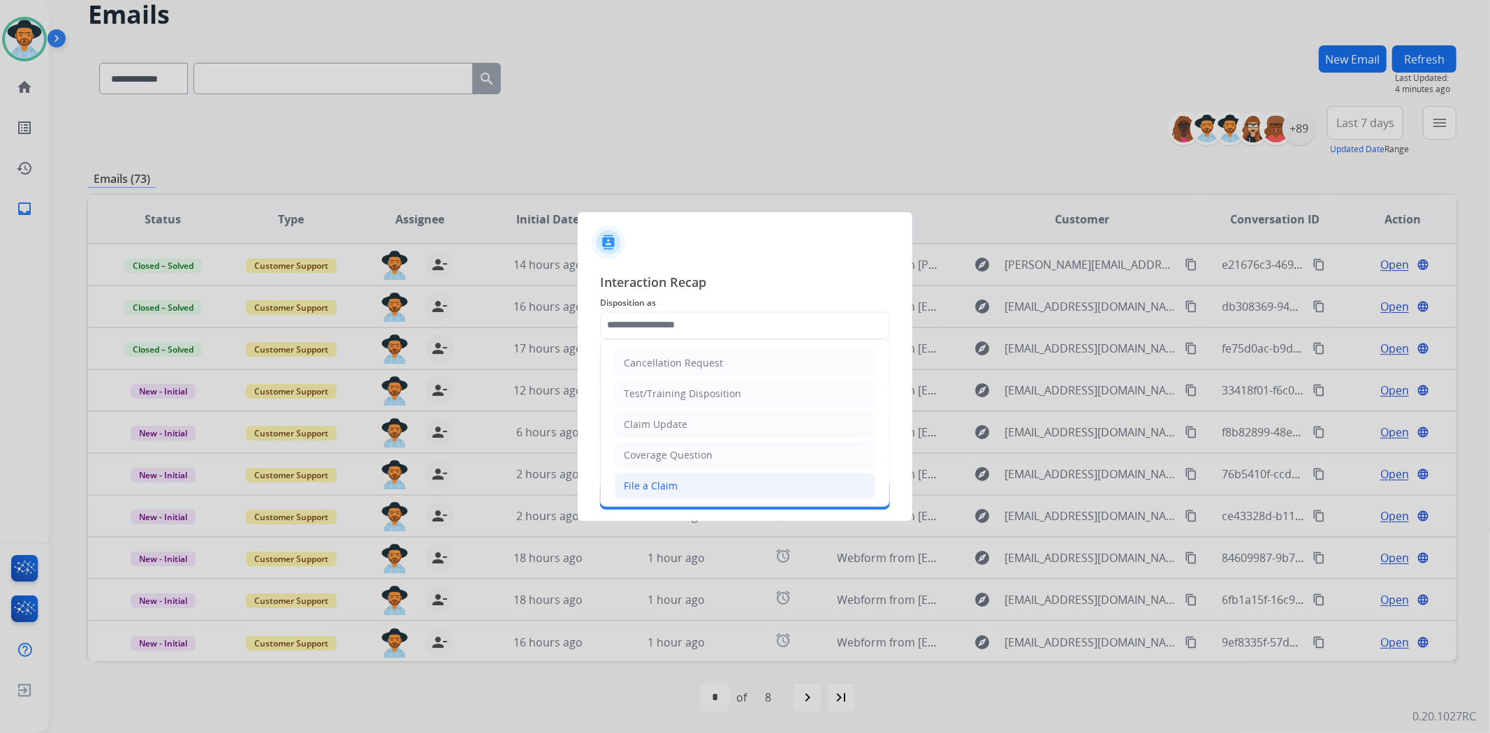
click at [676, 485] on li "File a Claim" at bounding box center [745, 486] width 261 height 27
type input "**********"
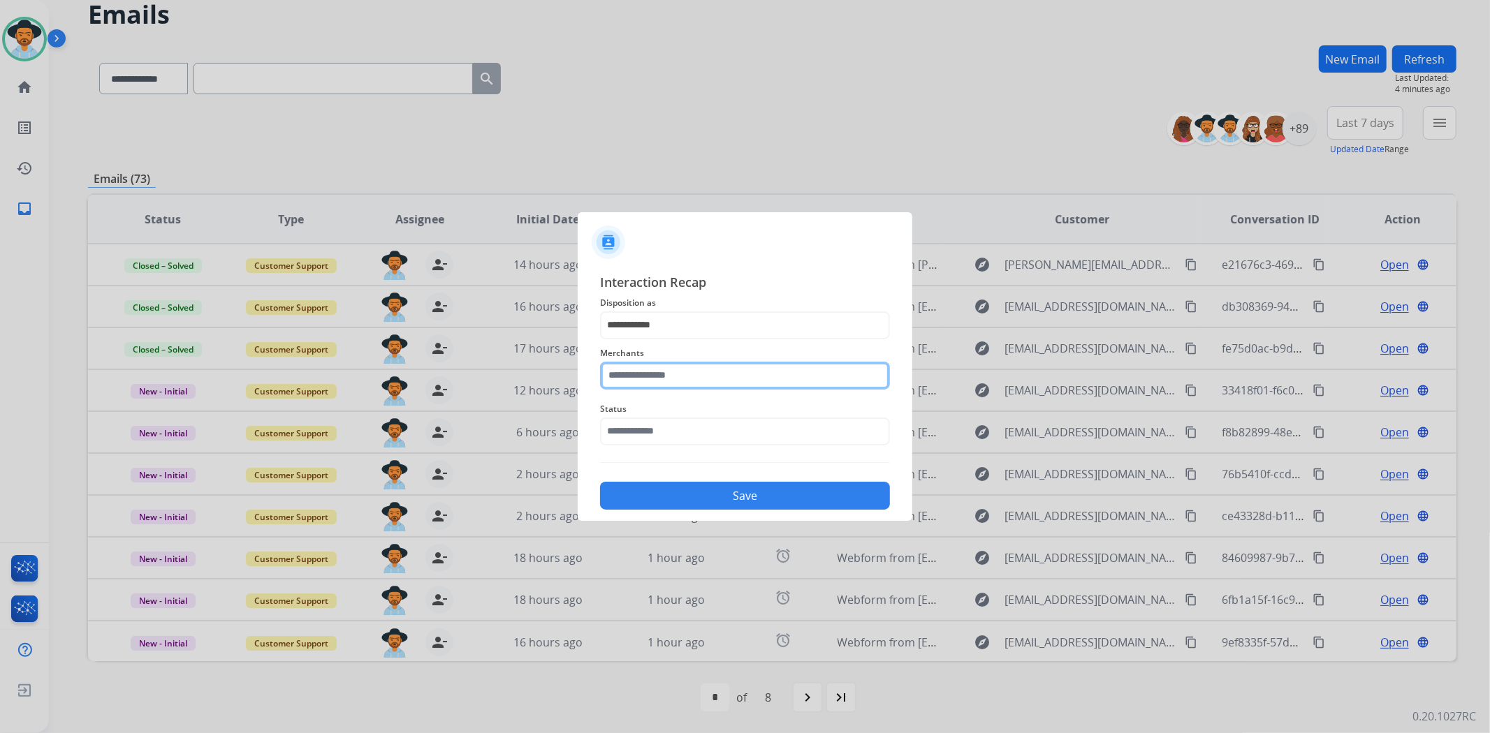
click at [666, 368] on input "text" at bounding box center [745, 376] width 290 height 28
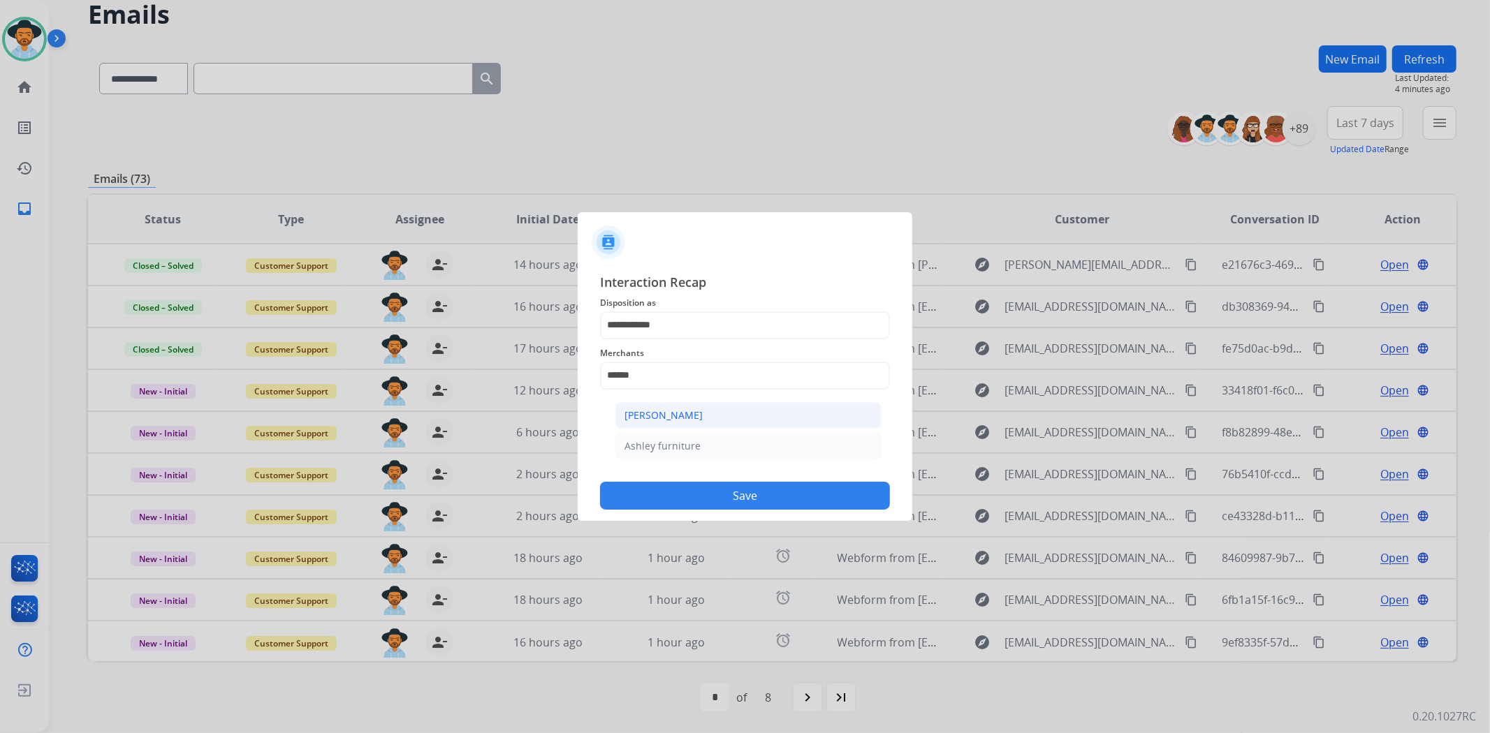
click at [707, 413] on li "[PERSON_NAME]" at bounding box center [748, 415] width 266 height 27
type input "**********"
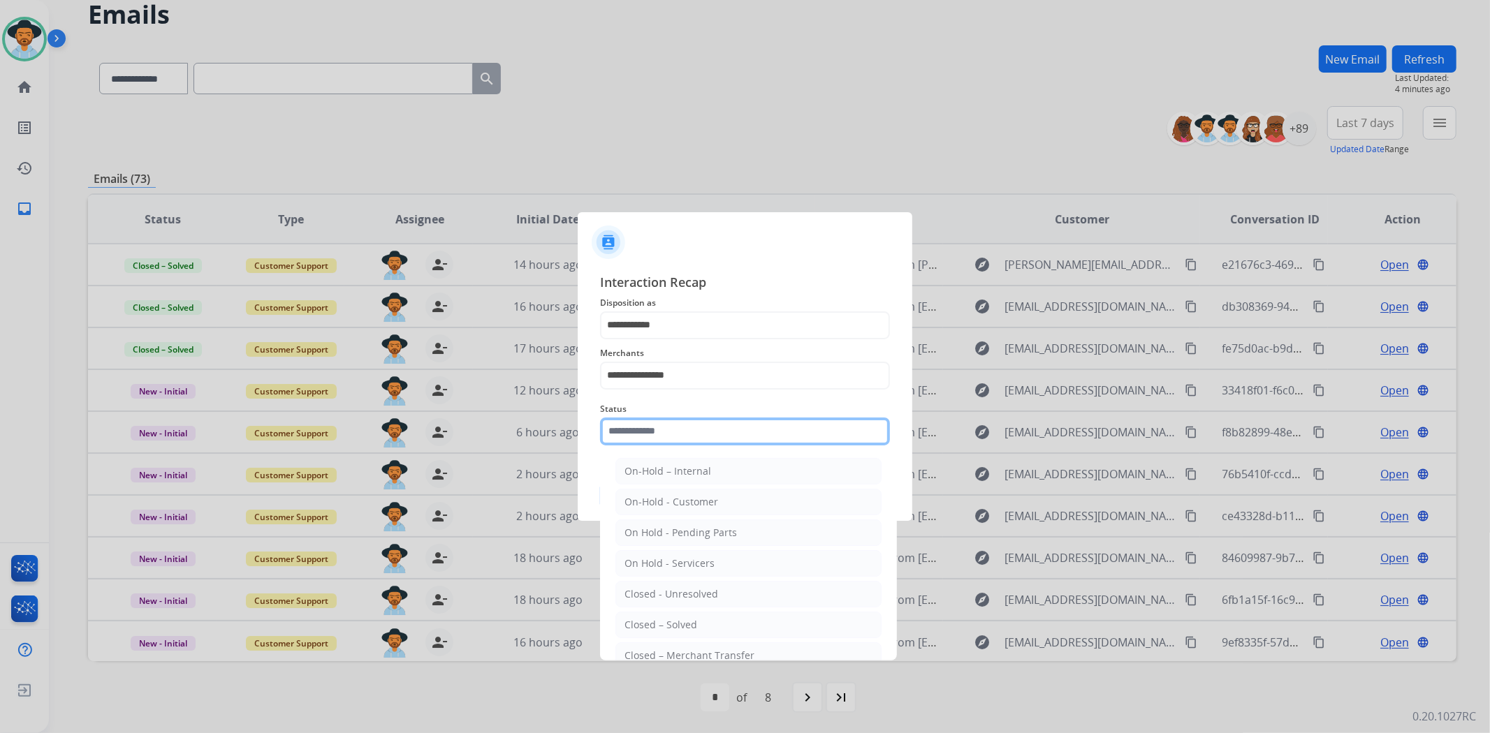
click at [702, 421] on input "text" at bounding box center [745, 432] width 290 height 28
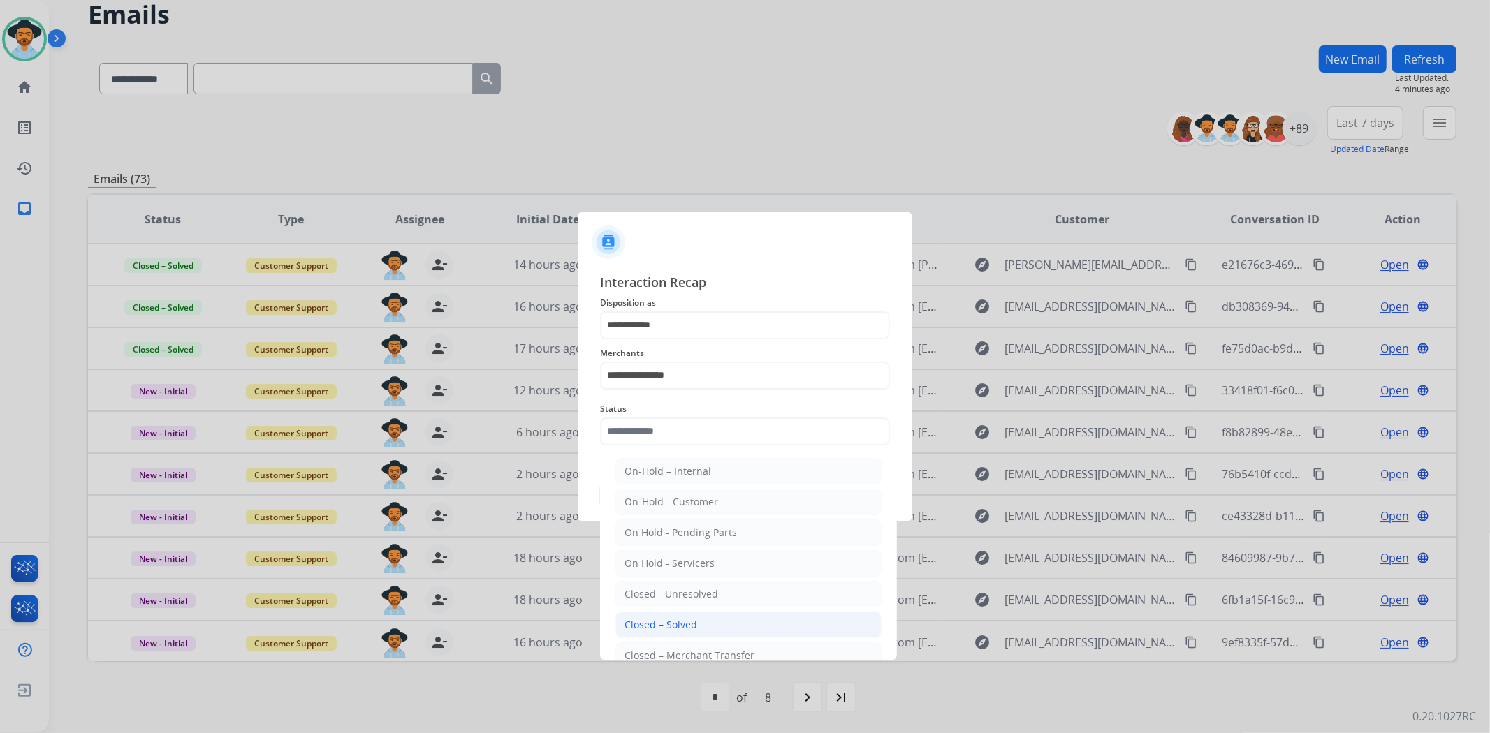
click at [709, 620] on li "Closed – Solved" at bounding box center [748, 625] width 266 height 27
type input "**********"
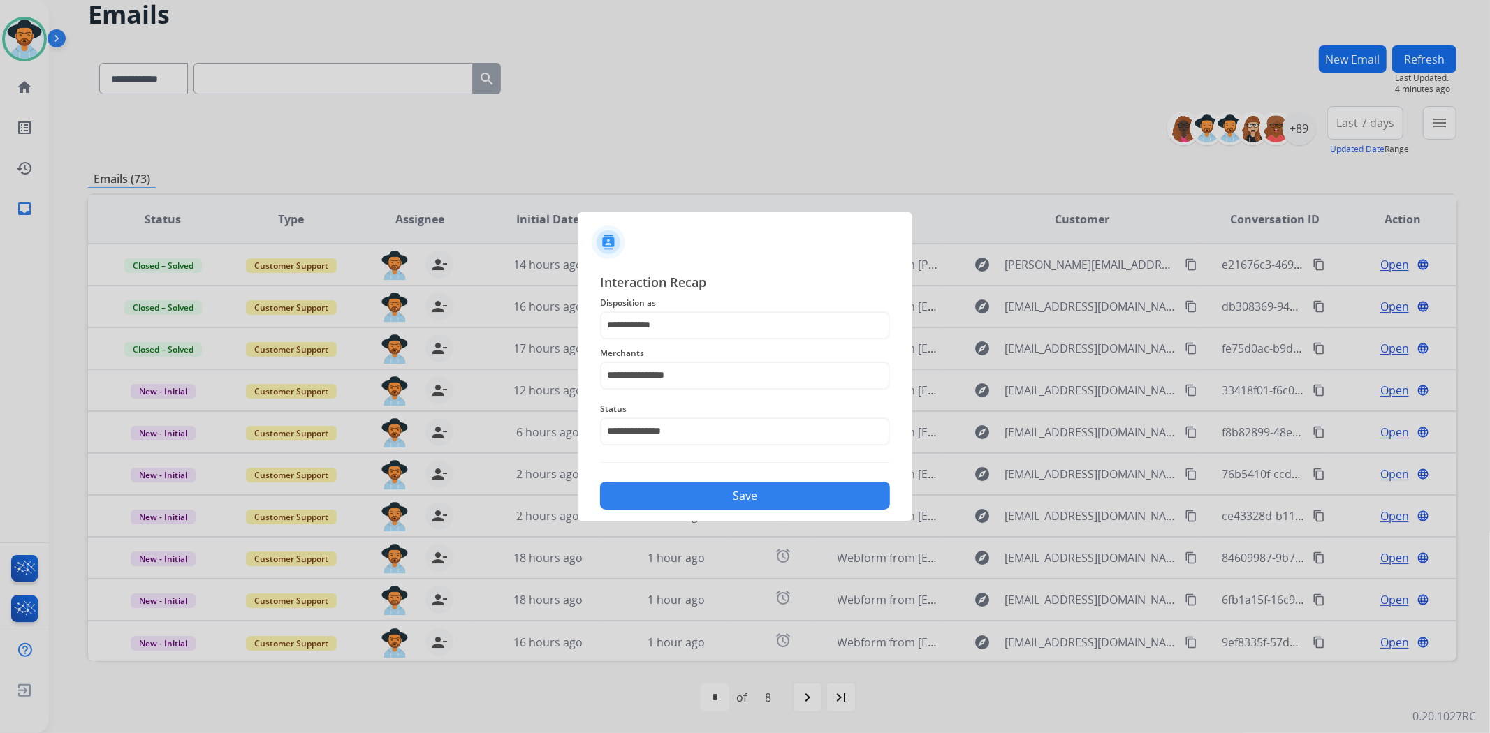
click at [717, 498] on button "Save" at bounding box center [745, 496] width 290 height 28
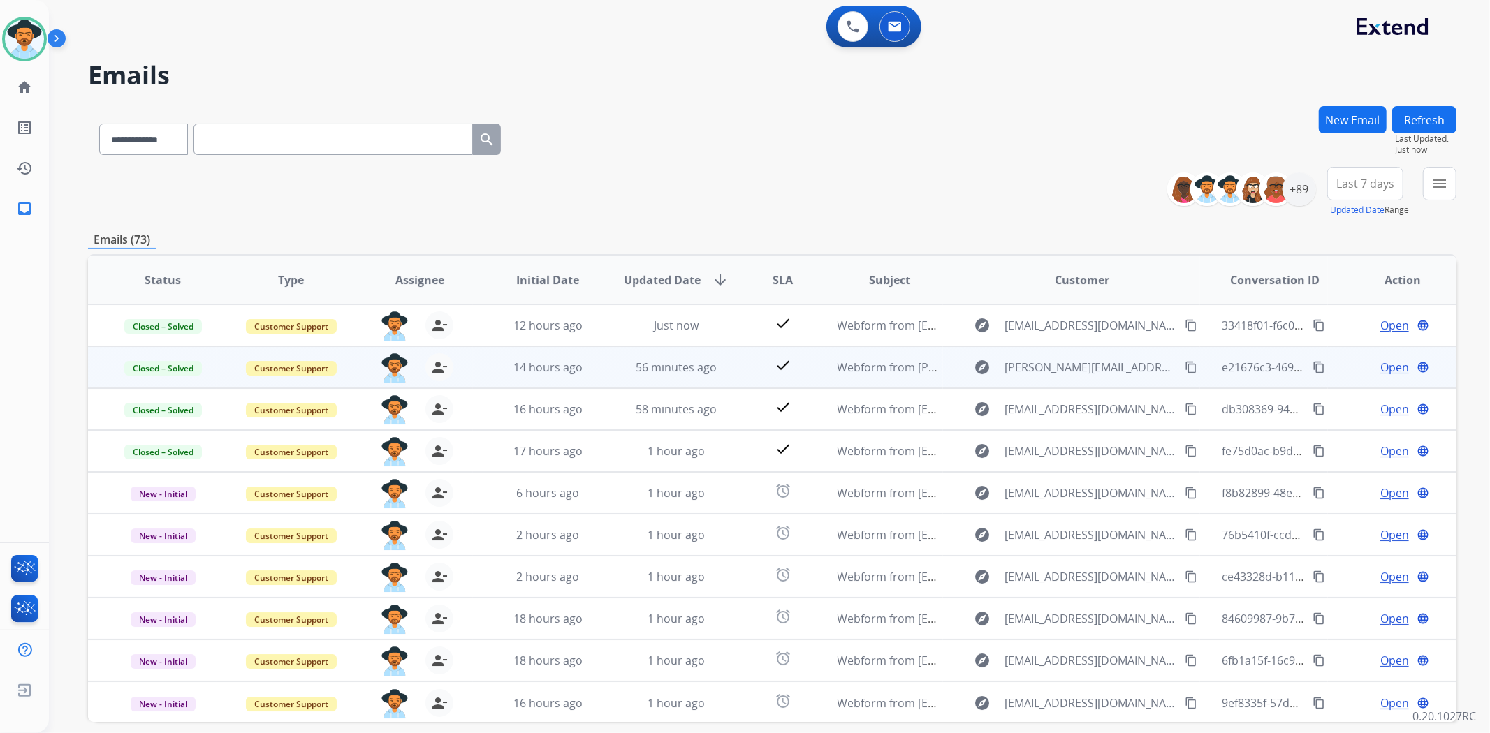
scroll to position [1, 0]
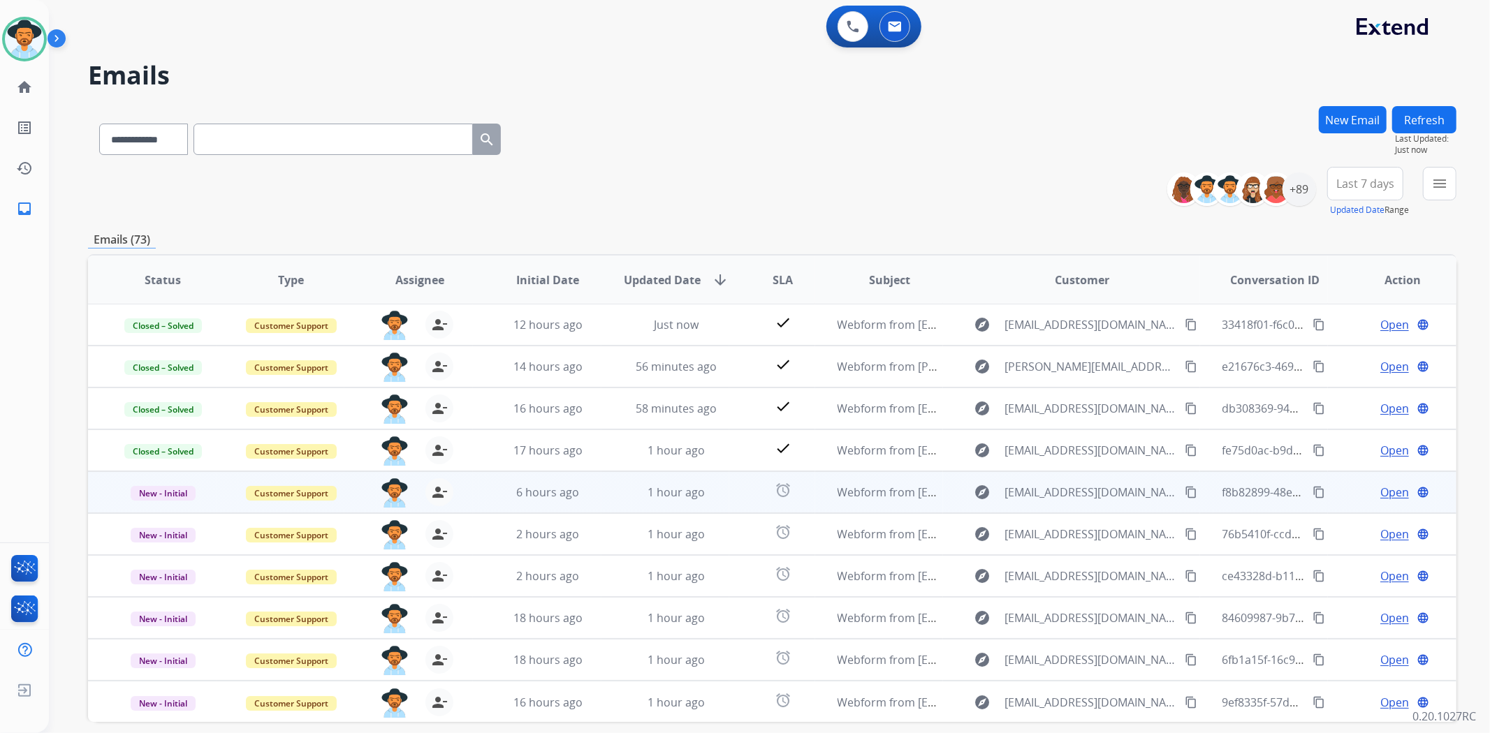
click at [1380, 494] on span "Open" at bounding box center [1394, 492] width 29 height 17
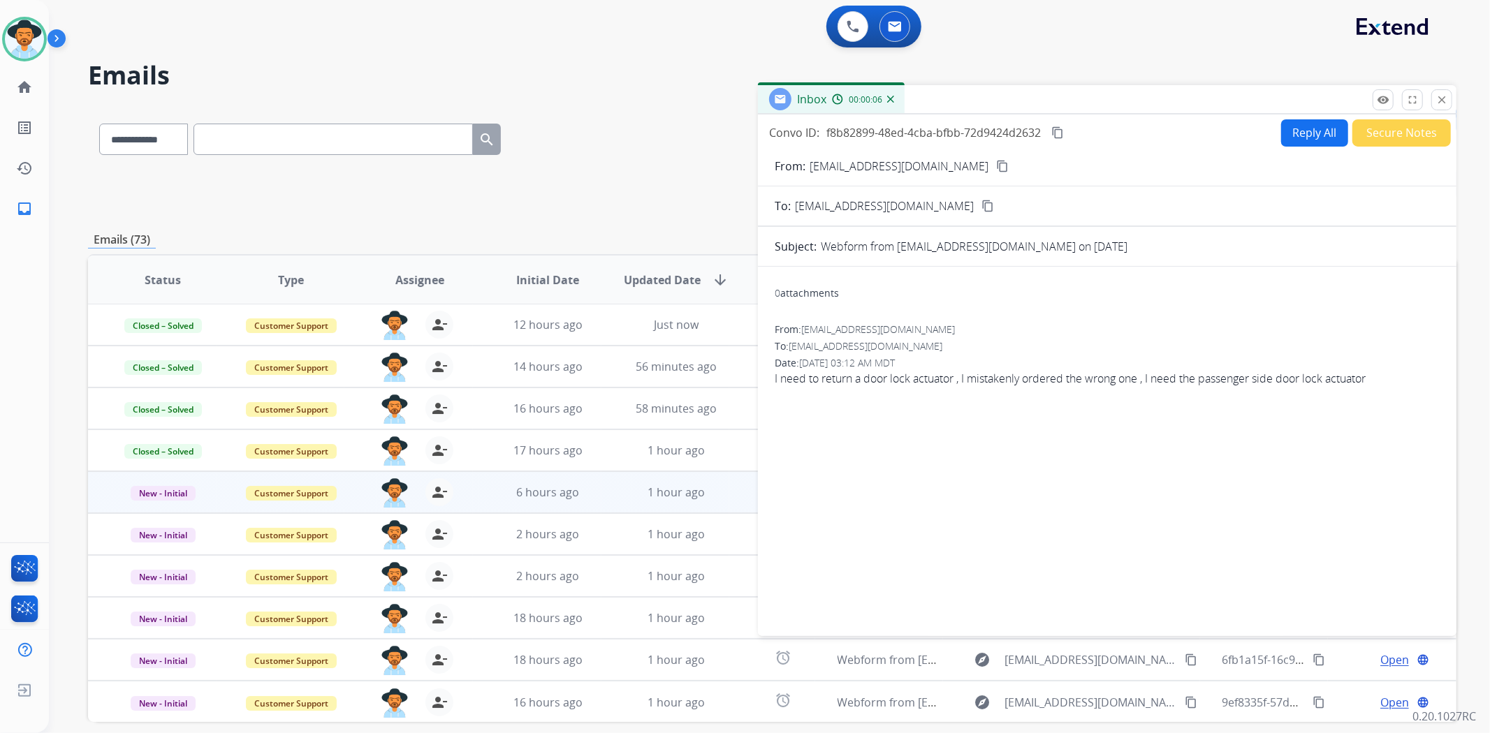
click at [996, 161] on mat-icon "content_copy" at bounding box center [1002, 166] width 13 height 13
click at [996, 163] on mat-icon "content_copy" at bounding box center [1002, 166] width 13 height 13
click at [1316, 131] on button "Reply All" at bounding box center [1314, 132] width 67 height 27
select select "**********"
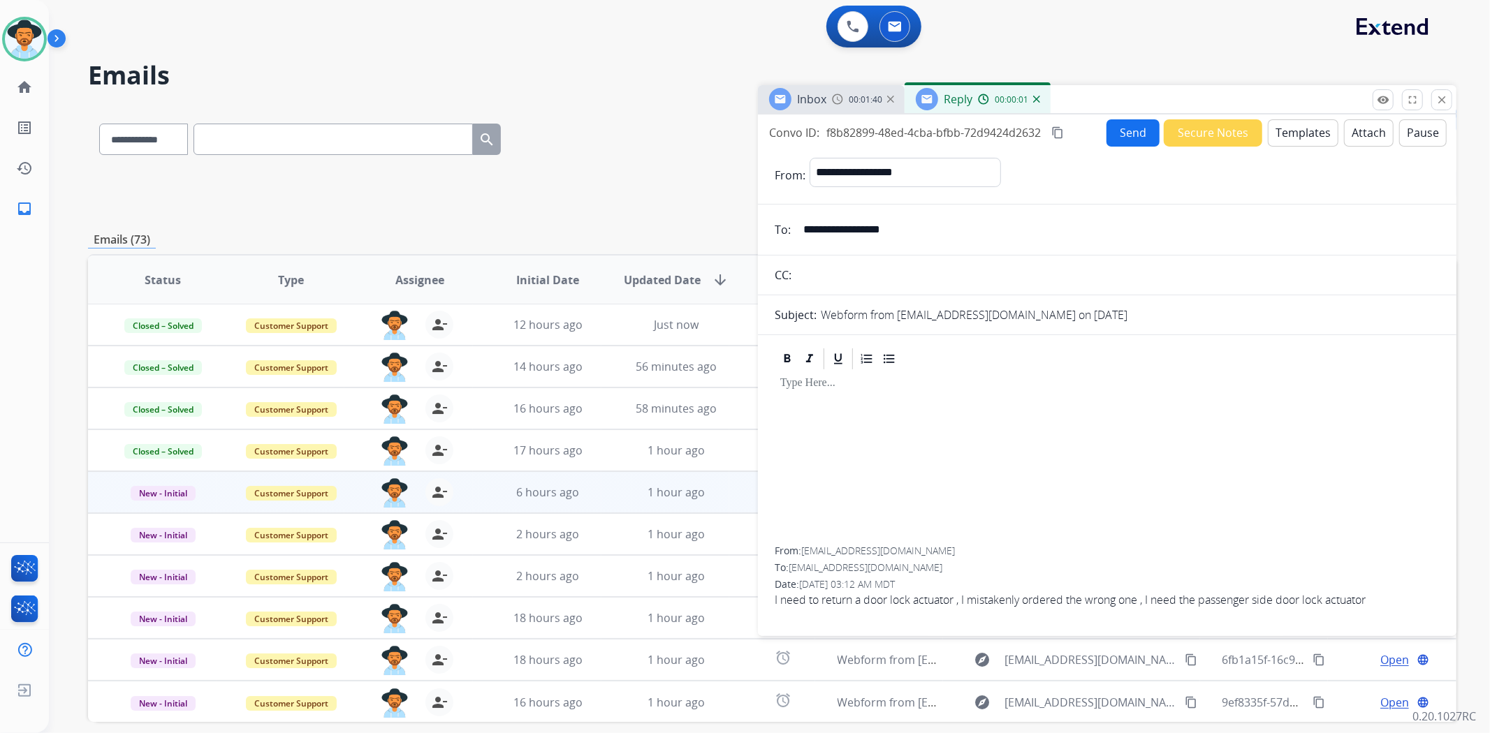
click at [1302, 136] on button "Templates" at bounding box center [1303, 132] width 71 height 27
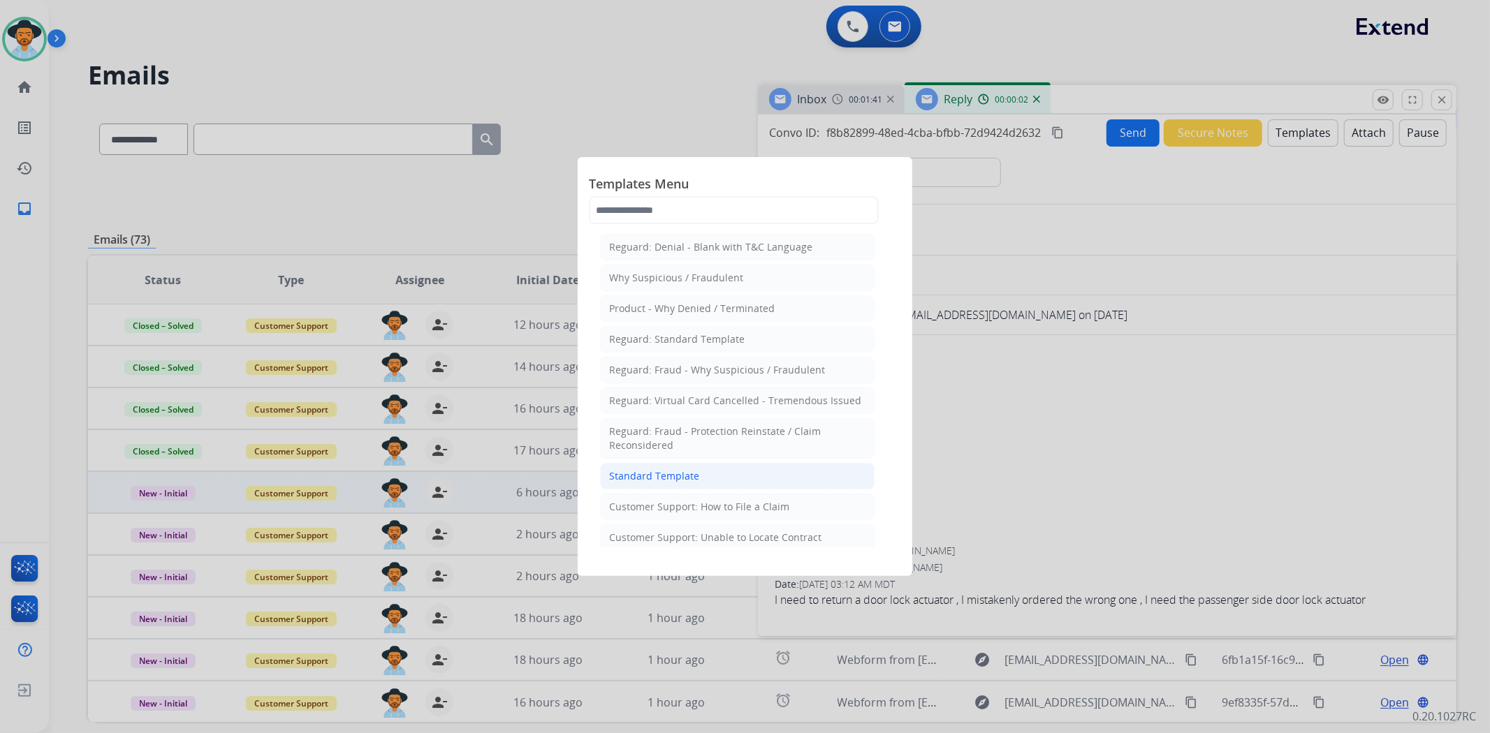
click at [669, 477] on div "Standard Template" at bounding box center [654, 476] width 90 height 14
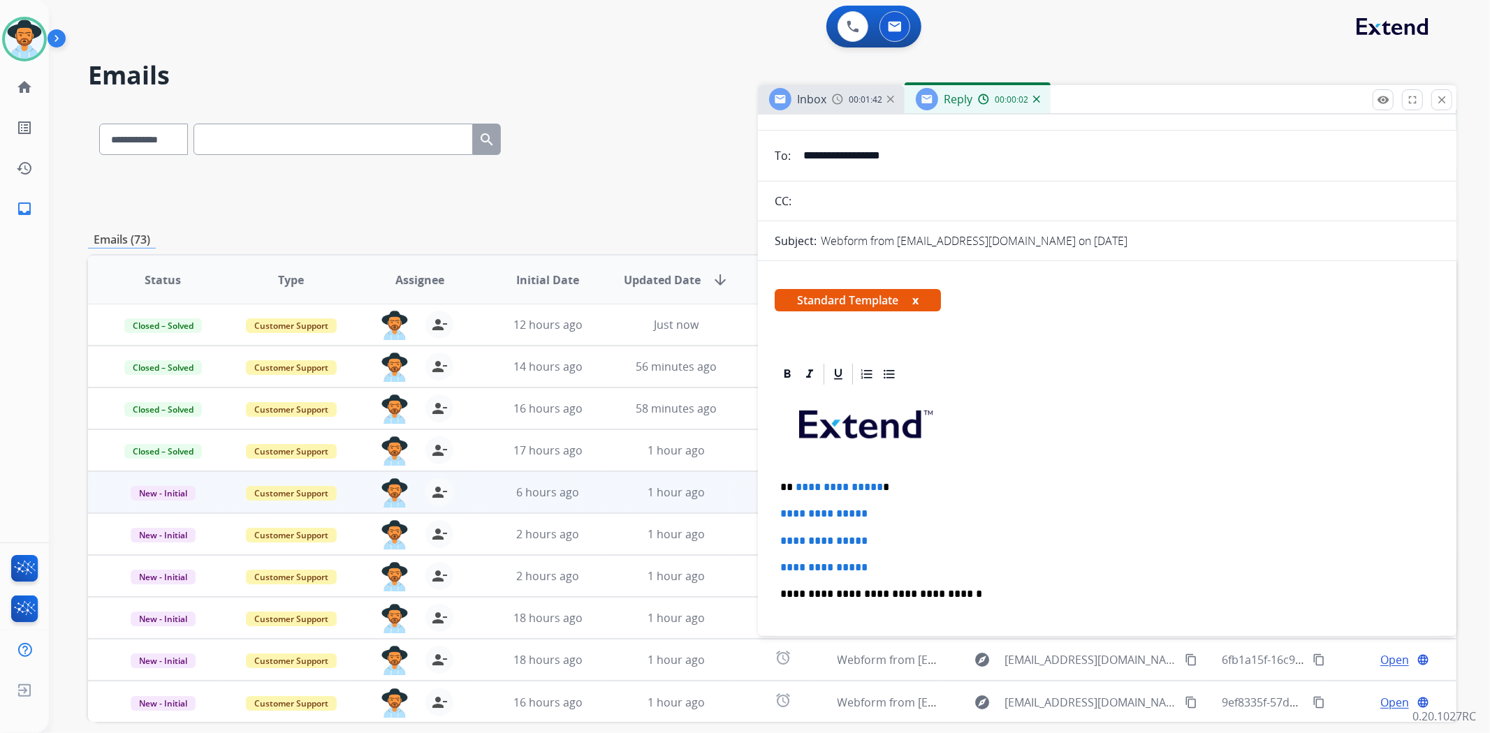
scroll to position [233, 0]
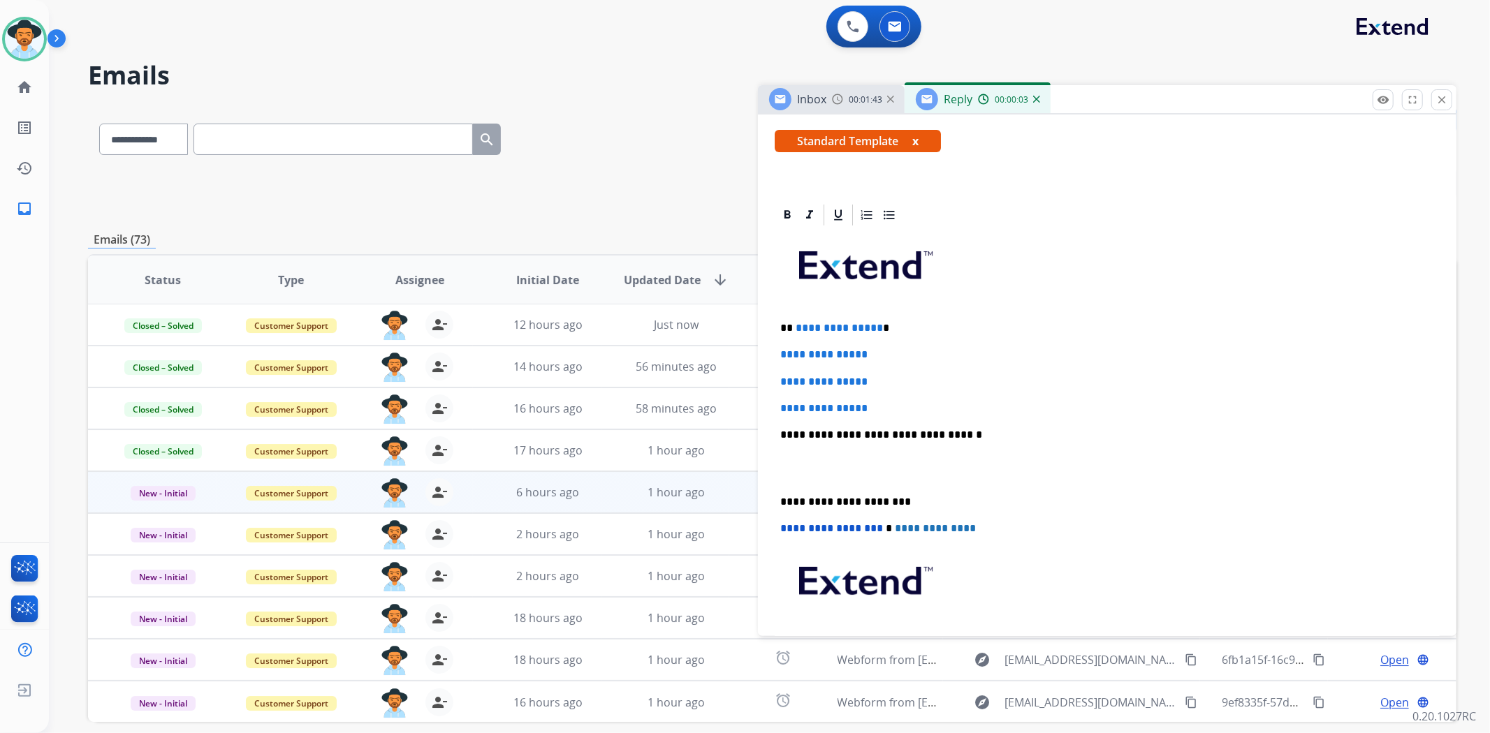
click at [776, 497] on div "**********" at bounding box center [1107, 468] width 665 height 481
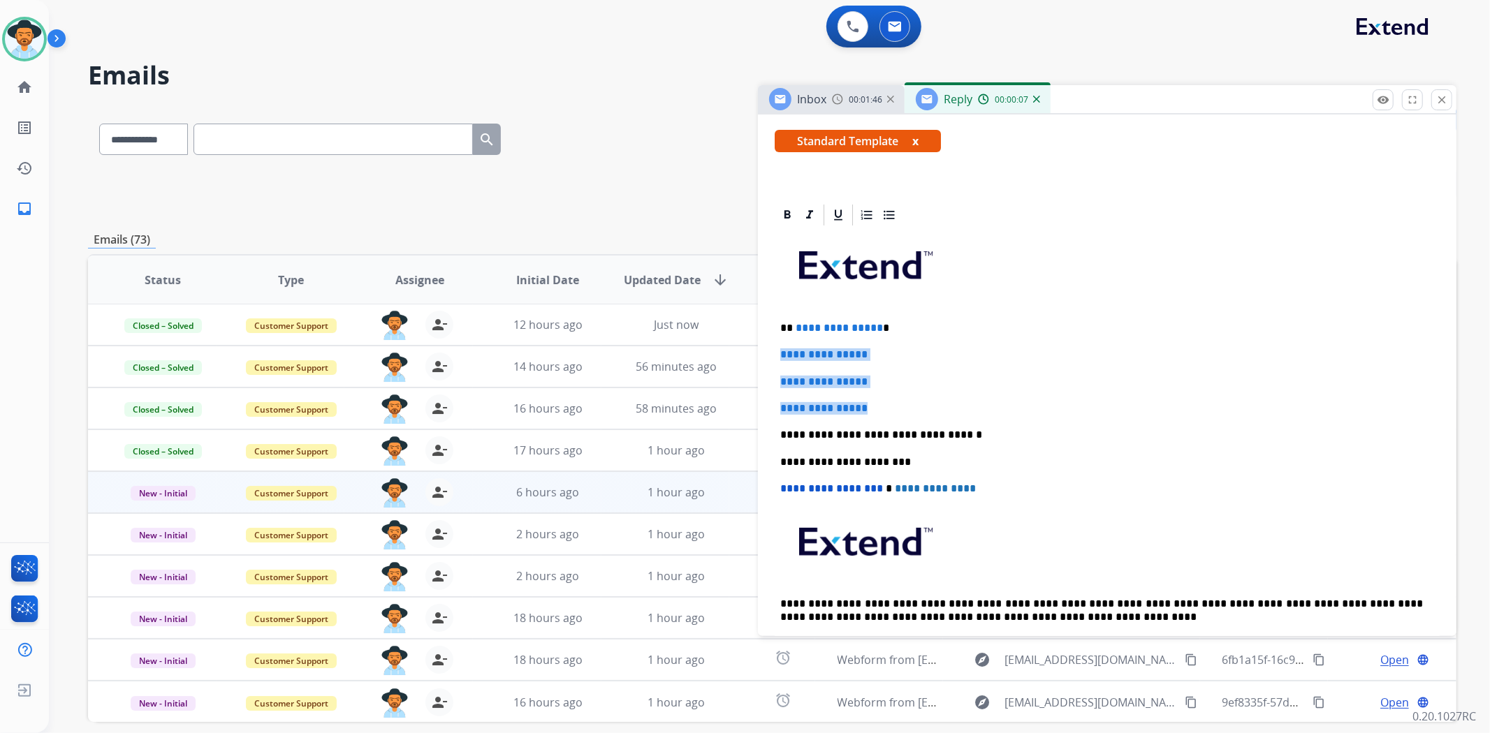
drag, startPoint x: 884, startPoint y: 400, endPoint x: 765, endPoint y: 348, distance: 129.8
click at [765, 348] on div "**********" at bounding box center [1107, 472] width 698 height 539
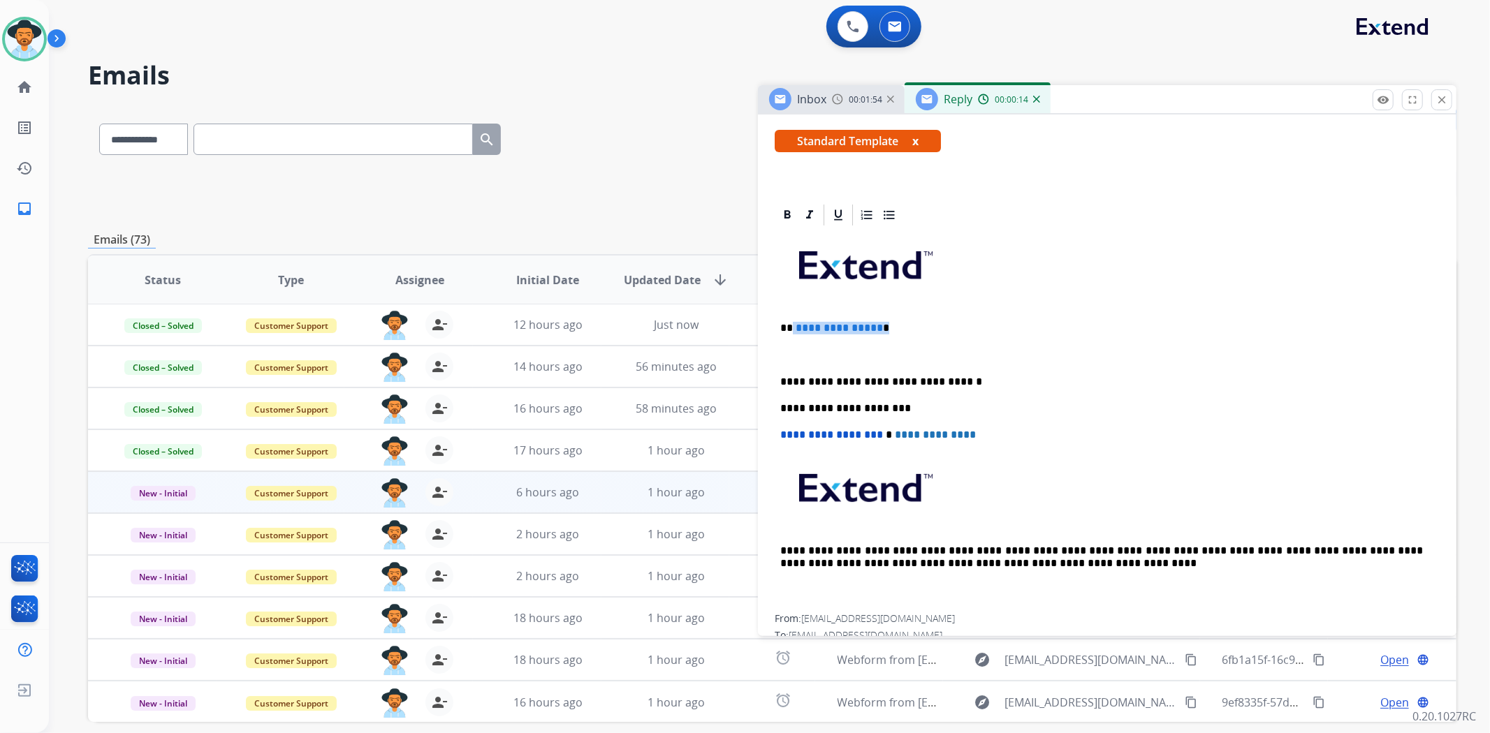
drag, startPoint x: 892, startPoint y: 329, endPoint x: 792, endPoint y: 313, distance: 101.2
click at [792, 313] on div "**********" at bounding box center [1107, 421] width 665 height 387
click at [777, 351] on div "**********" at bounding box center [1107, 421] width 665 height 387
click at [912, 358] on p "**********" at bounding box center [1101, 355] width 643 height 13
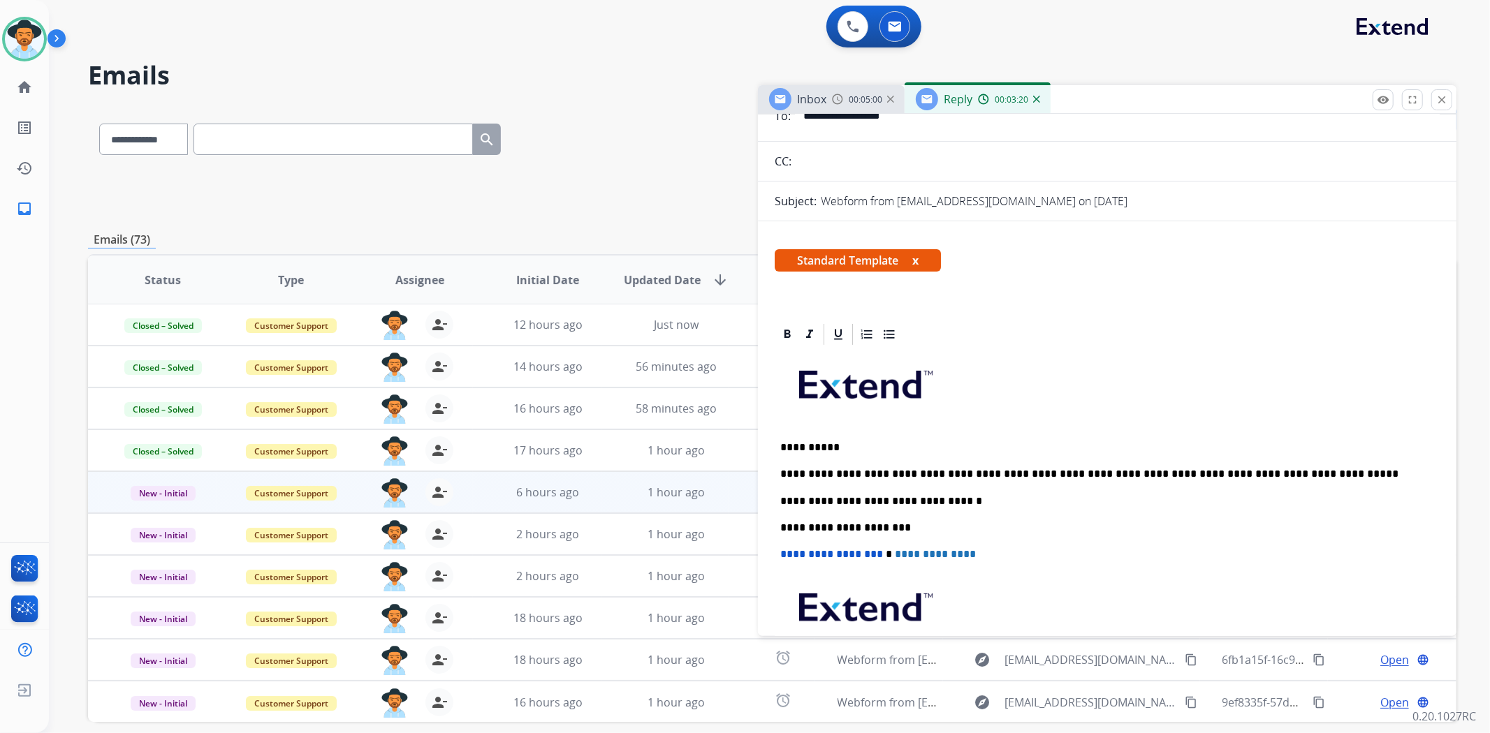
scroll to position [0, 0]
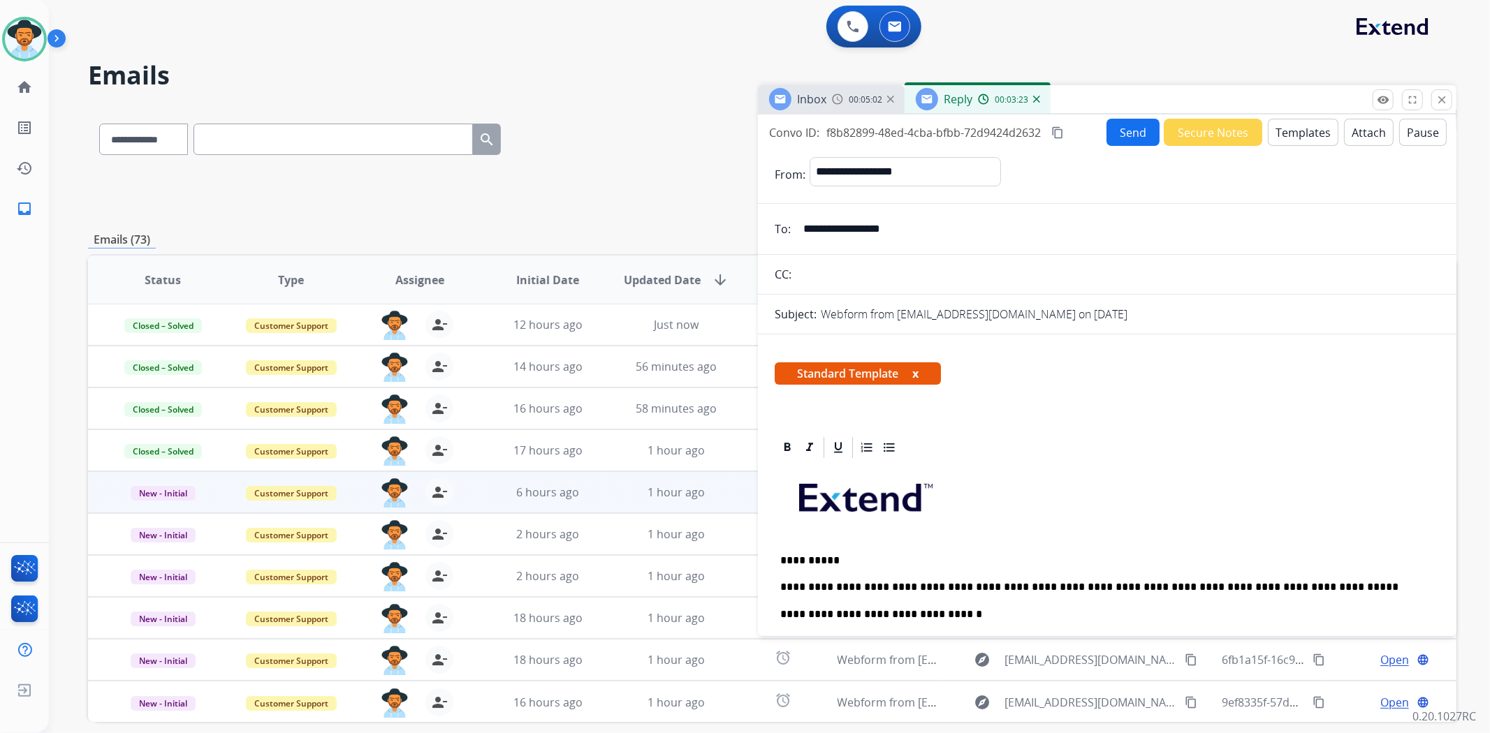
click at [1058, 131] on mat-icon "content_copy" at bounding box center [1057, 132] width 13 height 13
click at [1113, 134] on button "Send" at bounding box center [1132, 132] width 53 height 27
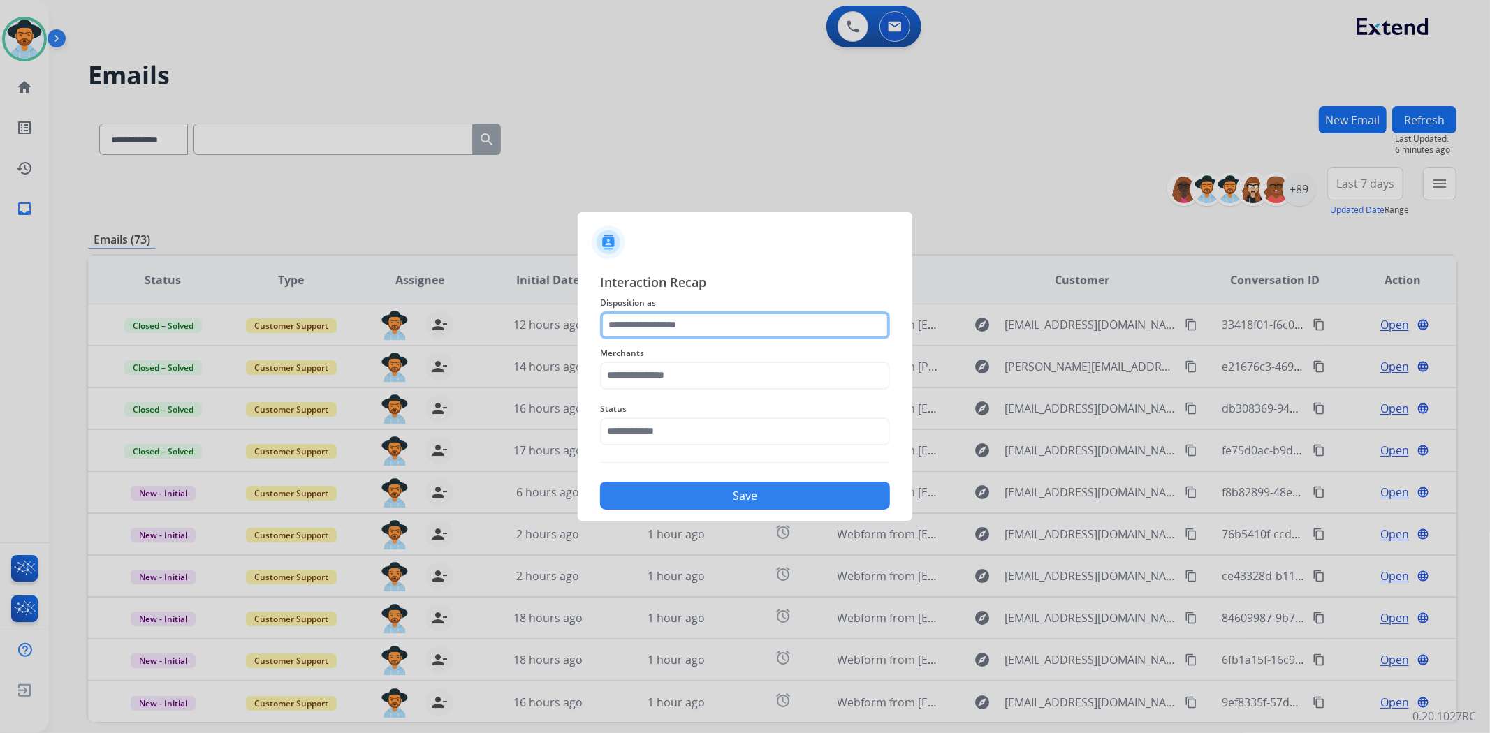
click at [687, 320] on input "text" at bounding box center [745, 326] width 290 height 28
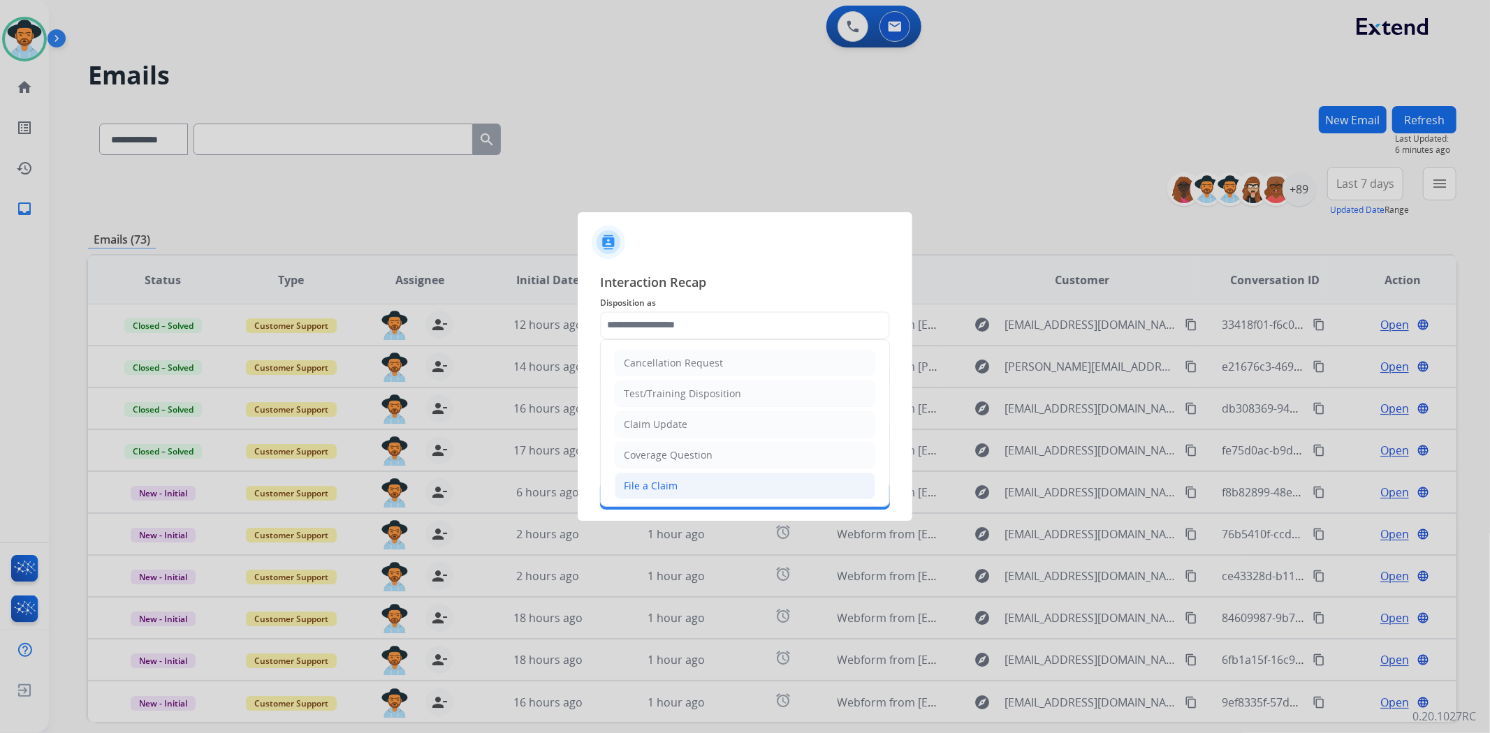
click at [661, 490] on div "File a Claim" at bounding box center [651, 486] width 54 height 14
type input "**********"
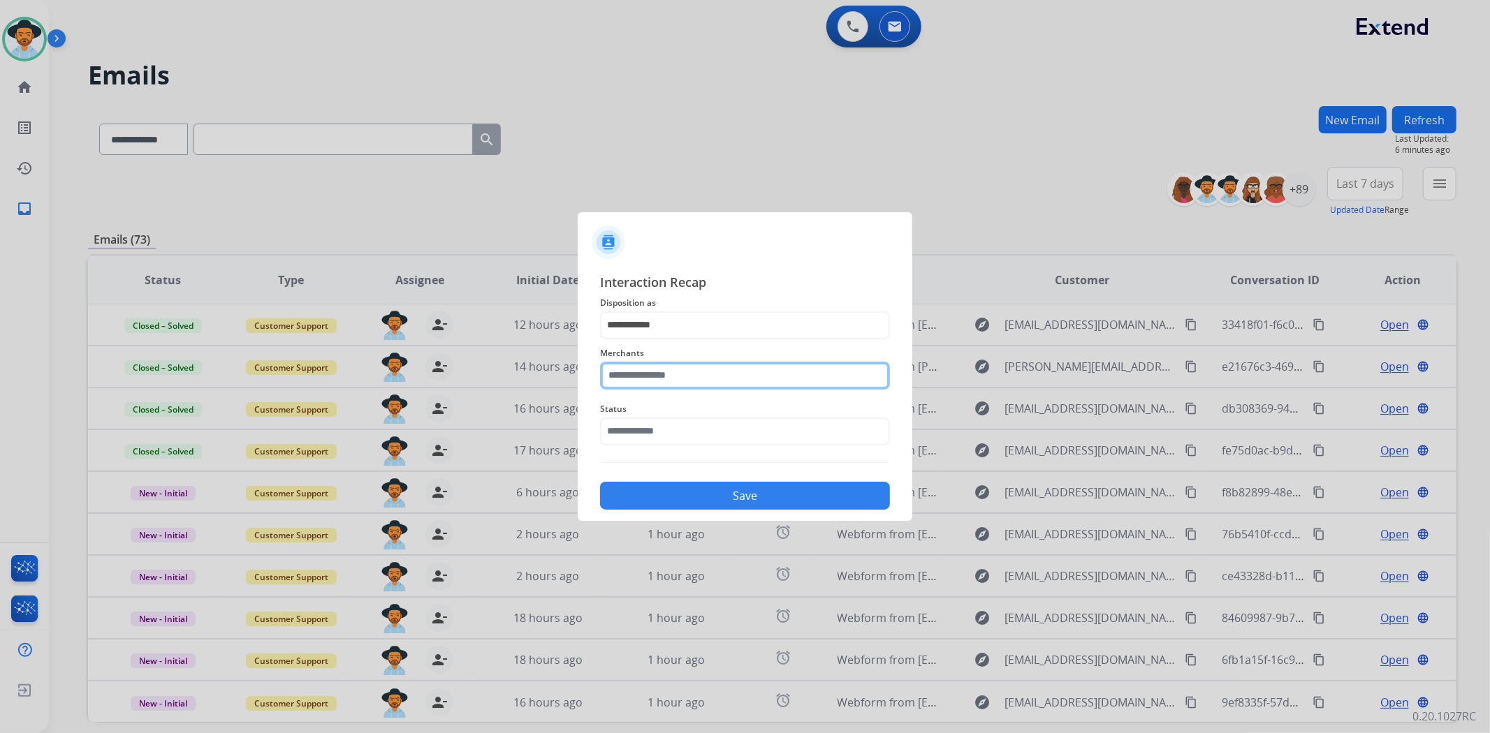
click at [659, 373] on input "text" at bounding box center [745, 376] width 290 height 28
click at [662, 419] on div "[DOMAIN_NAME]" at bounding box center [664, 416] width 80 height 14
type input "**********"
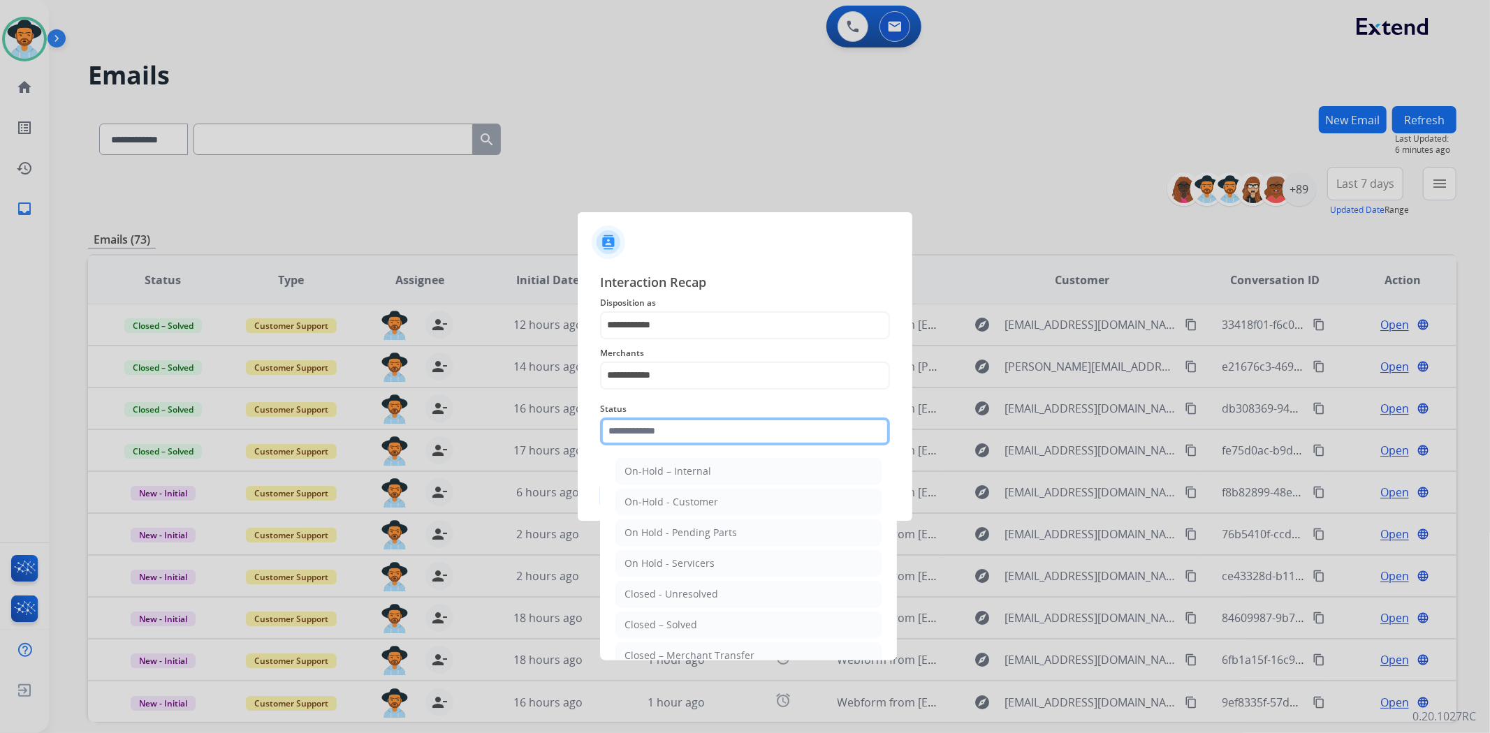
click at [653, 435] on input "text" at bounding box center [745, 432] width 290 height 28
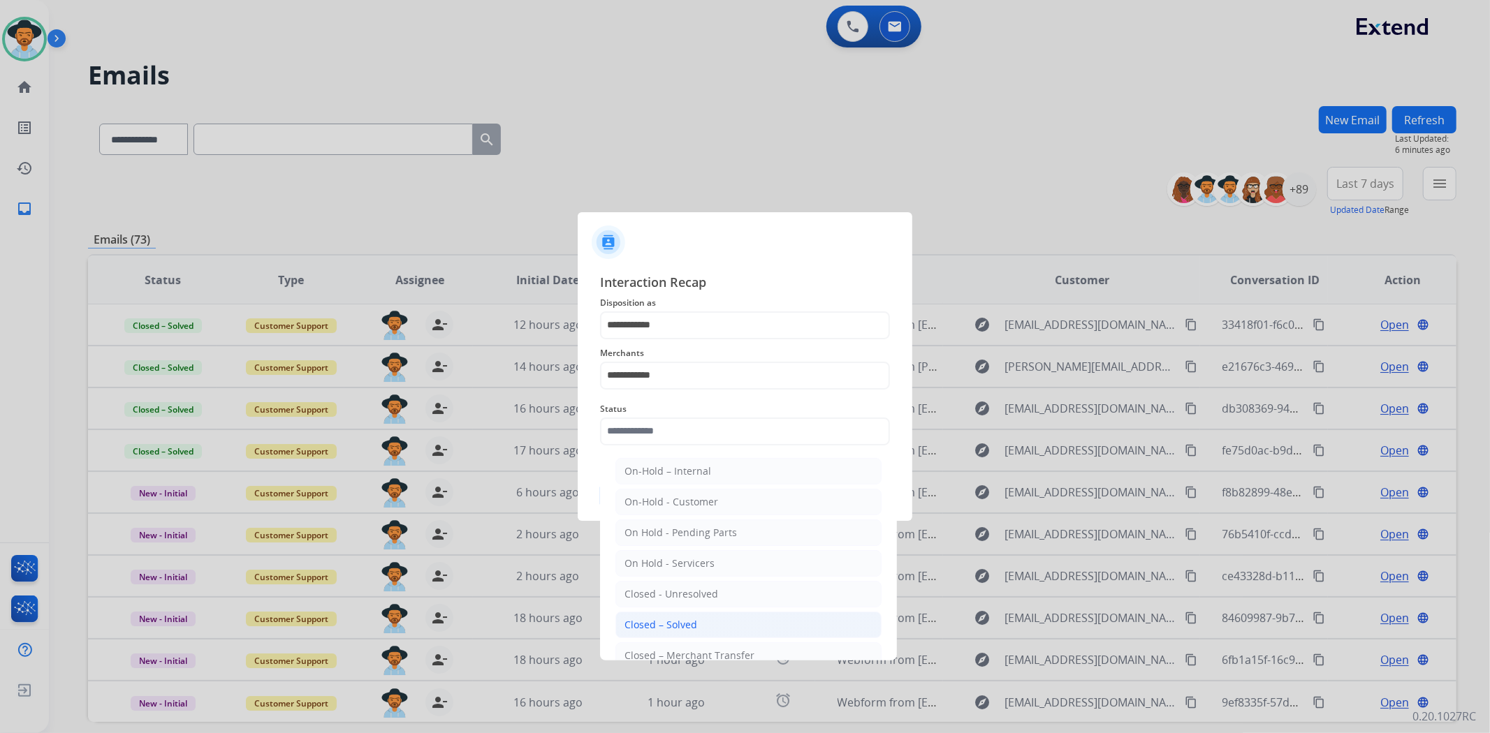
click at [665, 627] on div "Closed – Solved" at bounding box center [660, 625] width 73 height 14
type input "**********"
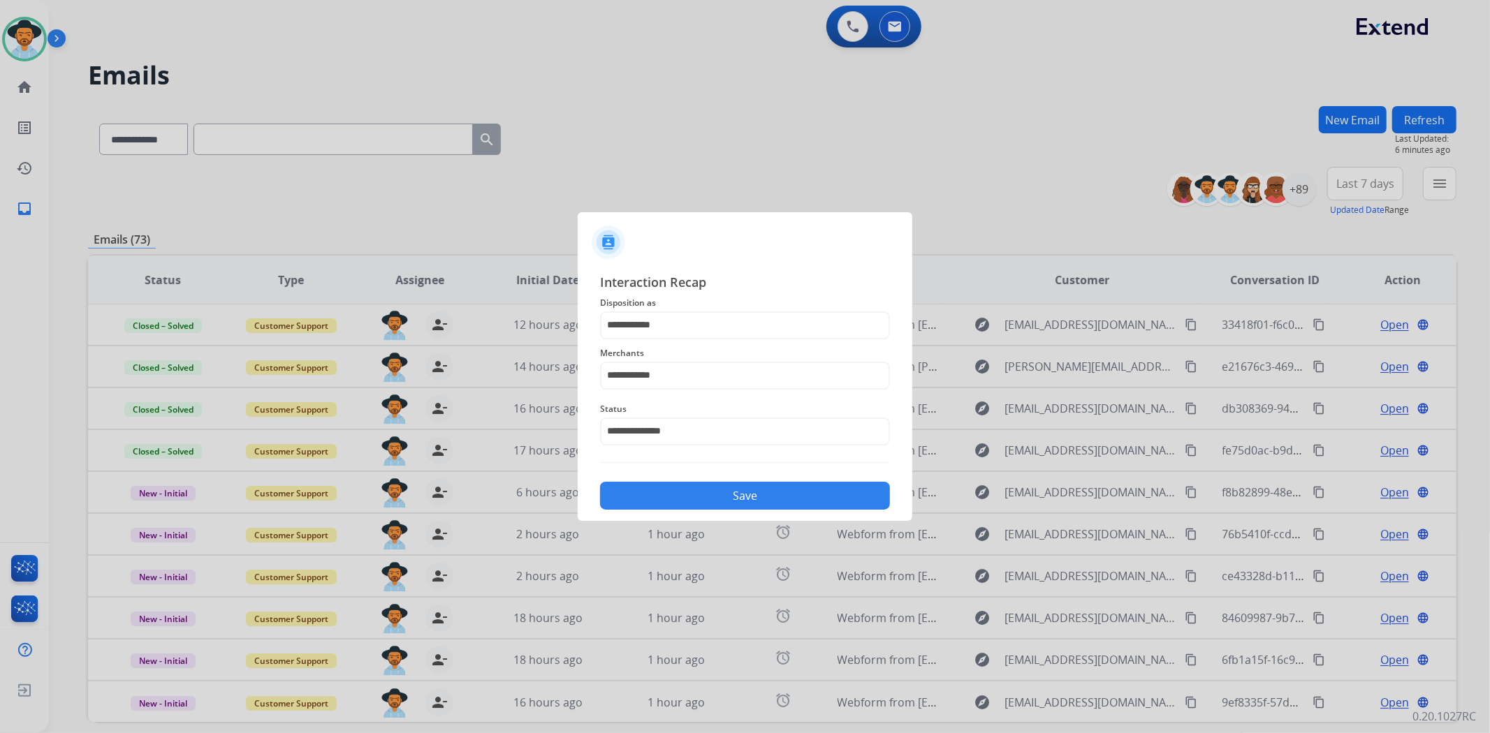
click at [708, 491] on button "Save" at bounding box center [745, 496] width 290 height 28
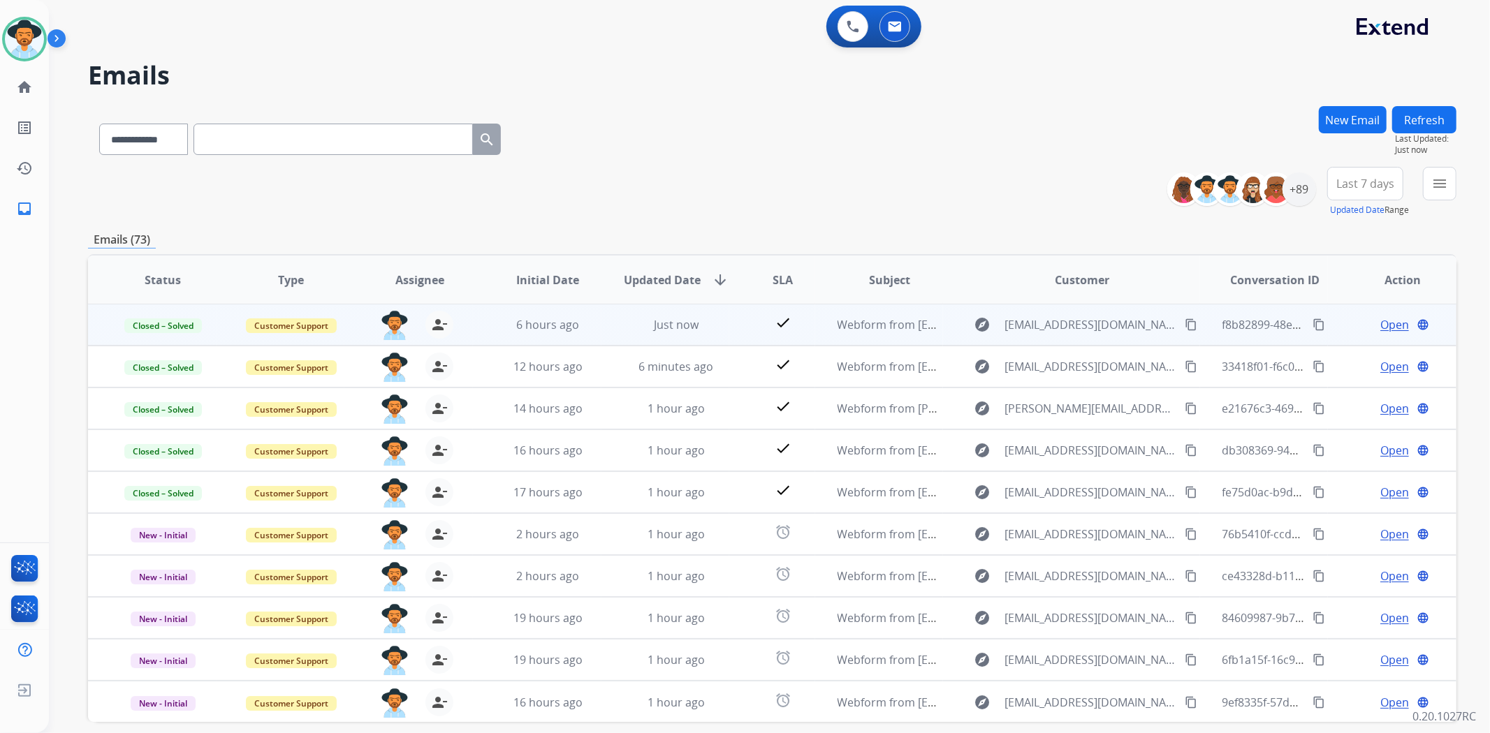
click at [1380, 324] on span "Open" at bounding box center [1394, 324] width 29 height 17
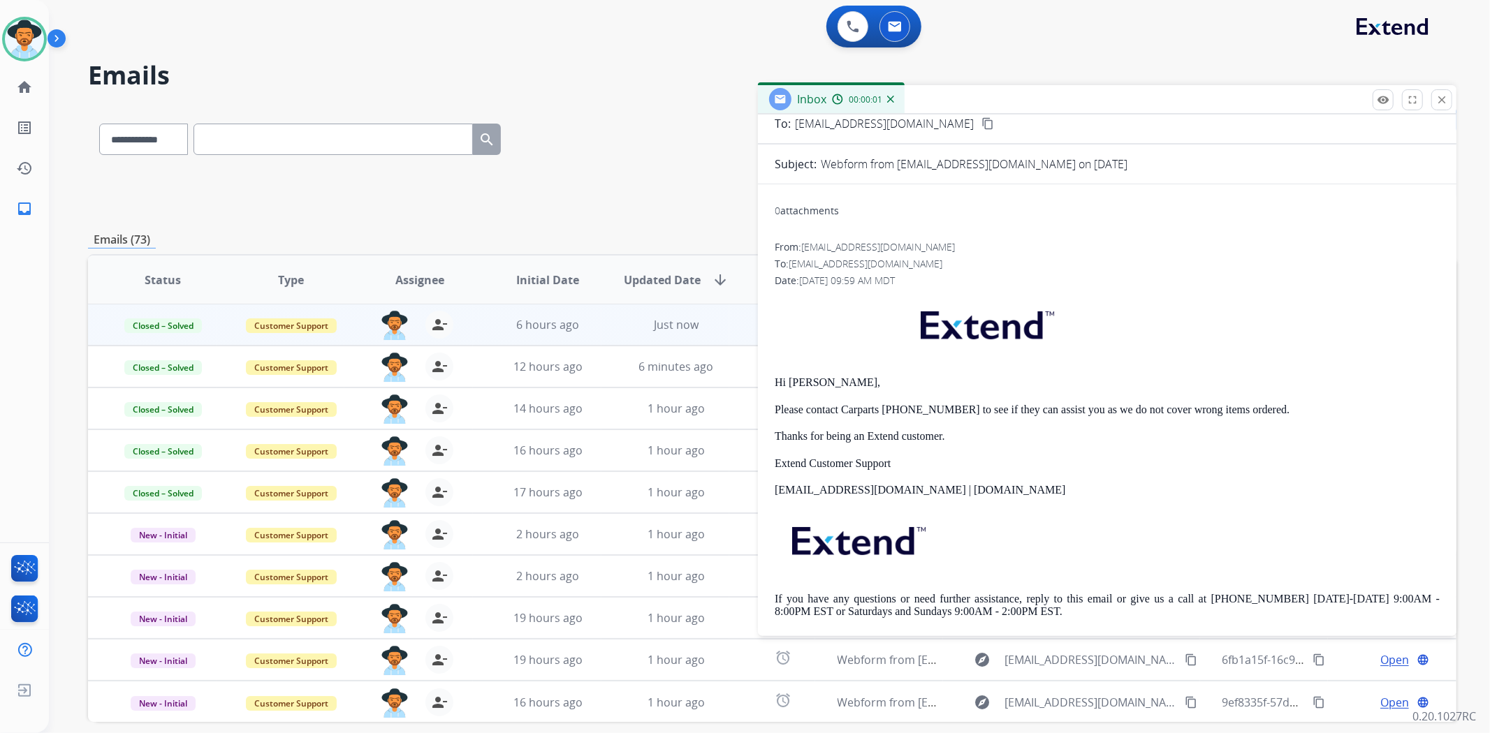
scroll to position [184, 0]
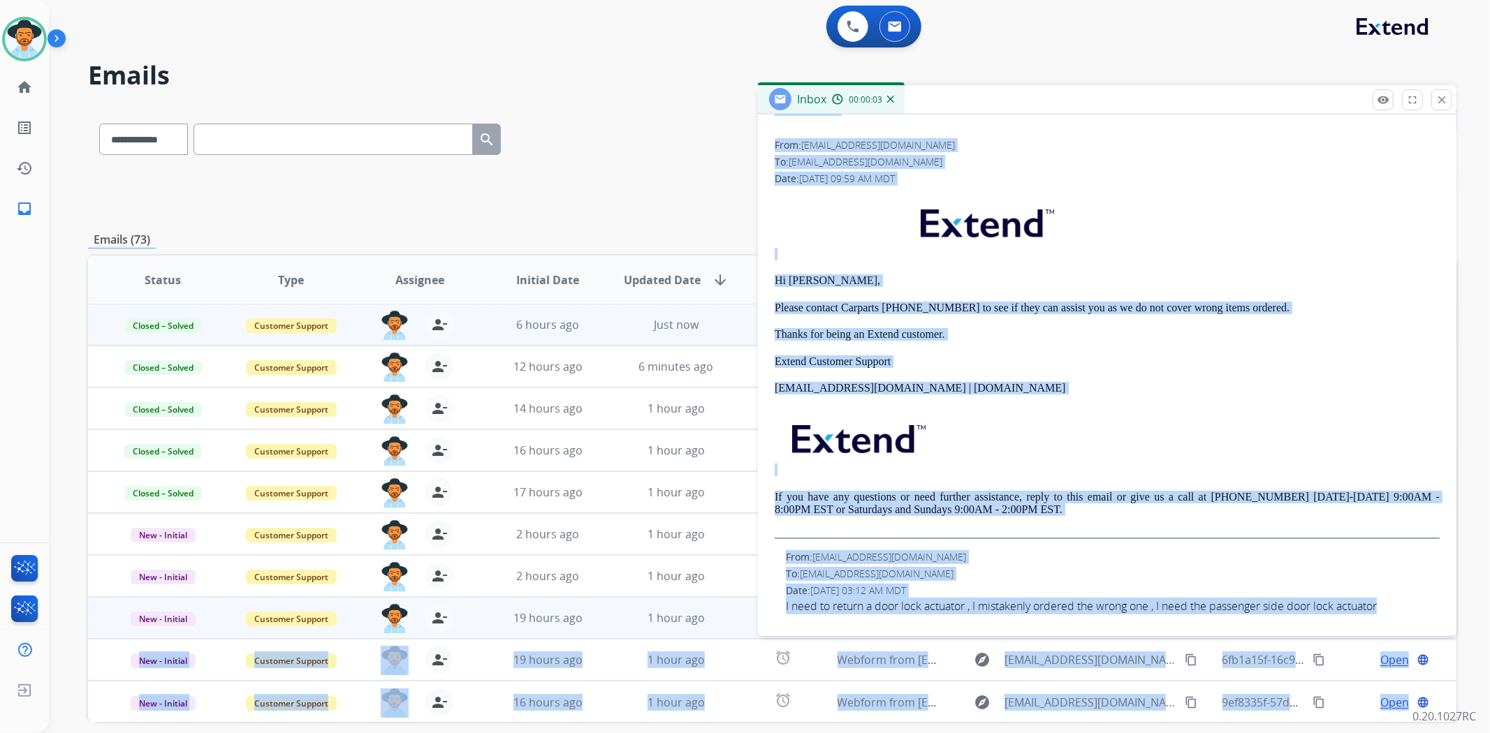
drag, startPoint x: 1391, startPoint y: 606, endPoint x: 742, endPoint y: 606, distance: 648.2
click at [742, 606] on div "**********" at bounding box center [772, 450] width 1368 height 689
click at [1351, 563] on div "From: [EMAIL_ADDRESS][DOMAIN_NAME]" at bounding box center [1113, 557] width 654 height 14
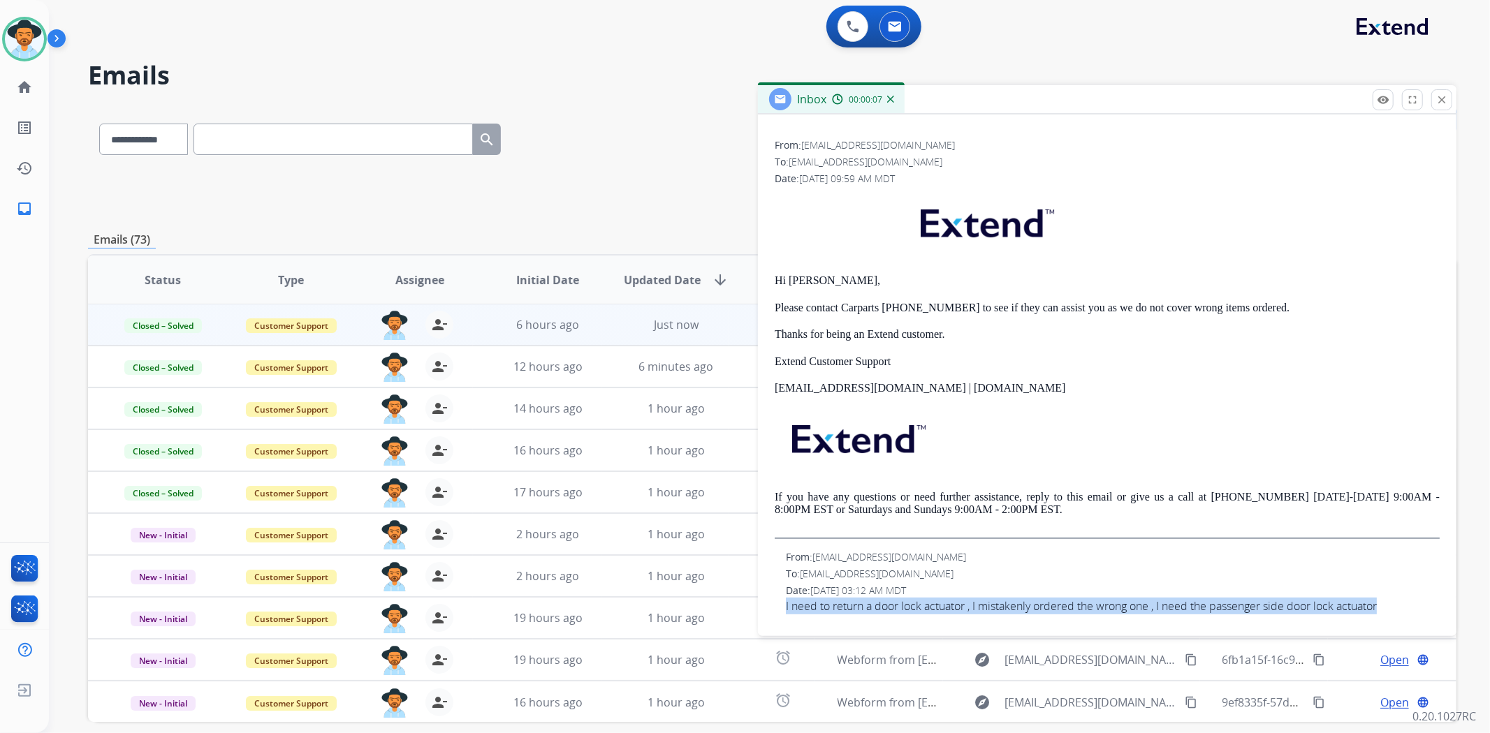
drag, startPoint x: 1393, startPoint y: 599, endPoint x: 778, endPoint y: 623, distance: 615.2
click at [778, 623] on div "From: [EMAIL_ADDRESS][DOMAIN_NAME] To: [EMAIL_ADDRESS][DOMAIN_NAME] Date: [DATE…" at bounding box center [1107, 382] width 665 height 488
copy span "I need to return a door lock actuator , I mistakenly ordered the wrong one , I …"
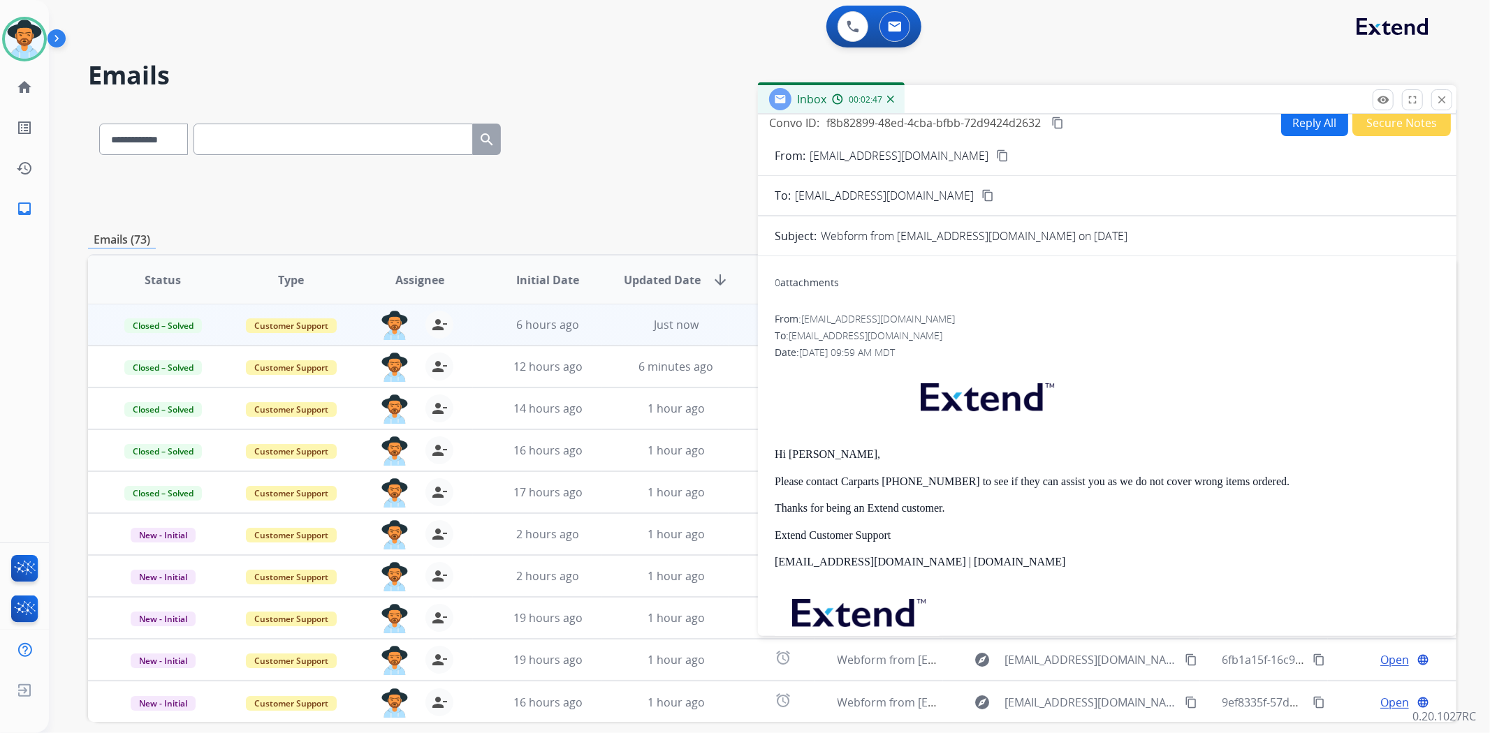
scroll to position [0, 0]
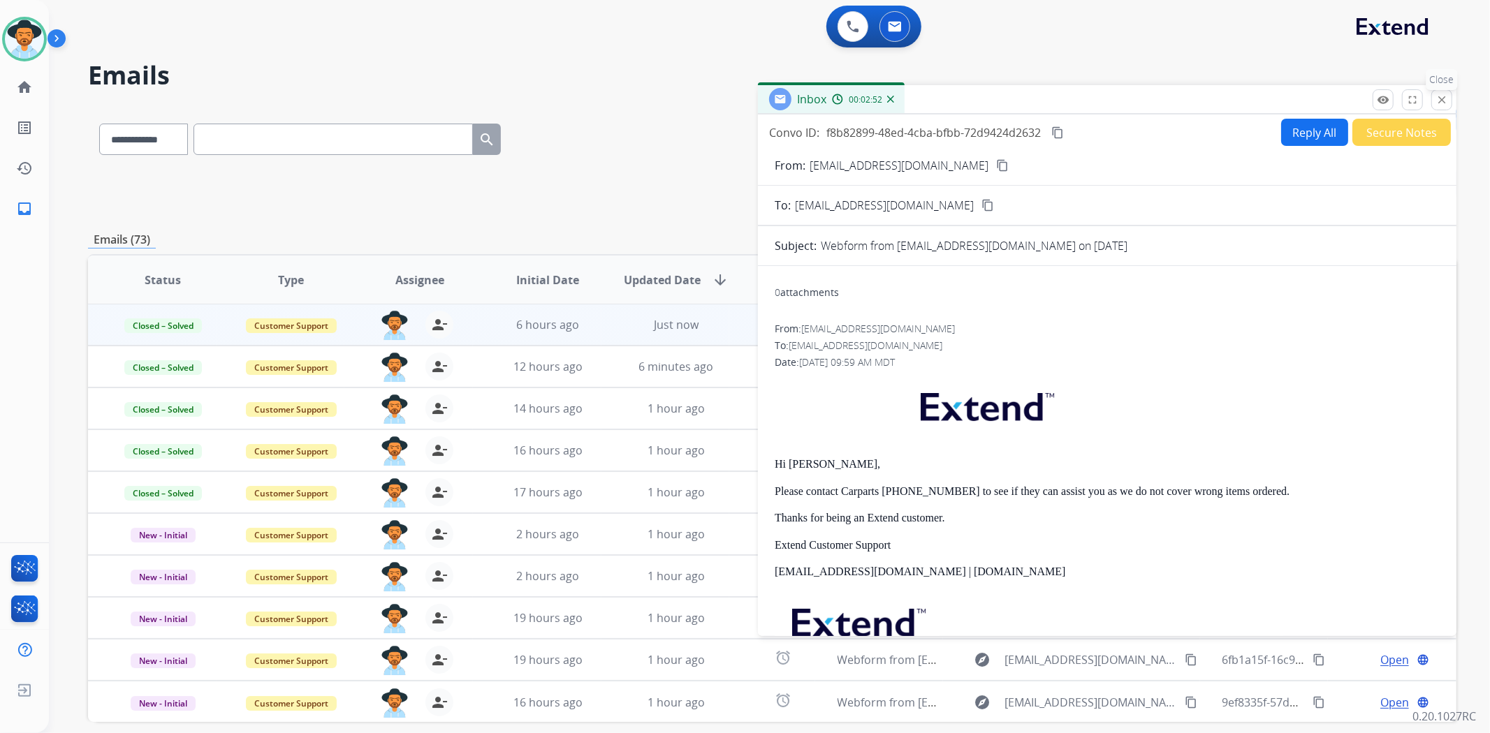
click at [1447, 95] on mat-icon "close" at bounding box center [1441, 100] width 13 height 13
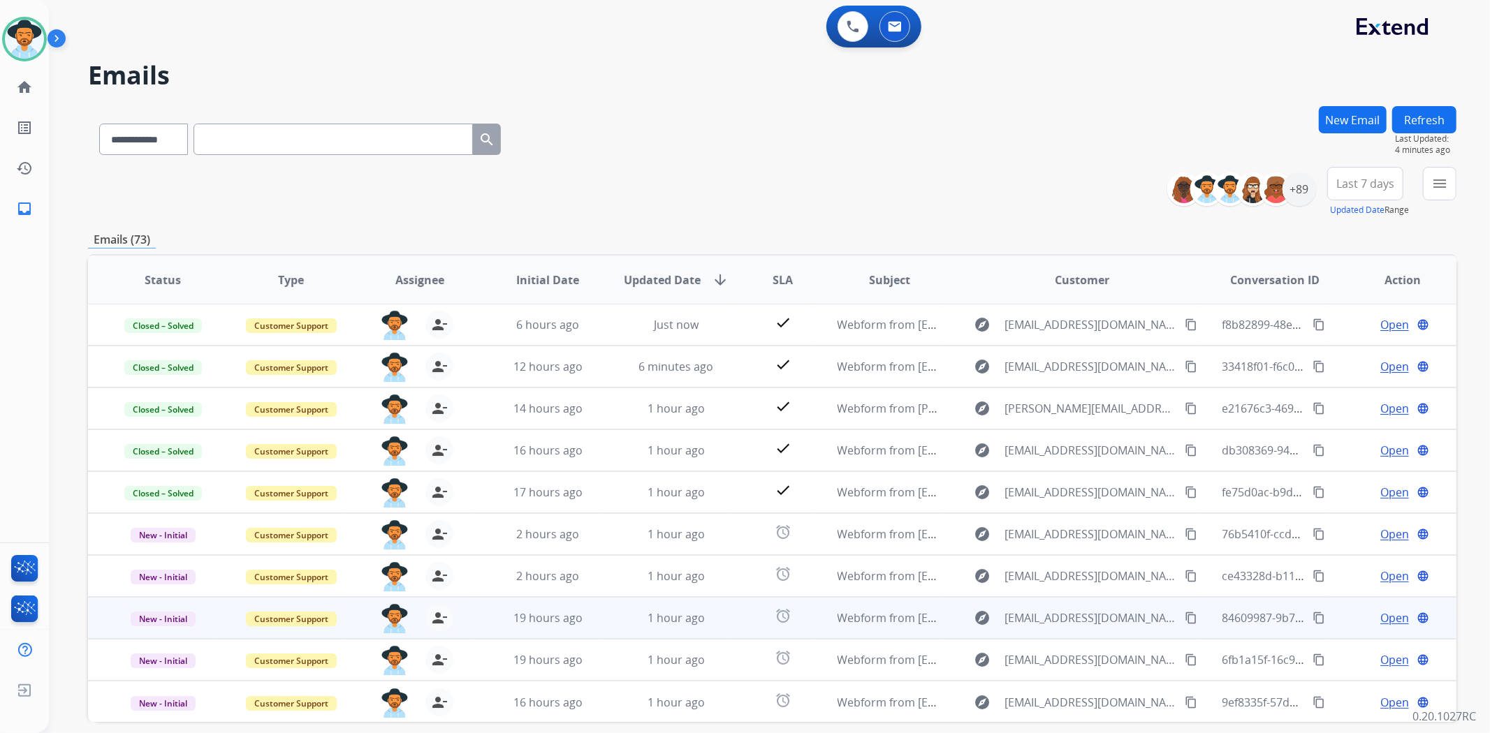
scroll to position [61, 0]
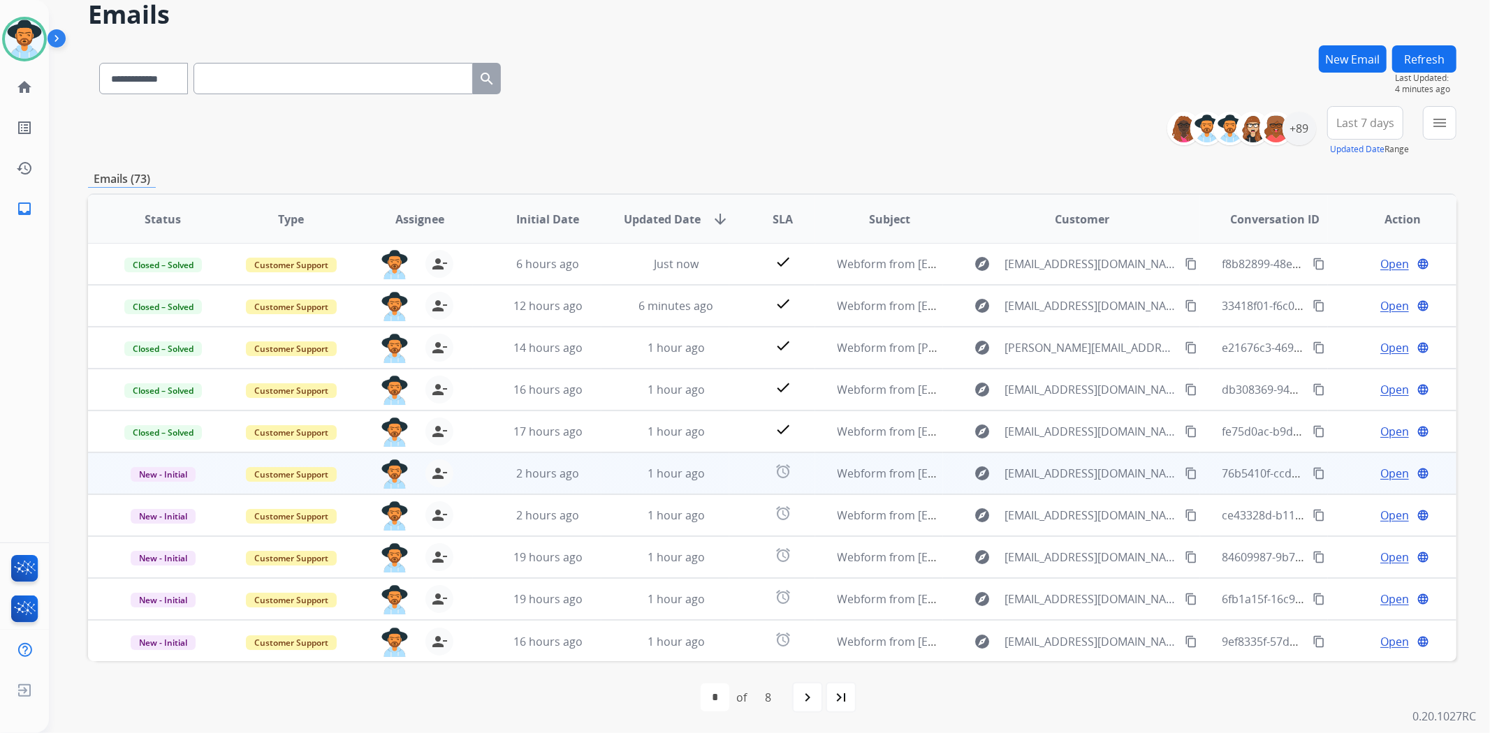
click at [1381, 467] on span "Open" at bounding box center [1394, 473] width 29 height 17
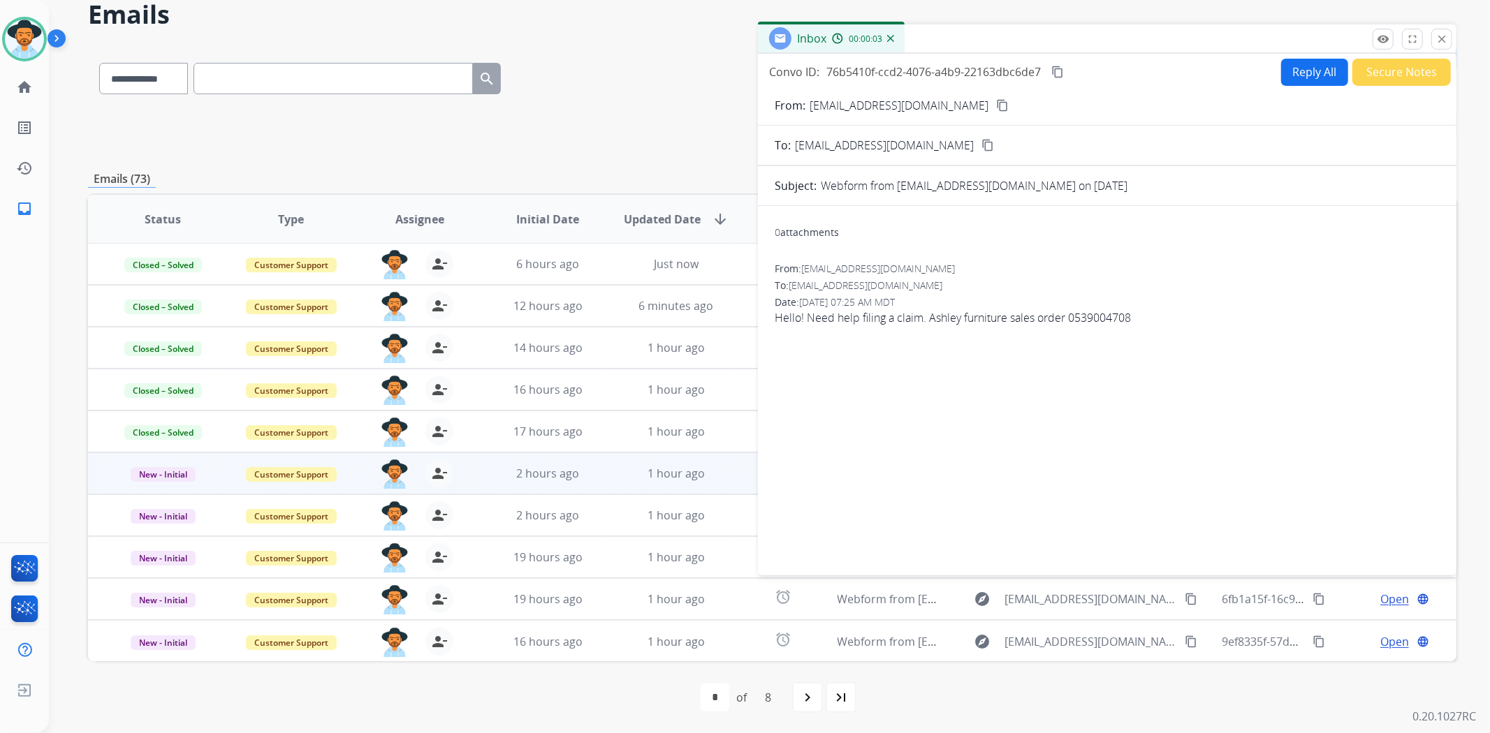
click at [996, 105] on mat-icon "content_copy" at bounding box center [1002, 105] width 13 height 13
drag, startPoint x: 1146, startPoint y: 315, endPoint x: 1071, endPoint y: 321, distance: 75.0
click at [1071, 321] on span "Hello! Need help filing a claim. Ashley furniture sales order 0539004708" at bounding box center [1107, 317] width 665 height 17
copy span "0539004708"
click at [1314, 66] on button "Reply All" at bounding box center [1314, 72] width 67 height 27
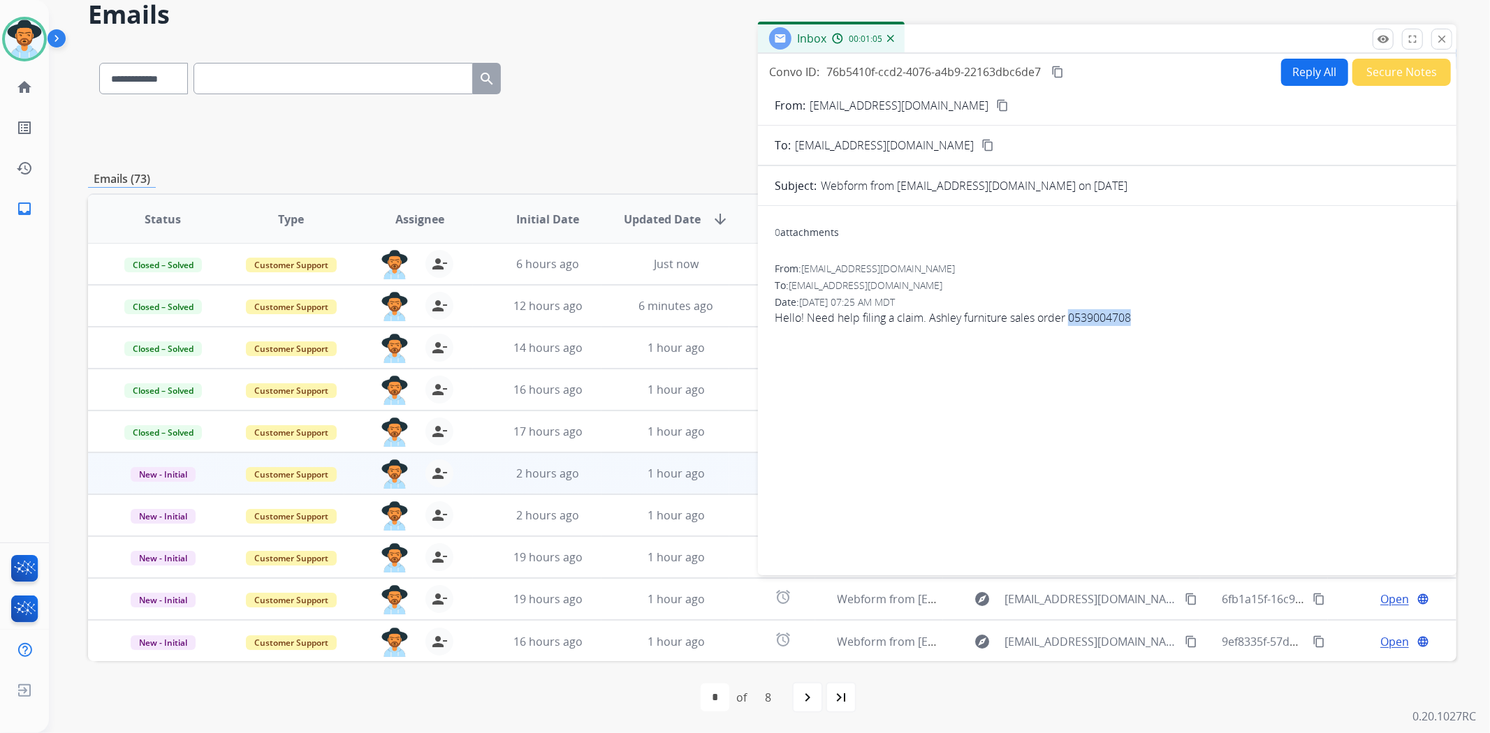
select select "**********"
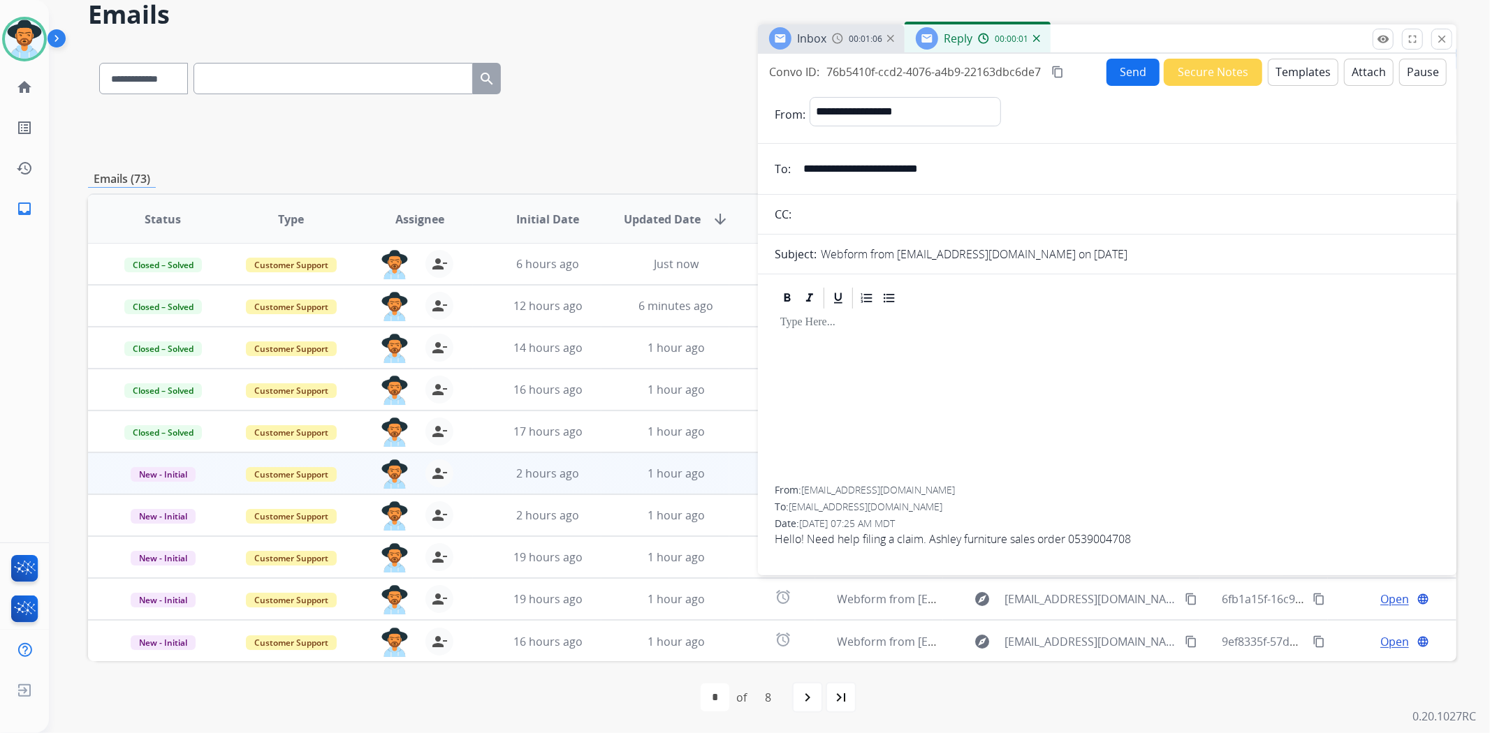
click at [1296, 75] on button "Templates" at bounding box center [1303, 72] width 71 height 27
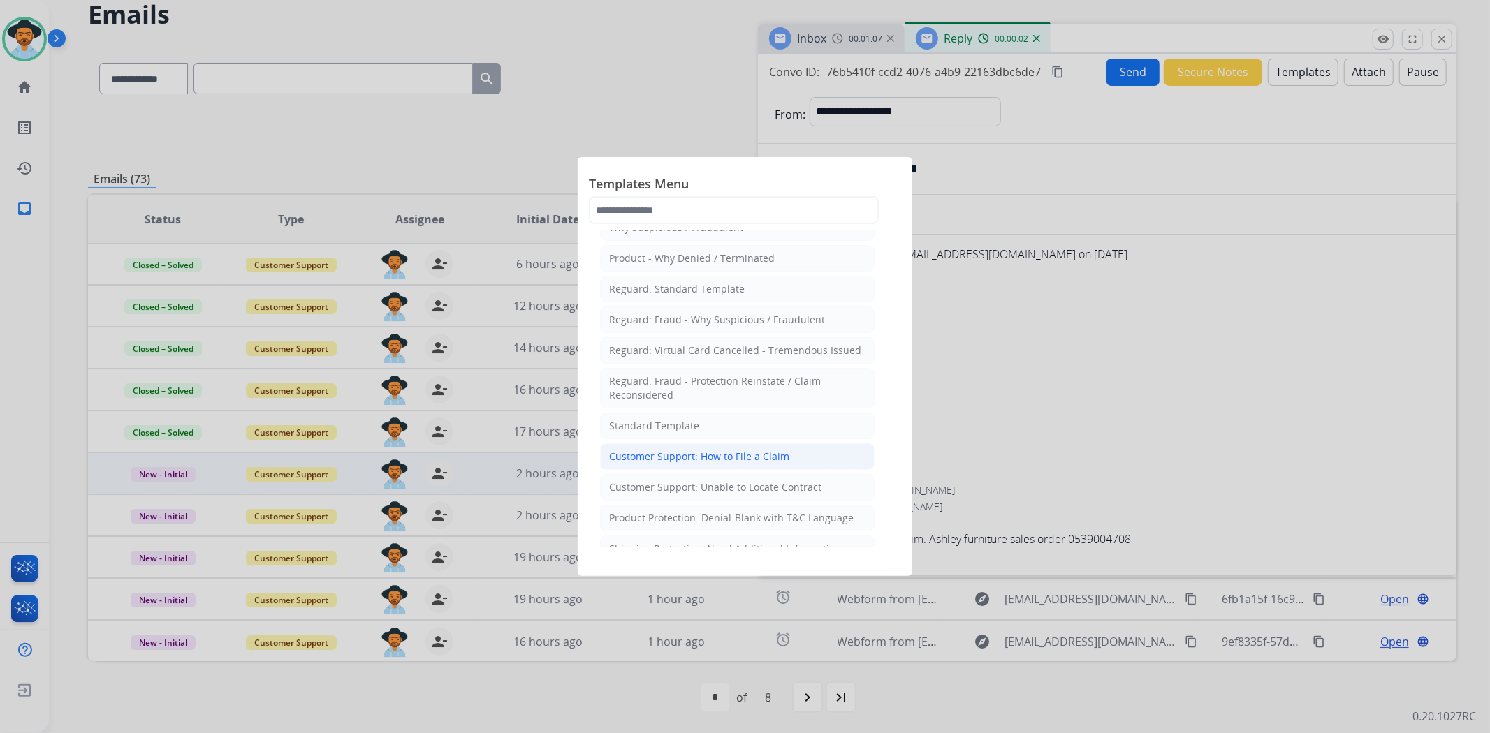
scroll to position [78, 0]
click at [759, 452] on li "Customer Support: Unable to Locate Contract" at bounding box center [737, 460] width 275 height 27
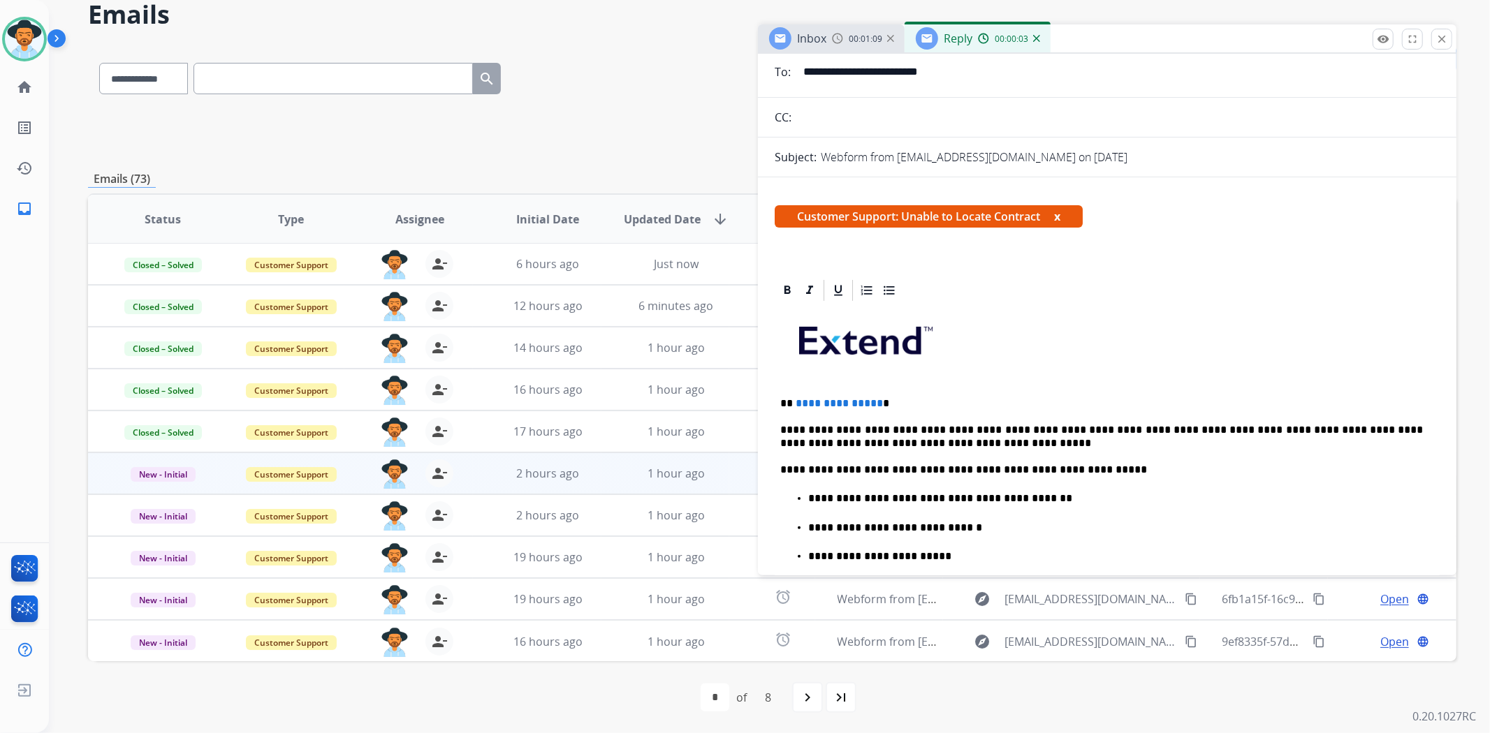
scroll to position [233, 0]
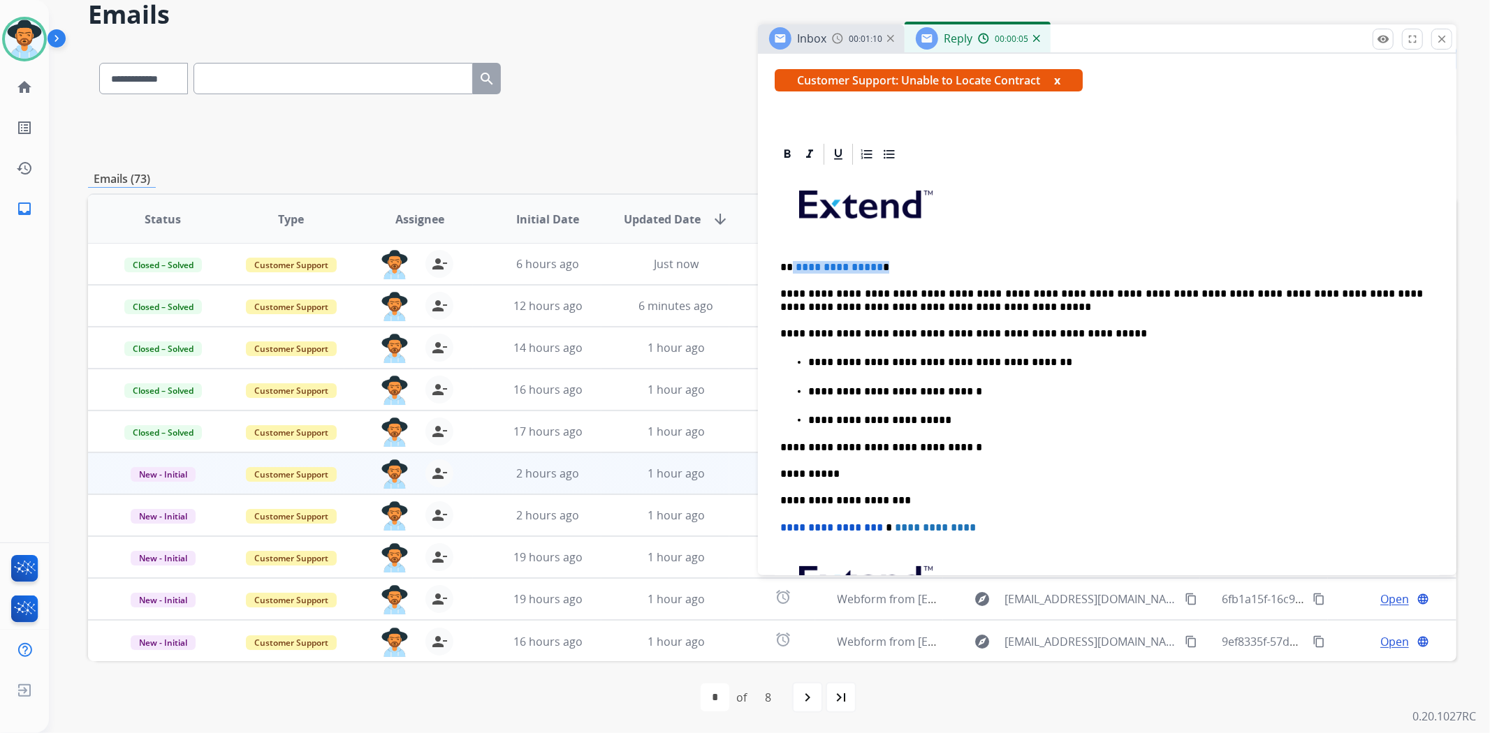
drag, startPoint x: 843, startPoint y: 261, endPoint x: 793, endPoint y: 252, distance: 51.1
click at [793, 252] on div "**********" at bounding box center [1107, 437] width 665 height 541
click at [968, 419] on p "**********" at bounding box center [1115, 420] width 615 height 13
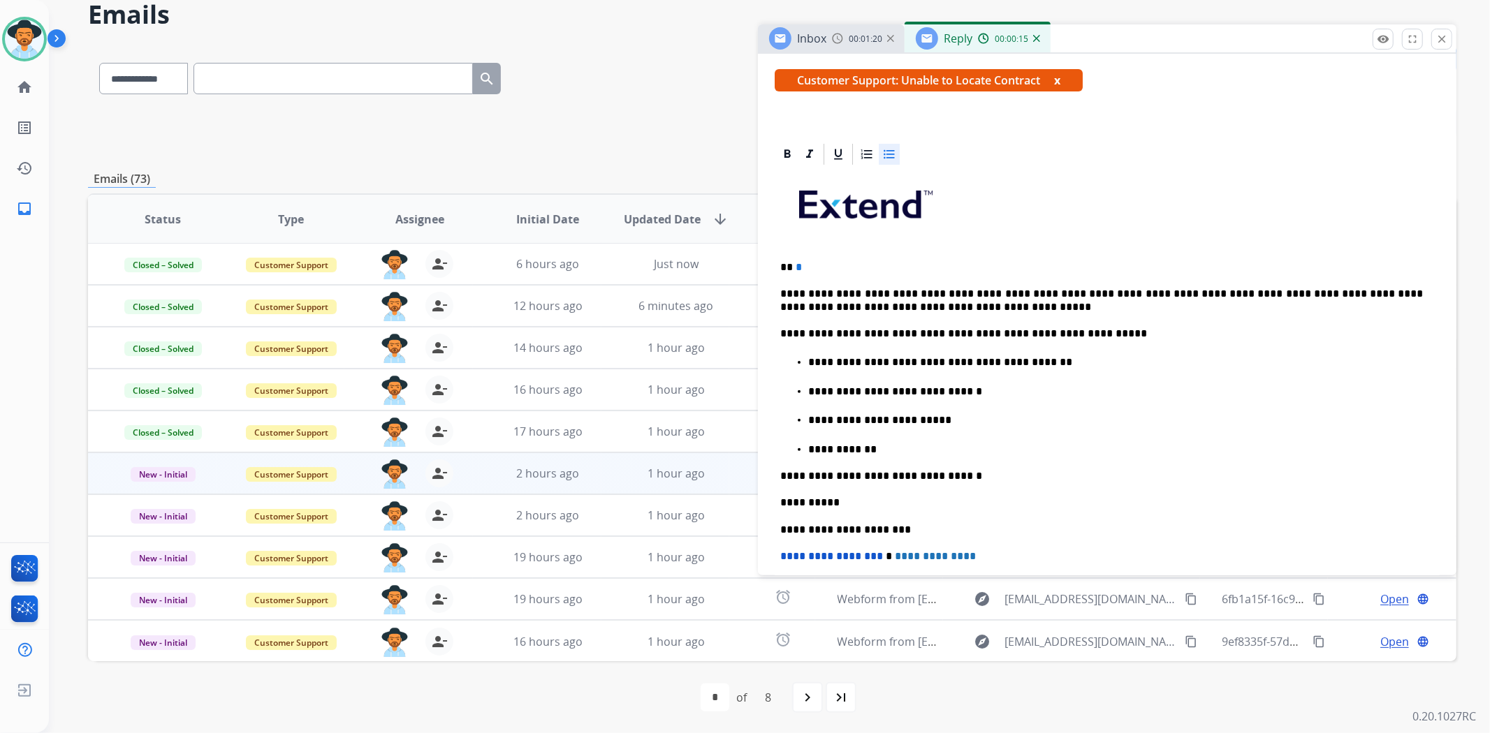
click at [844, 444] on p "**********" at bounding box center [1115, 450] width 615 height 13
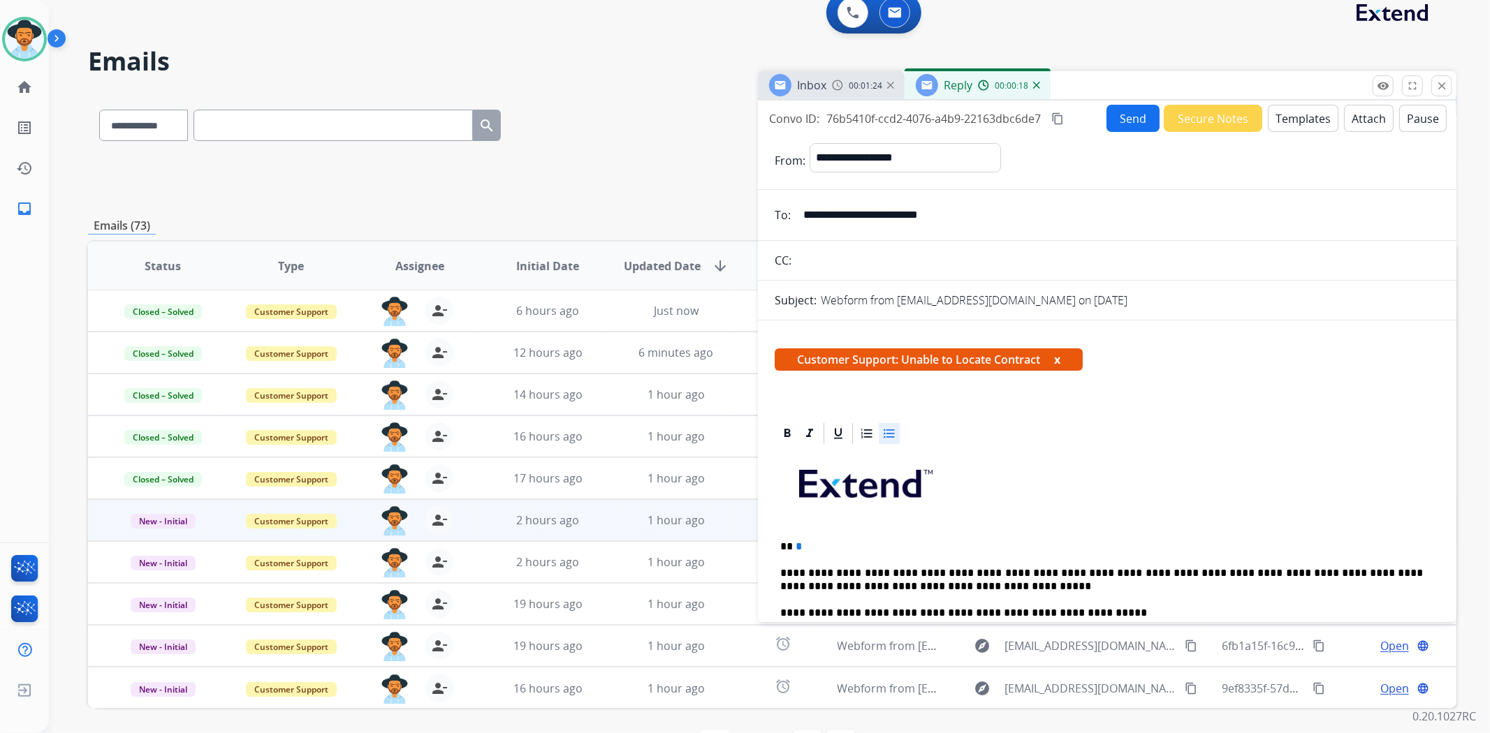
scroll to position [0, 0]
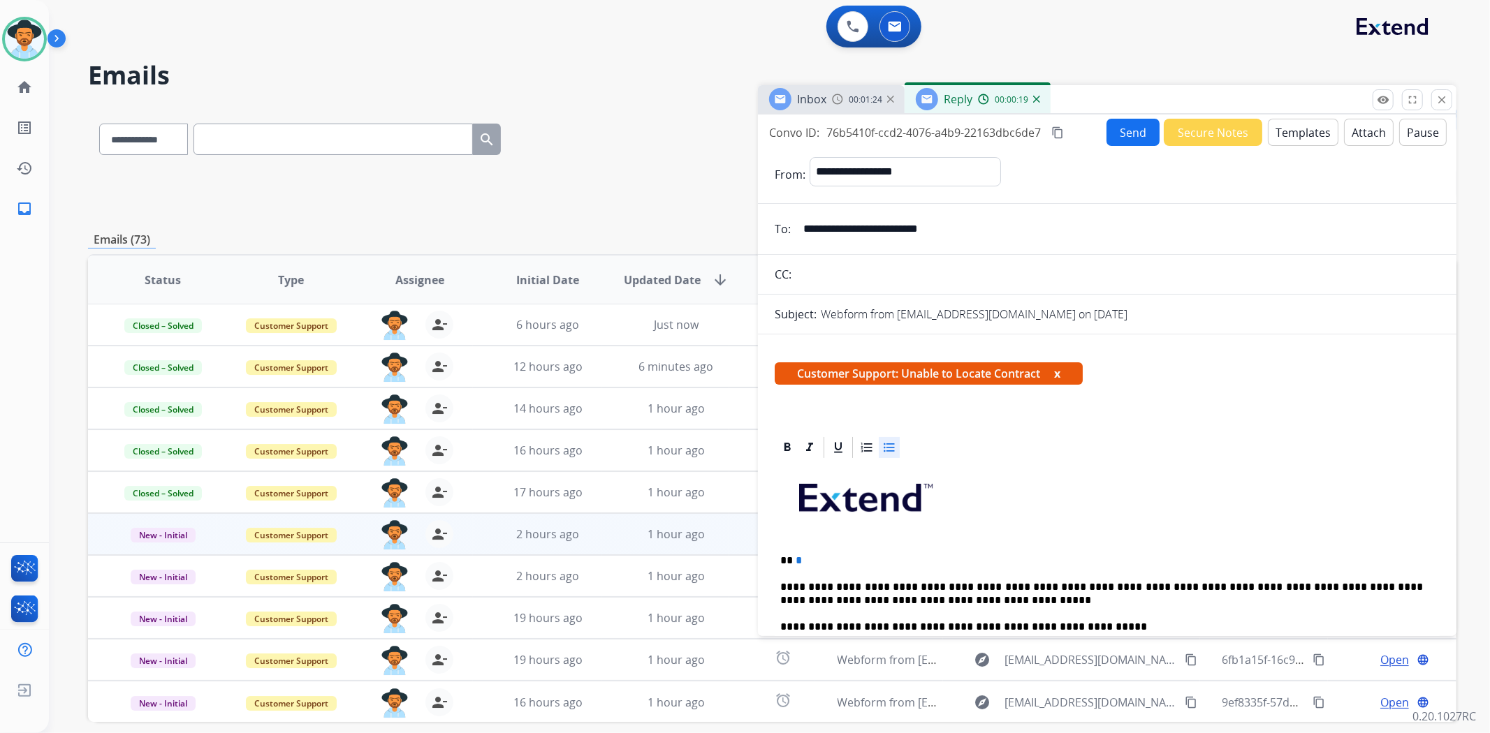
click at [1114, 136] on button "Send" at bounding box center [1132, 132] width 53 height 27
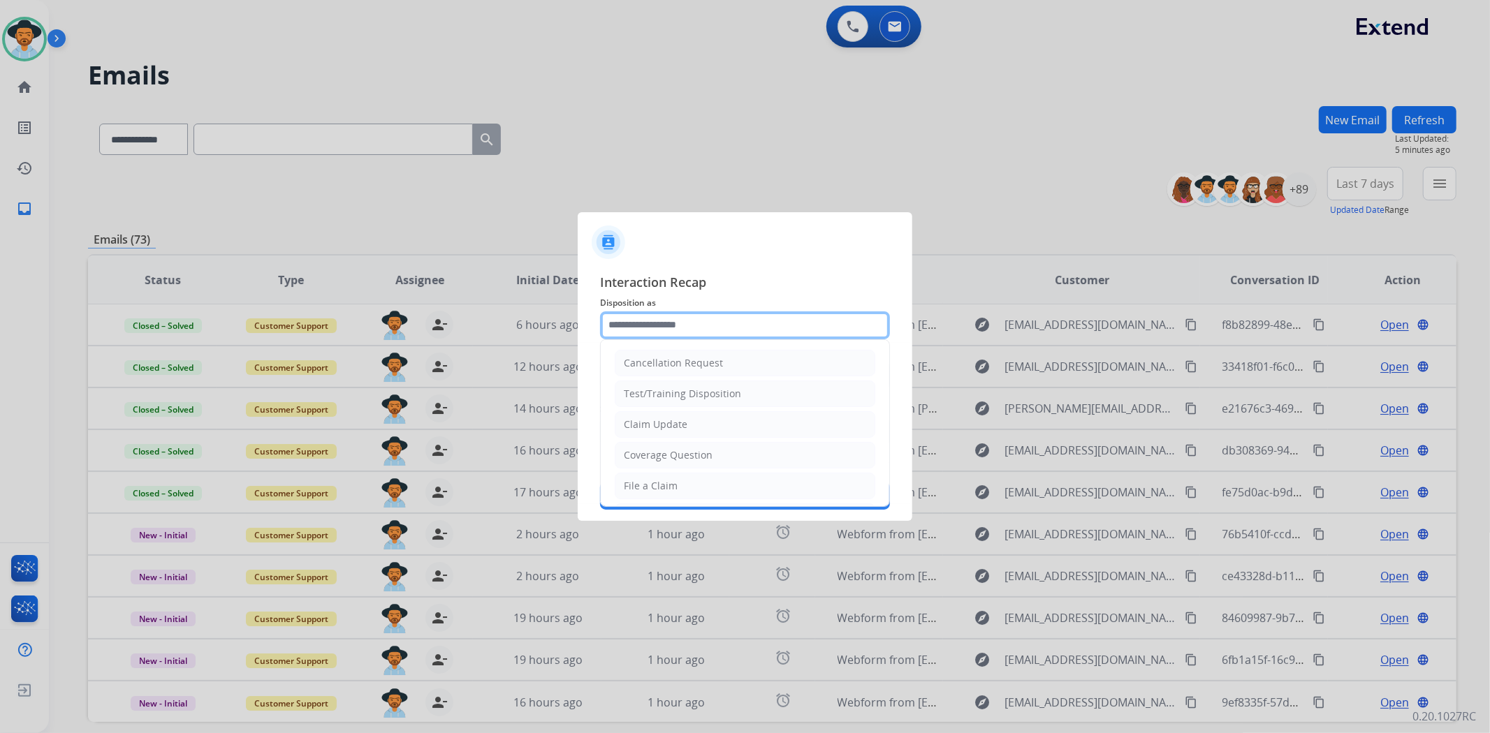
click at [745, 321] on input "text" at bounding box center [745, 326] width 290 height 28
click at [661, 478] on li "File a Claim" at bounding box center [745, 486] width 261 height 27
type input "**********"
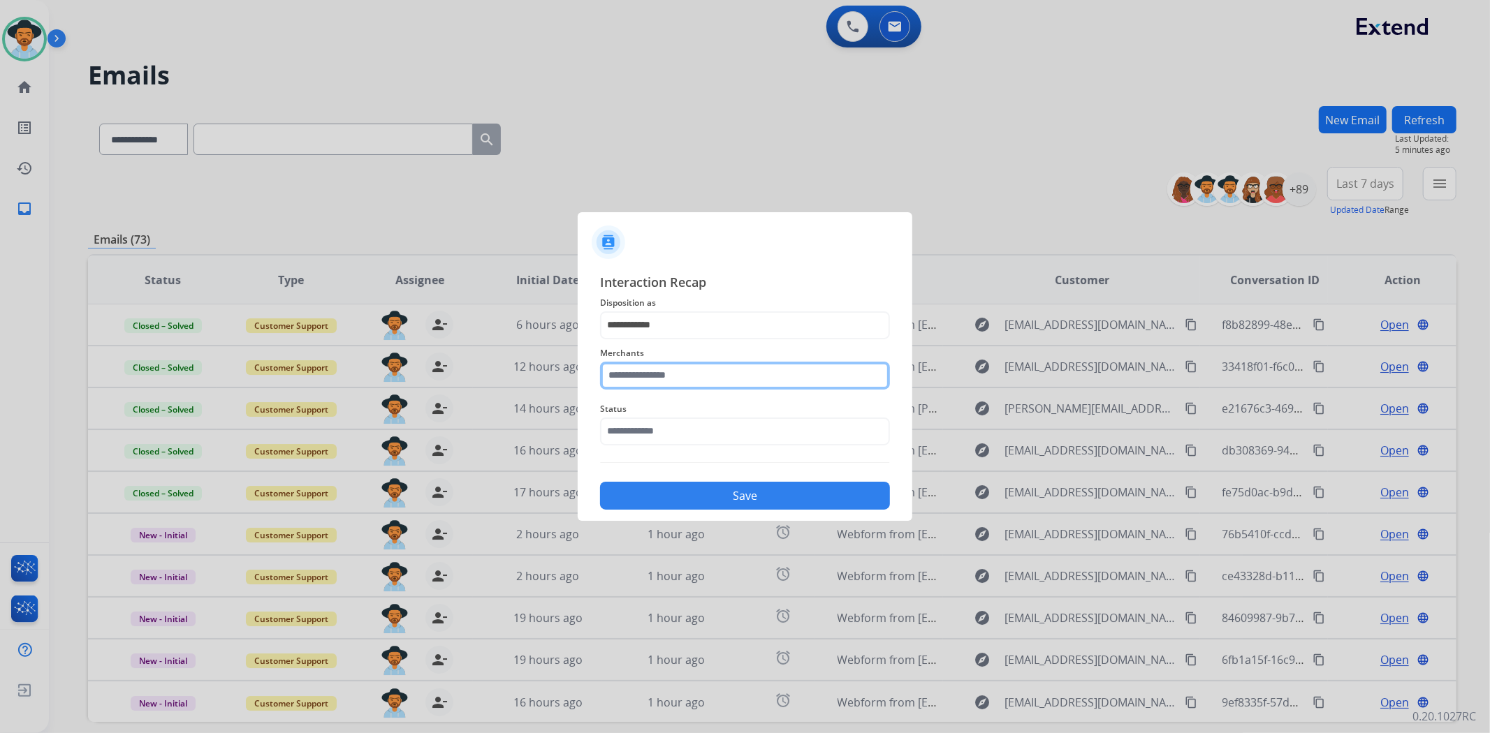
click at [688, 369] on input "text" at bounding box center [745, 376] width 290 height 28
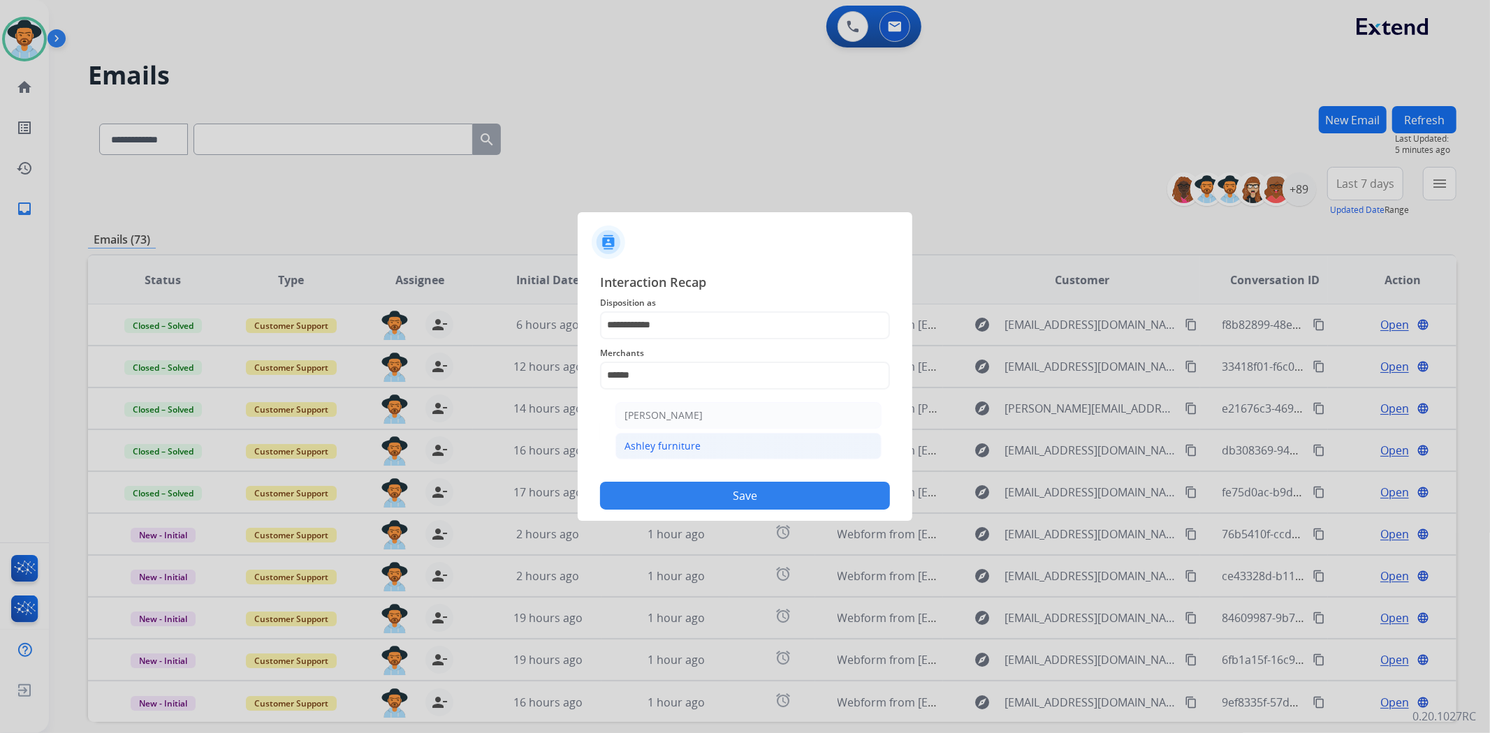
click at [692, 444] on div "Ashley furniture" at bounding box center [662, 446] width 76 height 14
type input "**********"
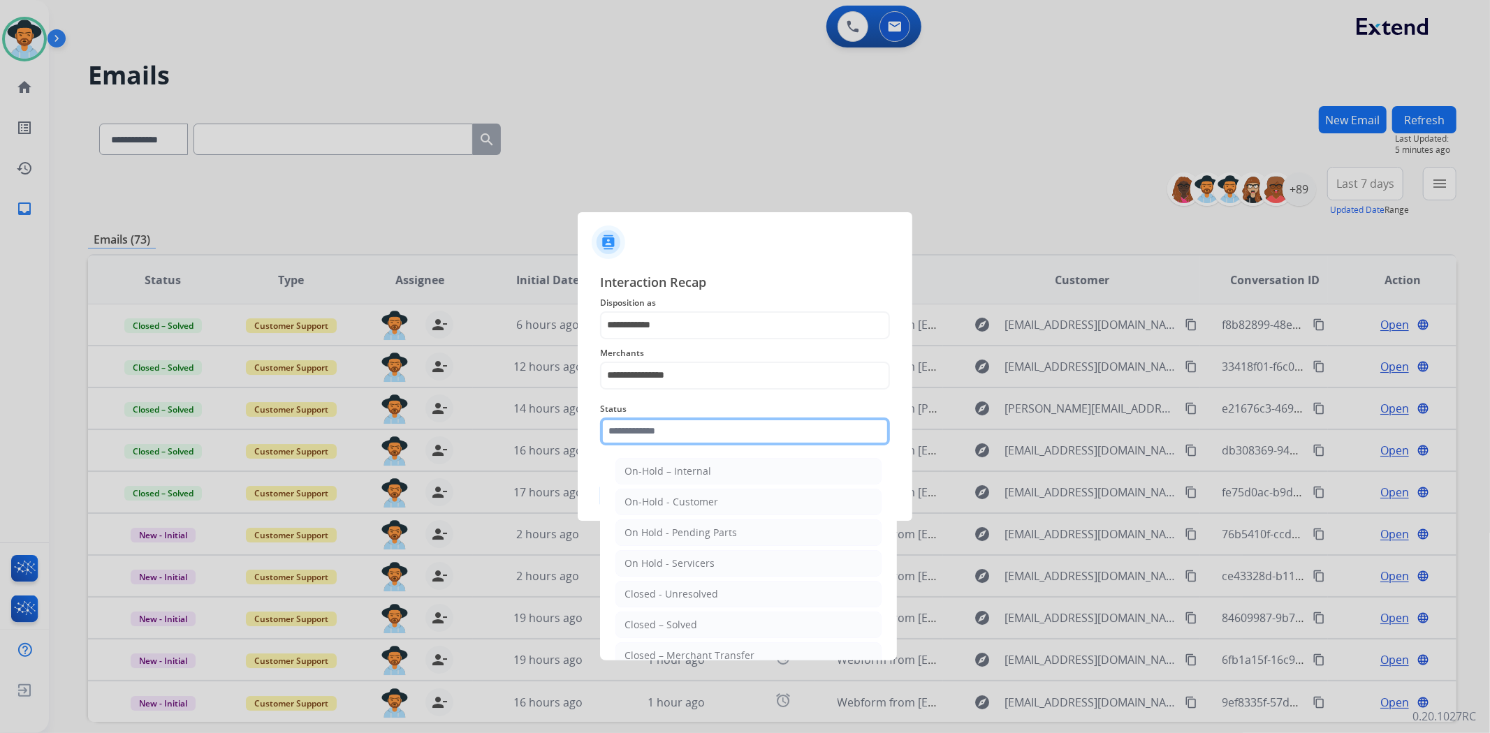
click at [683, 427] on input "text" at bounding box center [745, 432] width 290 height 28
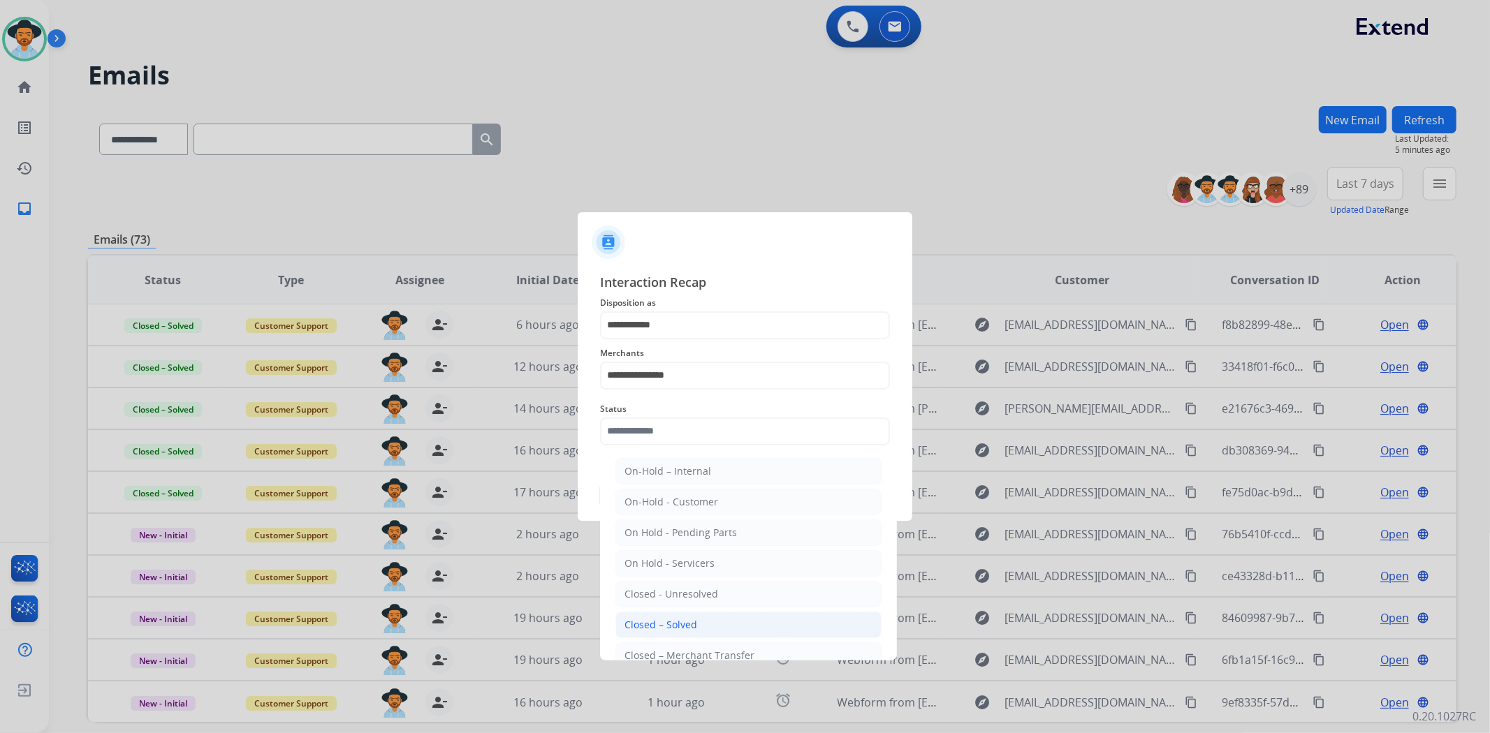
click at [683, 629] on div "Closed – Solved" at bounding box center [660, 625] width 73 height 14
type input "**********"
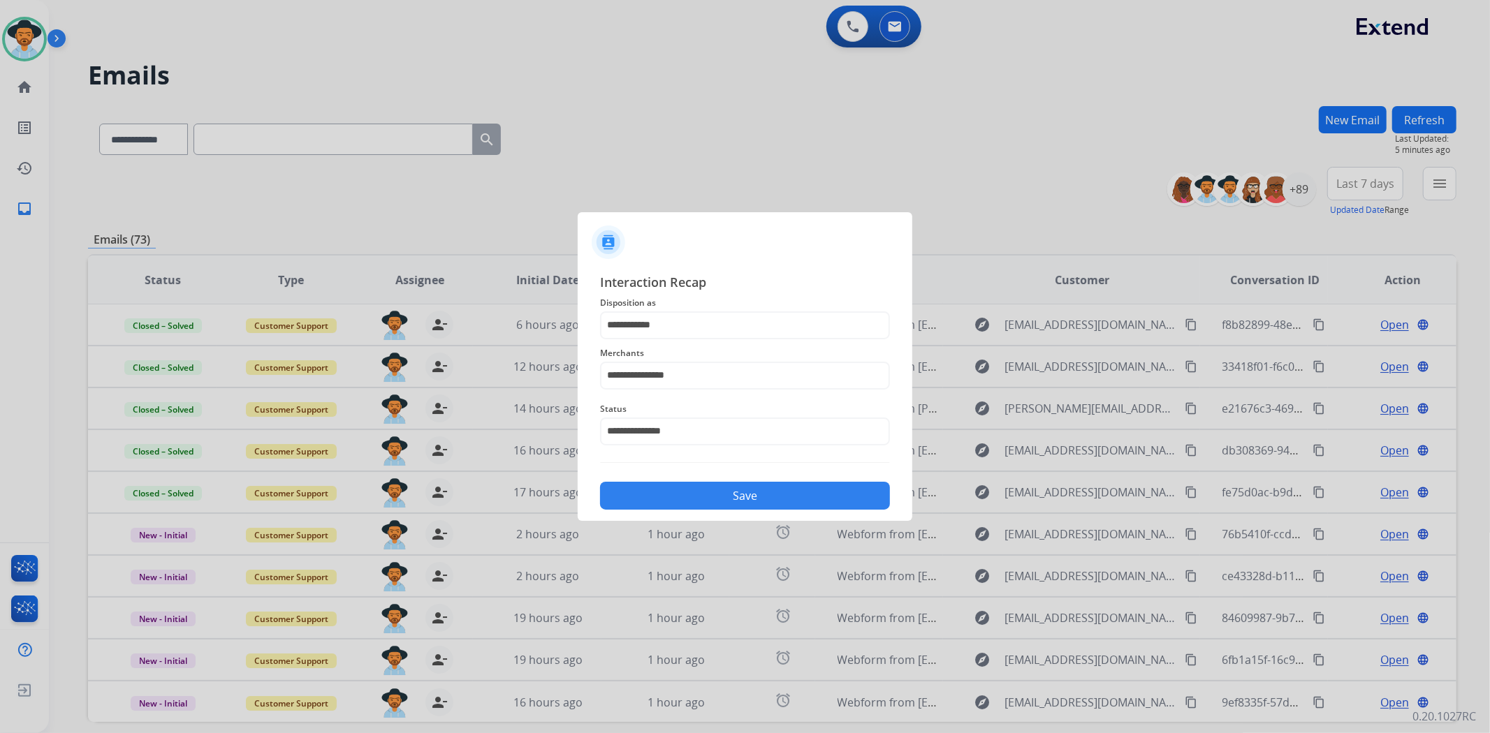
click at [720, 491] on button "Save" at bounding box center [745, 496] width 290 height 28
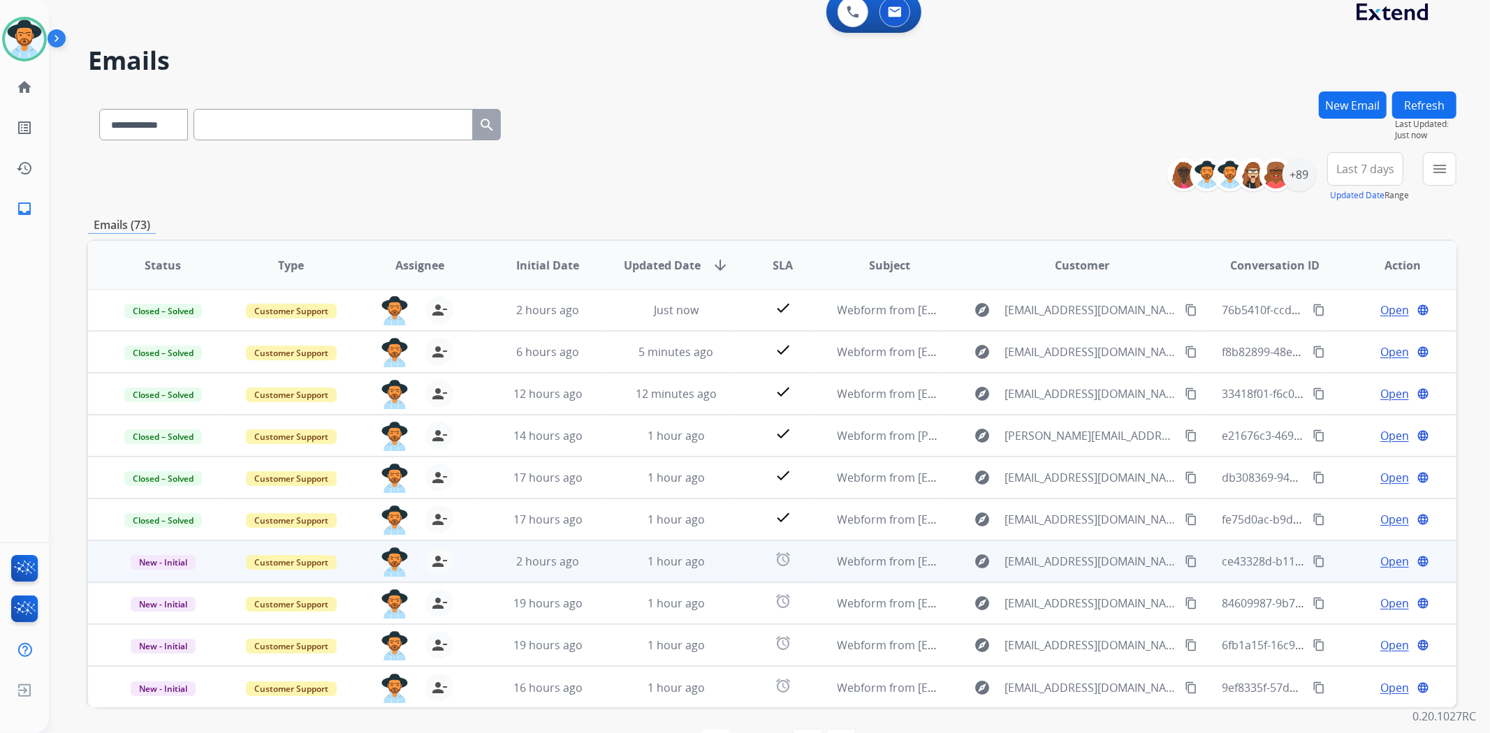
scroll to position [61, 0]
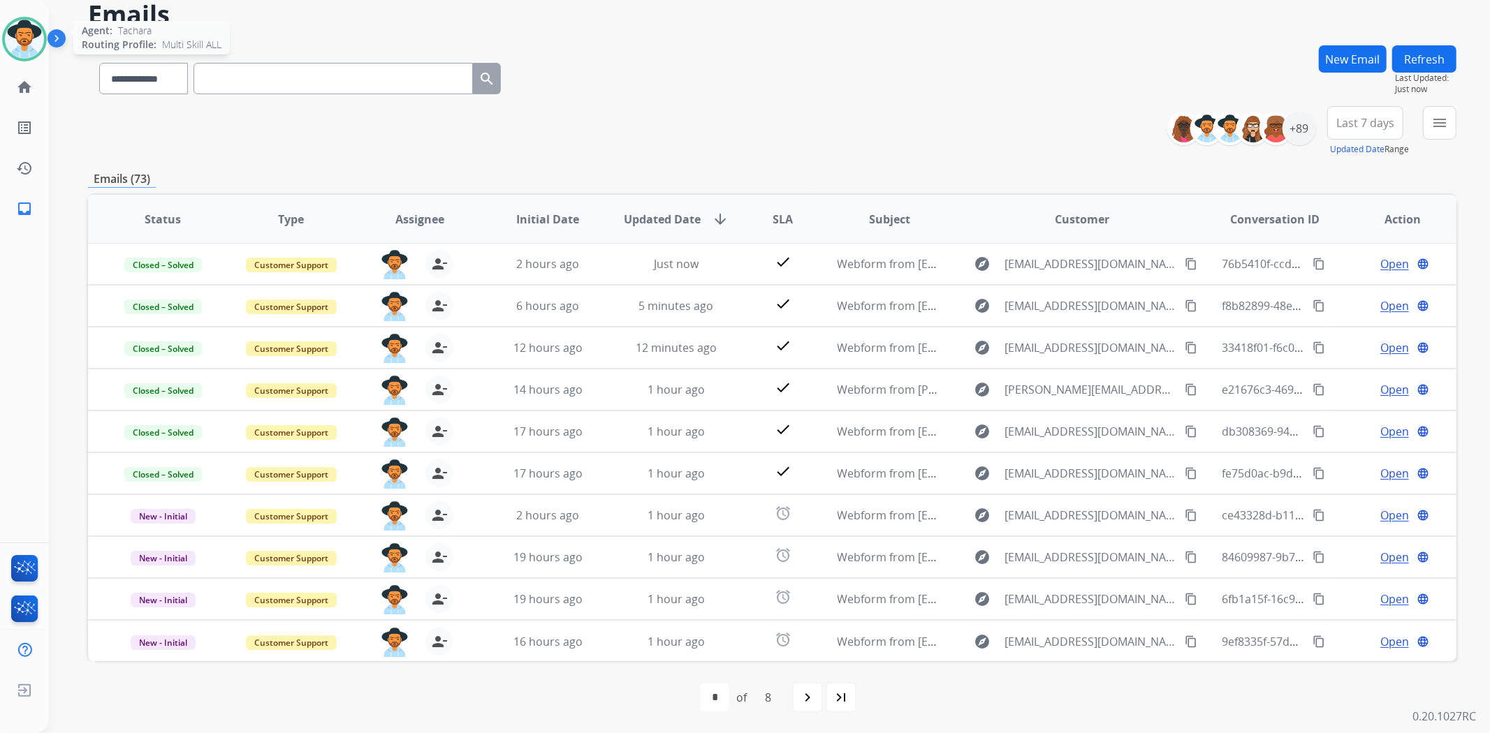
click at [22, 42] on img at bounding box center [24, 39] width 39 height 39
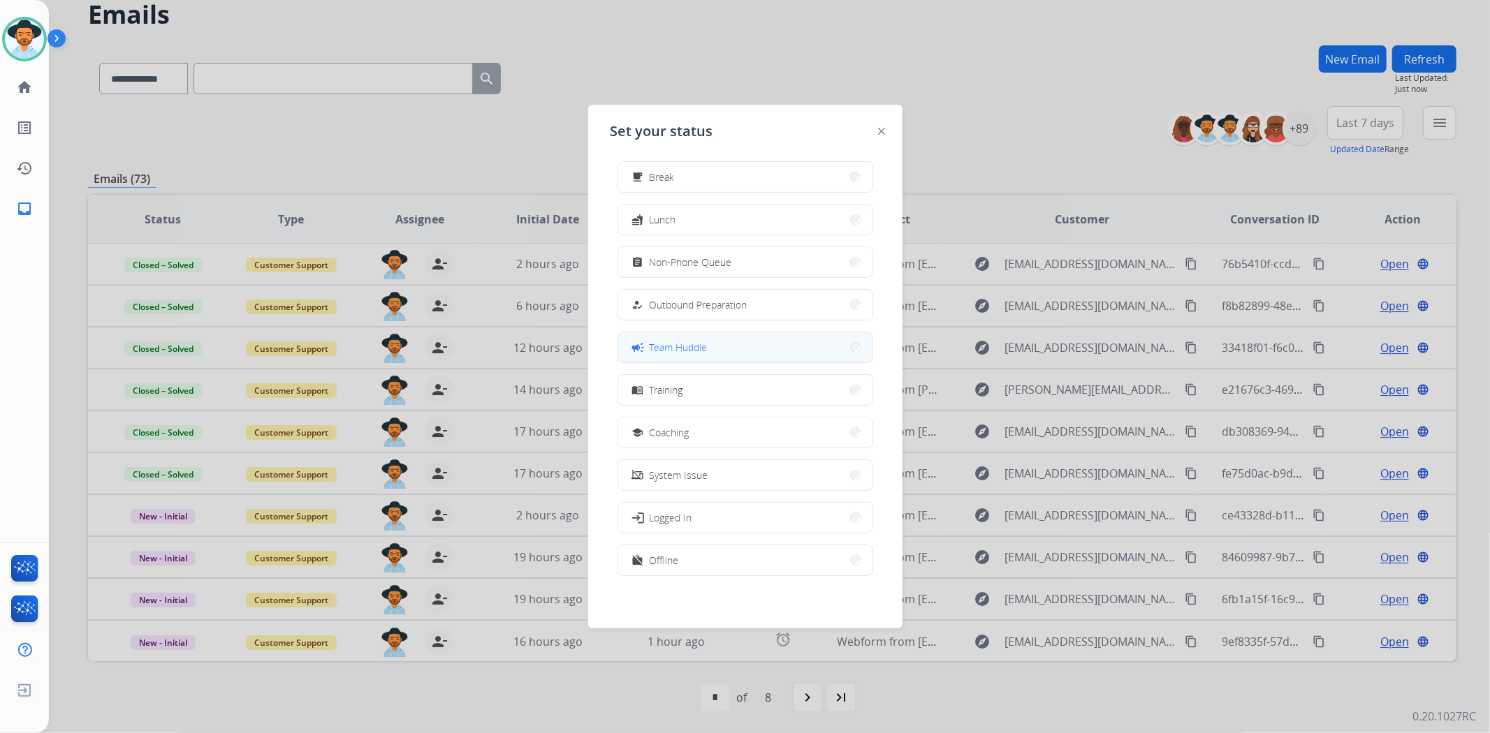
scroll to position [0, 0]
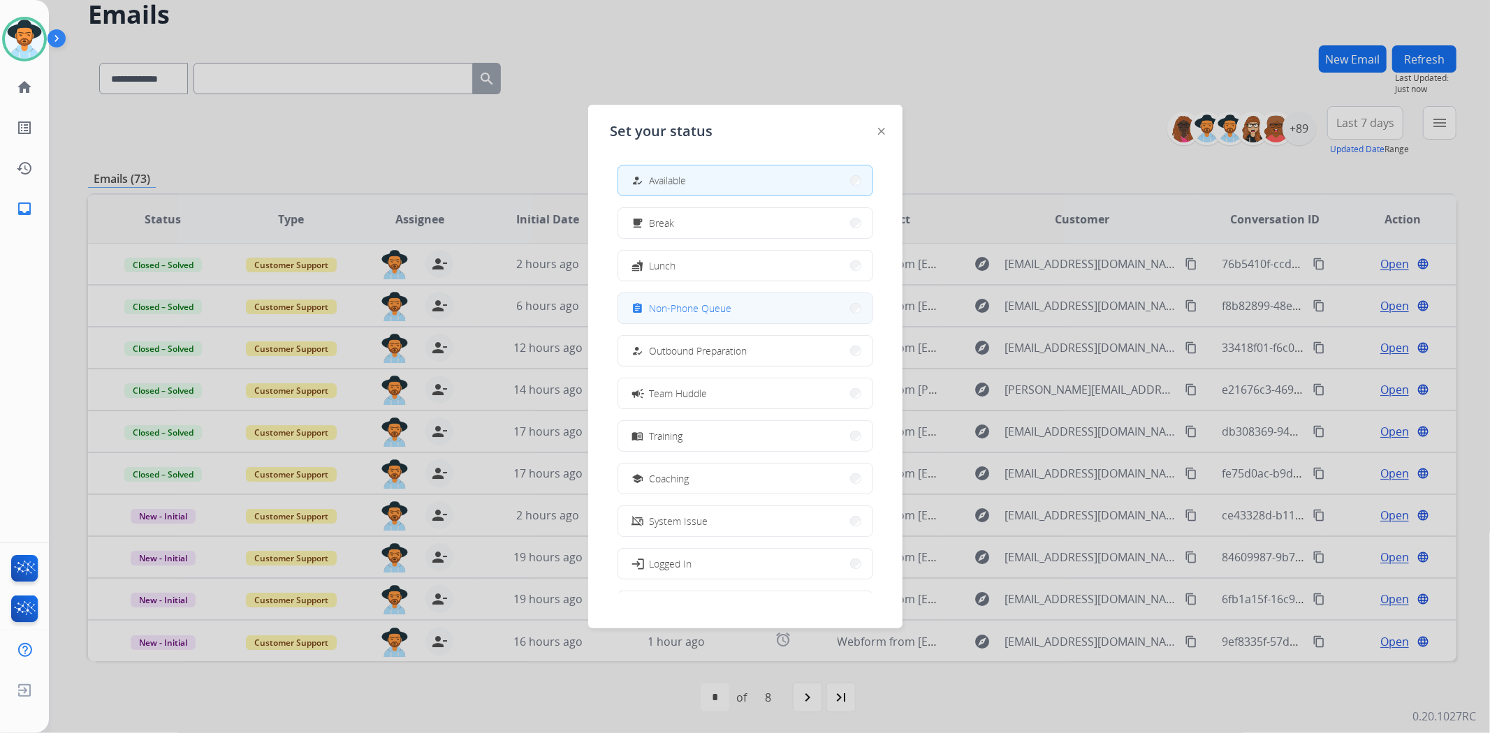
click at [720, 311] on span "Non-Phone Queue" at bounding box center [691, 308] width 82 height 15
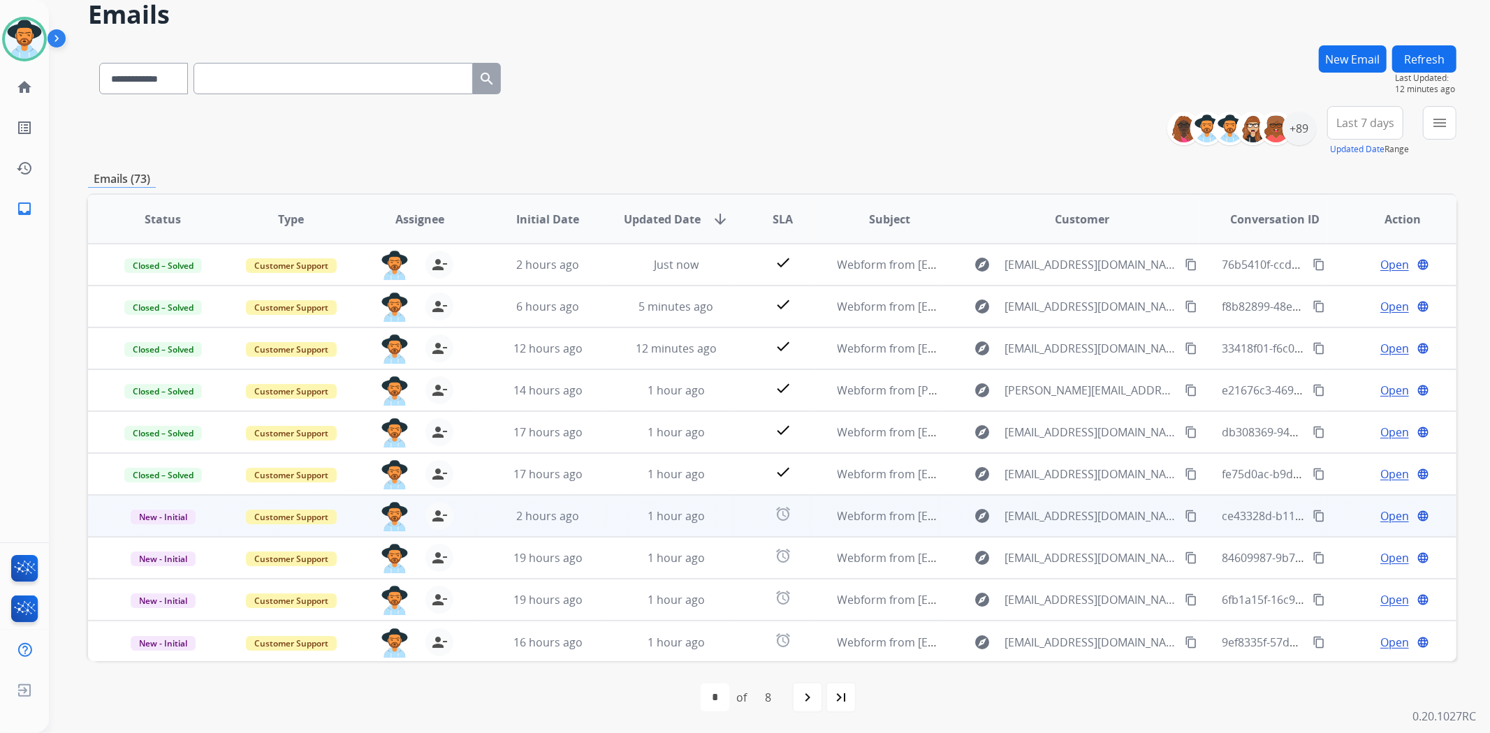
click at [1388, 513] on span "Open" at bounding box center [1394, 516] width 29 height 17
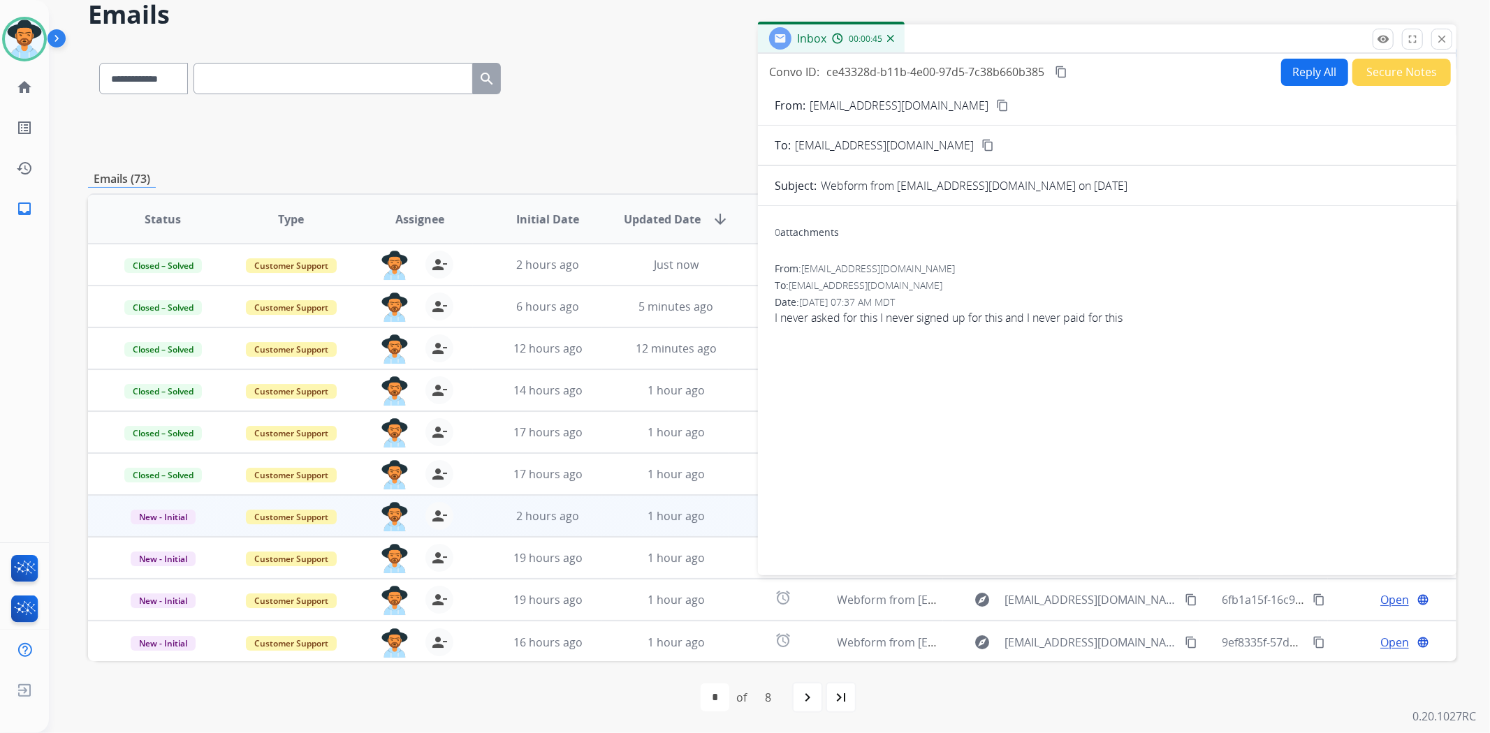
click at [996, 103] on mat-icon "content_copy" at bounding box center [1002, 105] width 13 height 13
click at [1318, 73] on button "Reply All" at bounding box center [1314, 72] width 67 height 27
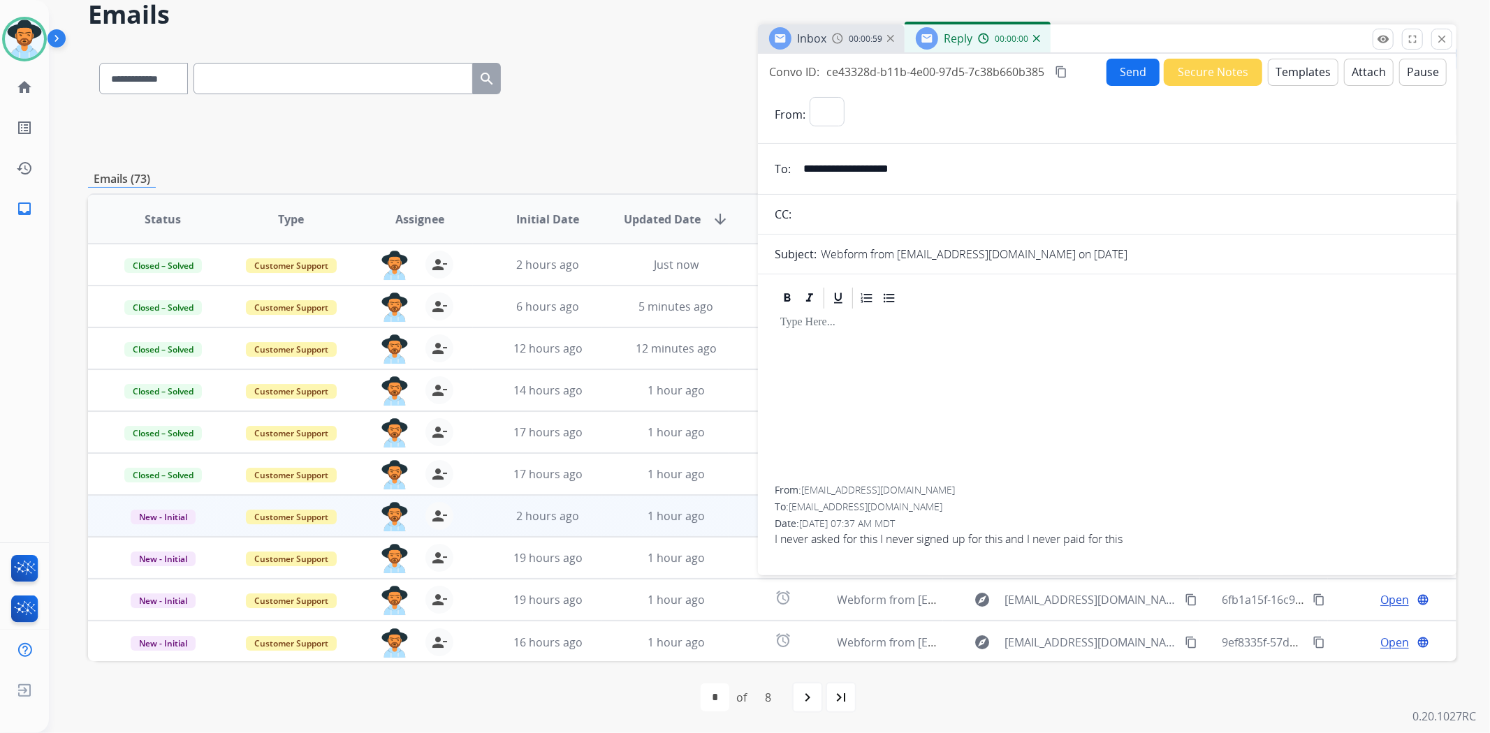
select select "**********"
click at [1310, 74] on button "Templates" at bounding box center [1303, 72] width 71 height 27
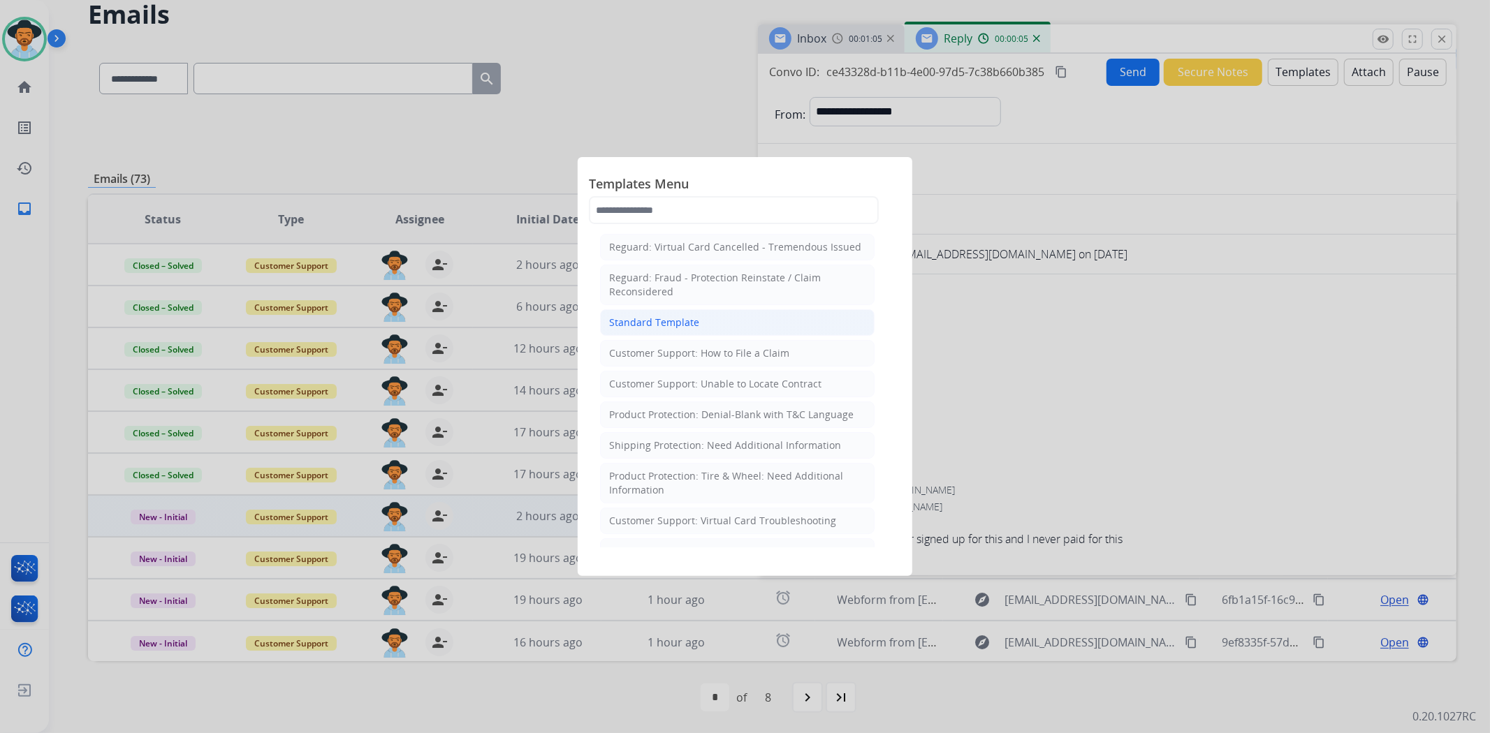
scroll to position [155, 0]
click at [752, 386] on div "Customer Support: Unable to Locate Contract" at bounding box center [715, 383] width 212 height 14
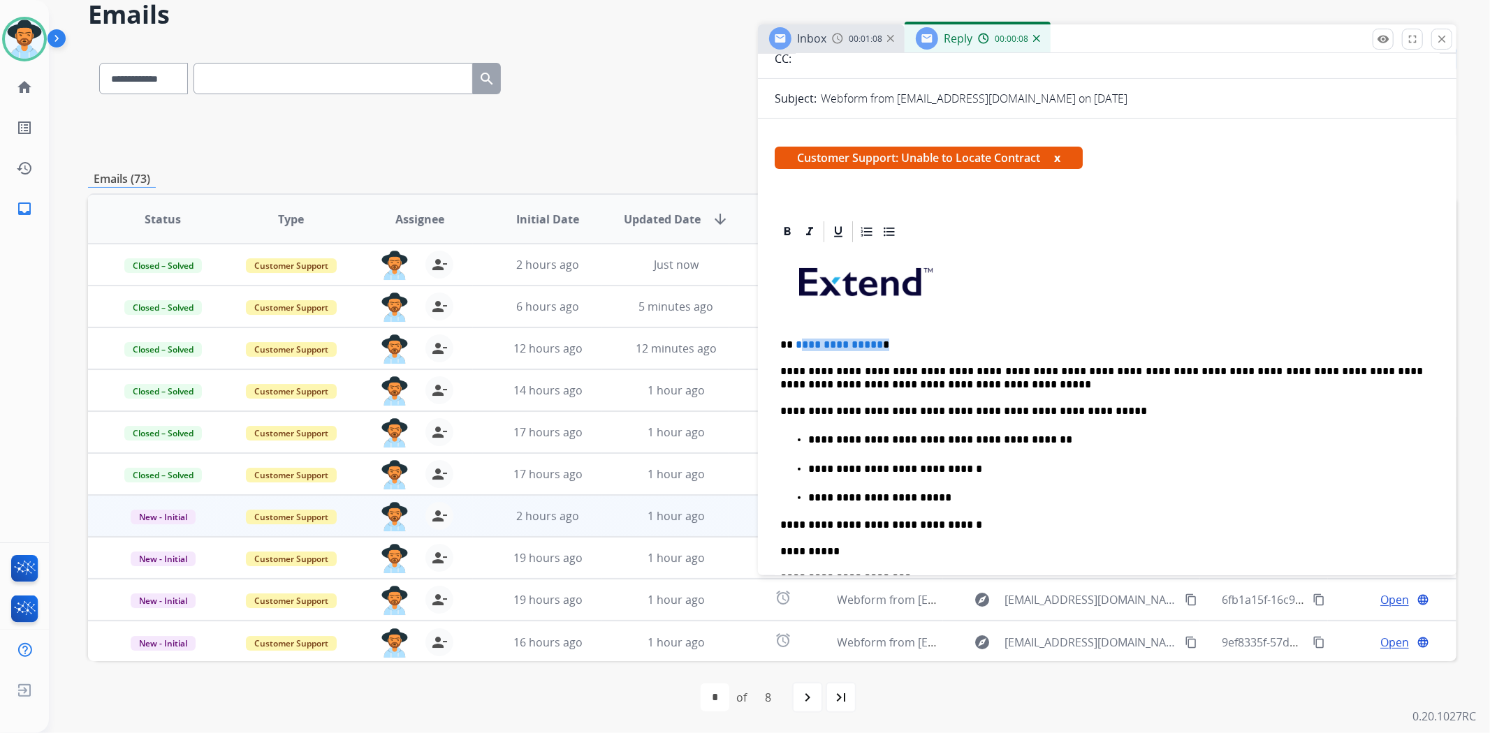
drag, startPoint x: 914, startPoint y: 336, endPoint x: 798, endPoint y: 329, distance: 116.2
click at [798, 329] on div "**********" at bounding box center [1107, 514] width 665 height 541
click at [965, 494] on p "**********" at bounding box center [1115, 498] width 615 height 13
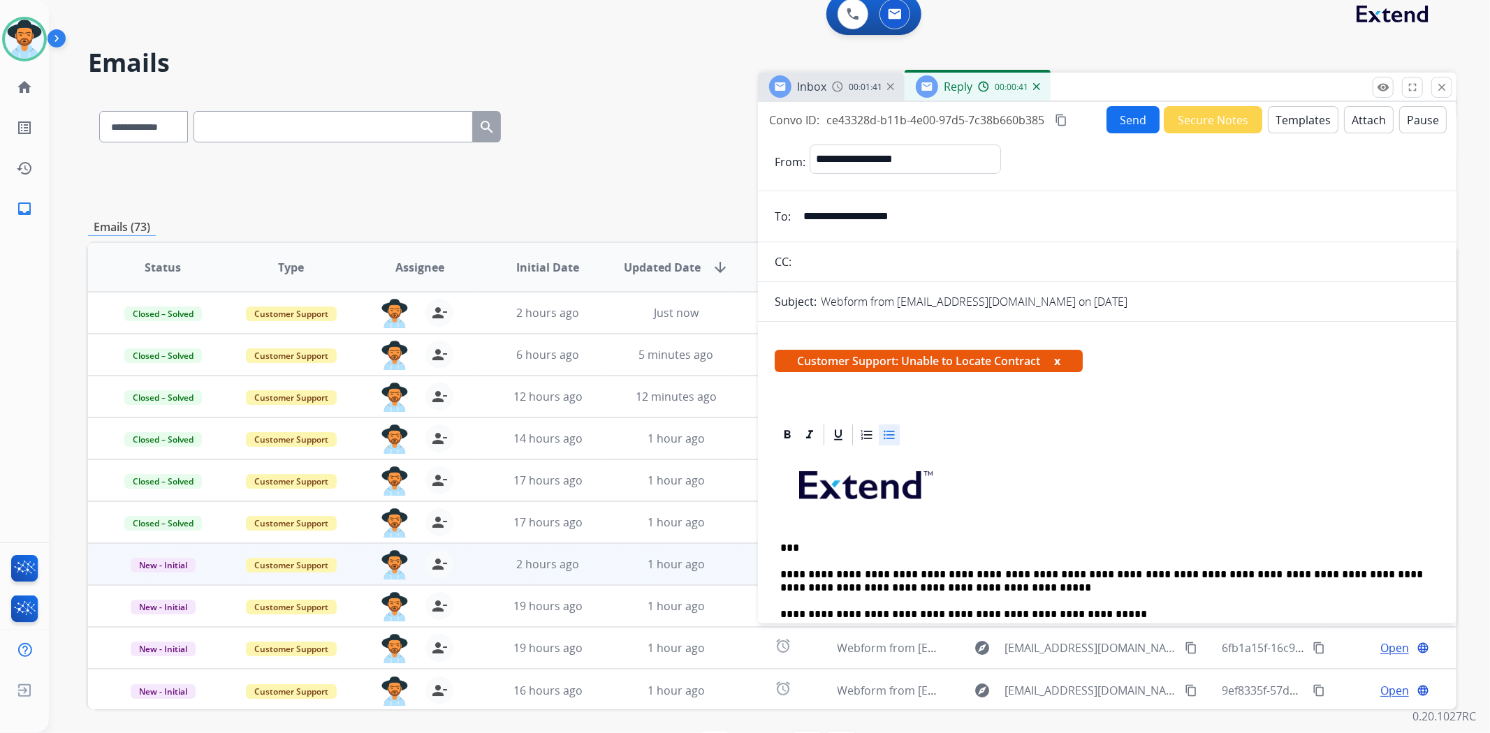
scroll to position [0, 0]
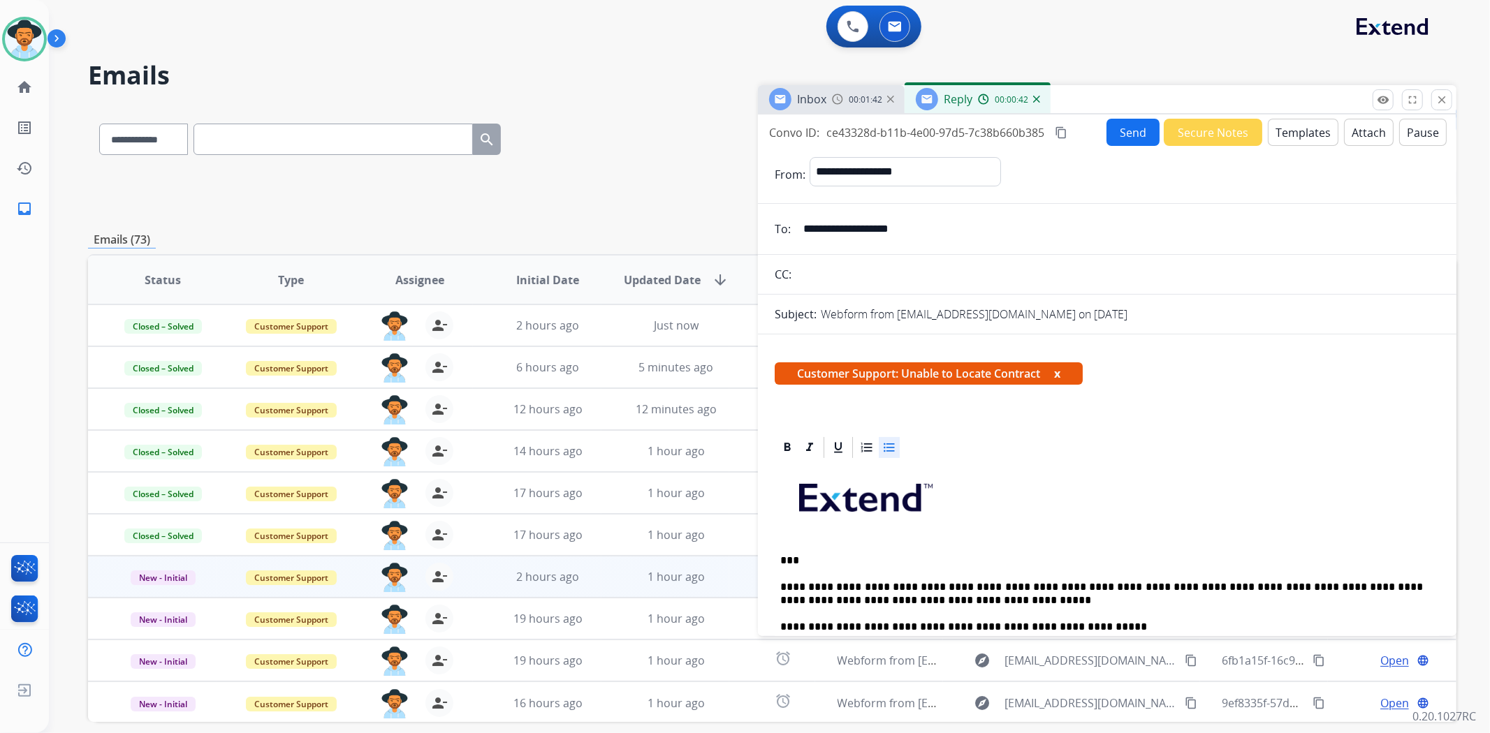
click at [1127, 135] on button "Send" at bounding box center [1132, 132] width 53 height 27
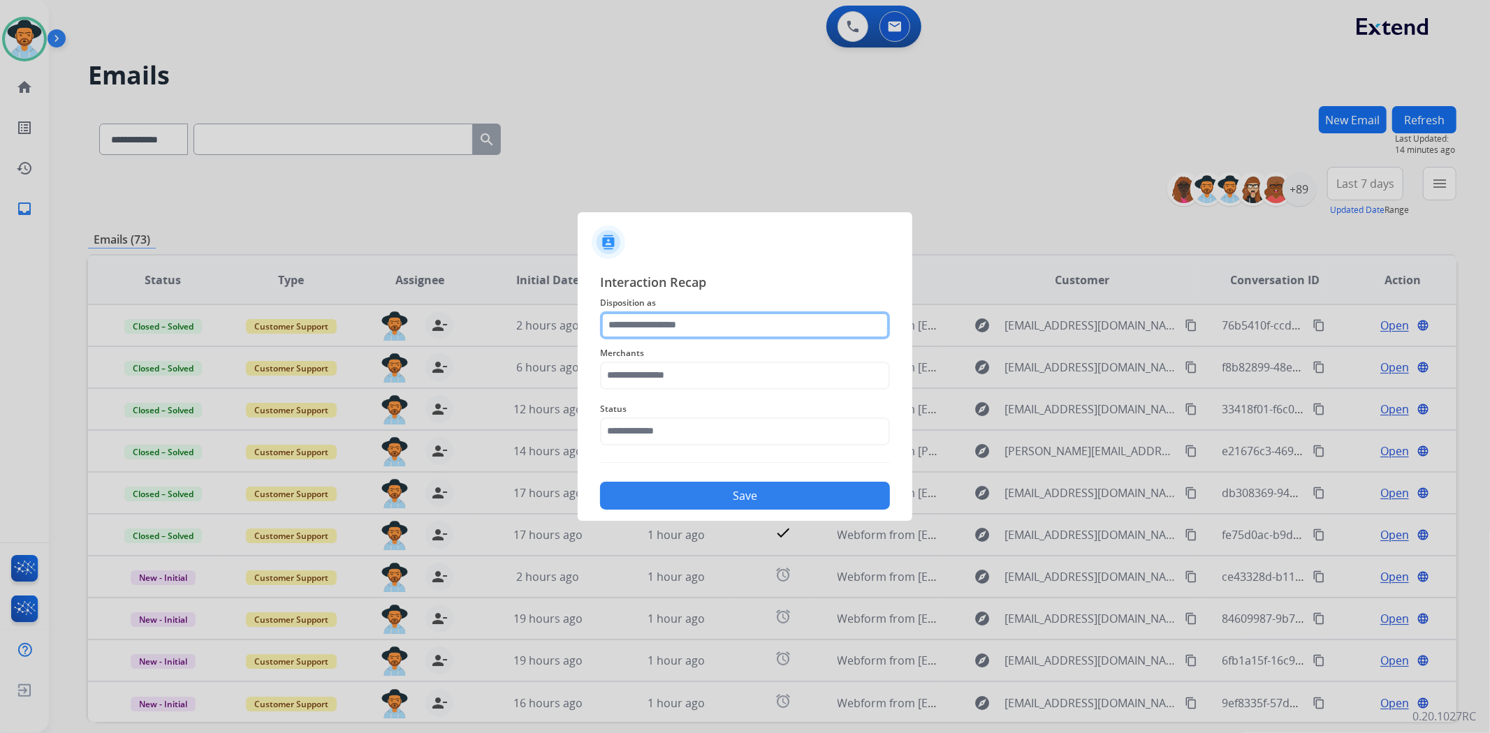
click at [648, 315] on input "text" at bounding box center [745, 326] width 290 height 28
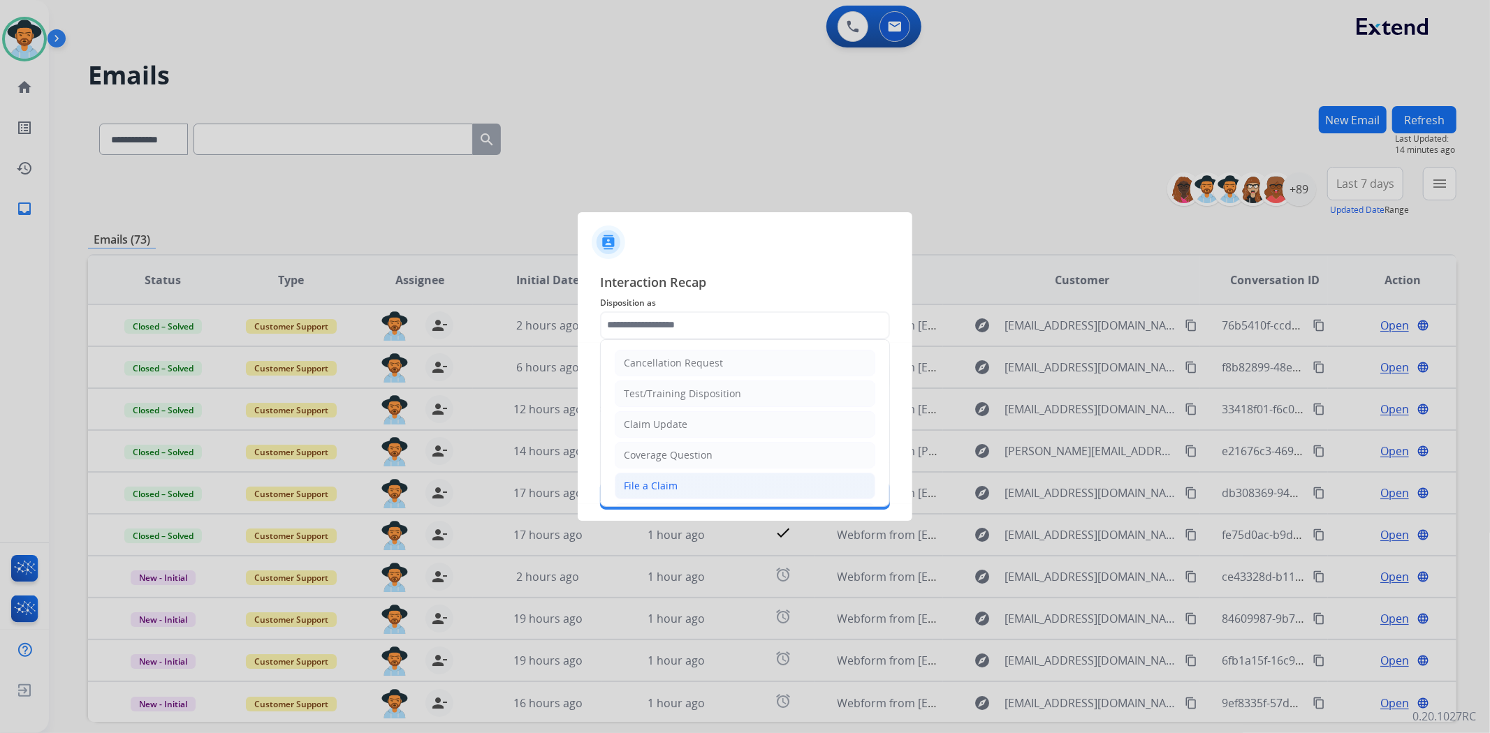
click at [686, 490] on li "File a Claim" at bounding box center [745, 486] width 261 height 27
type input "**********"
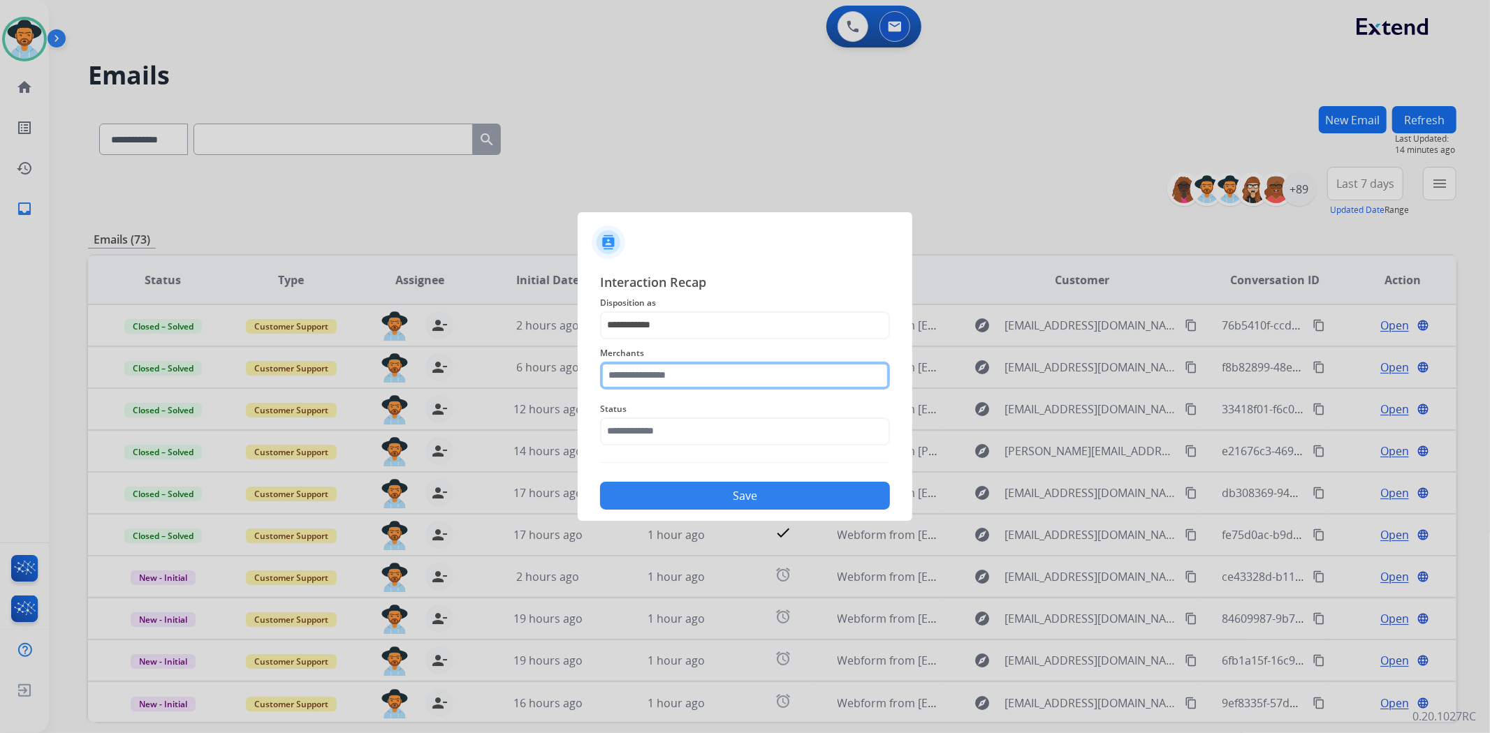
click at [664, 375] on input "text" at bounding box center [745, 376] width 290 height 28
click at [659, 418] on div "Not found" at bounding box center [647, 416] width 47 height 14
type input "*********"
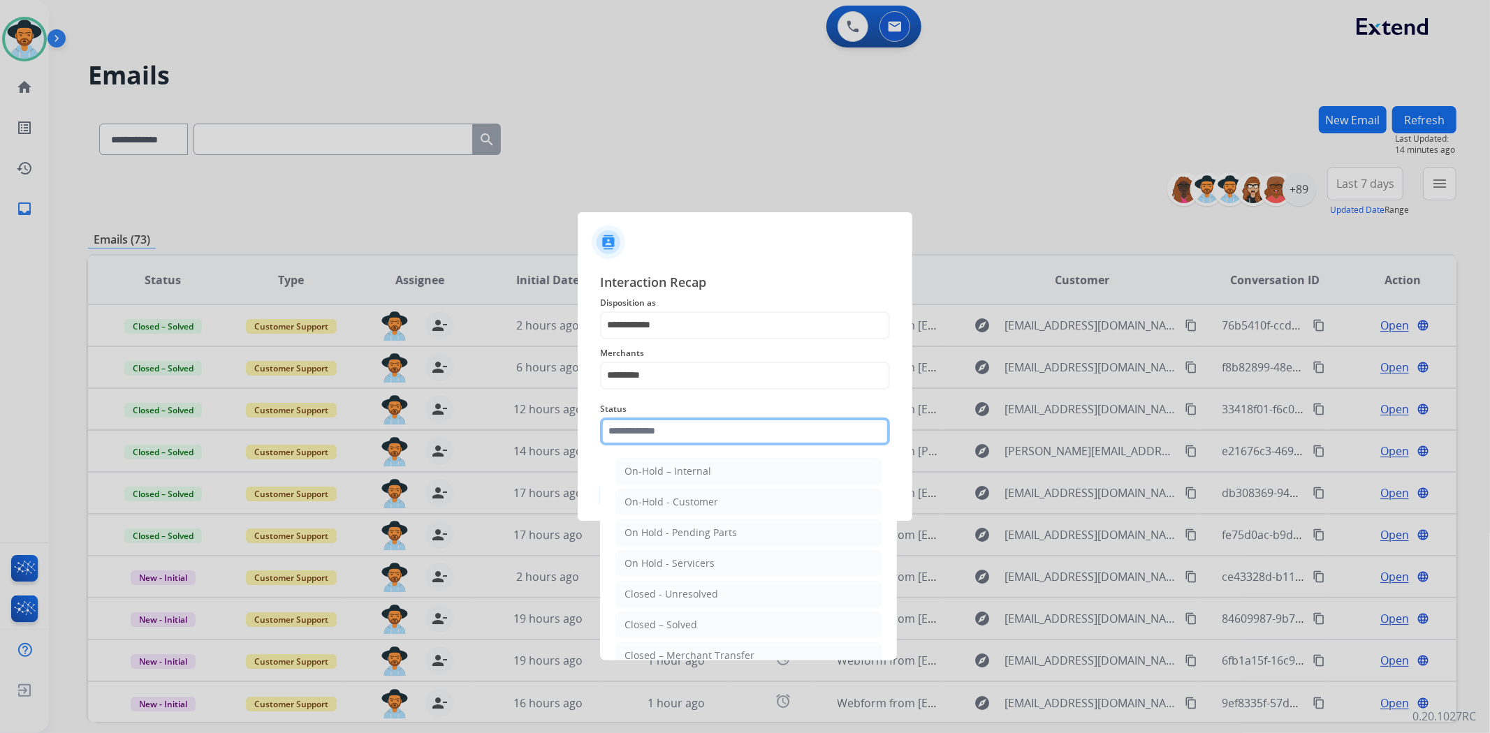
click at [682, 442] on input "text" at bounding box center [745, 432] width 290 height 28
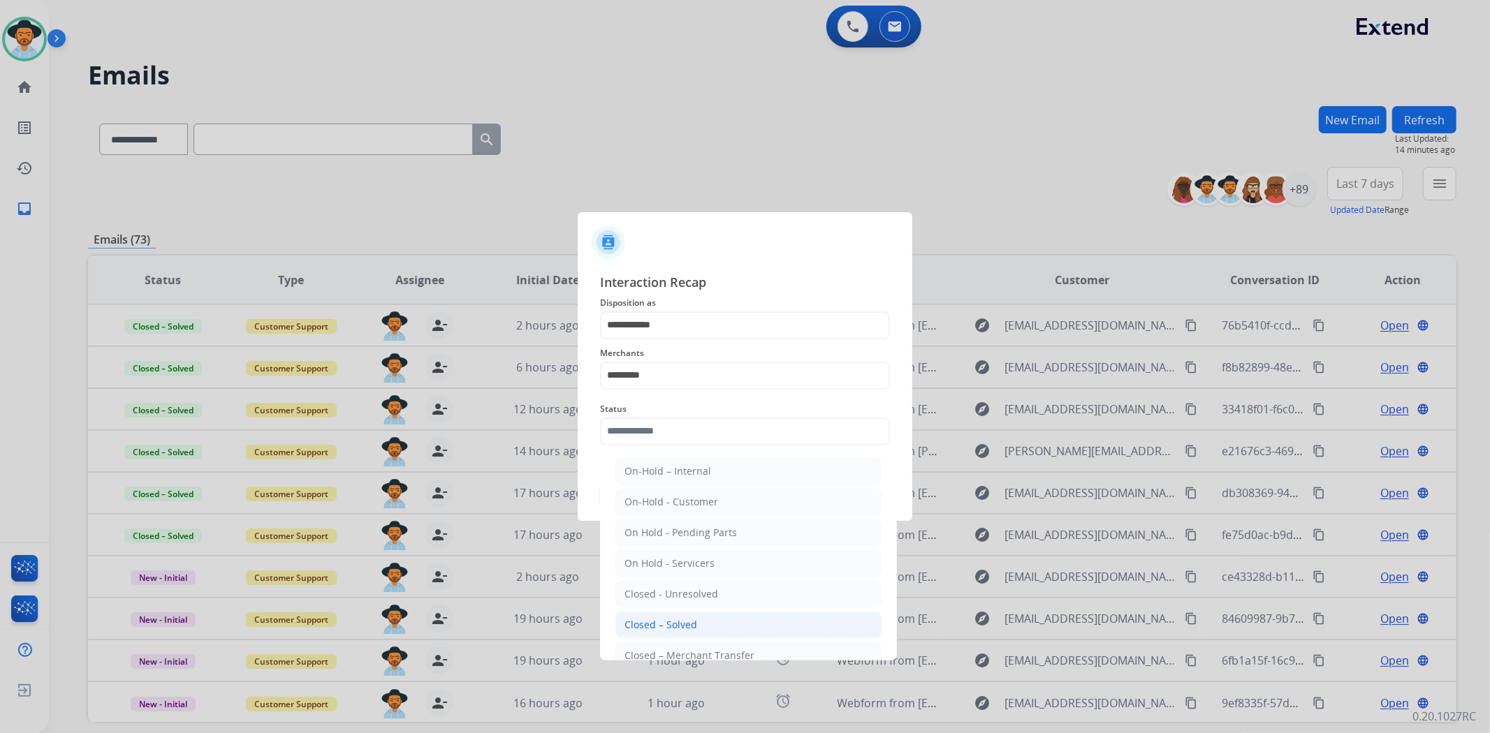
click at [674, 618] on div "Closed – Solved" at bounding box center [660, 625] width 73 height 14
type input "**********"
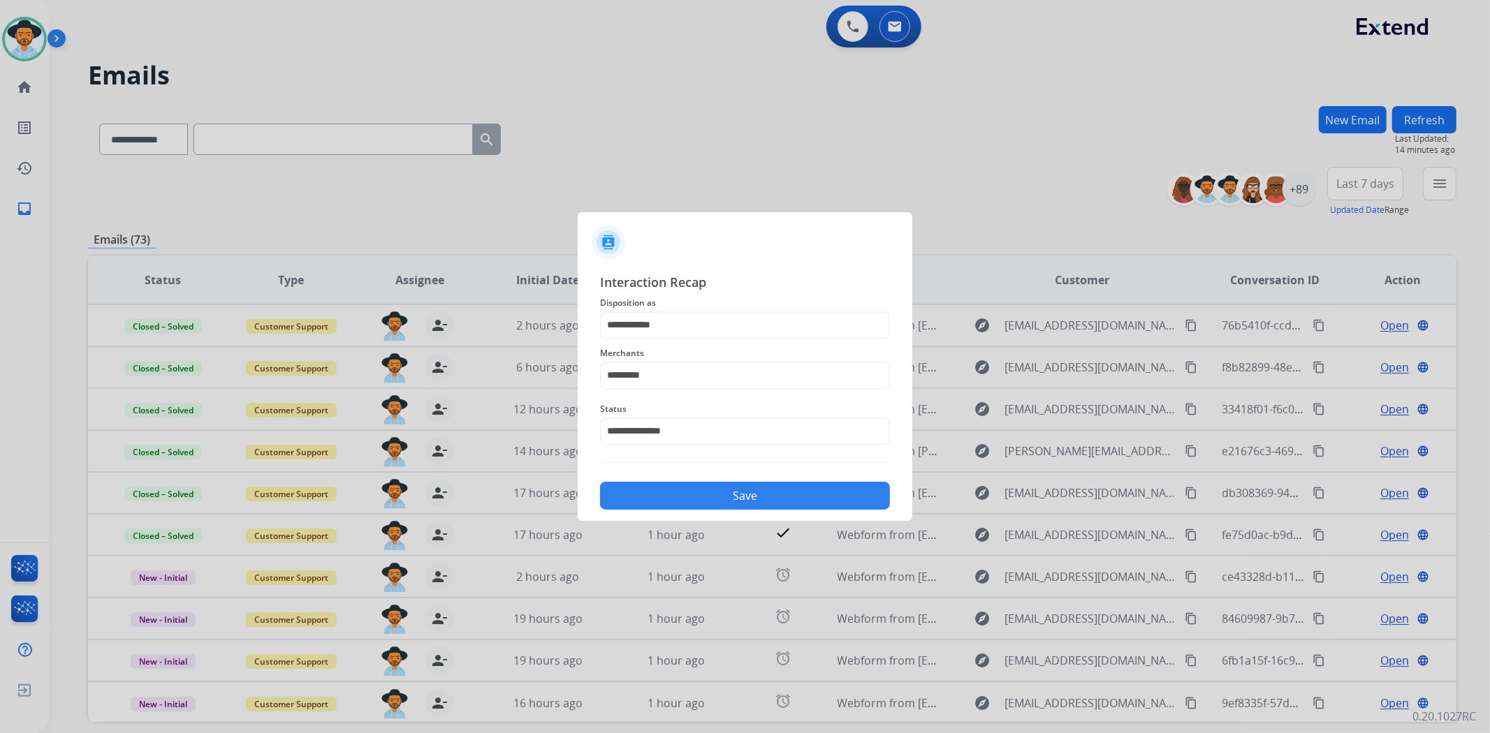
click at [709, 496] on button "Save" at bounding box center [745, 496] width 290 height 28
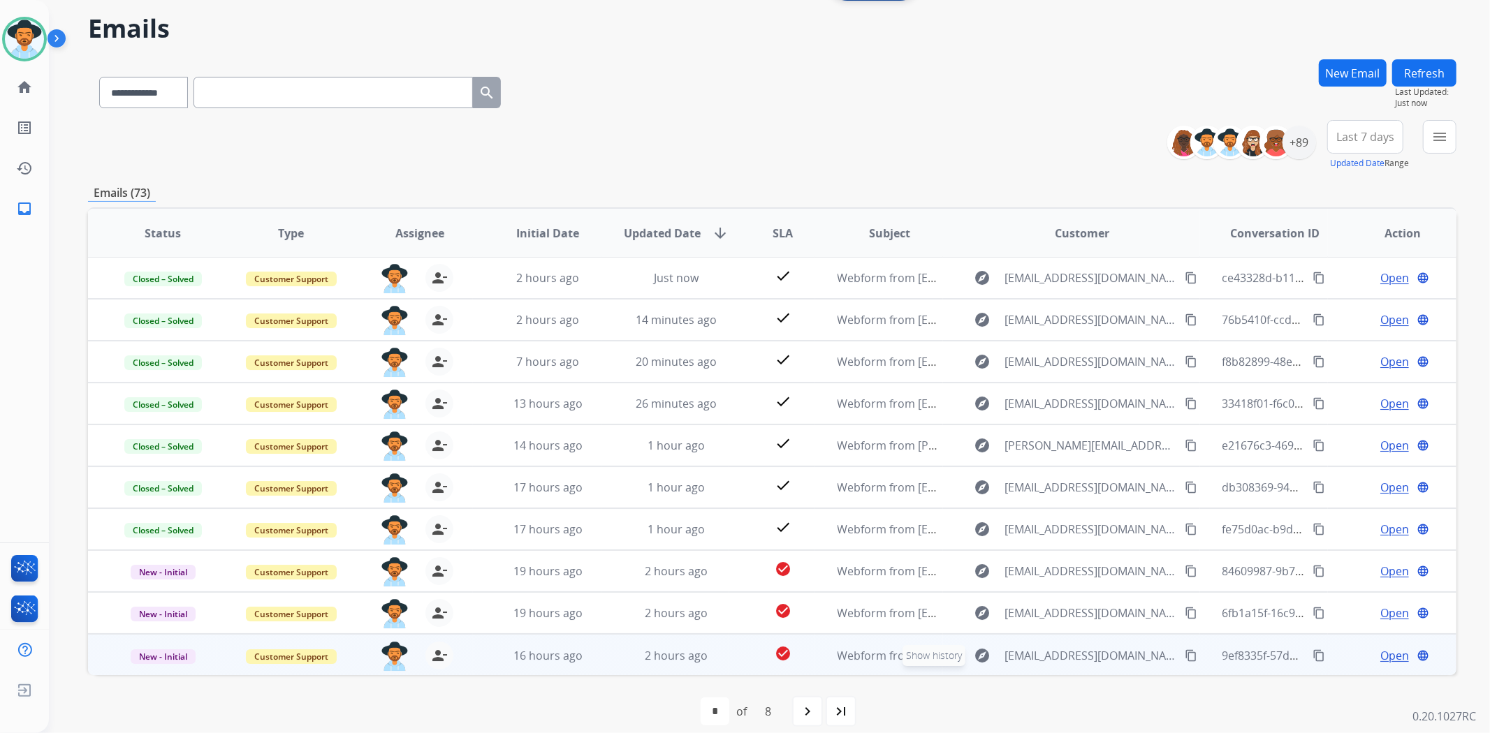
scroll to position [61, 0]
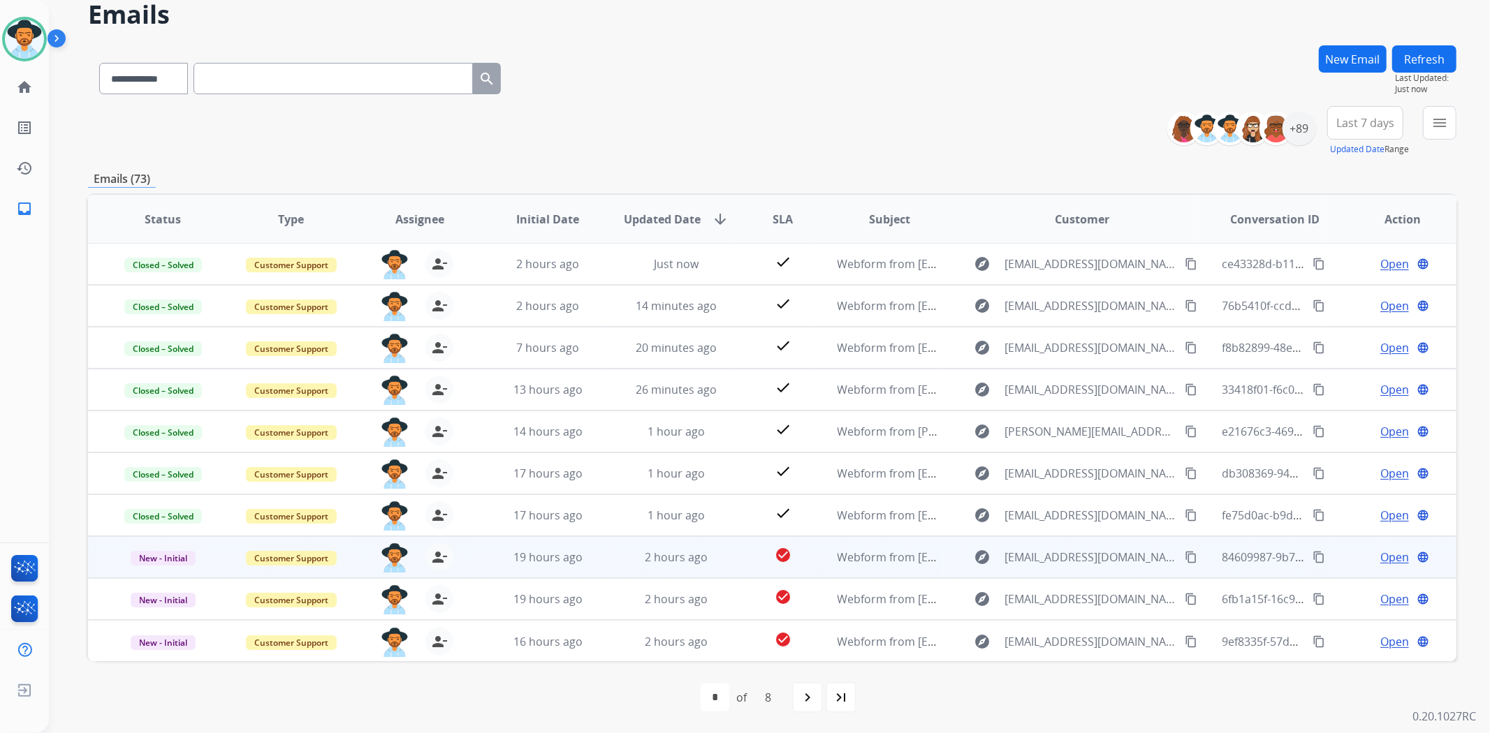
click at [1380, 559] on span "Open" at bounding box center [1394, 557] width 29 height 17
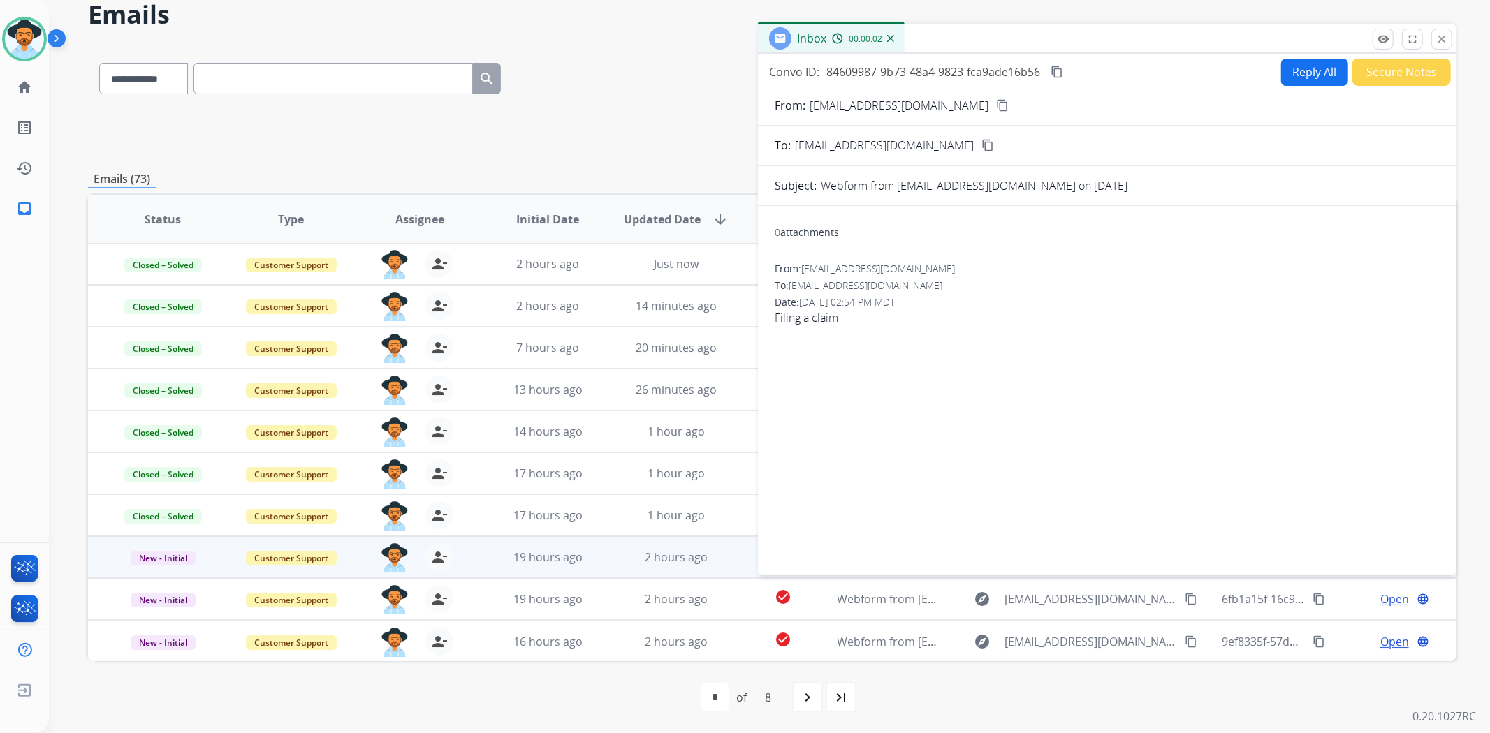
click at [1000, 107] on mat-icon "content_copy" at bounding box center [1002, 105] width 13 height 13
click at [1315, 73] on button "Reply All" at bounding box center [1314, 72] width 67 height 27
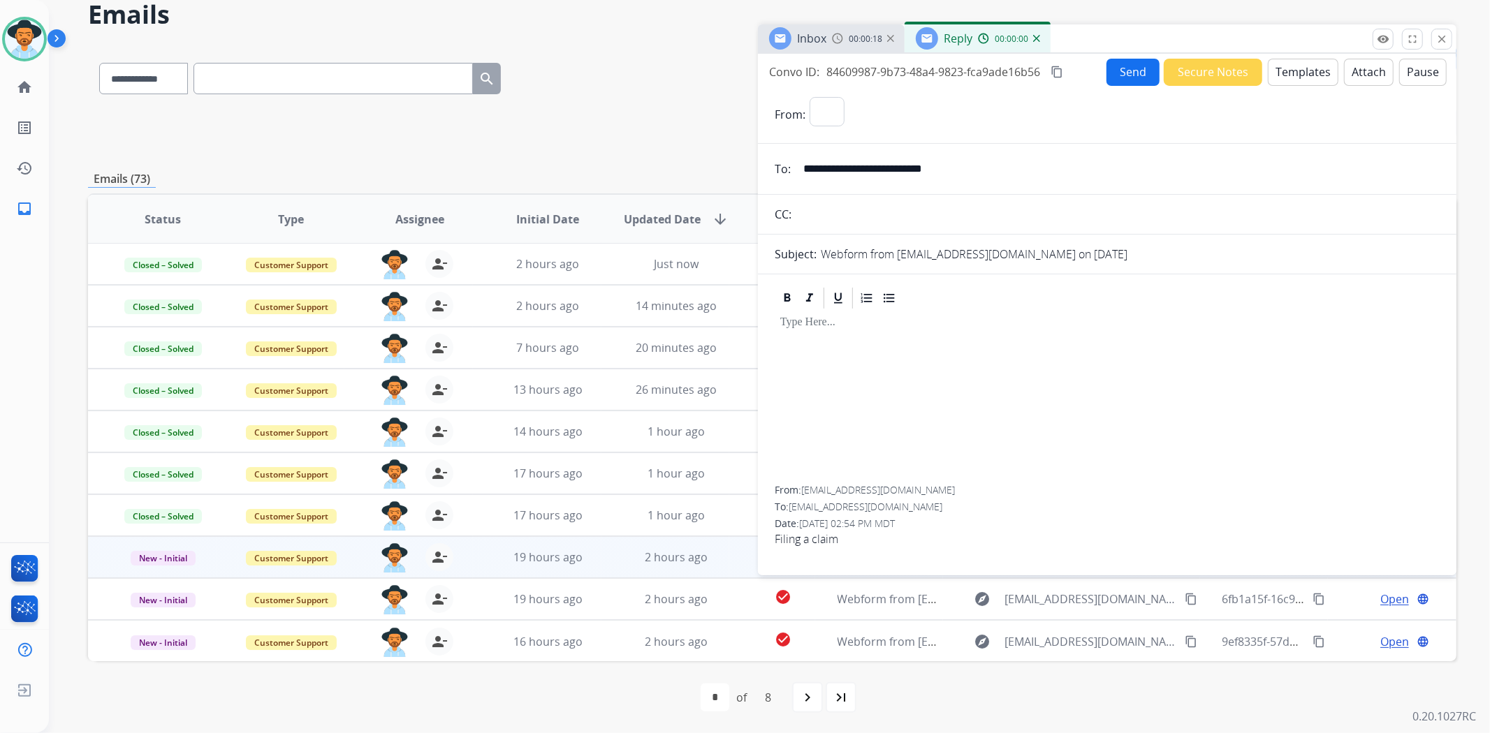
select select "**********"
click at [1284, 68] on button "Templates" at bounding box center [1303, 72] width 71 height 27
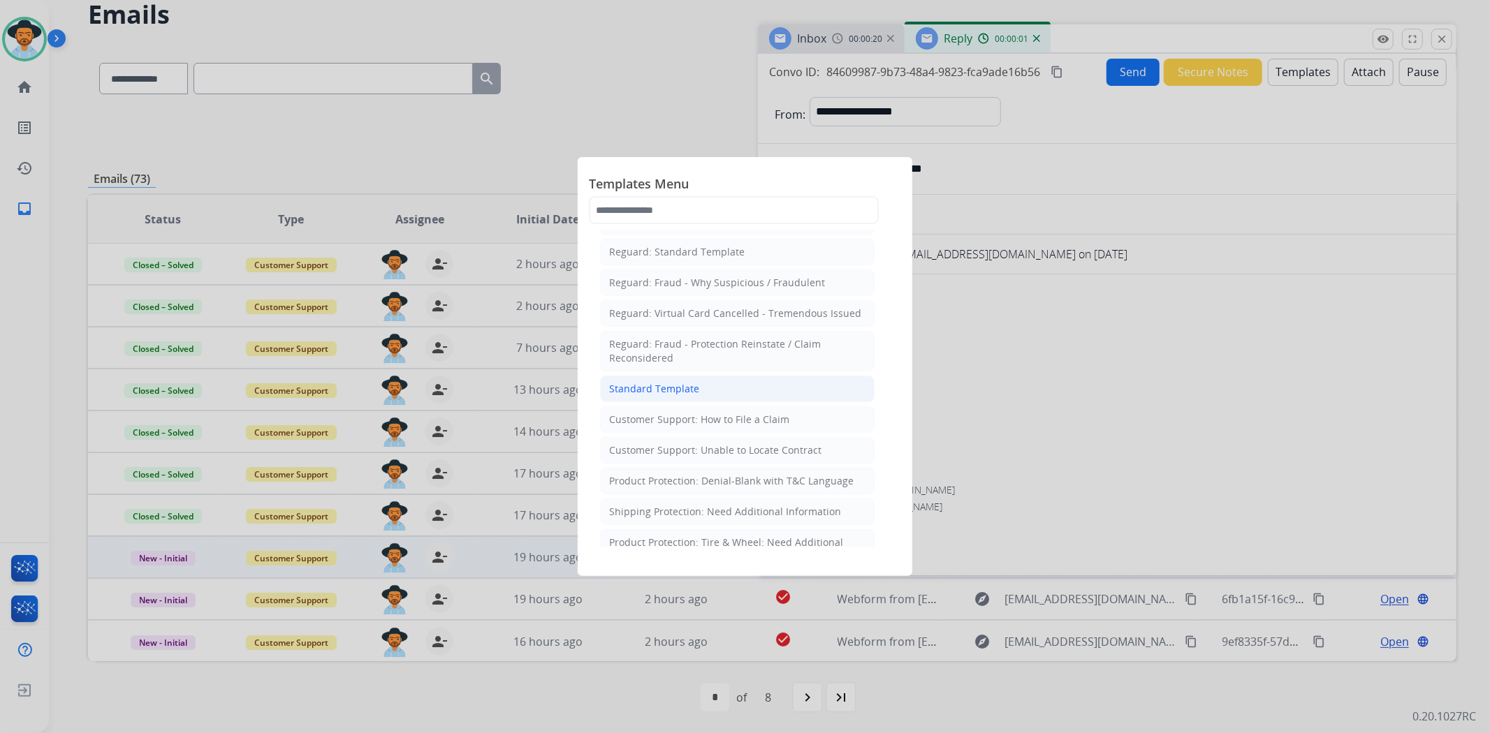
scroll to position [155, 0]
click at [756, 383] on div "Customer Support: Unable to Locate Contract" at bounding box center [715, 383] width 212 height 14
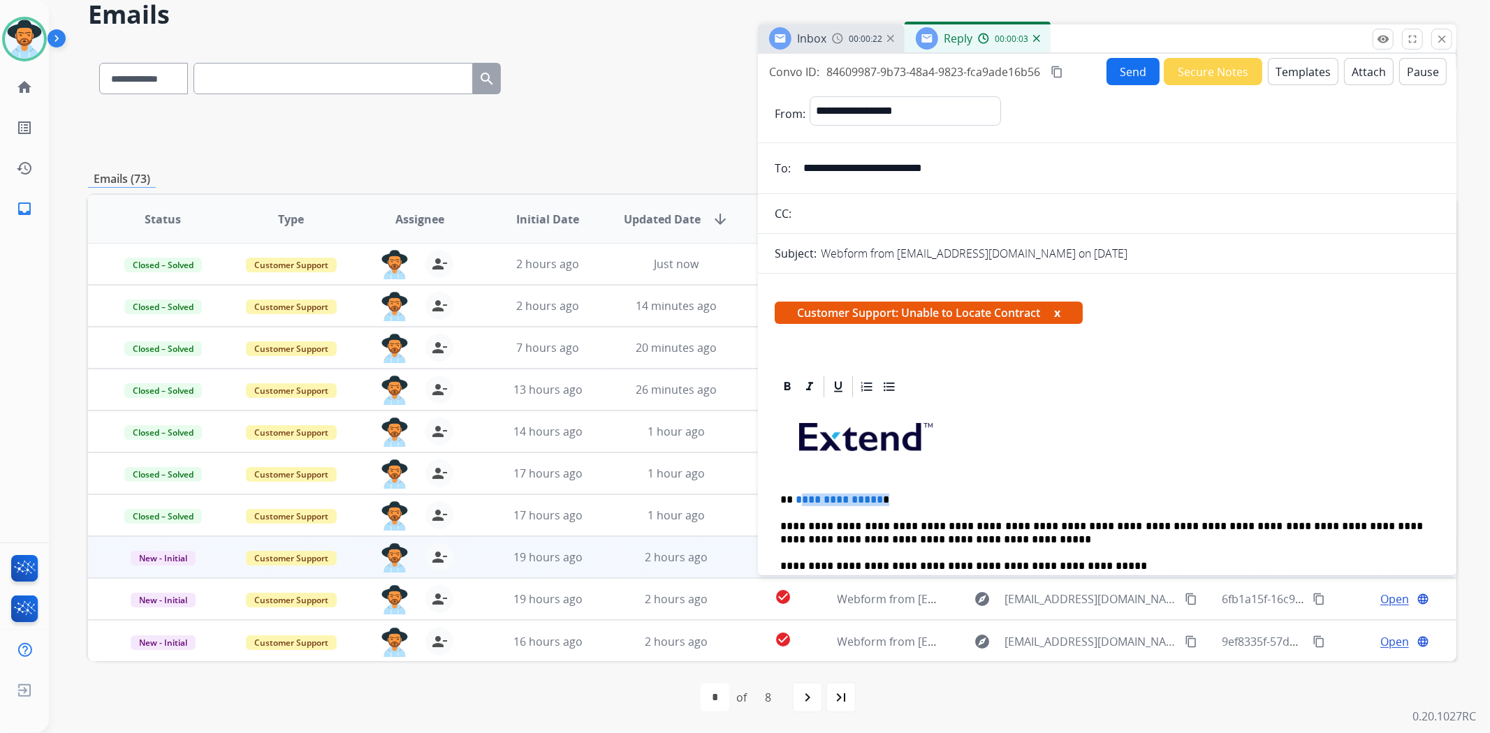
drag, startPoint x: 902, startPoint y: 492, endPoint x: 800, endPoint y: 483, distance: 102.4
click at [800, 483] on div "**********" at bounding box center [1107, 670] width 665 height 541
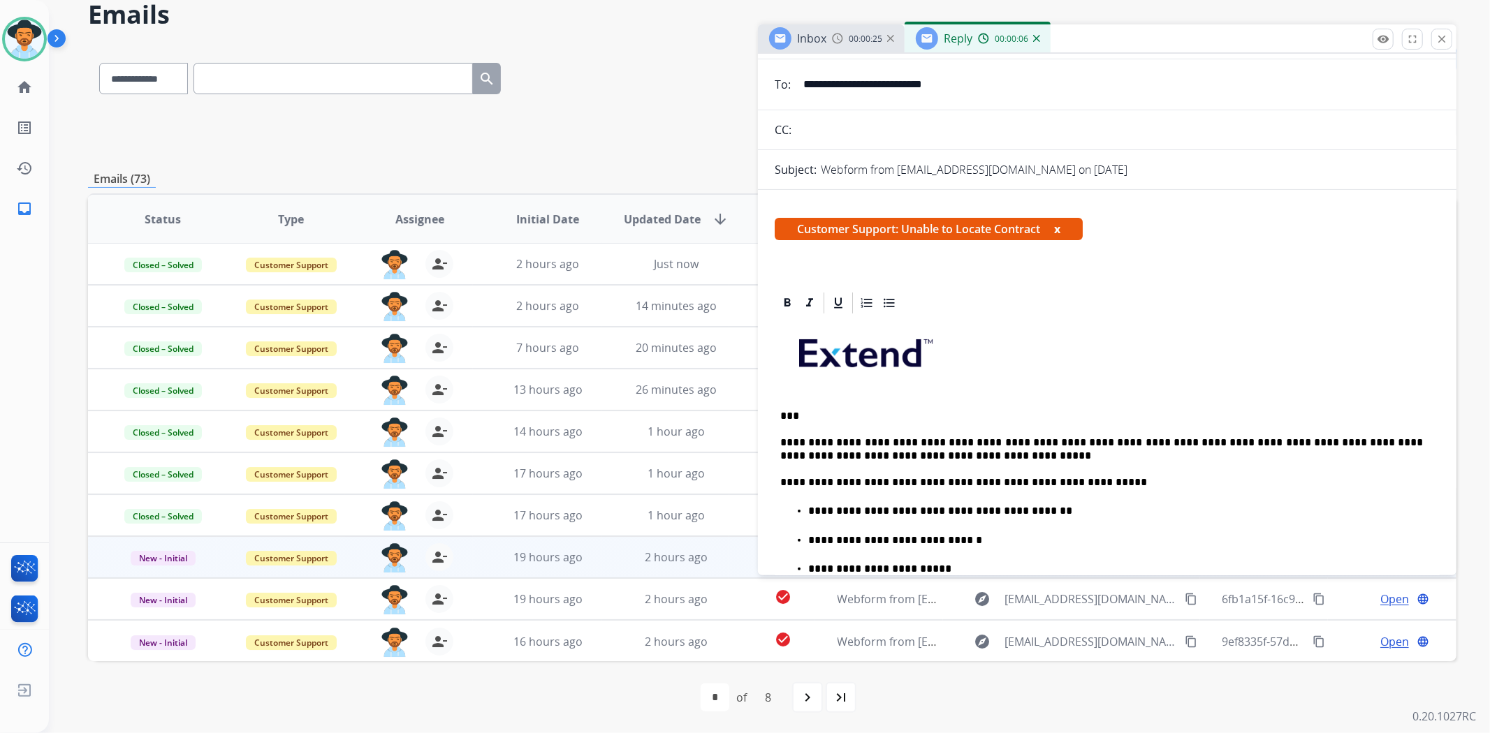
scroll to position [233, 0]
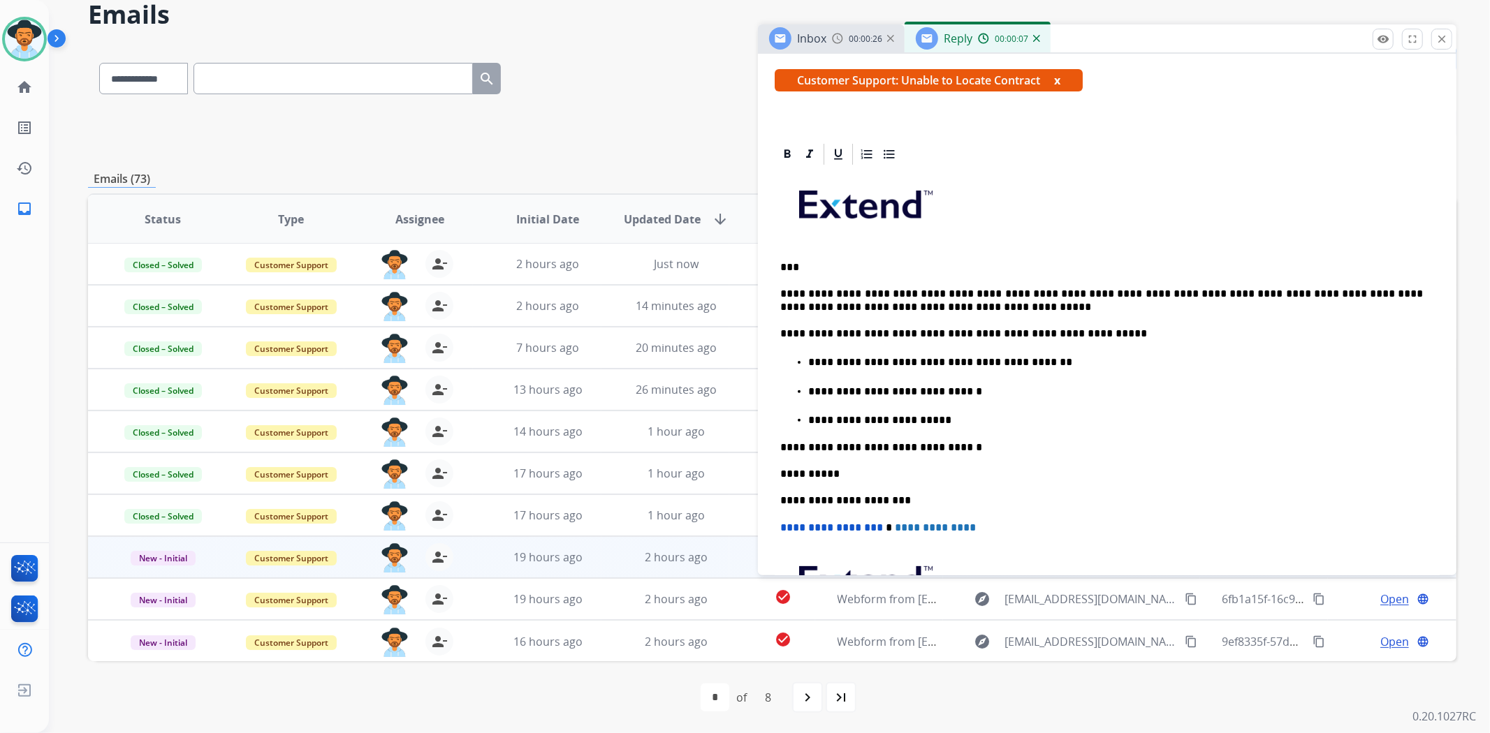
click at [941, 412] on li "**********" at bounding box center [1121, 419] width 626 height 15
click at [948, 420] on p "**********" at bounding box center [1115, 420] width 615 height 13
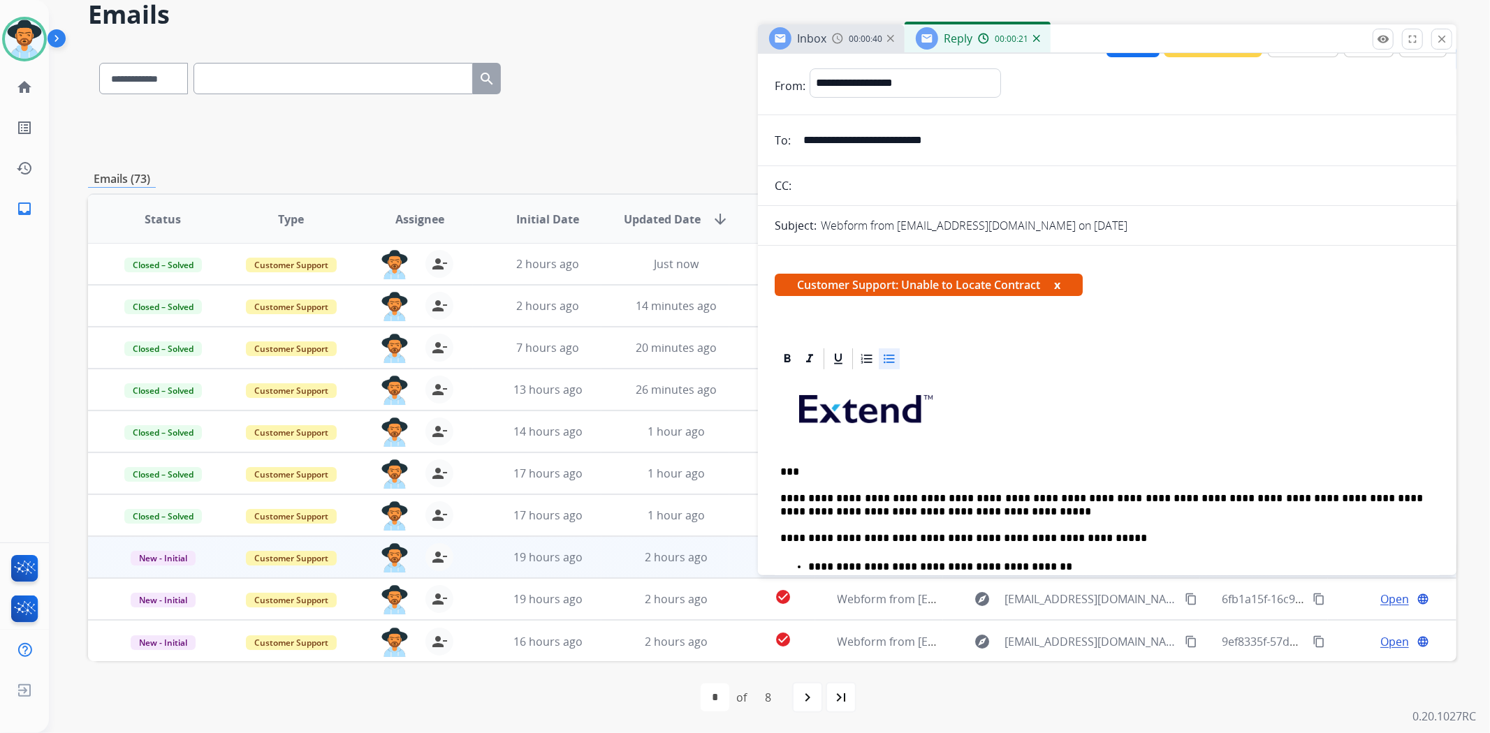
scroll to position [0, 0]
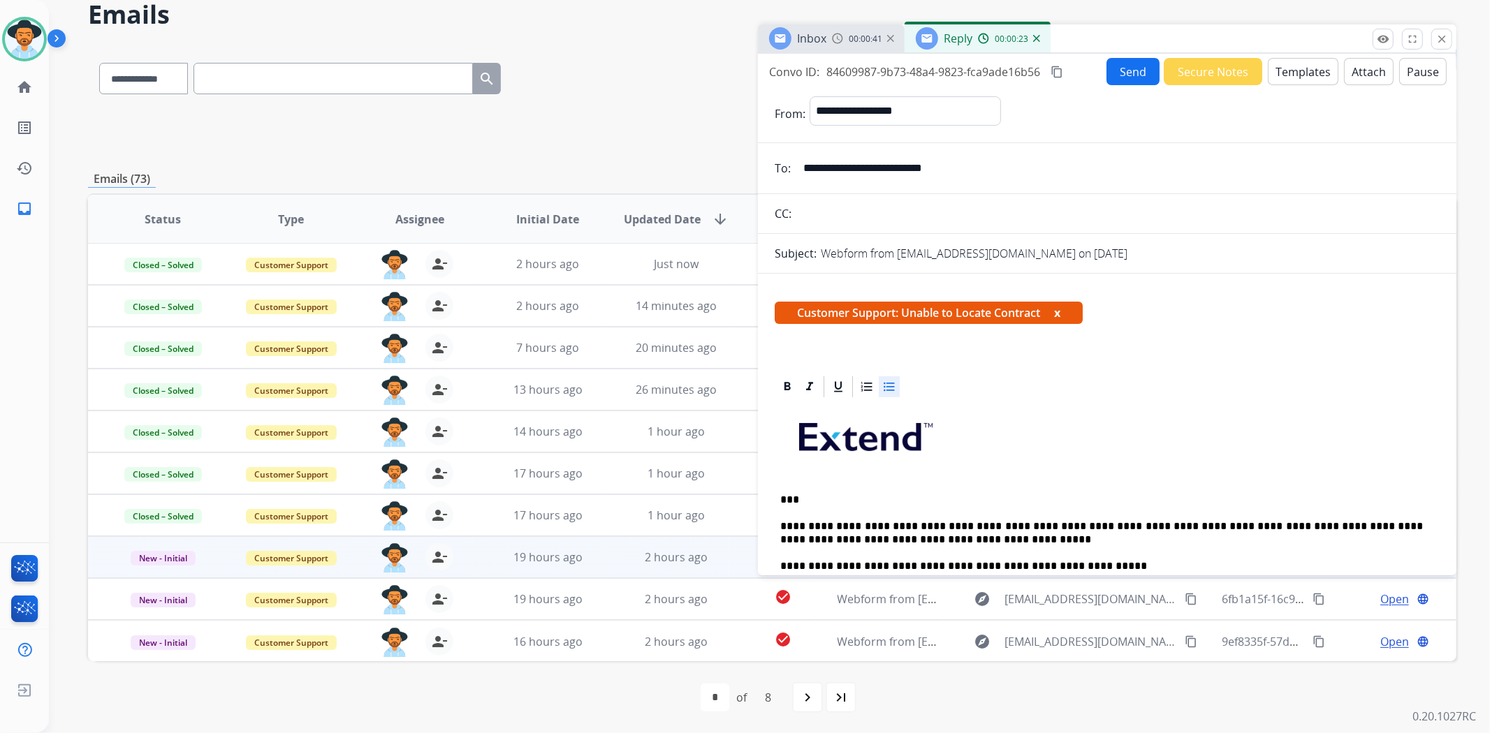
click at [1122, 71] on button "Send" at bounding box center [1132, 71] width 53 height 27
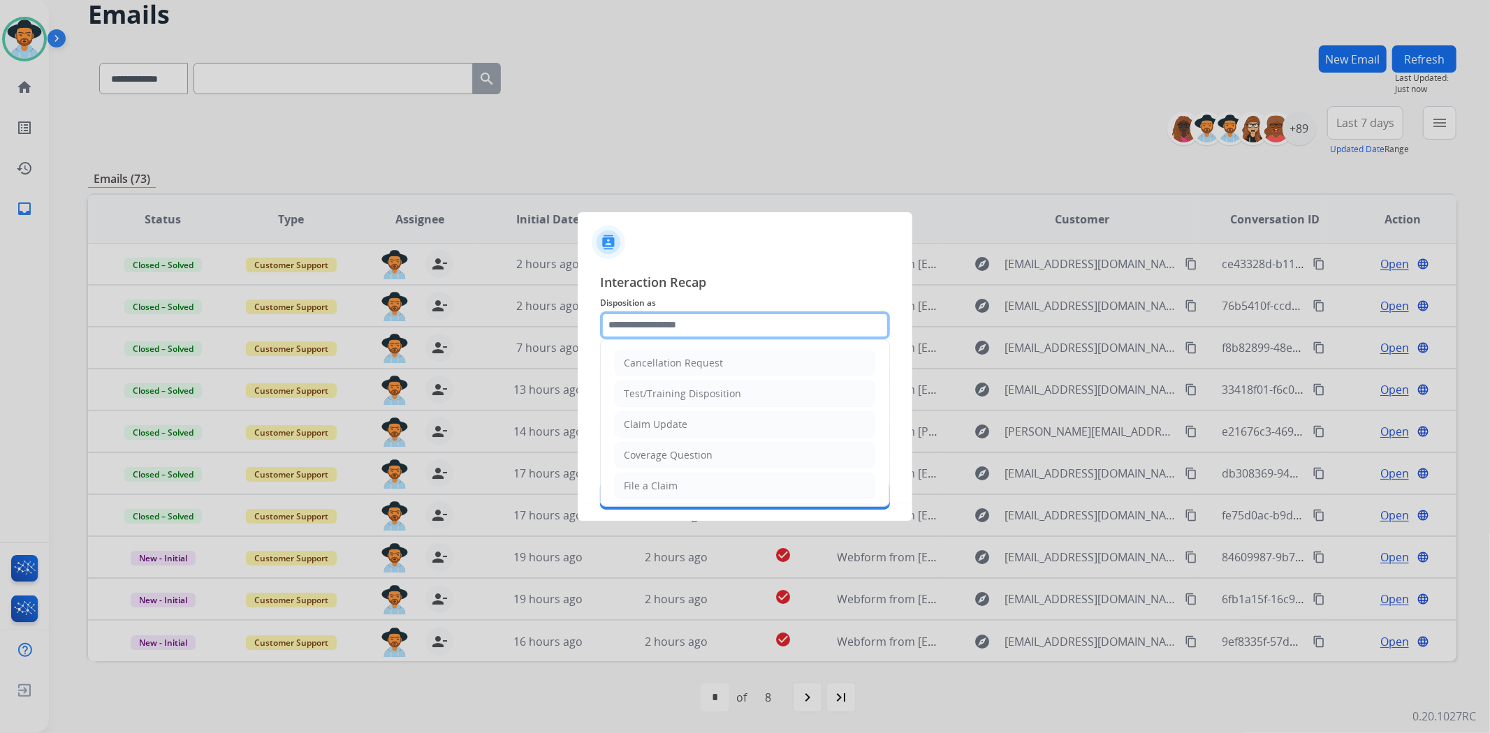
click at [786, 328] on input "text" at bounding box center [745, 326] width 290 height 28
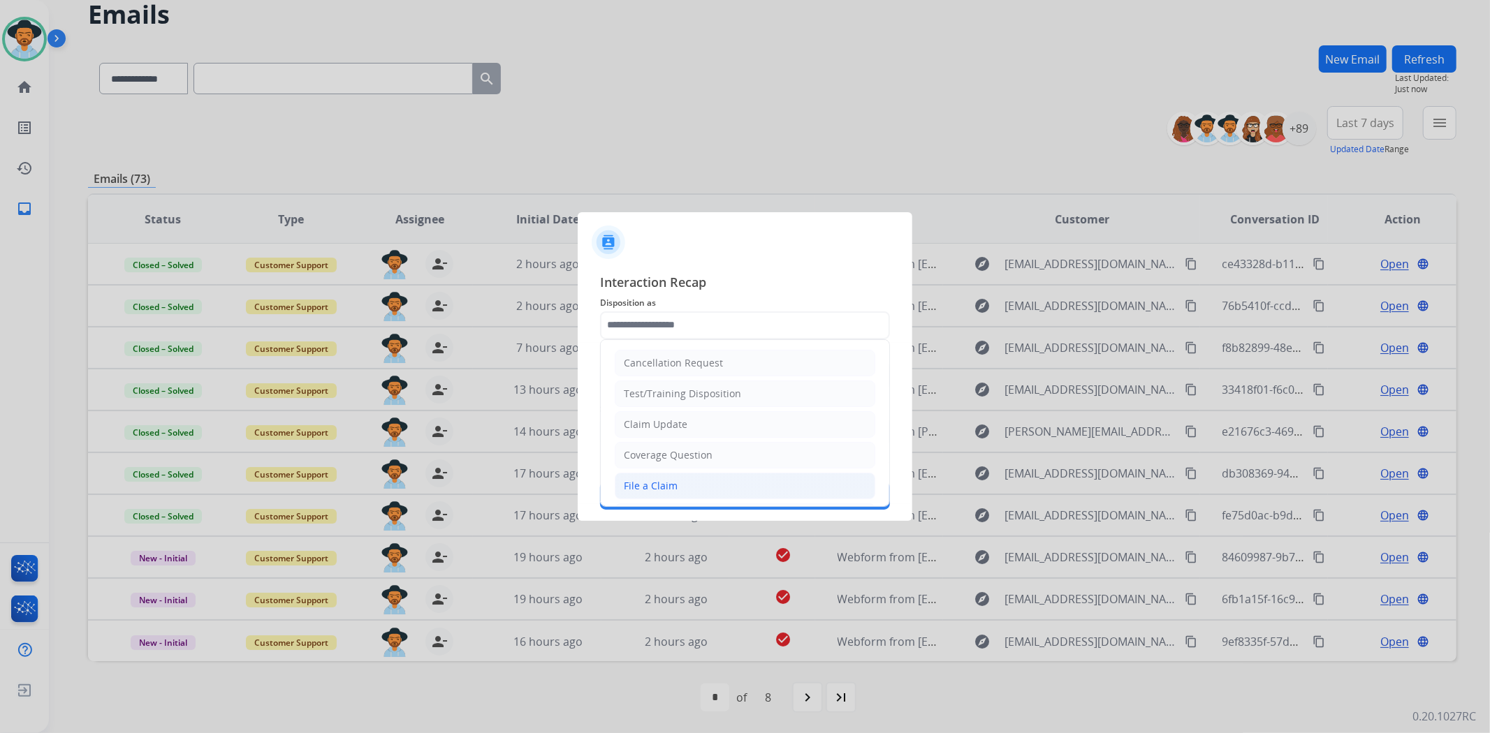
click at [675, 484] on div "File a Claim" at bounding box center [651, 486] width 54 height 14
type input "**********"
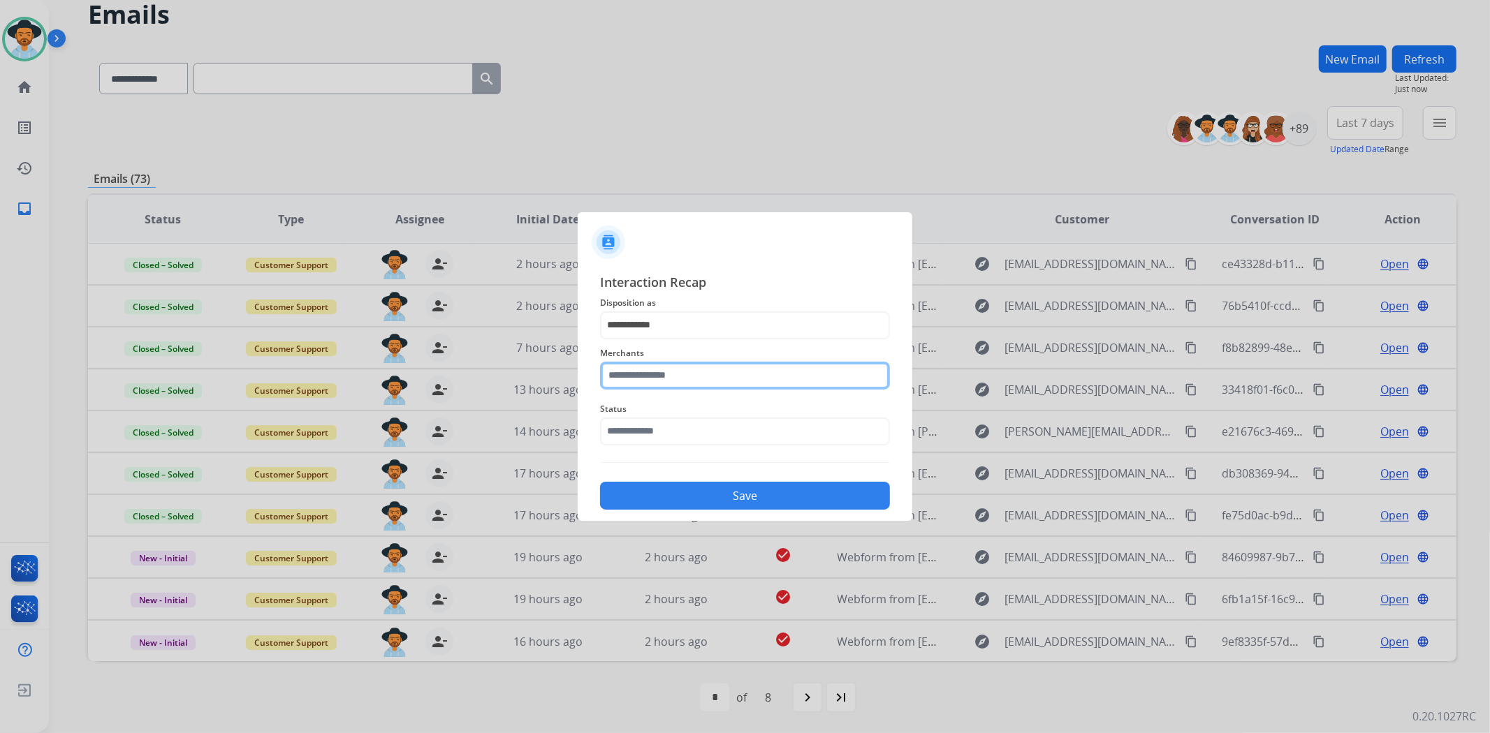
click at [675, 370] on input "text" at bounding box center [745, 376] width 290 height 28
click at [671, 411] on div "Not found" at bounding box center [647, 416] width 47 height 14
type input "*********"
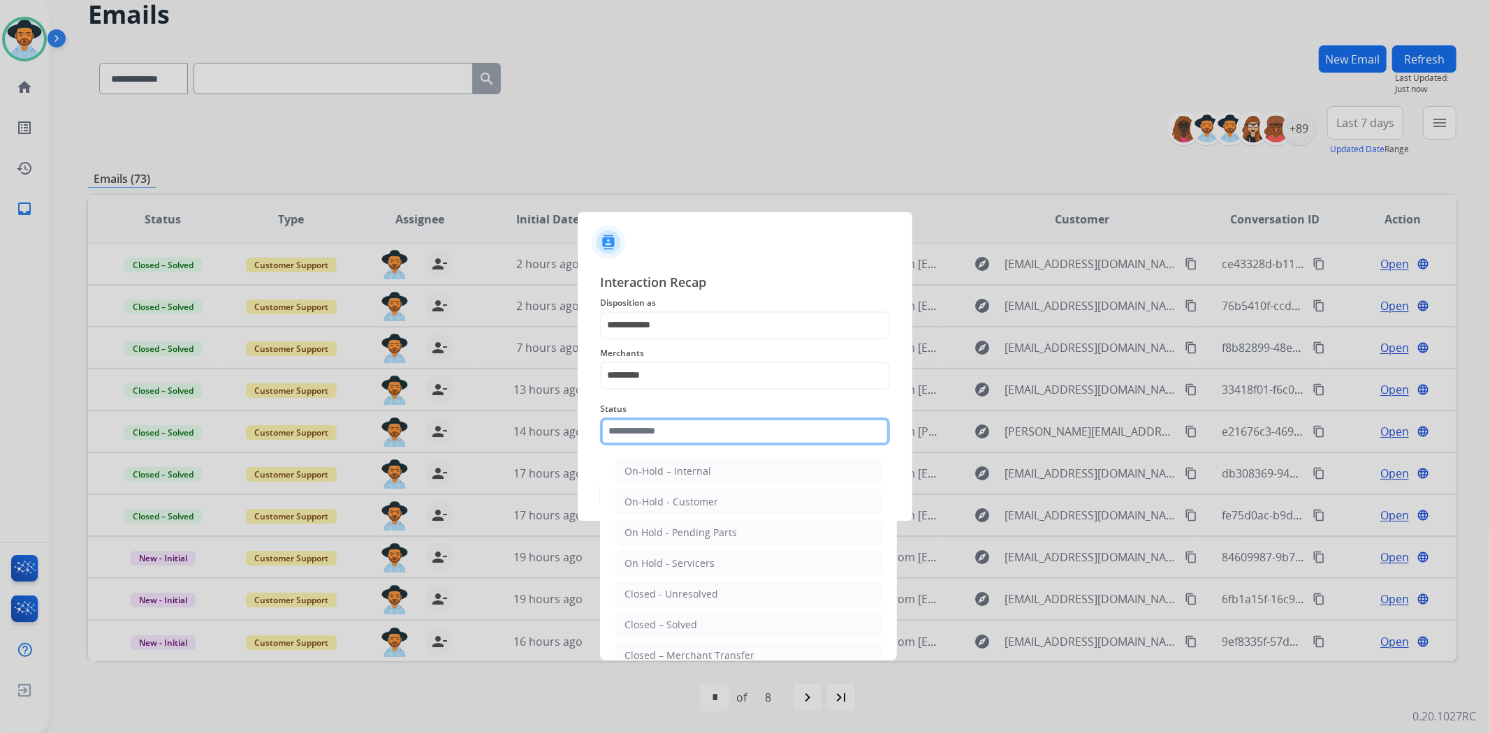
click at [666, 420] on input "text" at bounding box center [745, 432] width 290 height 28
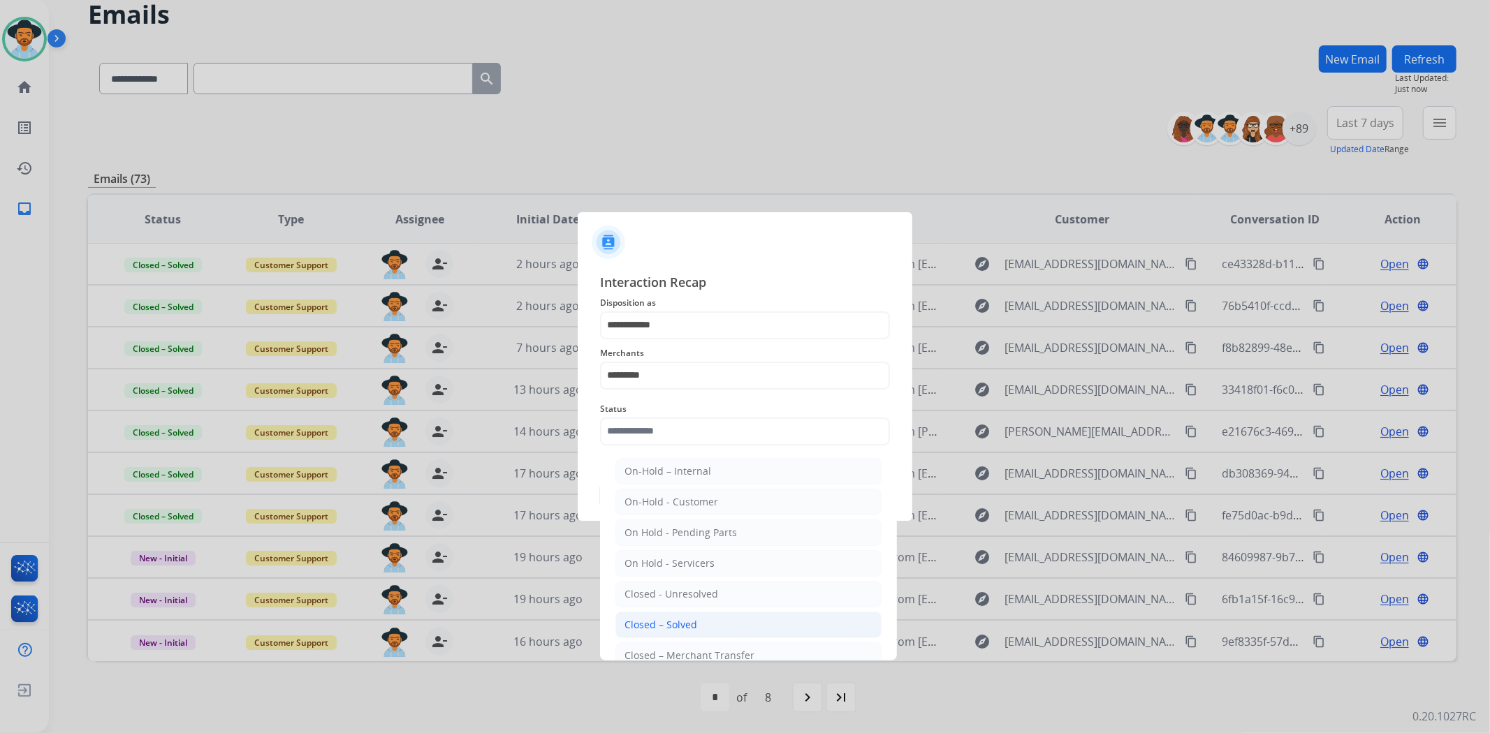
click at [668, 622] on div "Closed – Solved" at bounding box center [660, 625] width 73 height 14
type input "**********"
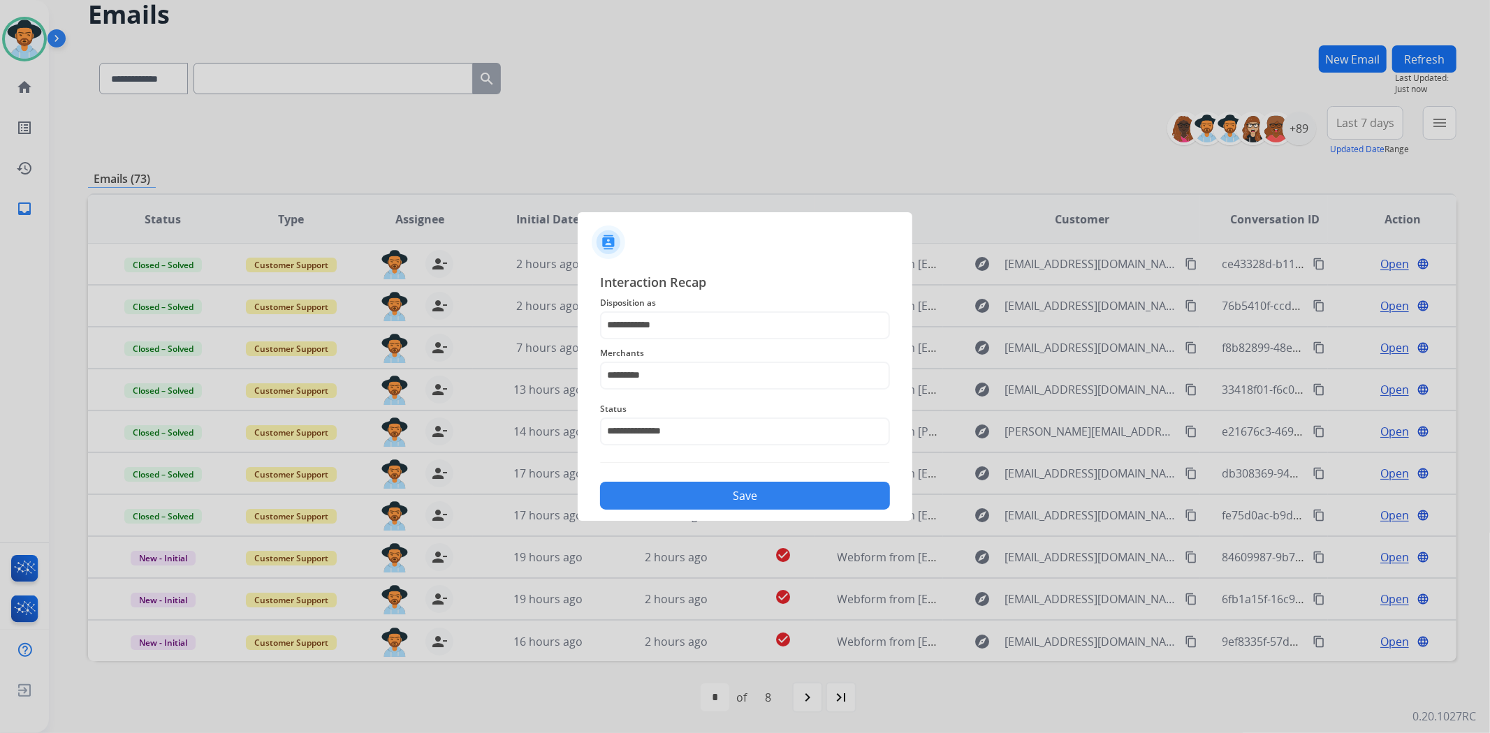
click at [693, 506] on button "Save" at bounding box center [745, 496] width 290 height 28
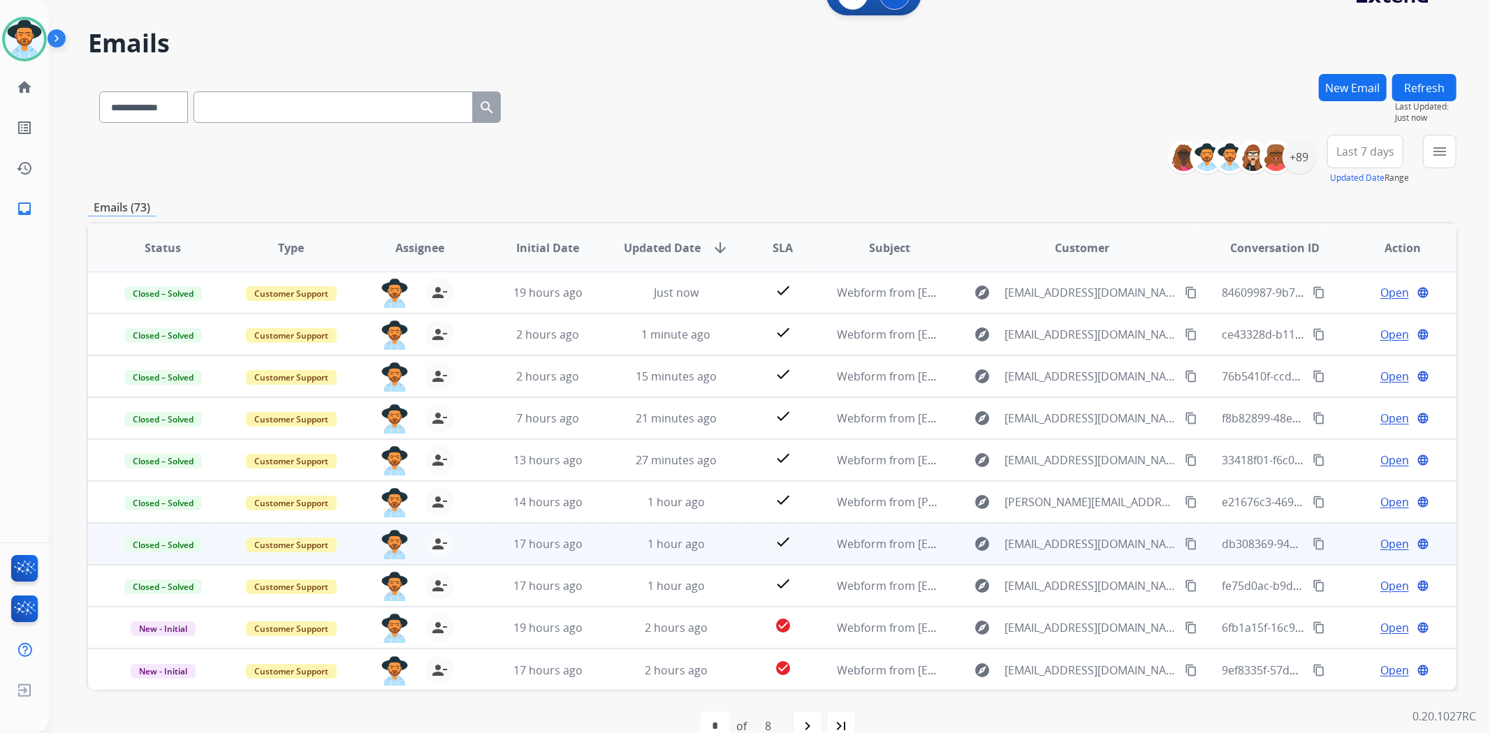
scroll to position [61, 0]
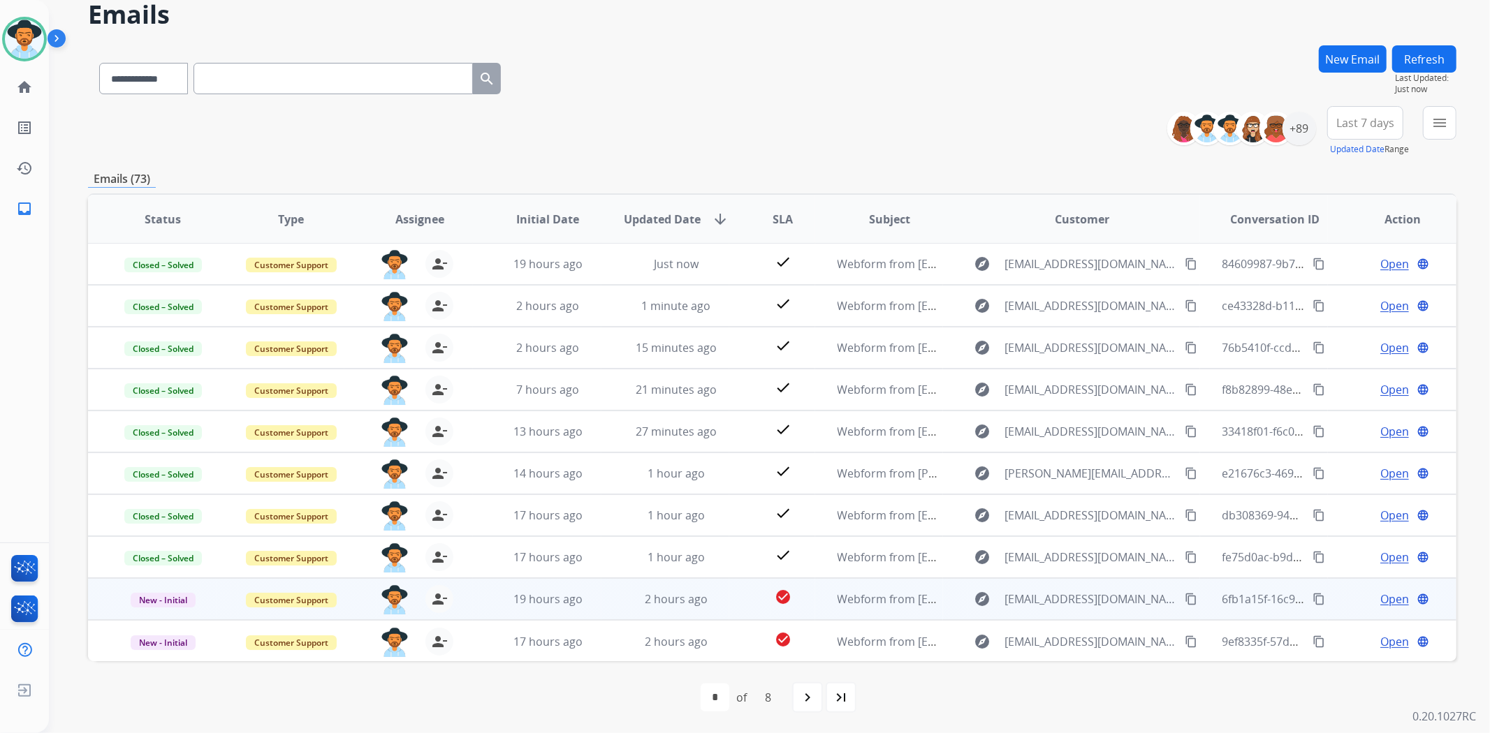
click at [1380, 597] on span "Open" at bounding box center [1394, 599] width 29 height 17
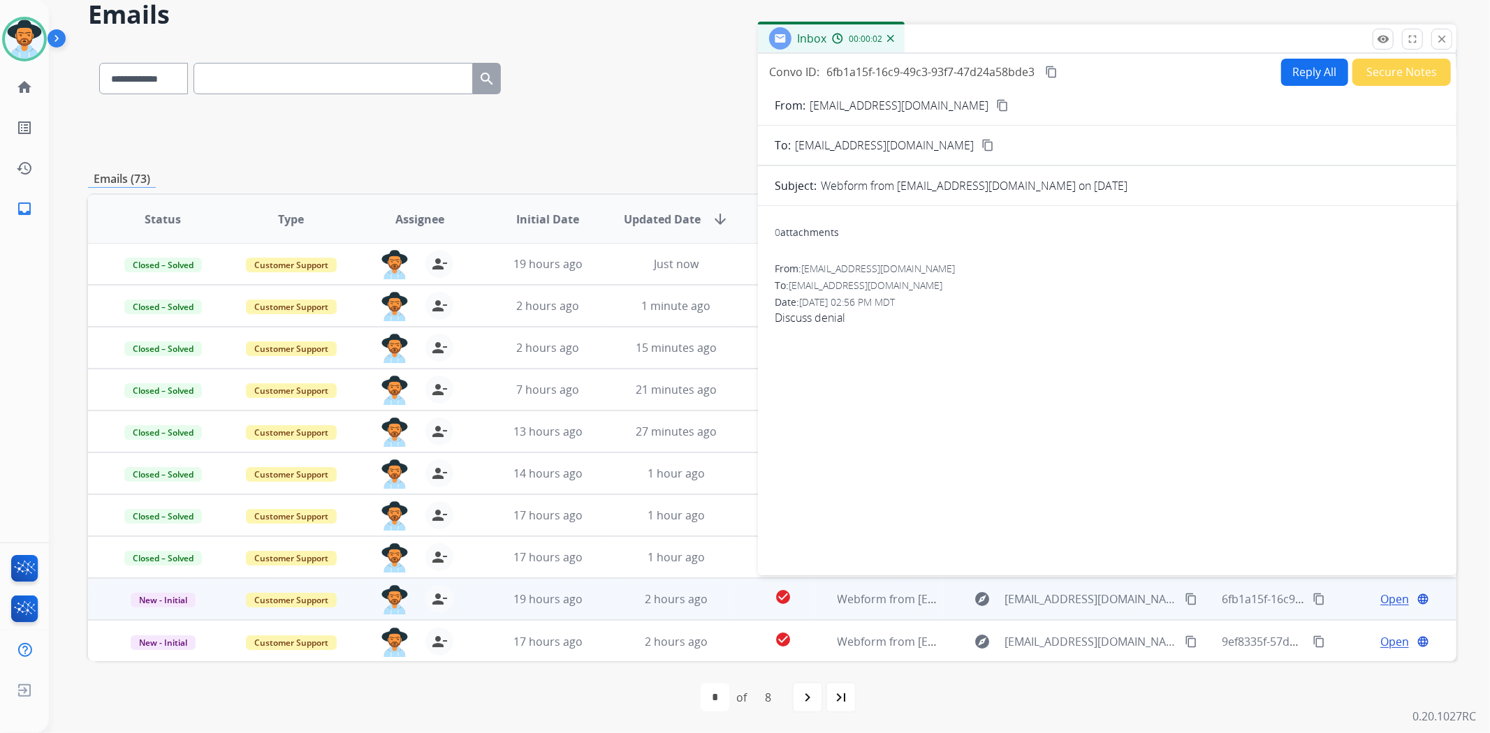
click at [996, 99] on mat-icon "content_copy" at bounding box center [1002, 105] width 13 height 13
click at [1376, 63] on button "Secure Notes" at bounding box center [1401, 72] width 98 height 27
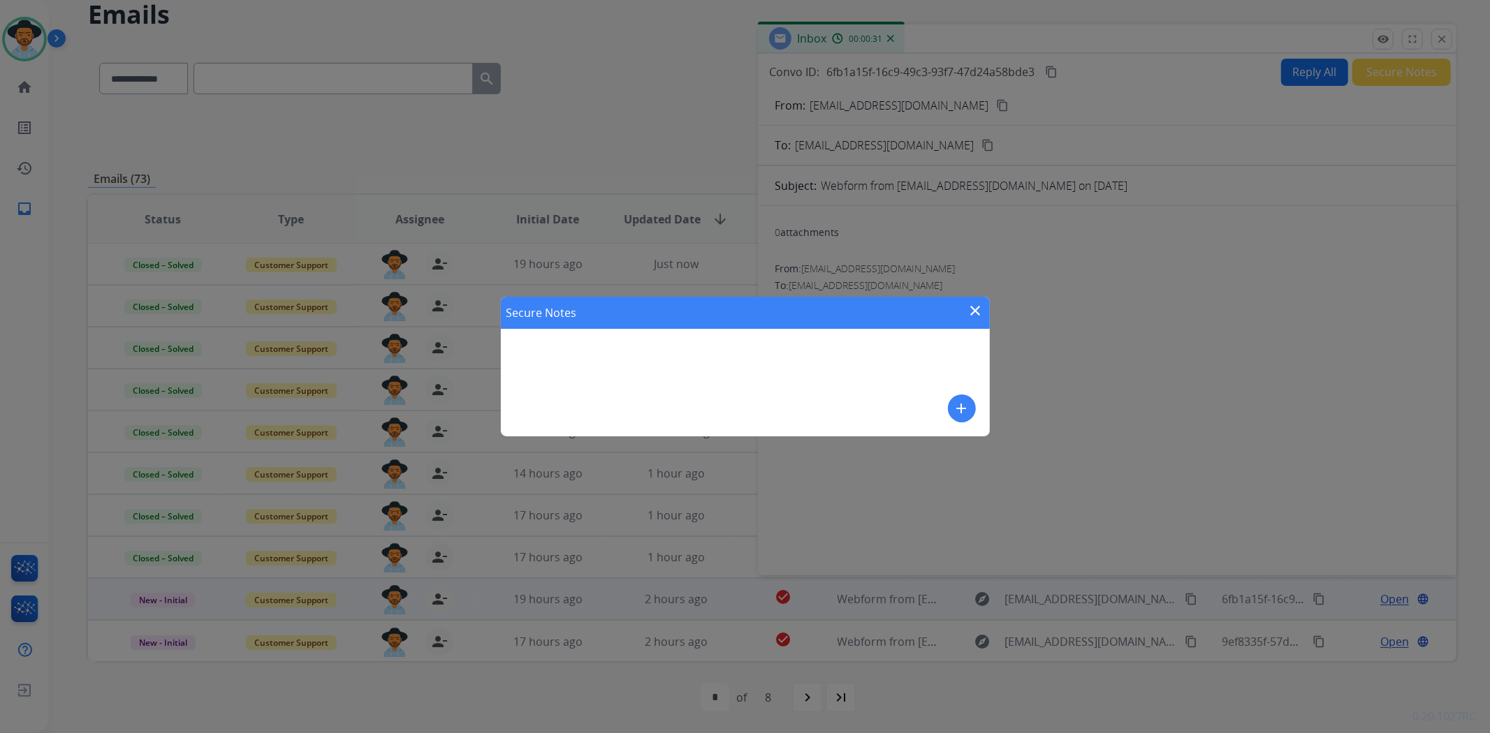
click at [952, 411] on button "add" at bounding box center [962, 409] width 28 height 28
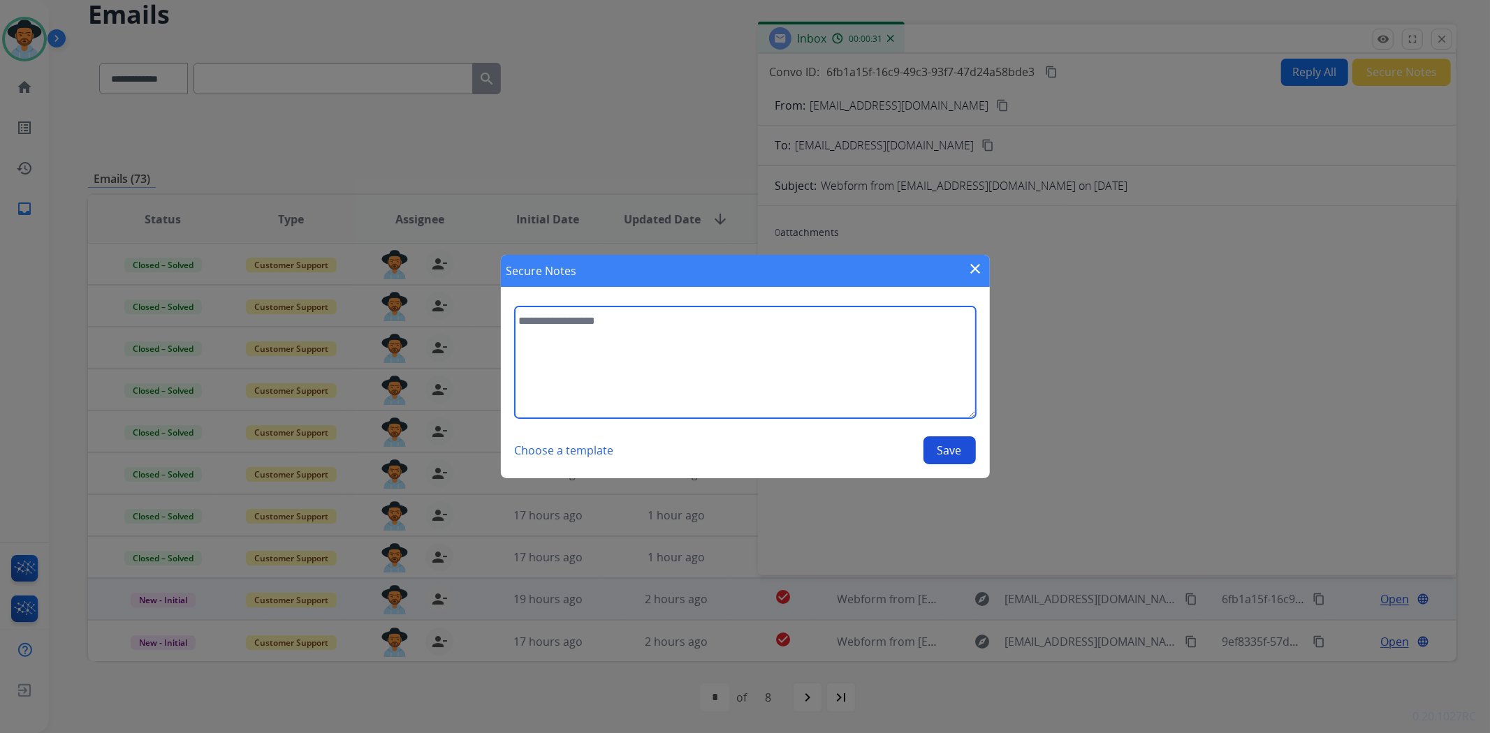
click at [870, 361] on textarea at bounding box center [745, 363] width 461 height 112
click at [686, 320] on textarea "**********" at bounding box center [745, 363] width 461 height 112
type textarea "**********"
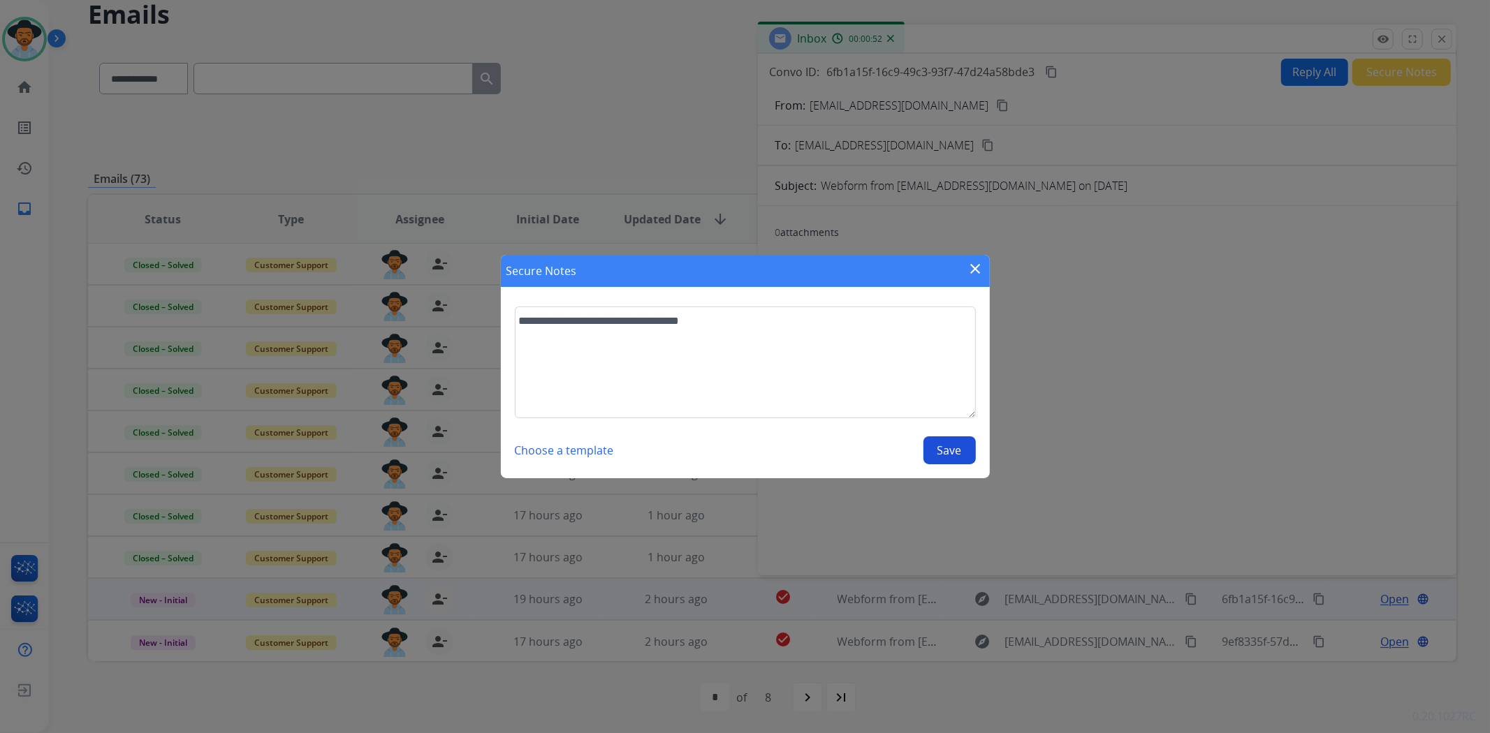
click at [937, 454] on button "Save" at bounding box center [949, 451] width 52 height 28
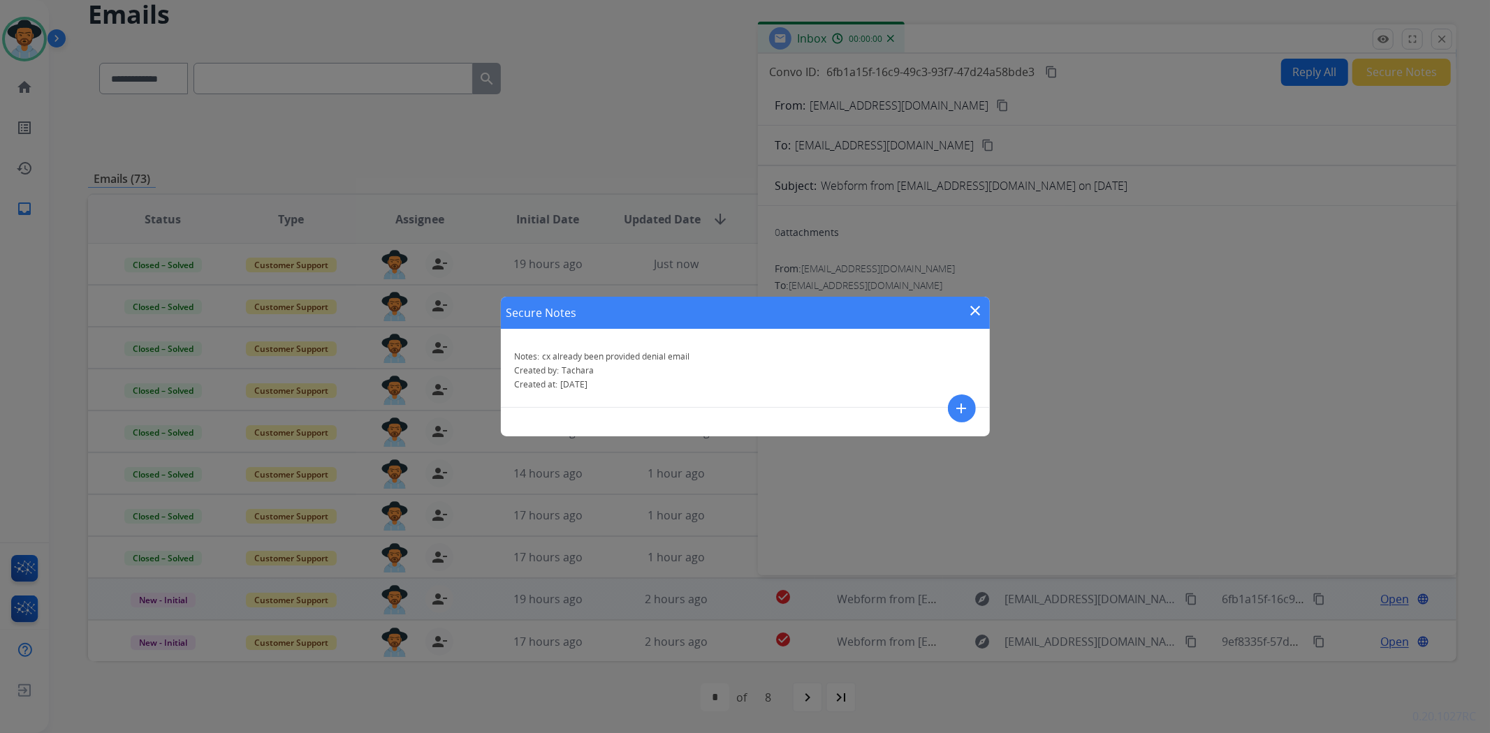
click at [979, 312] on mat-icon "close" at bounding box center [975, 310] width 17 height 17
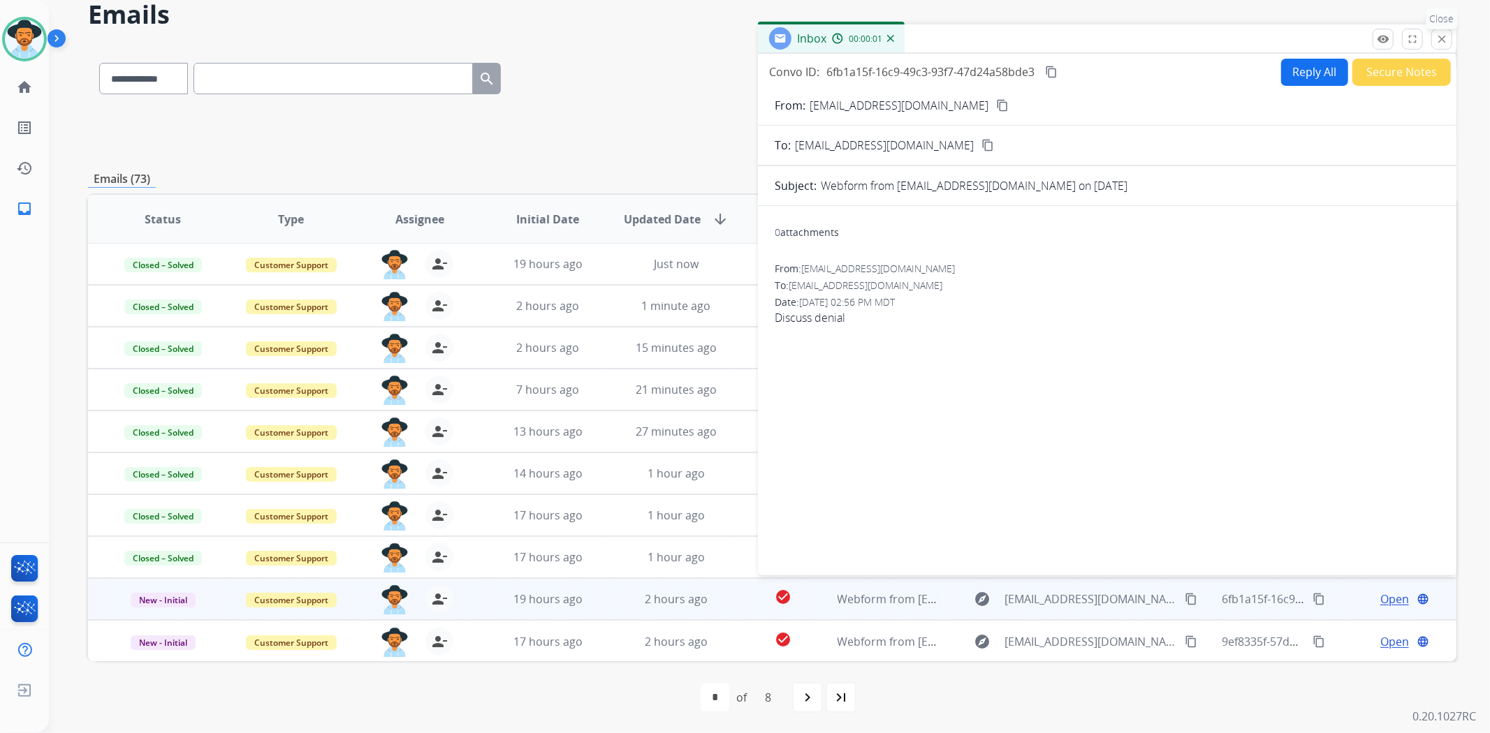
click at [1437, 36] on mat-icon "close" at bounding box center [1441, 39] width 13 height 13
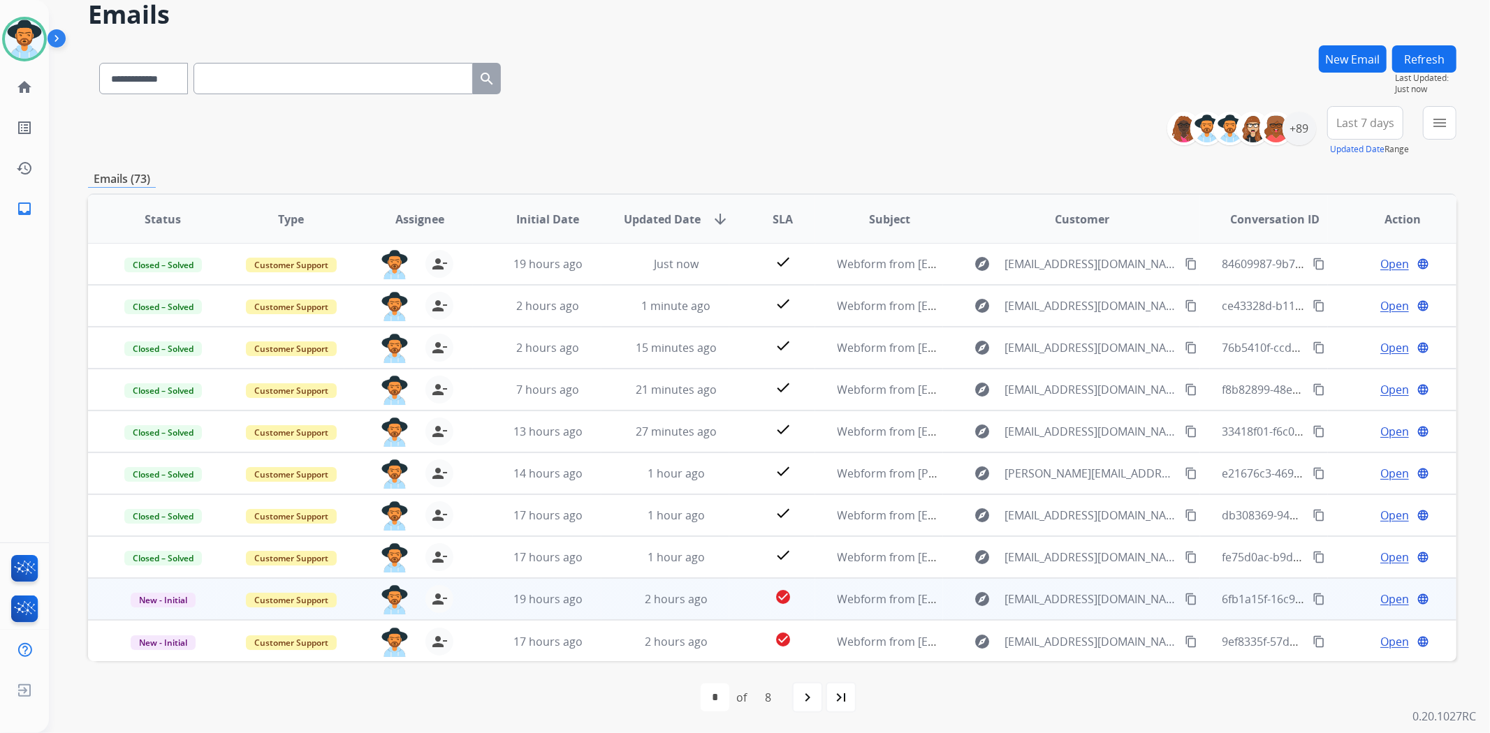
click at [162, 593] on span "New - Initial" at bounding box center [163, 600] width 65 height 15
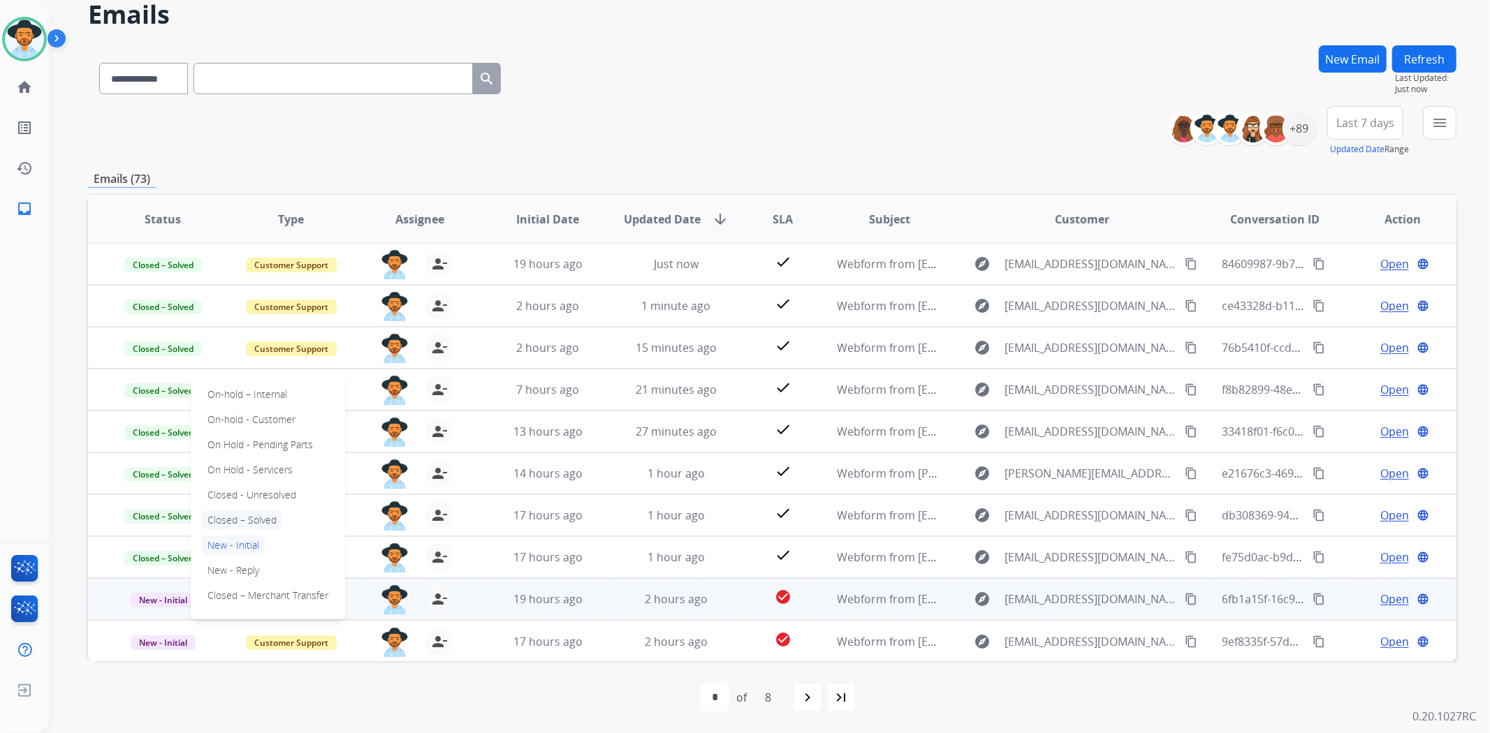
click at [273, 520] on p "Closed – Solved" at bounding box center [242, 521] width 80 height 20
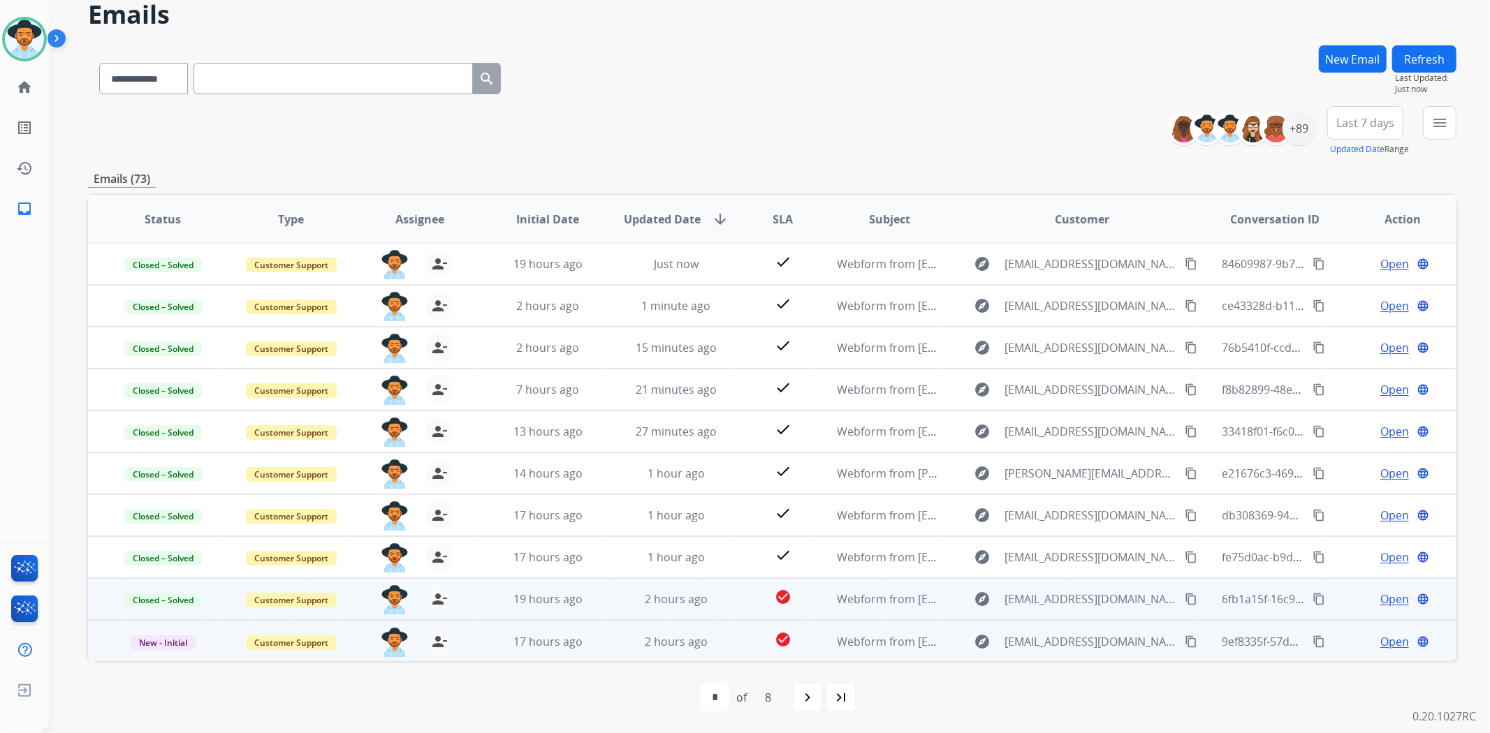
click at [1380, 637] on span "Open" at bounding box center [1394, 642] width 29 height 17
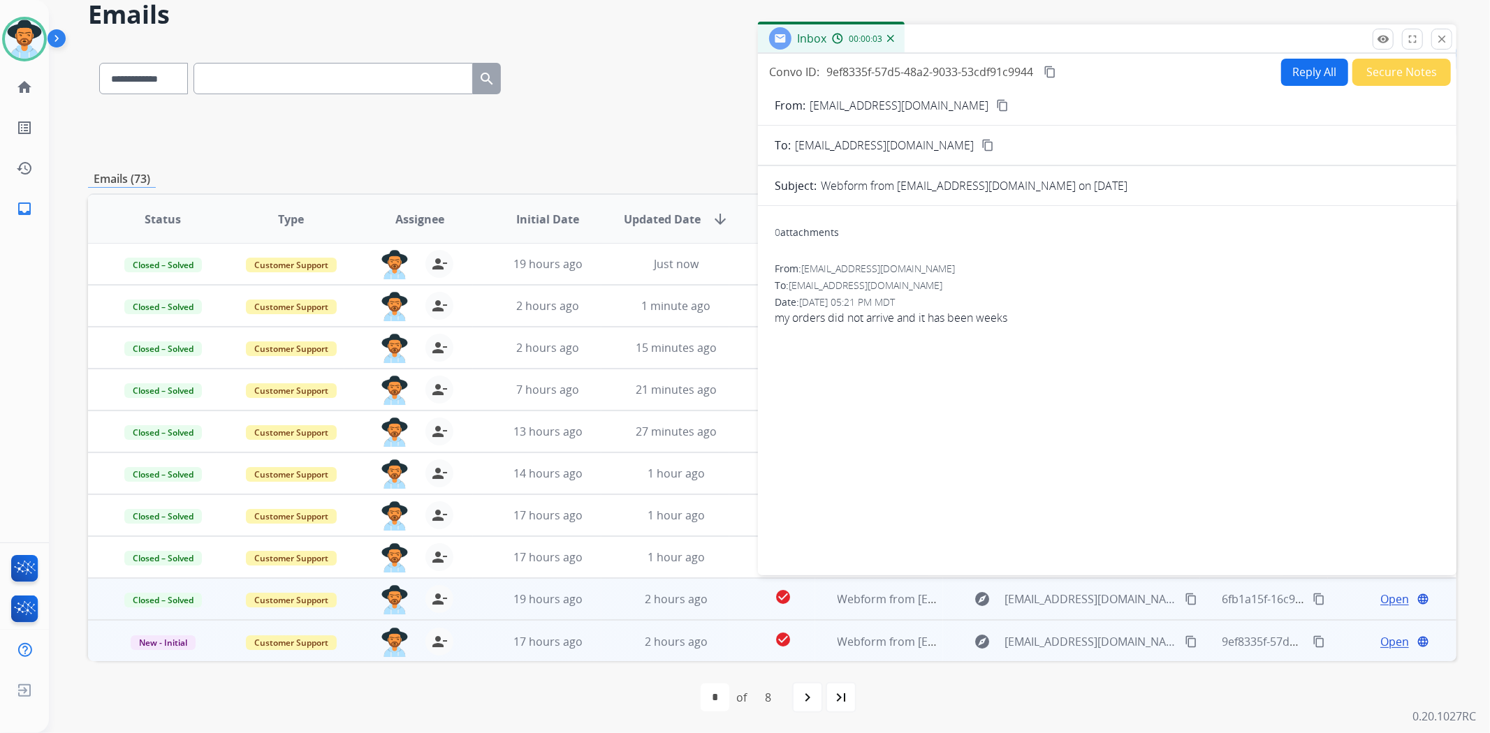
click at [994, 101] on button "content_copy" at bounding box center [1002, 105] width 17 height 17
click at [1293, 75] on button "Reply All" at bounding box center [1314, 72] width 67 height 27
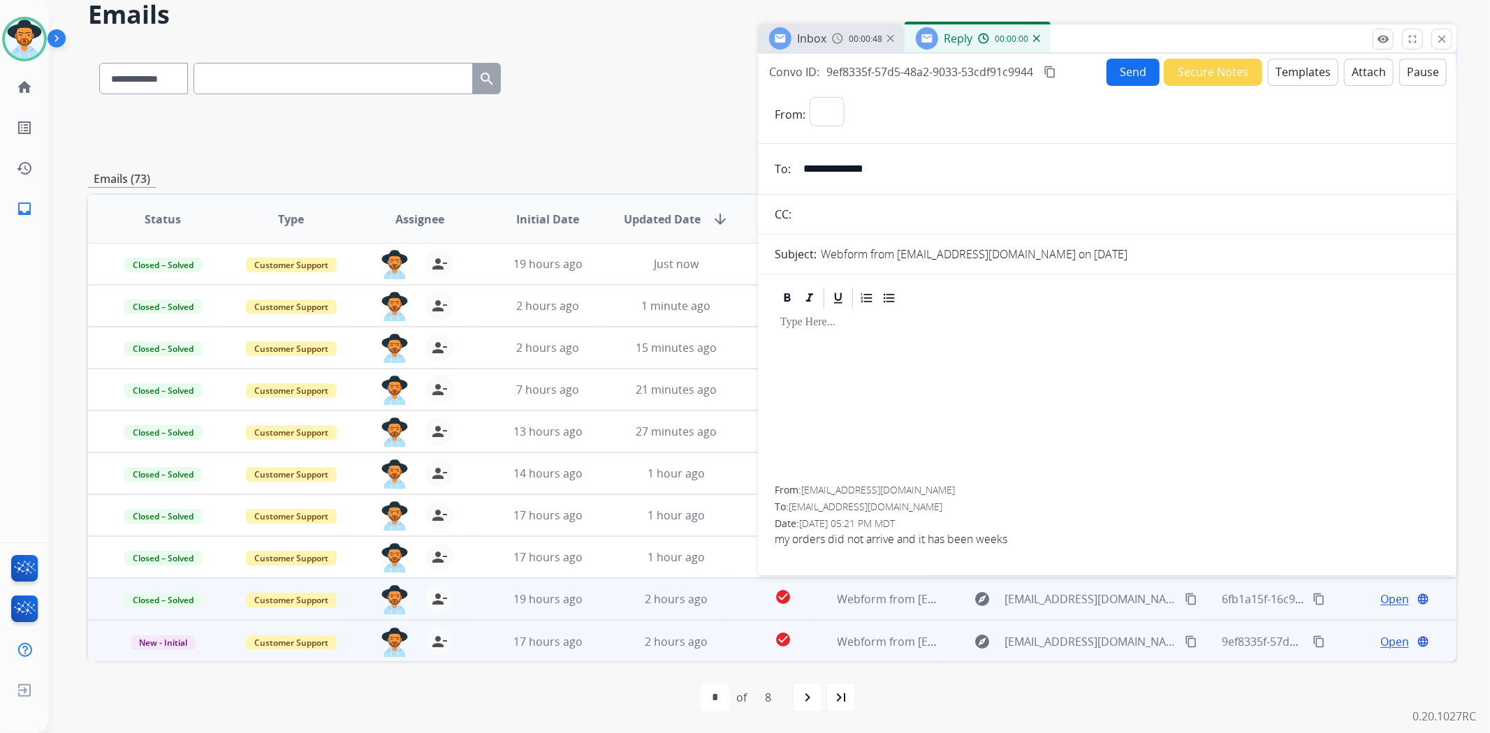
select select "**********"
click at [1296, 71] on button "Templates" at bounding box center [1303, 72] width 71 height 27
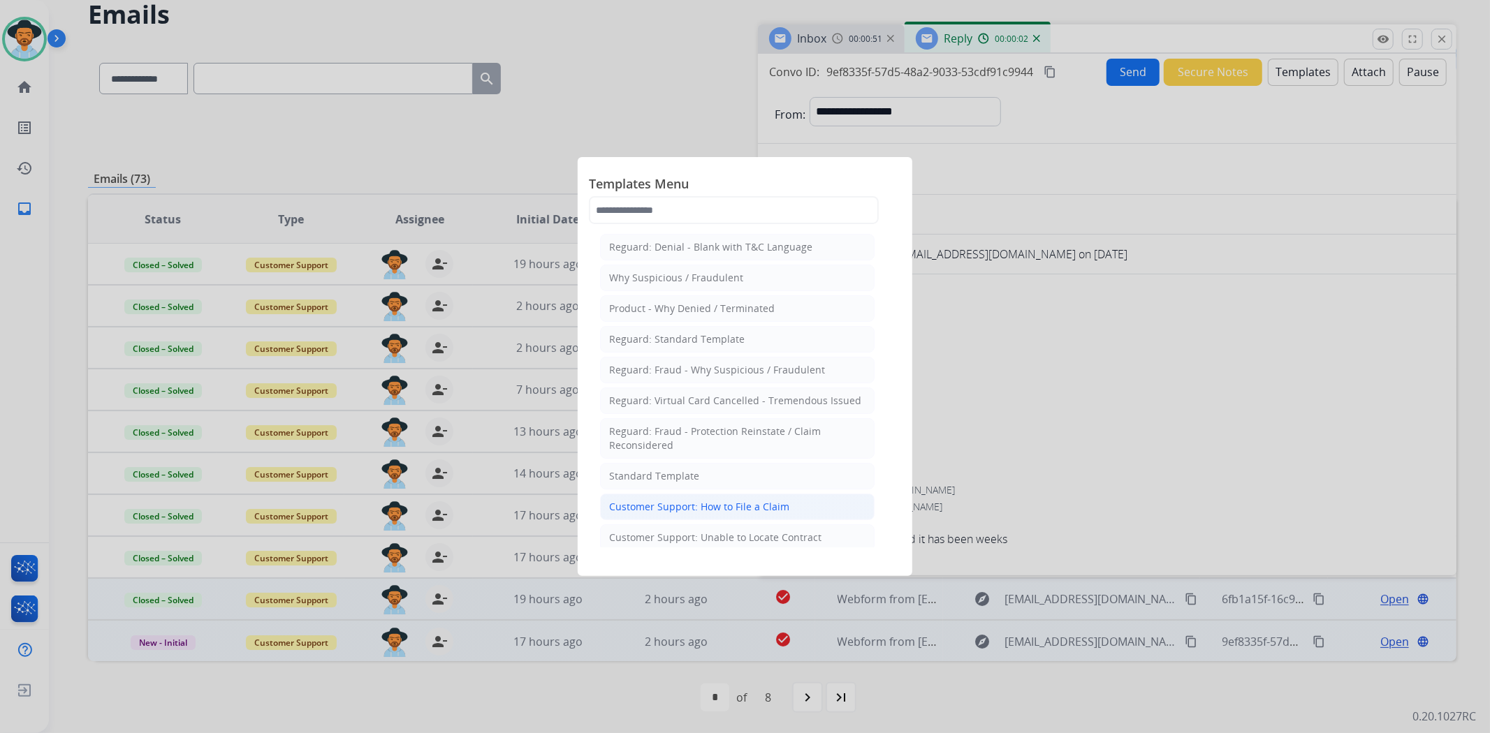
click at [774, 497] on li "Customer Support: How to File a Claim" at bounding box center [737, 507] width 275 height 27
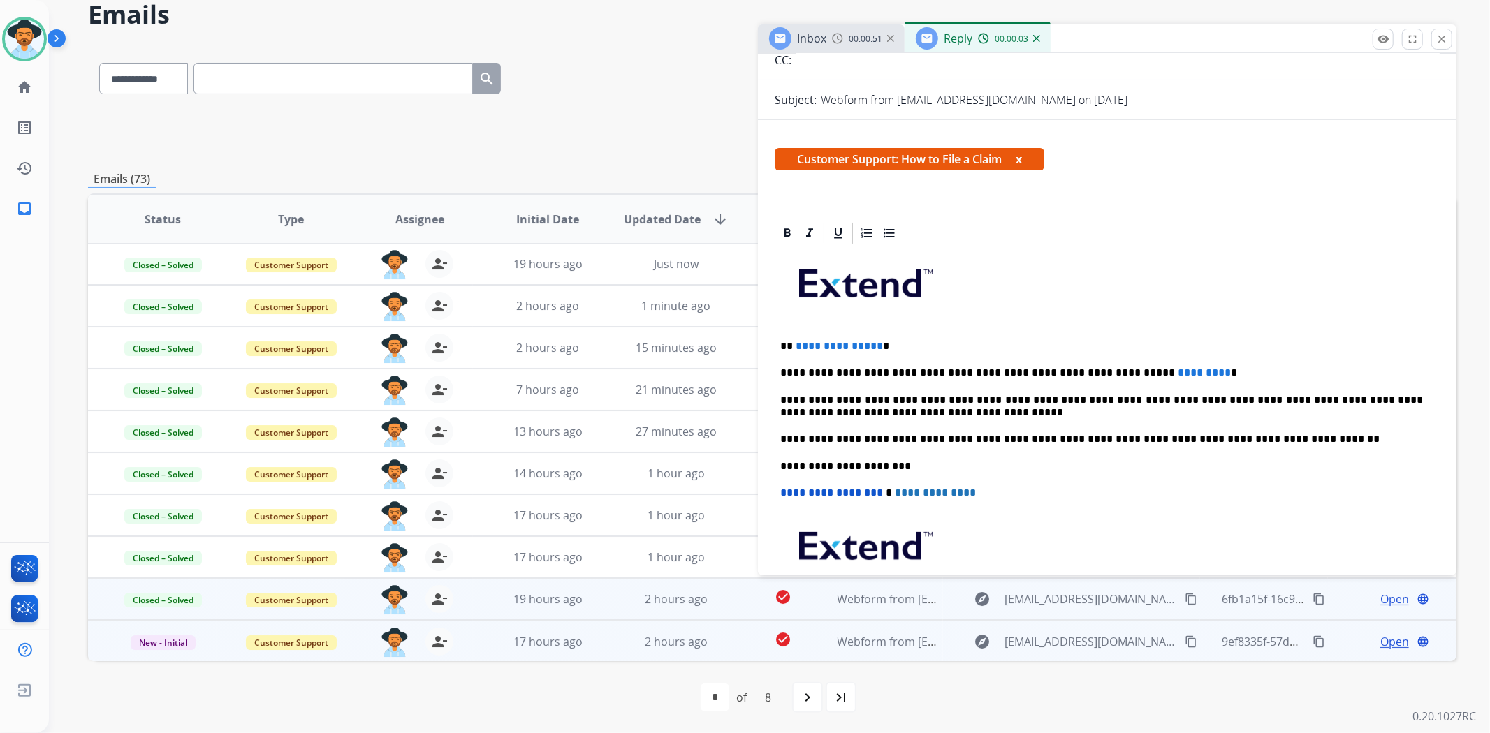
scroll to position [155, 0]
drag, startPoint x: 895, startPoint y: 339, endPoint x: 795, endPoint y: 332, distance: 100.8
click at [795, 332] on div "**********" at bounding box center [1107, 457] width 665 height 427
drag, startPoint x: 1173, startPoint y: 362, endPoint x: 1064, endPoint y: 357, distance: 109.8
click at [1064, 357] on div "**********" at bounding box center [1107, 457] width 665 height 427
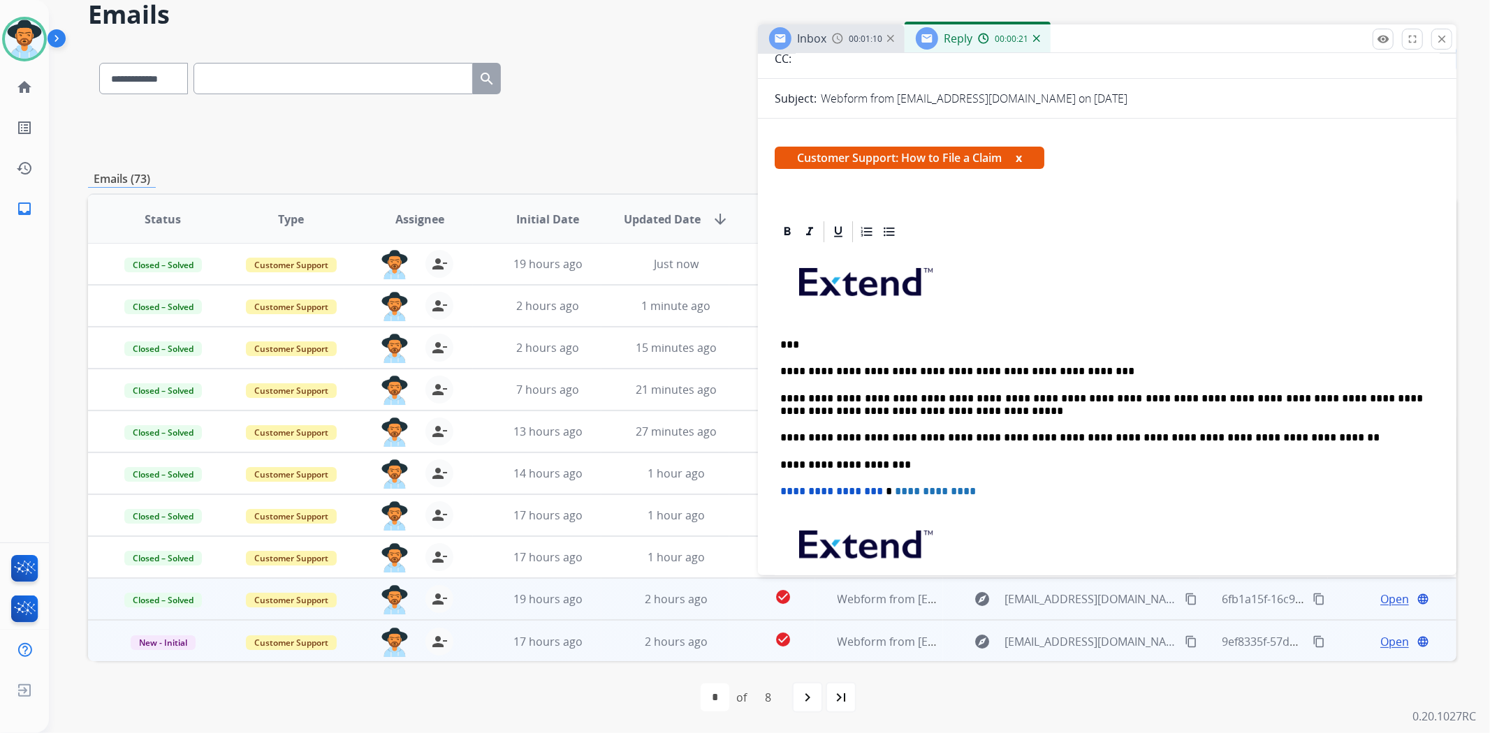
scroll to position [0, 0]
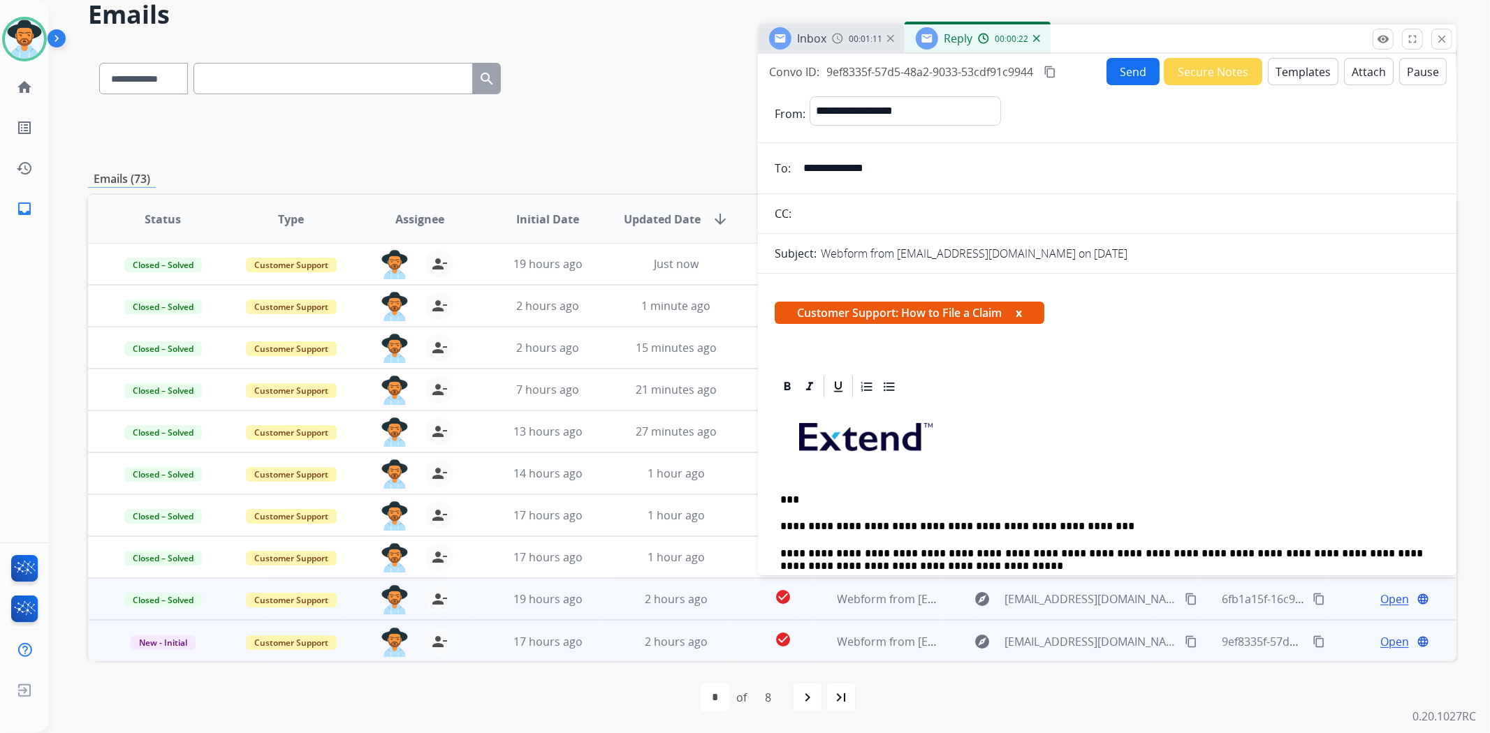
click at [1046, 67] on mat-icon "content_copy" at bounding box center [1050, 72] width 13 height 13
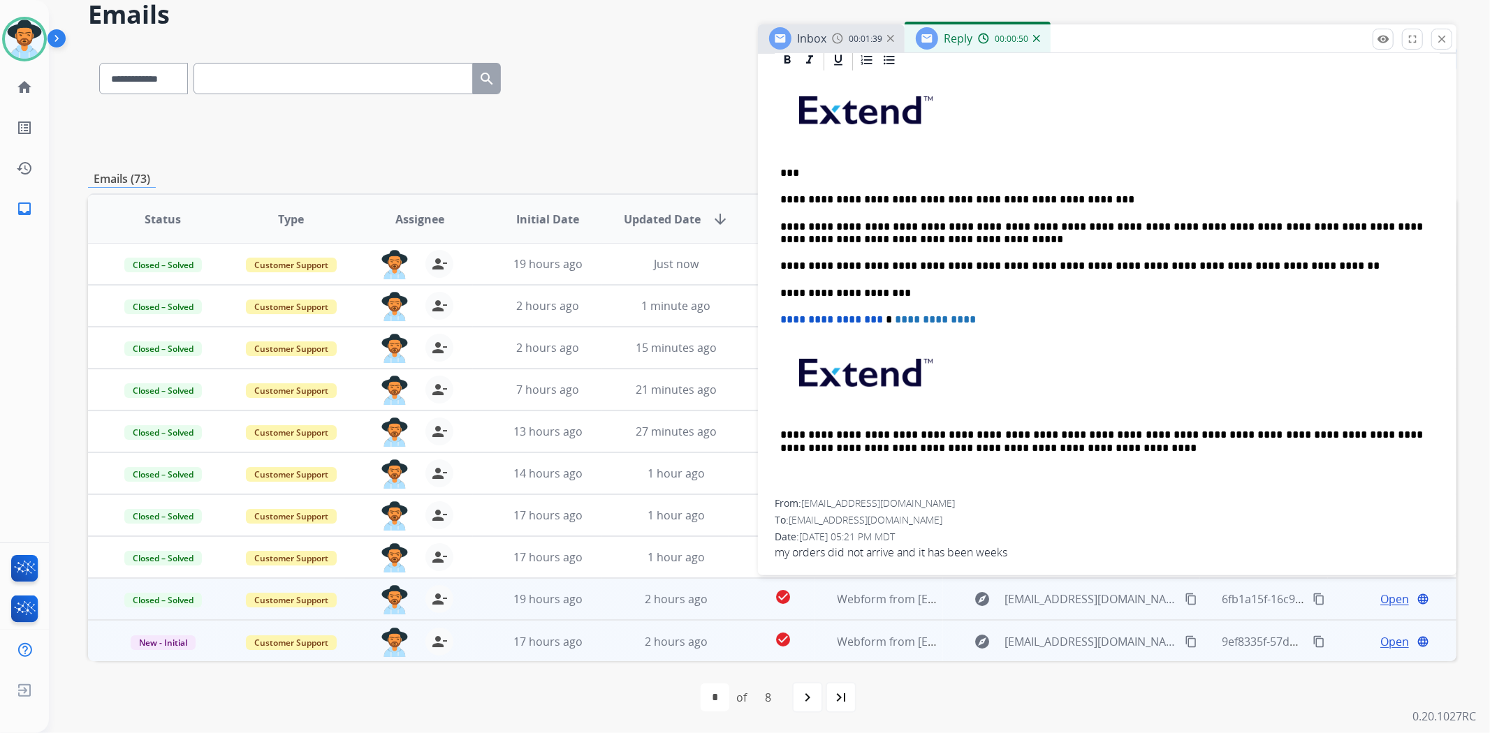
scroll to position [332, 0]
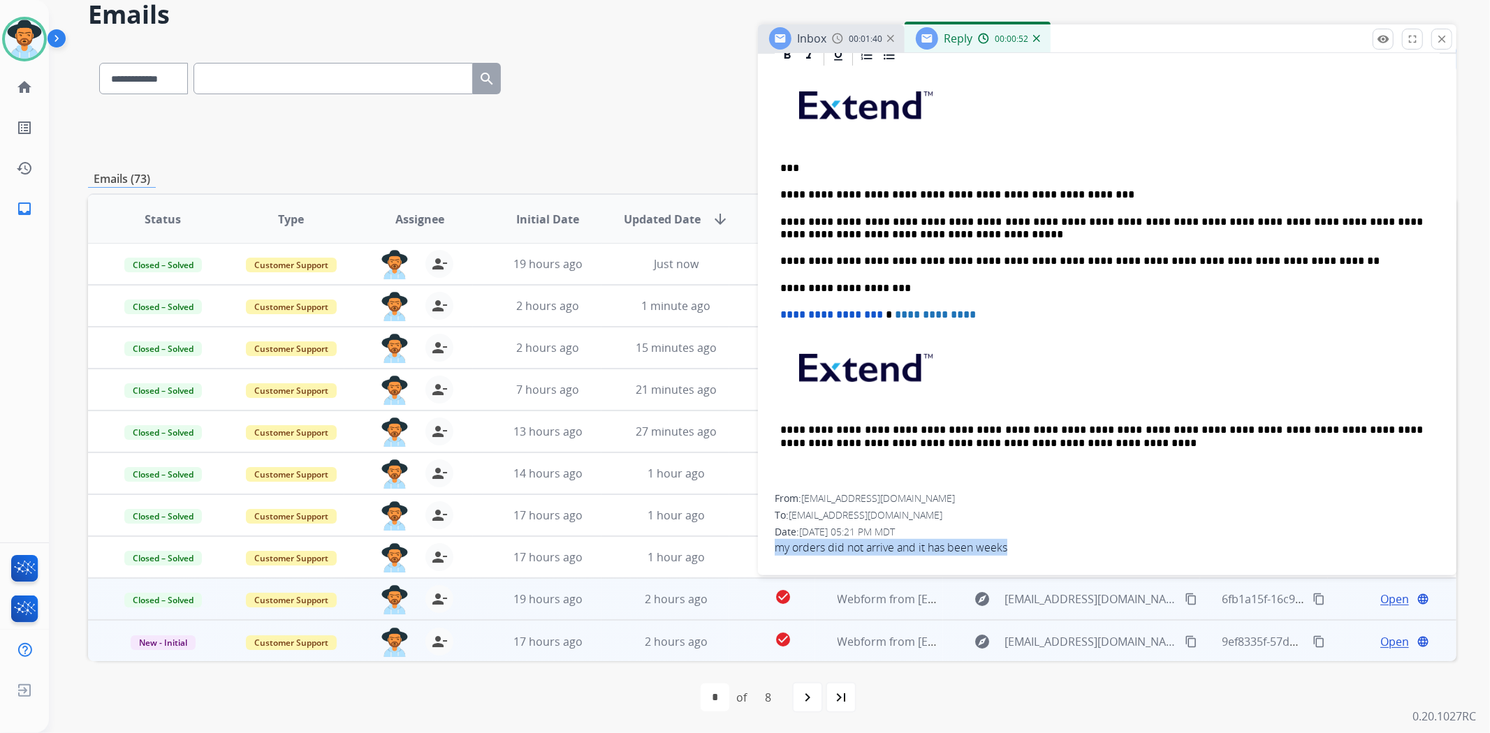
drag, startPoint x: 1027, startPoint y: 543, endPoint x: 774, endPoint y: 549, distance: 252.9
click at [775, 549] on span "my orders did not arrive and it has been weeks" at bounding box center [1107, 547] width 665 height 17
copy span "my orders did not arrive and it has been weeks"
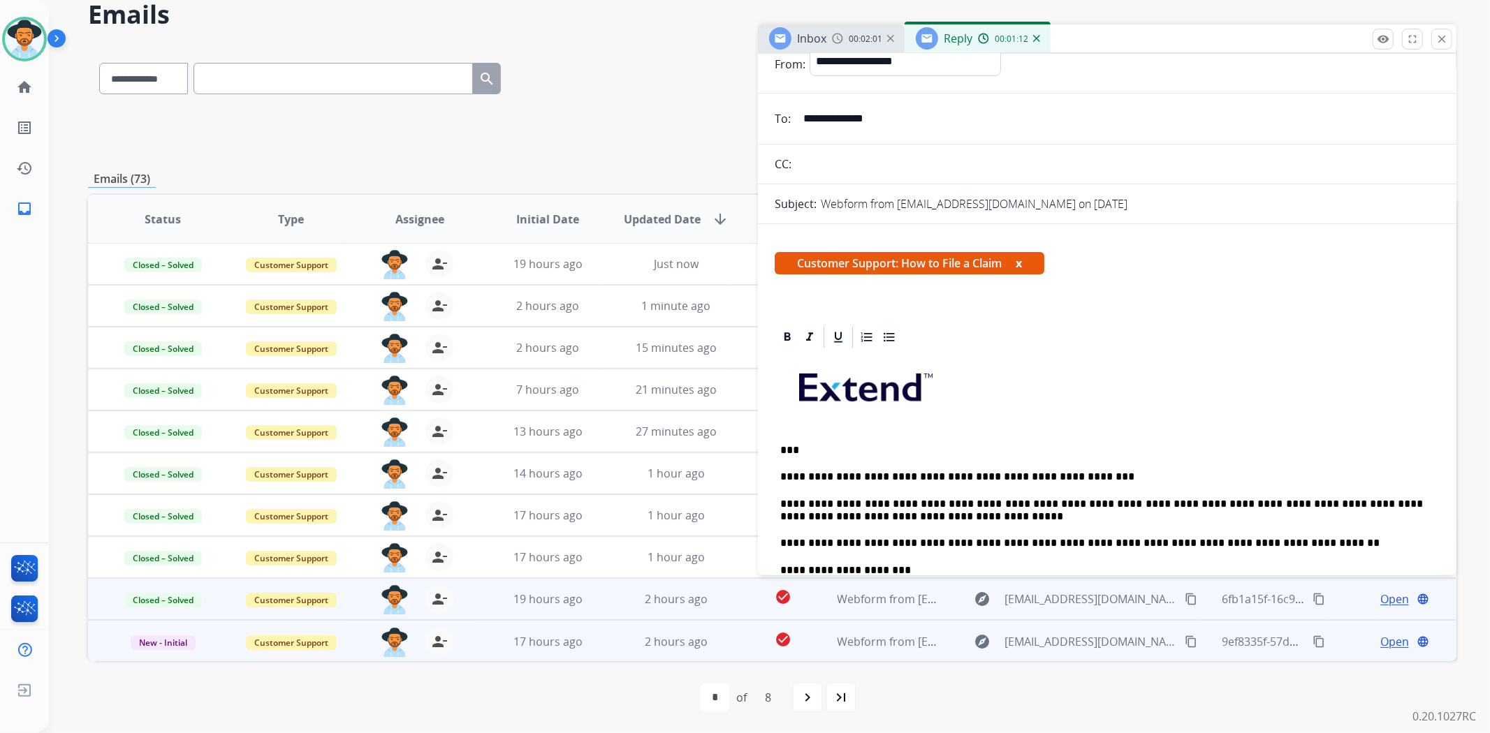
scroll to position [0, 0]
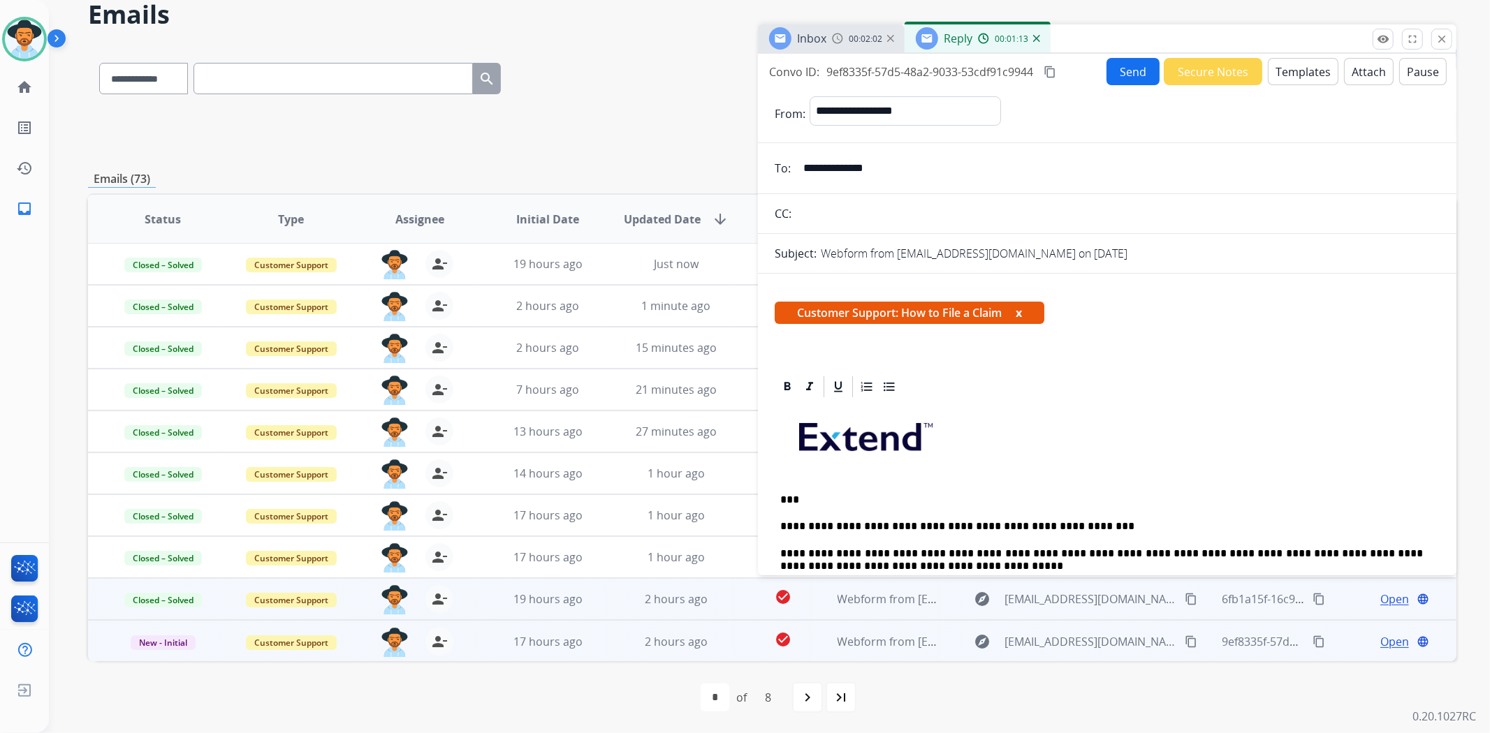
click at [1125, 73] on button "Send" at bounding box center [1132, 71] width 53 height 27
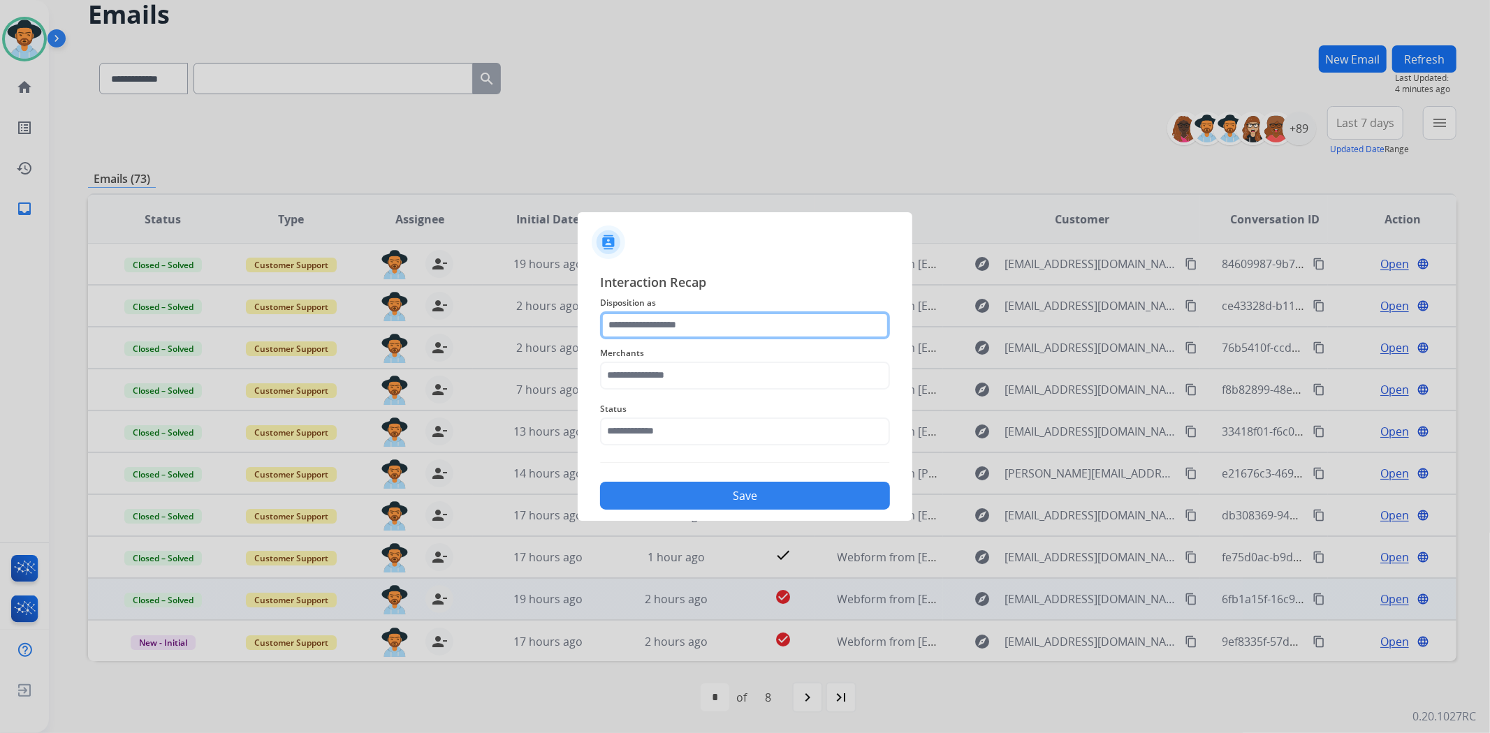
click at [658, 321] on input "text" at bounding box center [745, 326] width 290 height 28
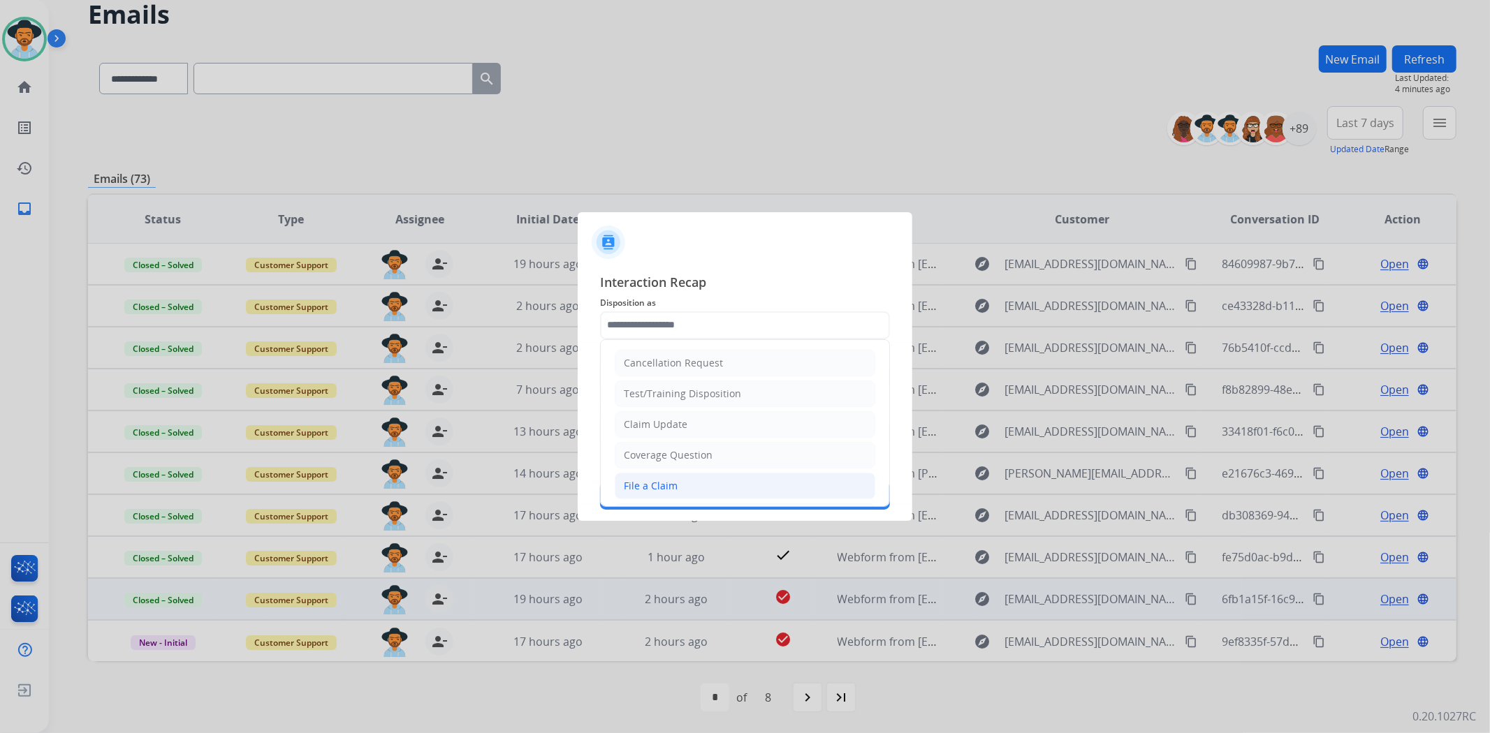
click at [695, 477] on li "File a Claim" at bounding box center [745, 486] width 261 height 27
type input "**********"
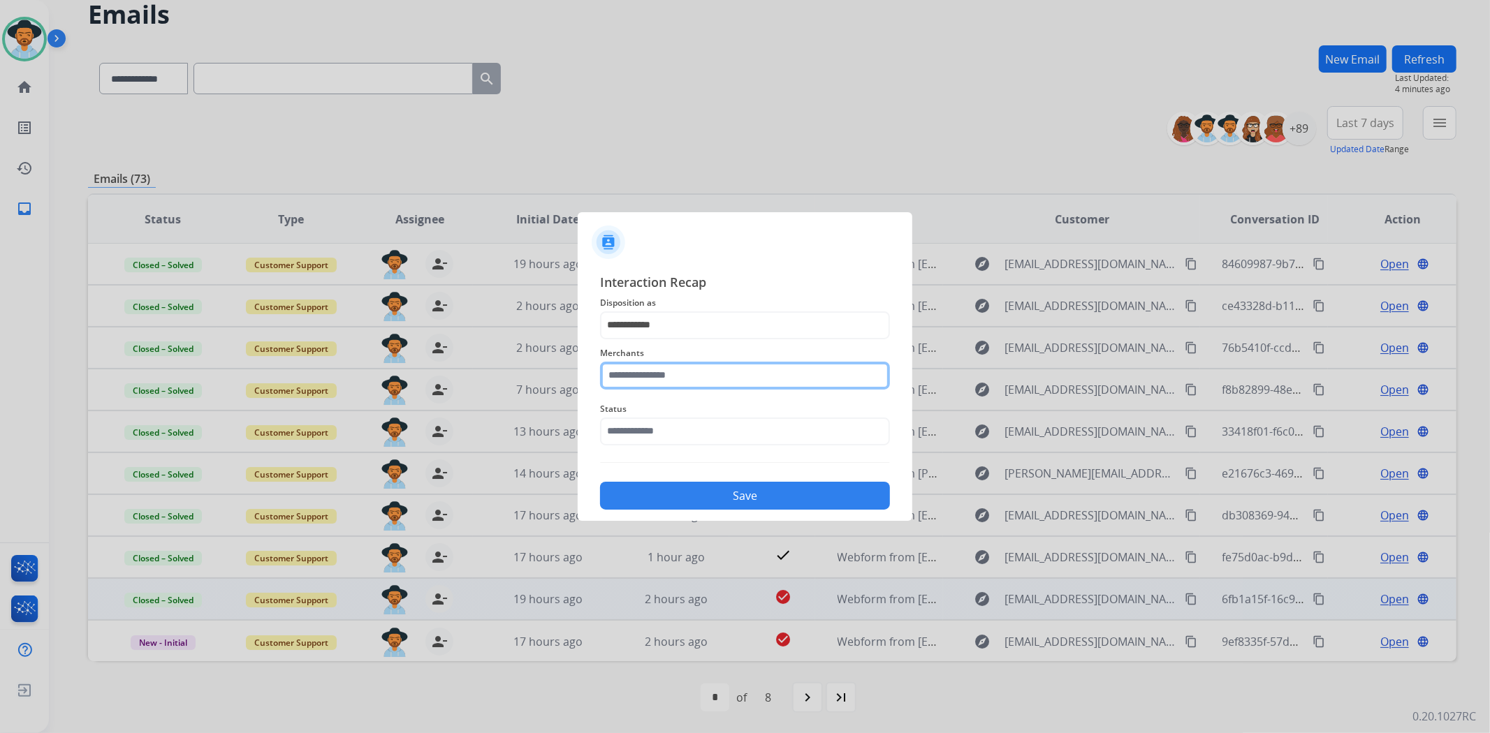
click at [652, 369] on input "text" at bounding box center [745, 376] width 290 height 28
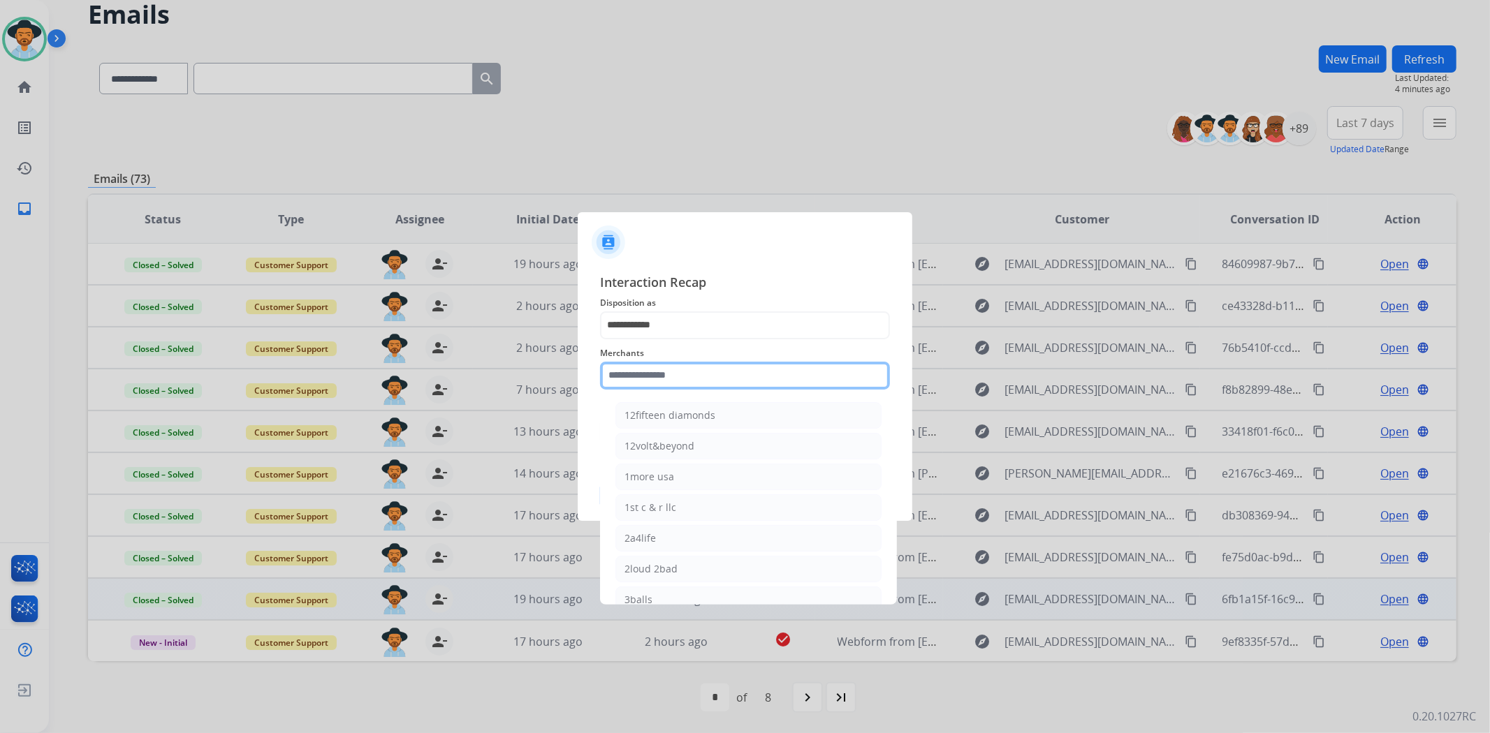
click at [668, 375] on input "text" at bounding box center [745, 376] width 290 height 28
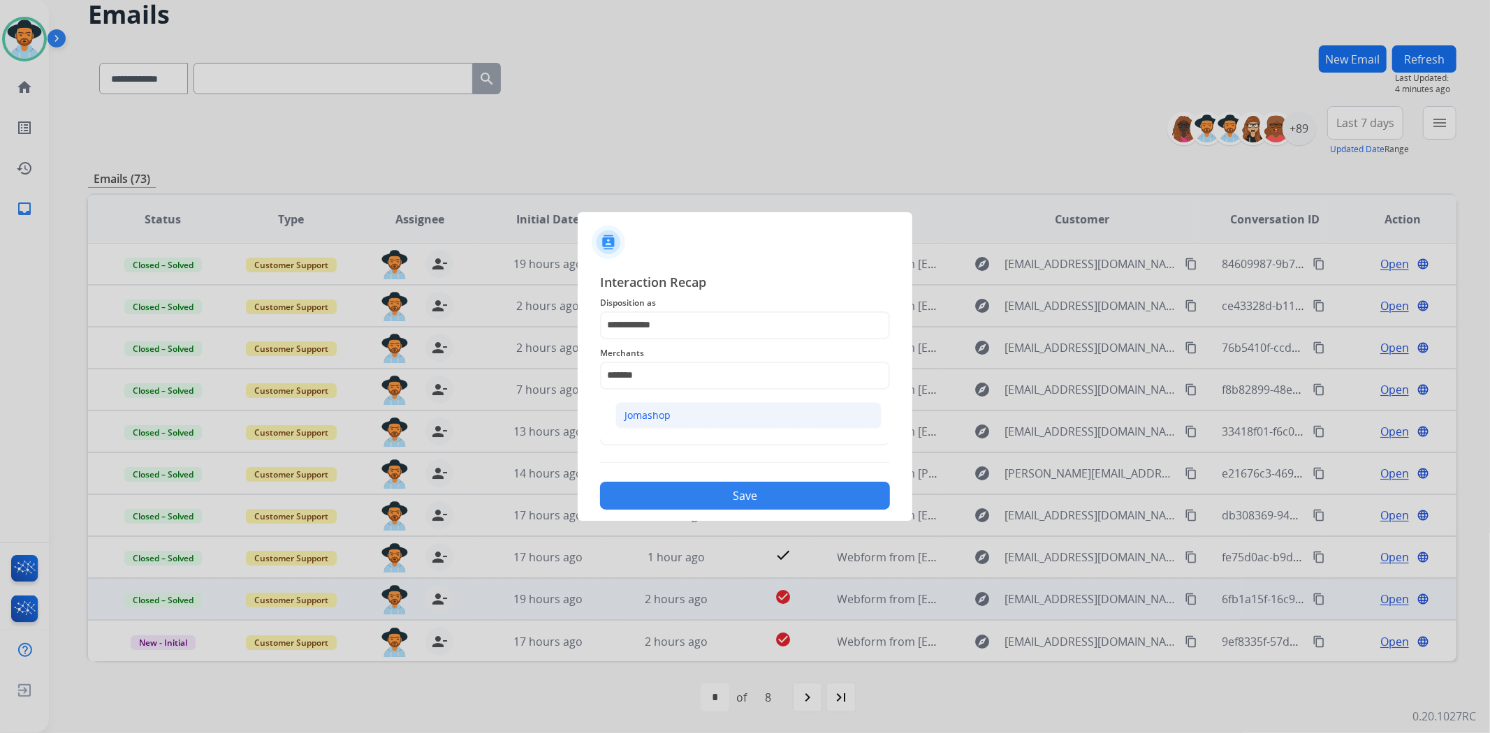
click at [693, 418] on li "Jomashop" at bounding box center [748, 415] width 266 height 27
type input "********"
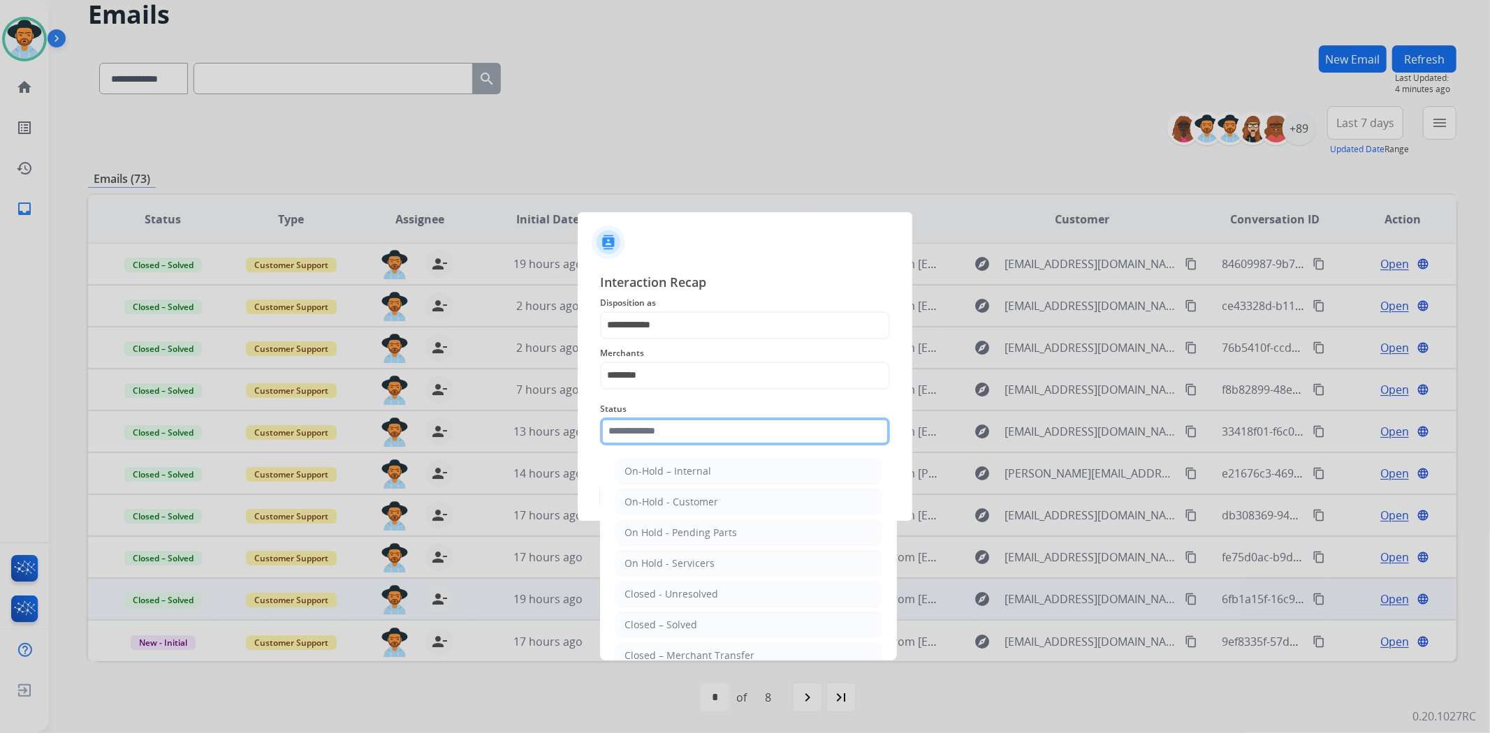
click at [657, 436] on input "text" at bounding box center [745, 432] width 290 height 28
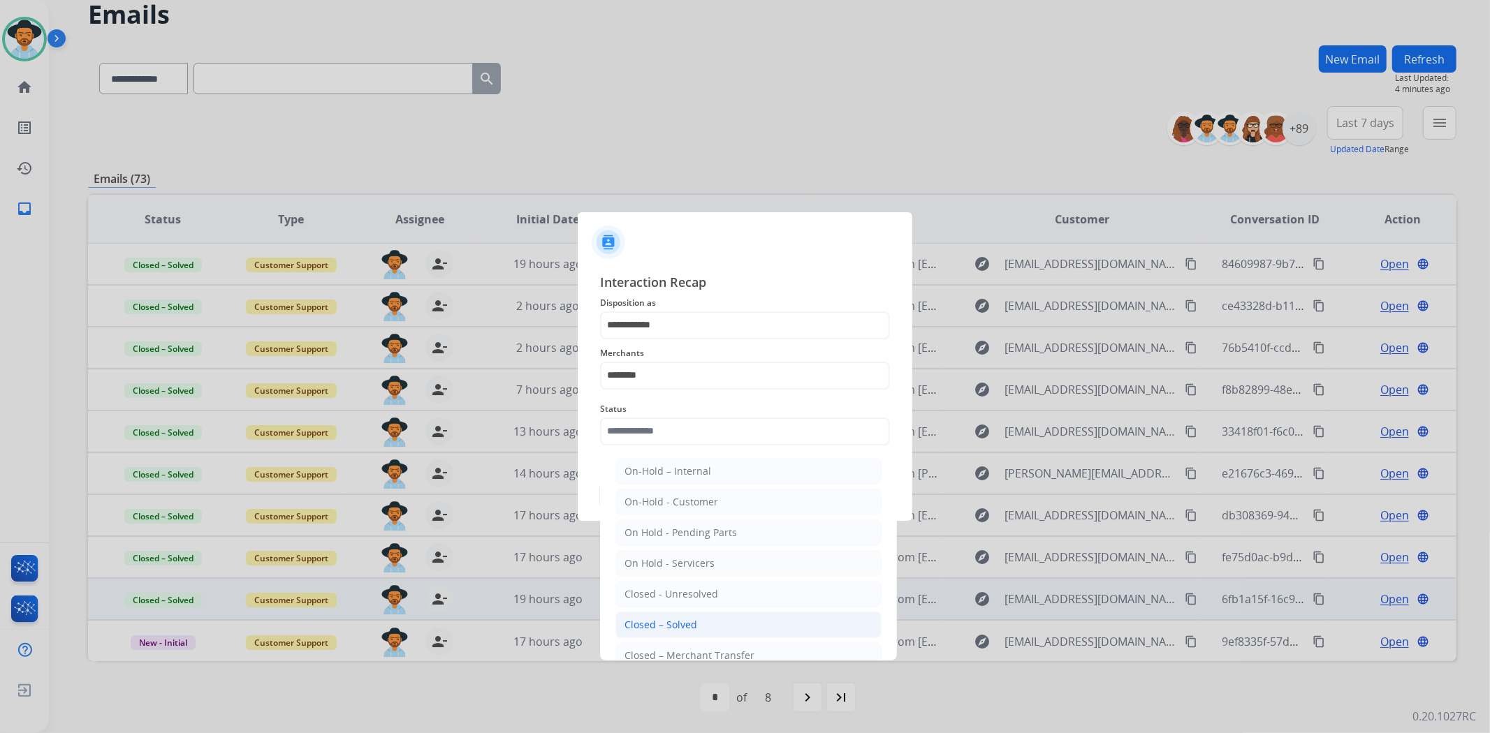
click at [696, 627] on li "Closed – Solved" at bounding box center [748, 625] width 266 height 27
type input "**********"
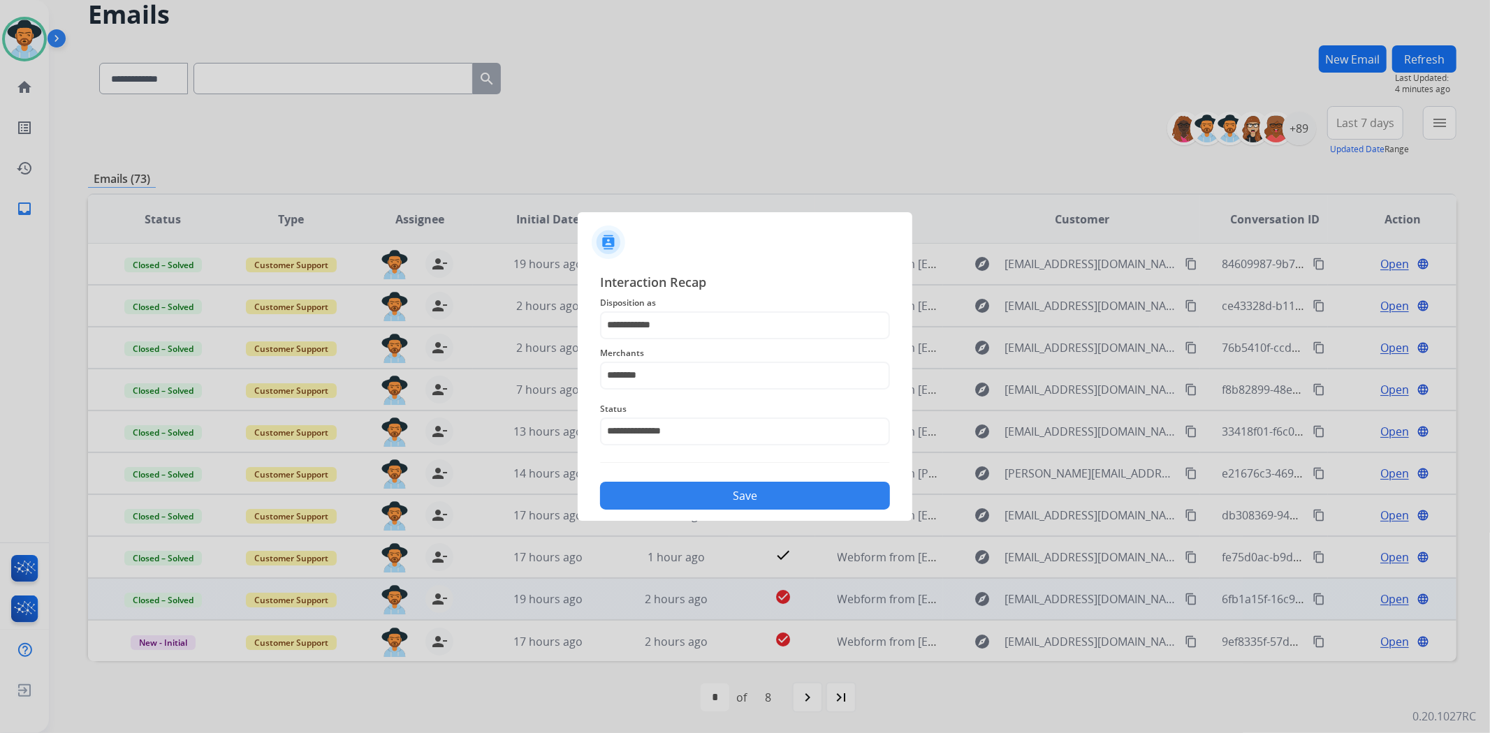
click at [710, 504] on button "Save" at bounding box center [745, 496] width 290 height 28
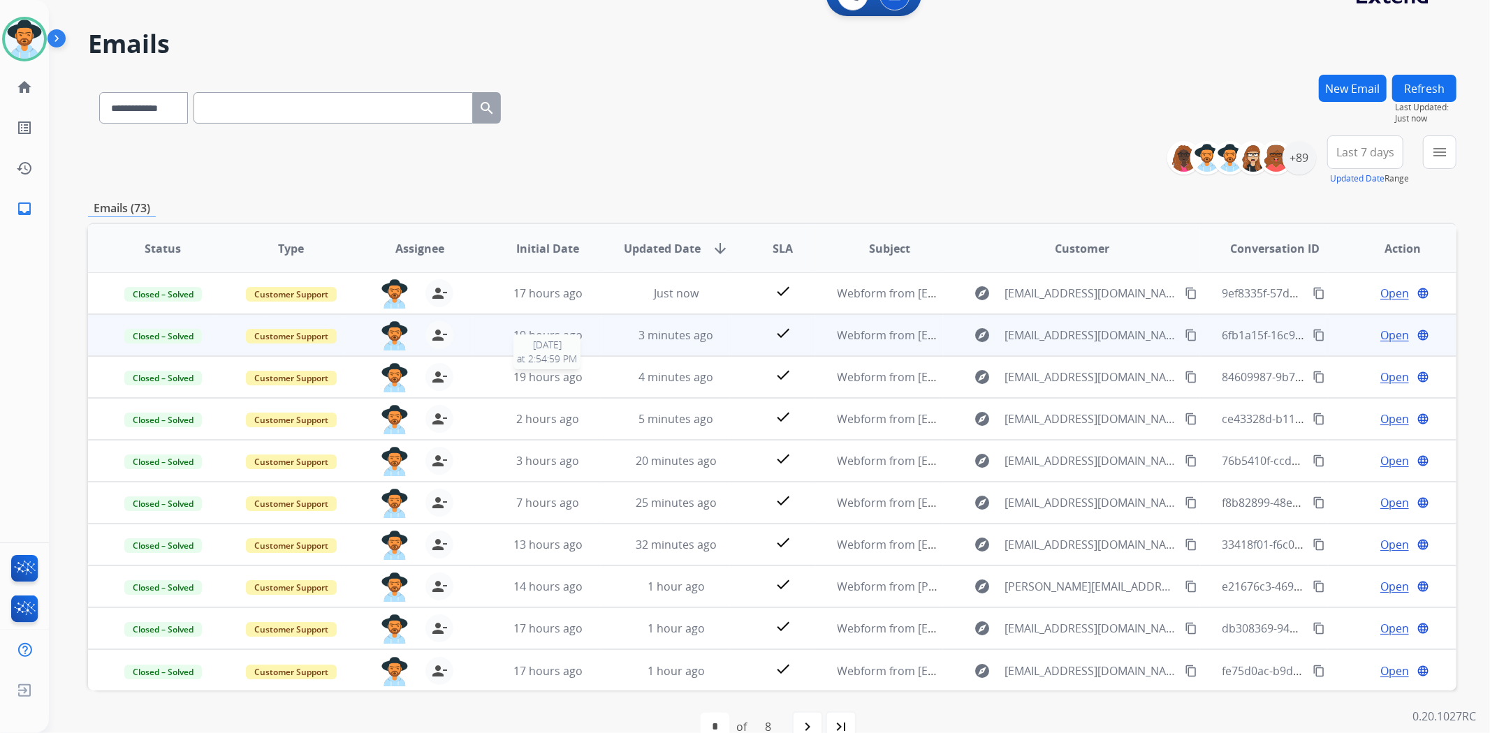
scroll to position [61, 0]
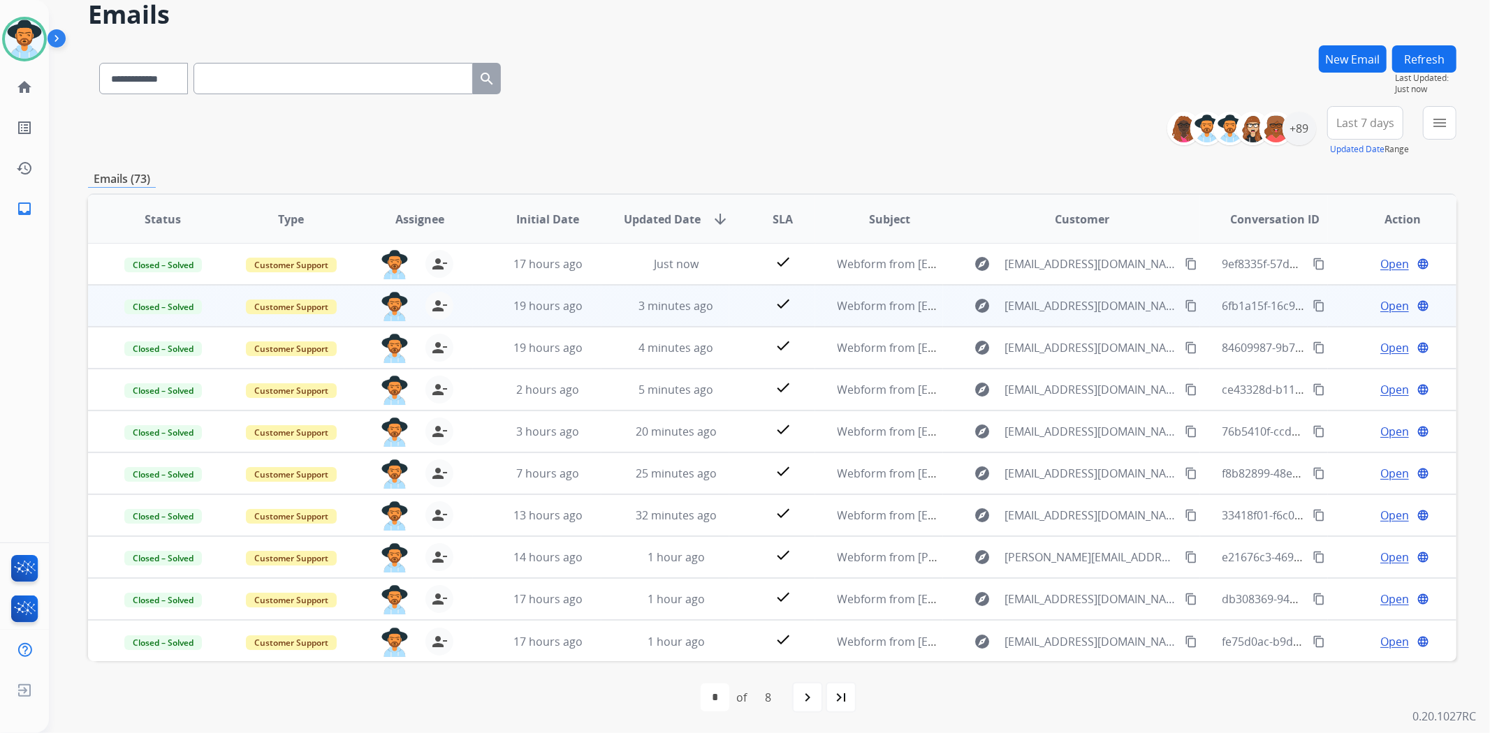
click at [801, 694] on mat-icon "navigate_next" at bounding box center [807, 697] width 17 height 17
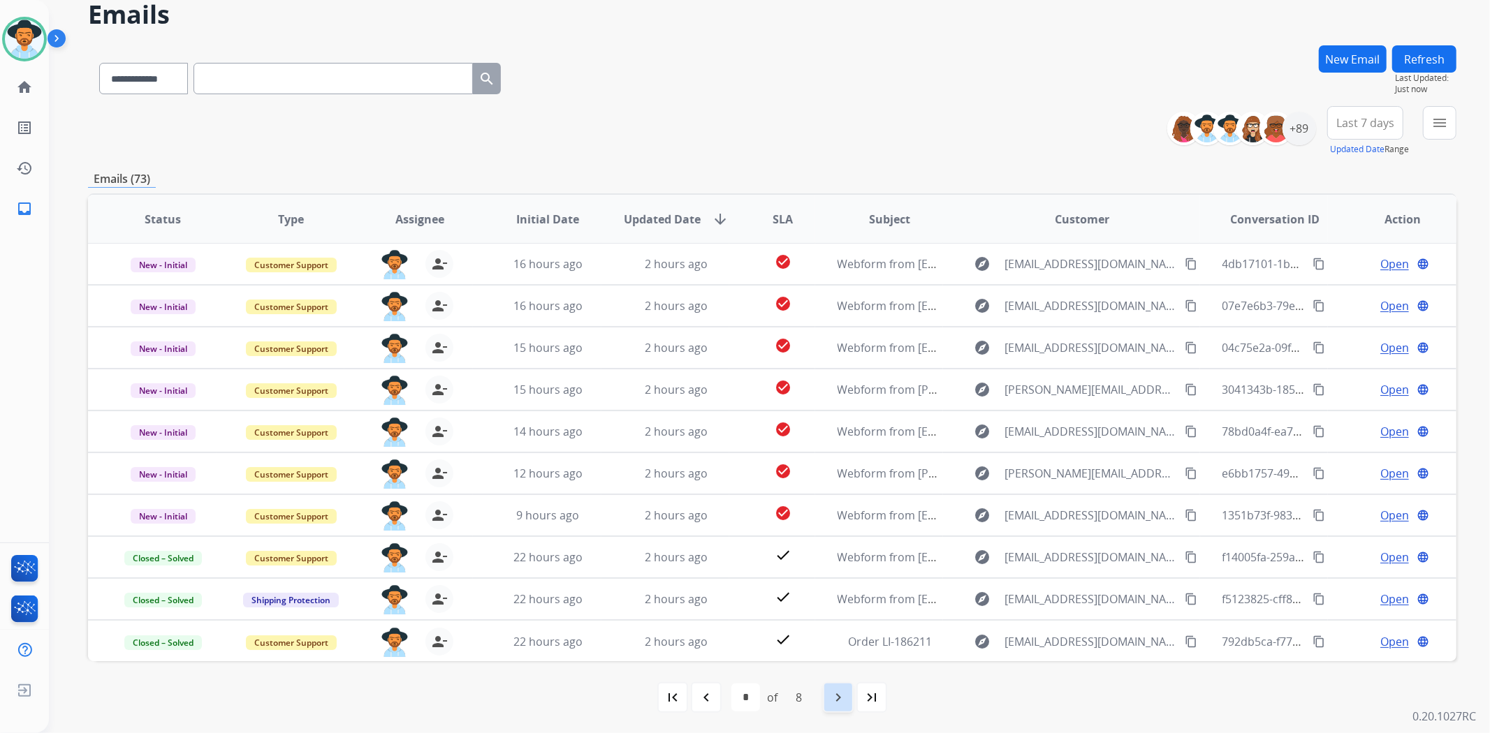
click at [839, 703] on mat-icon "navigate_next" at bounding box center [838, 697] width 17 height 17
select select "*"
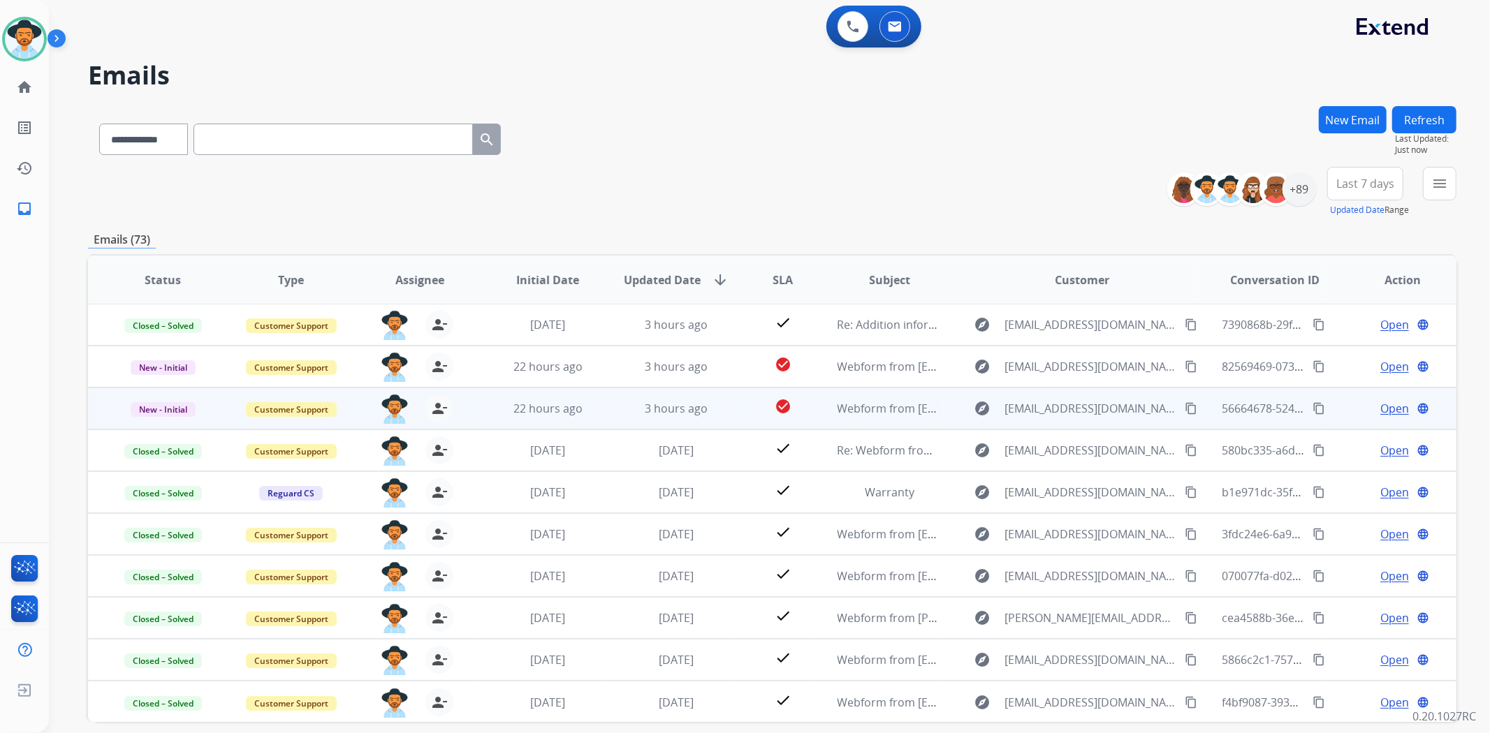
click at [1387, 408] on span "Open" at bounding box center [1394, 408] width 29 height 17
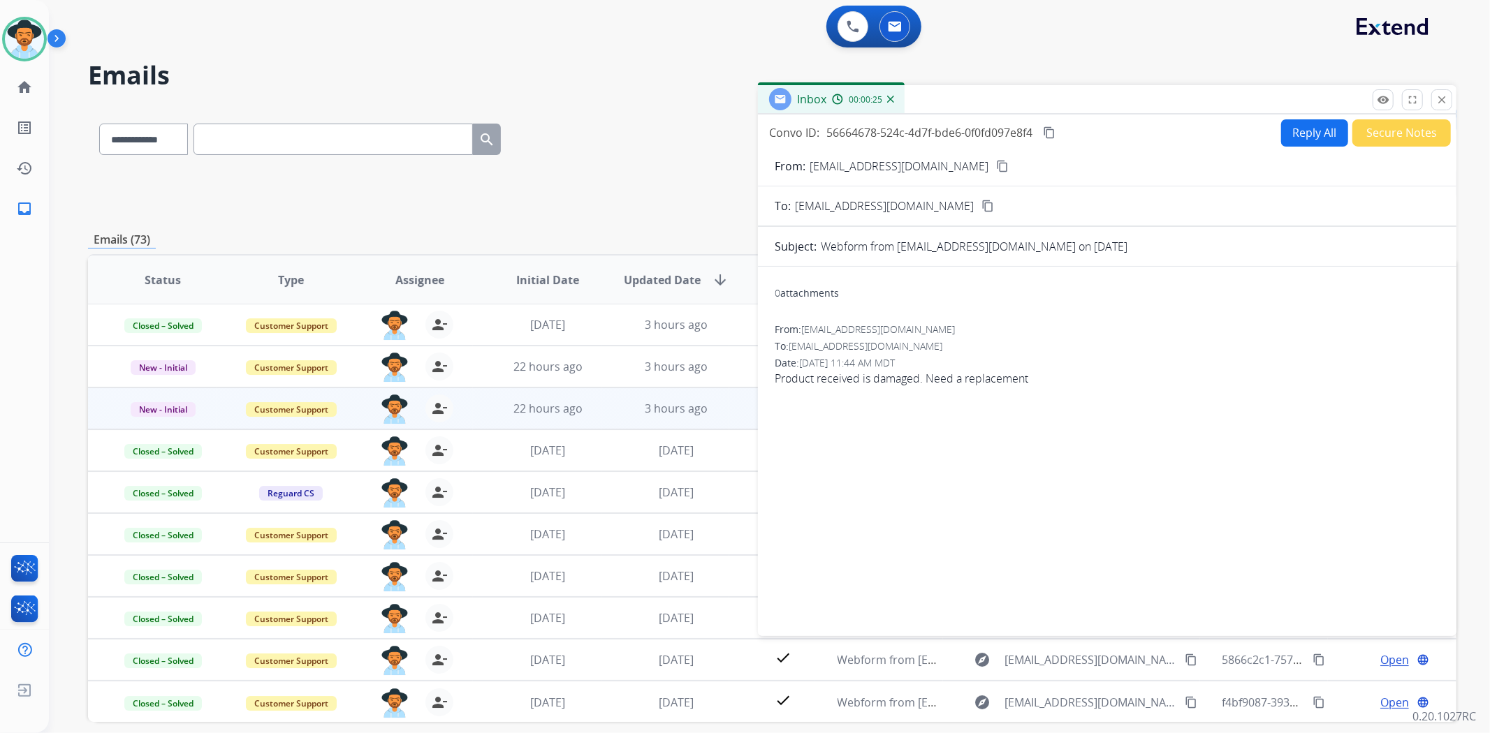
click at [996, 168] on mat-icon "content_copy" at bounding box center [1002, 166] width 13 height 13
click at [996, 164] on mat-icon "content_copy" at bounding box center [1002, 166] width 13 height 13
click at [24, 22] on img at bounding box center [24, 39] width 39 height 39
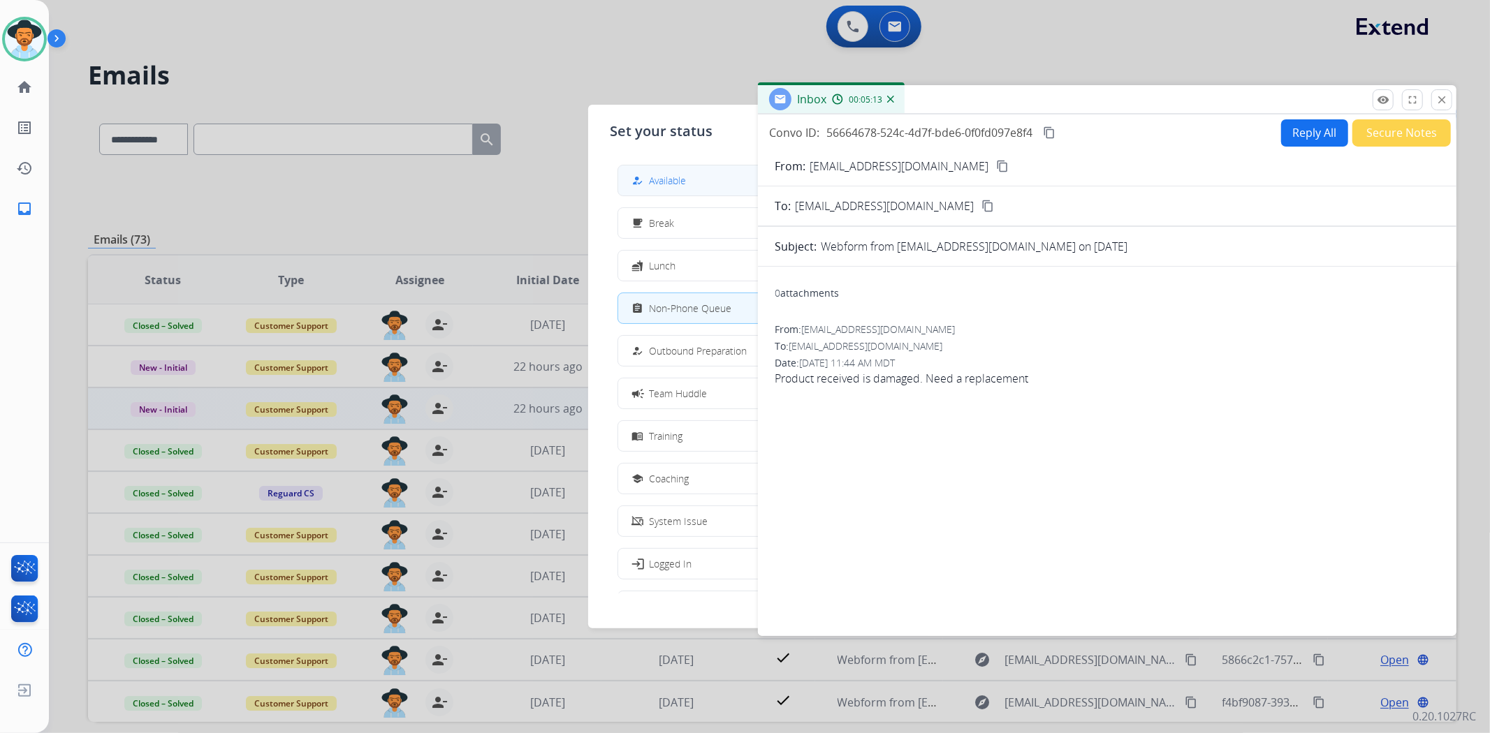
click at [681, 173] on span "Available" at bounding box center [668, 180] width 37 height 15
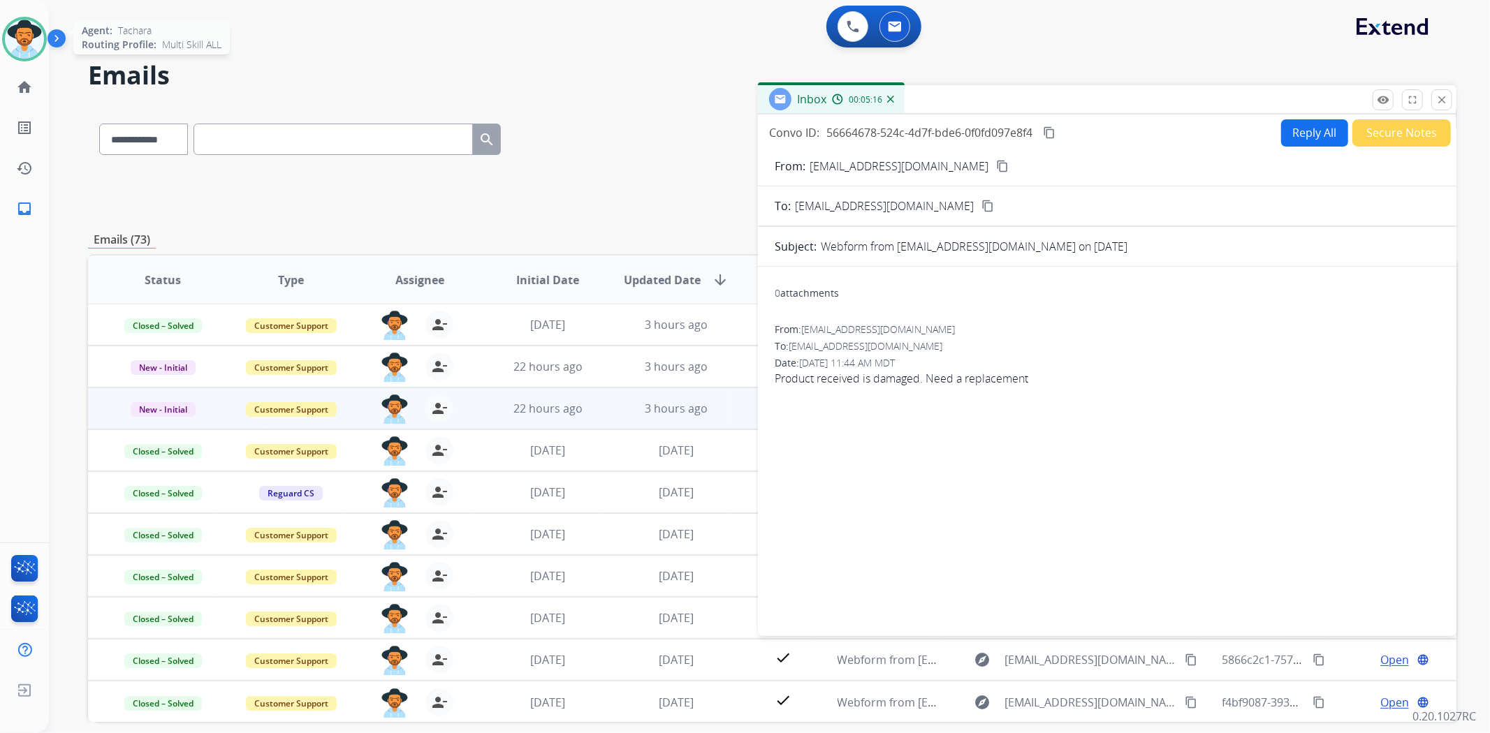
click at [25, 42] on img at bounding box center [24, 39] width 39 height 39
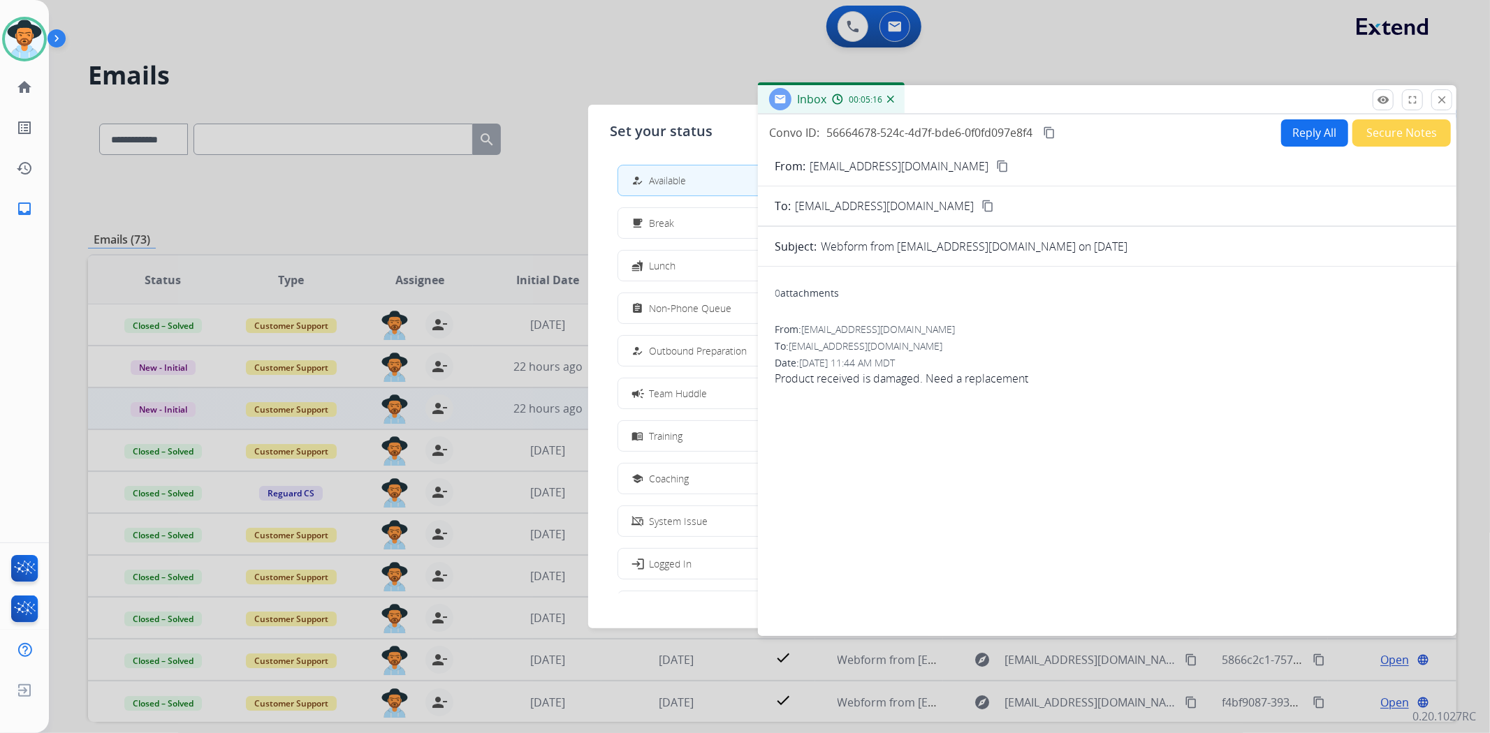
click at [486, 88] on div at bounding box center [745, 366] width 1490 height 733
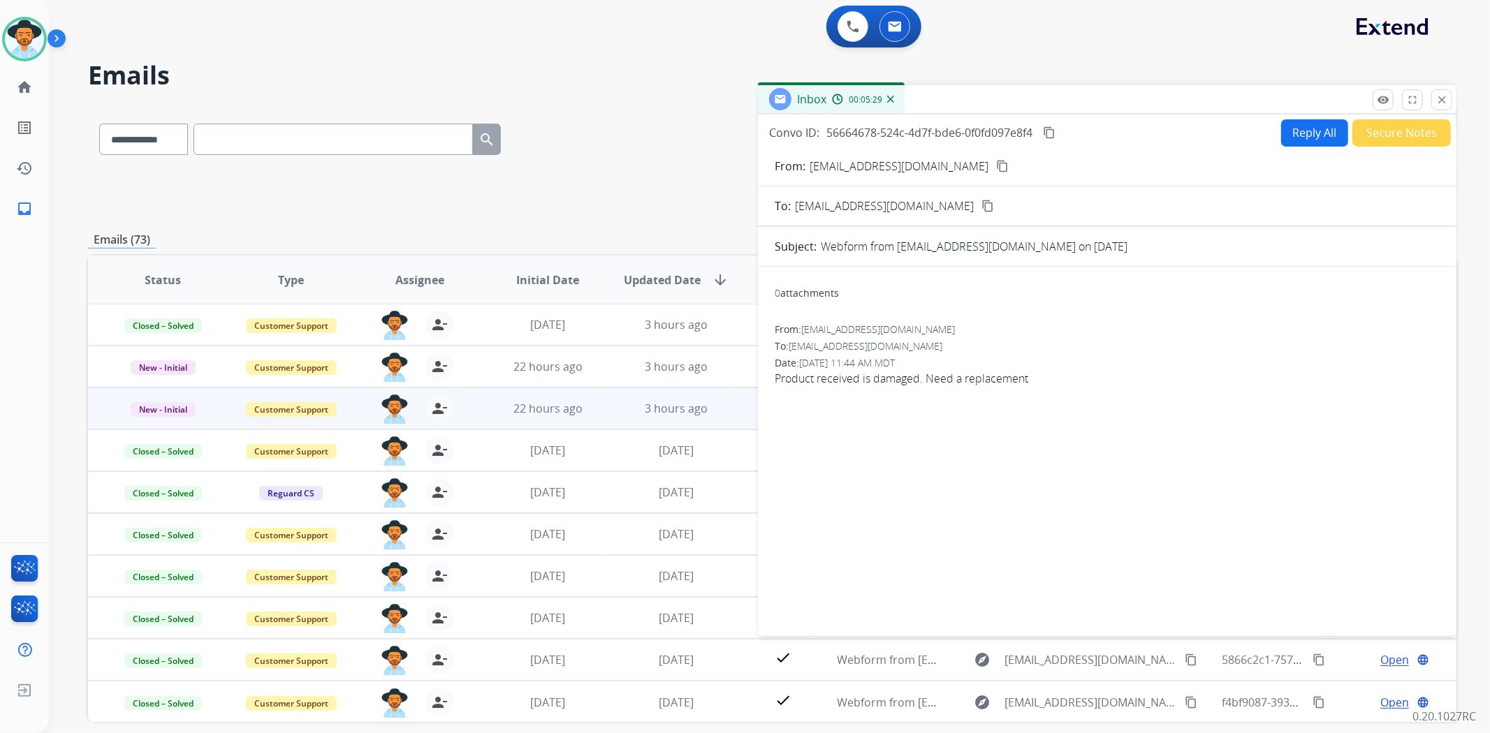
click at [996, 163] on mat-icon "content_copy" at bounding box center [1002, 166] width 13 height 13
click at [19, 51] on img at bounding box center [24, 39] width 39 height 39
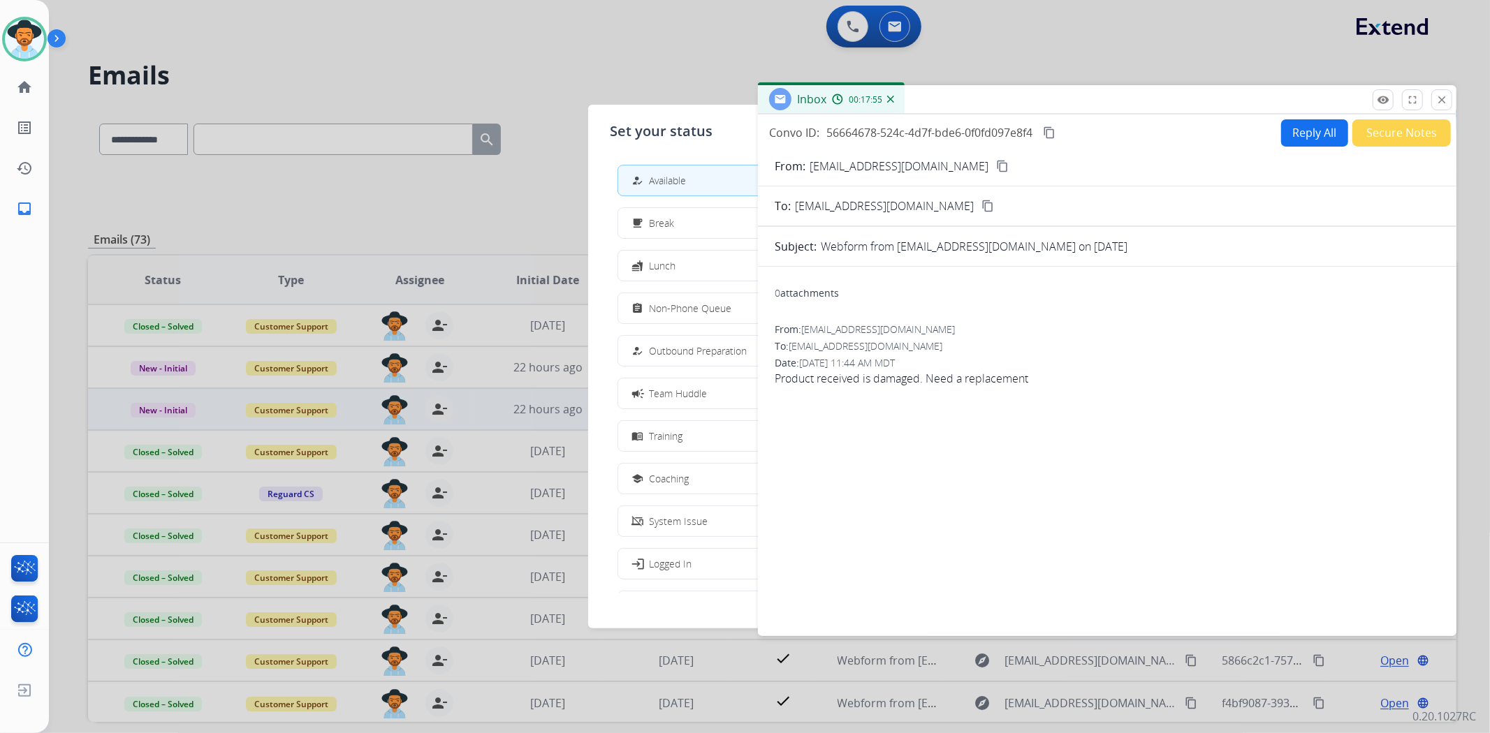
click at [458, 77] on div at bounding box center [745, 366] width 1490 height 733
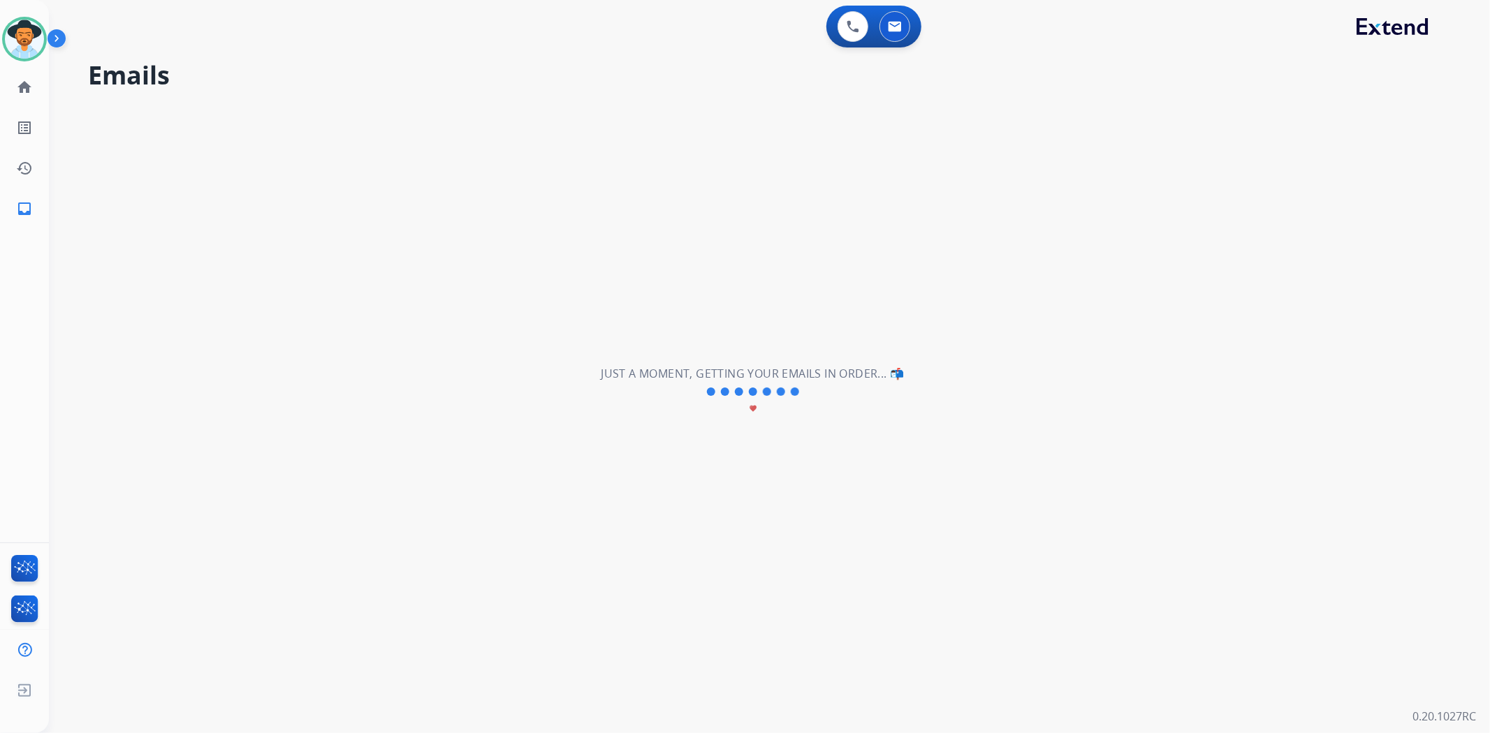
click at [31, 38] on img at bounding box center [24, 39] width 39 height 39
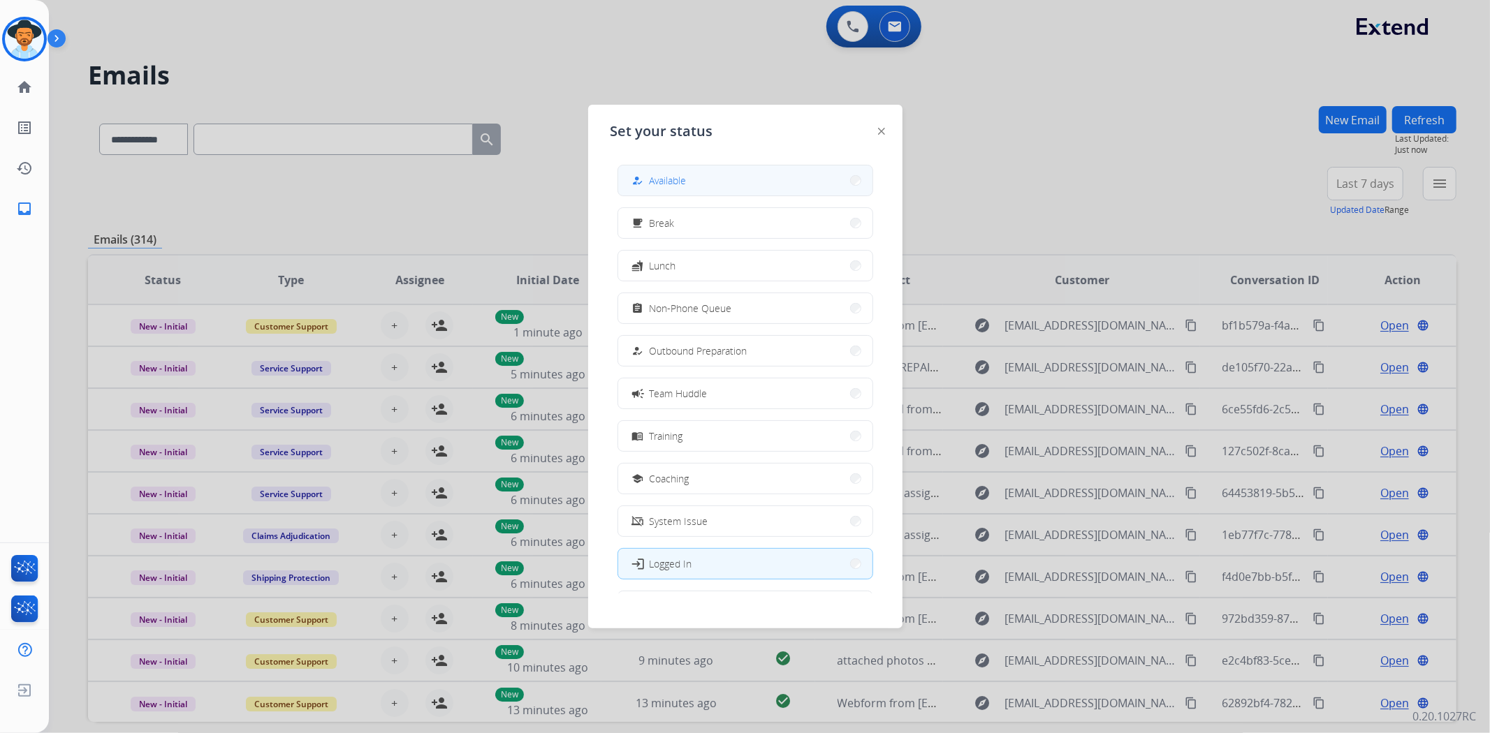
click at [774, 182] on button "how_to_reg Available" at bounding box center [745, 181] width 254 height 30
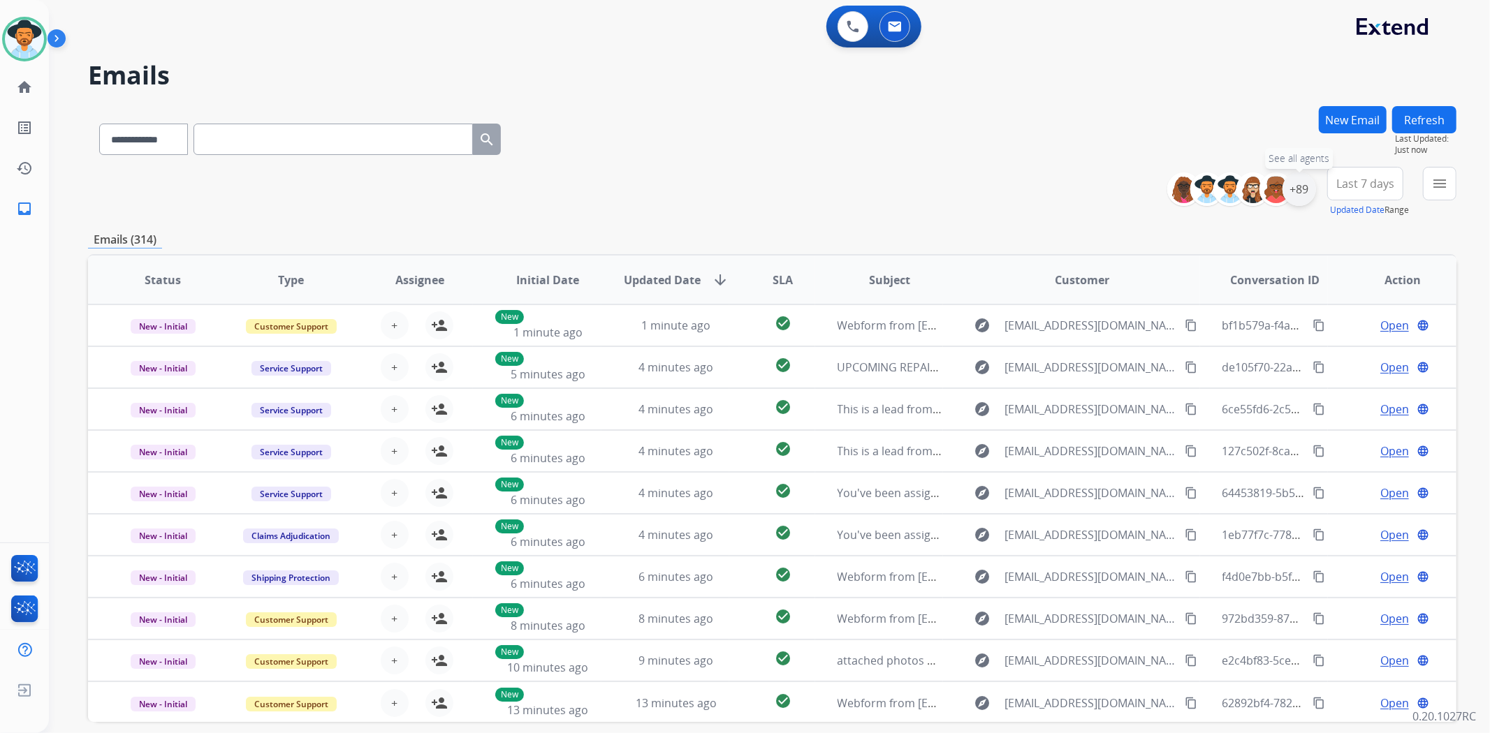
click at [1296, 193] on div "+89" at bounding box center [1299, 190] width 34 height 34
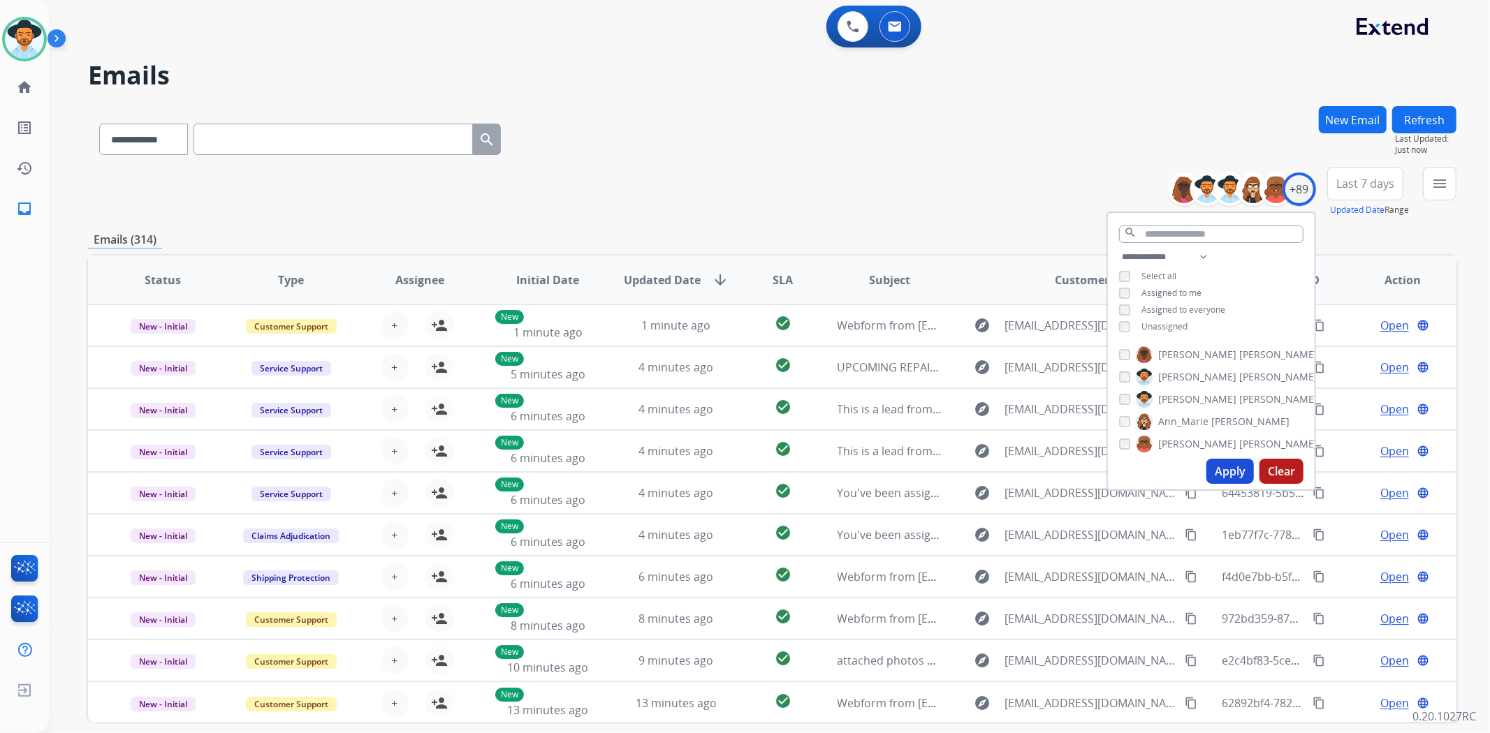
click at [1232, 462] on button "Apply" at bounding box center [1229, 471] width 47 height 25
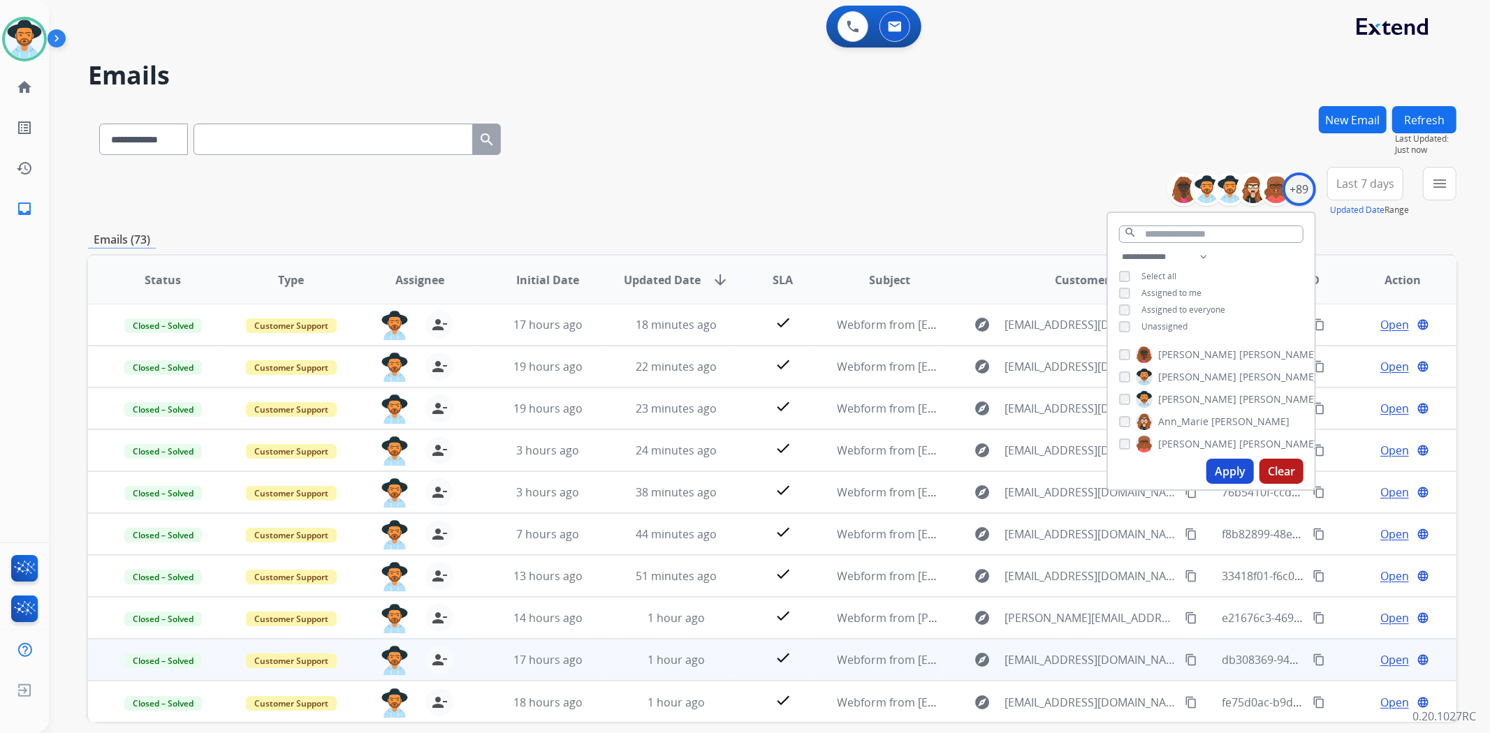
scroll to position [61, 0]
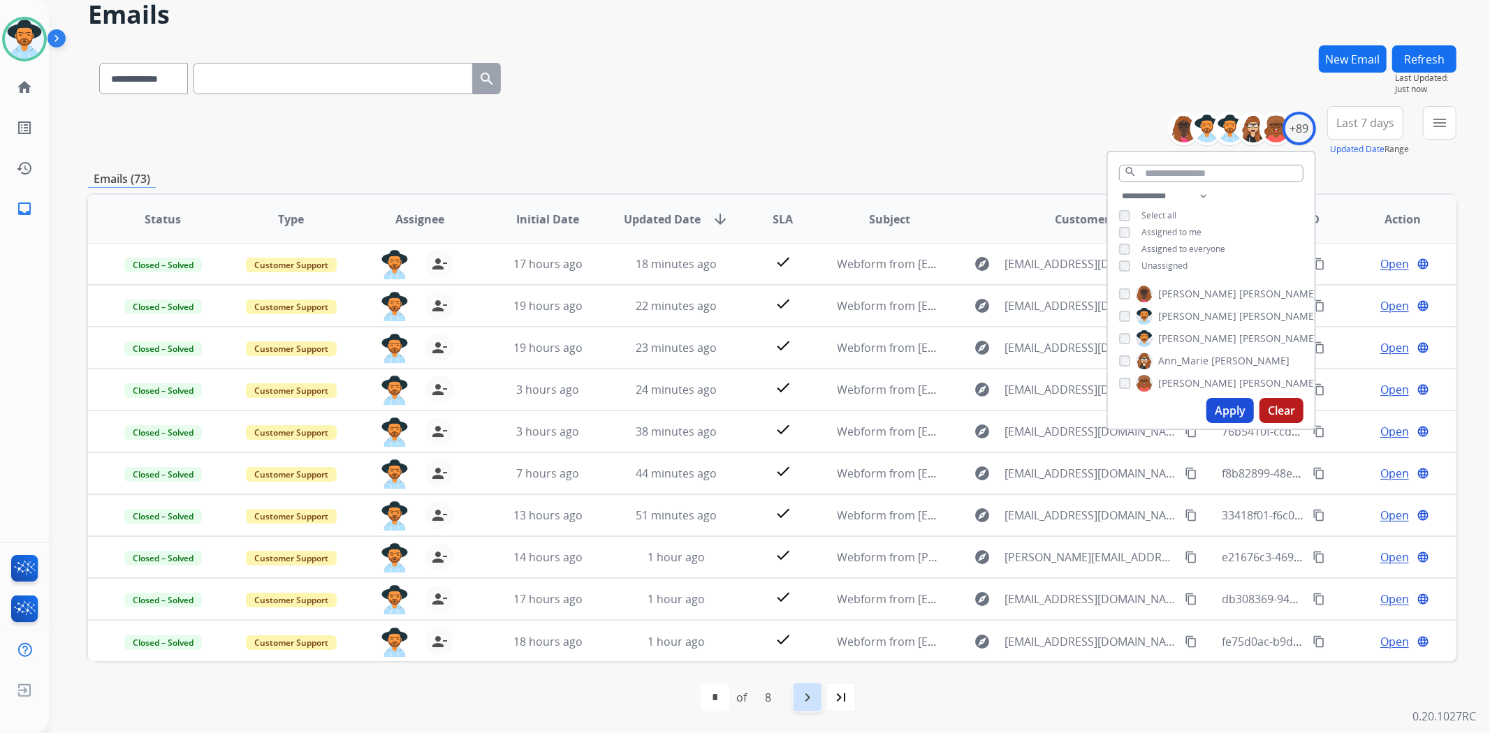
click at [802, 689] on mat-icon "navigate_next" at bounding box center [807, 697] width 17 height 17
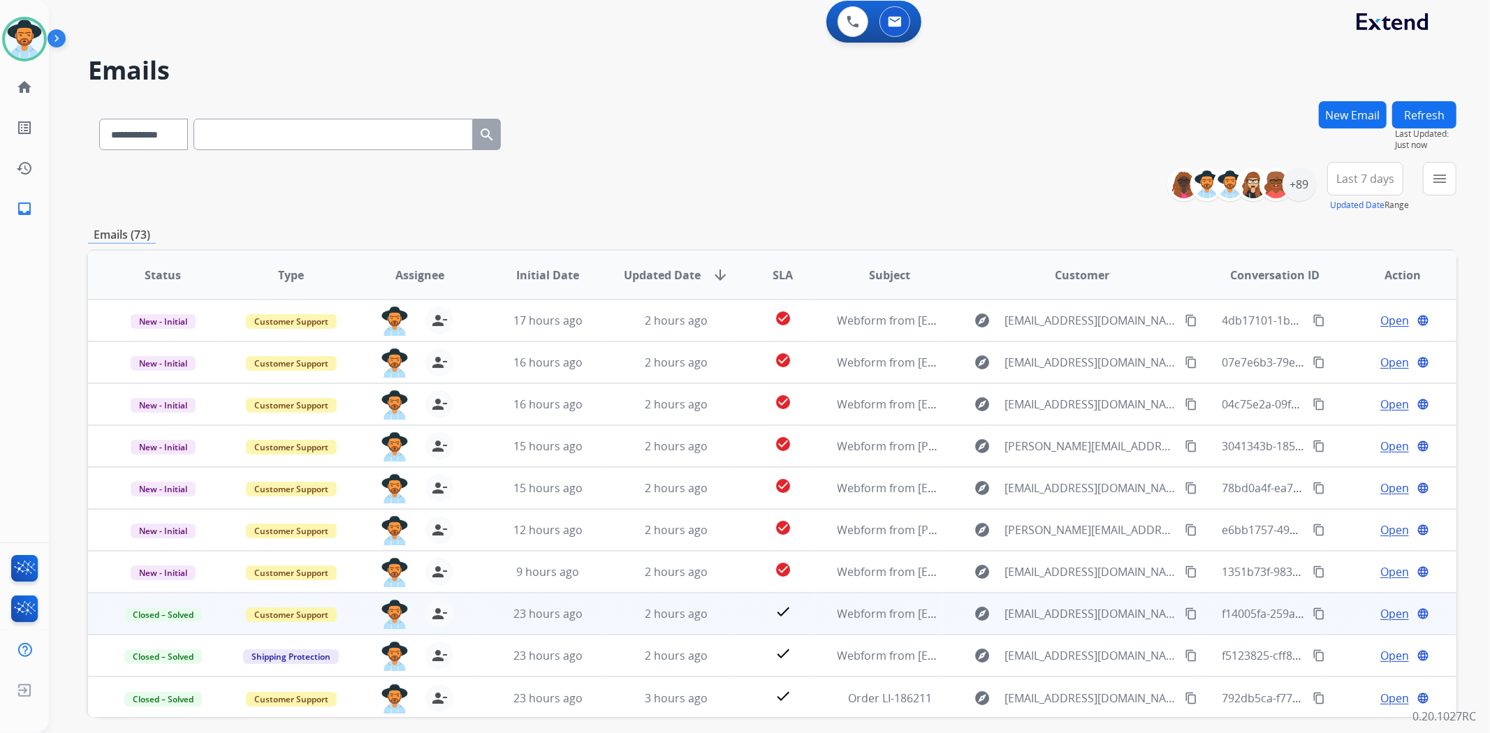
scroll to position [0, 0]
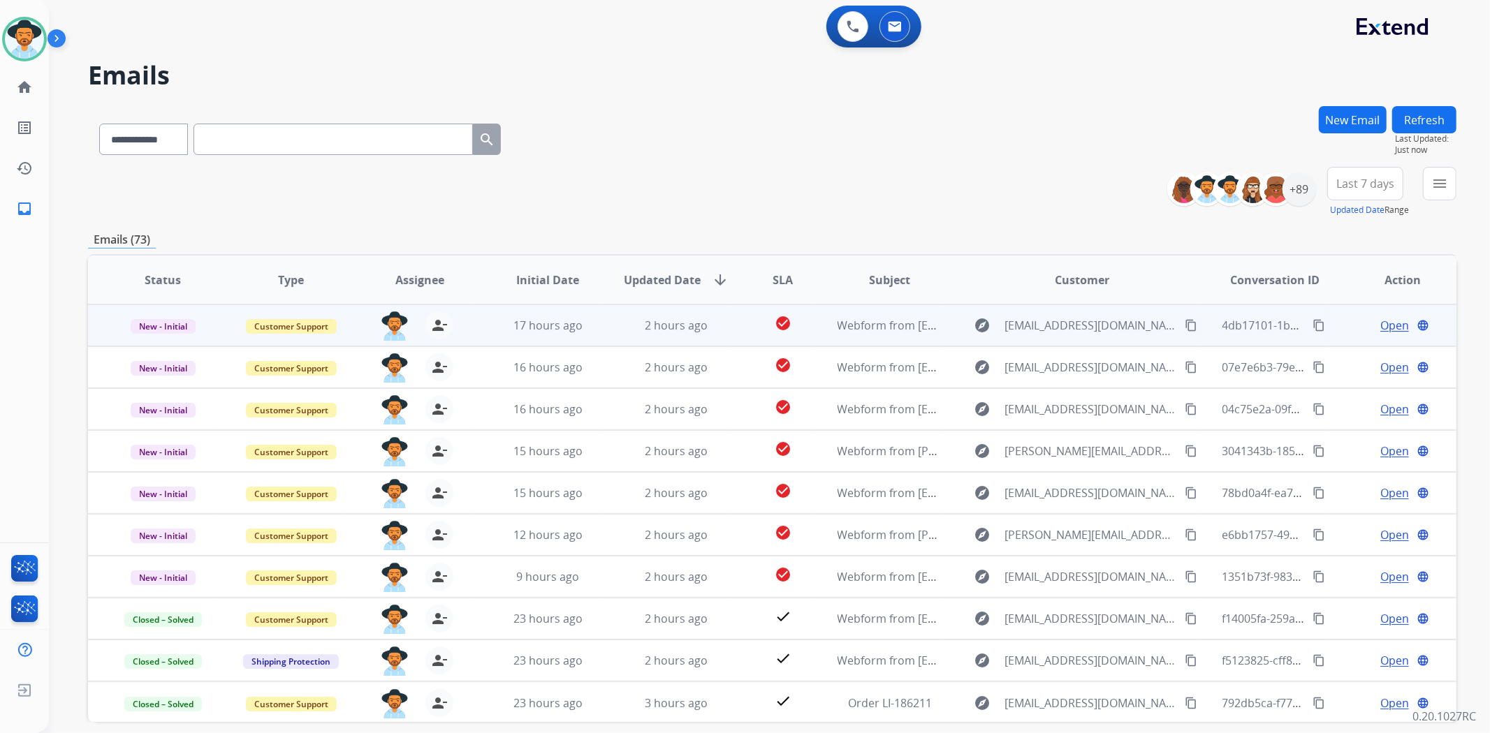
click at [1384, 317] on span "Open" at bounding box center [1394, 325] width 29 height 17
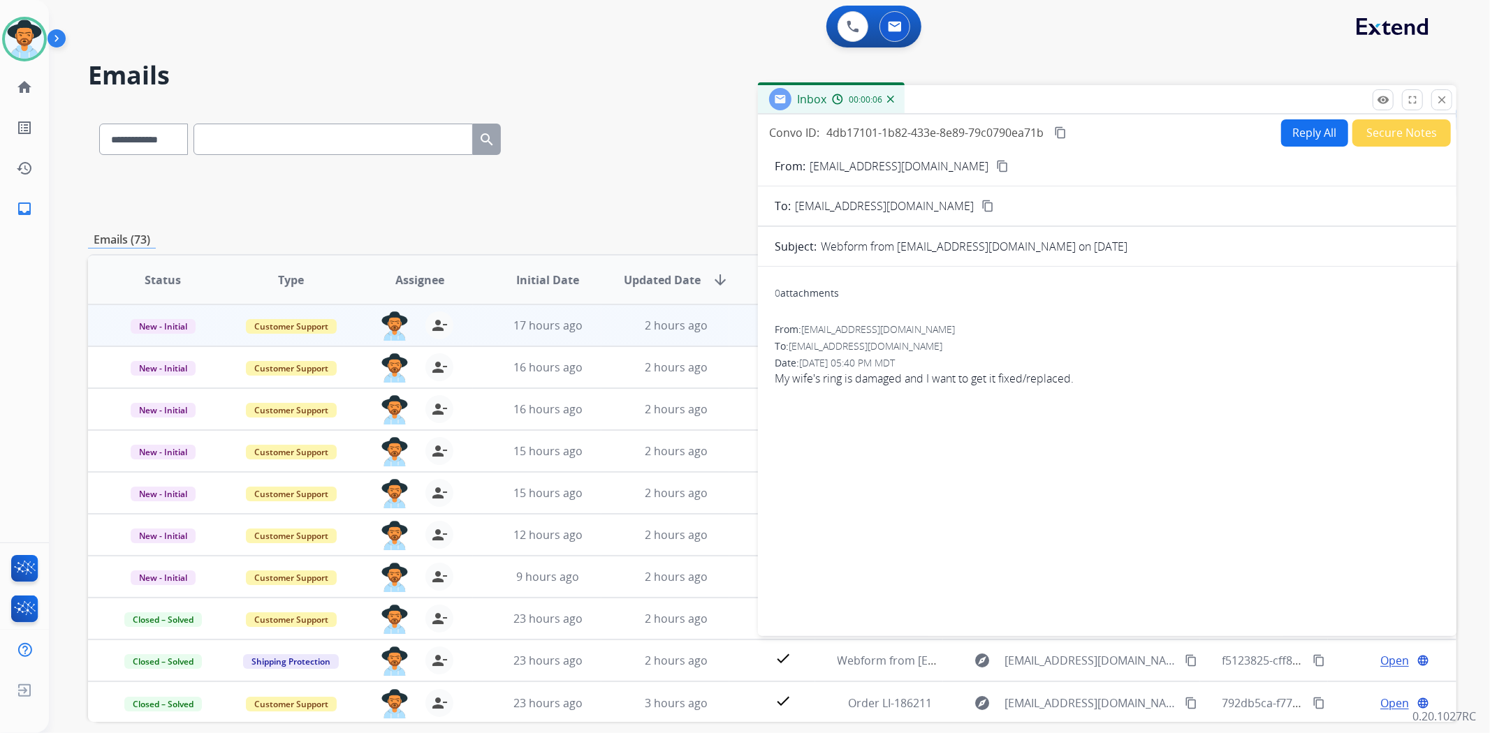
click at [1164, 36] on div "0 Voice Interactions 0 Email Interactions" at bounding box center [761, 28] width 1391 height 45
click at [1439, 95] on mat-icon "close" at bounding box center [1441, 100] width 13 height 13
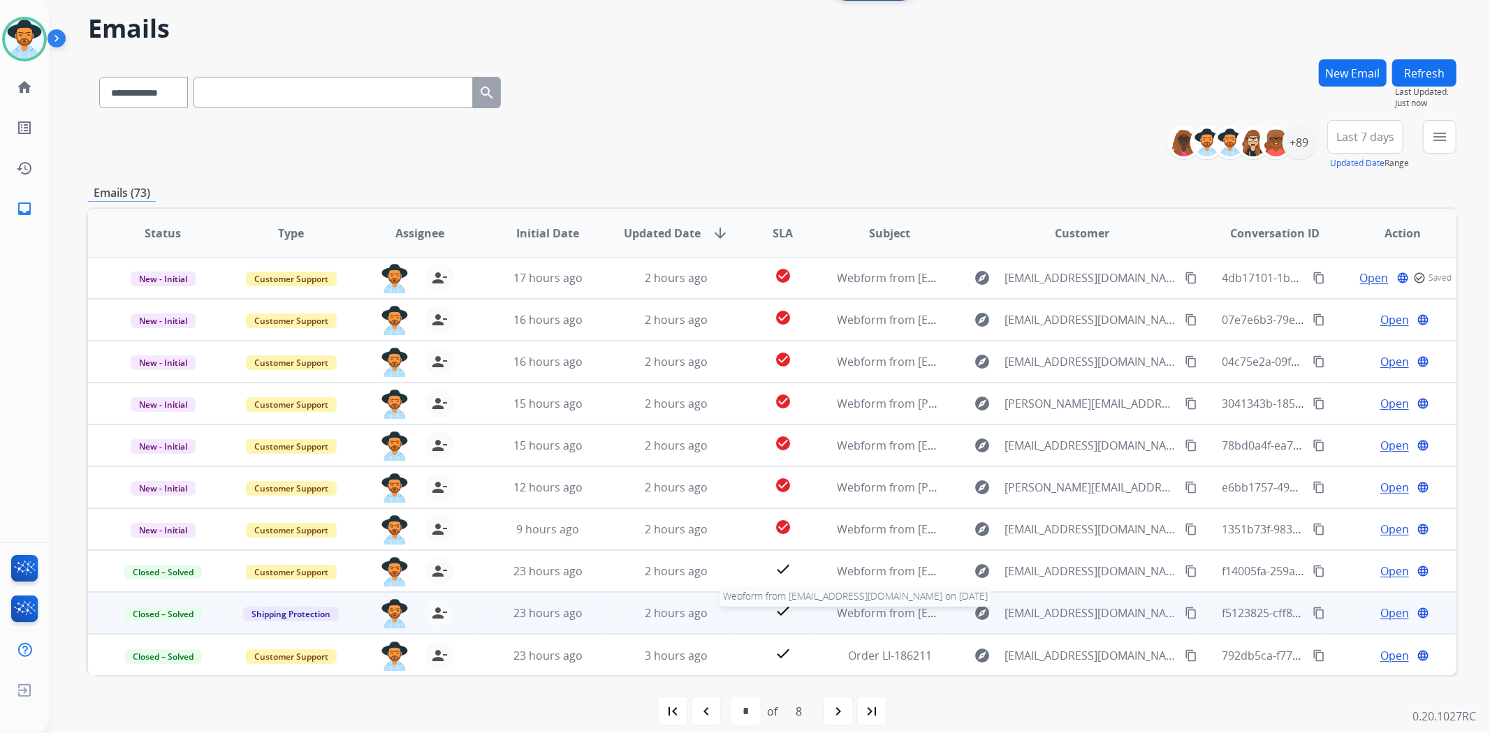
scroll to position [61, 0]
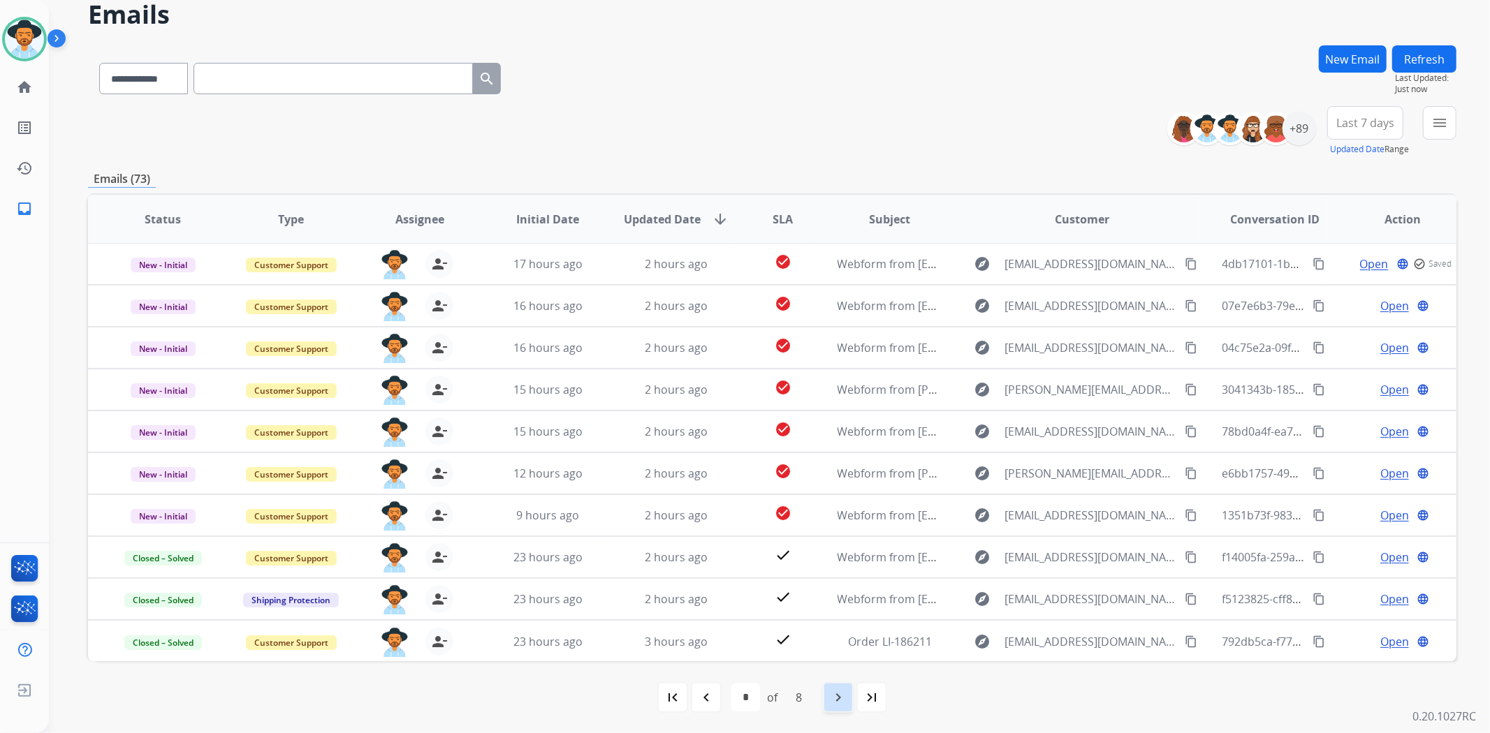
click at [842, 701] on mat-icon "navigate_next" at bounding box center [838, 697] width 17 height 17
select select "*"
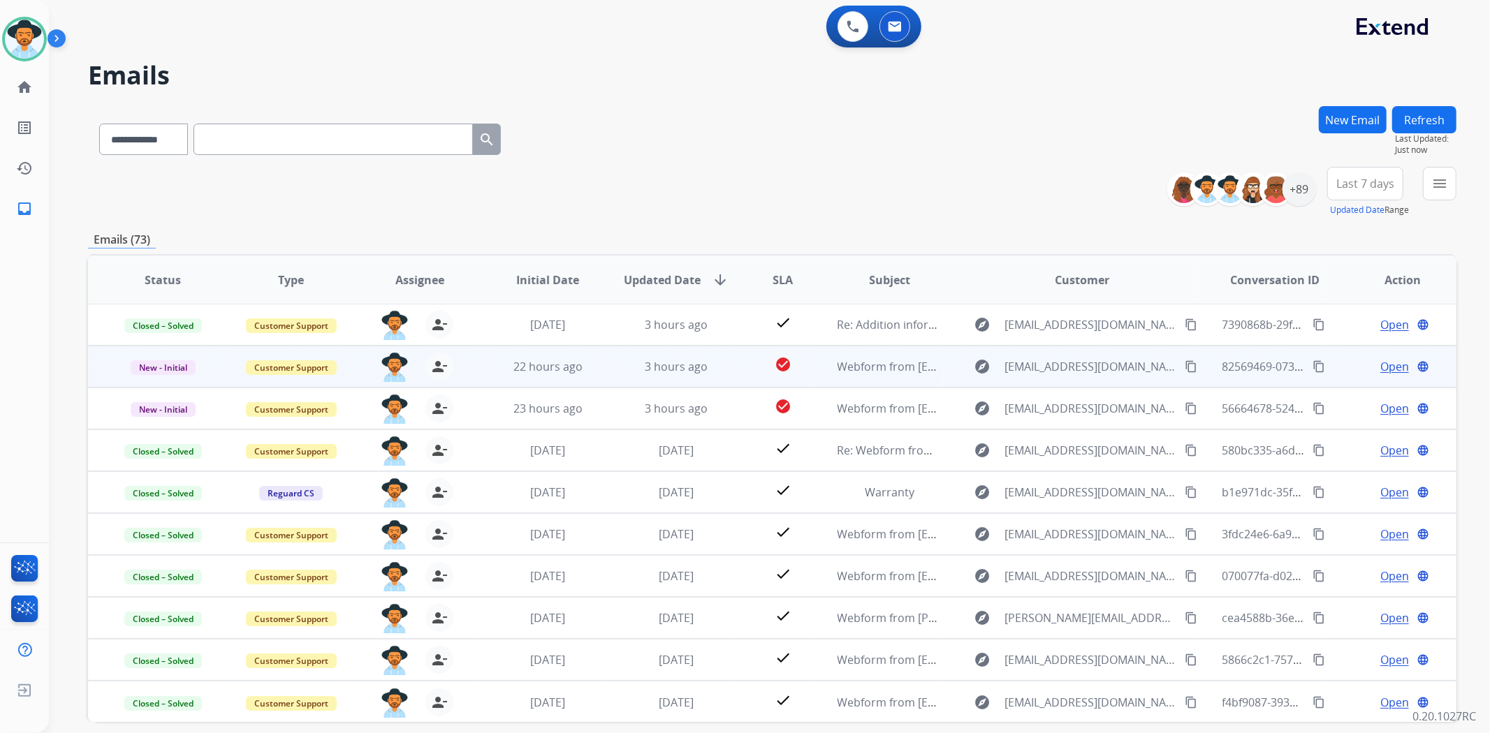
click at [1391, 364] on span "Open" at bounding box center [1394, 366] width 29 height 17
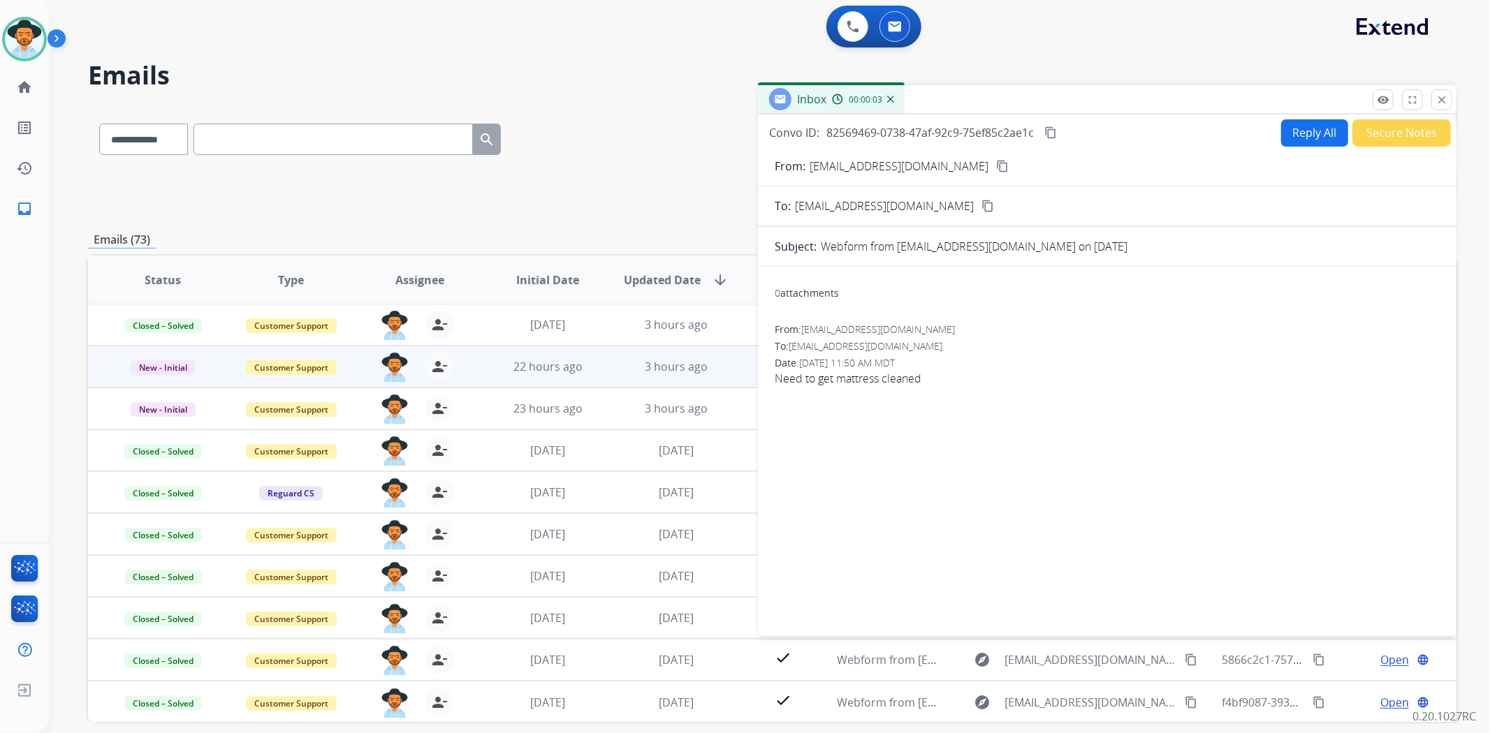
click at [996, 163] on mat-icon "content_copy" at bounding box center [1002, 166] width 13 height 13
click at [1290, 123] on button "Reply All" at bounding box center [1314, 132] width 67 height 27
select select "**********"
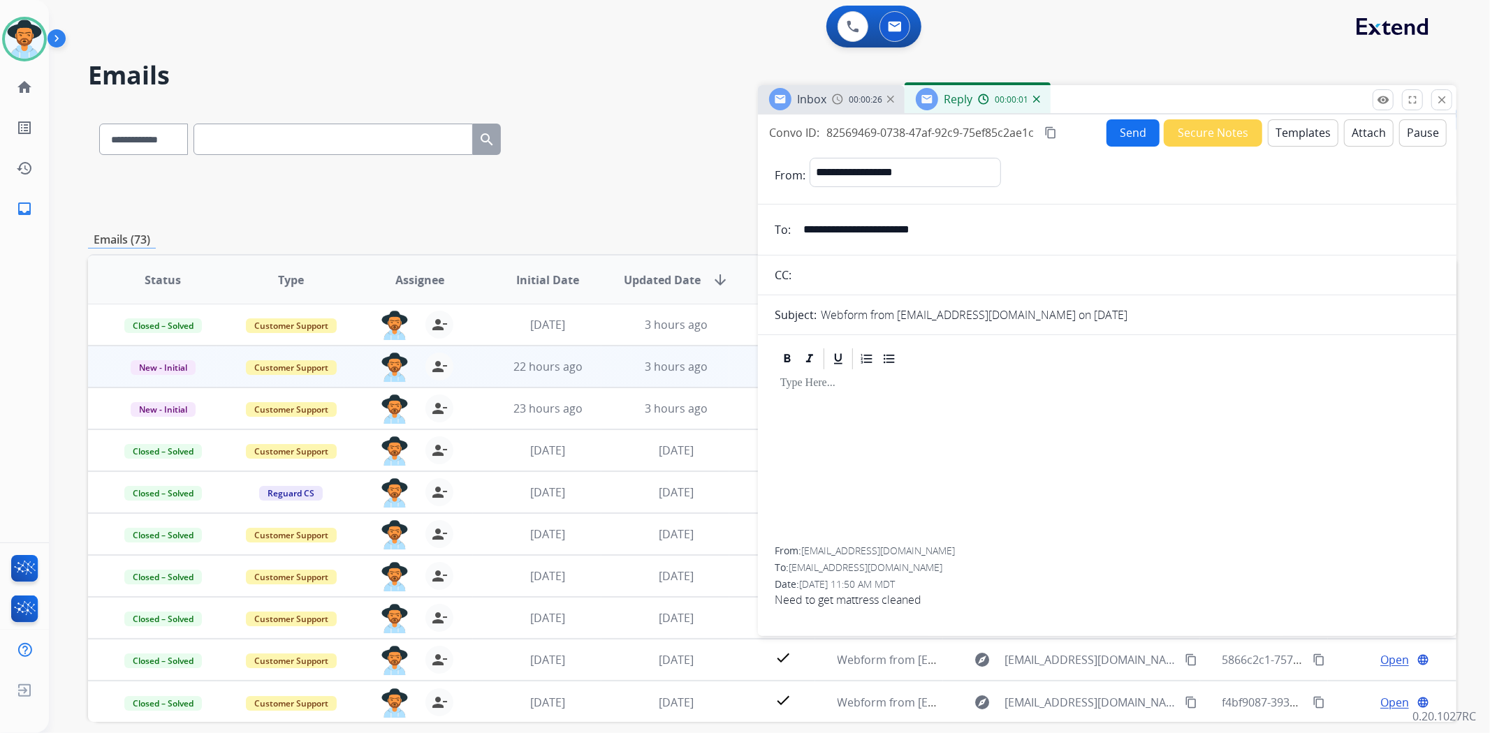
click at [1287, 122] on button "Templates" at bounding box center [1303, 132] width 71 height 27
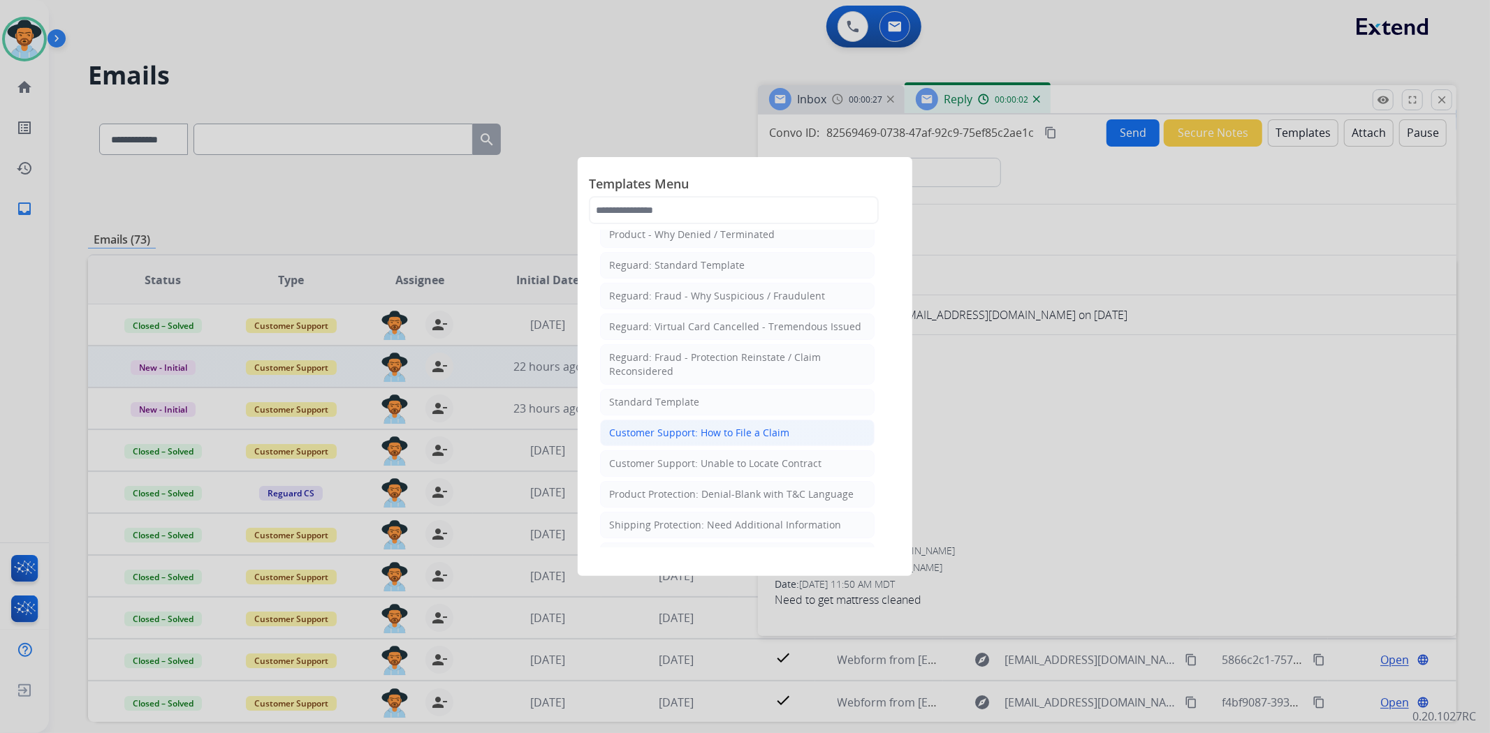
scroll to position [155, 0]
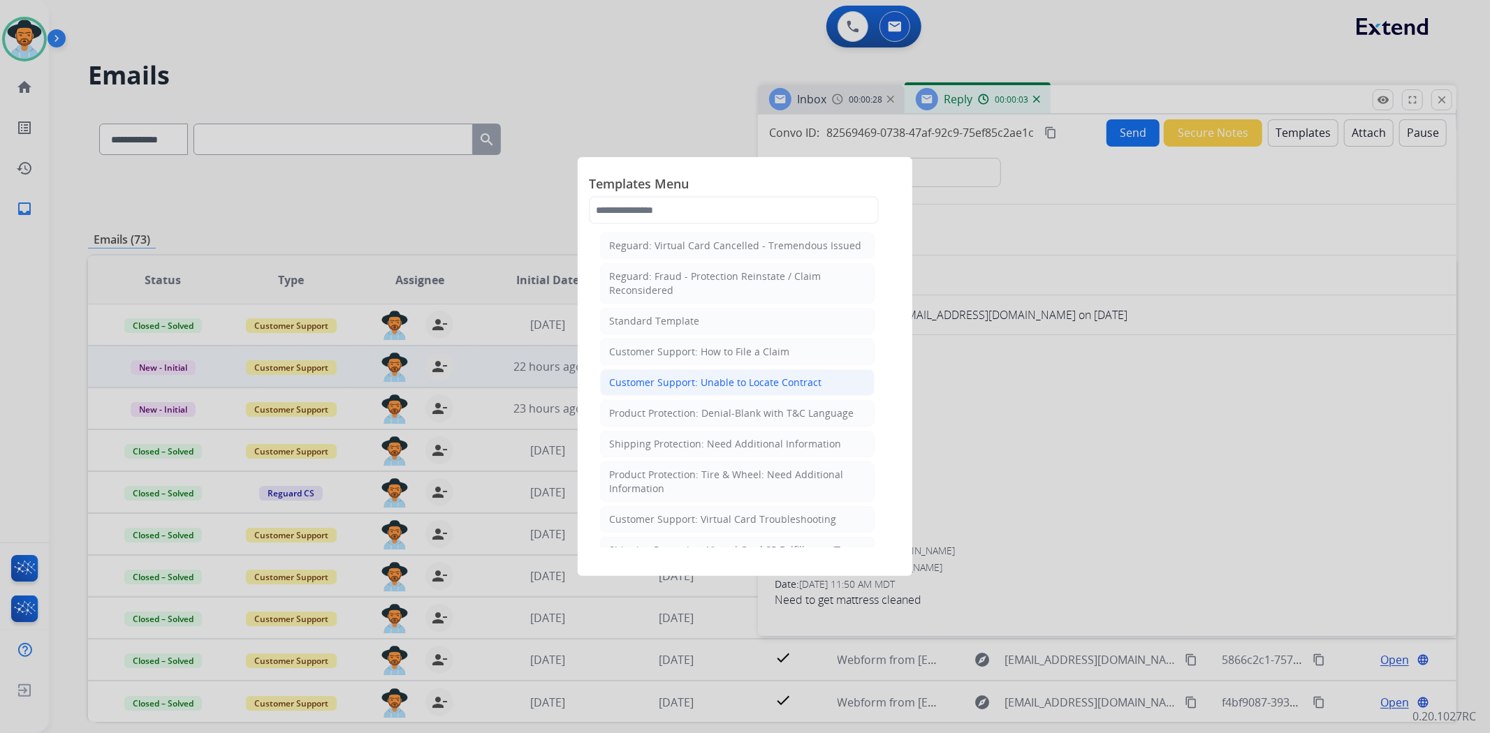
click at [719, 392] on li "Customer Support: Unable to Locate Contract" at bounding box center [737, 383] width 275 height 27
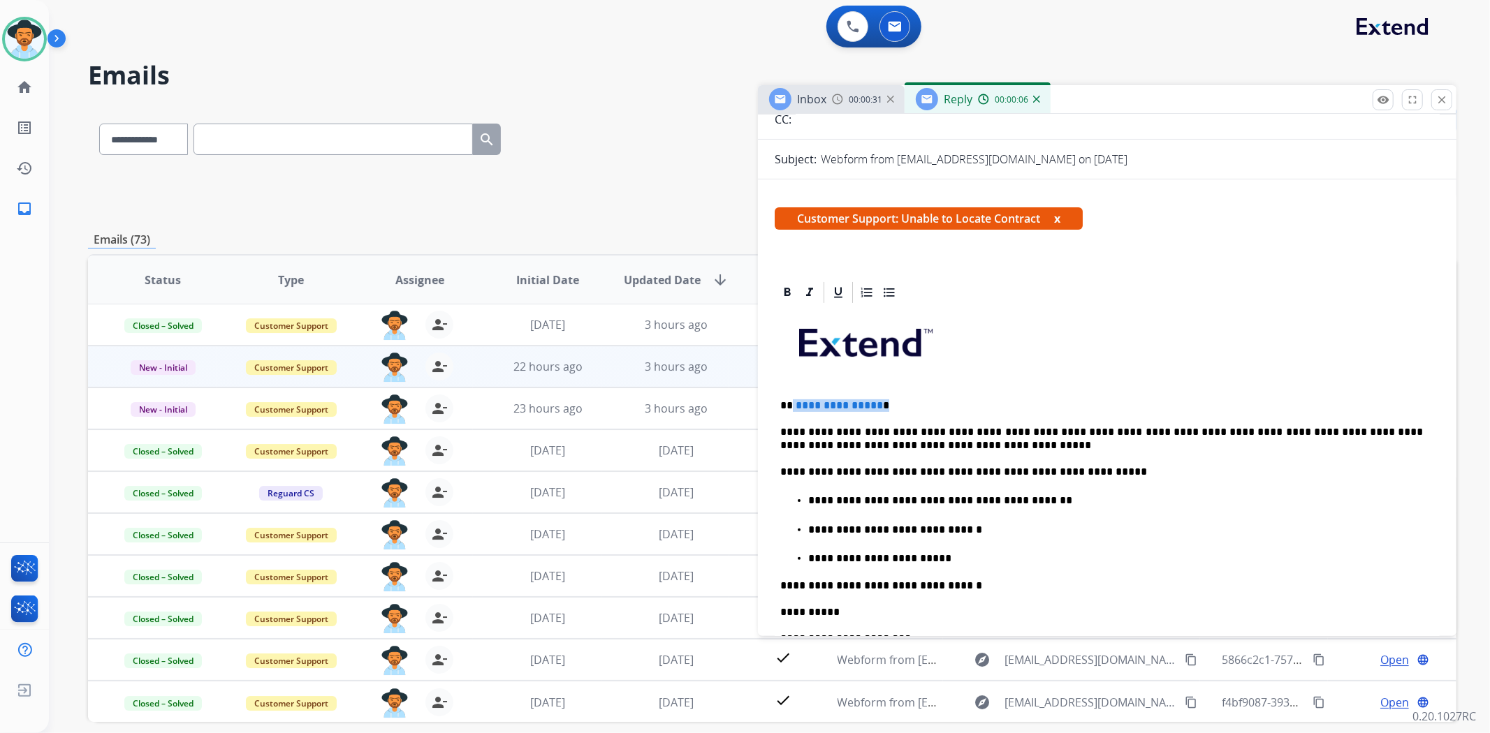
drag, startPoint x: 888, startPoint y: 400, endPoint x: 791, endPoint y: 389, distance: 97.7
click at [791, 389] on div "**********" at bounding box center [1107, 575] width 665 height 541
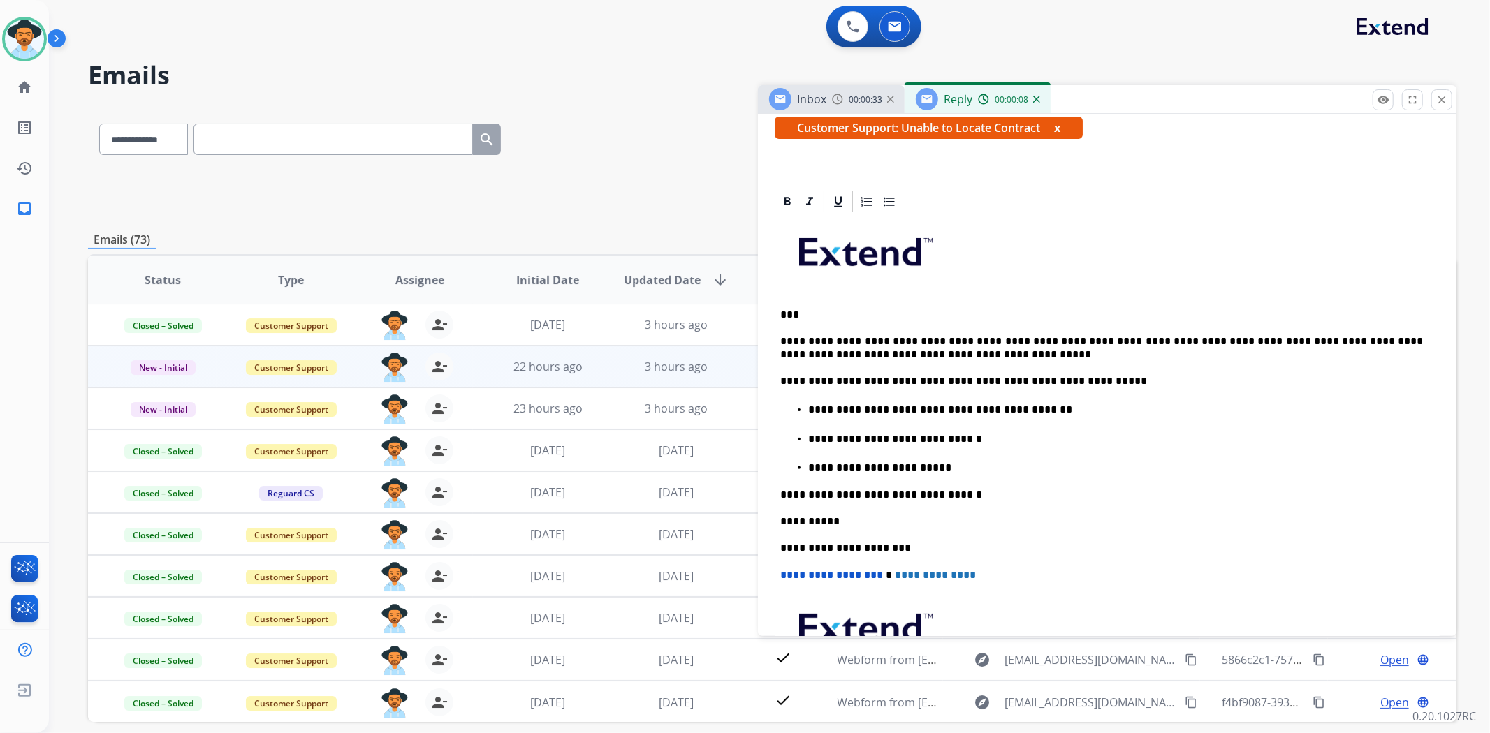
scroll to position [388, 0]
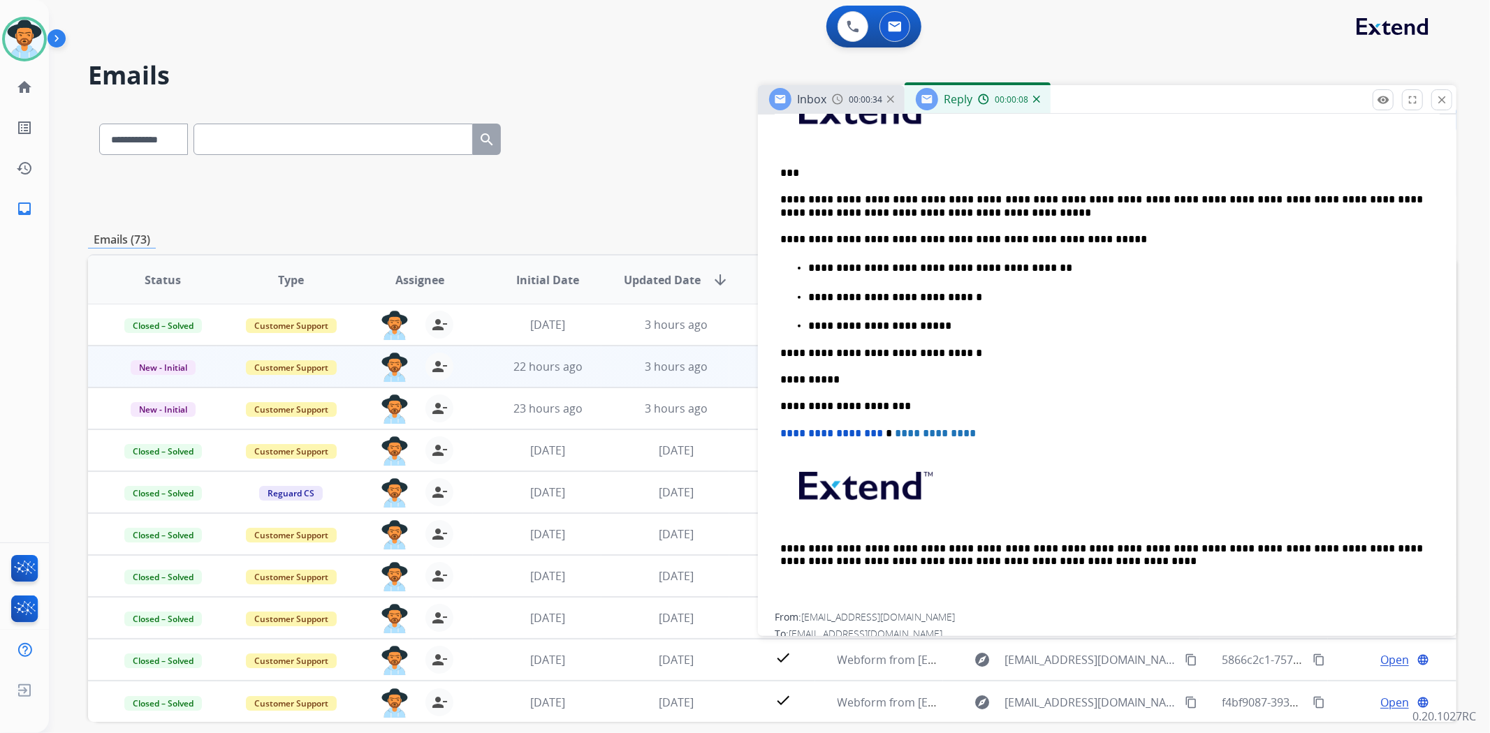
click at [979, 312] on ul "**********" at bounding box center [1107, 296] width 654 height 73
click at [976, 313] on ul "**********" at bounding box center [1107, 296] width 654 height 73
click at [956, 318] on li "**********" at bounding box center [1121, 325] width 626 height 15
click at [960, 320] on p "**********" at bounding box center [1115, 326] width 615 height 13
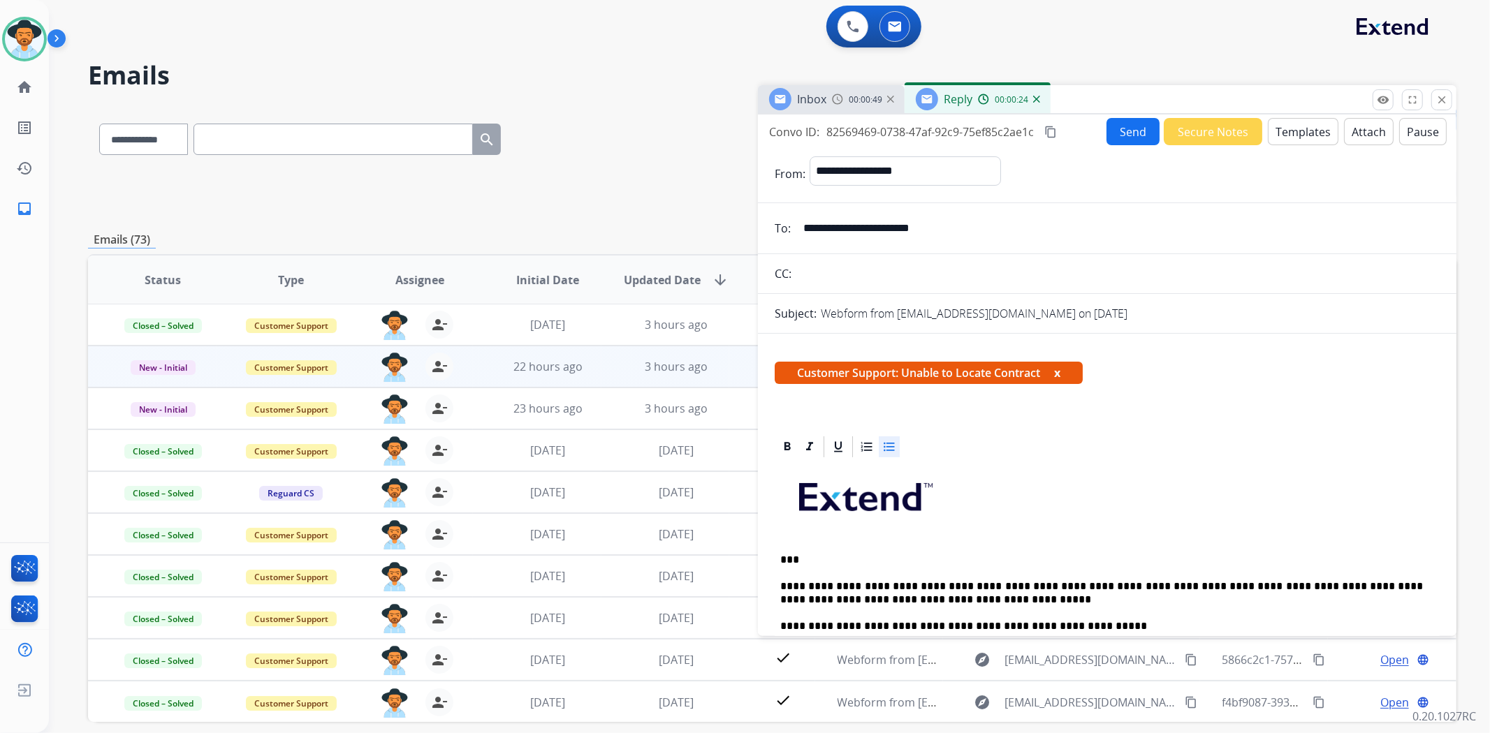
scroll to position [0, 0]
click at [1130, 134] on button "Send" at bounding box center [1132, 132] width 53 height 27
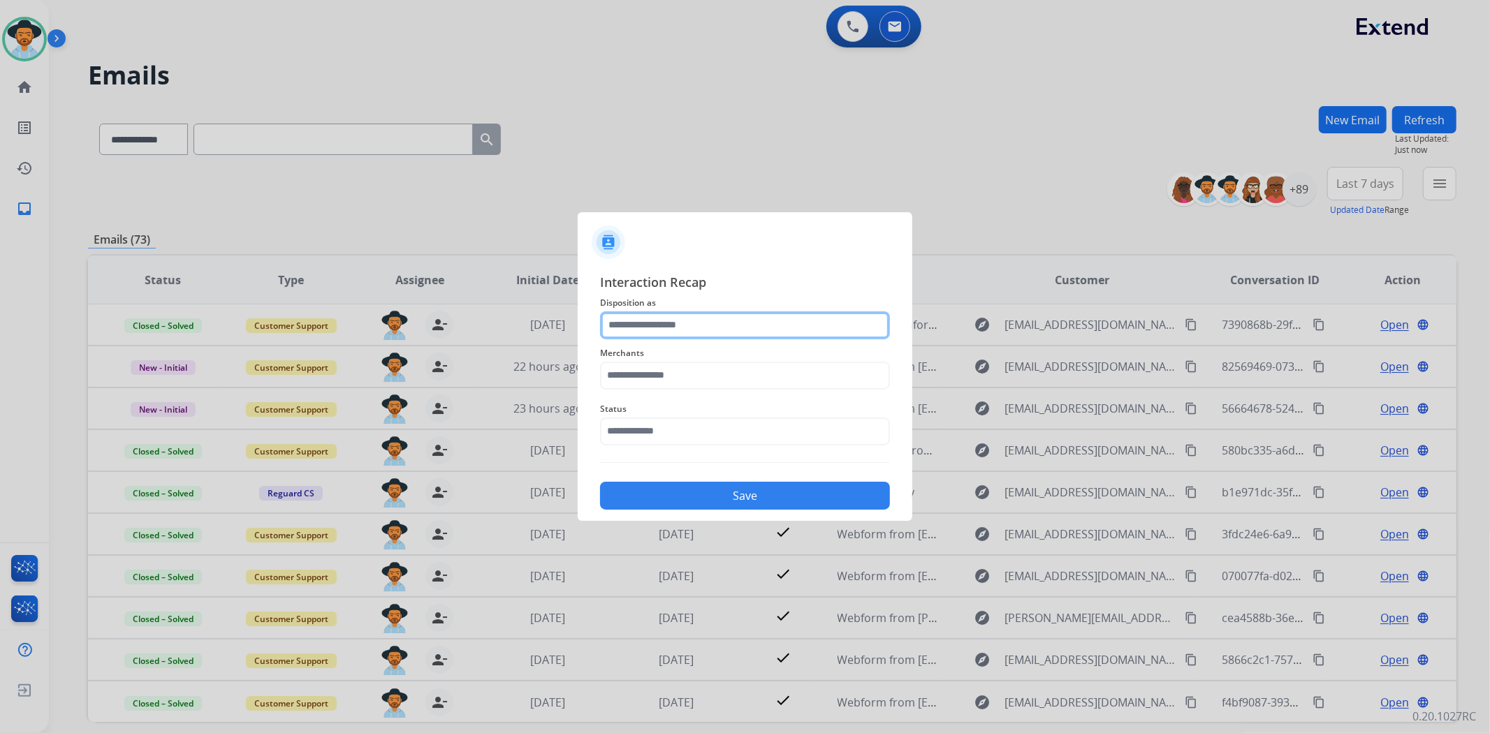
click at [668, 319] on input "text" at bounding box center [745, 326] width 290 height 28
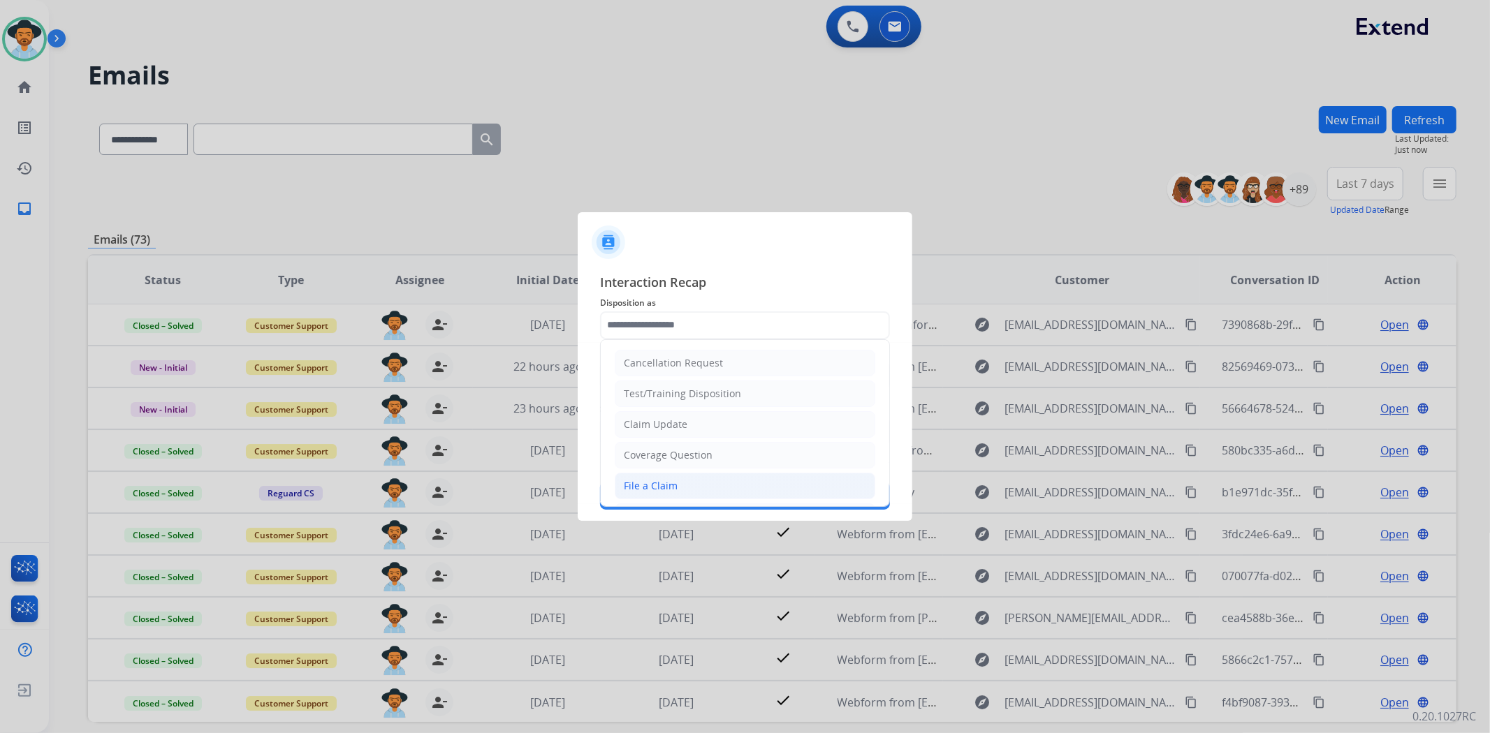
click at [671, 487] on div "File a Claim" at bounding box center [651, 486] width 54 height 14
type input "**********"
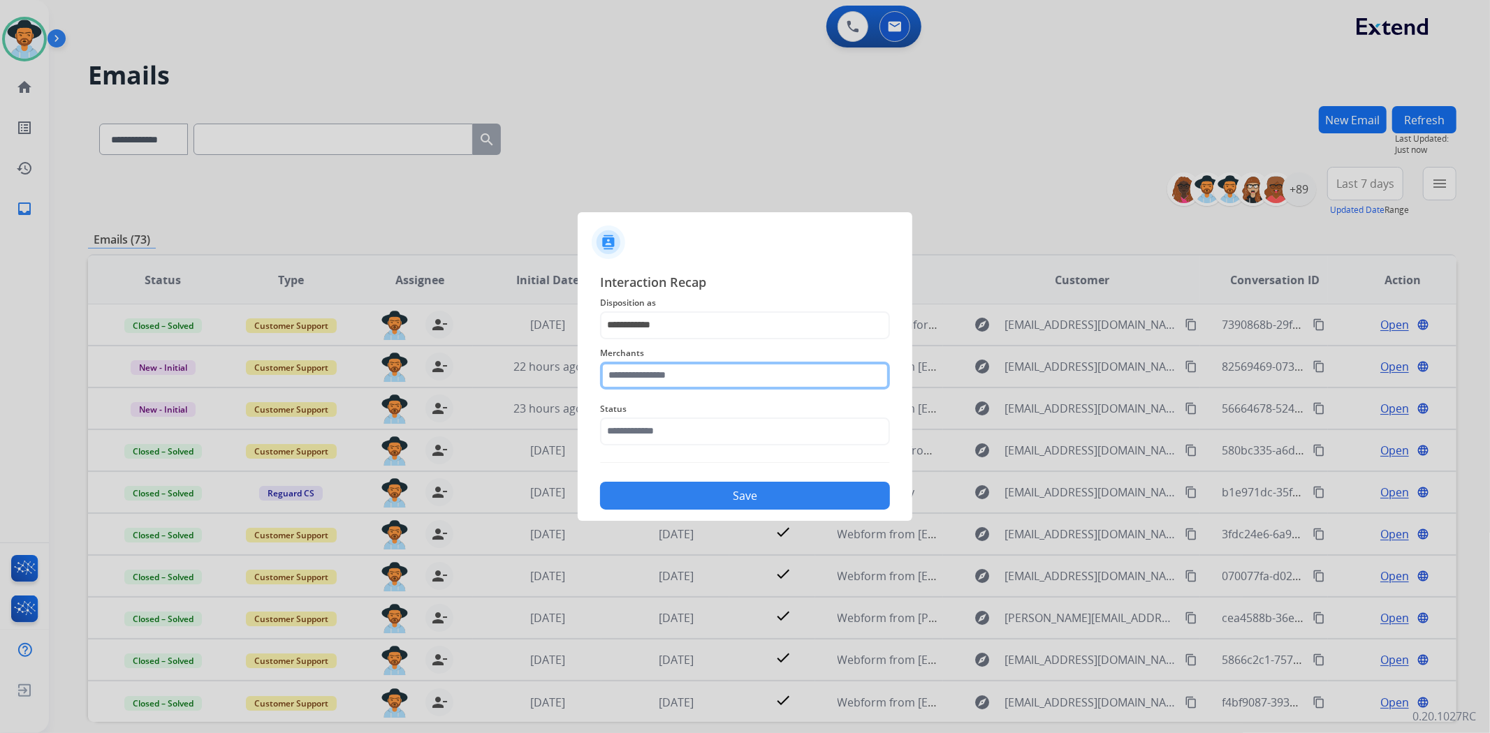
click at [661, 375] on input "text" at bounding box center [745, 376] width 290 height 28
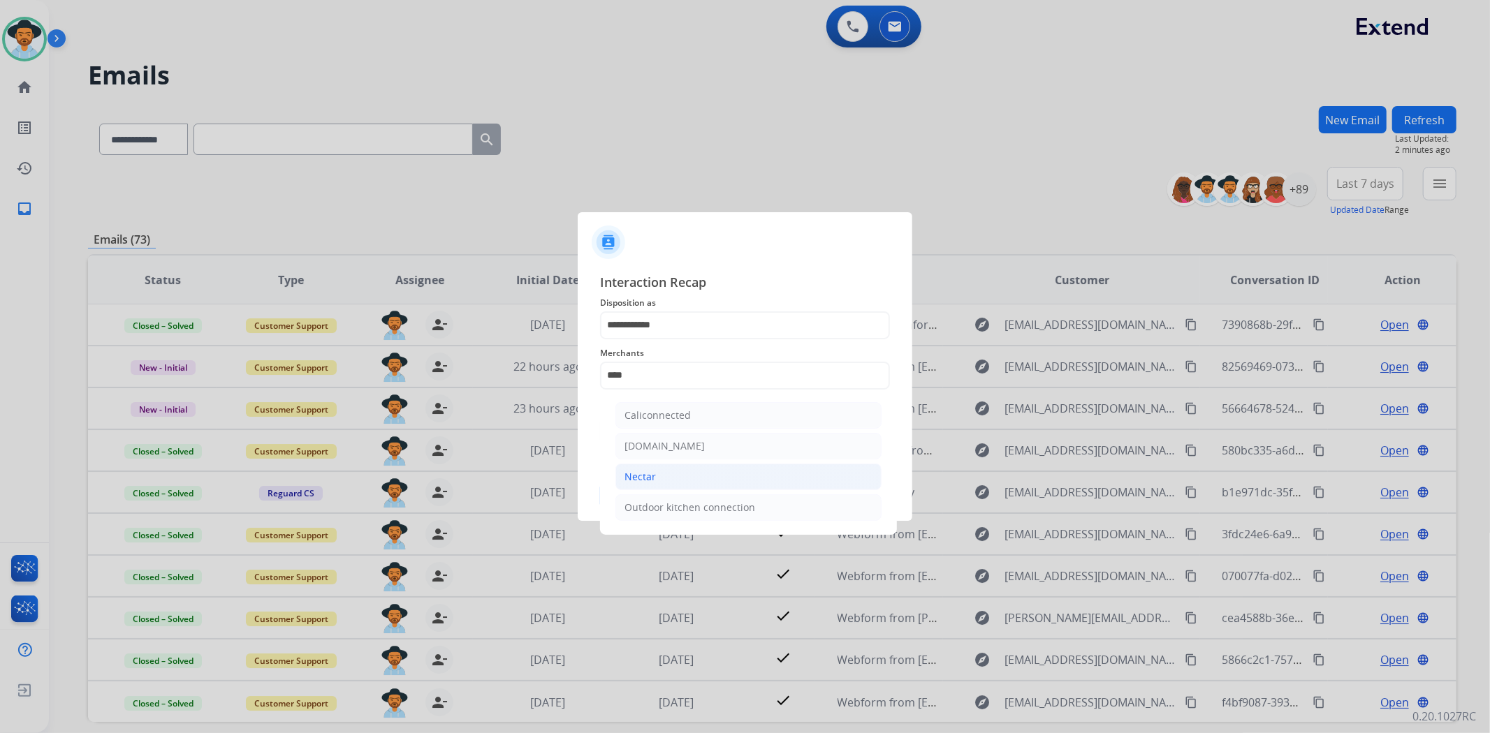
click at [669, 473] on li "Nectar" at bounding box center [748, 477] width 266 height 27
type input "******"
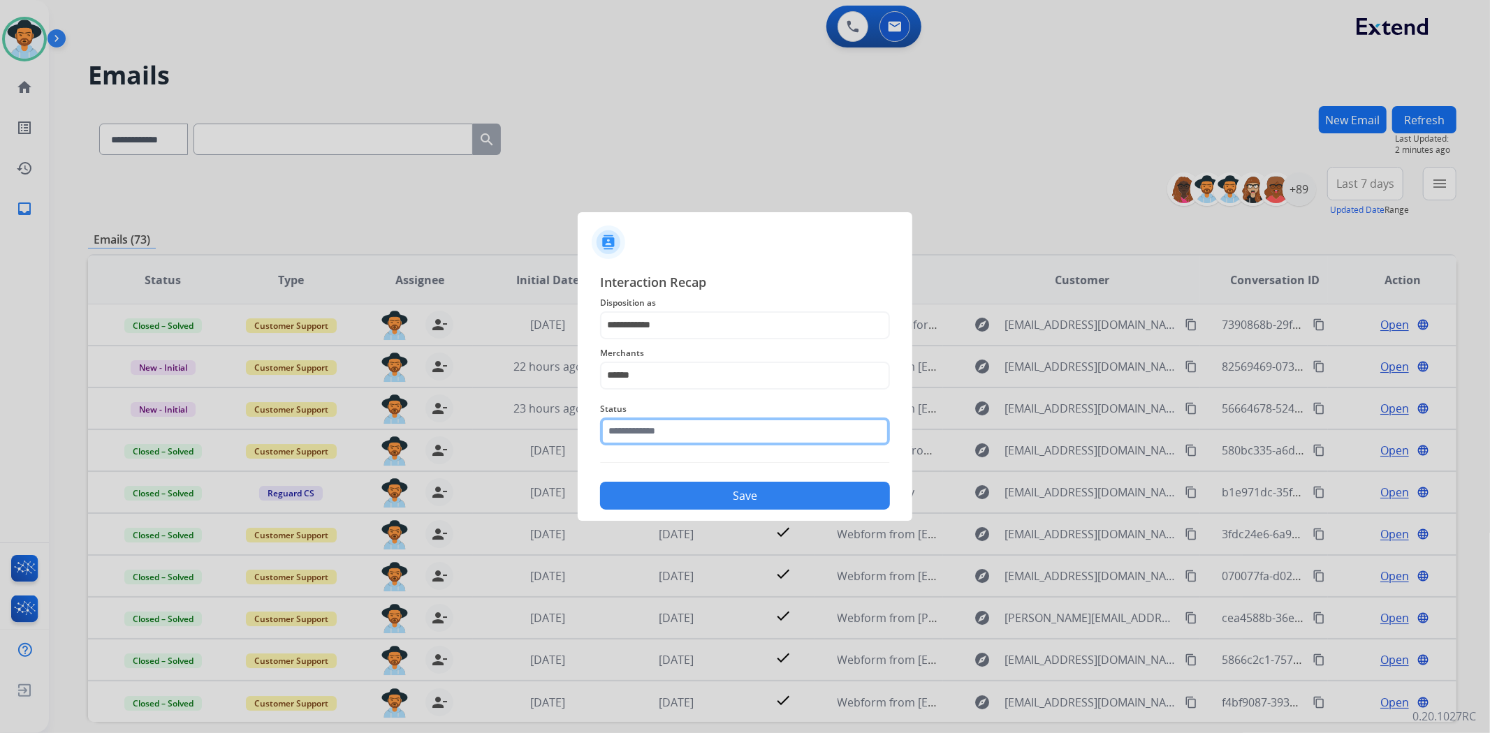
click at [678, 437] on input "text" at bounding box center [745, 432] width 290 height 28
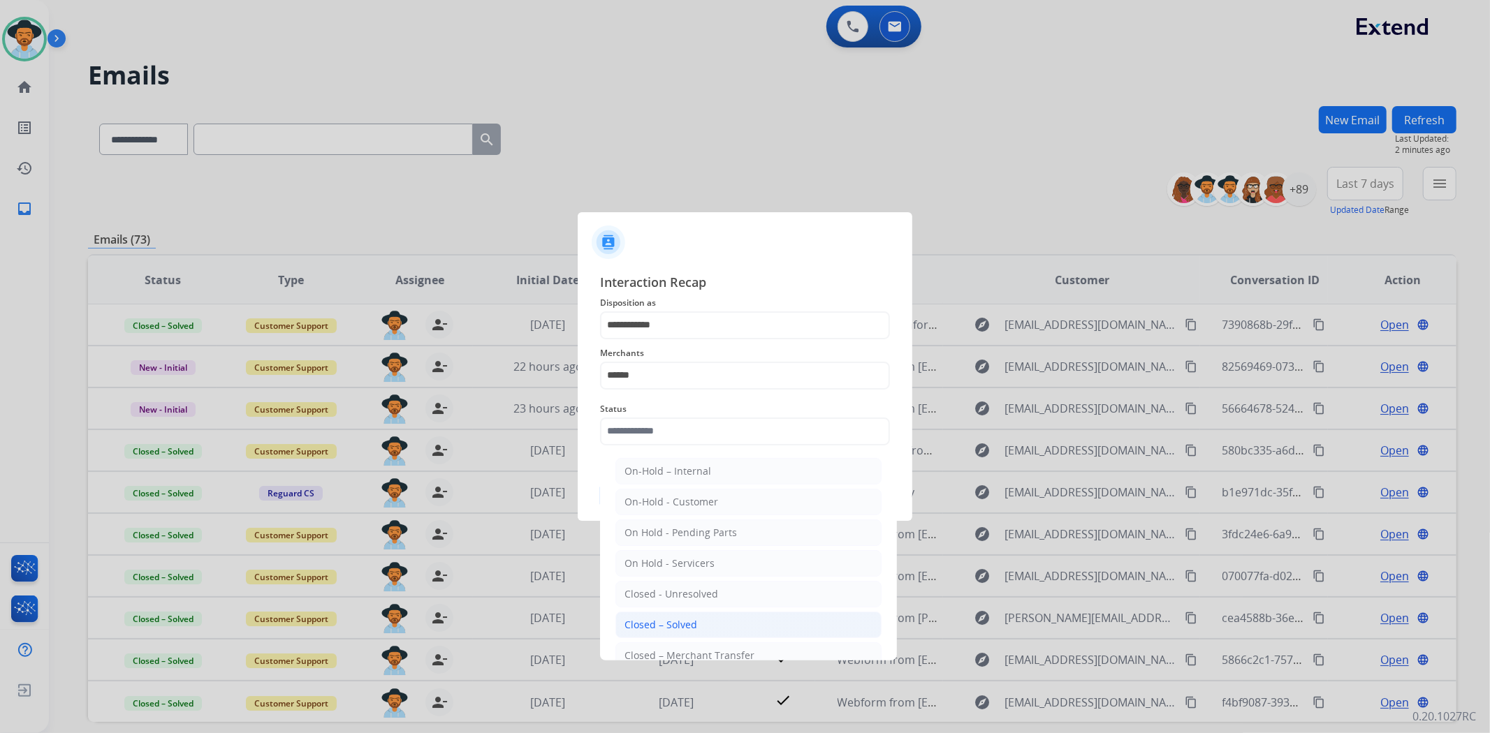
click at [692, 629] on div "Closed – Solved" at bounding box center [660, 625] width 73 height 14
type input "**********"
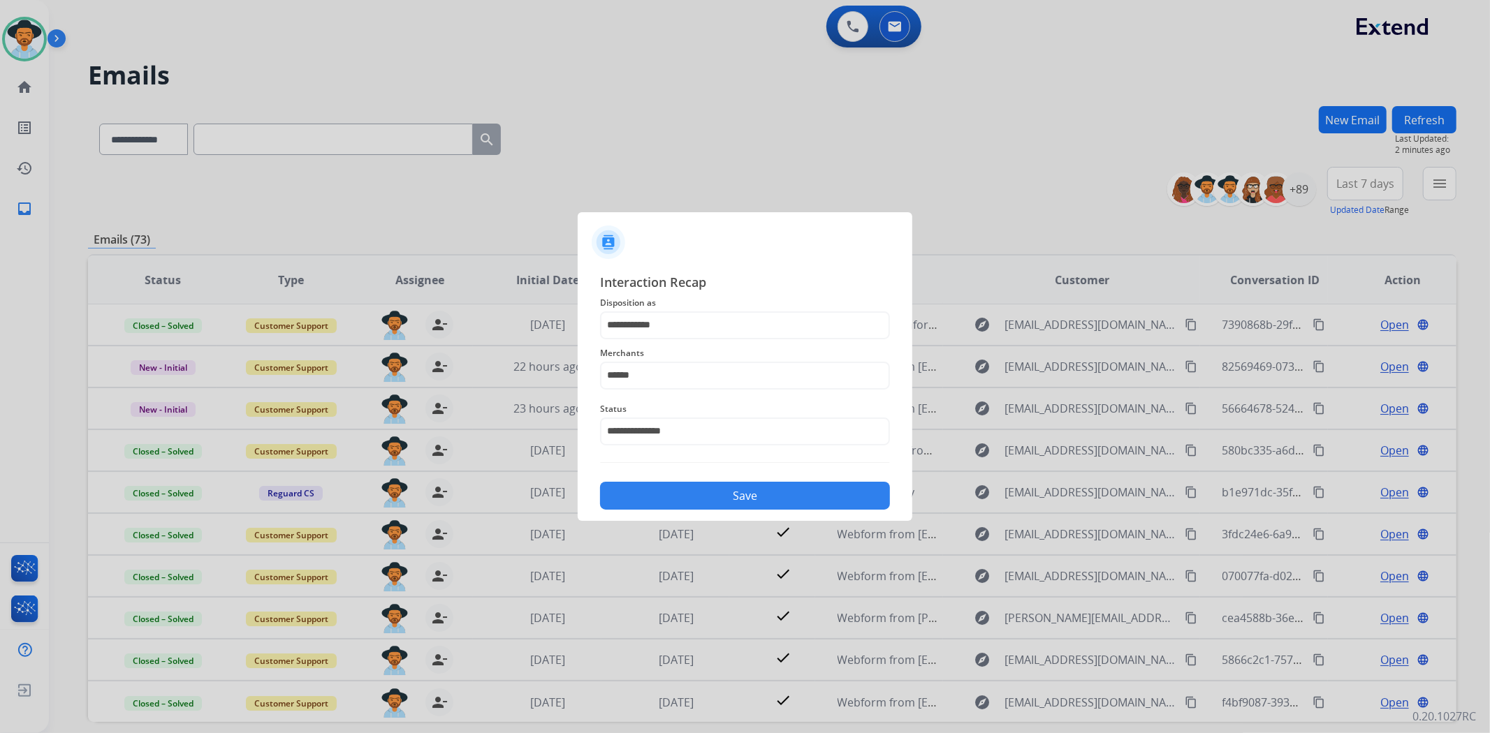
click at [724, 485] on button "Save" at bounding box center [745, 496] width 290 height 28
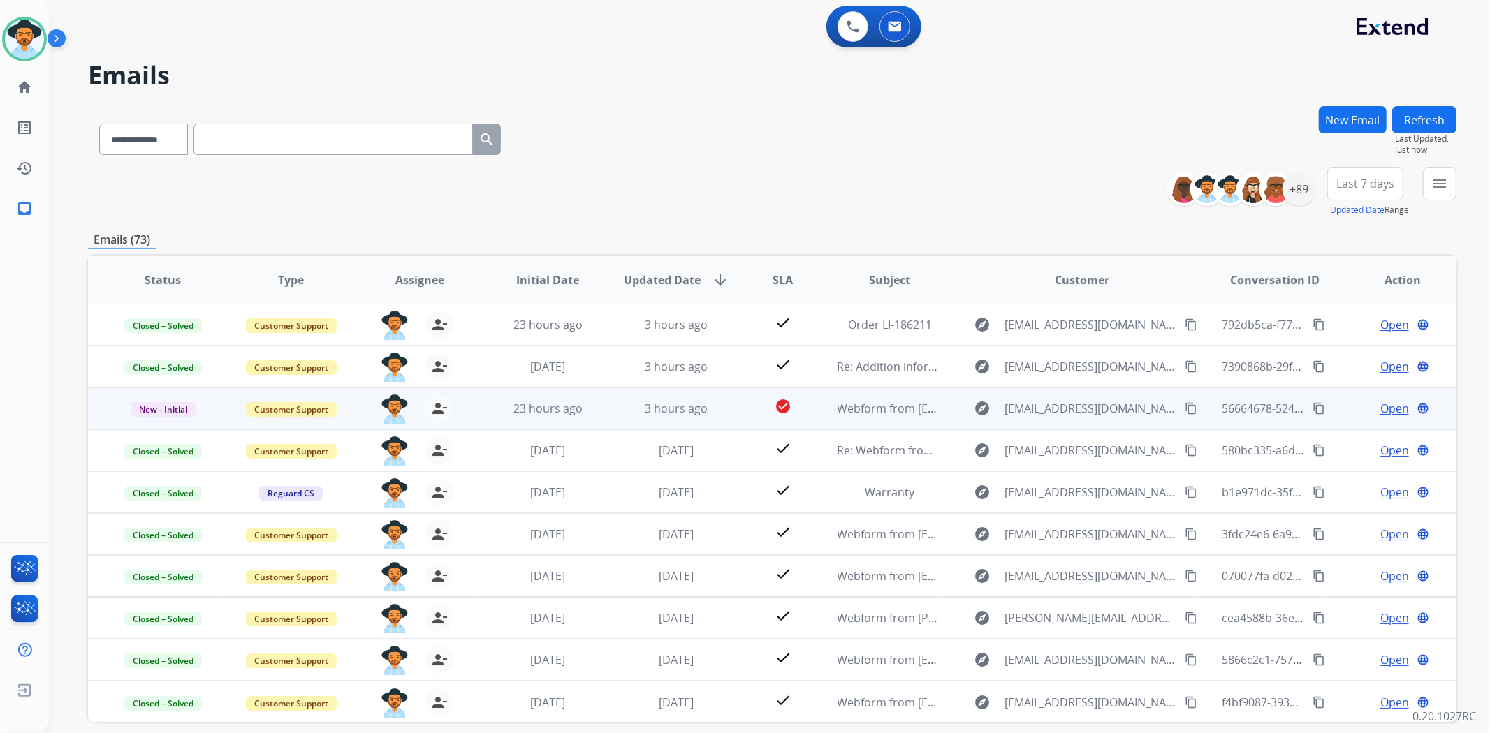
click at [1382, 416] on span "Open" at bounding box center [1394, 408] width 29 height 17
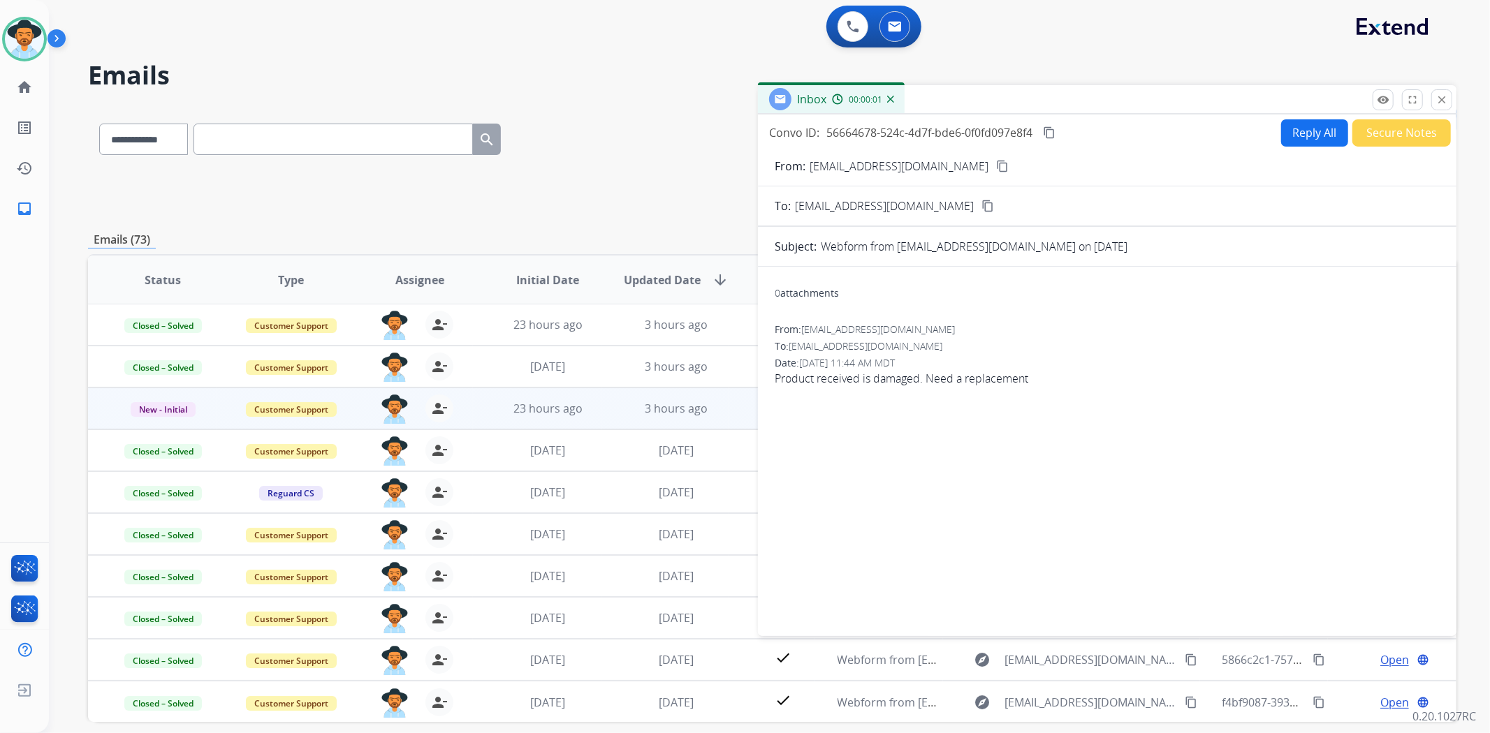
click at [994, 162] on button "content_copy" at bounding box center [1002, 166] width 17 height 17
click at [1295, 135] on button "Reply All" at bounding box center [1314, 132] width 67 height 27
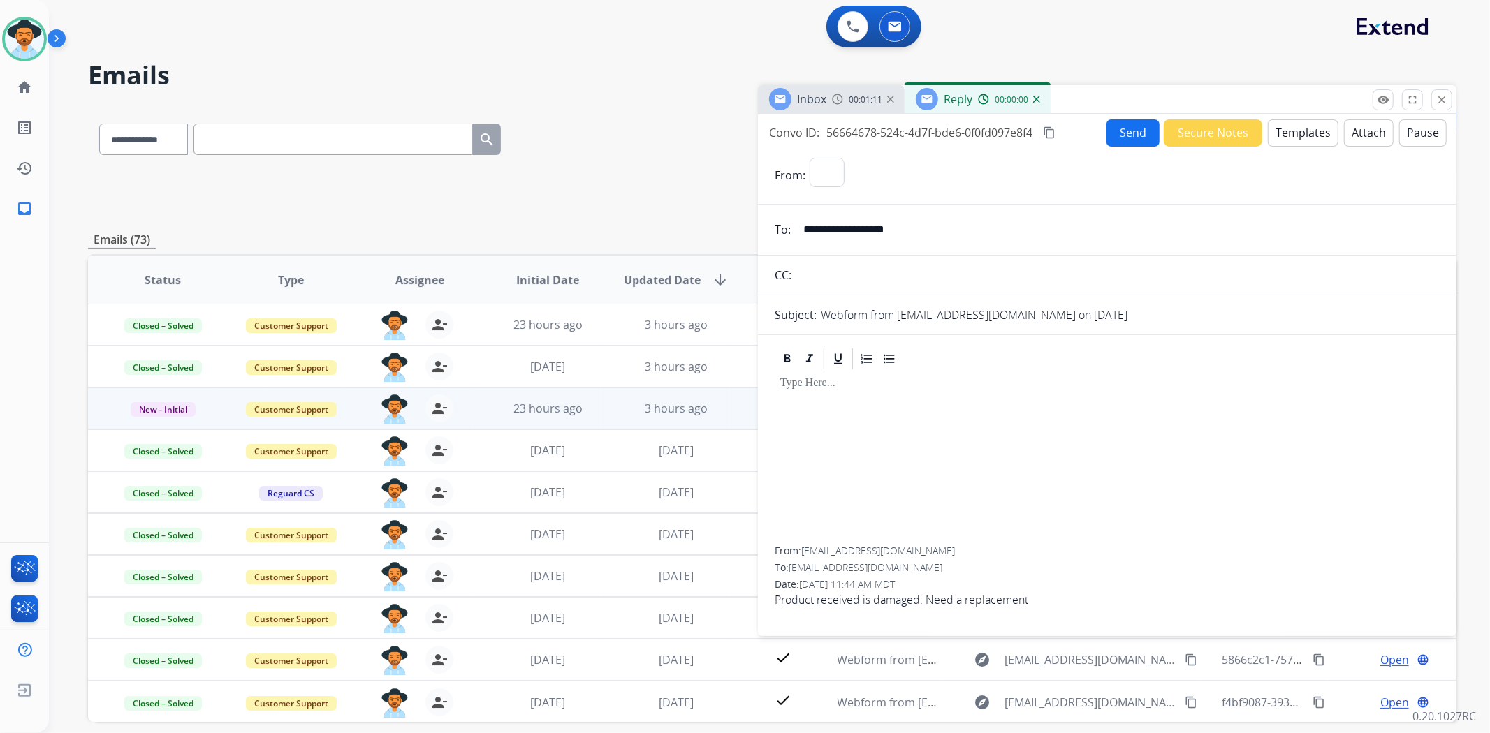
select select "**********"
click at [1293, 129] on button "Templates" at bounding box center [1303, 132] width 71 height 27
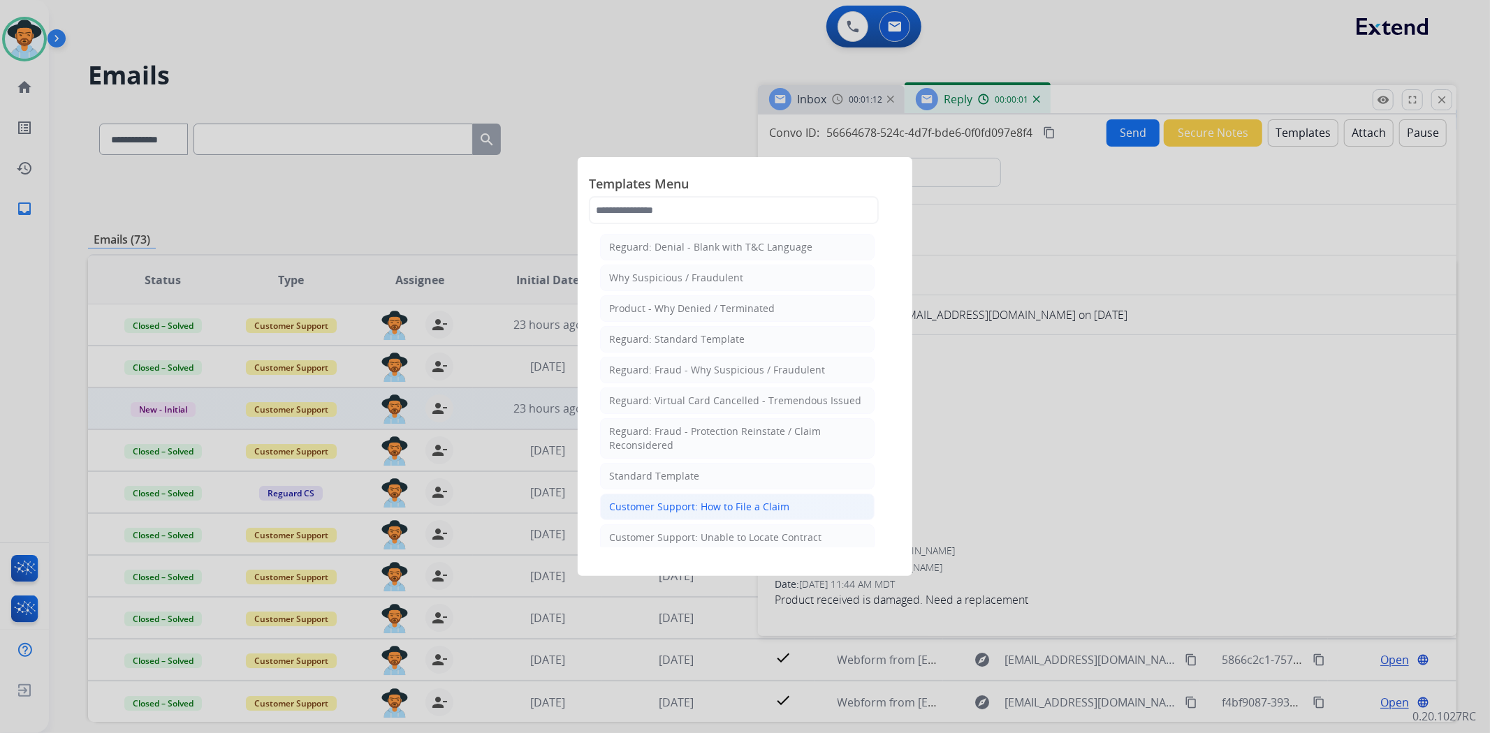
click at [736, 506] on div "Customer Support: How to File a Claim" at bounding box center [699, 507] width 180 height 14
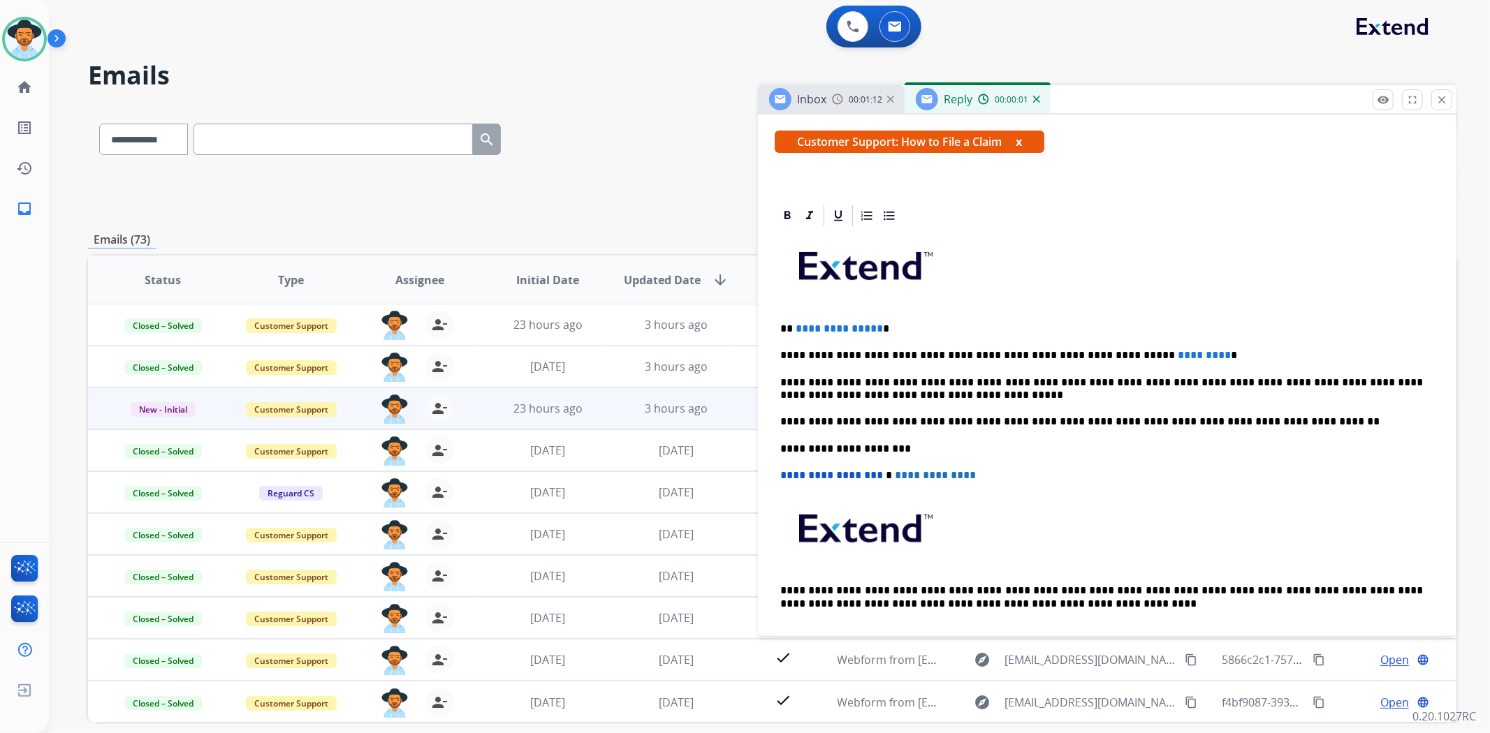
scroll to position [233, 0]
drag, startPoint x: 1172, startPoint y: 349, endPoint x: 1059, endPoint y: 358, distance: 113.5
click at [1059, 358] on p "**********" at bounding box center [1101, 355] width 643 height 13
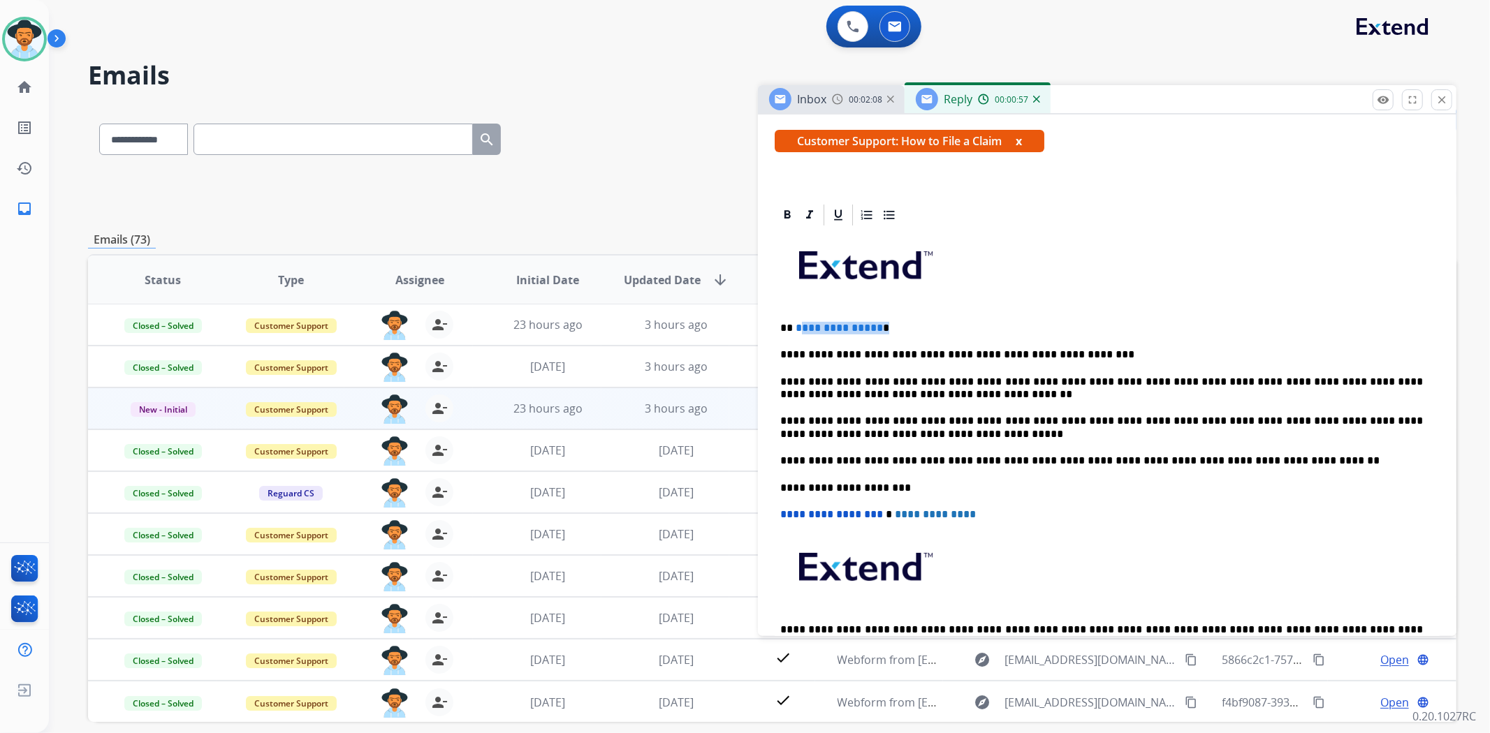
drag, startPoint x: 882, startPoint y: 325, endPoint x: 798, endPoint y: 325, distance: 83.8
click at [798, 325] on p "**********" at bounding box center [1101, 328] width 643 height 13
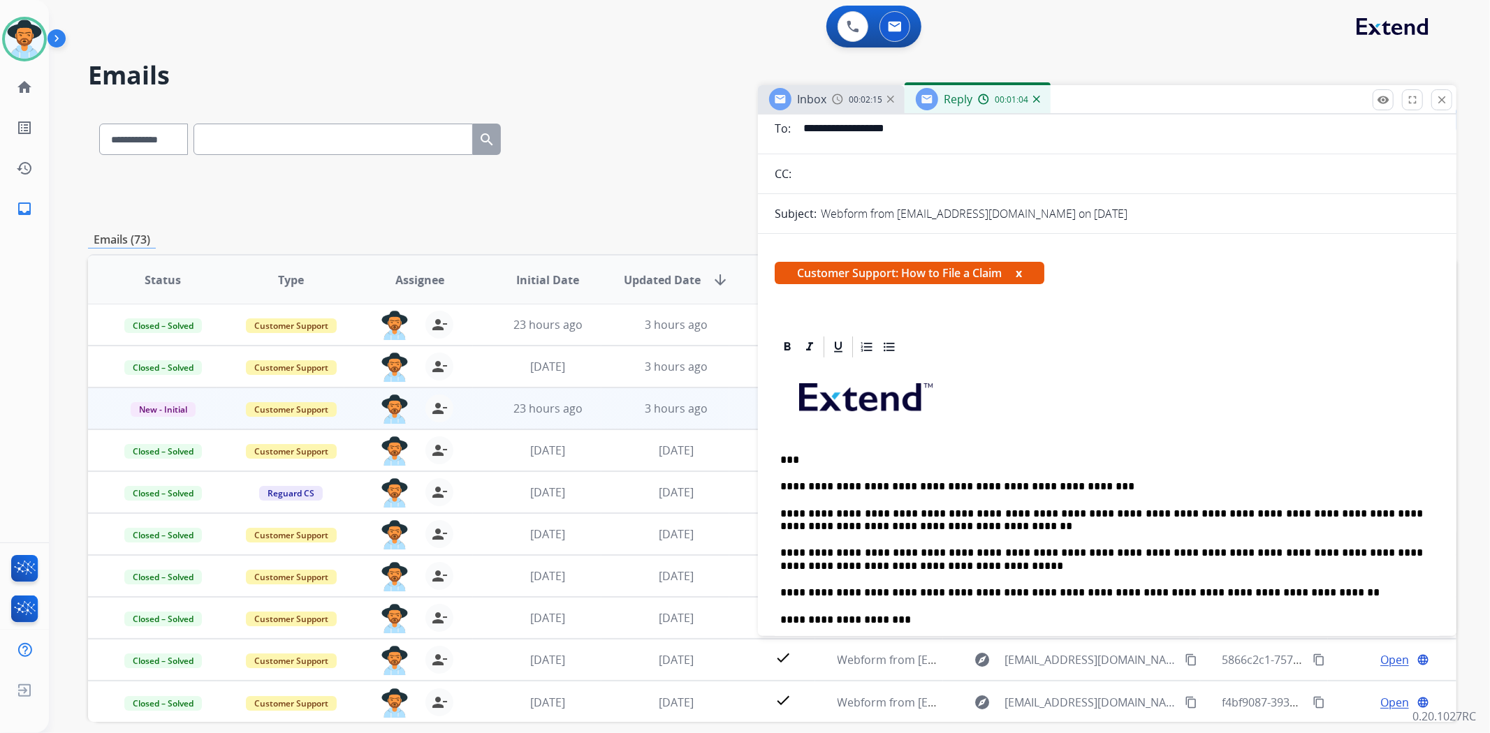
scroll to position [0, 0]
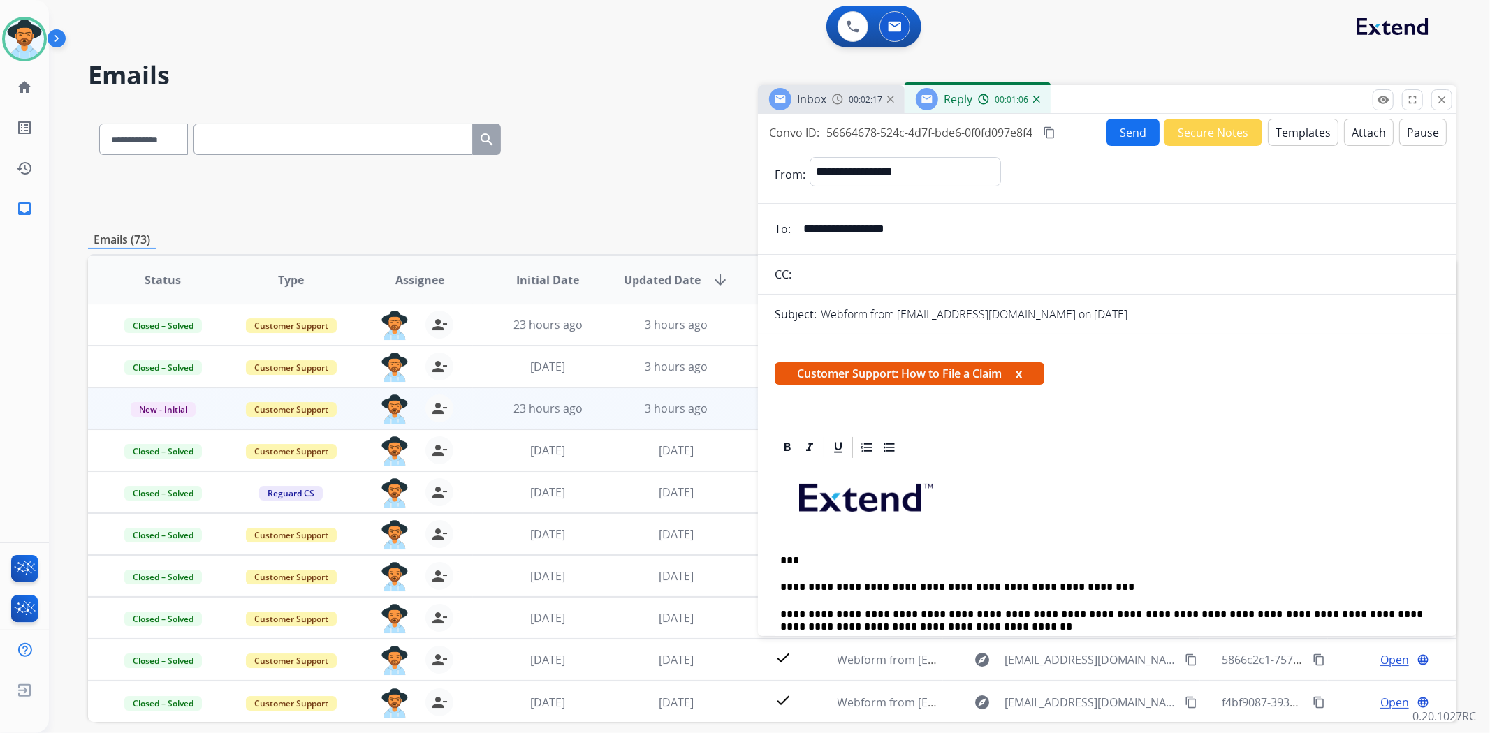
click at [1106, 130] on button "Send" at bounding box center [1132, 132] width 53 height 27
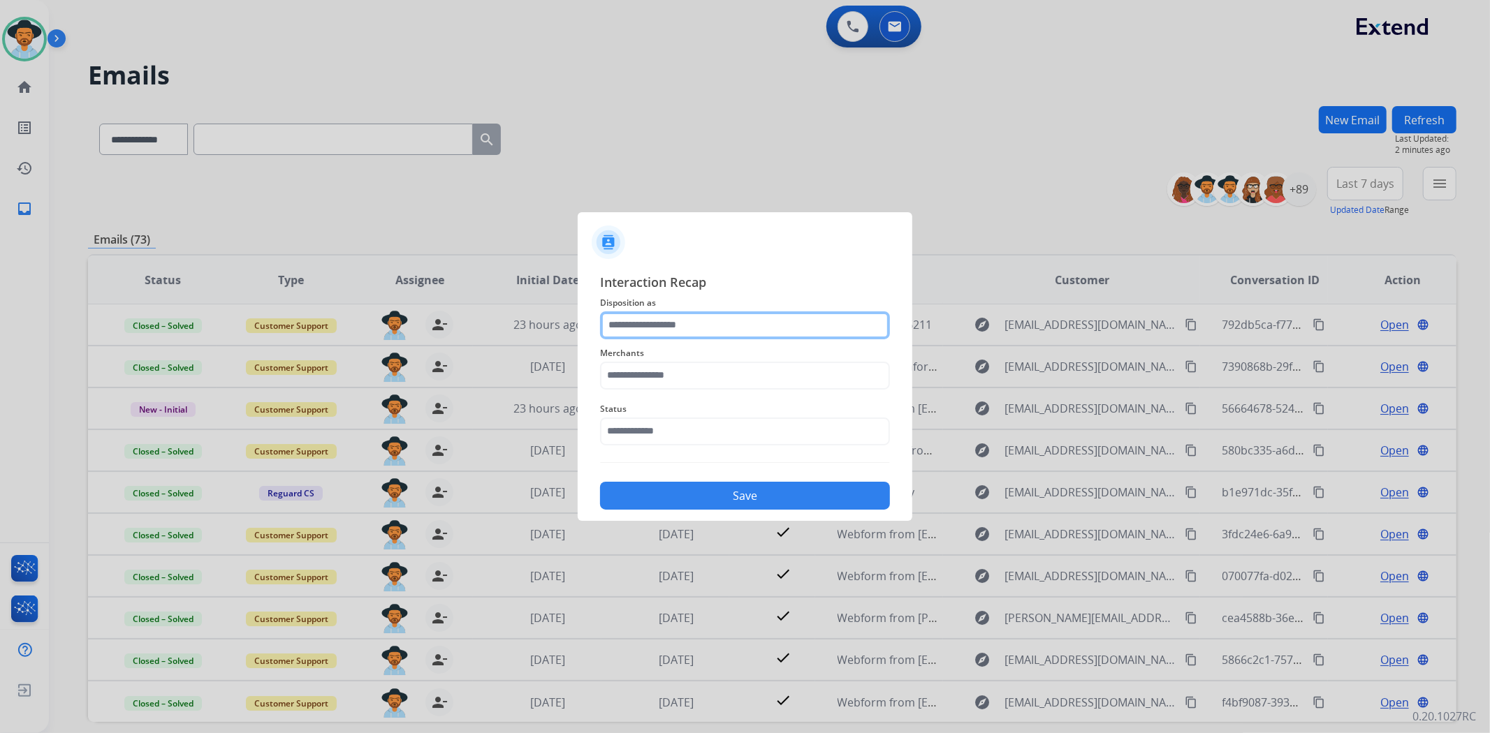
click at [708, 317] on input "text" at bounding box center [745, 326] width 290 height 28
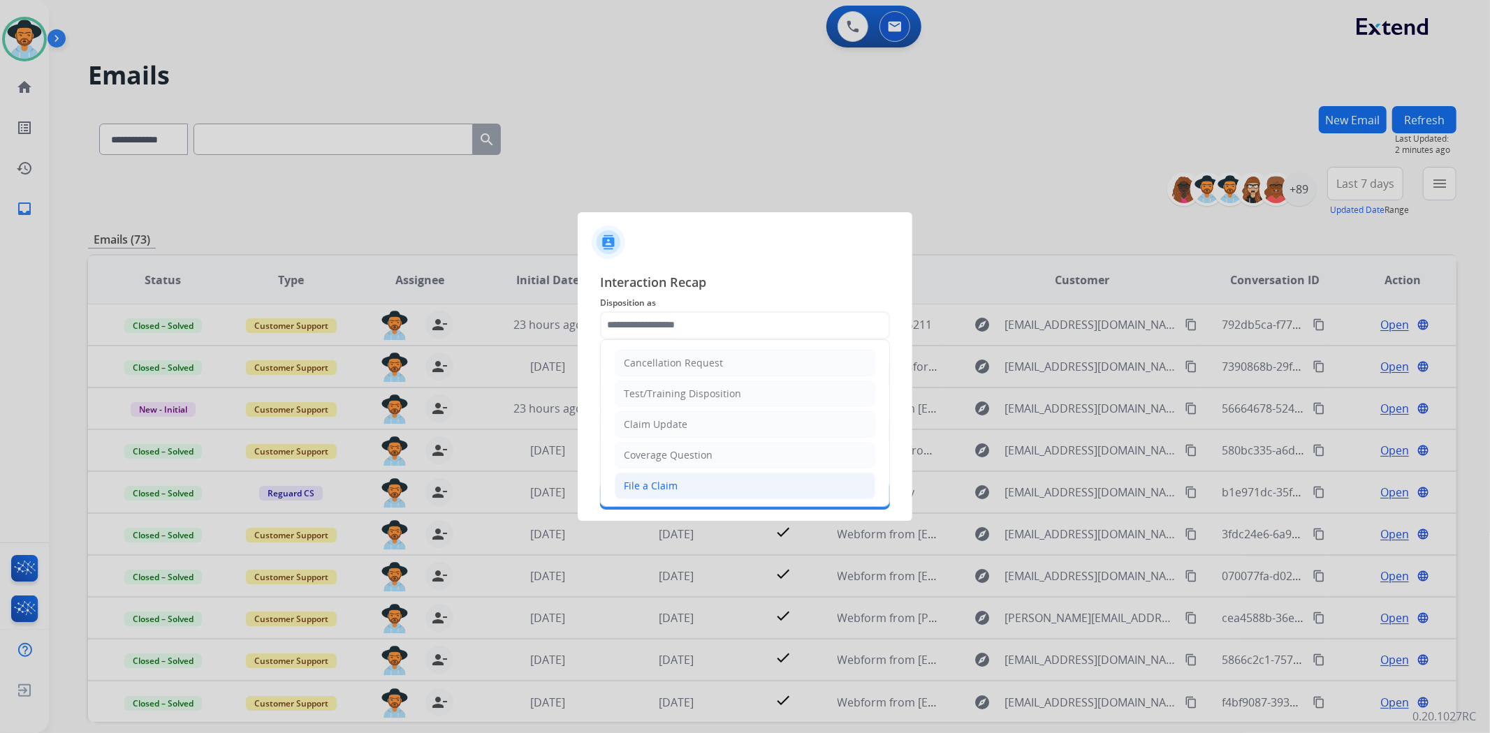
click at [682, 482] on li "File a Claim" at bounding box center [745, 486] width 261 height 27
type input "**********"
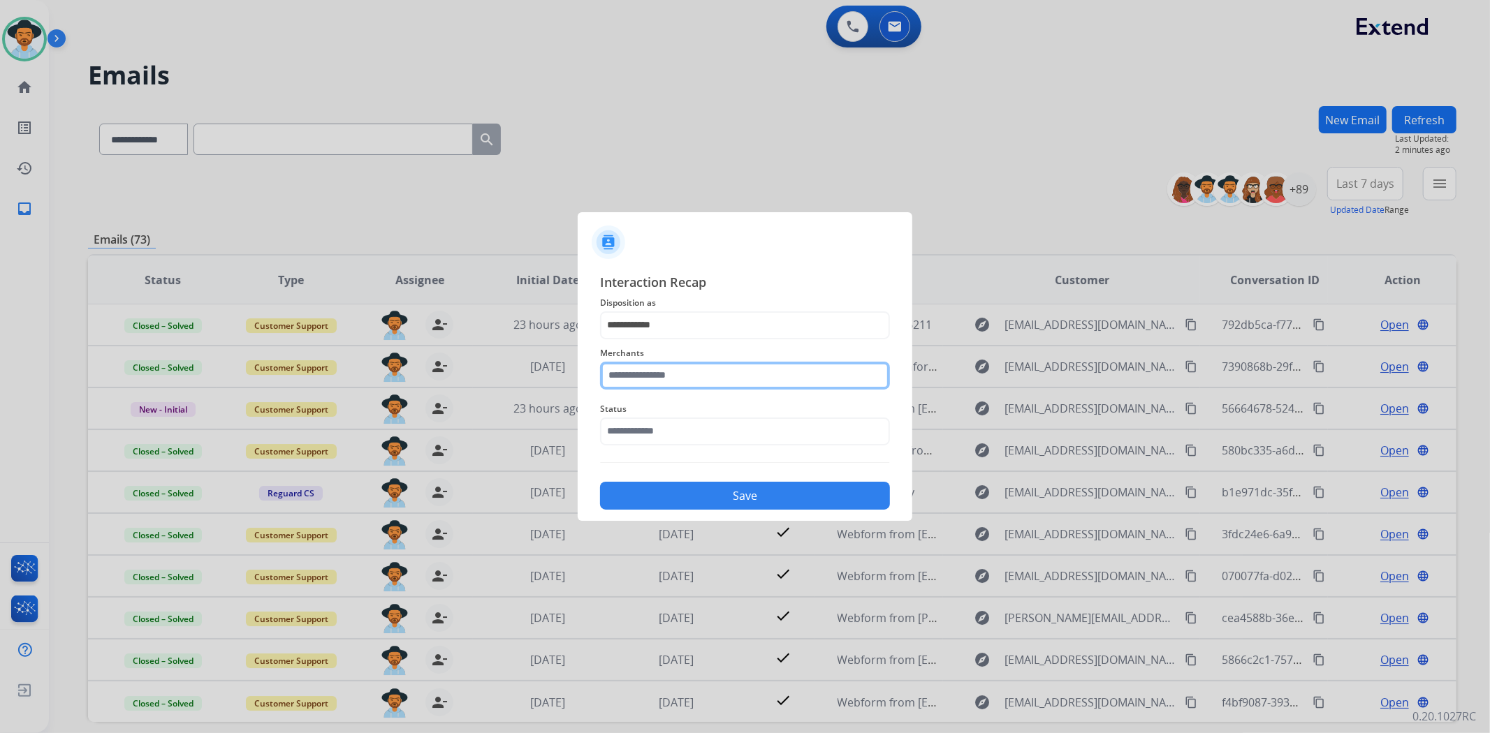
click at [680, 380] on input "text" at bounding box center [745, 376] width 290 height 28
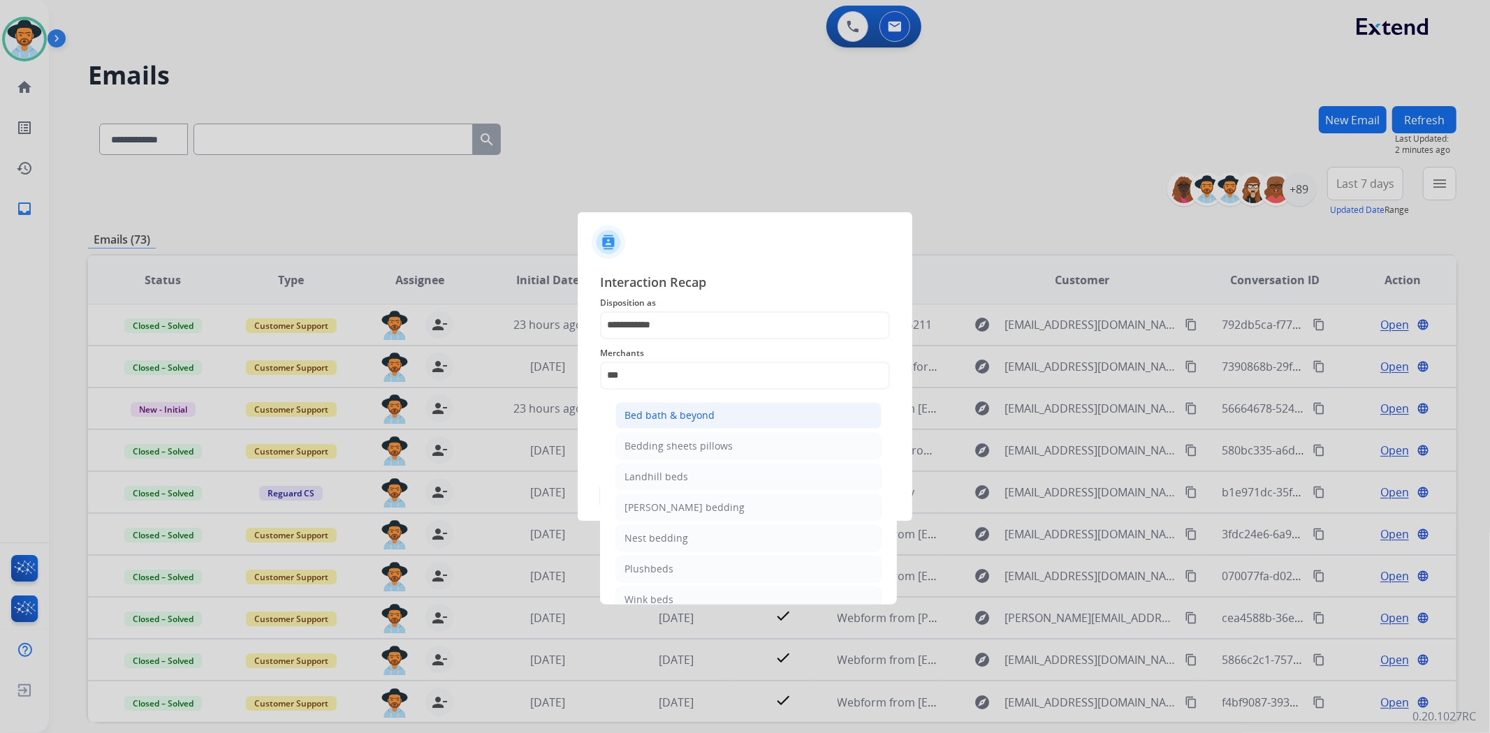
click at [707, 404] on li "Bed bath & beyond" at bounding box center [748, 415] width 266 height 27
type input "**********"
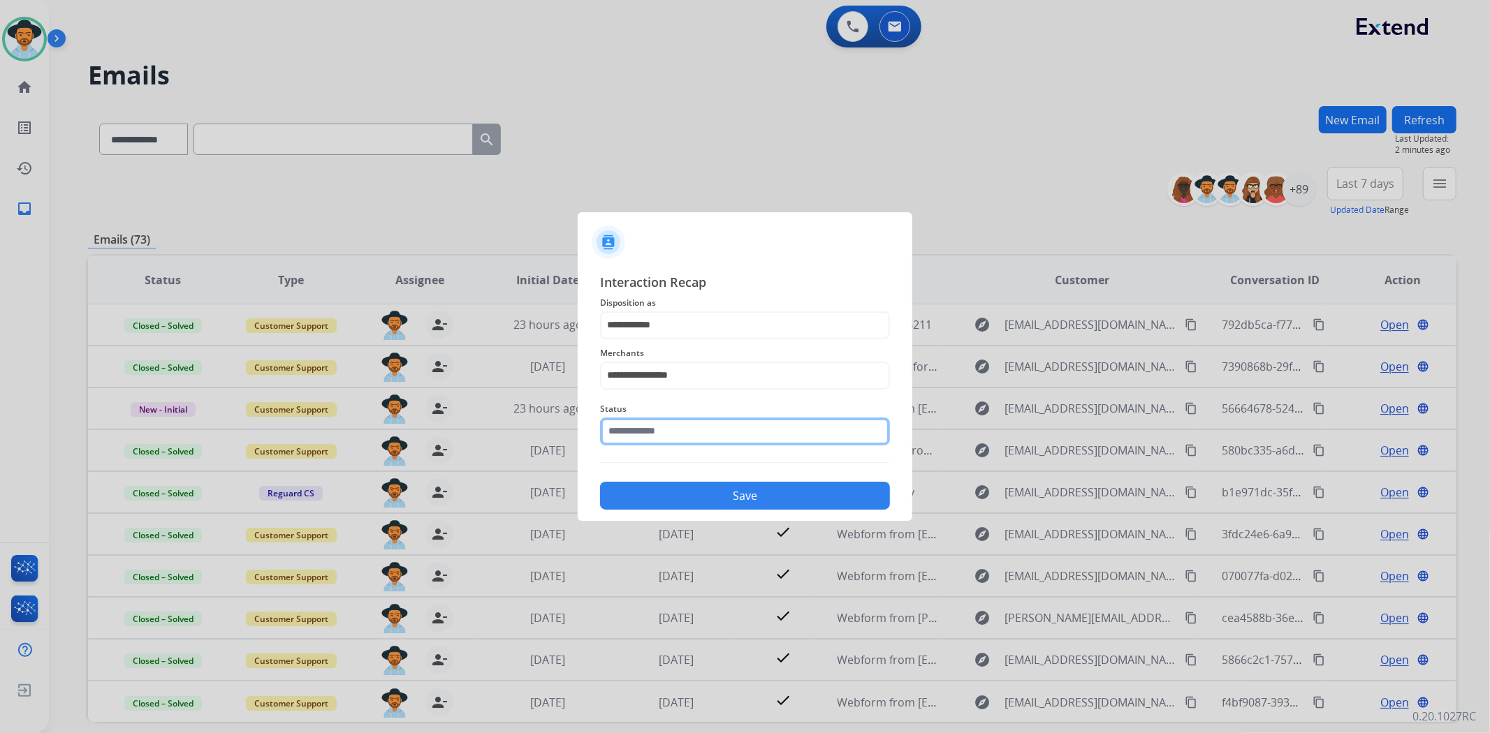
click at [686, 425] on input "text" at bounding box center [745, 432] width 290 height 28
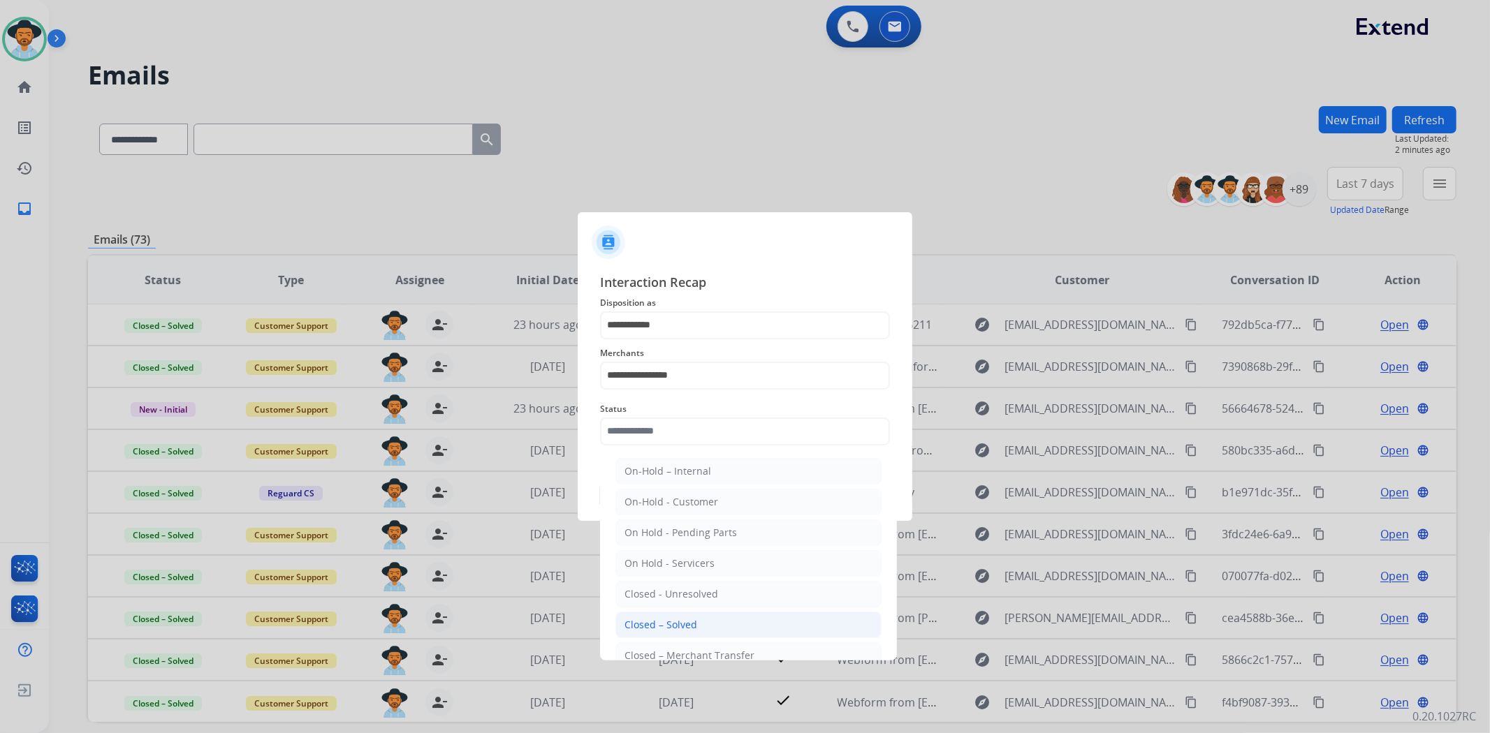
click at [679, 615] on li "Closed – Solved" at bounding box center [748, 625] width 266 height 27
type input "**********"
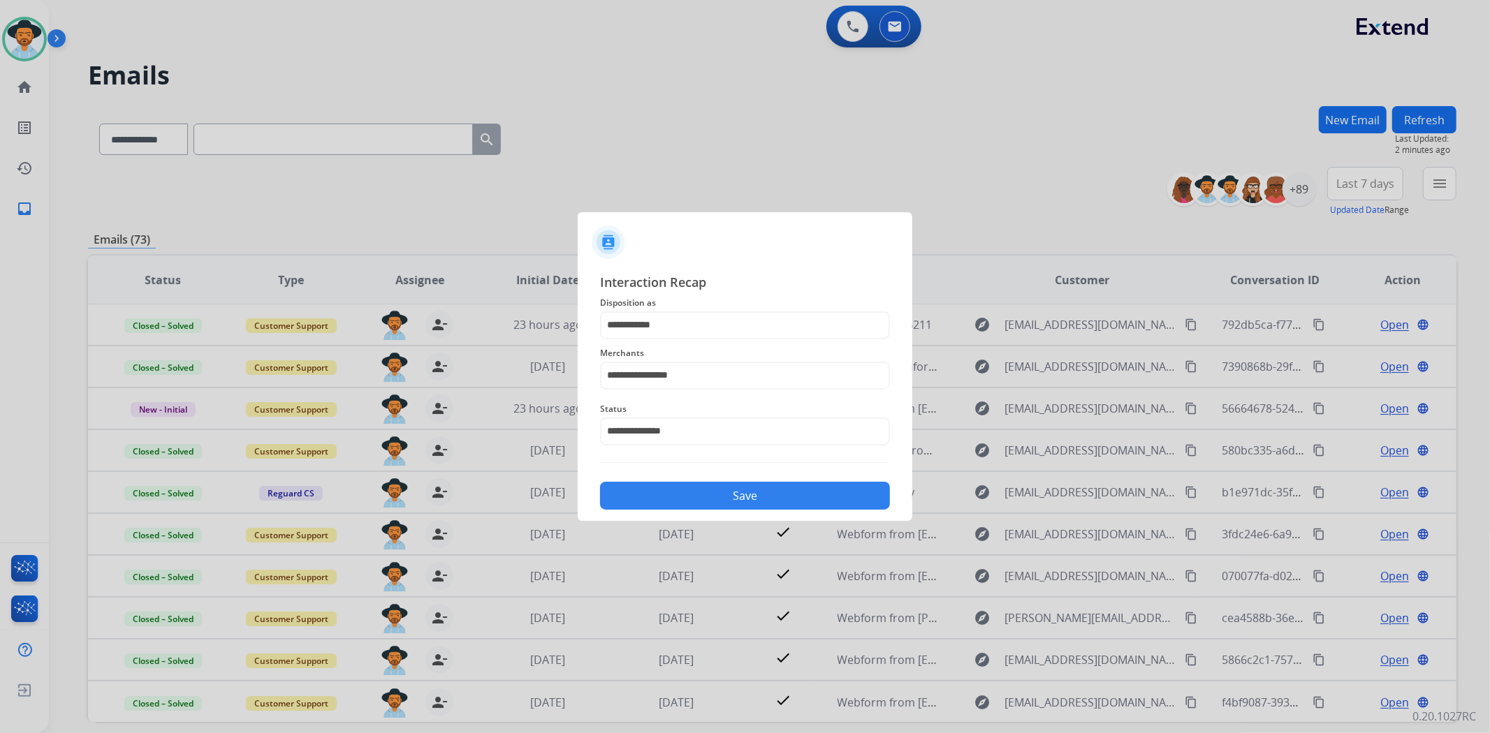
click at [702, 497] on button "Save" at bounding box center [745, 496] width 290 height 28
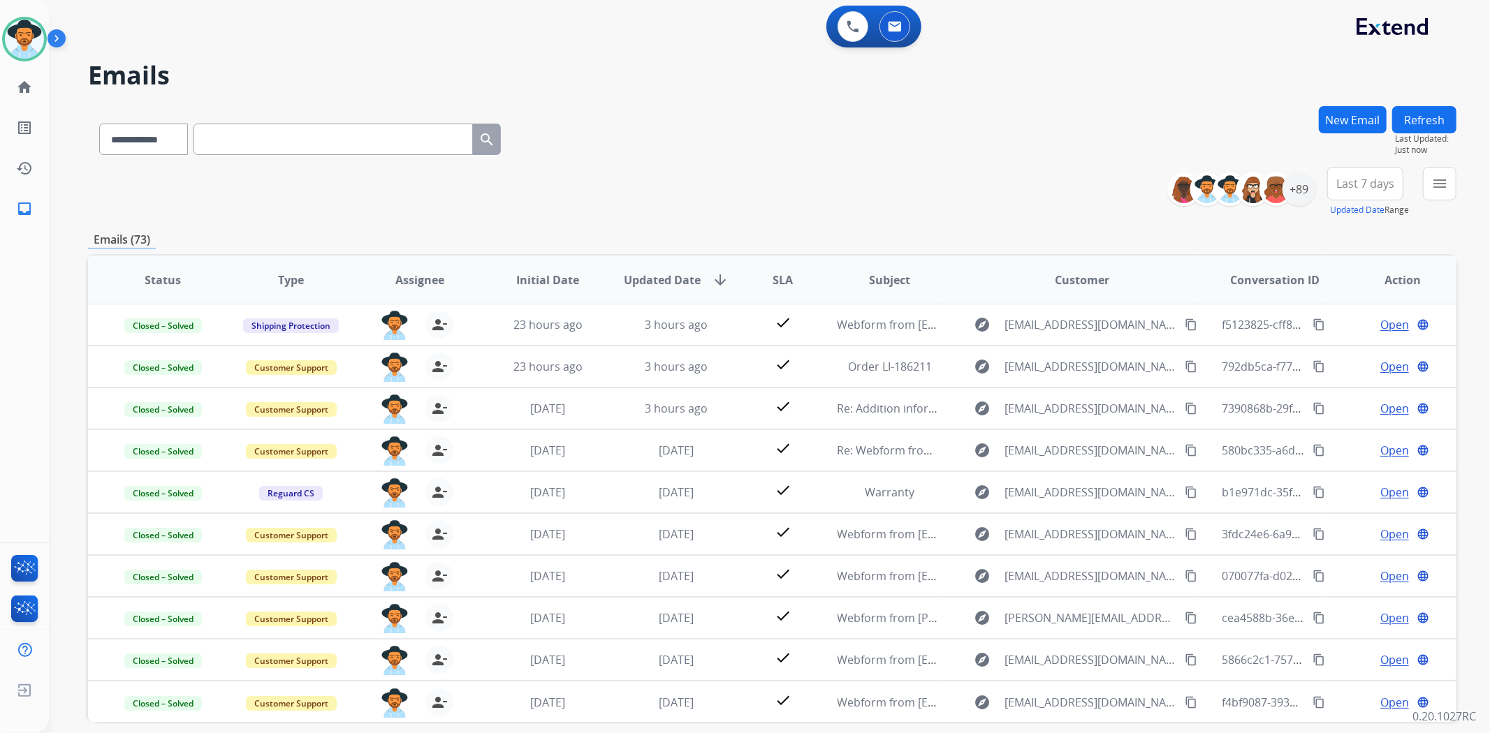
click at [1425, 126] on button "Refresh" at bounding box center [1424, 119] width 64 height 27
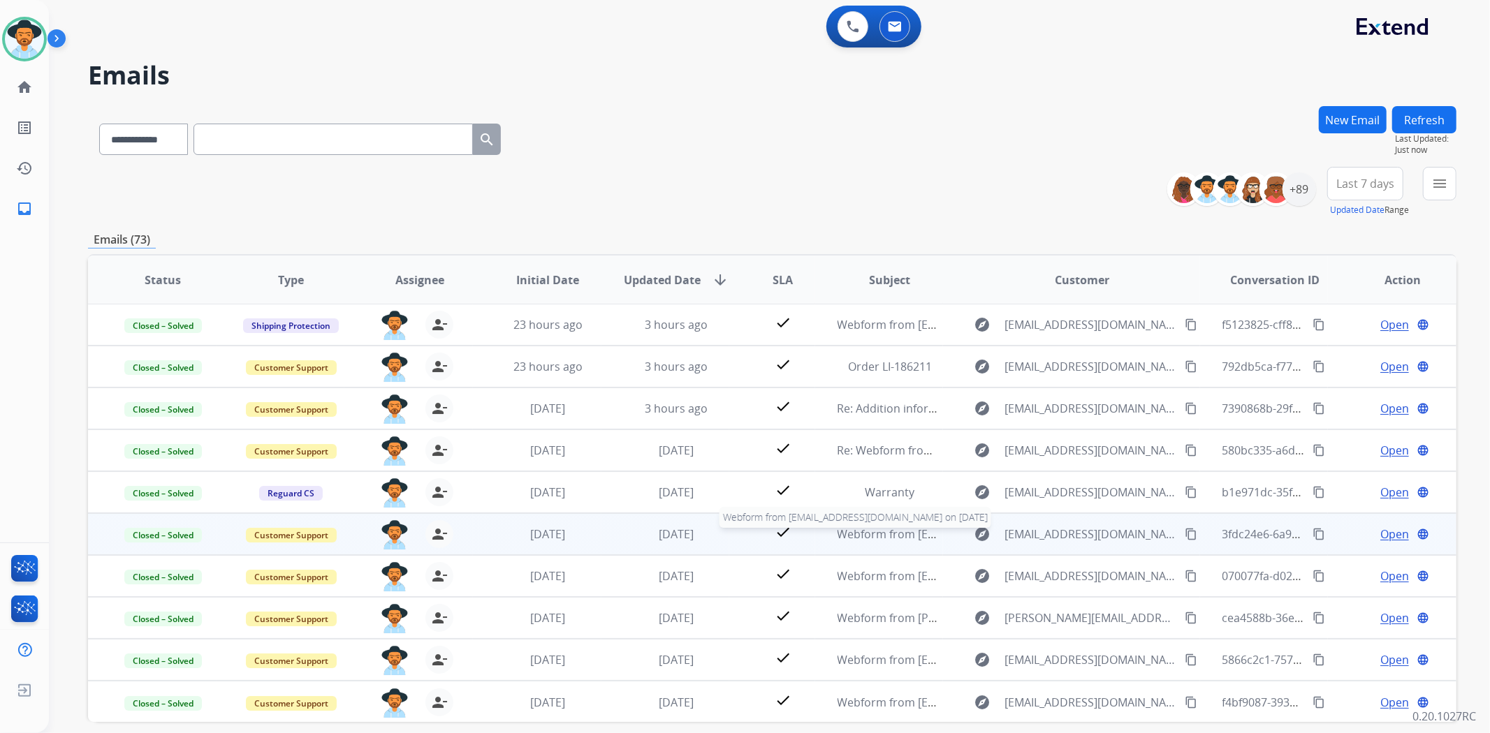
scroll to position [61, 0]
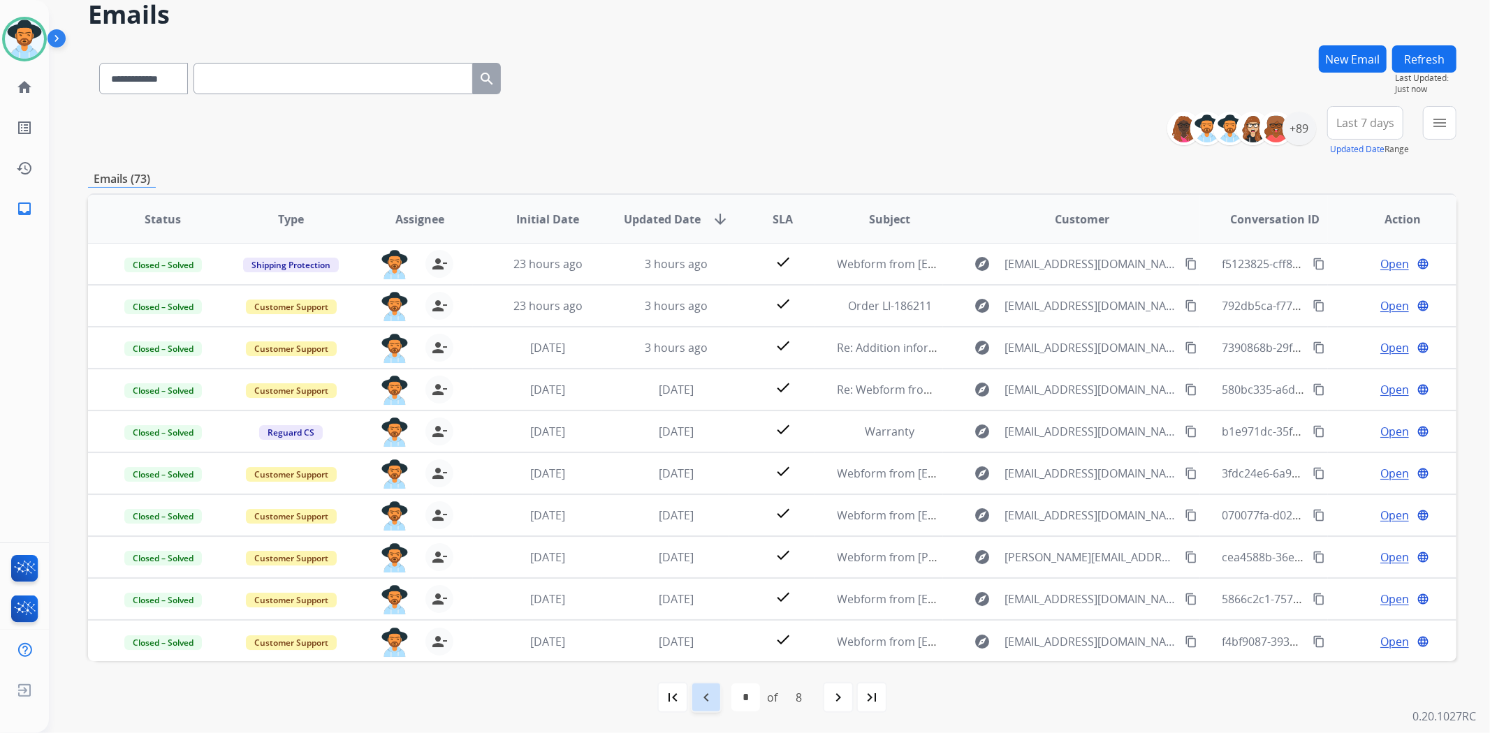
click at [696, 695] on div "navigate_before" at bounding box center [706, 697] width 31 height 31
select select "*"
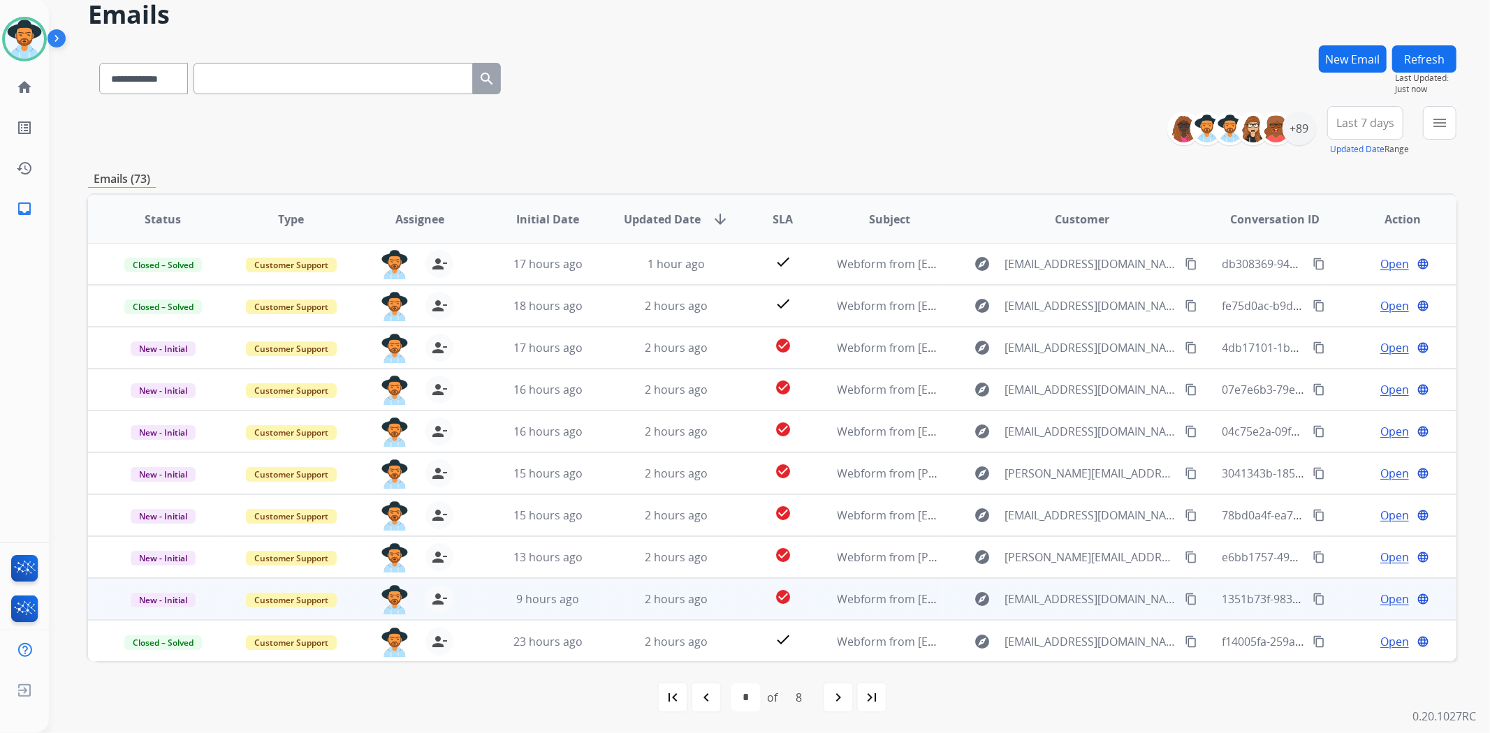
click at [1384, 601] on span "Open" at bounding box center [1394, 599] width 29 height 17
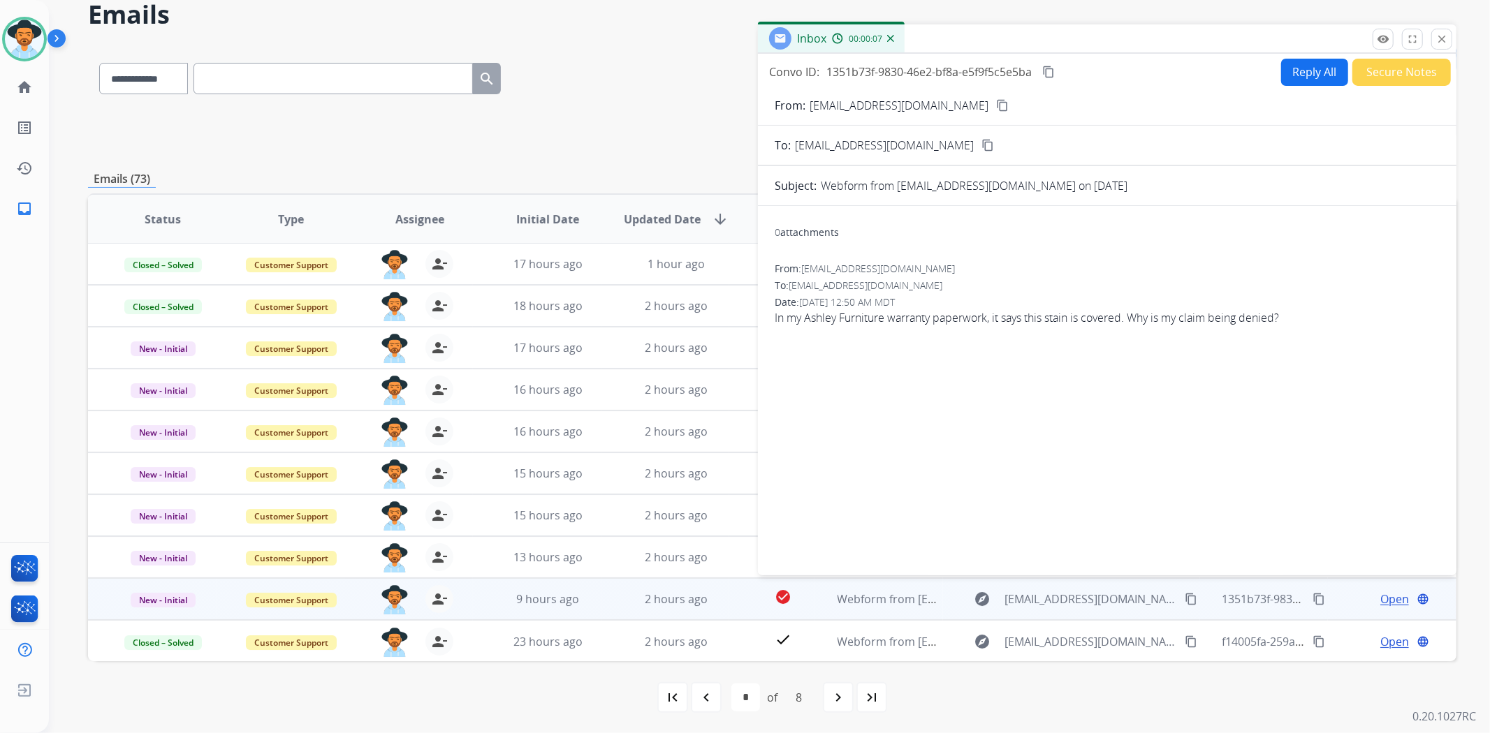
click at [996, 99] on mat-icon "content_copy" at bounding box center [1002, 105] width 13 height 13
click at [1301, 78] on button "Reply All" at bounding box center [1314, 72] width 67 height 27
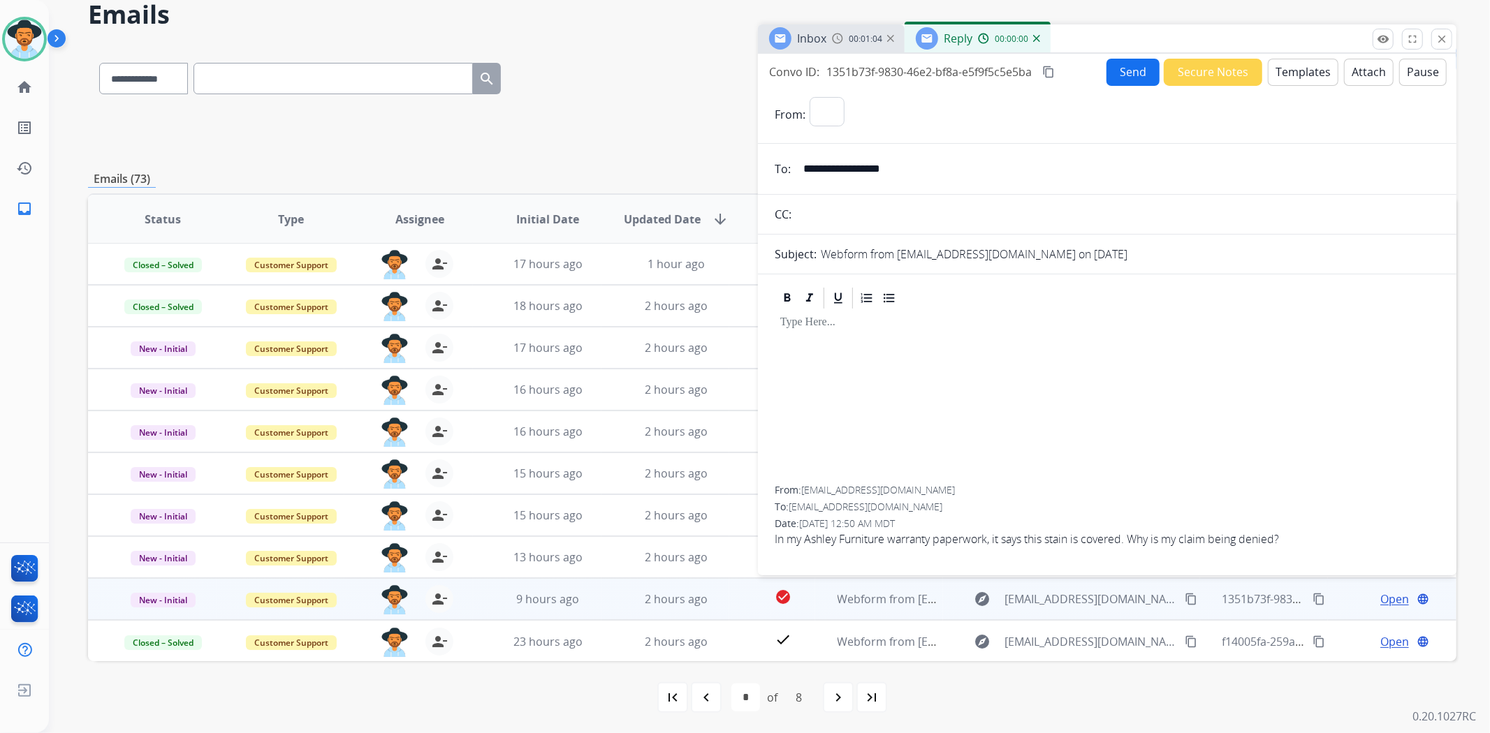
select select "**********"
click at [1275, 66] on button "Templates" at bounding box center [1303, 72] width 71 height 27
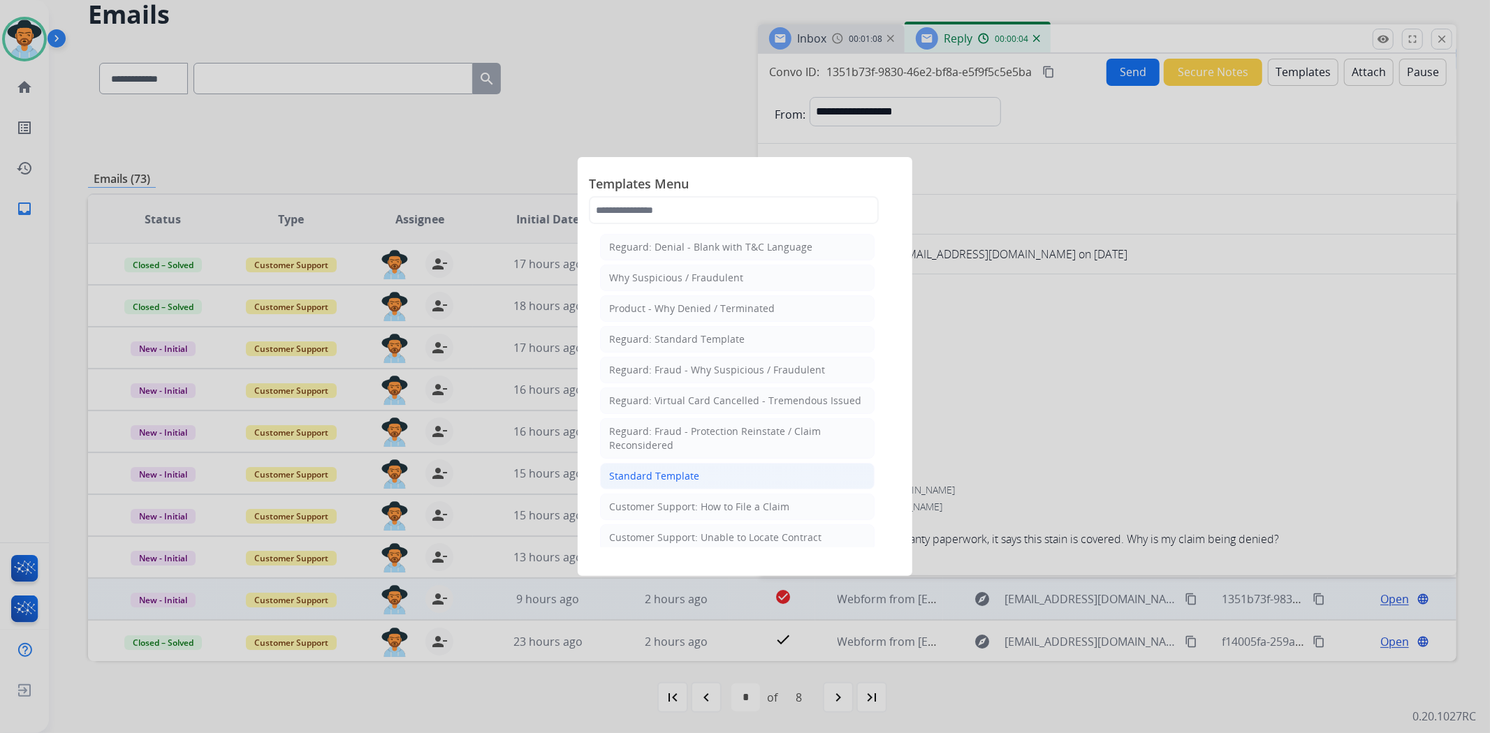
click at [740, 471] on li "Standard Template" at bounding box center [737, 476] width 275 height 27
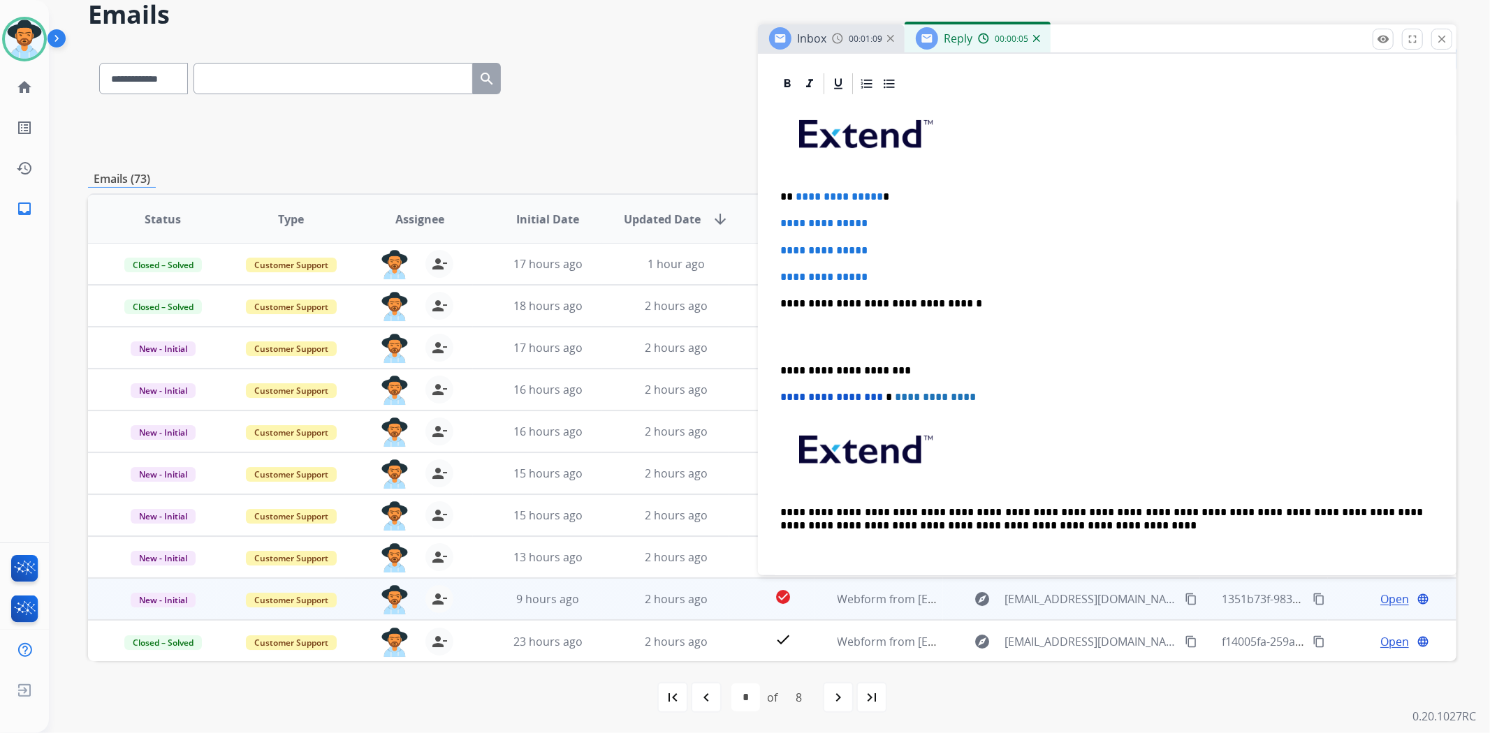
scroll to position [386, 0]
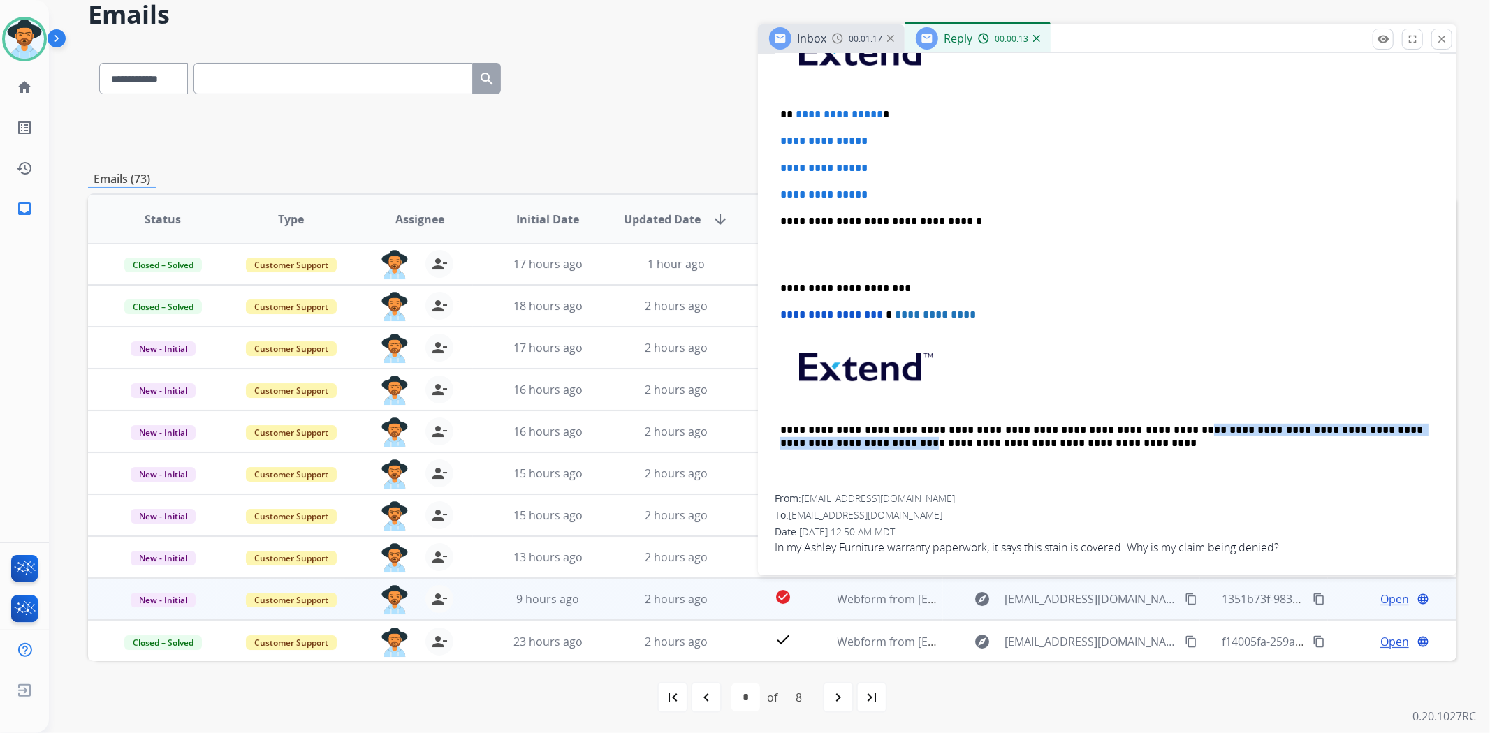
drag, startPoint x: 1118, startPoint y: 423, endPoint x: 800, endPoint y: 447, distance: 318.7
click at [800, 447] on div "**********" at bounding box center [1107, 254] width 665 height 481
copy p "**********"
click at [769, 278] on div "**********" at bounding box center [1107, 278] width 698 height 578
click at [773, 281] on div "**********" at bounding box center [1107, 278] width 698 height 578
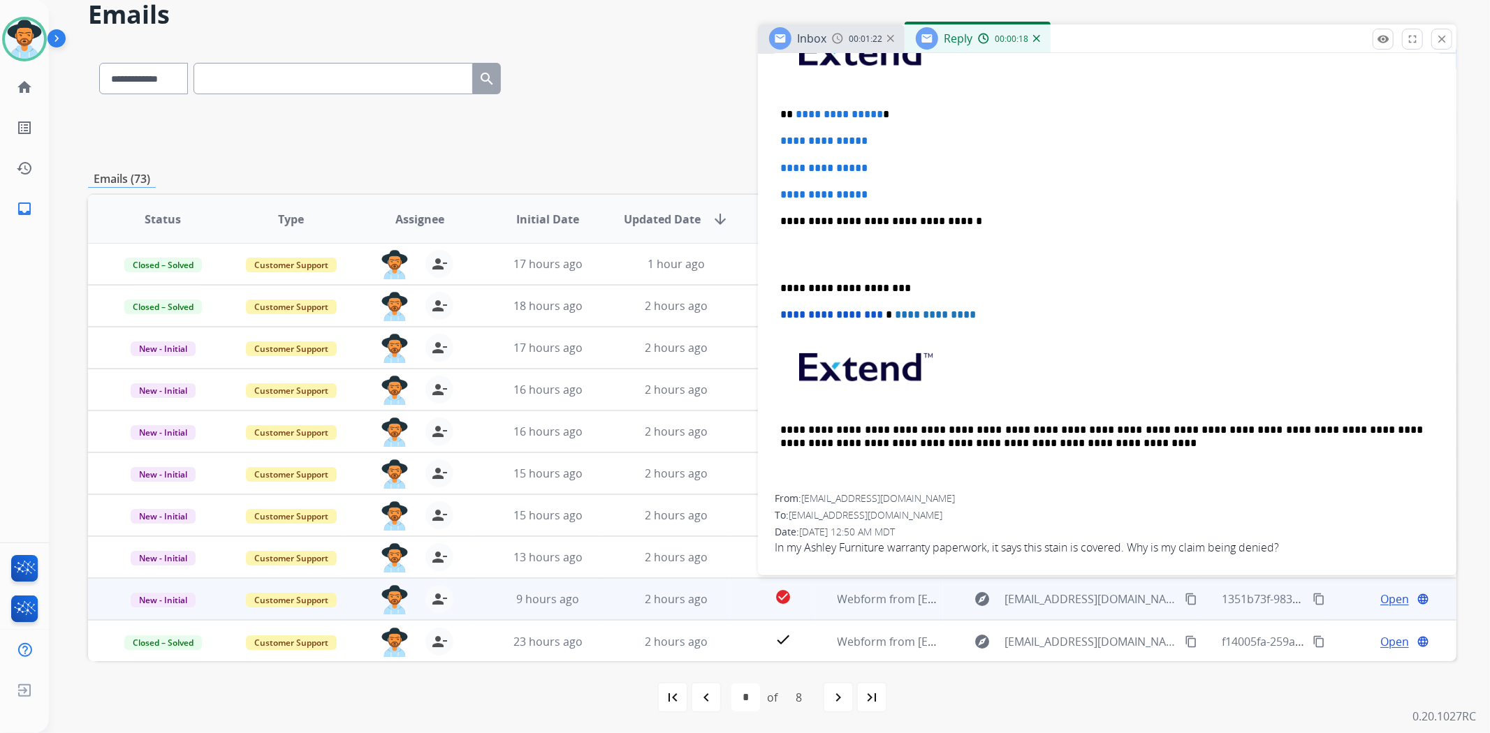
click at [777, 281] on div "**********" at bounding box center [1107, 254] width 665 height 481
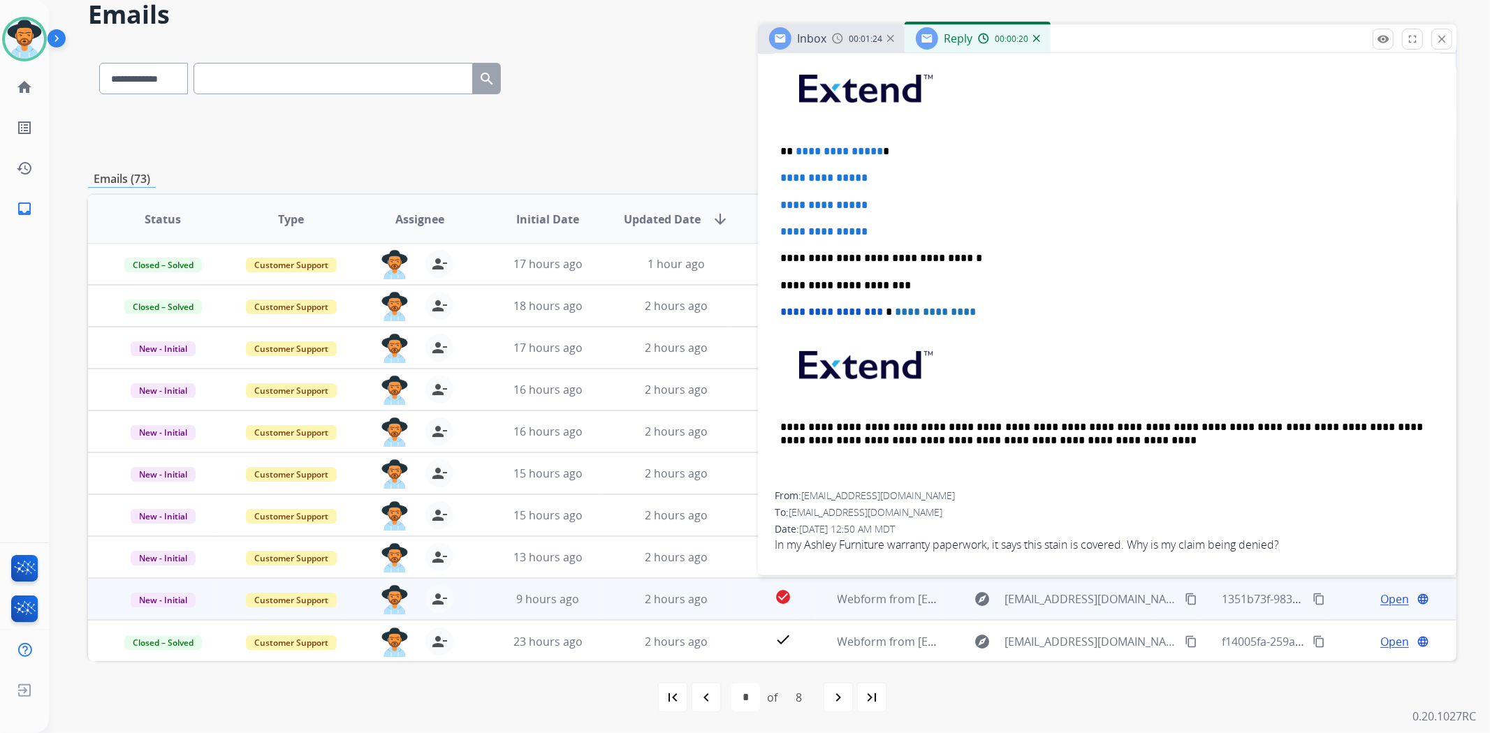
scroll to position [346, 0]
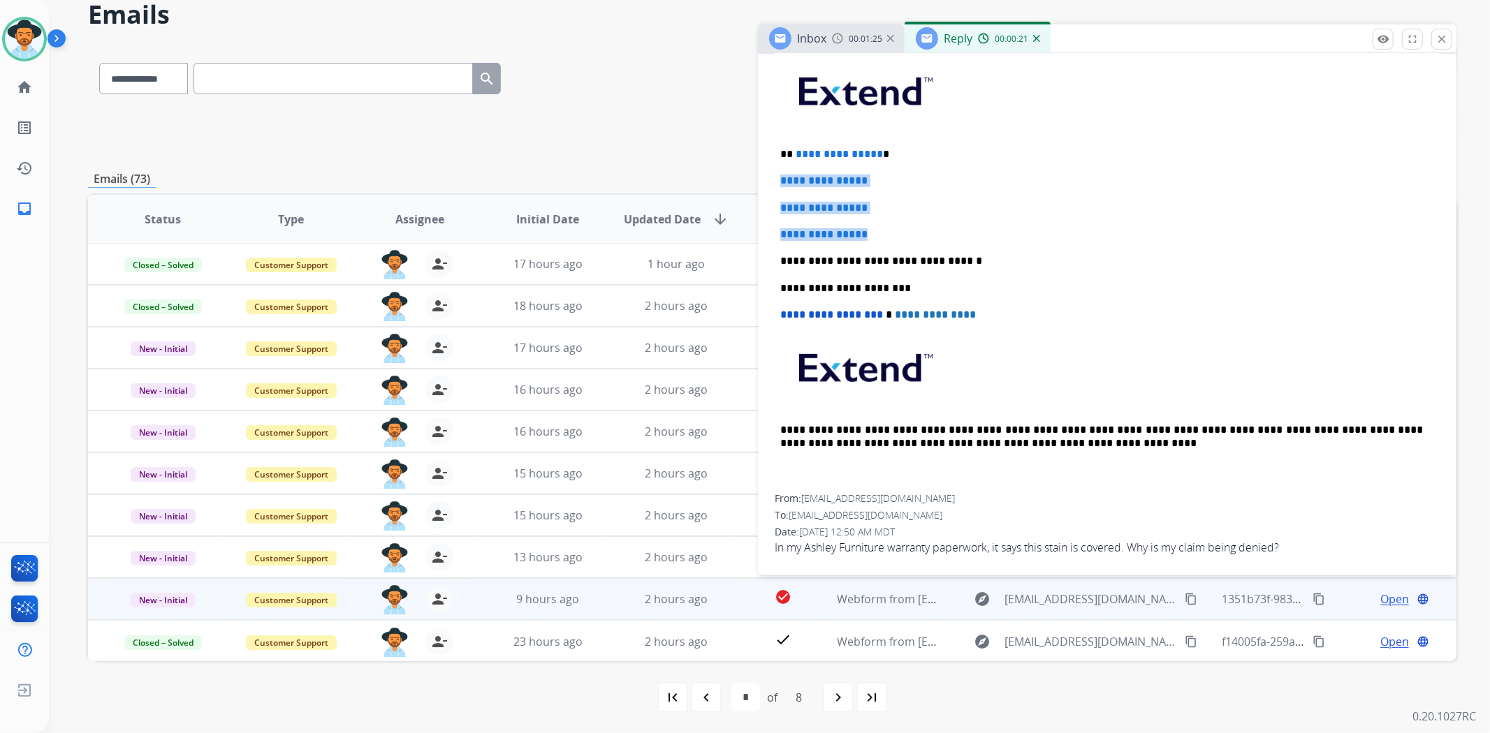
drag, startPoint x: 854, startPoint y: 227, endPoint x: 754, endPoint y: 166, distance: 116.7
click at [754, 166] on div "**********" at bounding box center [772, 389] width 1368 height 689
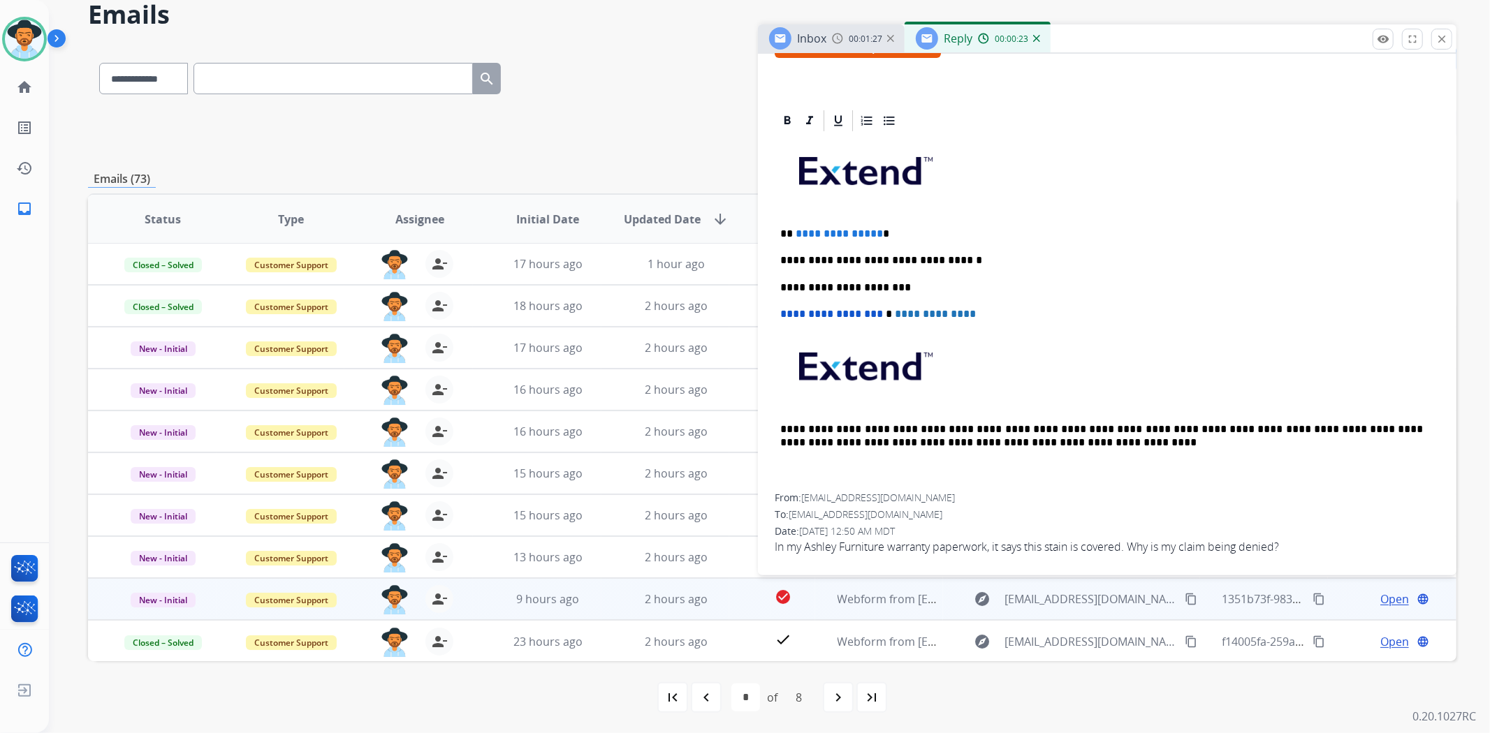
scroll to position [292, 0]
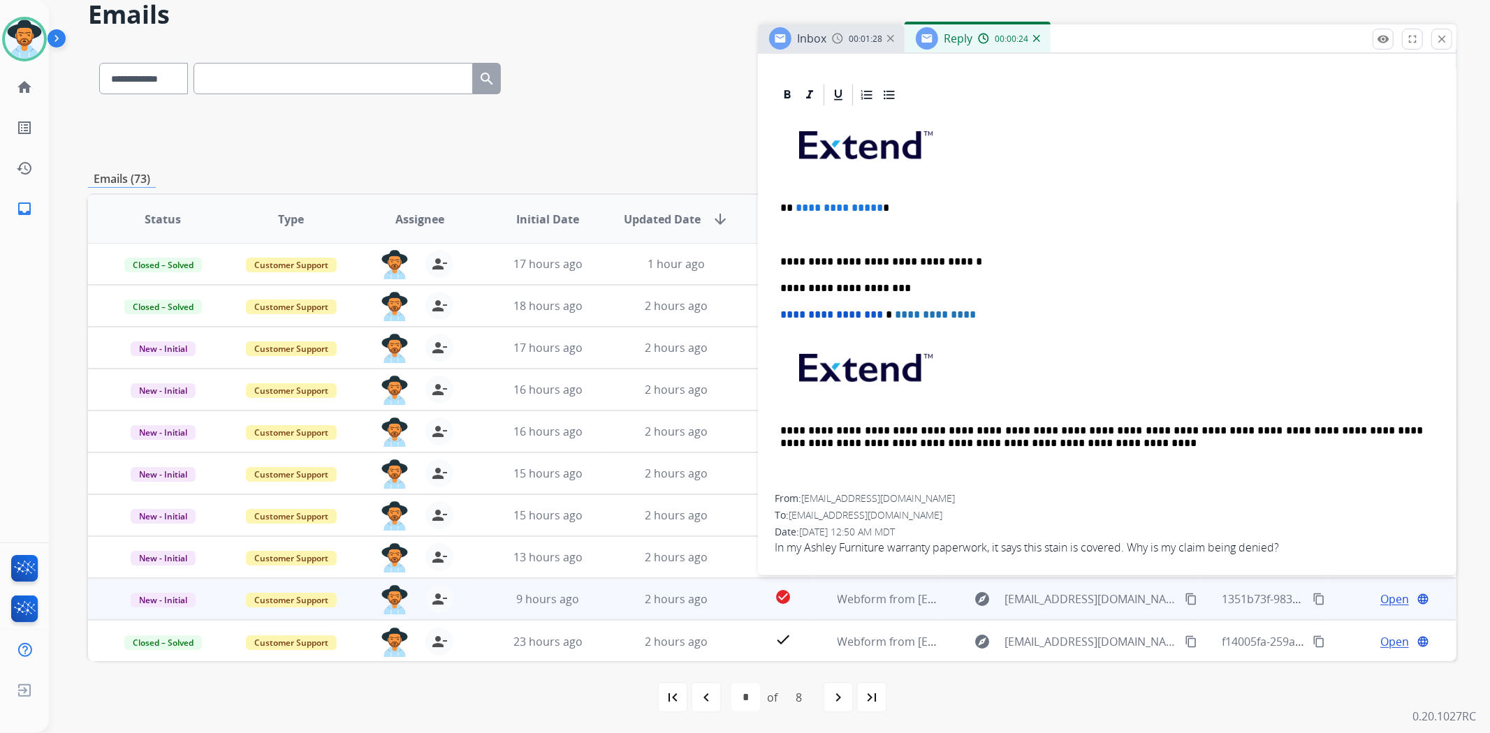
click at [793, 236] on p at bounding box center [1107, 234] width 654 height 13
paste div
click at [782, 228] on p "**********" at bounding box center [1101, 234] width 643 height 13
drag, startPoint x: 912, startPoint y: 203, endPoint x: 794, endPoint y: 199, distance: 118.1
click at [794, 202] on p "**********" at bounding box center [1101, 208] width 643 height 13
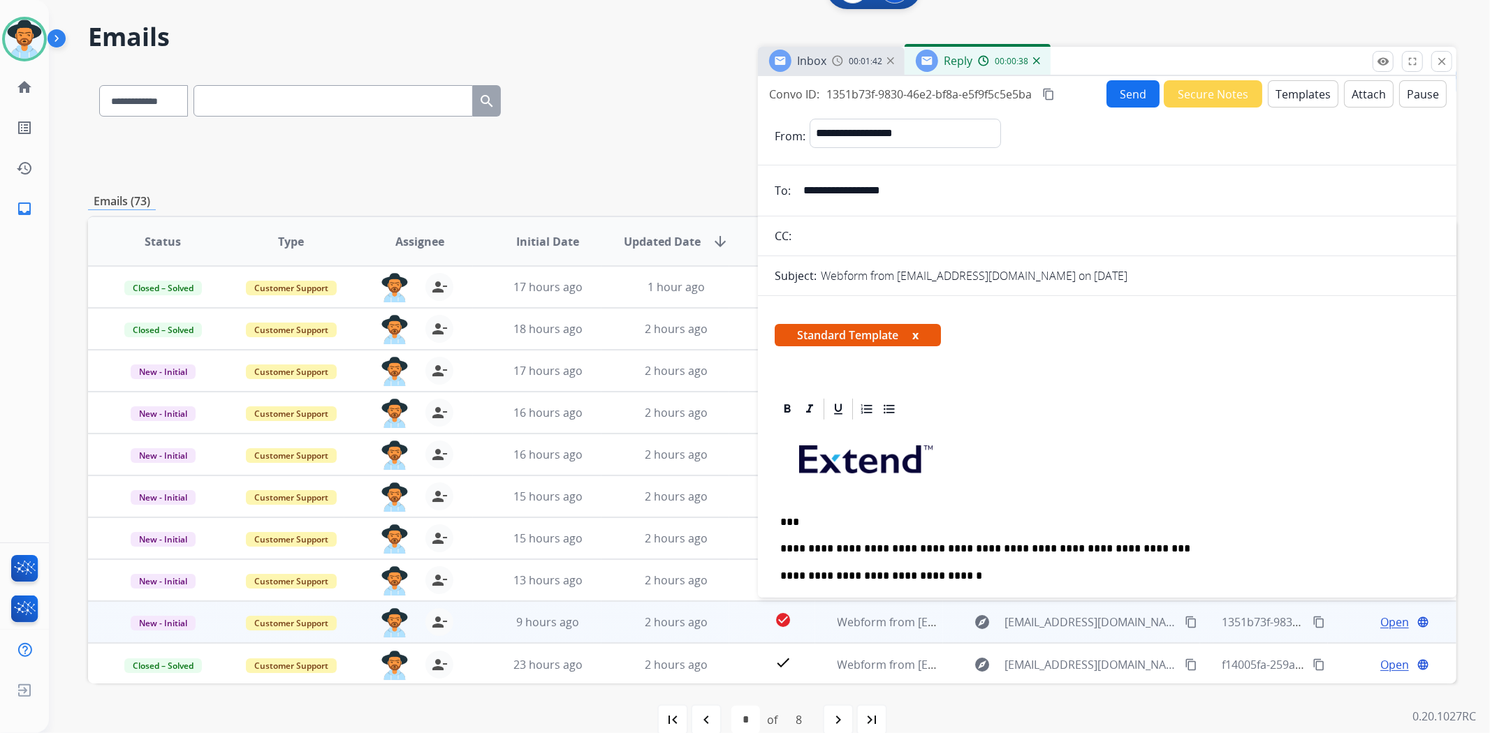
scroll to position [0, 0]
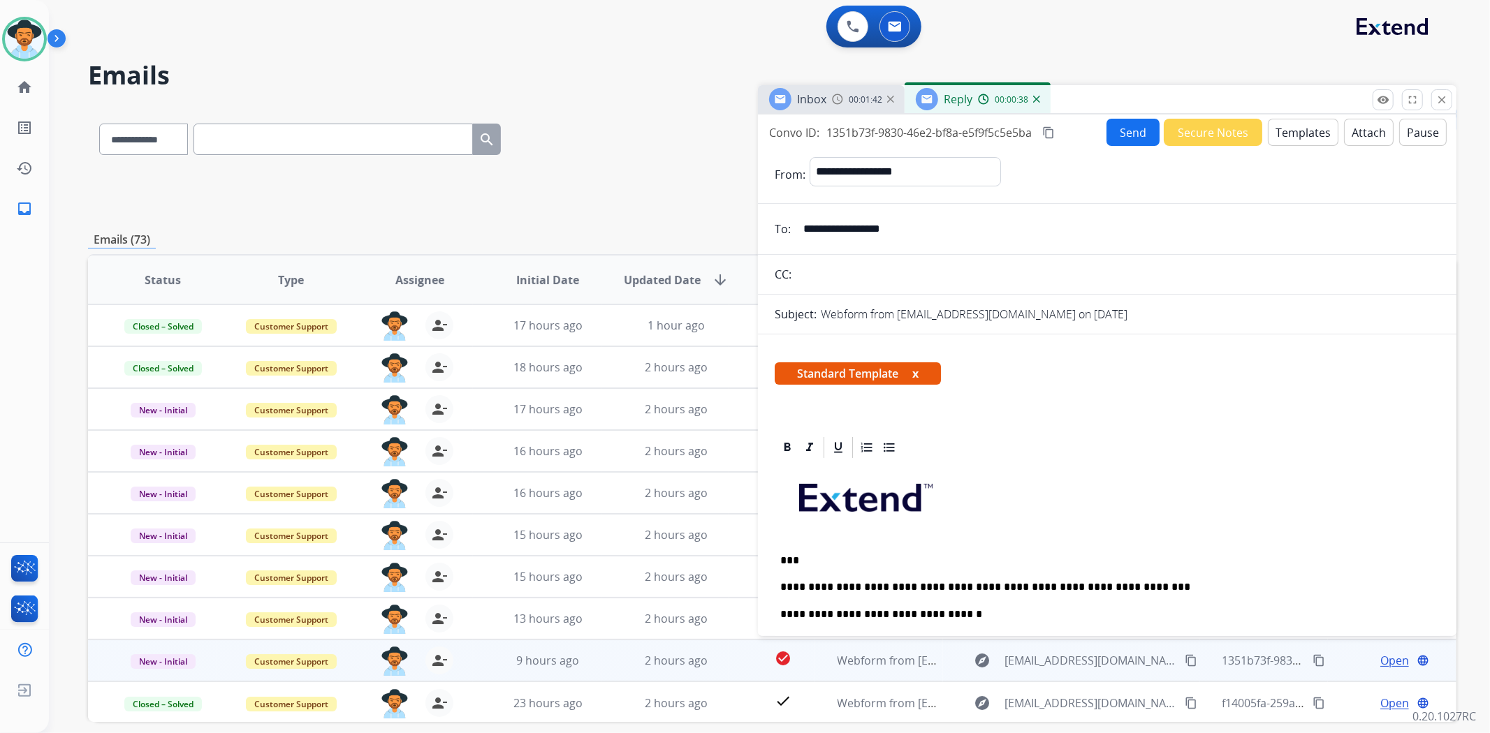
click at [1130, 128] on button "Send" at bounding box center [1132, 132] width 53 height 27
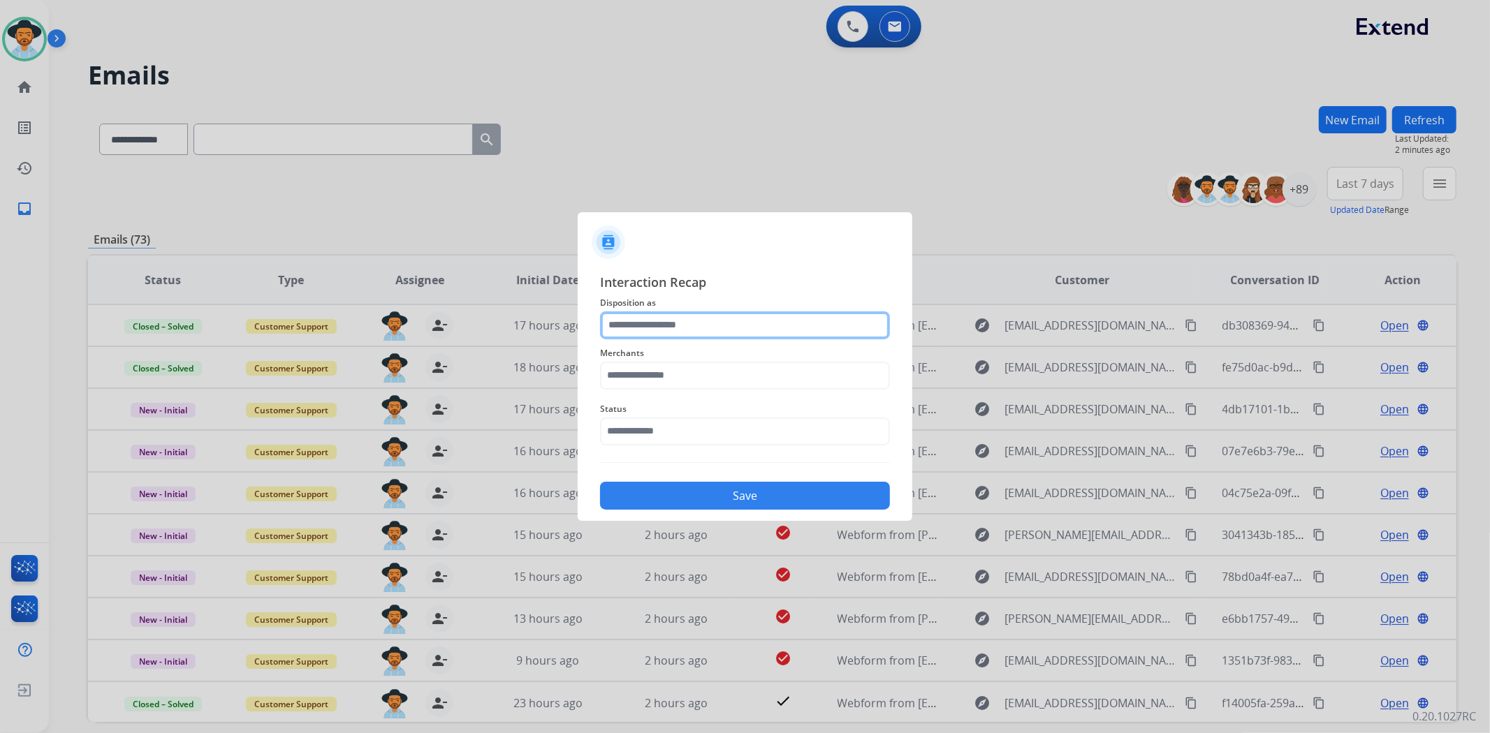
click at [694, 323] on input "text" at bounding box center [745, 326] width 290 height 28
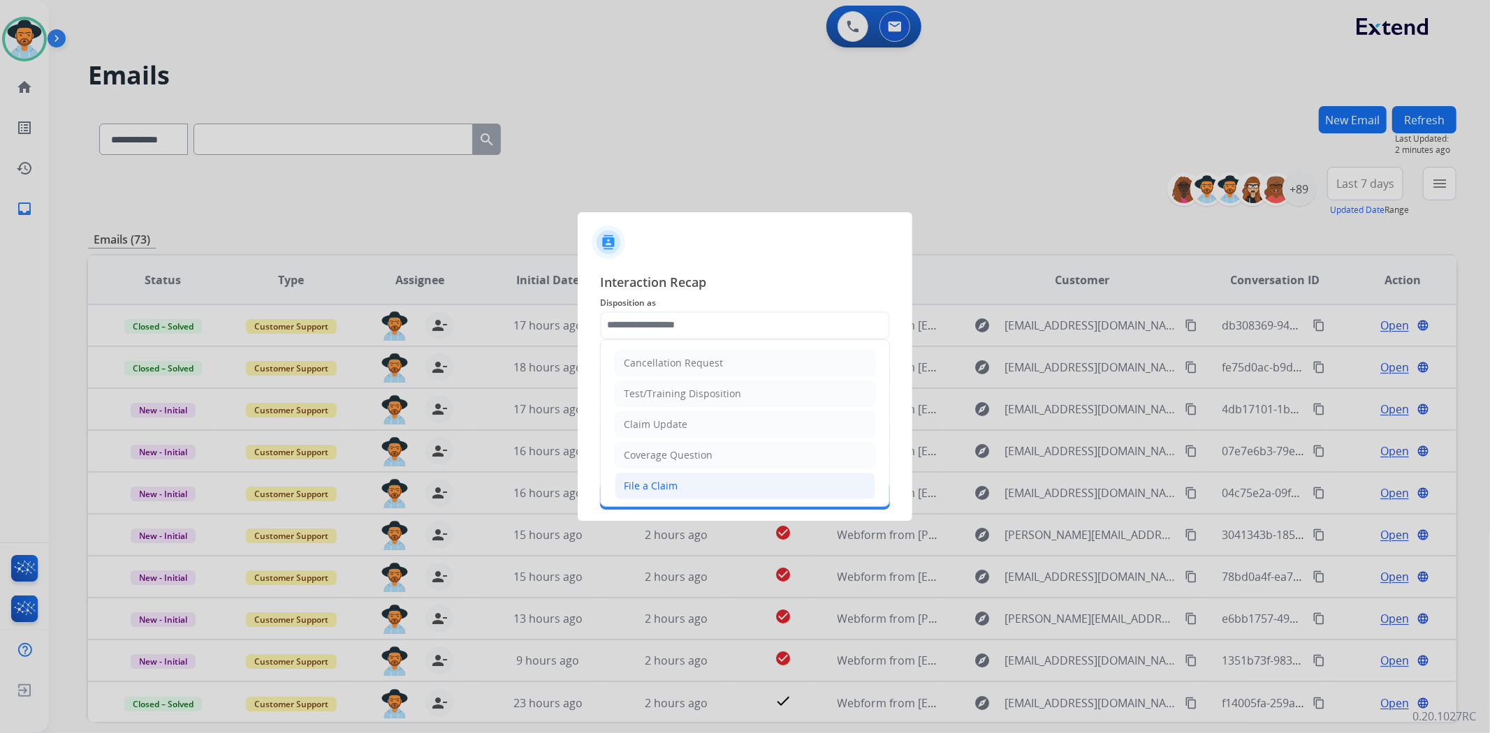
click at [664, 484] on div "File a Claim" at bounding box center [651, 486] width 54 height 14
type input "**********"
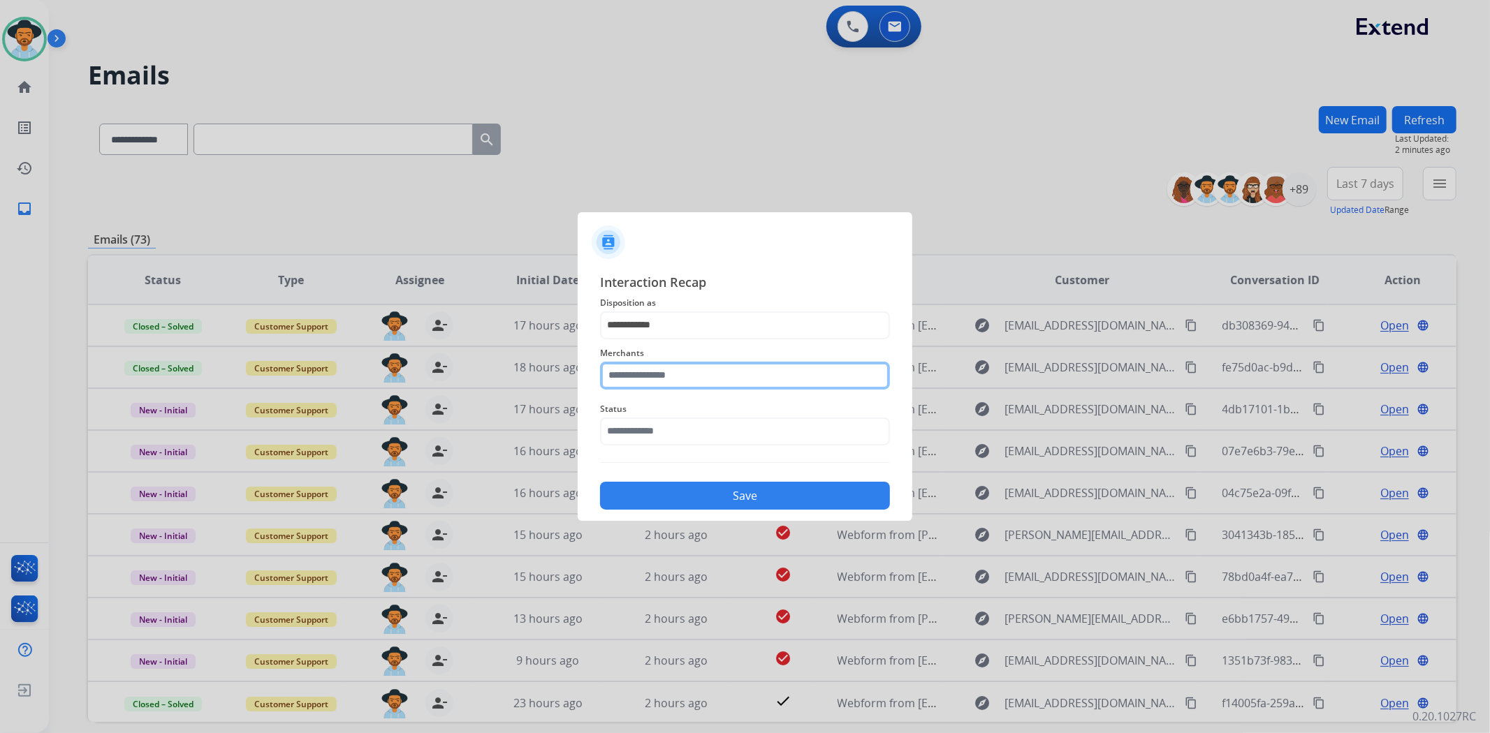
click at [666, 372] on input "text" at bounding box center [745, 376] width 290 height 28
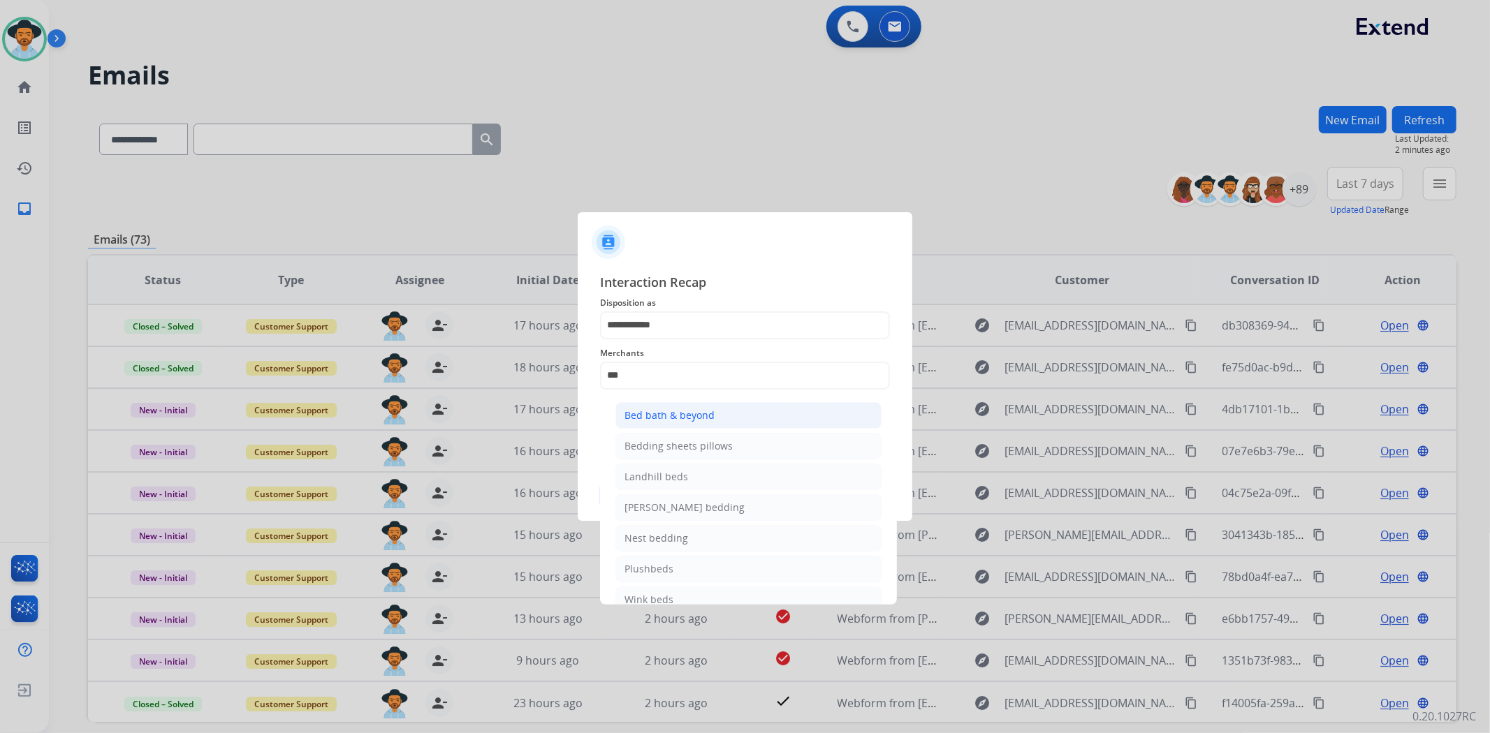
click at [716, 410] on li "Bed bath & beyond" at bounding box center [748, 415] width 266 height 27
type input "**********"
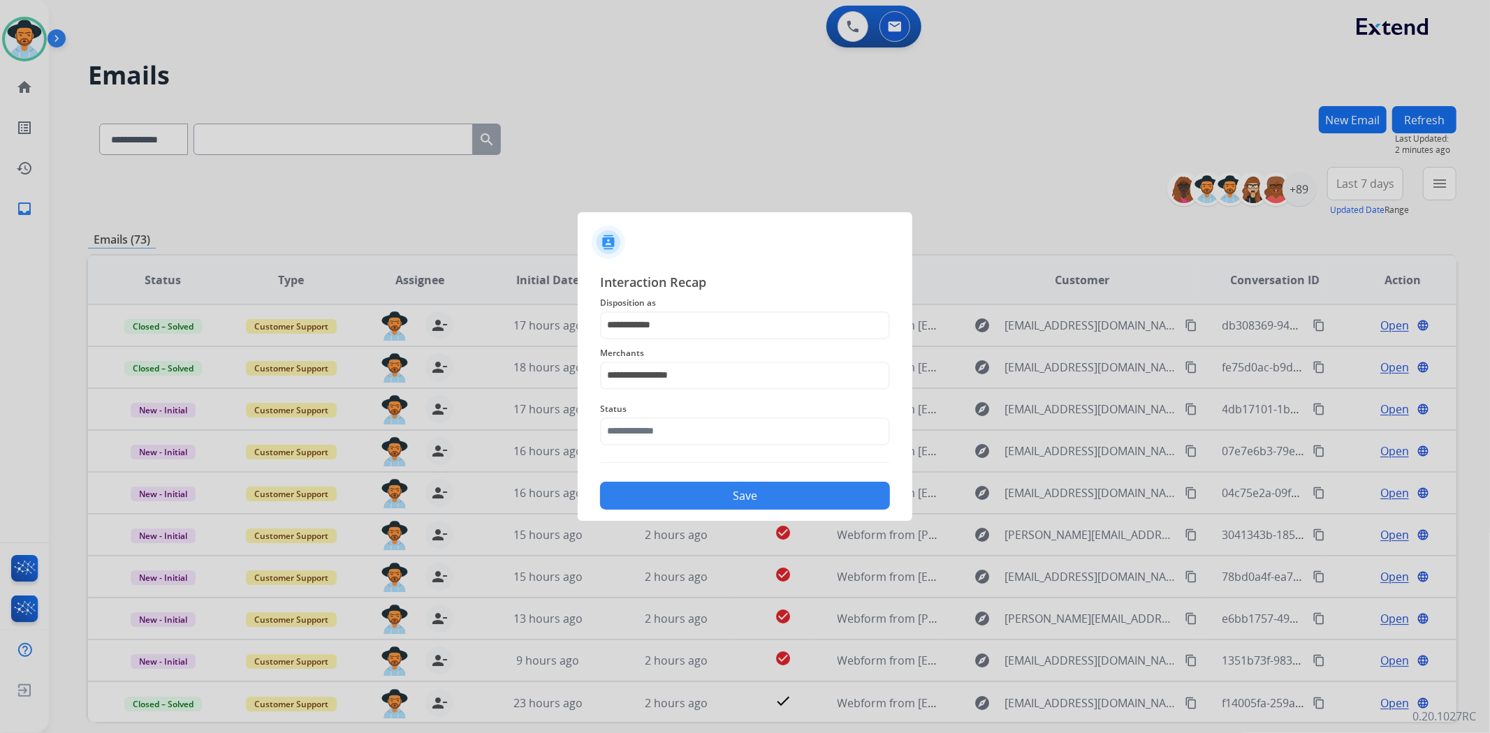
click at [710, 413] on span "Status" at bounding box center [745, 409] width 290 height 17
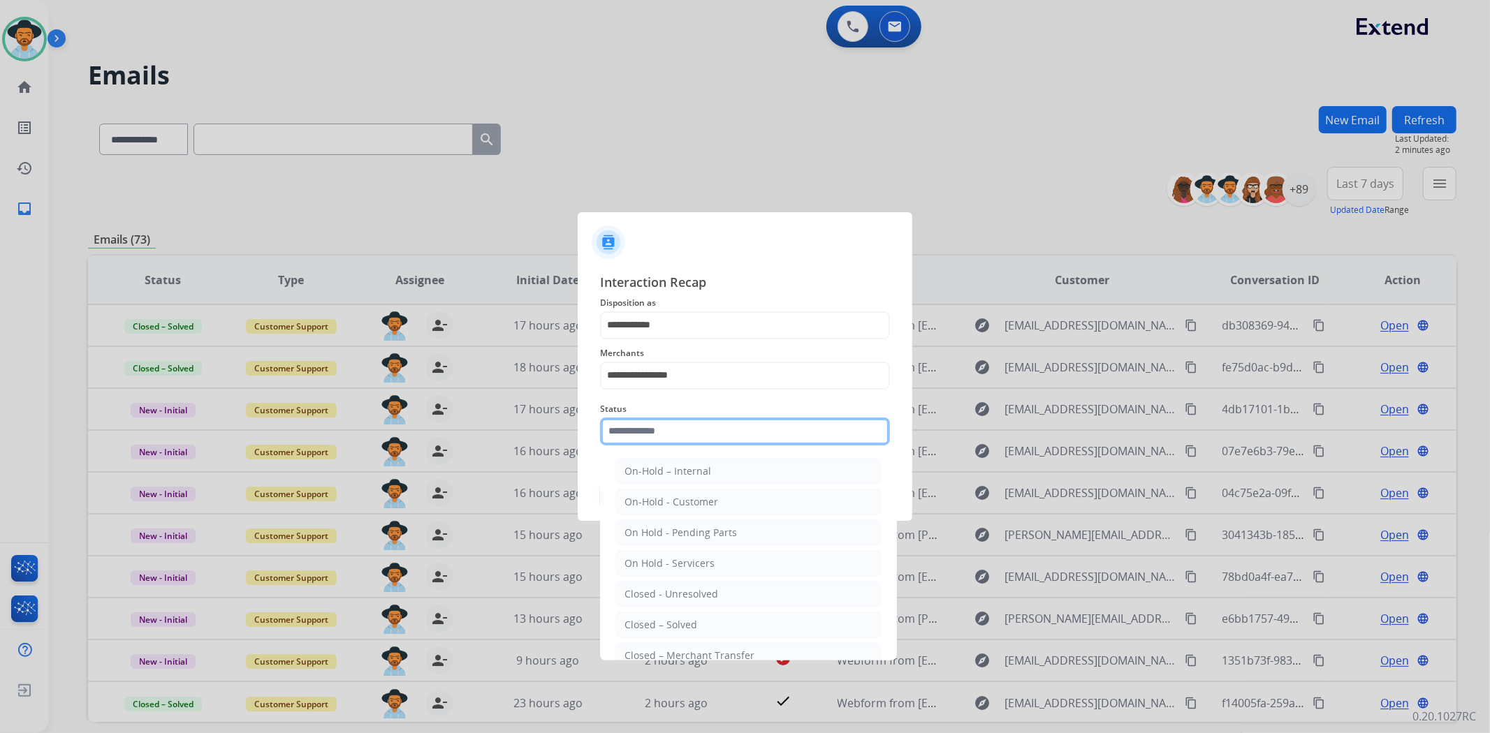
click at [703, 431] on input "text" at bounding box center [745, 432] width 290 height 28
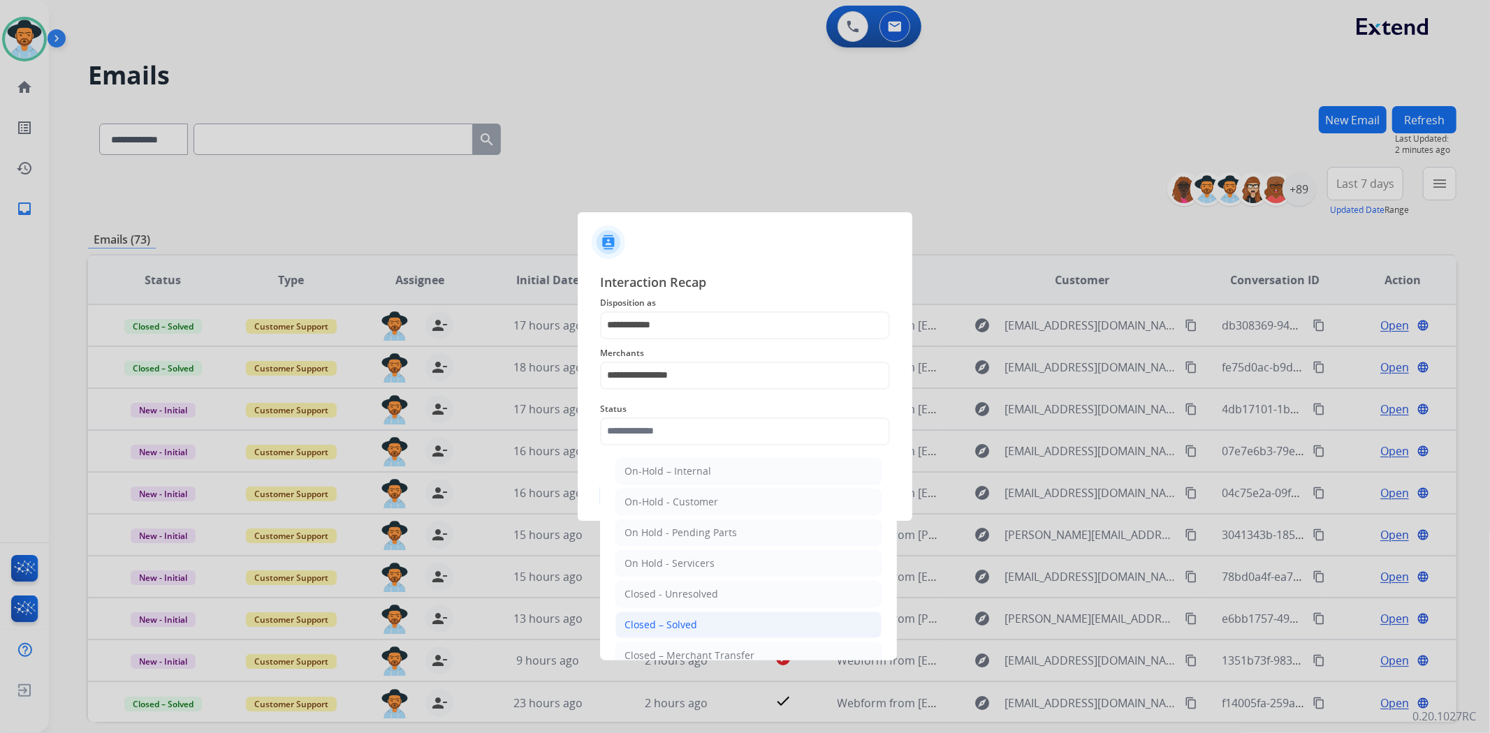
click at [721, 634] on li "Closed – Solved" at bounding box center [748, 625] width 266 height 27
type input "**********"
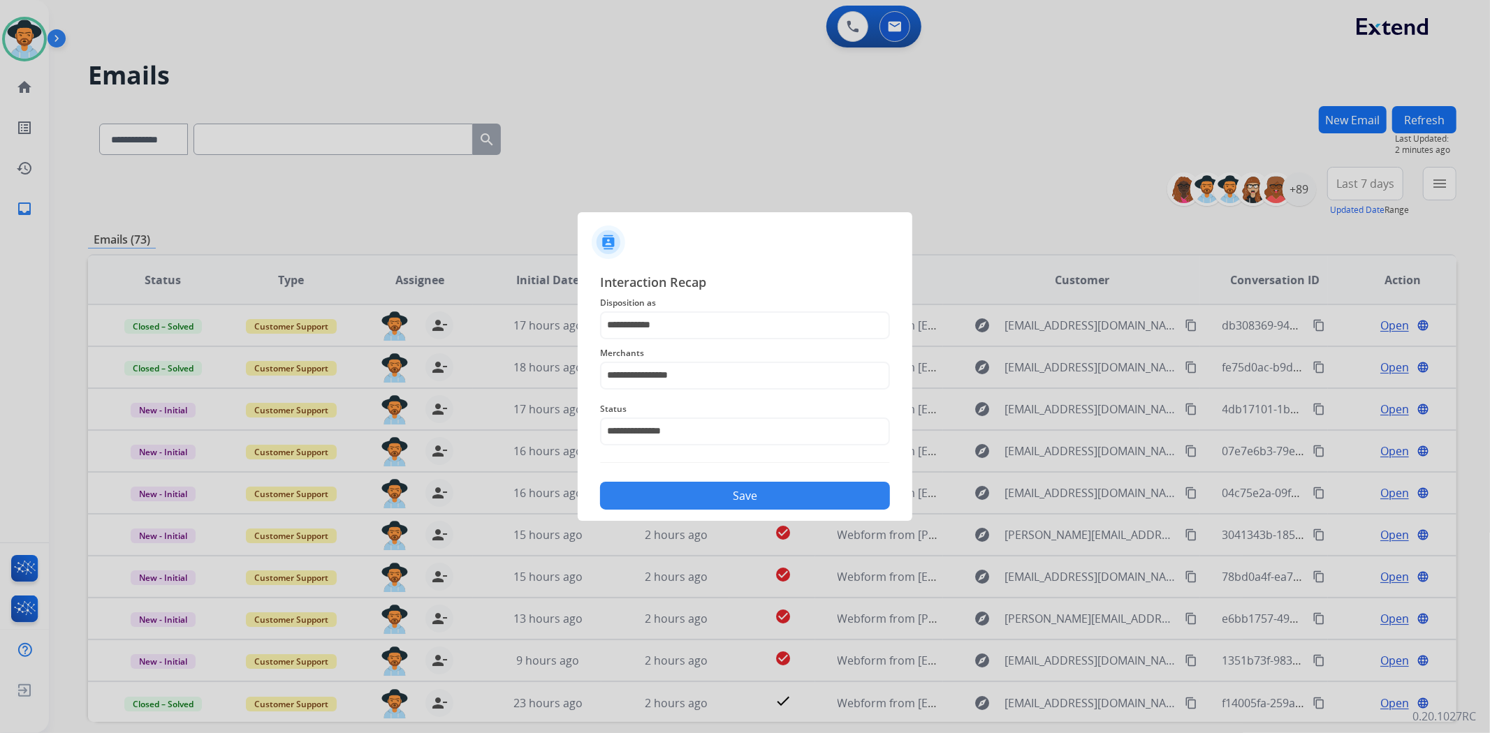
click at [724, 497] on button "Save" at bounding box center [745, 496] width 290 height 28
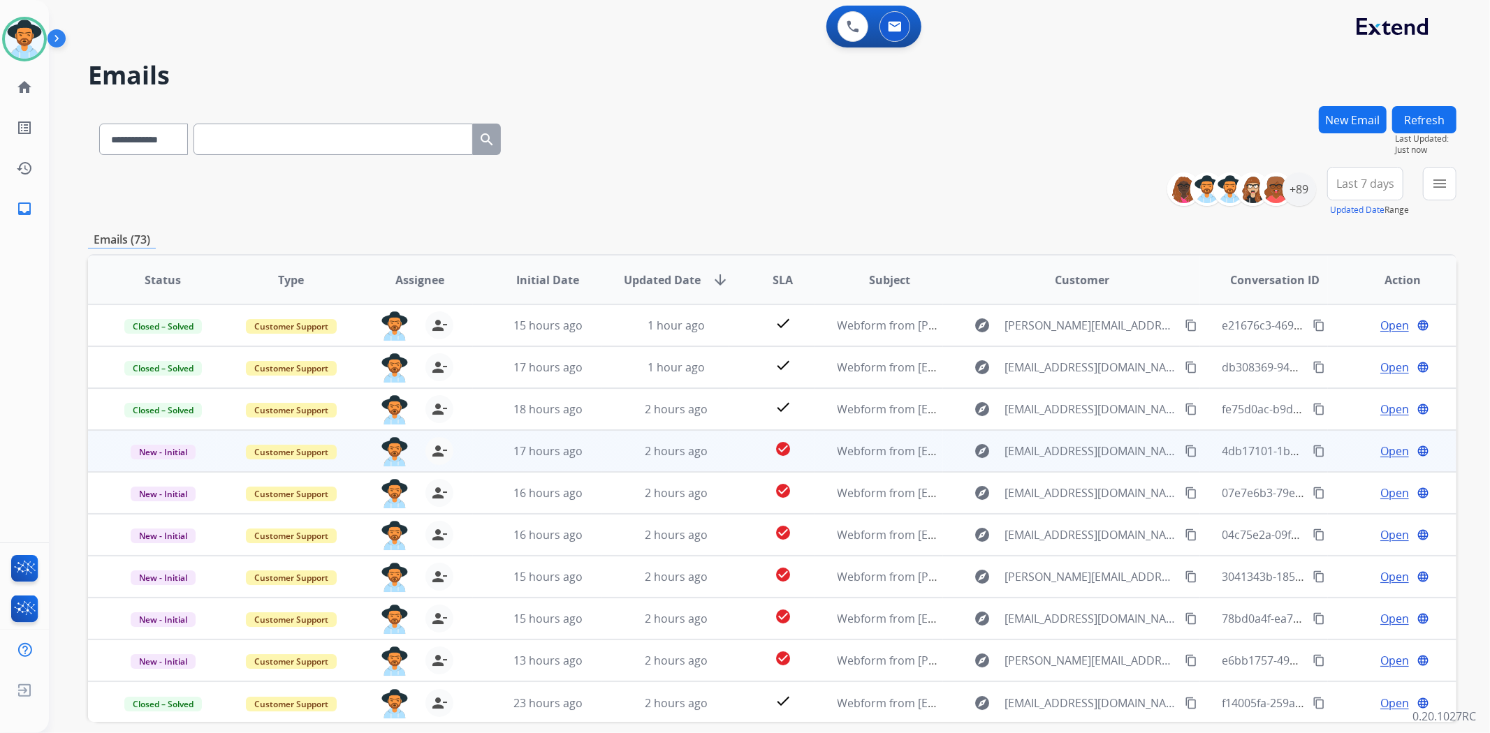
click at [1380, 448] on span "Open" at bounding box center [1394, 451] width 29 height 17
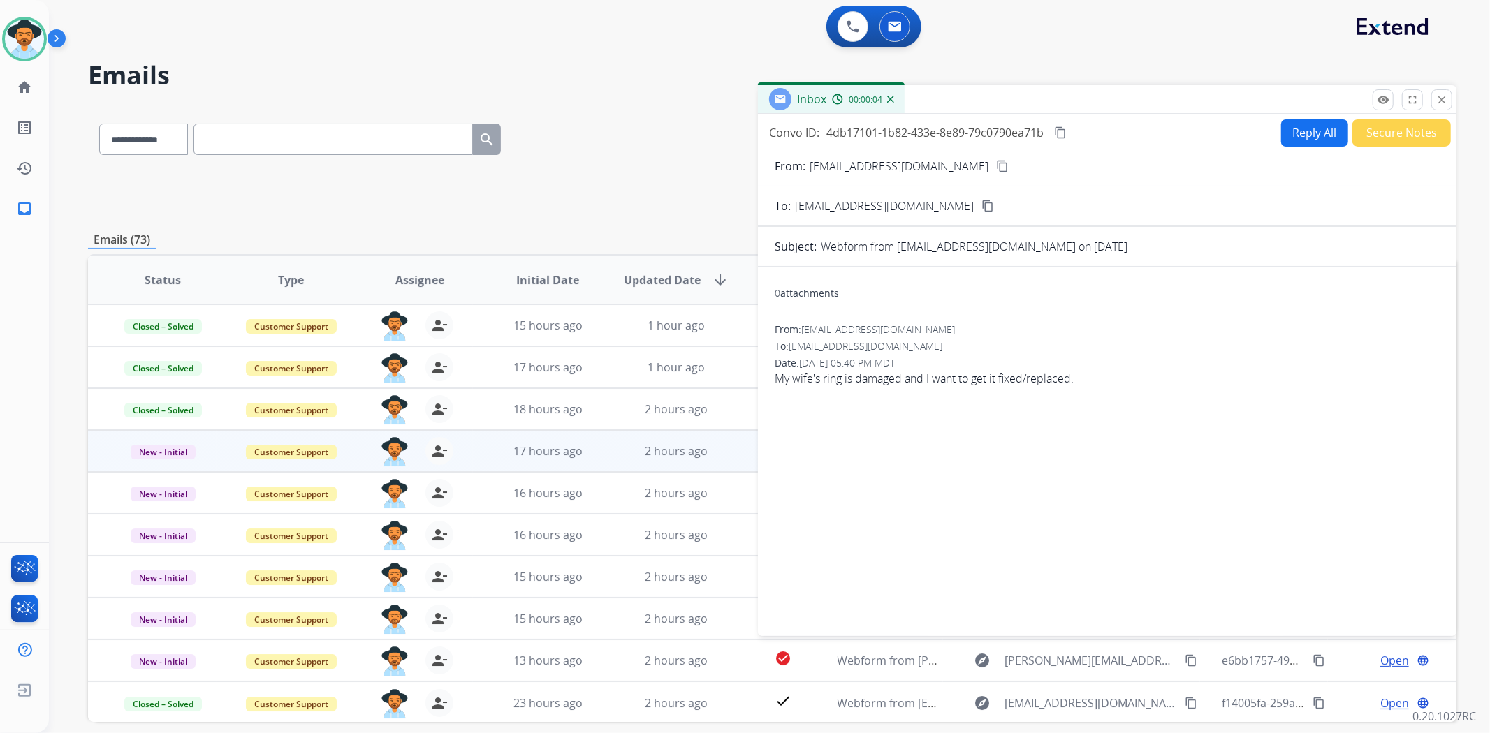
click at [996, 161] on mat-icon "content_copy" at bounding box center [1002, 166] width 13 height 13
drag, startPoint x: 1127, startPoint y: 374, endPoint x: 761, endPoint y: 379, distance: 366.0
click at [761, 379] on div "0 attachments From: bladework1997@gmail.com To: support@extend.com Date: 08/09/…" at bounding box center [1107, 449] width 698 height 342
drag, startPoint x: 799, startPoint y: 368, endPoint x: 1151, endPoint y: 409, distance: 354.4
click at [1151, 409] on div "0 attachments From: bladework1997@gmail.com To: support@extend.com Date: 08/09/…" at bounding box center [1107, 449] width 698 height 342
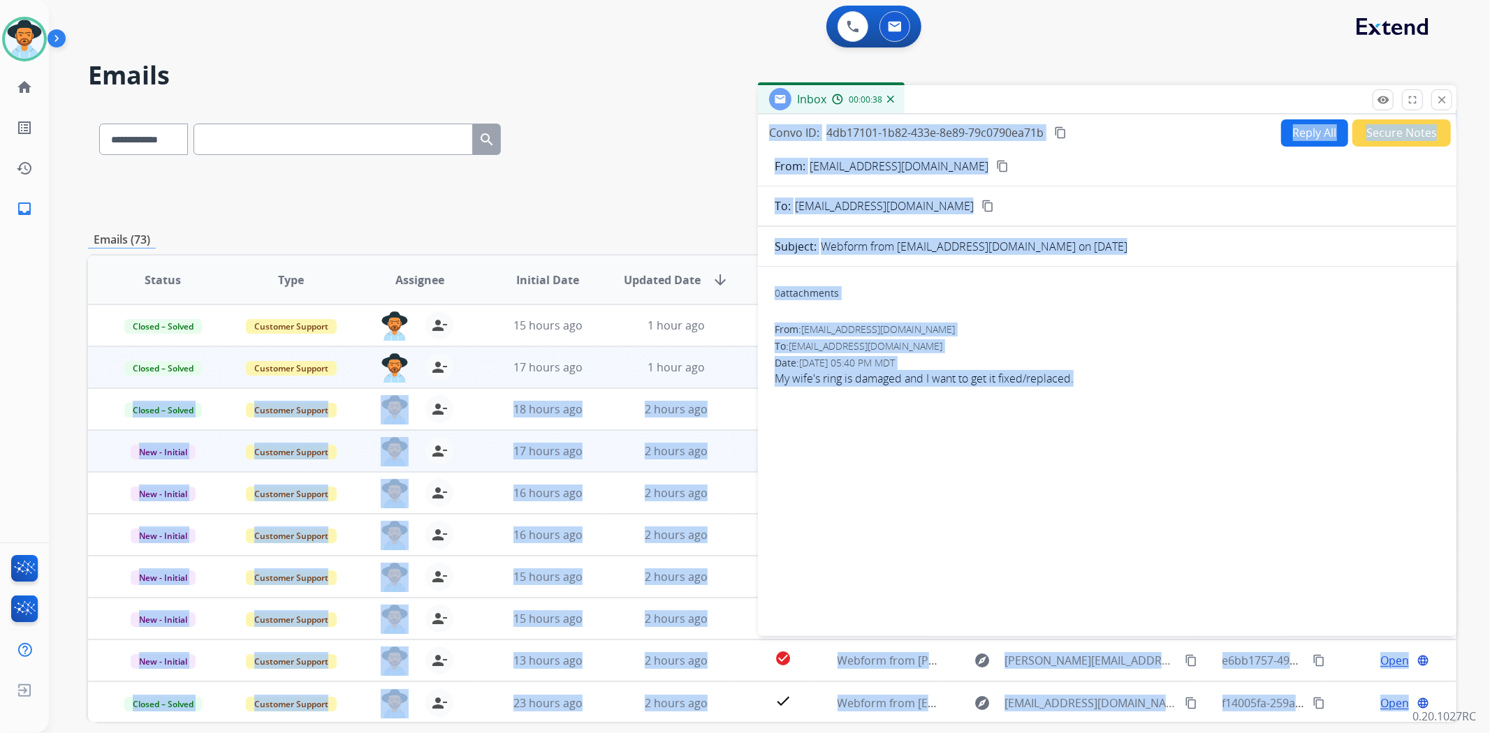
drag, startPoint x: 1099, startPoint y: 369, endPoint x: 743, endPoint y: 386, distance: 356.6
click at [743, 386] on div "**********" at bounding box center [772, 450] width 1368 height 689
click at [840, 399] on div "0 attachments From: bladework1997@gmail.com To: support@extend.com Date: 08/09/…" at bounding box center [1107, 449] width 698 height 342
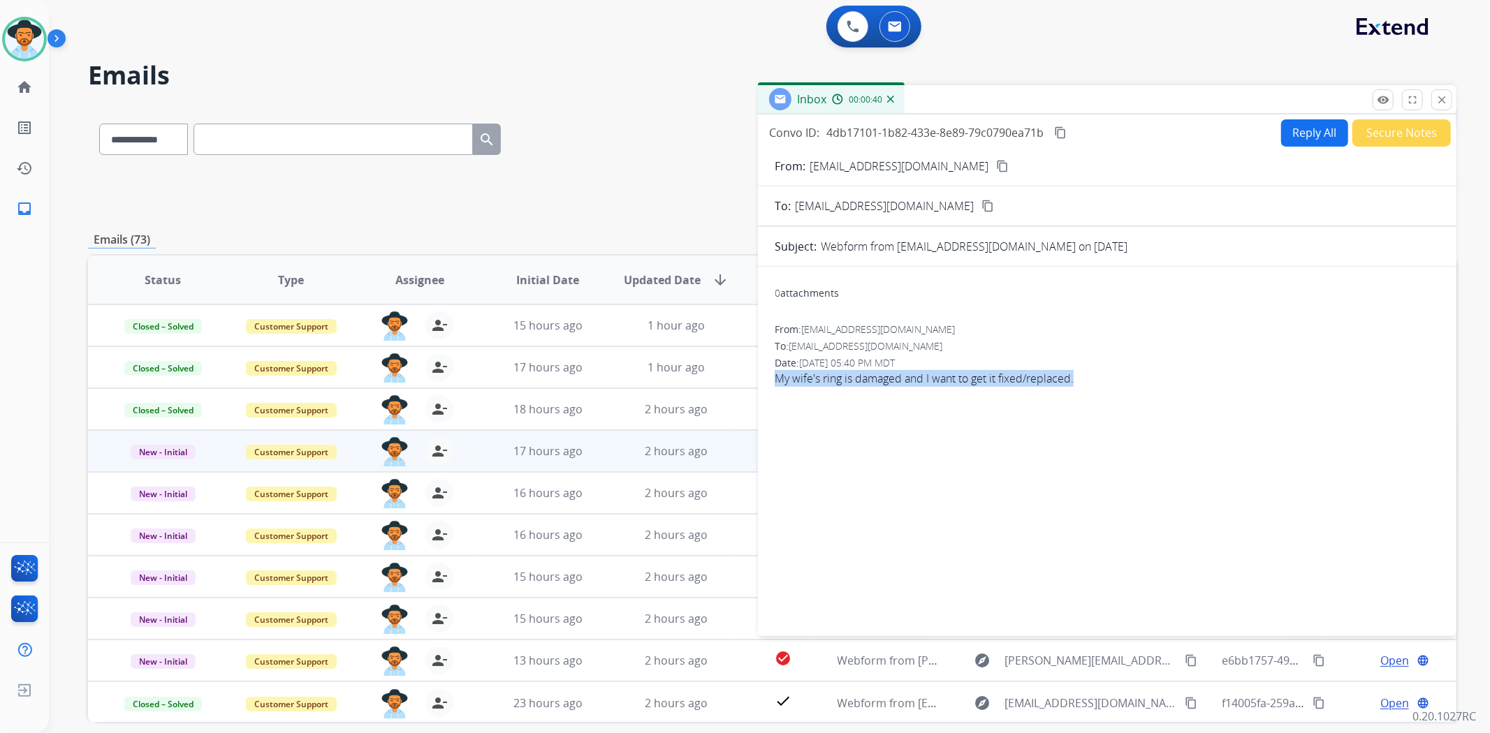
drag, startPoint x: 1098, startPoint y: 379, endPoint x: 773, endPoint y: 388, distance: 324.9
click at [773, 388] on div "0 attachments From: bladework1997@gmail.com To: support@extend.com Date: 08/09/…" at bounding box center [1107, 449] width 698 height 342
copy span "My wife's ring is damaged and I want to get it fixed/replaced."
click at [996, 164] on mat-icon "content_copy" at bounding box center [1002, 166] width 13 height 13
click at [1283, 127] on button "Reply All" at bounding box center [1314, 132] width 67 height 27
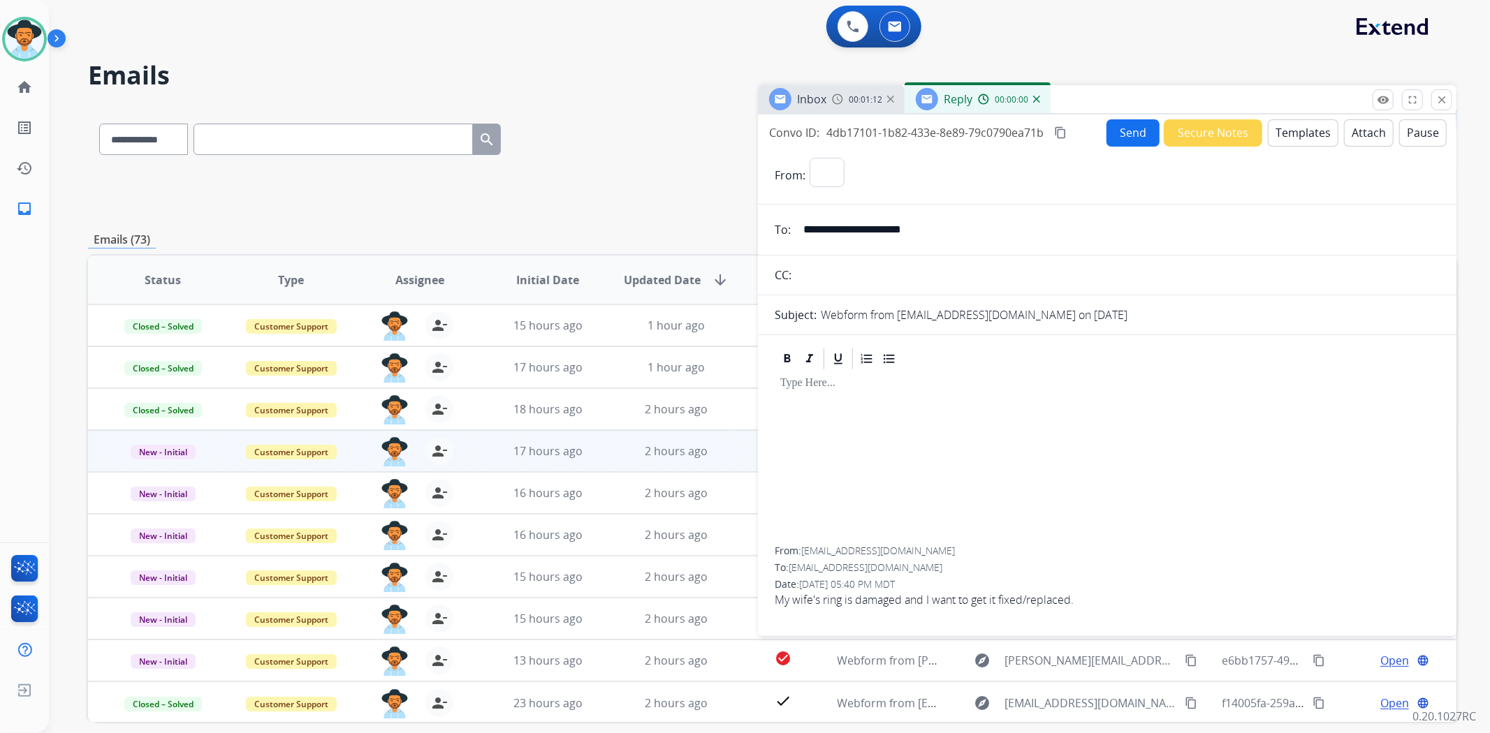
select select "**********"
click at [1291, 130] on button "Templates" at bounding box center [1303, 132] width 71 height 27
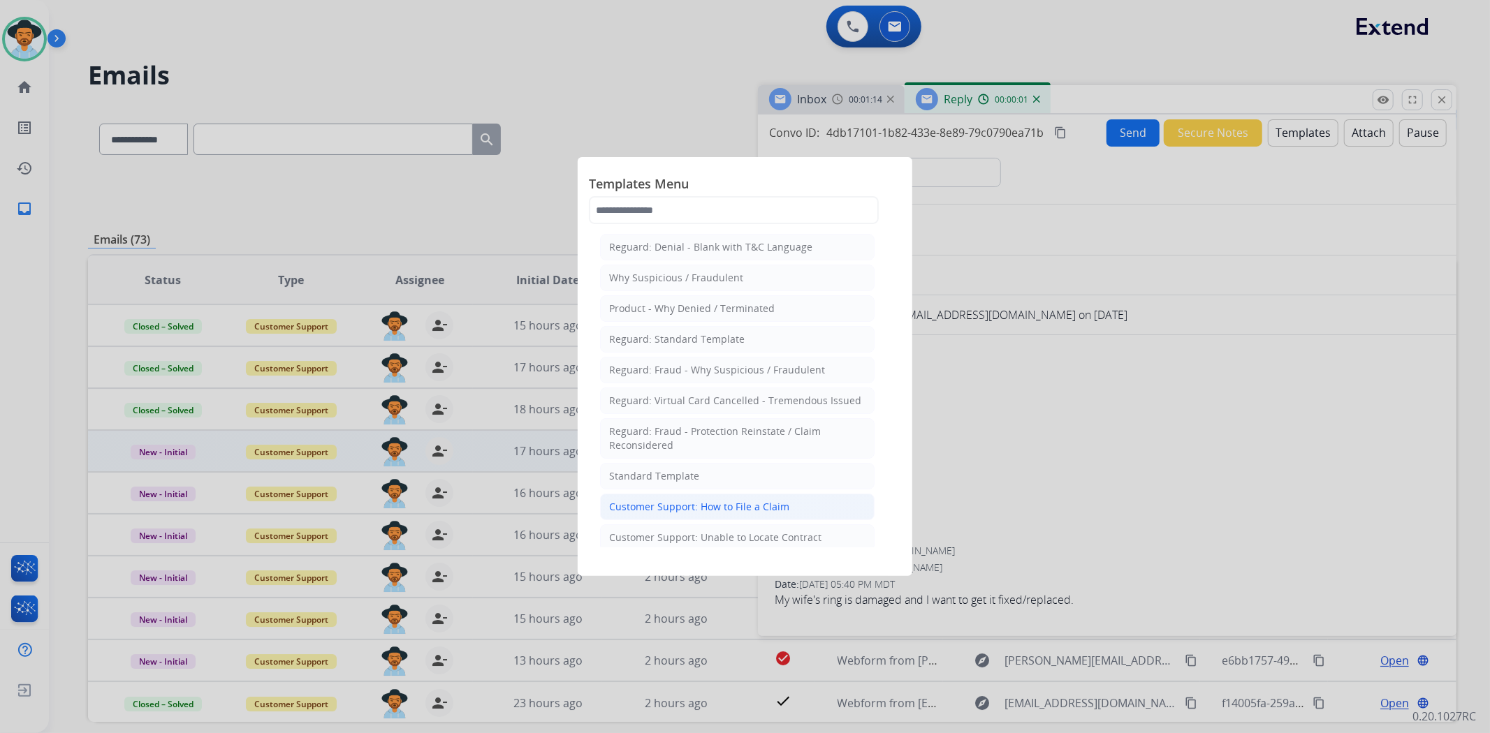
click at [727, 503] on div "Customer Support: How to File a Claim" at bounding box center [699, 507] width 180 height 14
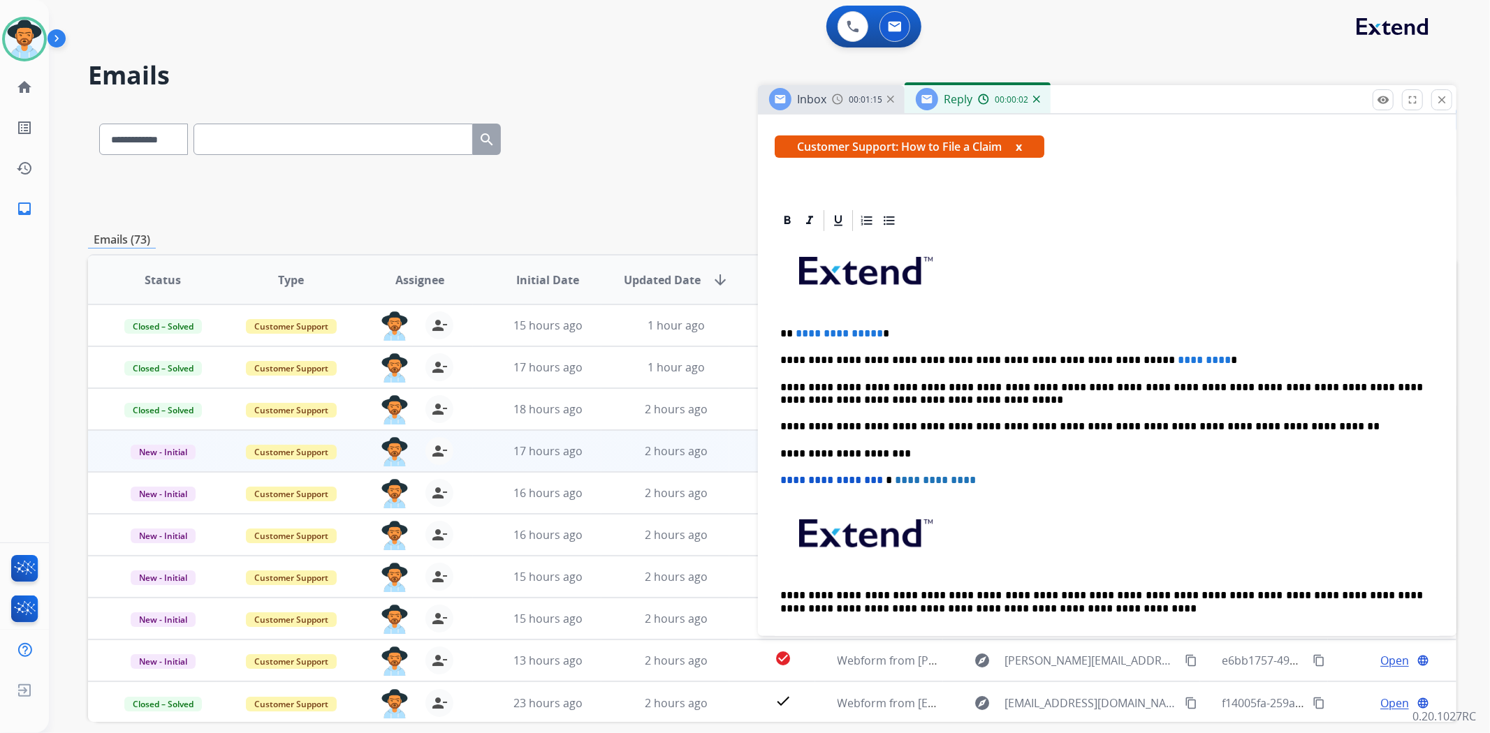
scroll to position [233, 0]
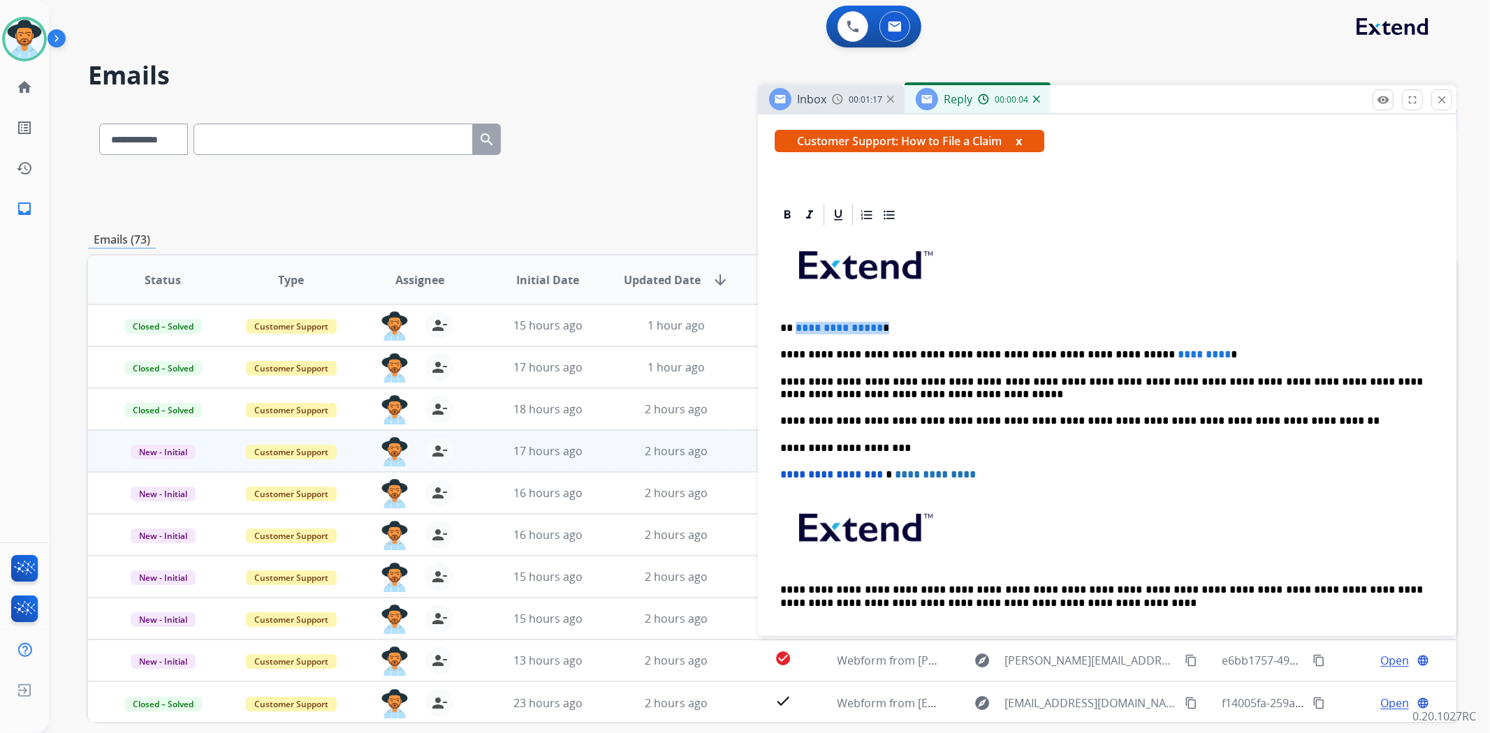
drag, startPoint x: 888, startPoint y: 324, endPoint x: 793, endPoint y: 319, distance: 95.8
click at [793, 322] on p "**********" at bounding box center [1101, 328] width 643 height 13
drag, startPoint x: 1183, startPoint y: 348, endPoint x: 1064, endPoint y: 344, distance: 119.5
click at [1064, 344] on div "**********" at bounding box center [1107, 441] width 665 height 427
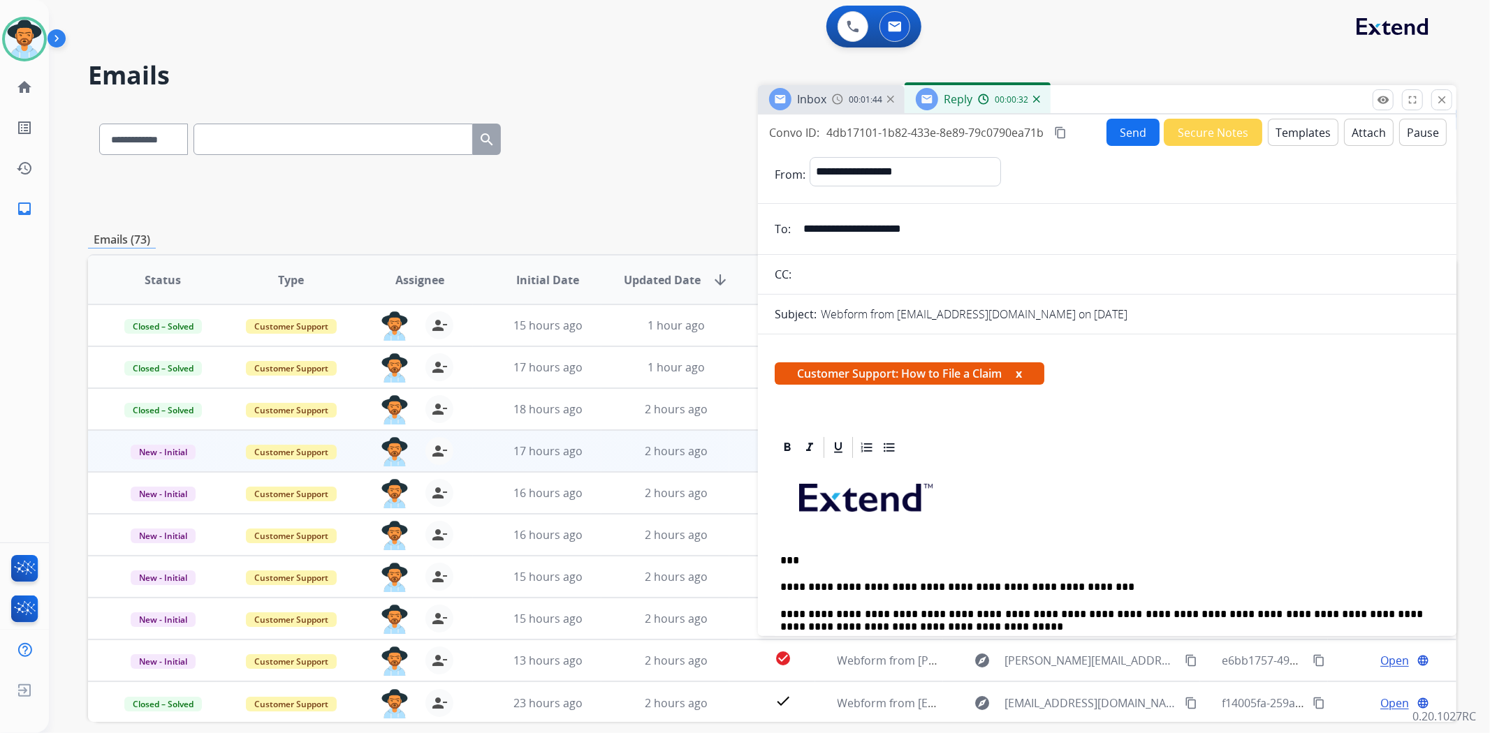
click at [1056, 127] on mat-icon "content_copy" at bounding box center [1060, 132] width 13 height 13
click at [1130, 133] on button "Send" at bounding box center [1134, 132] width 52 height 27
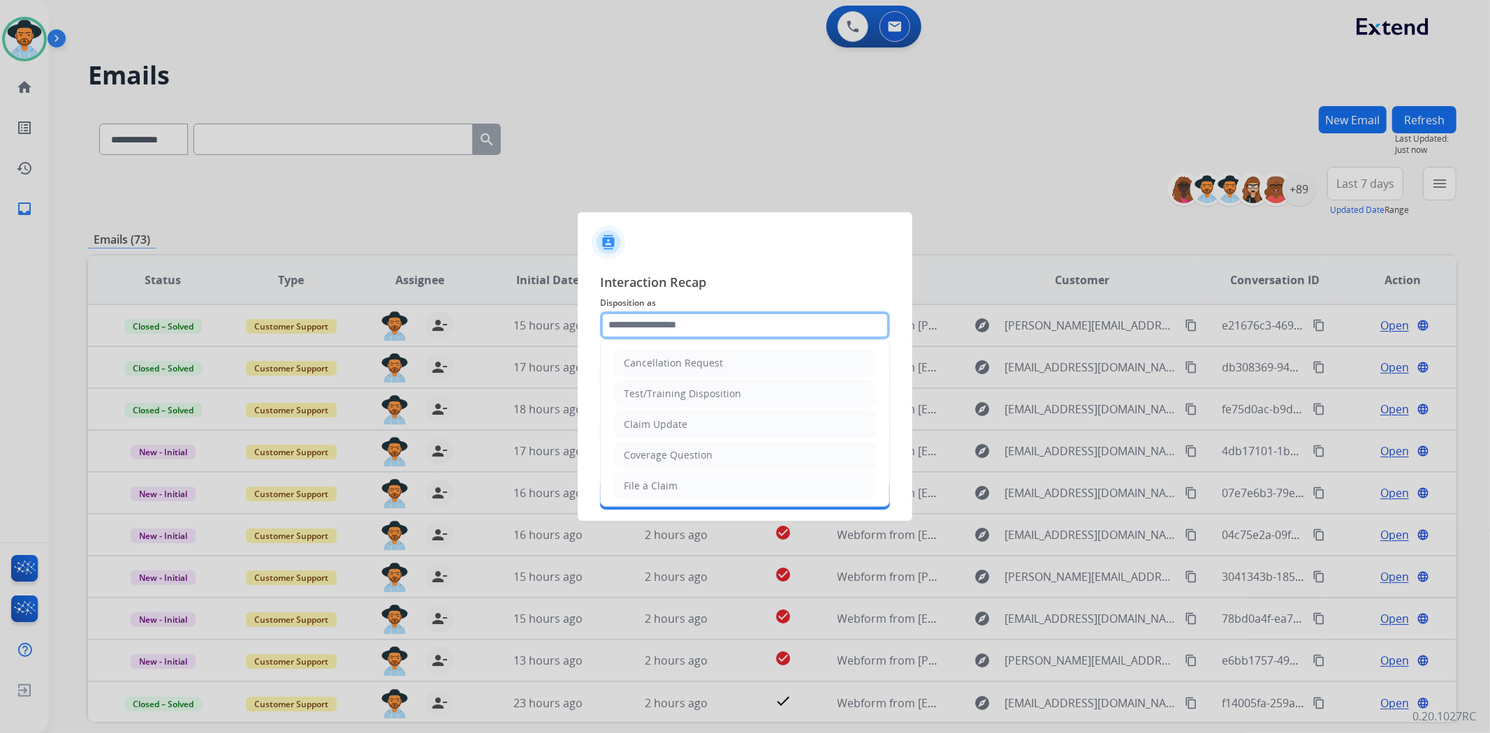
click at [661, 326] on input "text" at bounding box center [745, 326] width 290 height 28
drag, startPoint x: 662, startPoint y: 485, endPoint x: 666, endPoint y: 477, distance: 8.4
click at [665, 485] on div "File a Claim" at bounding box center [651, 486] width 54 height 14
type input "**********"
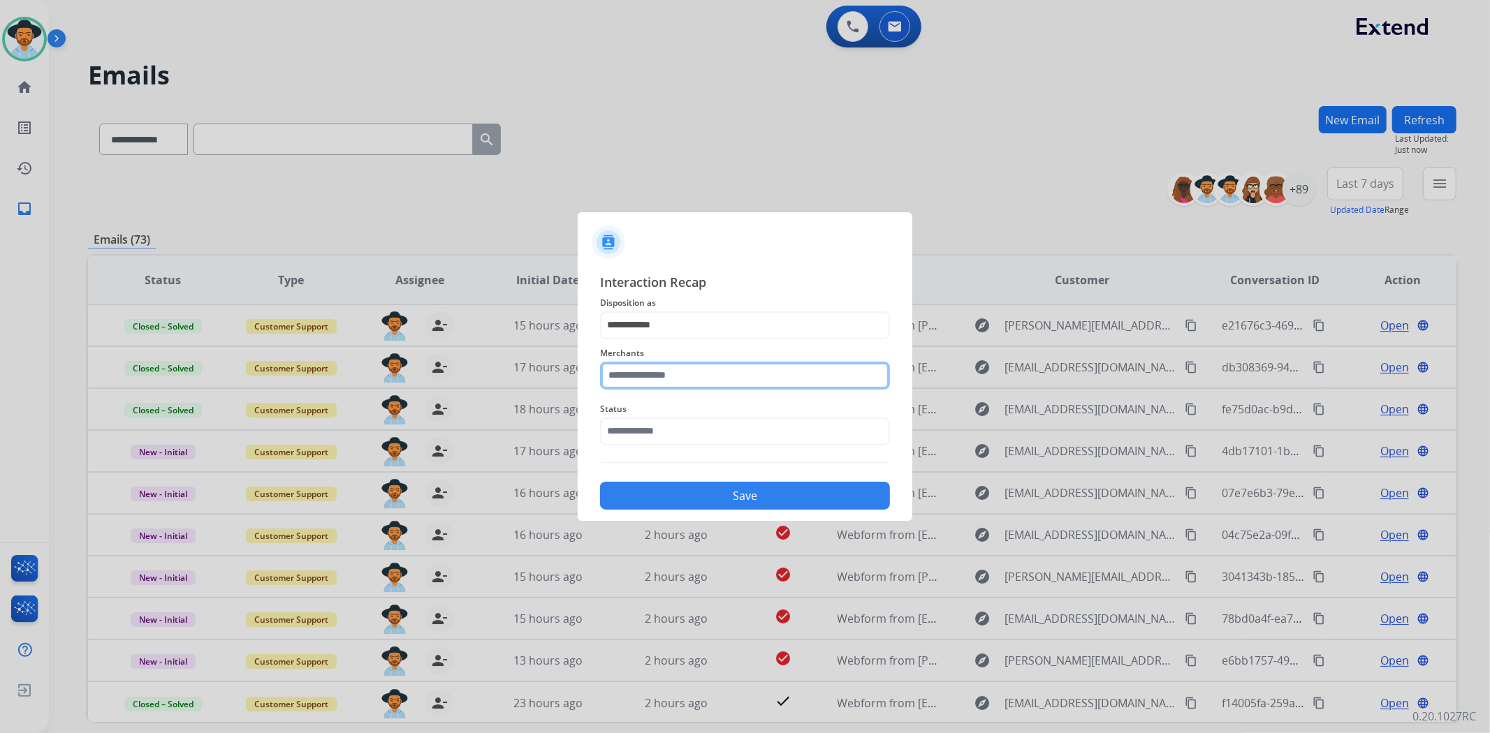
click at [685, 379] on input "text" at bounding box center [745, 376] width 290 height 28
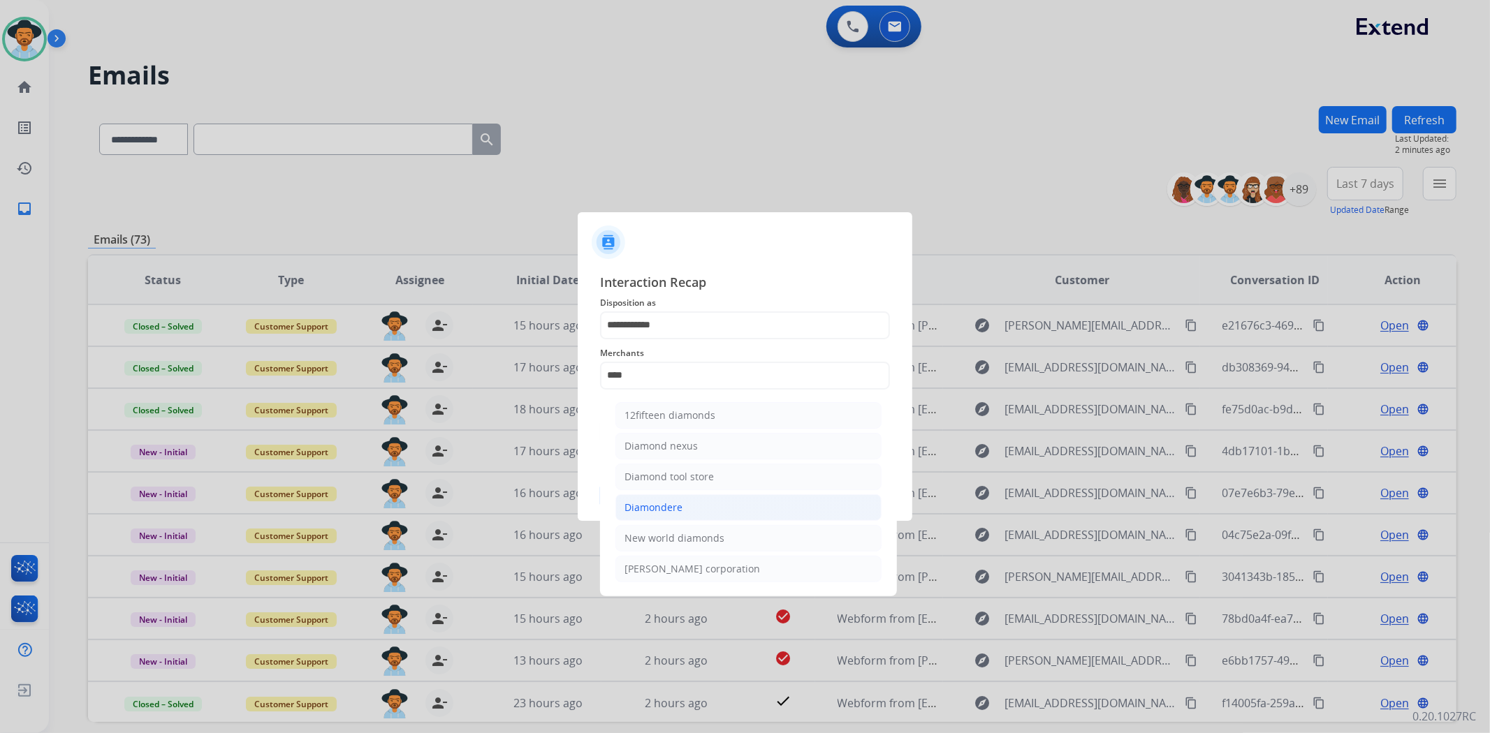
click at [762, 515] on li "Diamondere" at bounding box center [748, 508] width 266 height 27
type input "**********"
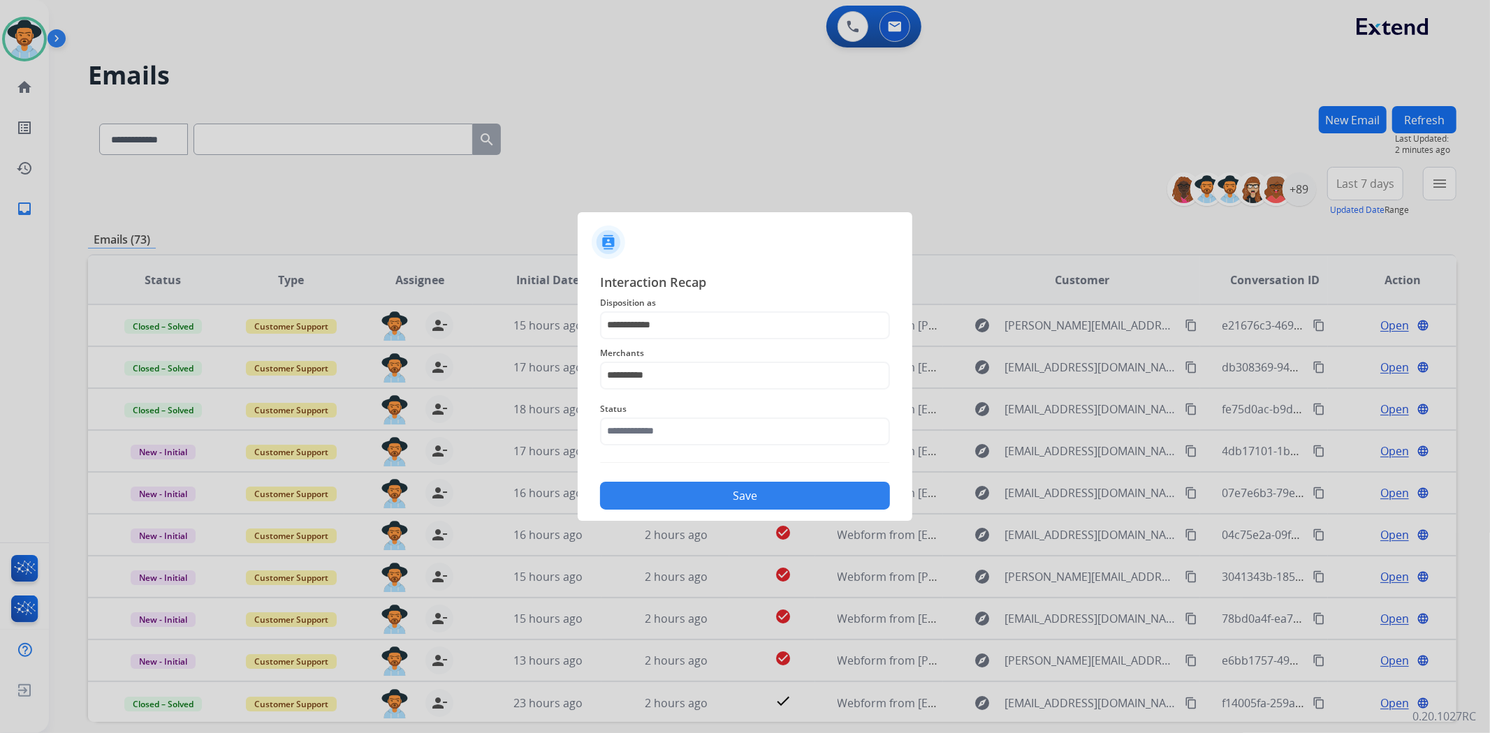
click at [738, 486] on button "Save" at bounding box center [745, 496] width 290 height 28
click at [711, 437] on input "text" at bounding box center [745, 432] width 290 height 28
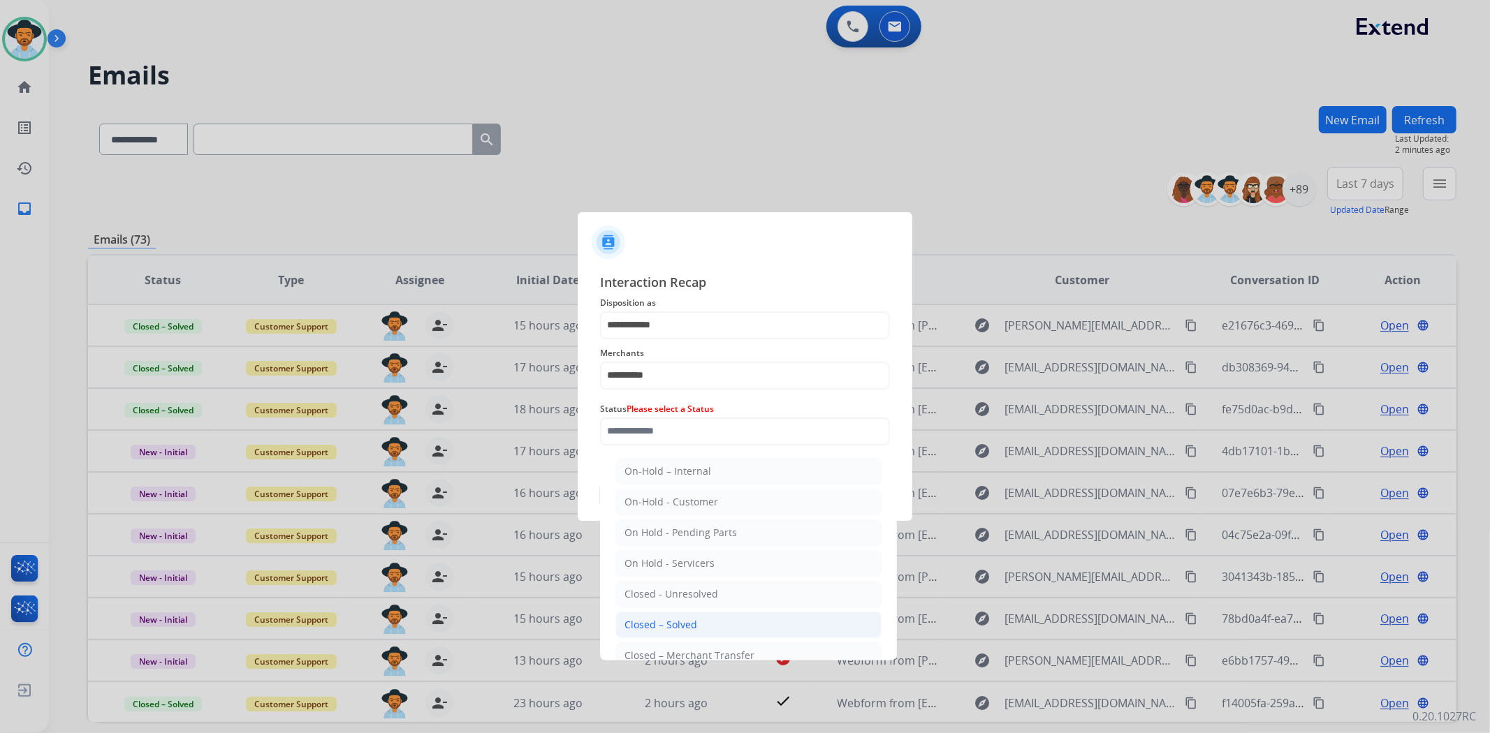
click at [762, 620] on li "Closed – Solved" at bounding box center [748, 625] width 266 height 27
type input "**********"
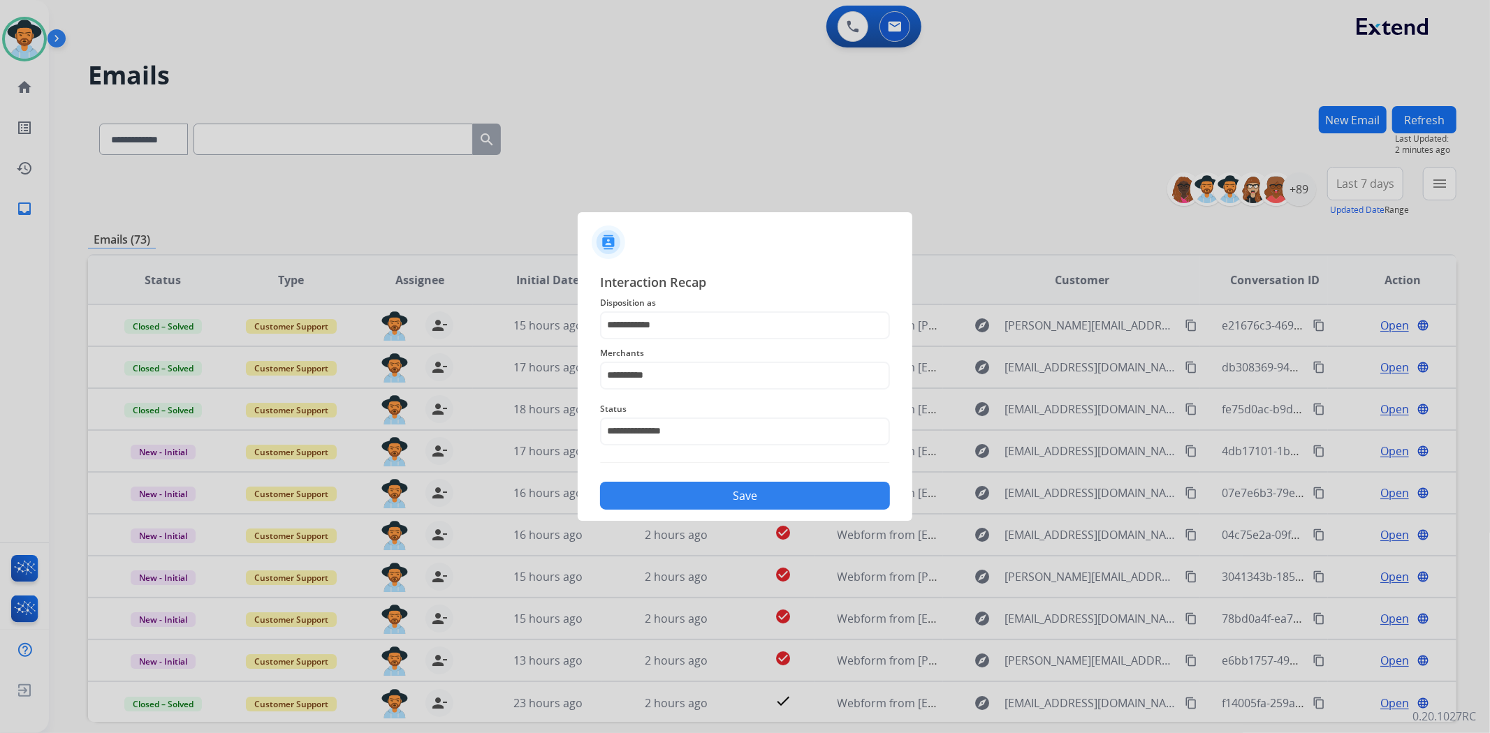
click at [771, 489] on button "Save" at bounding box center [745, 496] width 290 height 28
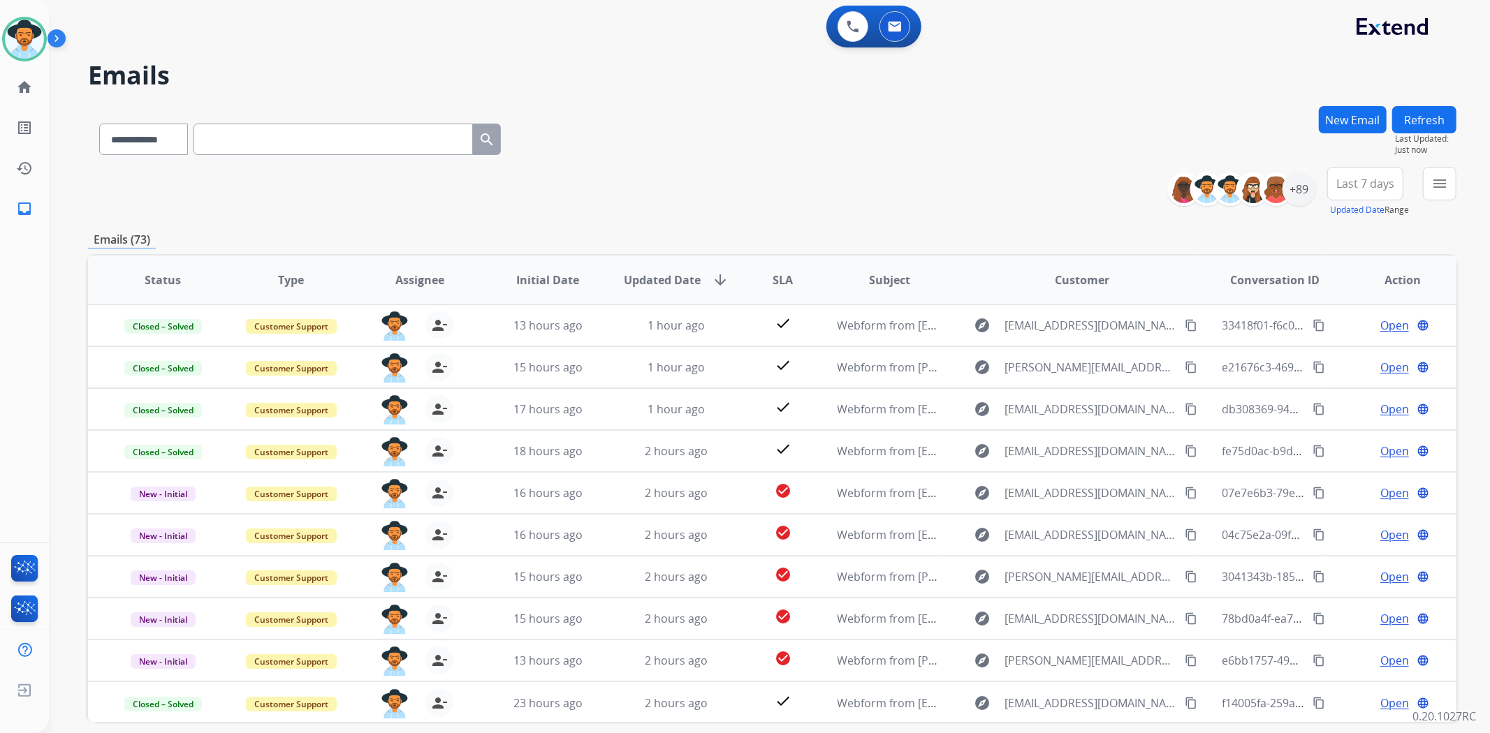
click at [1418, 120] on button "Refresh" at bounding box center [1424, 119] width 64 height 27
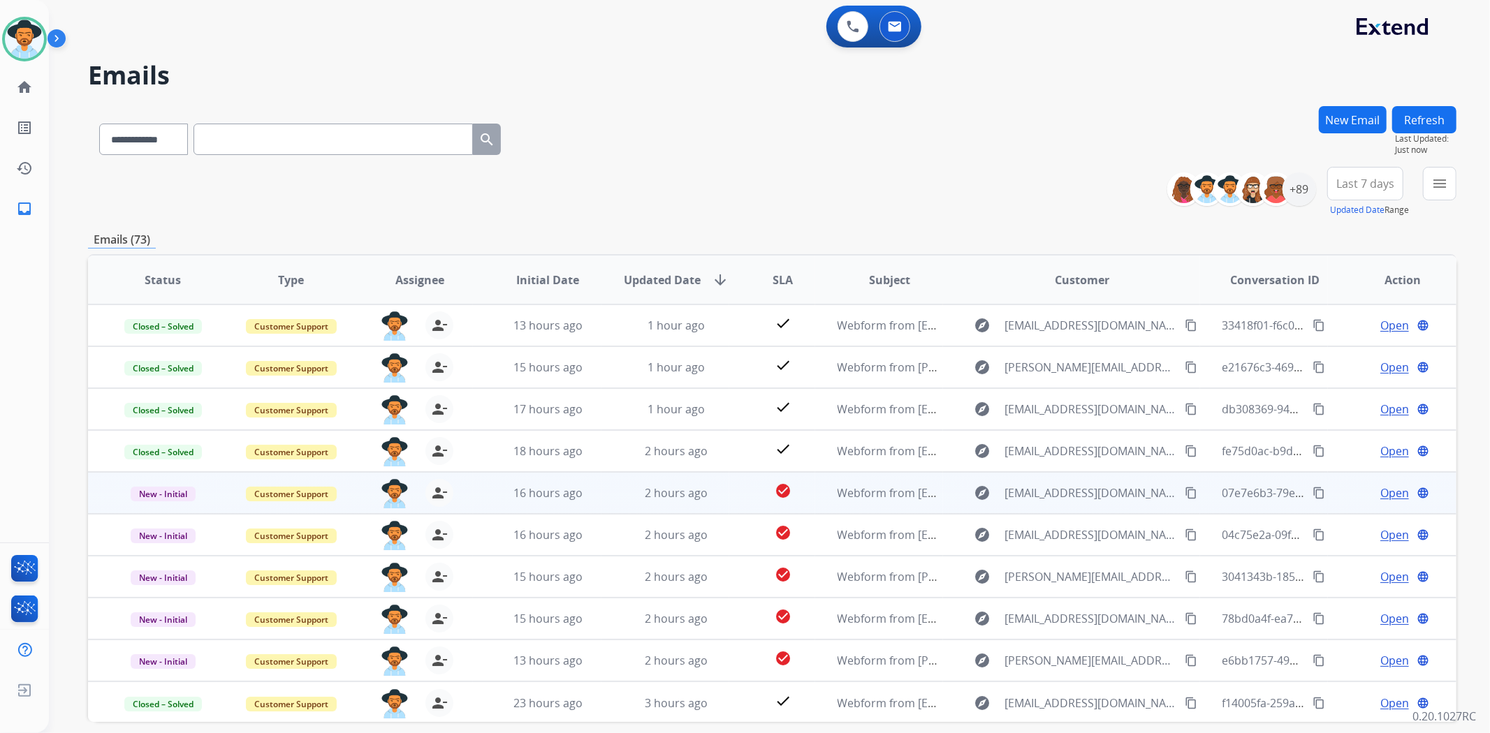
click at [1383, 489] on span "Open" at bounding box center [1394, 493] width 29 height 17
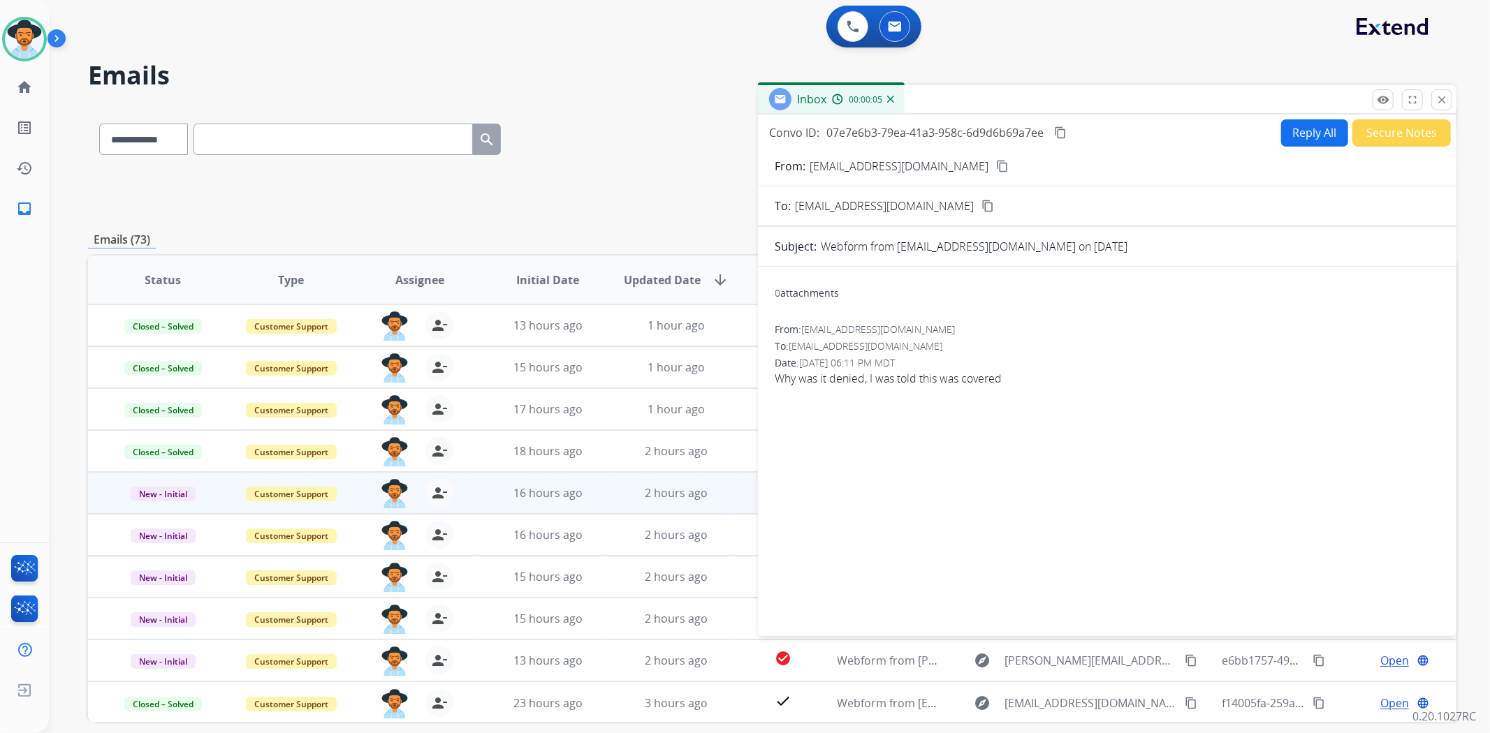
click at [996, 165] on mat-icon "content_copy" at bounding box center [1002, 166] width 13 height 13
click at [1308, 129] on button "Reply All" at bounding box center [1314, 132] width 67 height 27
select select "**********"
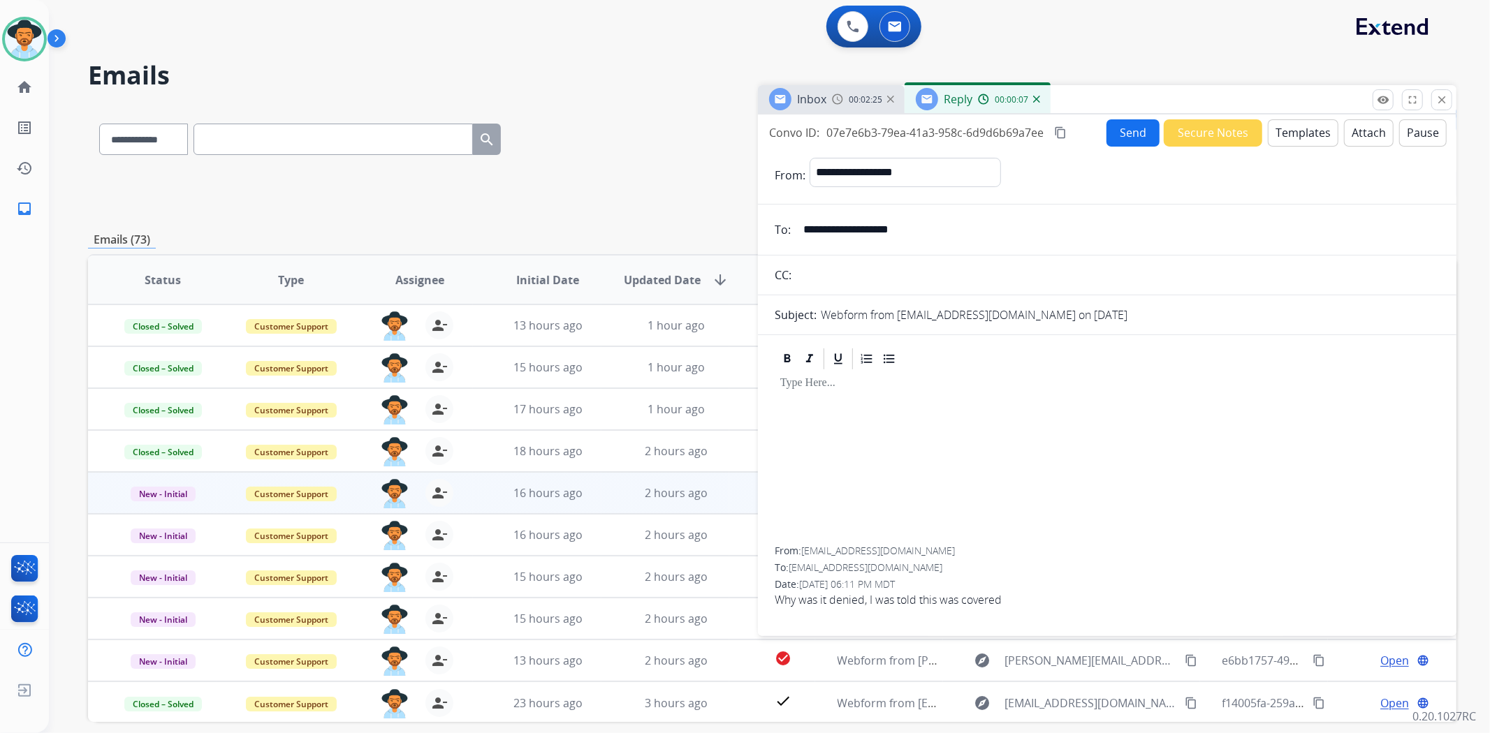
click at [1277, 126] on button "Templates" at bounding box center [1303, 132] width 71 height 27
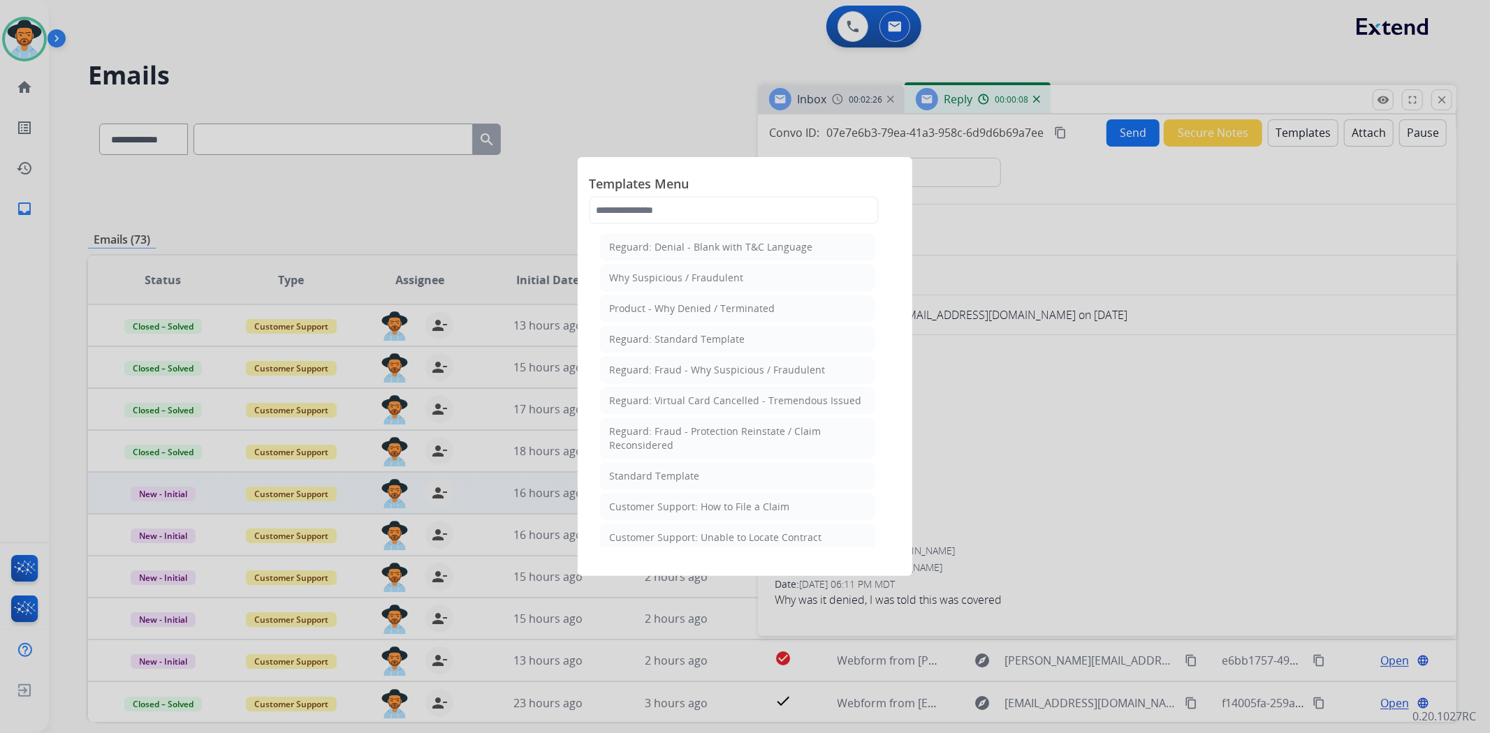
click at [732, 479] on li "Standard Template" at bounding box center [737, 476] width 275 height 27
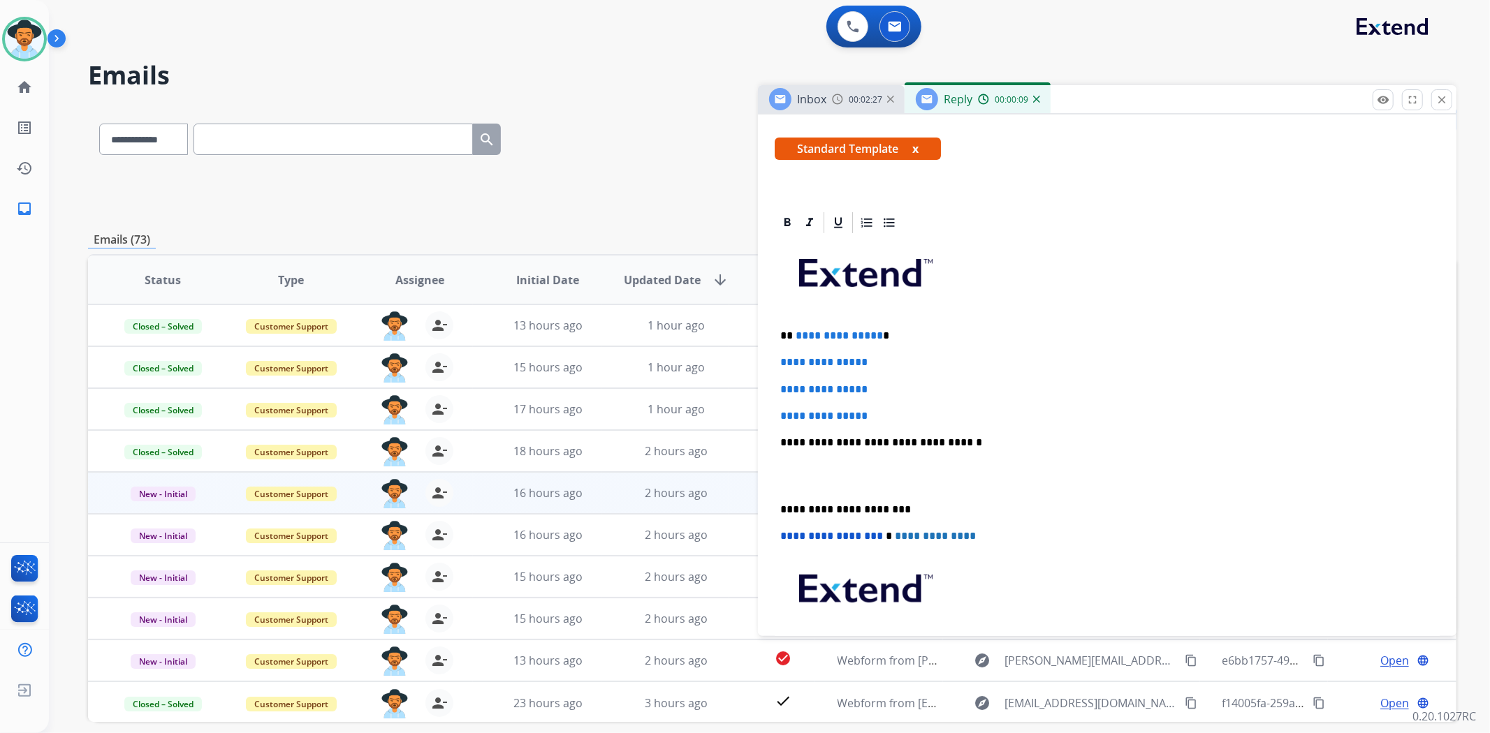
scroll to position [233, 0]
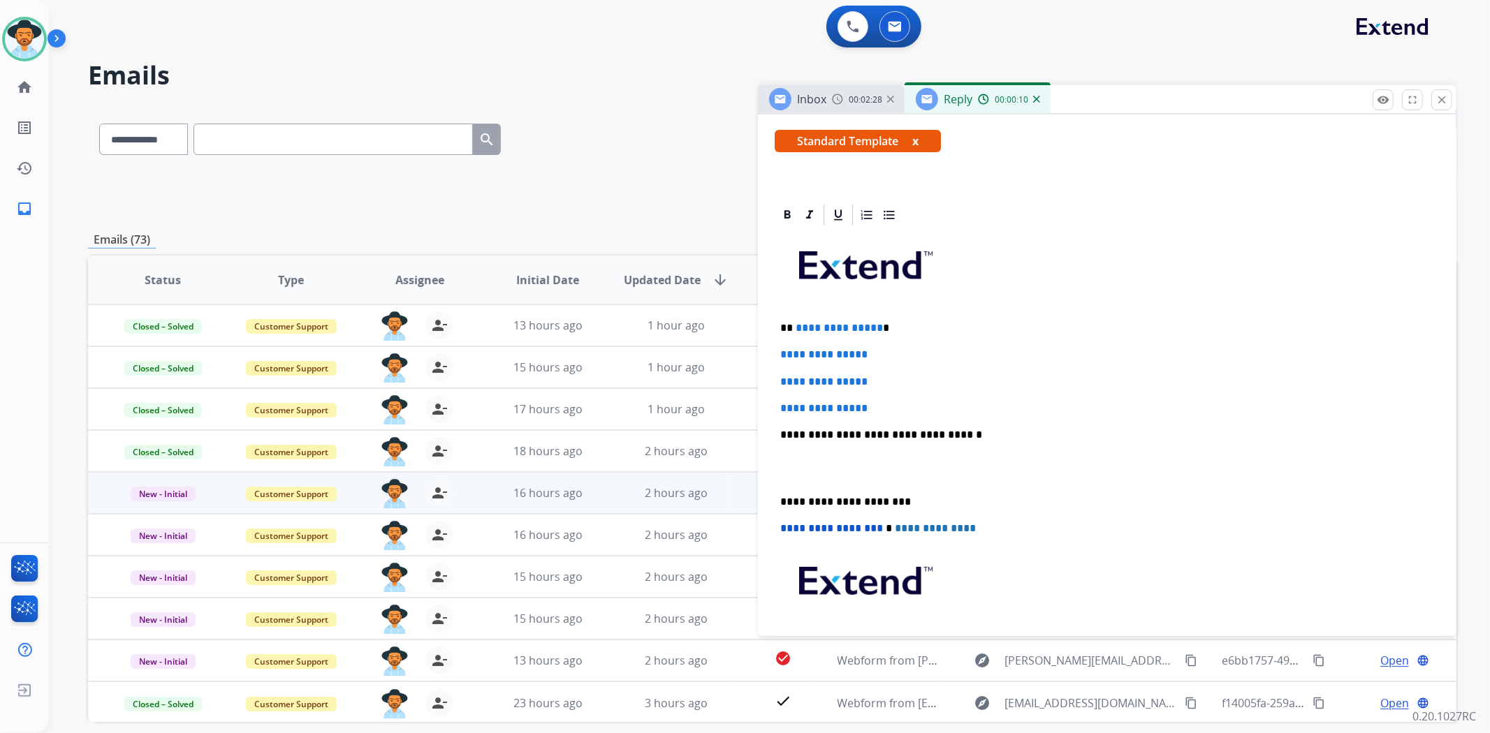
click at [776, 497] on div "**********" at bounding box center [1107, 468] width 665 height 481
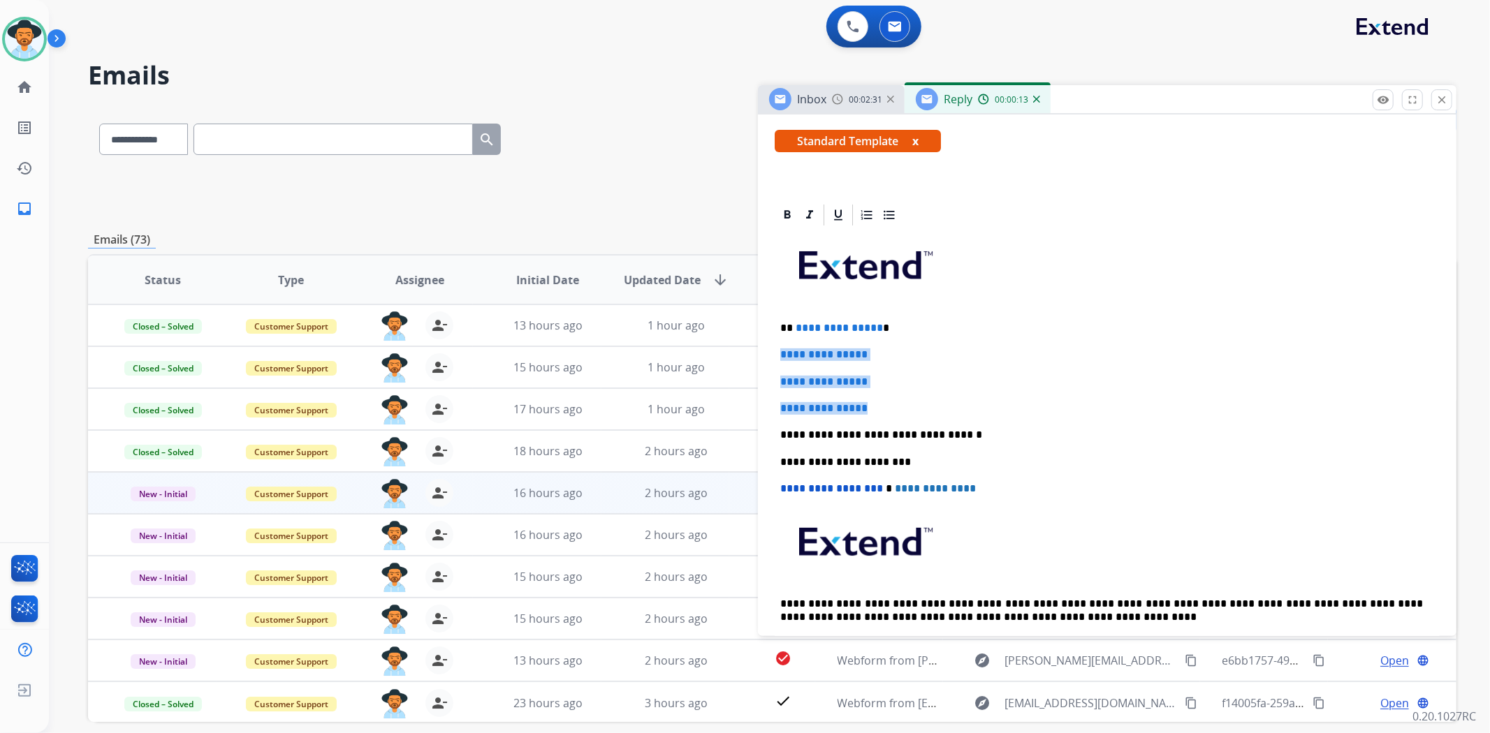
drag, startPoint x: 884, startPoint y: 400, endPoint x: 766, endPoint y: 344, distance: 130.0
click at [766, 344] on div "**********" at bounding box center [1107, 472] width 698 height 539
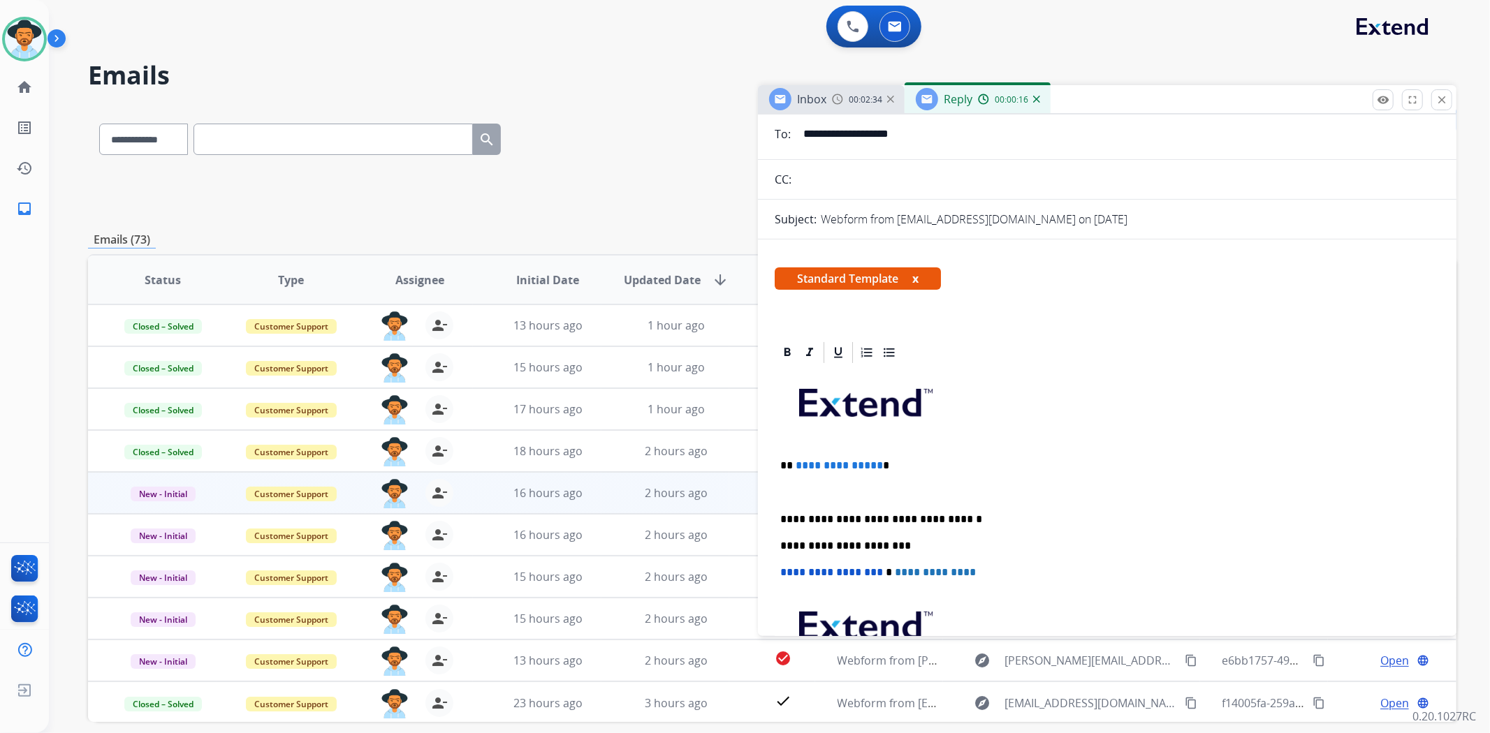
scroll to position [0, 0]
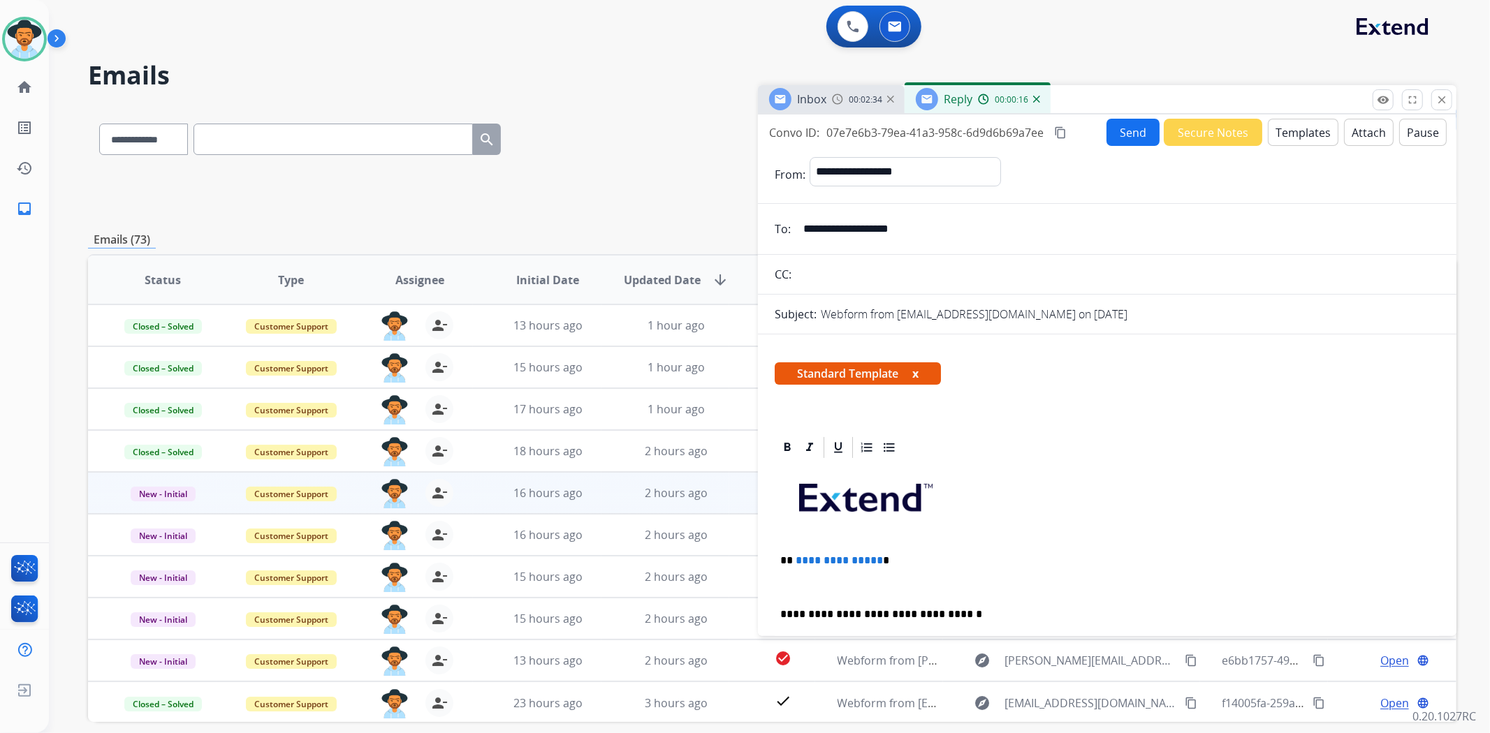
click at [1289, 126] on button "Templates" at bounding box center [1303, 132] width 71 height 27
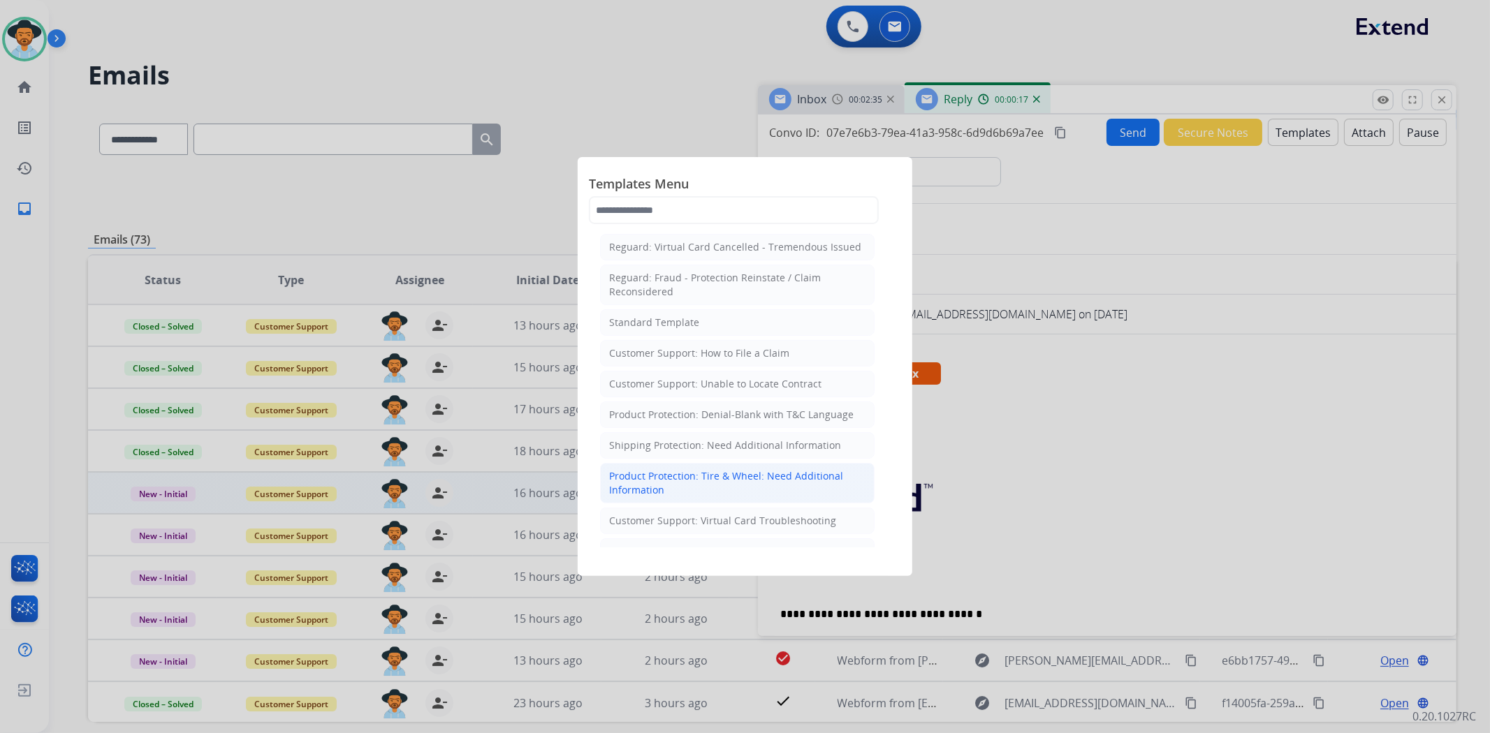
scroll to position [155, 0]
click at [789, 412] on div "Product Protection: Denial-Blank with T&C Language" at bounding box center [731, 414] width 244 height 14
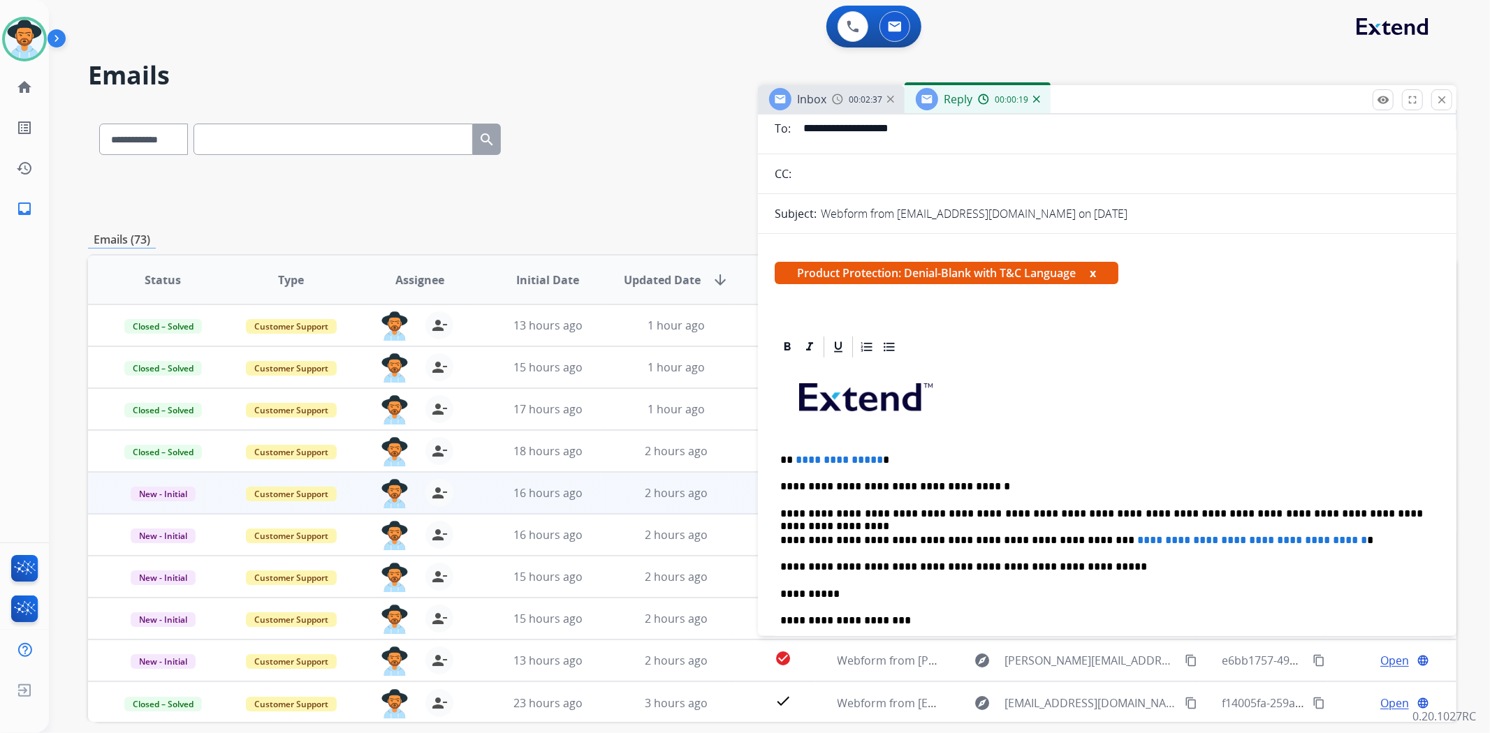
scroll to position [233, 0]
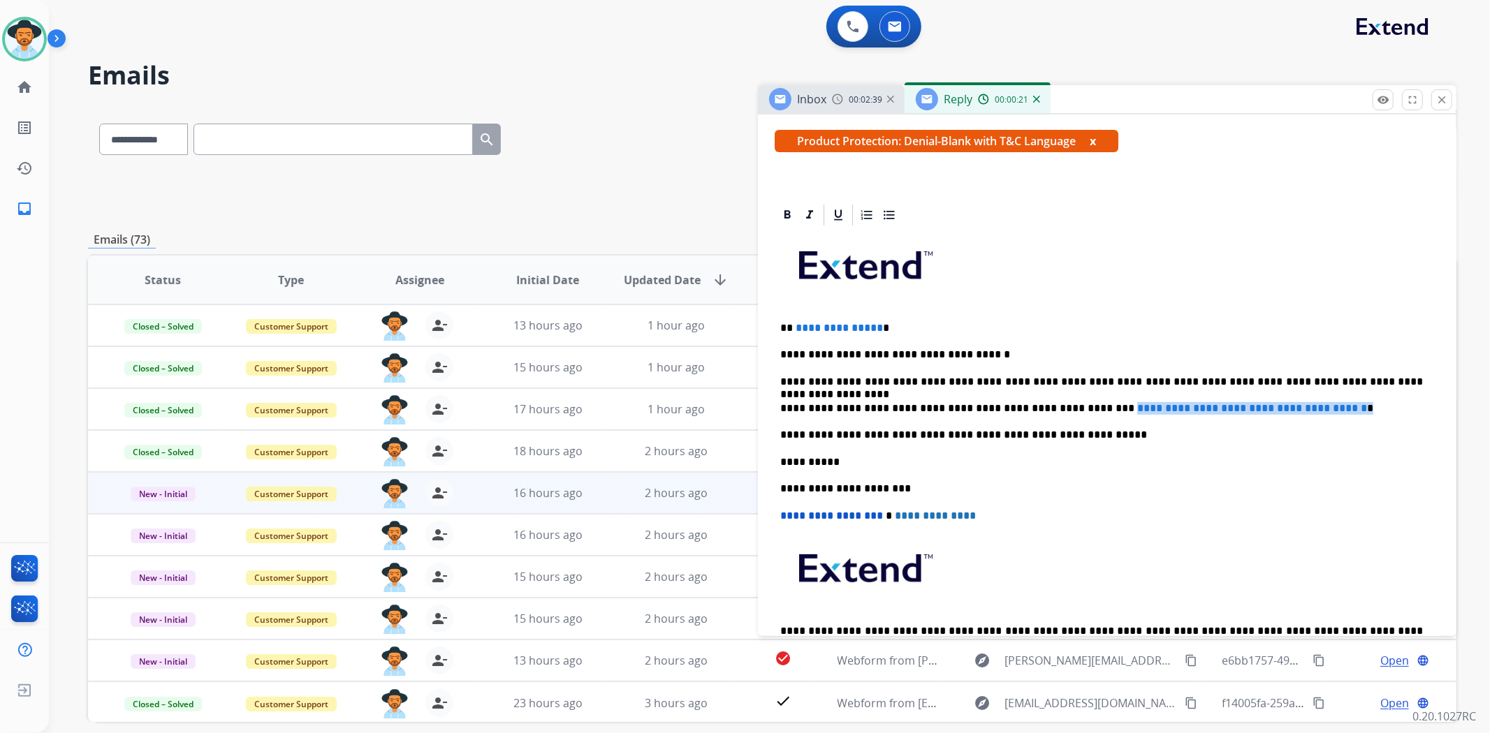
drag, startPoint x: 1359, startPoint y: 397, endPoint x: 1065, endPoint y: 398, distance: 293.4
click at [1065, 398] on div "**********" at bounding box center [1107, 462] width 665 height 468
drag, startPoint x: 907, startPoint y: 319, endPoint x: 791, endPoint y: 318, distance: 115.3
click at [791, 318] on div "**********" at bounding box center [1107, 462] width 665 height 468
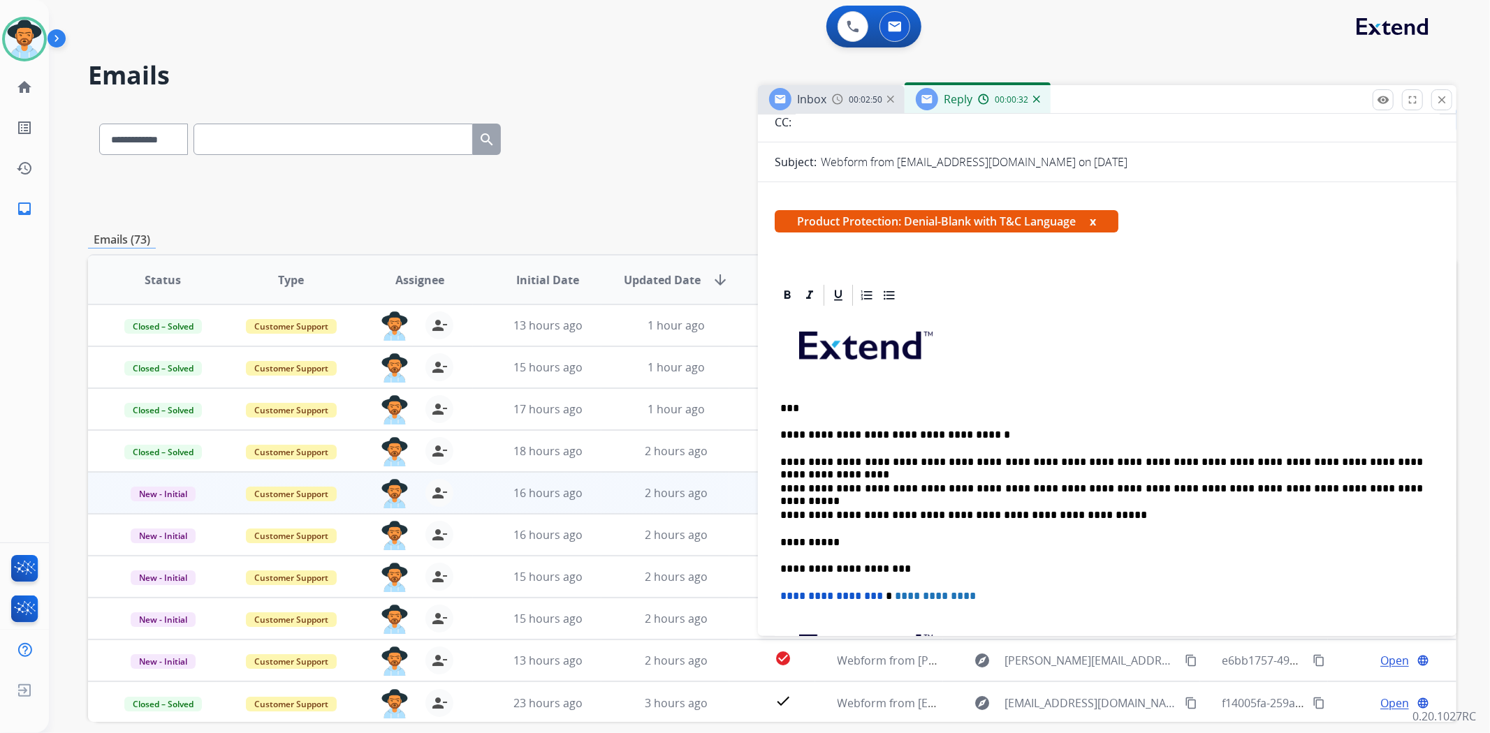
scroll to position [0, 0]
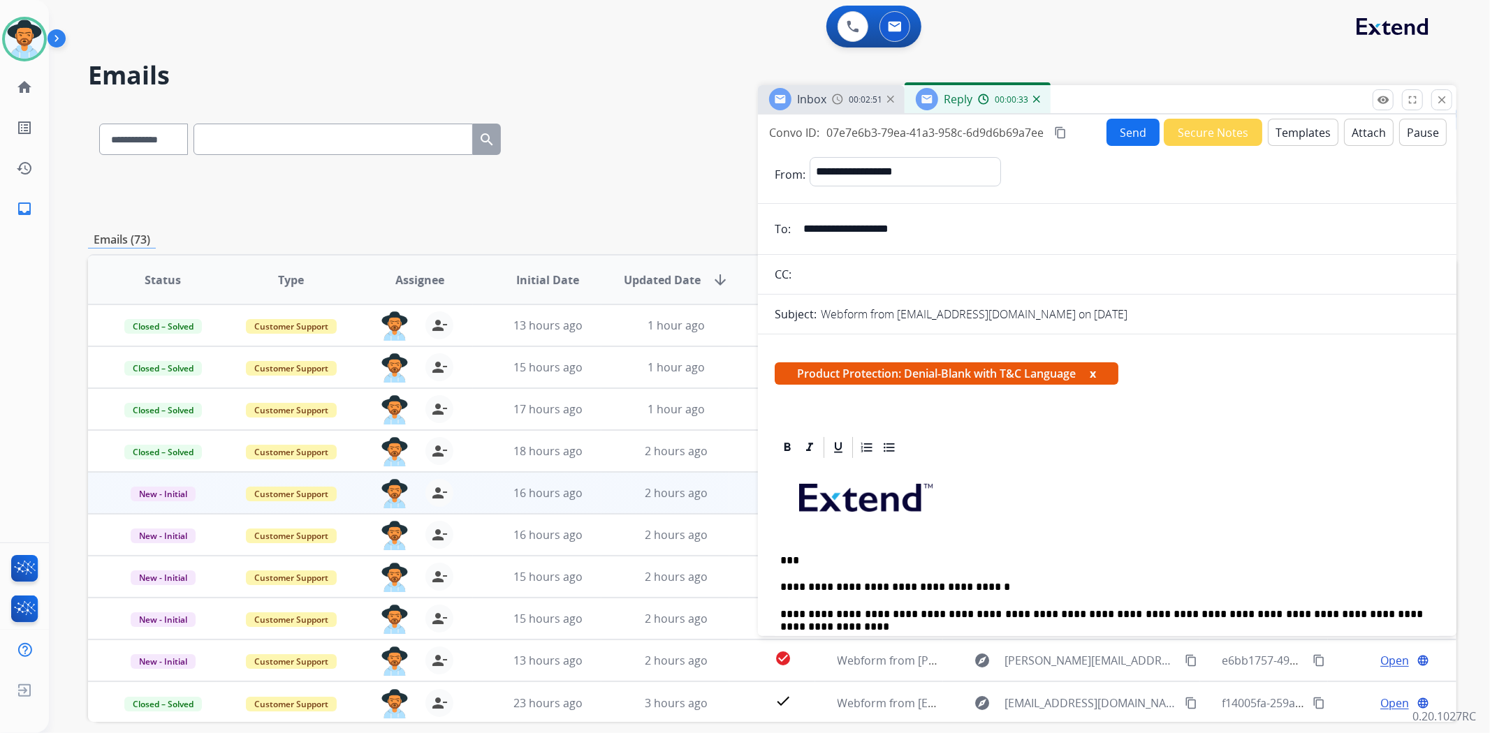
click at [1289, 126] on button "Templates" at bounding box center [1303, 132] width 71 height 27
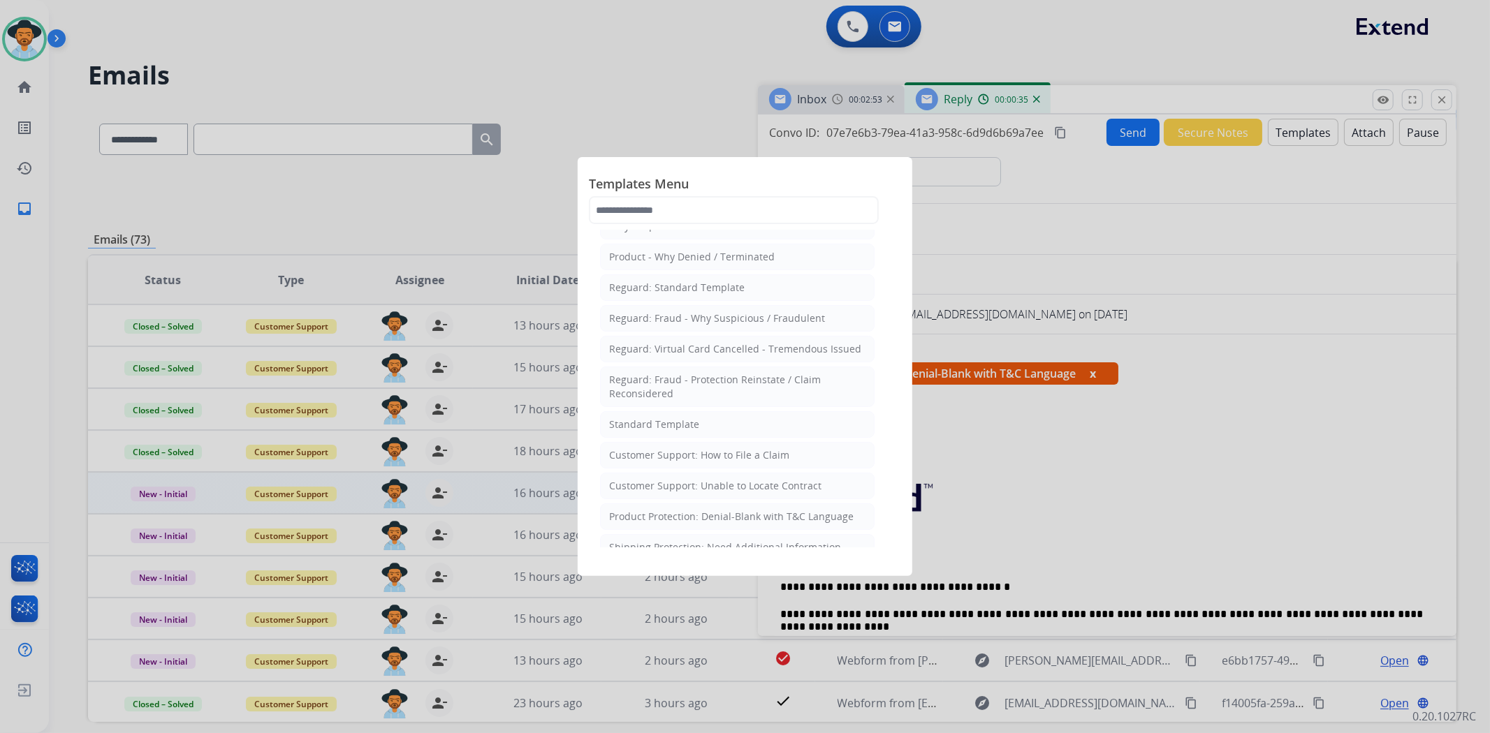
scroll to position [155, 0]
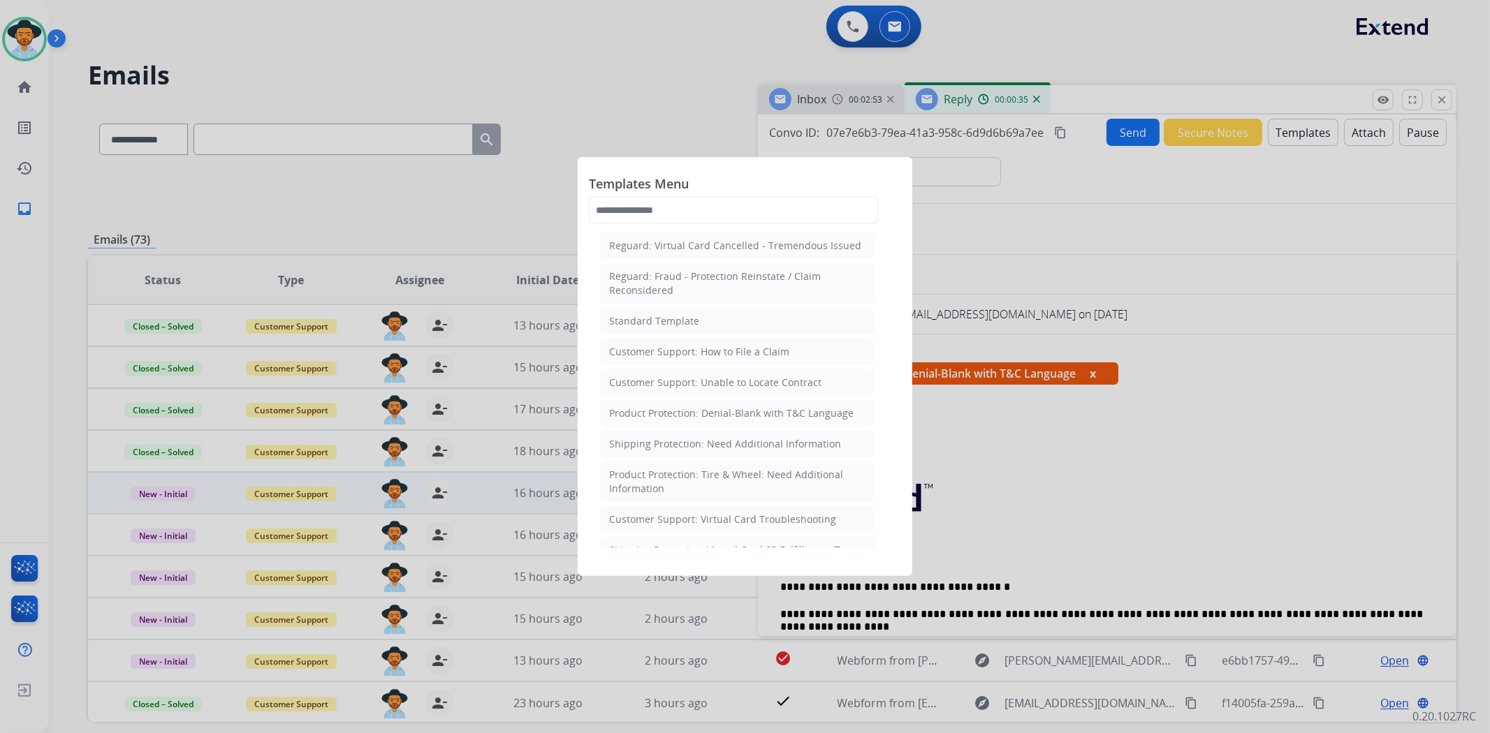
click at [1370, 128] on div at bounding box center [745, 366] width 1490 height 733
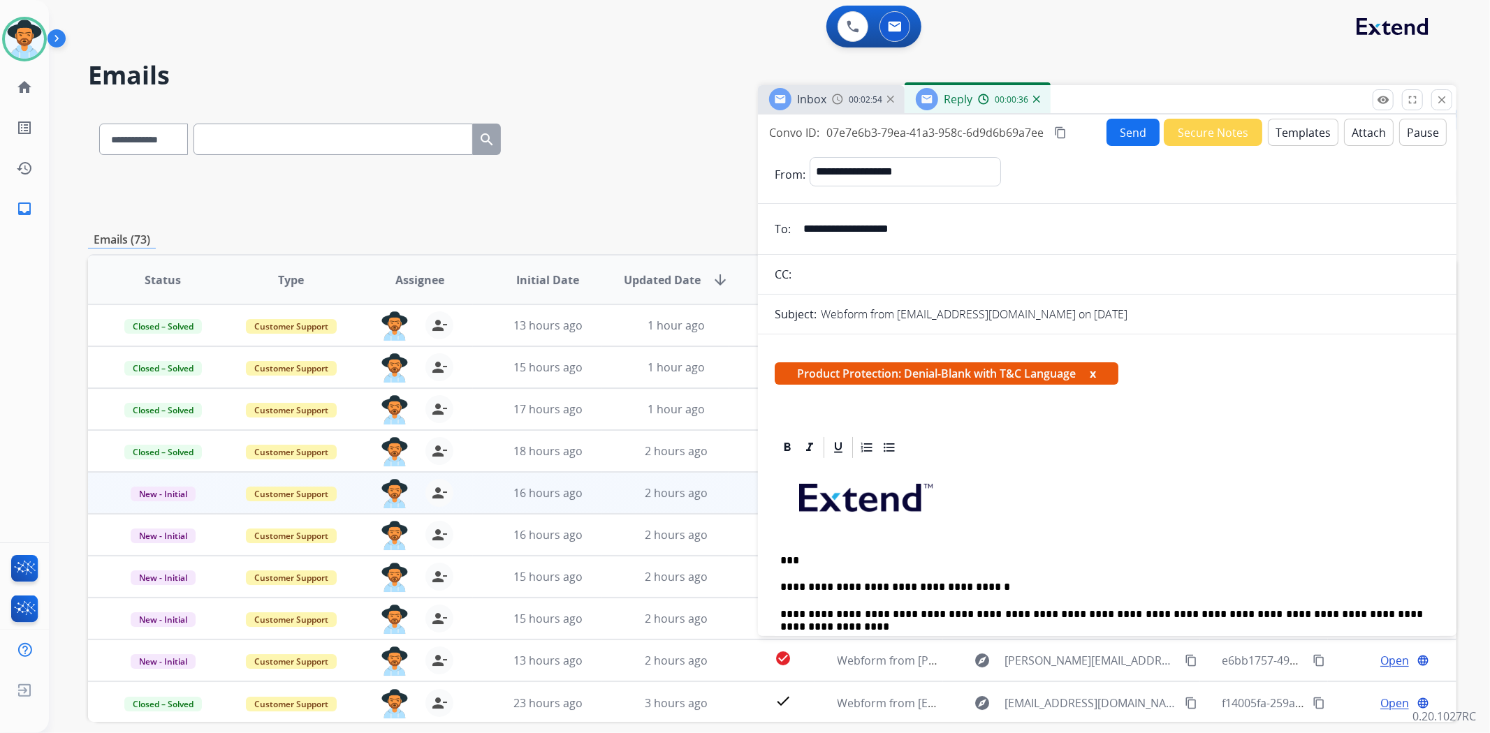
click at [1364, 133] on button "Attach" at bounding box center [1369, 132] width 50 height 27
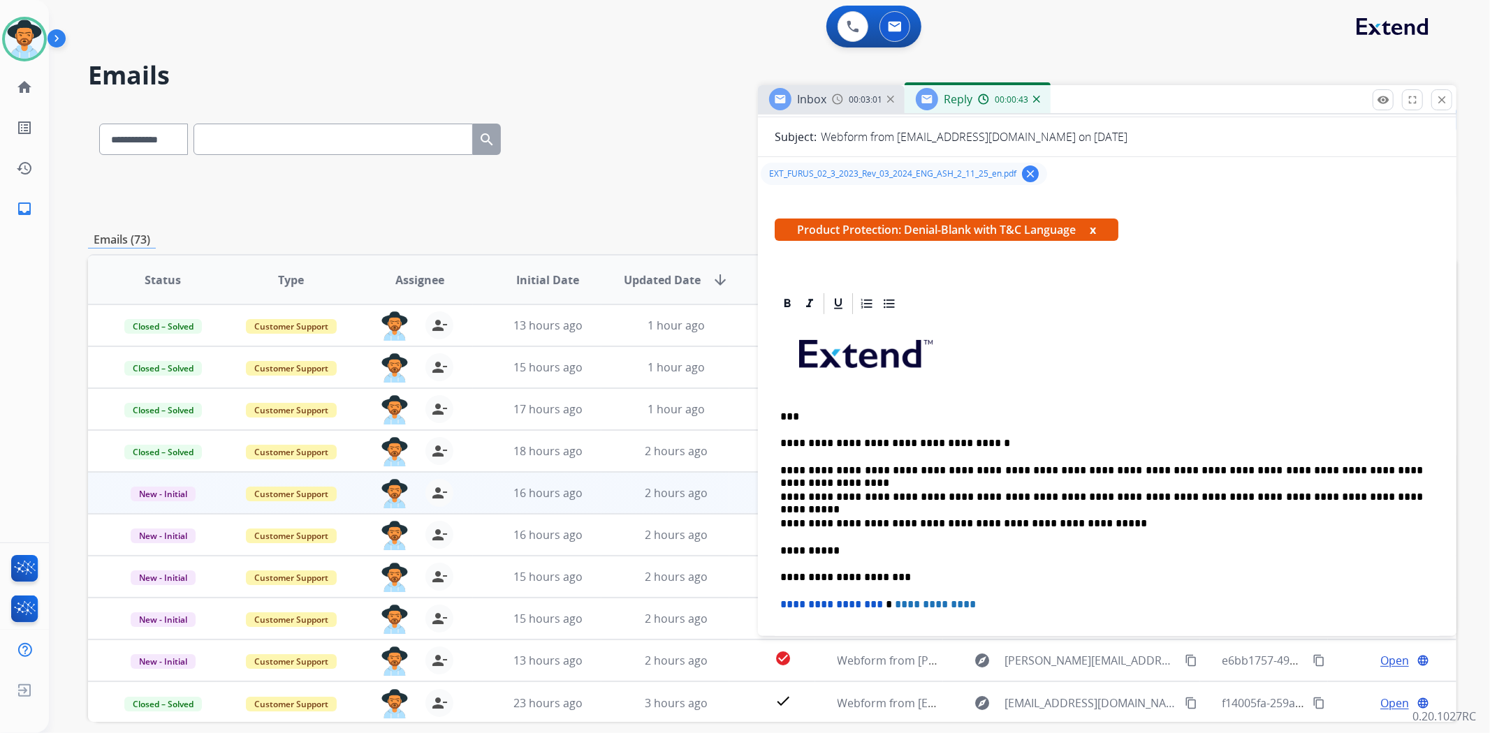
scroll to position [0, 0]
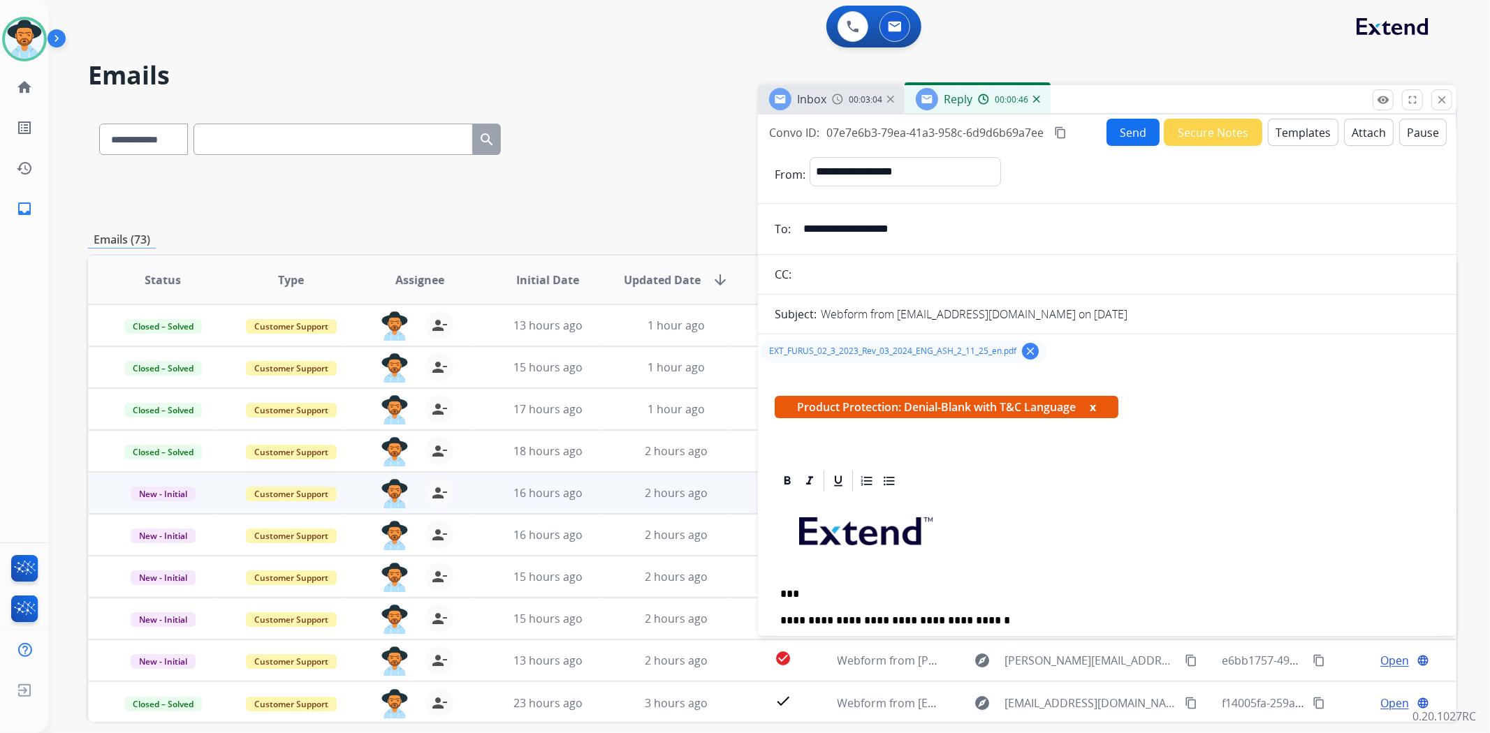
click at [1060, 126] on mat-icon "content_copy" at bounding box center [1060, 132] width 13 height 13
click at [1136, 134] on button "Send" at bounding box center [1134, 132] width 52 height 27
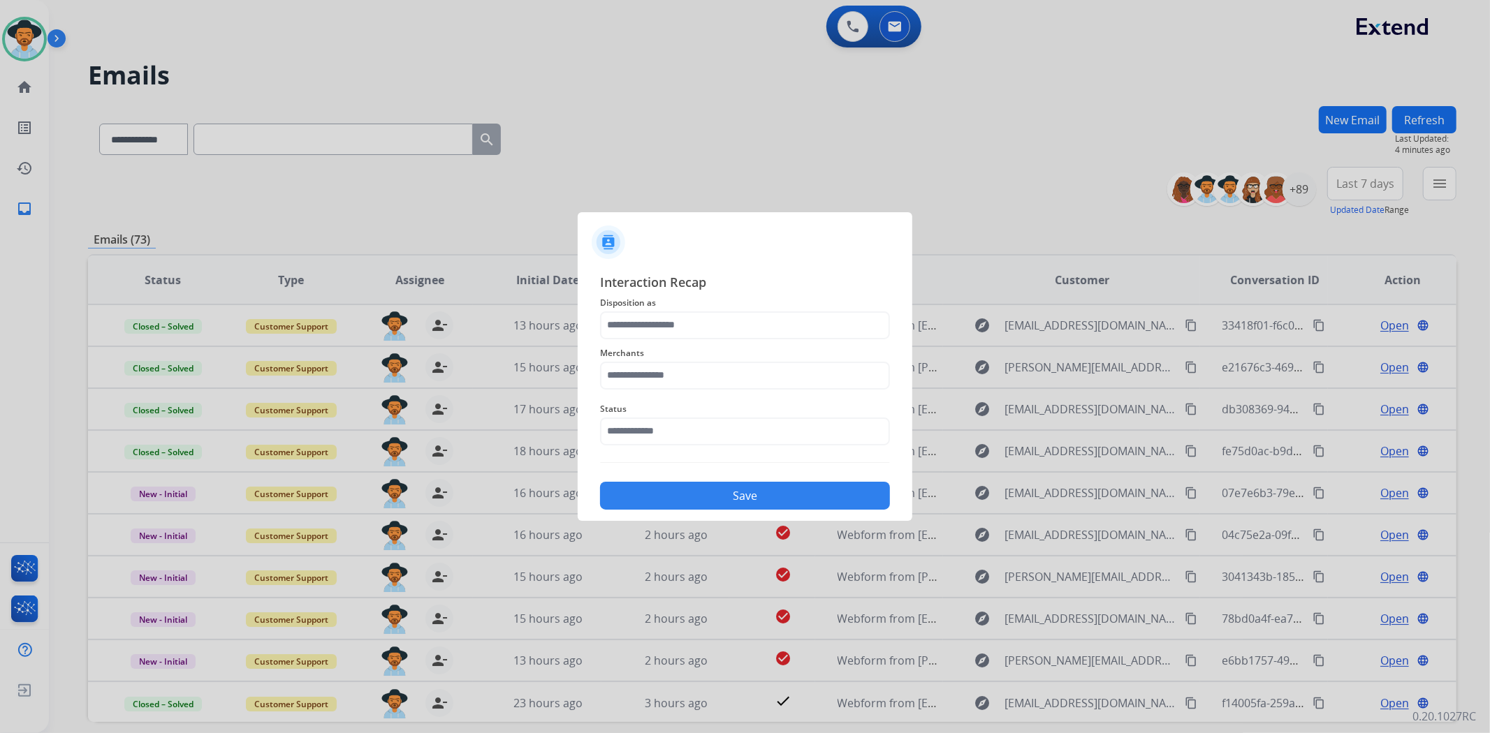
click at [759, 306] on span "Disposition as" at bounding box center [745, 303] width 290 height 17
click at [752, 319] on input "text" at bounding box center [745, 326] width 290 height 28
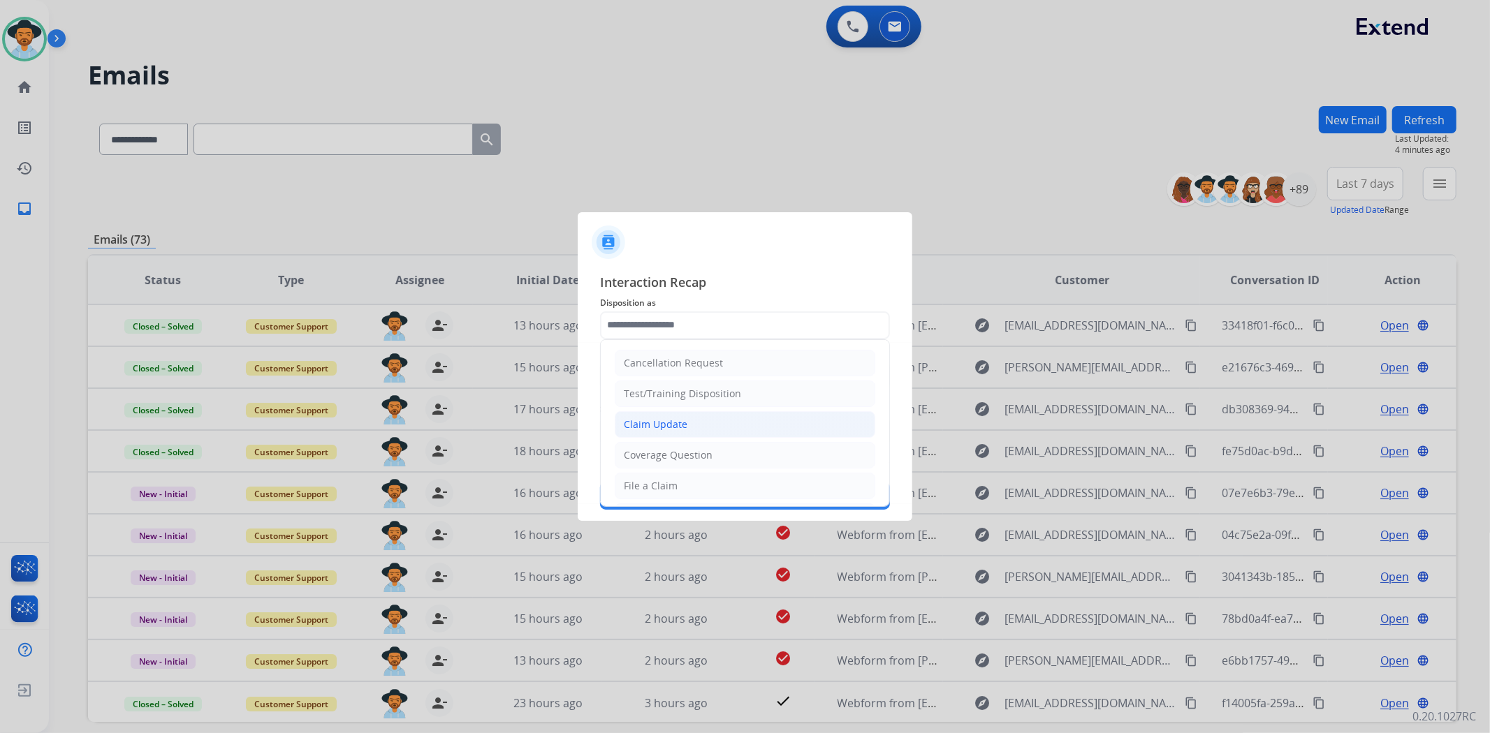
click at [702, 424] on li "Claim Update" at bounding box center [745, 424] width 261 height 27
type input "**********"
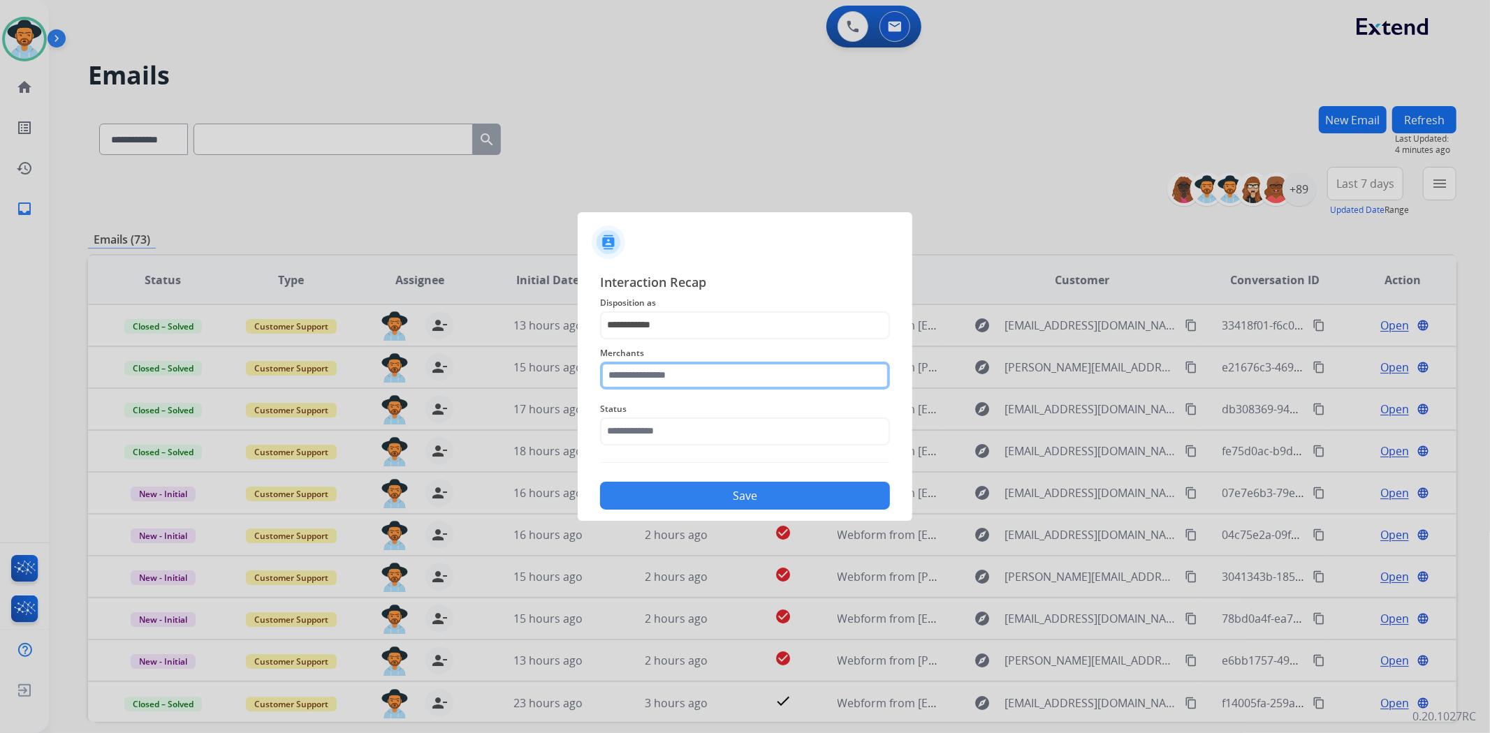
click at [701, 372] on input "text" at bounding box center [745, 376] width 290 height 28
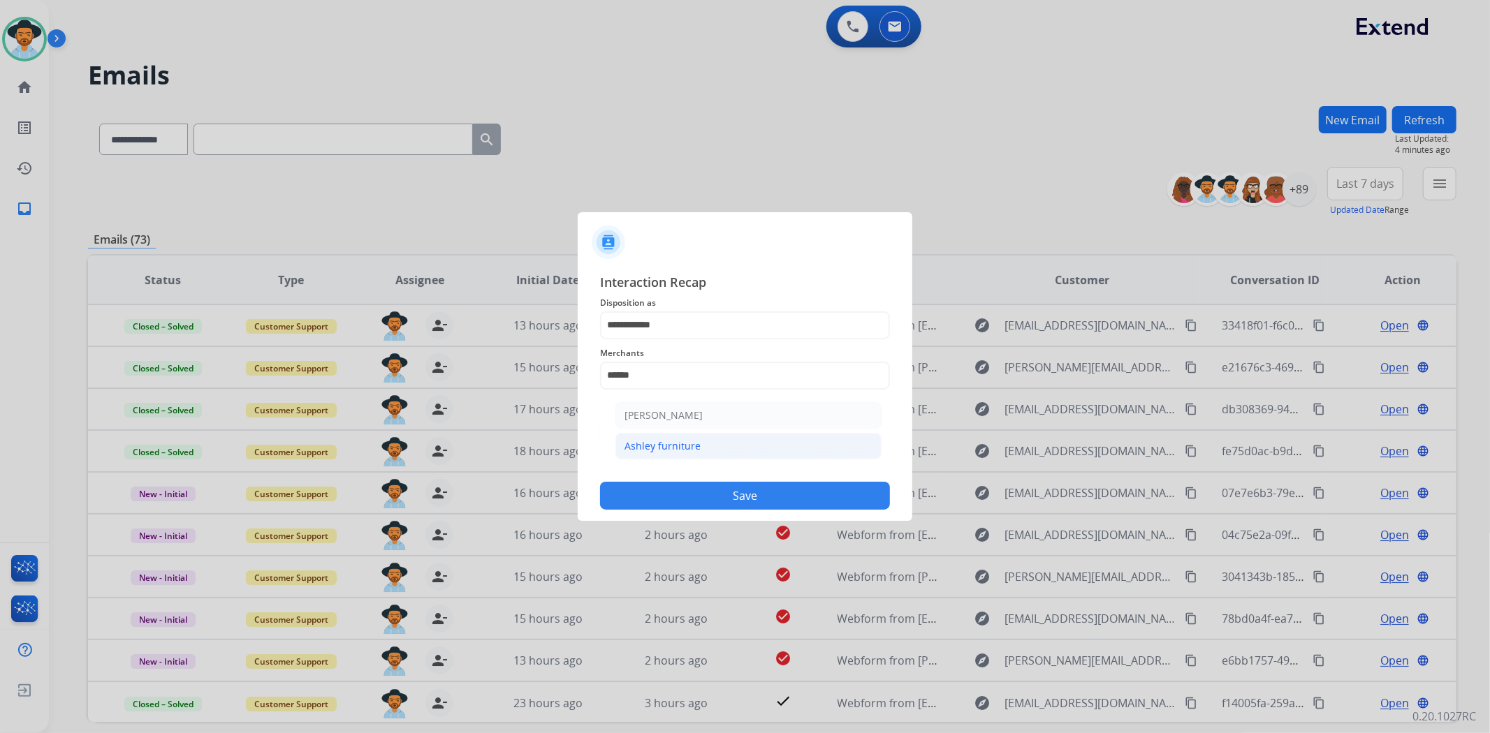
click at [680, 448] on div "Ashley furniture" at bounding box center [662, 446] width 76 height 14
type input "**********"
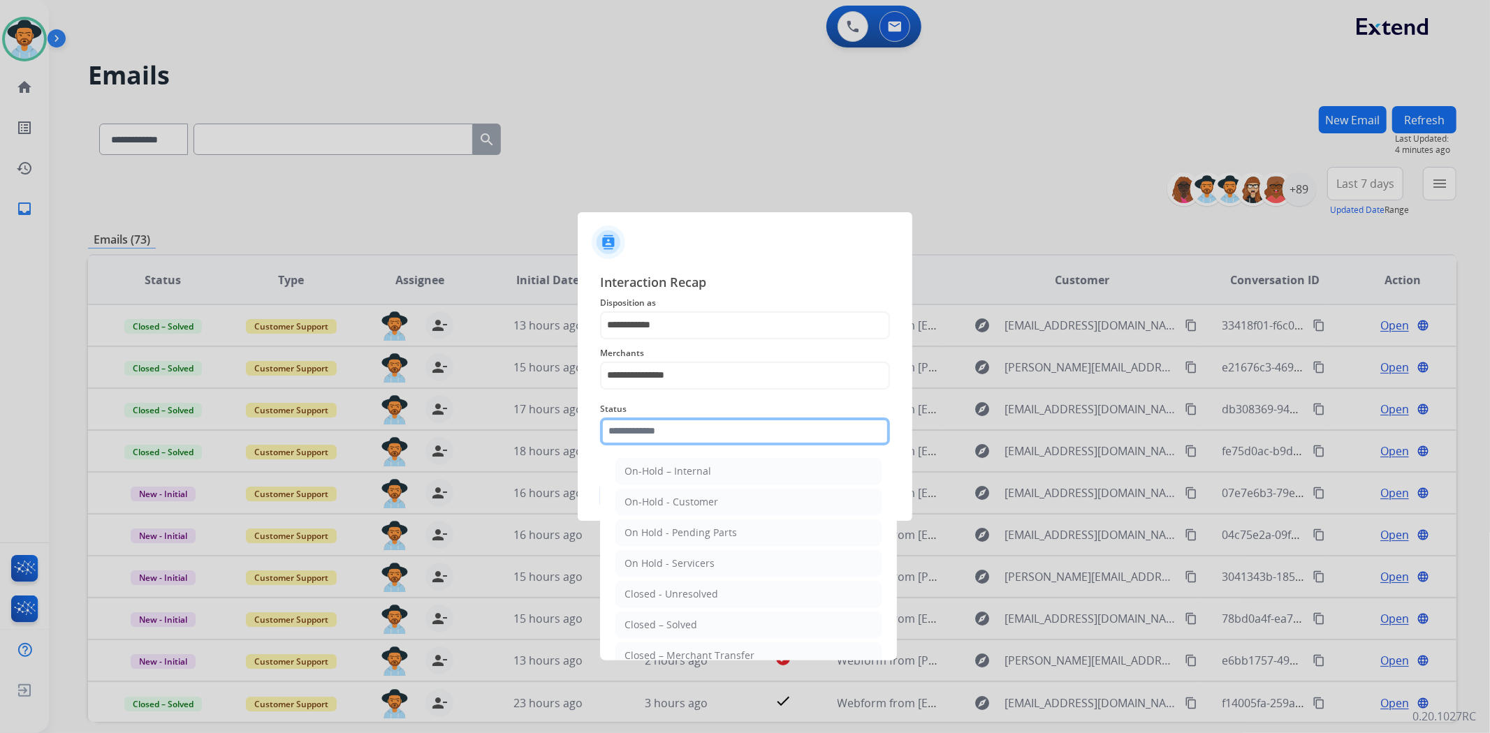
click at [694, 437] on input "text" at bounding box center [745, 432] width 290 height 28
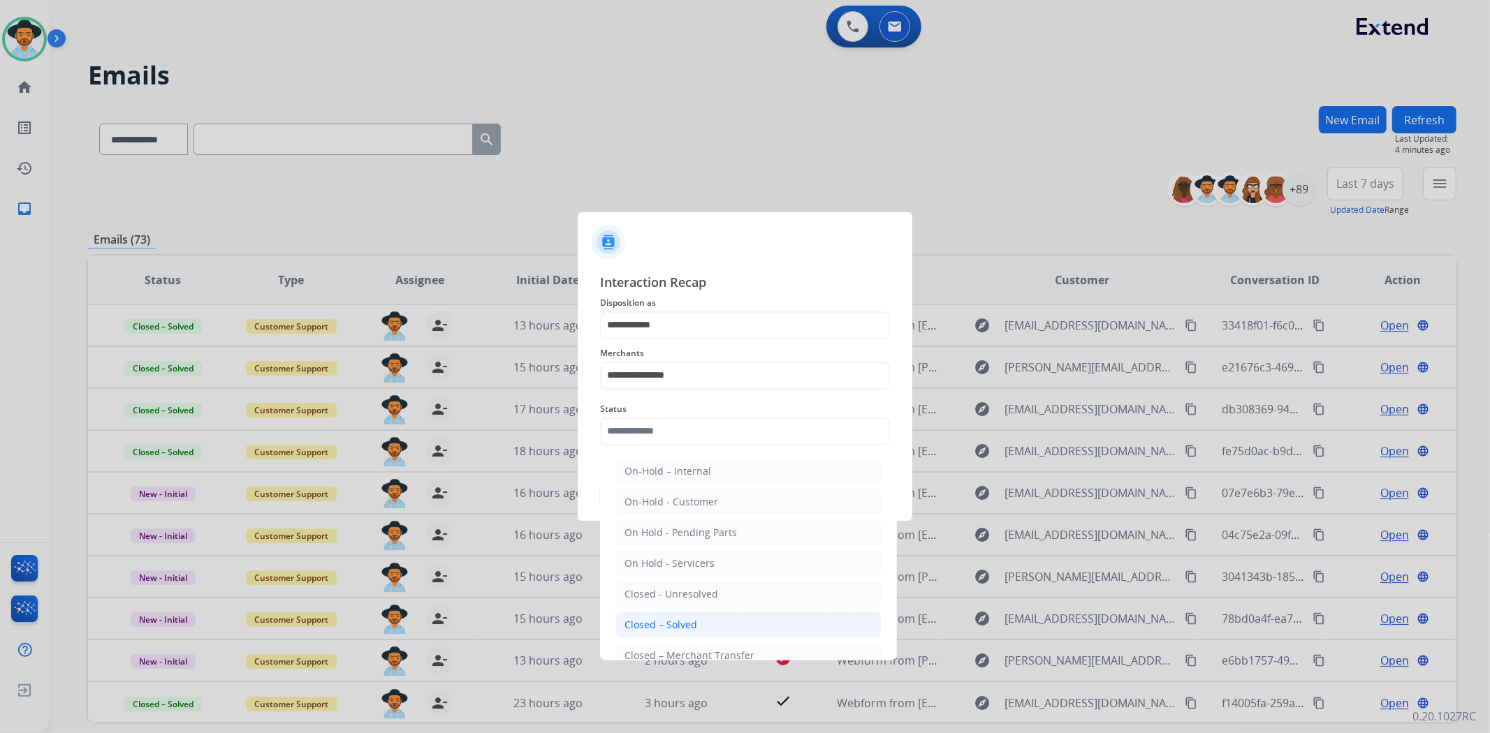
click at [682, 624] on div "Closed – Solved" at bounding box center [660, 625] width 73 height 14
type input "**********"
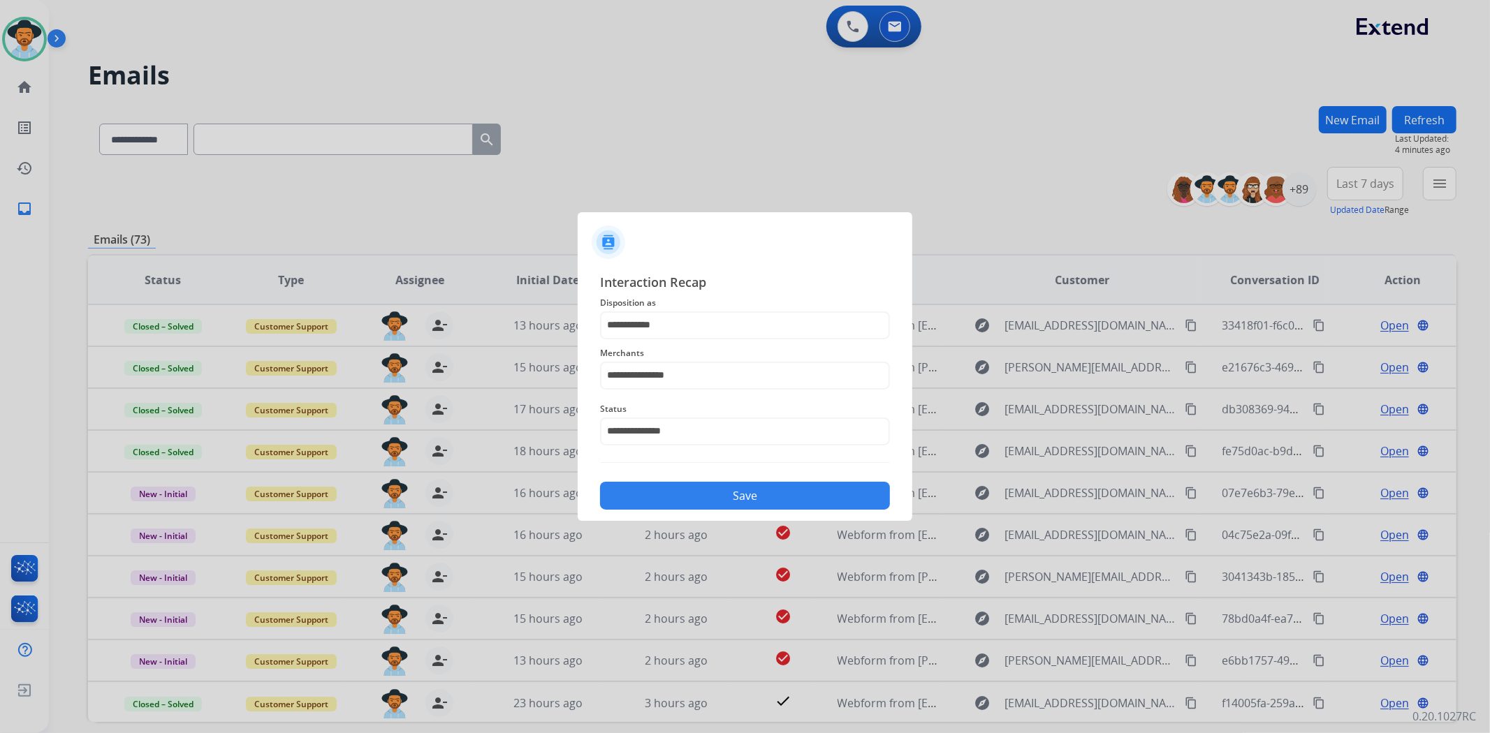
click at [701, 480] on div "Save" at bounding box center [745, 492] width 290 height 36
click at [706, 506] on button "Save" at bounding box center [745, 496] width 290 height 28
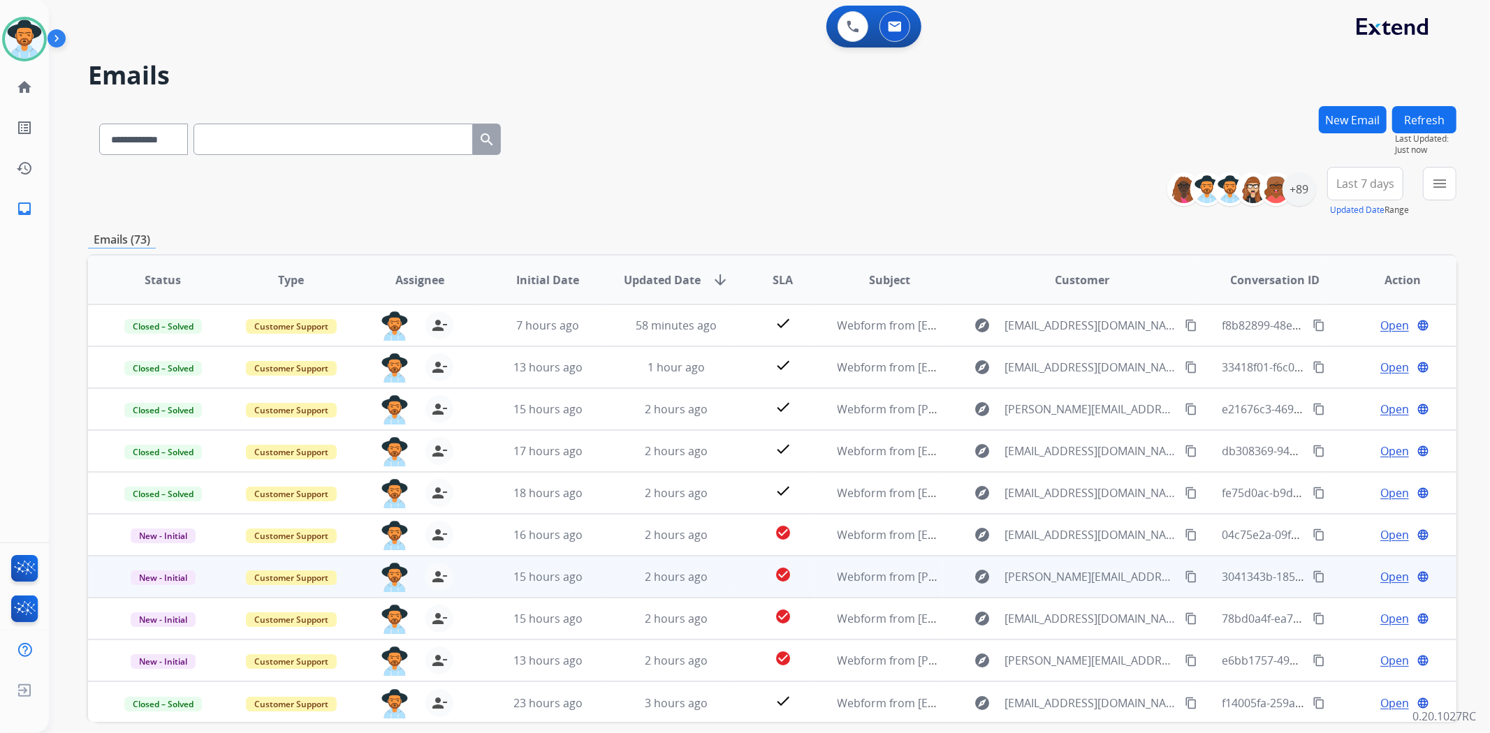
scroll to position [1, 0]
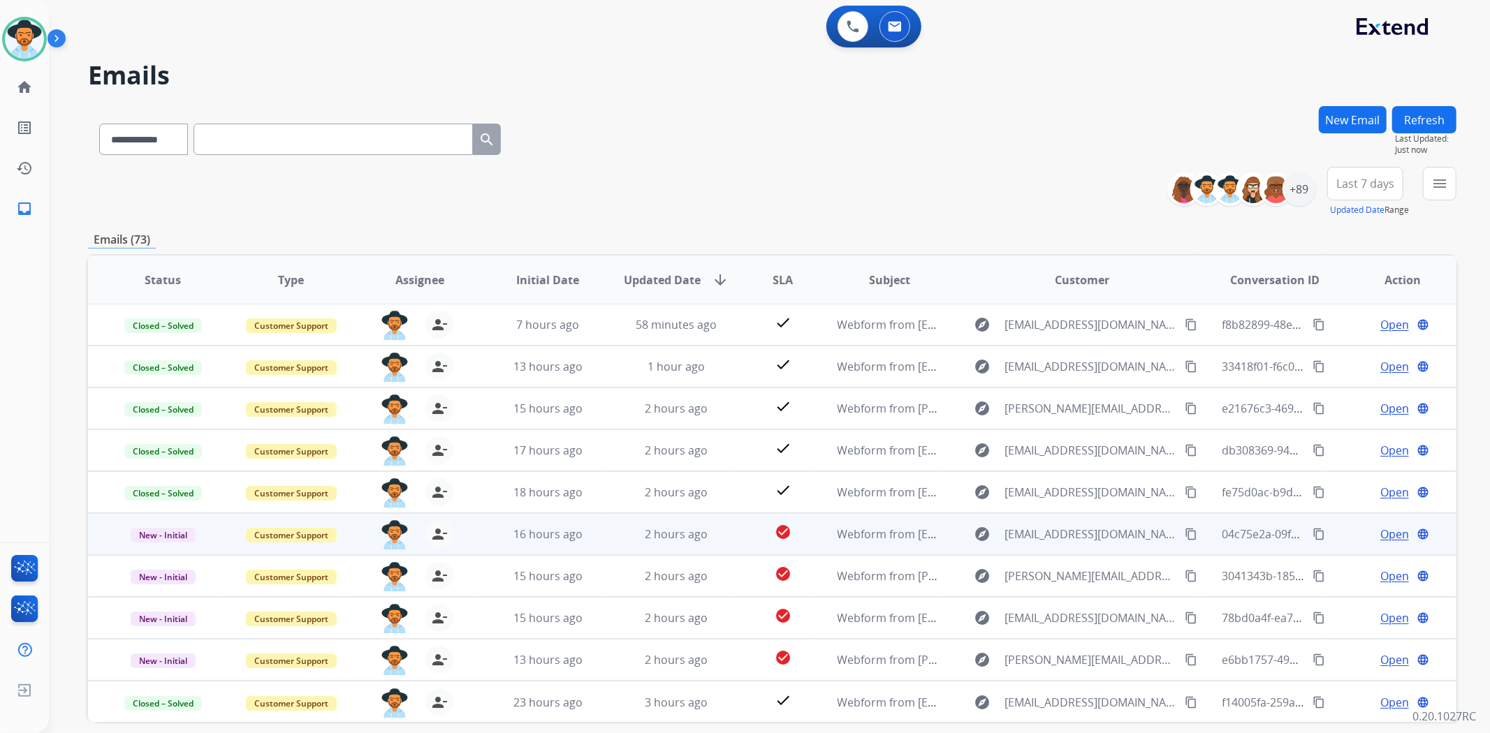
click at [1392, 534] on span "Open" at bounding box center [1394, 534] width 29 height 17
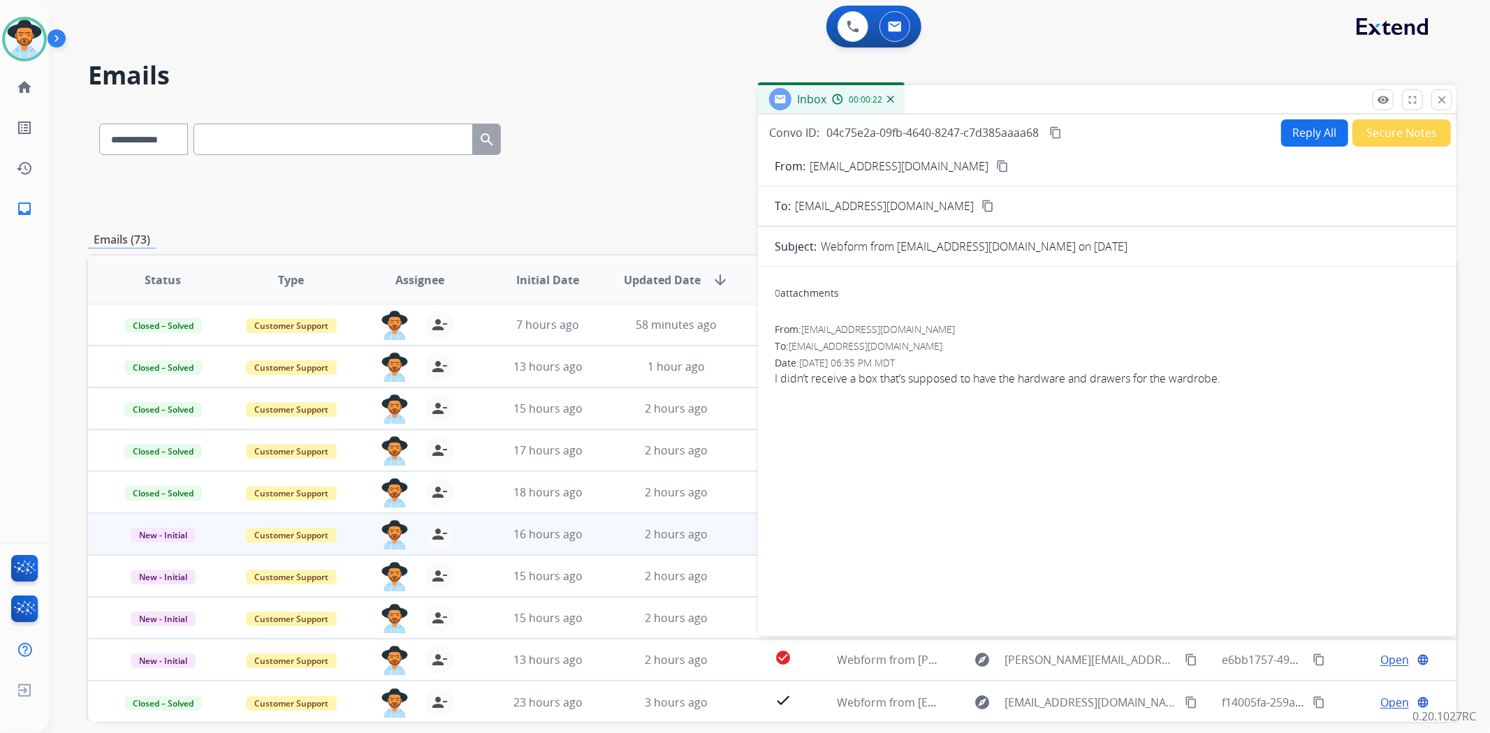
click at [996, 168] on mat-icon "content_copy" at bounding box center [1002, 166] width 13 height 13
click at [1296, 137] on button "Reply All" at bounding box center [1314, 132] width 67 height 27
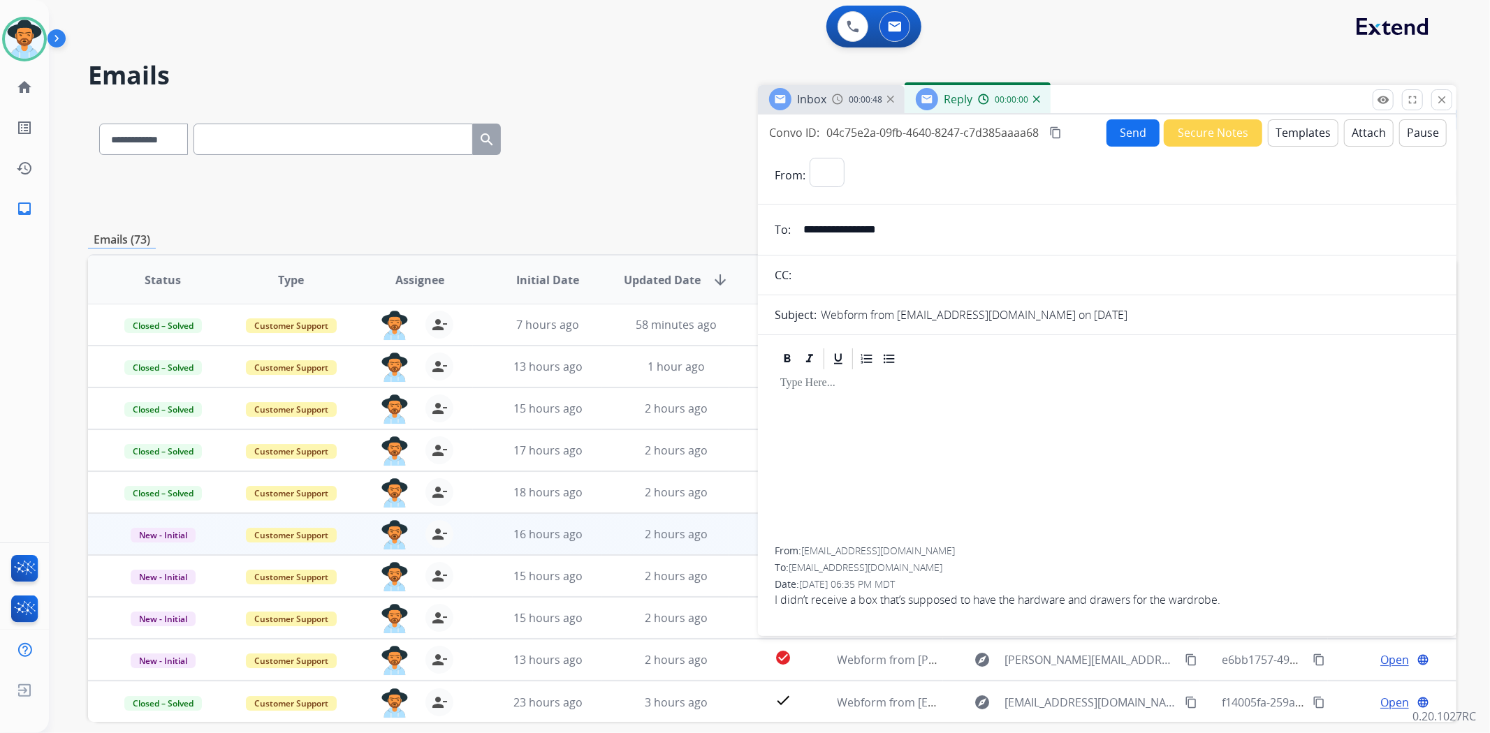
select select "**********"
click at [1289, 135] on button "Templates" at bounding box center [1303, 132] width 71 height 27
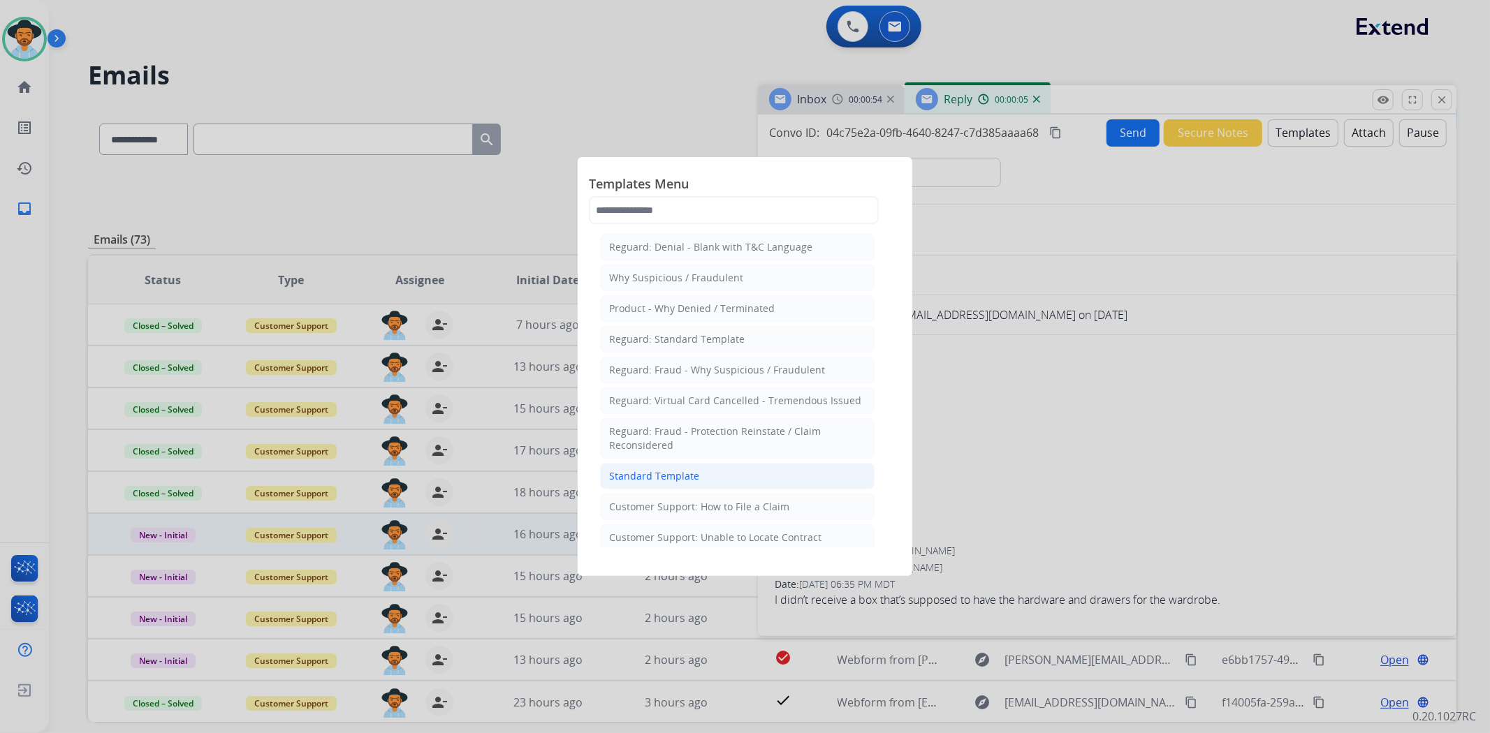
click at [789, 483] on li "Standard Template" at bounding box center [737, 476] width 275 height 27
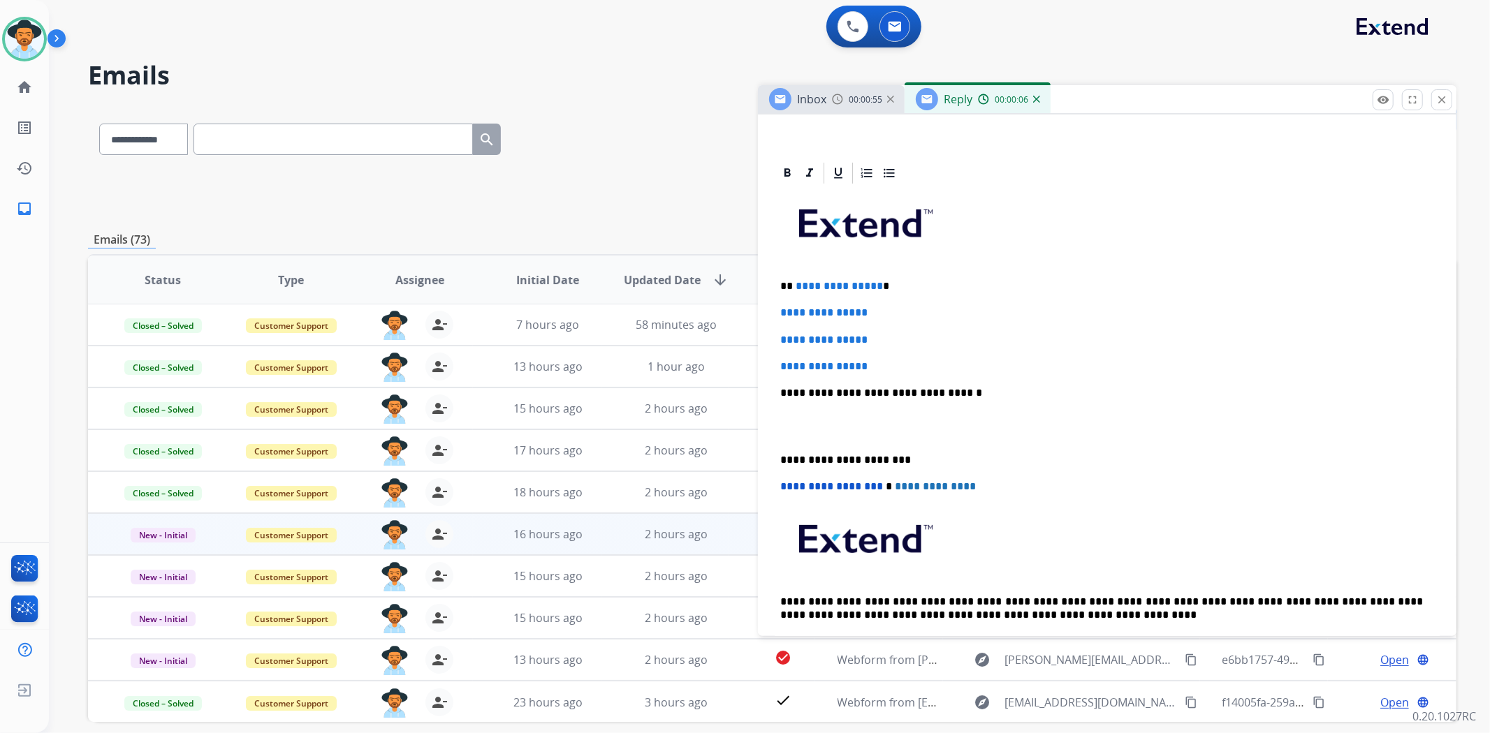
scroll to position [310, 0]
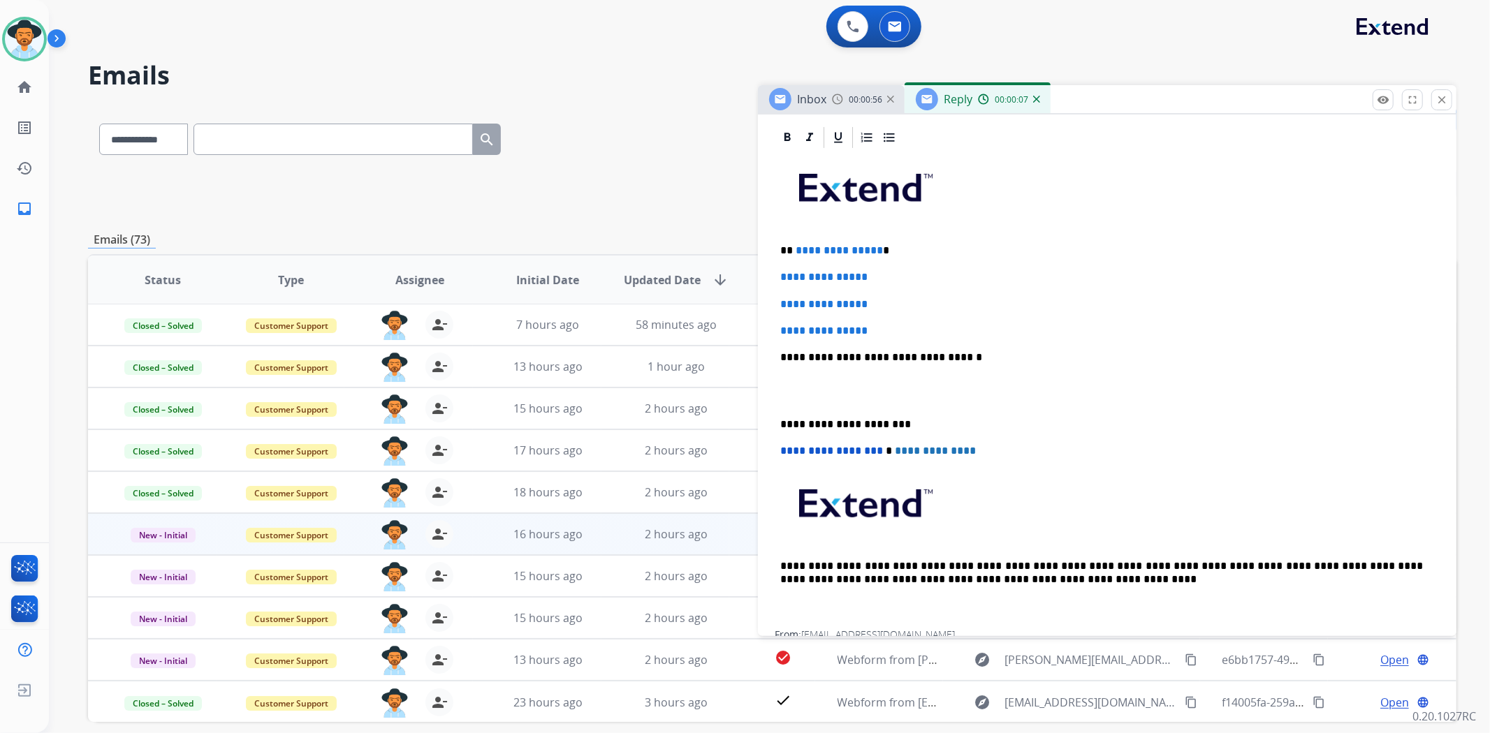
click at [772, 425] on div "**********" at bounding box center [1107, 414] width 698 height 578
click at [776, 419] on div "**********" at bounding box center [1107, 390] width 665 height 481
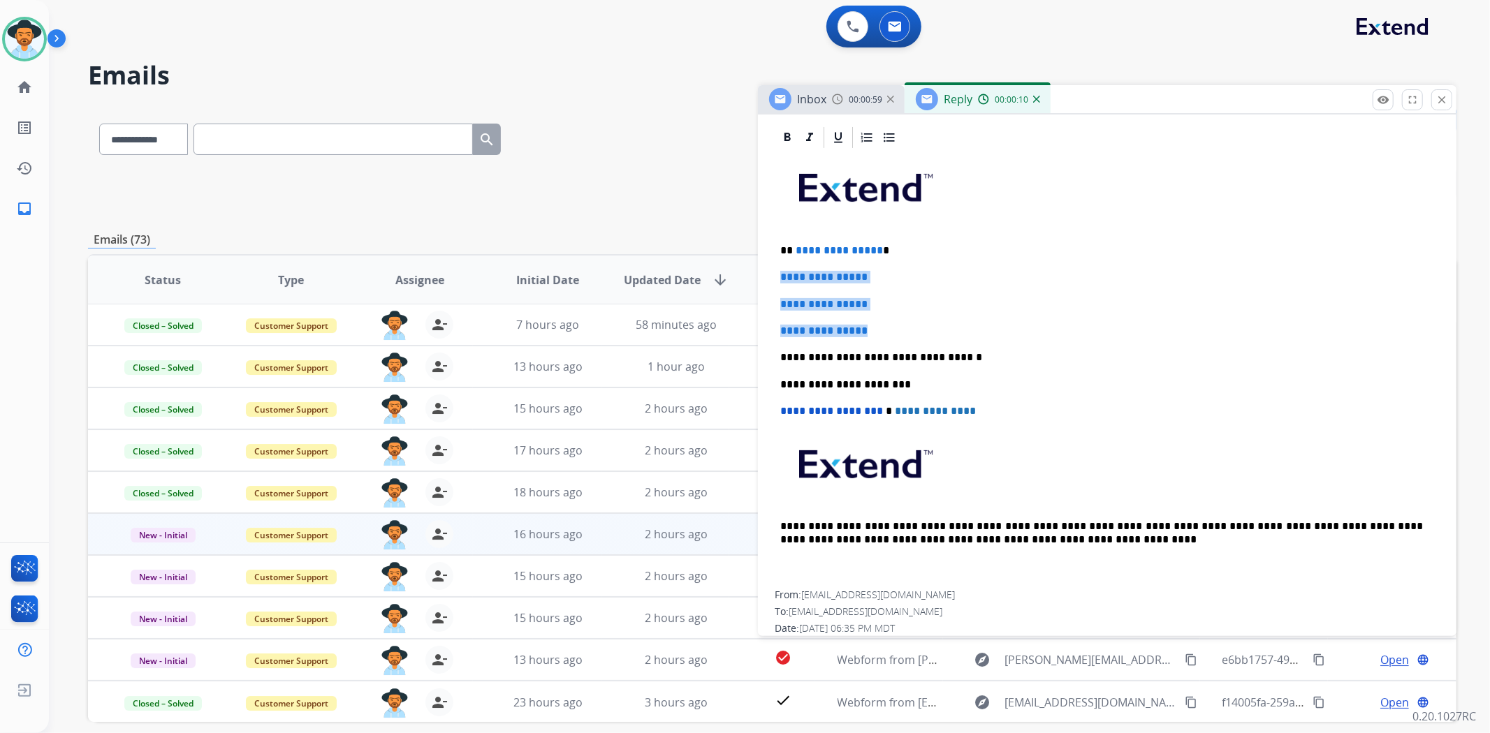
drag, startPoint x: 881, startPoint y: 323, endPoint x: 773, endPoint y: 277, distance: 117.7
click at [773, 277] on div "**********" at bounding box center [1107, 394] width 698 height 539
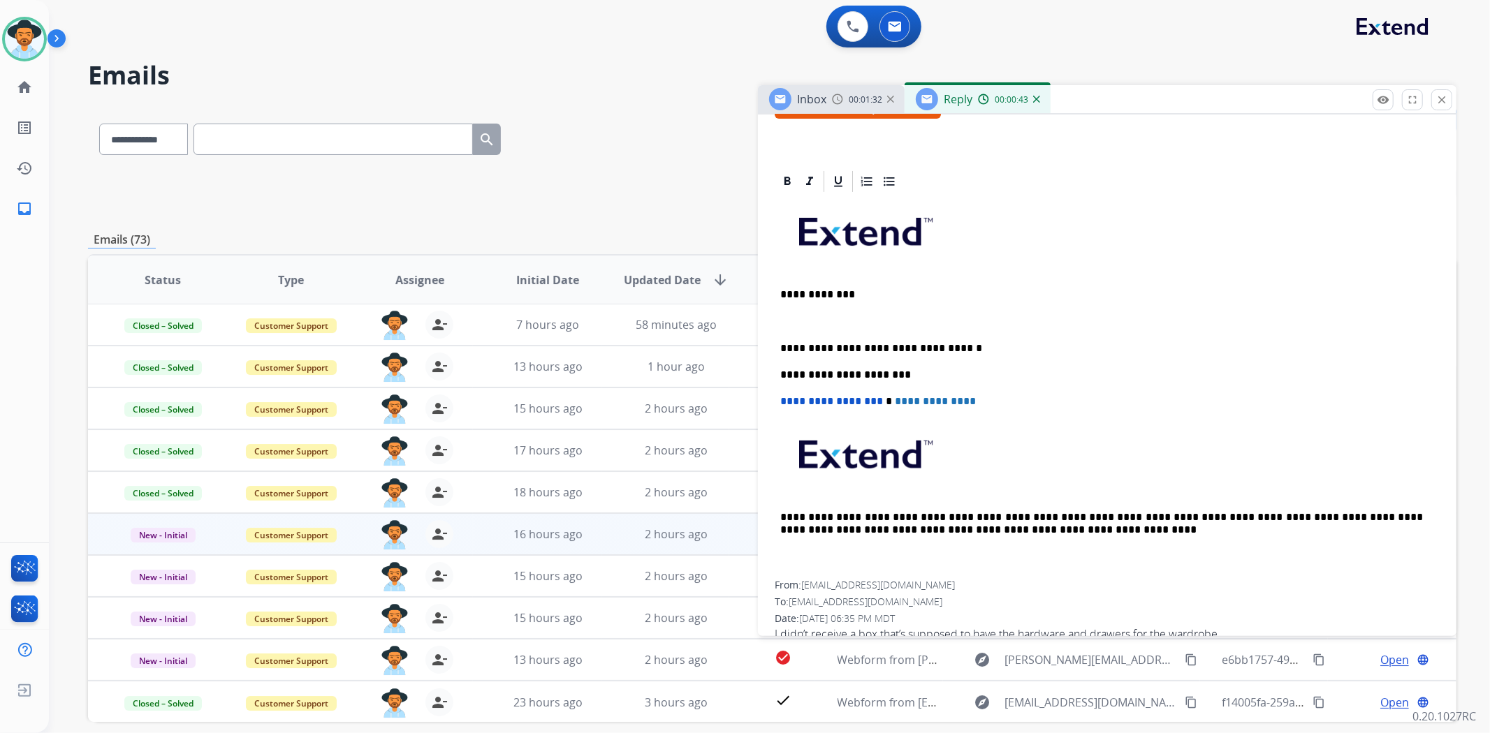
scroll to position [292, 0]
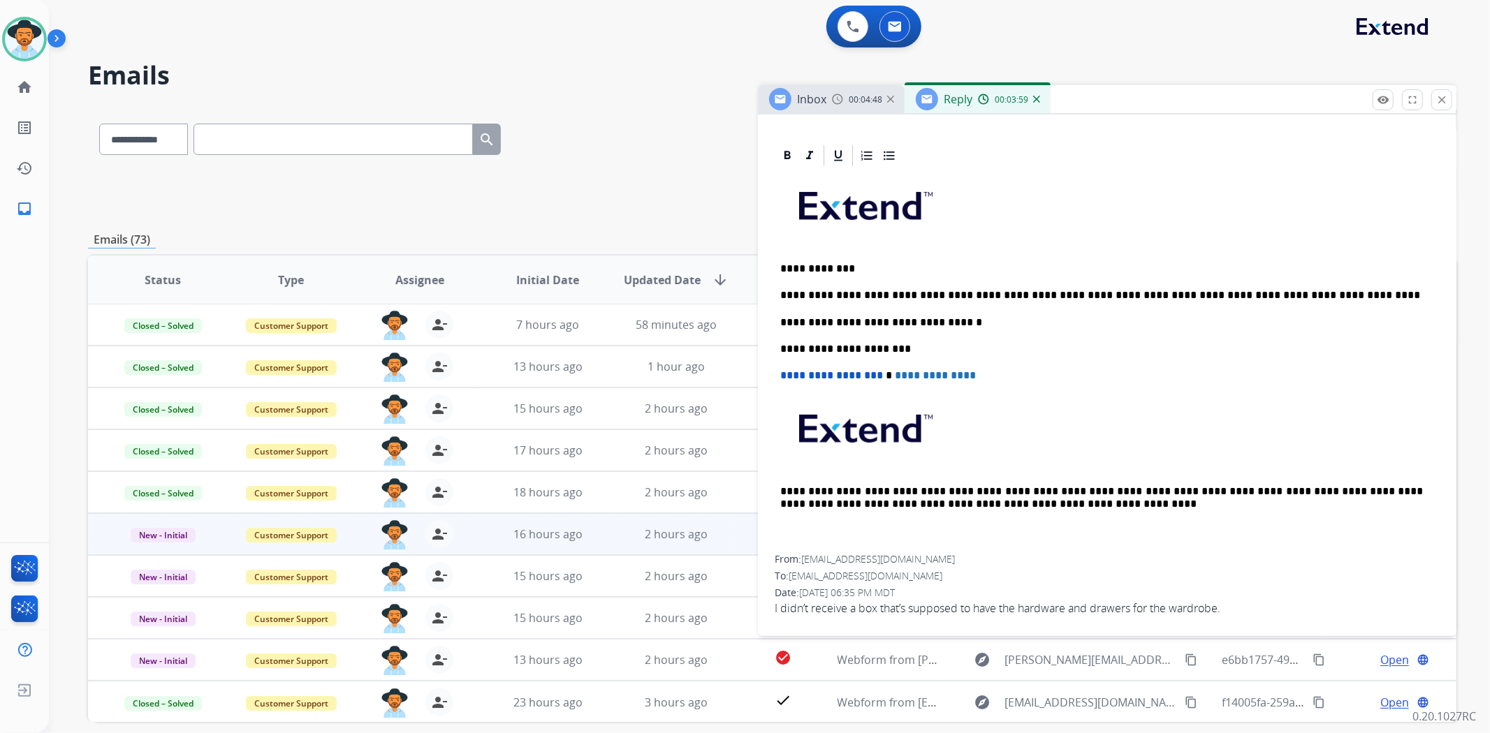
click at [1157, 290] on p "**********" at bounding box center [1101, 295] width 643 height 13
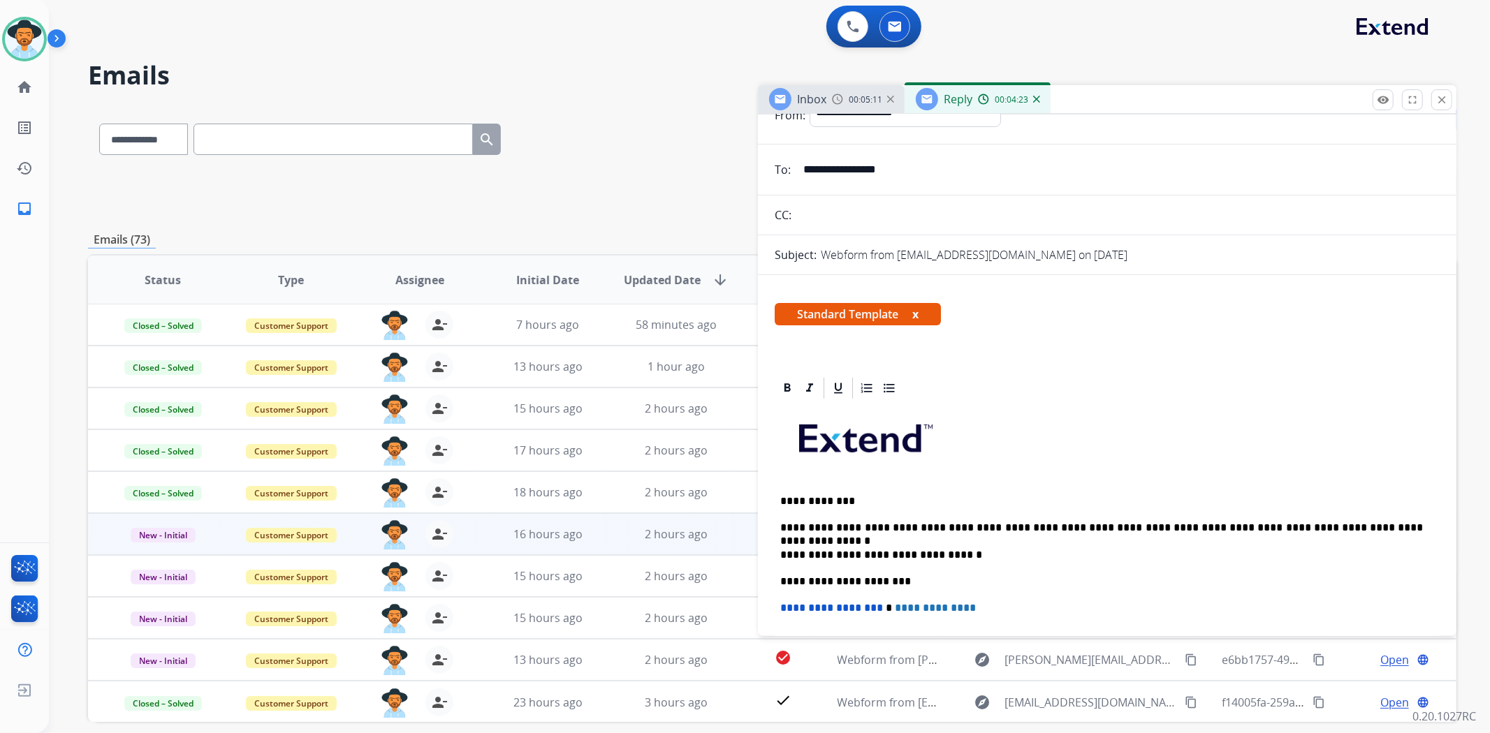
scroll to position [0, 0]
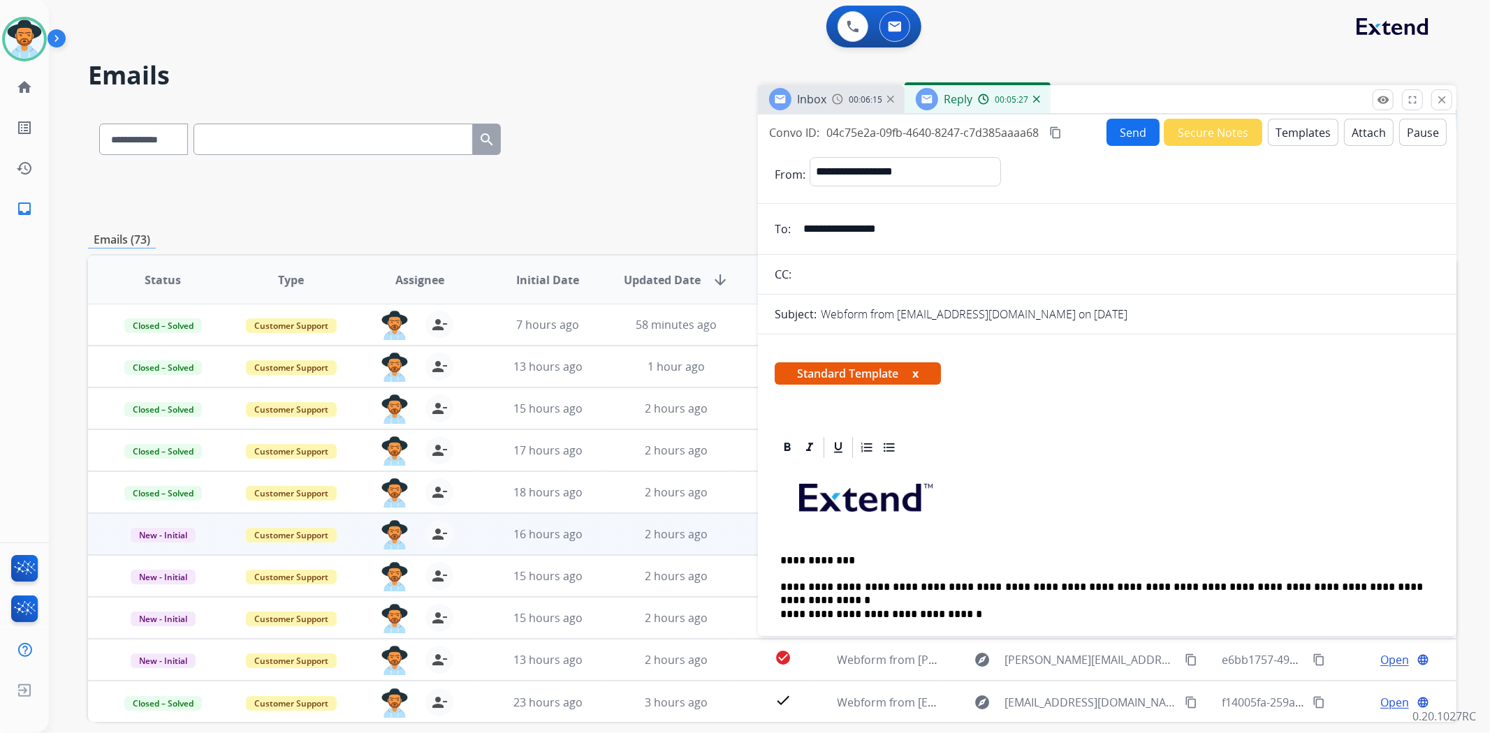
click at [1056, 130] on mat-icon "content_copy" at bounding box center [1055, 132] width 13 height 13
click at [1125, 134] on button "Send" at bounding box center [1132, 132] width 53 height 27
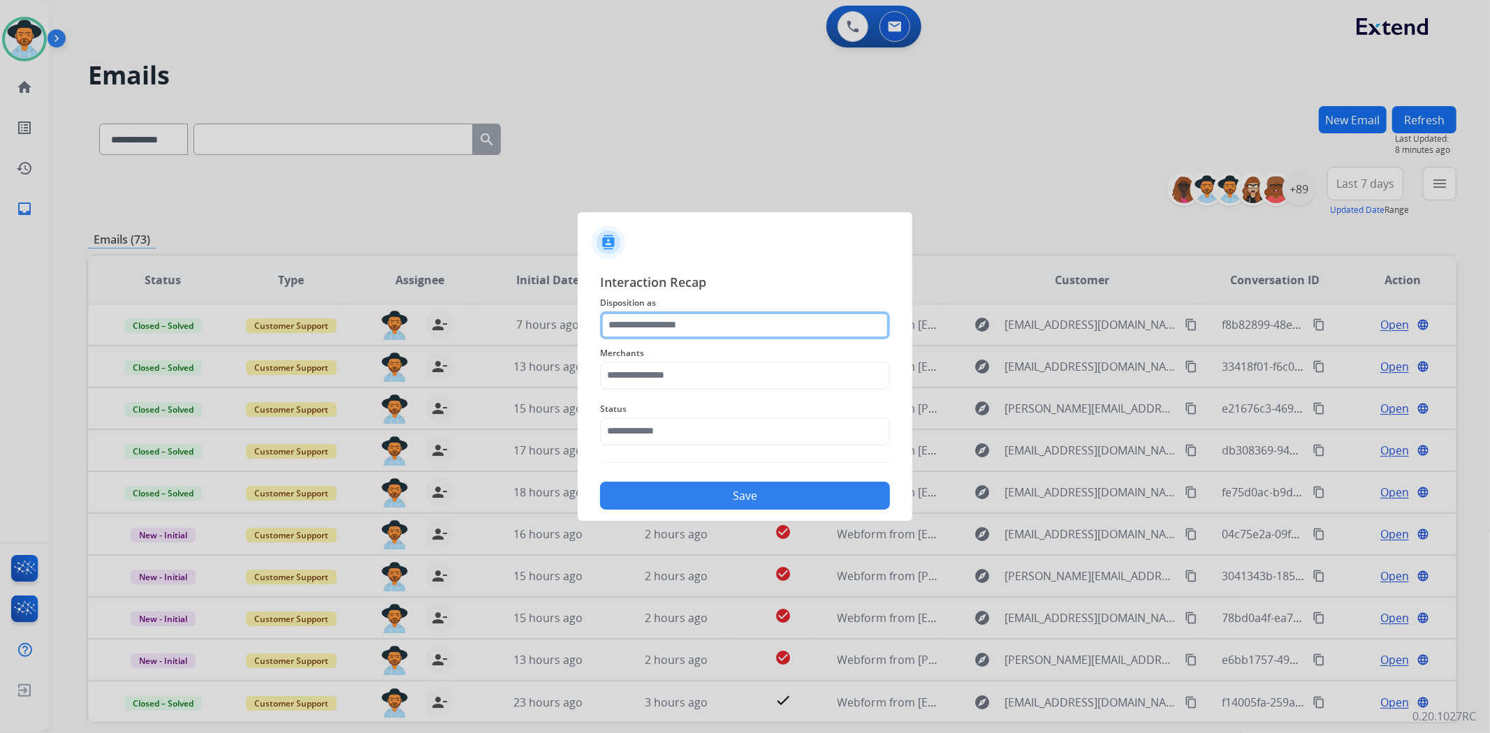
click at [718, 327] on input "text" at bounding box center [745, 326] width 290 height 28
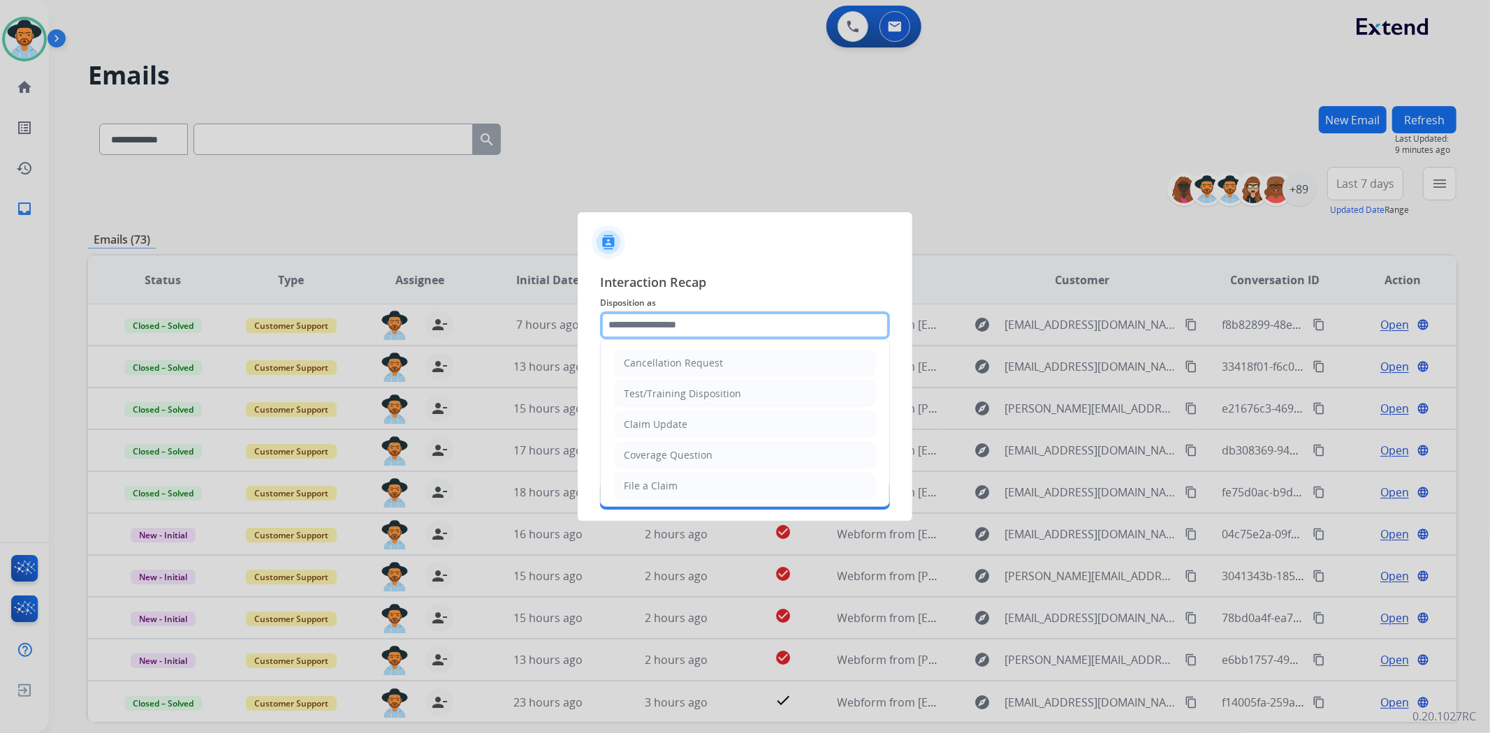
click at [704, 323] on input "text" at bounding box center [745, 326] width 290 height 28
click at [724, 332] on input "text" at bounding box center [745, 326] width 290 height 28
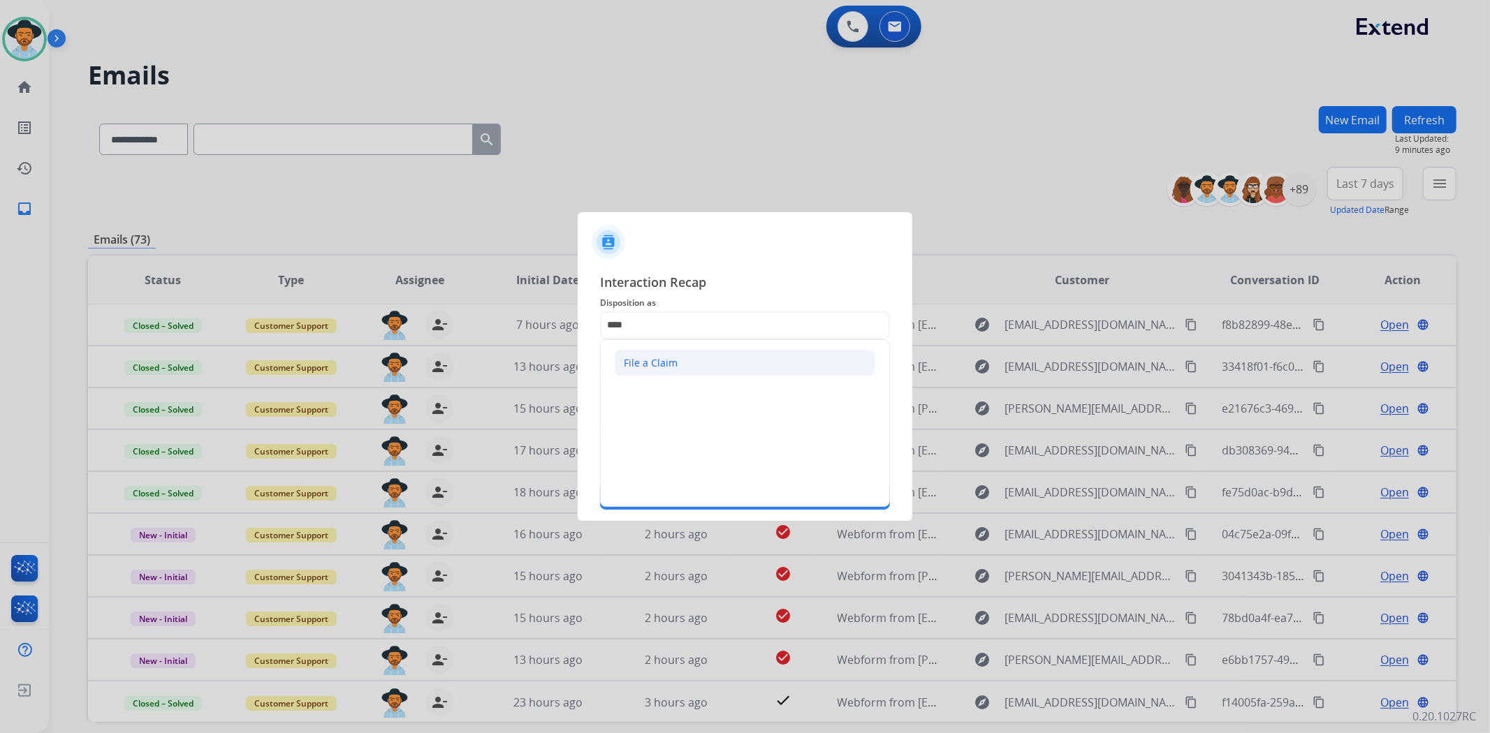
click at [696, 356] on li "File a Claim" at bounding box center [745, 363] width 261 height 27
type input "**********"
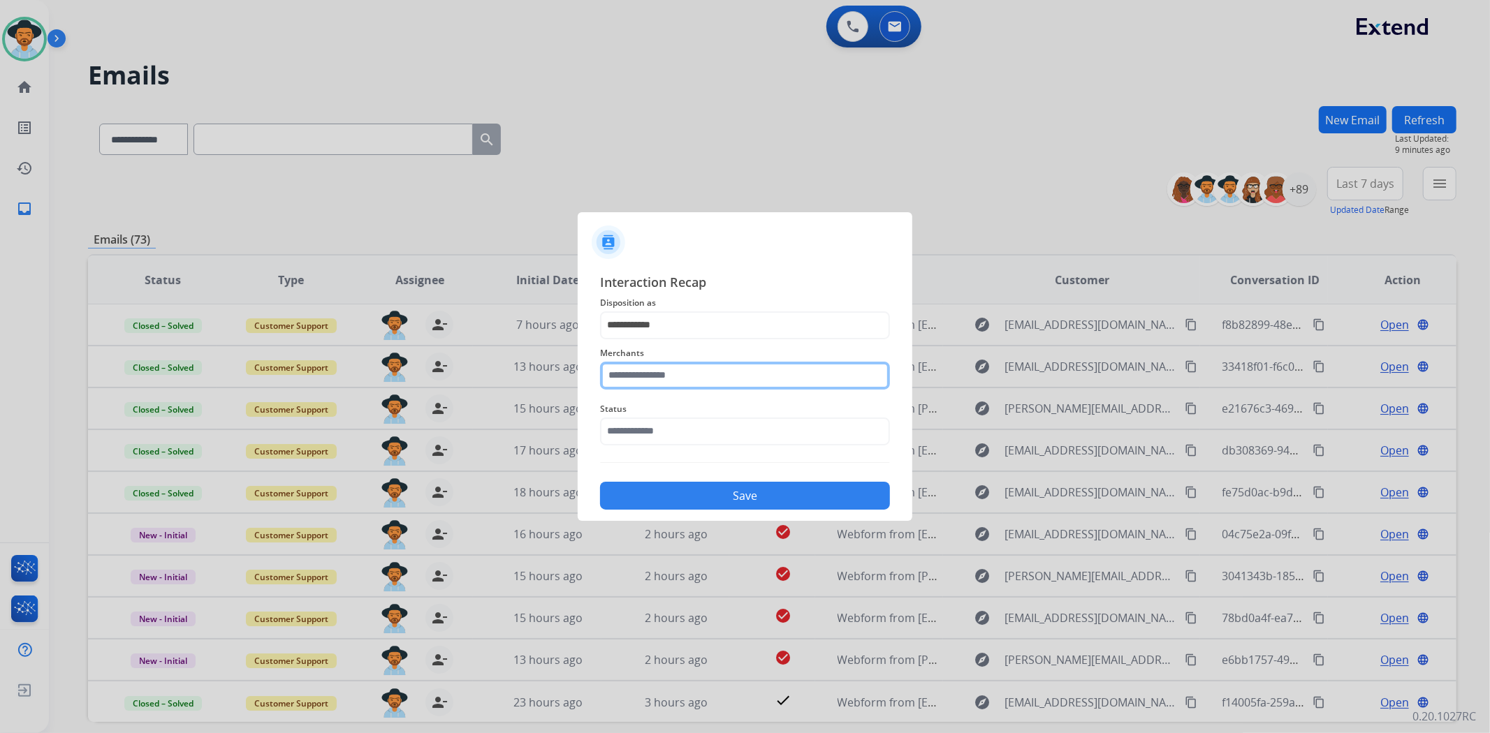
click at [675, 382] on input "text" at bounding box center [745, 376] width 290 height 28
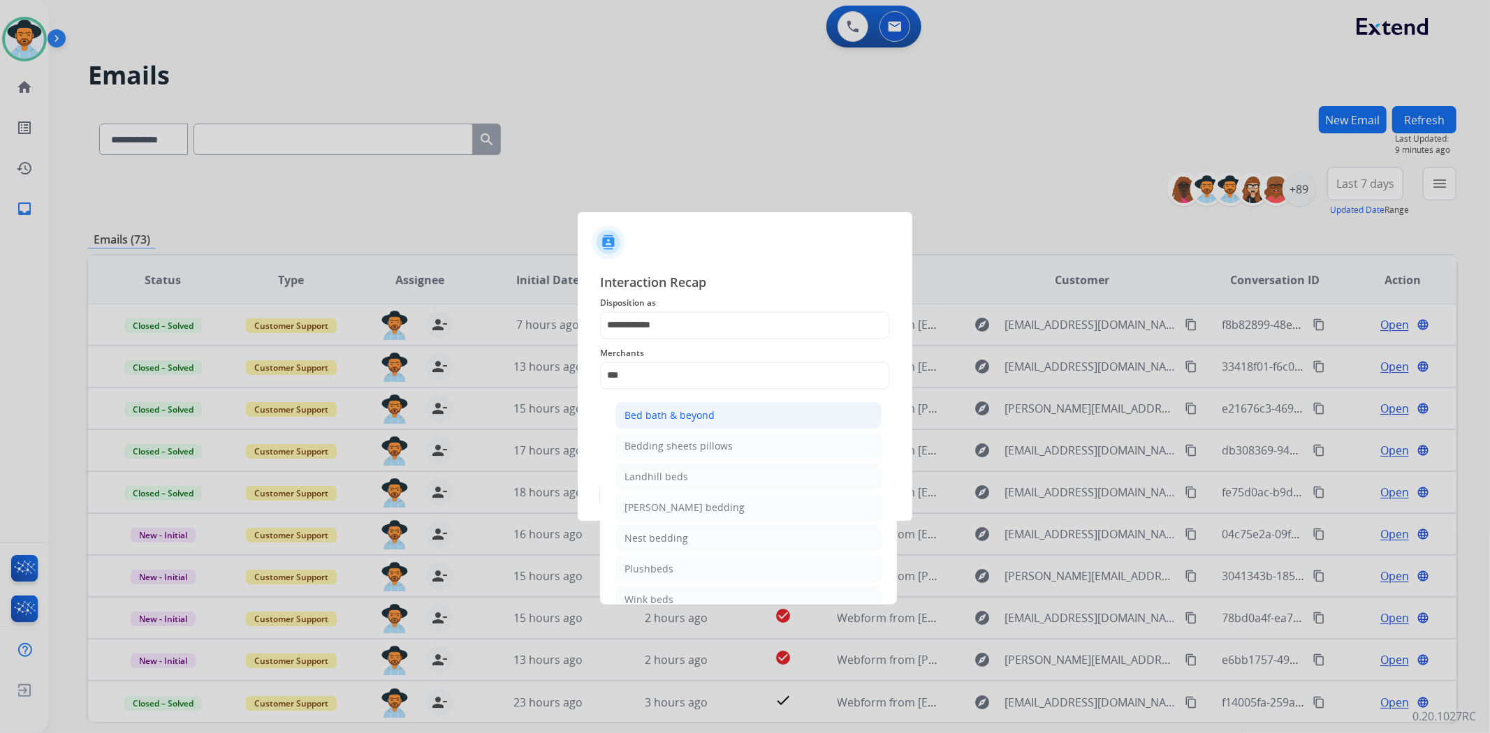
click at [687, 425] on li "Bed bath & beyond" at bounding box center [748, 415] width 266 height 27
type input "**********"
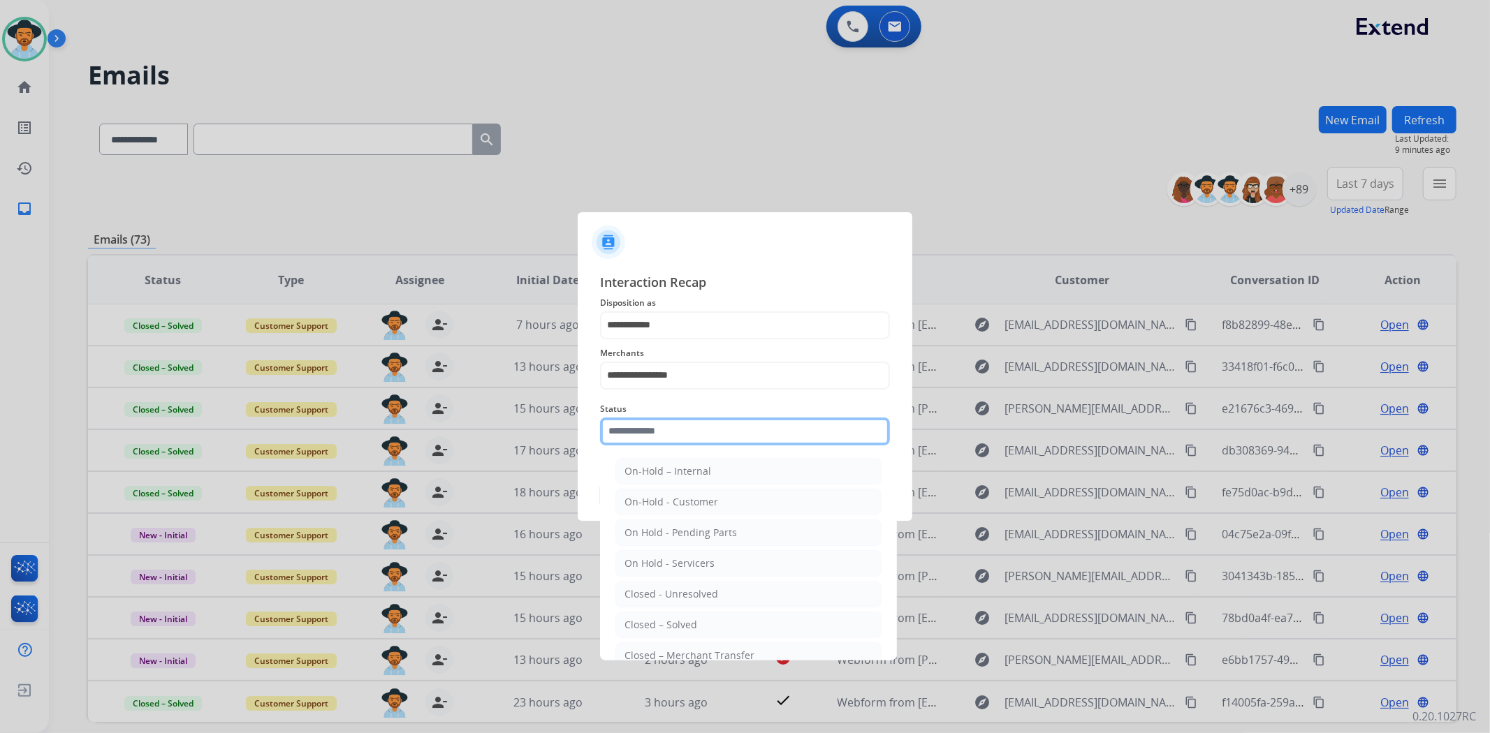
click at [678, 427] on input "text" at bounding box center [745, 432] width 290 height 28
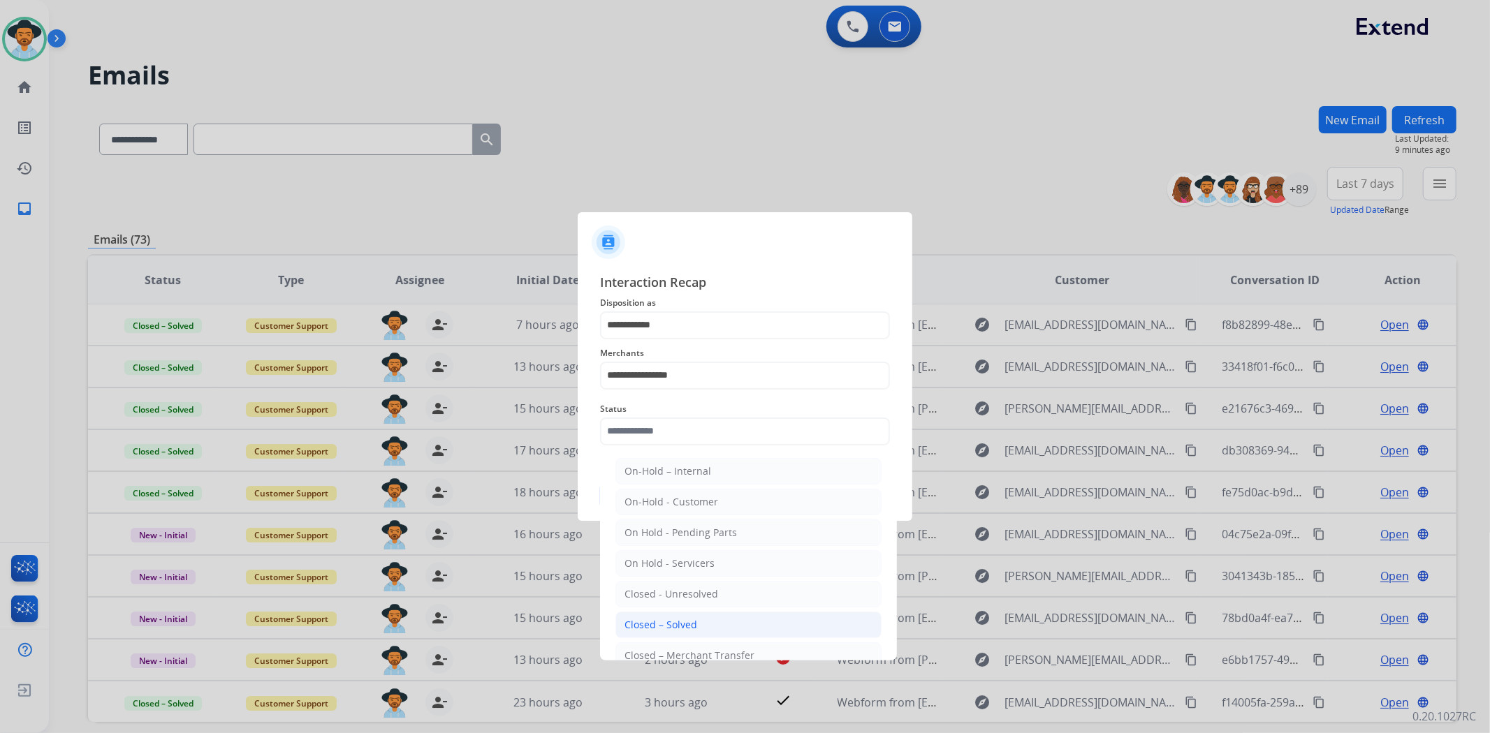
click at [708, 620] on li "Closed – Solved" at bounding box center [748, 625] width 266 height 27
type input "**********"
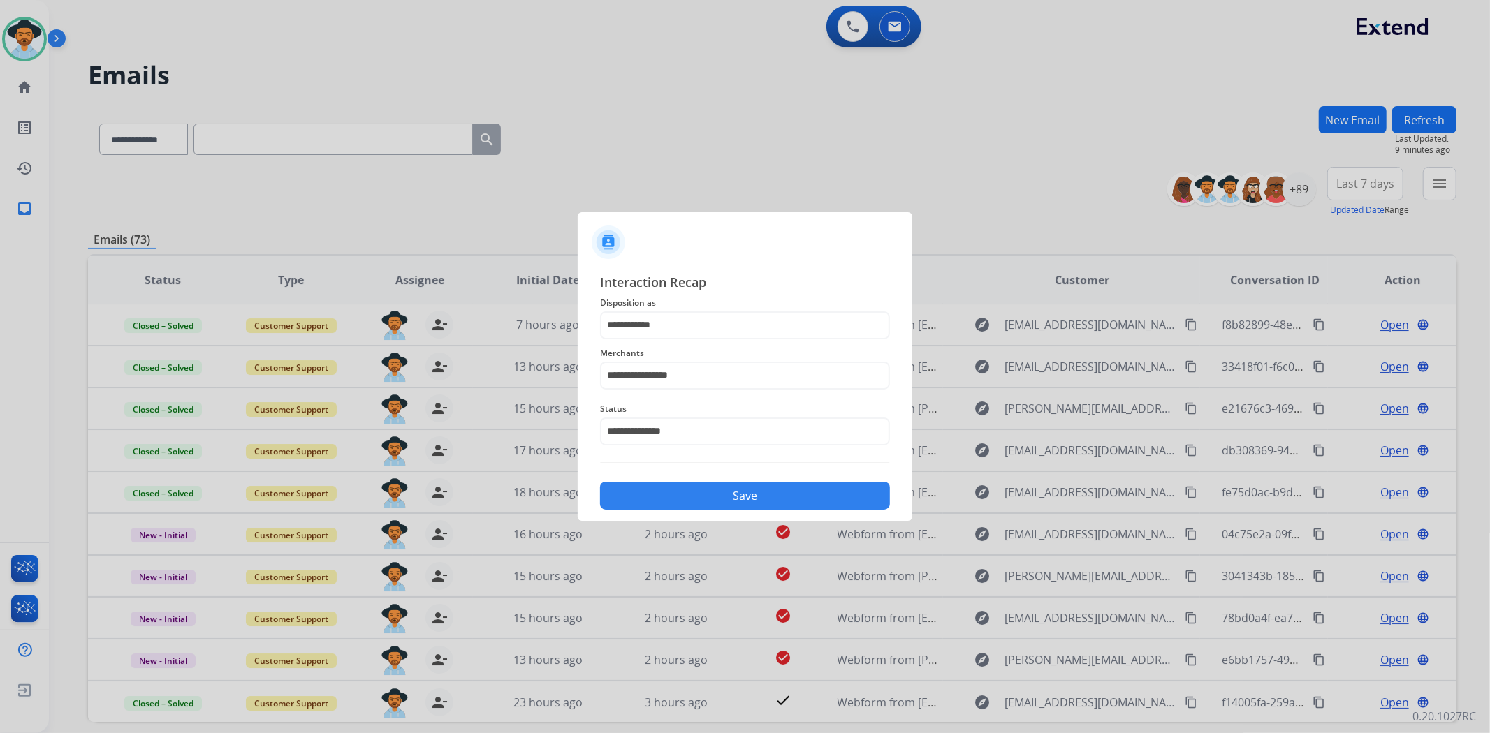
click at [698, 468] on div "**********" at bounding box center [745, 391] width 290 height 238
click at [701, 484] on button "Save" at bounding box center [745, 496] width 290 height 28
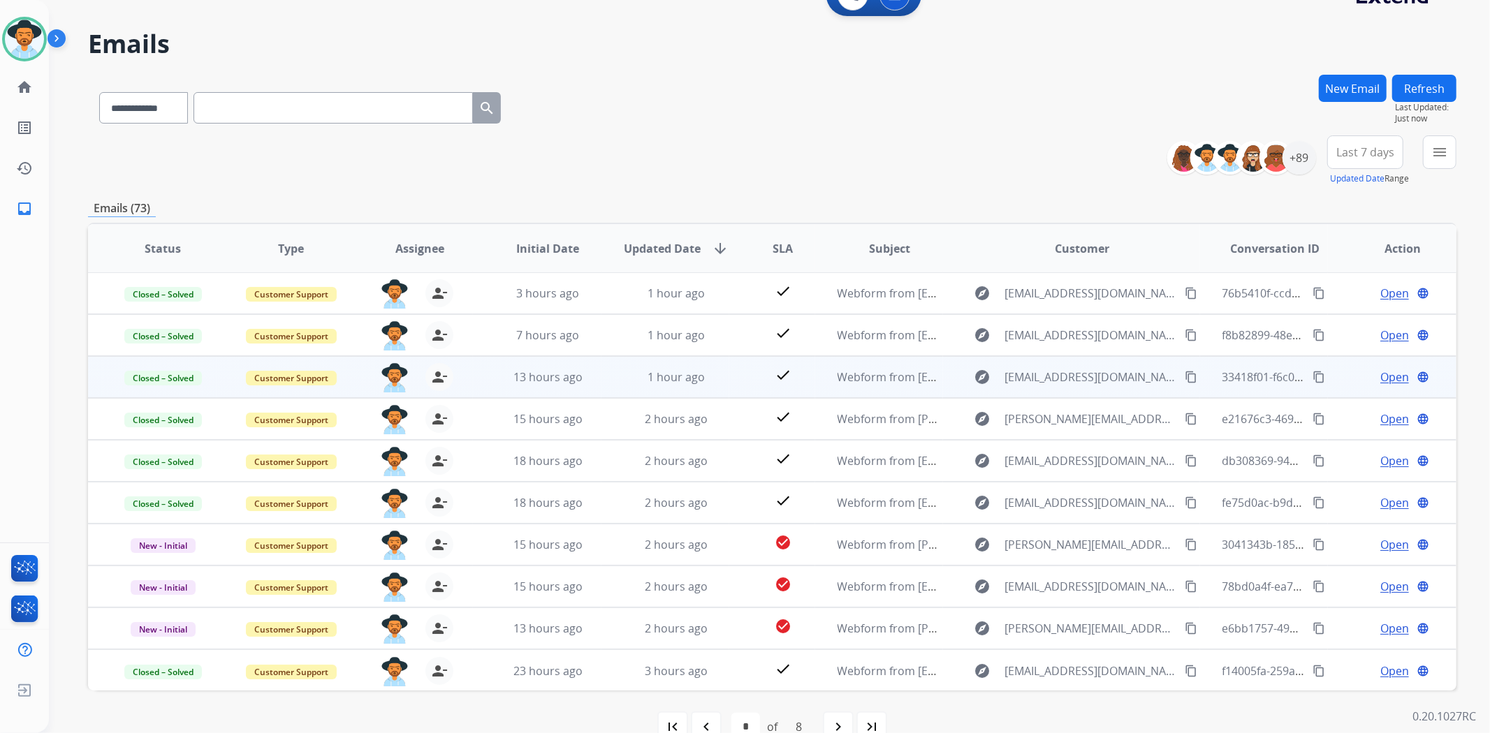
scroll to position [61, 0]
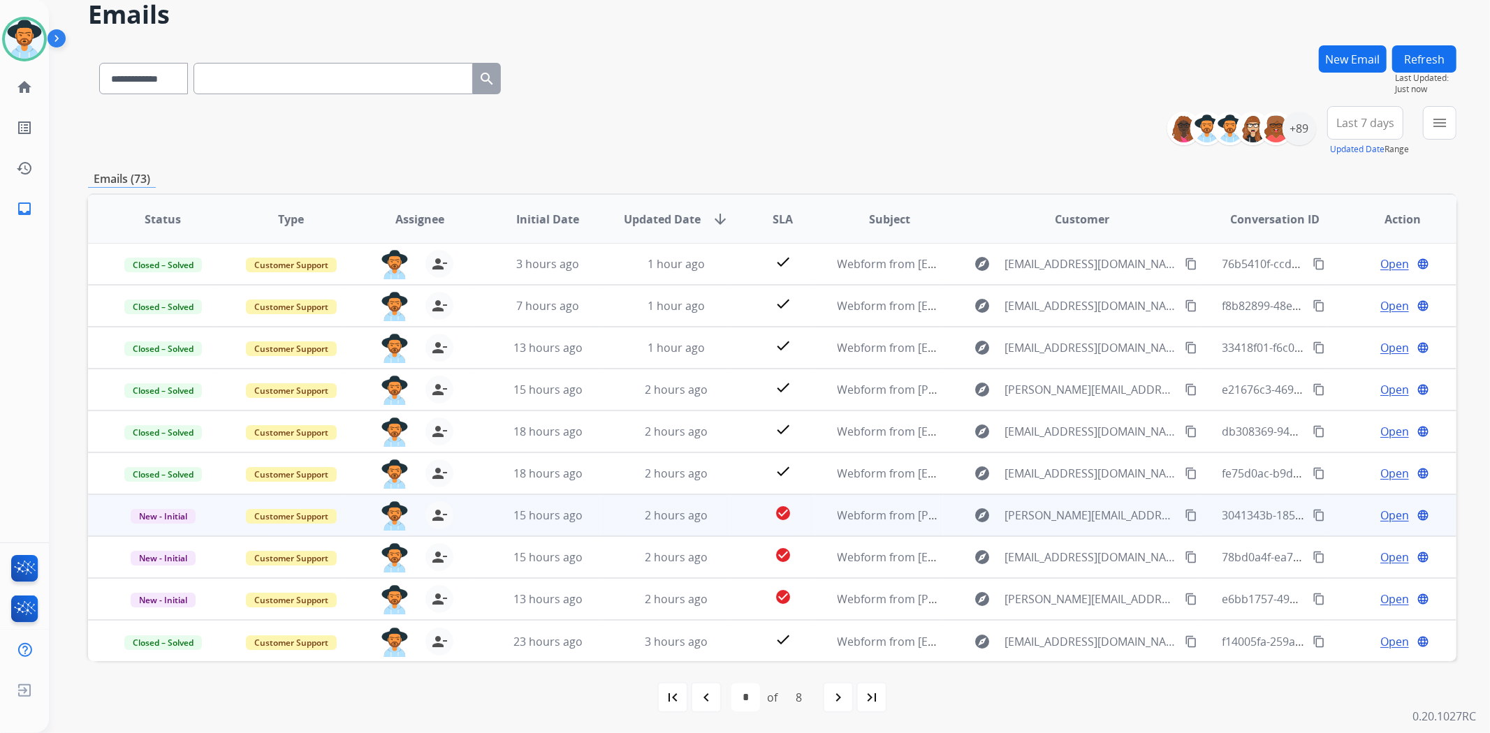
click at [1384, 520] on span "Open" at bounding box center [1394, 515] width 29 height 17
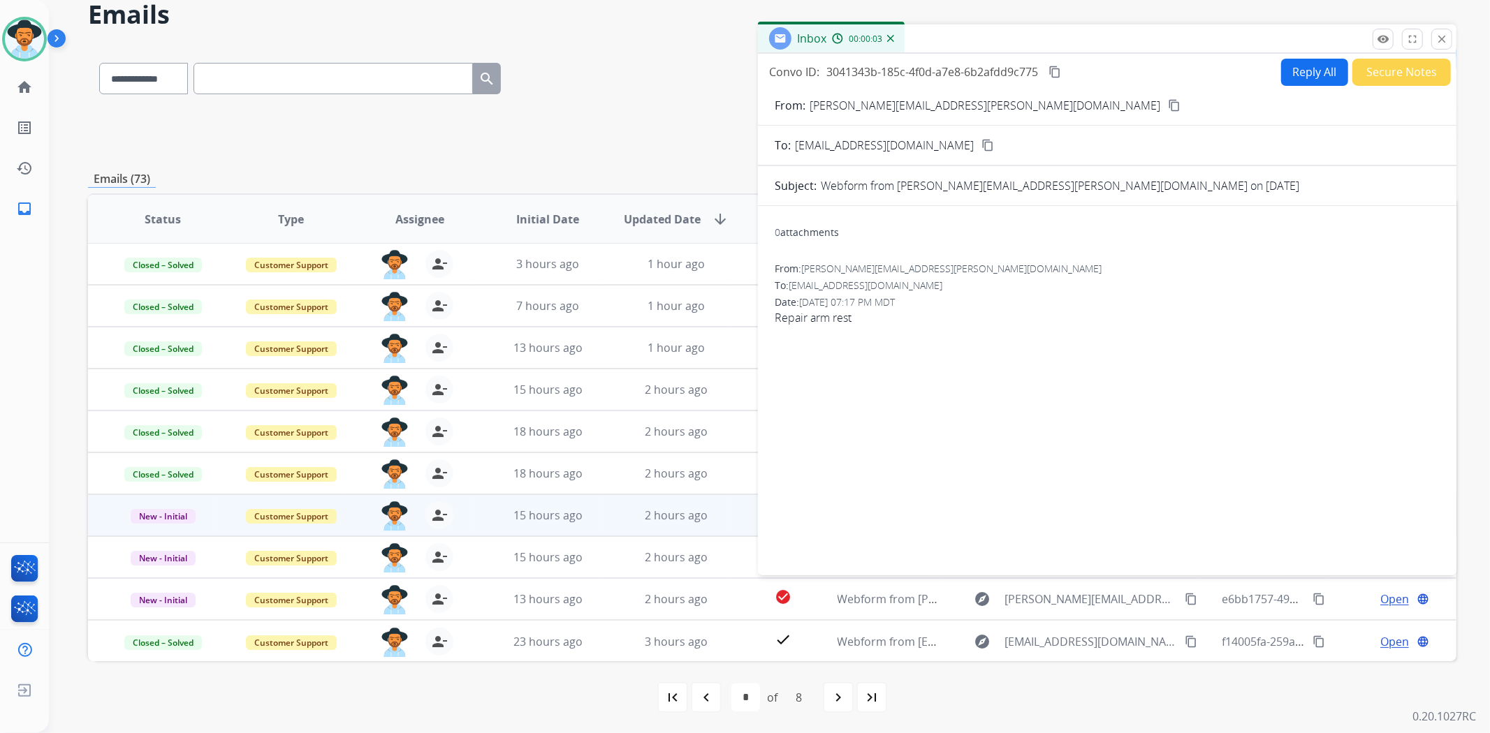
click at [1168, 103] on mat-icon "content_copy" at bounding box center [1174, 105] width 13 height 13
click at [1325, 68] on button "Reply All" at bounding box center [1314, 72] width 67 height 27
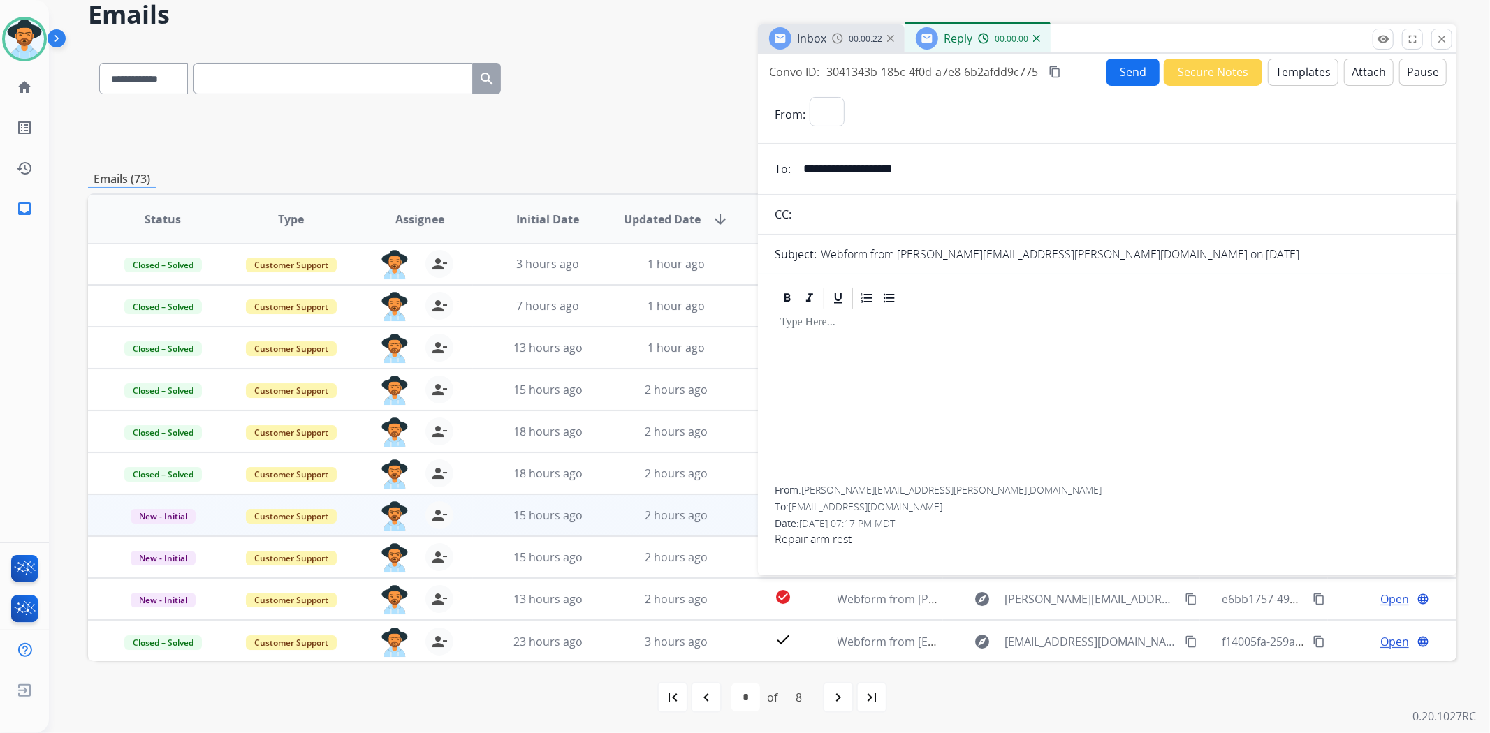
select select "**********"
click at [1298, 68] on button "Templates" at bounding box center [1303, 72] width 71 height 27
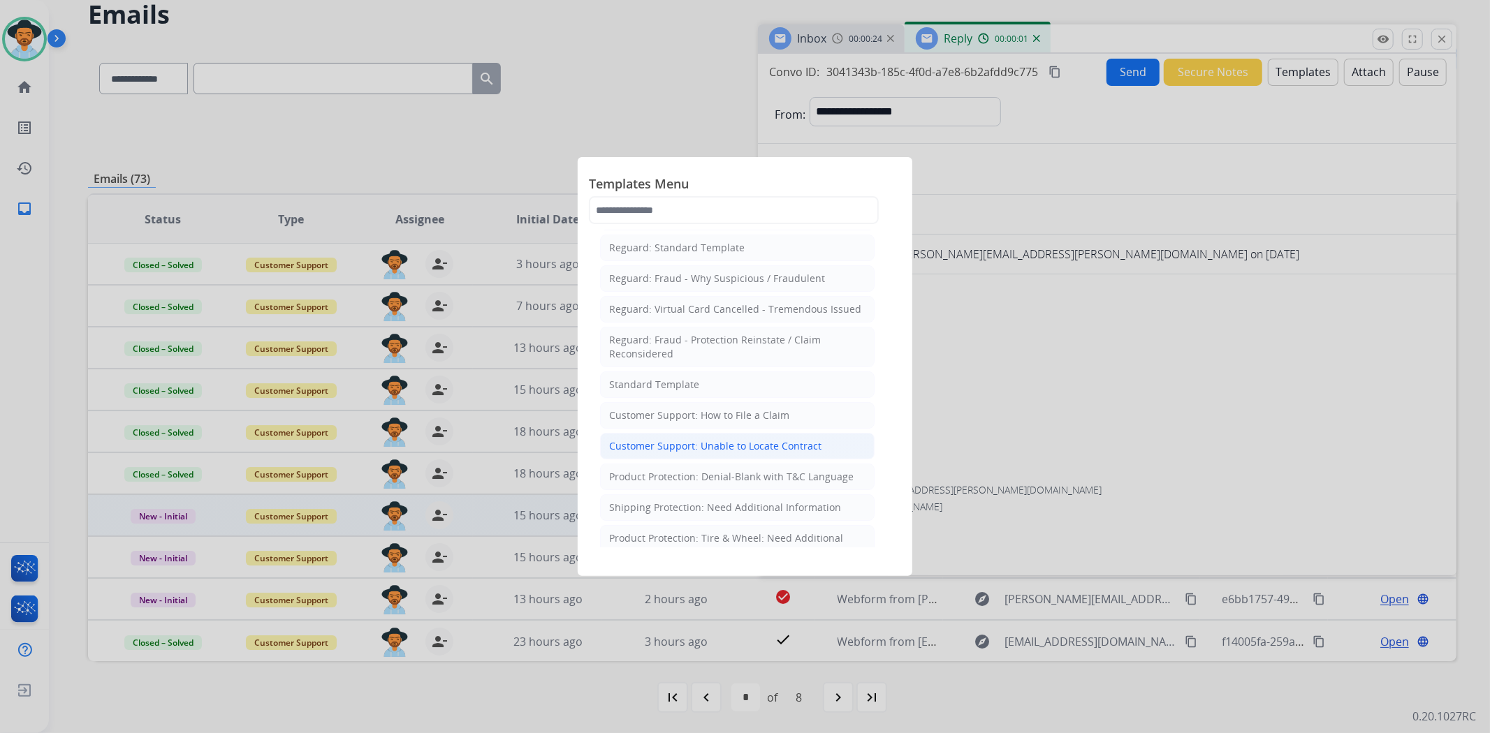
scroll to position [233, 0]
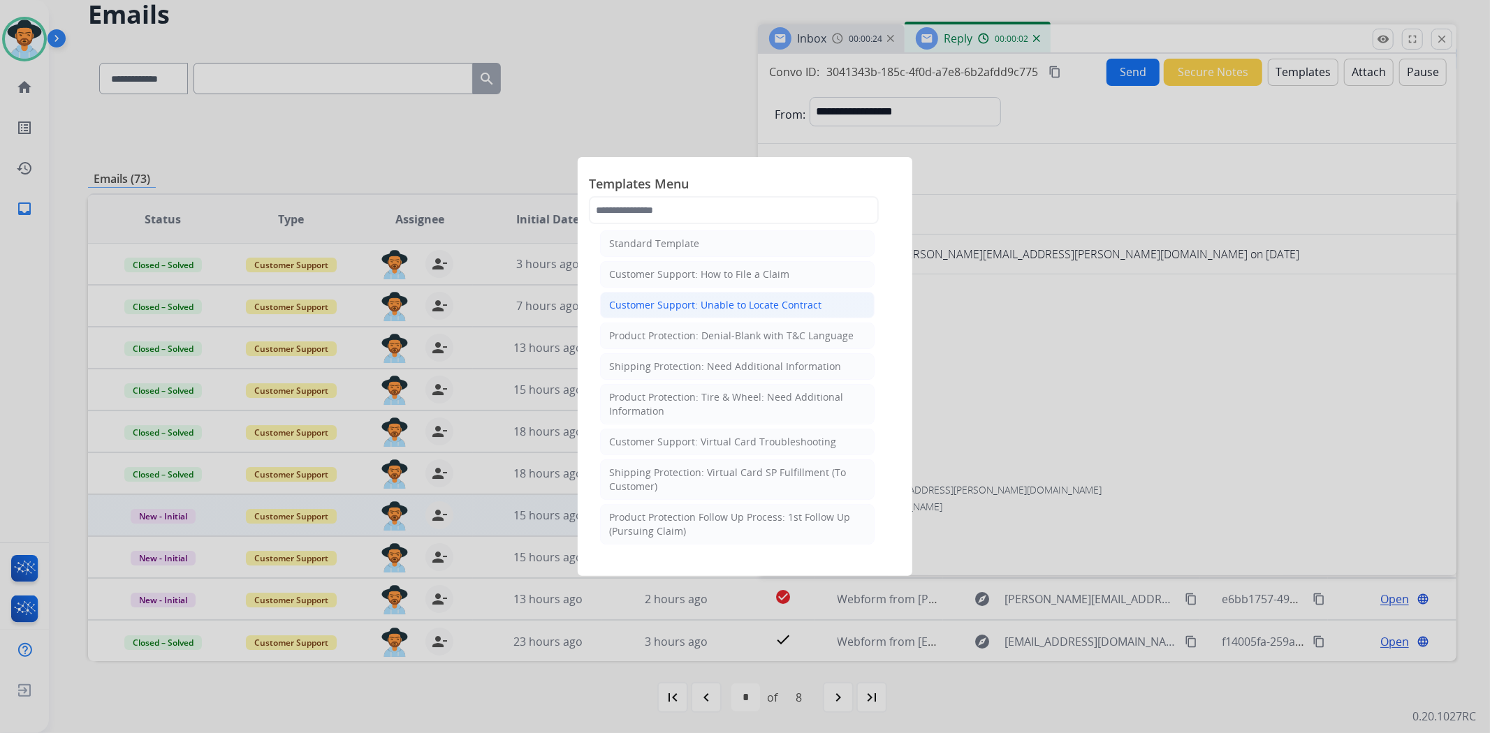
click at [765, 312] on div "Customer Support: Unable to Locate Contract" at bounding box center [715, 305] width 212 height 14
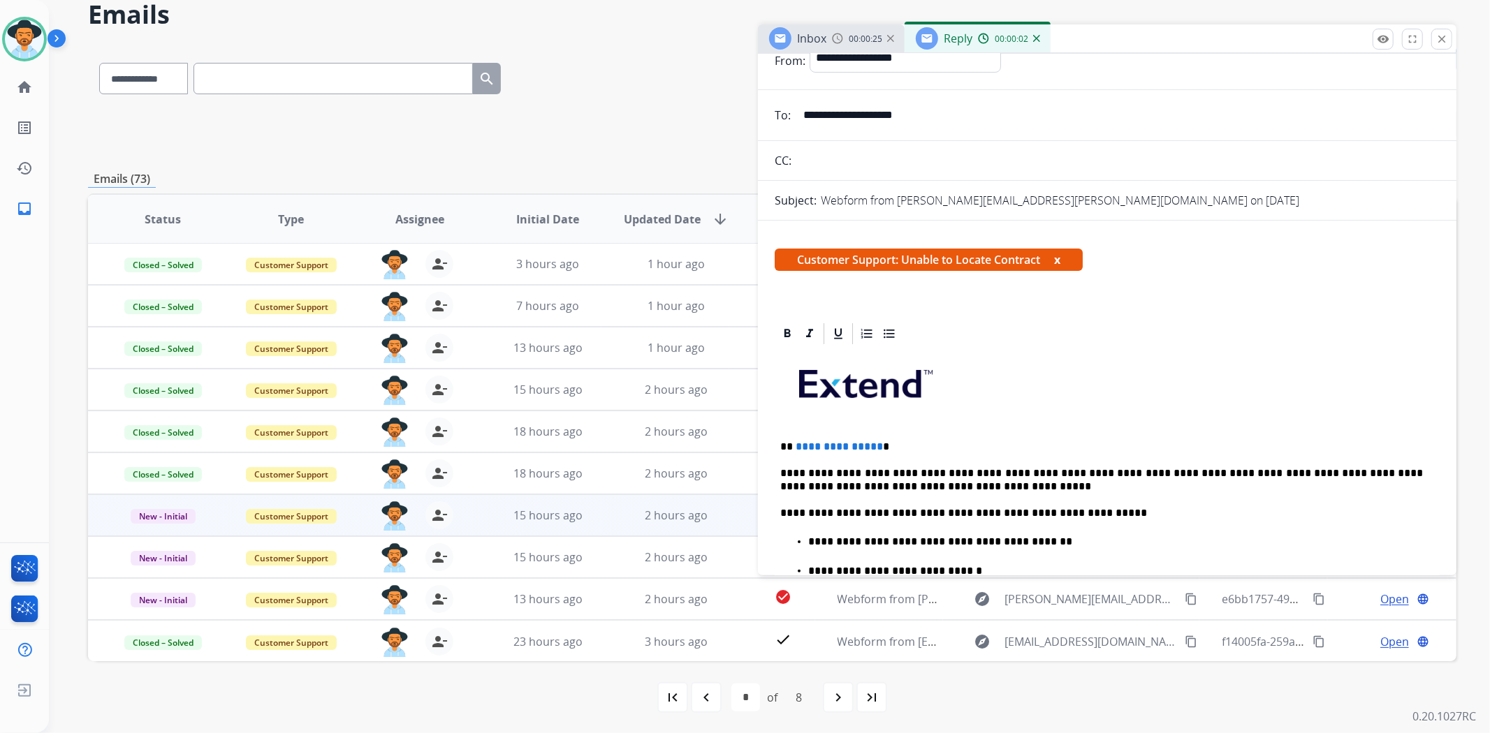
scroll to position [78, 0]
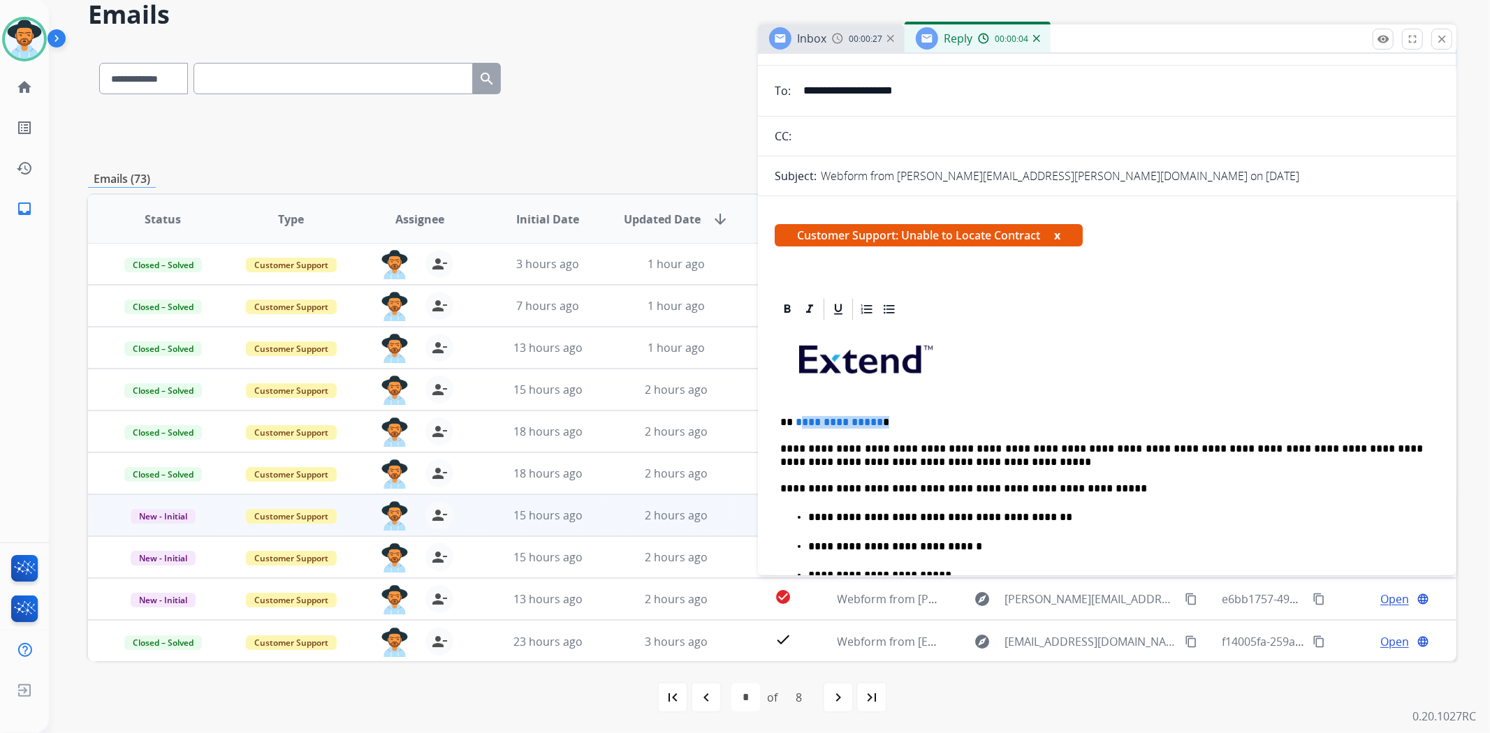
drag, startPoint x: 890, startPoint y: 411, endPoint x: 798, endPoint y: 403, distance: 92.5
click at [798, 403] on div "**********" at bounding box center [1107, 592] width 665 height 541
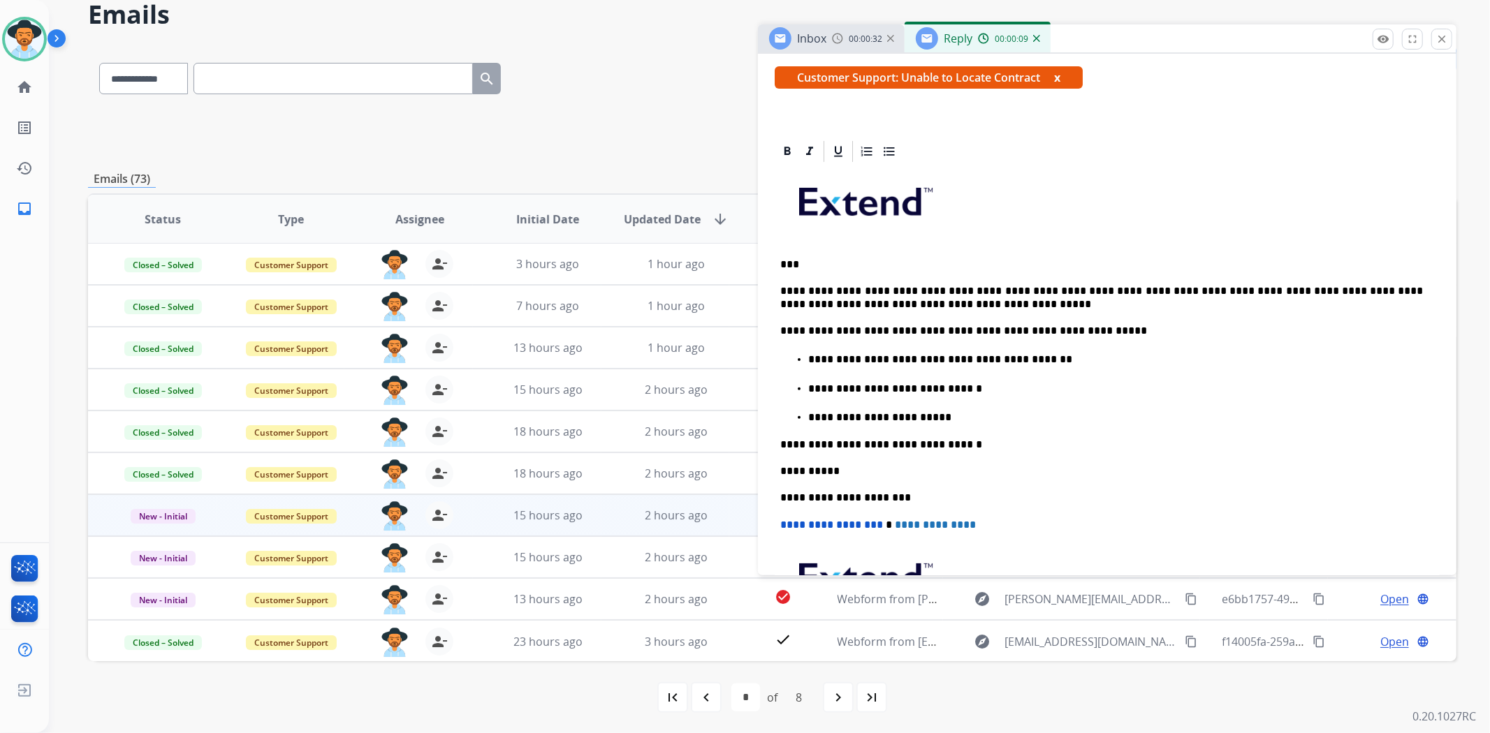
scroll to position [310, 0]
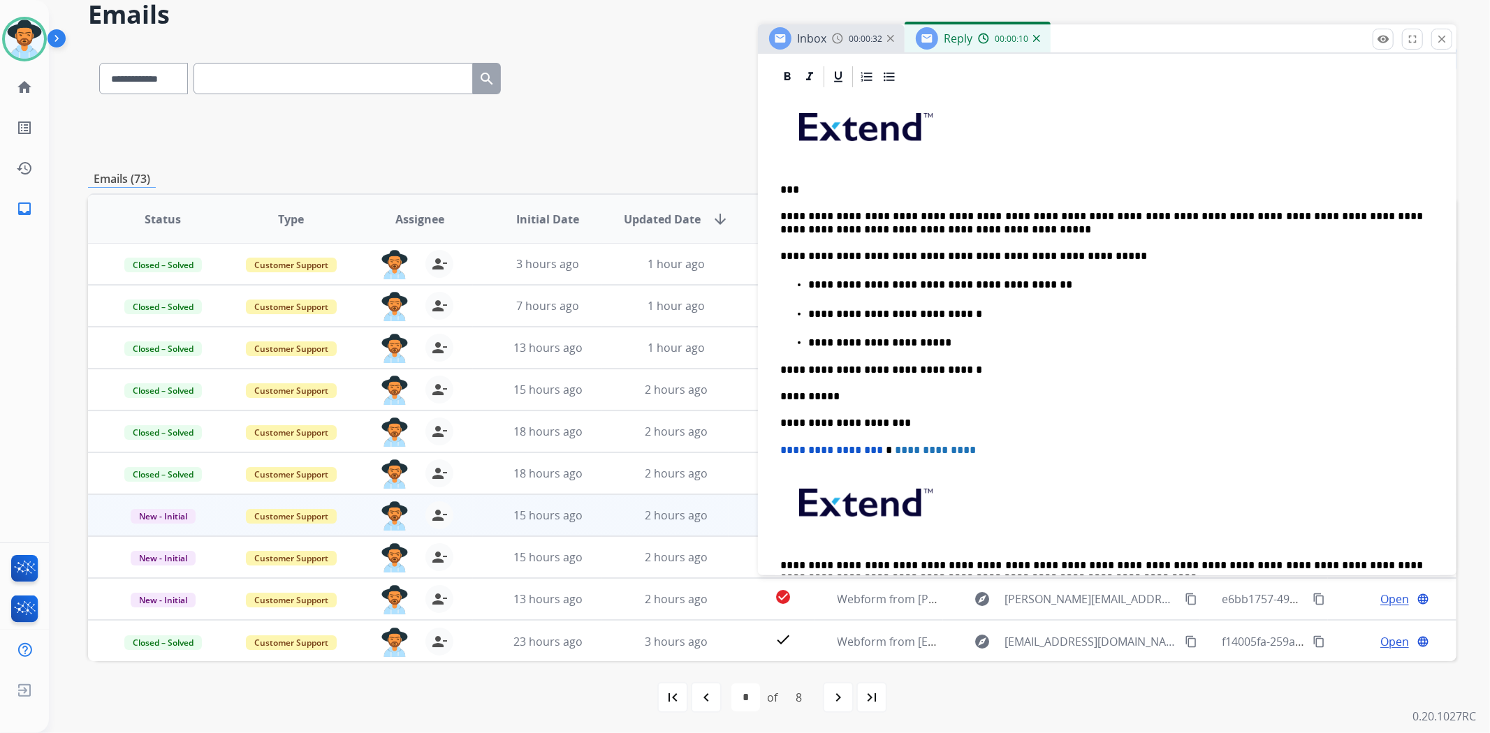
click at [951, 349] on div "**********" at bounding box center [1107, 359] width 665 height 541
click at [946, 342] on p "**********" at bounding box center [1115, 343] width 615 height 13
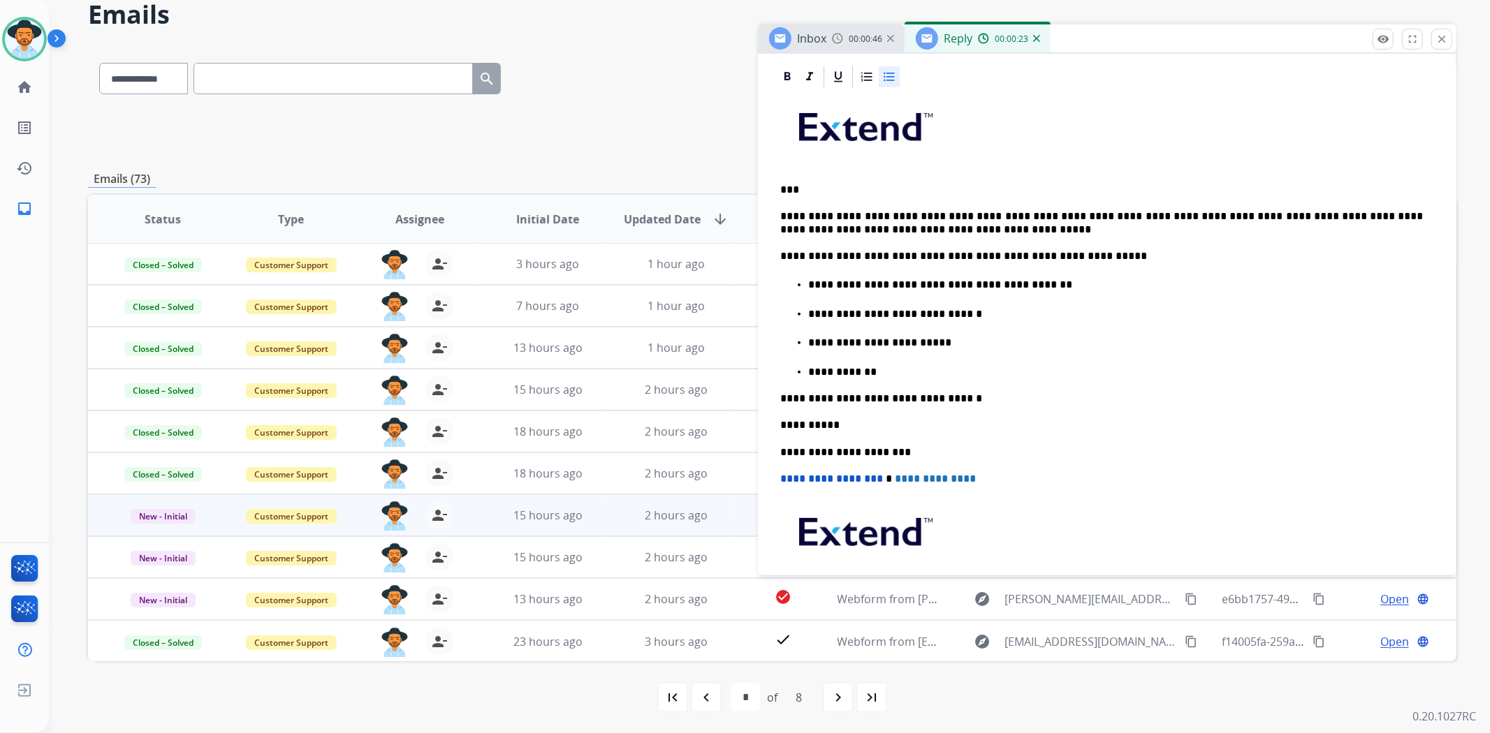
click at [850, 366] on p "**********" at bounding box center [1115, 372] width 615 height 13
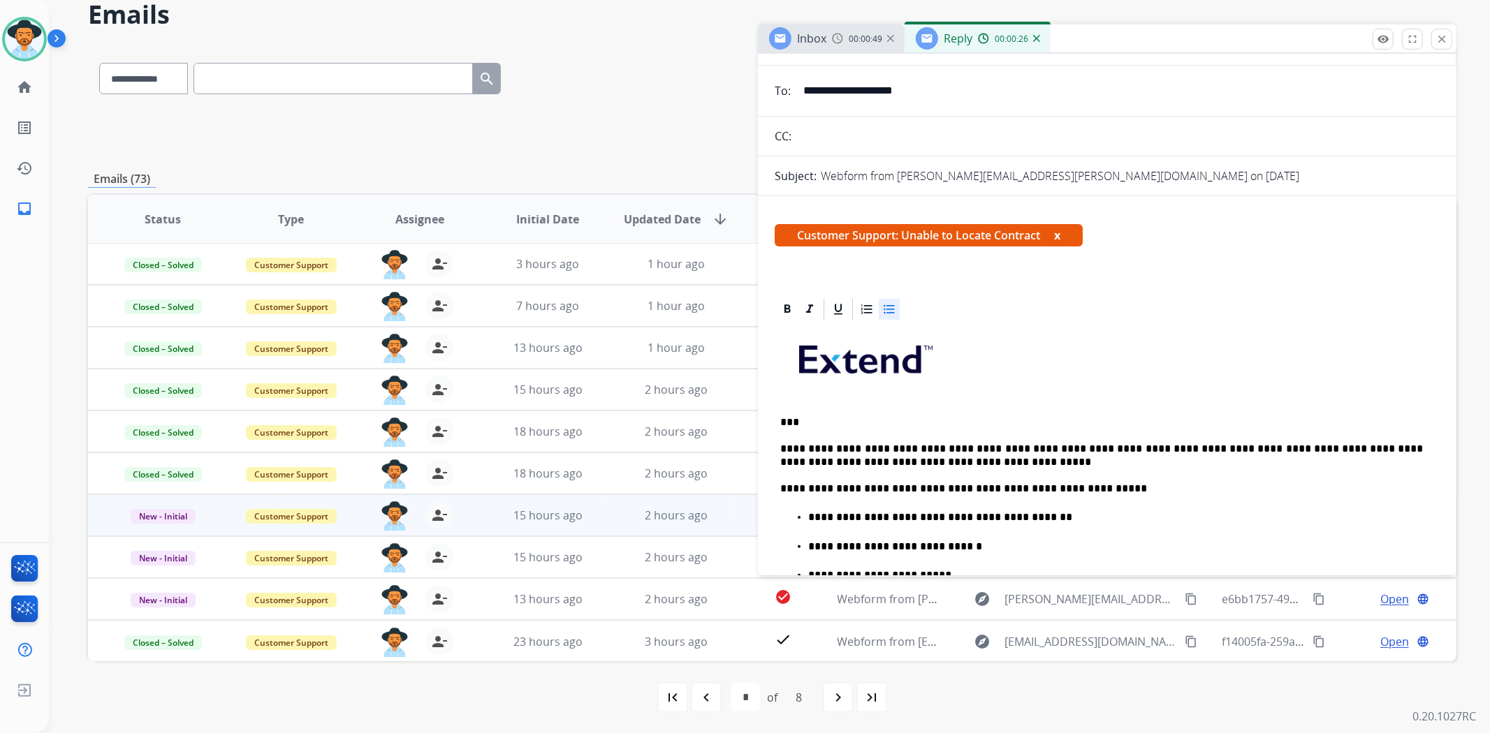
scroll to position [0, 0]
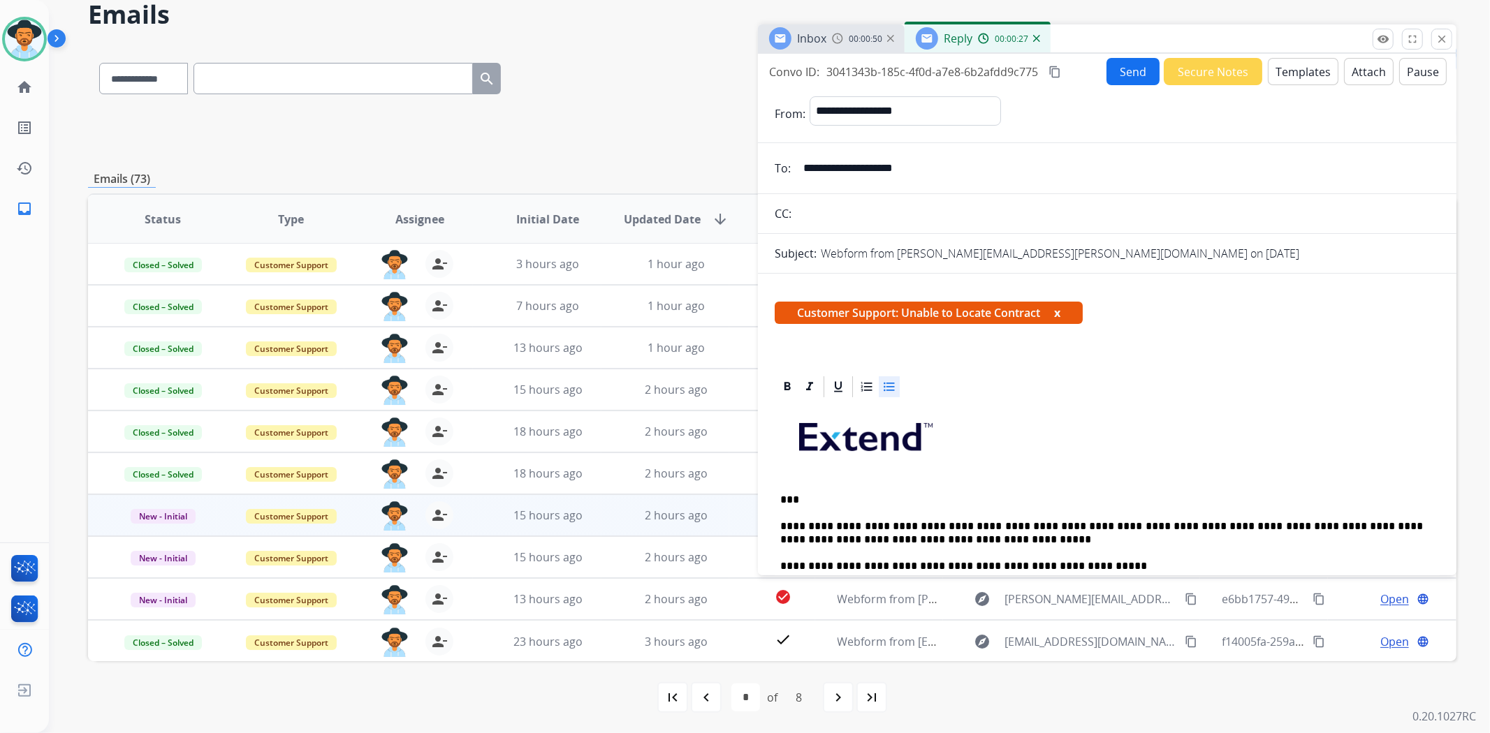
click at [1125, 78] on button "Send" at bounding box center [1132, 71] width 53 height 27
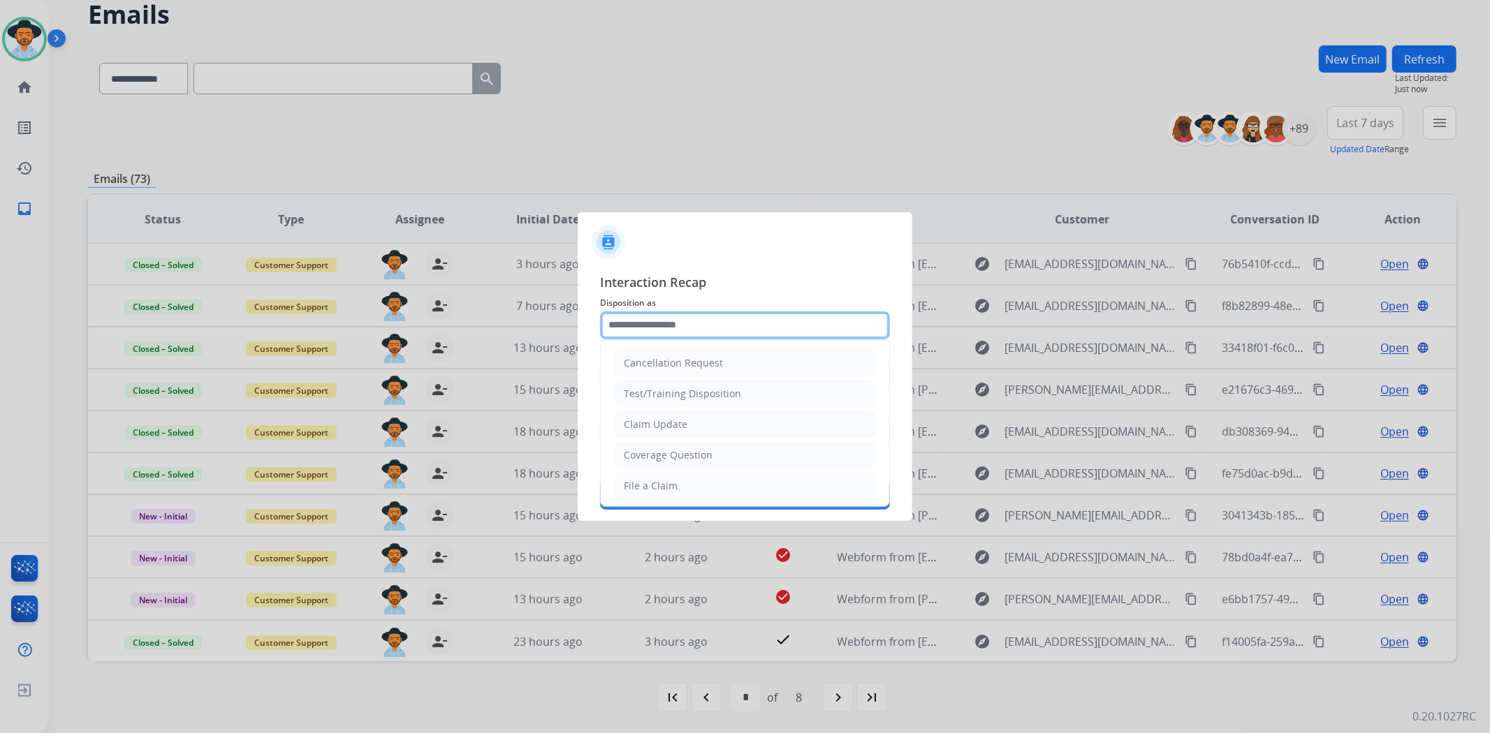
click at [659, 336] on input "text" at bounding box center [745, 326] width 290 height 28
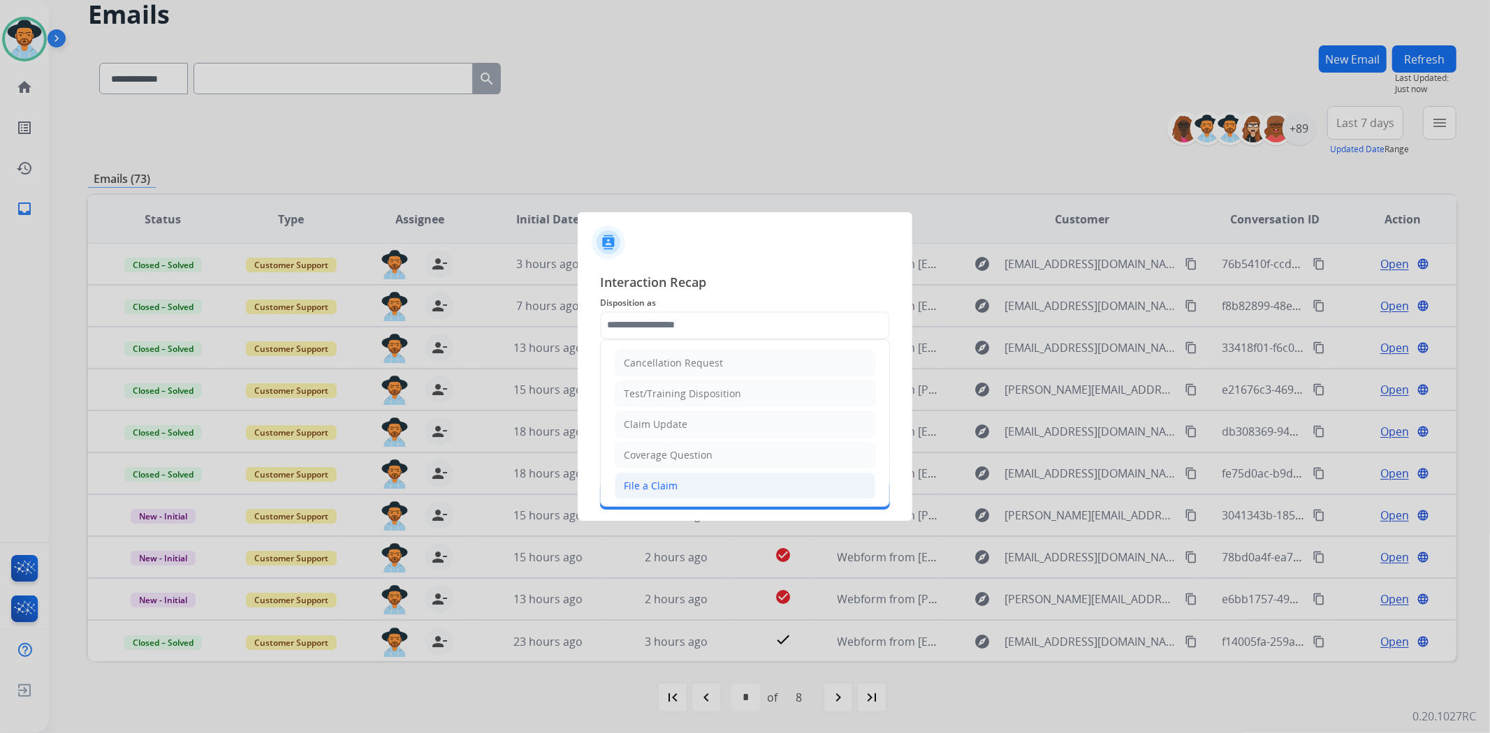
click at [650, 481] on div "File a Claim" at bounding box center [651, 486] width 54 height 14
type input "**********"
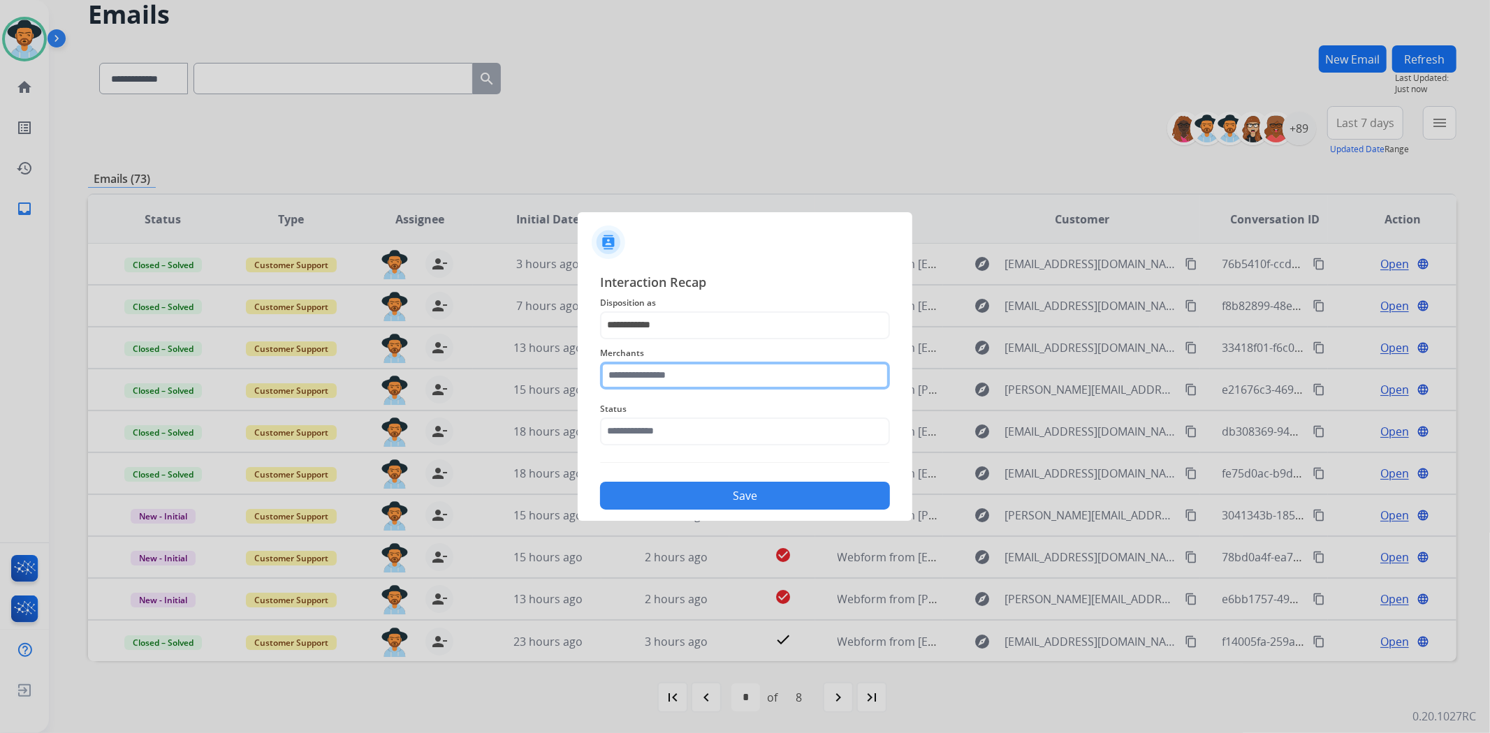
click at [681, 367] on input "text" at bounding box center [745, 376] width 290 height 28
click at [657, 418] on div "Not found" at bounding box center [647, 416] width 47 height 14
type input "*********"
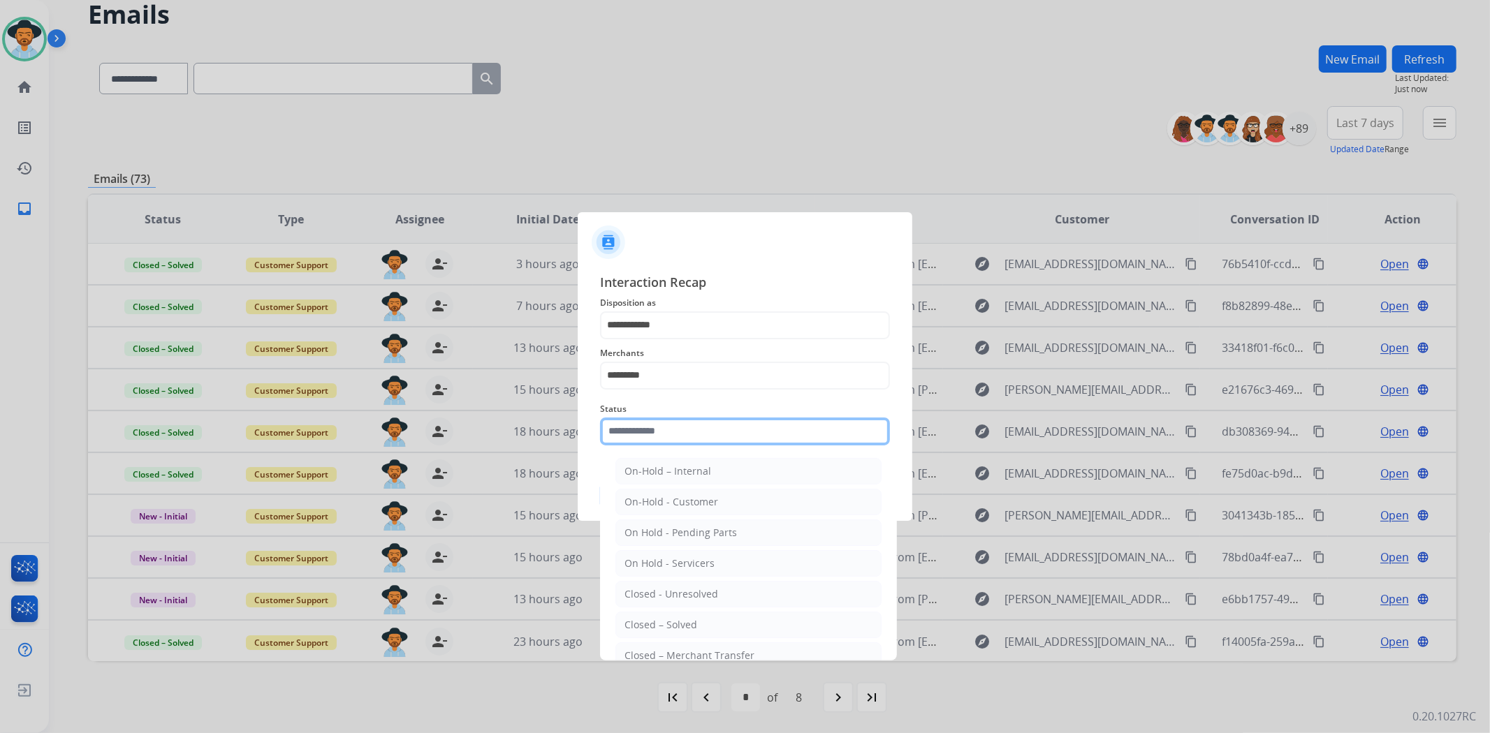
click at [651, 432] on input "text" at bounding box center [745, 432] width 290 height 28
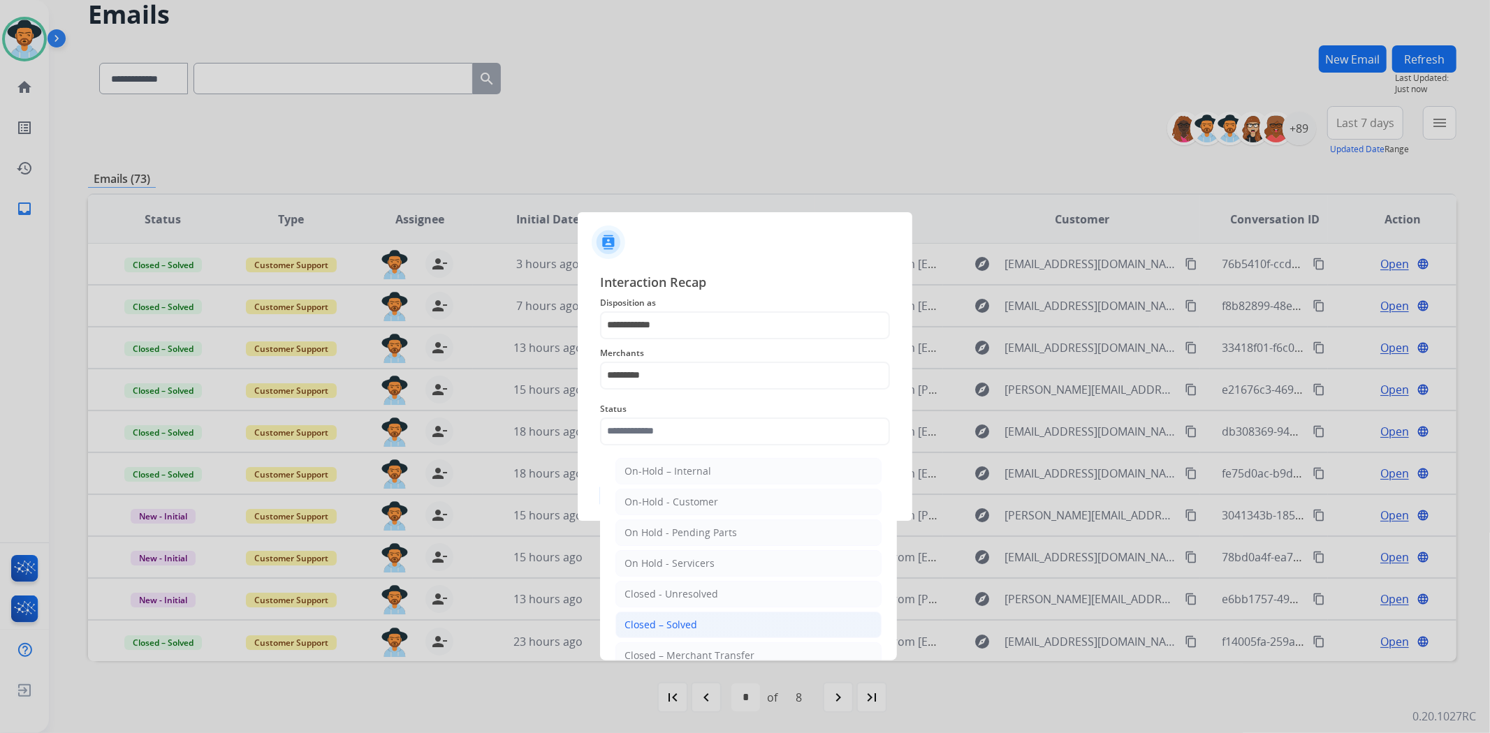
click at [722, 620] on li "Closed – Solved" at bounding box center [748, 625] width 266 height 27
type input "**********"
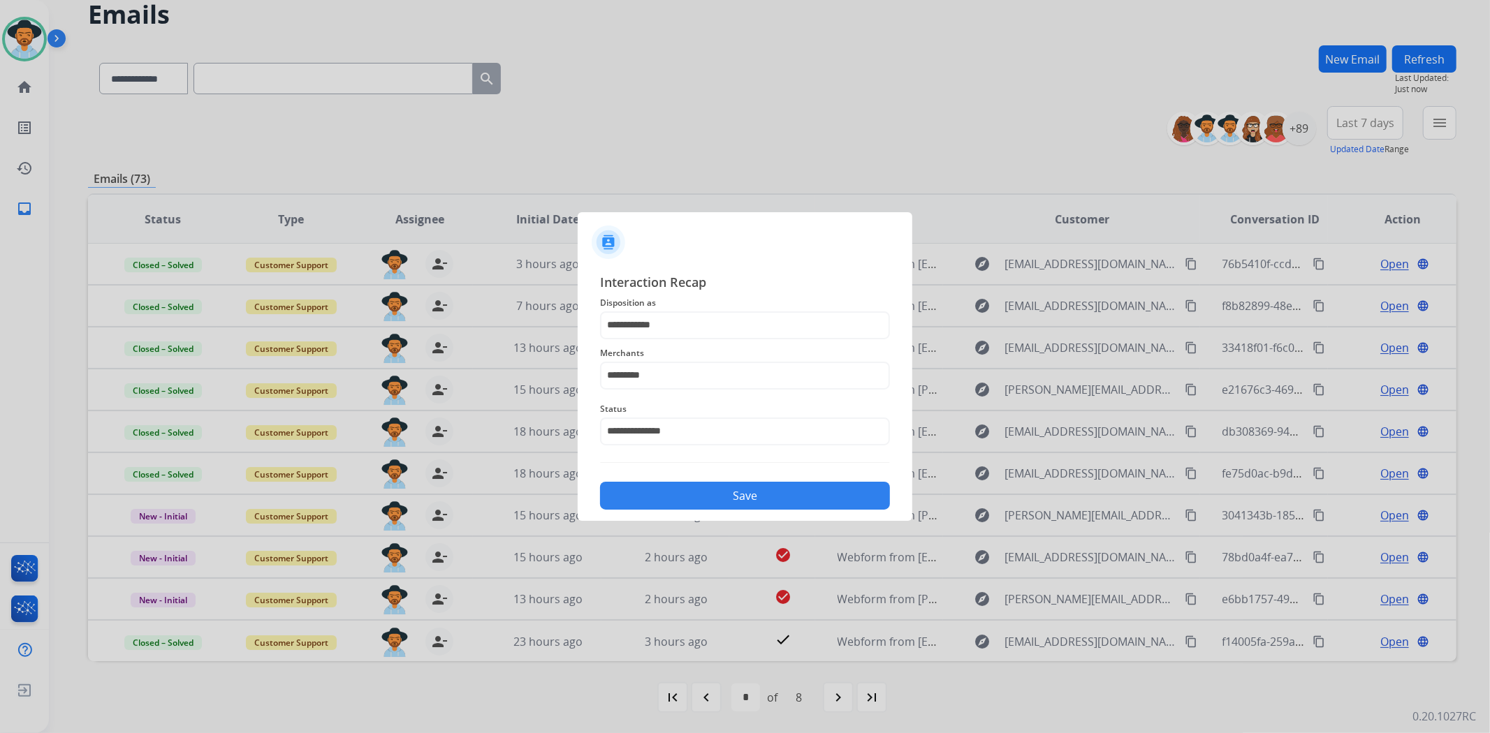
click at [704, 498] on button "Save" at bounding box center [745, 496] width 290 height 28
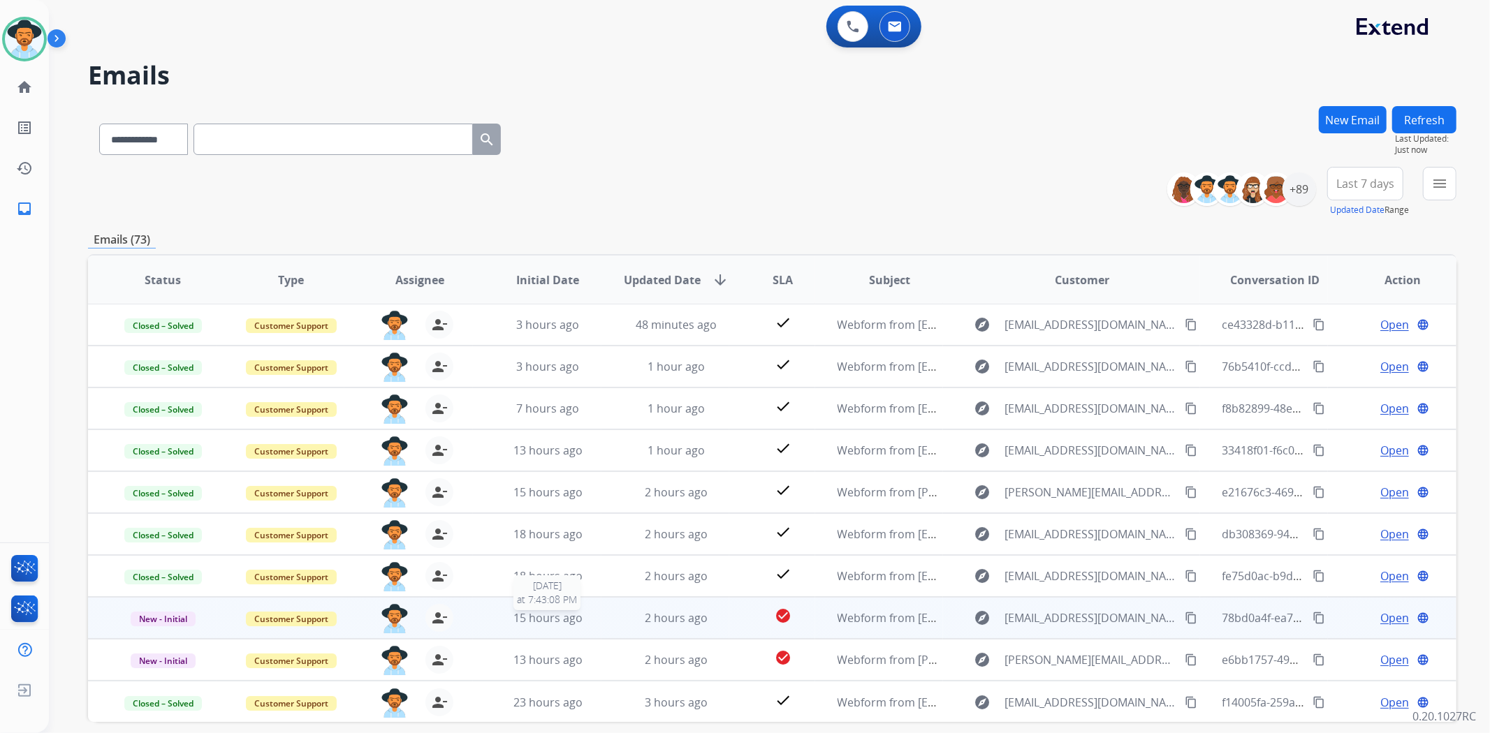
scroll to position [61, 0]
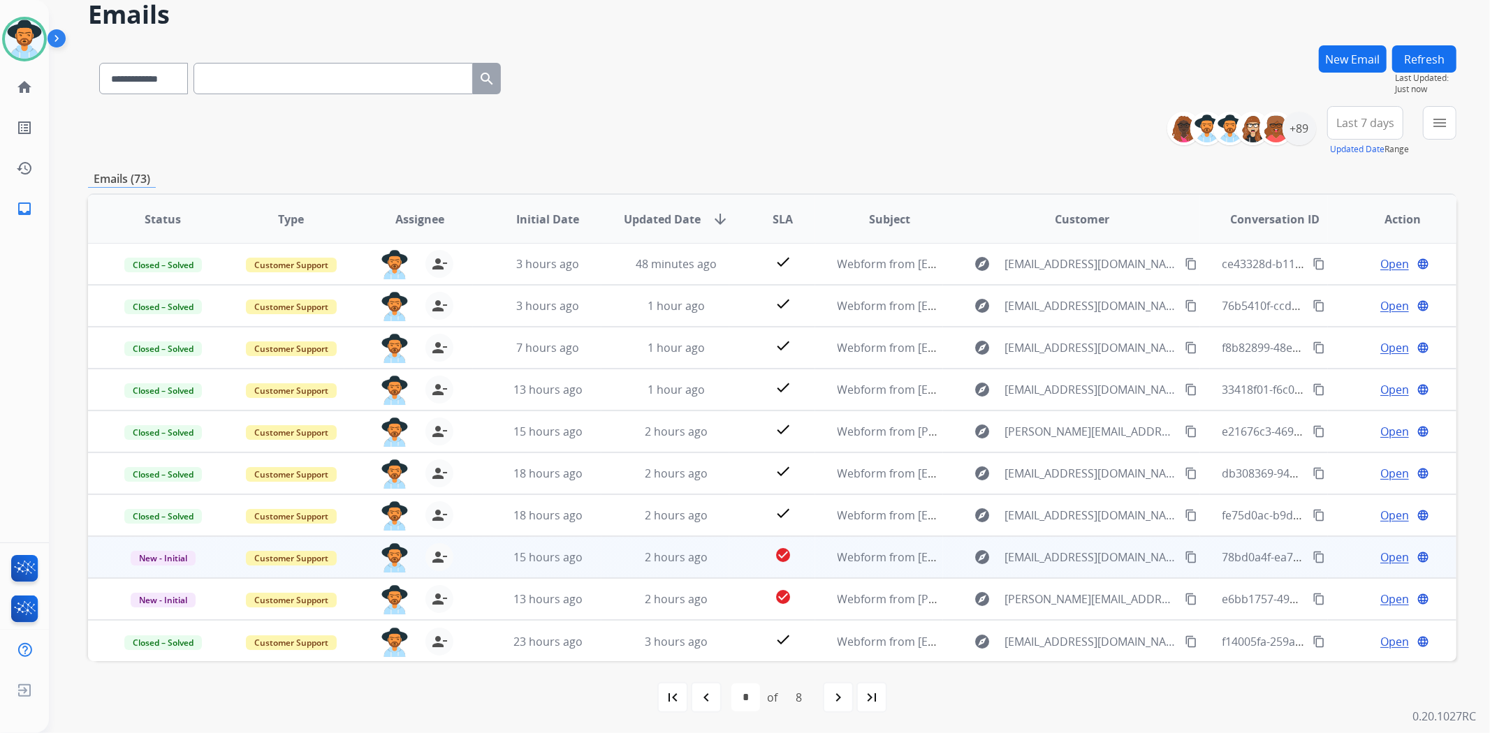
click at [1381, 554] on span "Open" at bounding box center [1394, 557] width 29 height 17
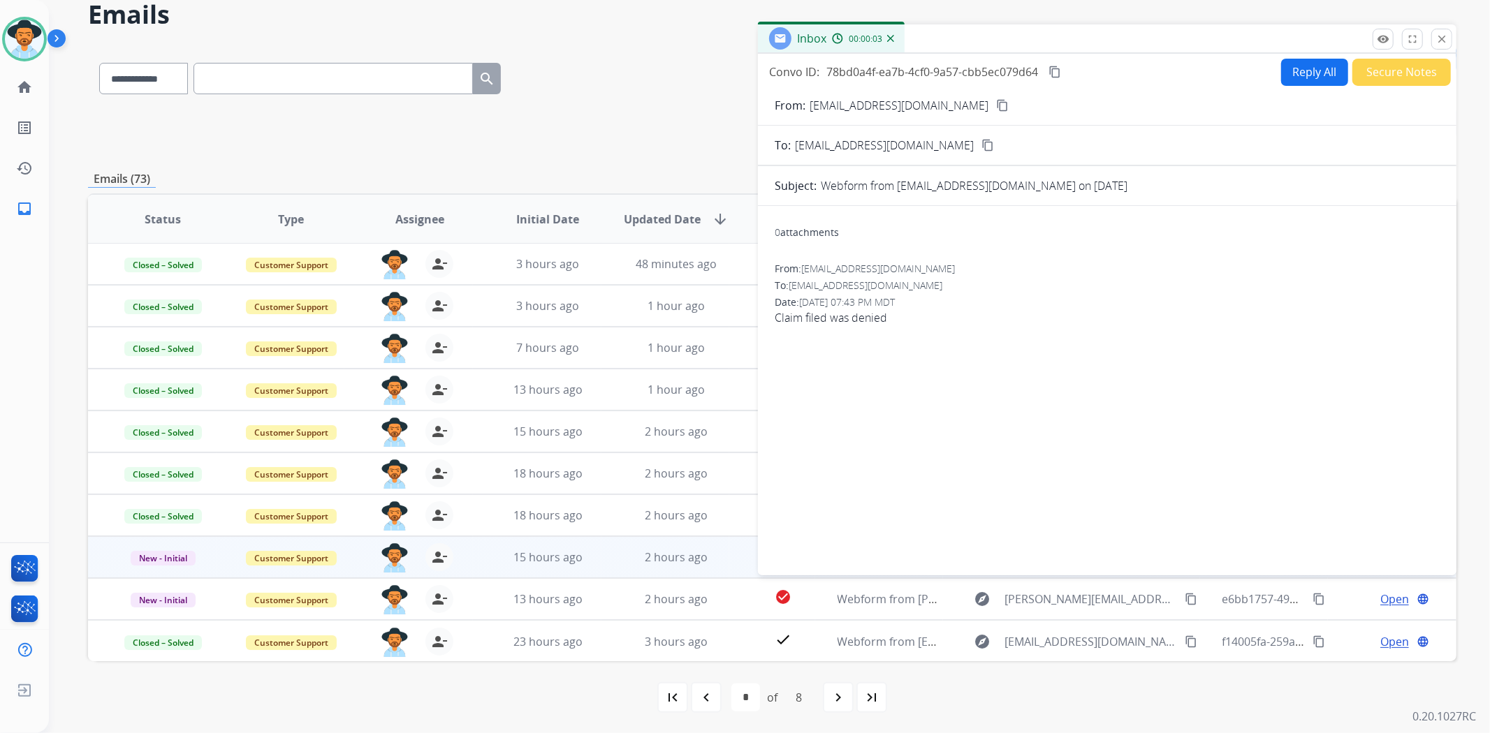
click at [996, 102] on mat-icon "content_copy" at bounding box center [1002, 105] width 13 height 13
click at [1296, 64] on button "Reply All" at bounding box center [1314, 72] width 67 height 27
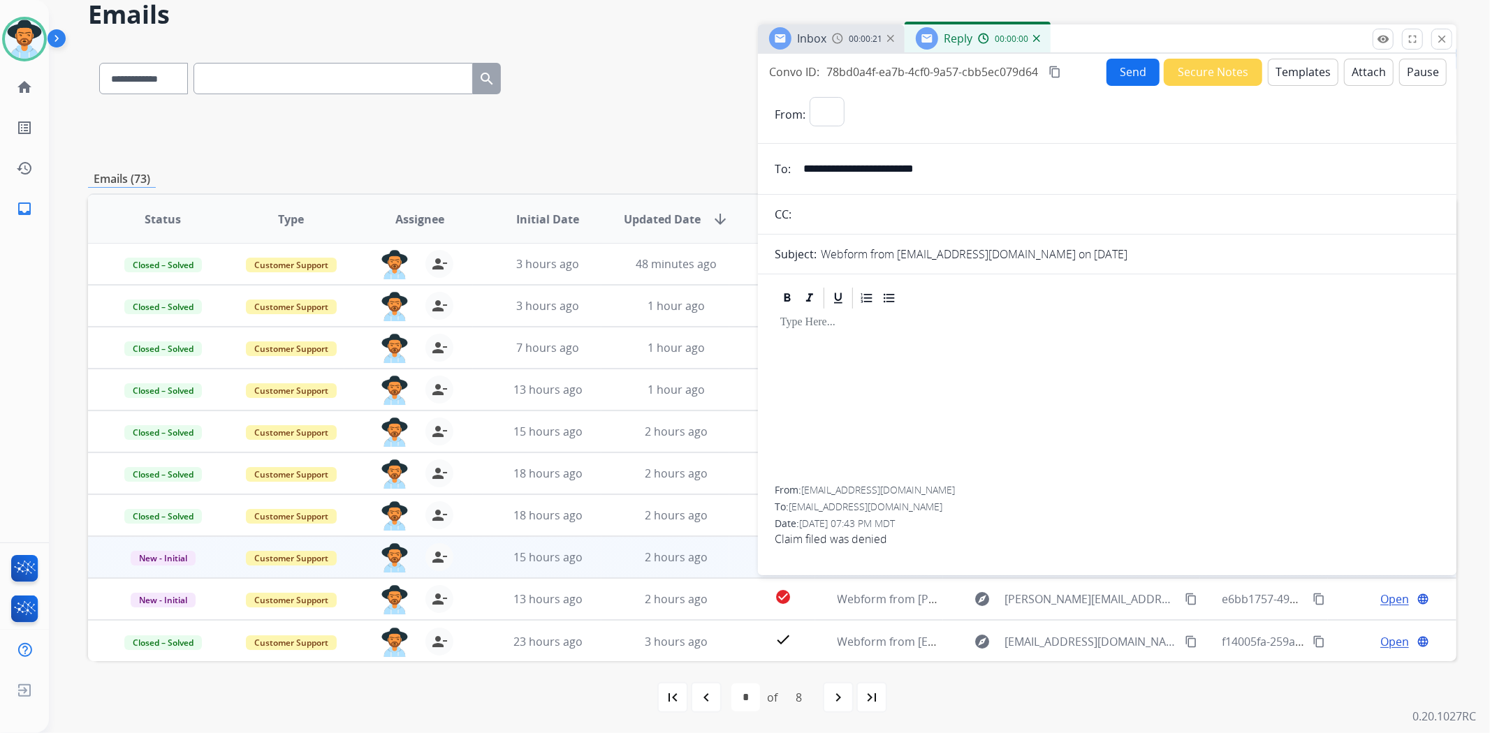
select select "**********"
click at [1296, 73] on button "Templates" at bounding box center [1303, 72] width 71 height 27
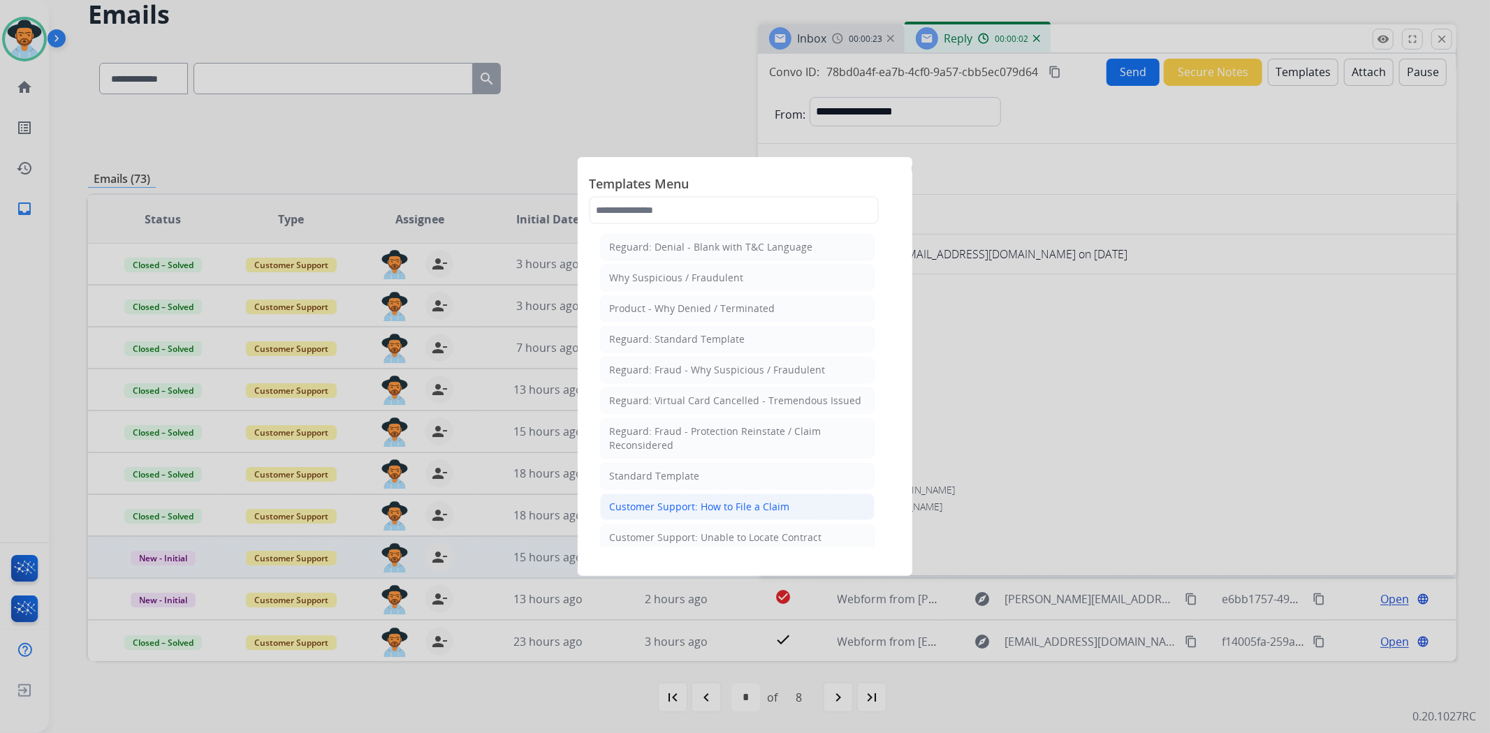
click at [768, 506] on div "Customer Support: How to File a Claim" at bounding box center [699, 507] width 180 height 14
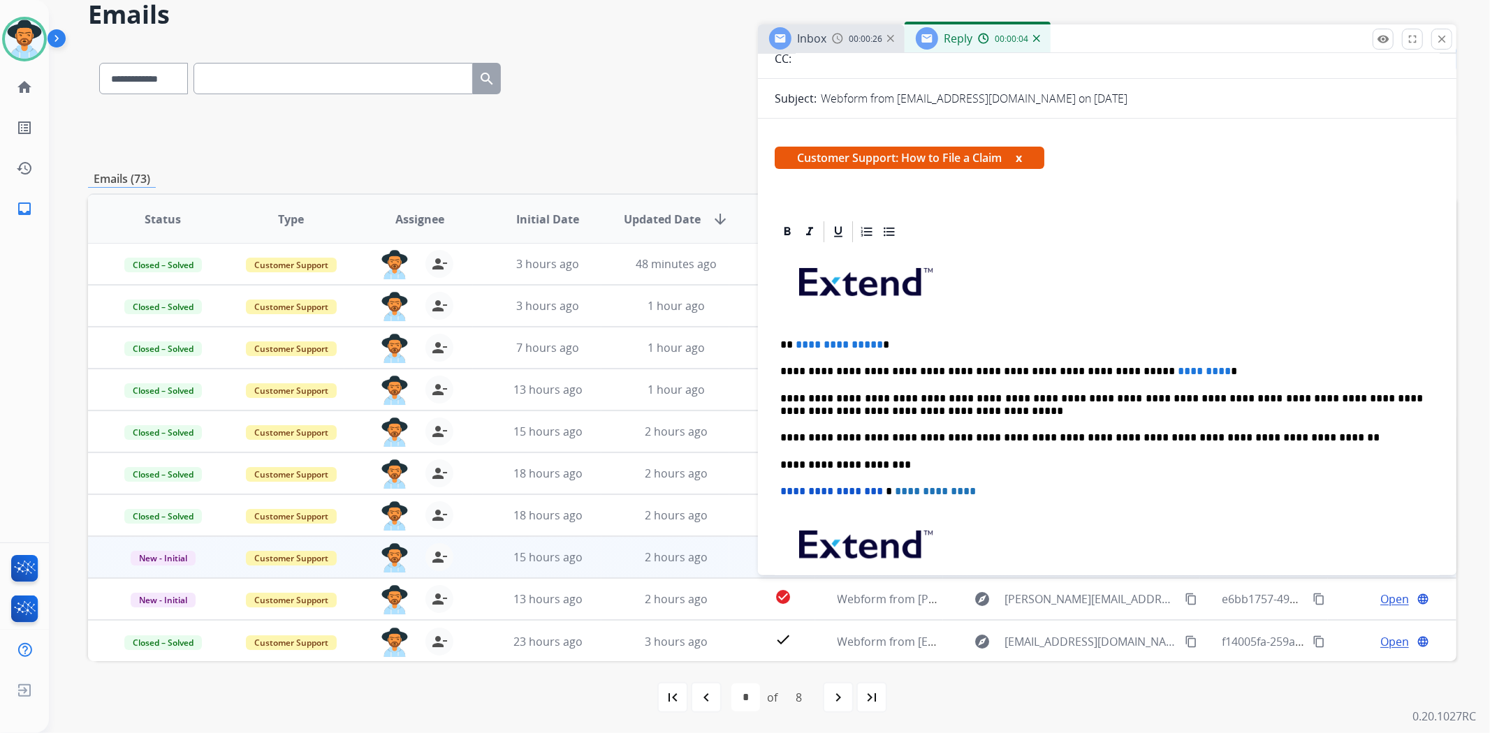
scroll to position [0, 0]
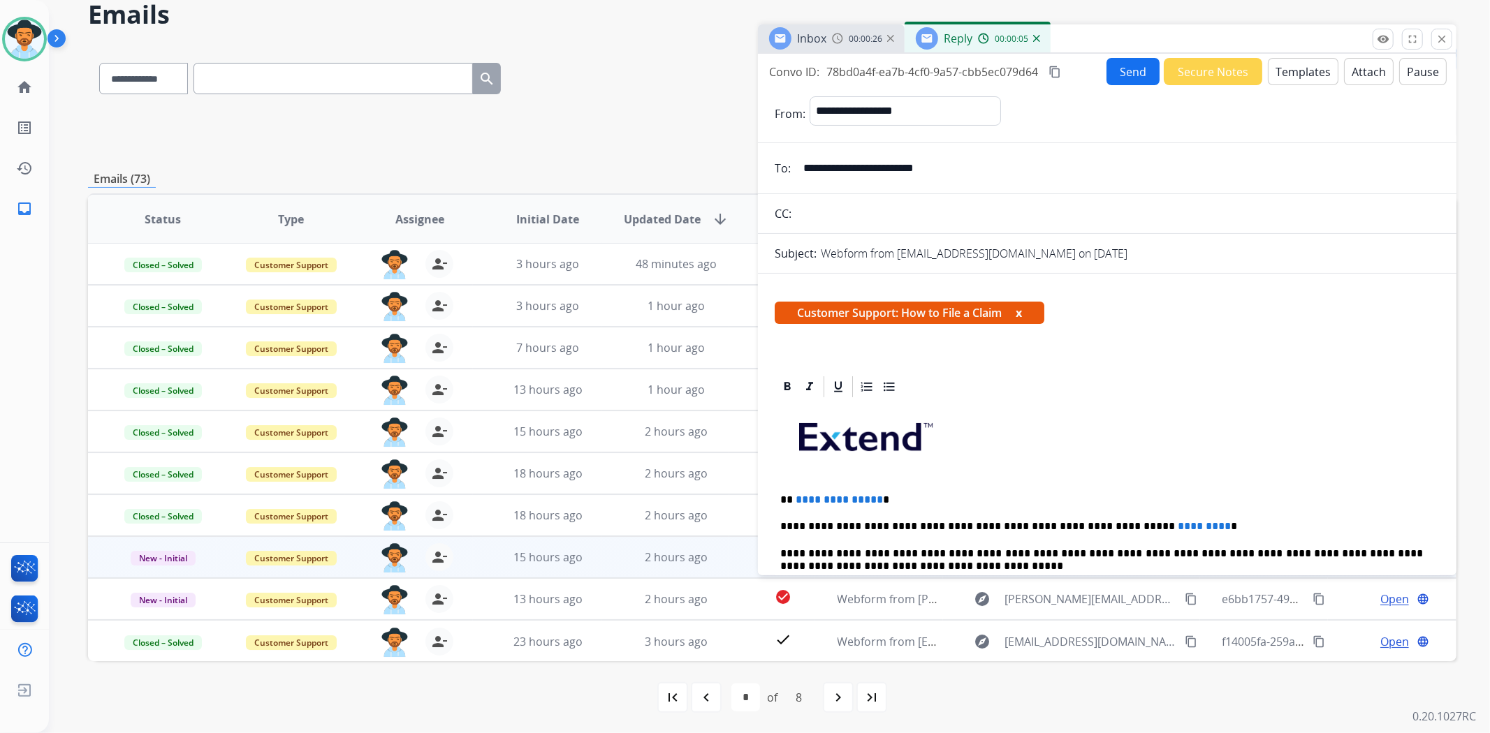
click at [1268, 75] on button "Templates" at bounding box center [1303, 71] width 71 height 27
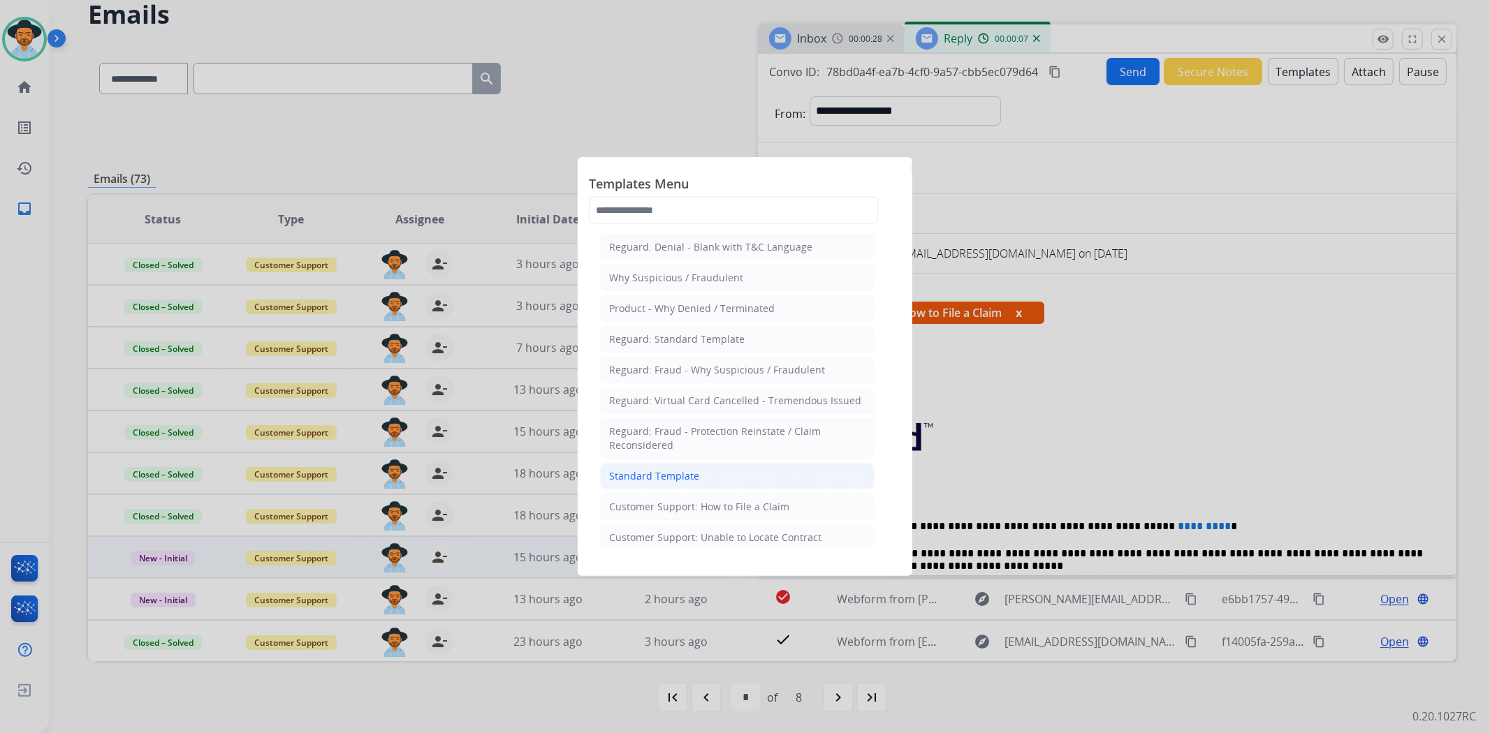
click at [686, 484] on li "Standard Template" at bounding box center [737, 476] width 275 height 27
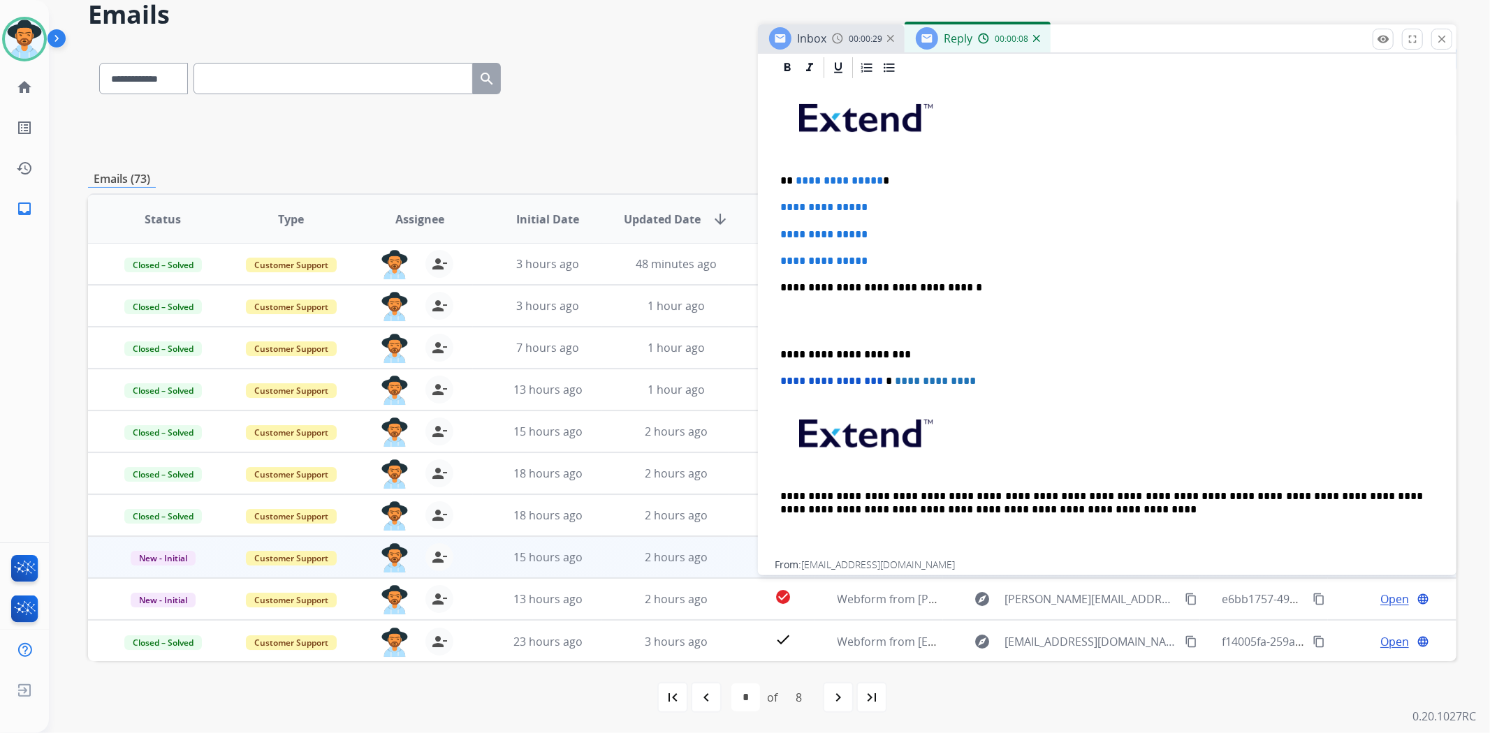
scroll to position [386, 0]
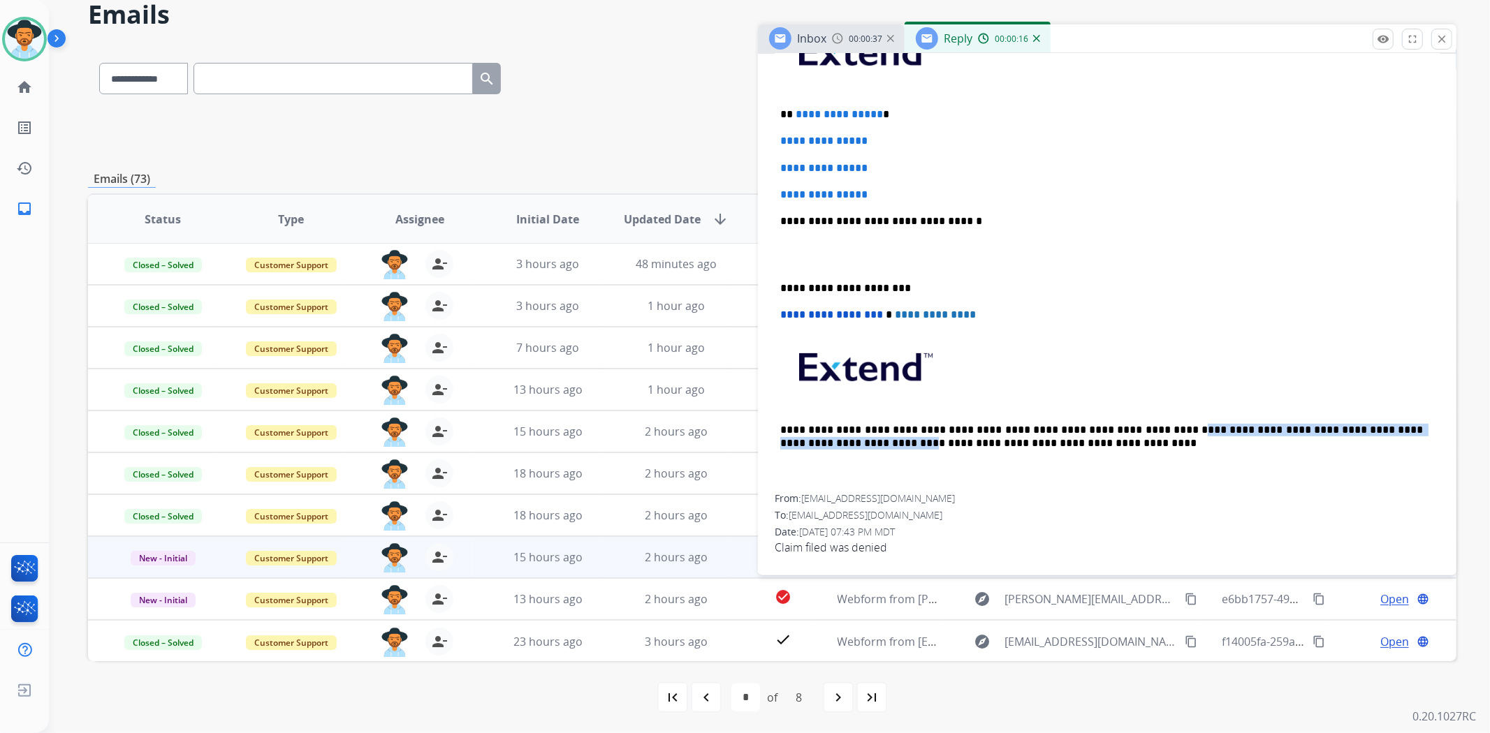
drag, startPoint x: 1115, startPoint y: 425, endPoint x: 800, endPoint y: 453, distance: 316.3
click at [800, 453] on div "**********" at bounding box center [1107, 254] width 665 height 481
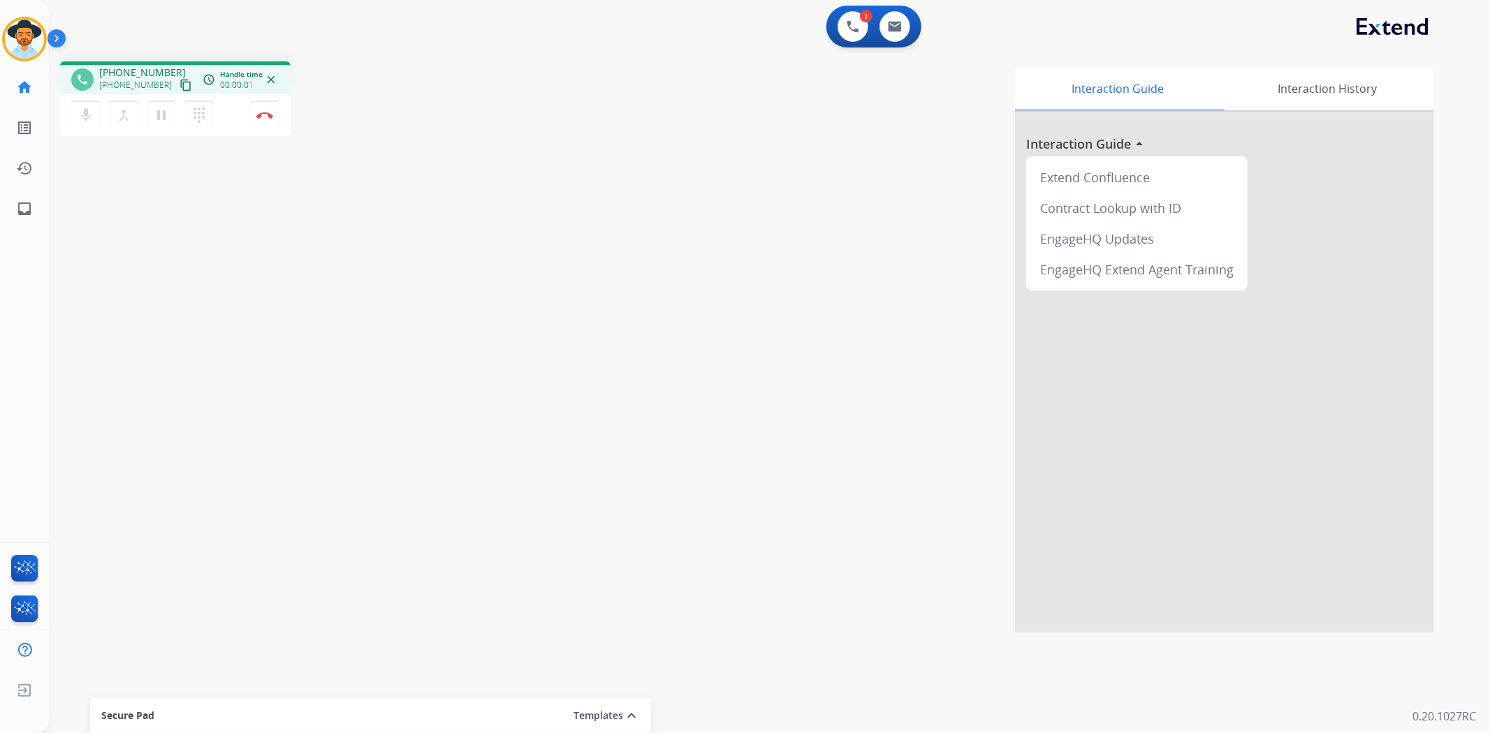
drag, startPoint x: 787, startPoint y: 441, endPoint x: 784, endPoint y: 414, distance: 26.6
click at [762, 483] on div "Interaction Guide Interaction History Interaction Guide arrow_drop_up Extend Co…" at bounding box center [955, 350] width 958 height 566
click at [895, 22] on img at bounding box center [895, 26] width 14 height 11
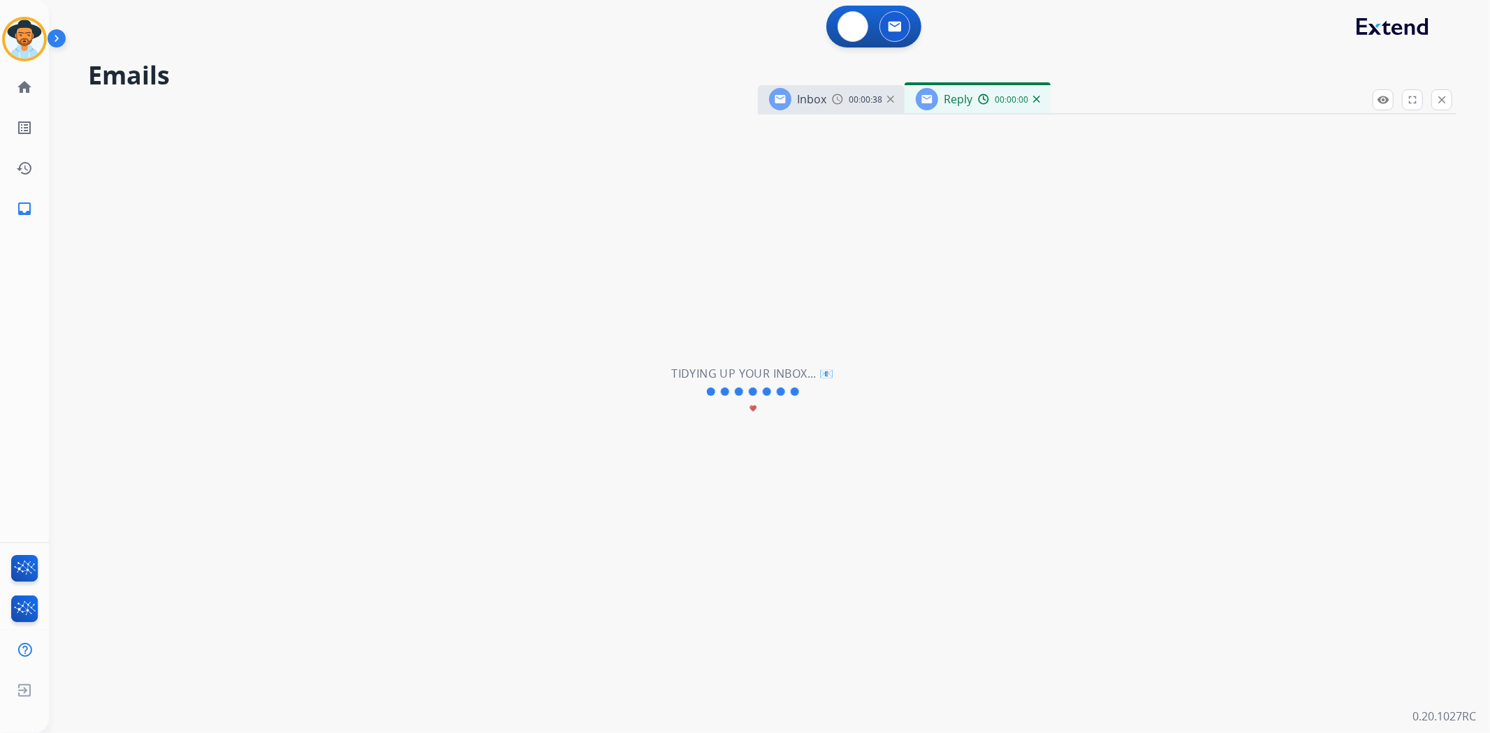
select select "**********"
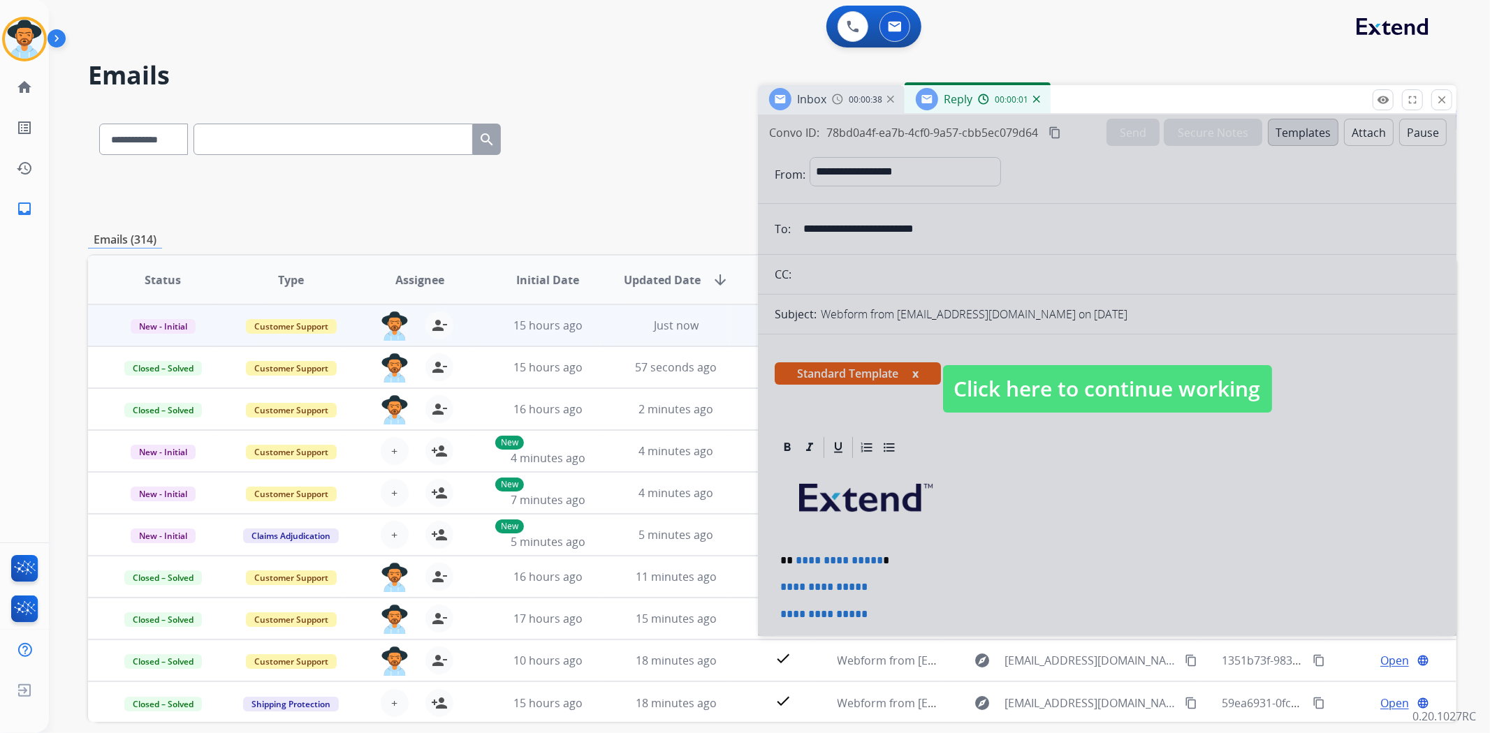
click at [1041, 379] on span "Click here to continue working" at bounding box center [1107, 388] width 329 height 47
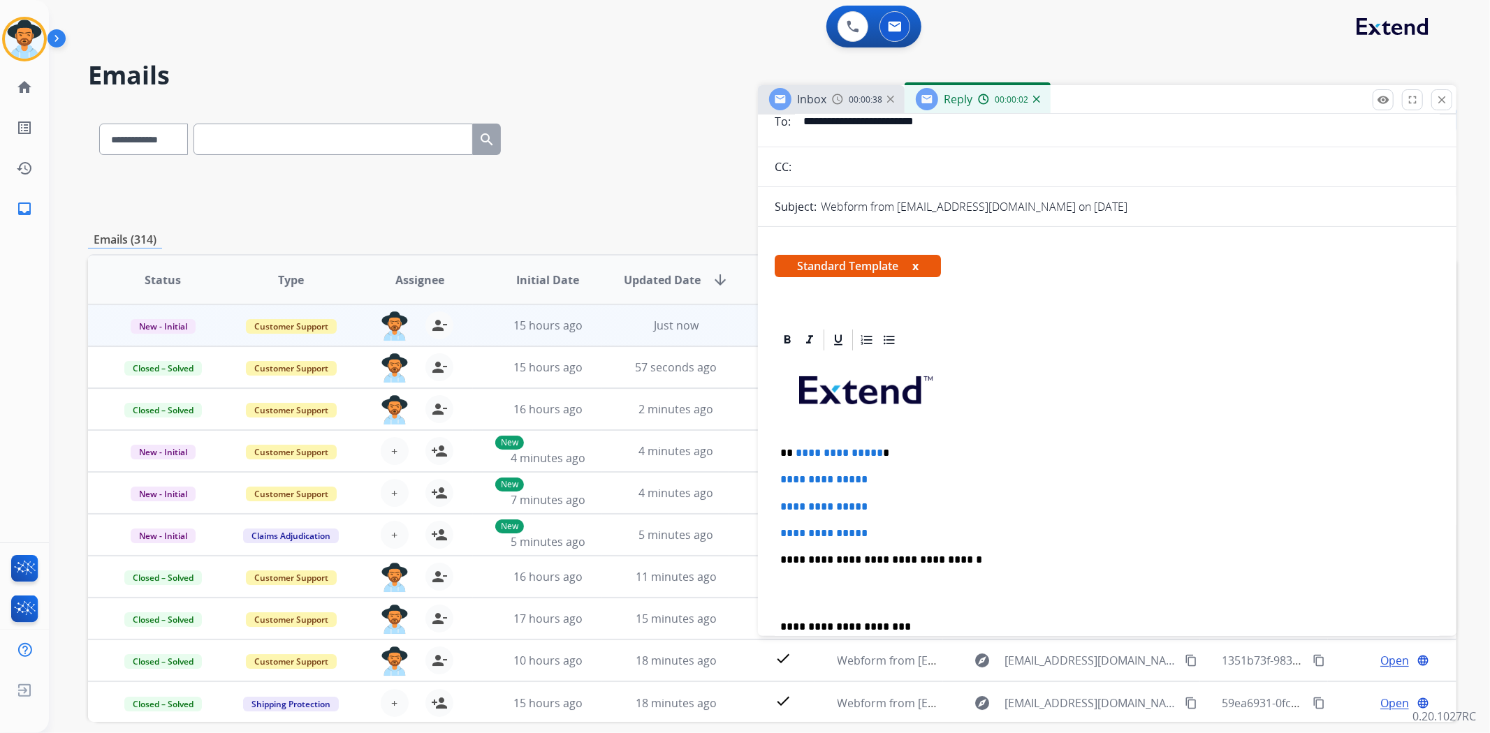
scroll to position [233, 0]
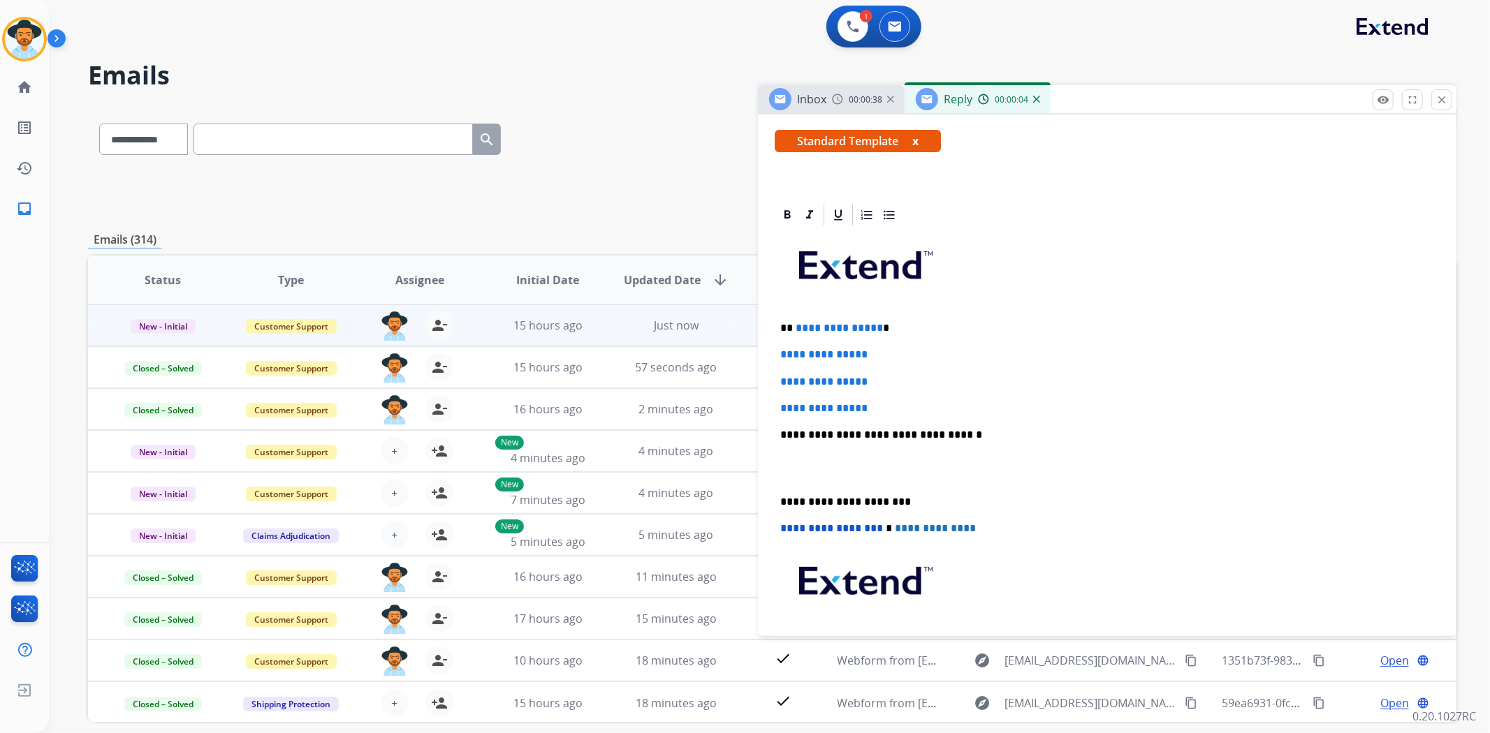
click at [775, 499] on div "**********" at bounding box center [1107, 468] width 665 height 481
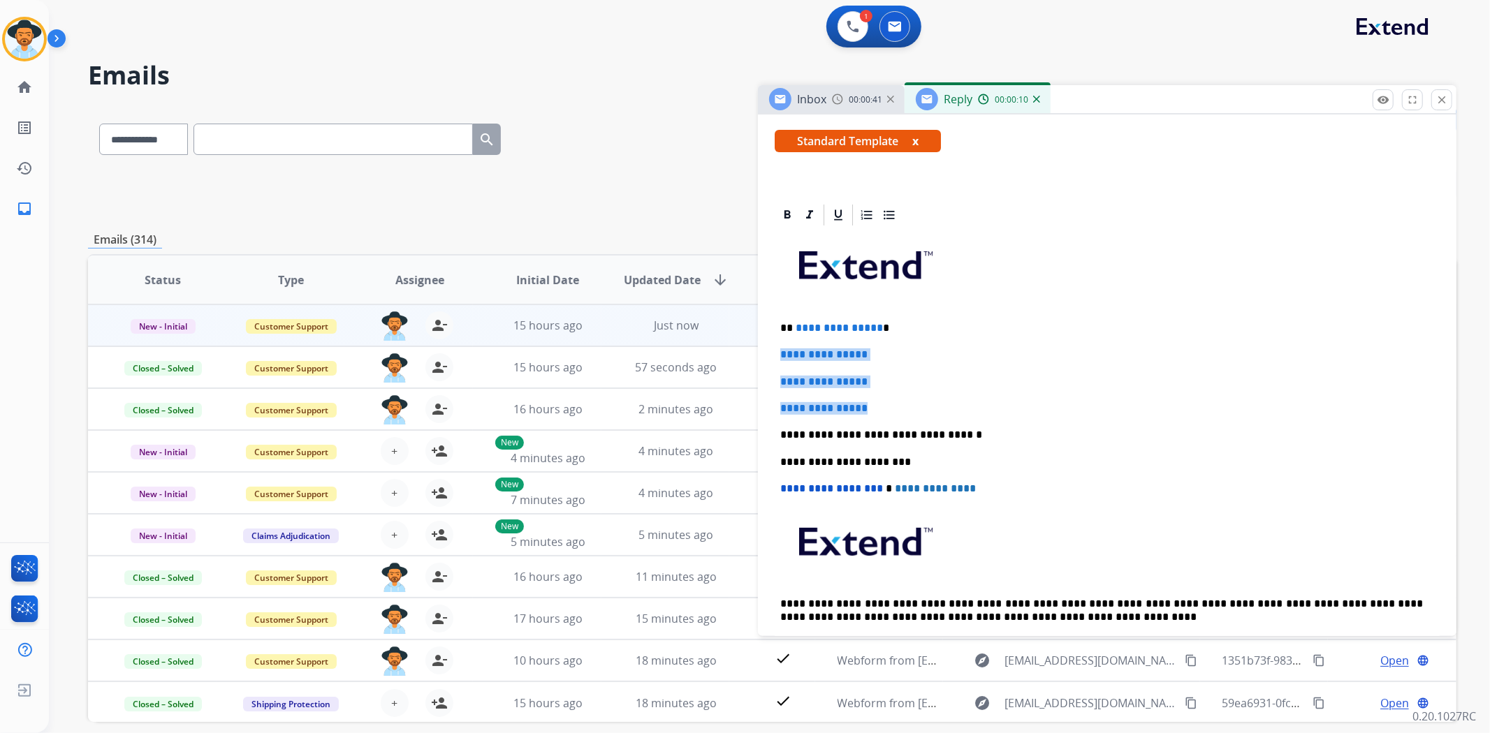
drag, startPoint x: 889, startPoint y: 406, endPoint x: 777, endPoint y: 351, distance: 124.6
click at [777, 351] on div "**********" at bounding box center [1107, 448] width 665 height 441
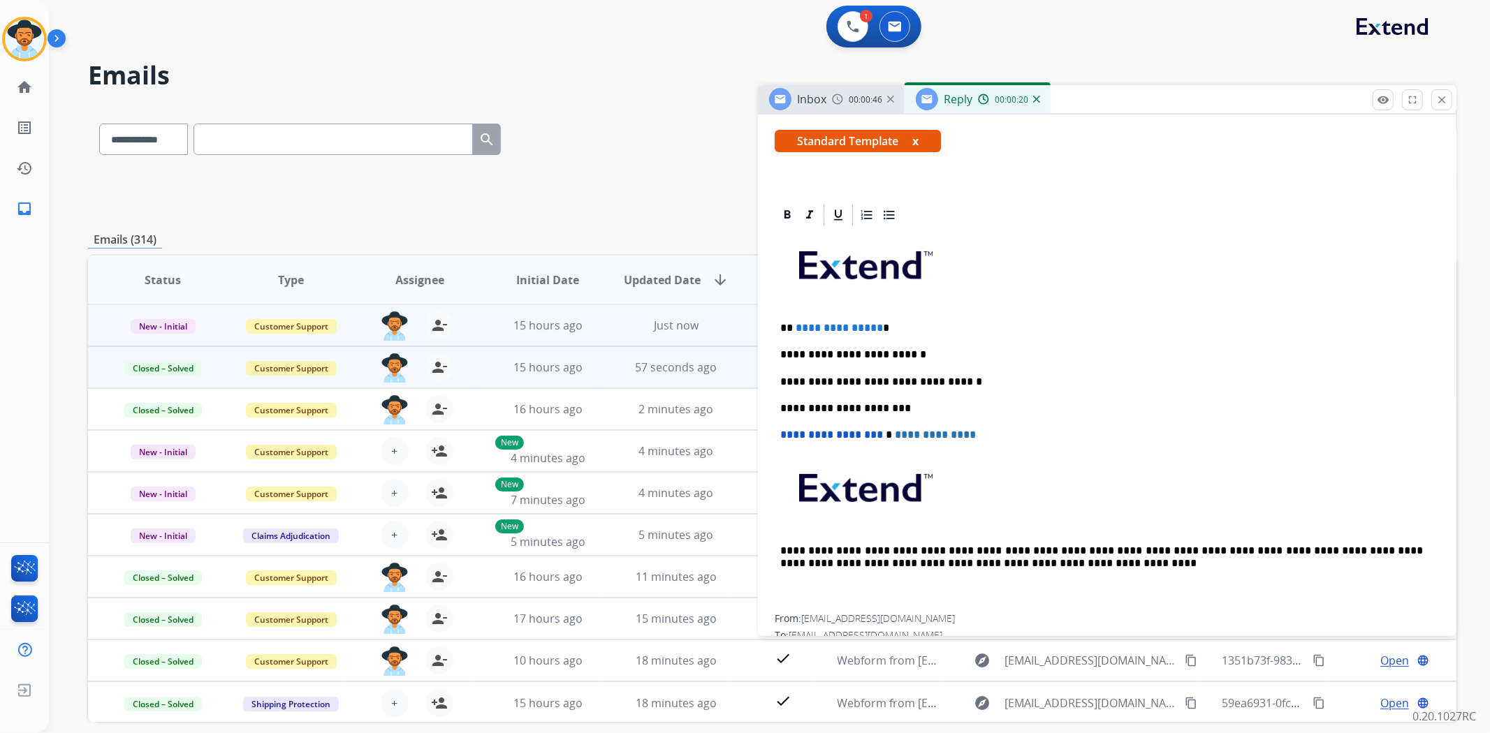
drag, startPoint x: 926, startPoint y: 352, endPoint x: 742, endPoint y: 360, distance: 183.9
click at [742, 360] on div "**********" at bounding box center [772, 450] width 1368 height 689
click at [752, 357] on div "check" at bounding box center [783, 367] width 62 height 21
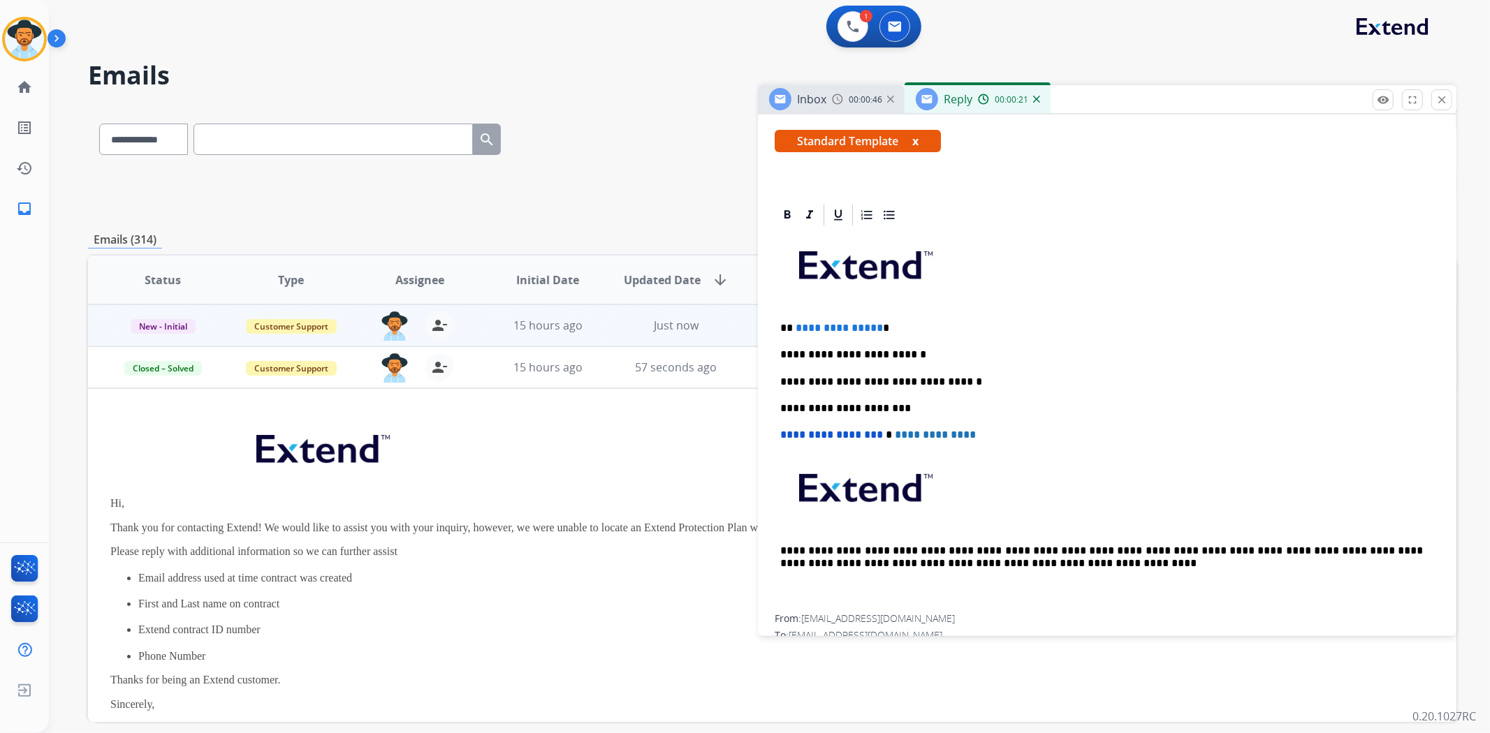
scroll to position [42, 0]
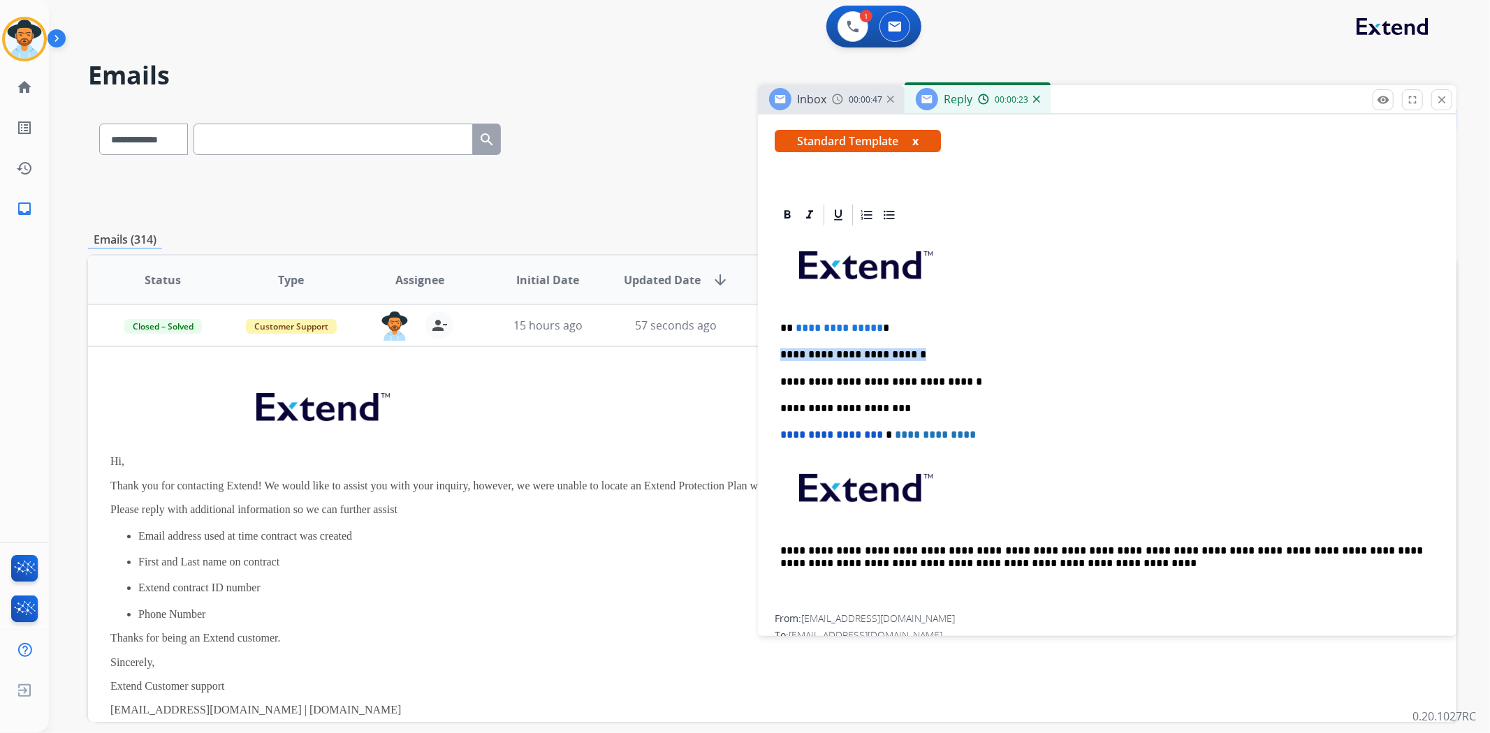
drag, startPoint x: 939, startPoint y: 354, endPoint x: 777, endPoint y: 348, distance: 162.2
click at [777, 348] on div "**********" at bounding box center [1107, 421] width 665 height 387
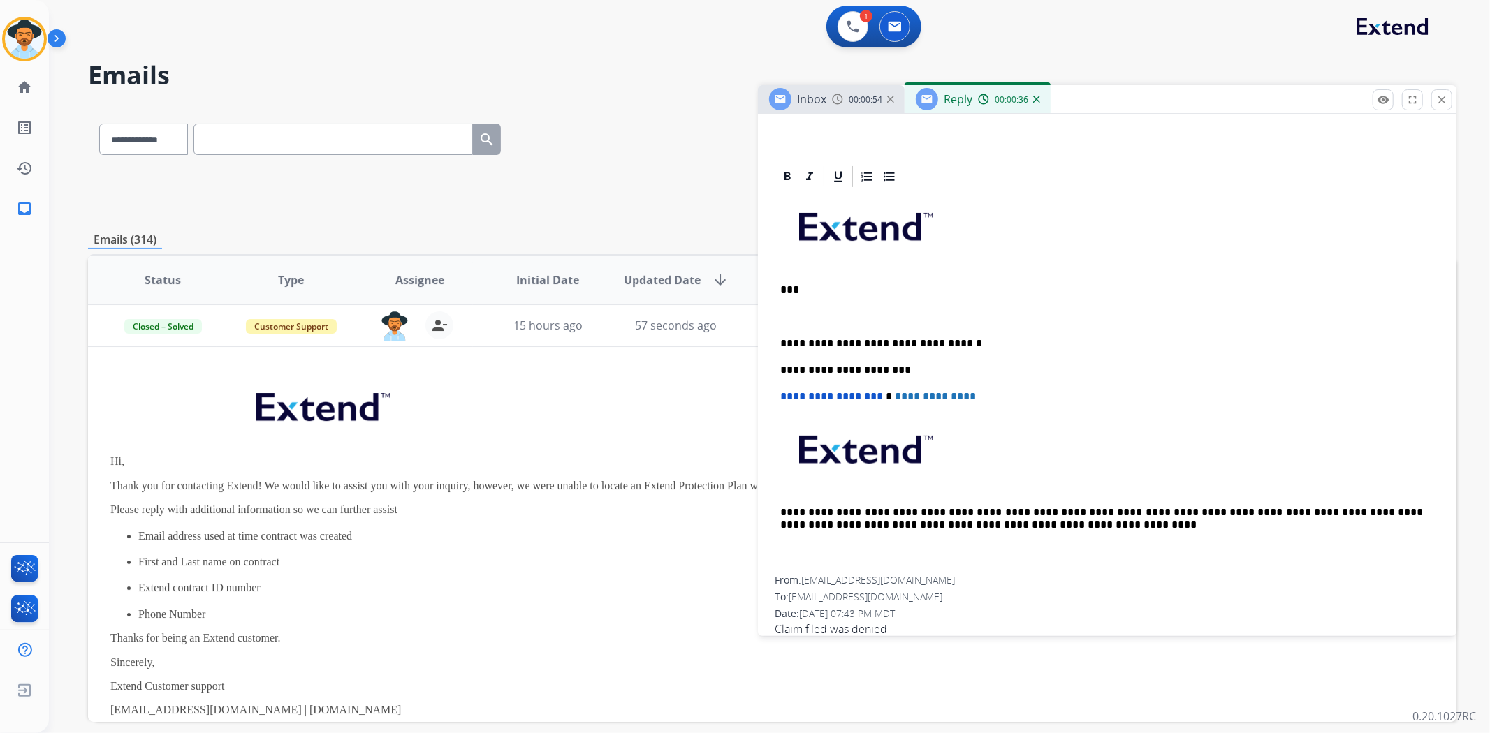
scroll to position [292, 0]
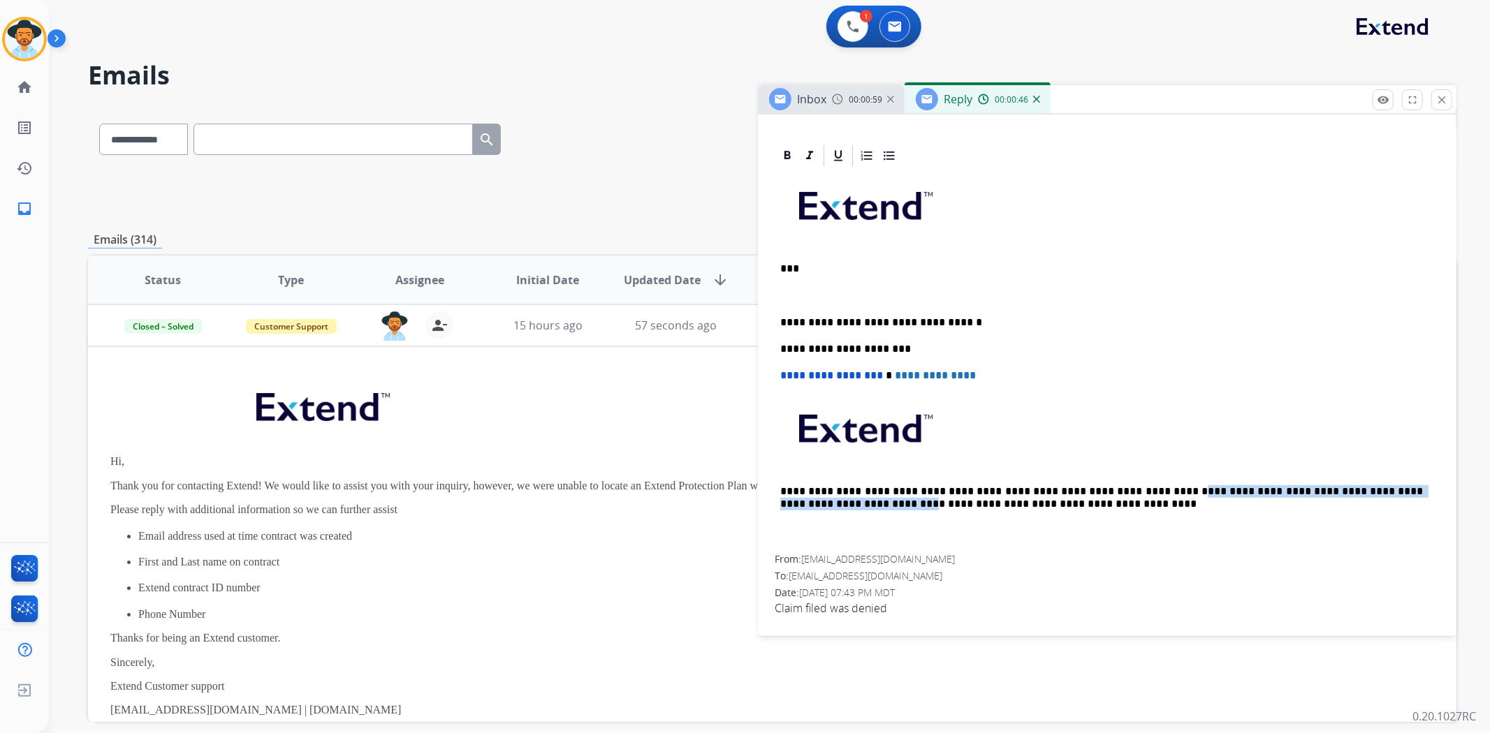
drag, startPoint x: 1114, startPoint y: 490, endPoint x: 798, endPoint y: 500, distance: 316.6
click at [798, 500] on p "**********" at bounding box center [1101, 498] width 643 height 26
copy p "**********"
click at [779, 282] on div "**********" at bounding box center [1107, 361] width 665 height 387
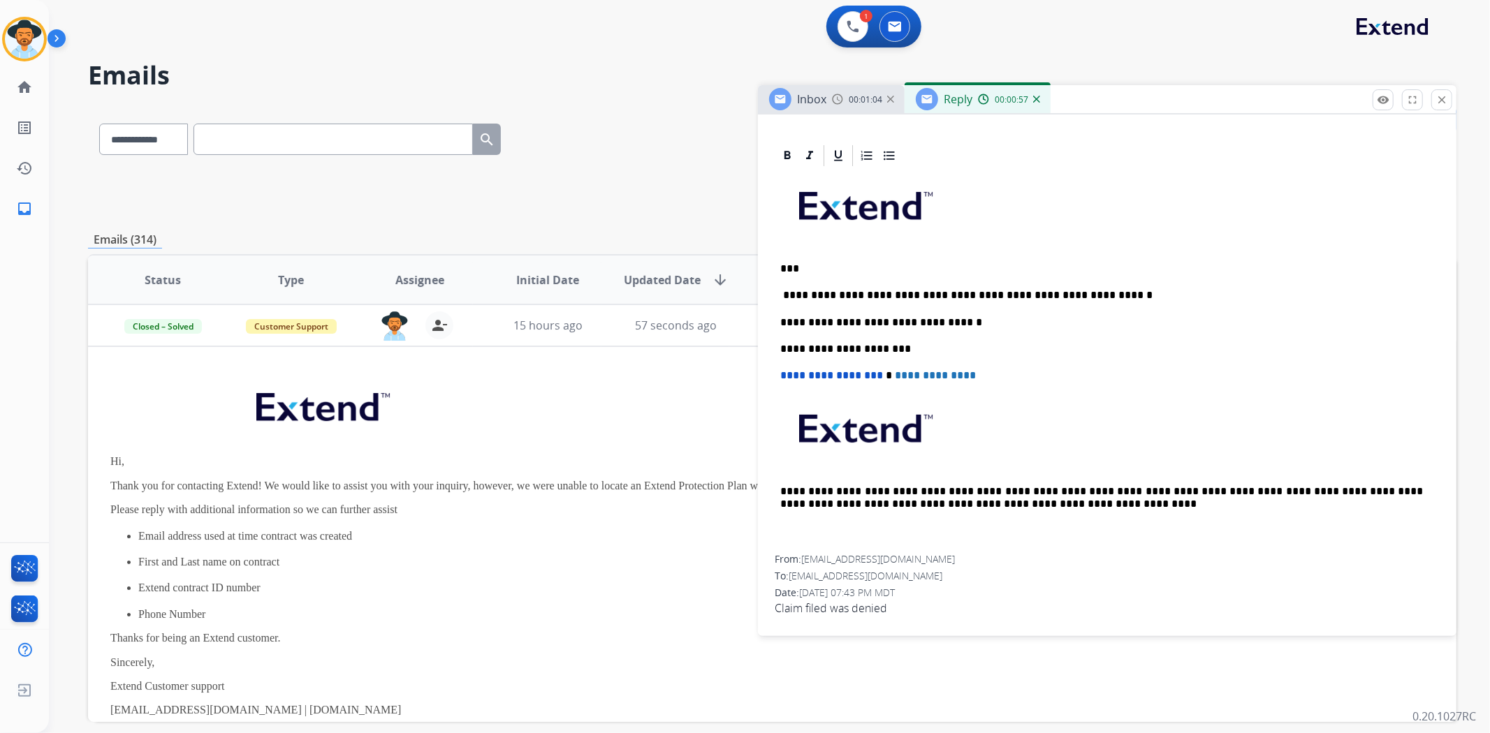
click at [783, 291] on p "**********" at bounding box center [1101, 295] width 643 height 13
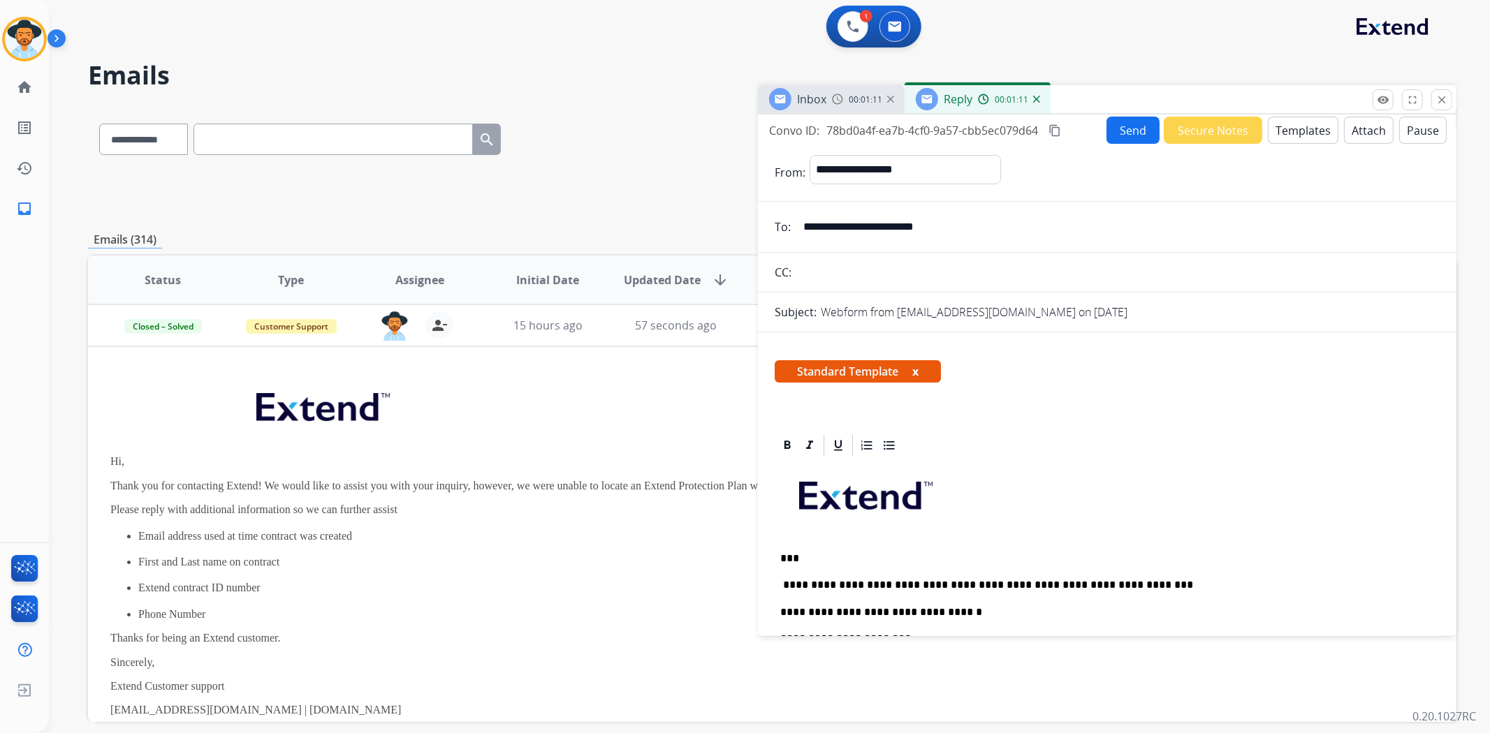
scroll to position [0, 0]
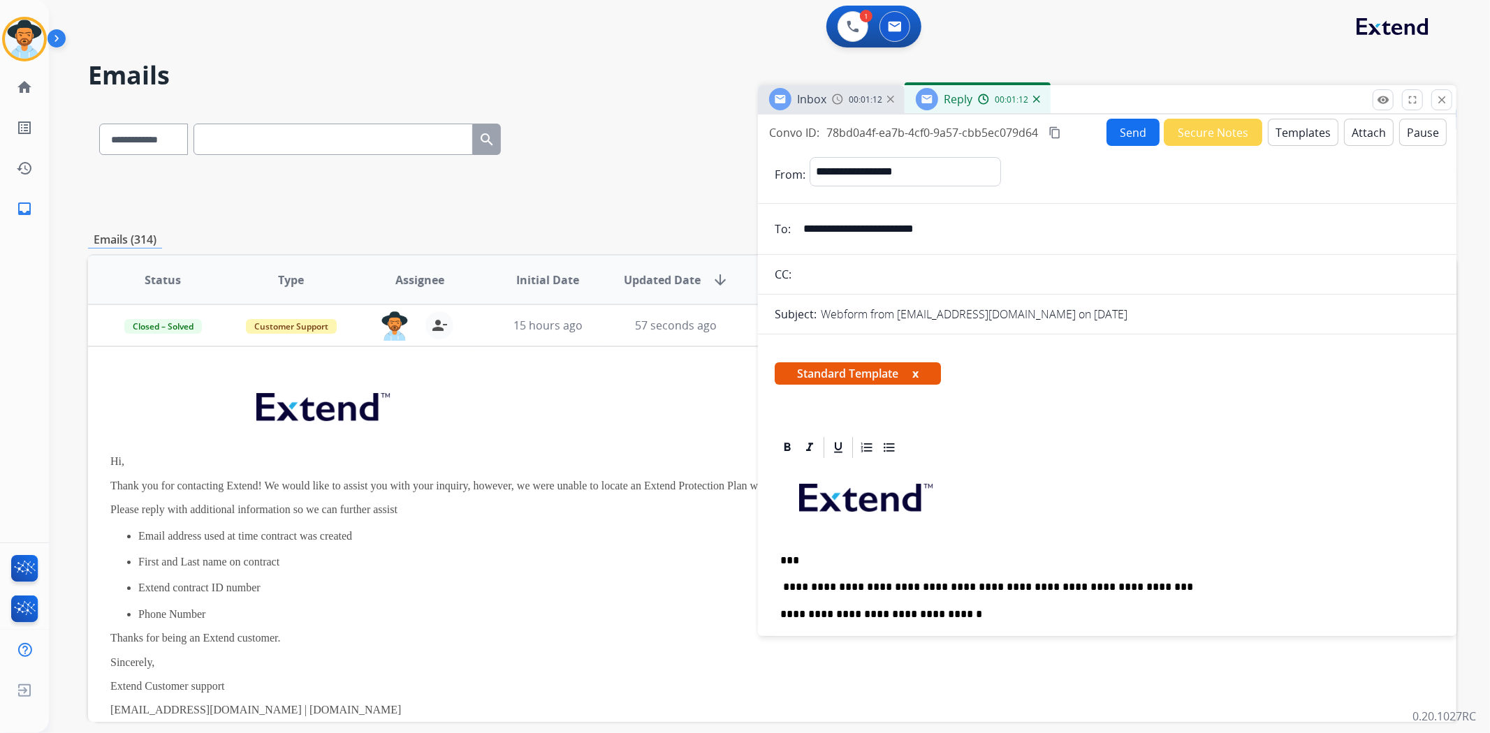
click at [1120, 133] on button "Send" at bounding box center [1132, 132] width 53 height 27
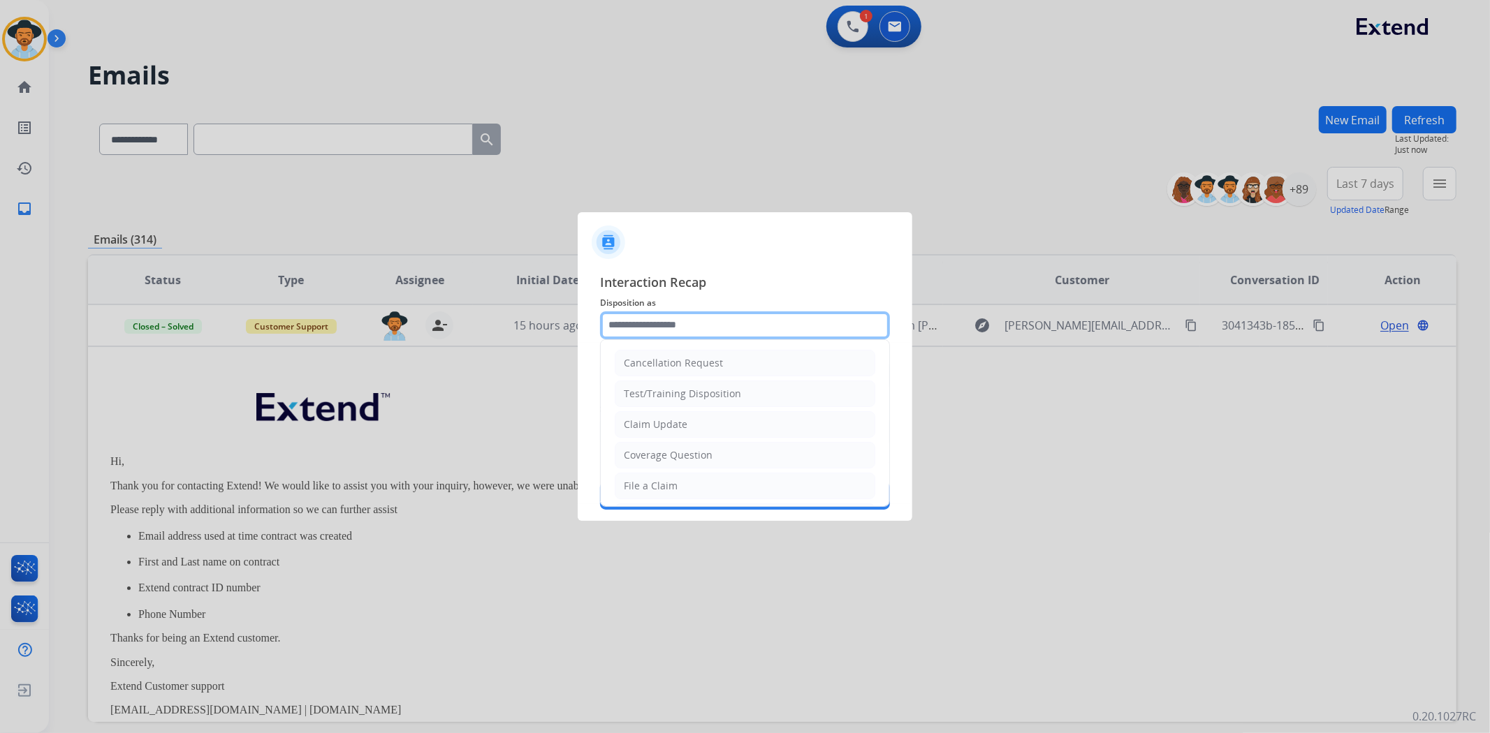
click at [645, 315] on input "text" at bounding box center [745, 326] width 290 height 28
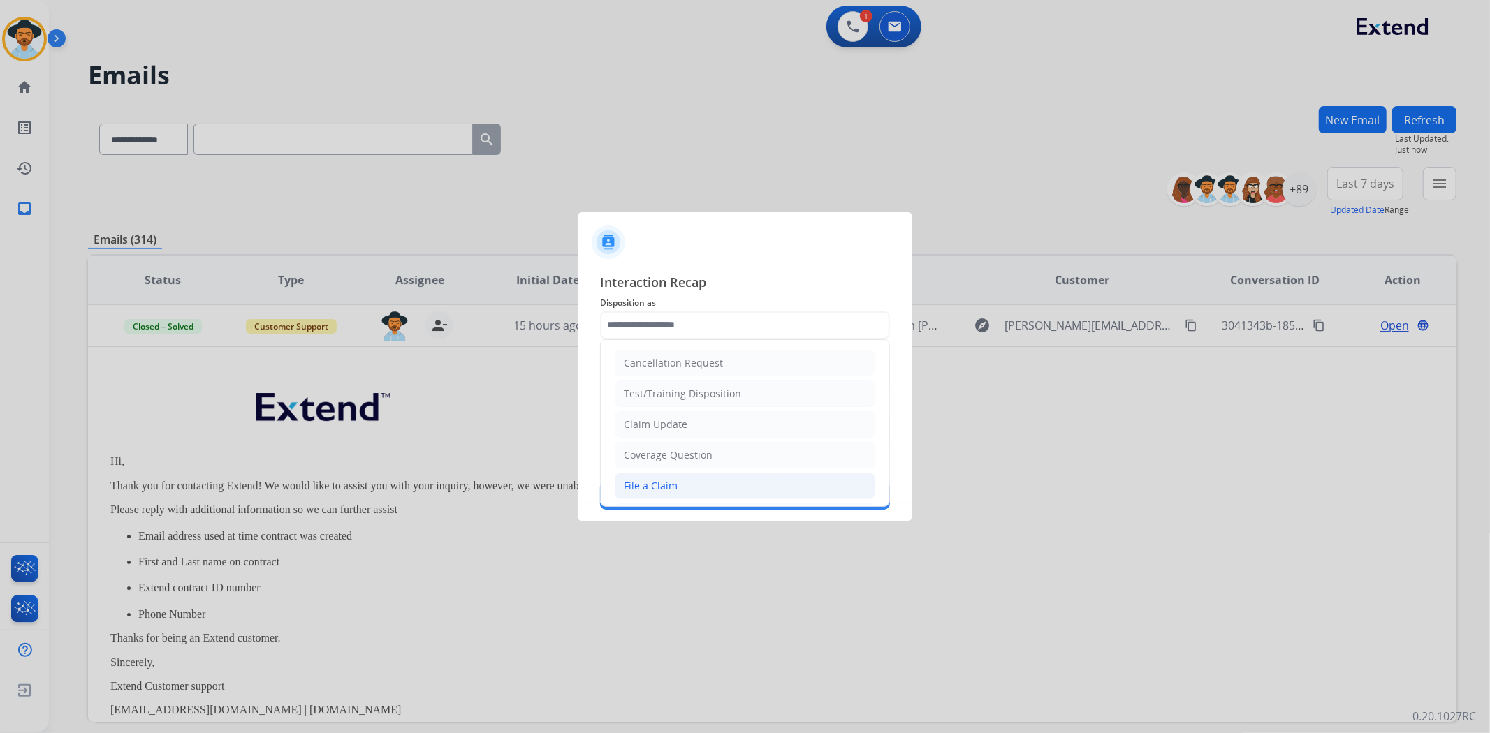
click at [675, 486] on li "File a Claim" at bounding box center [745, 486] width 261 height 27
type input "**********"
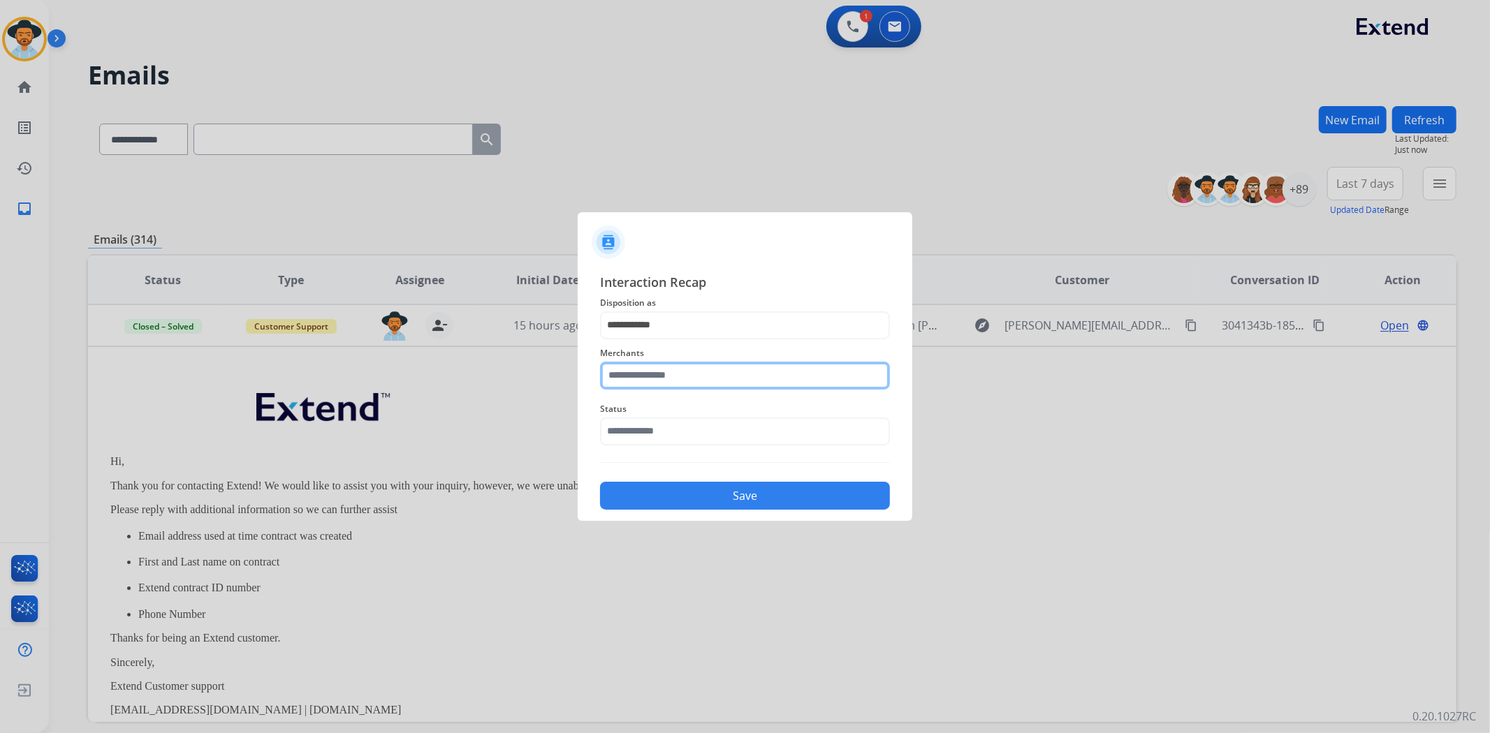
click at [687, 370] on input "text" at bounding box center [745, 376] width 290 height 28
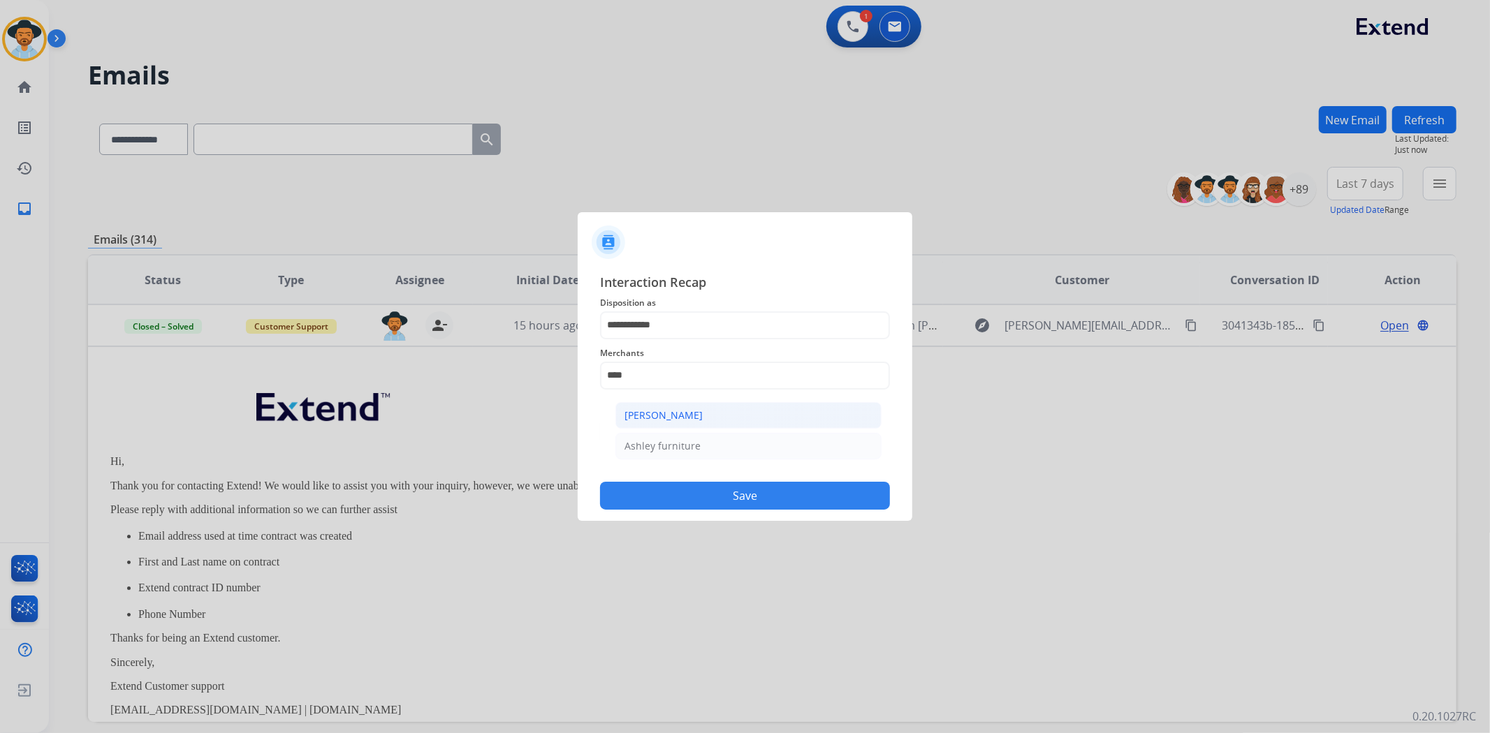
click at [682, 419] on div "[PERSON_NAME]" at bounding box center [663, 416] width 78 height 14
type input "**********"
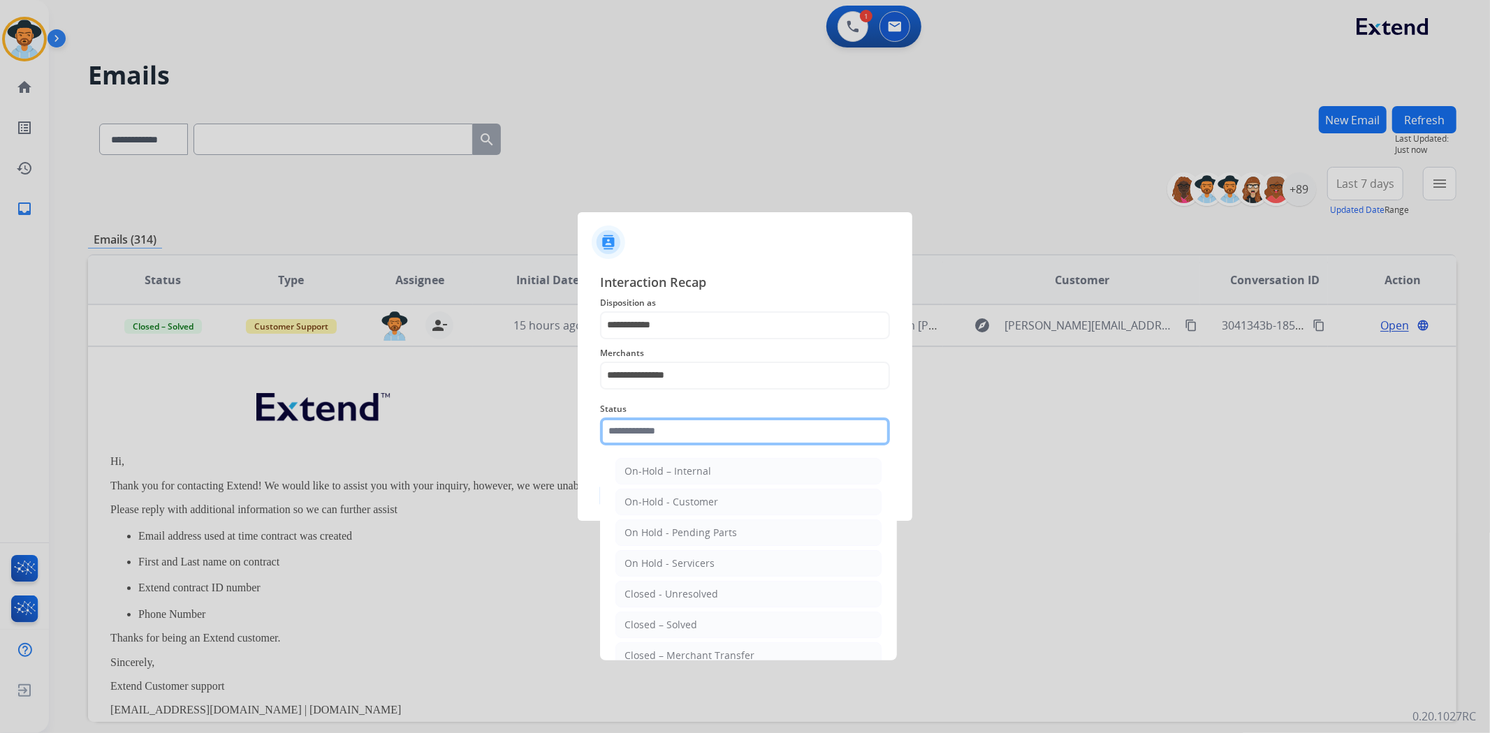
click at [673, 432] on input "text" at bounding box center [745, 432] width 290 height 28
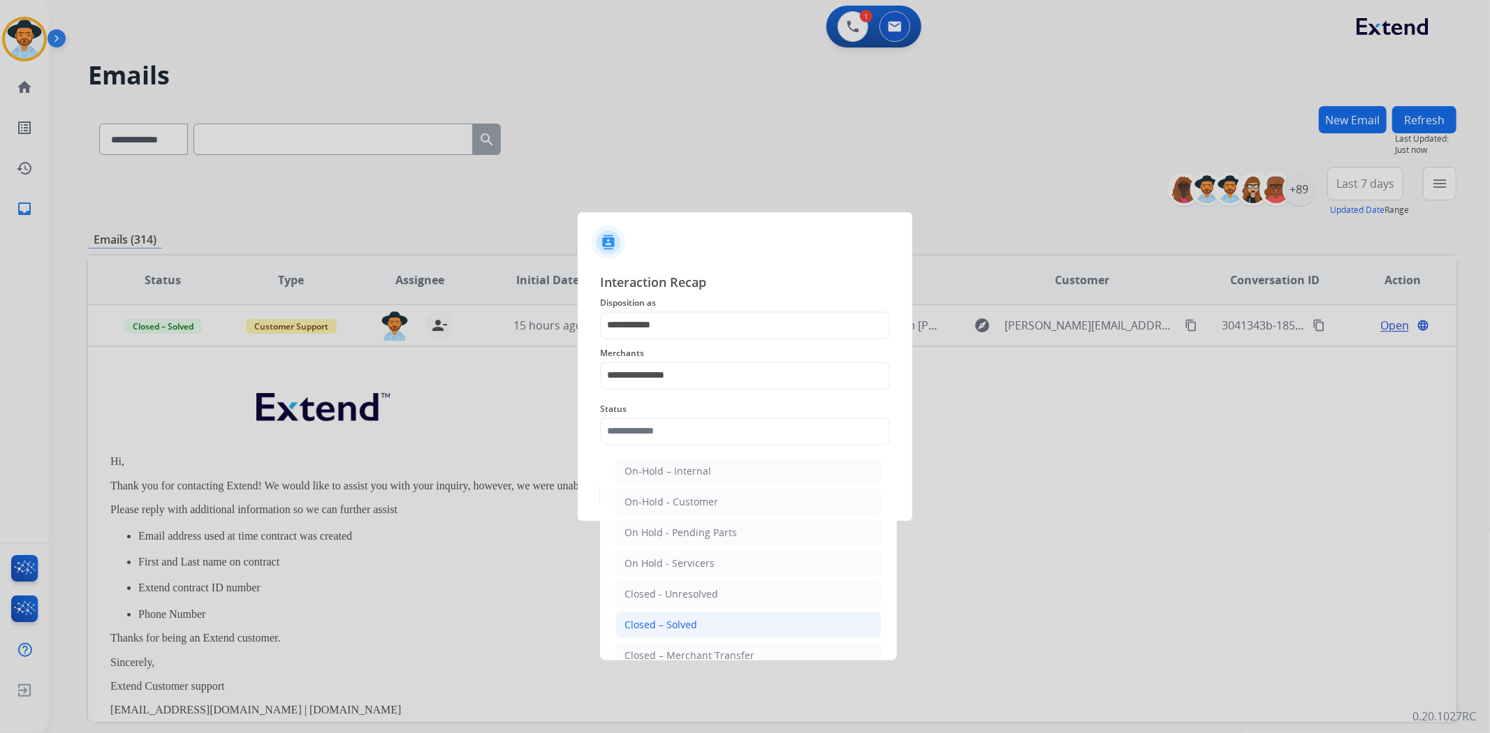
click at [730, 625] on li "Closed – Solved" at bounding box center [748, 625] width 266 height 27
type input "**********"
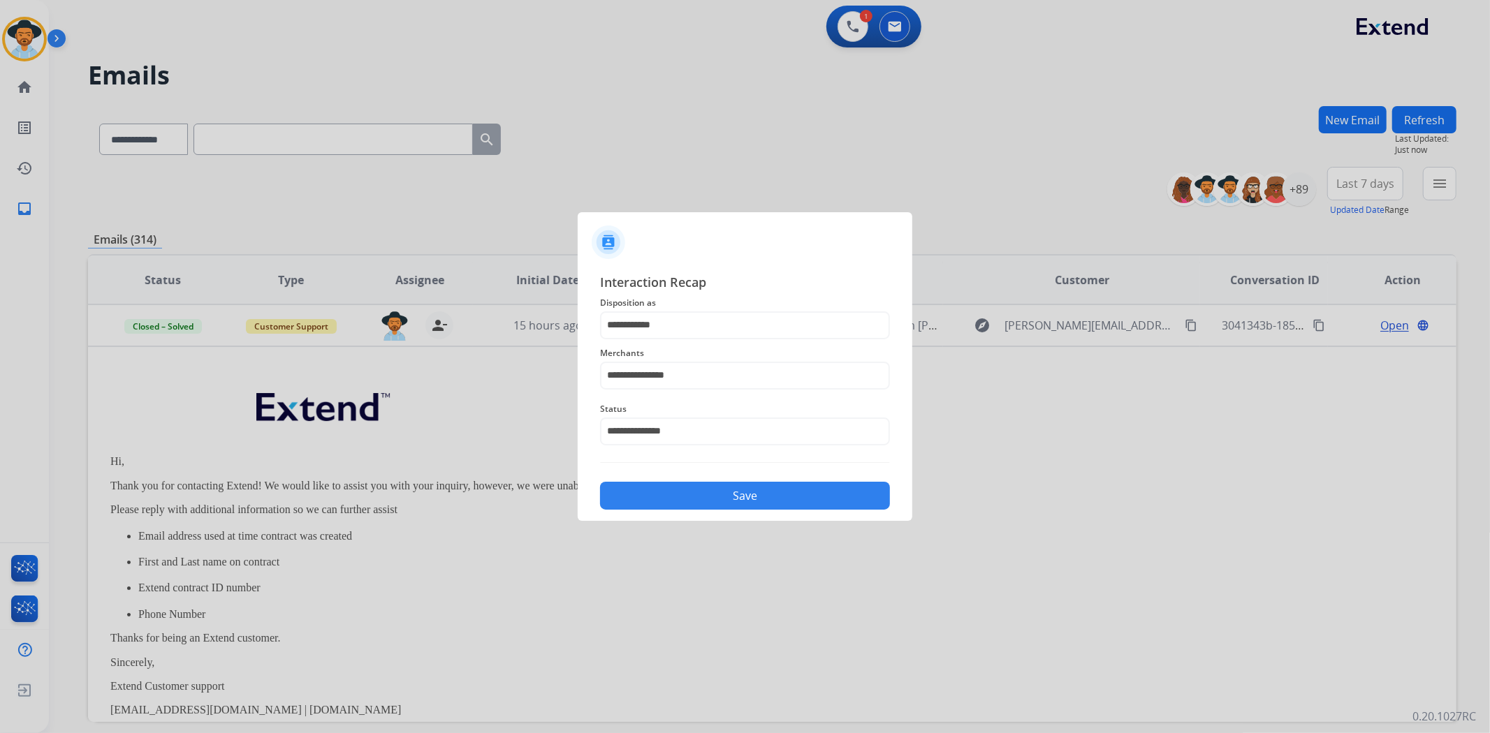
click at [727, 496] on button "Save" at bounding box center [745, 496] width 290 height 28
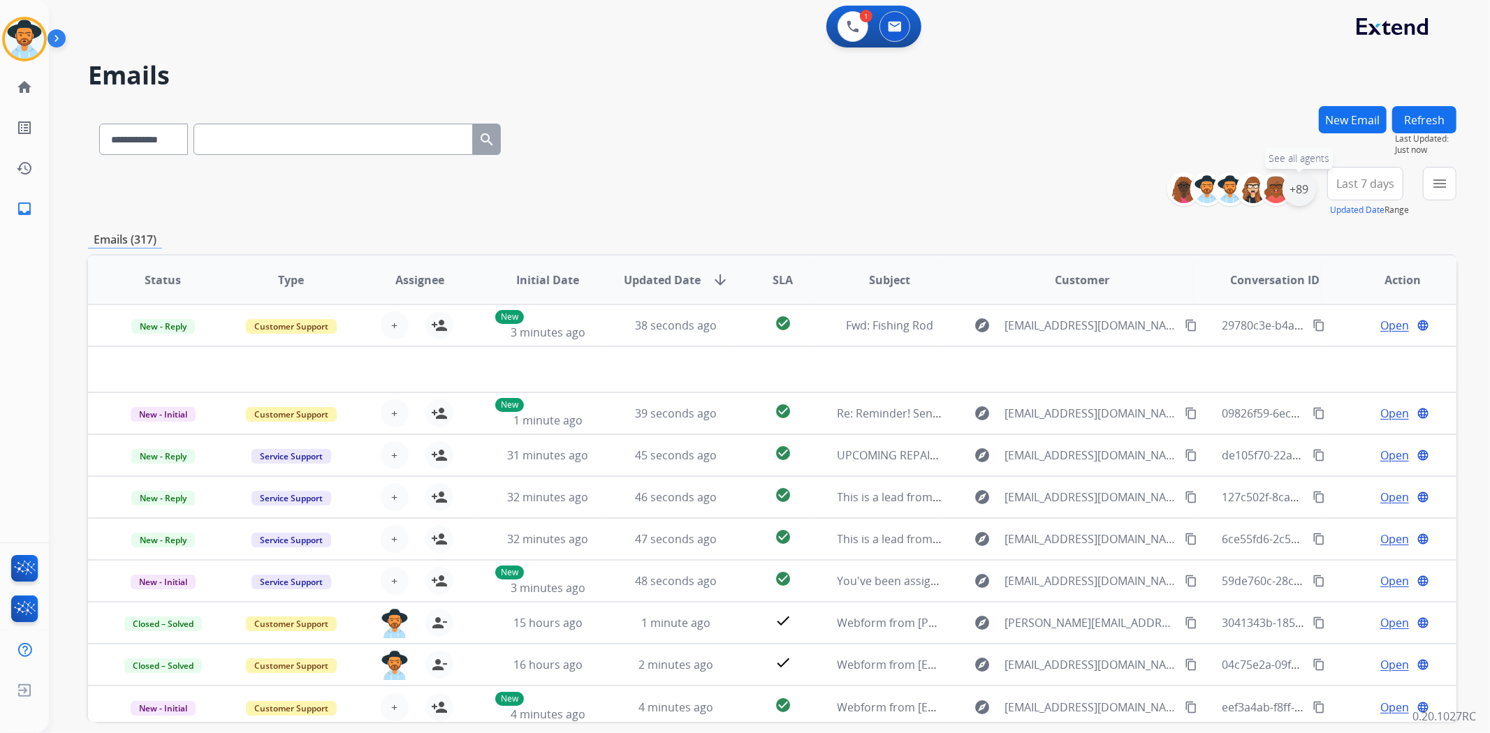
click at [1298, 198] on div "+89" at bounding box center [1299, 190] width 34 height 34
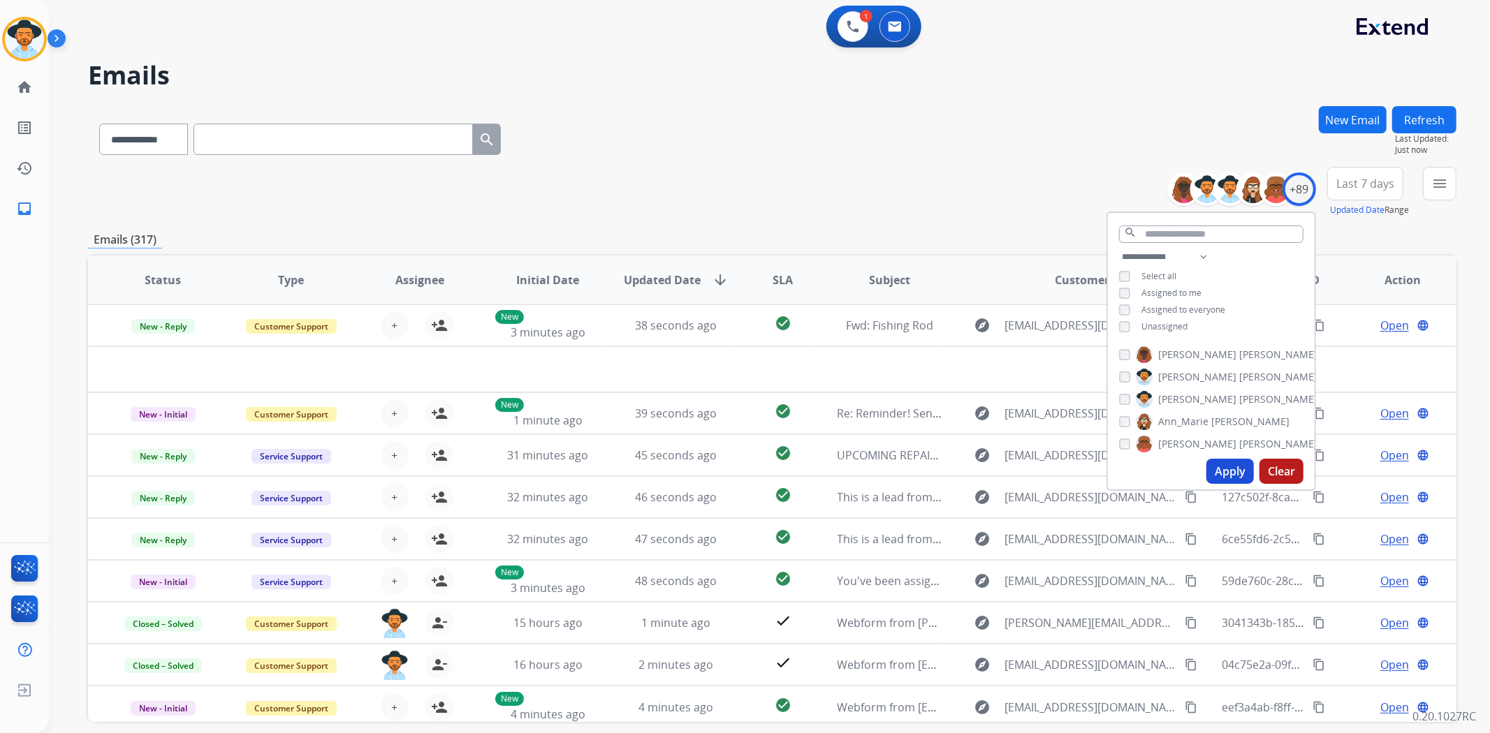
click at [1220, 462] on button "Apply" at bounding box center [1229, 471] width 47 height 25
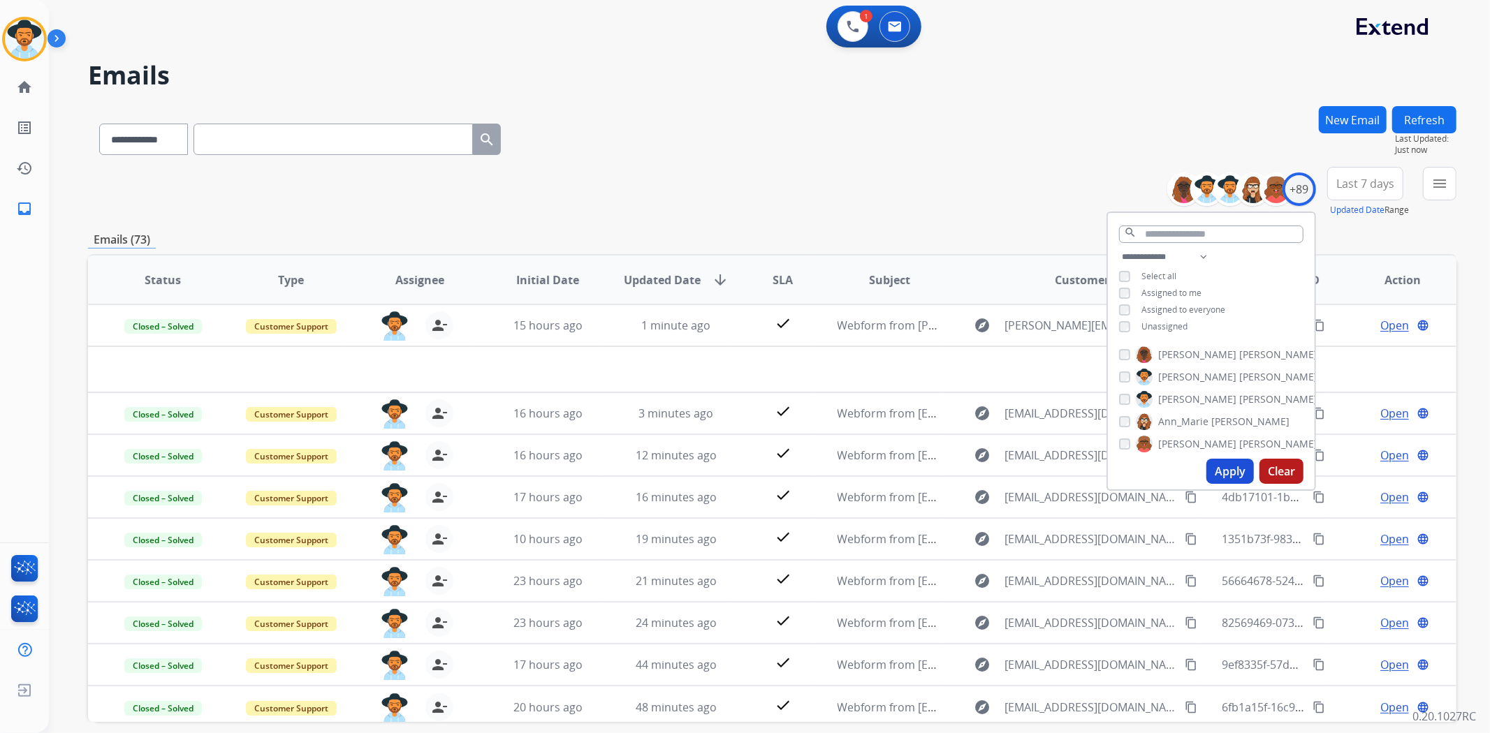
click at [805, 159] on div "**********" at bounding box center [772, 136] width 1368 height 61
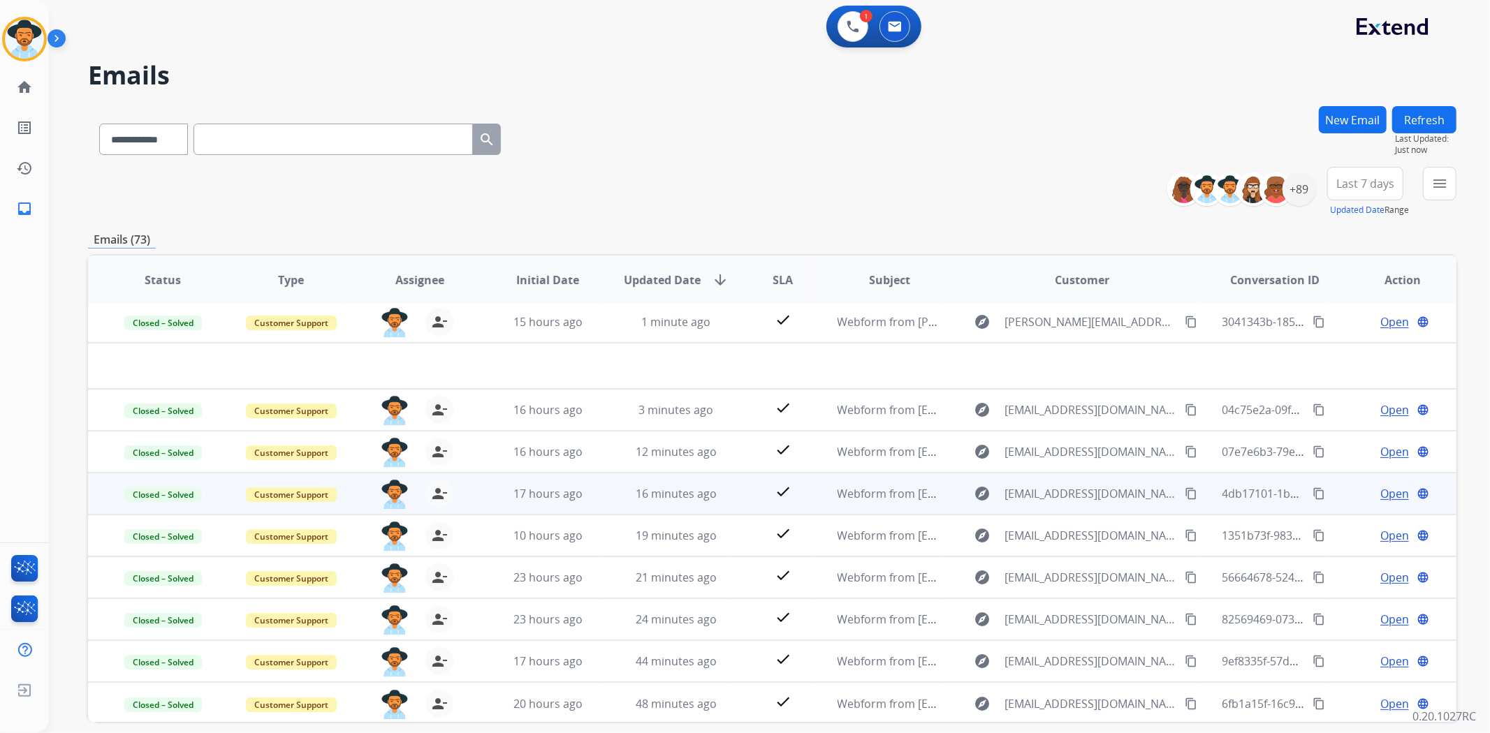
scroll to position [61, 0]
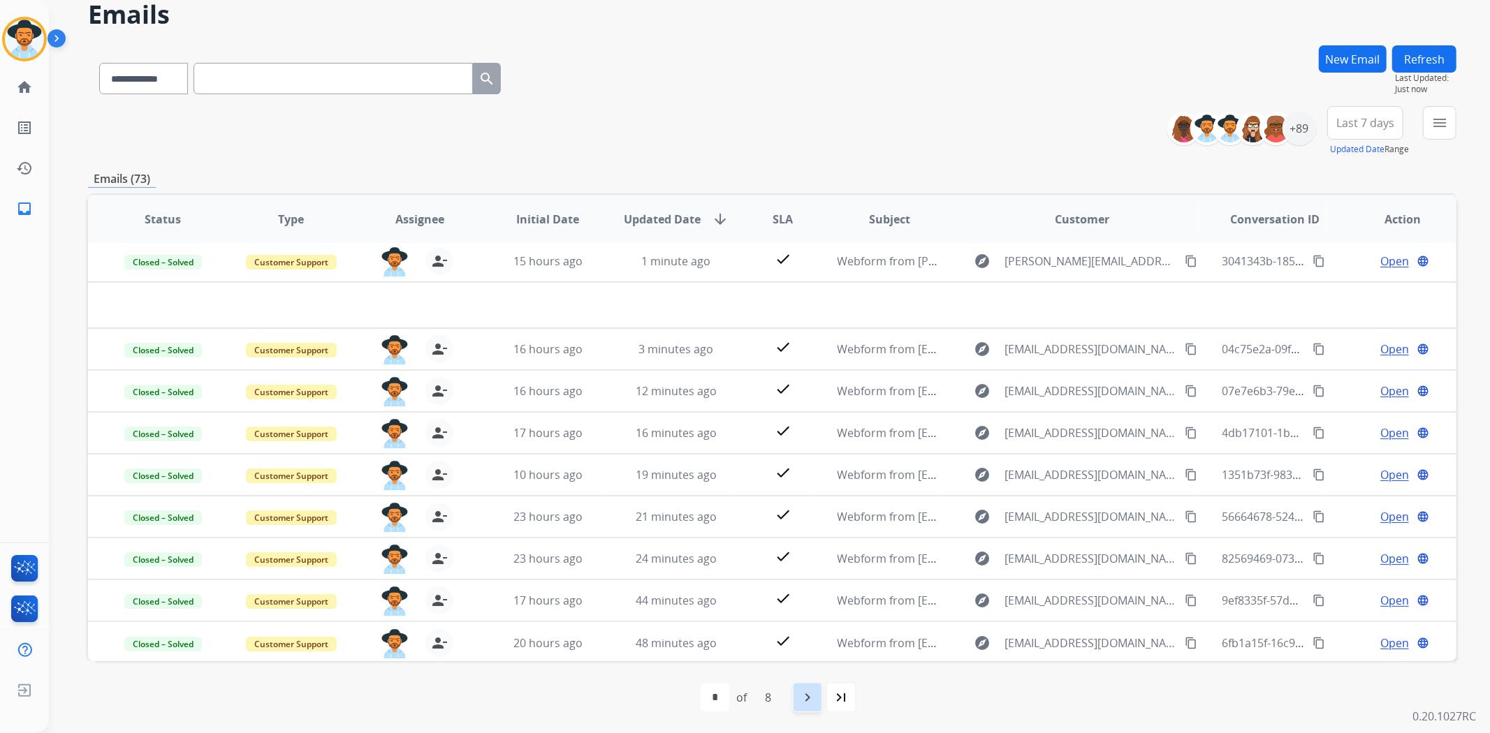
click at [807, 698] on mat-icon "navigate_next" at bounding box center [807, 697] width 17 height 17
click at [826, 699] on div "navigate_next" at bounding box center [838, 697] width 31 height 31
click at [708, 690] on mat-icon "navigate_before" at bounding box center [706, 697] width 17 height 17
select select "*"
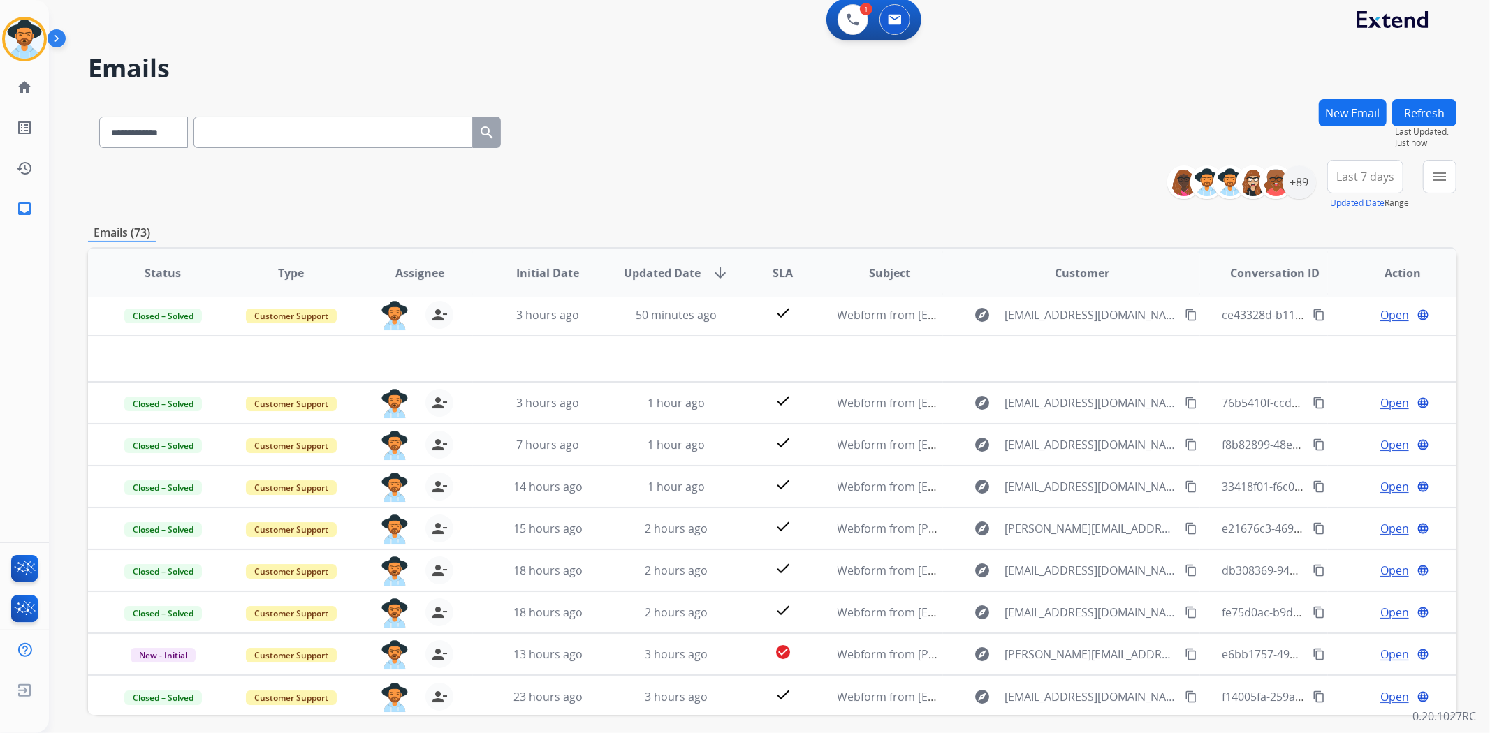
scroll to position [0, 0]
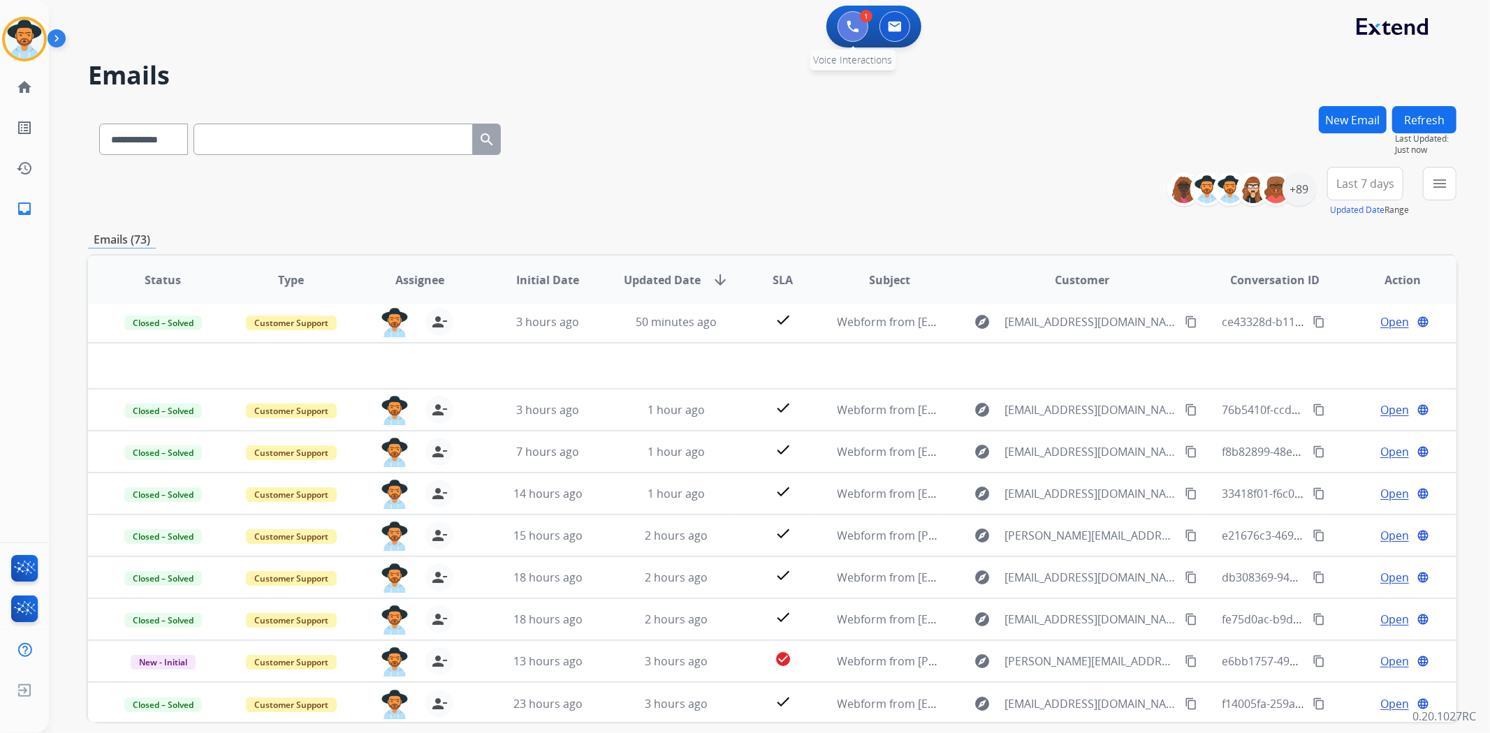
click at [839, 25] on button at bounding box center [852, 26] width 31 height 31
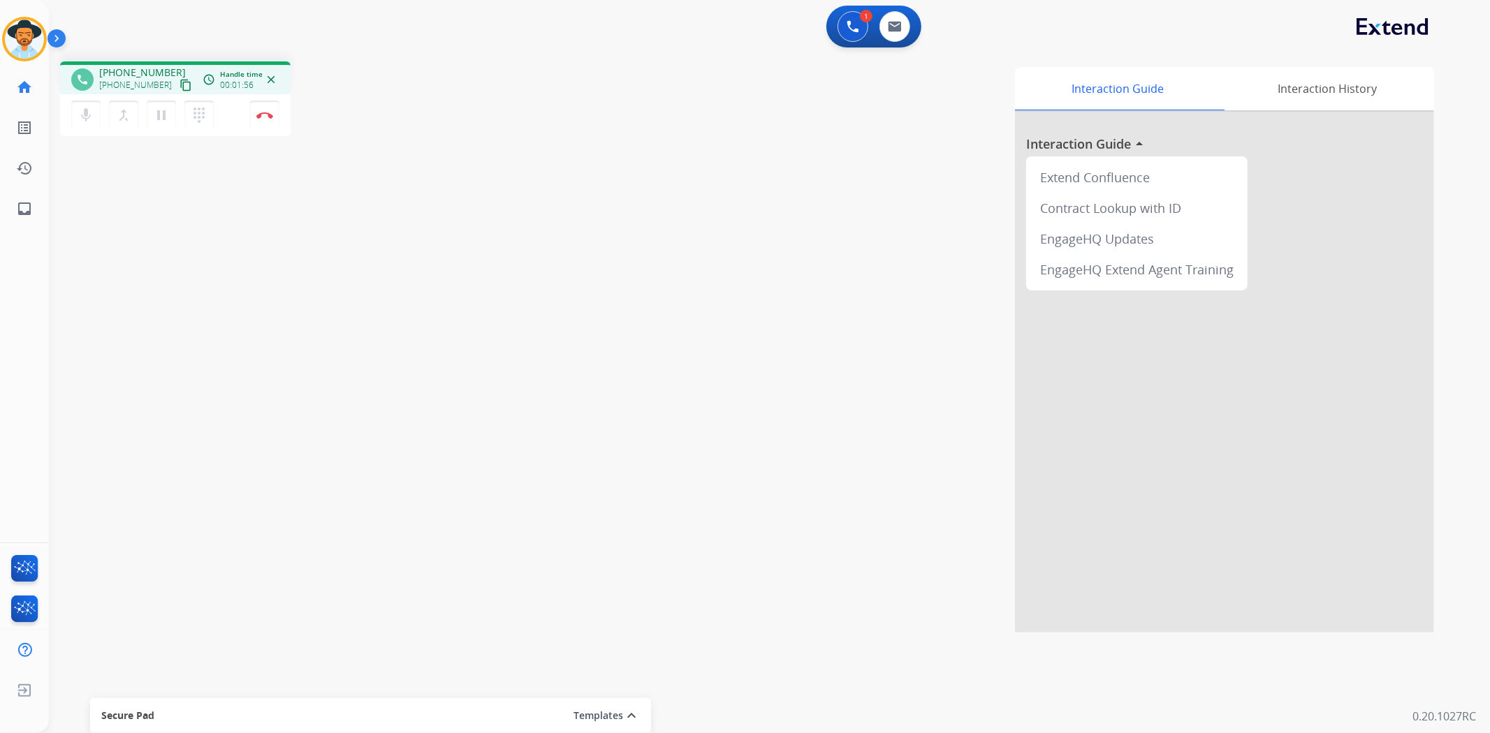
click at [180, 79] on mat-icon "content_copy" at bounding box center [186, 85] width 13 height 13
click at [180, 84] on mat-icon "content_copy" at bounding box center [186, 85] width 13 height 13
click at [261, 122] on button "Disconnect" at bounding box center [264, 115] width 29 height 29
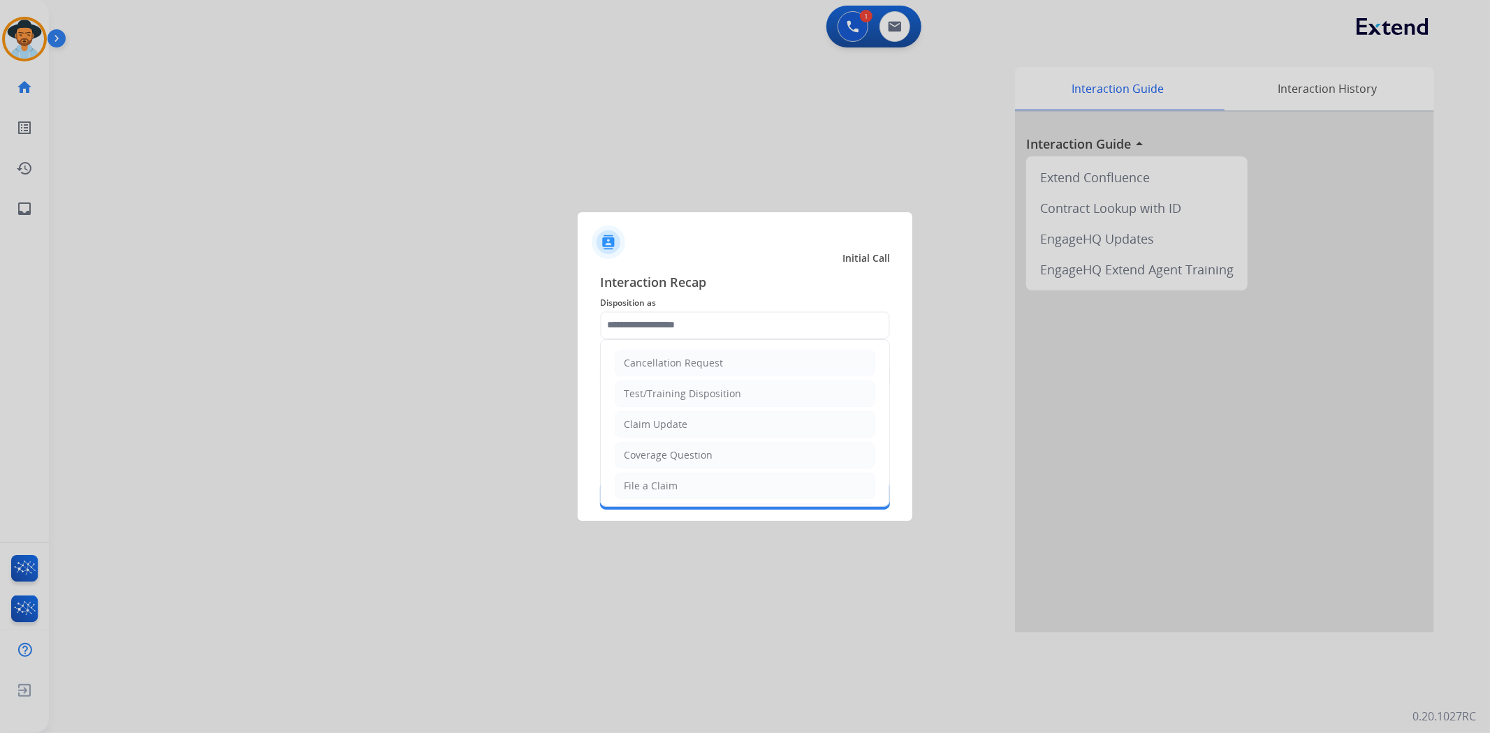
click at [694, 327] on input "text" at bounding box center [745, 326] width 290 height 28
click at [699, 483] on li "File a Claim" at bounding box center [745, 486] width 261 height 27
type input "**********"
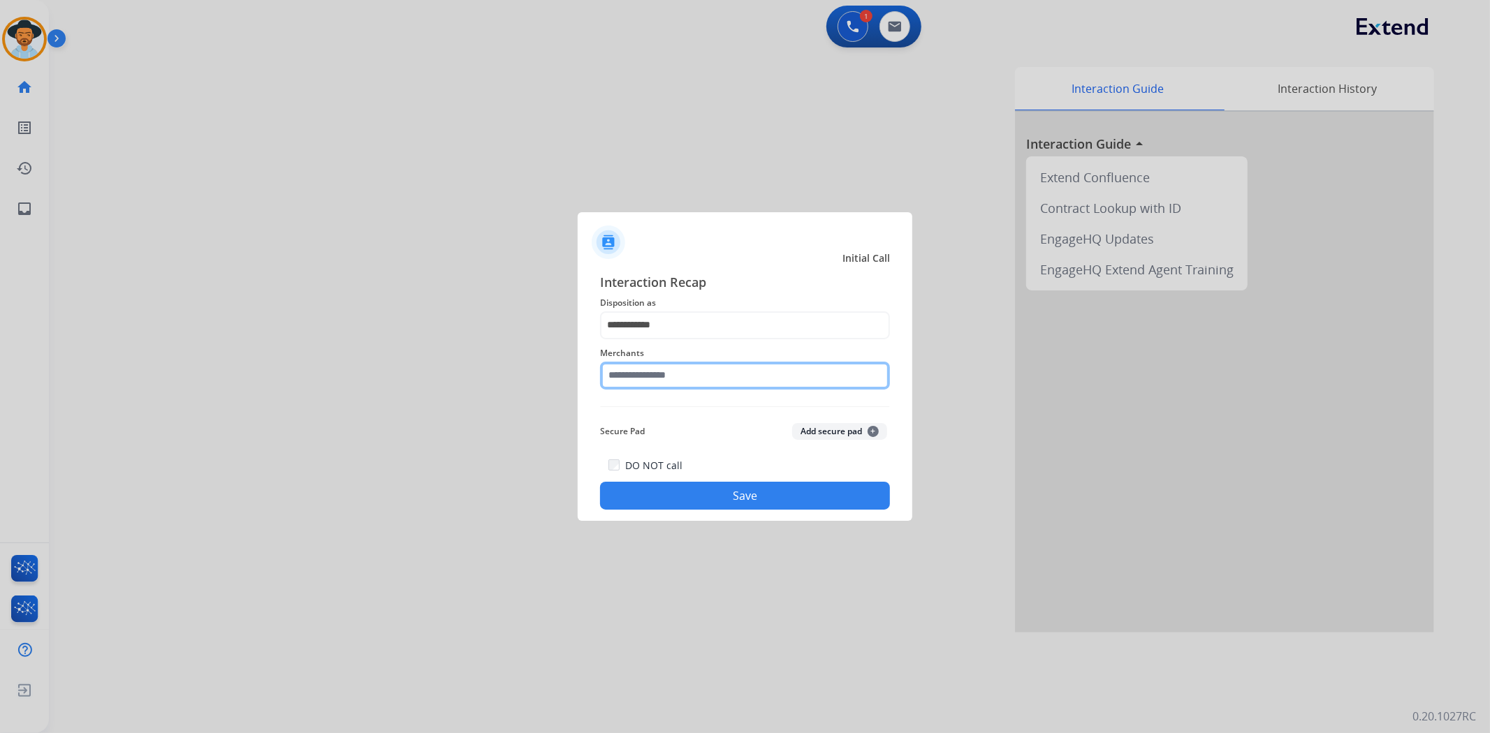
click at [685, 368] on input "text" at bounding box center [745, 376] width 290 height 28
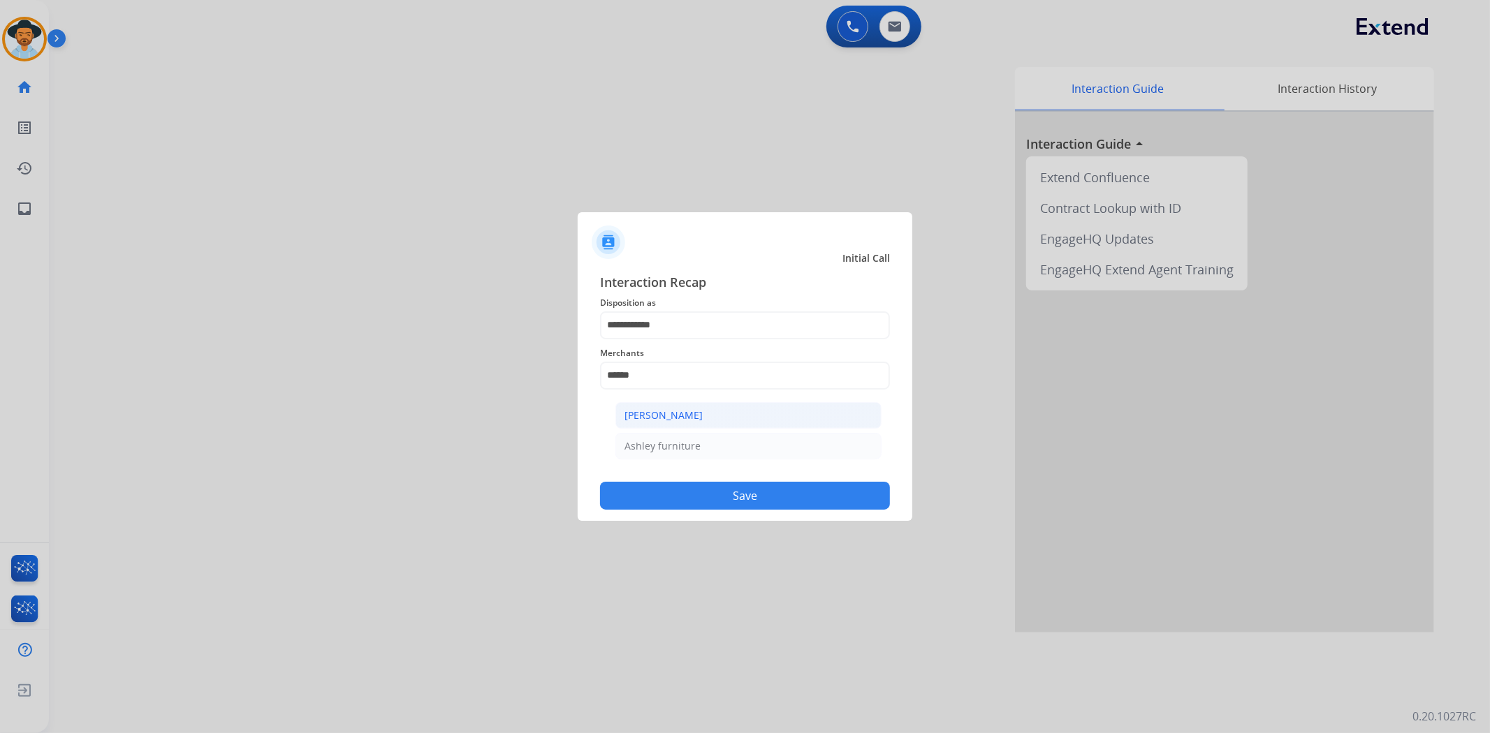
click at [716, 421] on li "[PERSON_NAME]" at bounding box center [748, 415] width 266 height 27
type input "**********"
click at [734, 485] on button "Save" at bounding box center [745, 496] width 290 height 28
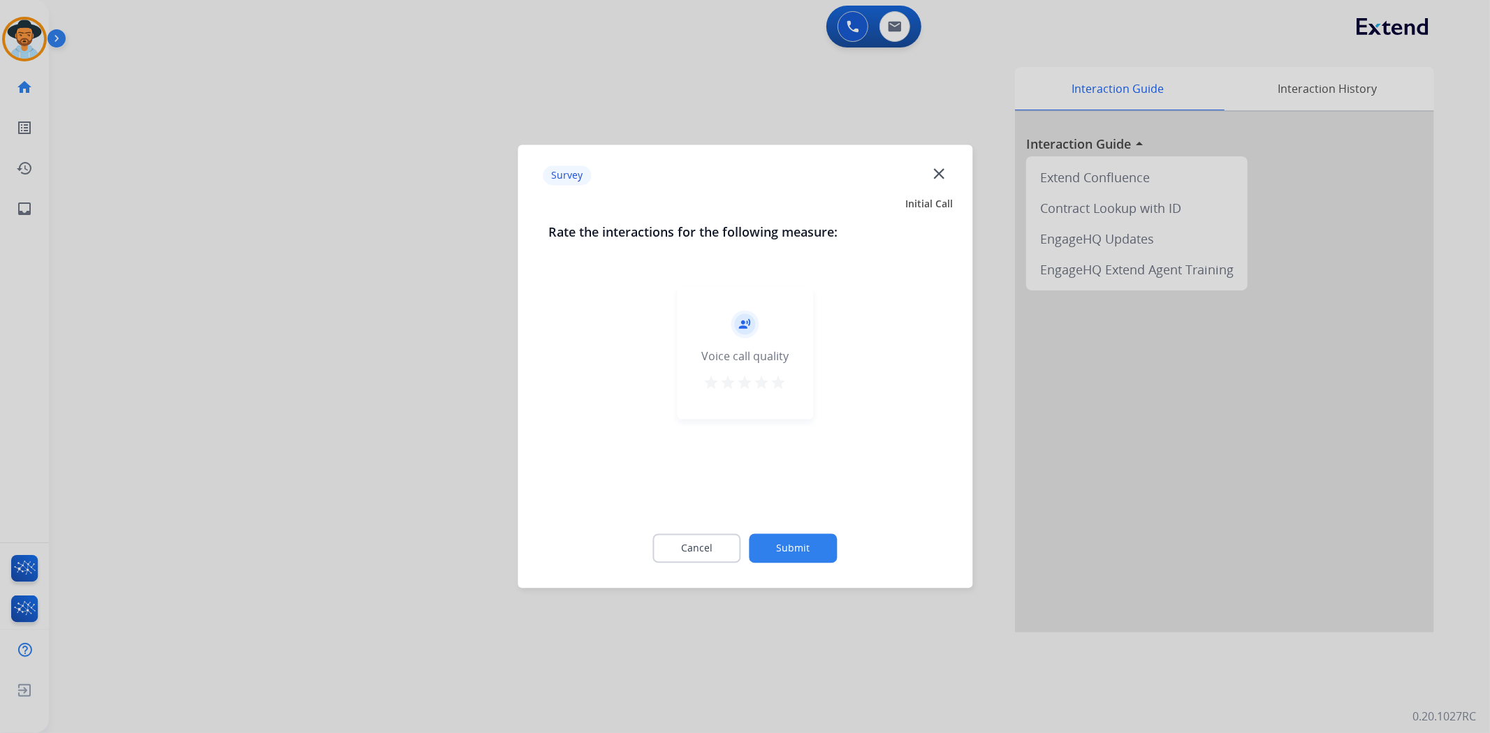
click at [778, 379] on mat-icon "star" at bounding box center [778, 383] width 17 height 17
click at [816, 538] on button "Submit" at bounding box center [793, 548] width 88 height 29
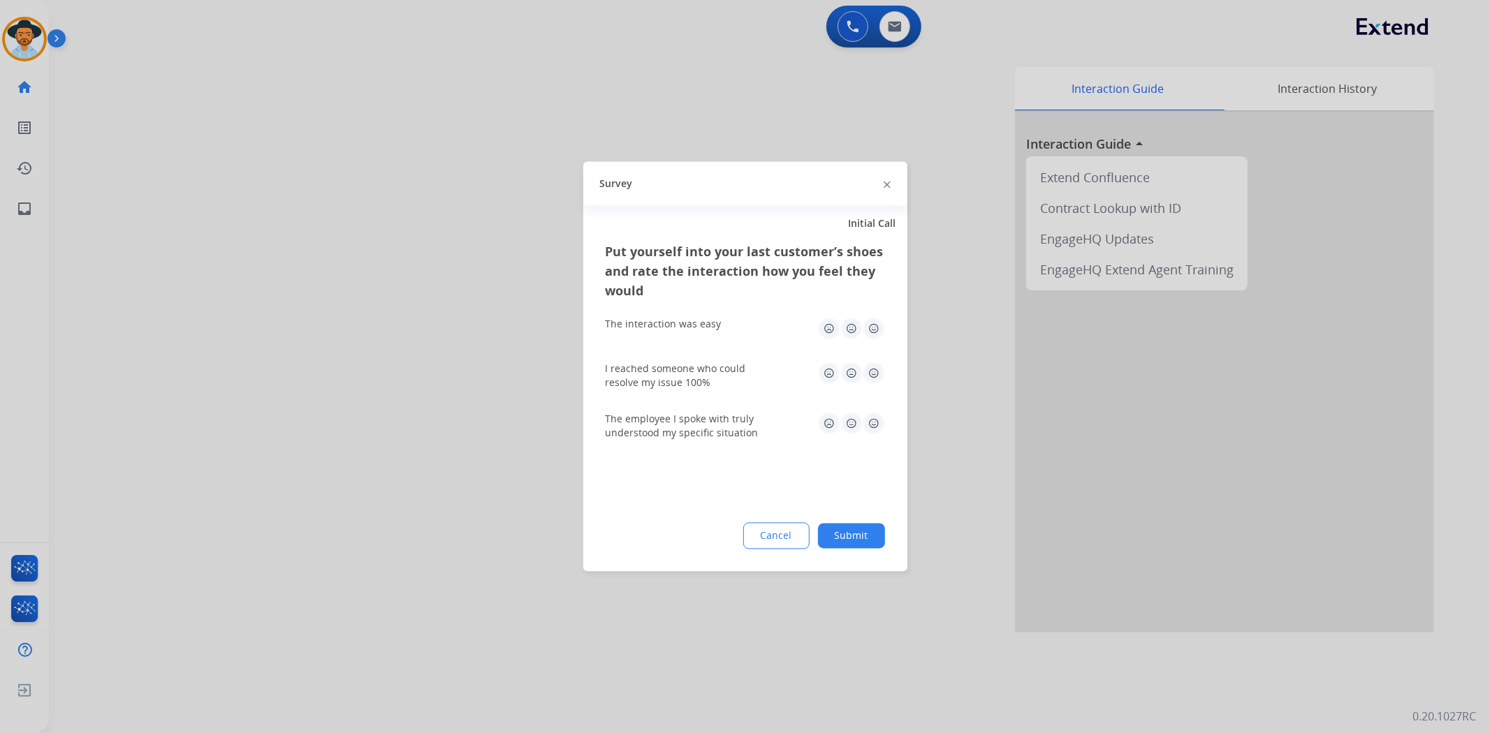
click at [875, 325] on img at bounding box center [874, 329] width 22 height 22
click at [864, 371] on img at bounding box center [874, 374] width 22 height 22
click at [878, 422] on img at bounding box center [874, 424] width 22 height 22
click at [868, 520] on div "Put yourself into your last customer’s shoes and rate the interaction how you f…" at bounding box center [745, 407] width 324 height 330
click at [860, 536] on button "Submit" at bounding box center [851, 536] width 67 height 25
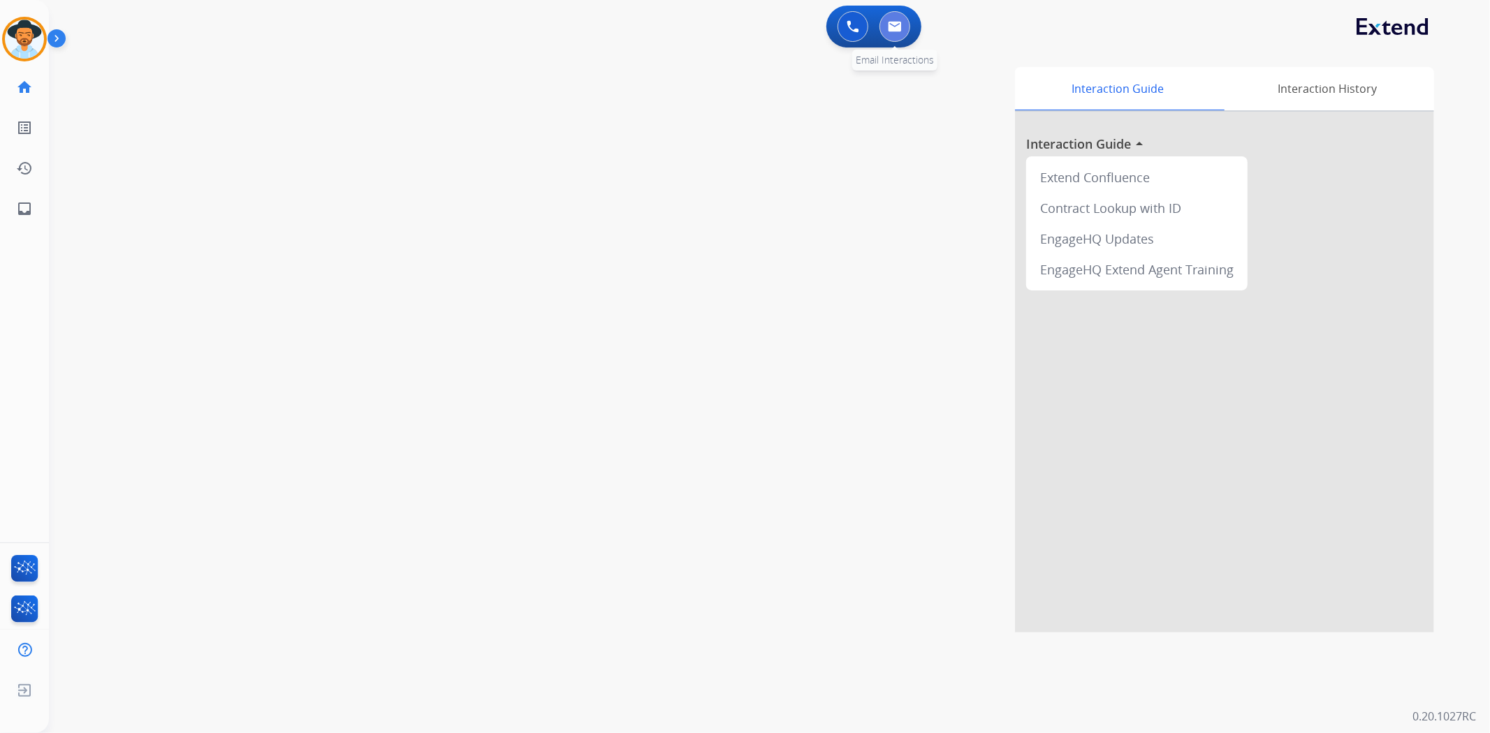
click at [890, 36] on button at bounding box center [894, 26] width 31 height 31
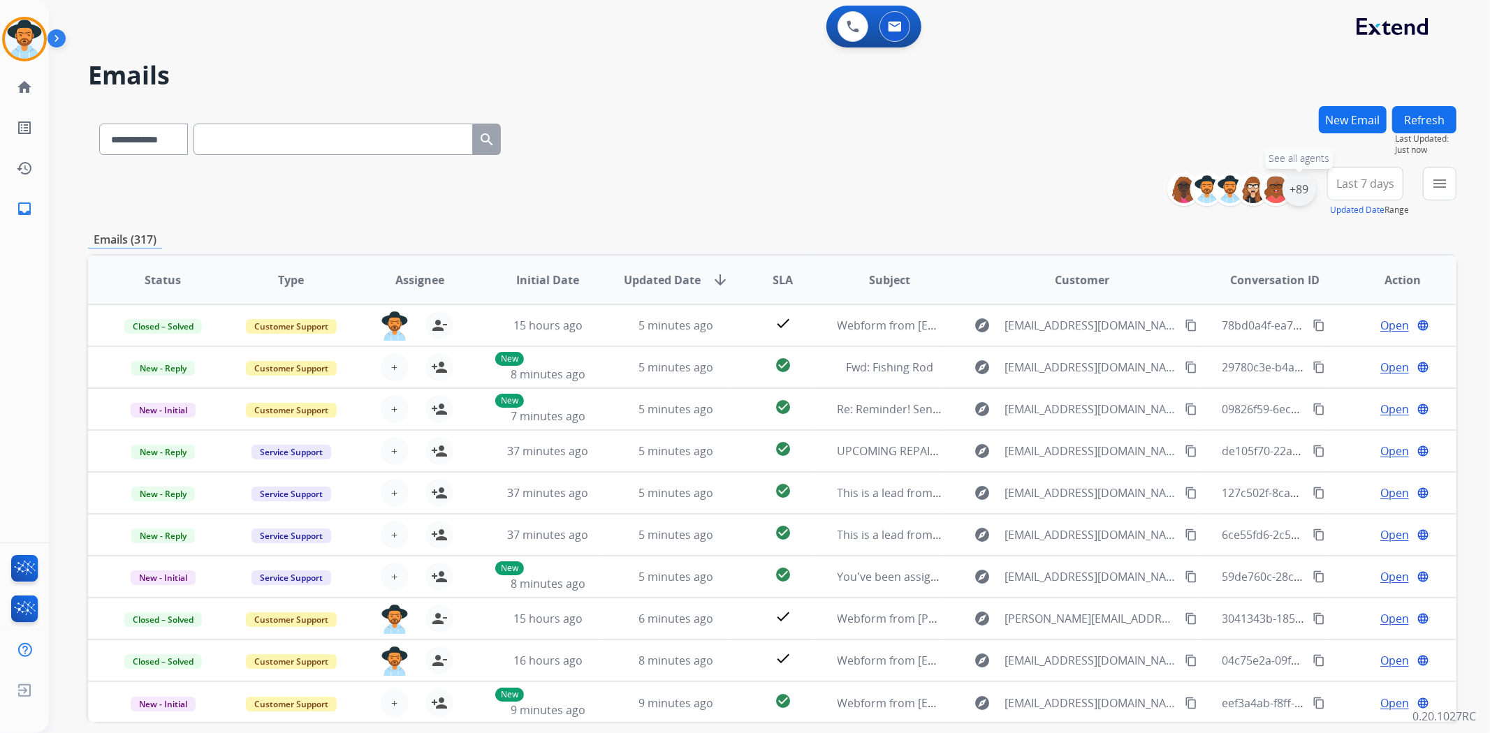
click at [1294, 191] on div "+89" at bounding box center [1299, 190] width 34 height 34
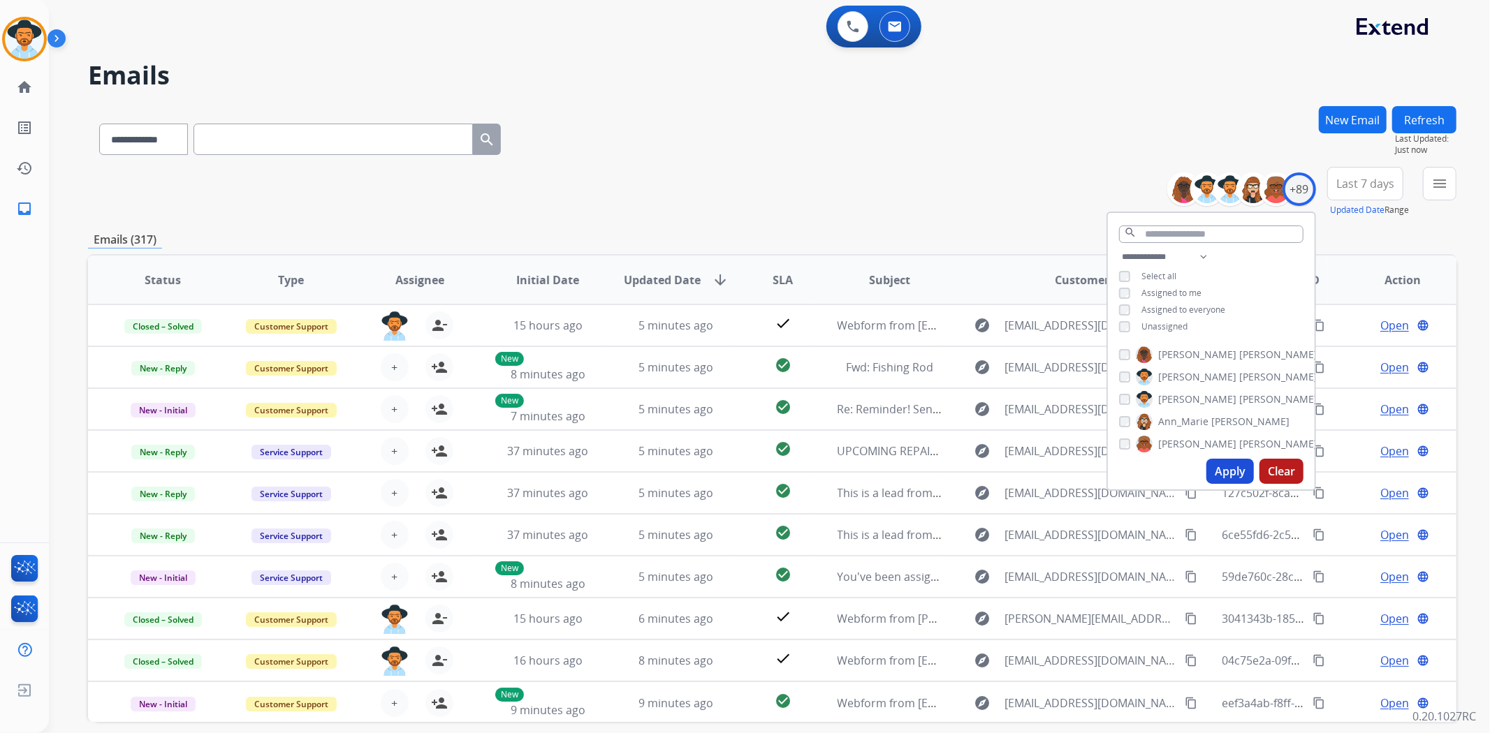
click at [1119, 321] on div "Unassigned" at bounding box center [1153, 326] width 68 height 11
click at [1217, 464] on button "Apply" at bounding box center [1229, 471] width 47 height 25
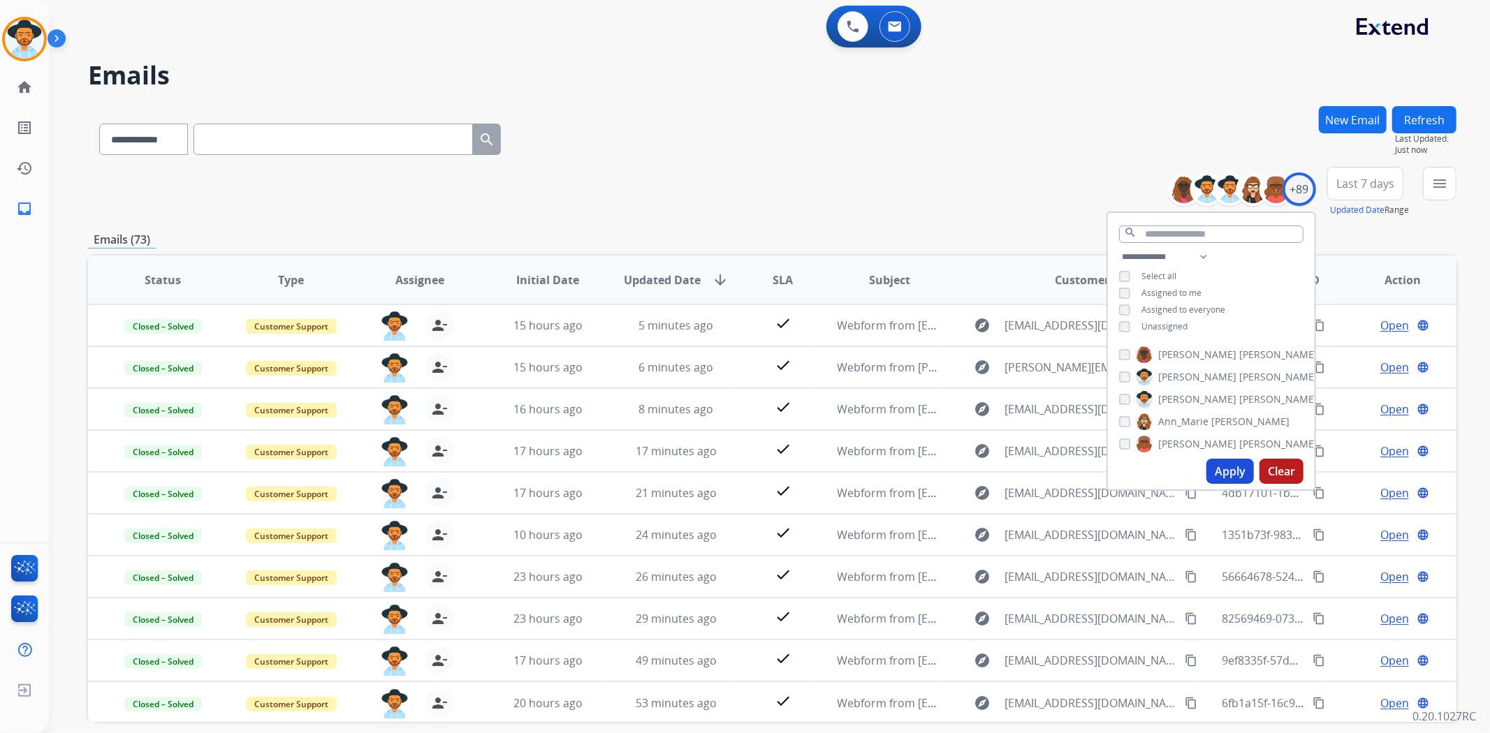
click at [798, 171] on div "**********" at bounding box center [772, 192] width 1368 height 50
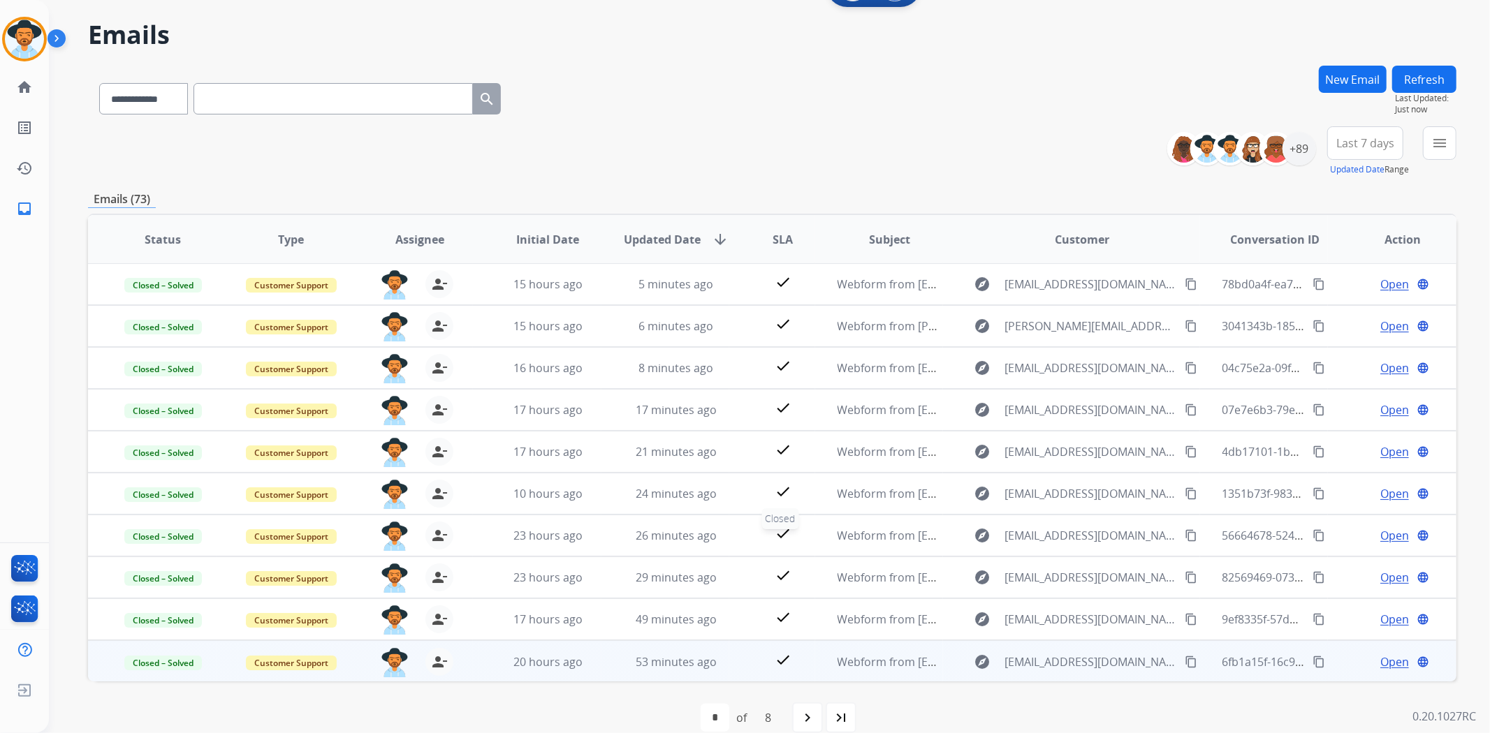
scroll to position [61, 0]
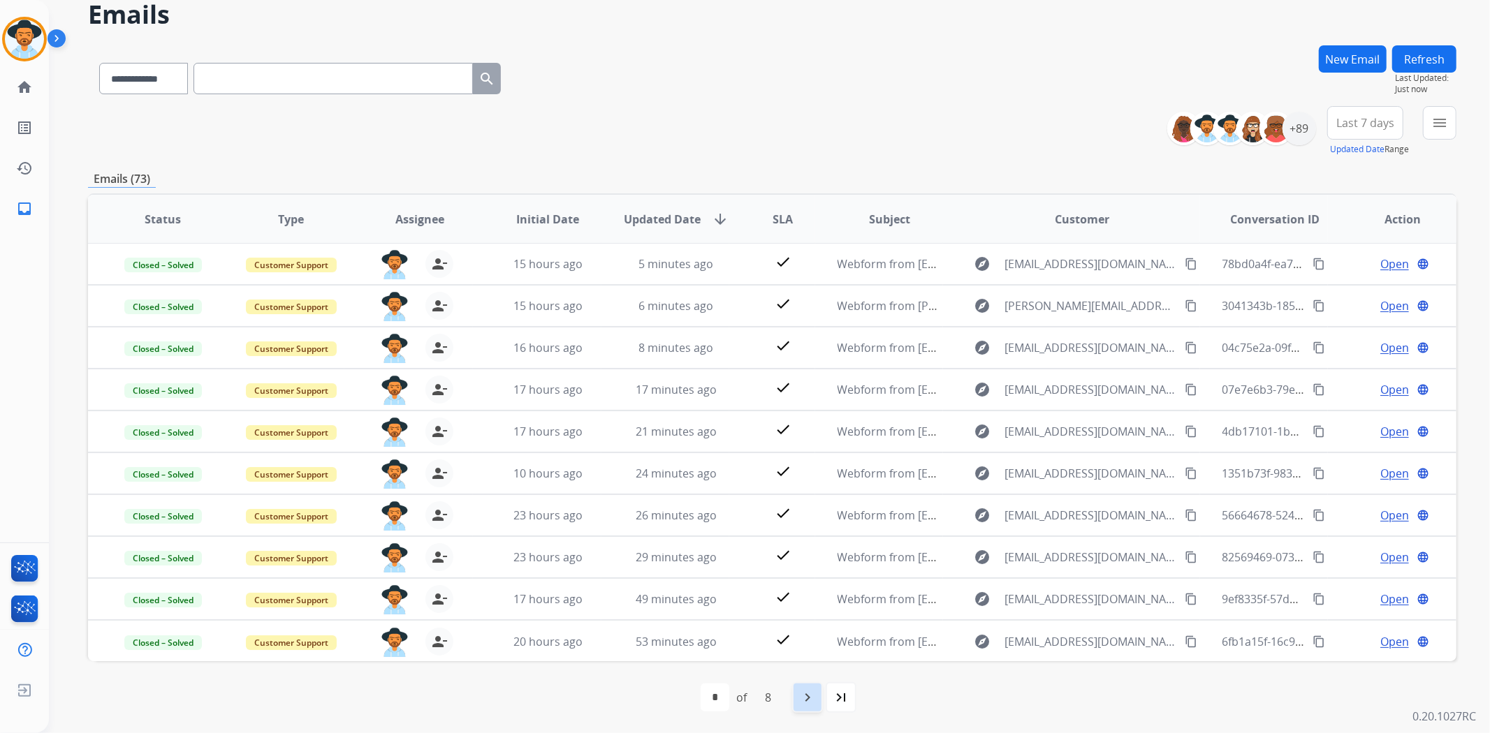
click at [793, 688] on div "navigate_next" at bounding box center [807, 697] width 31 height 31
select select "*"
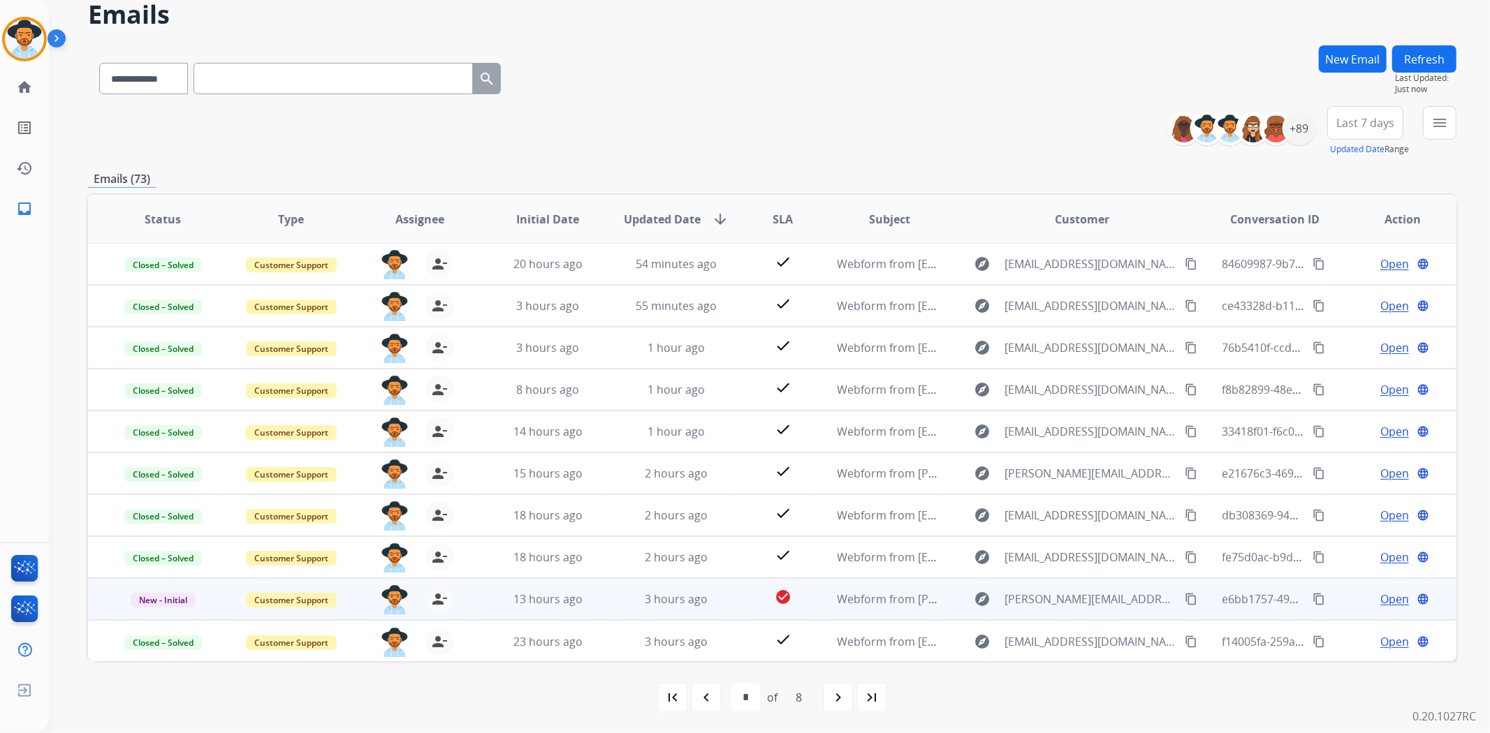
click at [1380, 599] on span "Open" at bounding box center [1394, 599] width 29 height 17
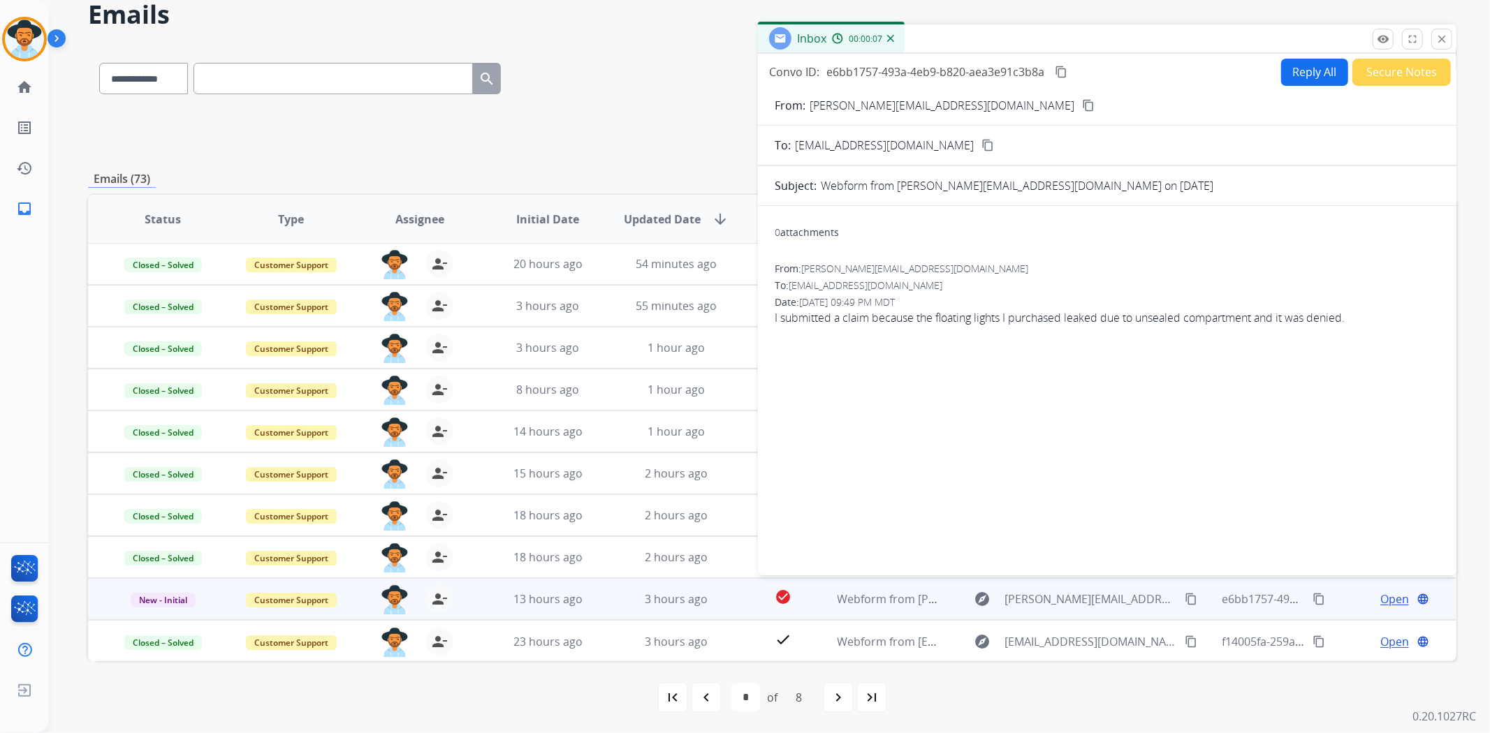
click at [1082, 102] on mat-icon "content_copy" at bounding box center [1088, 105] width 13 height 13
click at [1306, 63] on button "Reply All" at bounding box center [1314, 72] width 67 height 27
select select "**********"
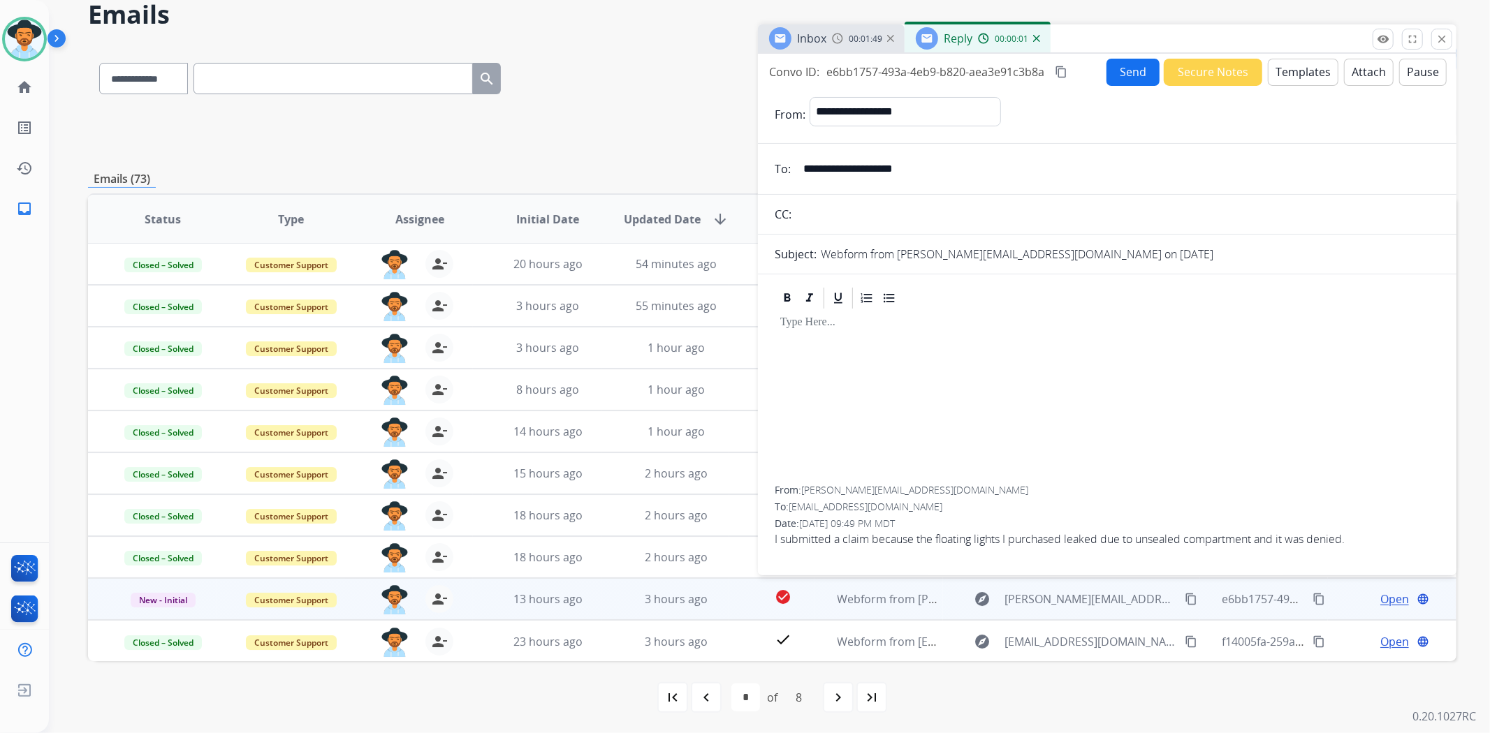
click at [1289, 70] on button "Templates" at bounding box center [1303, 72] width 71 height 27
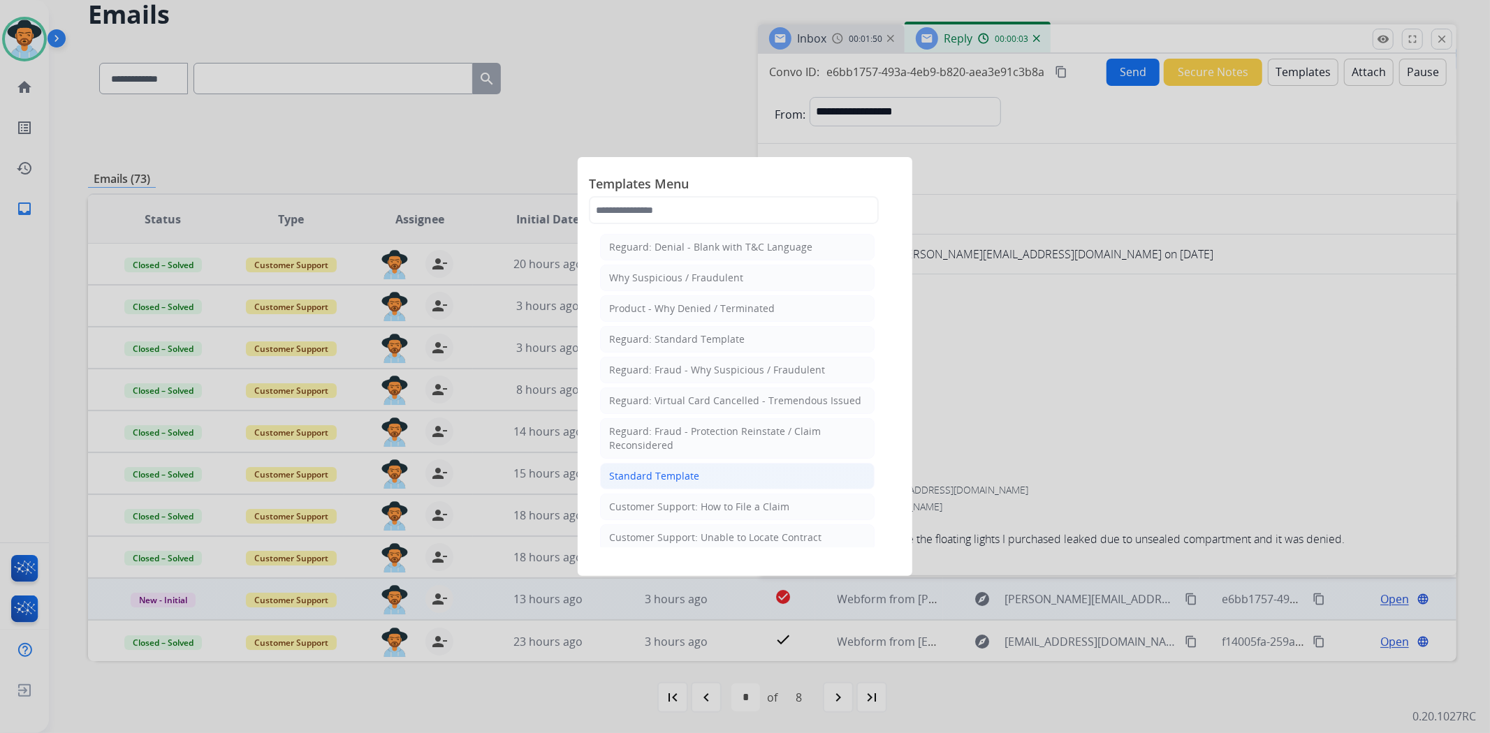
click at [708, 476] on li "Standard Template" at bounding box center [737, 476] width 275 height 27
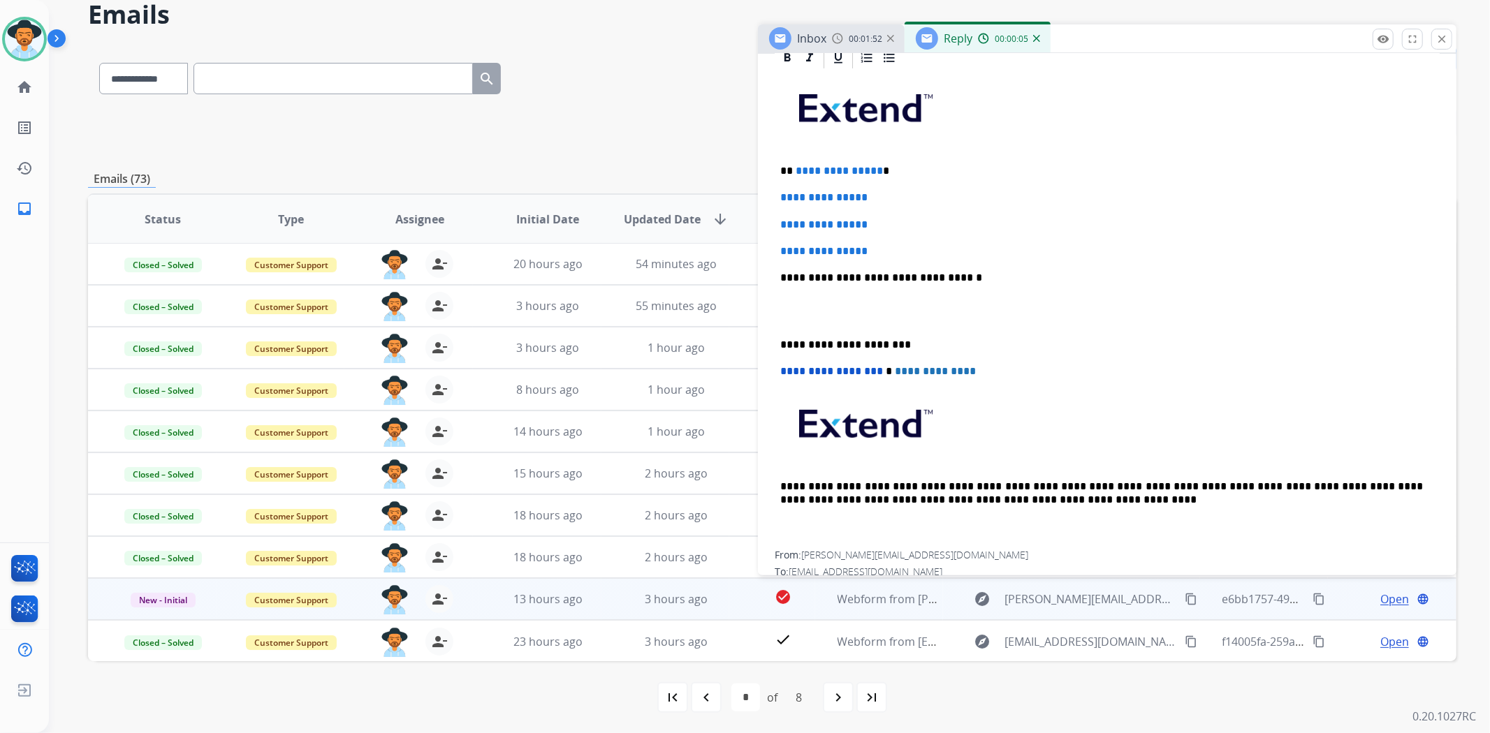
scroll to position [386, 0]
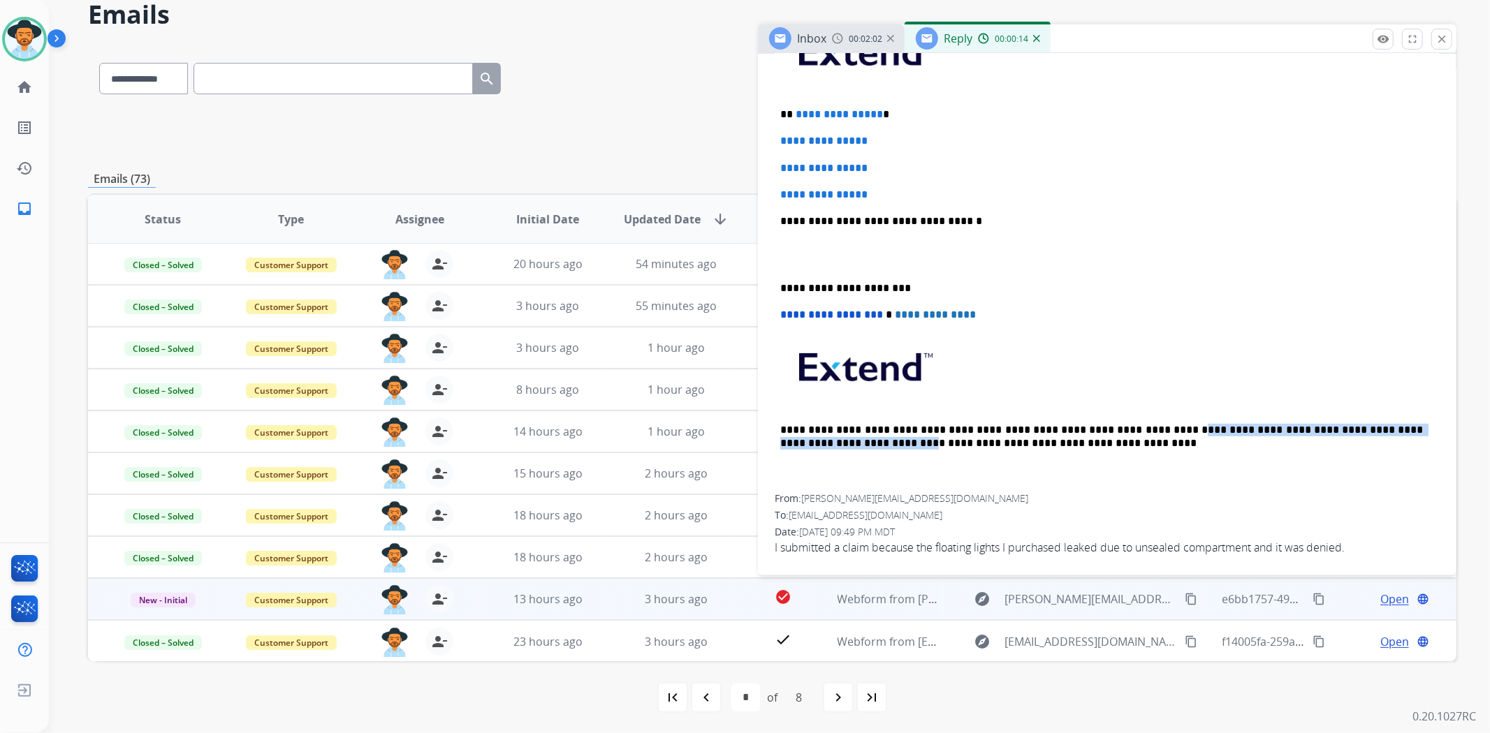
drag, startPoint x: 1115, startPoint y: 427, endPoint x: 798, endPoint y: 440, distance: 316.7
click at [798, 440] on p "**********" at bounding box center [1101, 437] width 643 height 26
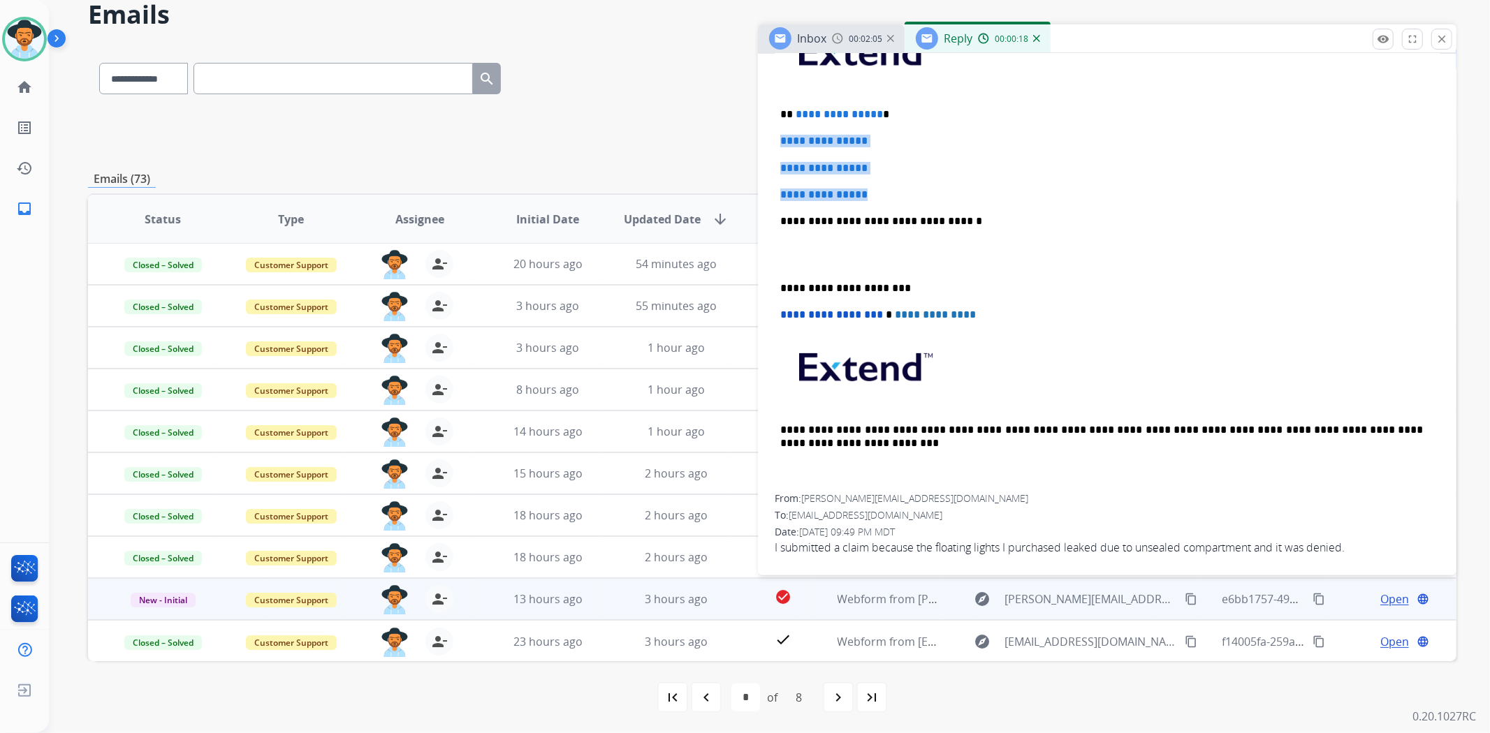
drag, startPoint x: 895, startPoint y: 196, endPoint x: 765, endPoint y: 142, distance: 140.9
click at [765, 142] on div "**********" at bounding box center [1107, 278] width 698 height 578
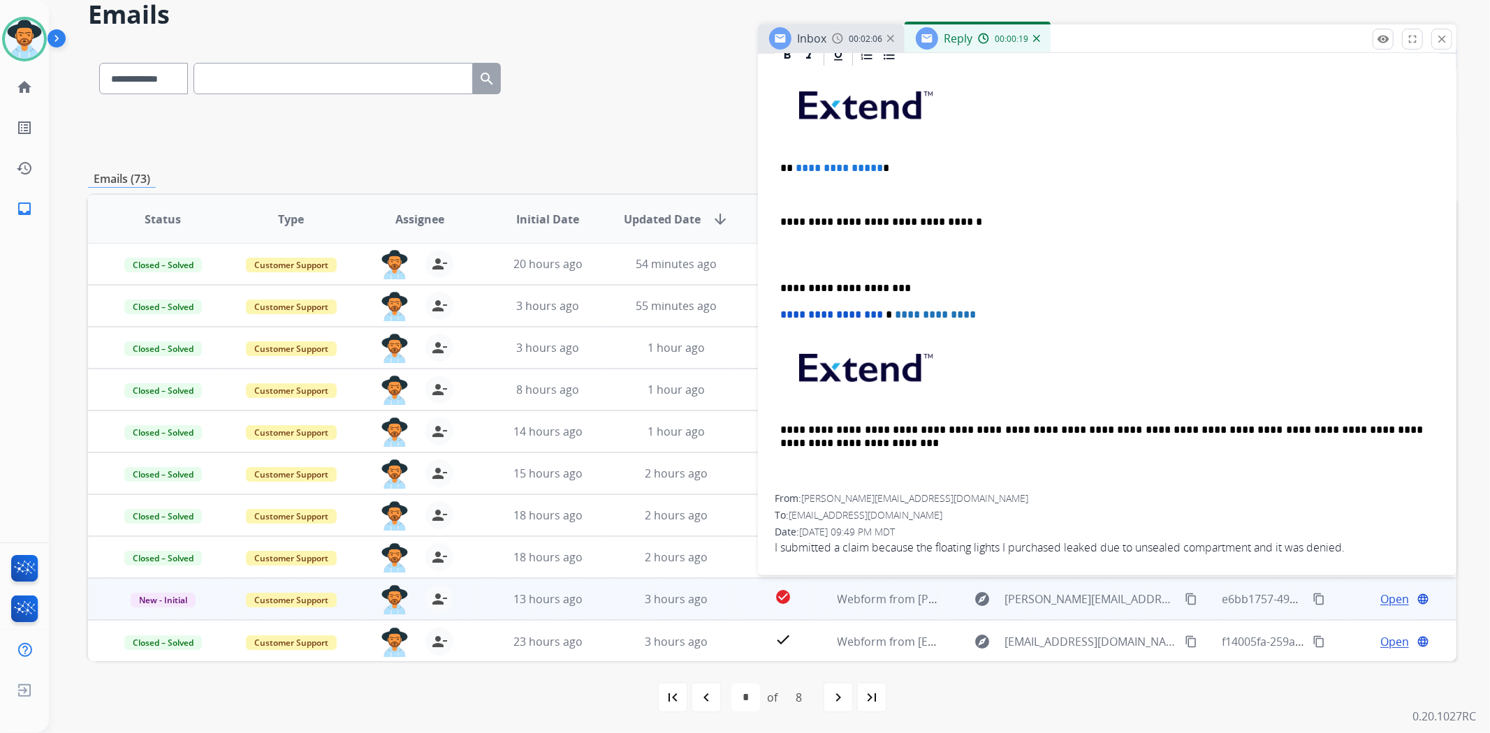
scroll to position [305, 0]
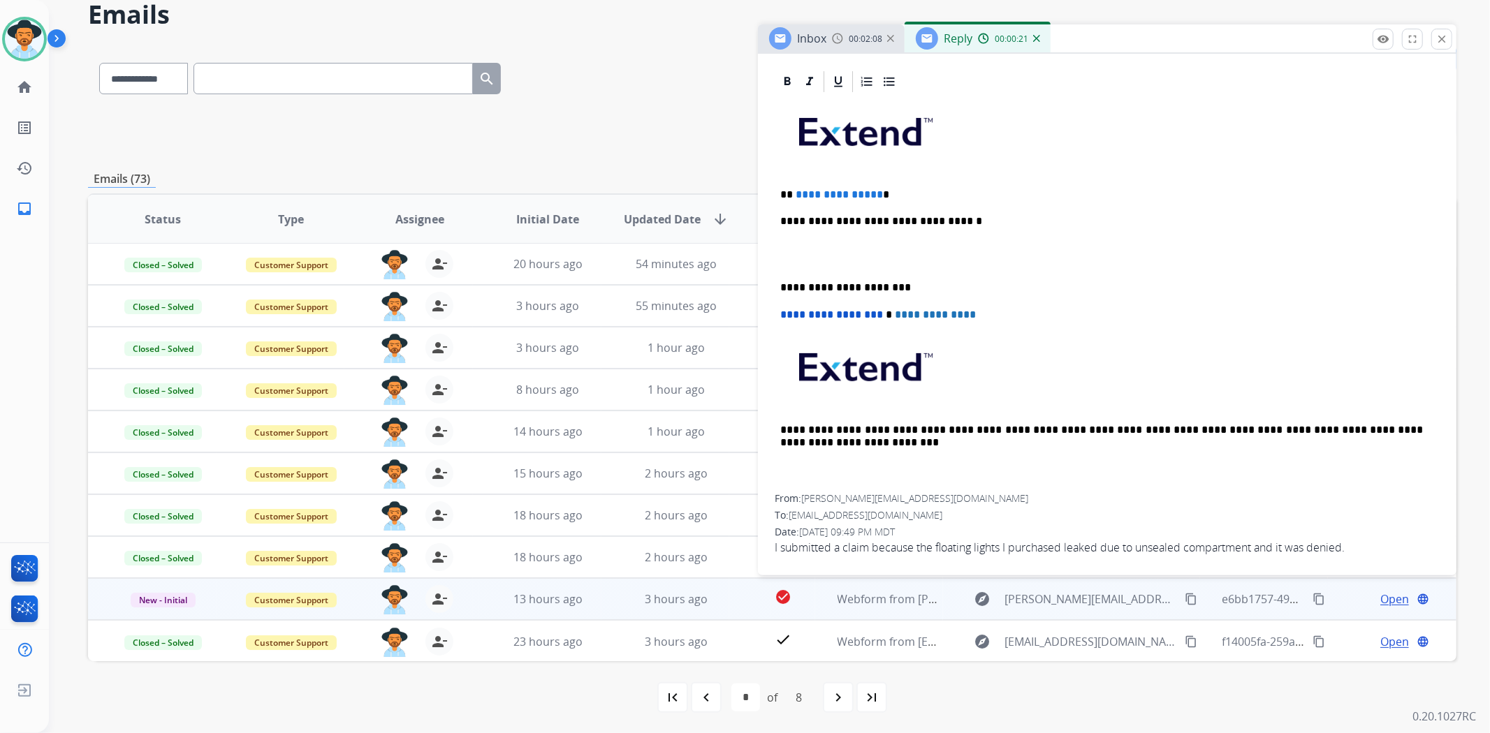
click at [776, 281] on div "**********" at bounding box center [1107, 294] width 665 height 400
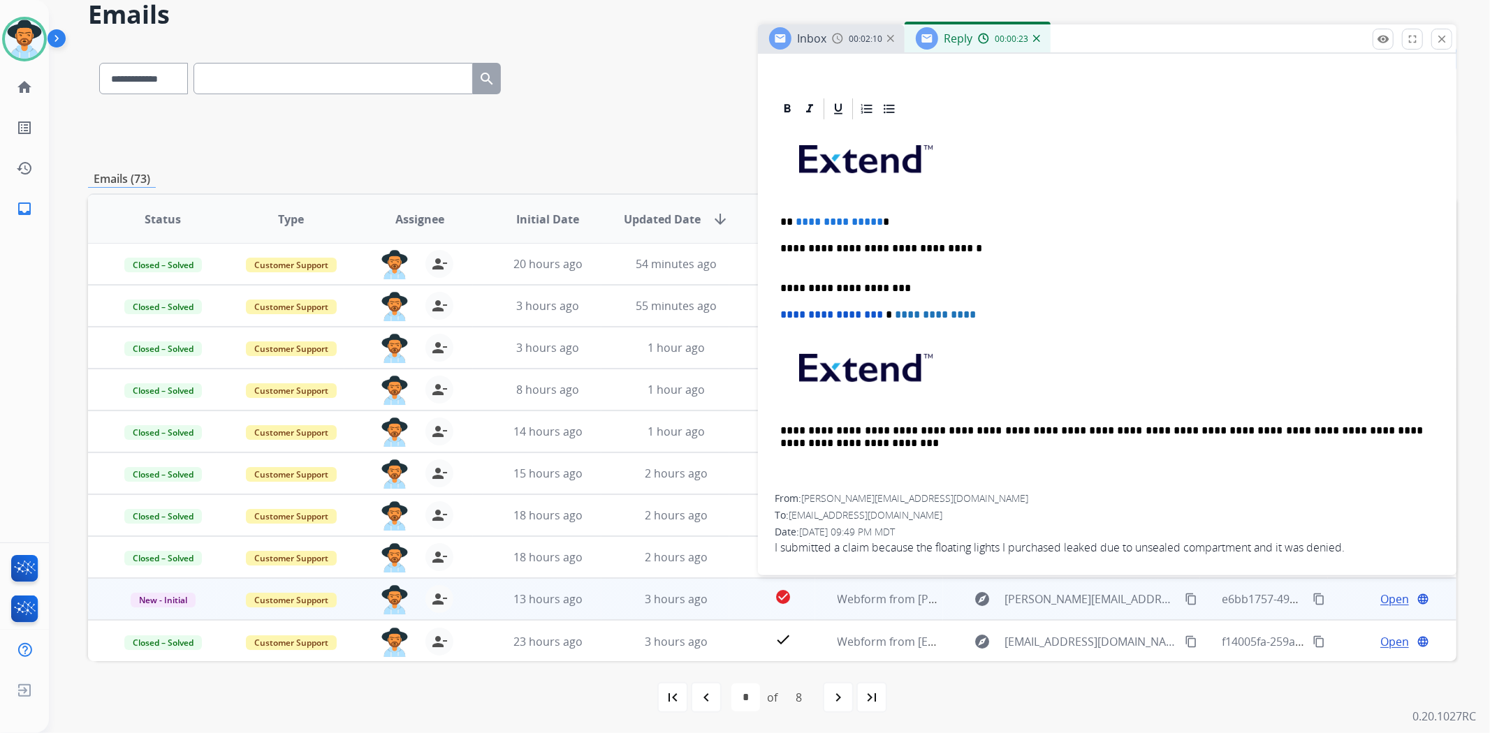
scroll to position [266, 0]
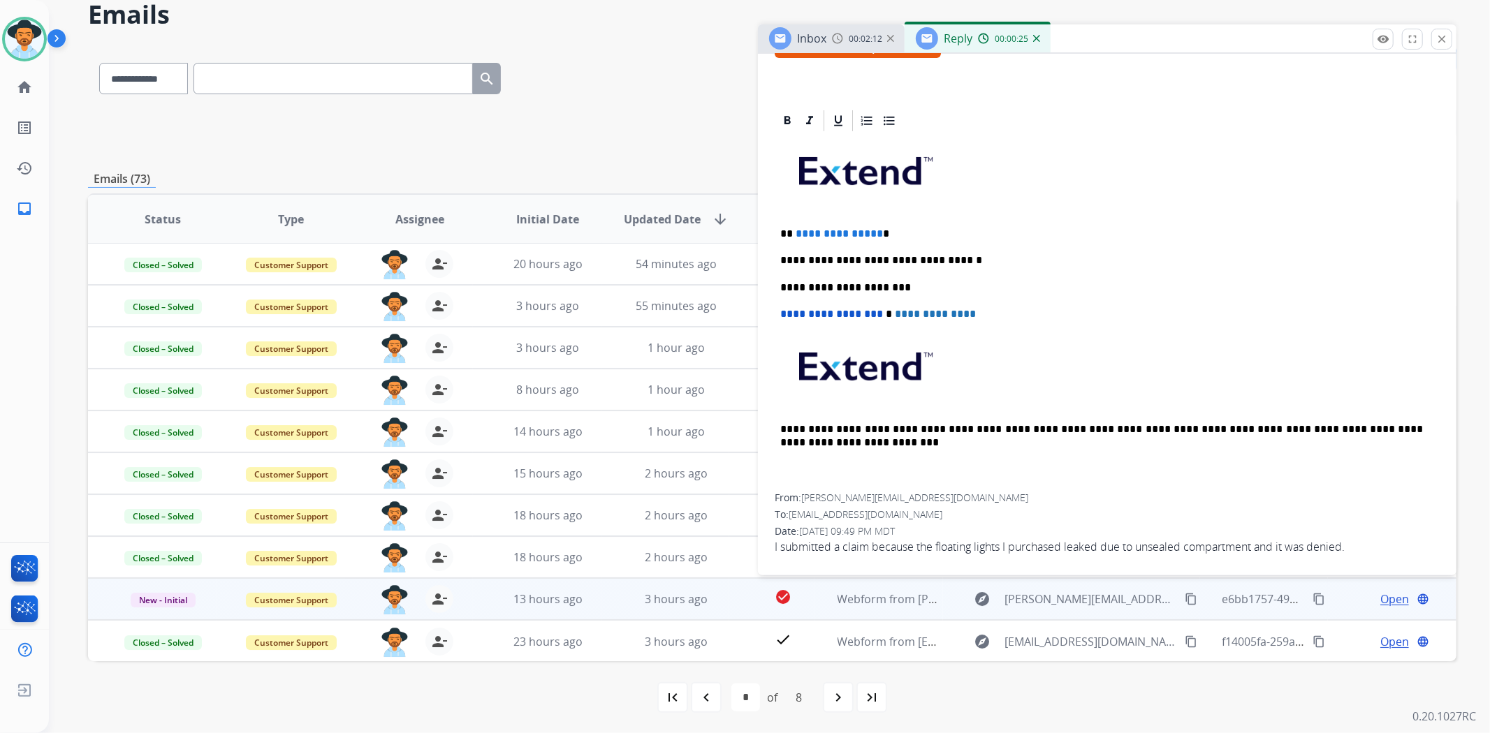
drag, startPoint x: 864, startPoint y: 246, endPoint x: 905, endPoint y: 219, distance: 49.0
click at [873, 240] on div "**********" at bounding box center [1107, 313] width 665 height 360
click at [905, 228] on p "**********" at bounding box center [1101, 234] width 643 height 13
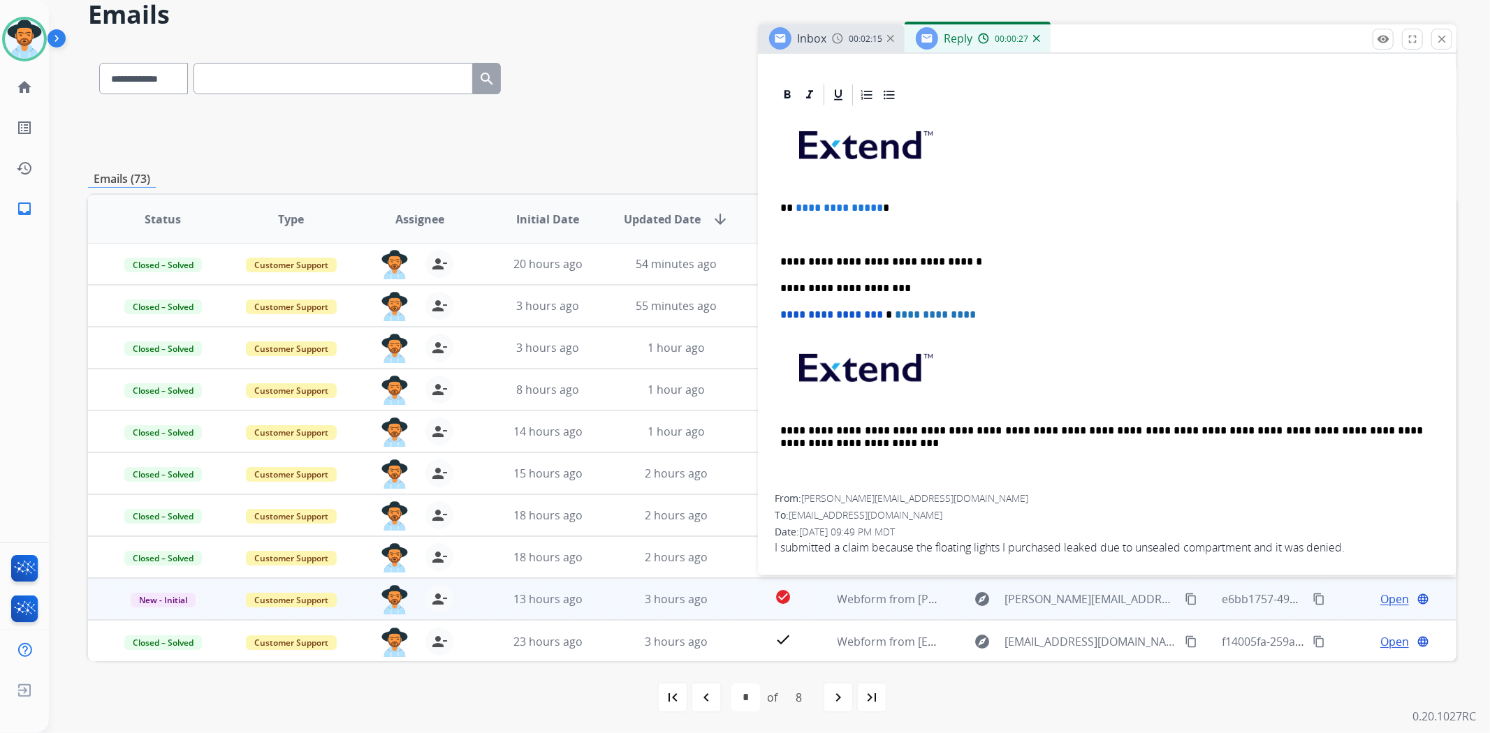
click at [802, 231] on p at bounding box center [1107, 234] width 654 height 13
drag, startPoint x: 897, startPoint y: 231, endPoint x: 763, endPoint y: 235, distance: 134.2
click at [763, 235] on div "**********" at bounding box center [1107, 324] width 698 height 485
click at [1034, 37] on img at bounding box center [1036, 38] width 7 height 7
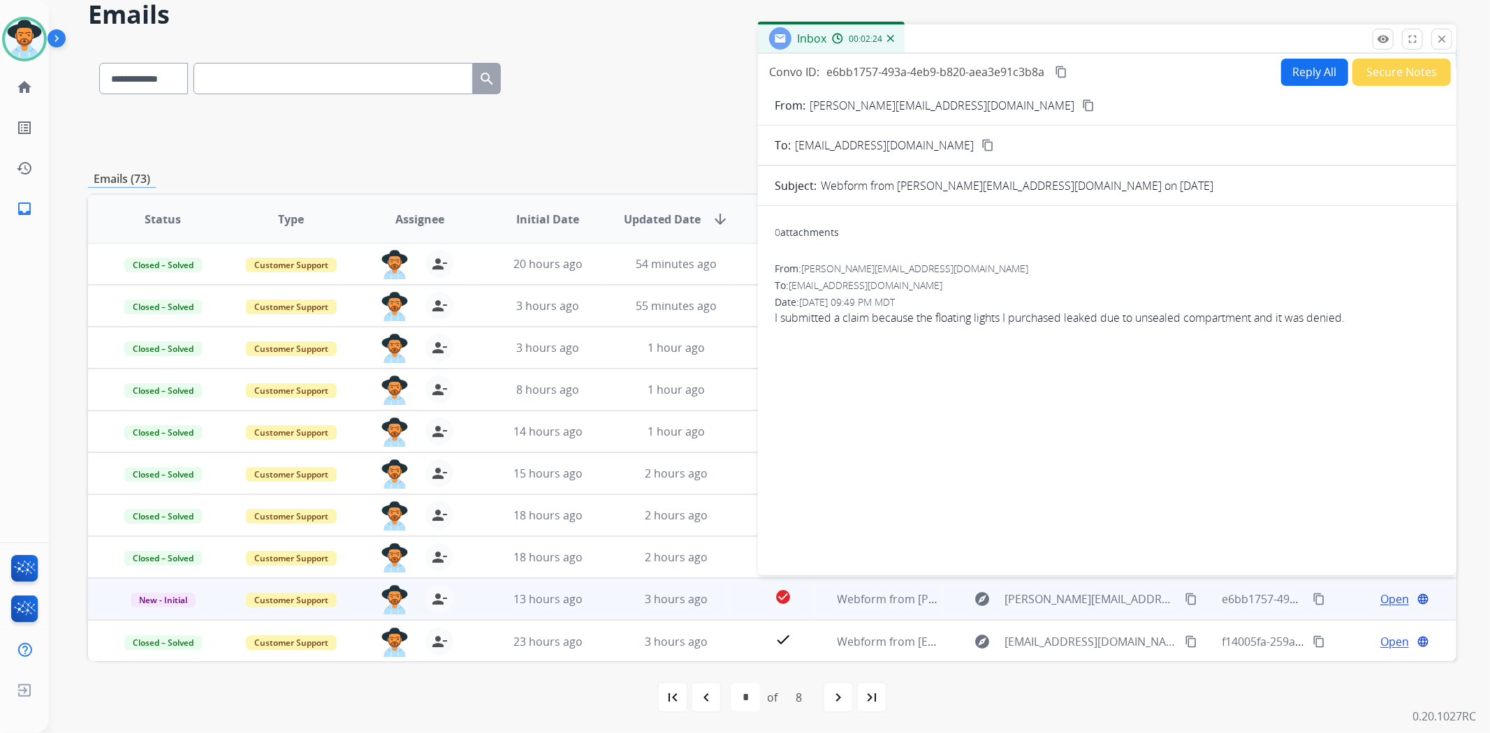
click at [1302, 73] on button "Reply All" at bounding box center [1314, 72] width 67 height 27
select select "**********"
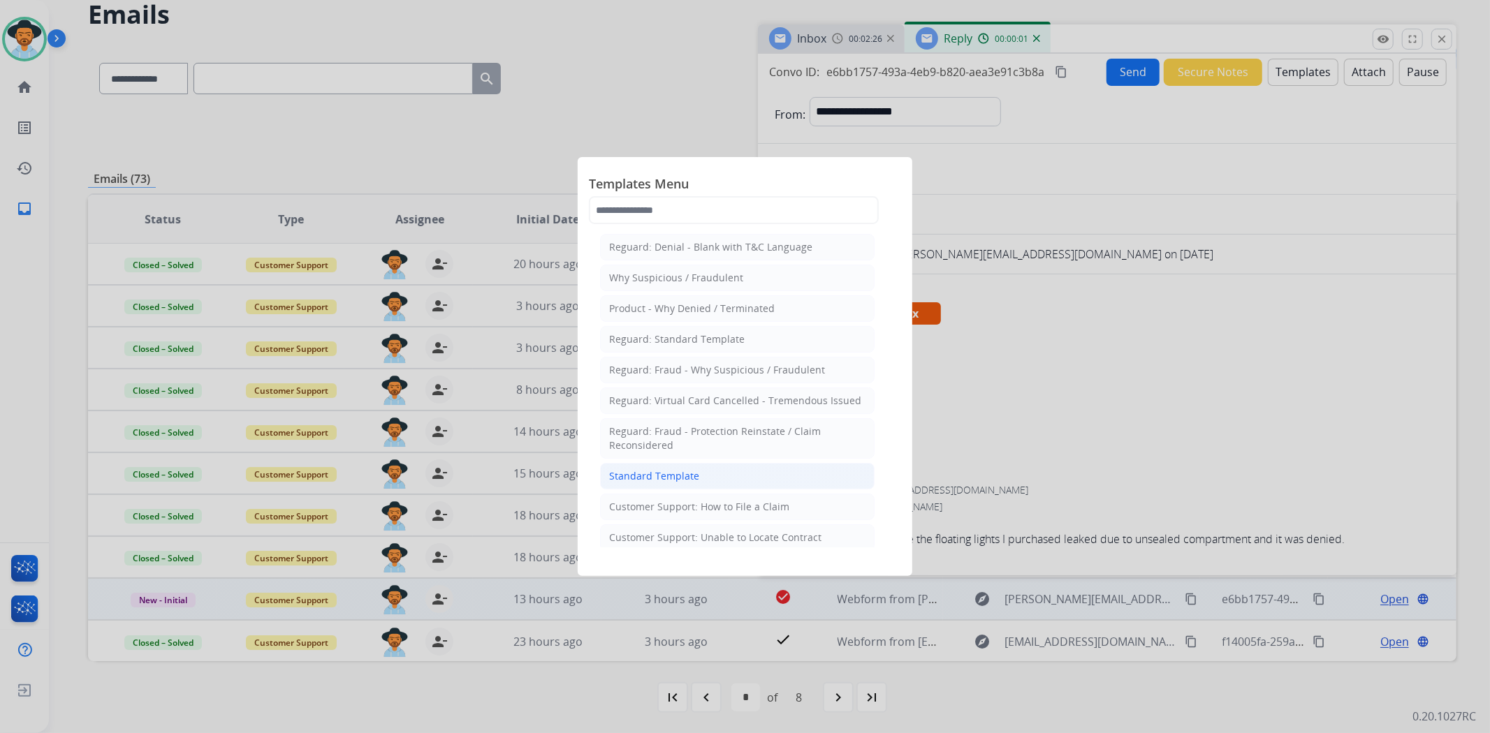
click at [667, 469] on li "Standard Template" at bounding box center [737, 476] width 275 height 27
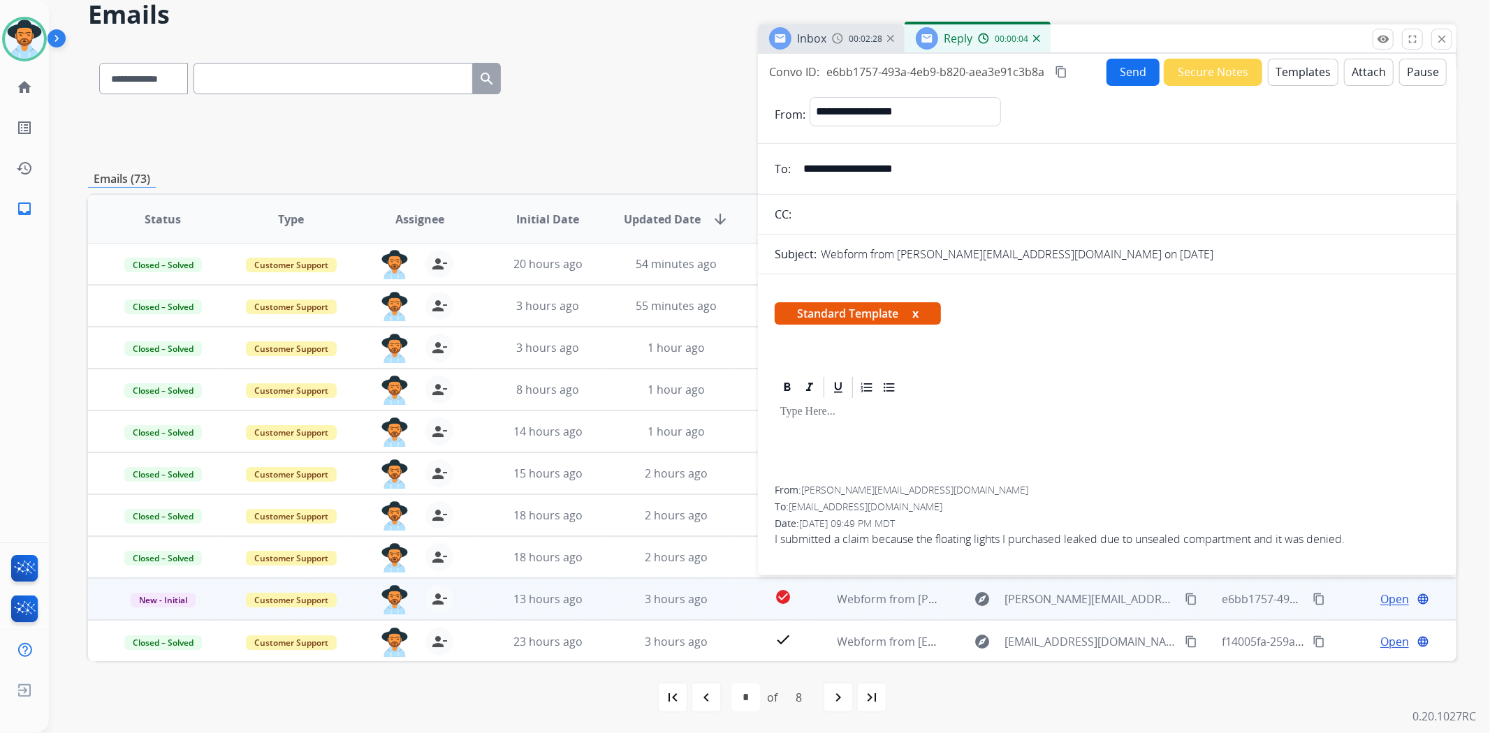
click at [1284, 71] on button "Templates" at bounding box center [1303, 72] width 71 height 27
click at [1037, 37] on img at bounding box center [1036, 38] width 7 height 7
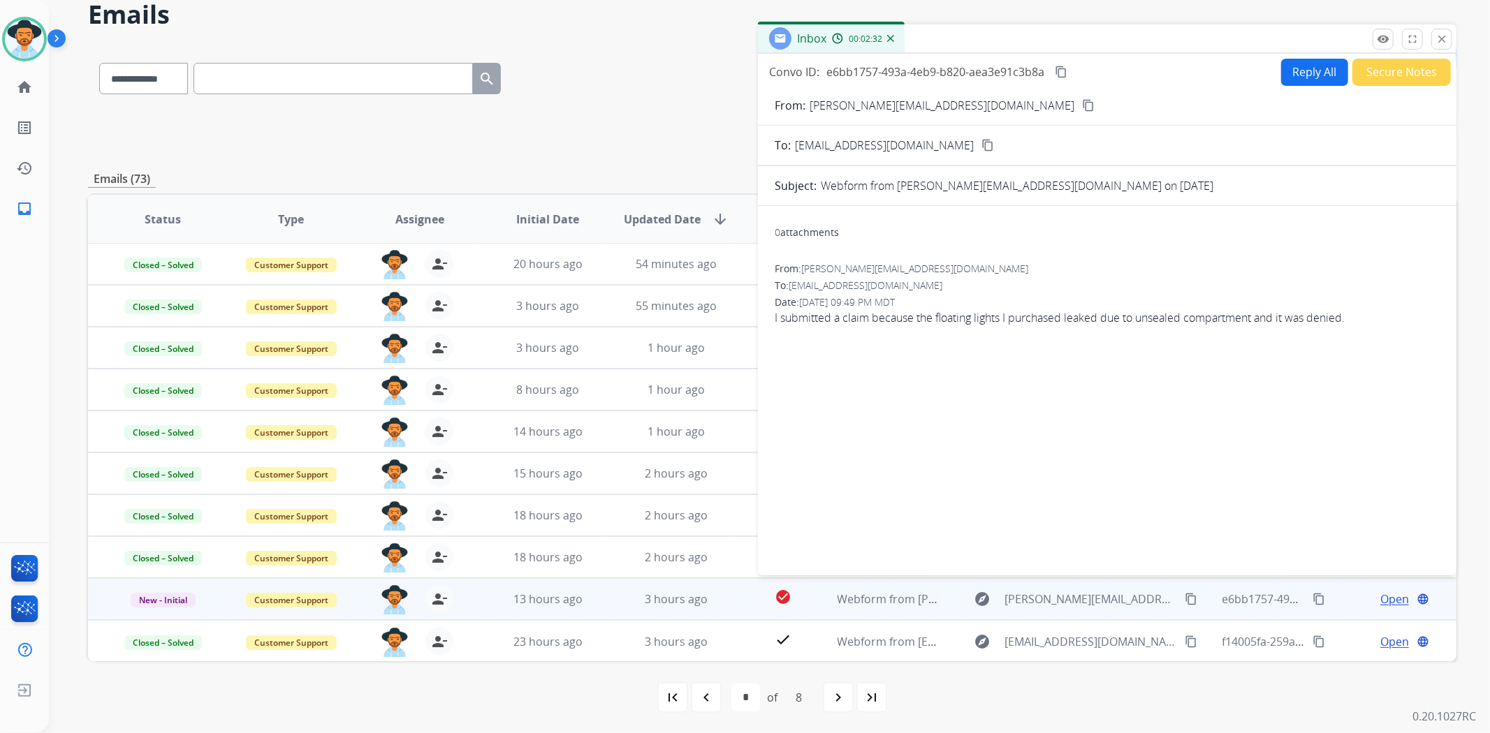
click at [1295, 68] on button "Reply All" at bounding box center [1314, 72] width 67 height 27
select select "**********"
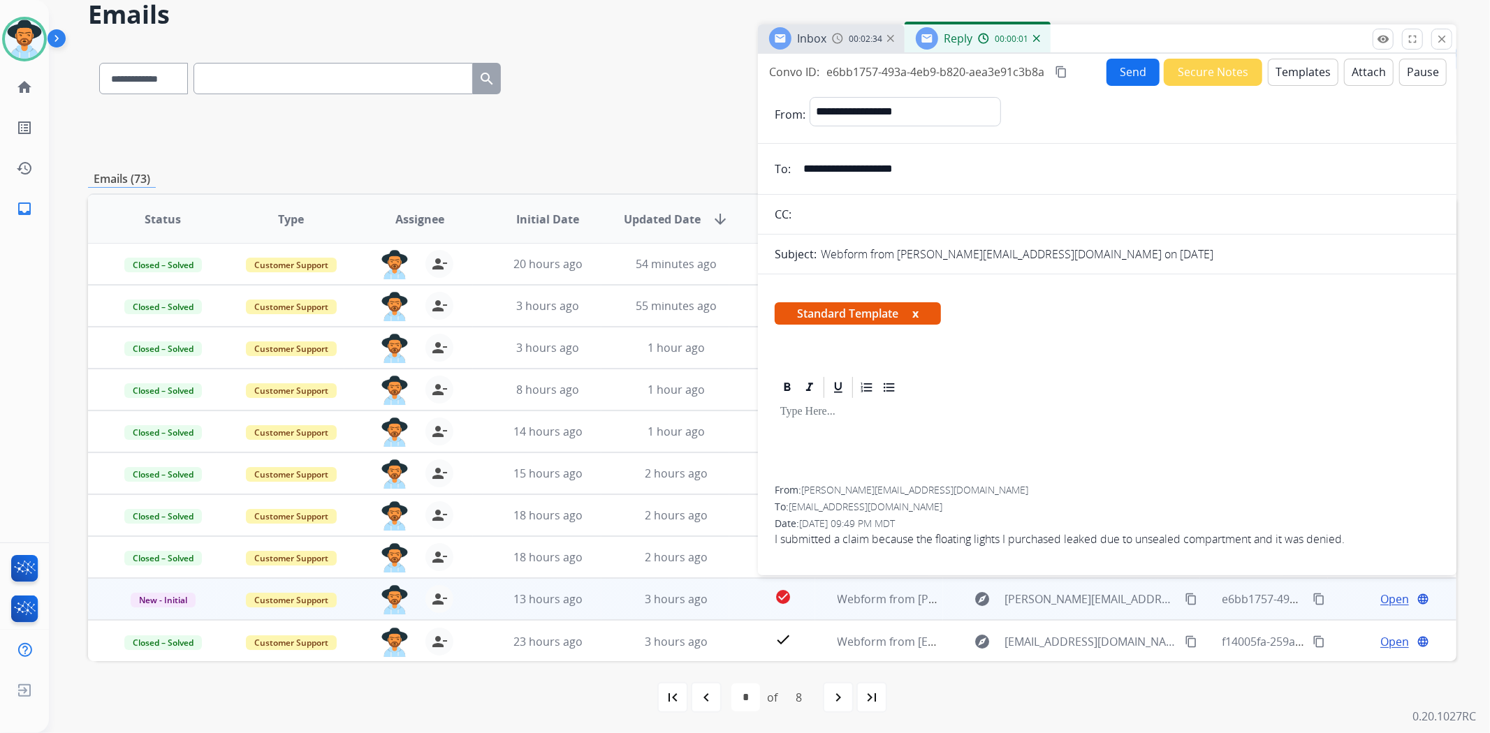
click at [1295, 66] on button "Templates" at bounding box center [1303, 72] width 71 height 27
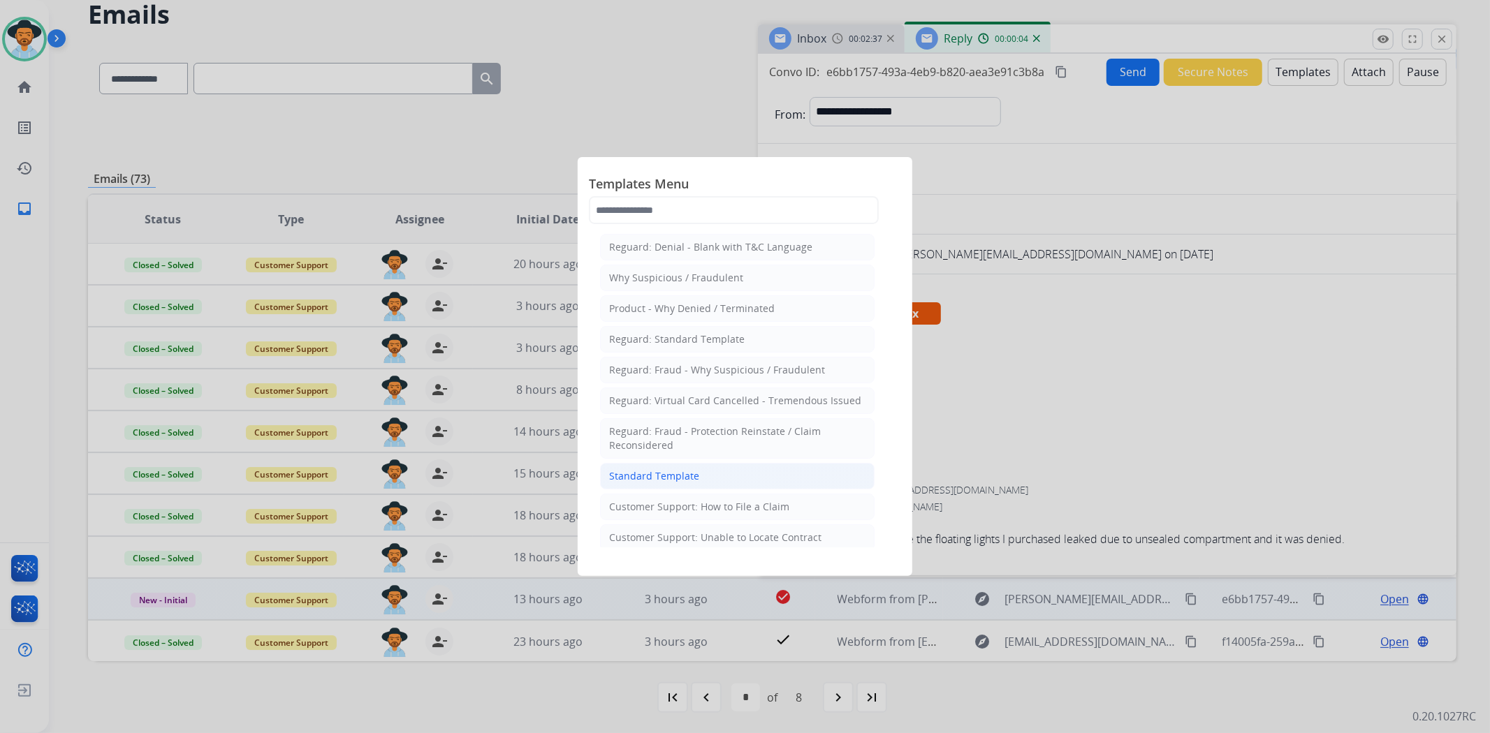
click at [689, 470] on div "Standard Template" at bounding box center [654, 476] width 90 height 14
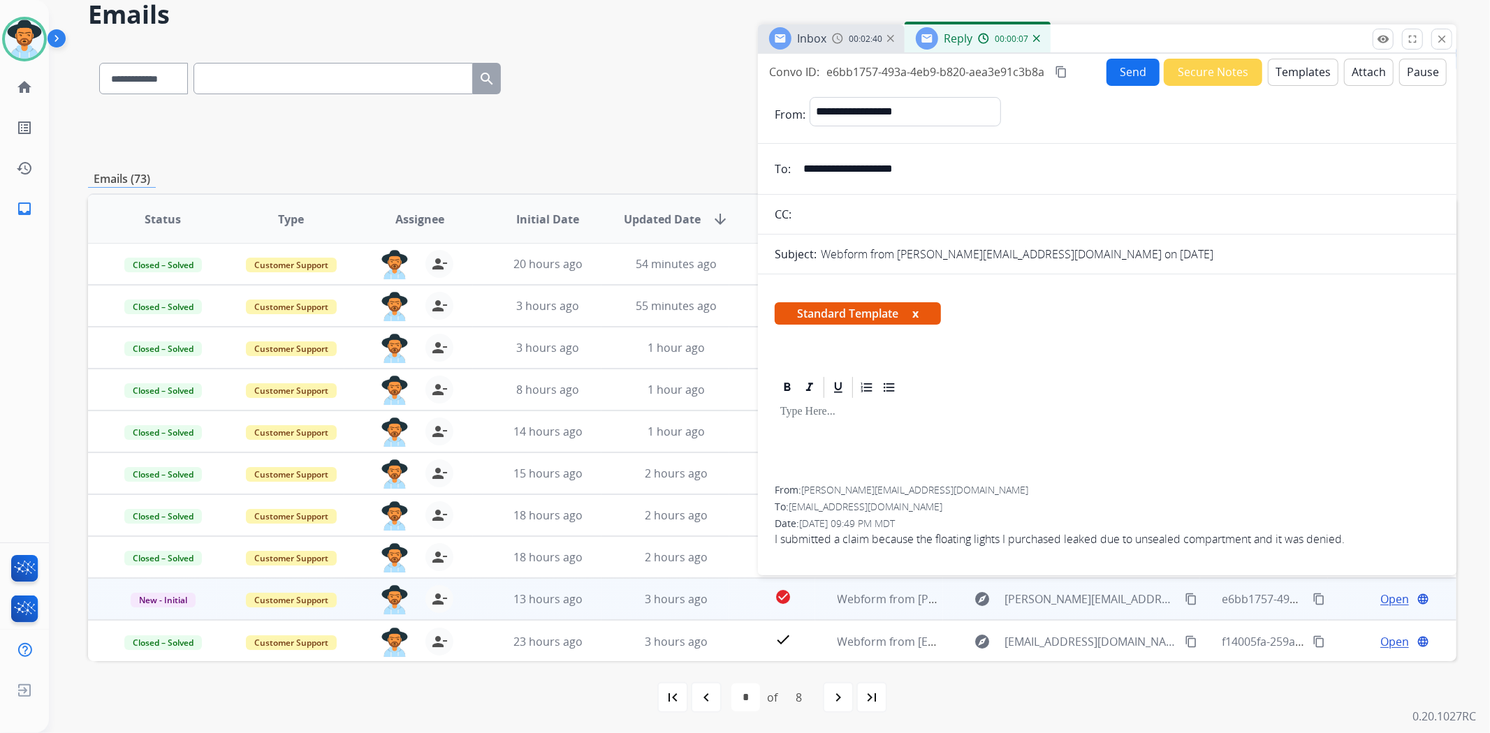
click at [1453, 39] on div "Inbox 00:02:40 Reply 00:00:07" at bounding box center [1107, 38] width 698 height 29
click at [1440, 36] on mat-icon "close" at bounding box center [1441, 39] width 13 height 13
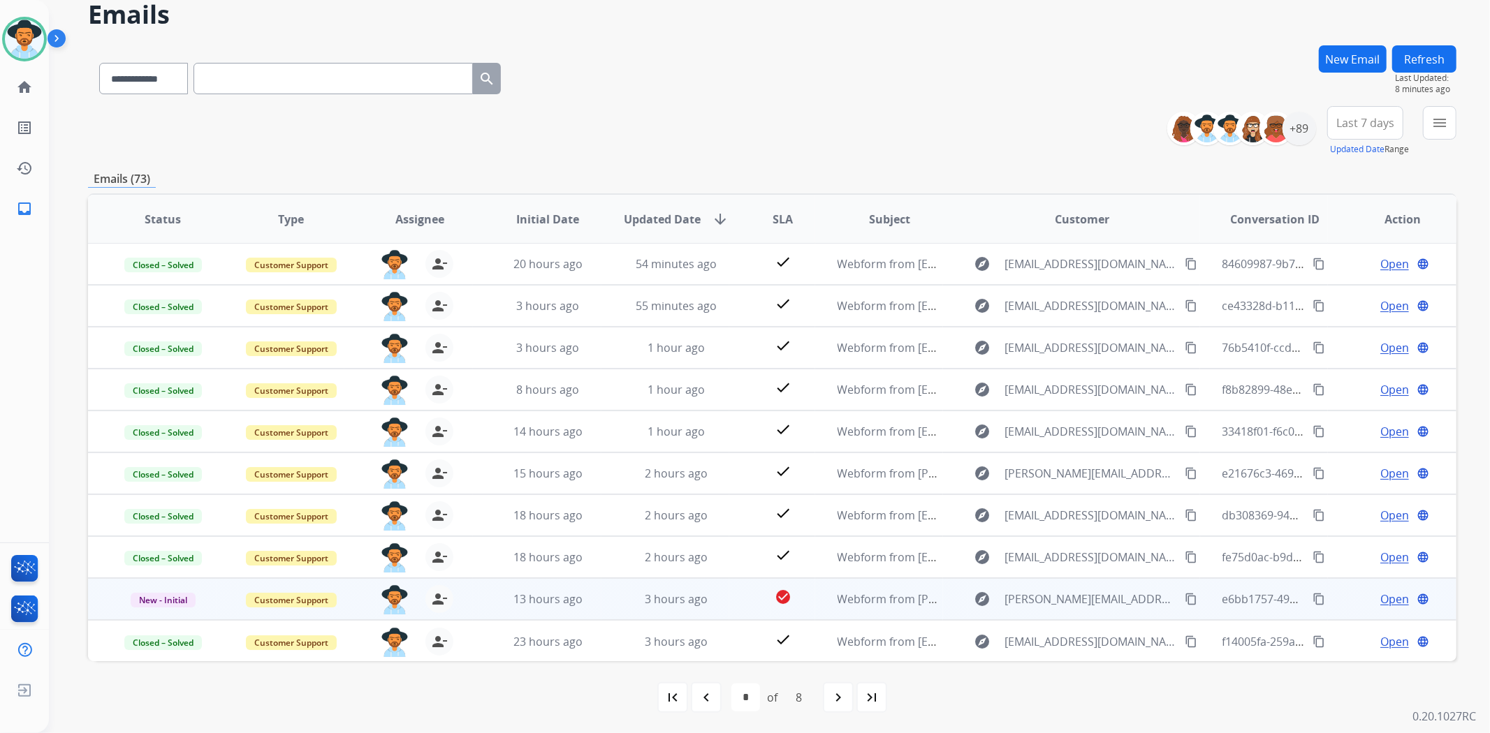
click at [1363, 595] on div "Open language" at bounding box center [1402, 599] width 105 height 17
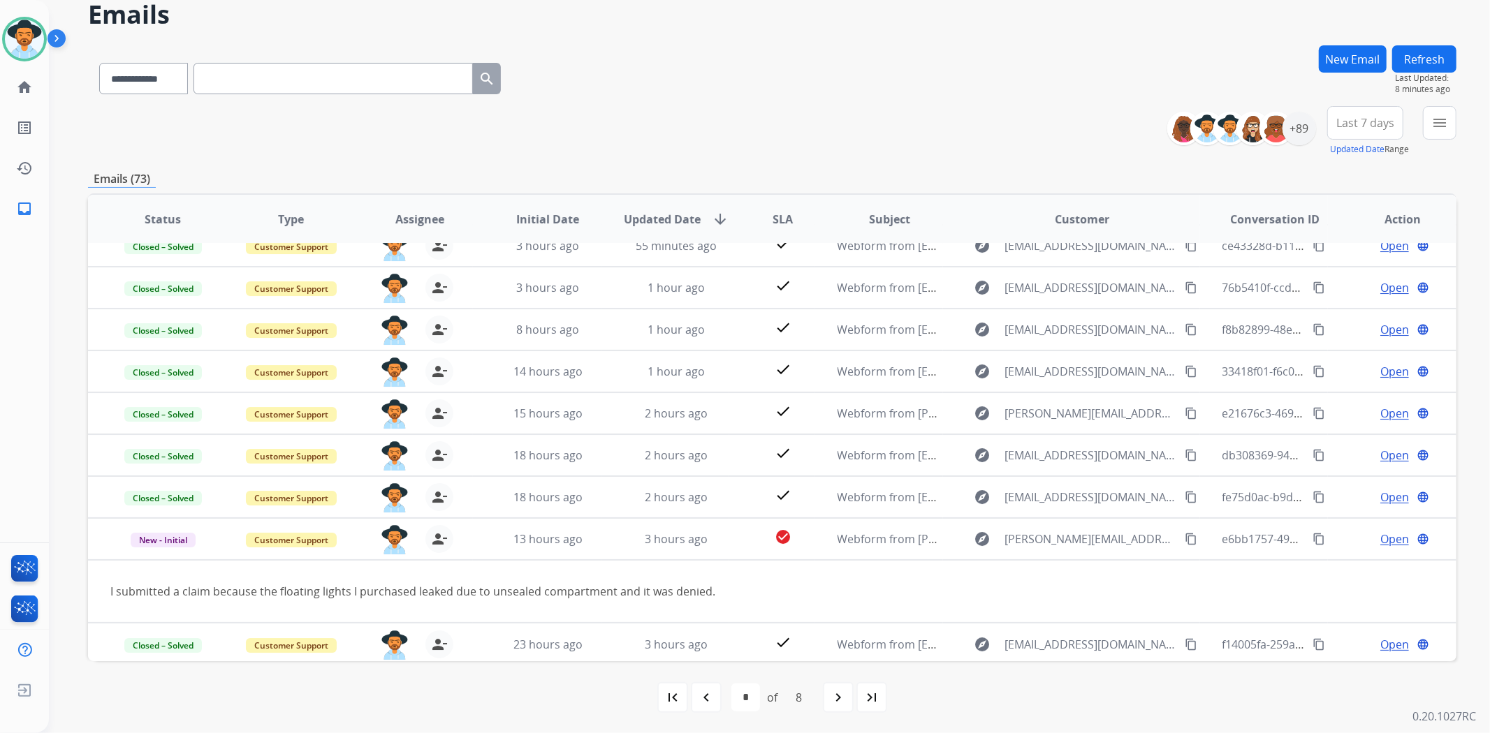
scroll to position [63, 0]
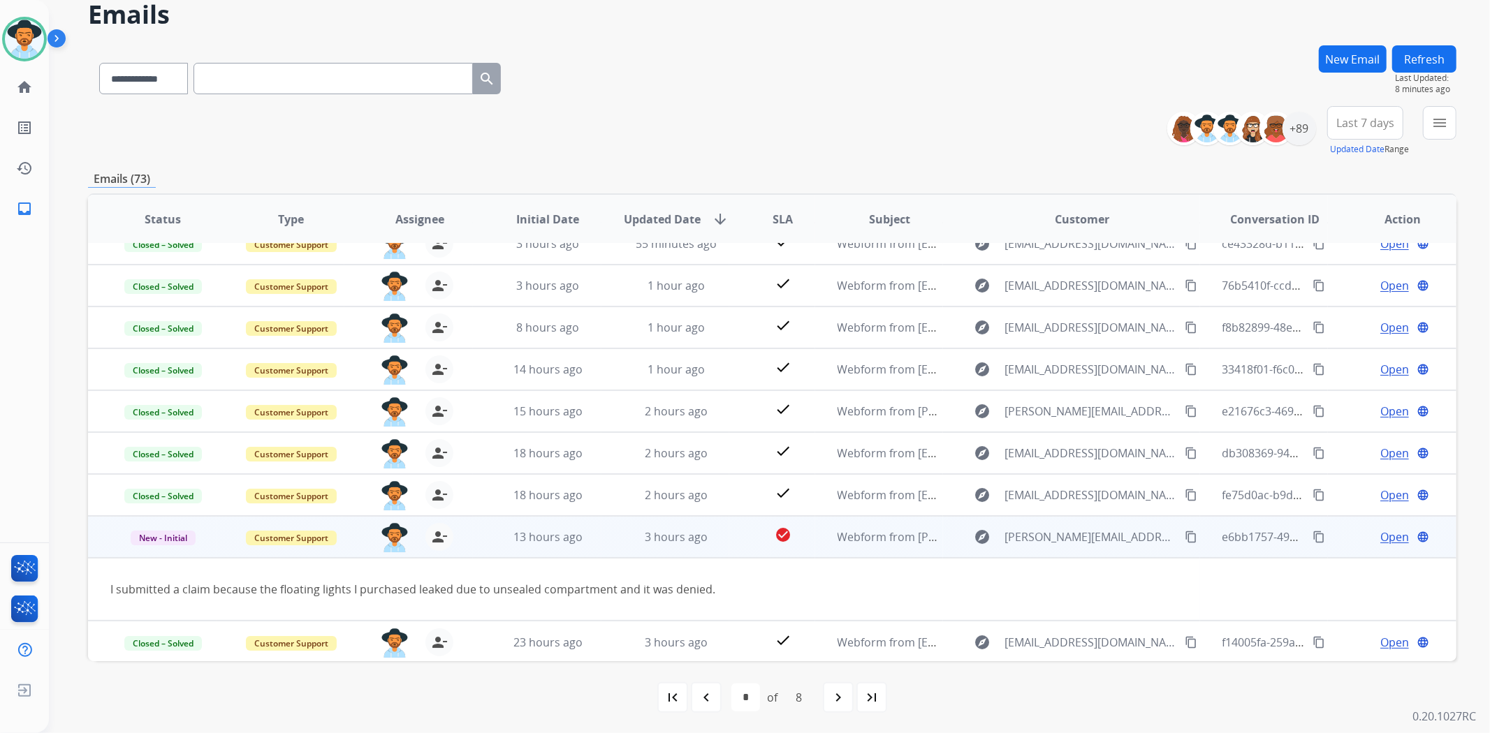
click at [1390, 539] on span "Open" at bounding box center [1394, 537] width 29 height 17
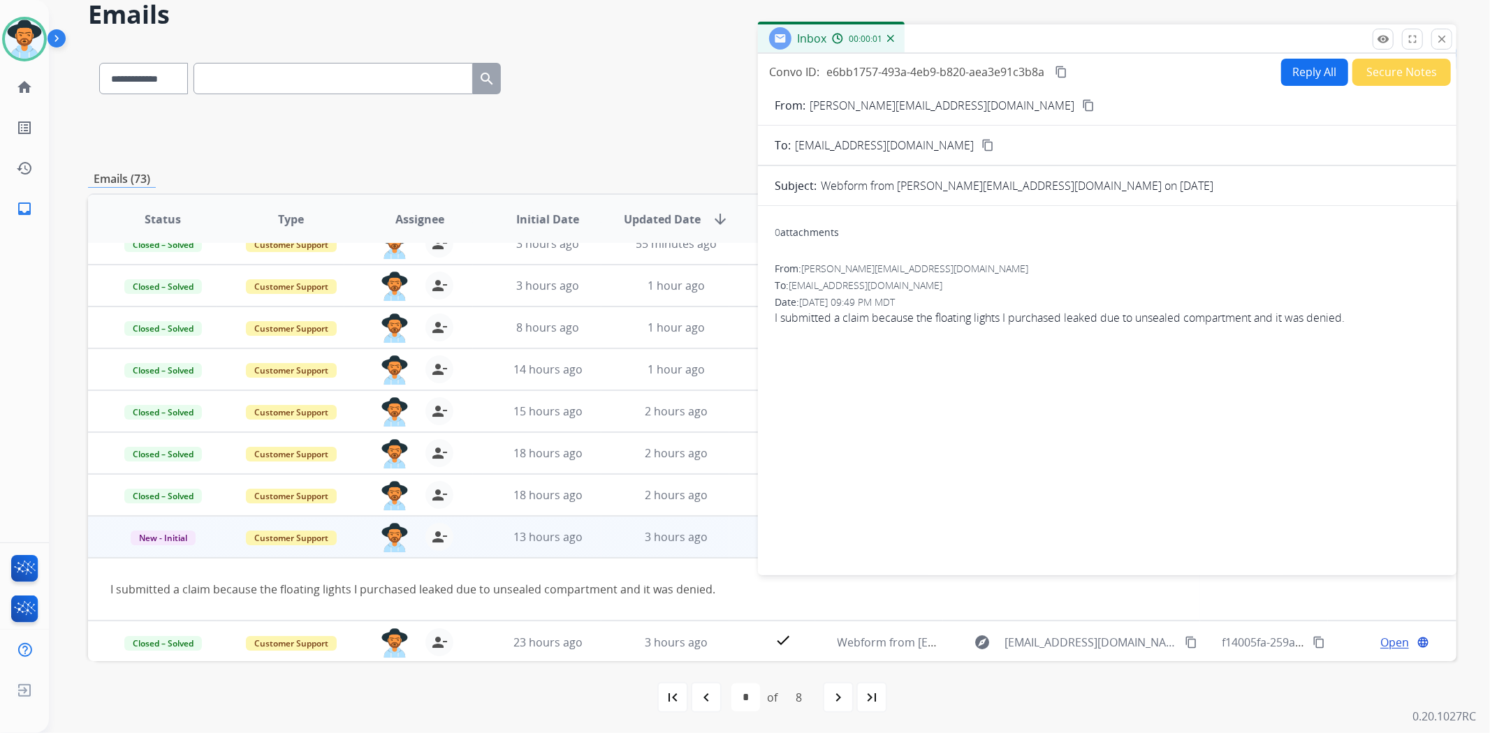
click at [1284, 66] on button "Reply All" at bounding box center [1314, 72] width 67 height 27
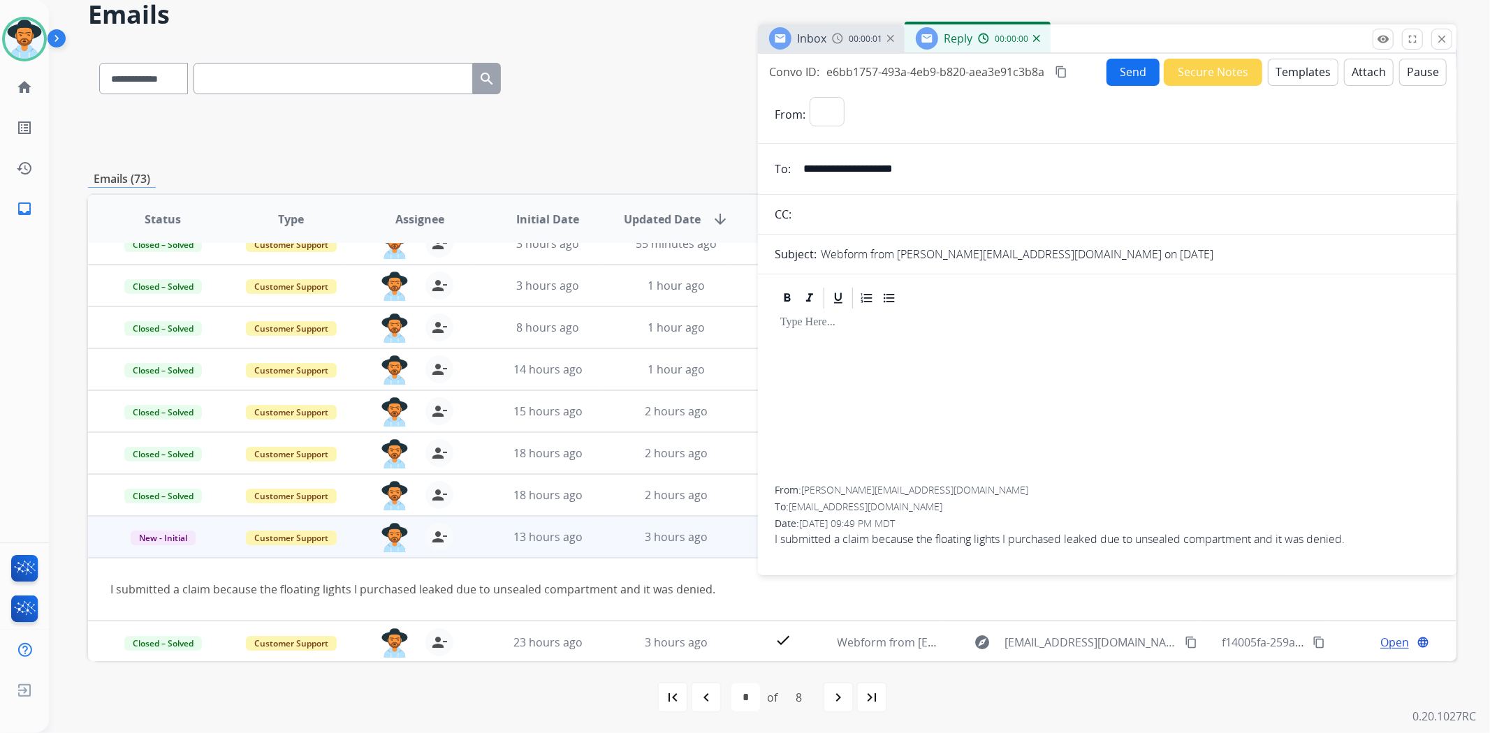
select select "**********"
click at [1285, 71] on button "Templates" at bounding box center [1303, 72] width 71 height 27
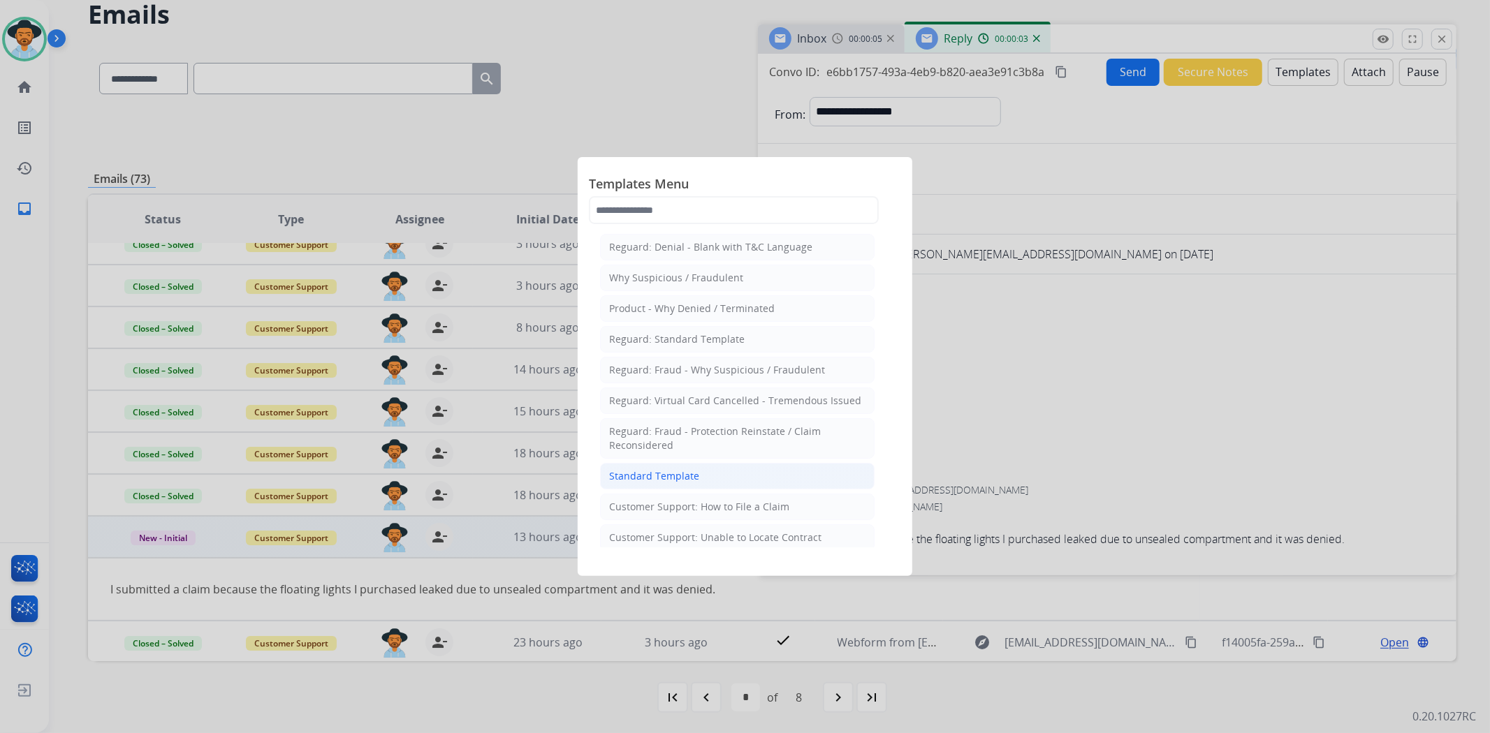
click at [673, 469] on li "Standard Template" at bounding box center [737, 476] width 275 height 27
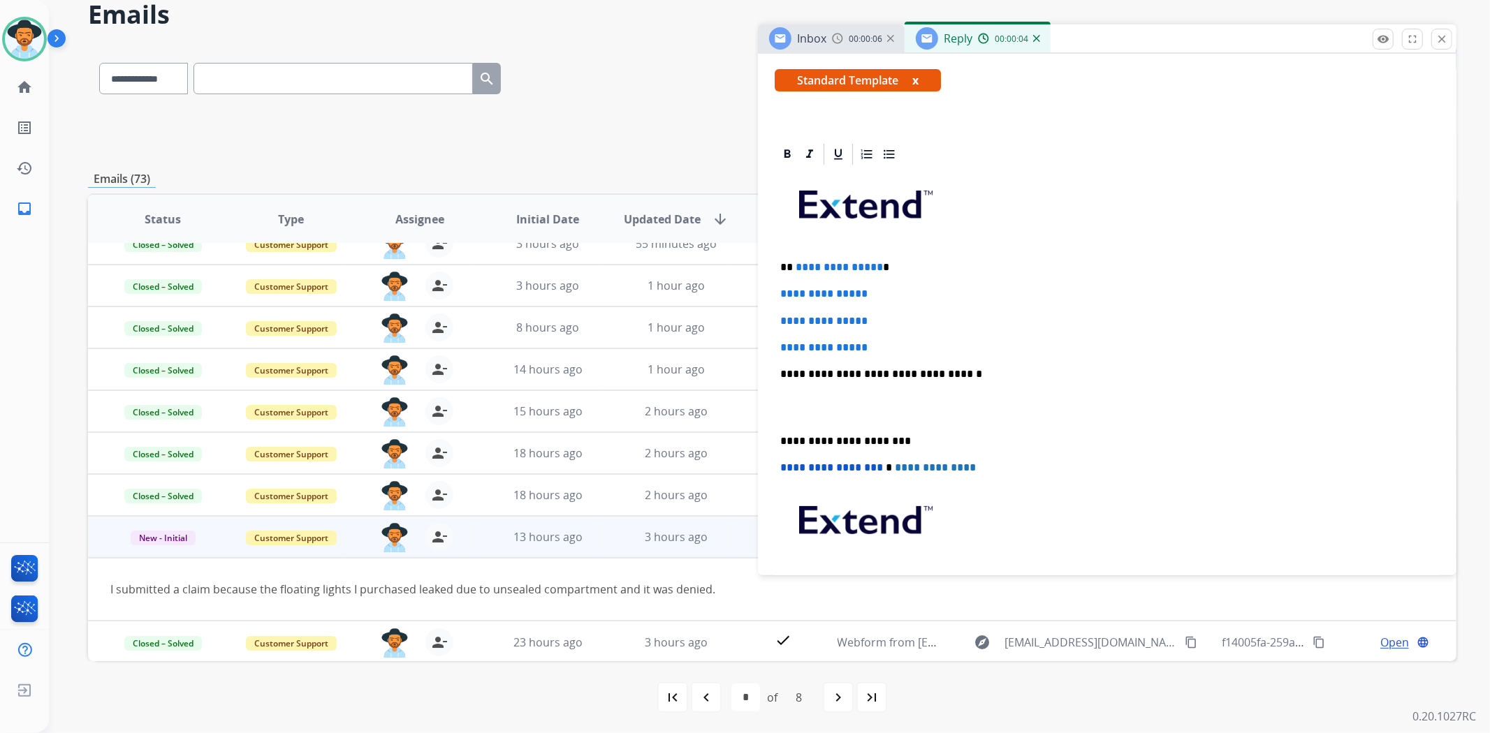
scroll to position [386, 0]
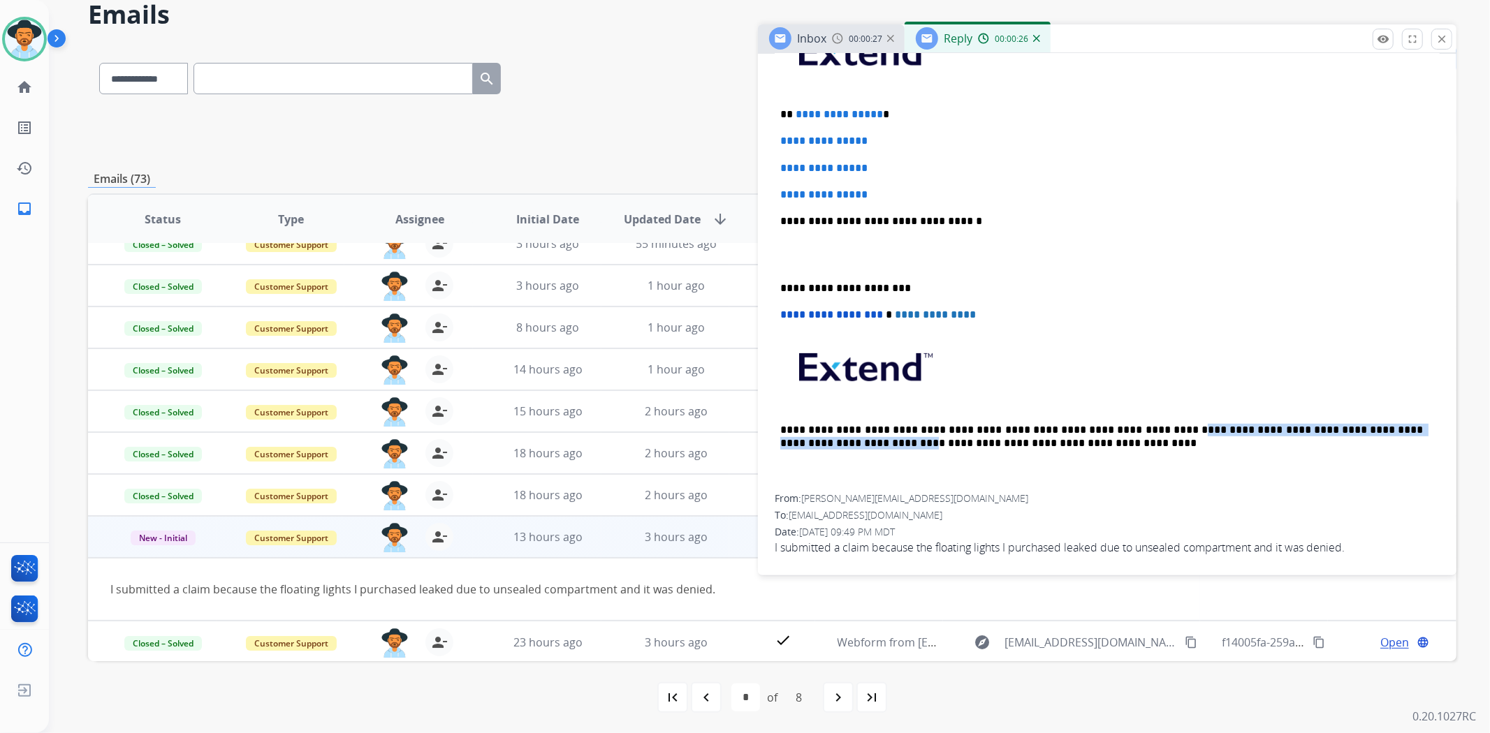
drag, startPoint x: 1116, startPoint y: 427, endPoint x: 797, endPoint y: 449, distance: 320.0
click at [797, 449] on div "**********" at bounding box center [1107, 254] width 665 height 481
copy p "**********"
click at [777, 281] on div "**********" at bounding box center [1107, 254] width 665 height 481
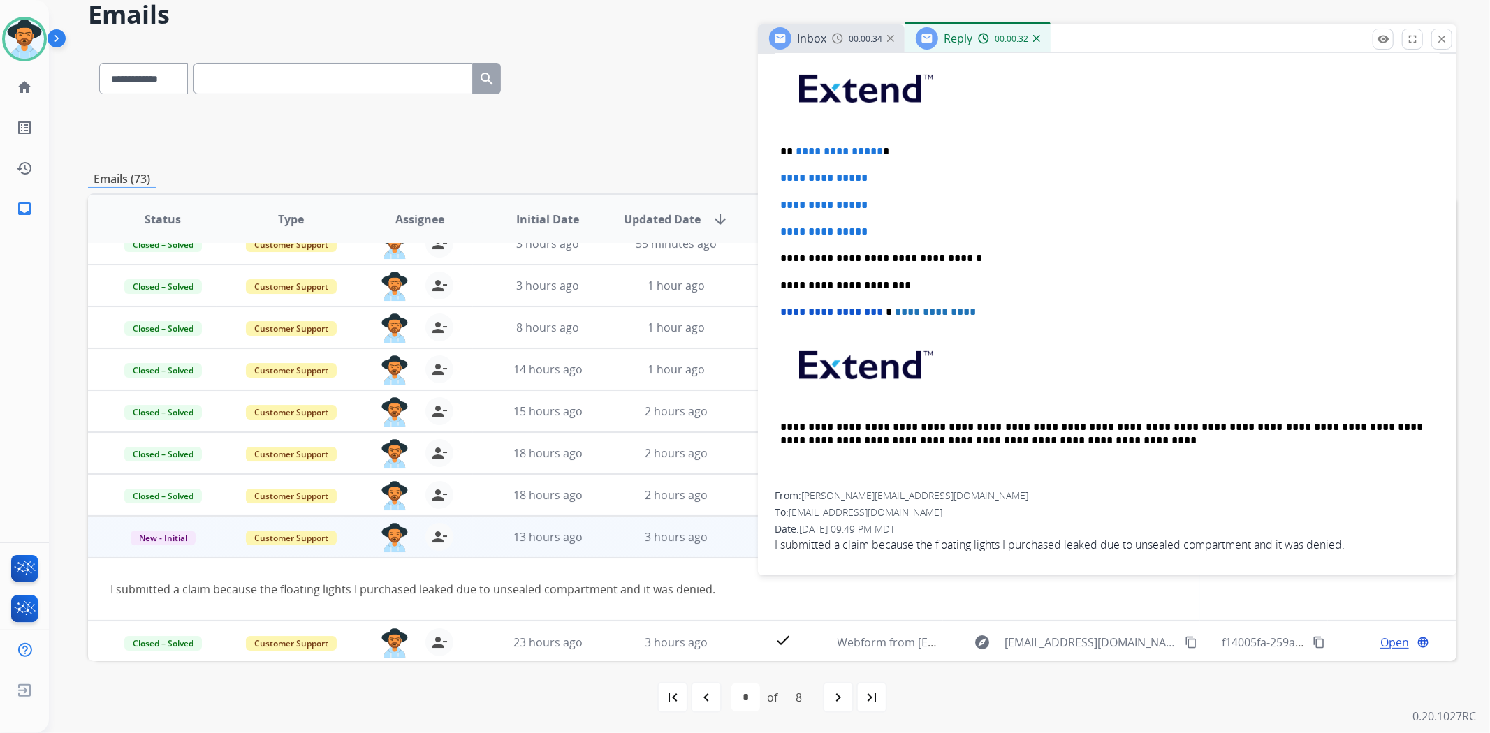
scroll to position [346, 0]
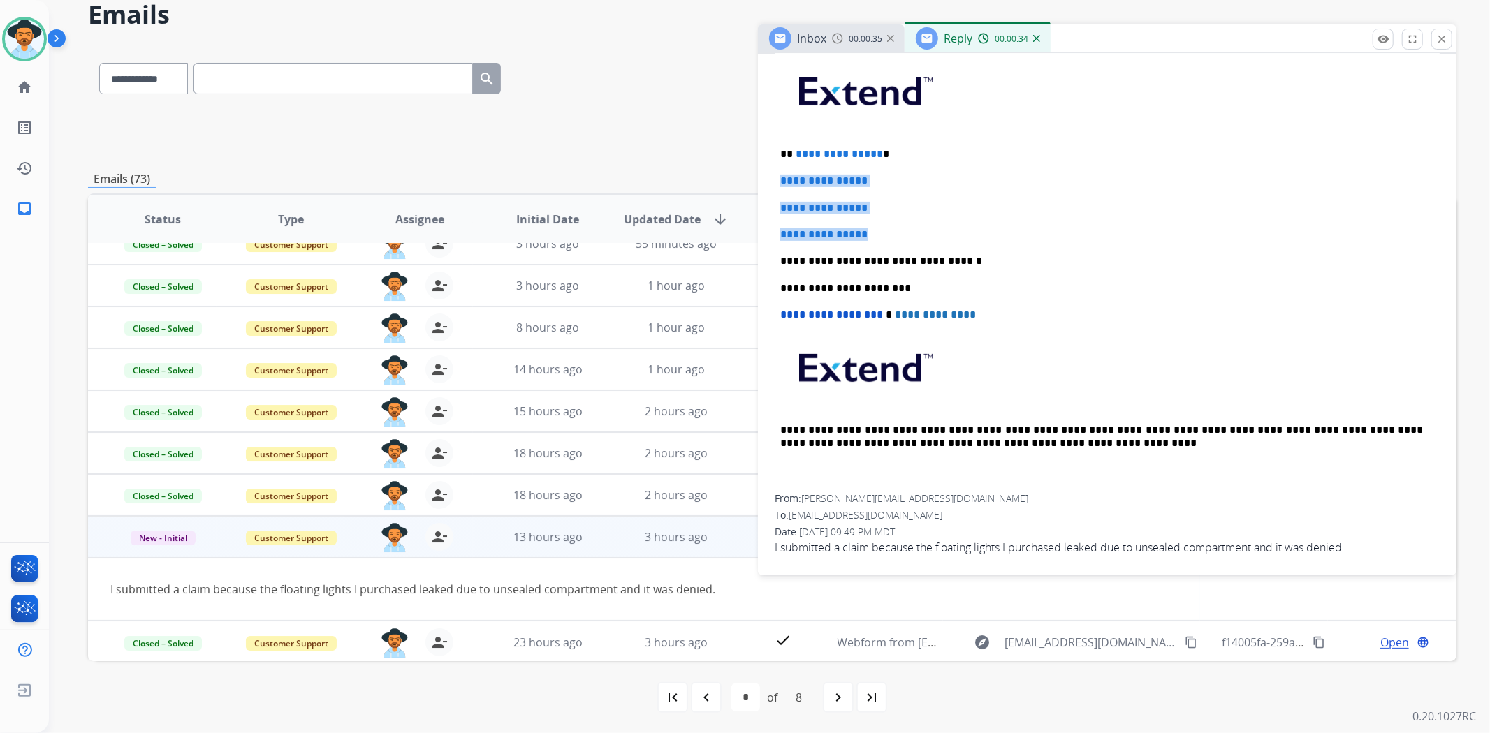
drag, startPoint x: 881, startPoint y: 228, endPoint x: 773, endPoint y: 175, distance: 120.6
click at [773, 175] on div "**********" at bounding box center [1107, 298] width 698 height 539
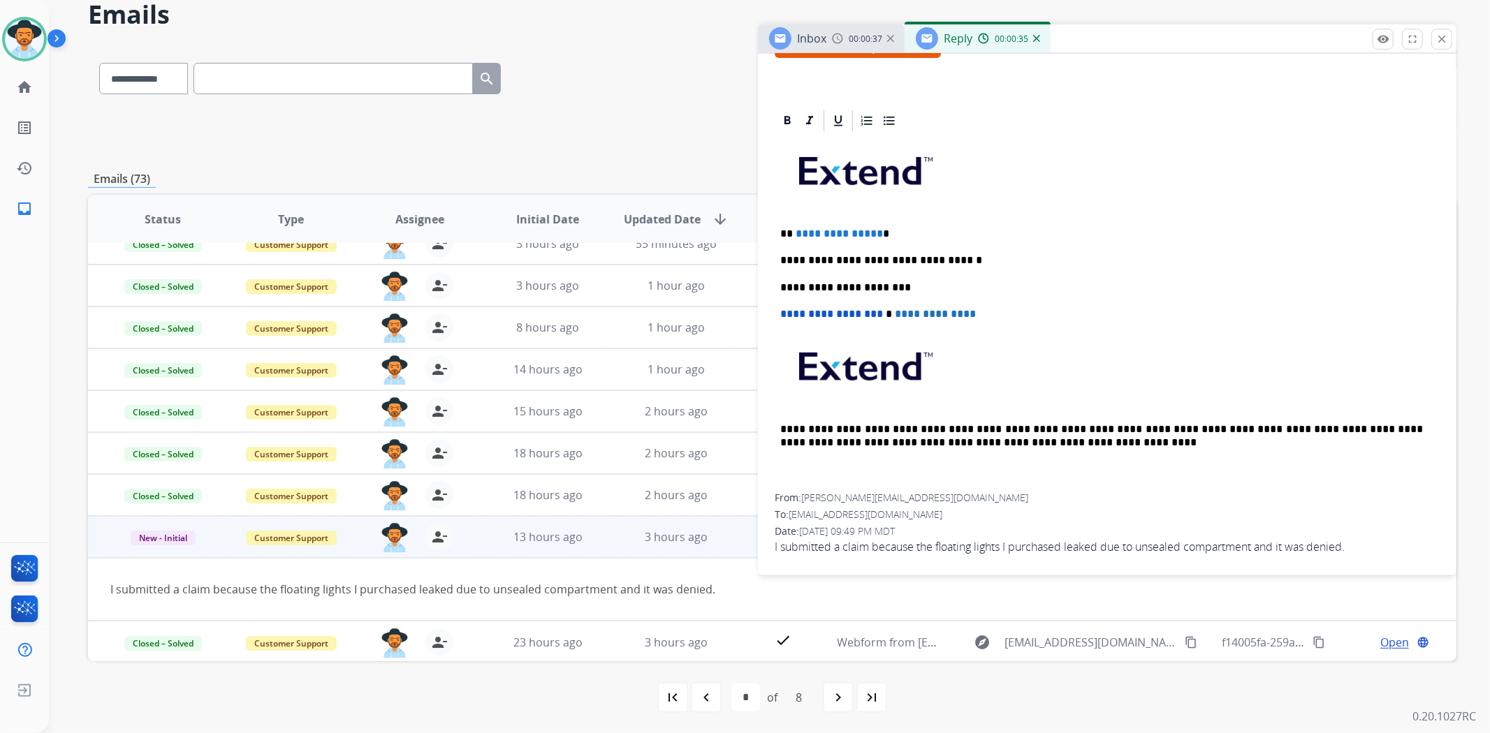
scroll to position [292, 0]
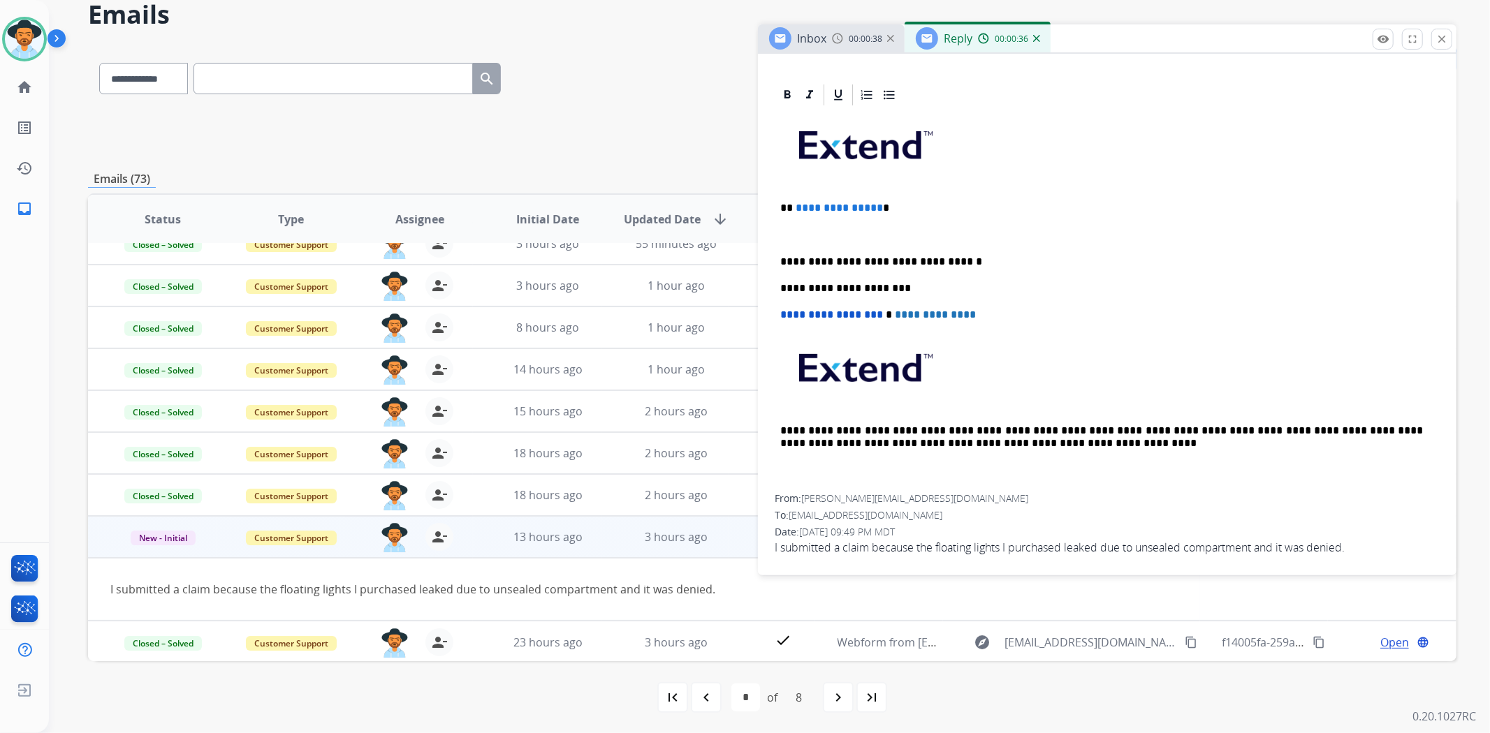
click at [800, 234] on p at bounding box center [1107, 234] width 654 height 13
paste div
click at [780, 235] on p "**********" at bounding box center [1101, 234] width 643 height 13
drag, startPoint x: 887, startPoint y: 207, endPoint x: 791, endPoint y: 196, distance: 97.0
click at [791, 196] on div "**********" at bounding box center [1107, 301] width 665 height 387
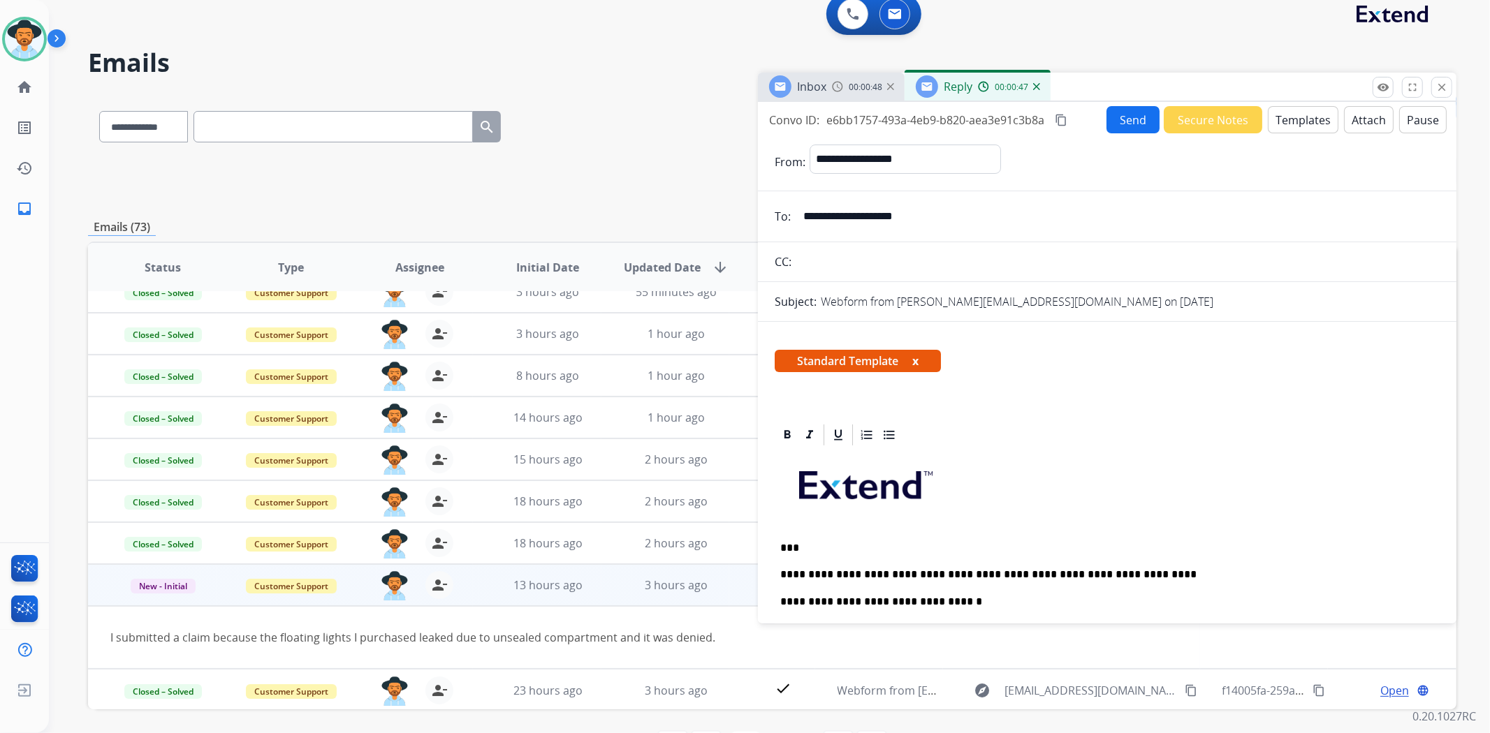
scroll to position [0, 0]
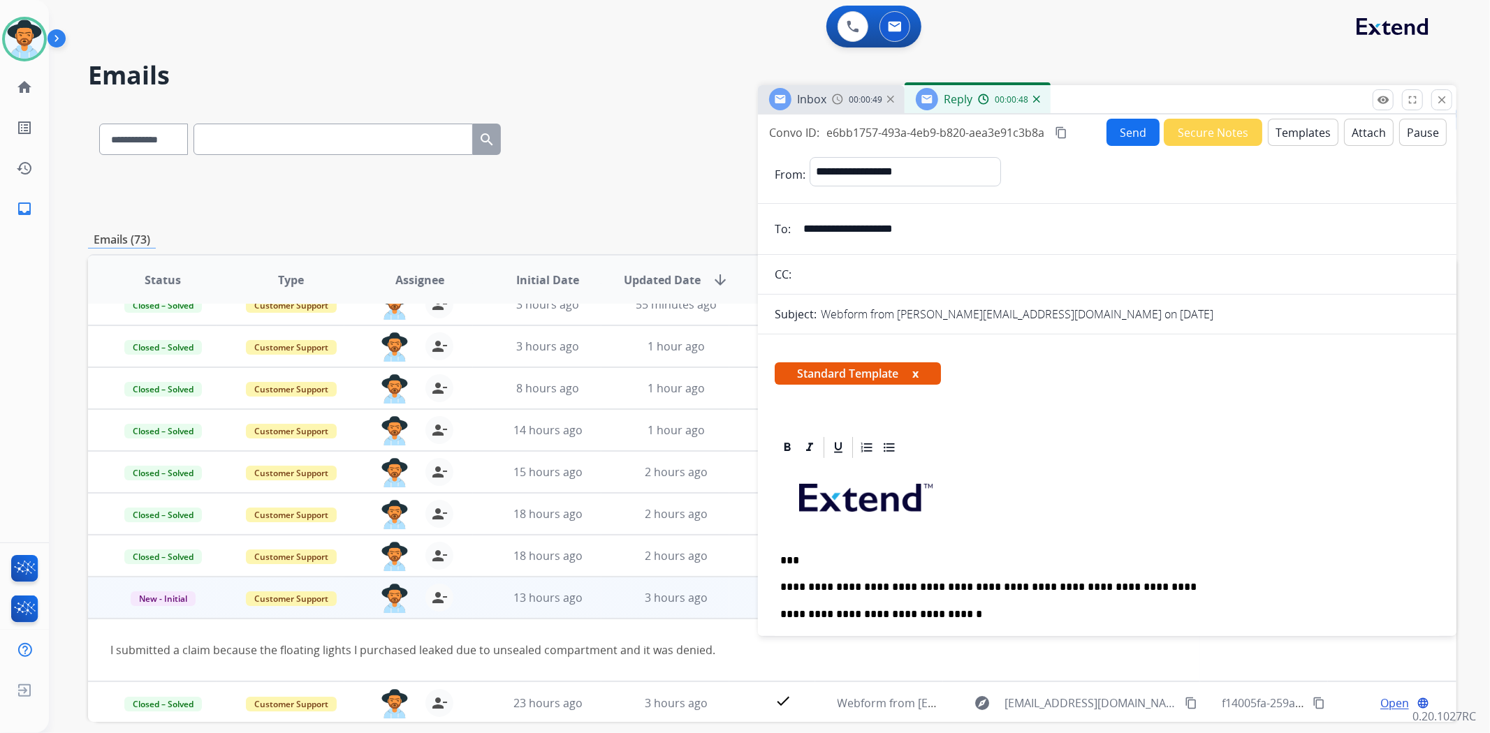
click at [1115, 122] on button "Send" at bounding box center [1132, 132] width 53 height 27
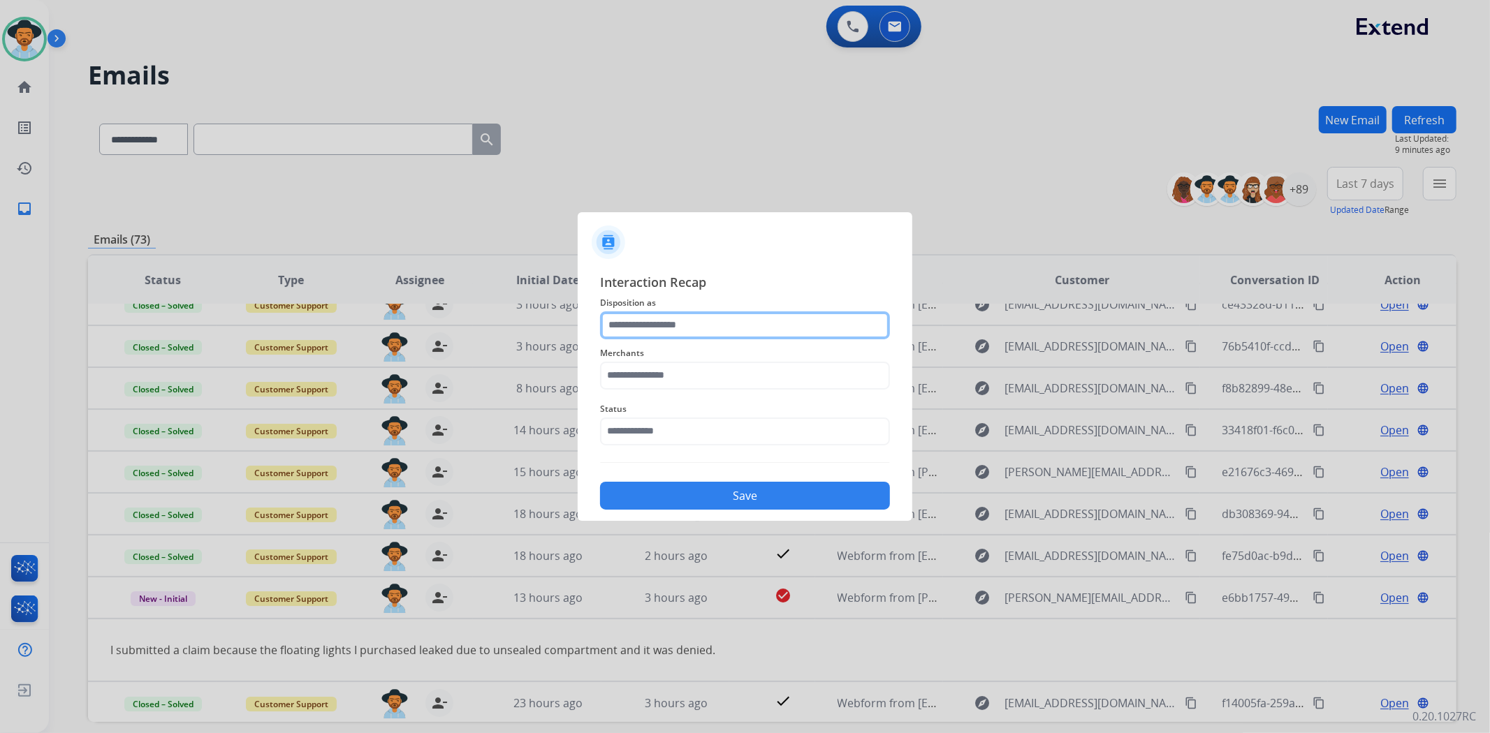
click at [724, 330] on input "text" at bounding box center [745, 326] width 290 height 28
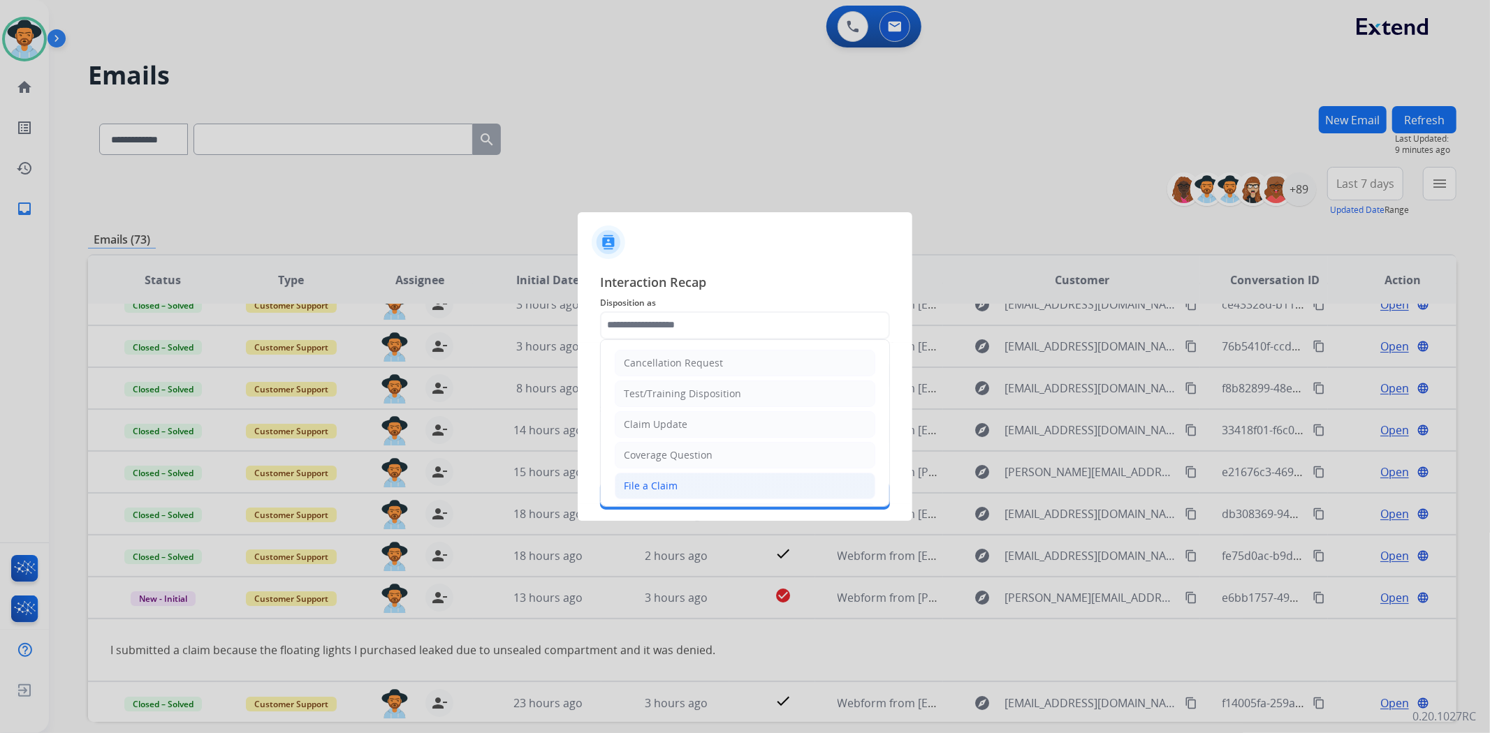
click at [694, 483] on li "File a Claim" at bounding box center [745, 486] width 261 height 27
type input "**********"
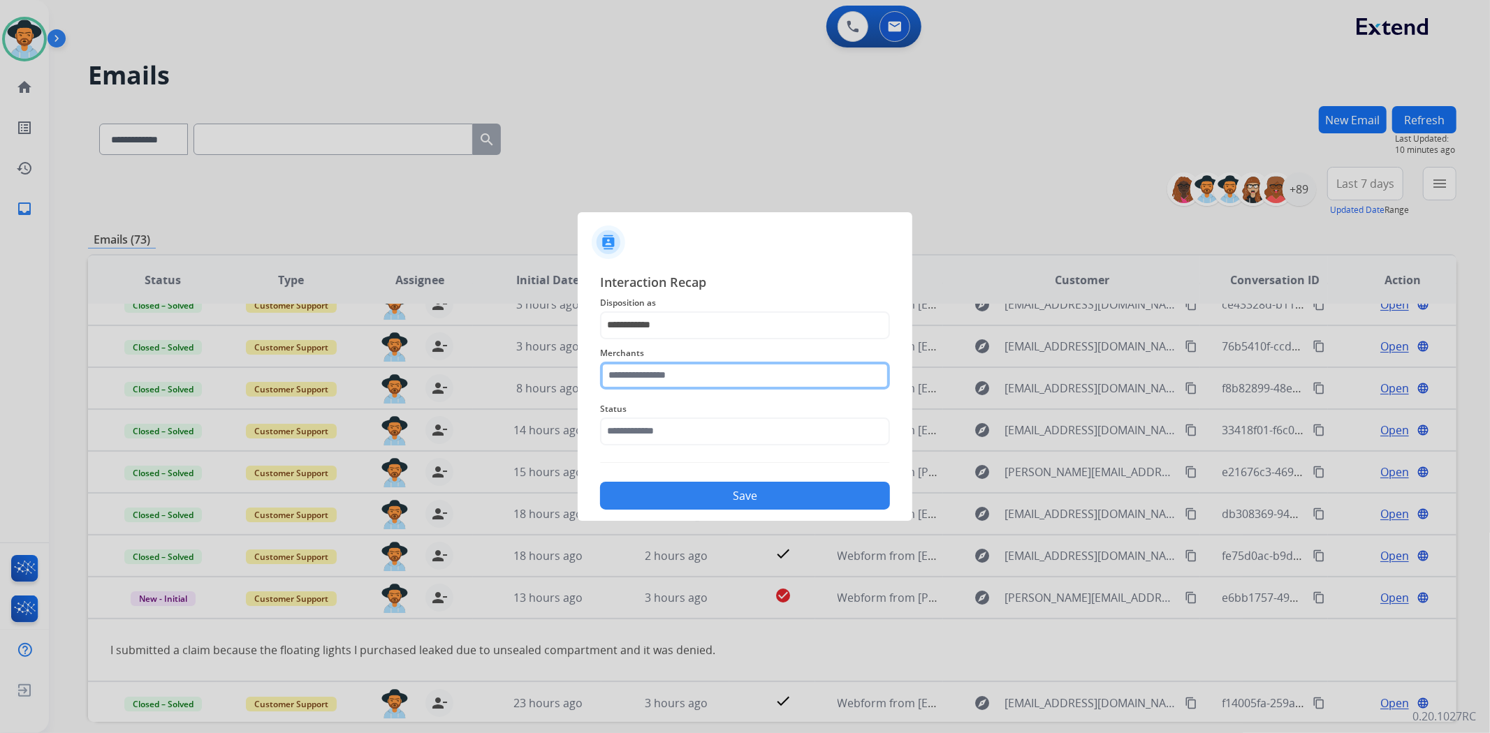
click at [625, 376] on input "text" at bounding box center [745, 376] width 290 height 28
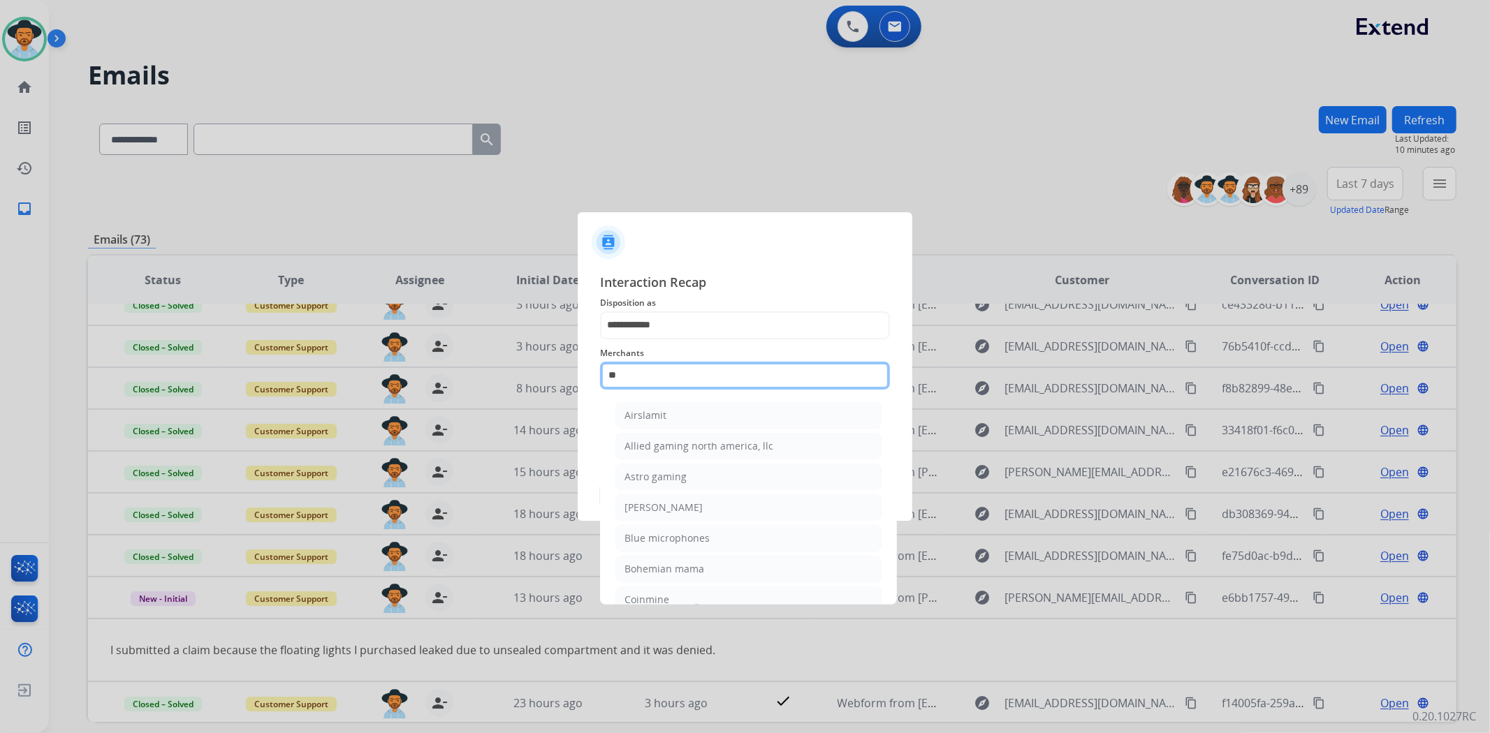
type input "*"
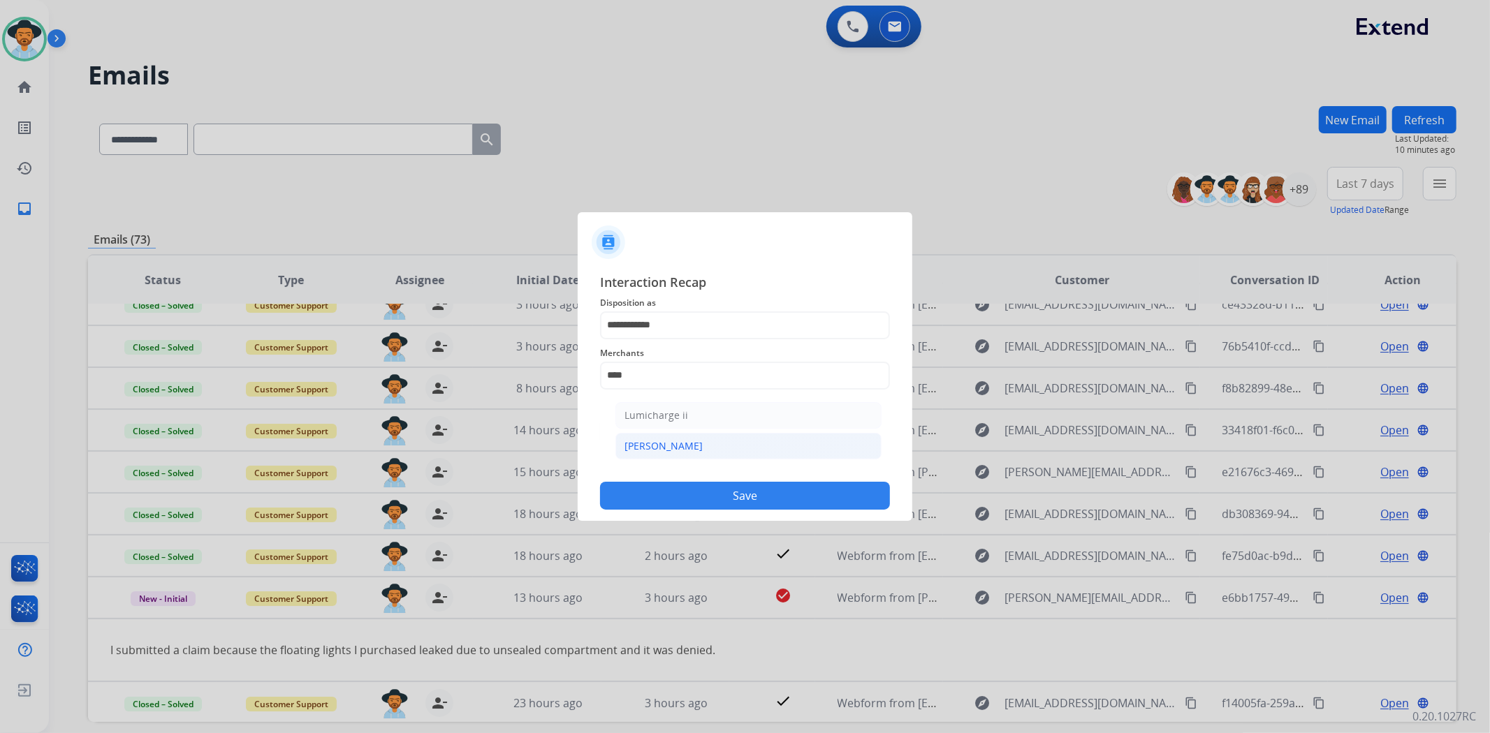
click at [638, 453] on li "[PERSON_NAME]" at bounding box center [748, 446] width 266 height 27
type input "********"
click at [650, 438] on input "text" at bounding box center [745, 432] width 290 height 28
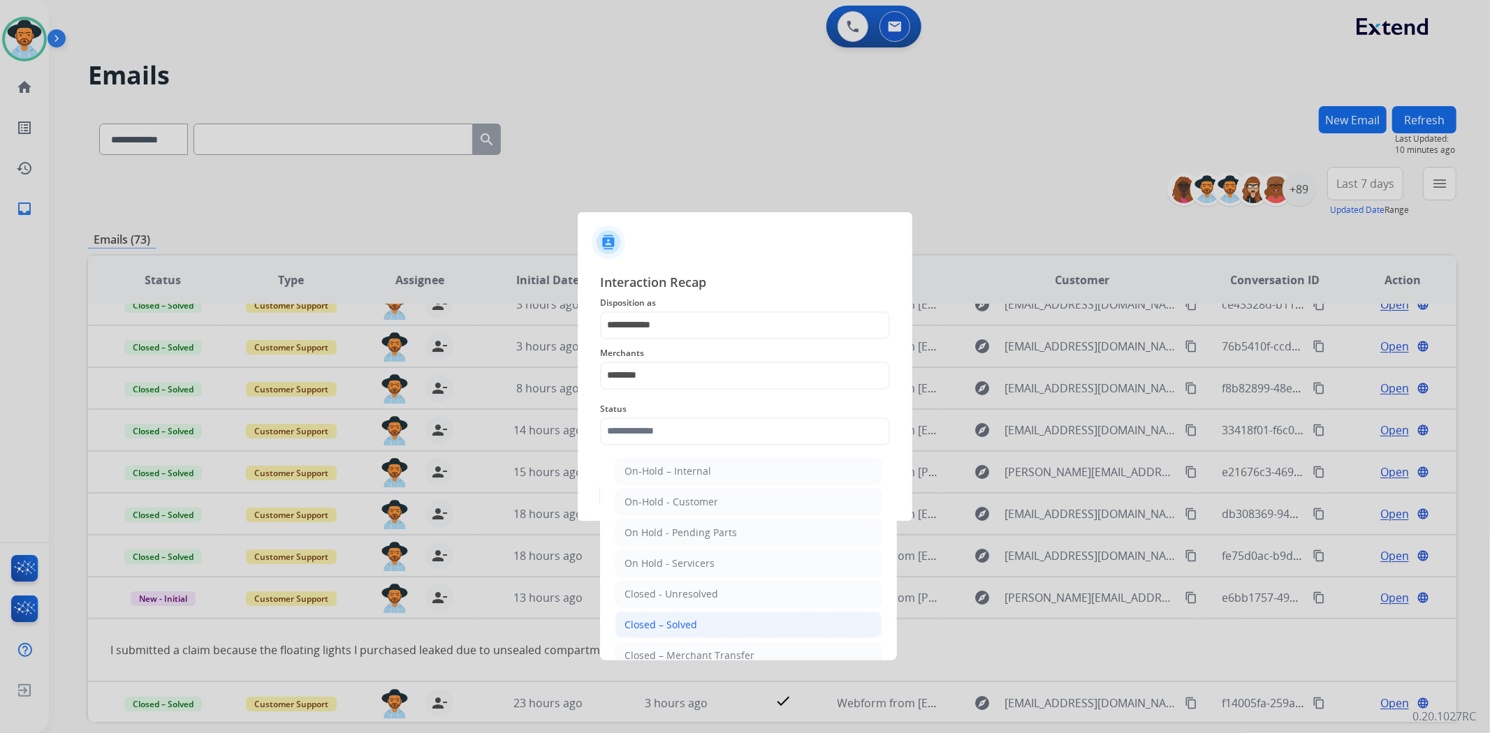
click at [759, 629] on li "Closed – Solved" at bounding box center [748, 625] width 266 height 27
type input "**********"
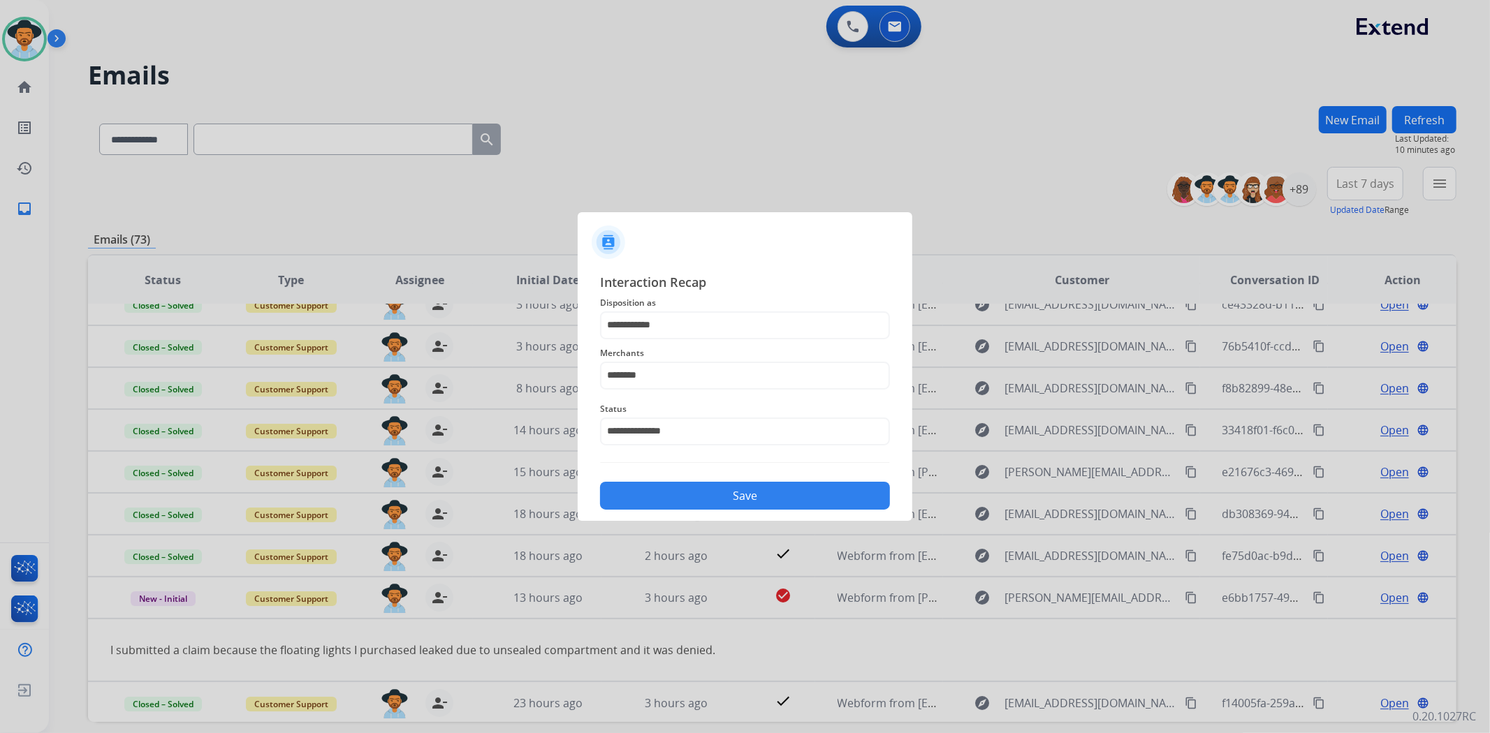
click at [742, 496] on button "Save" at bounding box center [745, 496] width 290 height 28
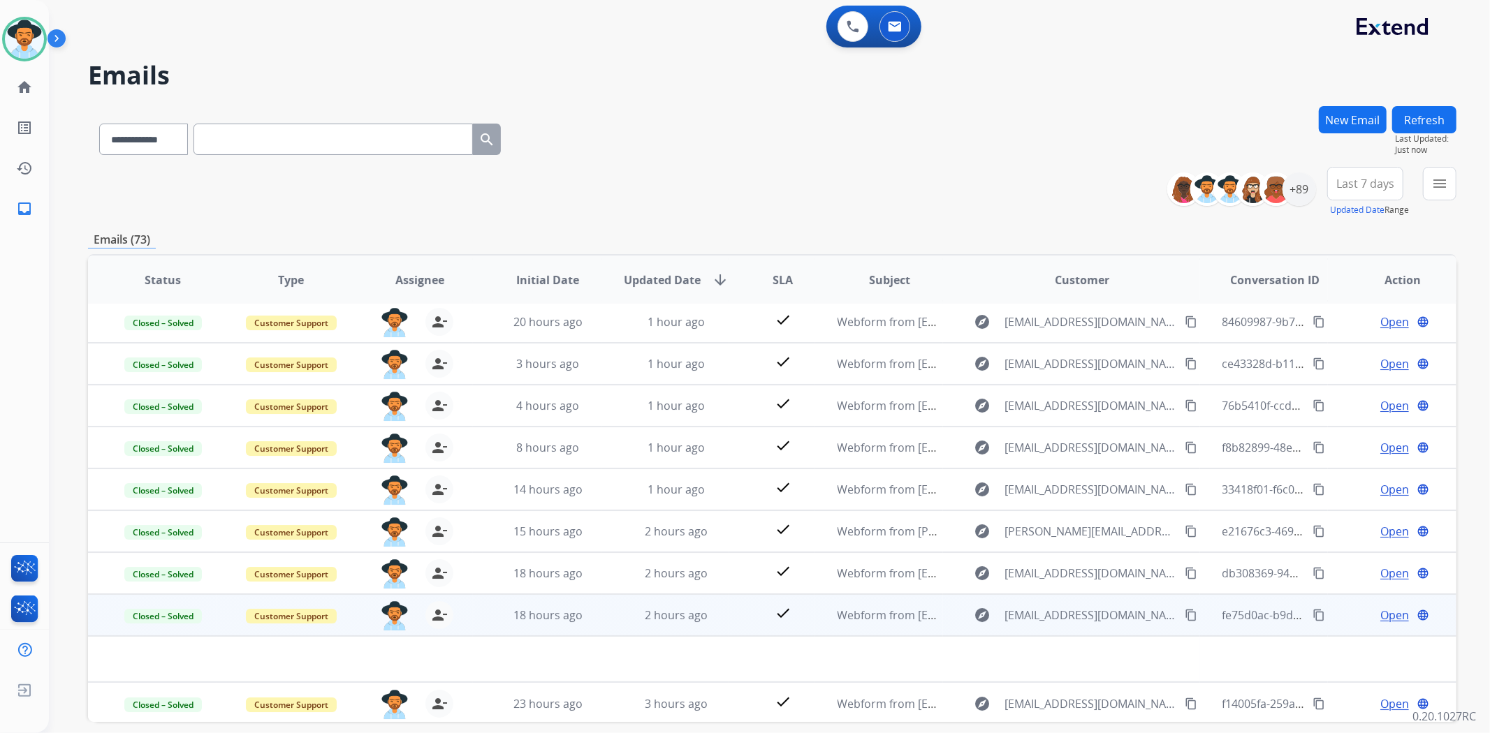
scroll to position [61, 0]
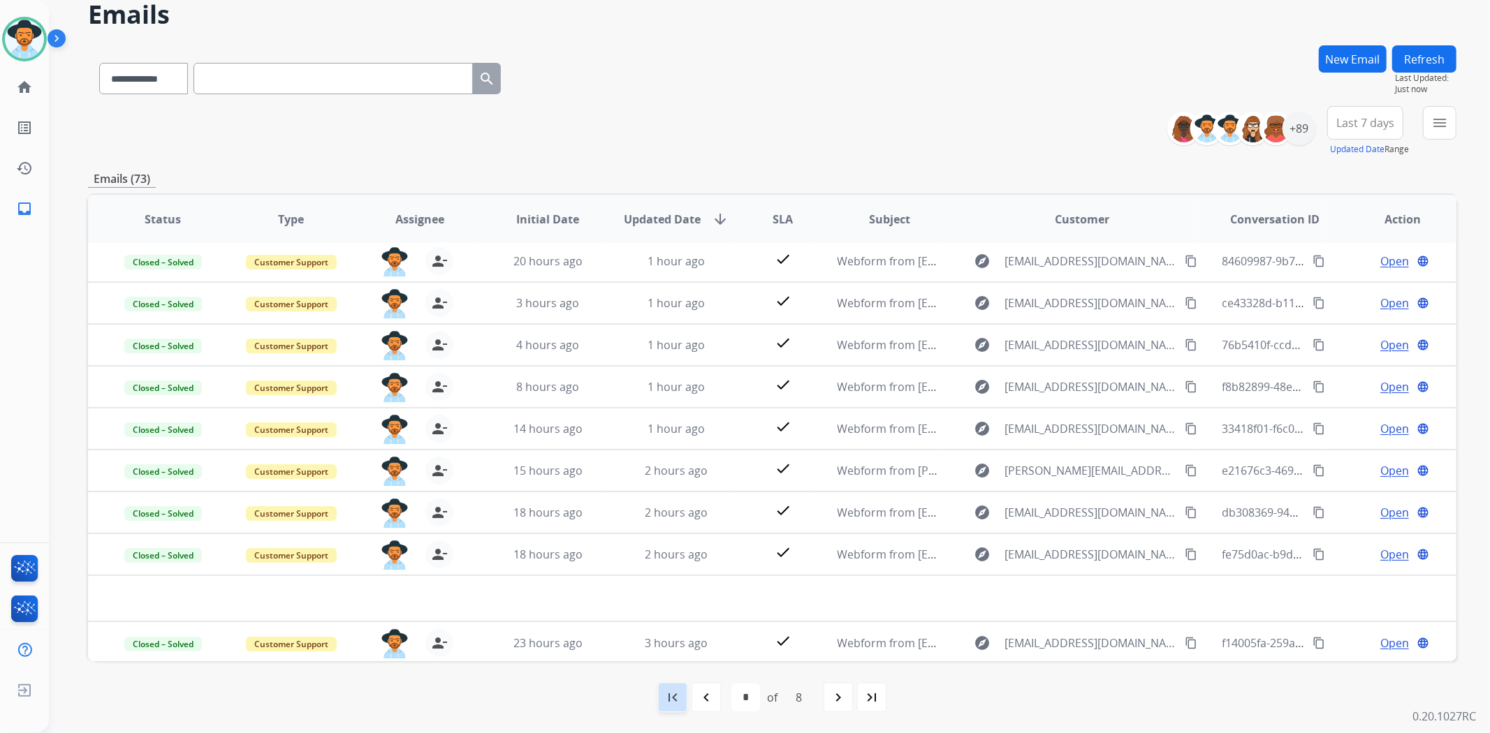
click at [669, 705] on mat-icon "first_page" at bounding box center [672, 697] width 17 height 17
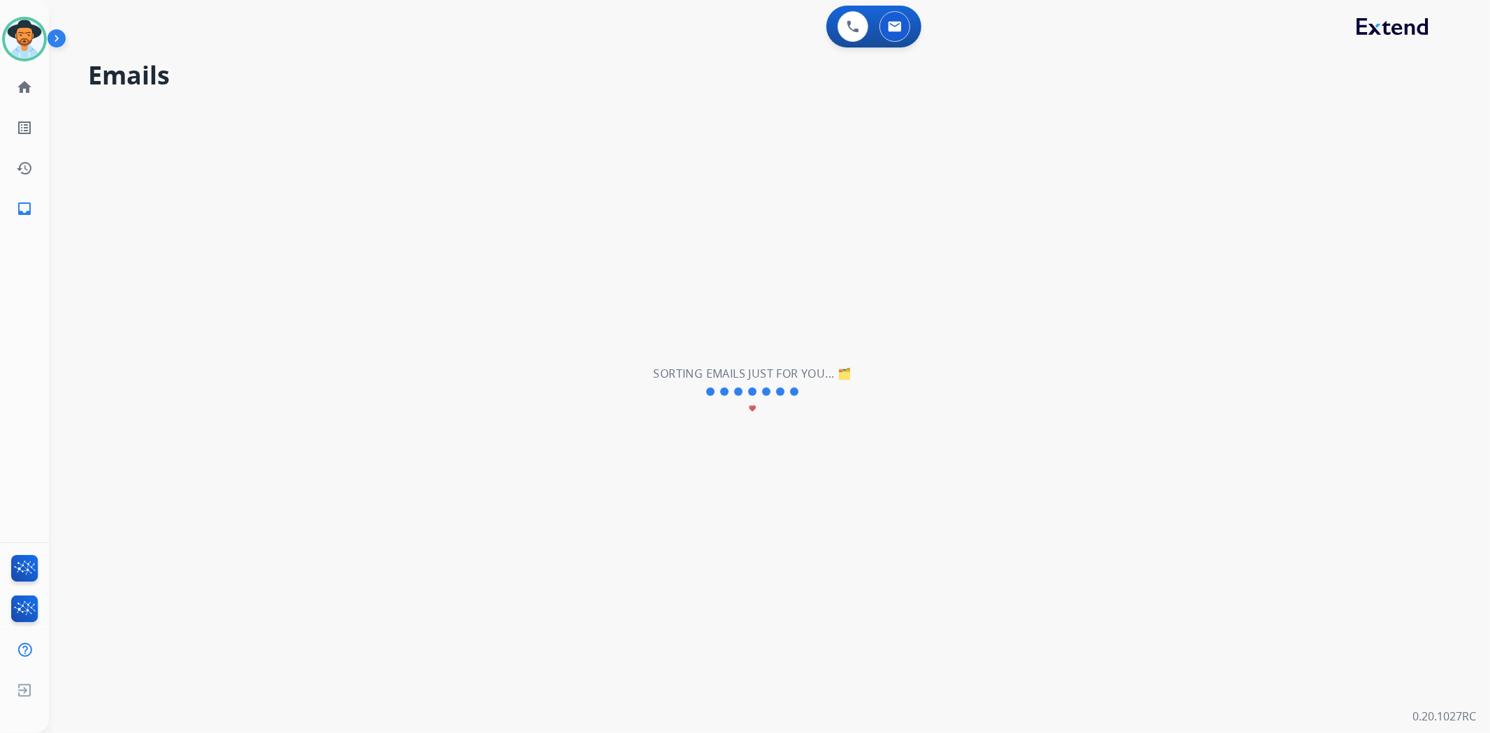
scroll to position [0, 0]
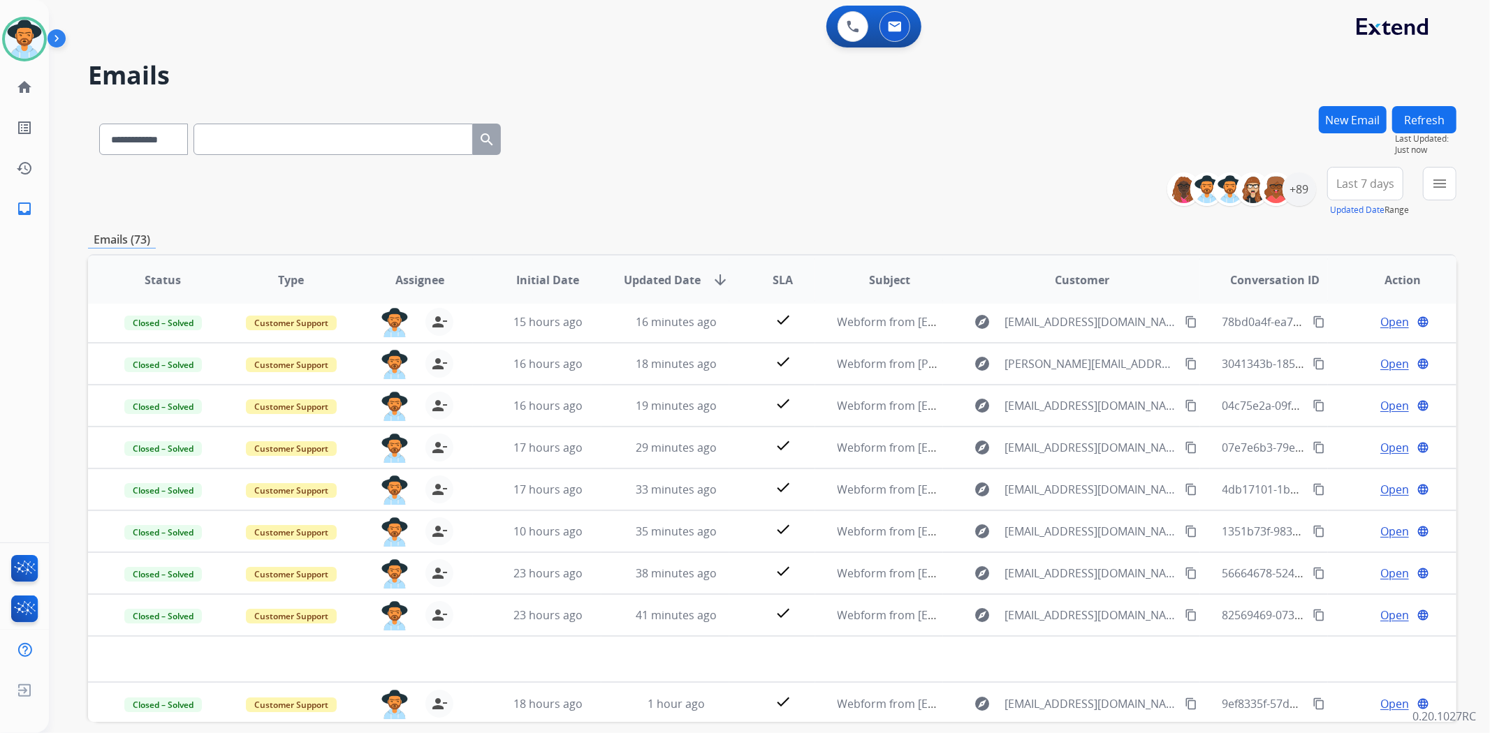
click at [1417, 103] on div "**********" at bounding box center [752, 416] width 1407 height 733
click at [1426, 110] on button "Refresh" at bounding box center [1424, 119] width 64 height 27
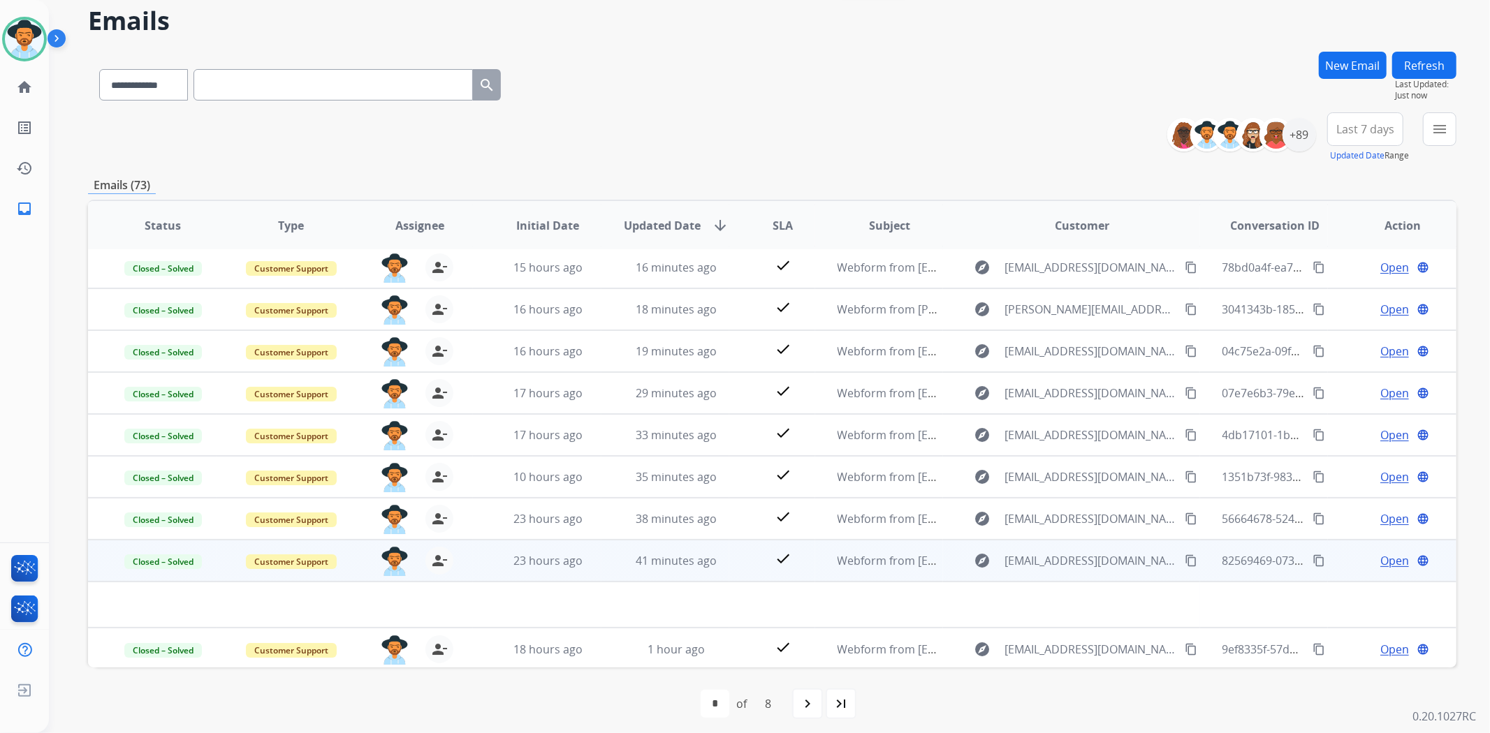
scroll to position [61, 0]
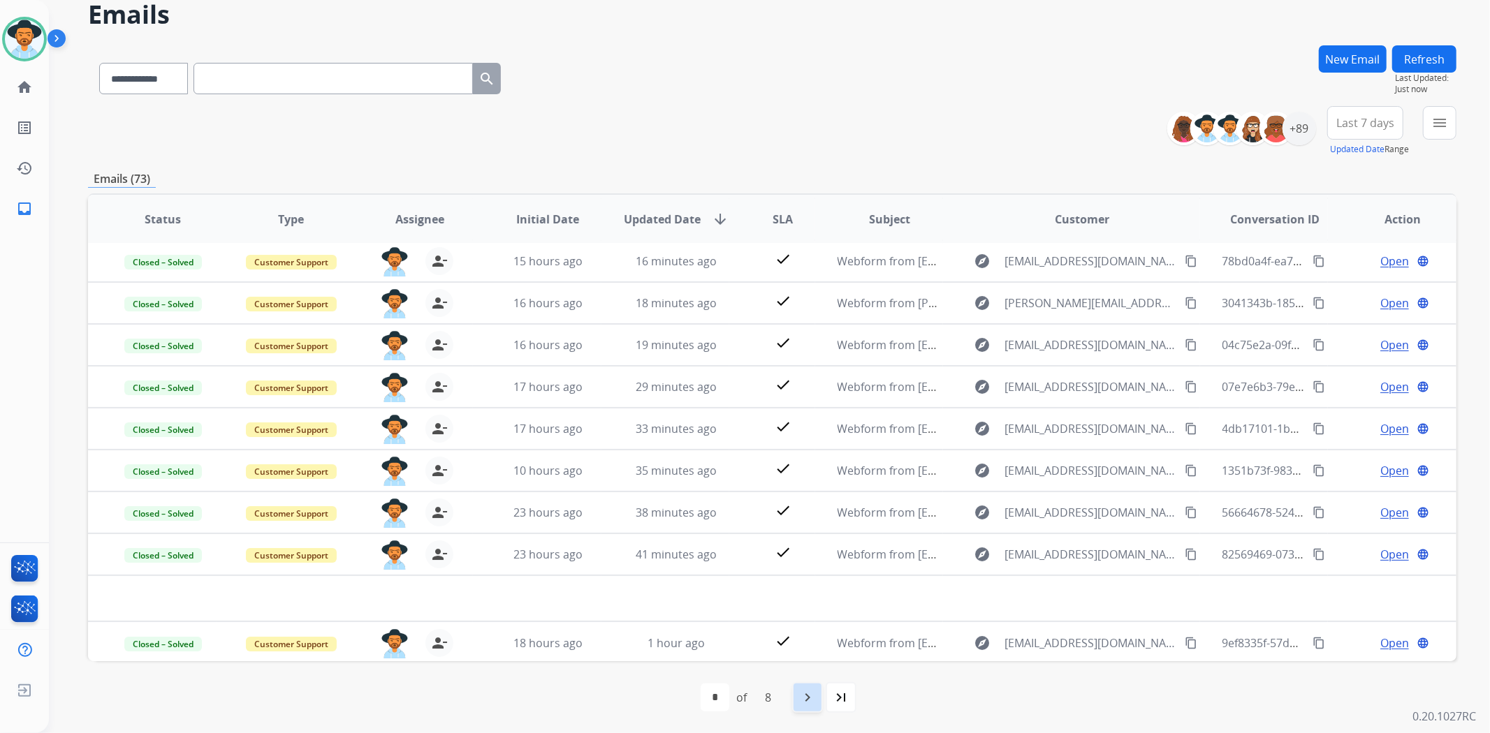
click at [808, 703] on mat-icon "navigate_next" at bounding box center [807, 697] width 17 height 17
click at [834, 696] on mat-icon "navigate_next" at bounding box center [838, 697] width 17 height 17
select select "*"
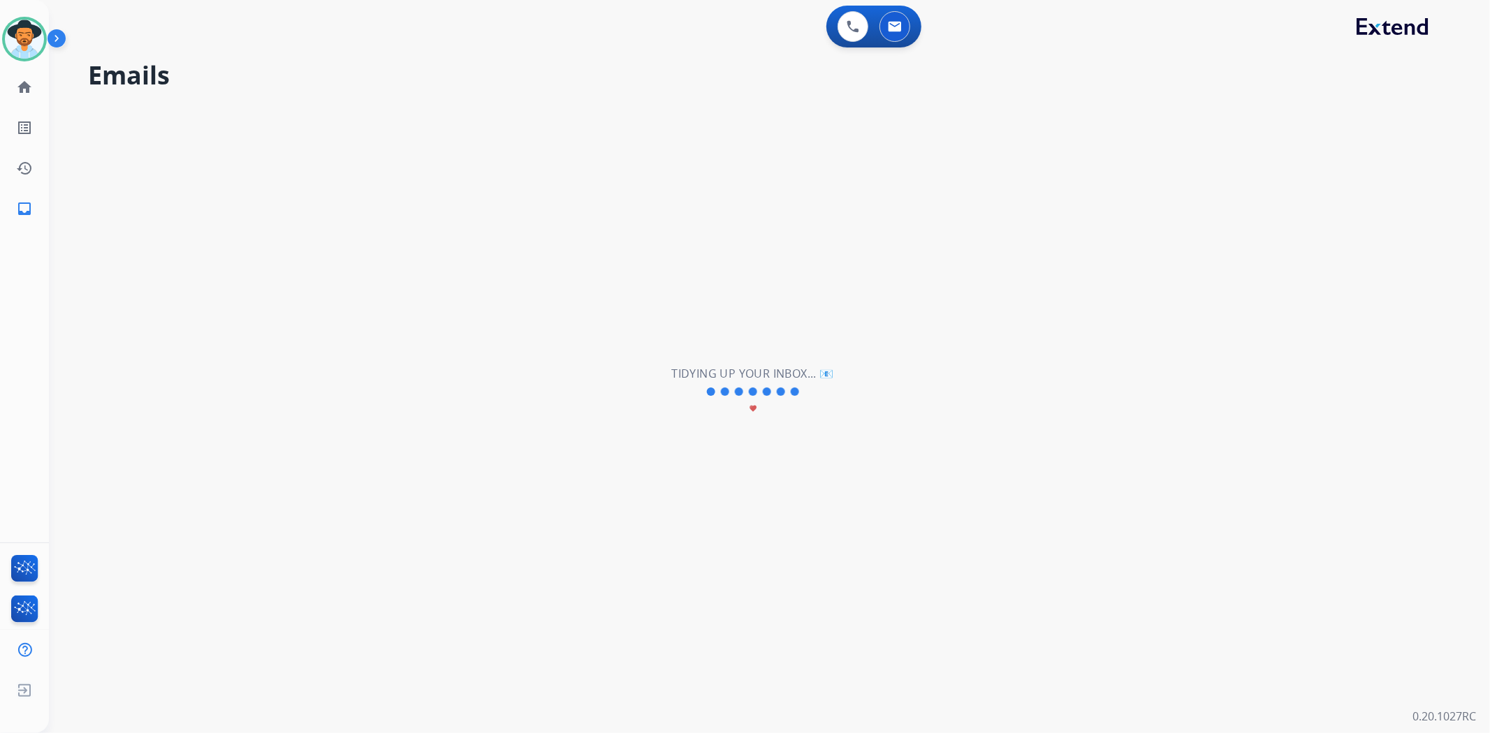
scroll to position [0, 0]
click at [29, 41] on img at bounding box center [24, 39] width 39 height 39
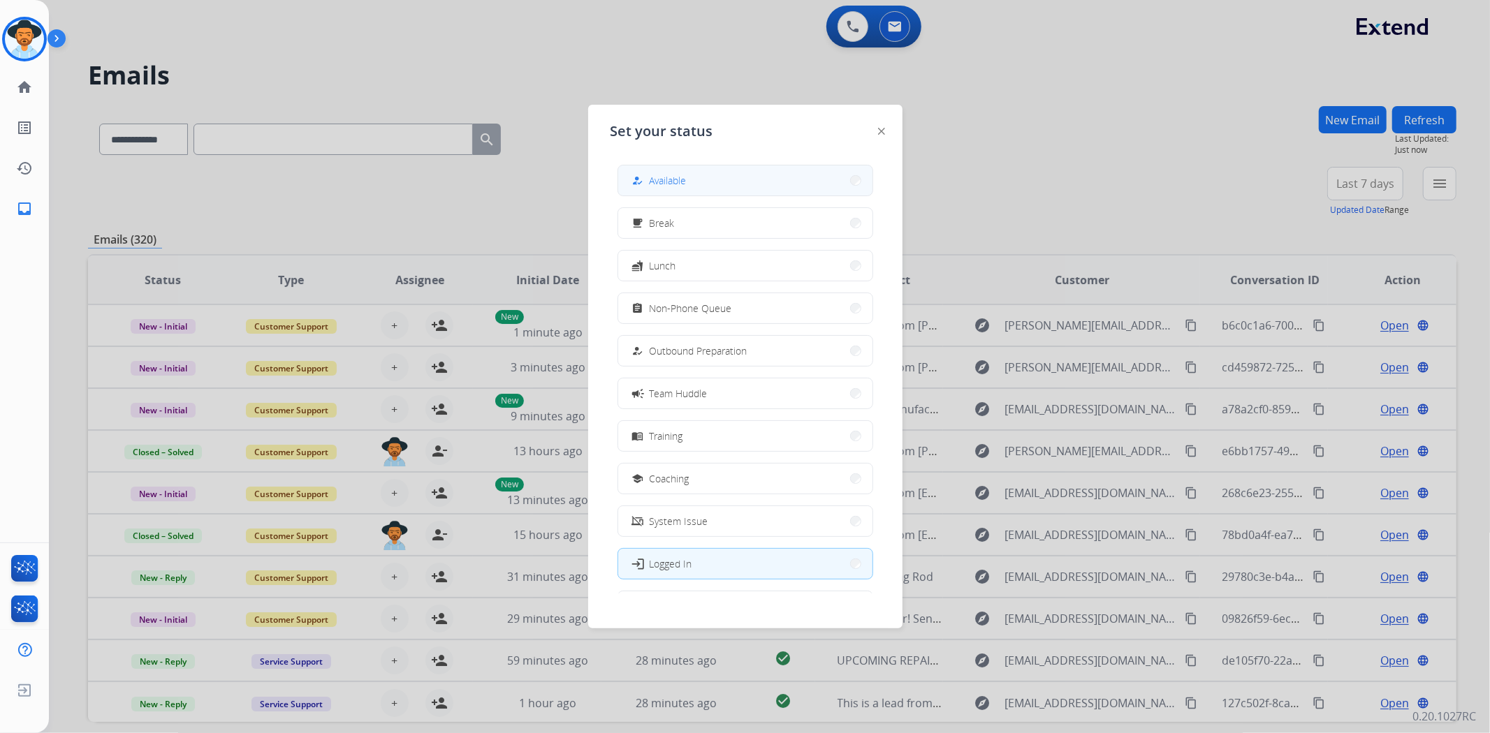
click at [666, 184] on span "Available" at bounding box center [668, 180] width 37 height 15
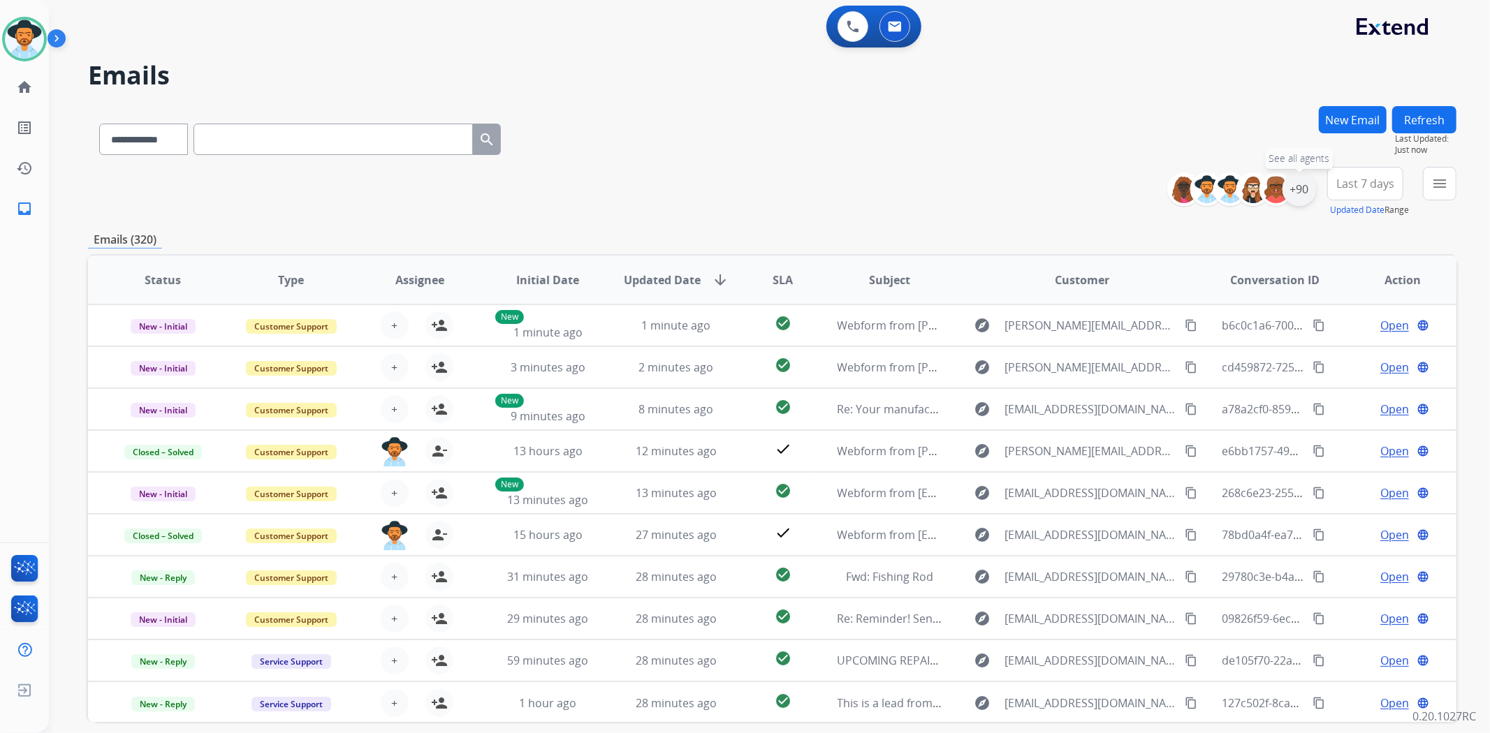
click at [1299, 194] on div "+90" at bounding box center [1299, 190] width 34 height 34
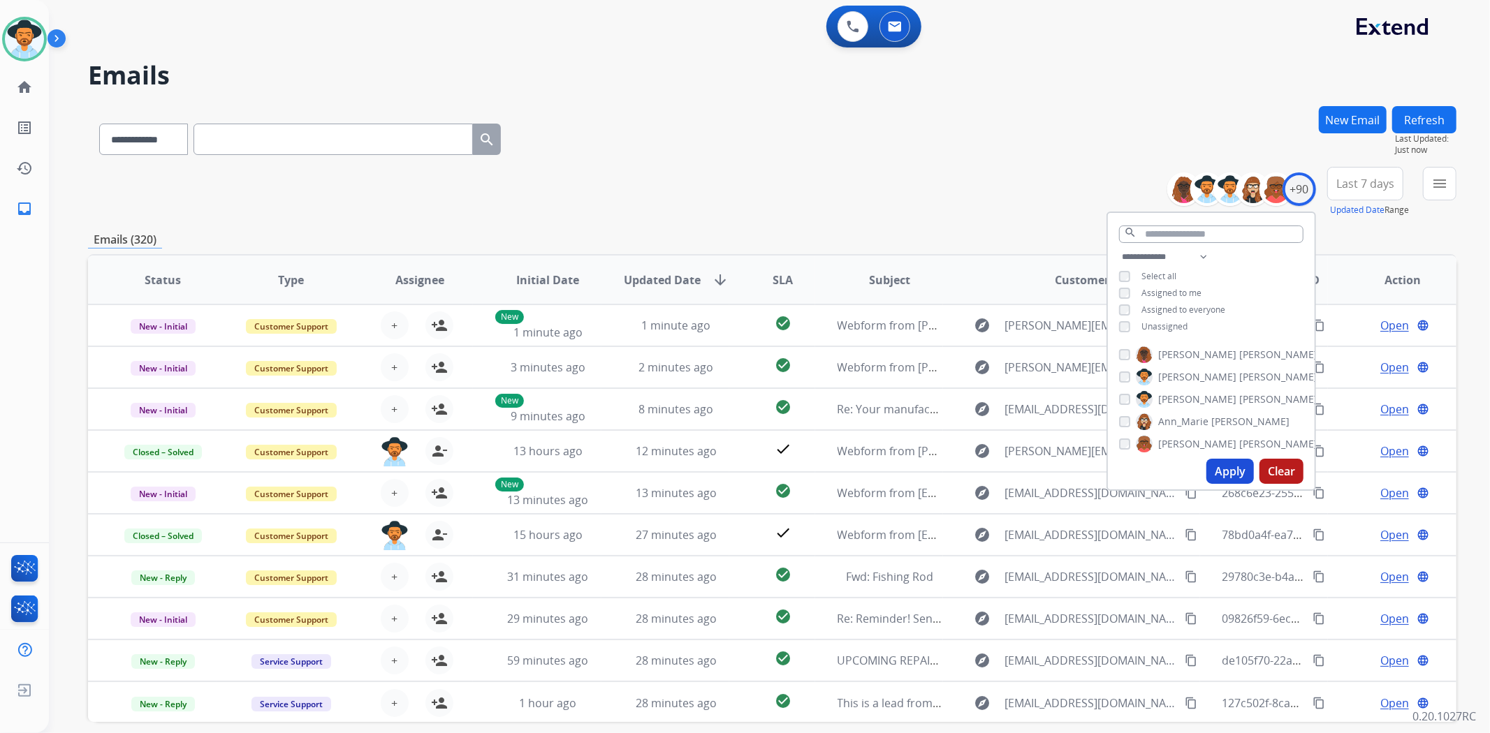
click at [1211, 469] on button "Apply" at bounding box center [1229, 471] width 47 height 25
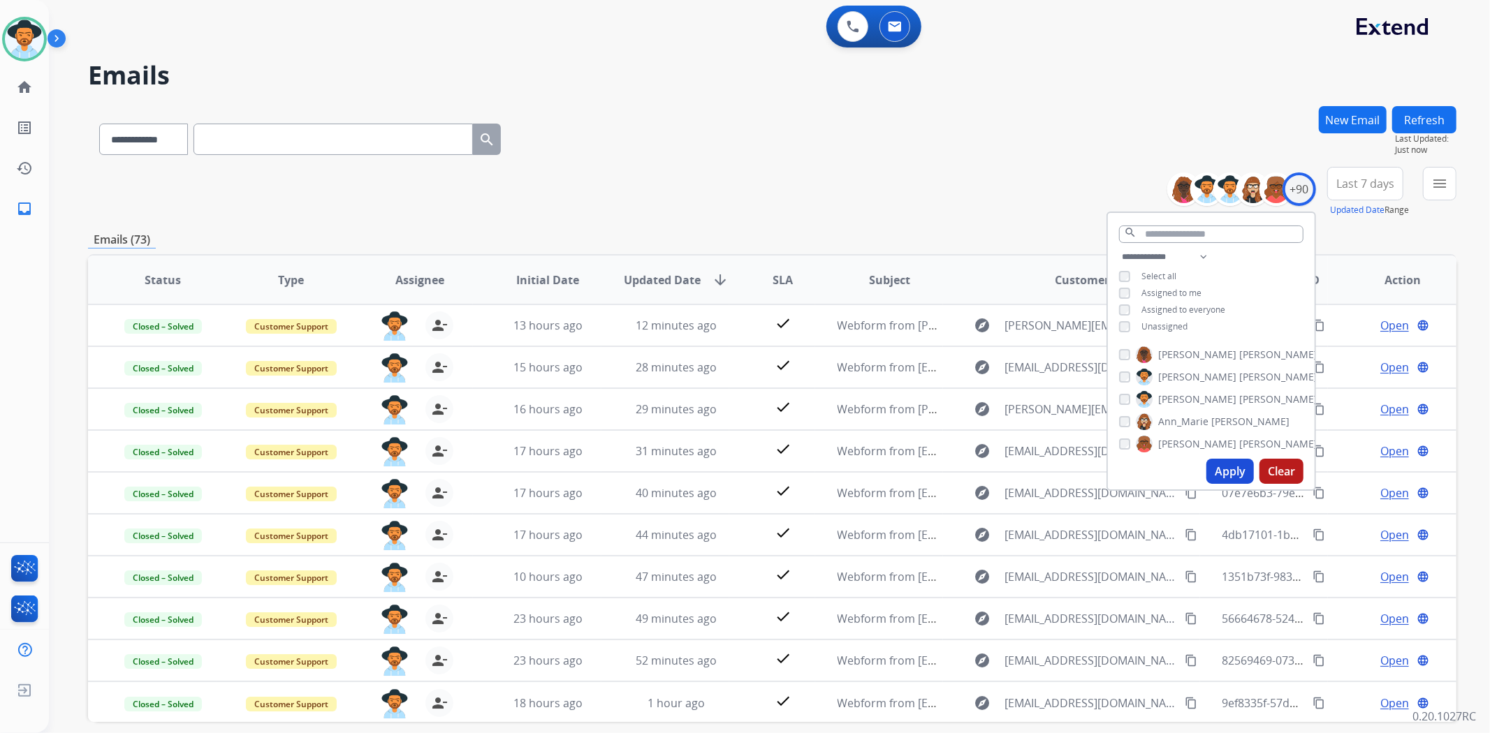
click at [1032, 166] on div "**********" at bounding box center [772, 136] width 1368 height 61
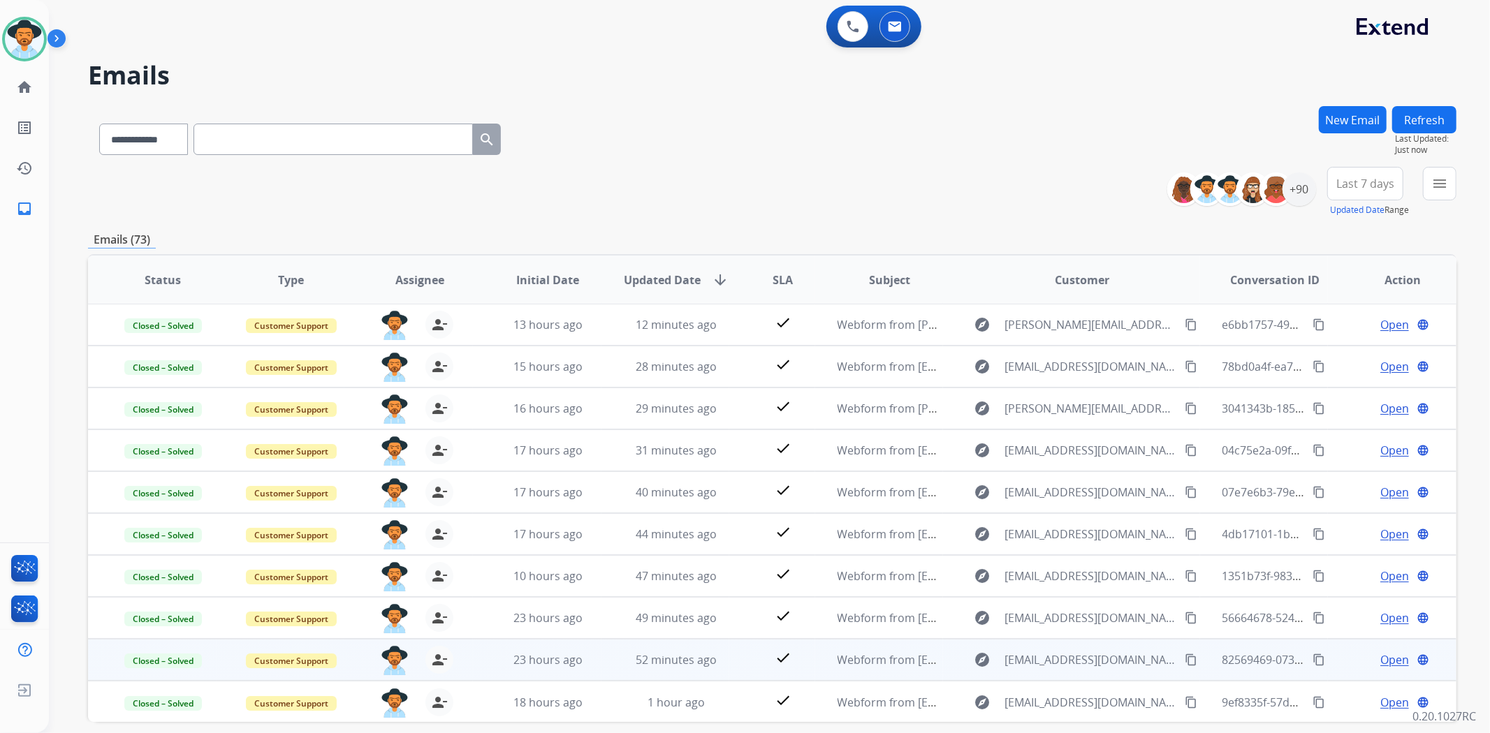
scroll to position [61, 0]
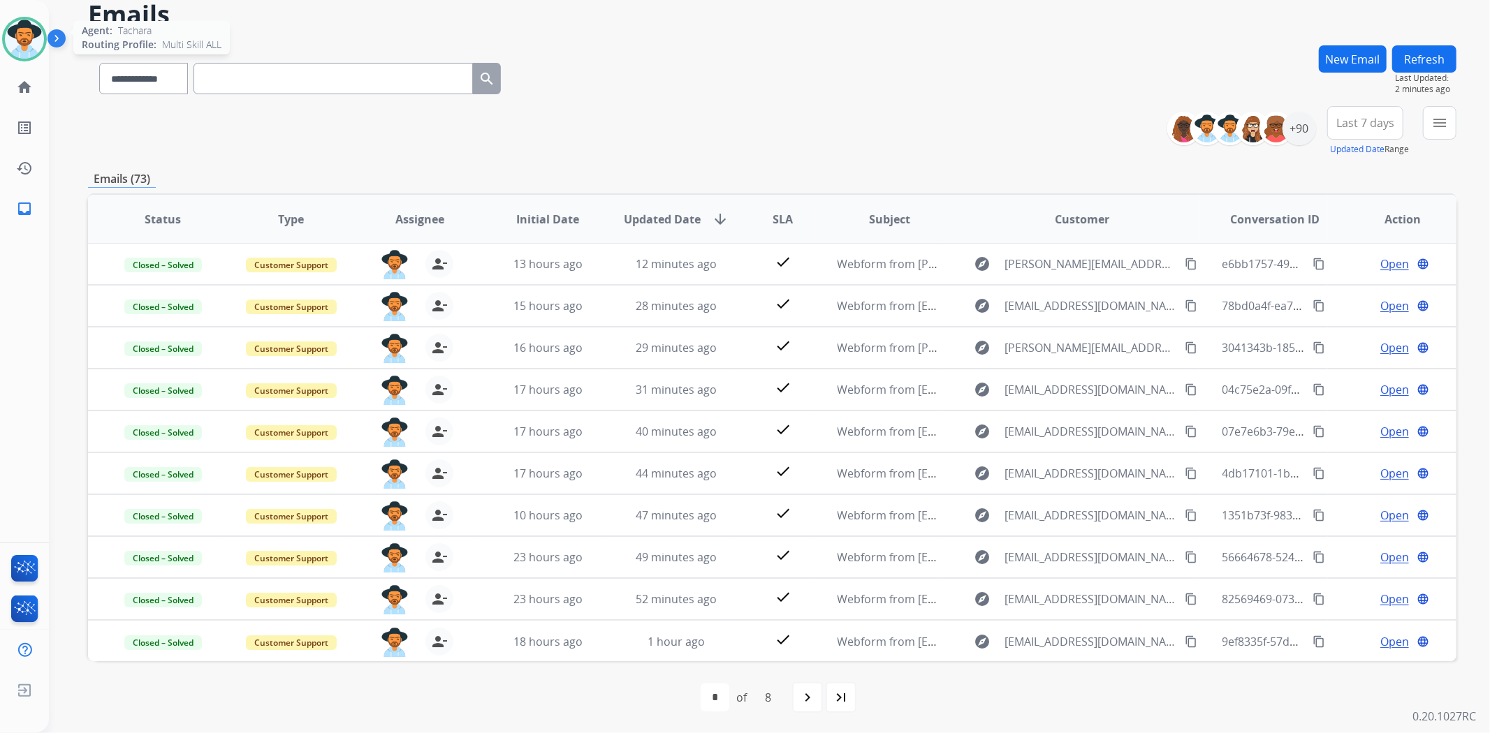
click at [36, 27] on img at bounding box center [24, 39] width 39 height 39
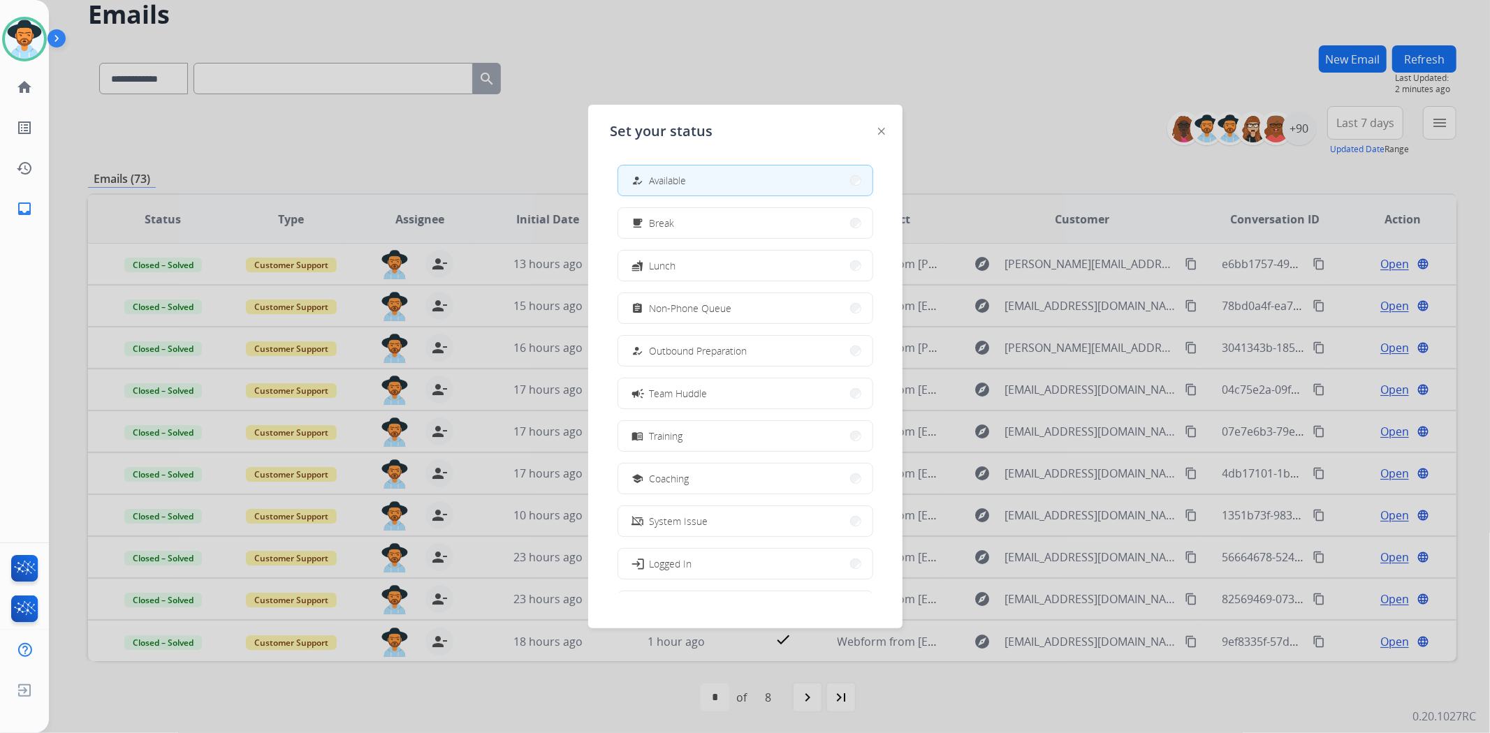
scroll to position [46, 0]
click at [689, 542] on div "how_to_reg Available free_breakfast Break fastfood Lunch assignment Non-Phone Q…" at bounding box center [745, 374] width 270 height 440
click at [694, 576] on div "how_to_reg Available free_breakfast Break fastfood Lunch assignment Non-Phone Q…" at bounding box center [745, 374] width 270 height 440
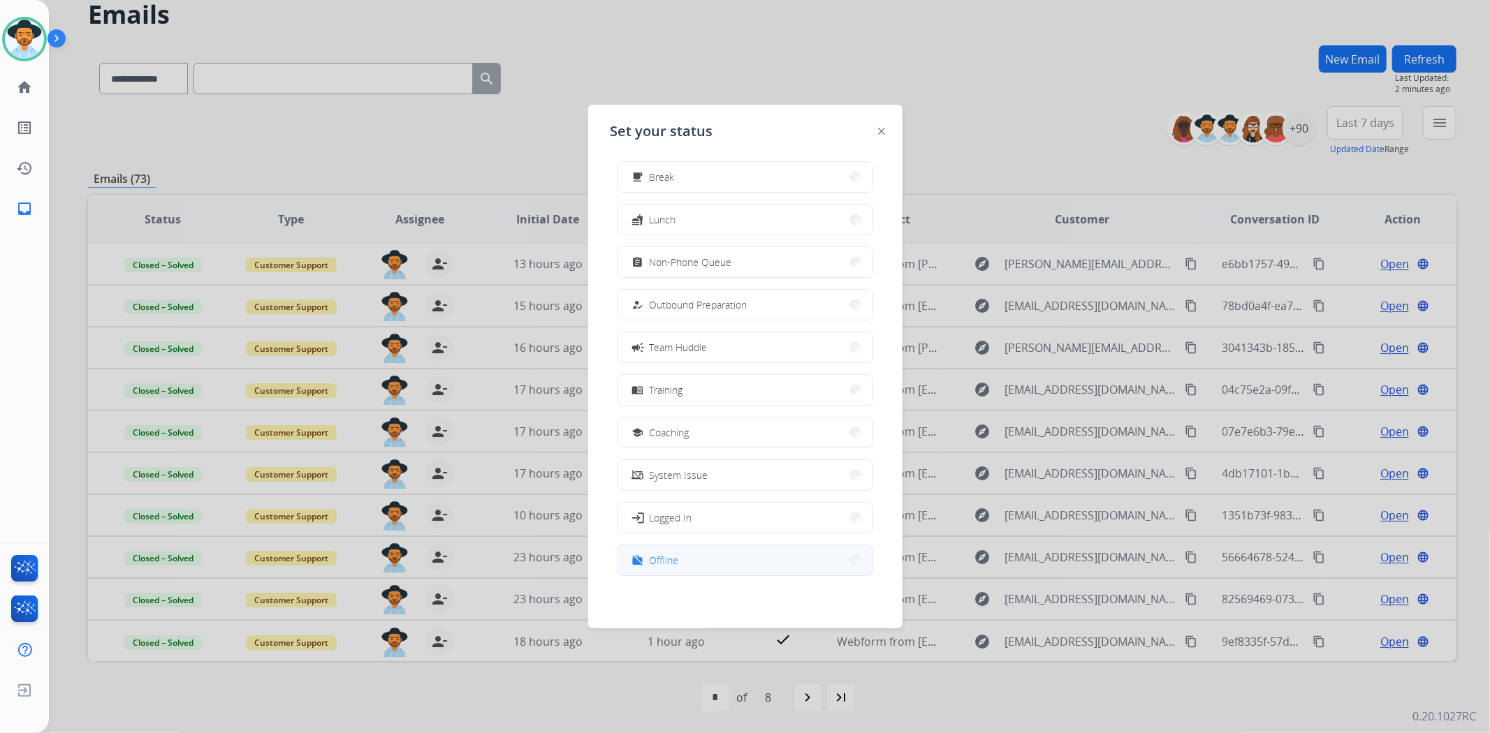
click at [692, 564] on button "work_off Offline" at bounding box center [745, 561] width 254 height 30
